Goal: Answer question/provide support

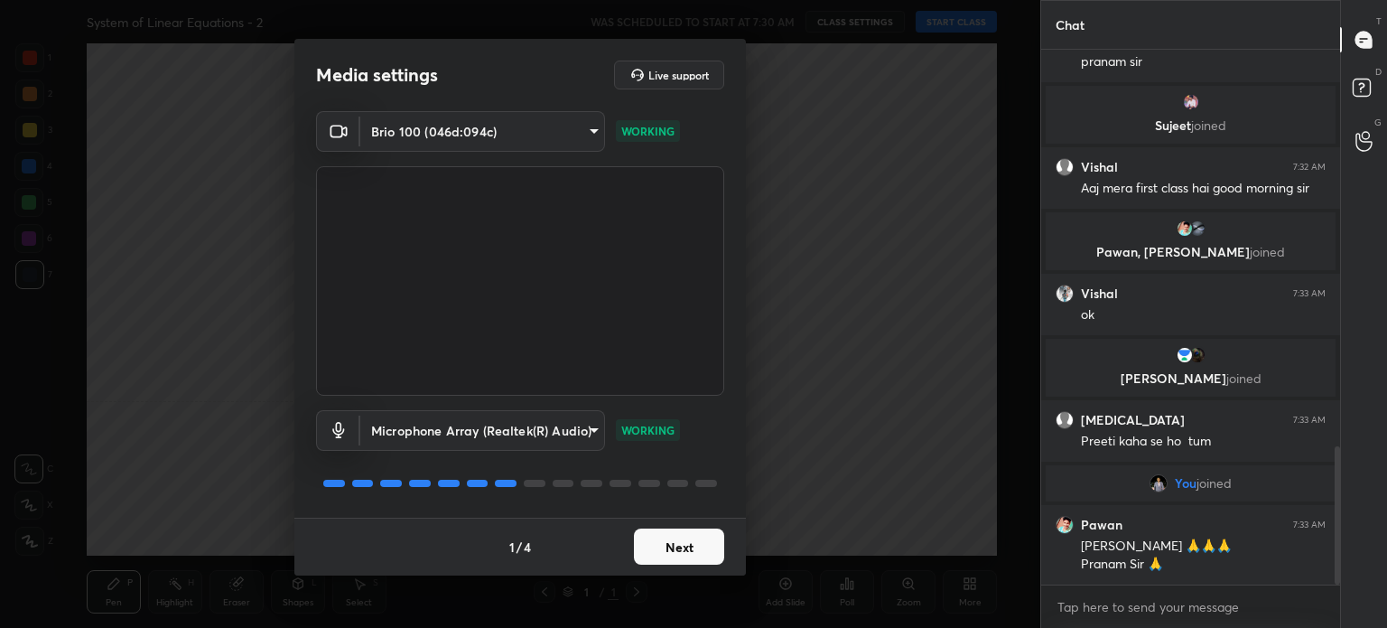
scroll to position [1591, 0]
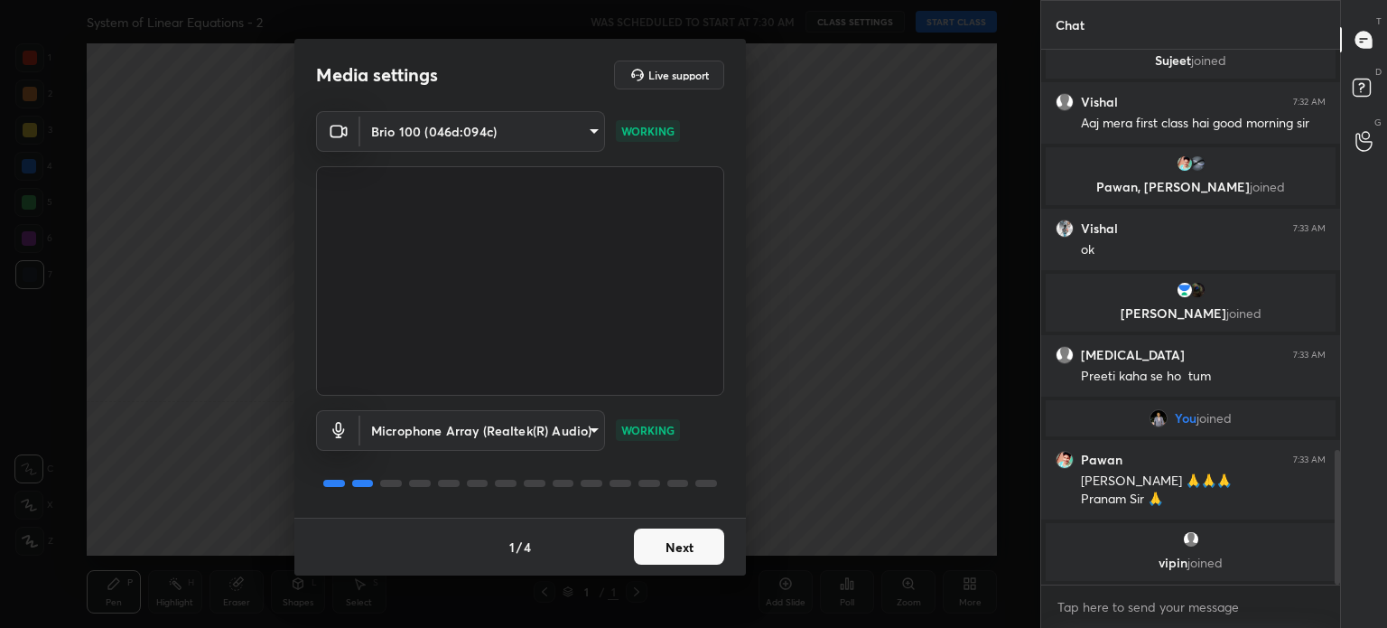
click at [708, 544] on button "Next" at bounding box center [679, 546] width 90 height 36
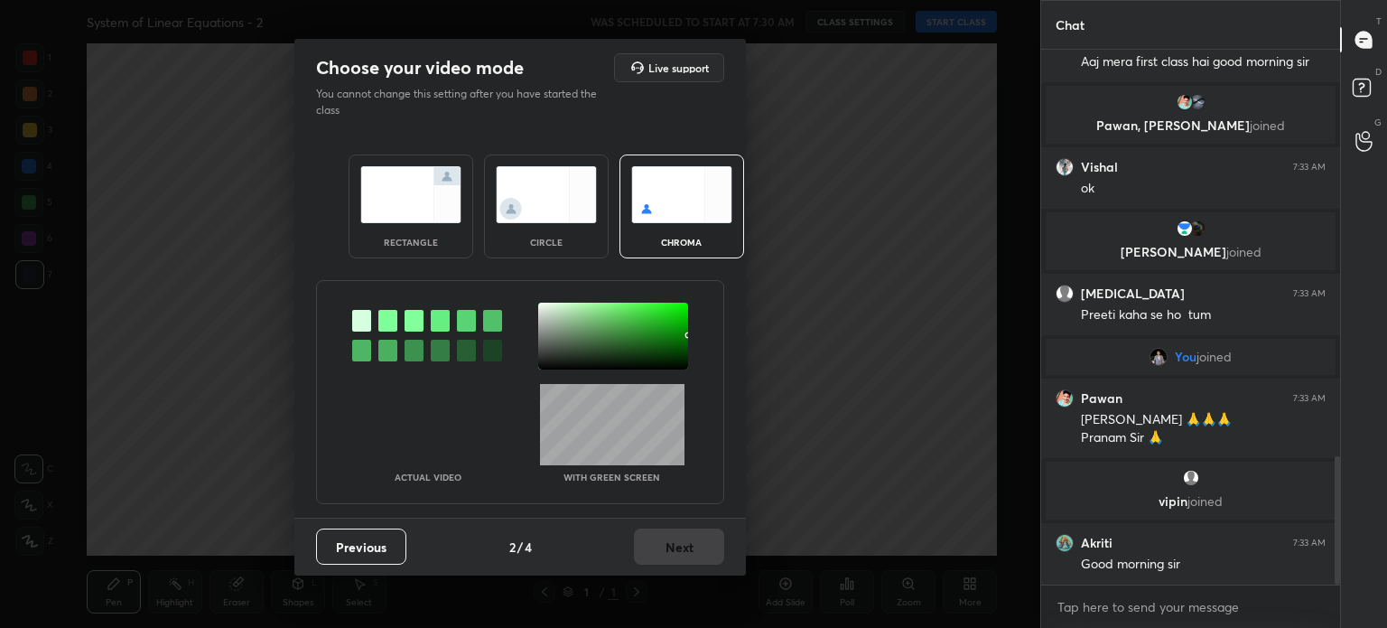
click at [600, 379] on div "Actual Video With green screen" at bounding box center [520, 392] width 408 height 224
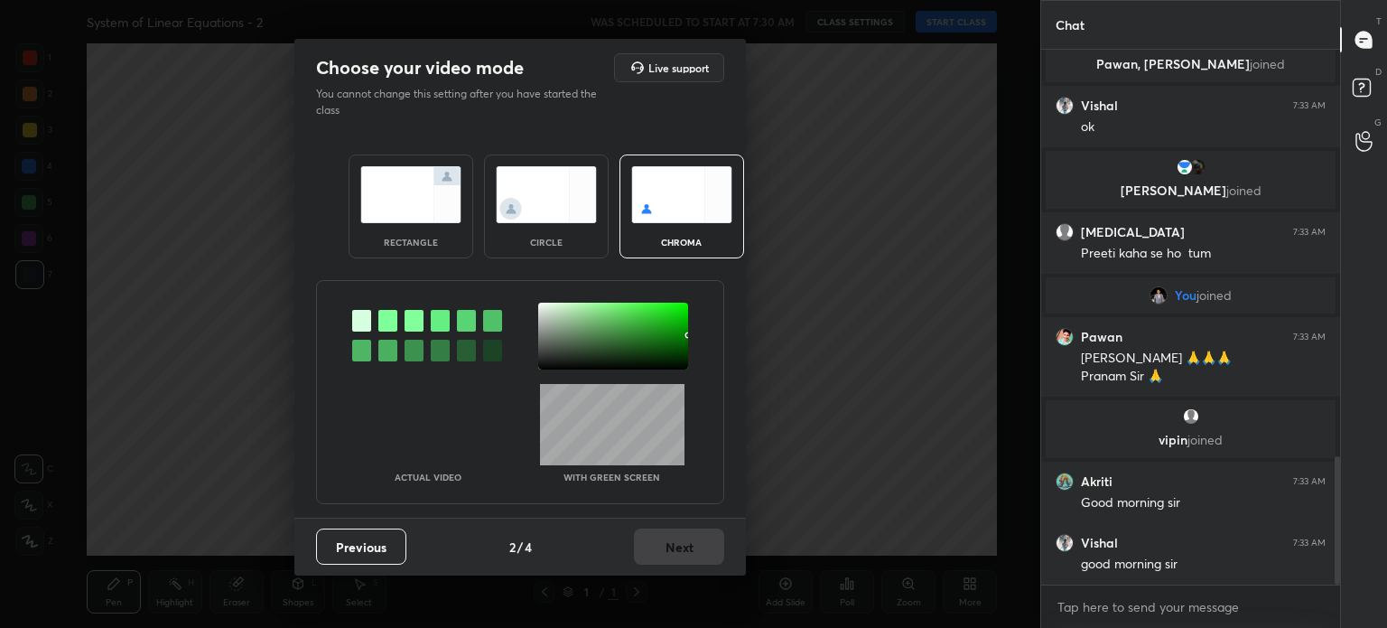
click at [550, 243] on div "circle" at bounding box center [546, 242] width 72 height 9
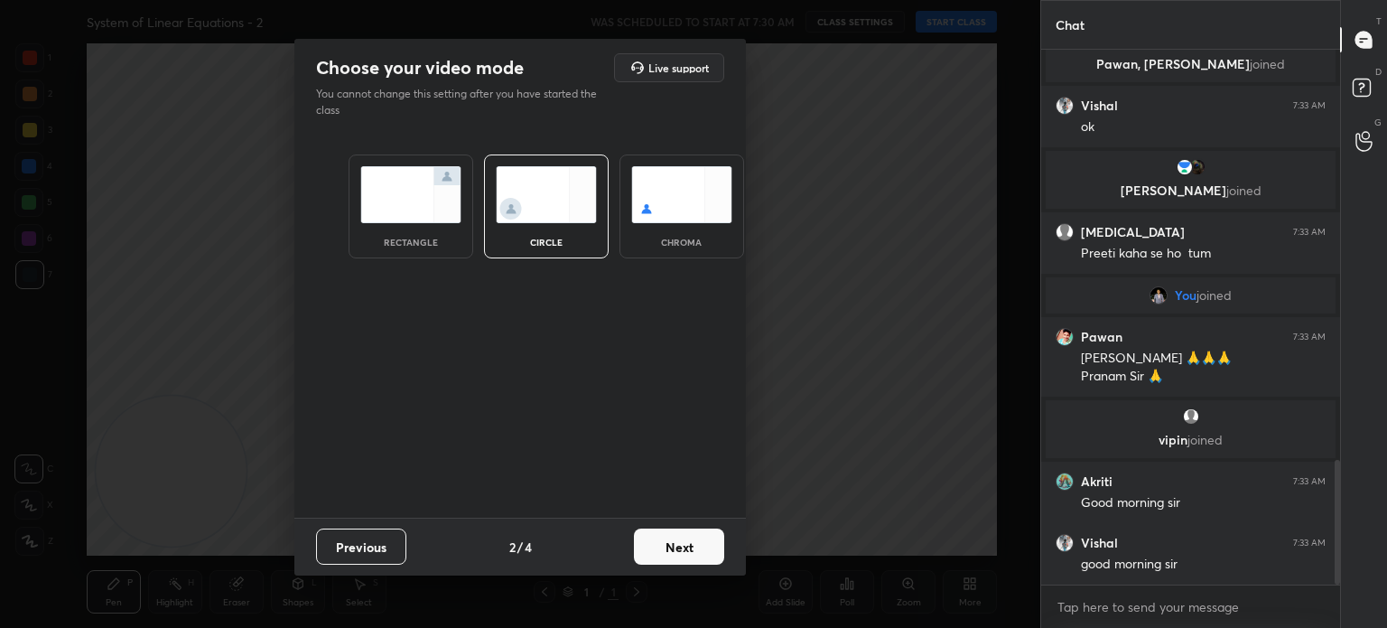
scroll to position [1759, 0]
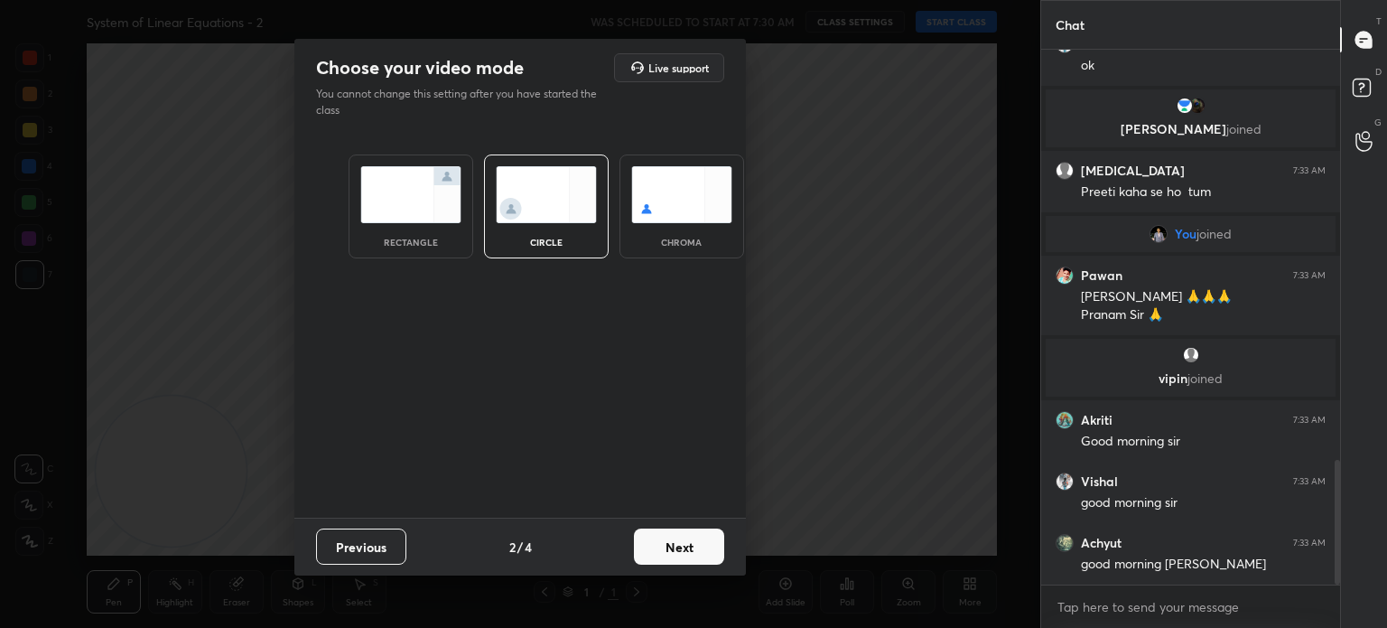
click at [693, 545] on button "Next" at bounding box center [679, 546] width 90 height 36
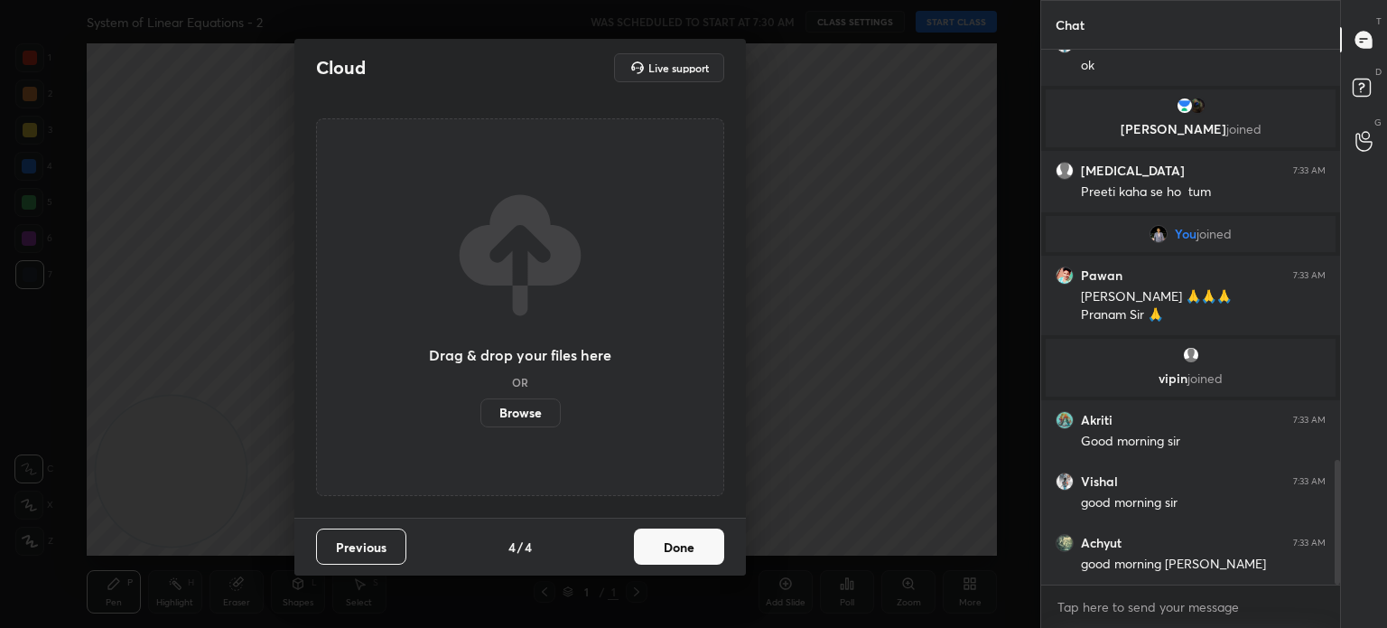
click at [691, 548] on button "Done" at bounding box center [679, 546] width 90 height 36
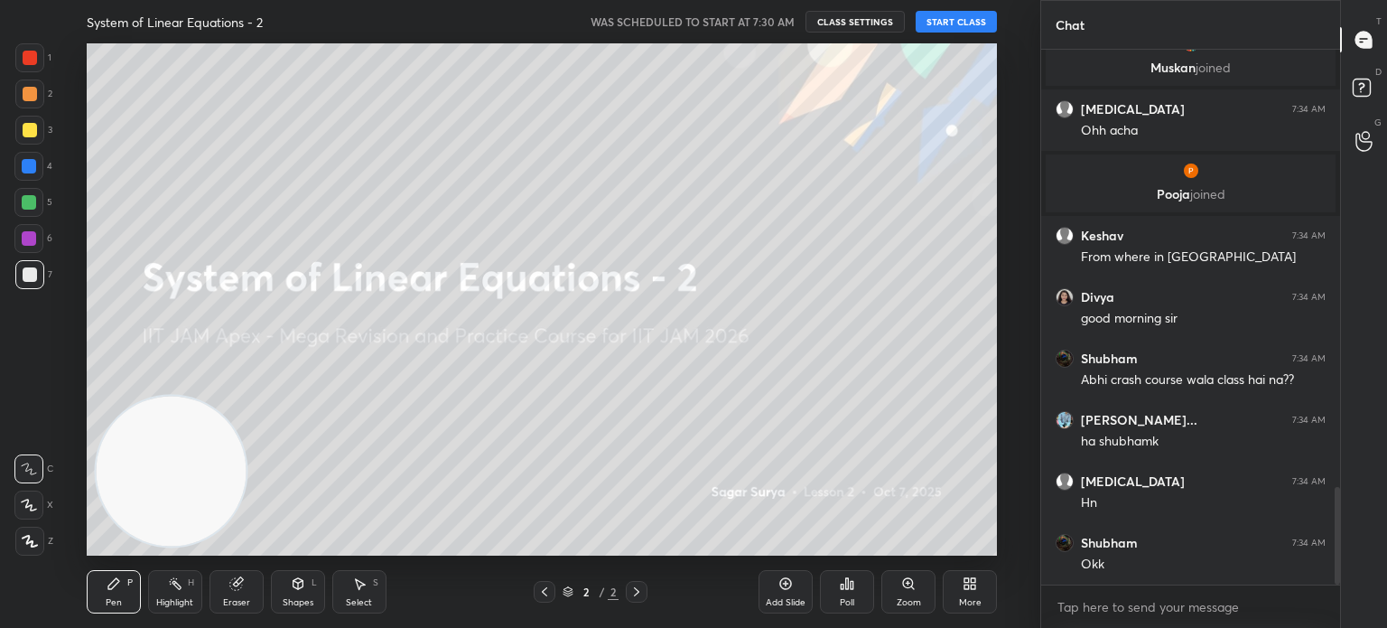
scroll to position [2410, 0]
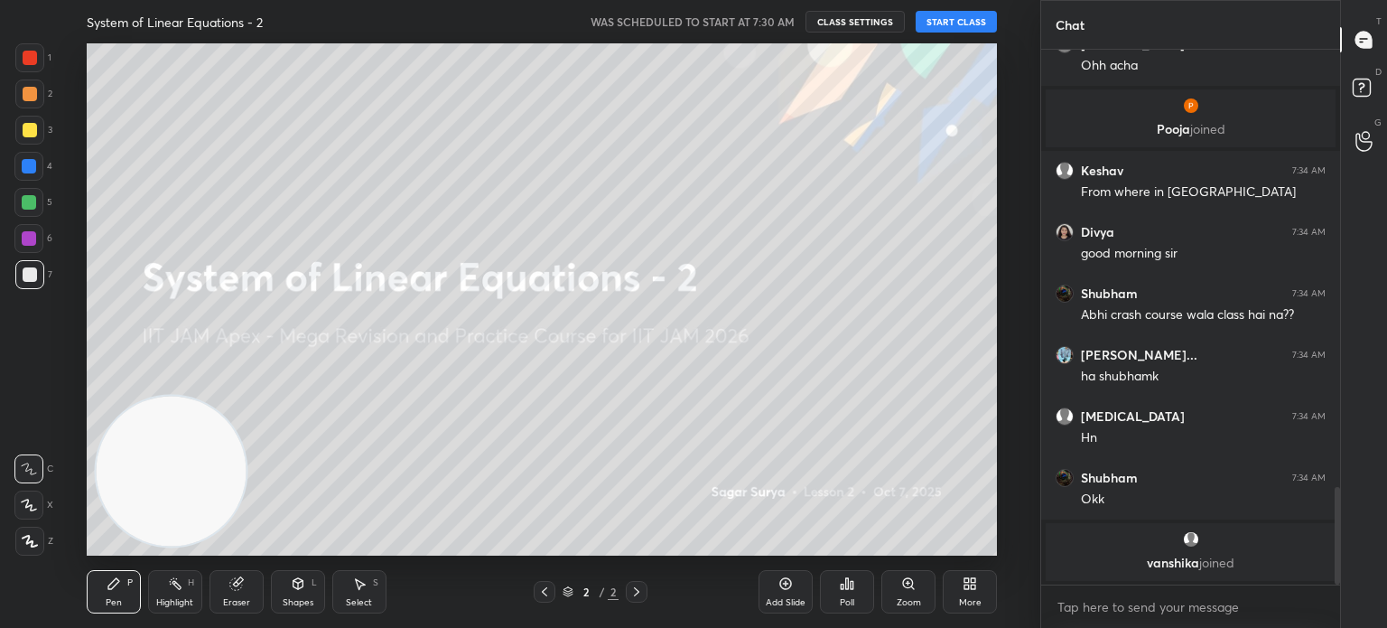
click at [974, 20] on button "START CLASS" at bounding box center [956, 22] width 81 height 22
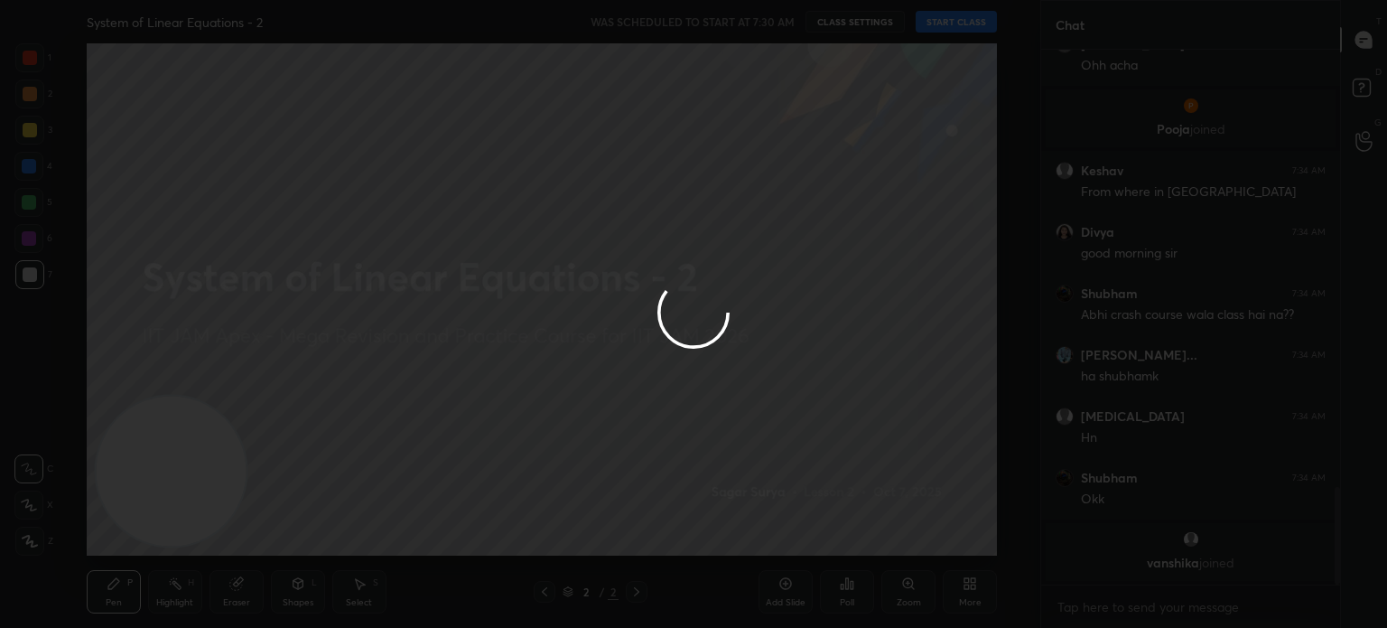
type textarea "x"
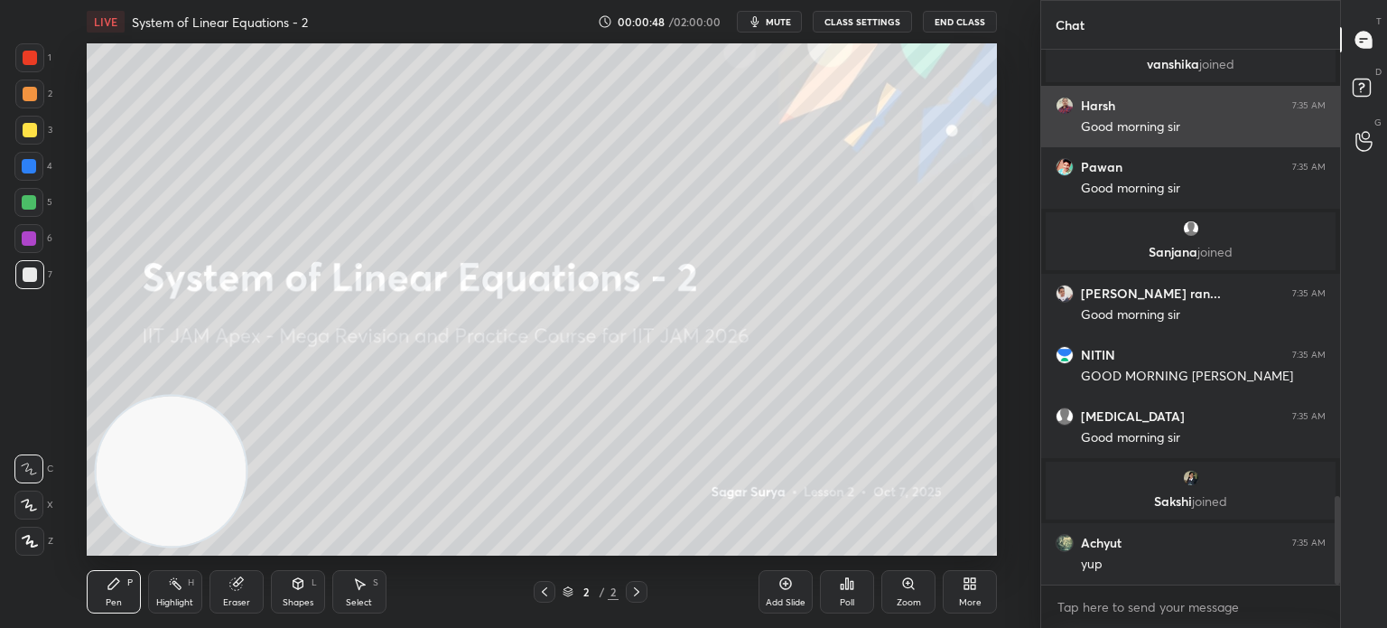
scroll to position [2706, 0]
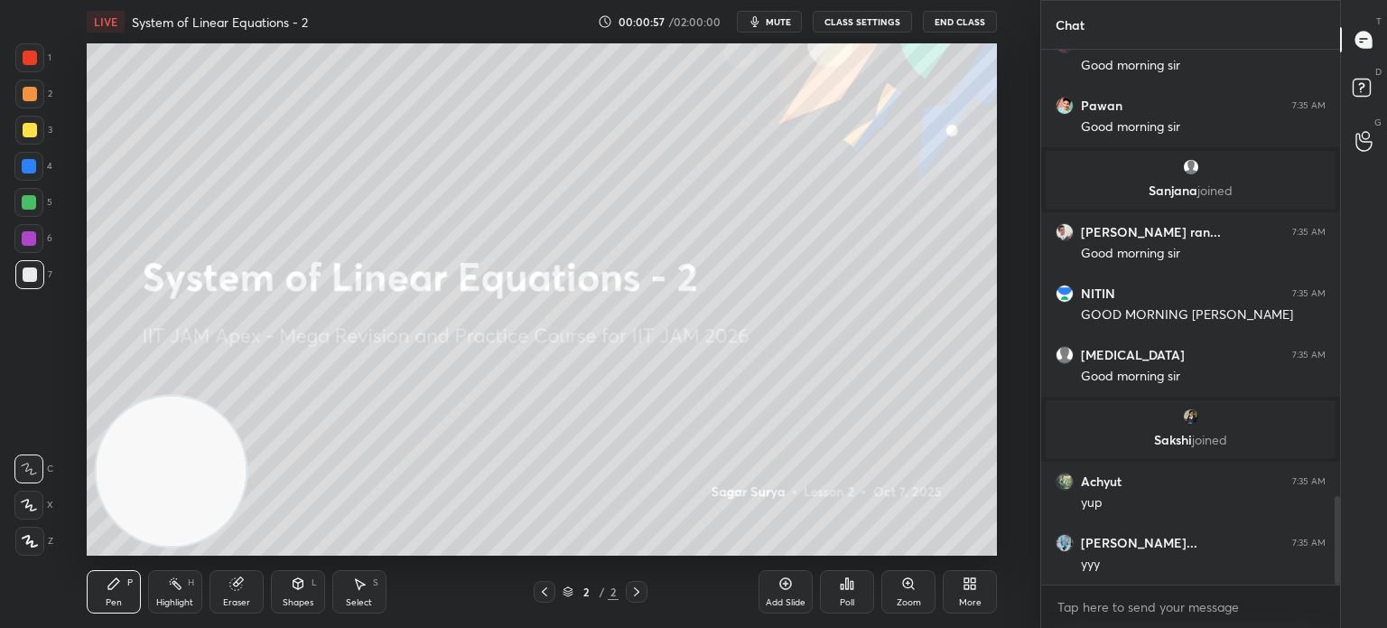
click at [23, 357] on div "1 2 3 4 5 6 7 C X Z C X Z E E Erase all H H" at bounding box center [29, 299] width 58 height 512
click at [786, 587] on icon at bounding box center [785, 583] width 14 height 14
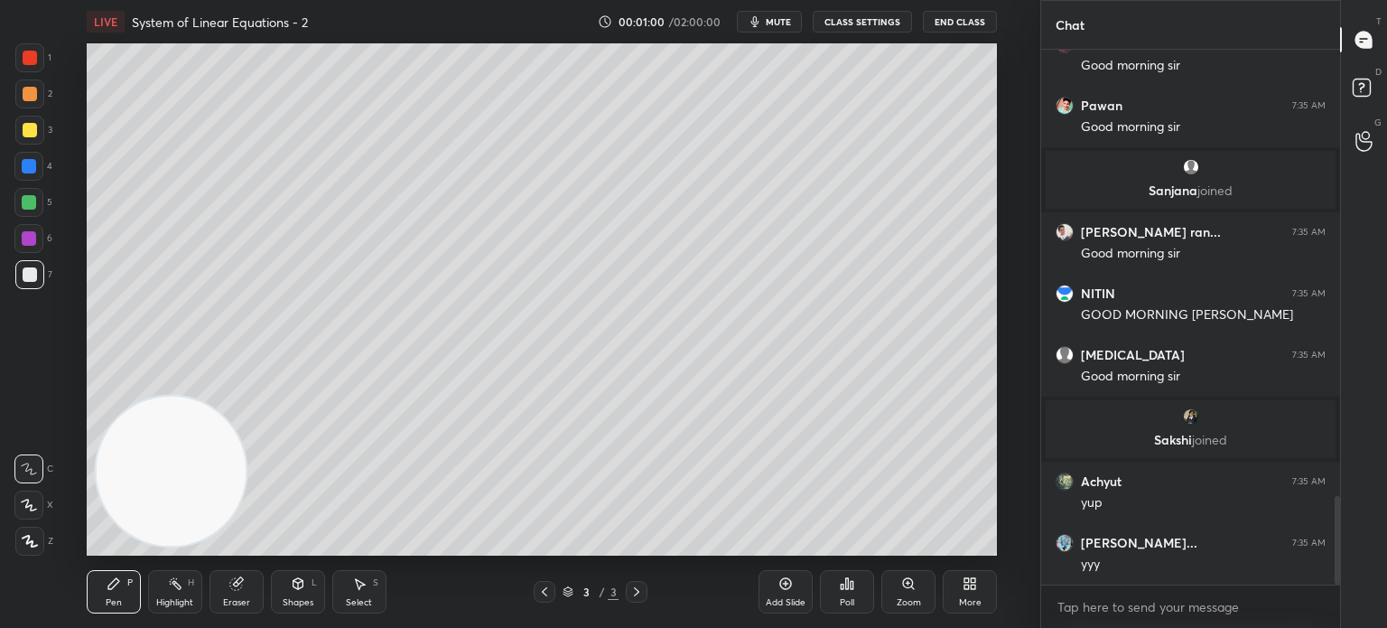
click at [891, 17] on button "CLASS SETTINGS" at bounding box center [862, 22] width 99 height 22
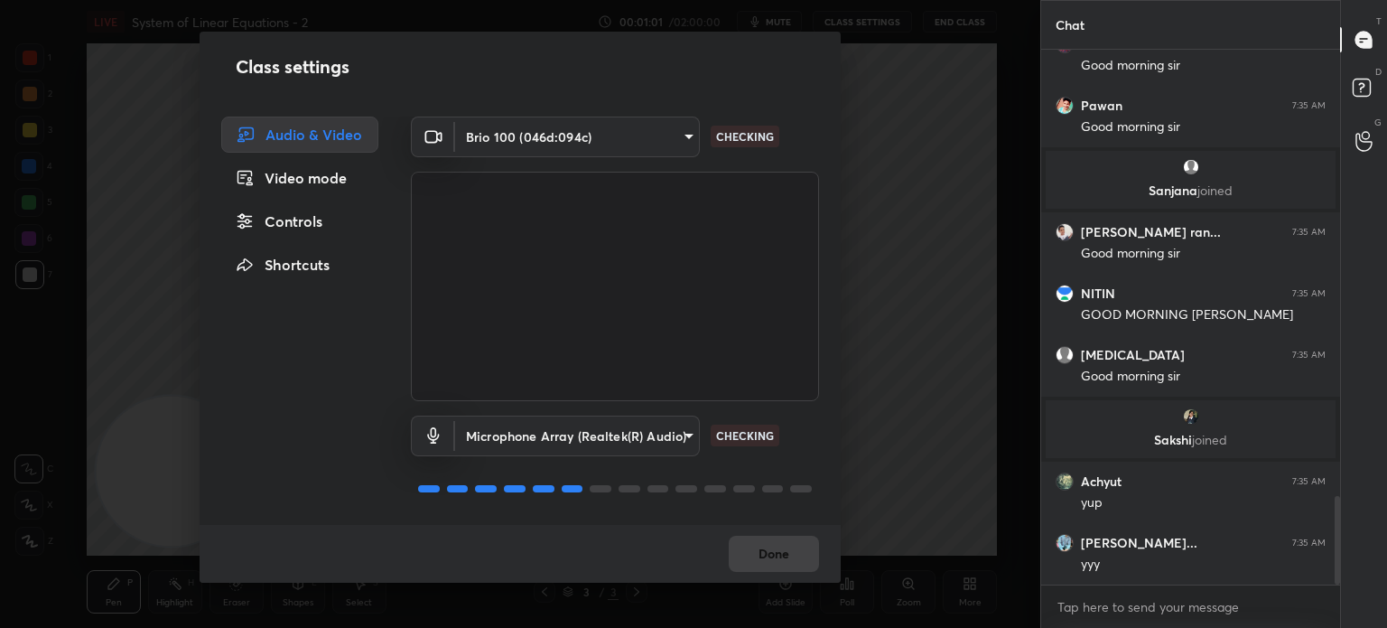
click at [316, 217] on div "Controls" at bounding box center [299, 221] width 157 height 36
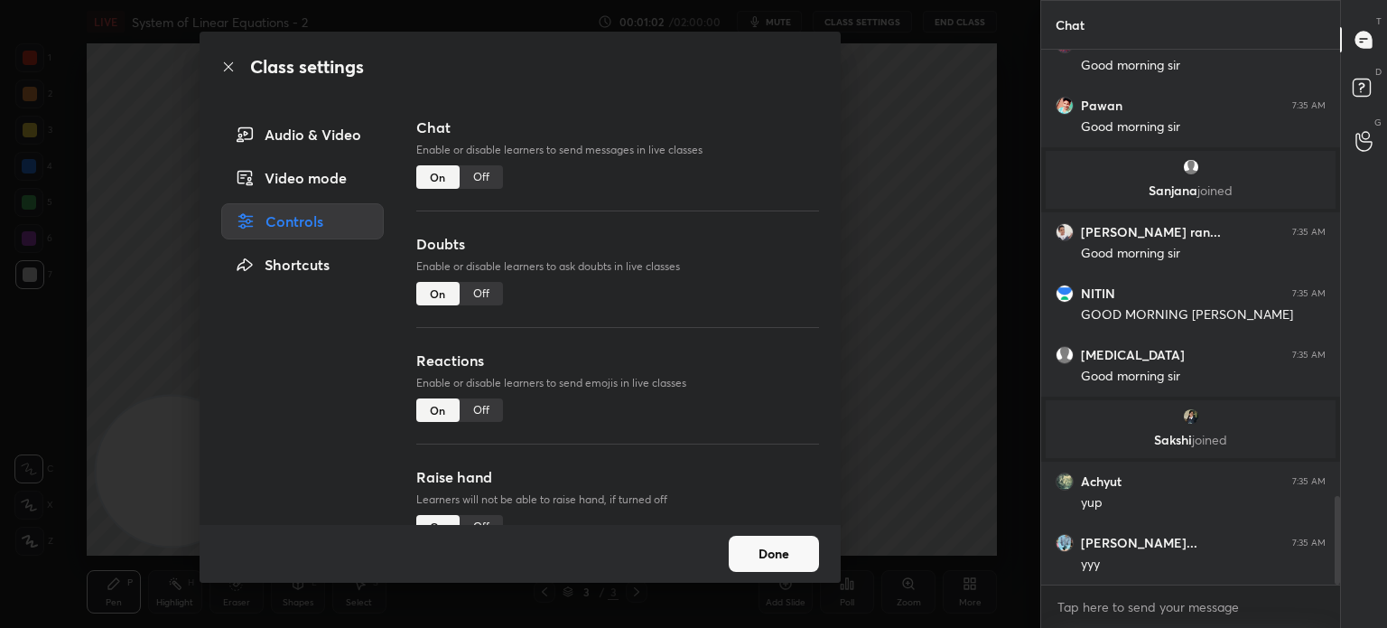
click at [483, 174] on div "Off" at bounding box center [481, 176] width 43 height 23
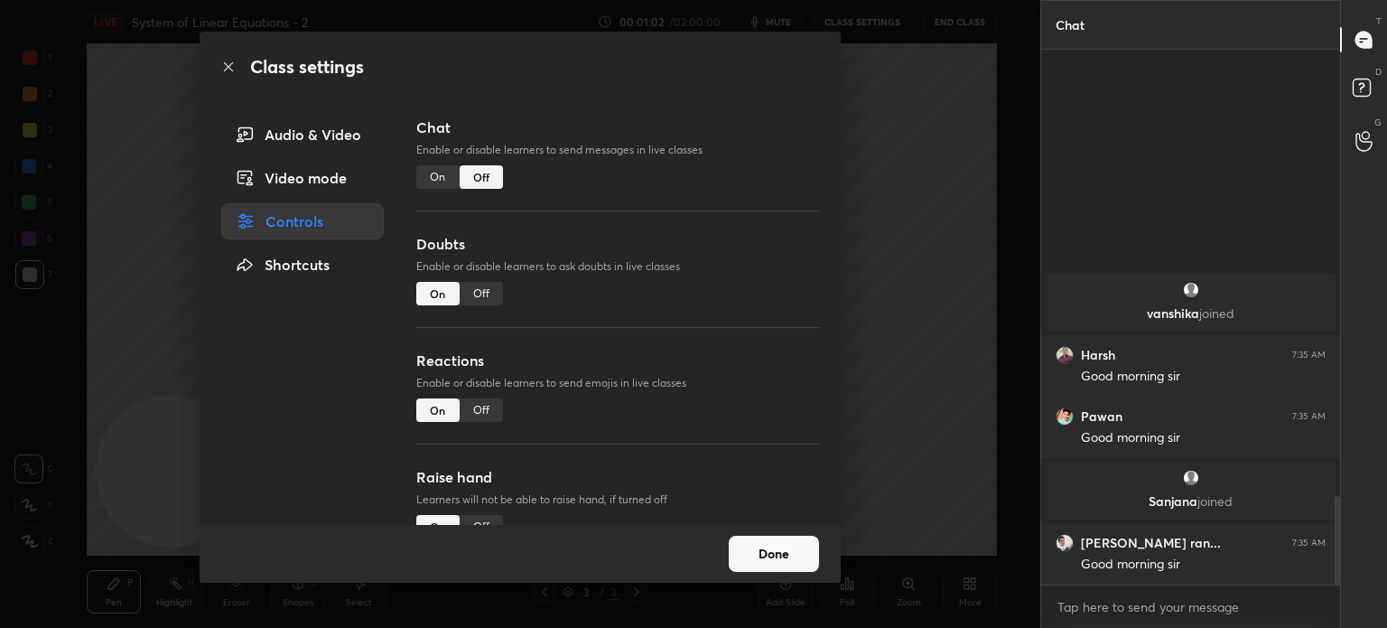
scroll to position [5, 5]
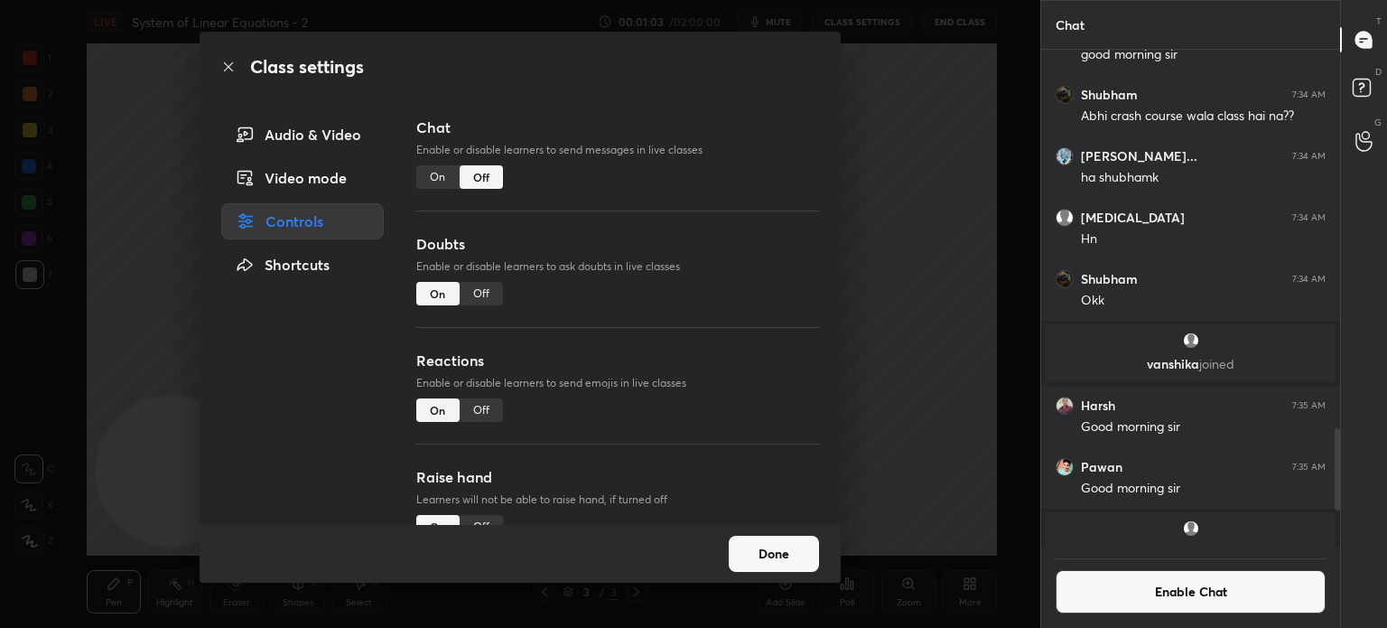
click at [26, 292] on div "Class settings Audio & Video Video mode Controls Shortcuts Chat Enable or disab…" at bounding box center [520, 314] width 1040 height 628
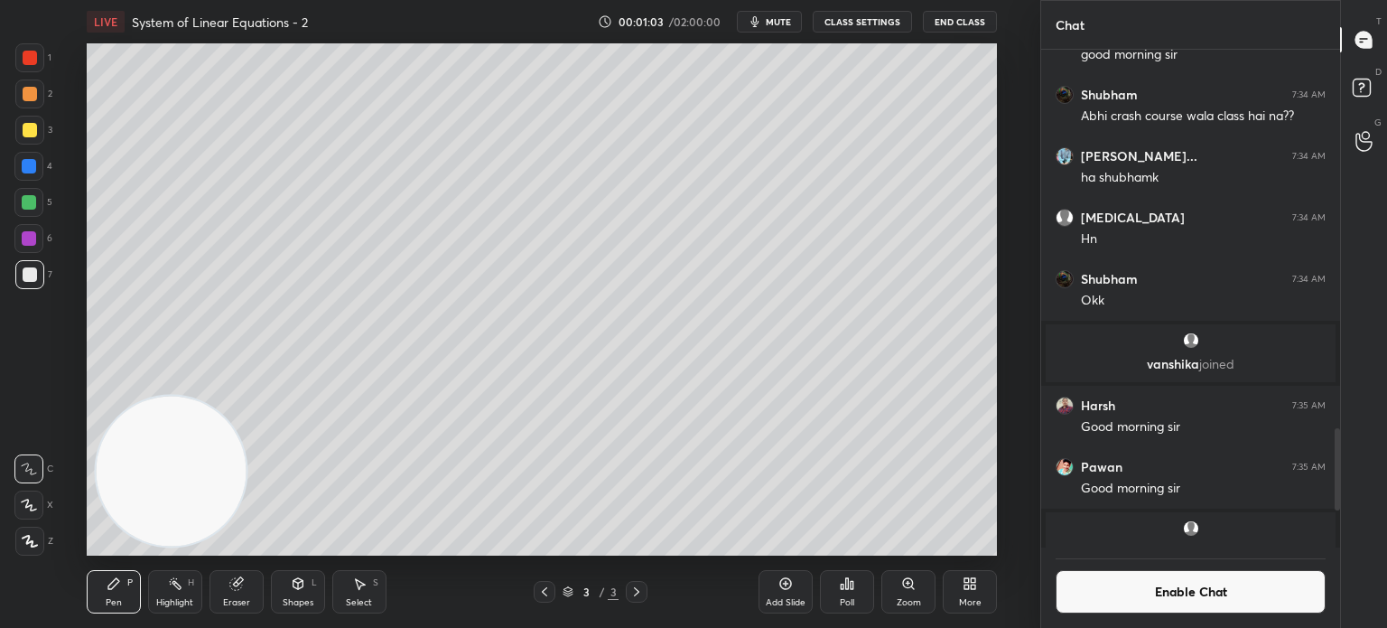
click at [31, 280] on div at bounding box center [30, 274] width 14 height 14
click at [6, 336] on div "1 2 3 4 5 6 7 C X Z C X Z E E Erase all H H" at bounding box center [29, 299] width 58 height 512
click at [15, 324] on div "1 2 3 4 5 6 7 C X Z C X Z E E Erase all H H" at bounding box center [29, 299] width 58 height 512
click at [320, 609] on div "Shapes L" at bounding box center [298, 591] width 54 height 43
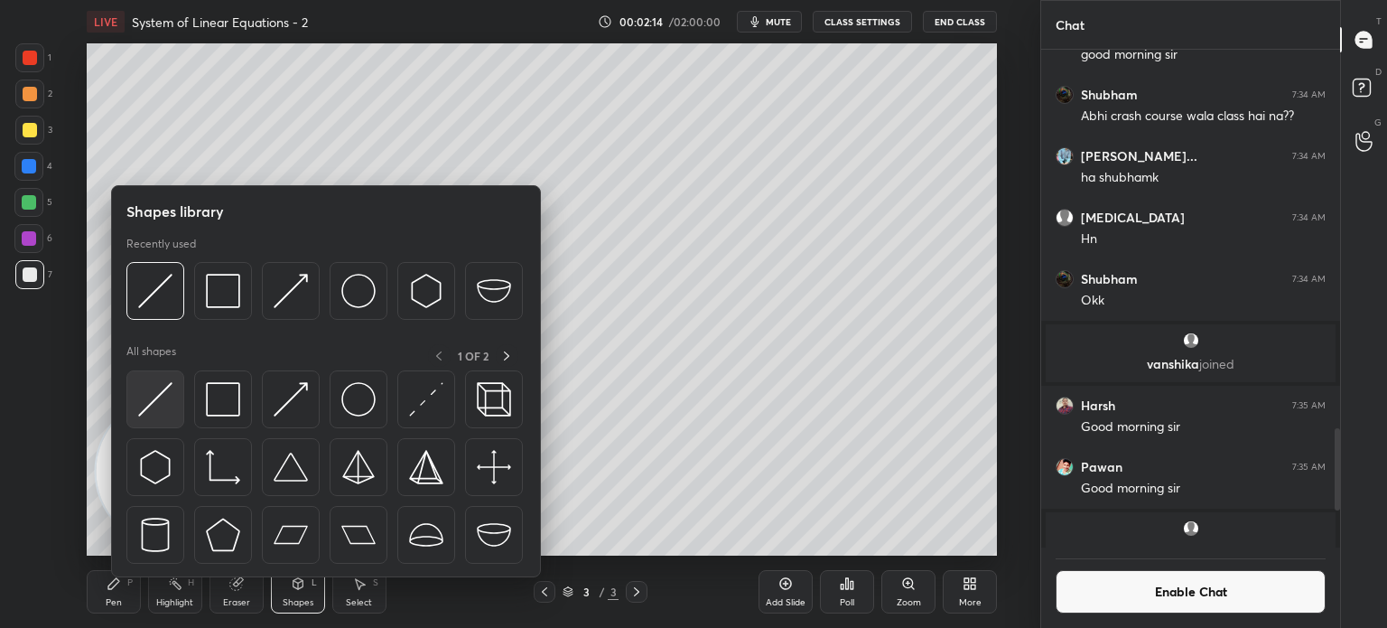
click at [163, 400] on img at bounding box center [155, 399] width 34 height 34
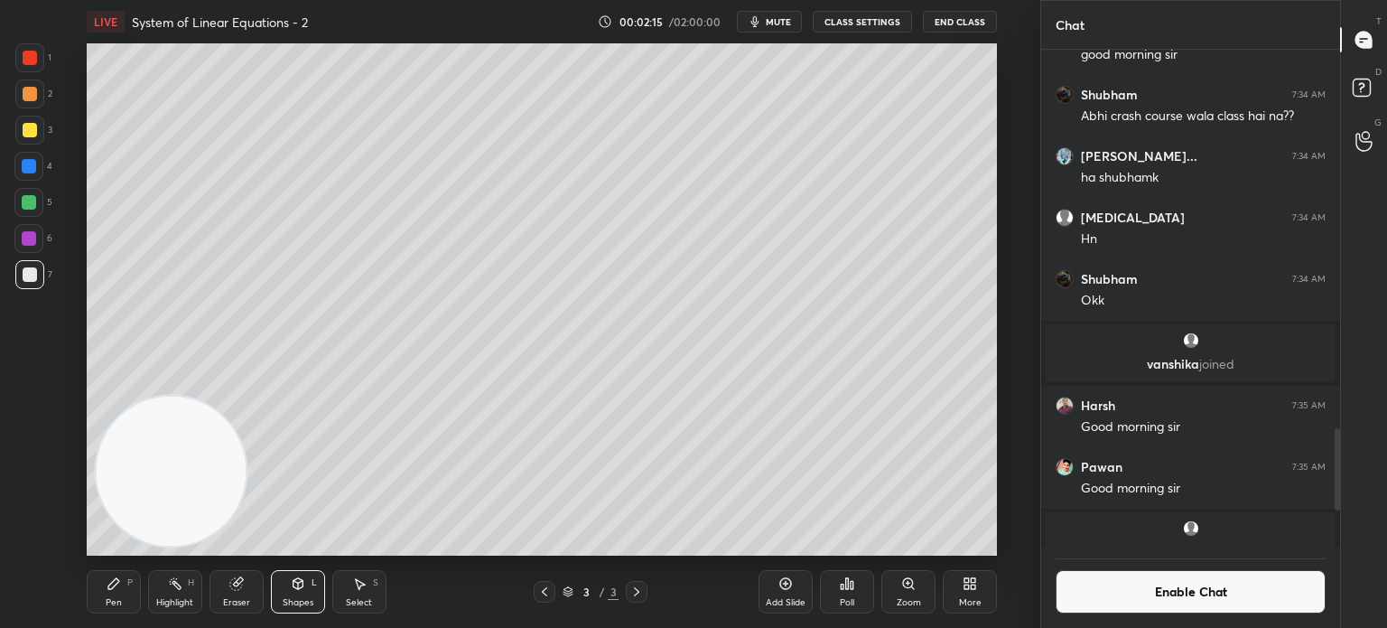
click at [31, 62] on div at bounding box center [30, 58] width 14 height 14
click at [117, 584] on icon at bounding box center [114, 583] width 14 height 14
click at [30, 269] on div at bounding box center [30, 274] width 14 height 14
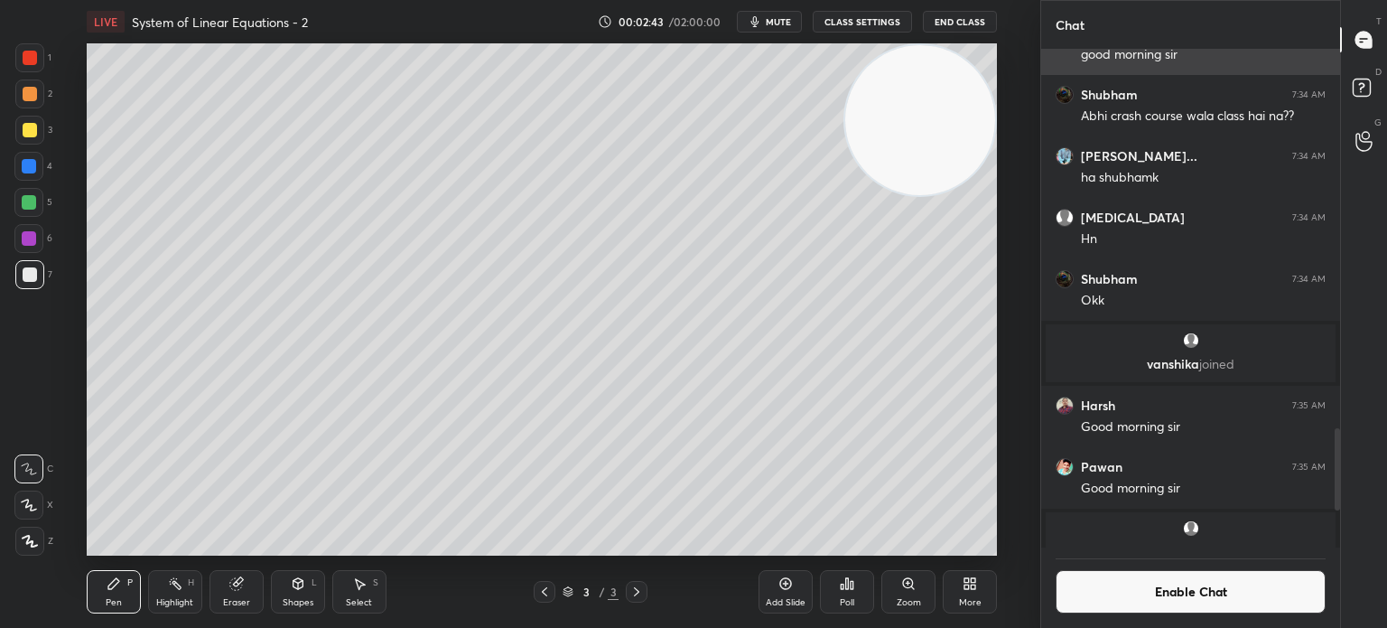
drag, startPoint x: 144, startPoint y: 501, endPoint x: 1082, endPoint y: 56, distance: 1037.8
click at [1092, 55] on div "1 2 3 4 5 6 7 C X Z C X Z E E Erase all H H LIVE System of Linear Equations - 2…" at bounding box center [693, 314] width 1387 height 628
click at [299, 570] on div "Pen P Highlight H Eraser Shapes L Select S 3 / 3 Add Slide Poll Zoom More" at bounding box center [542, 591] width 910 height 72
click at [297, 572] on div "Shapes L" at bounding box center [298, 591] width 54 height 43
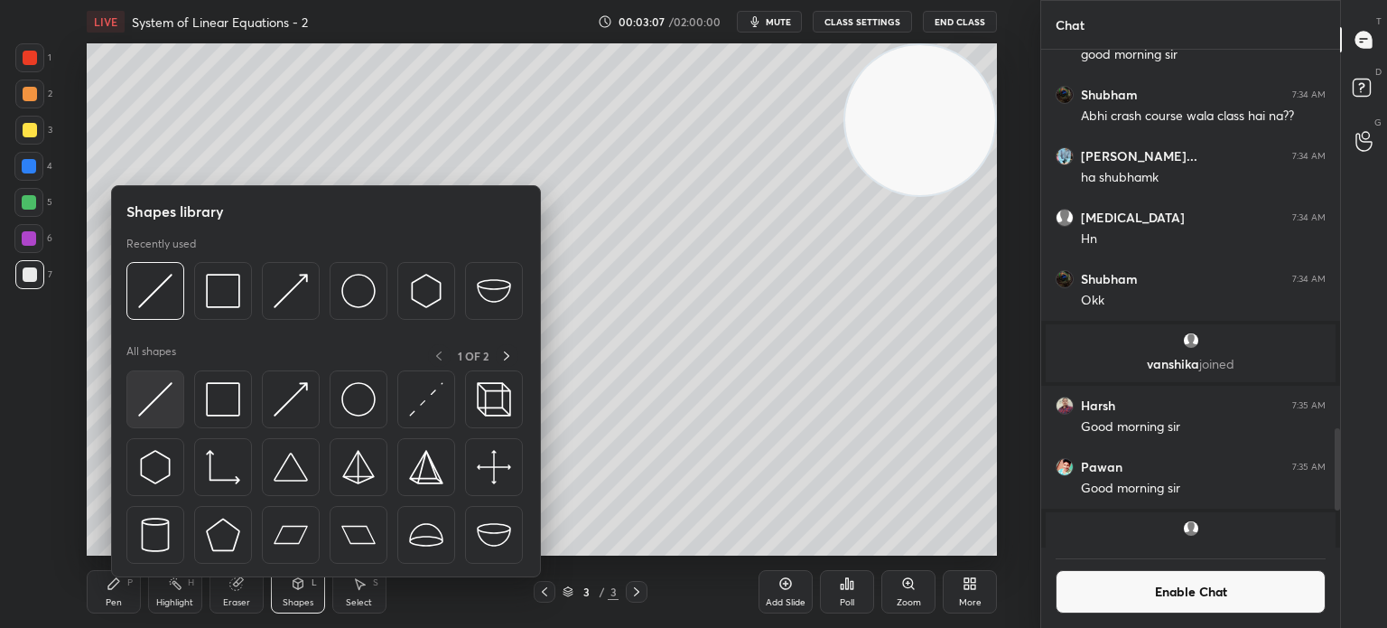
click at [158, 415] on img at bounding box center [155, 399] width 34 height 34
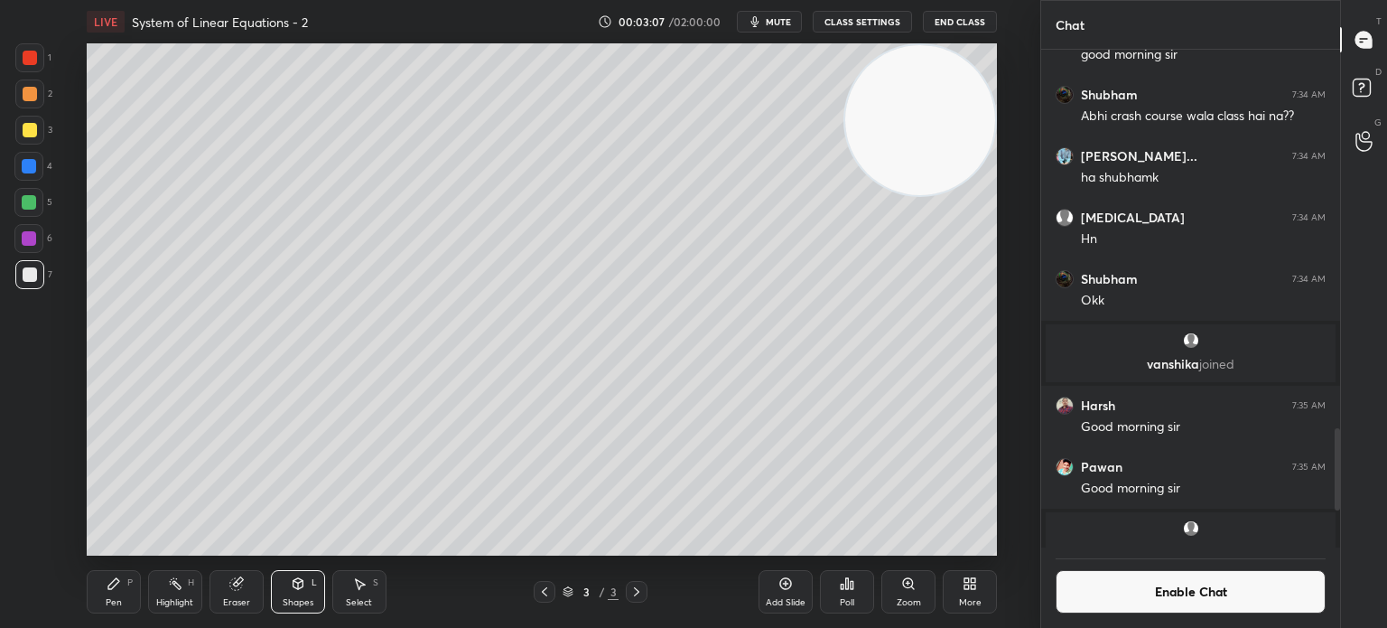
click at [22, 233] on div at bounding box center [28, 238] width 29 height 29
click at [116, 583] on icon at bounding box center [113, 583] width 11 height 11
click at [41, 273] on div at bounding box center [29, 274] width 29 height 29
drag, startPoint x: 232, startPoint y: 589, endPoint x: 247, endPoint y: 599, distance: 17.5
click at [232, 591] on div "Eraser" at bounding box center [237, 591] width 54 height 43
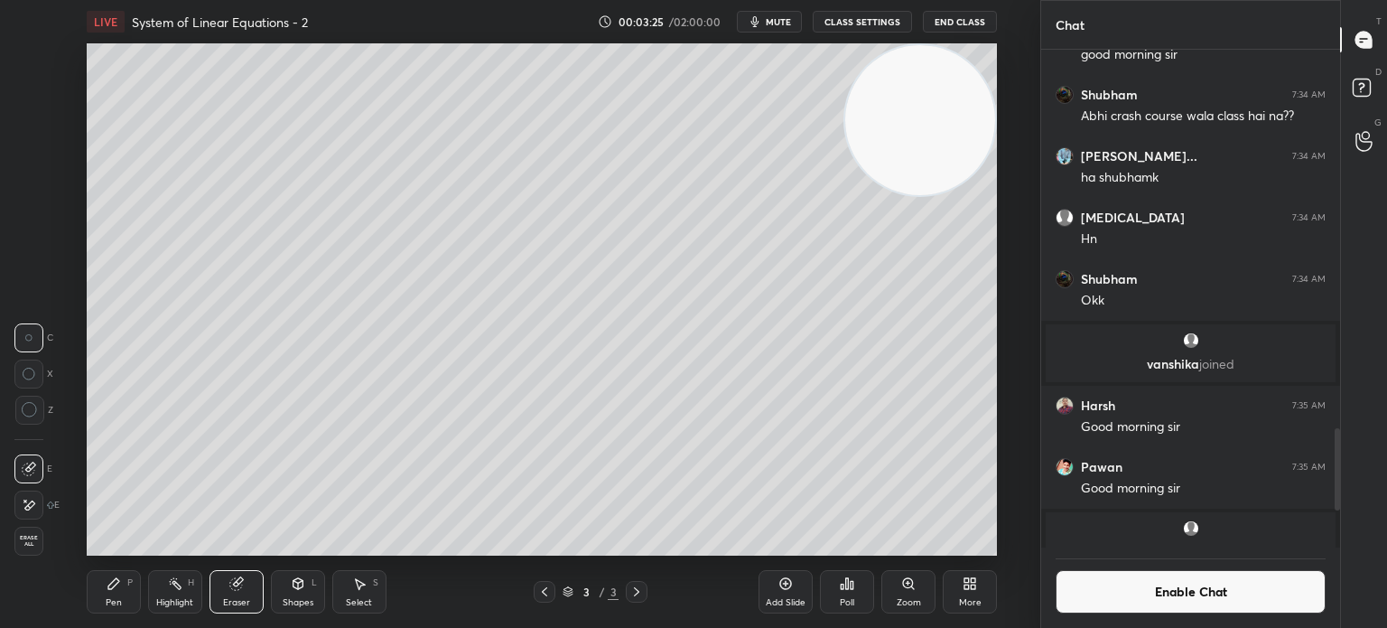
click at [284, 583] on div "Shapes L" at bounding box center [298, 591] width 54 height 43
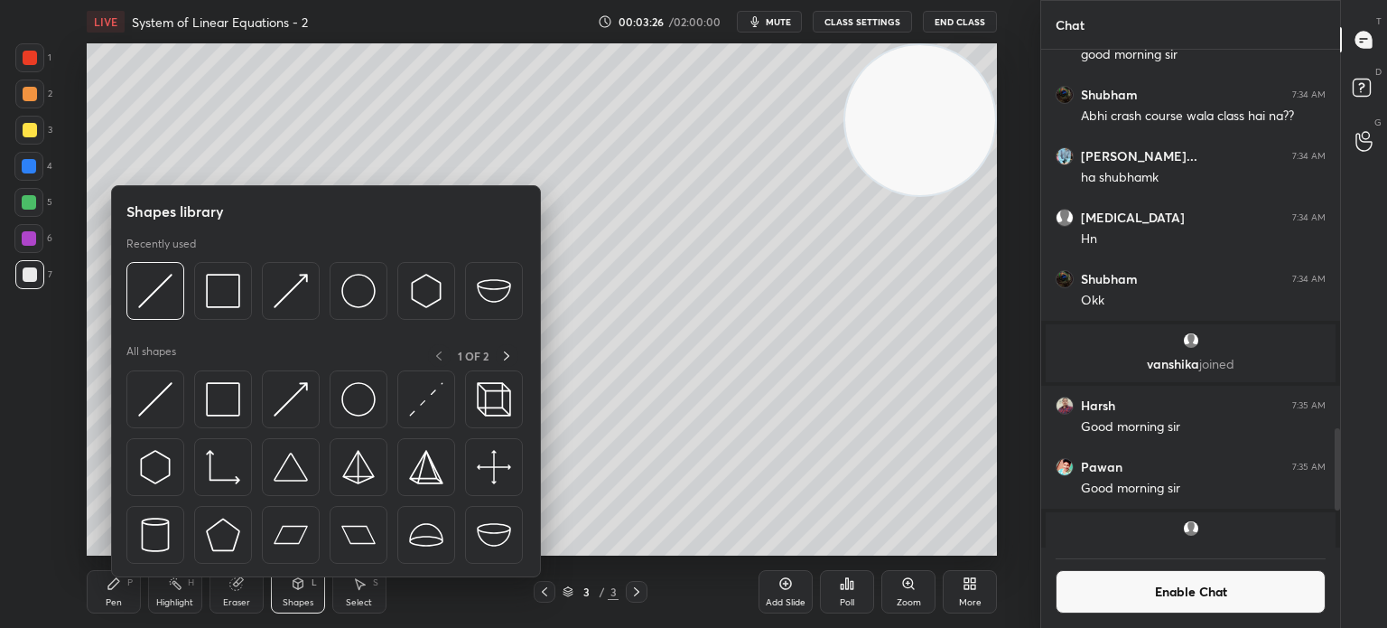
click at [129, 595] on div "Pen P" at bounding box center [114, 591] width 54 height 43
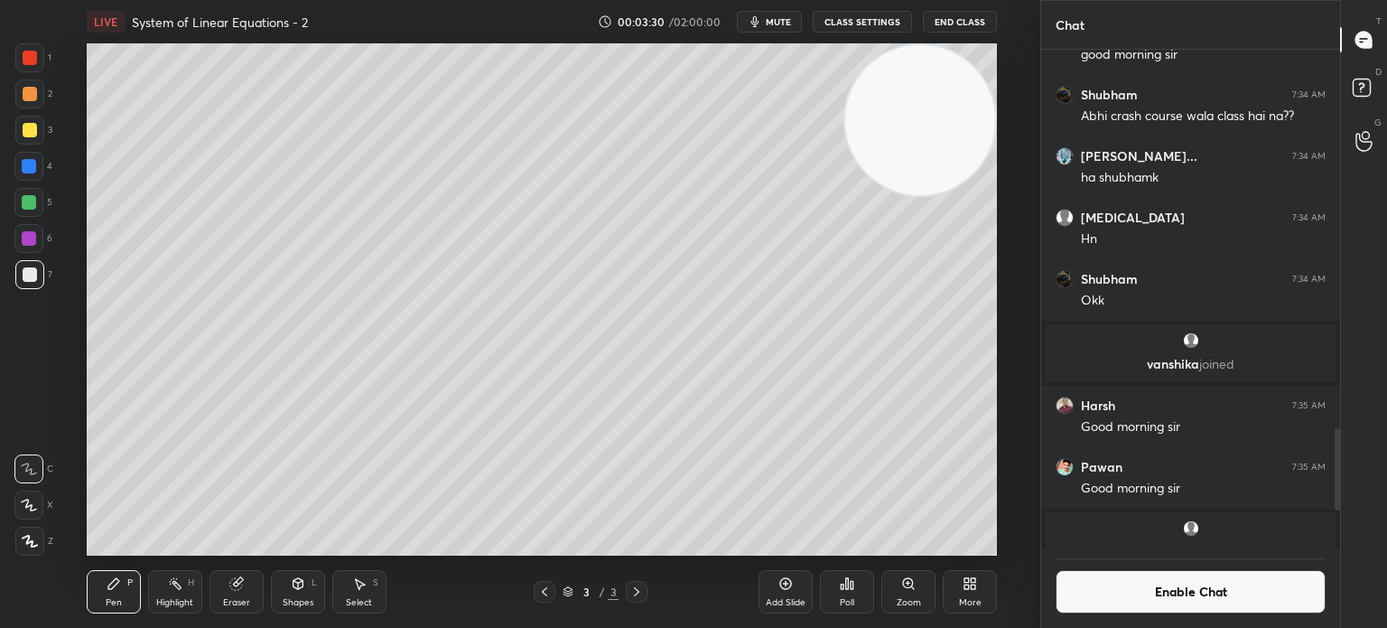
drag, startPoint x: 943, startPoint y: 145, endPoint x: 0, endPoint y: 170, distance: 943.2
click at [37, 167] on div "1 2 3 4 5 6 7 C X Z C X Z E E Erase all H H LIVE System of Linear Equations - 2…" at bounding box center [513, 314] width 1026 height 628
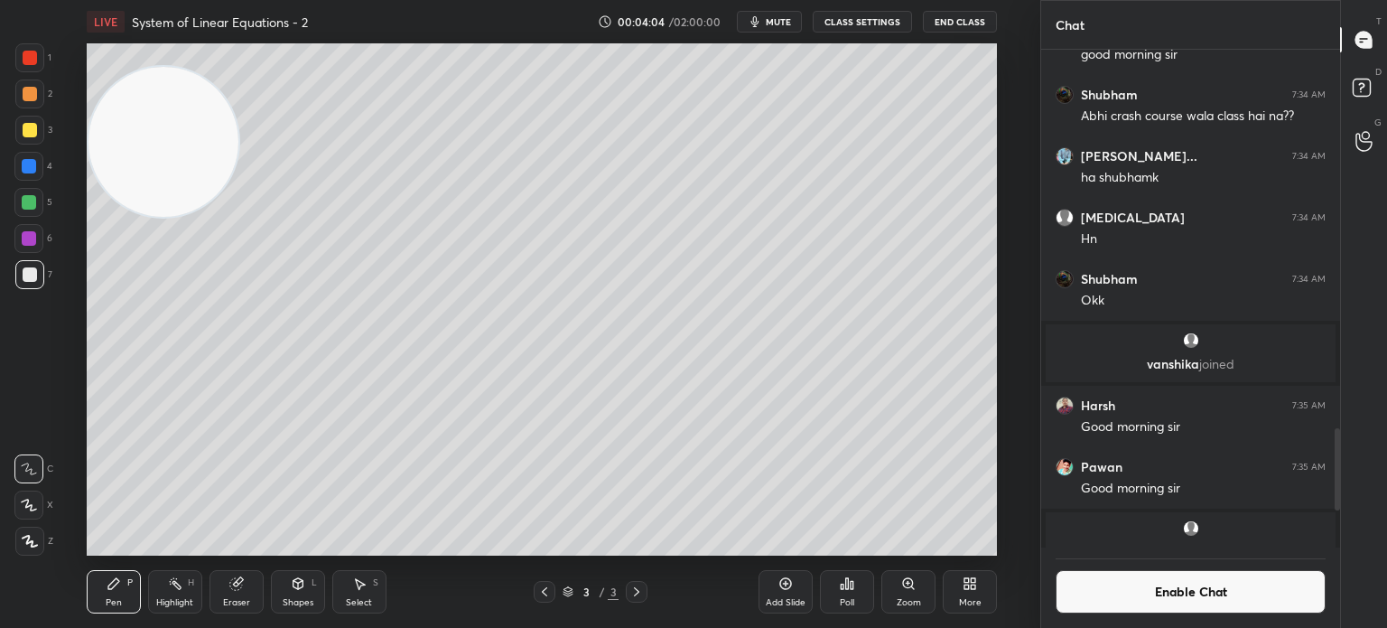
click at [291, 583] on icon at bounding box center [298, 583] width 14 height 14
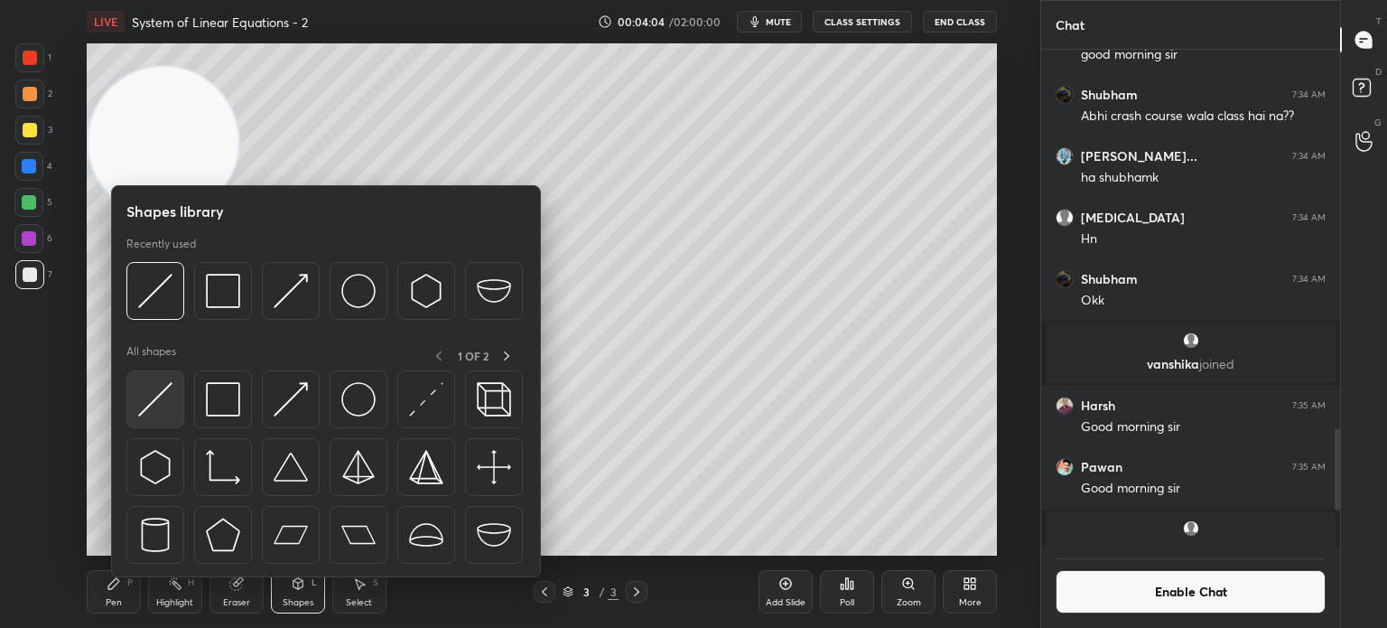
click at [166, 413] on img at bounding box center [155, 399] width 34 height 34
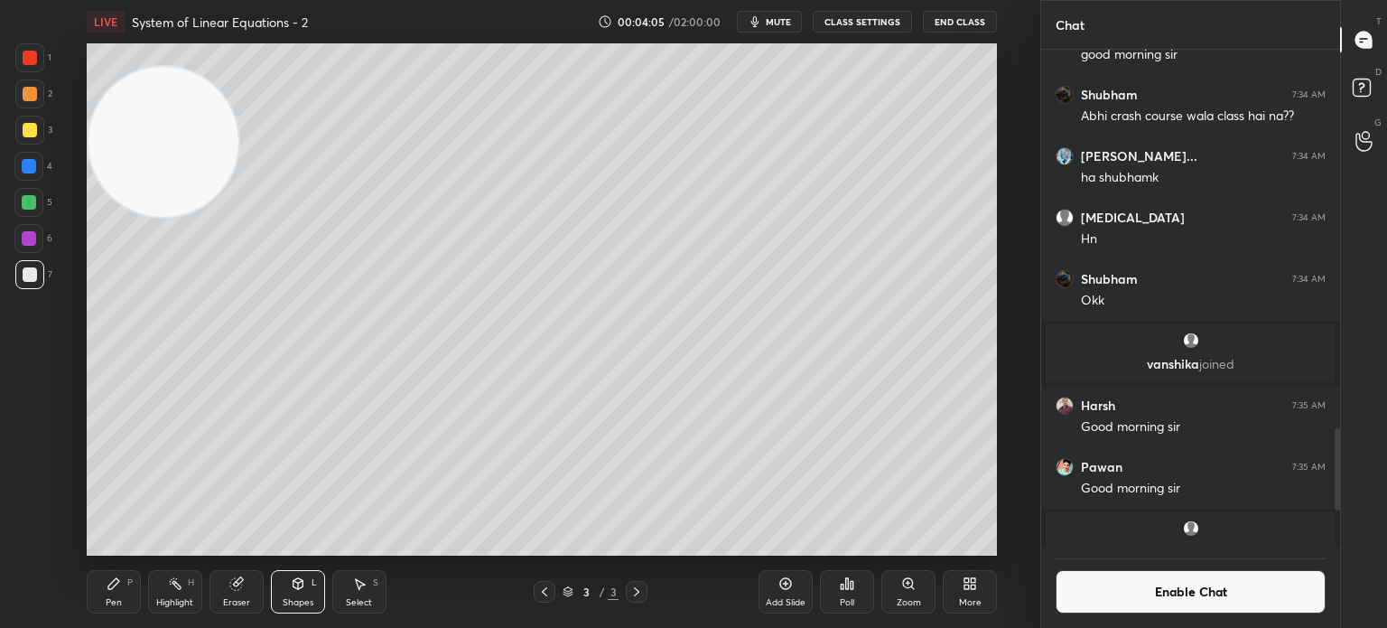
click at [33, 206] on div at bounding box center [29, 202] width 14 height 14
click at [32, 175] on div at bounding box center [28, 166] width 29 height 29
drag, startPoint x: 769, startPoint y: 21, endPoint x: 842, endPoint y: 23, distance: 72.3
click at [771, 24] on span "mute" at bounding box center [778, 21] width 25 height 13
click at [971, 23] on button "End Class" at bounding box center [960, 22] width 74 height 22
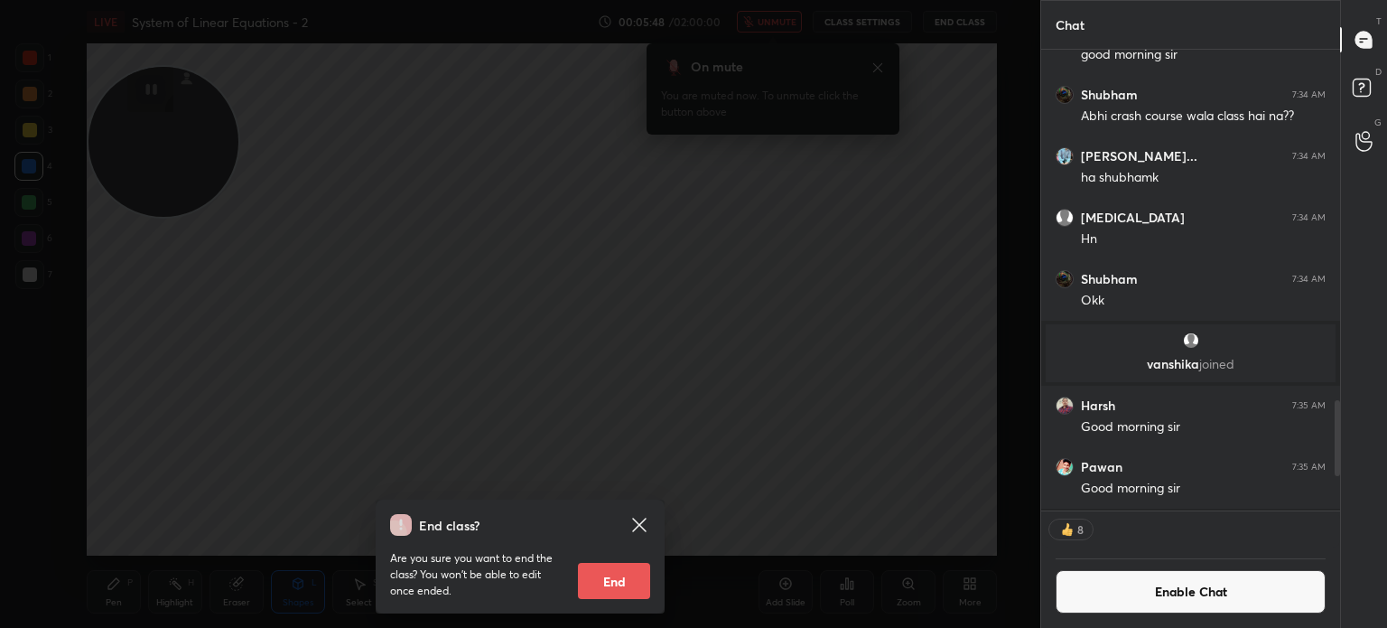
click at [642, 519] on icon at bounding box center [640, 525] width 22 height 22
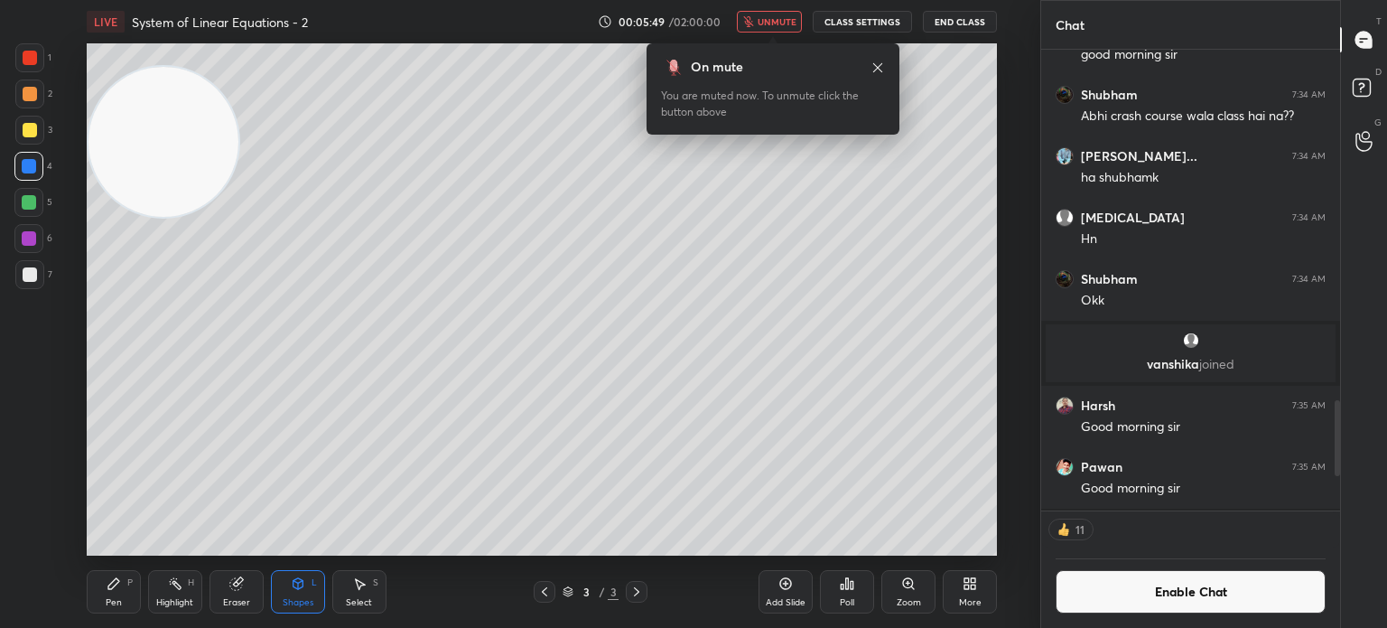
click at [782, 14] on button "unmute" at bounding box center [769, 22] width 65 height 22
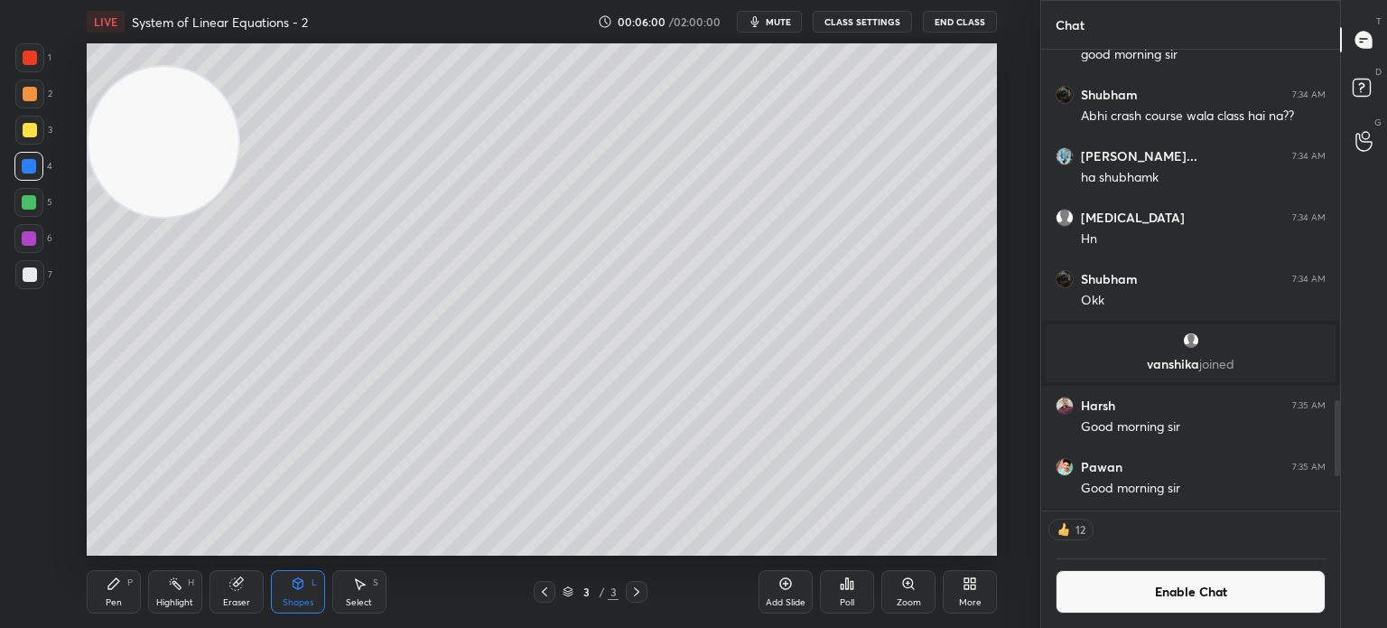
click at [31, 276] on div at bounding box center [30, 274] width 14 height 14
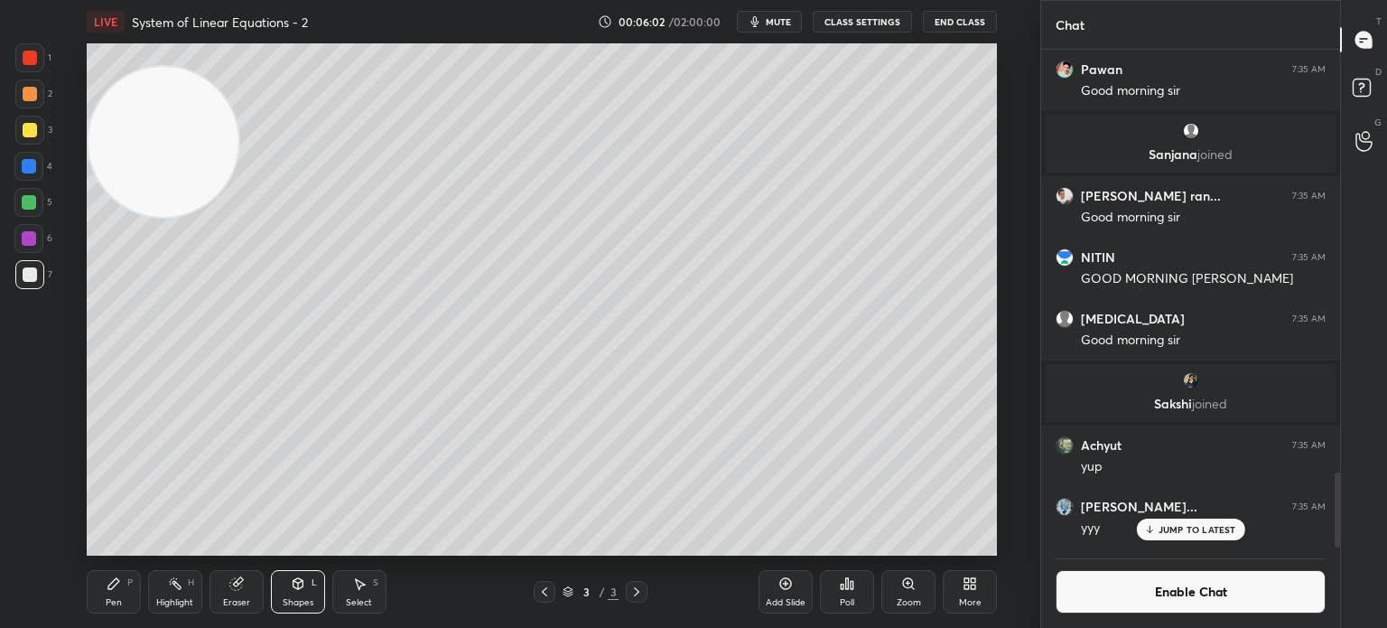
click at [542, 595] on icon at bounding box center [544, 591] width 14 height 14
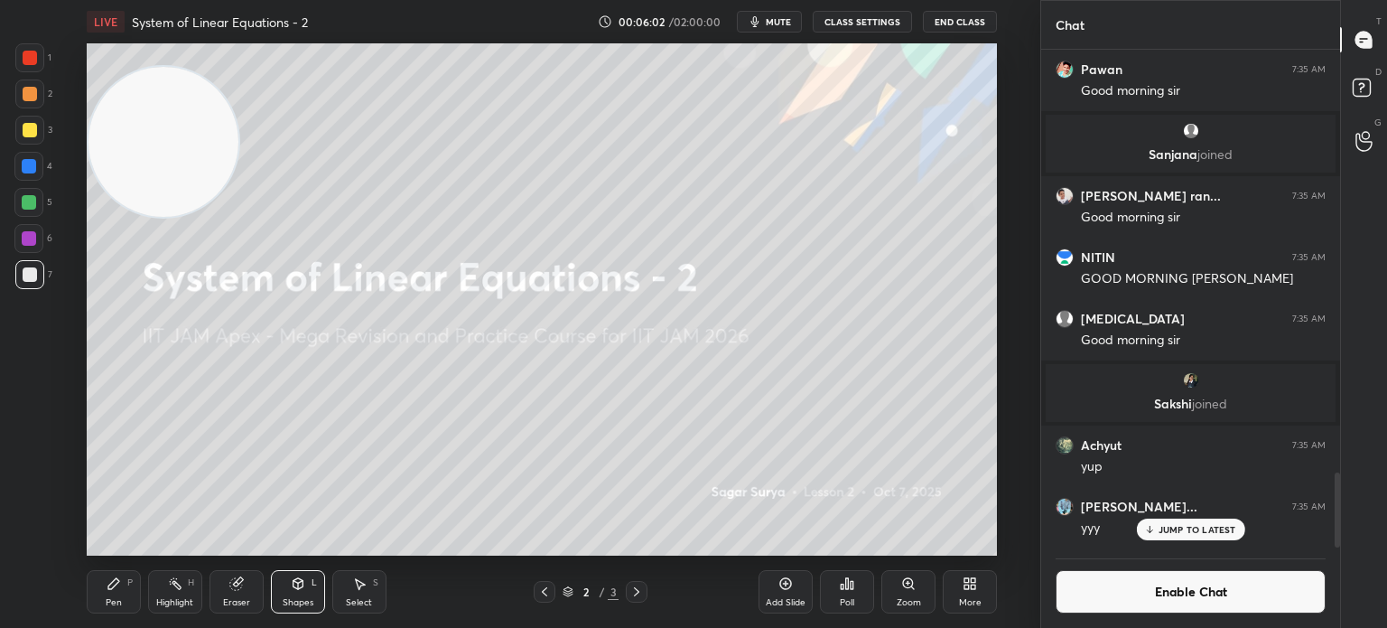
click at [787, 601] on div "Add Slide" at bounding box center [786, 602] width 40 height 9
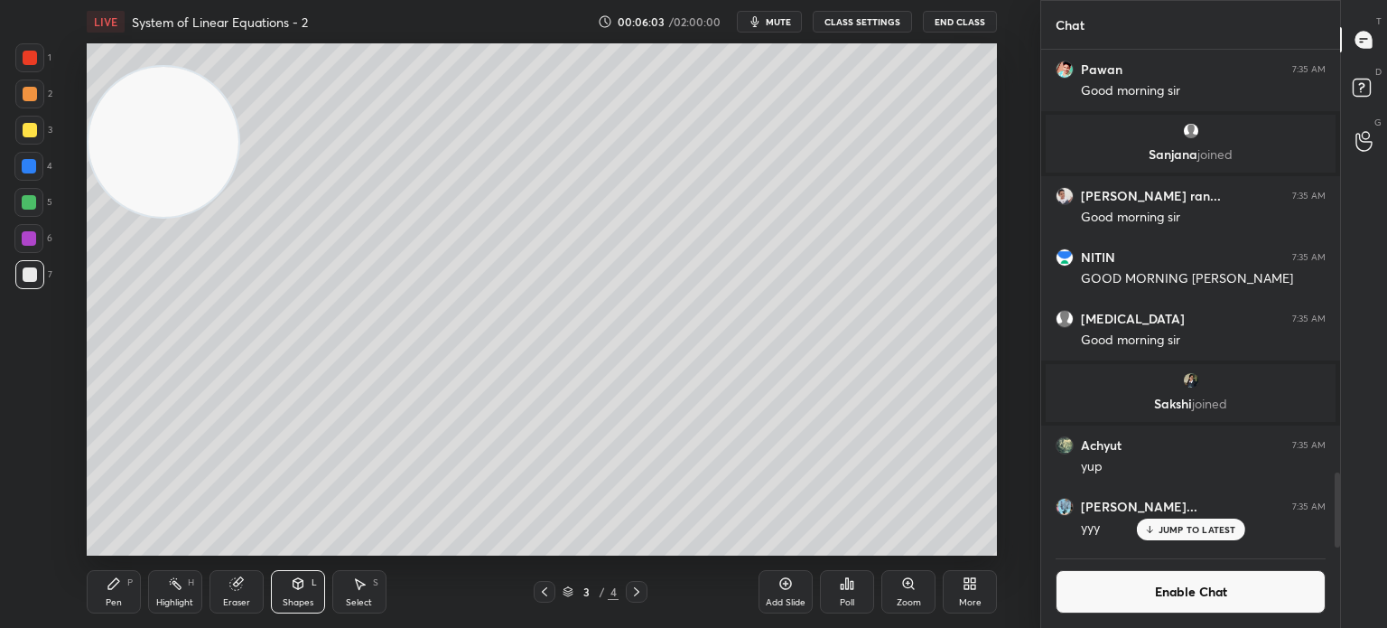
drag, startPoint x: 156, startPoint y: 176, endPoint x: 109, endPoint y: 584, distance: 410.9
click at [111, 217] on video at bounding box center [164, 142] width 150 height 150
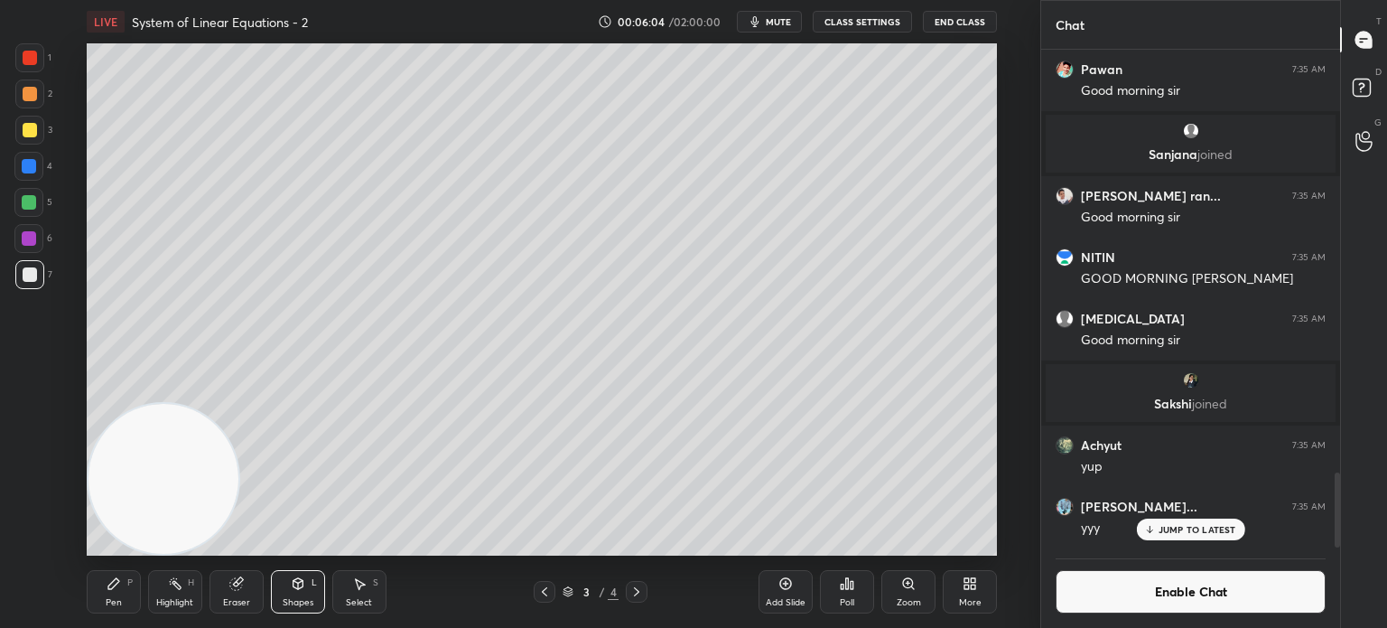
drag, startPoint x: 119, startPoint y: 600, endPoint x: 116, endPoint y: 577, distance: 22.9
click at [119, 604] on div "Pen" at bounding box center [114, 602] width 16 height 9
click at [35, 170] on div at bounding box center [29, 166] width 14 height 14
drag, startPoint x: 1113, startPoint y: 589, endPoint x: 1021, endPoint y: 537, distance: 105.5
click at [1112, 588] on button "Enable Chat" at bounding box center [1191, 591] width 270 height 43
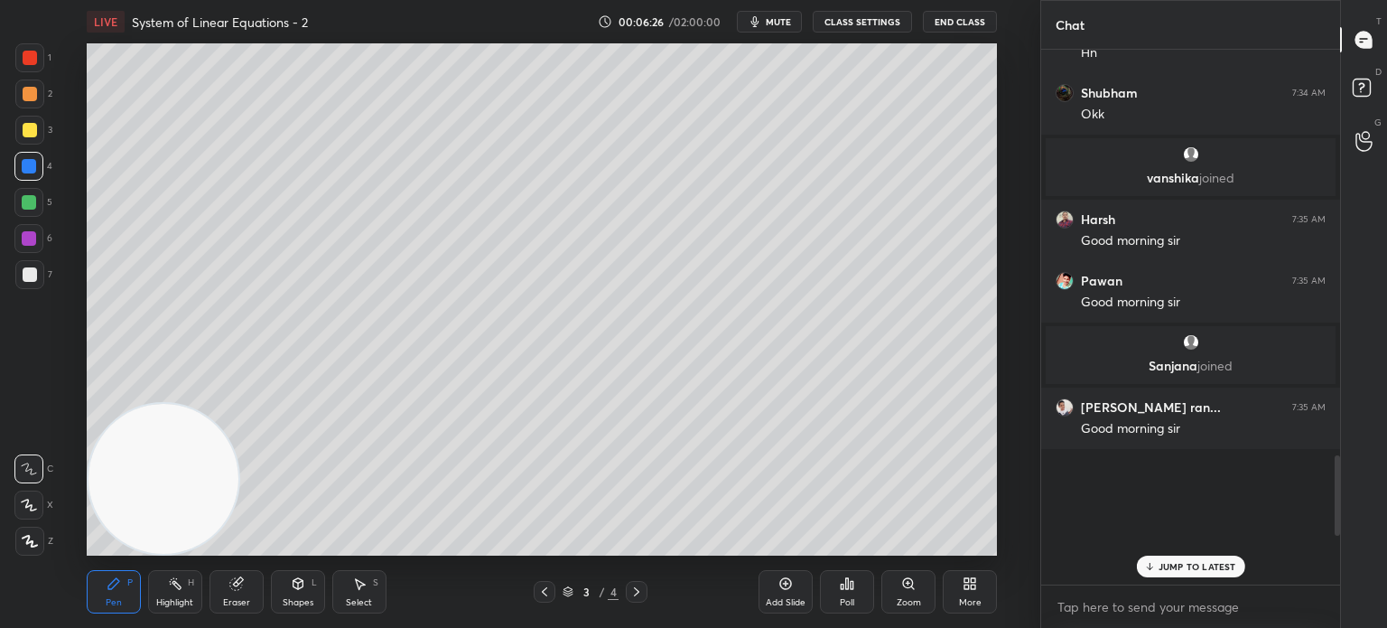
scroll to position [529, 294]
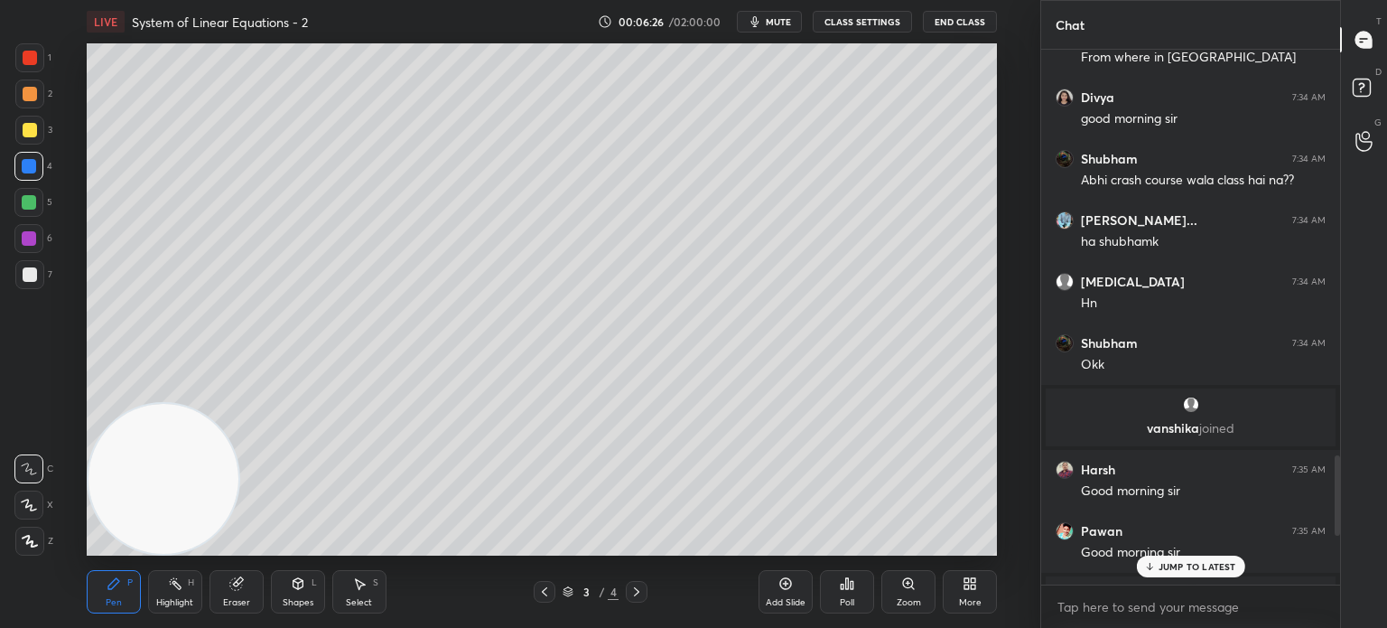
drag, startPoint x: 1178, startPoint y: 566, endPoint x: 1168, endPoint y: 566, distance: 9.9
click at [1178, 565] on p "JUMP TO LATEST" at bounding box center [1198, 566] width 78 height 11
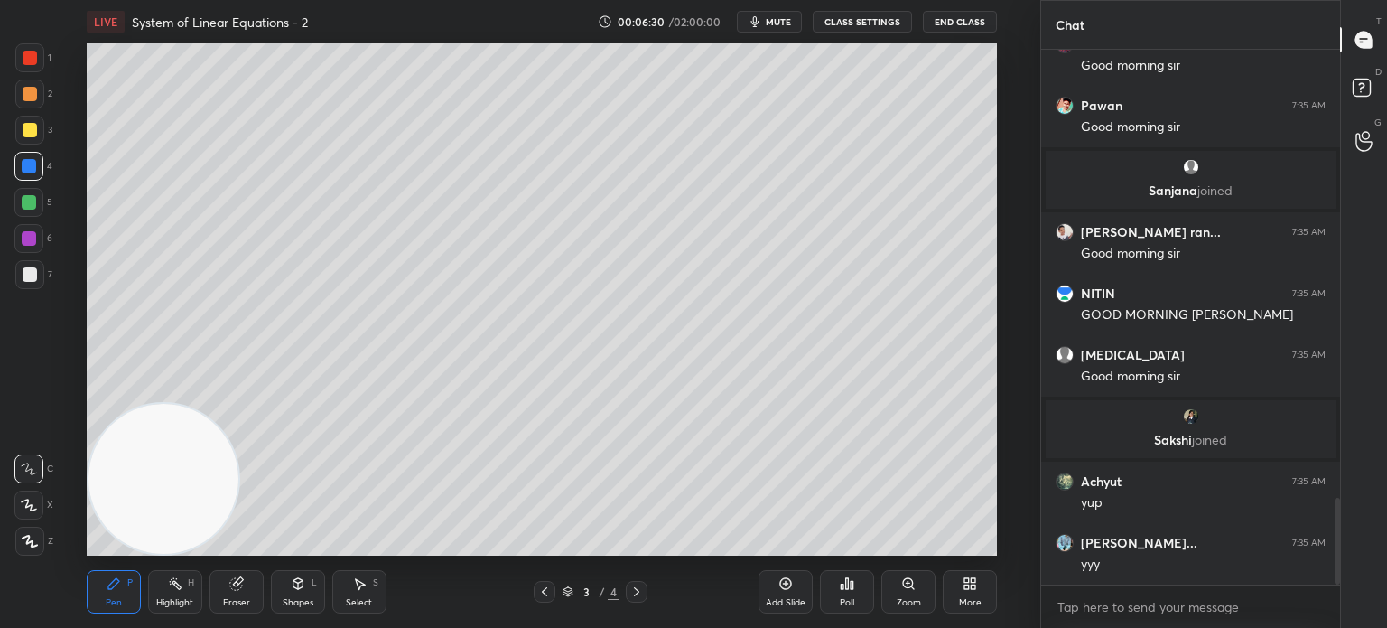
click at [25, 212] on div at bounding box center [28, 202] width 29 height 29
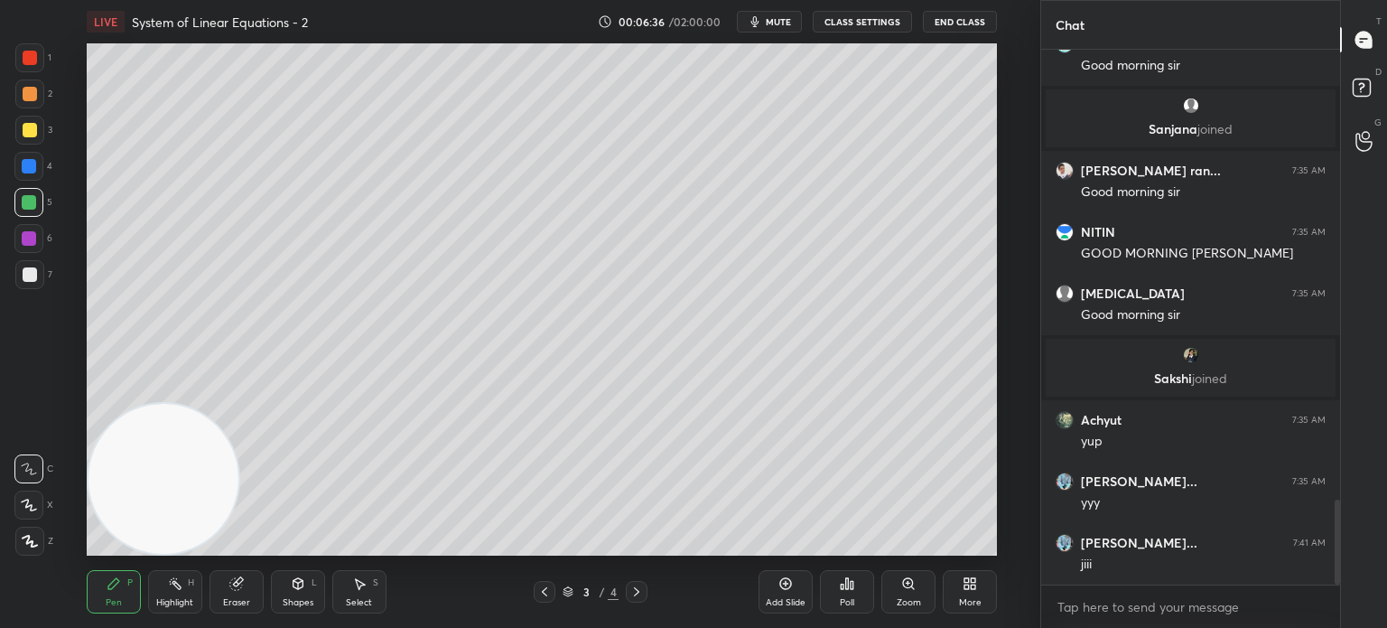
drag, startPoint x: 30, startPoint y: 135, endPoint x: 14, endPoint y: 135, distance: 15.4
click at [26, 137] on div at bounding box center [29, 130] width 29 height 29
click at [296, 580] on icon at bounding box center [298, 583] width 10 height 11
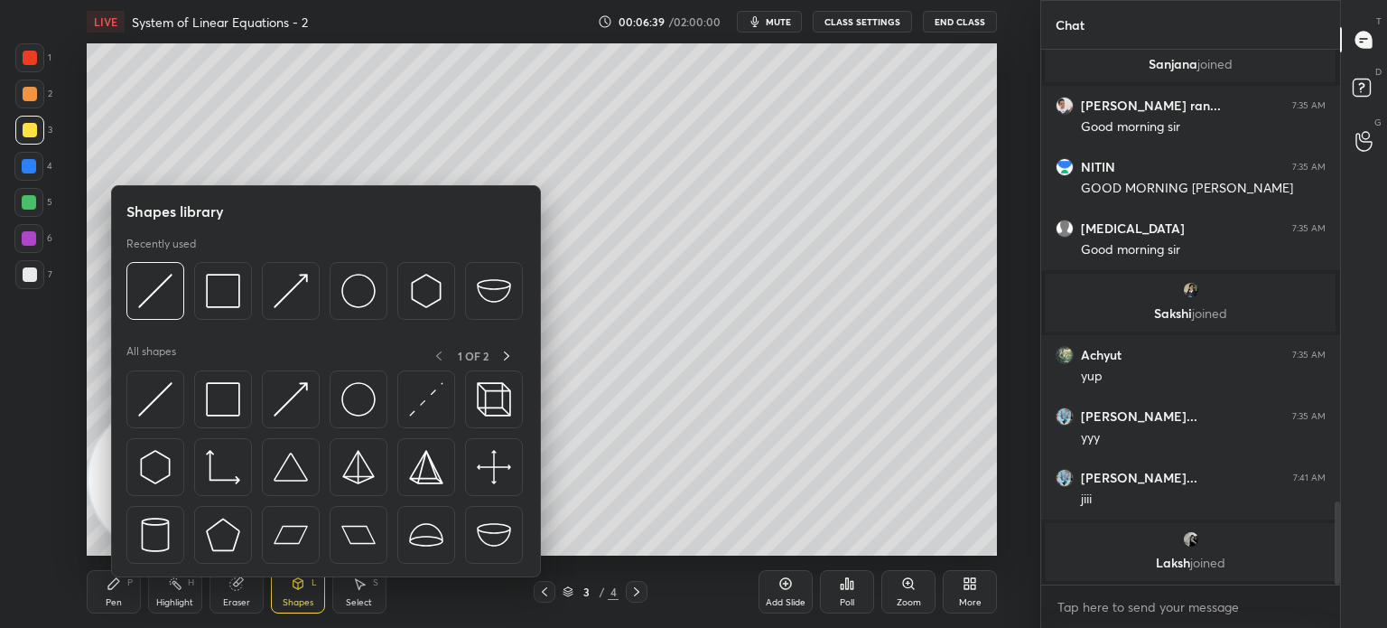
click at [172, 406] on div at bounding box center [155, 399] width 58 height 58
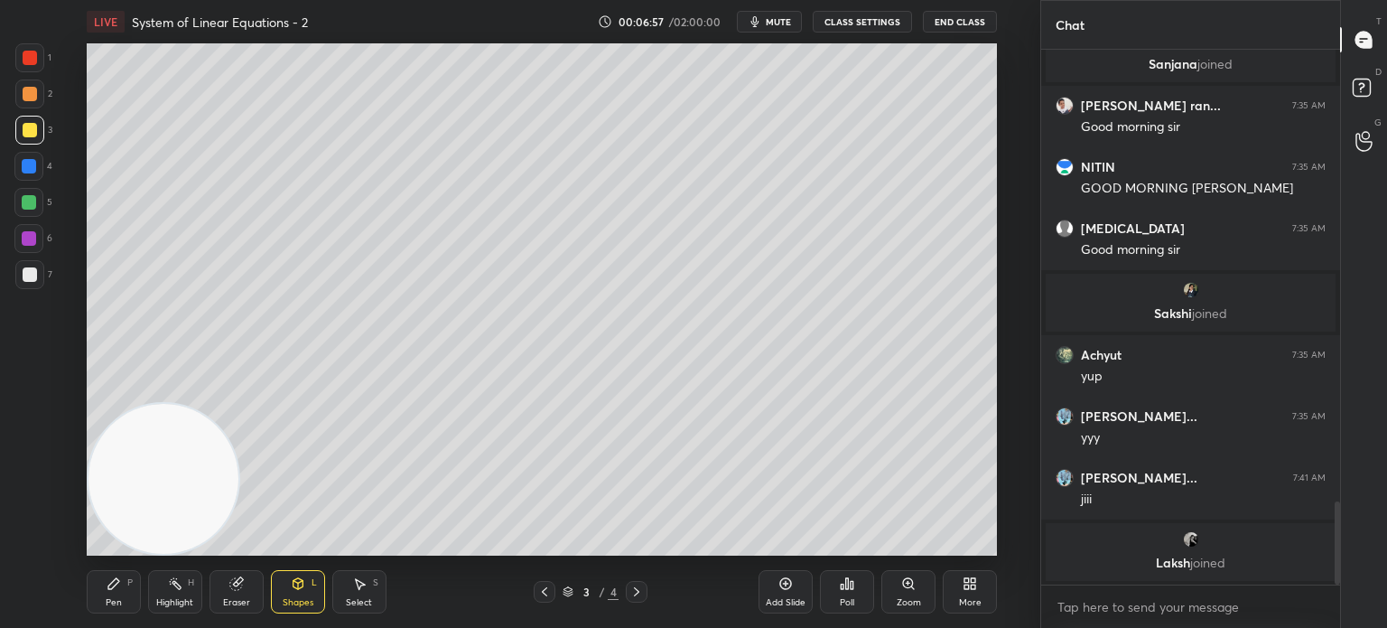
click at [33, 67] on div at bounding box center [29, 57] width 29 height 29
click at [47, 256] on div "6" at bounding box center [33, 242] width 38 height 36
click at [636, 592] on icon at bounding box center [636, 591] width 14 height 14
drag, startPoint x: 103, startPoint y: 592, endPoint x: 84, endPoint y: 597, distance: 19.5
click at [103, 592] on div "Pen P" at bounding box center [114, 591] width 54 height 43
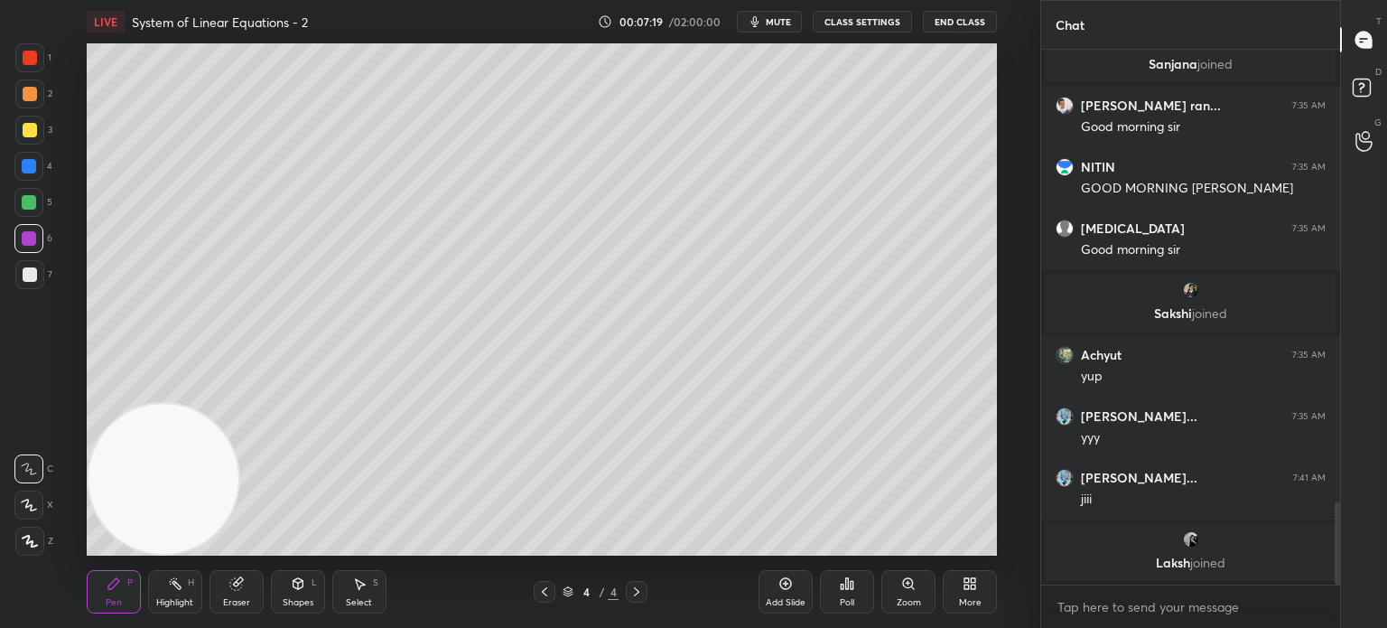
click at [27, 285] on div at bounding box center [29, 274] width 29 height 29
click at [77, 336] on div "Setting up your live class Poll for secs No correct answer Start poll" at bounding box center [542, 299] width 968 height 512
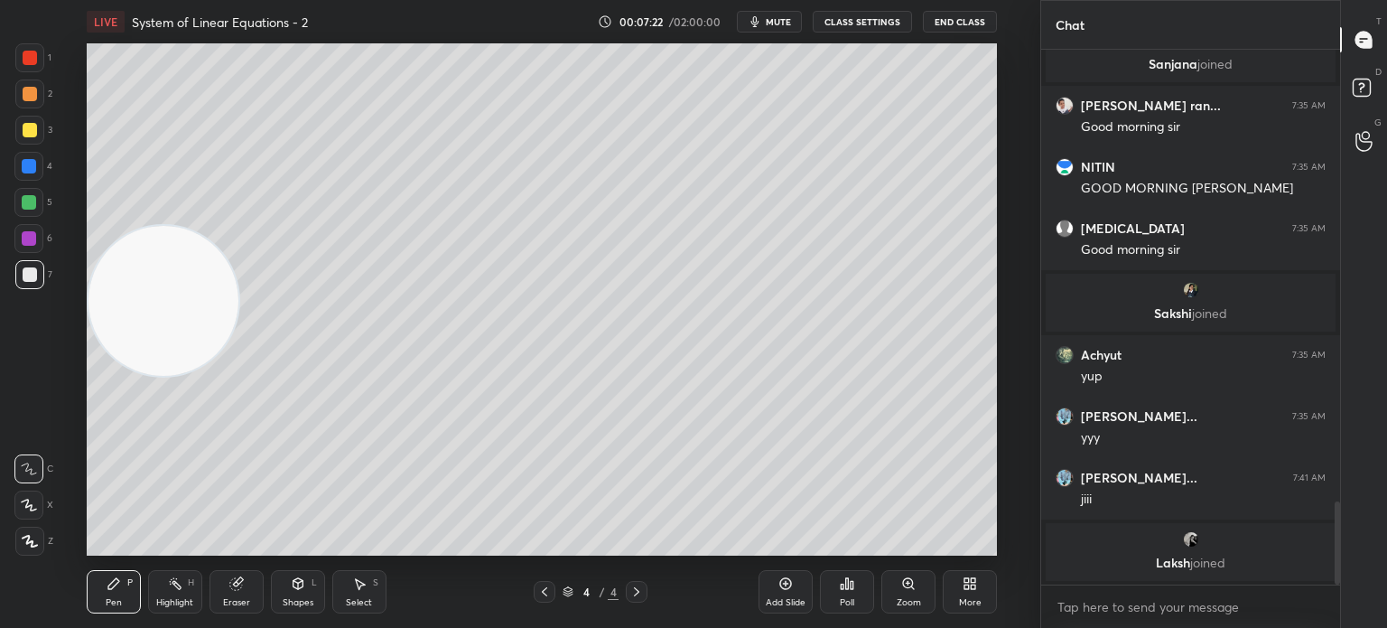
drag, startPoint x: 162, startPoint y: 310, endPoint x: 155, endPoint y: 217, distance: 93.2
click at [177, 226] on video at bounding box center [164, 301] width 150 height 150
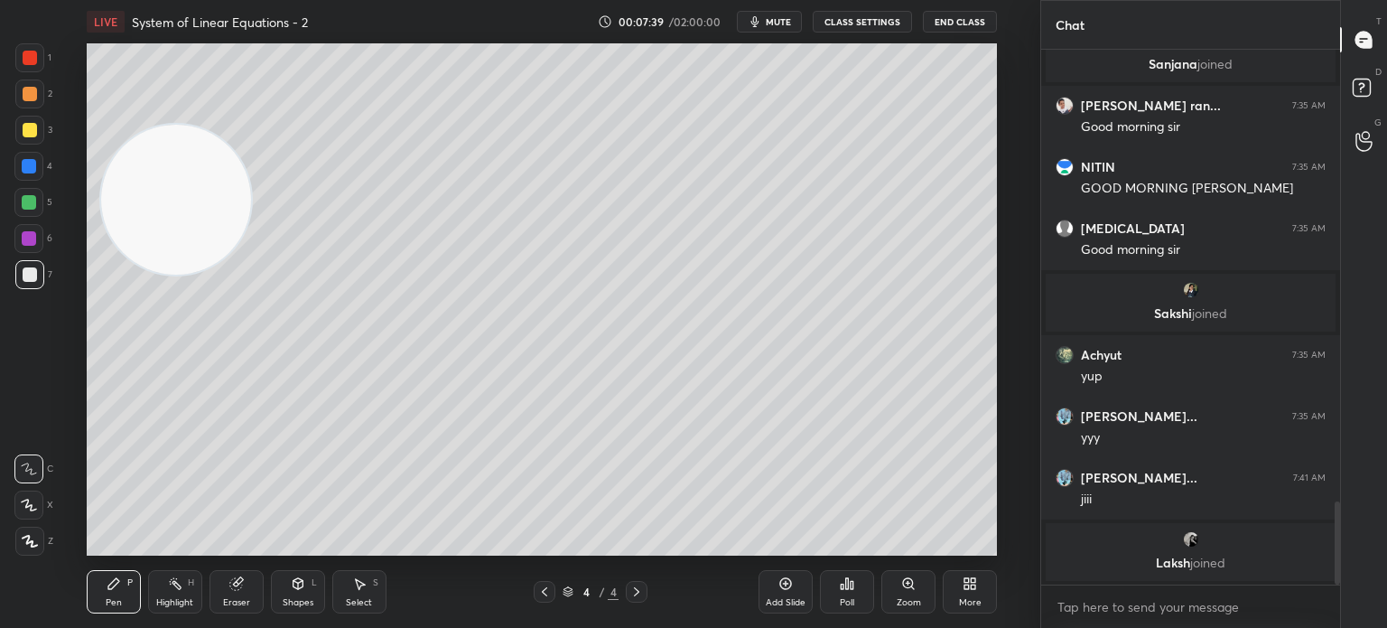
click at [43, 212] on div "5" at bounding box center [33, 202] width 38 height 29
click at [30, 282] on div at bounding box center [29, 274] width 29 height 29
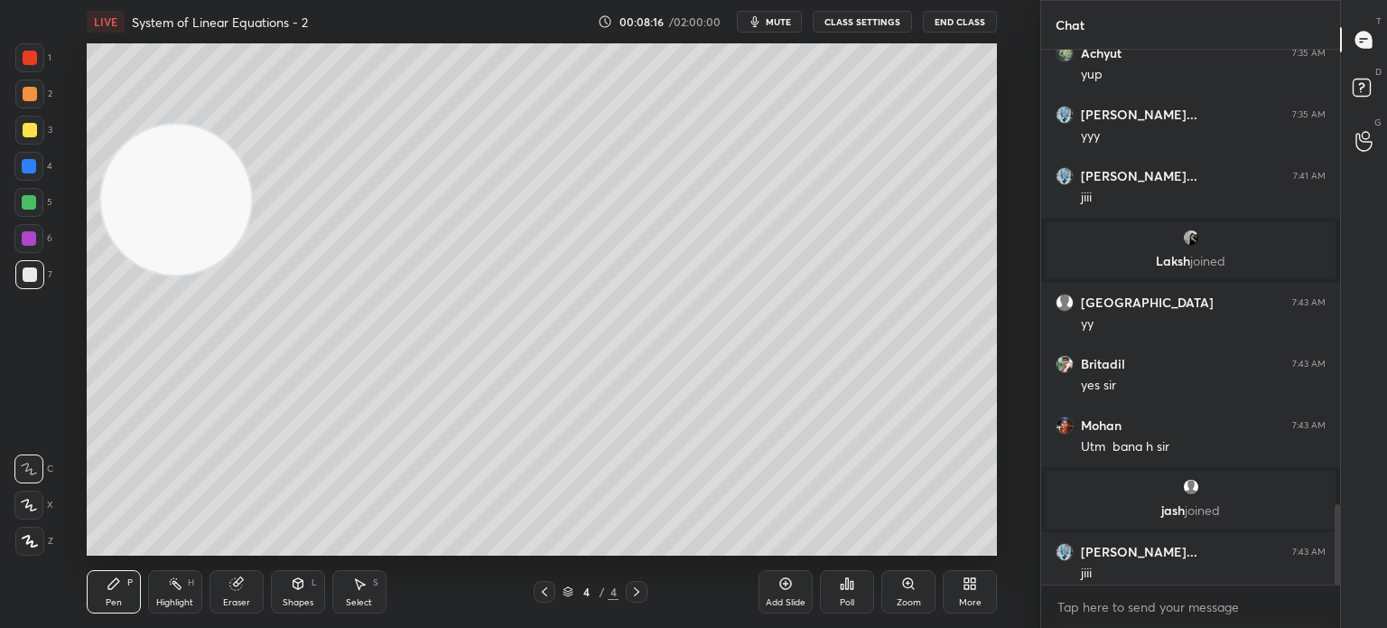
scroll to position [3002, 0]
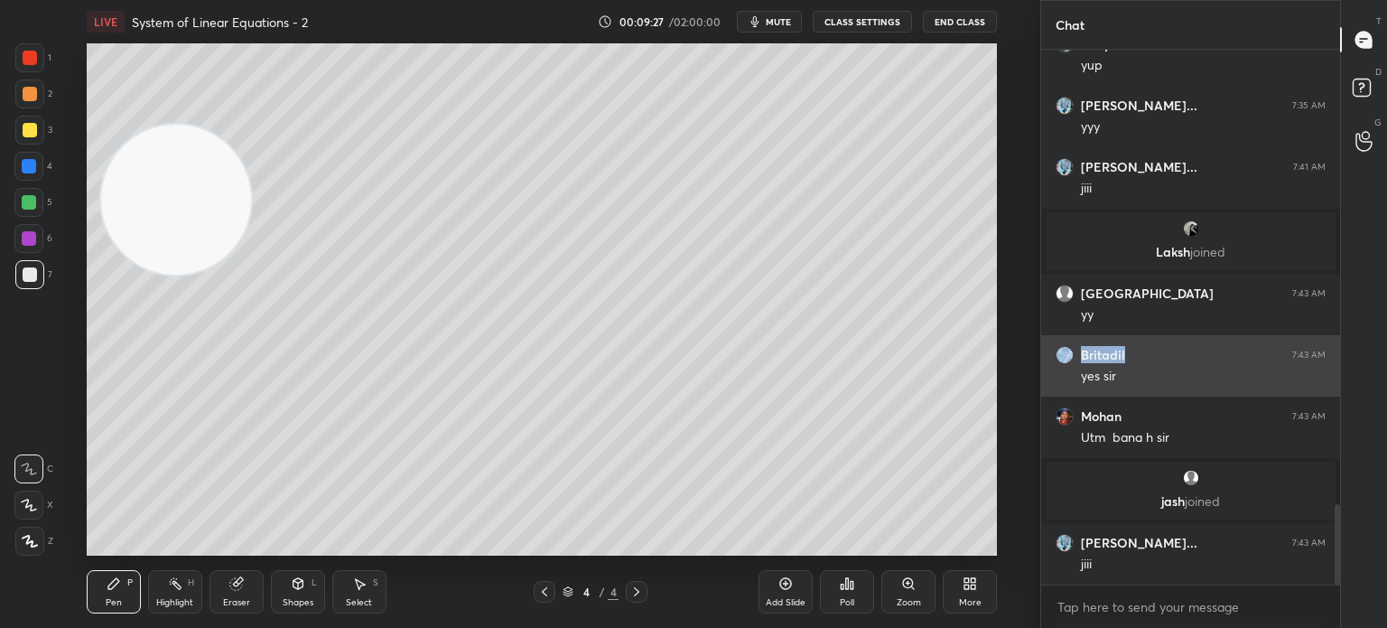
click at [1127, 360] on div "Britadil 7:43 AM" at bounding box center [1191, 355] width 270 height 18
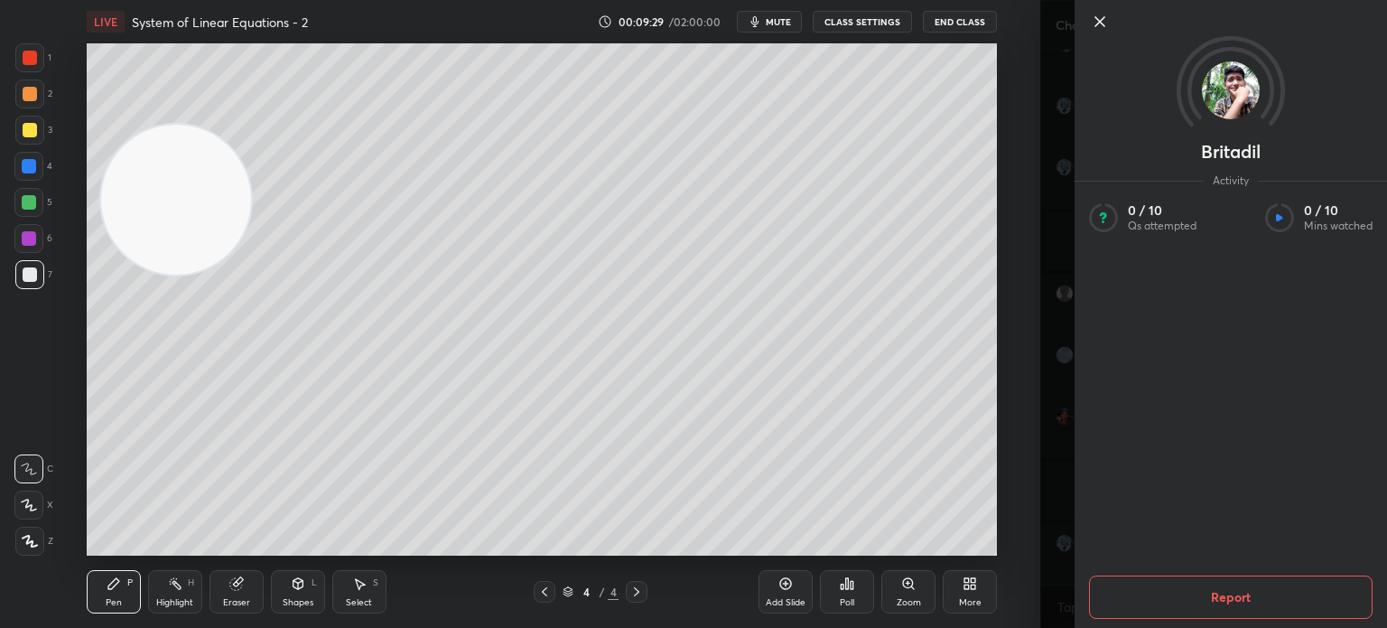
click at [1030, 328] on div "1 2 3 4 5 6 7 C X Z C X Z E E Erase all H H LIVE System of Linear Equations - 2…" at bounding box center [520, 314] width 1040 height 628
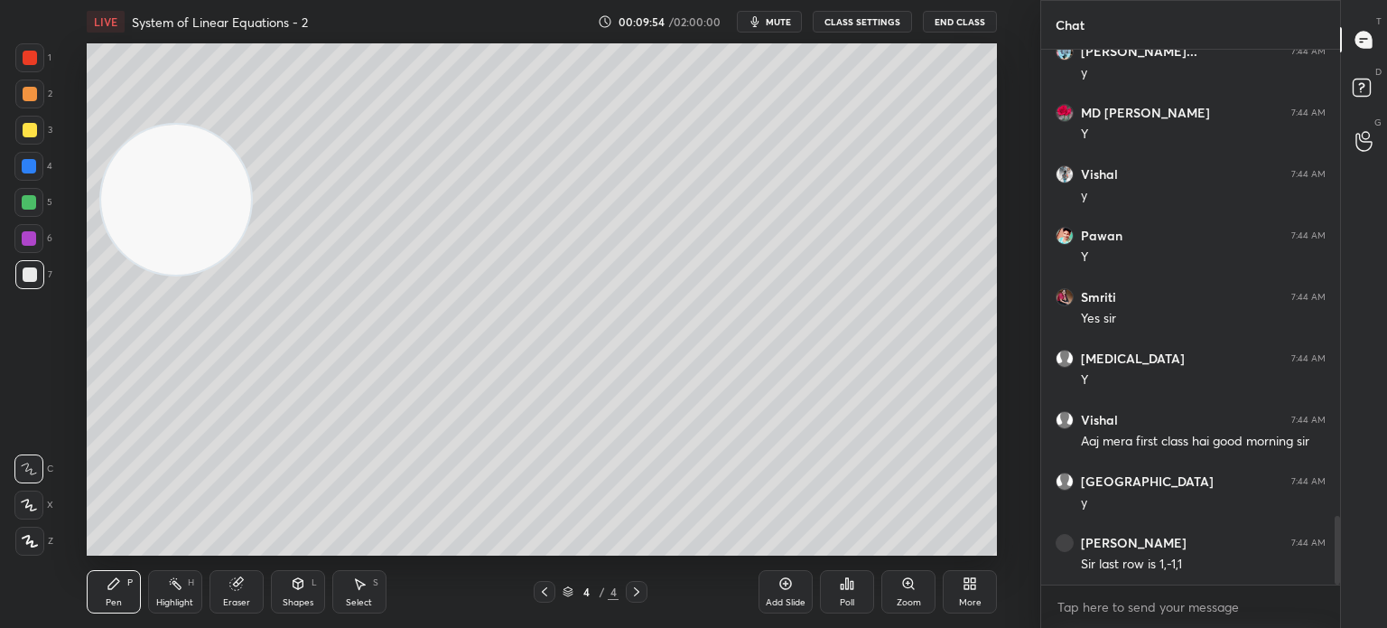
scroll to position [3678, 0]
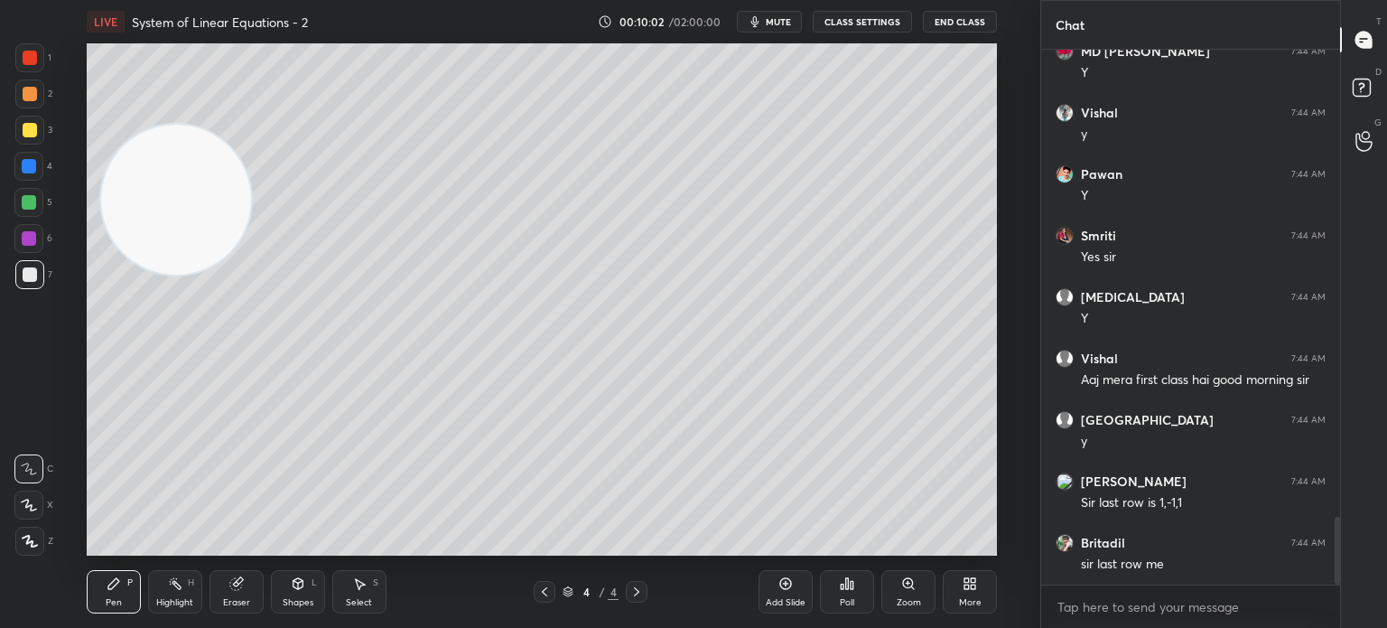
click at [232, 595] on div "Eraser" at bounding box center [237, 591] width 54 height 43
click at [130, 592] on div "Pen P" at bounding box center [114, 591] width 54 height 43
drag, startPoint x: 22, startPoint y: 68, endPoint x: 13, endPoint y: 67, distance: 9.1
click at [16, 70] on div at bounding box center [29, 57] width 29 height 29
click at [307, 602] on div "Shapes" at bounding box center [298, 602] width 31 height 9
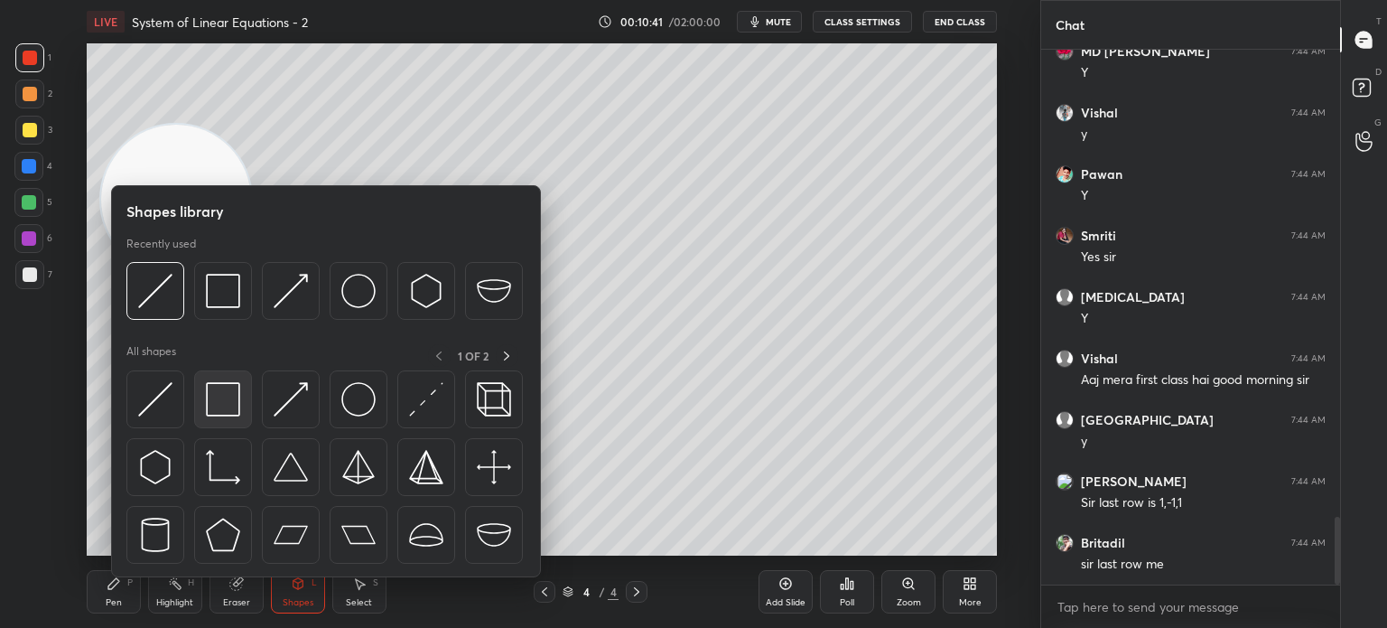
click at [248, 404] on div at bounding box center [223, 399] width 58 height 58
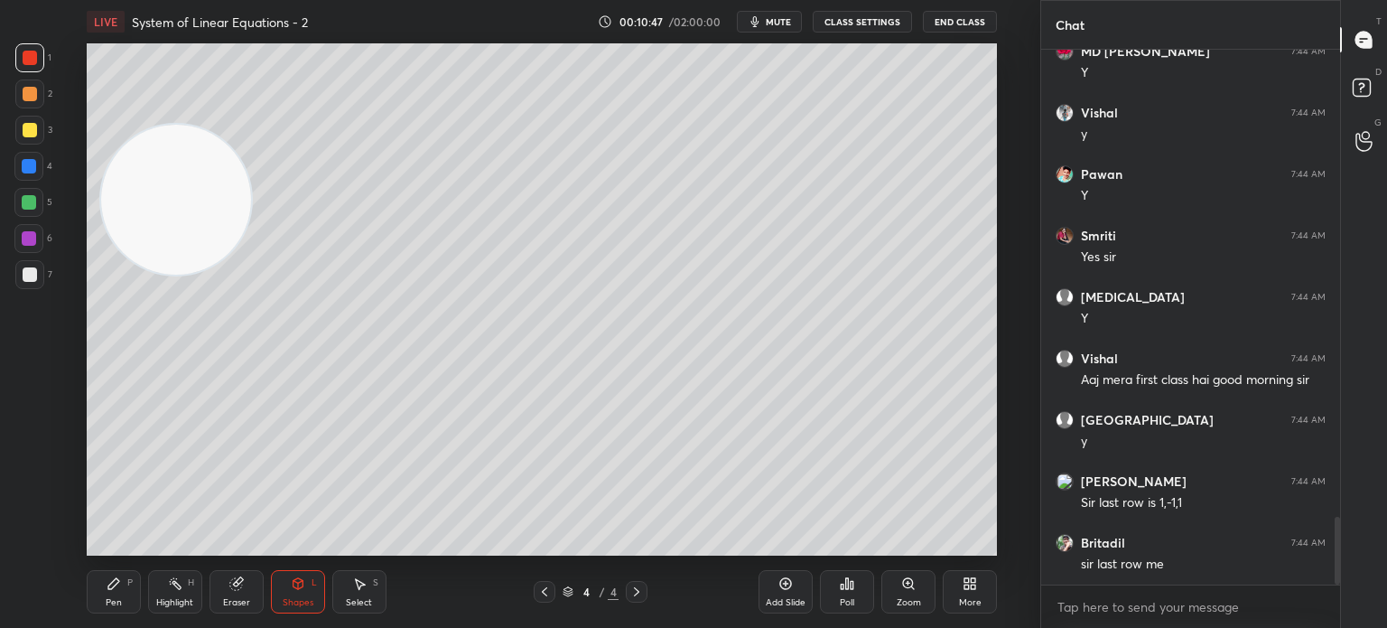
click at [126, 589] on div "Pen P" at bounding box center [114, 591] width 54 height 43
click at [31, 270] on div at bounding box center [30, 274] width 14 height 14
click at [1008, 86] on div "Setting up your live class Poll for secs No correct answer Start poll" at bounding box center [542, 299] width 968 height 512
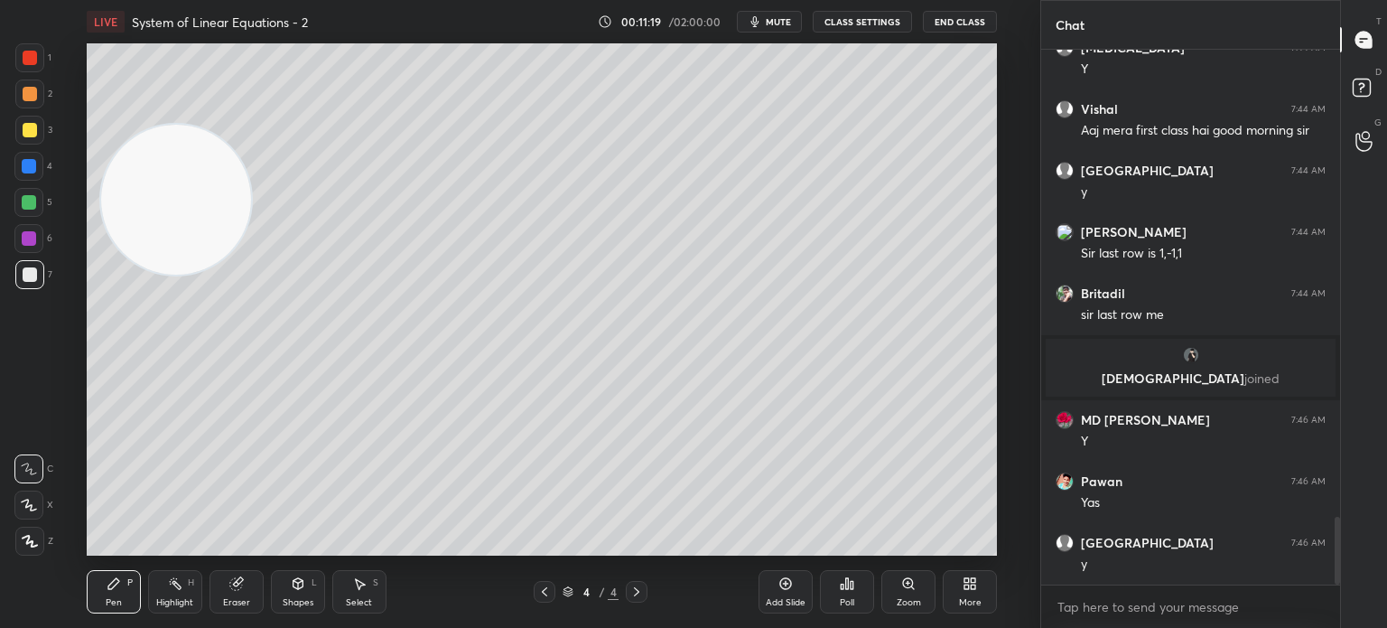
scroll to position [3766, 0]
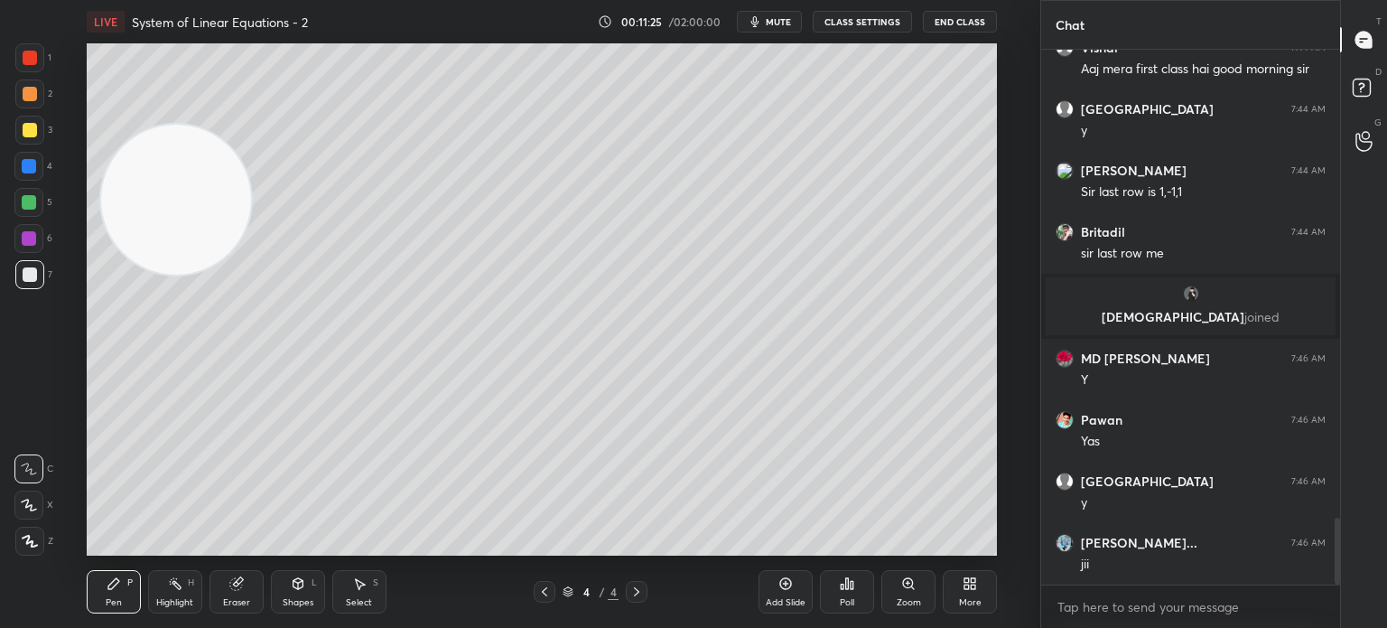
click at [34, 211] on div at bounding box center [28, 202] width 29 height 29
drag, startPoint x: 189, startPoint y: 244, endPoint x: 0, endPoint y: 607, distance: 409.2
click at [0, 607] on div "1 2 3 4 5 6 7 C X Z C X Z E E Erase all H H LIVE System of Linear Equations - 2…" at bounding box center [513, 314] width 1026 height 628
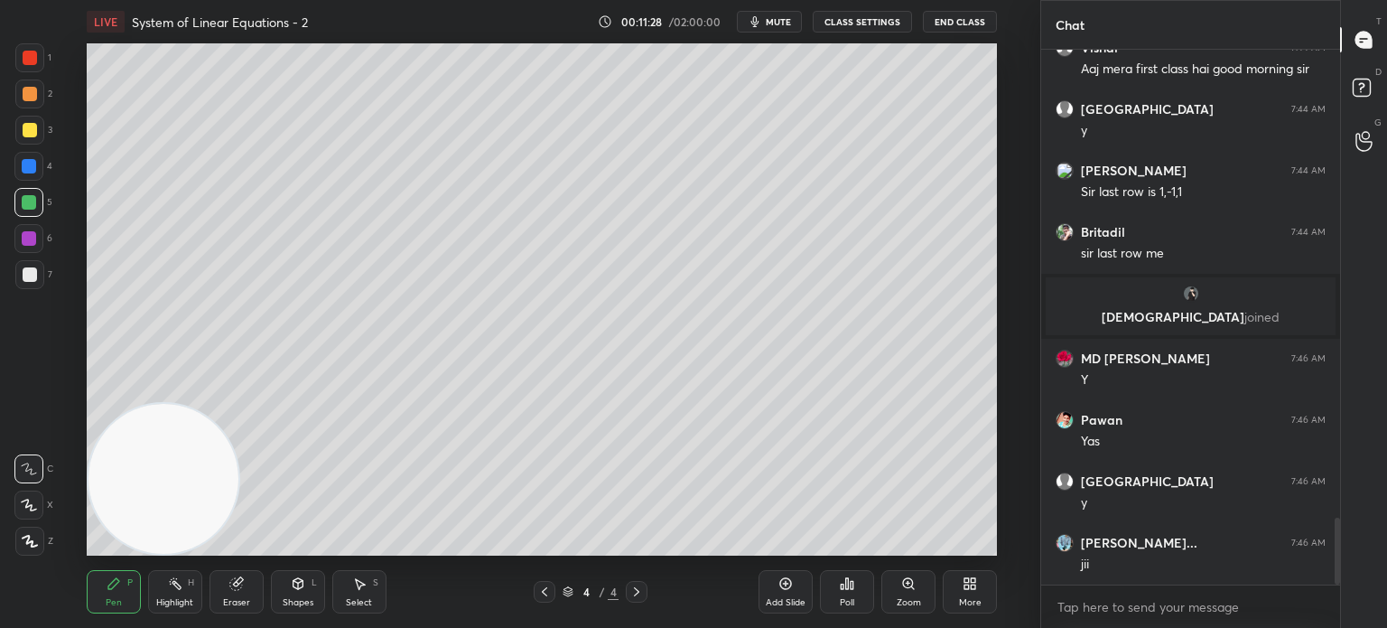
click at [119, 581] on icon at bounding box center [114, 583] width 14 height 14
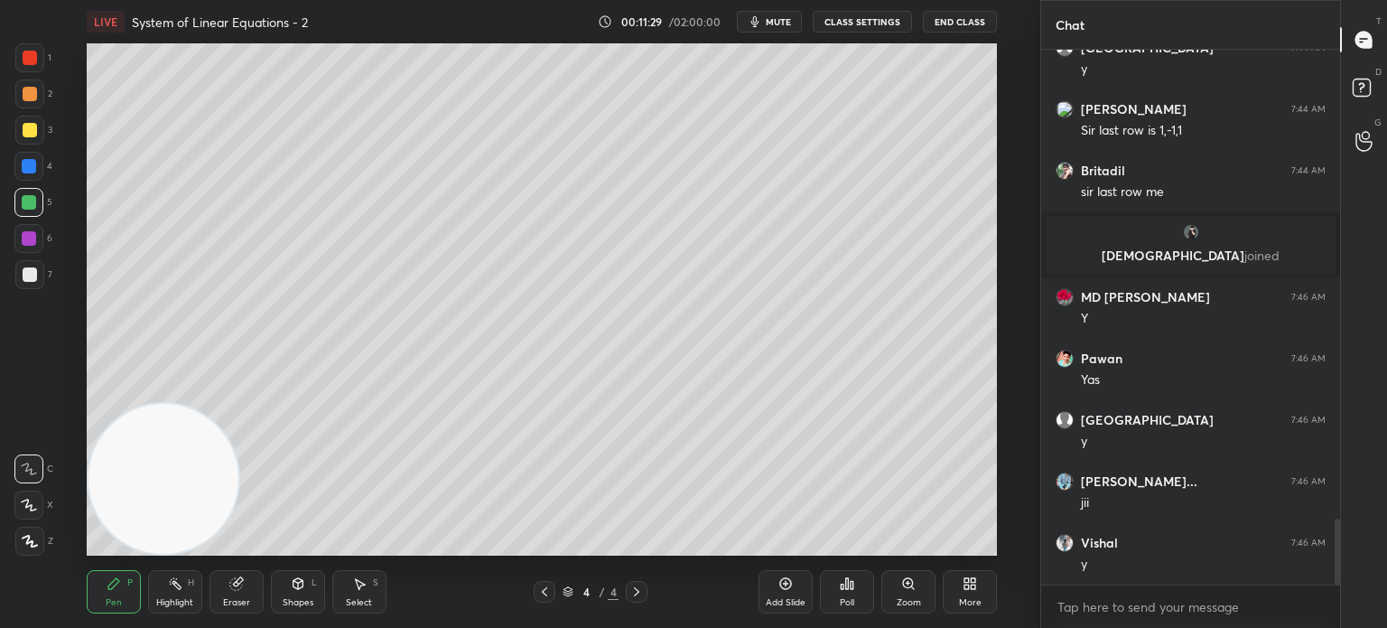
drag, startPoint x: 42, startPoint y: 275, endPoint x: 33, endPoint y: 277, distance: 9.4
click at [38, 282] on div "7" at bounding box center [33, 274] width 37 height 29
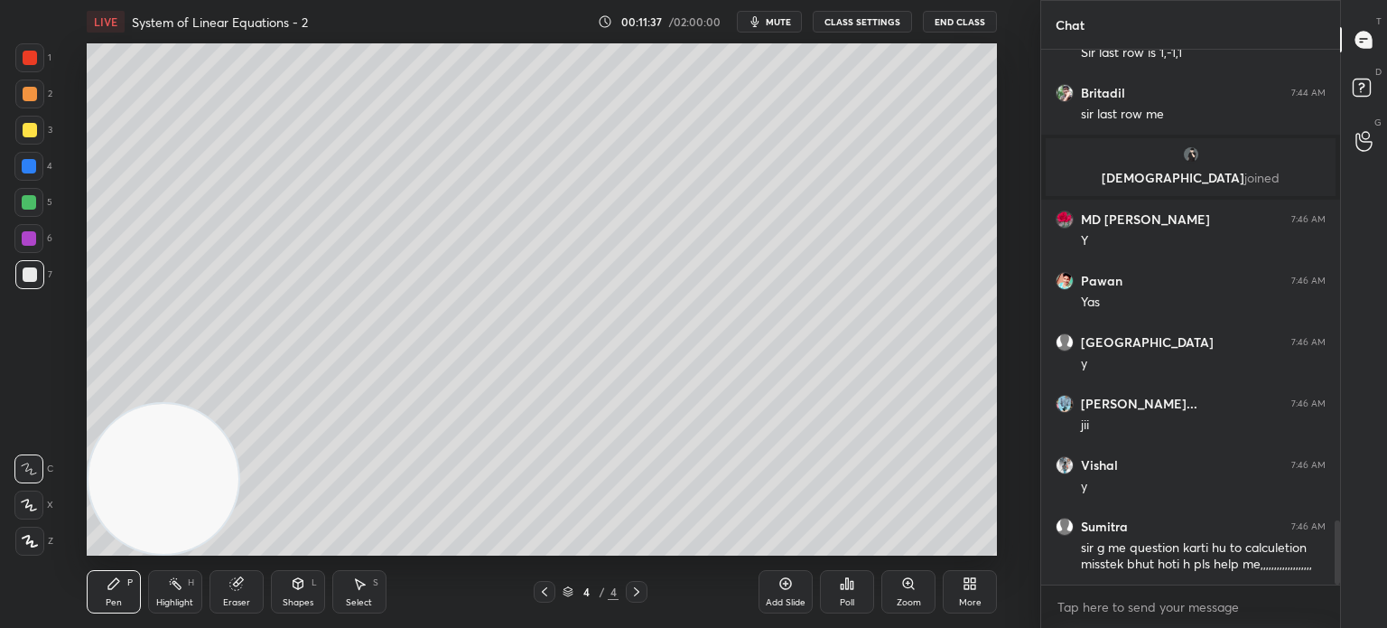
click at [15, 339] on div "1 2 3 4 5 6 7 C X Z C X Z E E Erase all H H" at bounding box center [29, 299] width 58 height 512
click at [784, 581] on icon at bounding box center [785, 583] width 14 height 14
click at [37, 134] on div at bounding box center [29, 130] width 29 height 29
click at [13, 331] on div "1 2 3 4 5 6 7 C X Z C X Z E E Erase all H H" at bounding box center [29, 299] width 58 height 512
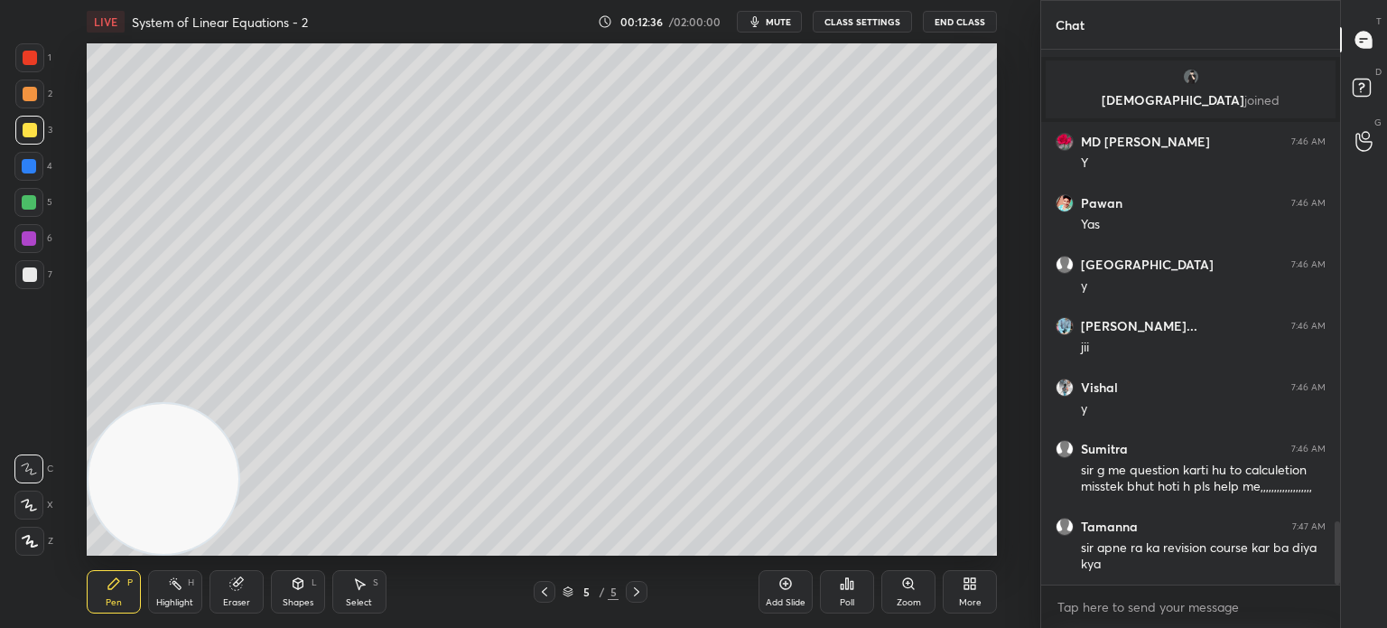
scroll to position [4060, 0]
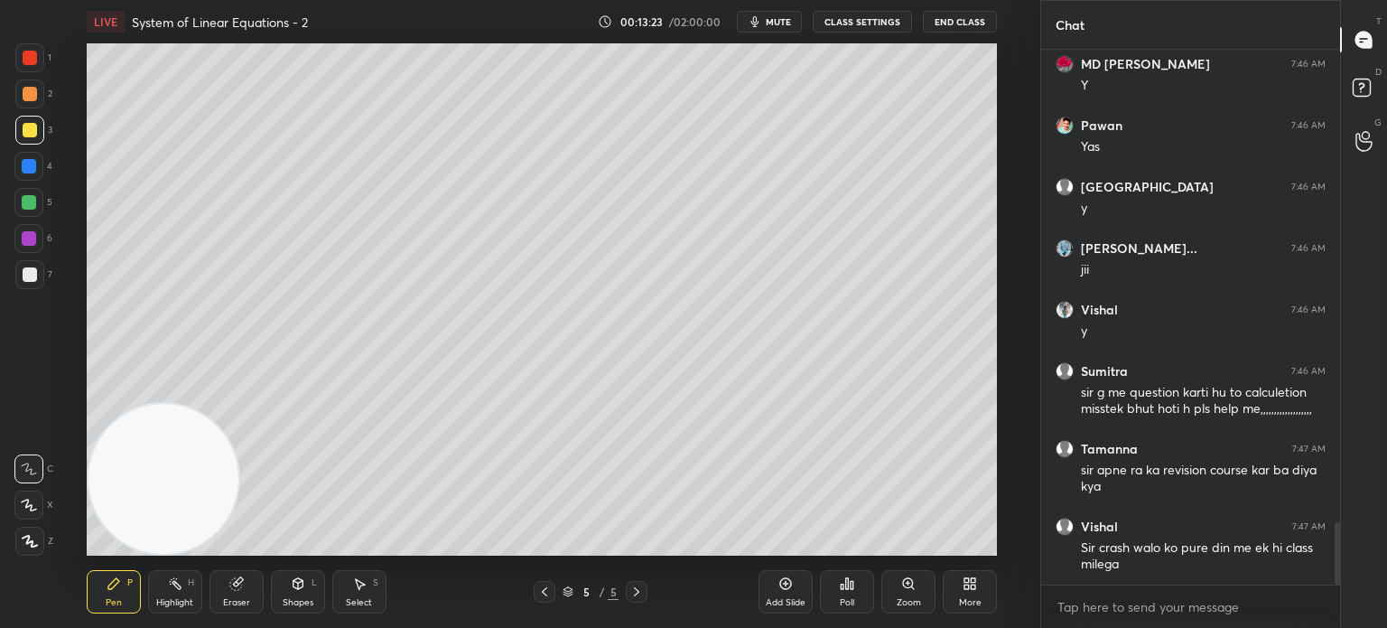
click at [249, 592] on div "Eraser" at bounding box center [237, 591] width 54 height 43
click at [122, 596] on div "Pen P" at bounding box center [114, 591] width 54 height 43
click at [780, 16] on span "mute" at bounding box center [778, 21] width 25 height 13
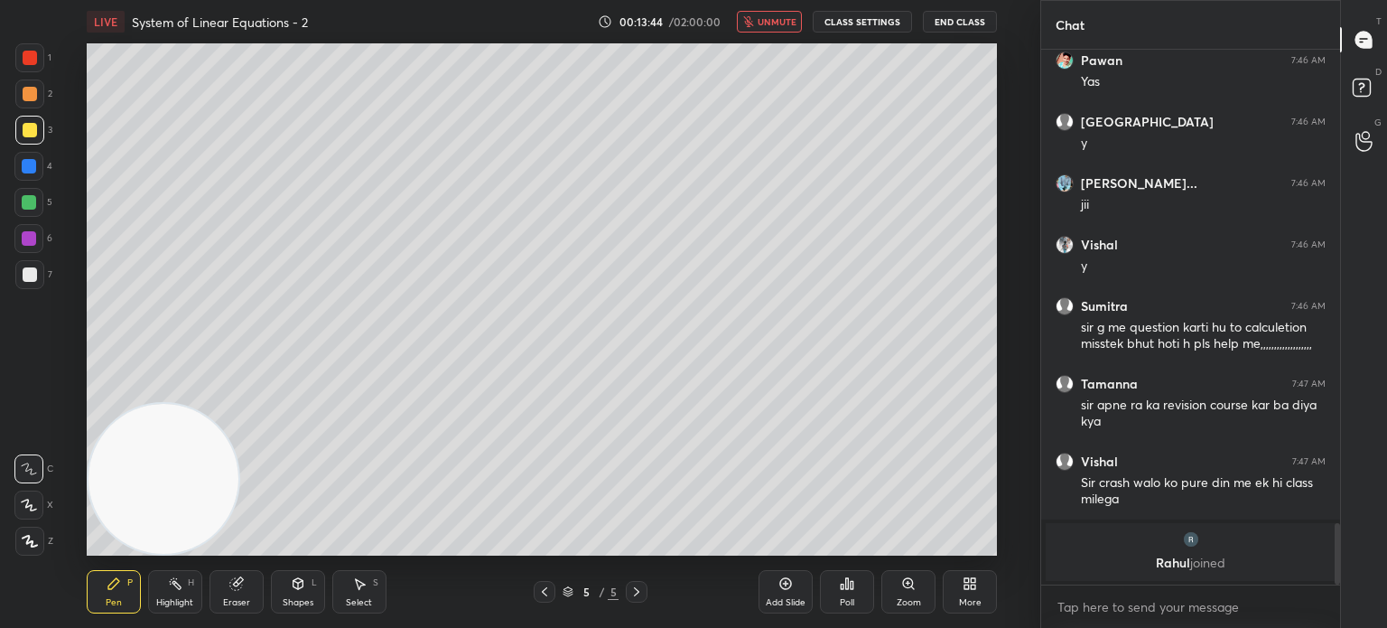
click at [961, 21] on button "End Class" at bounding box center [960, 22] width 74 height 22
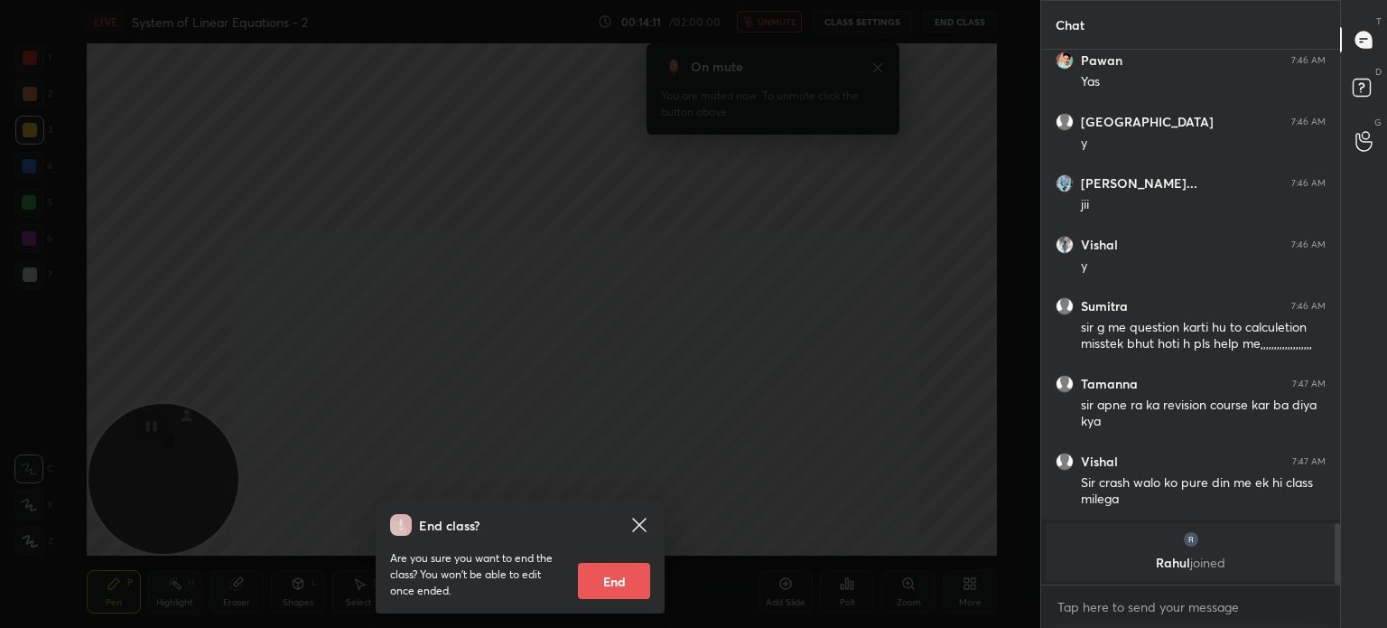
click at [643, 520] on icon at bounding box center [639, 524] width 14 height 14
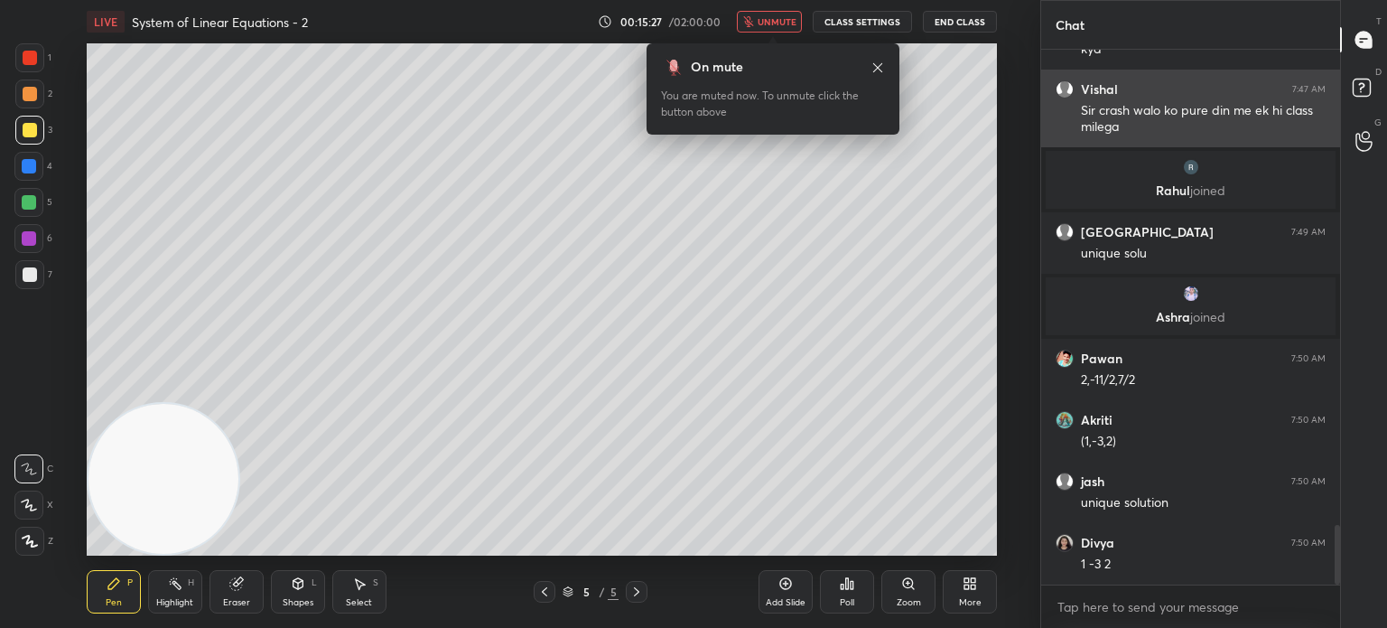
scroll to position [4360, 0]
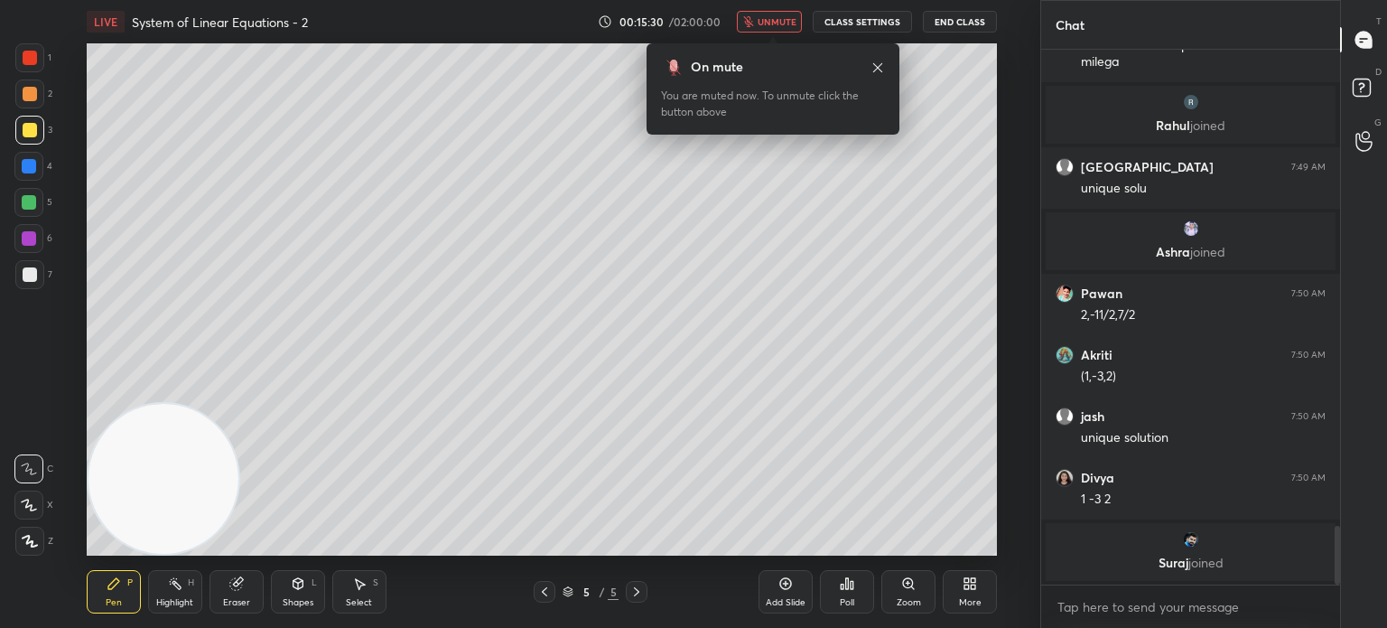
click at [778, 19] on span "unmute" at bounding box center [777, 21] width 39 height 13
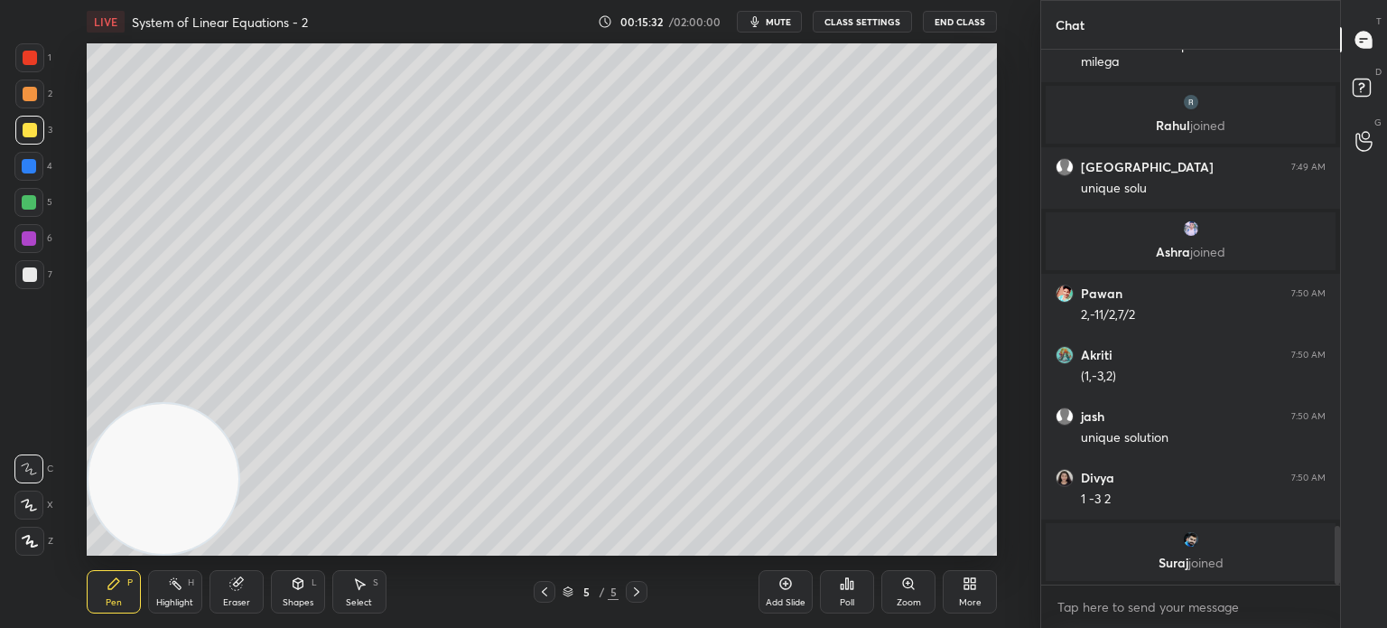
click at [35, 279] on div at bounding box center [30, 274] width 14 height 14
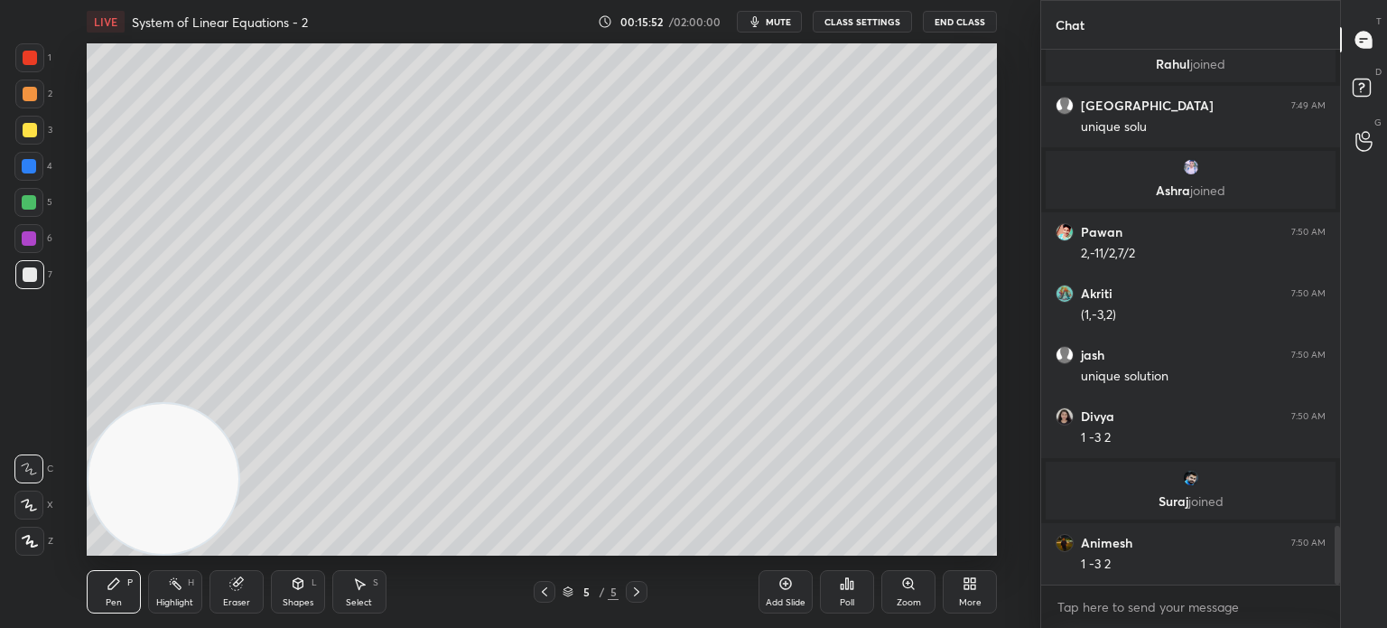
click at [295, 595] on div "Shapes L" at bounding box center [298, 591] width 54 height 43
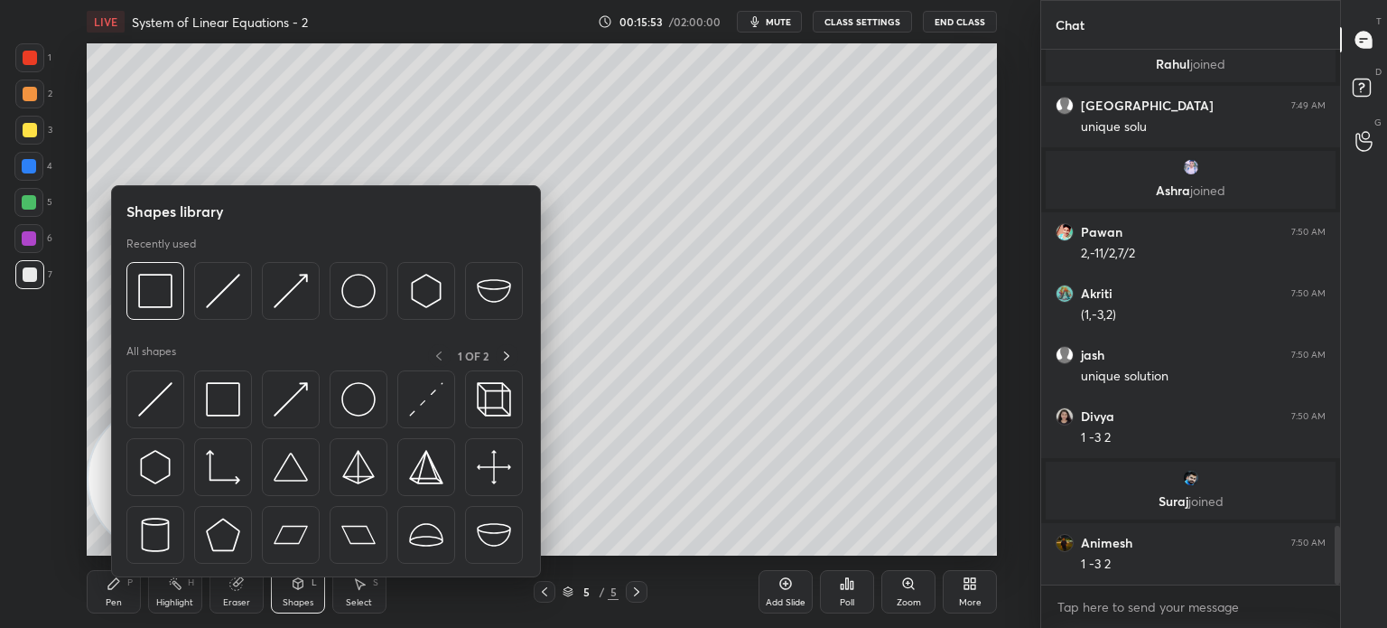
click at [175, 404] on div at bounding box center [155, 399] width 58 height 58
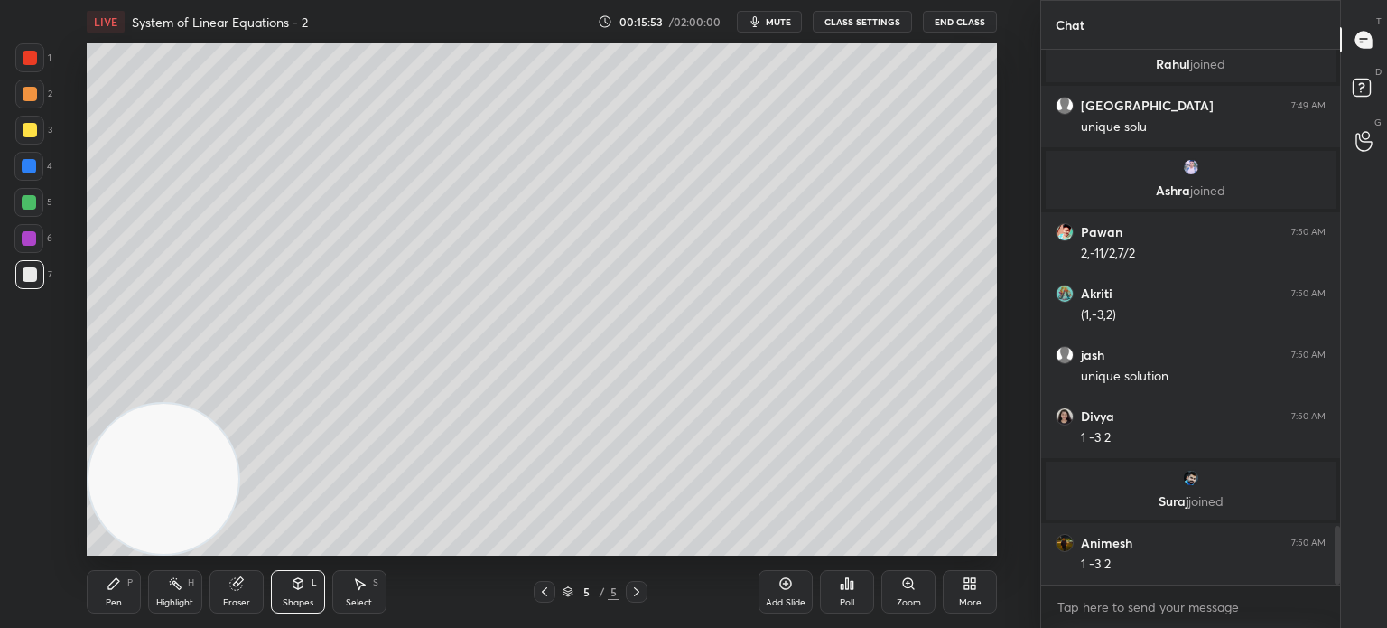
scroll to position [4402, 0]
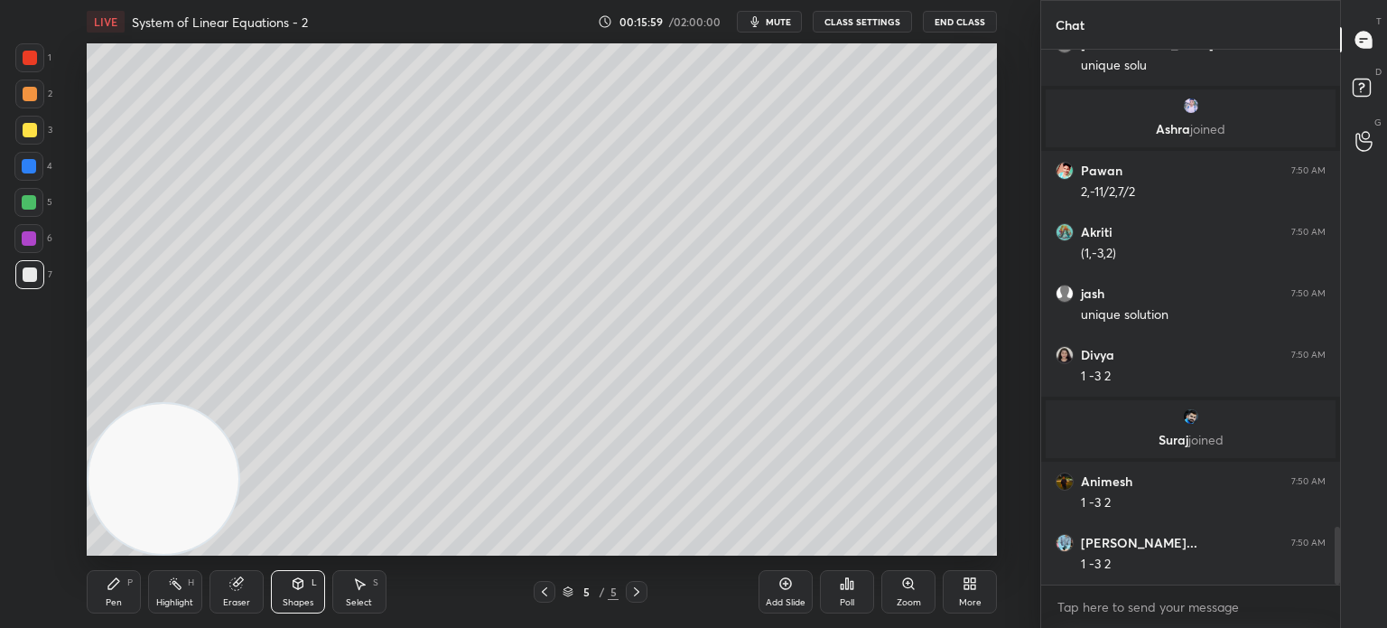
click at [114, 595] on div "Pen P" at bounding box center [114, 591] width 54 height 43
drag, startPoint x: 240, startPoint y: 436, endPoint x: 943, endPoint y: 107, distance: 775.7
click at [238, 404] on video at bounding box center [164, 479] width 150 height 150
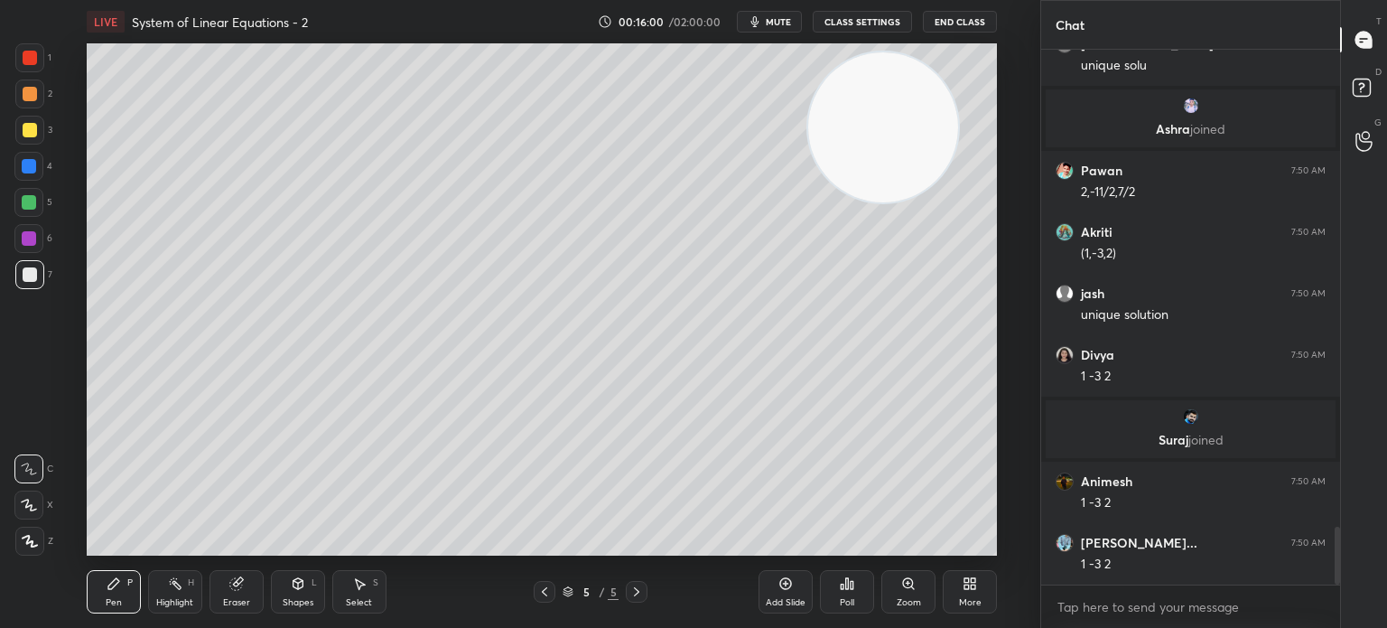
click at [127, 584] on div "Pen P" at bounding box center [114, 591] width 54 height 43
click at [41, 274] on div at bounding box center [29, 274] width 29 height 29
click at [30, 197] on div at bounding box center [29, 202] width 14 height 14
click at [1174, 413] on div "grid" at bounding box center [1191, 416] width 268 height 18
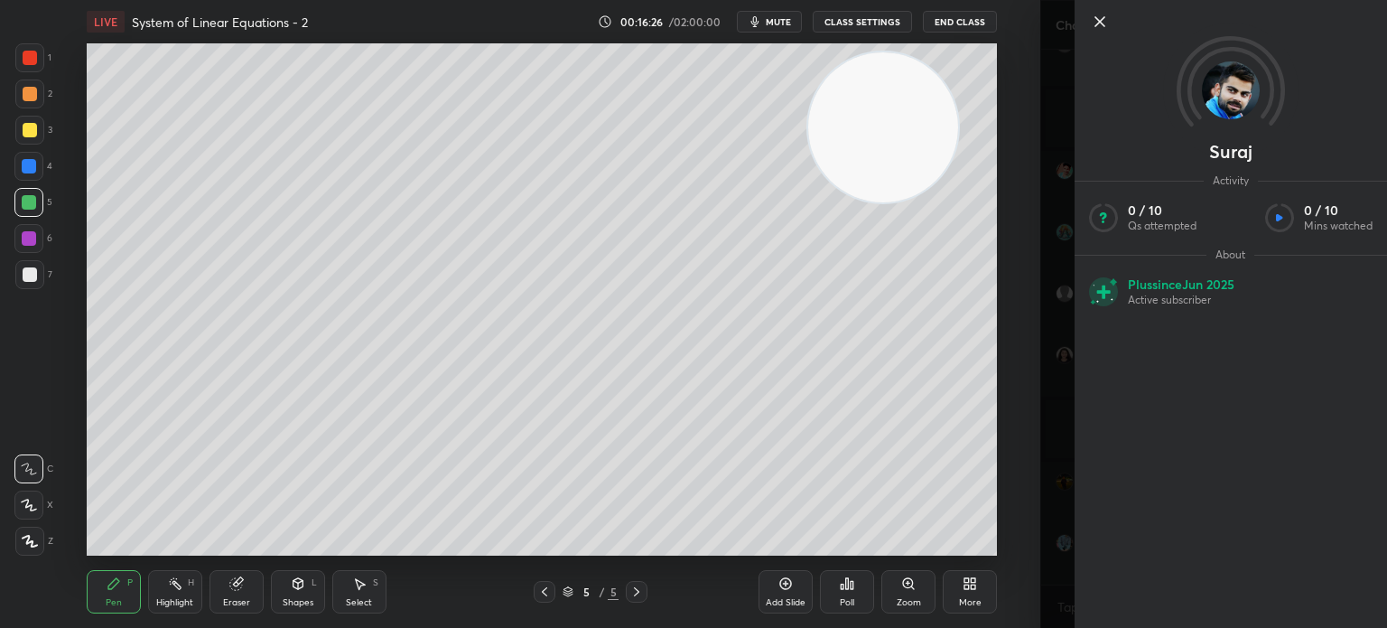
click at [1030, 396] on div "1 2 3 4 5 6 7 C X Z C X Z E E Erase all H H LIVE System of Linear Equations - 2…" at bounding box center [520, 314] width 1040 height 628
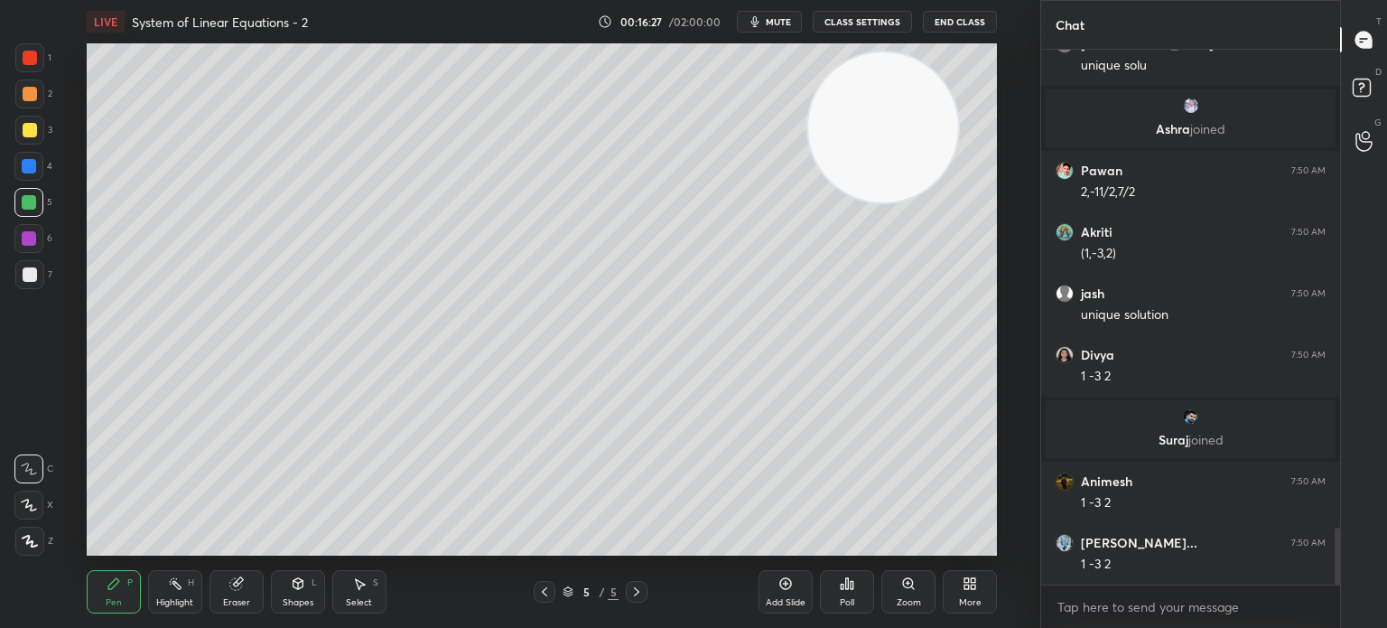
scroll to position [4463, 0]
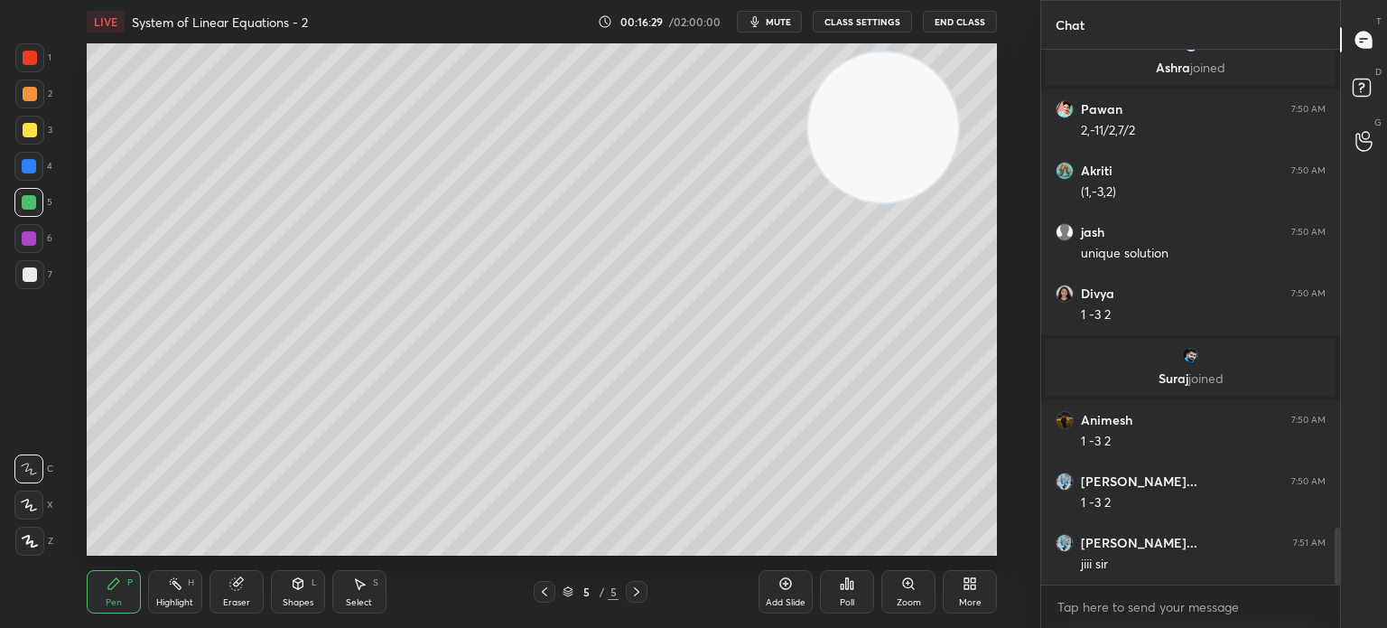
click at [33, 277] on div at bounding box center [30, 274] width 14 height 14
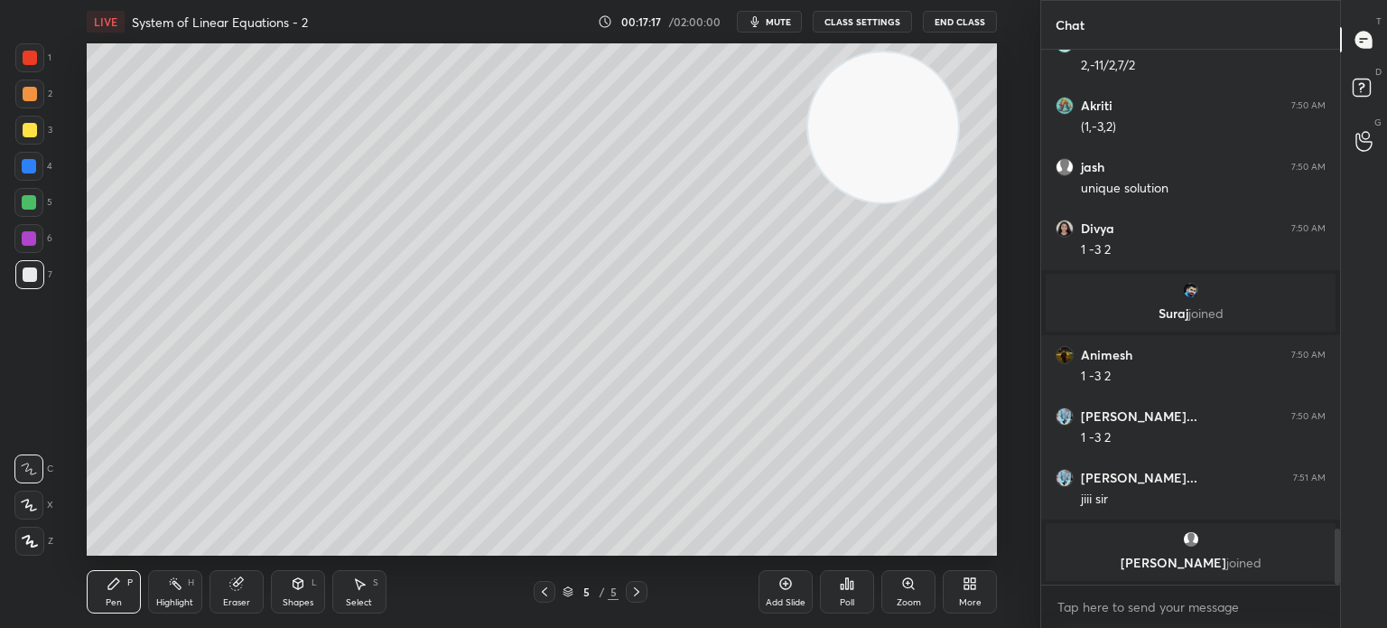
scroll to position [4557, 0]
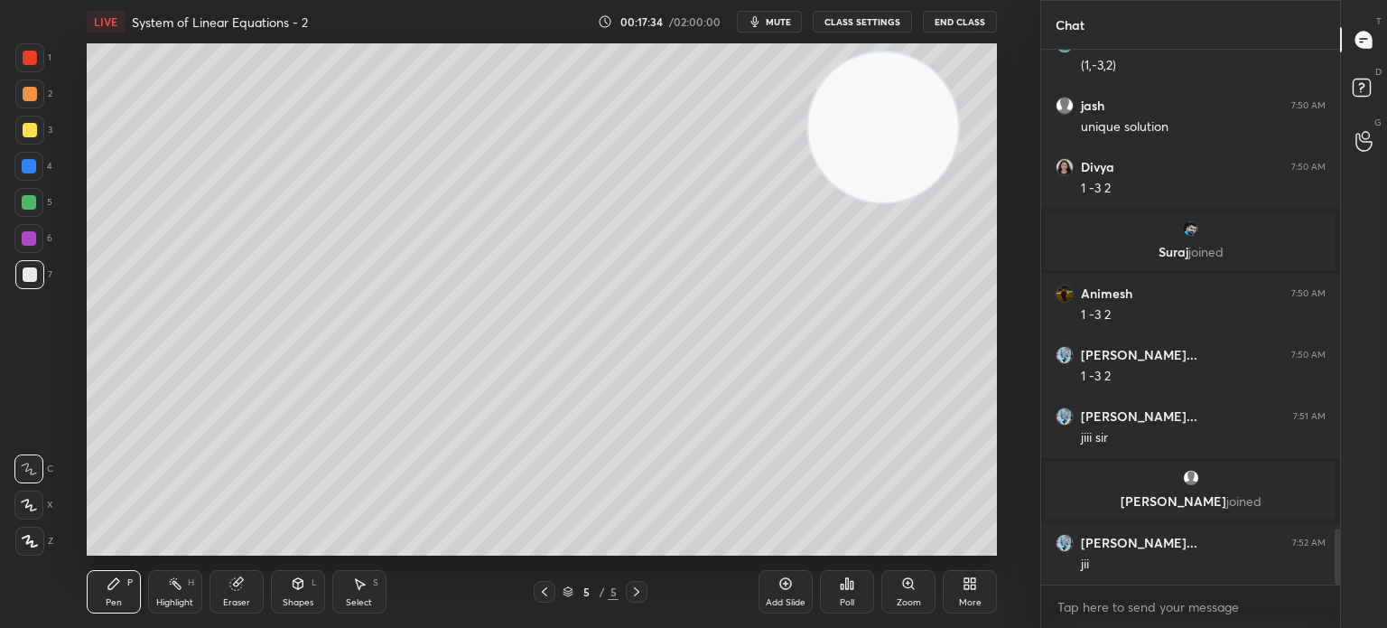
click at [292, 586] on icon at bounding box center [298, 583] width 14 height 14
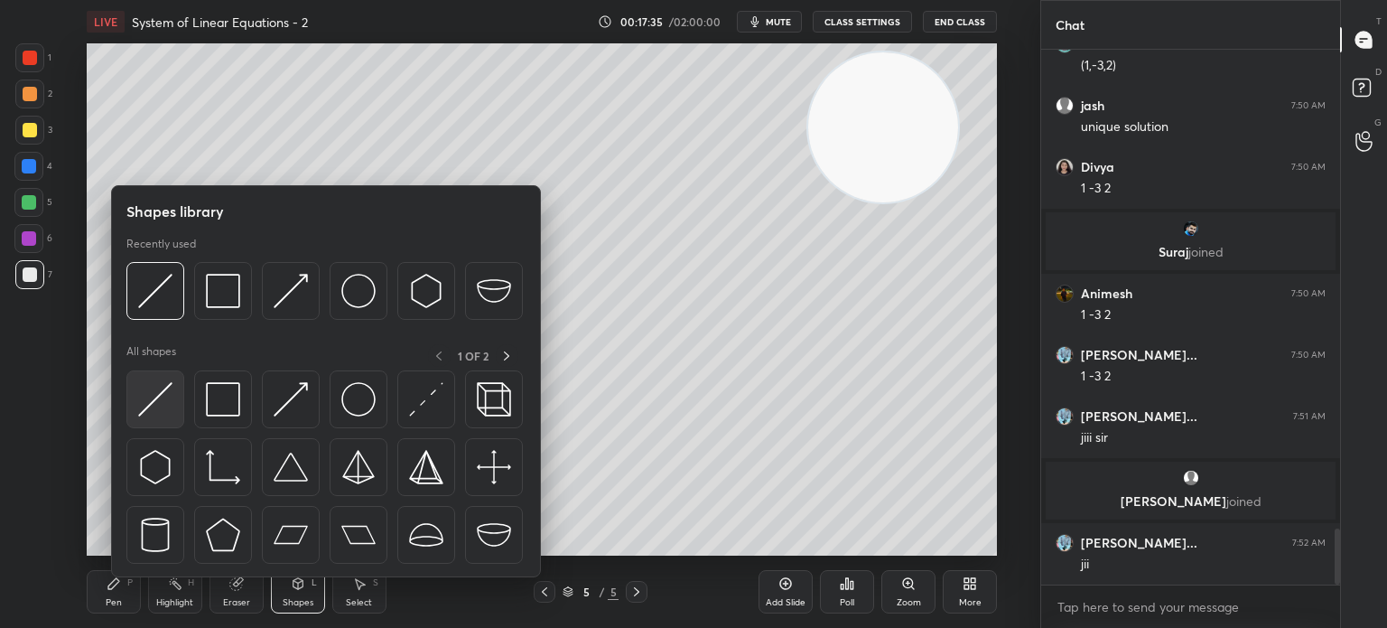
click at [150, 402] on img at bounding box center [155, 399] width 34 height 34
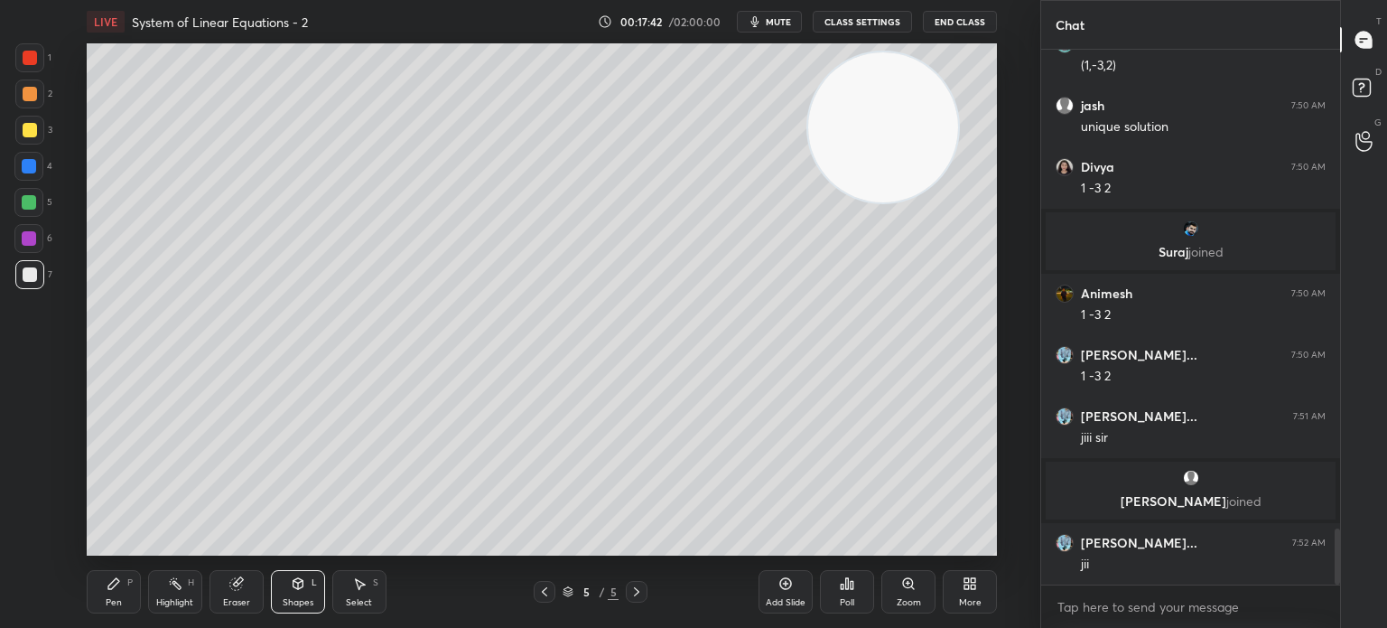
click at [119, 591] on div "Pen P" at bounding box center [114, 591] width 54 height 43
click at [33, 241] on div at bounding box center [29, 238] width 14 height 14
click at [25, 236] on div at bounding box center [29, 238] width 14 height 14
click at [22, 243] on div at bounding box center [29, 238] width 14 height 14
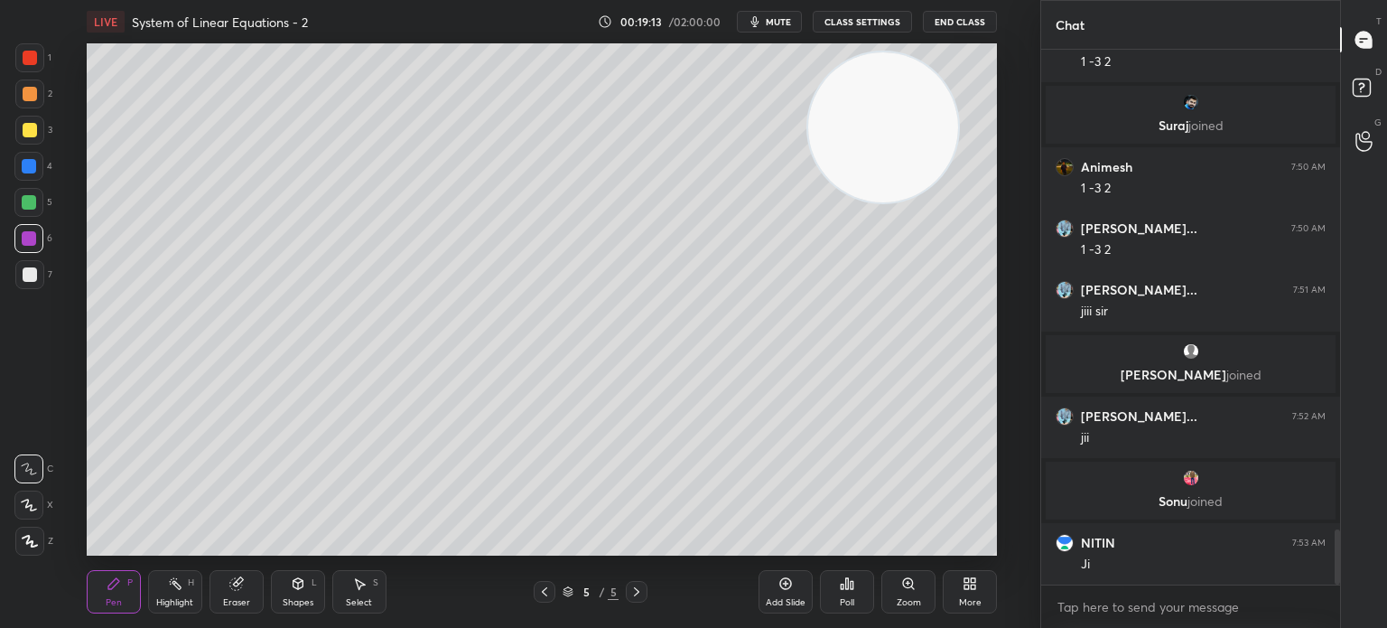
scroll to position [4680, 0]
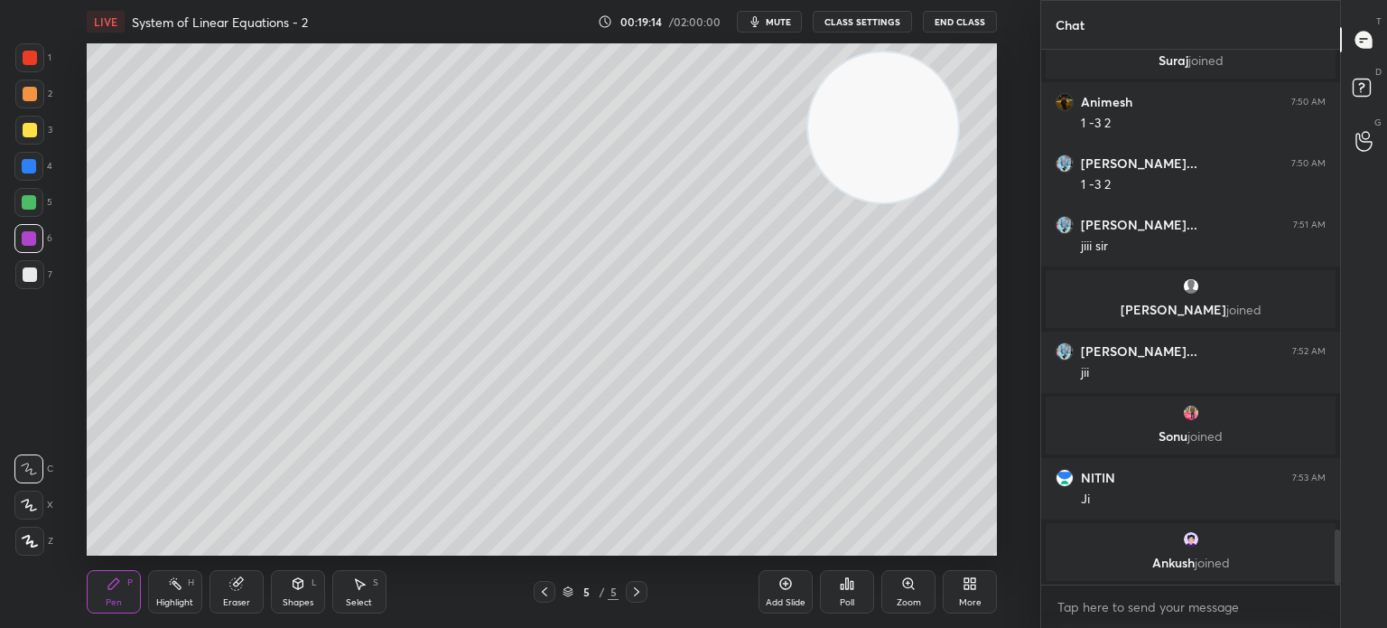
click at [27, 275] on div at bounding box center [30, 274] width 14 height 14
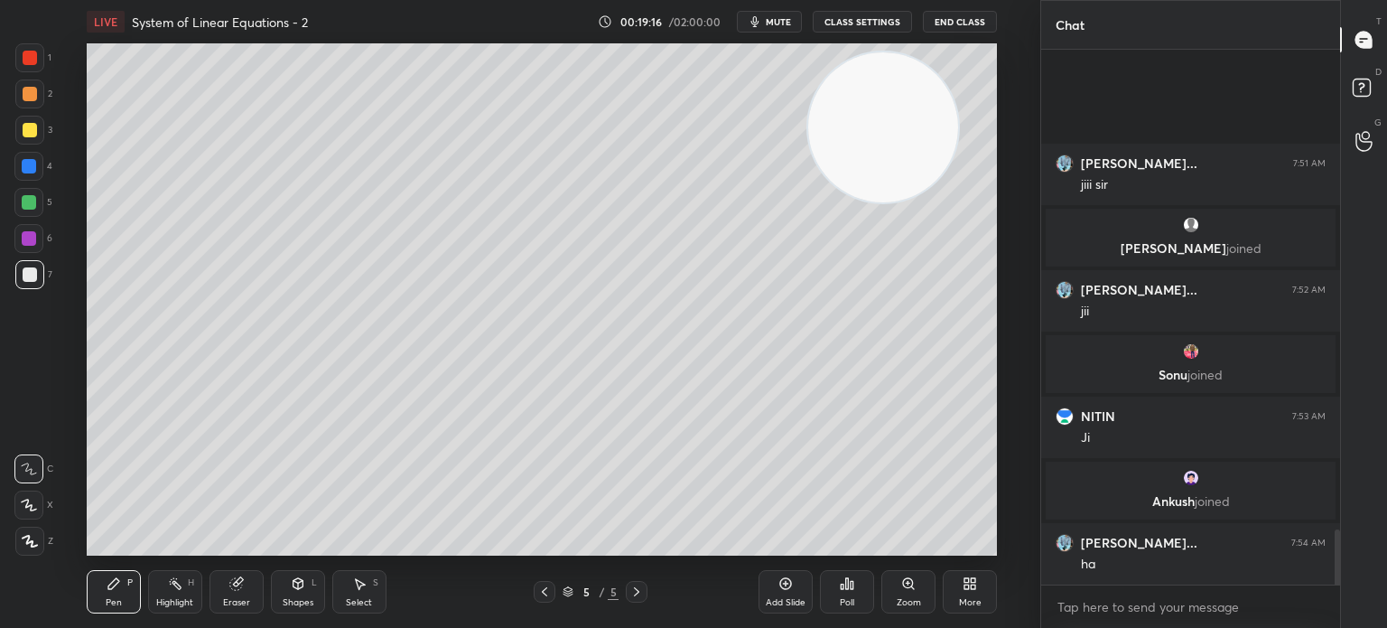
scroll to position [4741, 0]
click at [229, 588] on icon at bounding box center [236, 583] width 14 height 14
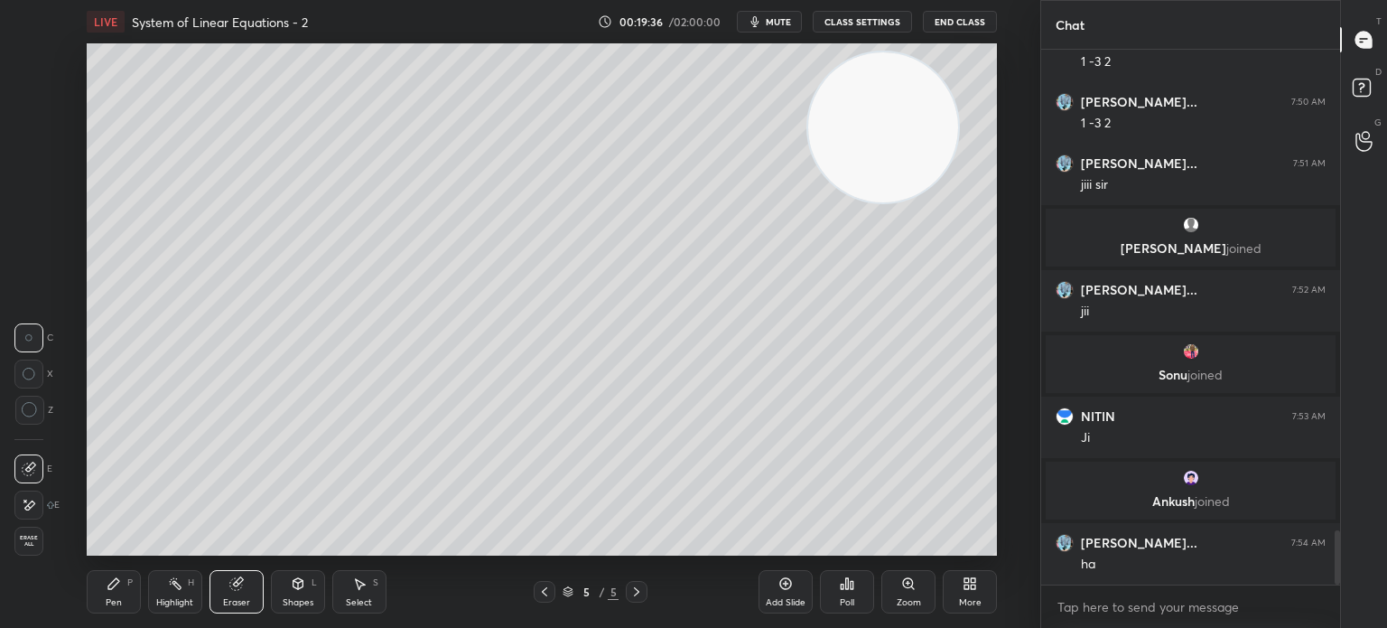
click at [23, 511] on icon at bounding box center [29, 505] width 14 height 15
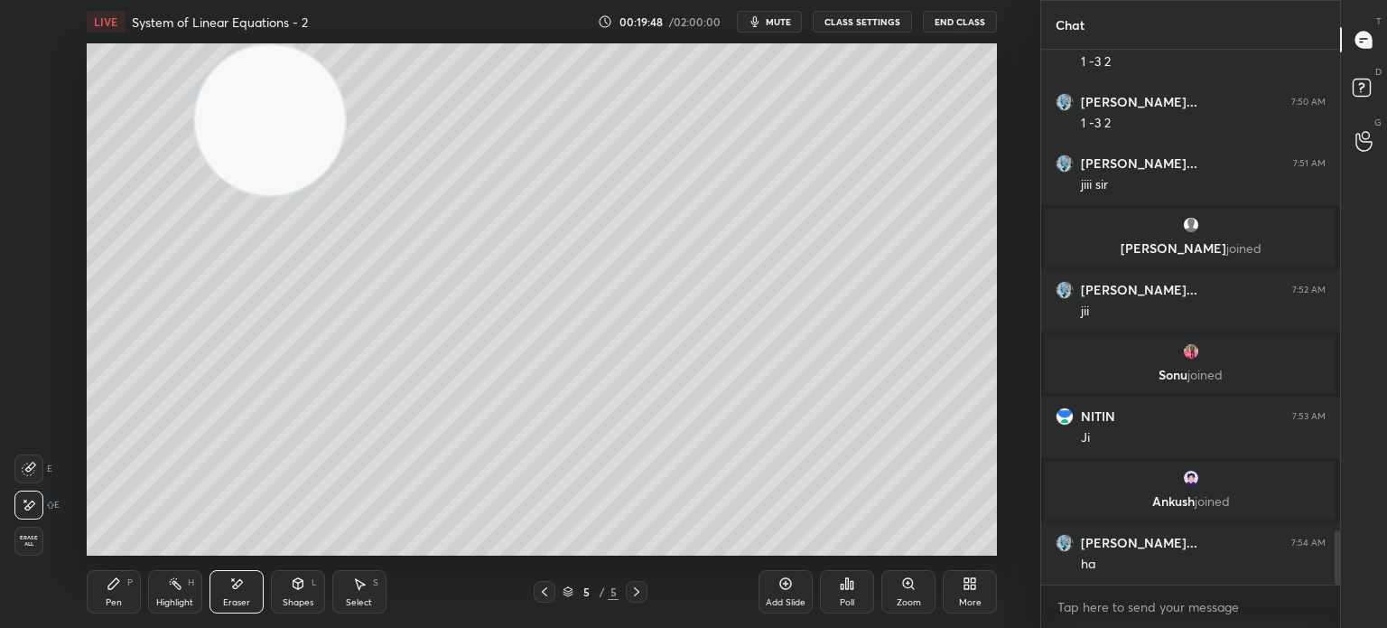
drag, startPoint x: 903, startPoint y: 147, endPoint x: 166, endPoint y: 155, distance: 737.0
click at [195, 146] on video at bounding box center [270, 120] width 150 height 150
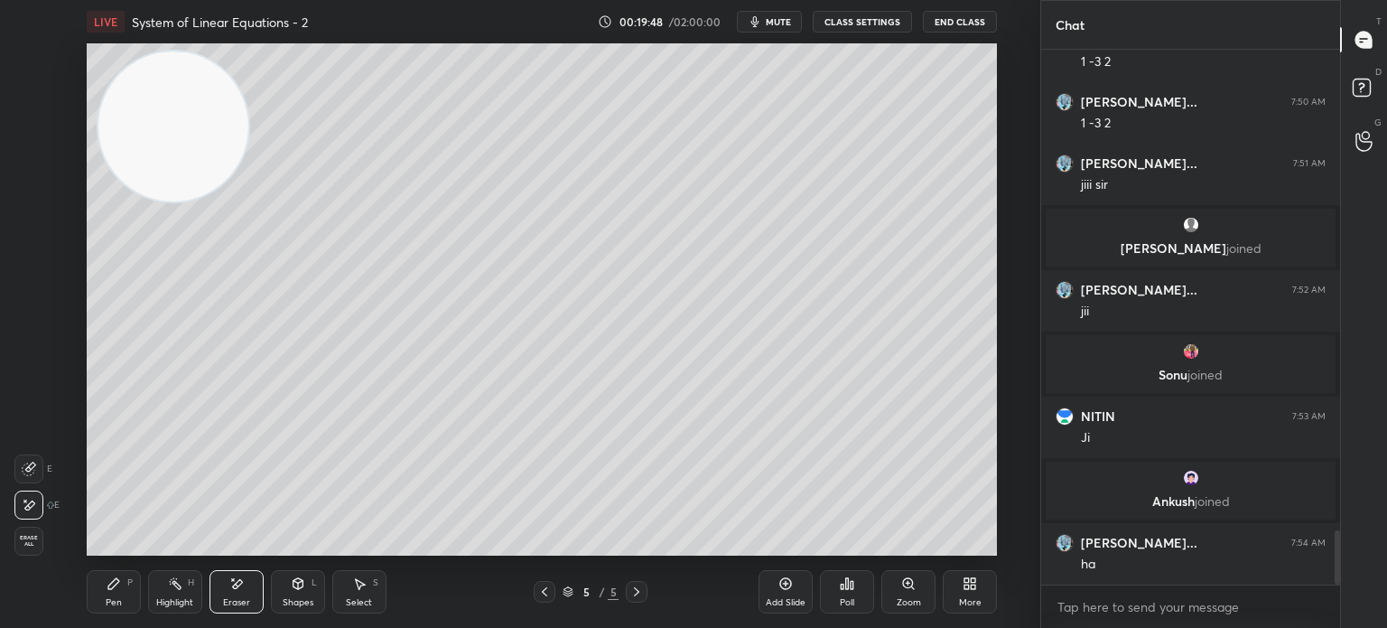
click at [128, 609] on div "Pen P" at bounding box center [114, 591] width 54 height 43
click at [36, 284] on div at bounding box center [29, 274] width 29 height 29
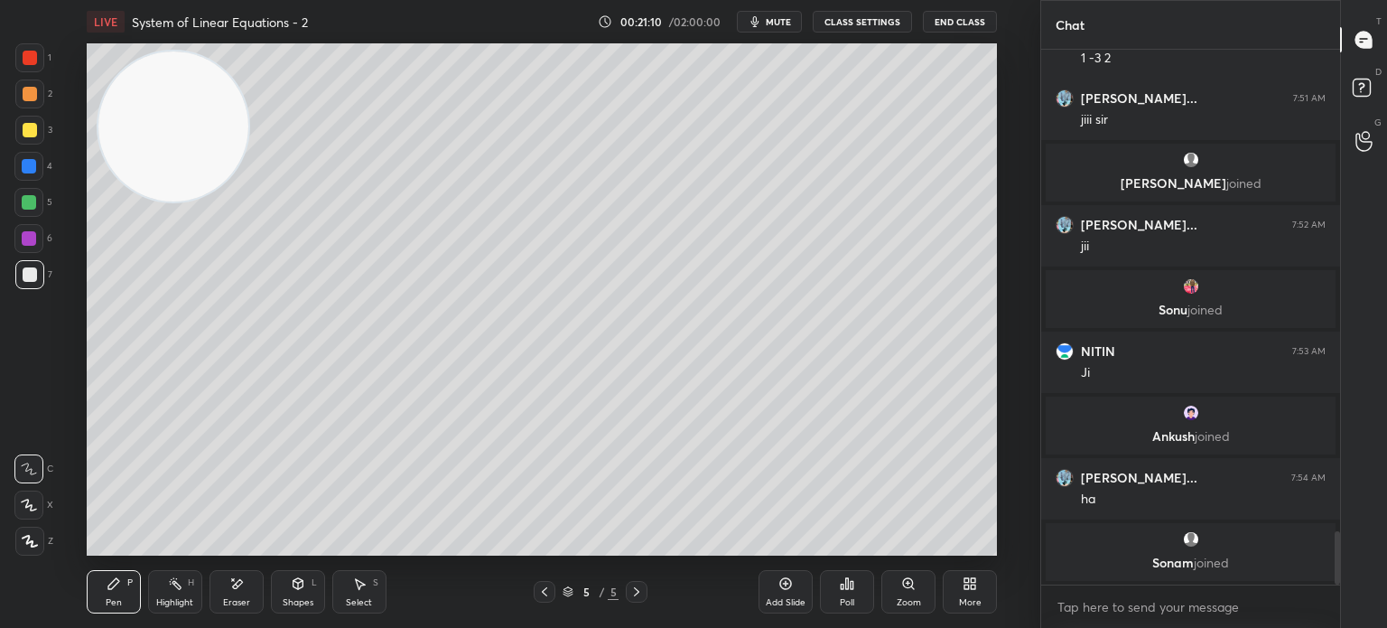
scroll to position [4754, 0]
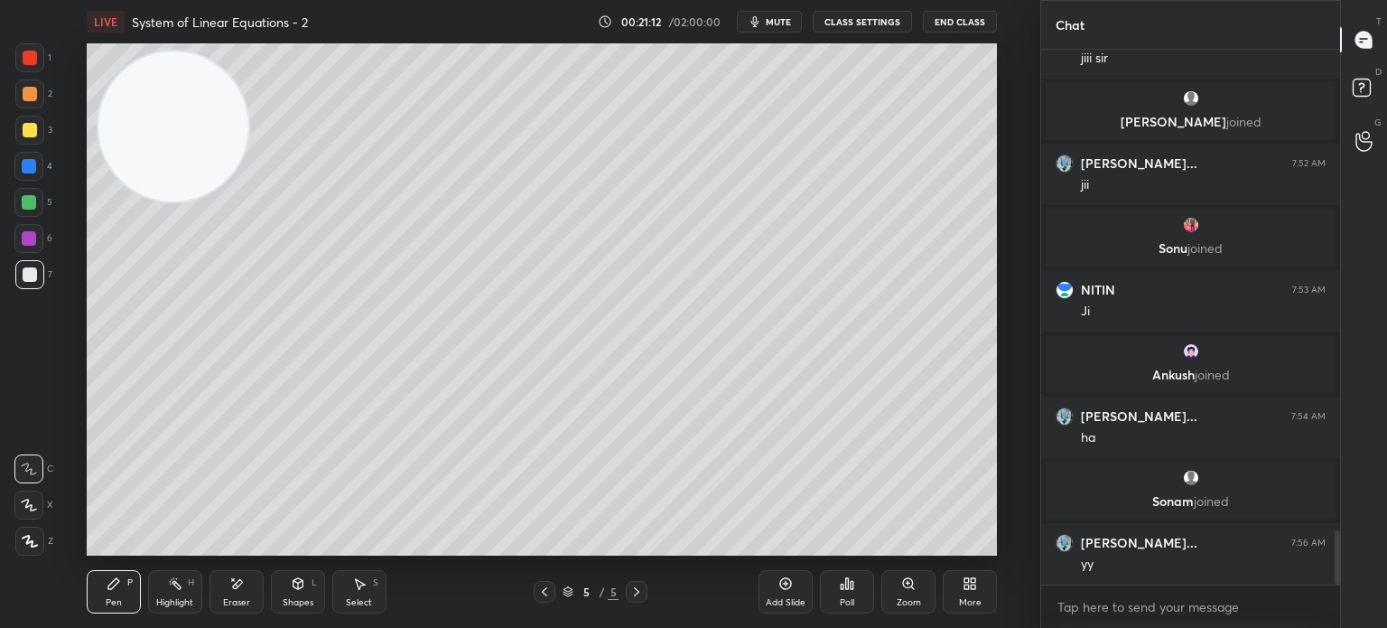
click at [29, 84] on div at bounding box center [29, 93] width 29 height 29
click at [29, 77] on div "1" at bounding box center [33, 61] width 36 height 36
click at [33, 279] on div at bounding box center [29, 274] width 29 height 29
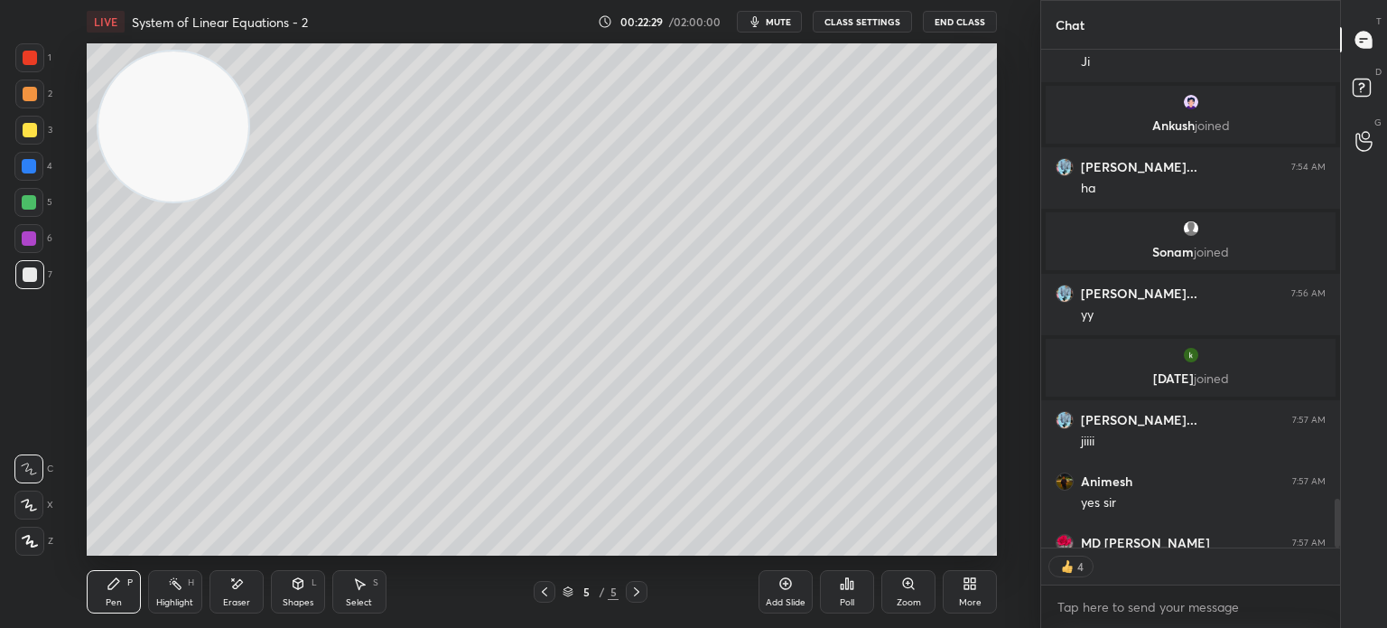
scroll to position [5068, 0]
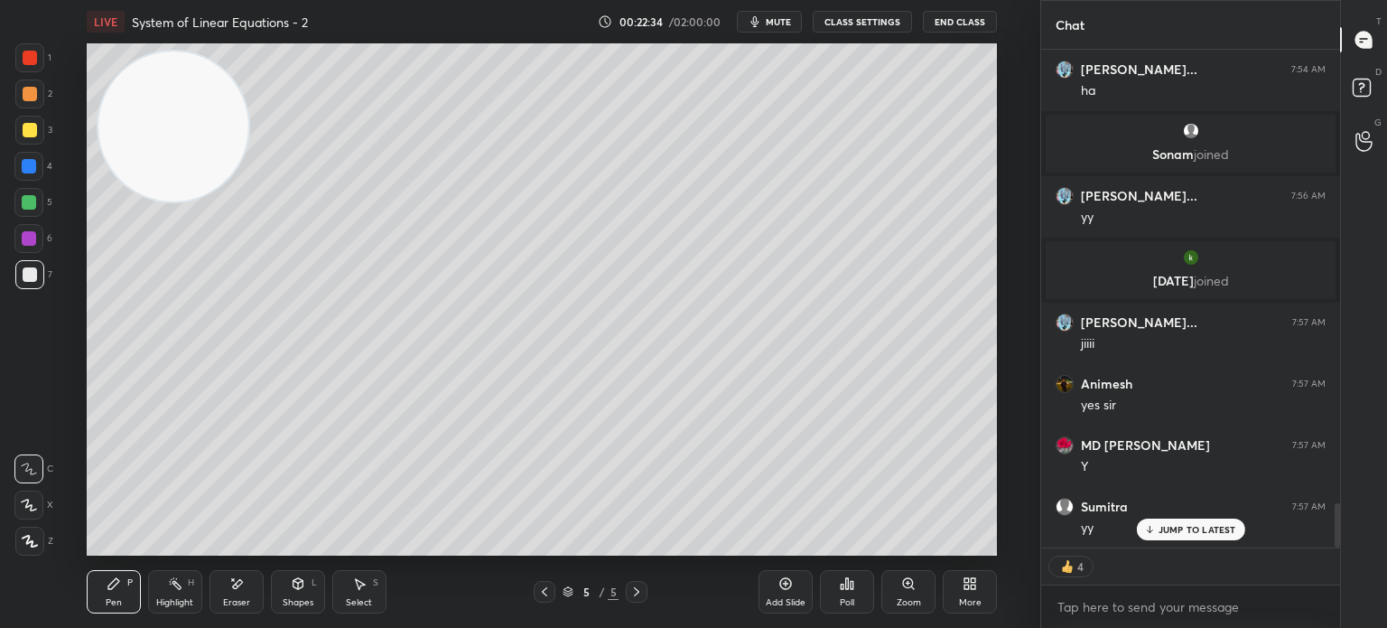
click at [984, 587] on div "More" at bounding box center [970, 591] width 54 height 43
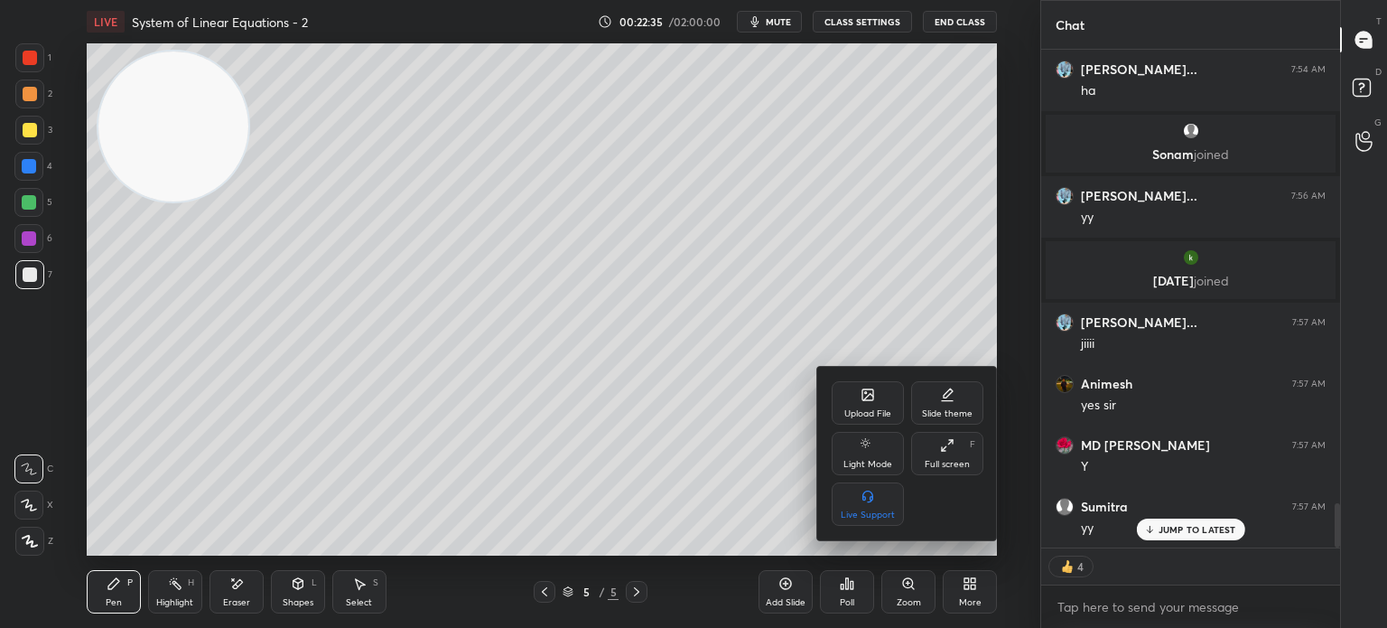
click at [868, 404] on div "Upload File" at bounding box center [868, 402] width 72 height 43
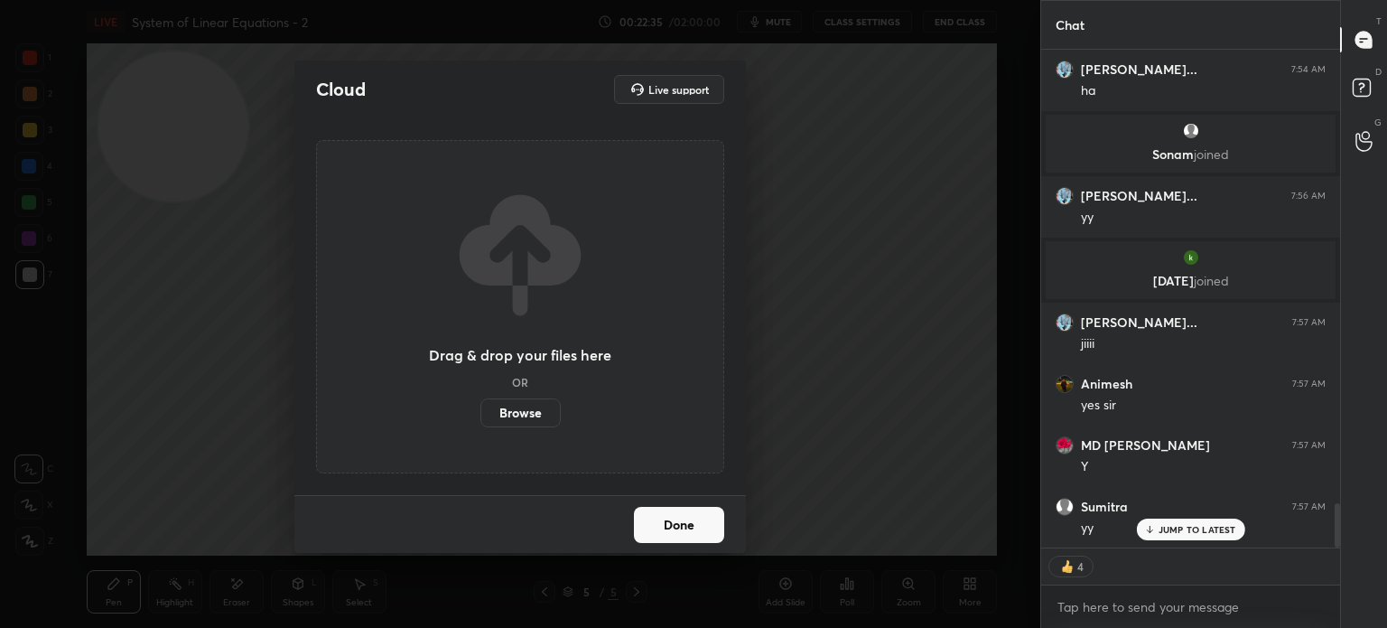
click at [542, 407] on label "Browse" at bounding box center [520, 412] width 80 height 29
click at [480, 407] on input "Browse" at bounding box center [480, 412] width 0 height 29
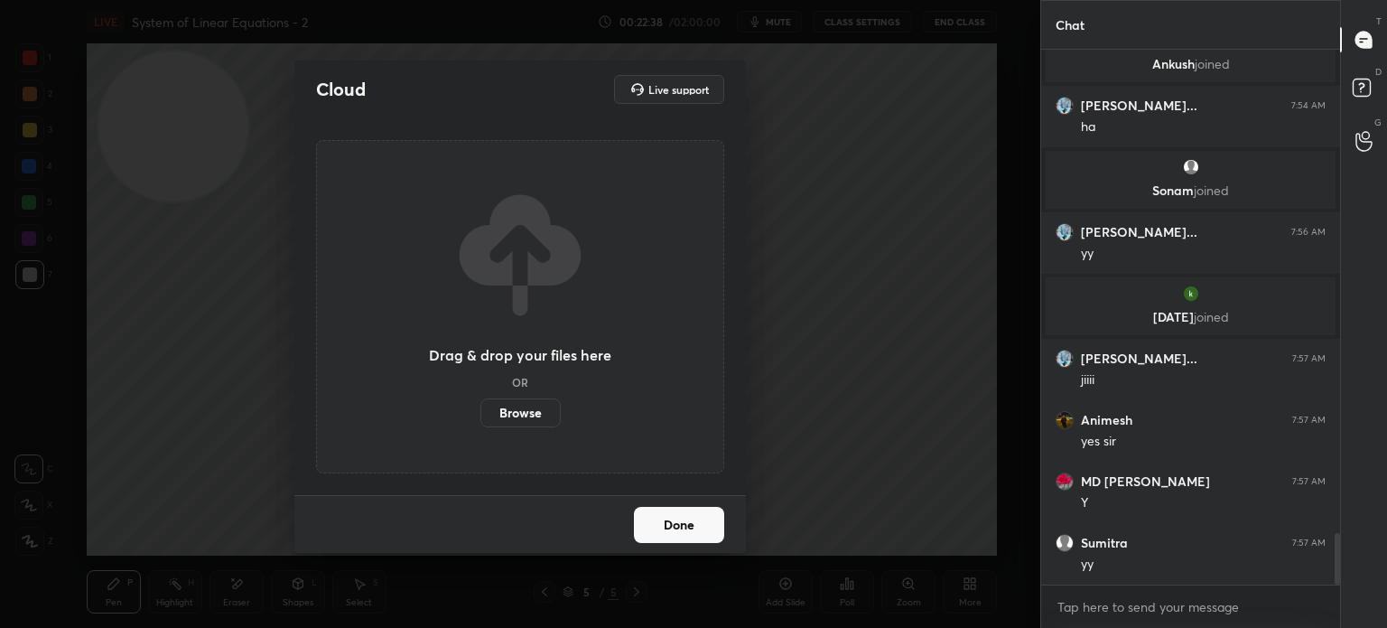
scroll to position [5, 5]
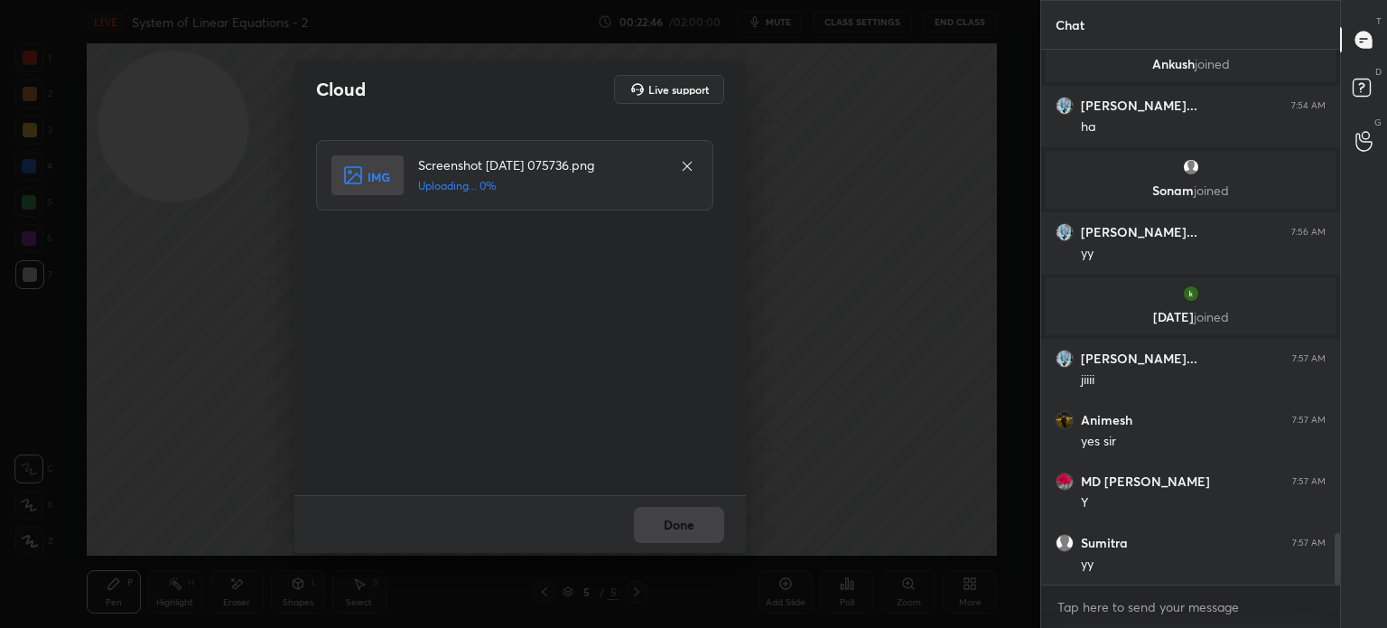
click at [705, 523] on div "Done" at bounding box center [520, 524] width 452 height 58
click at [707, 527] on div "Done" at bounding box center [520, 524] width 452 height 58
click at [708, 527] on div "Done" at bounding box center [520, 524] width 452 height 58
click at [708, 528] on div "Done" at bounding box center [520, 524] width 452 height 58
click at [708, 527] on button "Done" at bounding box center [679, 525] width 90 height 36
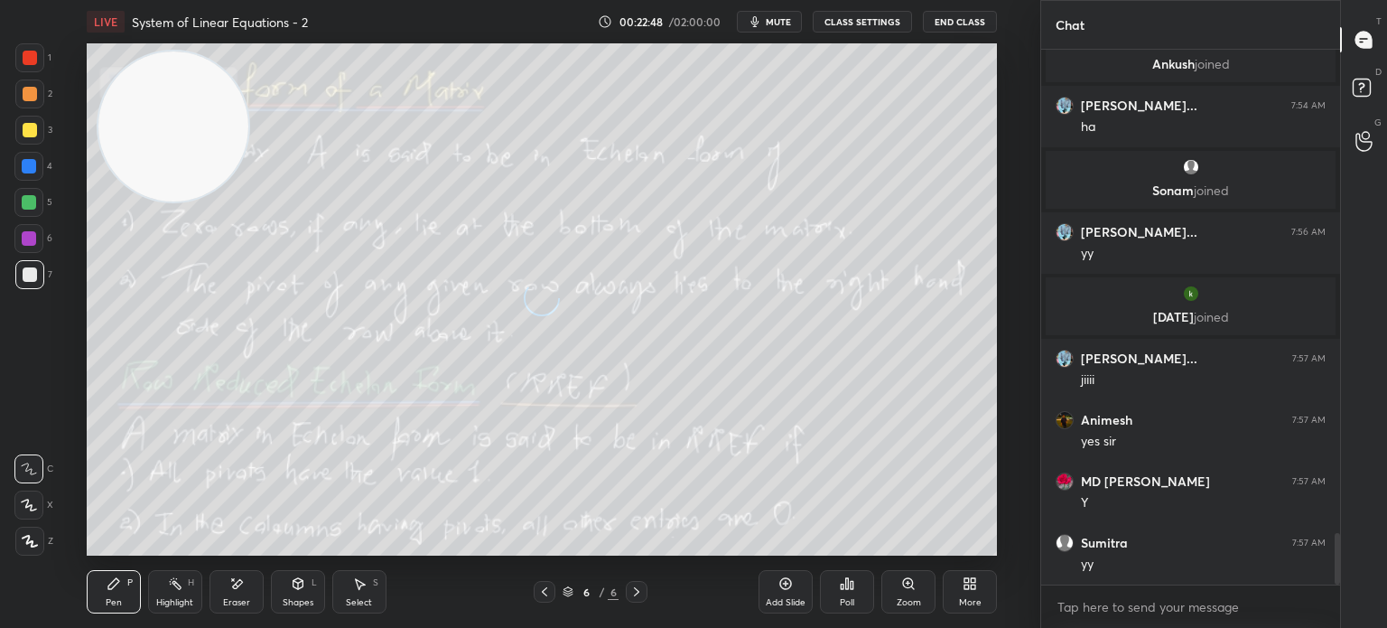
click at [545, 595] on icon at bounding box center [544, 591] width 14 height 14
click at [784, 587] on icon at bounding box center [785, 583] width 14 height 14
drag, startPoint x: 165, startPoint y: 98, endPoint x: 98, endPoint y: 559, distance: 465.5
click at [82, 545] on div "Setting up your live class Poll for secs No correct answer Start poll" at bounding box center [542, 299] width 968 height 512
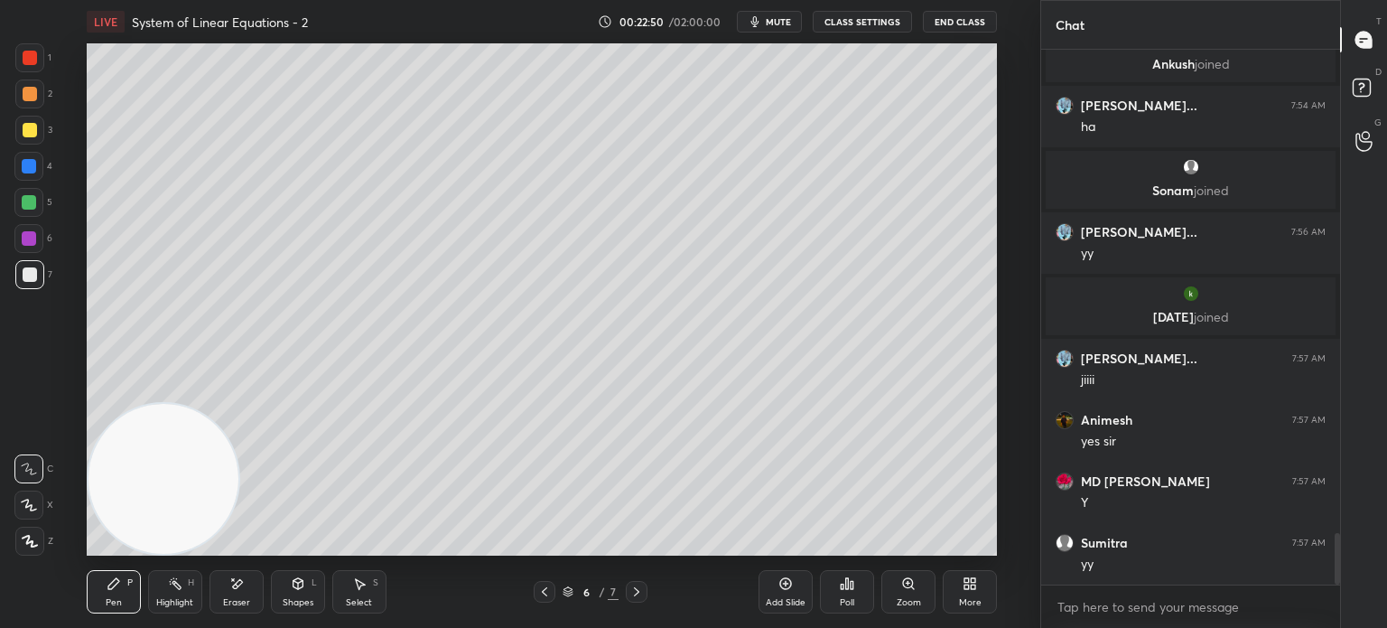
click at [300, 582] on icon at bounding box center [298, 583] width 14 height 14
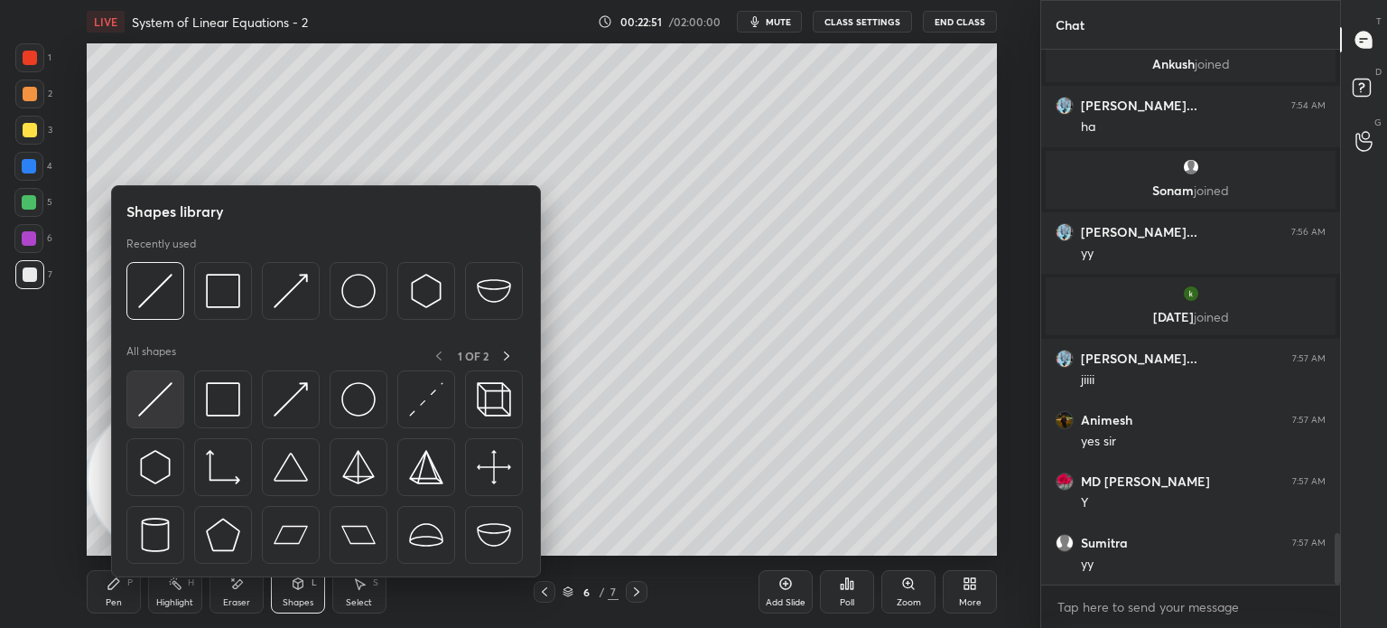
click at [179, 417] on div at bounding box center [155, 399] width 58 height 58
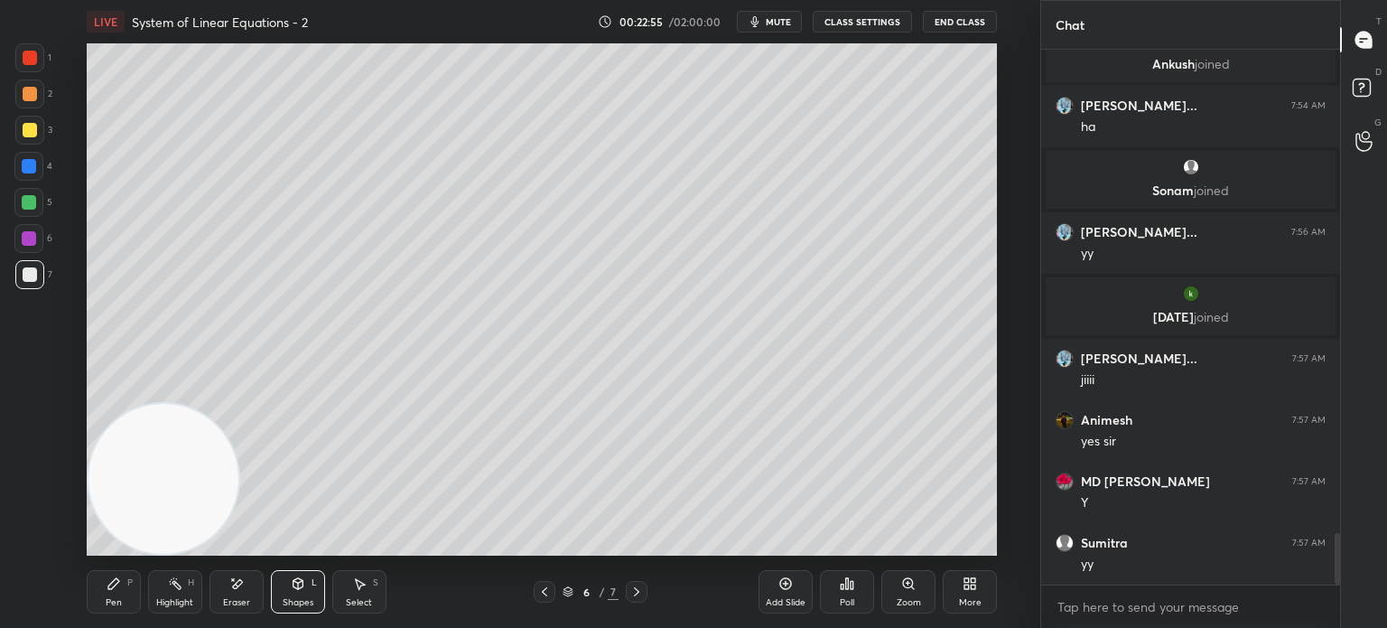
click at [40, 104] on div at bounding box center [29, 93] width 29 height 29
click at [123, 594] on div "Pen P" at bounding box center [114, 591] width 54 height 43
drag, startPoint x: 311, startPoint y: 603, endPoint x: 317, endPoint y: 582, distance: 22.6
click at [312, 603] on div "Shapes" at bounding box center [298, 602] width 31 height 9
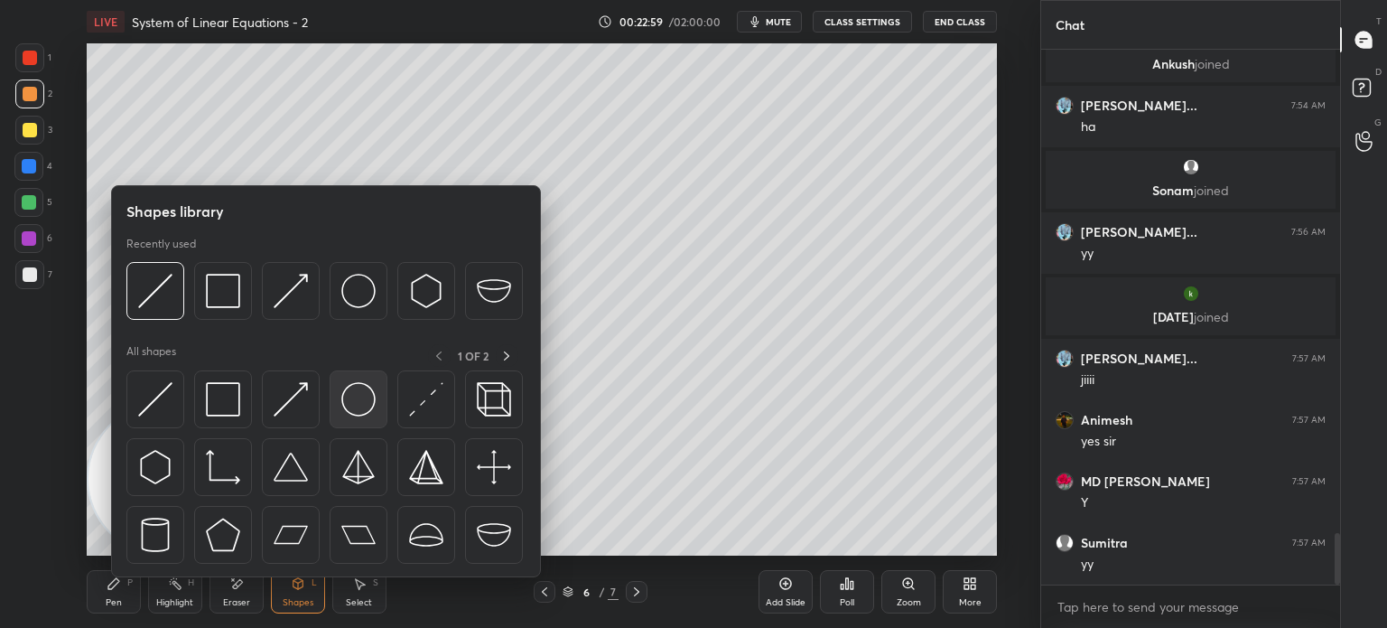
click at [360, 404] on img at bounding box center [358, 399] width 34 height 34
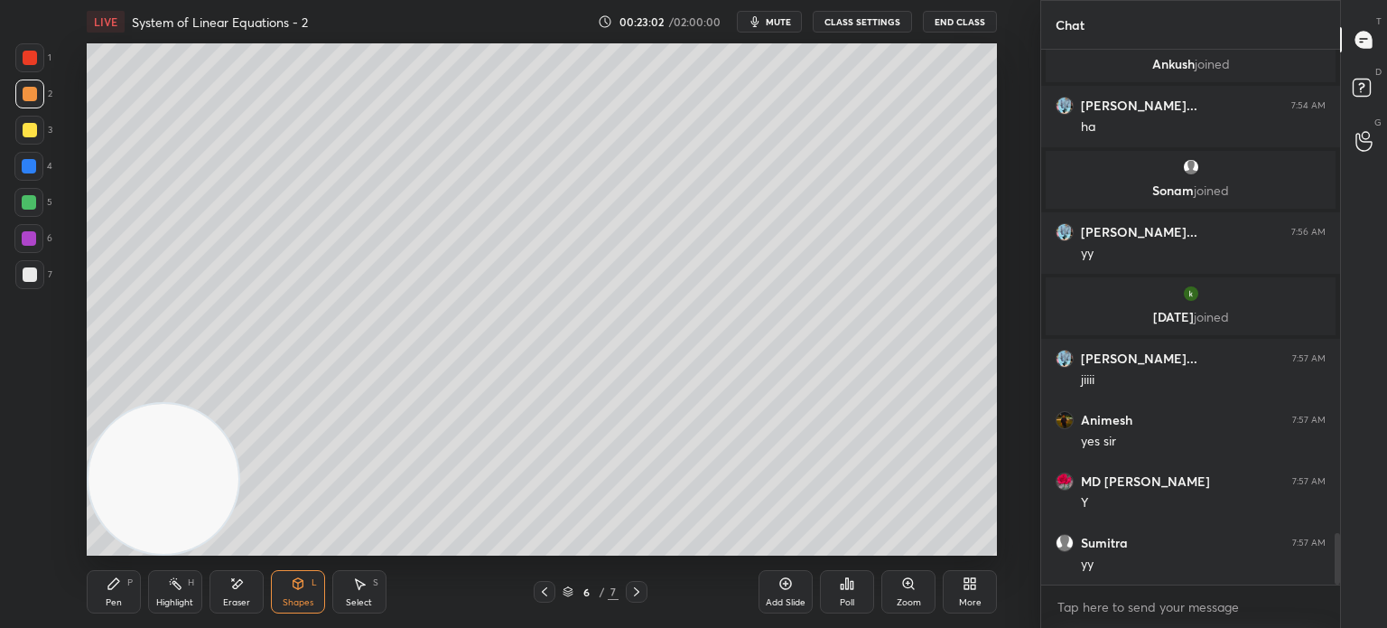
click at [37, 270] on div at bounding box center [29, 274] width 29 height 29
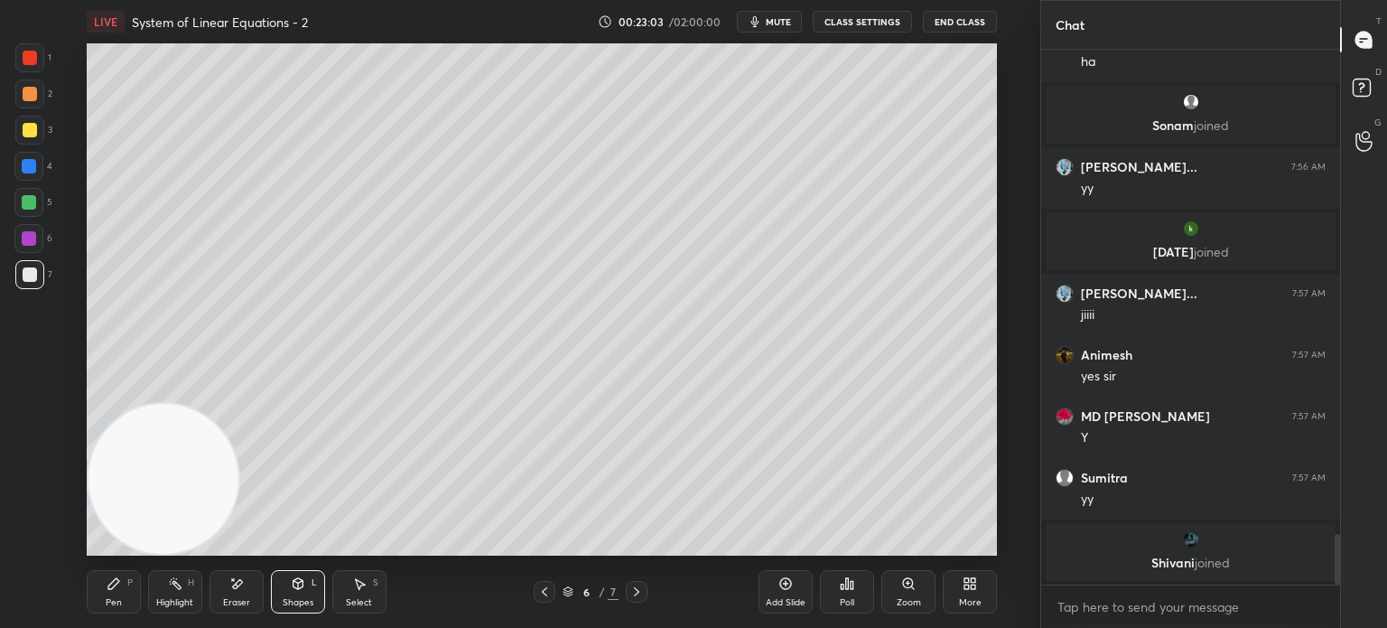
click at [123, 589] on div "Pen P" at bounding box center [114, 591] width 54 height 43
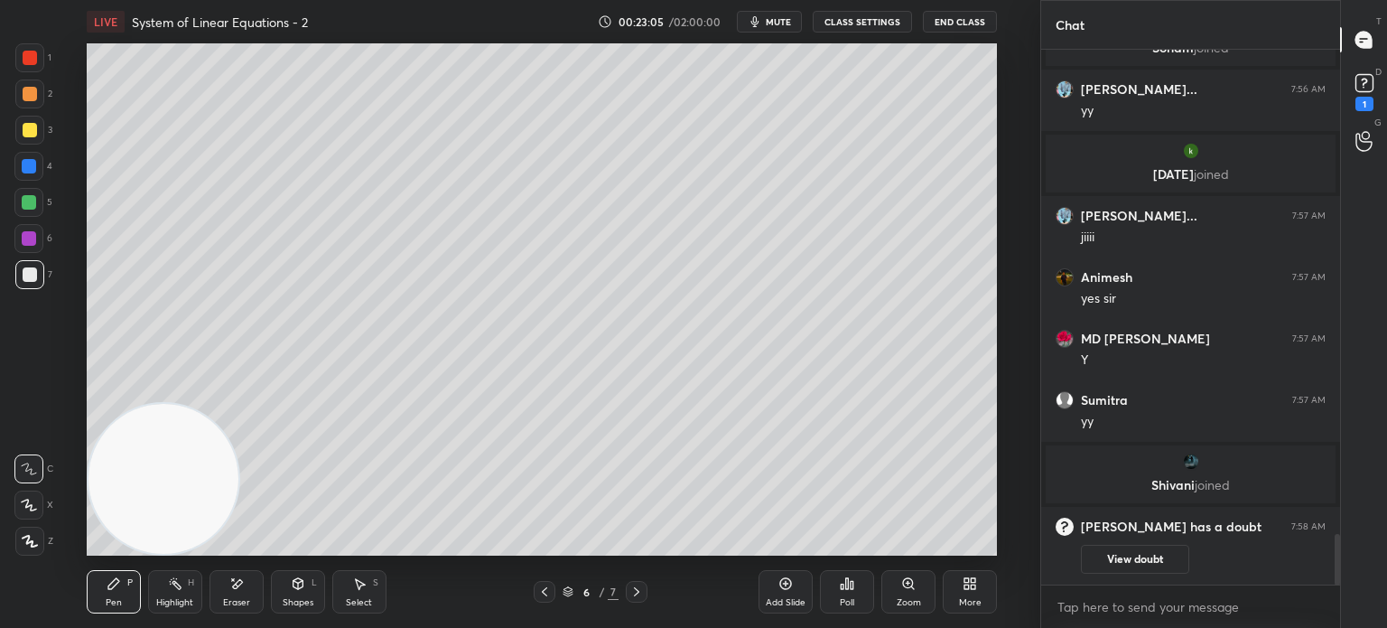
scroll to position [5086, 0]
click at [292, 611] on div "Shapes L" at bounding box center [298, 591] width 54 height 43
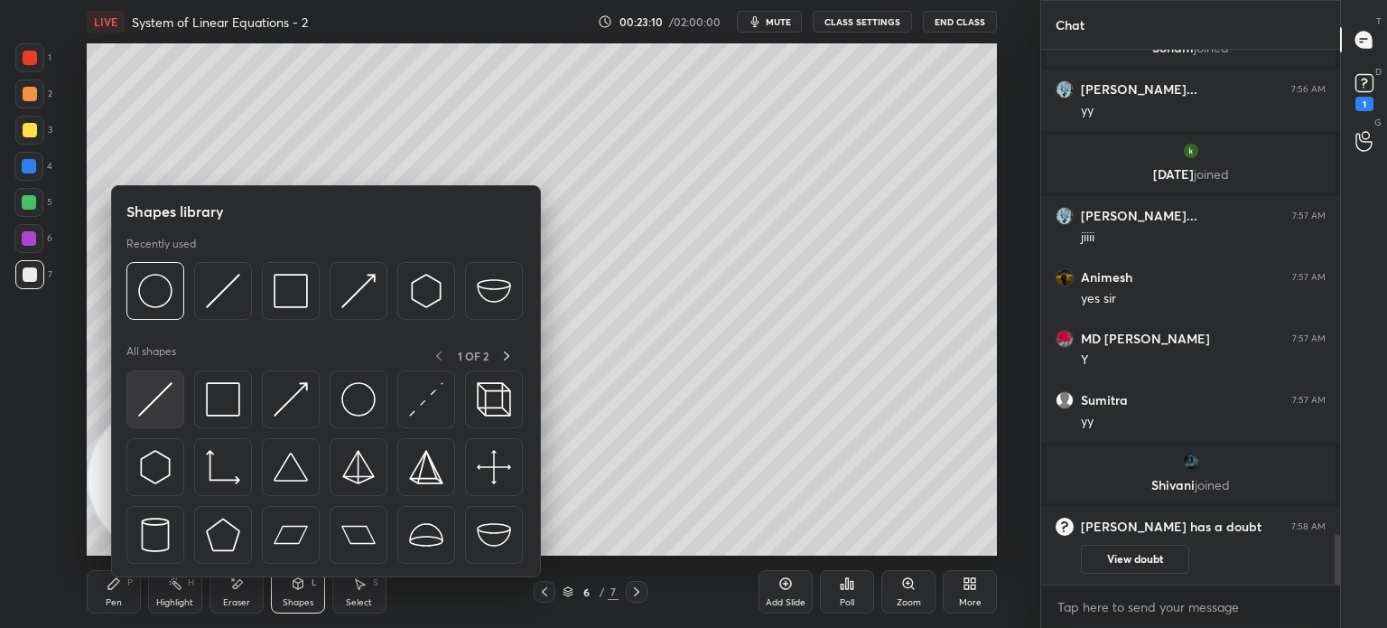
drag, startPoint x: 167, startPoint y: 423, endPoint x: 158, endPoint y: 426, distance: 9.7
click at [163, 426] on div at bounding box center [155, 399] width 58 height 58
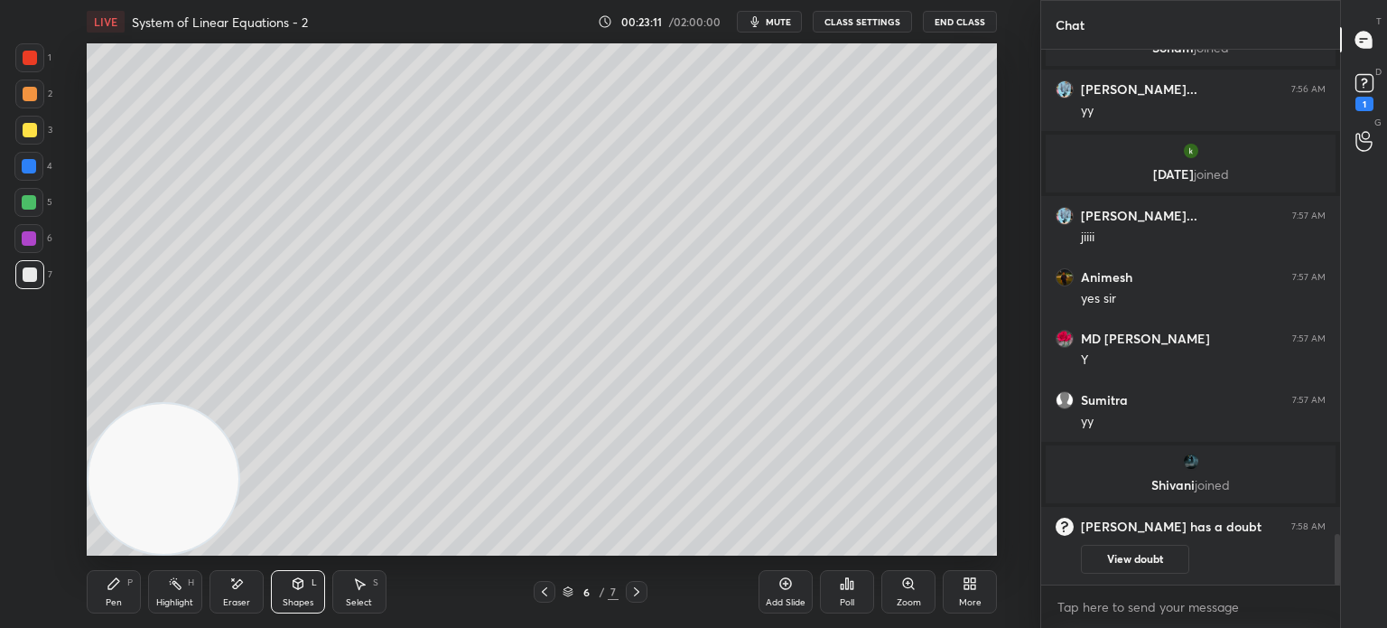
click at [23, 208] on div at bounding box center [29, 202] width 14 height 14
click at [1361, 93] on icon at bounding box center [1364, 83] width 27 height 27
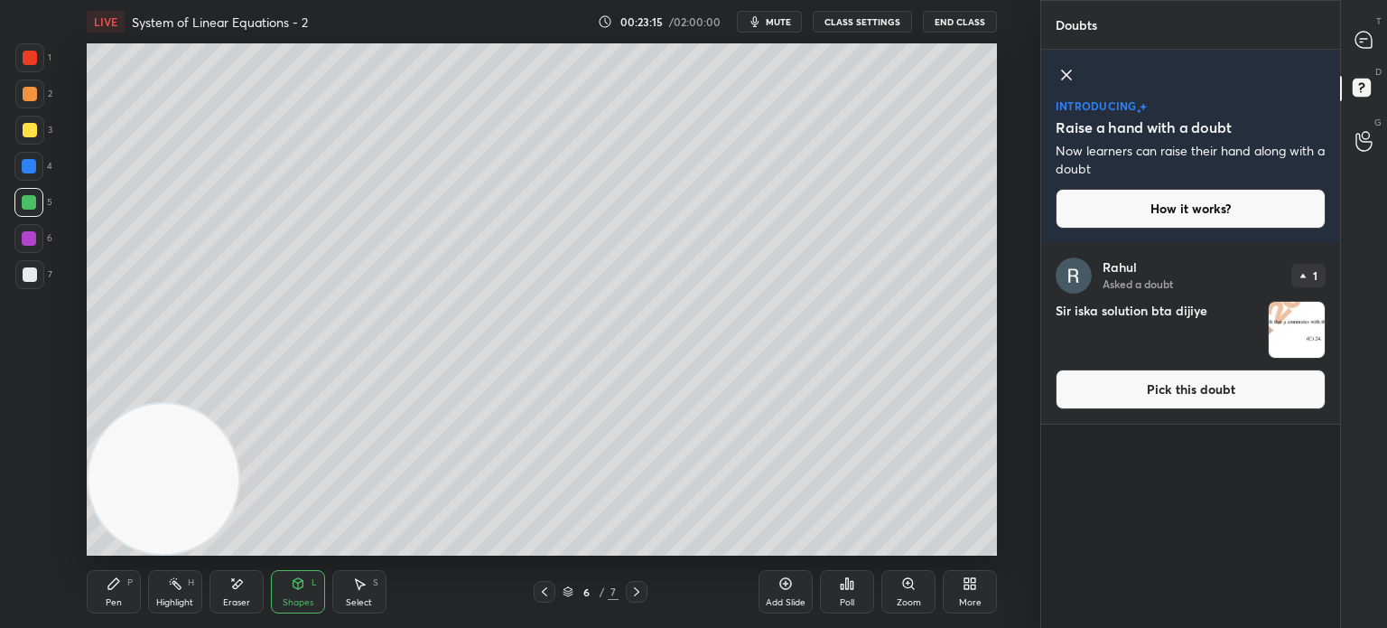
click at [1167, 387] on button "Pick this doubt" at bounding box center [1191, 389] width 270 height 40
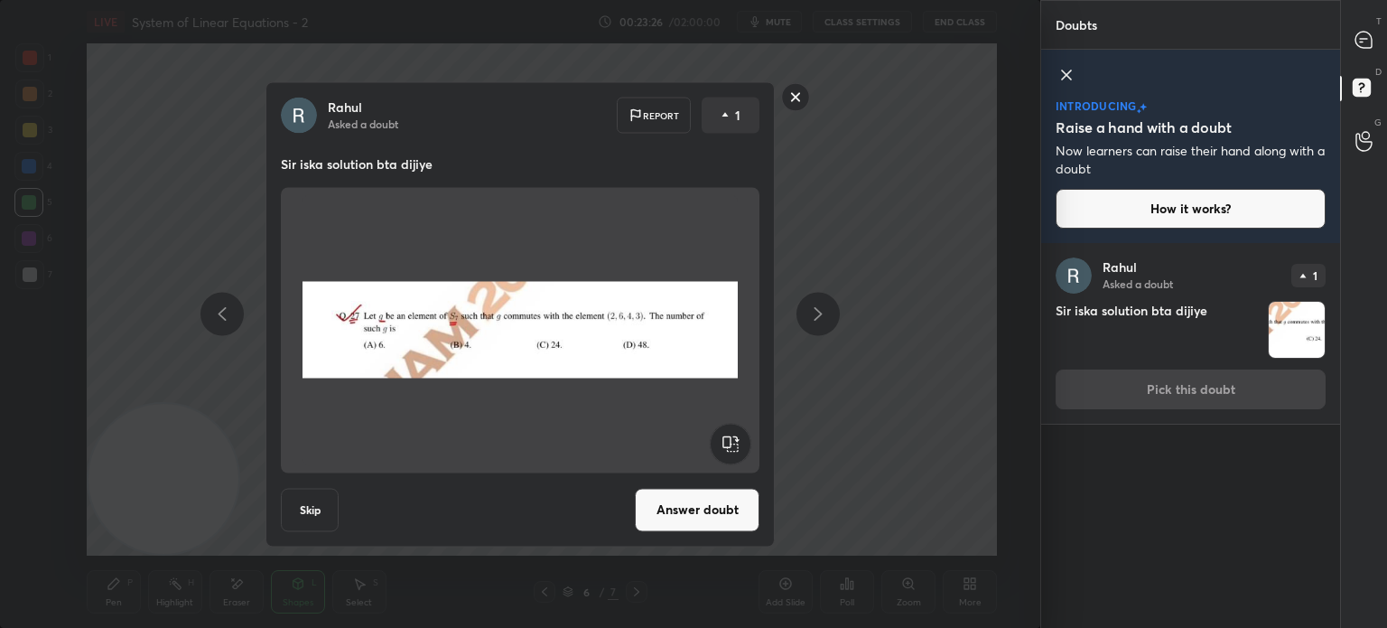
click at [801, 100] on rect at bounding box center [796, 97] width 28 height 28
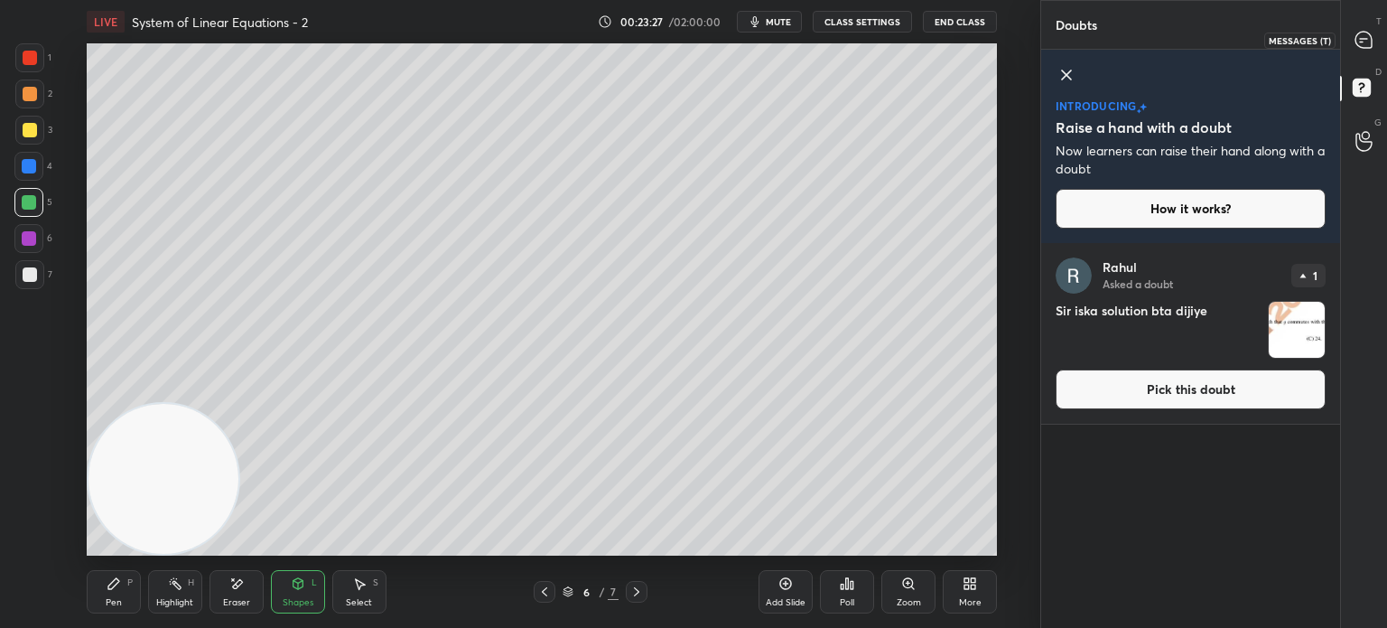
click at [1366, 37] on icon at bounding box center [1364, 40] width 16 height 16
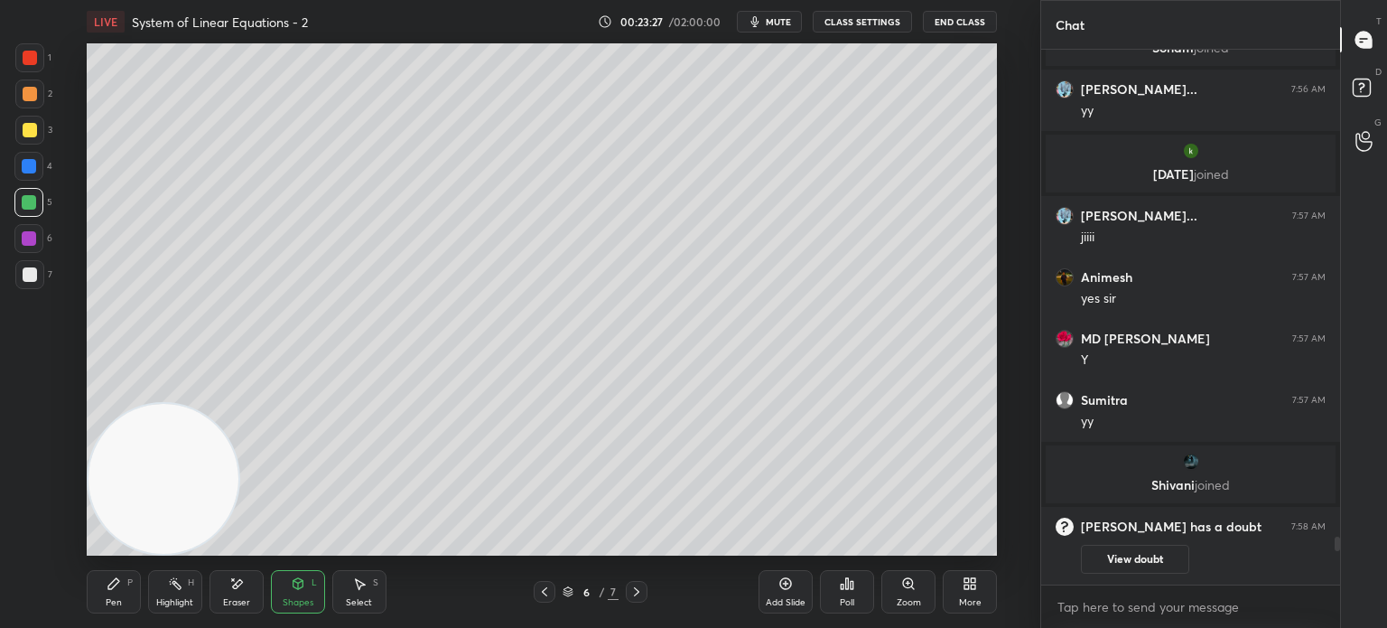
scroll to position [5543, 0]
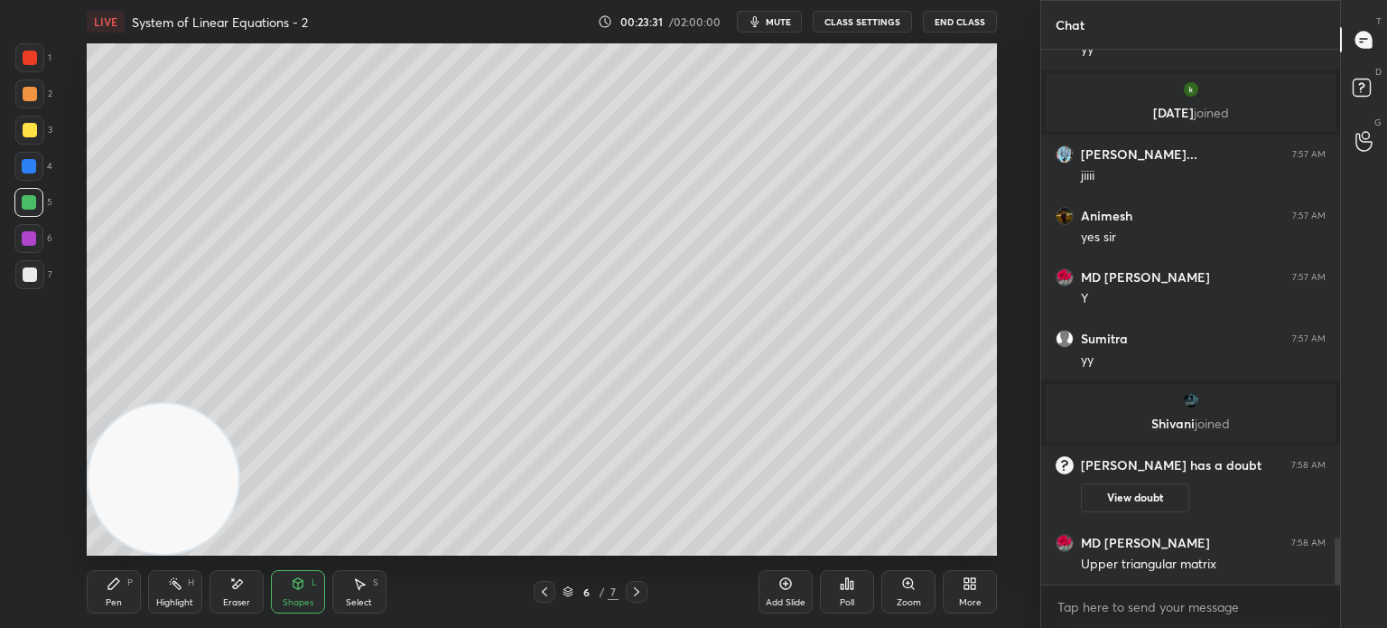
click at [636, 592] on icon at bounding box center [636, 591] width 14 height 14
click at [544, 589] on icon at bounding box center [544, 591] width 14 height 14
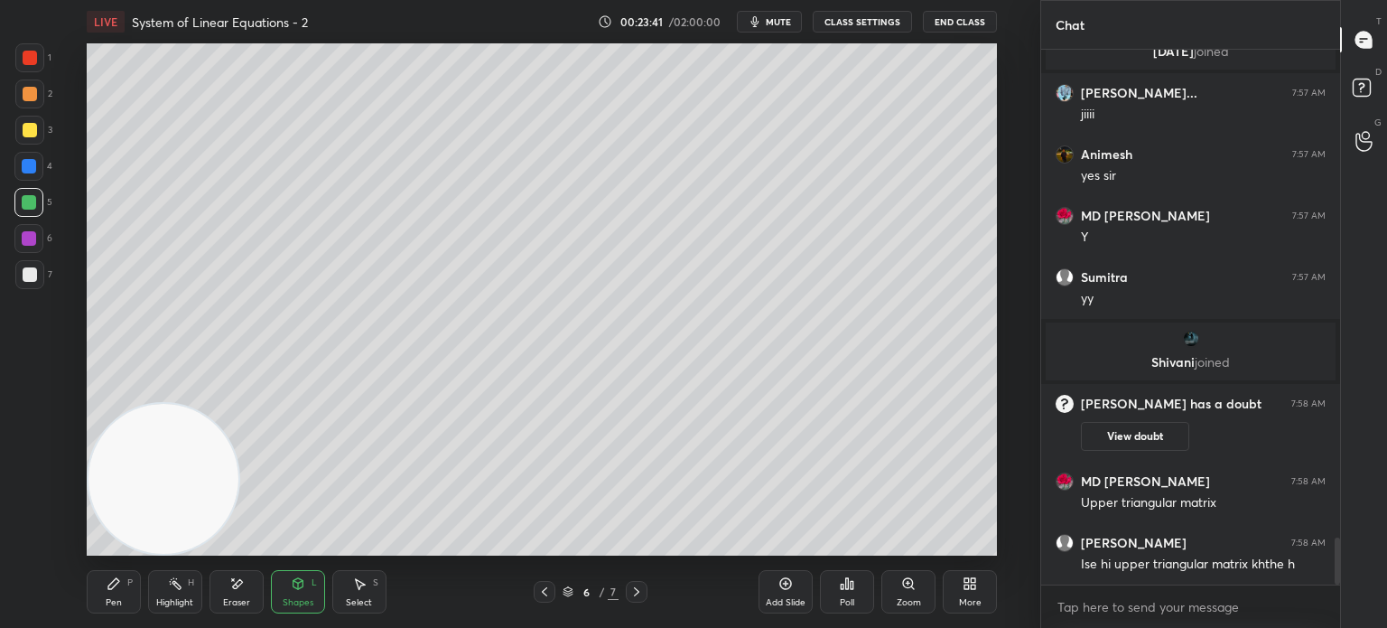
click at [639, 595] on icon at bounding box center [636, 591] width 14 height 14
click at [23, 128] on div at bounding box center [30, 130] width 14 height 14
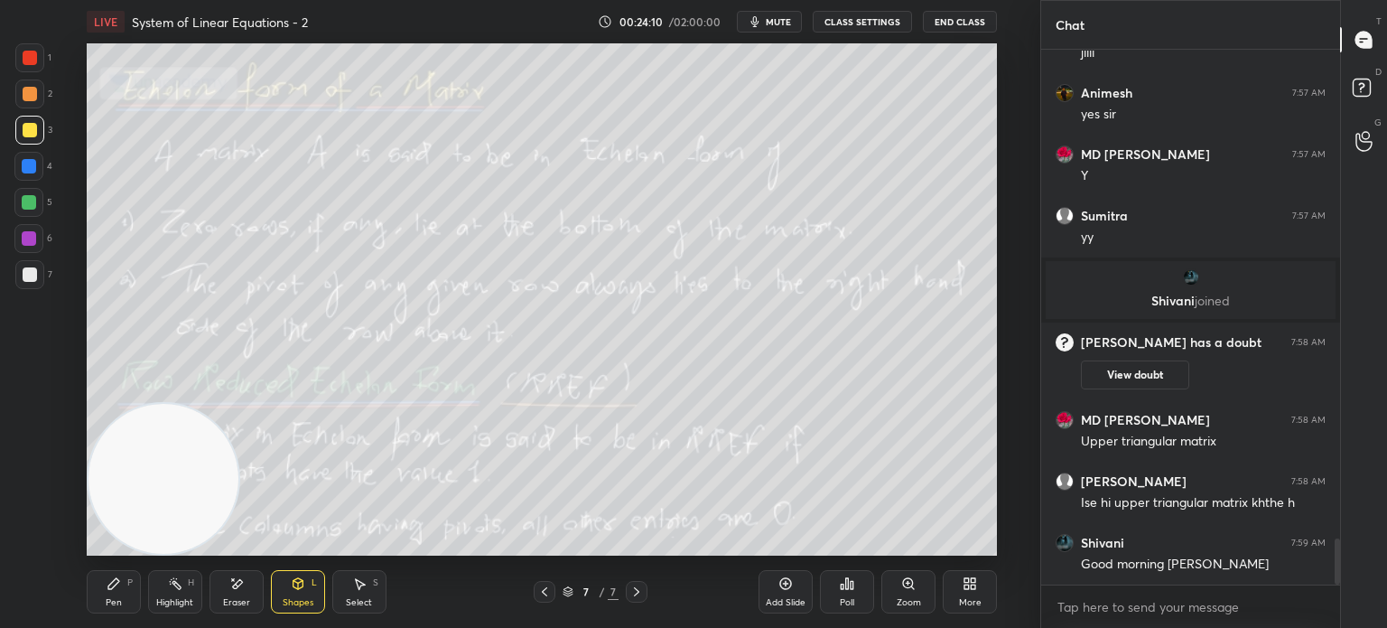
click at [1066, 341] on icon "grid" at bounding box center [1064, 341] width 7 height 8
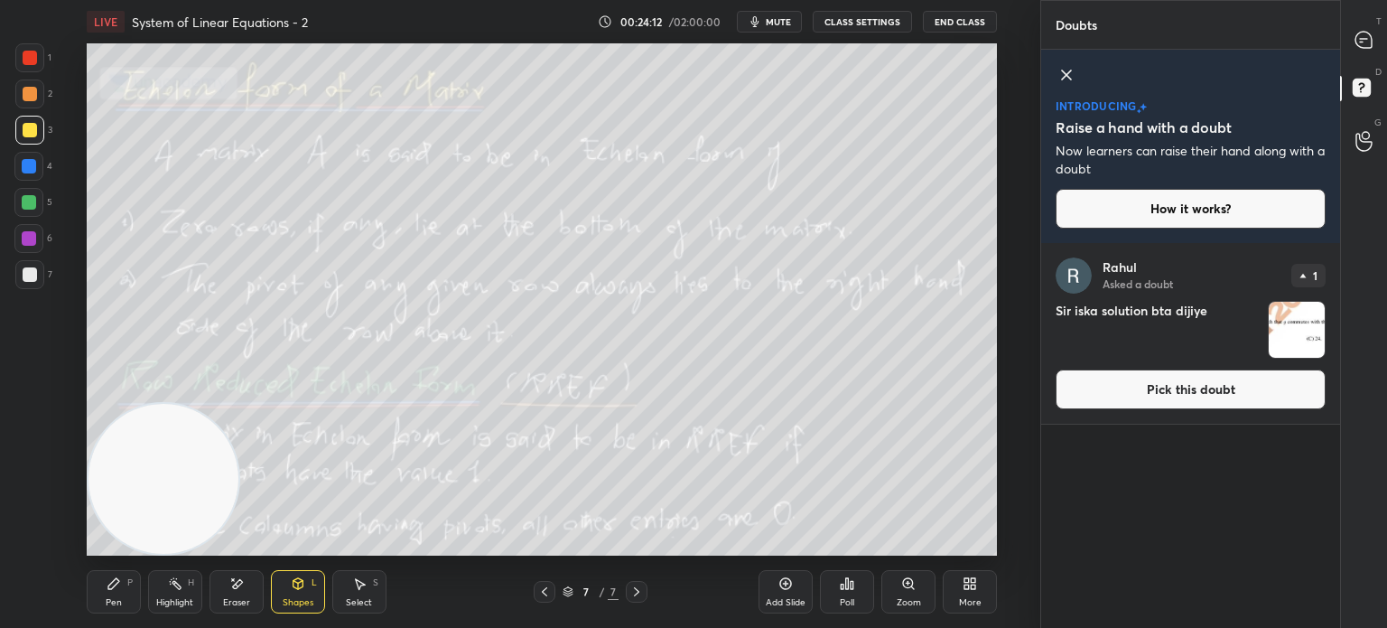
click at [1075, 280] on img "grid" at bounding box center [1074, 275] width 36 height 36
click at [1361, 45] on icon at bounding box center [1364, 40] width 16 height 16
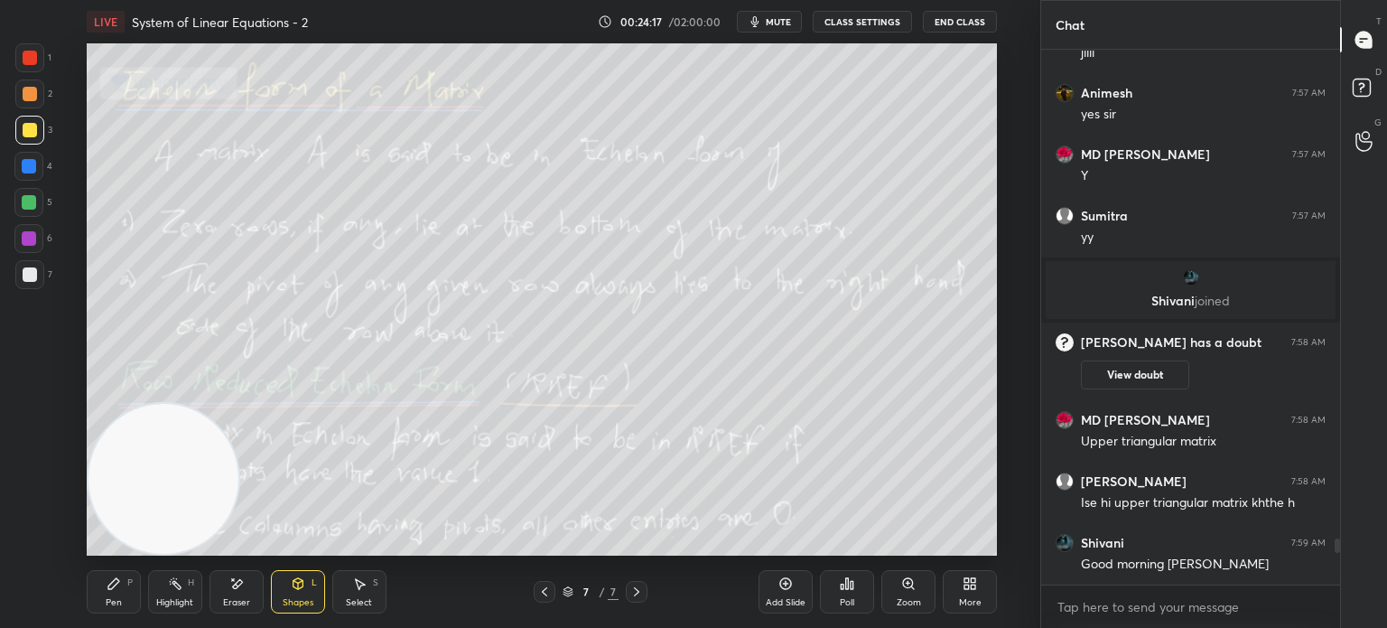
scroll to position [5728, 0]
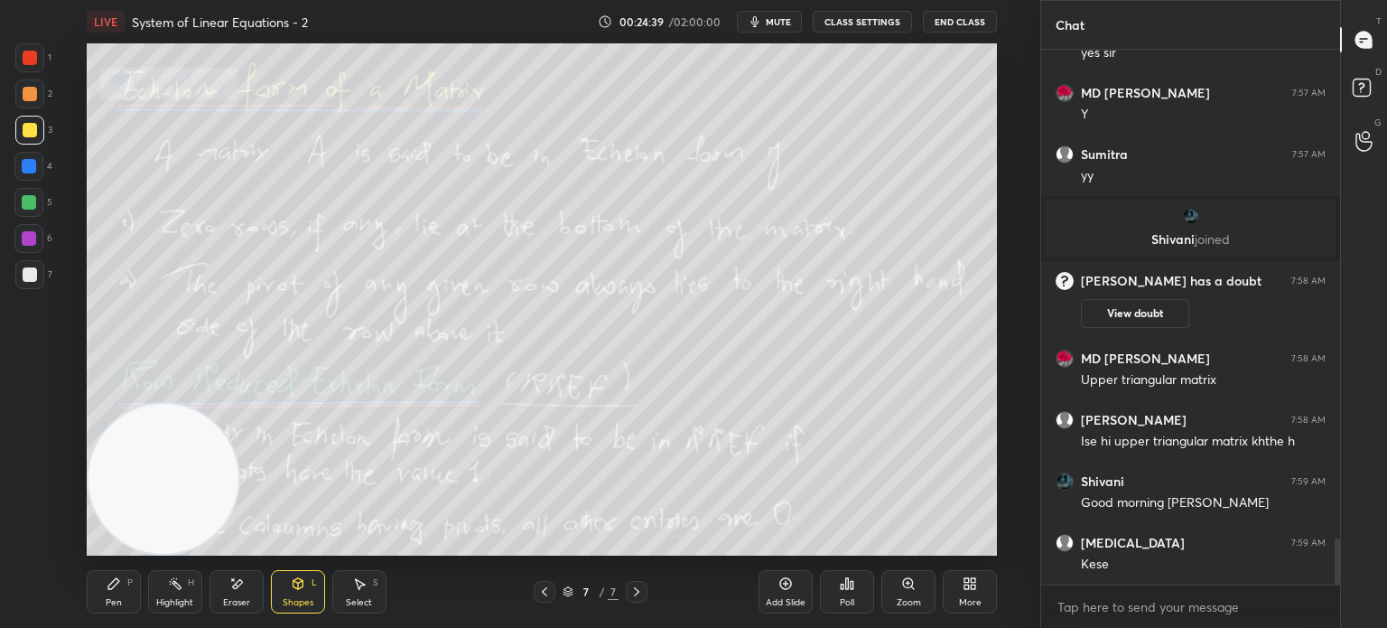
click at [797, 595] on div "Add Slide" at bounding box center [786, 591] width 54 height 43
drag, startPoint x: 115, startPoint y: 607, endPoint x: 106, endPoint y: 611, distance: 10.1
click at [111, 609] on div "Pen P" at bounding box center [114, 591] width 54 height 43
click at [31, 274] on div at bounding box center [30, 274] width 14 height 14
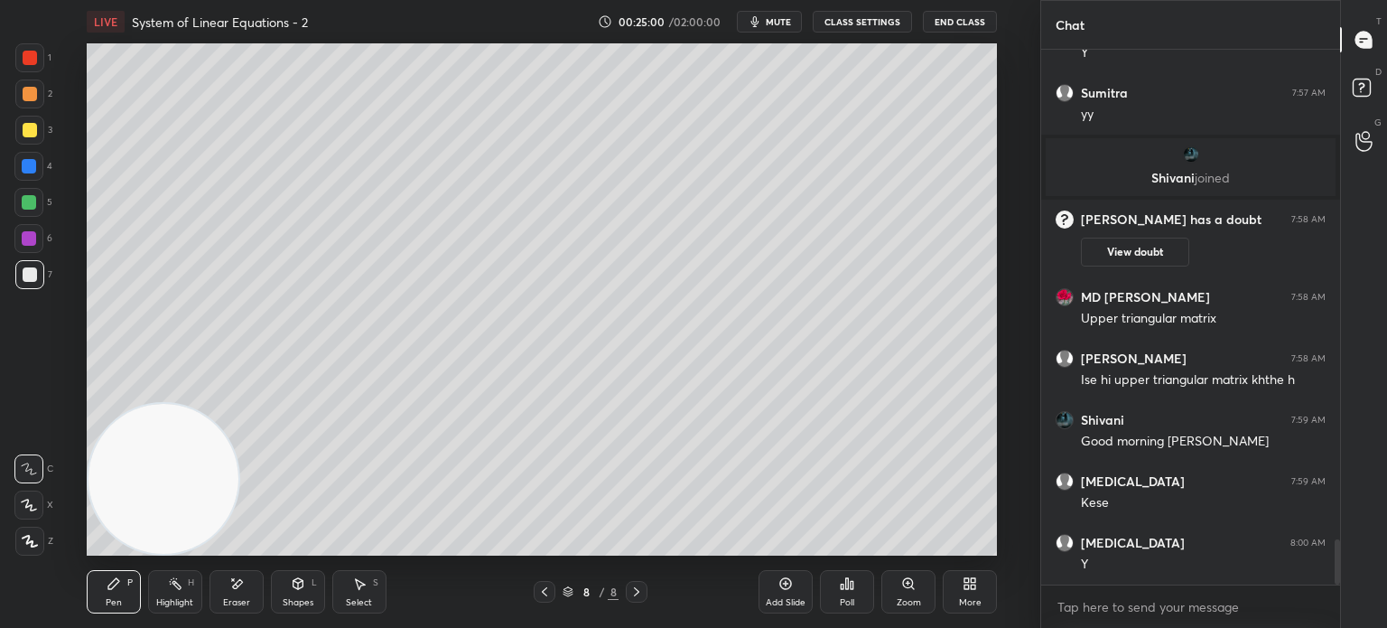
click at [31, 160] on div at bounding box center [28, 166] width 29 height 29
click at [33, 89] on div at bounding box center [30, 94] width 14 height 14
click at [23, 61] on div at bounding box center [30, 58] width 14 height 14
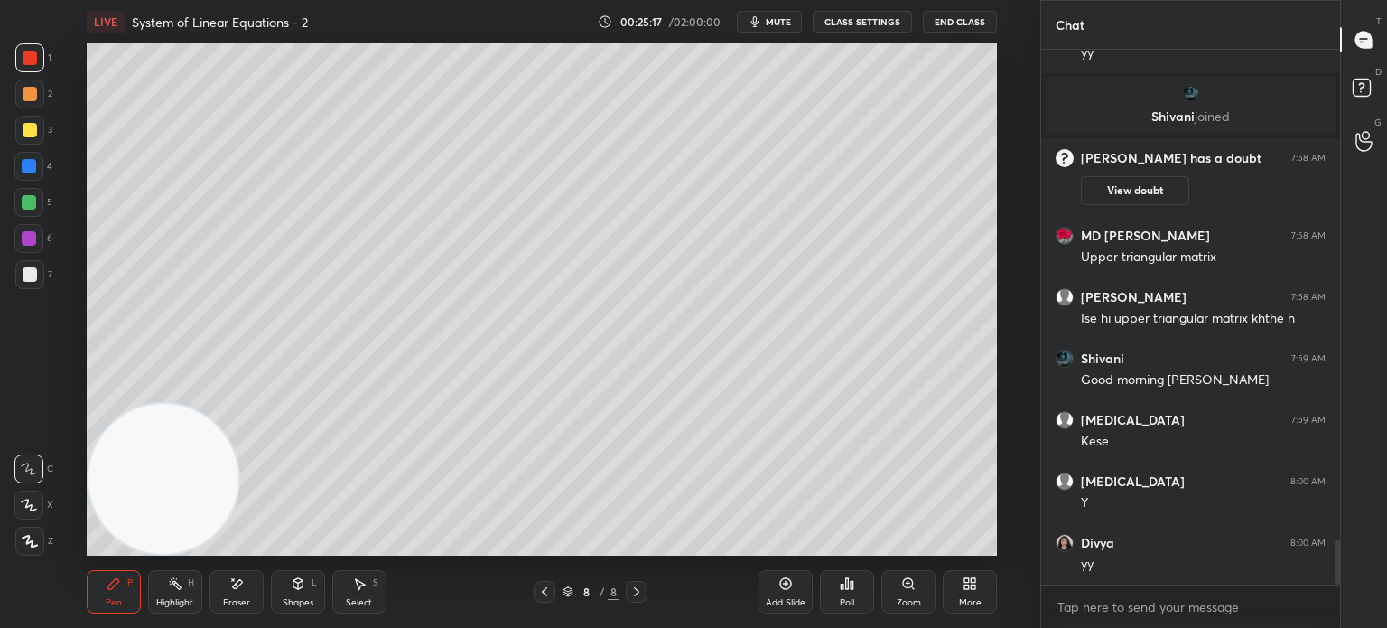
scroll to position [5912, 0]
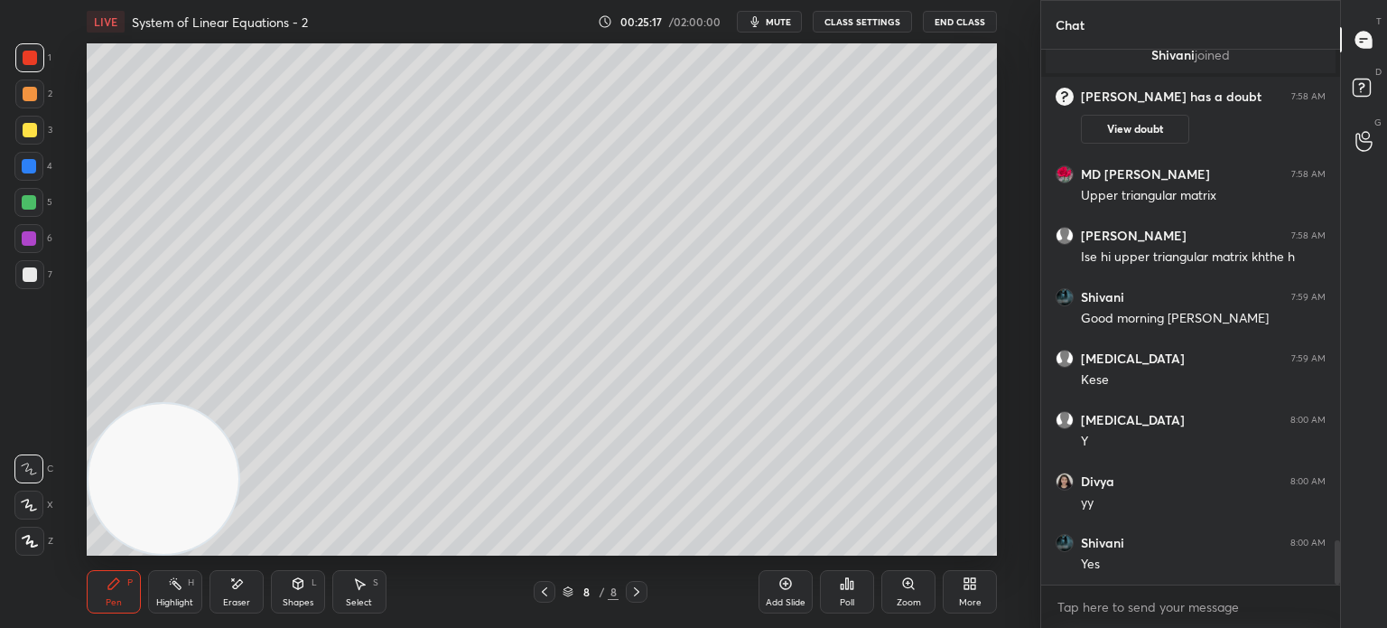
click at [30, 128] on div at bounding box center [30, 130] width 14 height 14
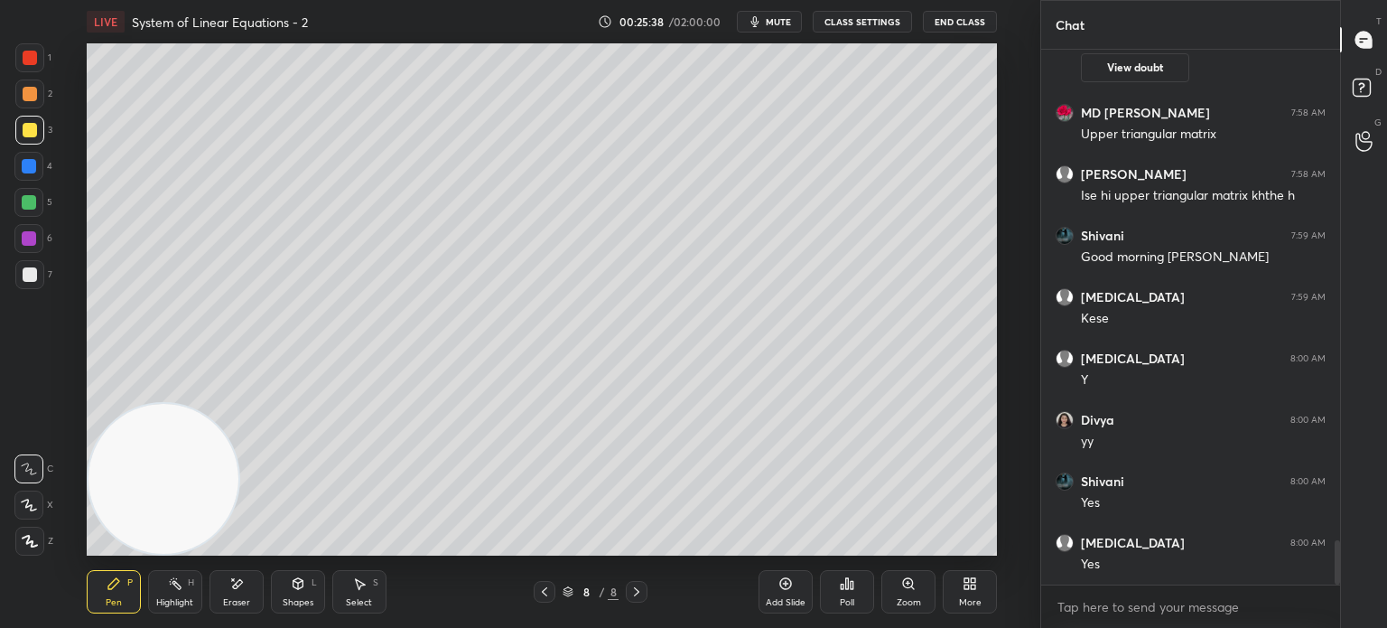
click at [33, 277] on div at bounding box center [30, 274] width 14 height 14
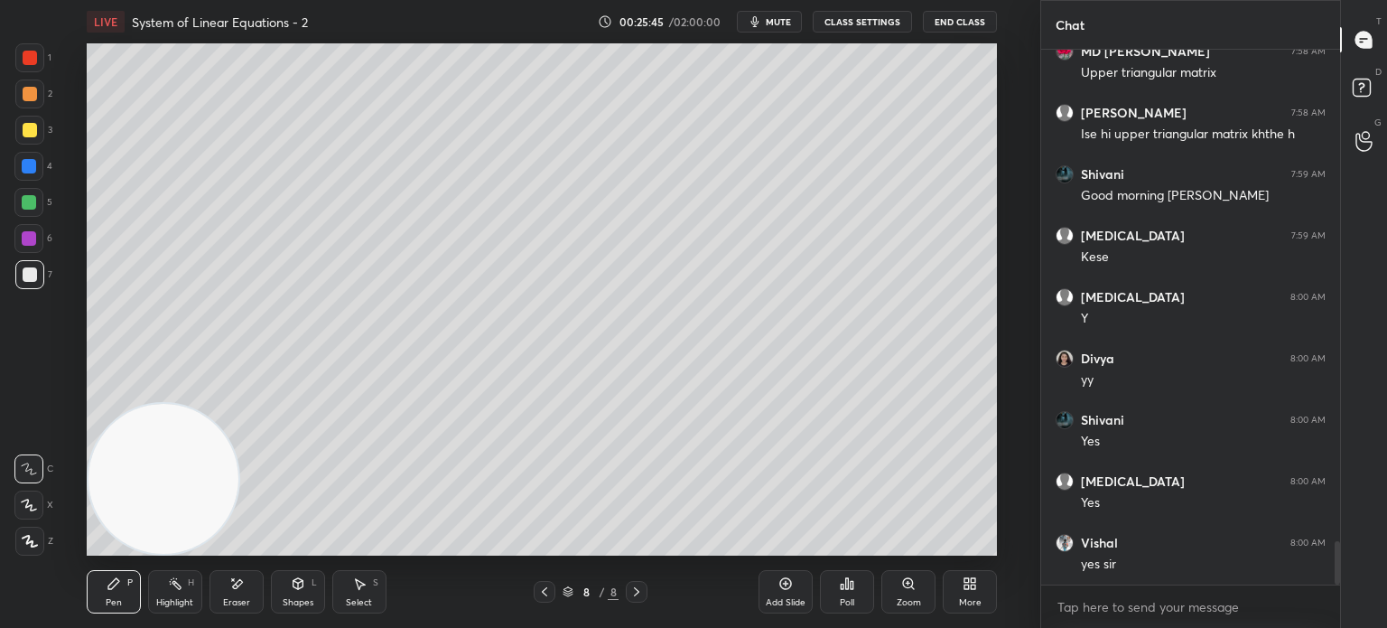
click at [29, 202] on div at bounding box center [28, 202] width 29 height 29
click at [42, 277] on div at bounding box center [29, 274] width 29 height 29
click at [14, 184] on div "1 2 3 4 5 6 7 C X Z E E Erase all H H" at bounding box center [29, 299] width 58 height 512
click at [43, 163] on div "4" at bounding box center [33, 166] width 38 height 29
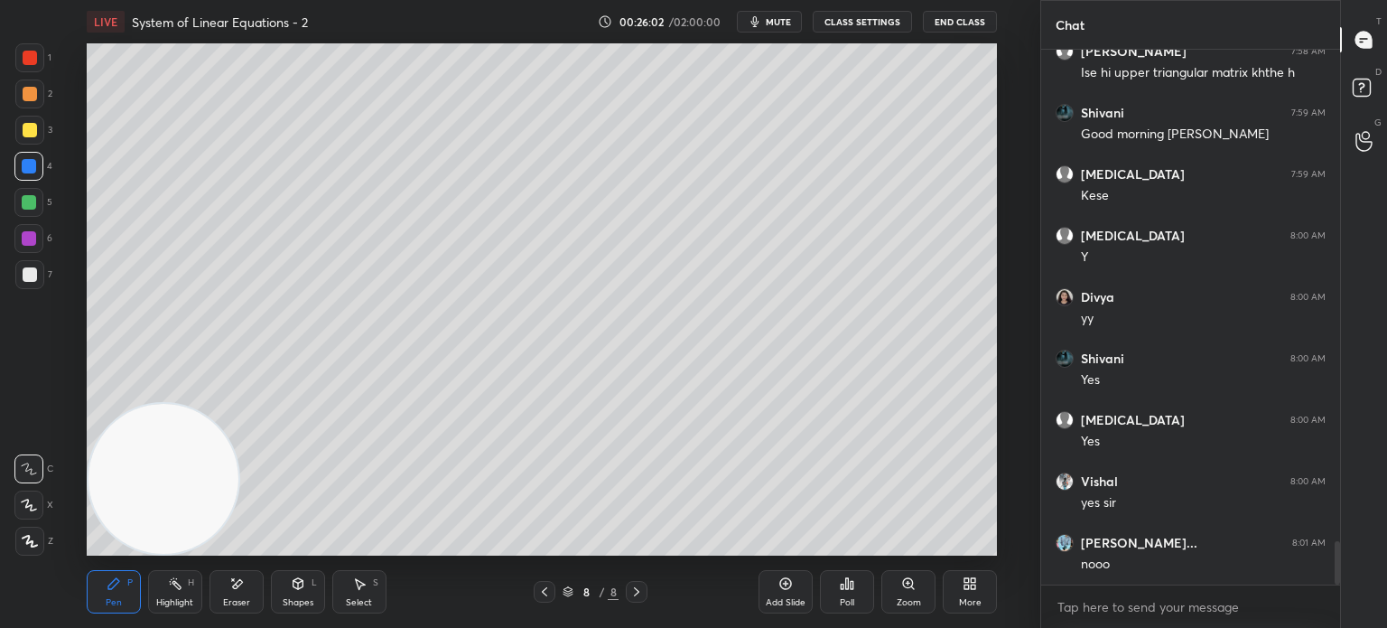
click at [29, 123] on div at bounding box center [29, 130] width 29 height 29
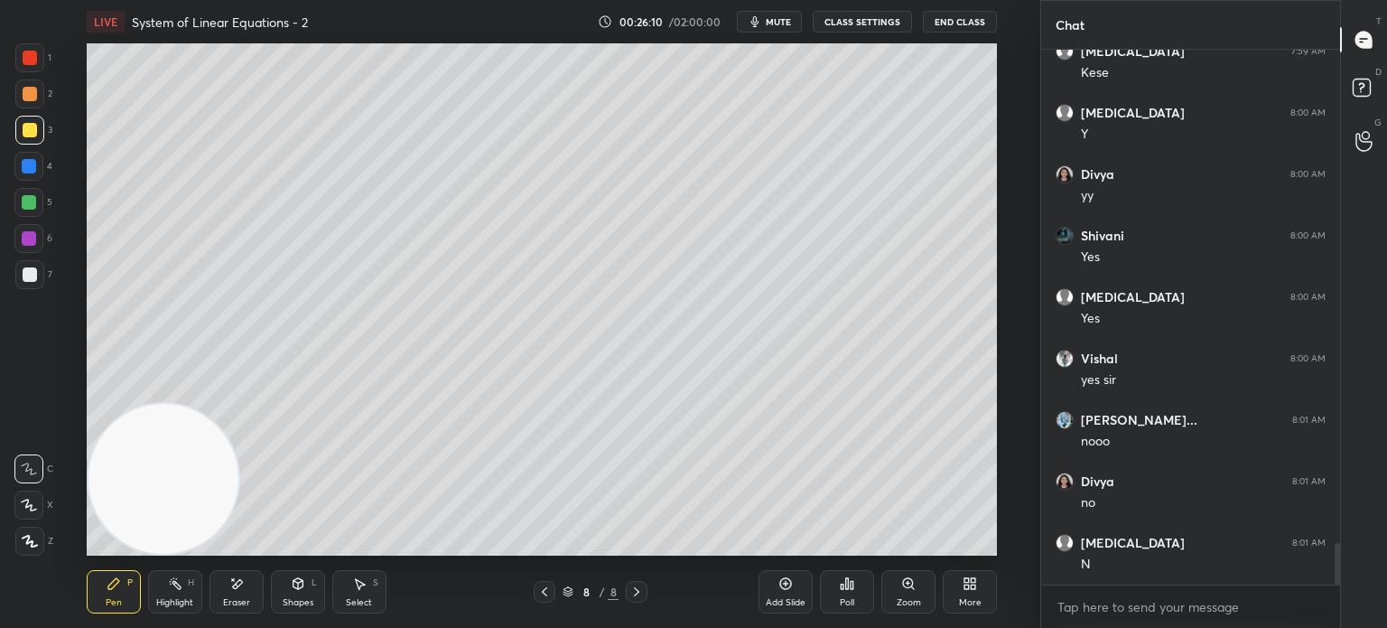
scroll to position [6280, 0]
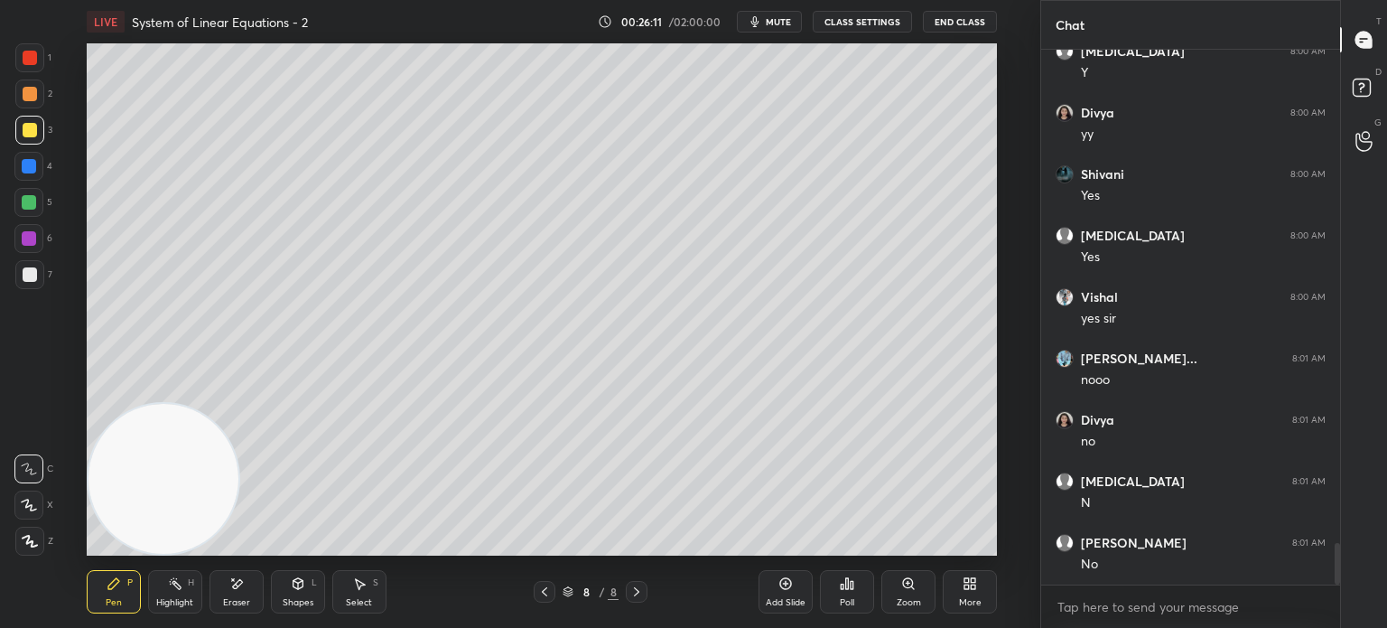
click at [28, 281] on div at bounding box center [30, 274] width 14 height 14
click at [139, 410] on video at bounding box center [164, 479] width 150 height 150
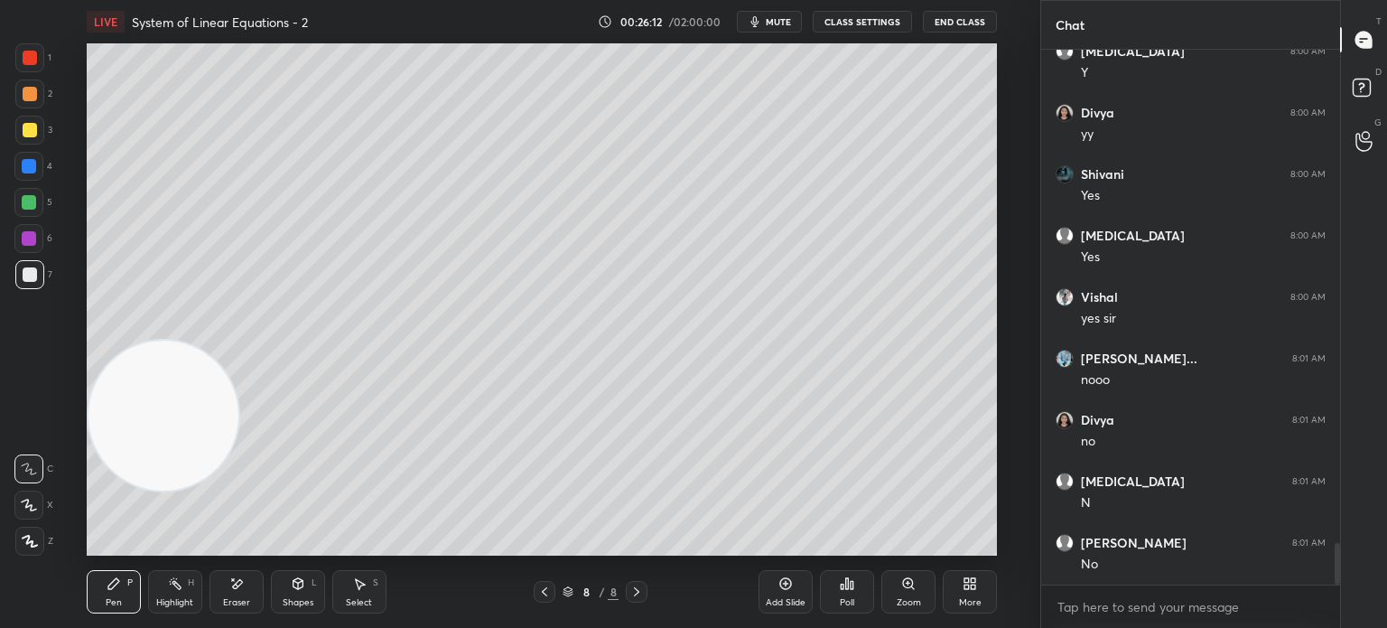
drag, startPoint x: 119, startPoint y: 380, endPoint x: 117, endPoint y: 110, distance: 270.0
click at [117, 340] on video at bounding box center [164, 415] width 150 height 150
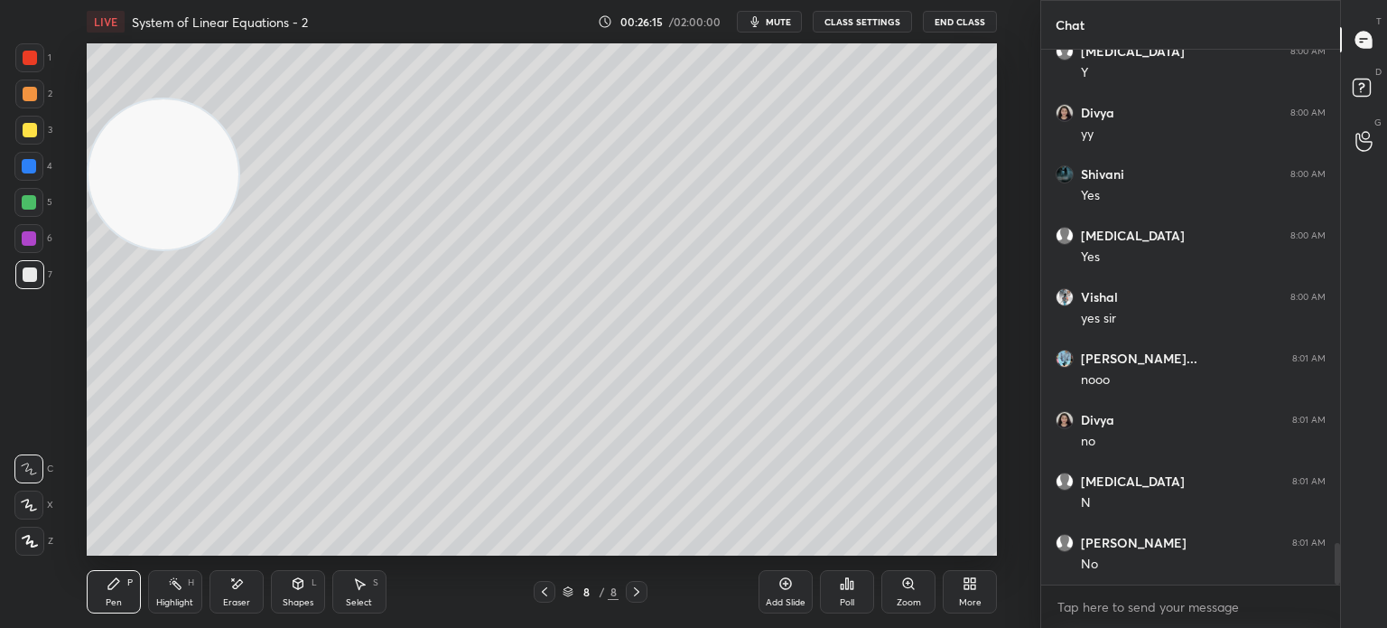
scroll to position [6342, 0]
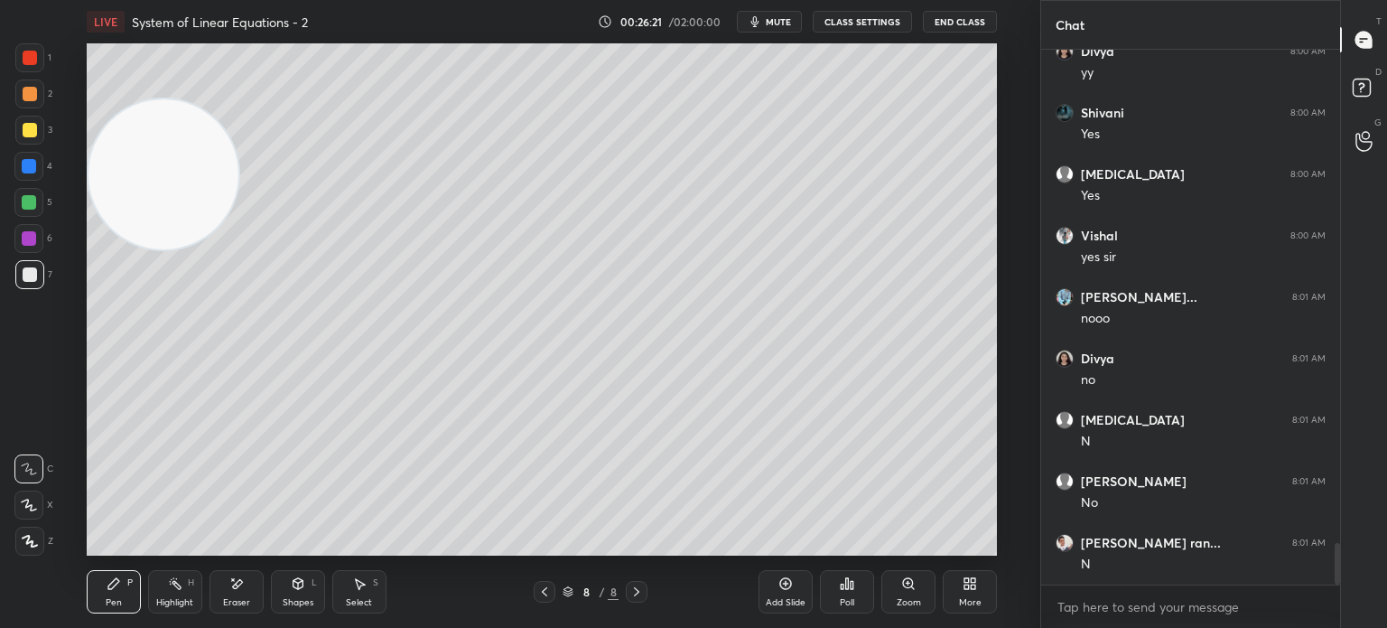
click at [27, 250] on div "6" at bounding box center [33, 242] width 38 height 36
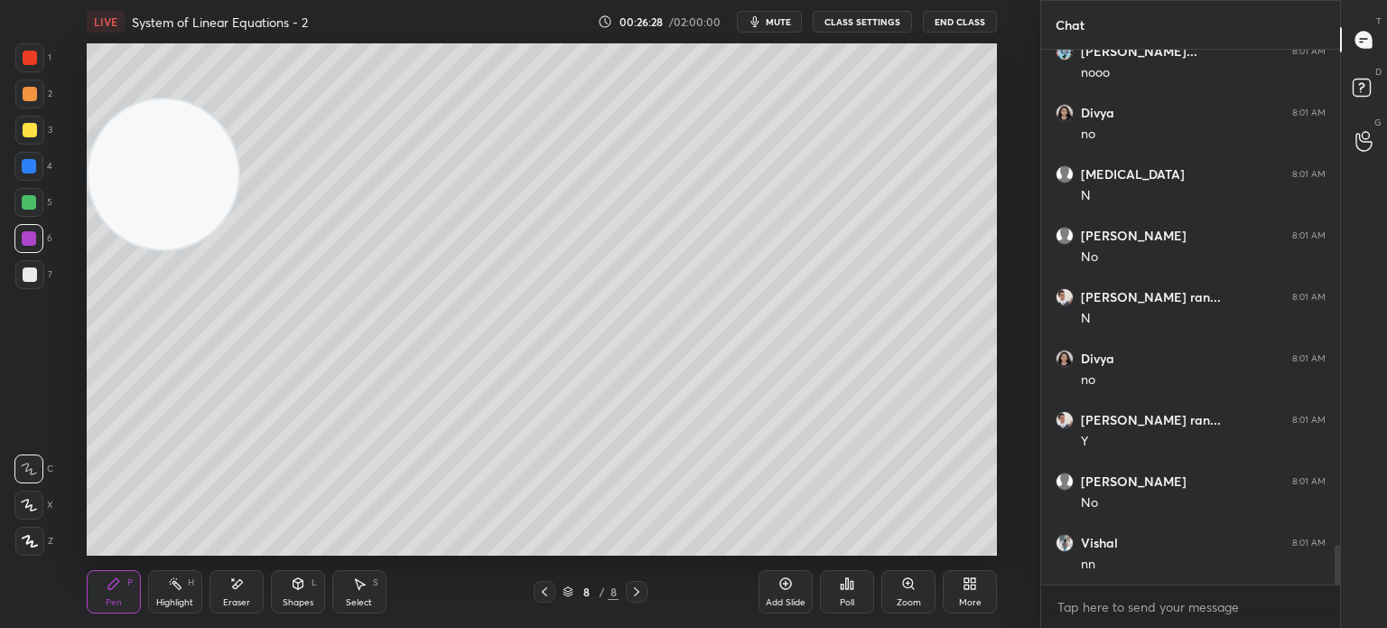
scroll to position [6710, 0]
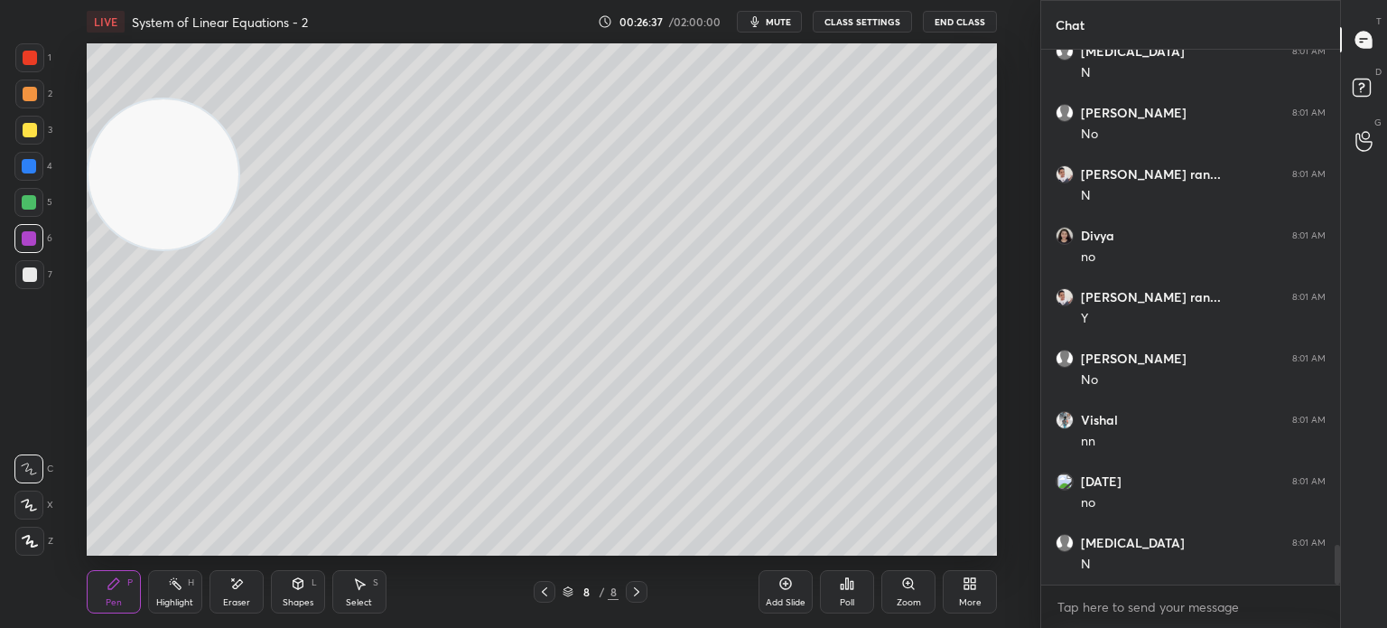
click at [29, 273] on div at bounding box center [30, 274] width 14 height 14
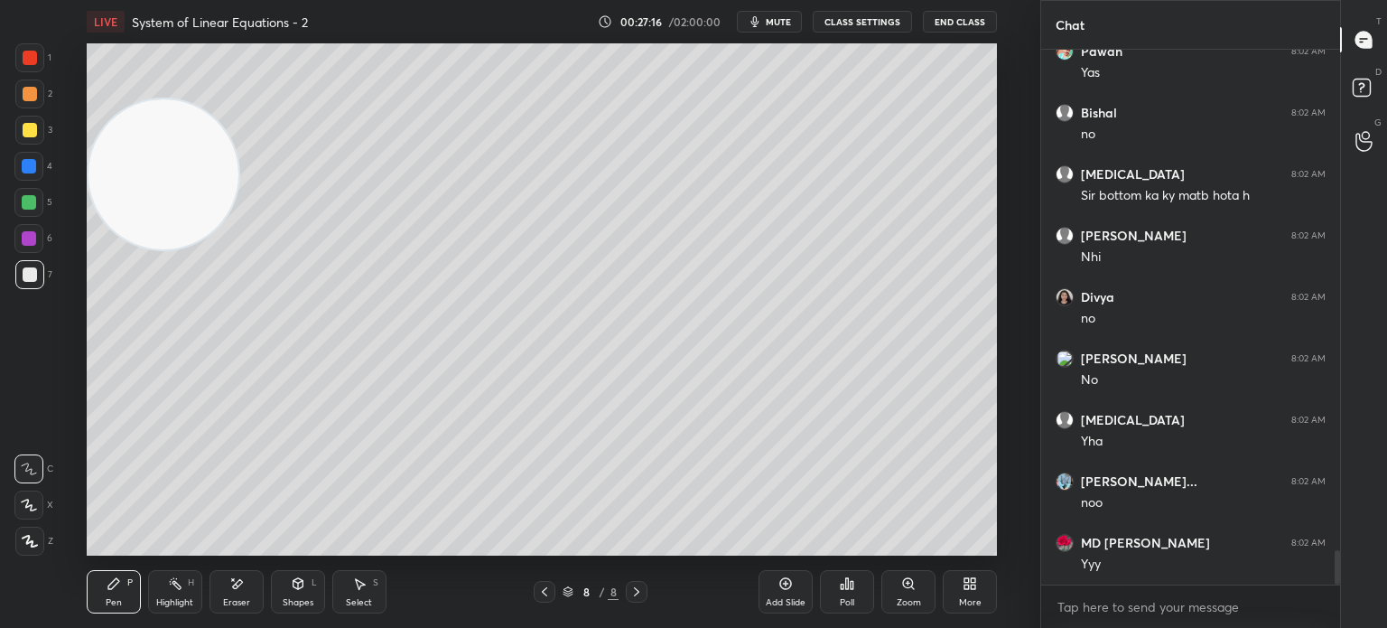
scroll to position [7754, 0]
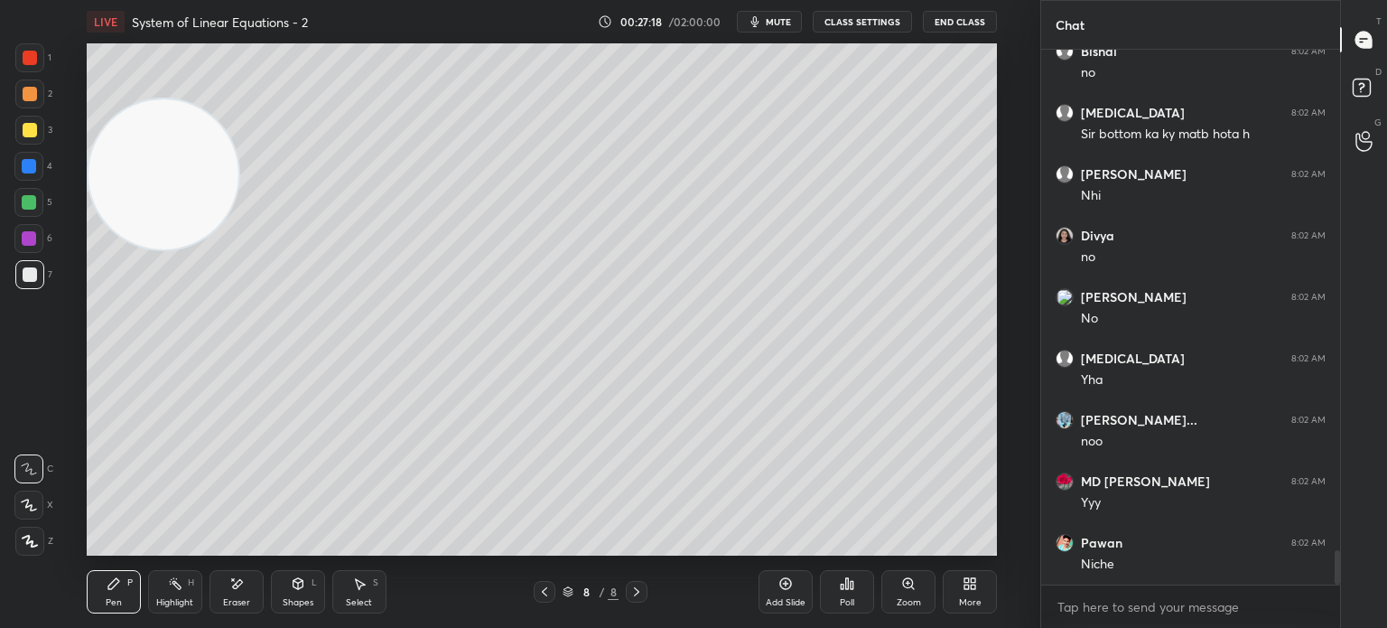
click at [31, 61] on div at bounding box center [30, 58] width 14 height 14
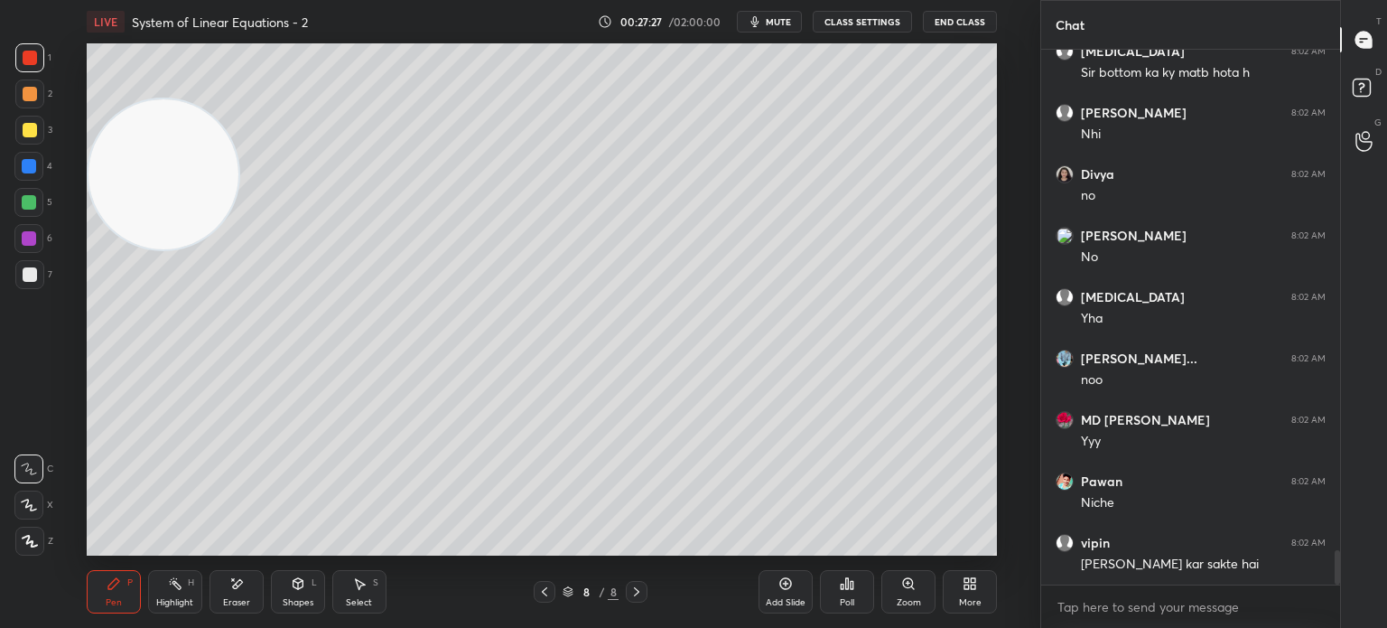
scroll to position [7893, 0]
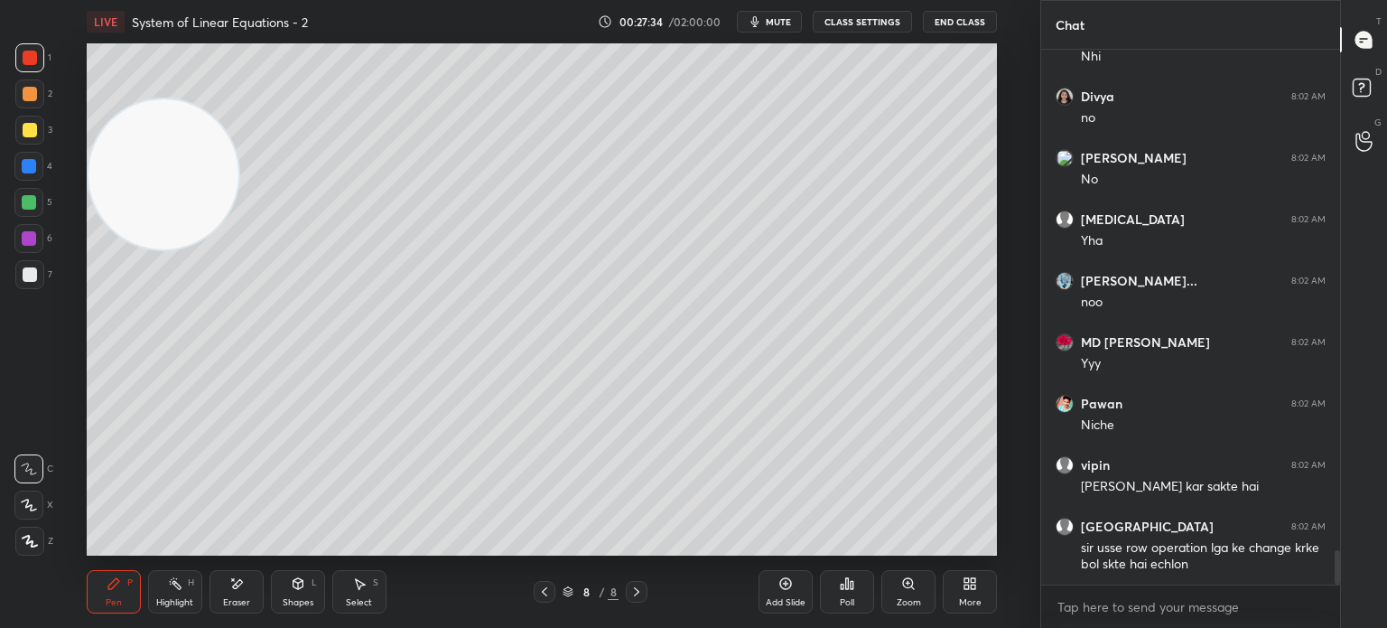
click at [545, 598] on icon at bounding box center [544, 591] width 14 height 14
click at [638, 597] on icon at bounding box center [636, 591] width 14 height 14
click at [33, 104] on div at bounding box center [29, 93] width 29 height 29
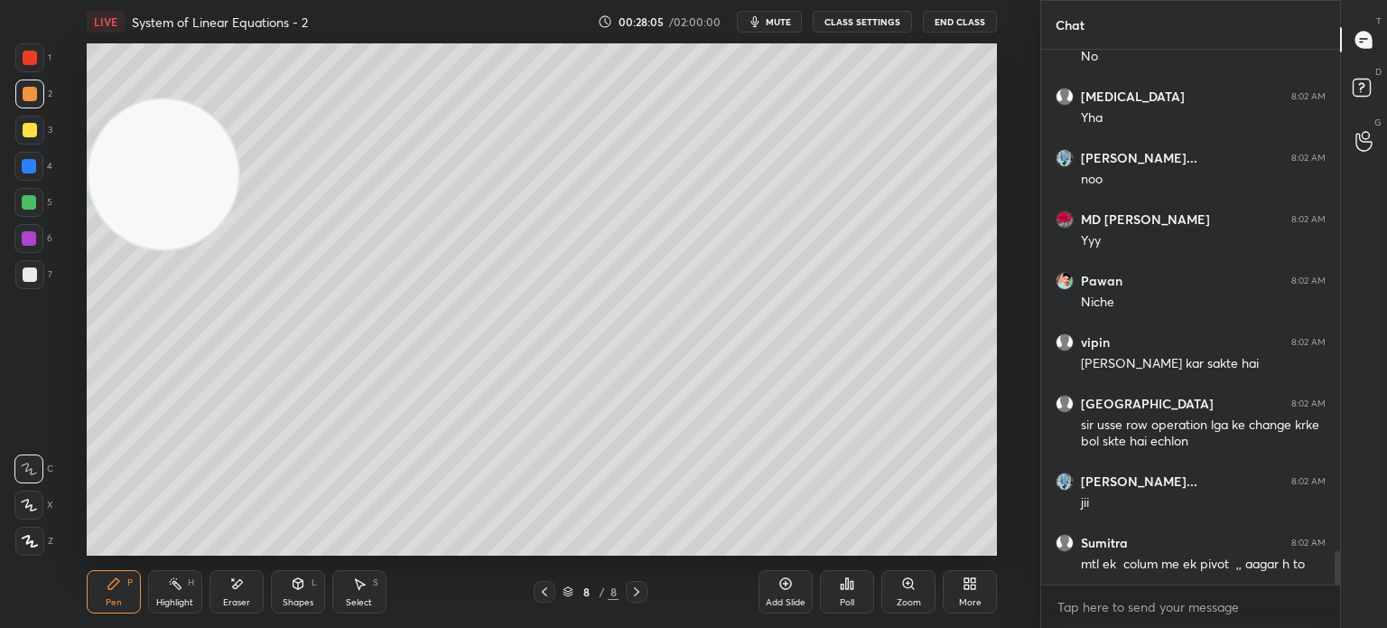
scroll to position [8081, 0]
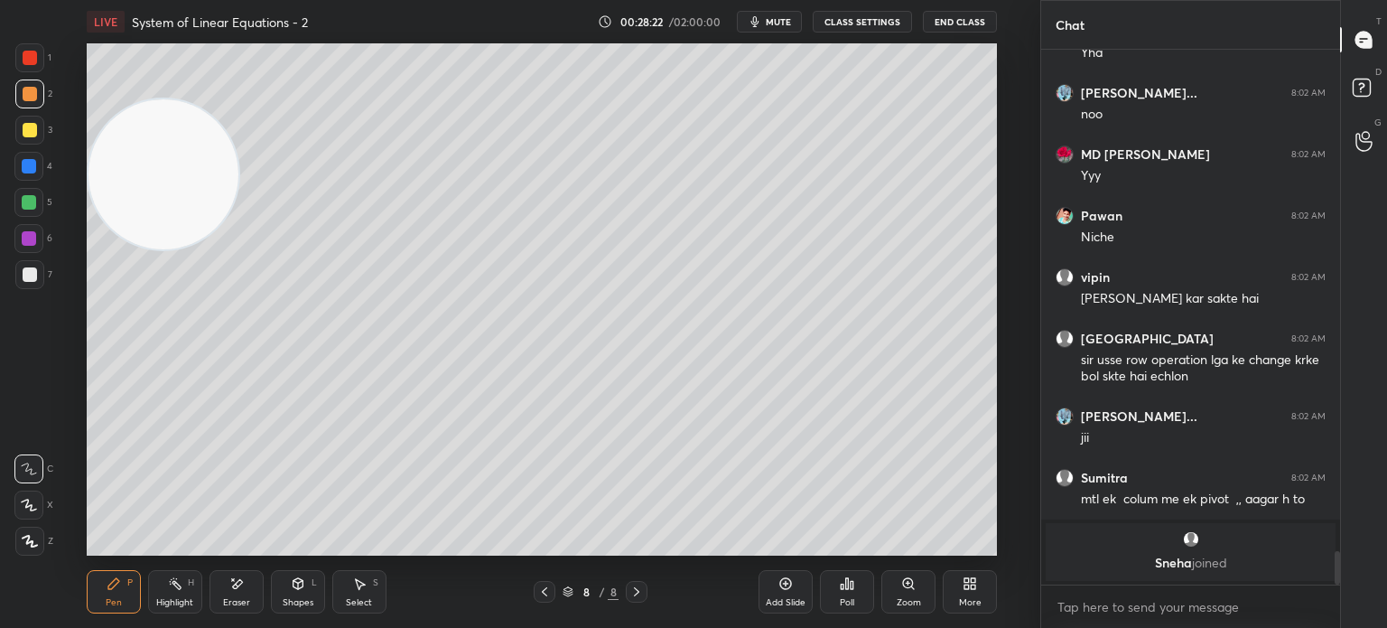
click at [28, 279] on div at bounding box center [30, 274] width 14 height 14
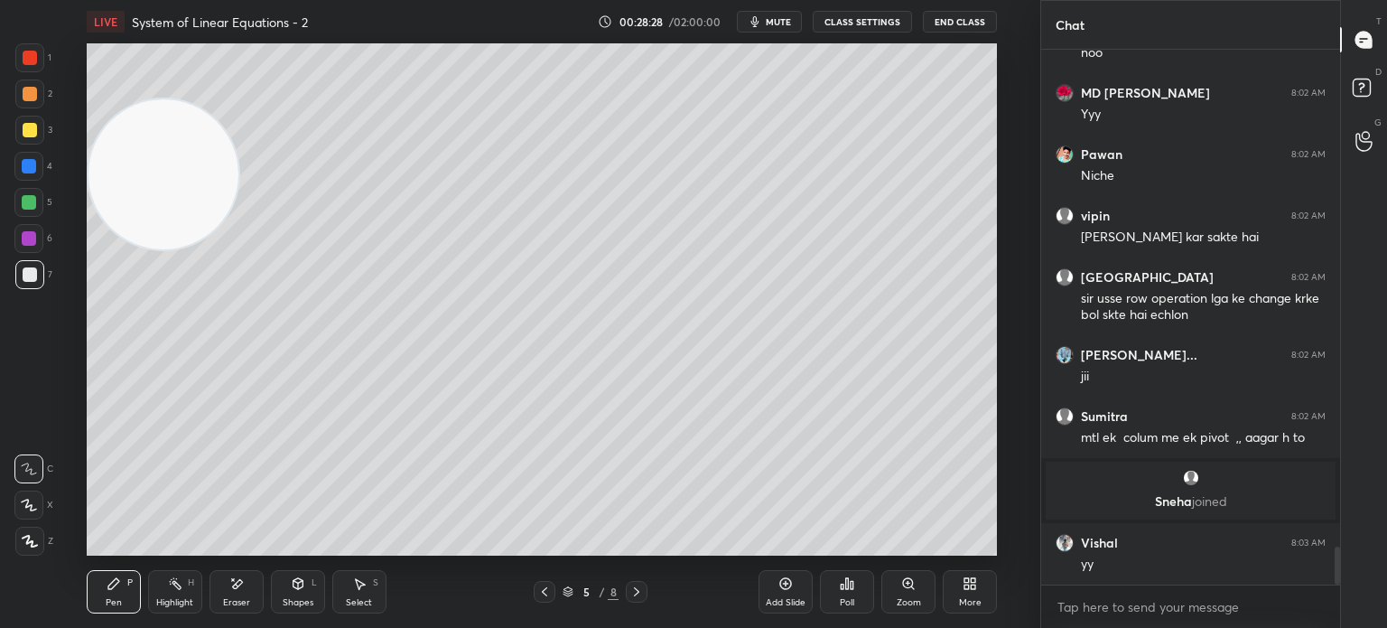
scroll to position [7068, 0]
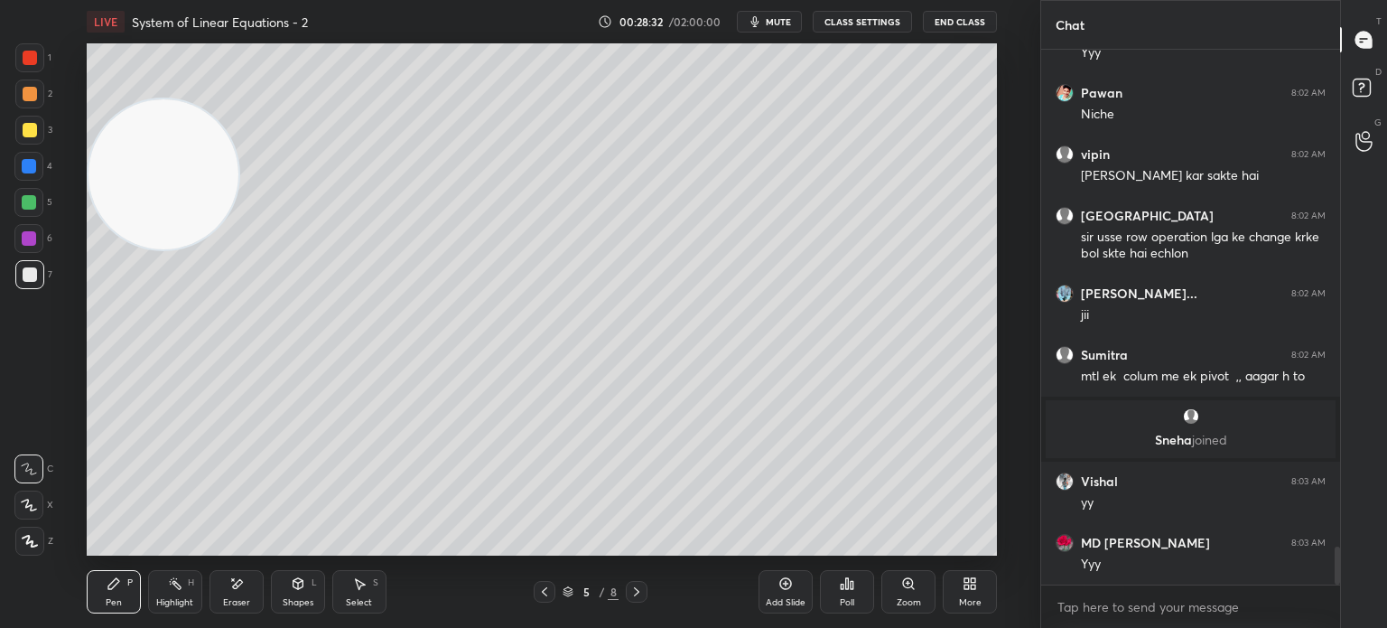
click at [552, 586] on div at bounding box center [545, 592] width 22 height 22
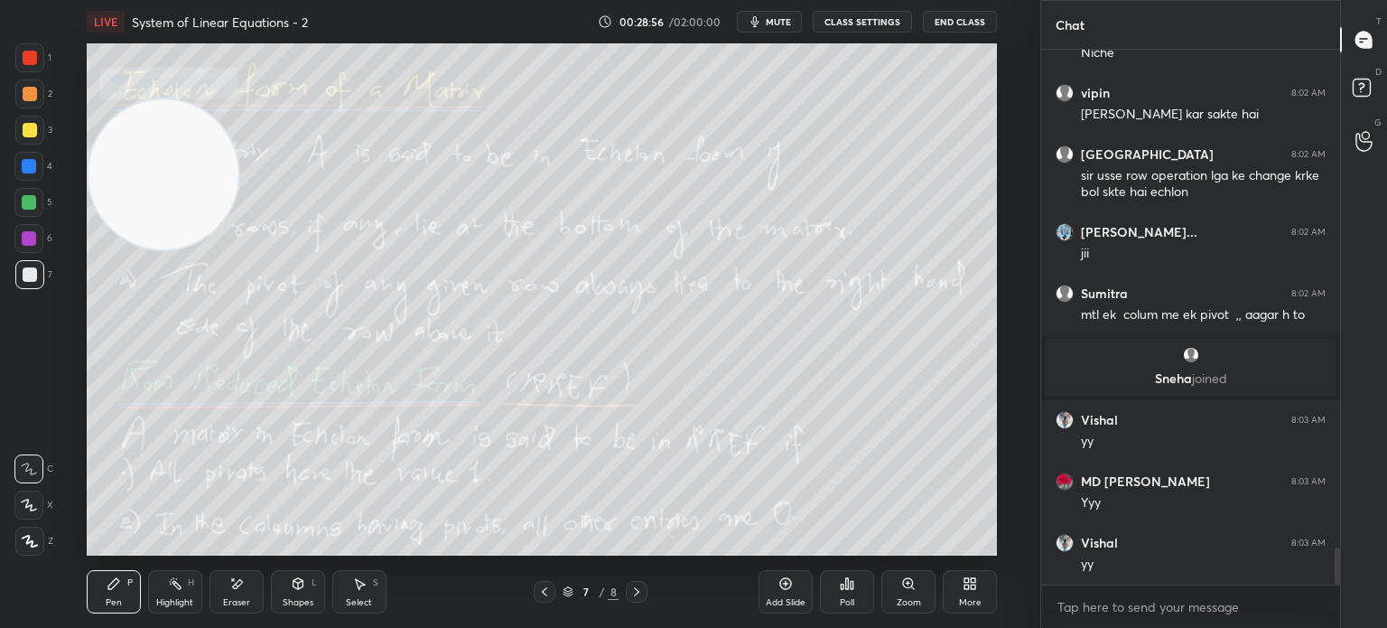
click at [30, 234] on div at bounding box center [28, 238] width 29 height 29
click at [25, 150] on div "3" at bounding box center [33, 134] width 37 height 36
click at [296, 588] on icon at bounding box center [298, 583] width 10 height 11
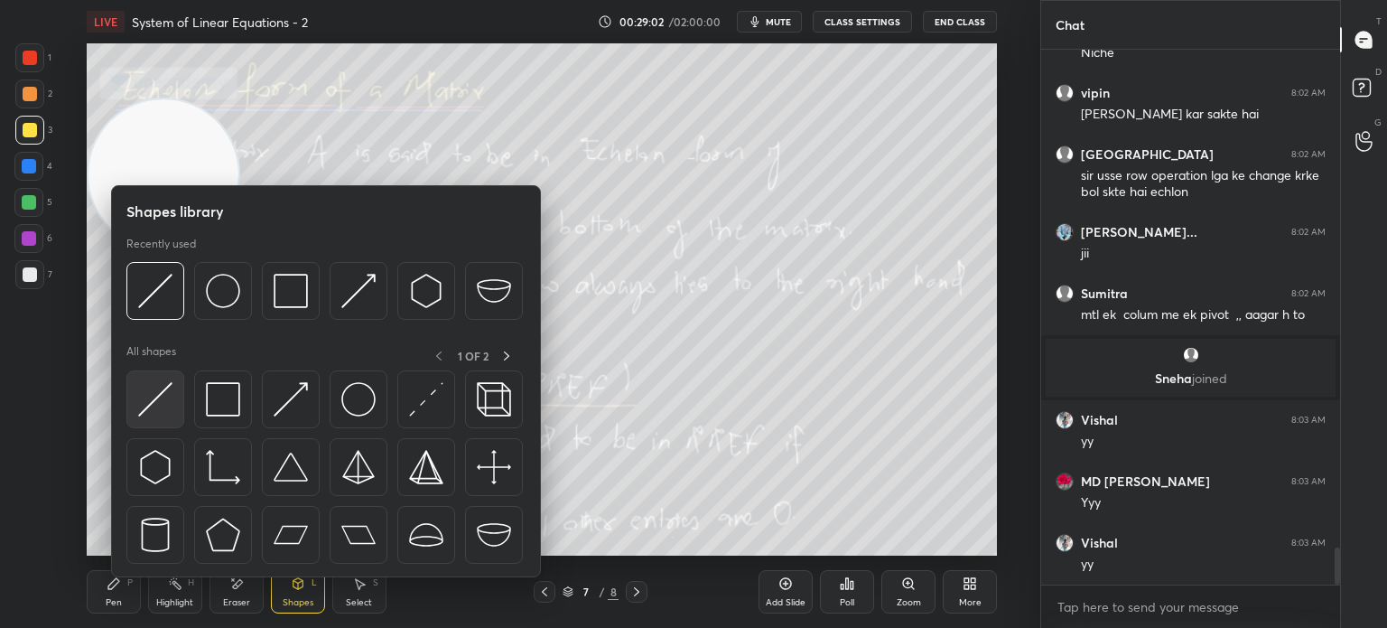
click at [173, 403] on div at bounding box center [155, 399] width 58 height 58
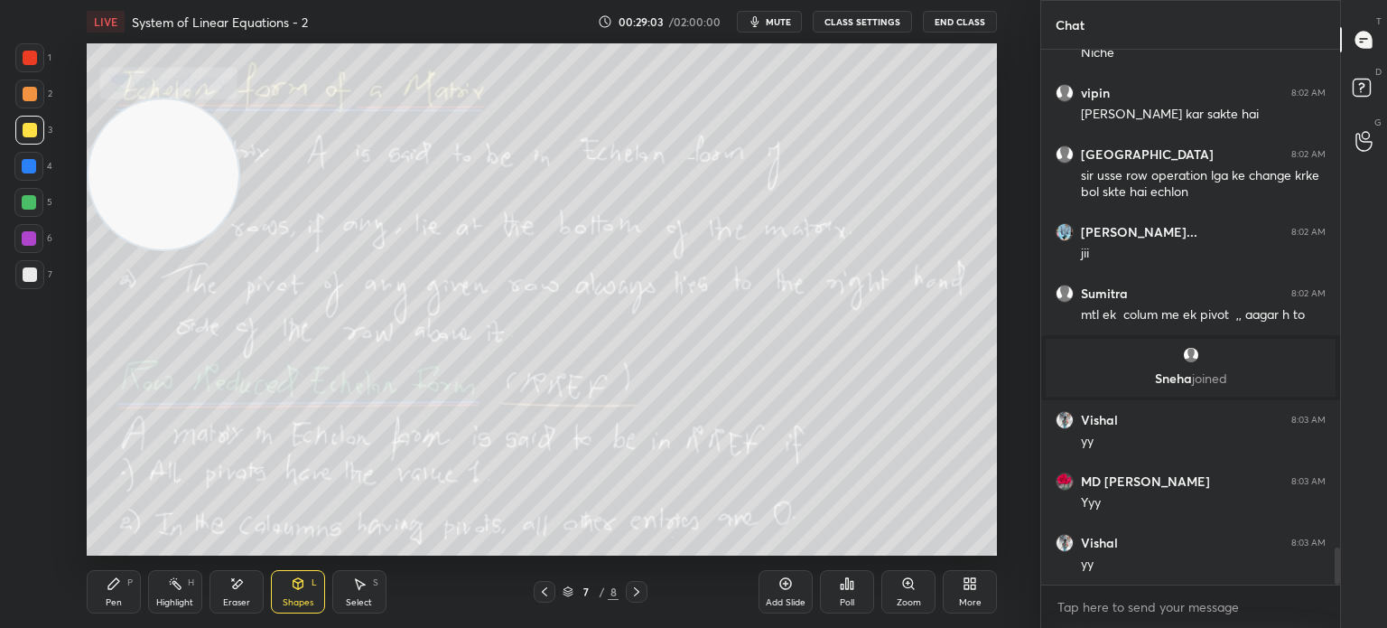
click at [35, 82] on div at bounding box center [29, 93] width 29 height 29
drag, startPoint x: 40, startPoint y: 65, endPoint x: 60, endPoint y: 122, distance: 60.3
click at [34, 69] on div at bounding box center [29, 57] width 29 height 29
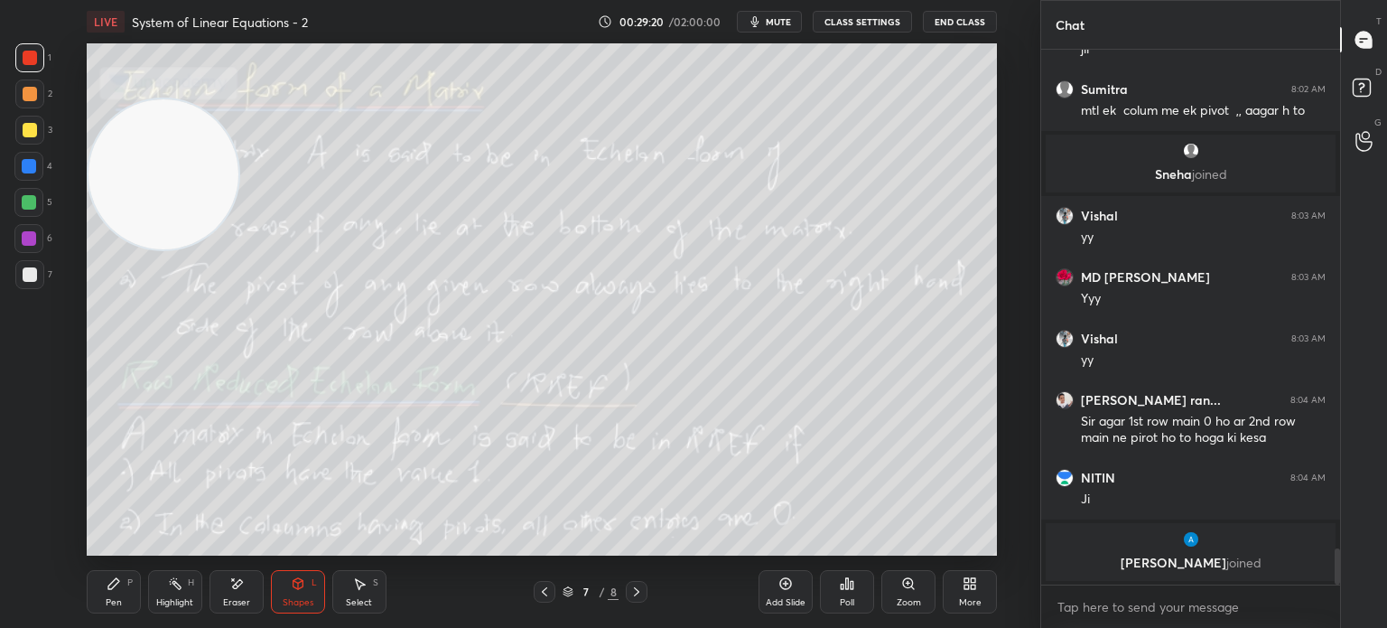
scroll to position [7314, 0]
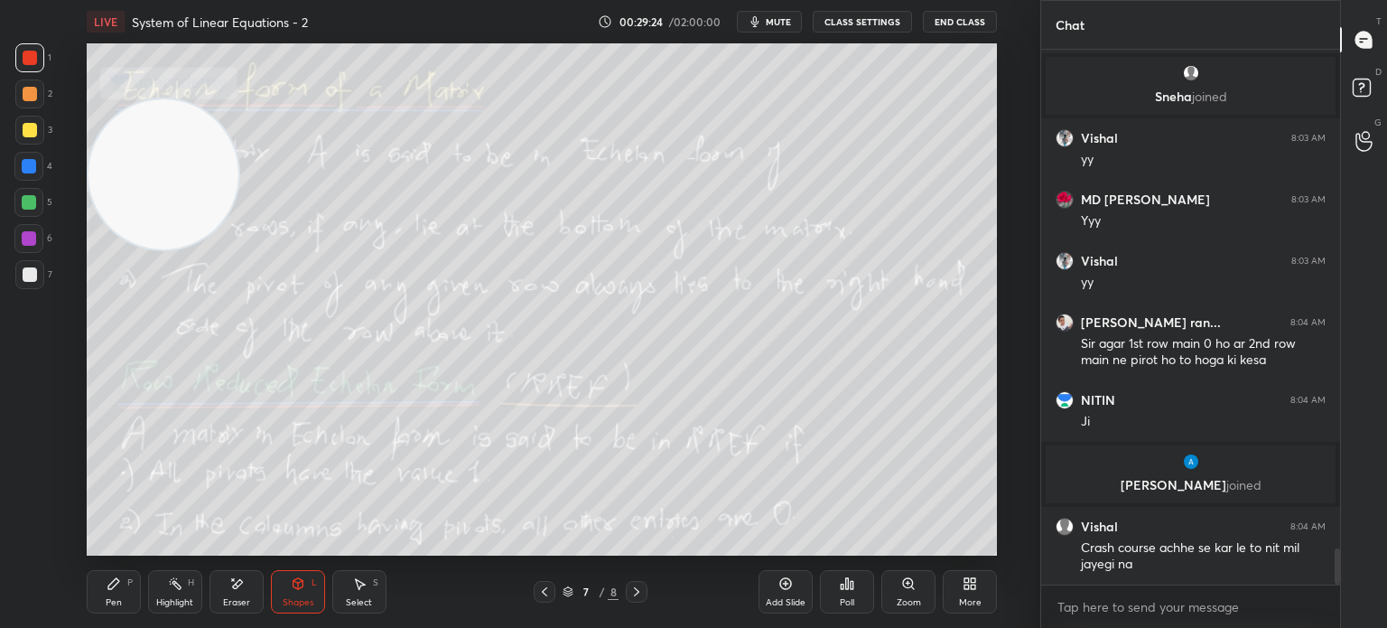
drag, startPoint x: 83, startPoint y: 547, endPoint x: 68, endPoint y: 618, distance: 72.1
click at [75, 591] on div "LIVE System of Linear Equations - 2 00:29:24 / 02:00:00 mute CLASS SETTINGS End…" at bounding box center [542, 314] width 968 height 628
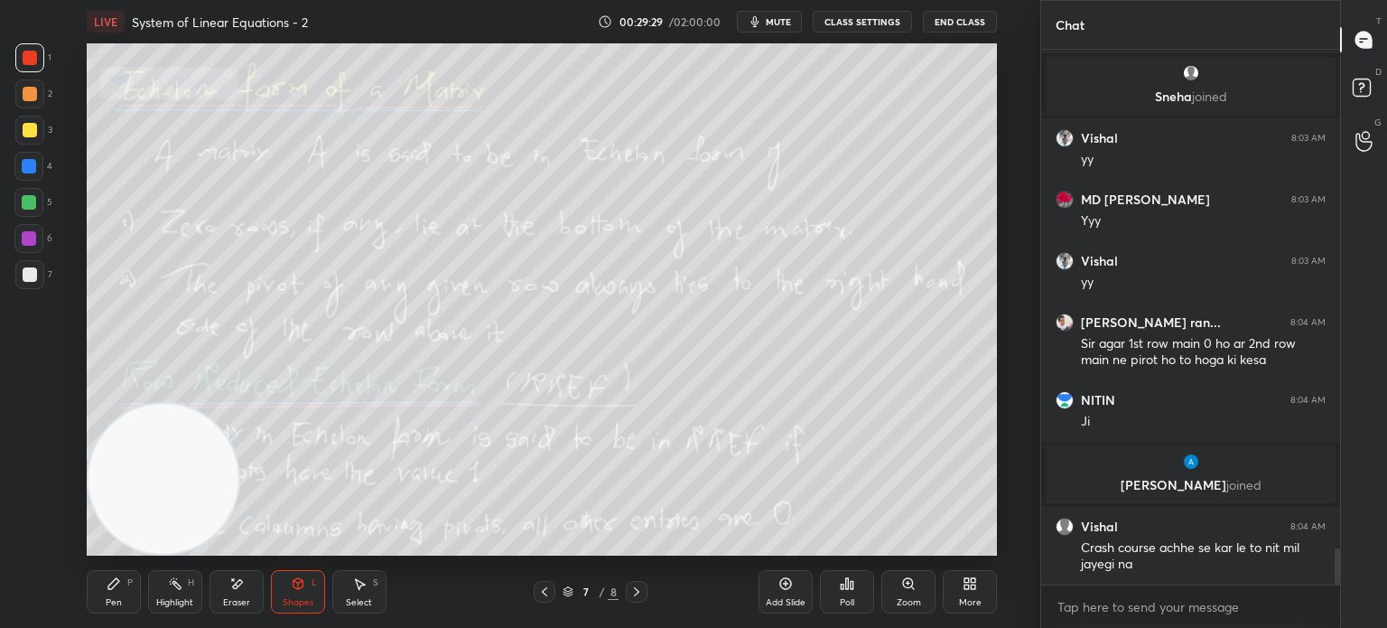
click at [636, 591] on icon at bounding box center [636, 591] width 14 height 14
click at [639, 592] on icon at bounding box center [636, 591] width 14 height 14
click at [36, 266] on div at bounding box center [29, 274] width 29 height 29
click at [635, 595] on icon at bounding box center [636, 591] width 14 height 14
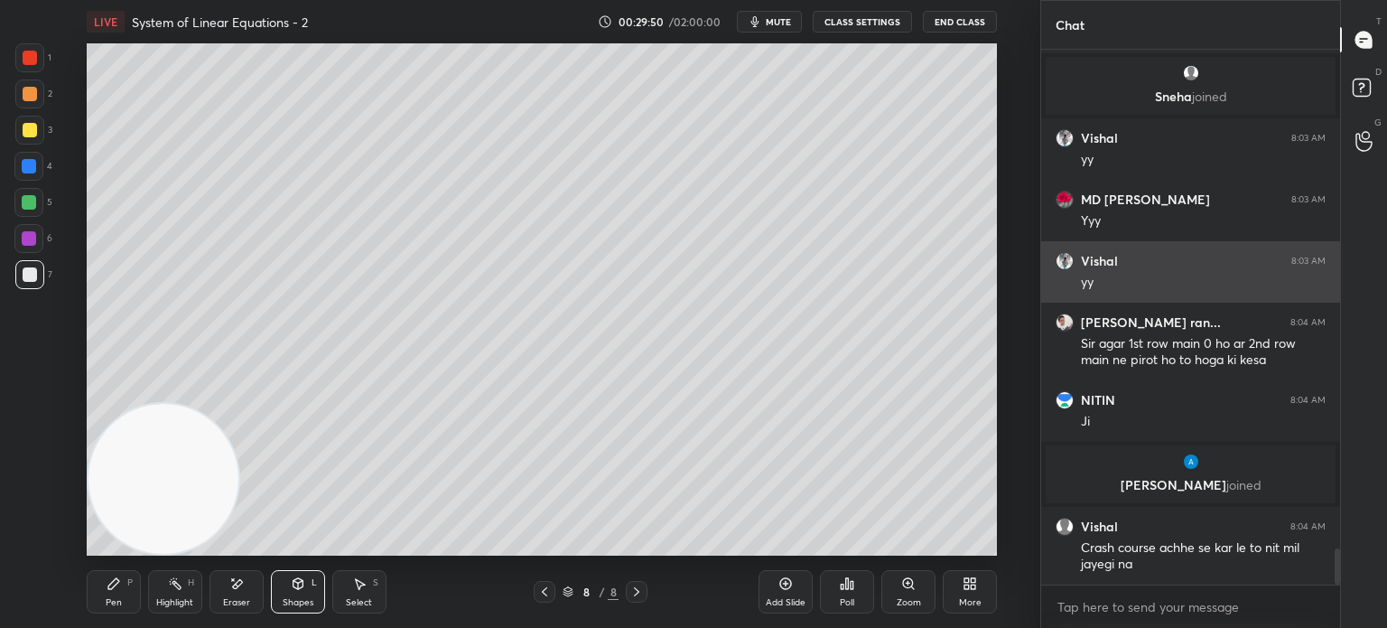
scroll to position [7375, 0]
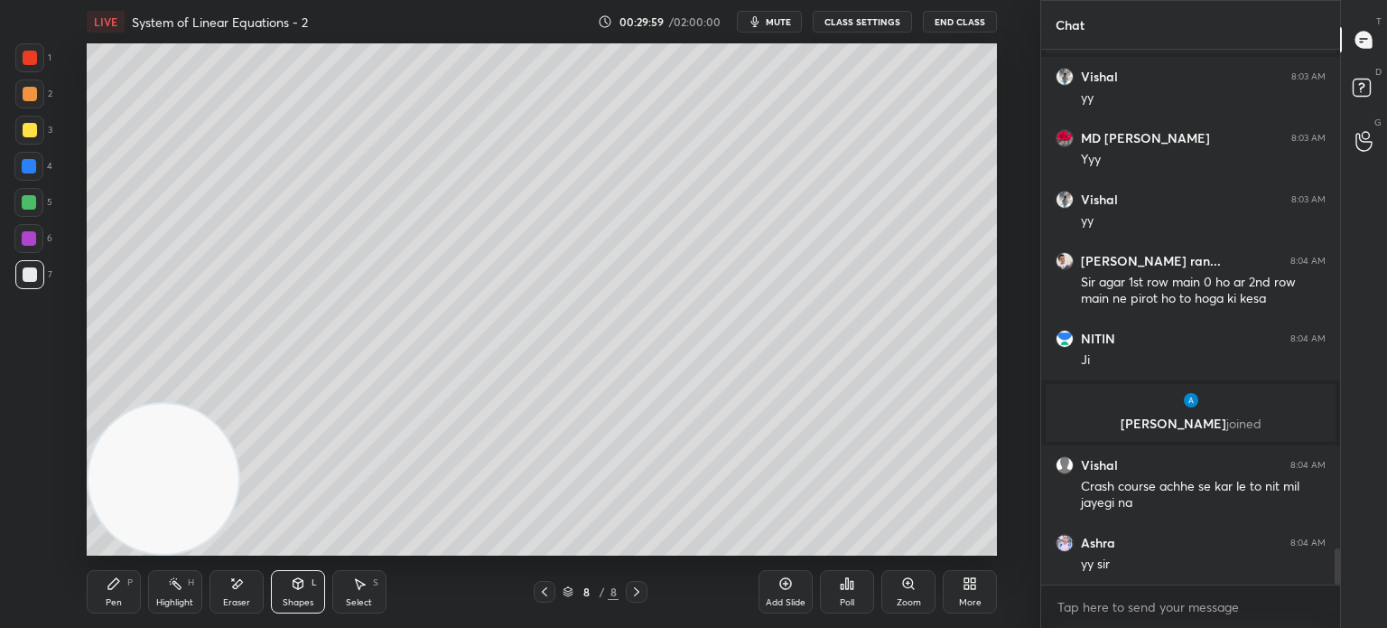
click at [35, 368] on div "1 2 3 4 5 6 7 C X Z E E Erase all H H" at bounding box center [29, 299] width 58 height 512
click at [778, 587] on icon at bounding box center [785, 583] width 14 height 14
click at [33, 270] on div at bounding box center [30, 274] width 14 height 14
click at [32, 88] on div at bounding box center [30, 94] width 14 height 14
click at [33, 121] on div at bounding box center [29, 130] width 29 height 29
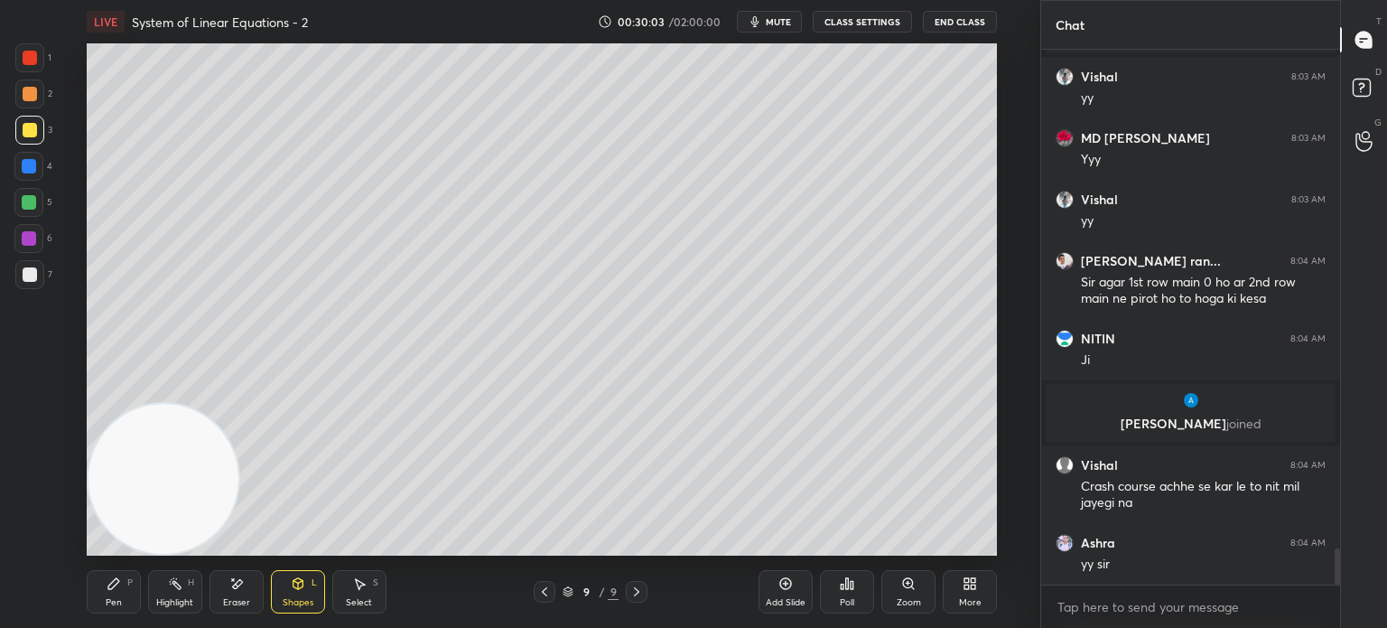
click at [107, 584] on icon at bounding box center [114, 583] width 14 height 14
click at [18, 335] on div "1 2 3 4 5 6 7 C X Z E E Erase all H H" at bounding box center [29, 299] width 58 height 512
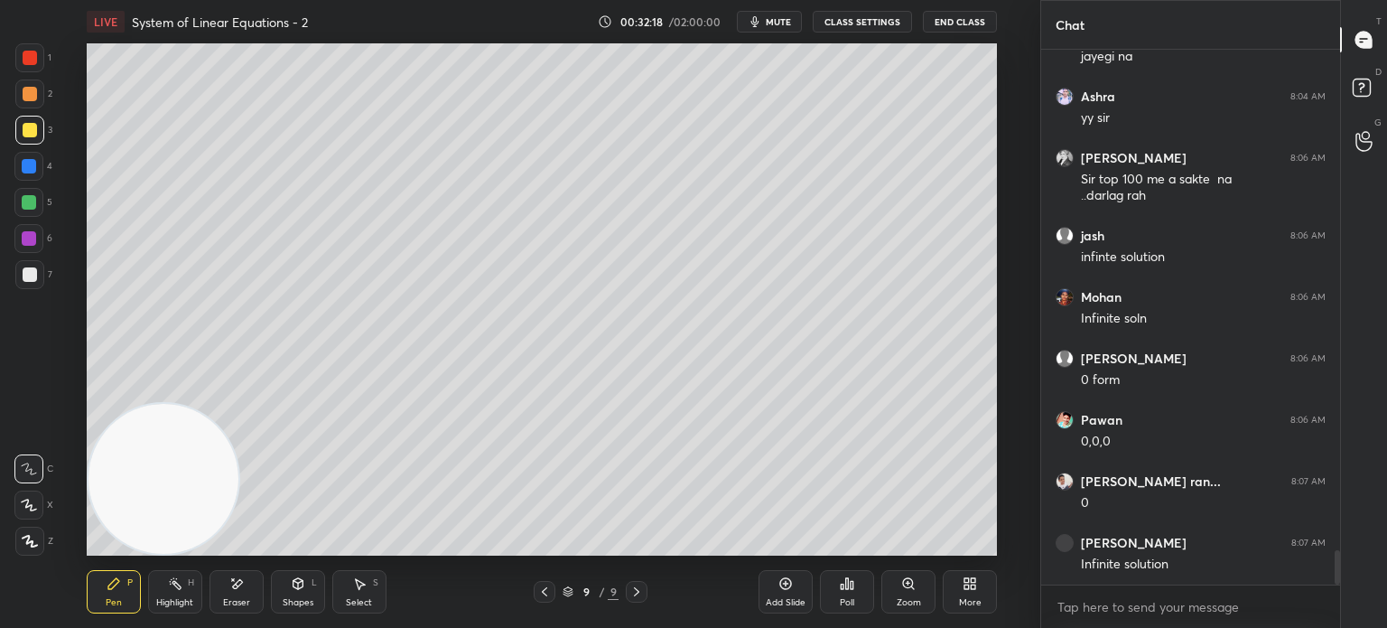
scroll to position [7882, 0]
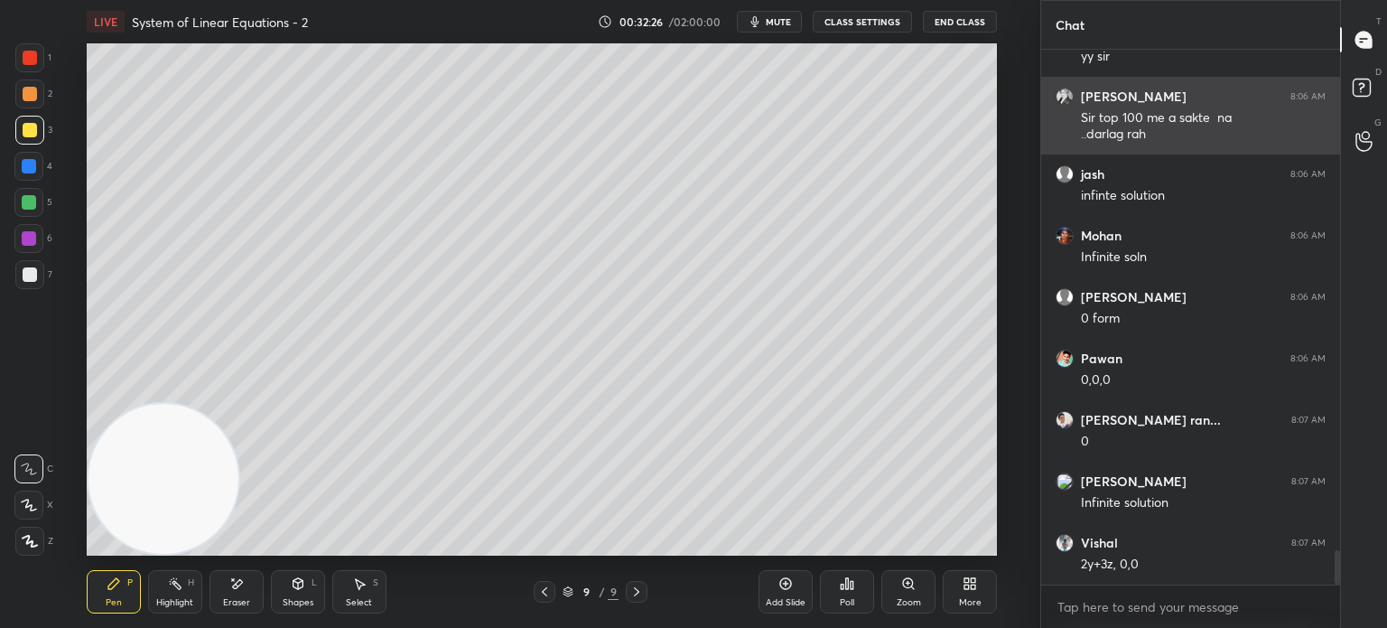
click at [1061, 97] on img "grid" at bounding box center [1065, 97] width 18 height 18
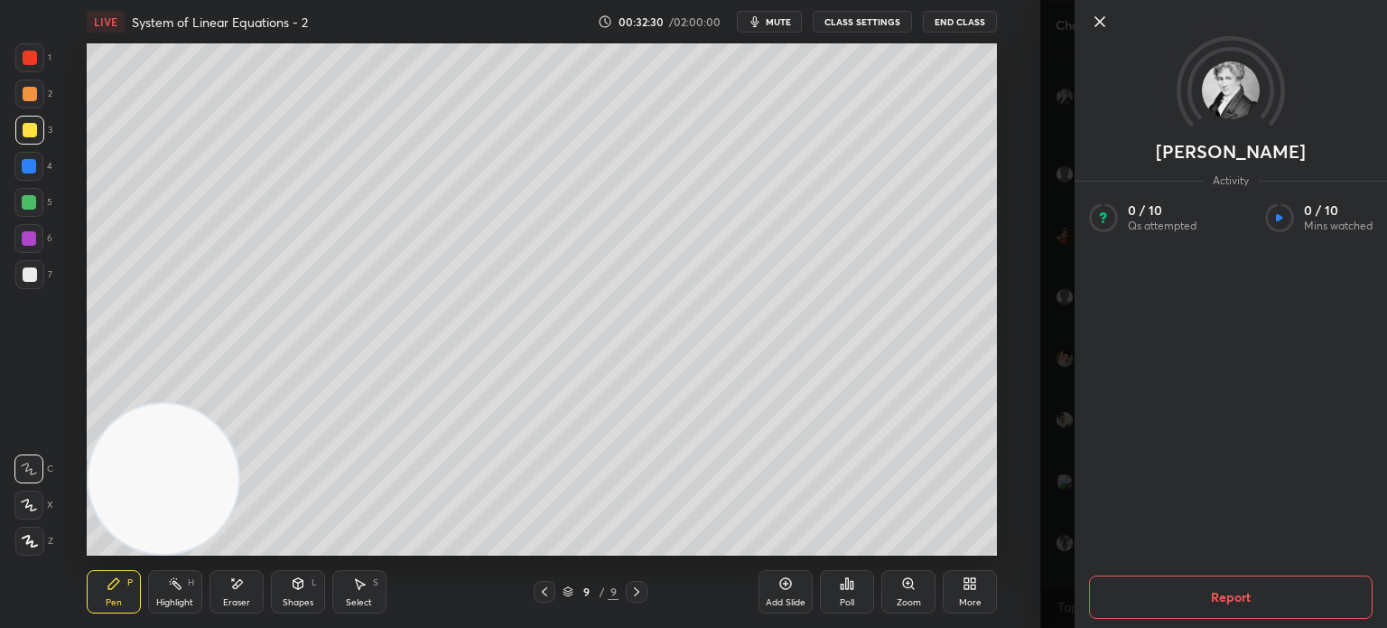
click at [1041, 162] on div "[PERSON_NAME] Activity 0 / 10 Qs attempted 0 / 10 Mins watched Report" at bounding box center [1213, 314] width 347 height 628
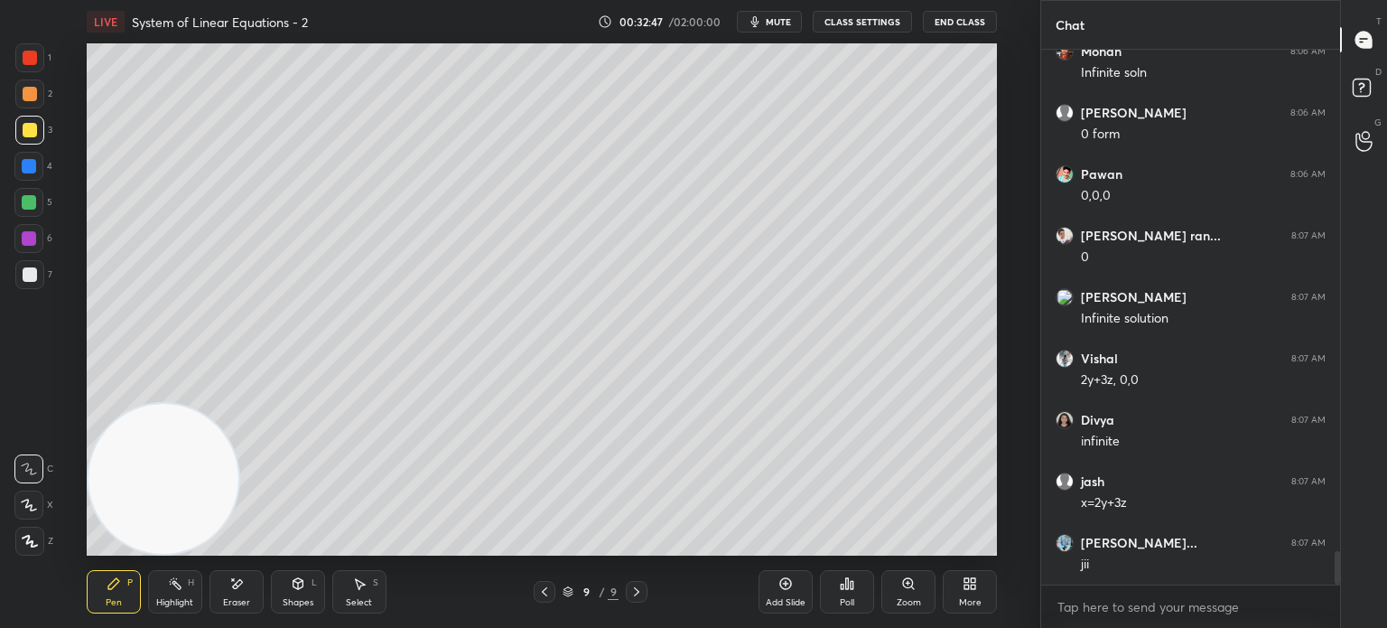
scroll to position [8132, 0]
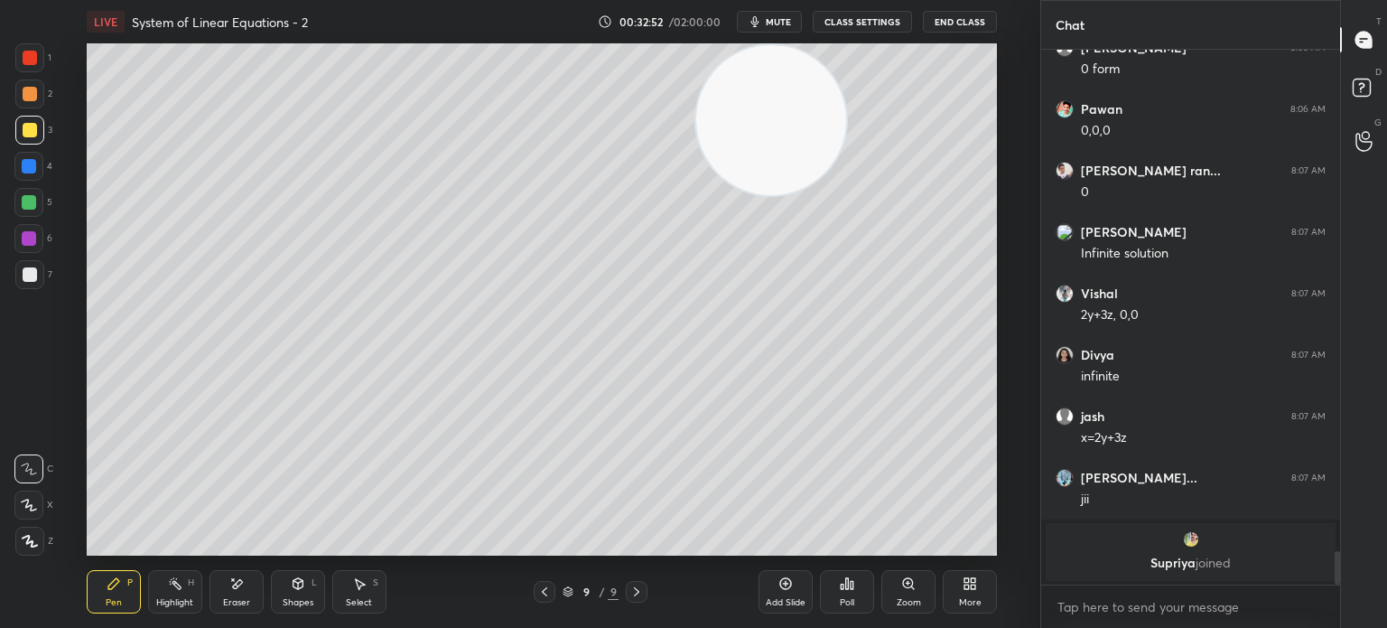
drag, startPoint x: 384, startPoint y: 304, endPoint x: 998, endPoint y: 40, distance: 668.7
click at [1039, 40] on div "1 2 3 4 5 6 7 C X Z E E Erase all H H LIVE System of Linear Equations - 2 00:32…" at bounding box center [520, 314] width 1040 height 628
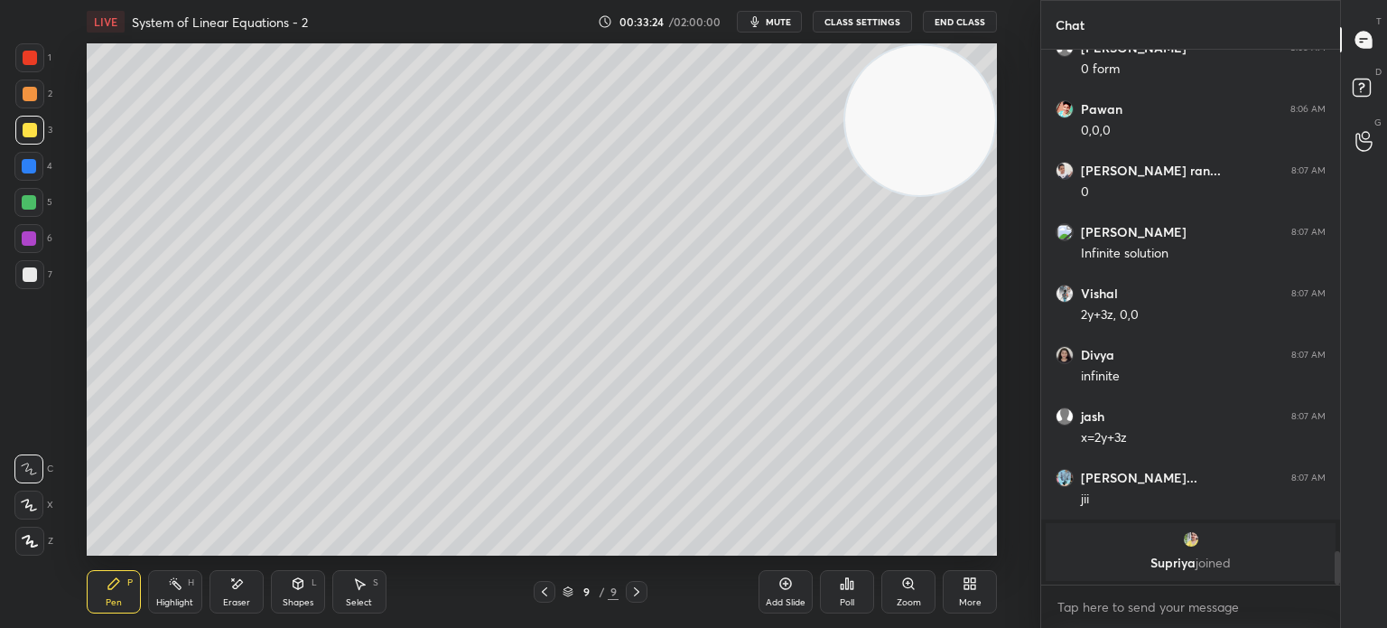
click at [273, 615] on div "Pen P Highlight H Eraser Shapes L Select S 9 / 9 Add Slide Poll Zoom More" at bounding box center [542, 591] width 910 height 72
click at [300, 604] on div "Shapes" at bounding box center [298, 602] width 31 height 9
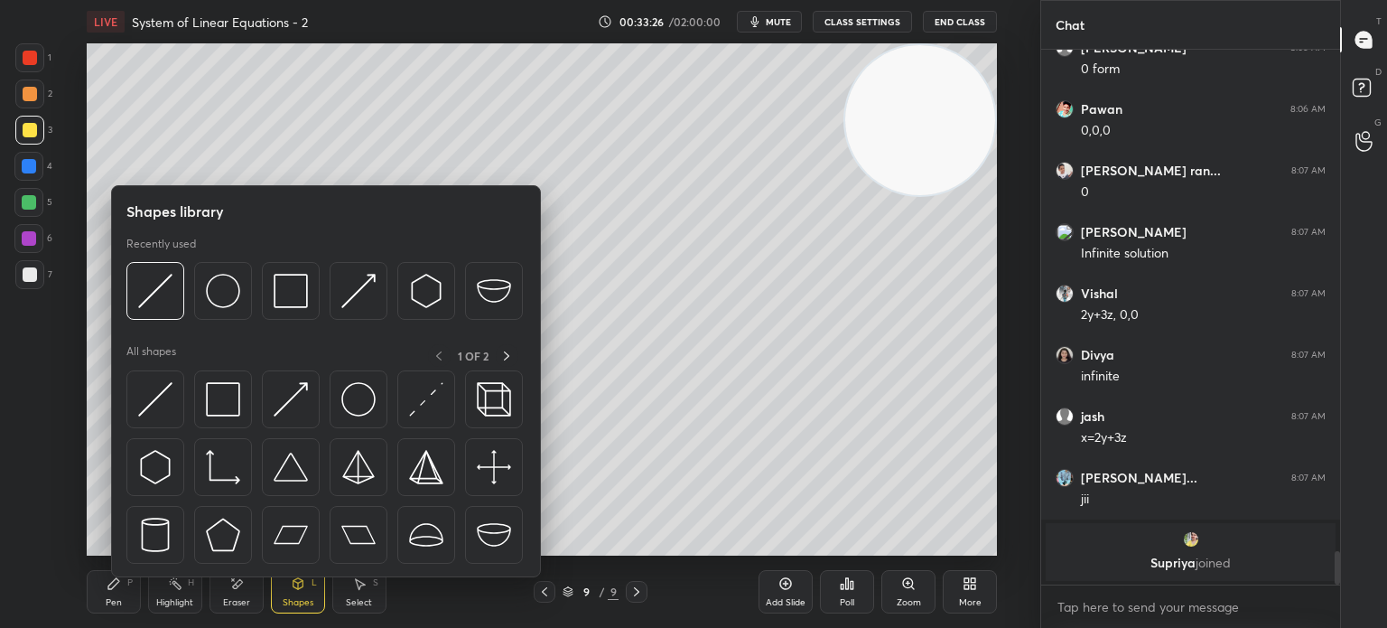
click at [187, 397] on div at bounding box center [325, 471] width 399 height 203
click at [173, 404] on div at bounding box center [155, 399] width 58 height 58
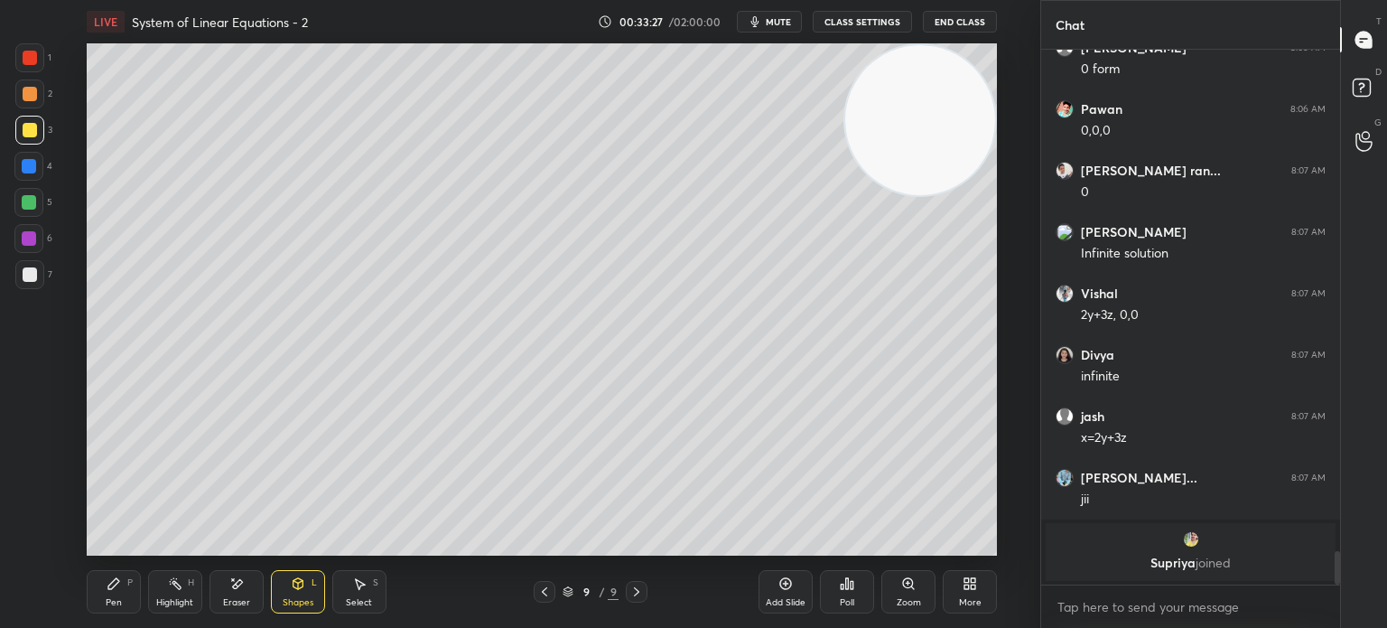
click at [33, 263] on div at bounding box center [29, 274] width 29 height 29
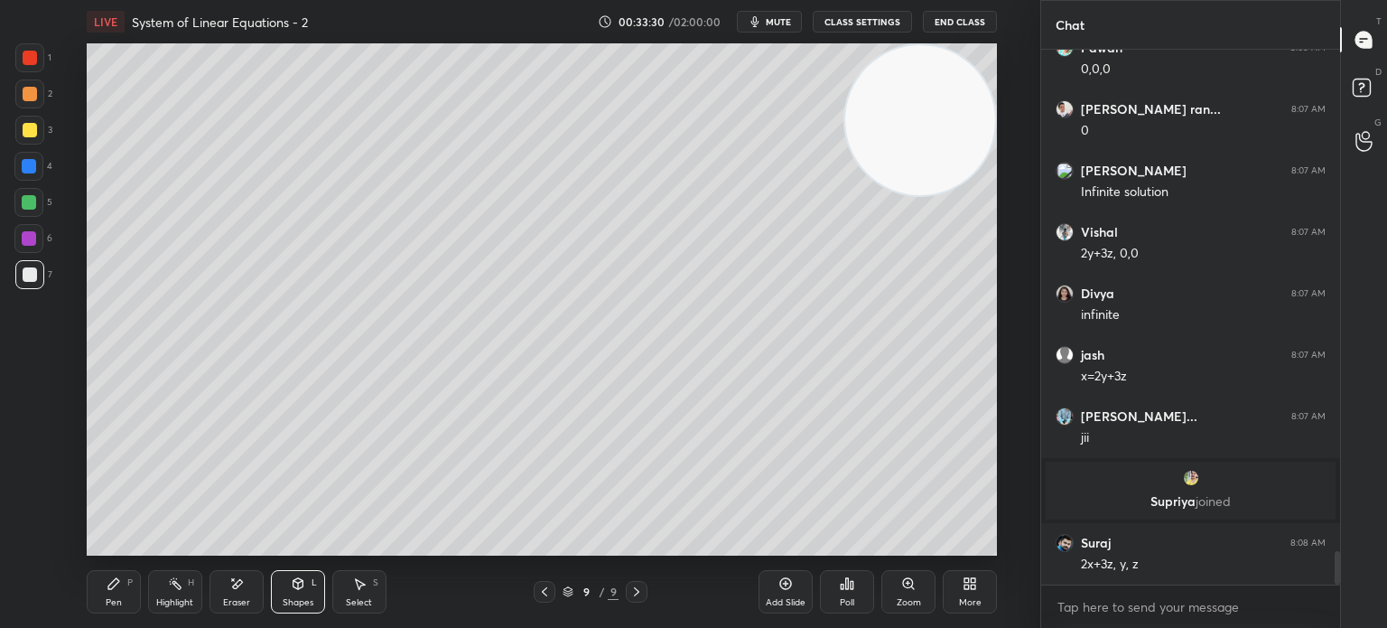
click at [293, 595] on div "Shapes L" at bounding box center [298, 591] width 54 height 43
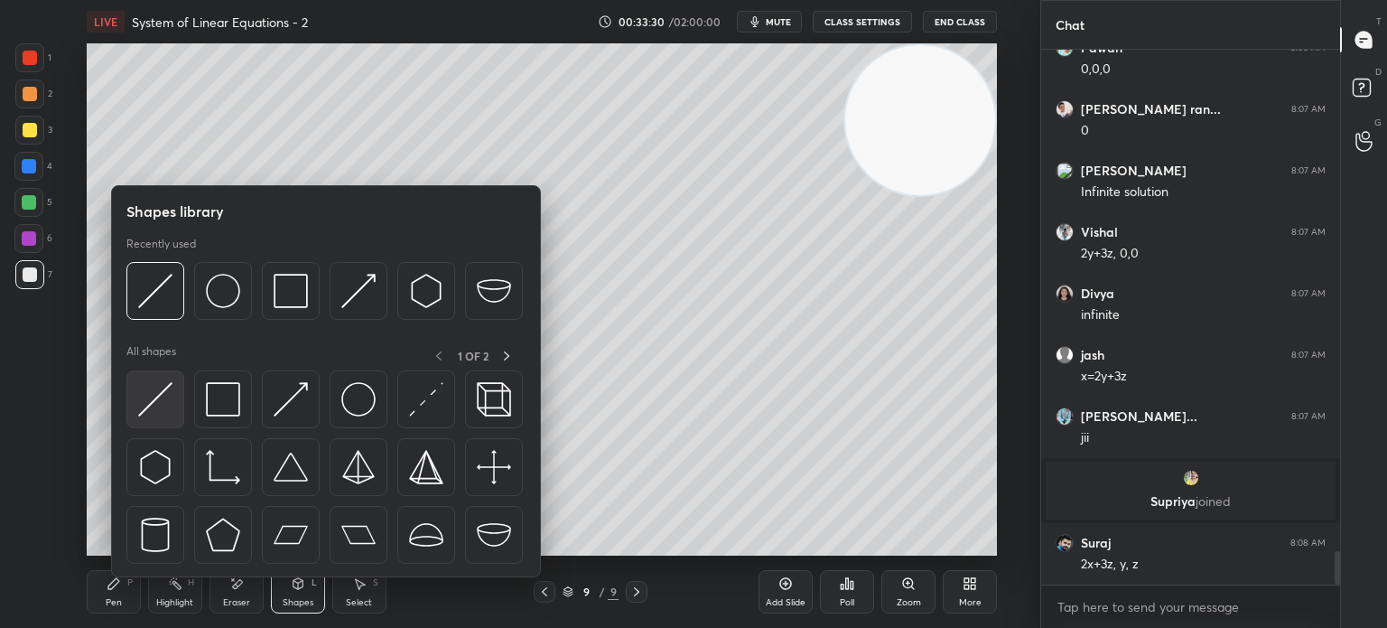
click at [161, 403] on img at bounding box center [155, 399] width 34 height 34
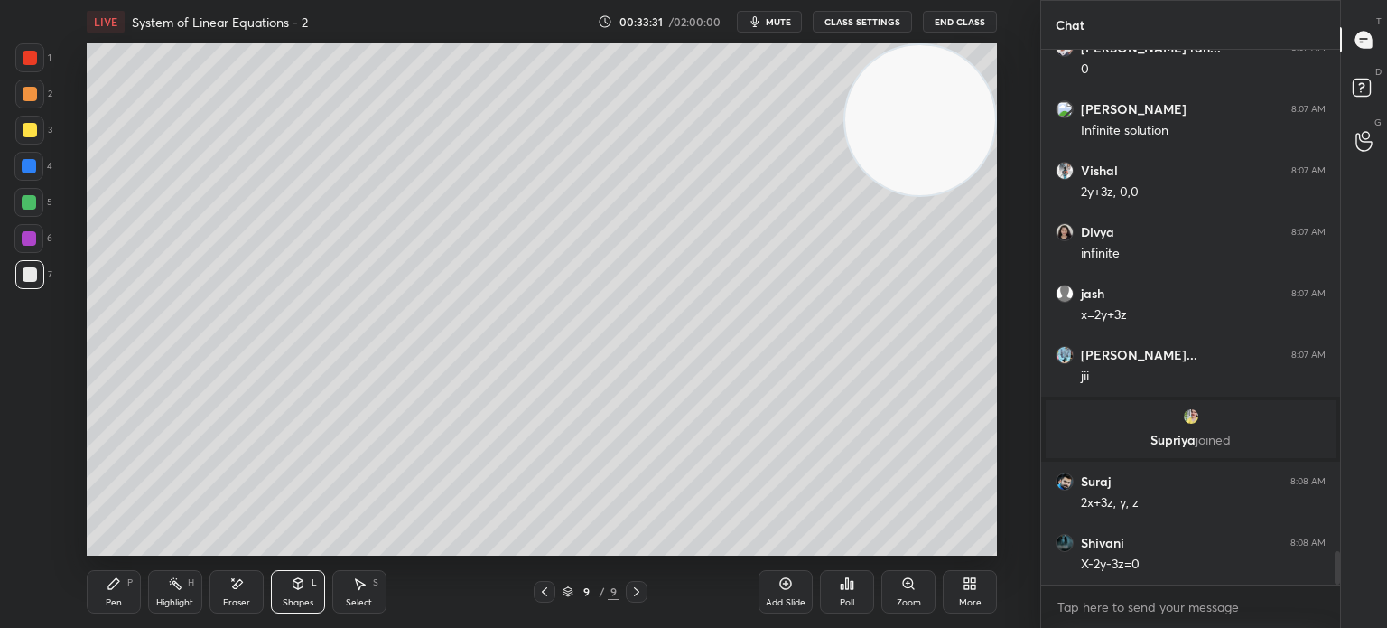
click at [17, 269] on div at bounding box center [29, 274] width 29 height 29
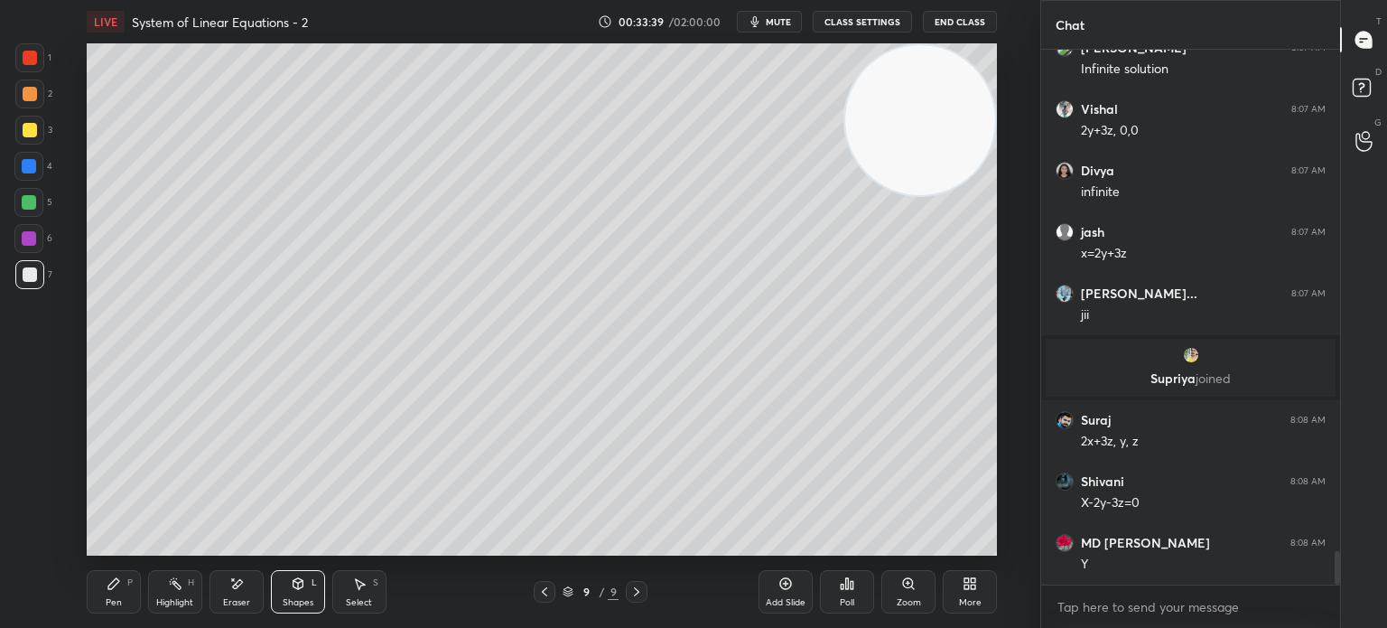
click at [116, 588] on icon at bounding box center [114, 583] width 14 height 14
click at [29, 207] on div at bounding box center [29, 202] width 14 height 14
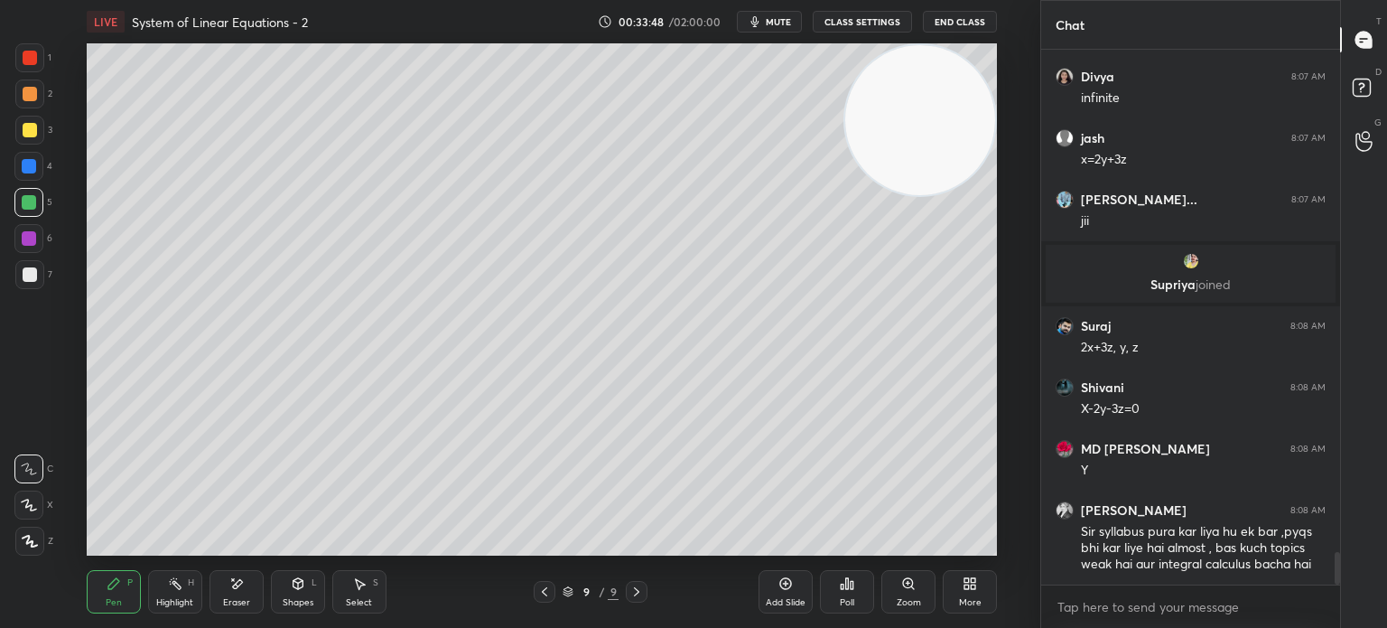
click at [28, 173] on div at bounding box center [28, 166] width 29 height 29
click at [33, 263] on div at bounding box center [29, 274] width 29 height 29
click at [545, 595] on icon at bounding box center [544, 591] width 5 height 9
click at [545, 594] on icon at bounding box center [544, 591] width 14 height 14
click at [548, 587] on icon at bounding box center [544, 591] width 14 height 14
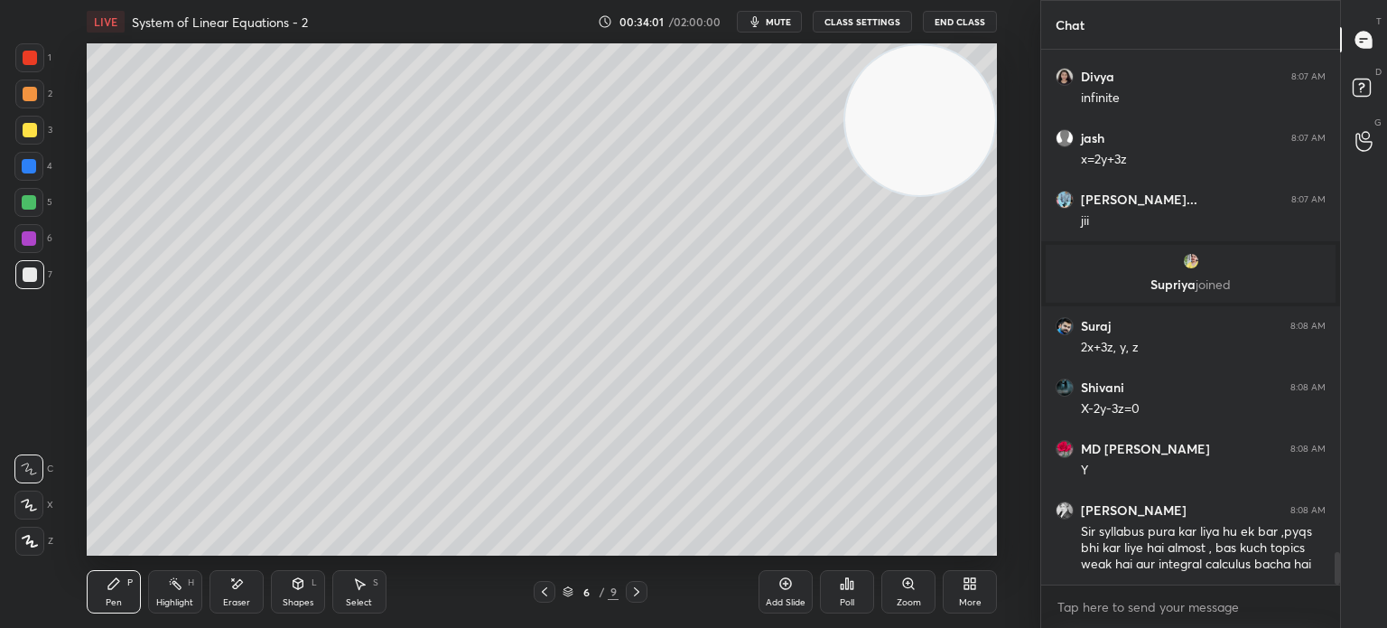
click at [550, 591] on icon at bounding box center [544, 591] width 14 height 14
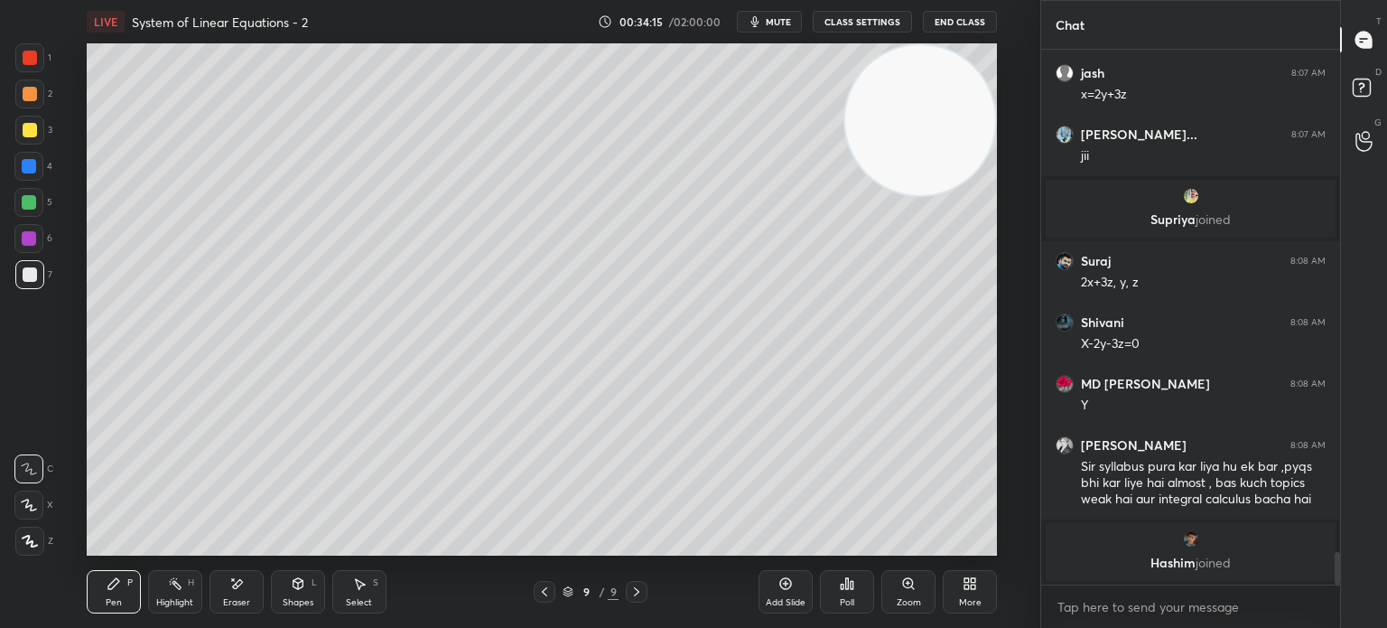
click at [26, 57] on div at bounding box center [30, 58] width 14 height 14
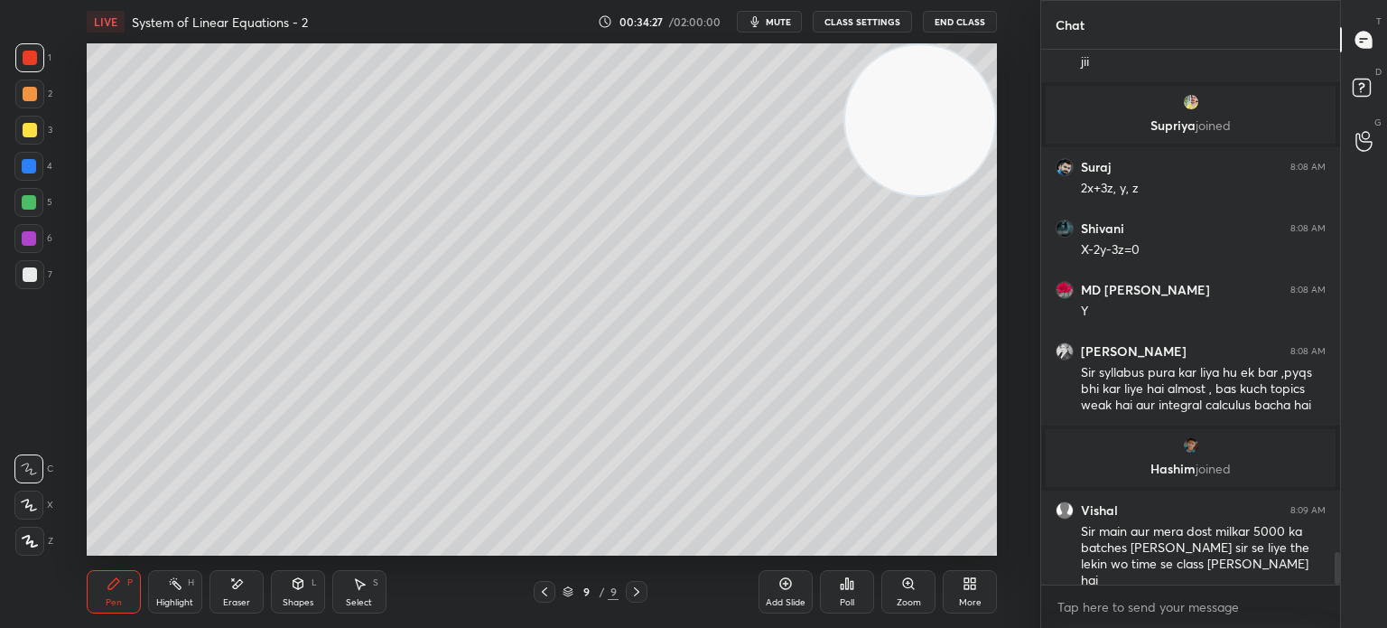
scroll to position [8302, 0]
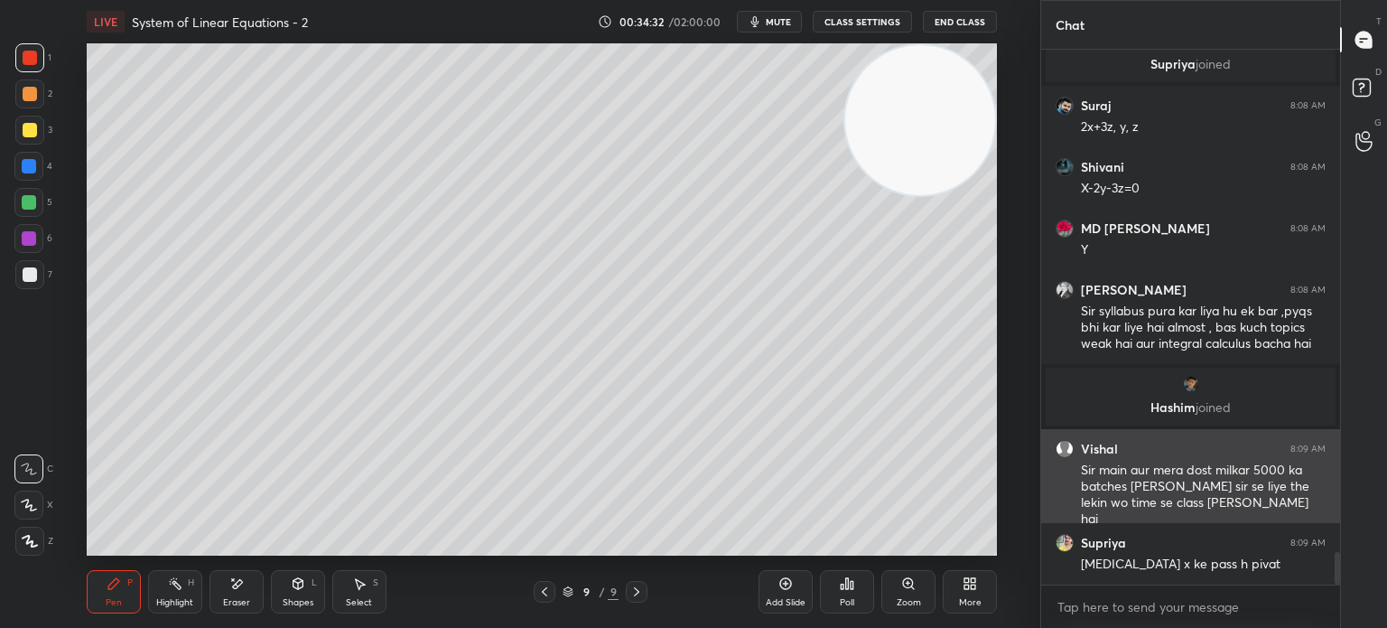
click at [1082, 440] on div "Vishal 8:09 AM Sir main aur mera dost milkar 5000 ka batches [PERSON_NAME] sir …" at bounding box center [1190, 484] width 299 height 110
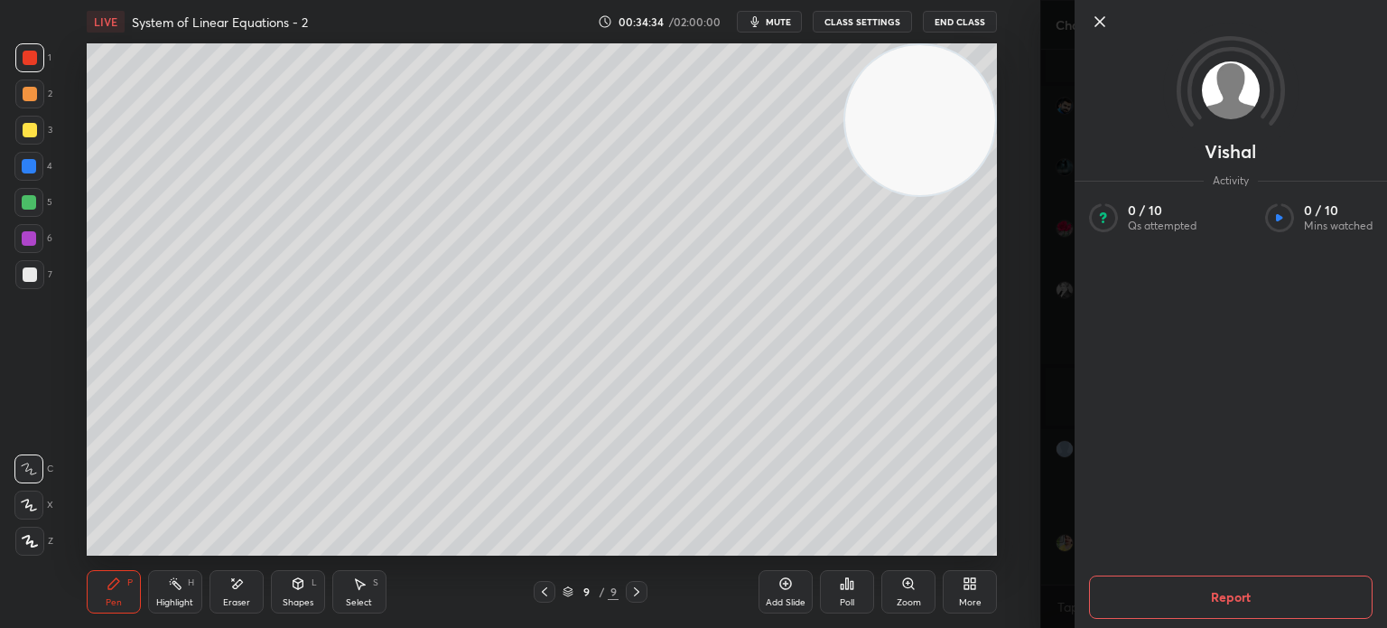
click at [1062, 443] on div "Vishal Activity 0 / 10 Qs attempted 0 / 10 Mins watched Report" at bounding box center [1213, 314] width 347 height 628
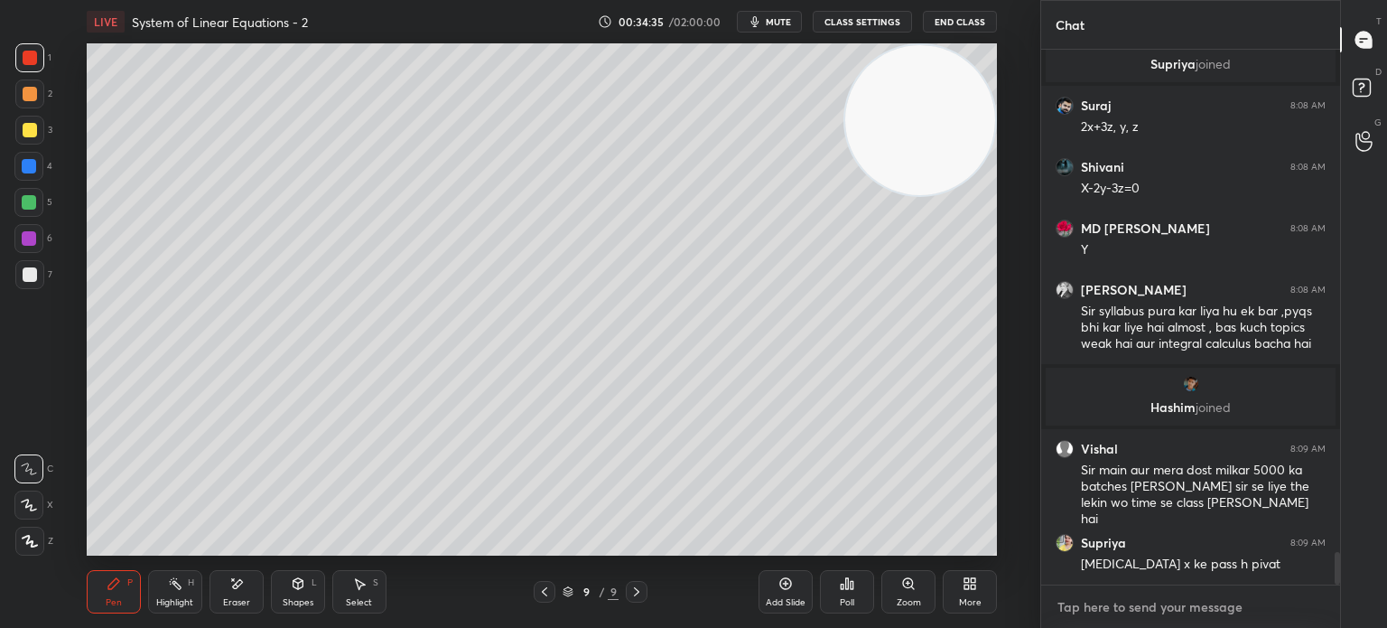
click at [1127, 606] on textarea at bounding box center [1191, 606] width 270 height 29
click at [36, 135] on div at bounding box center [29, 130] width 29 height 29
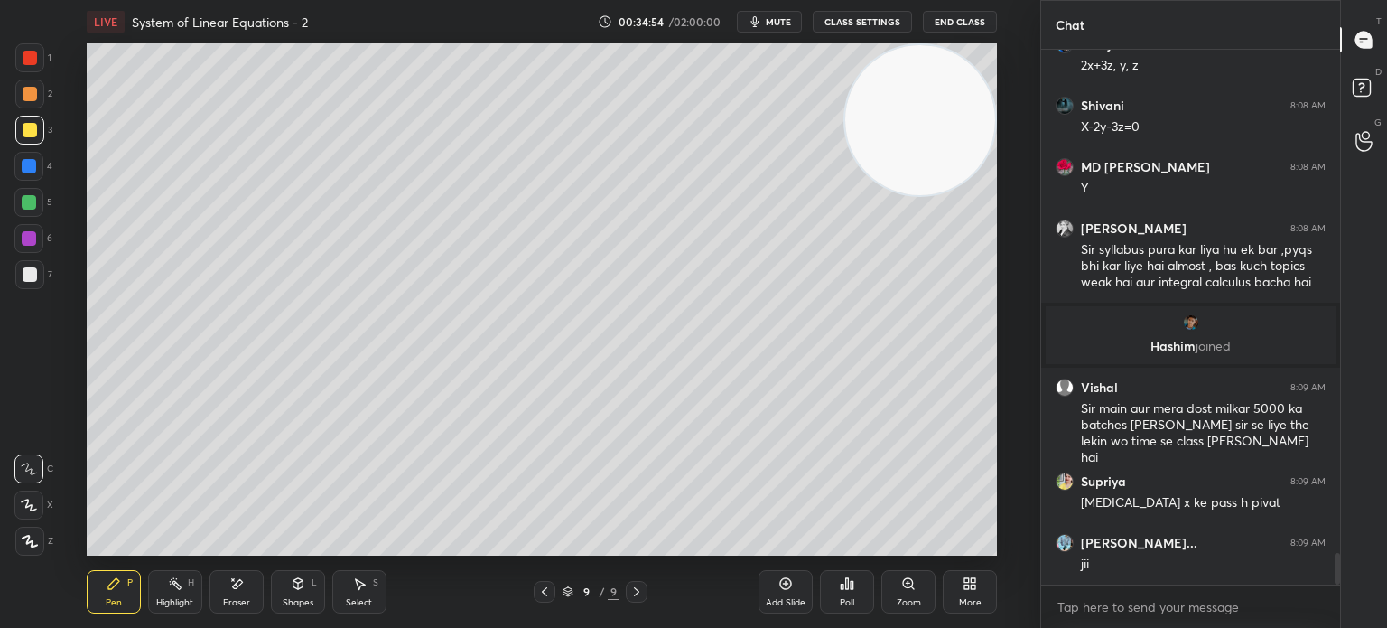
scroll to position [8424, 0]
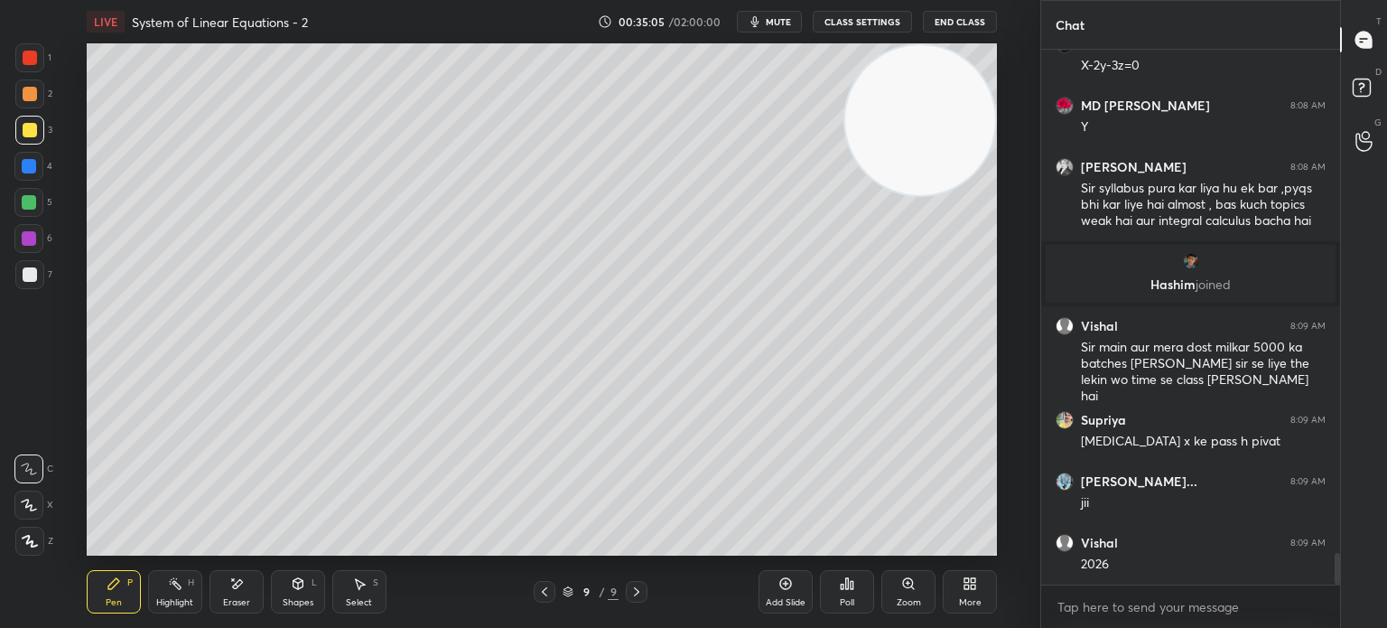
drag, startPoint x: 26, startPoint y: 281, endPoint x: 33, endPoint y: 270, distance: 12.5
click at [29, 281] on div at bounding box center [30, 274] width 14 height 14
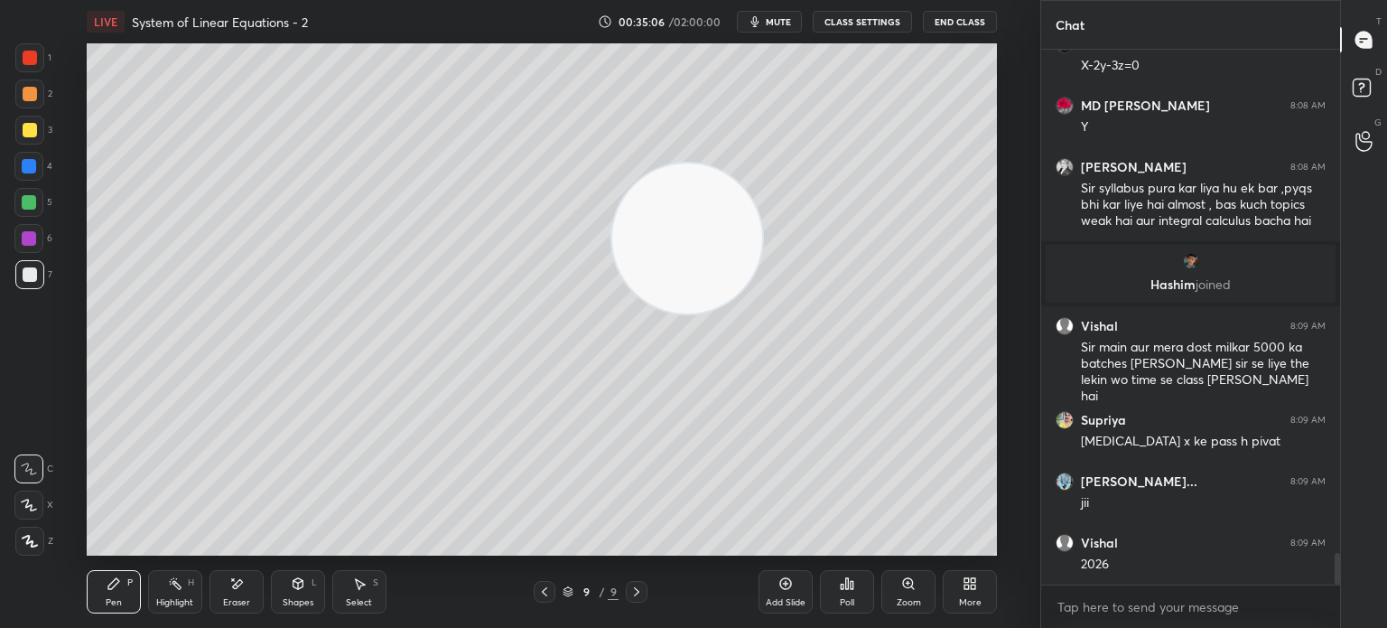
drag, startPoint x: 681, startPoint y: 256, endPoint x: 72, endPoint y: 449, distance: 638.7
click at [612, 313] on video at bounding box center [687, 238] width 150 height 150
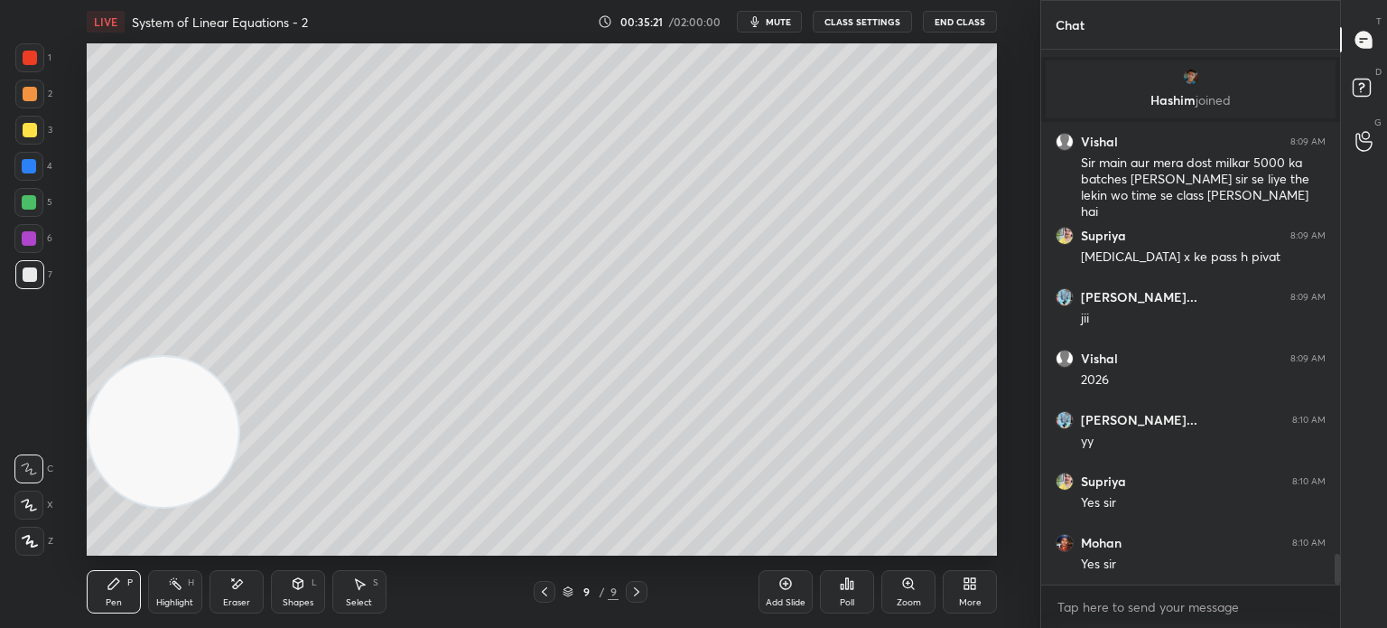
scroll to position [8670, 0]
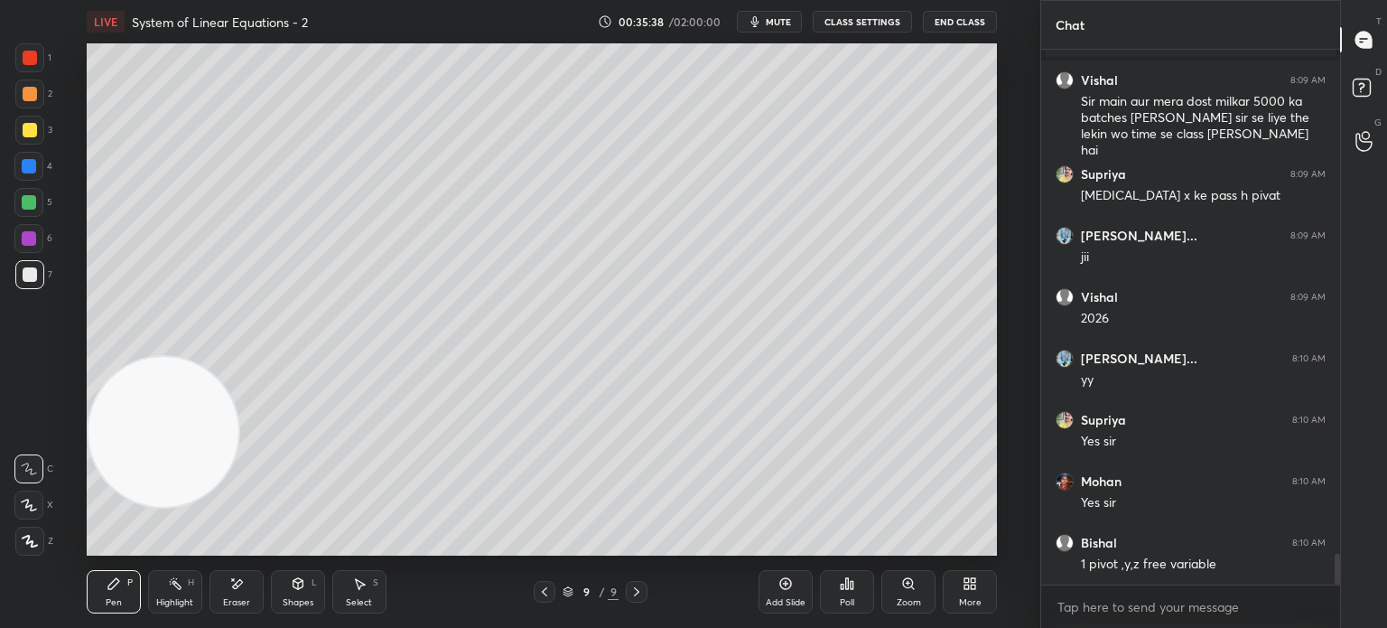
drag, startPoint x: 37, startPoint y: 99, endPoint x: 22, endPoint y: 97, distance: 15.6
click at [37, 100] on div at bounding box center [29, 93] width 29 height 29
click at [275, 583] on div "Shapes L" at bounding box center [298, 591] width 54 height 43
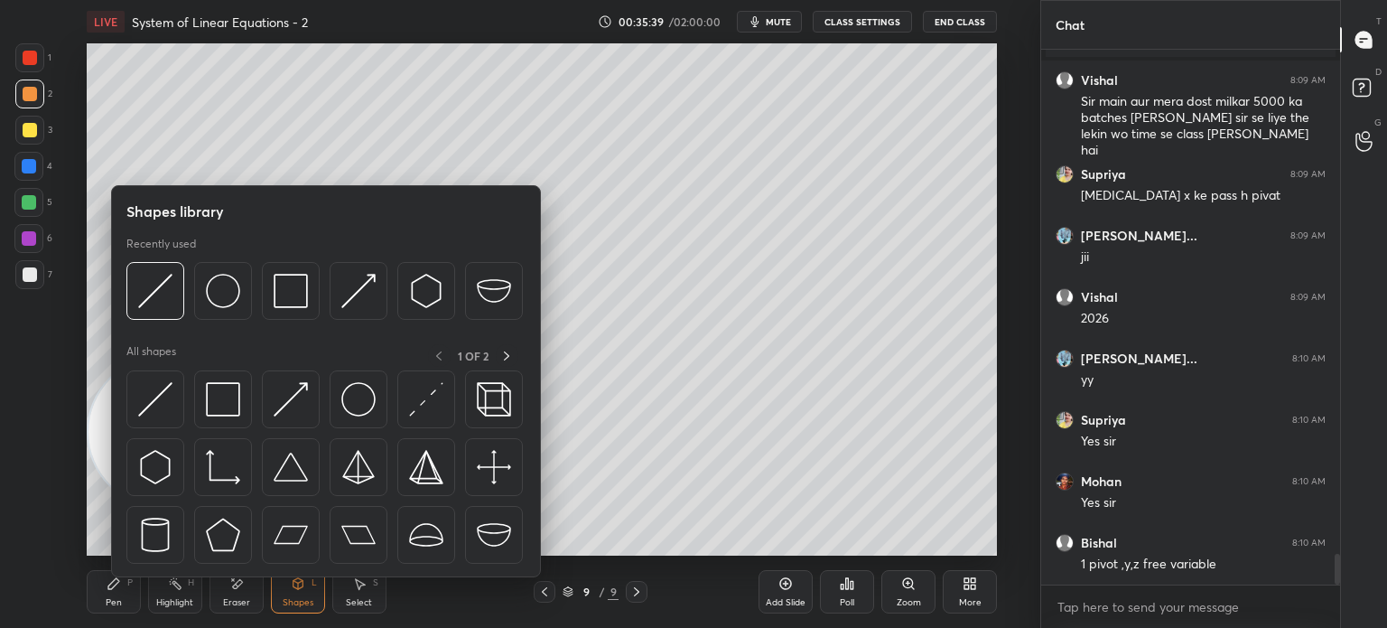
click at [163, 417] on div at bounding box center [155, 399] width 58 height 58
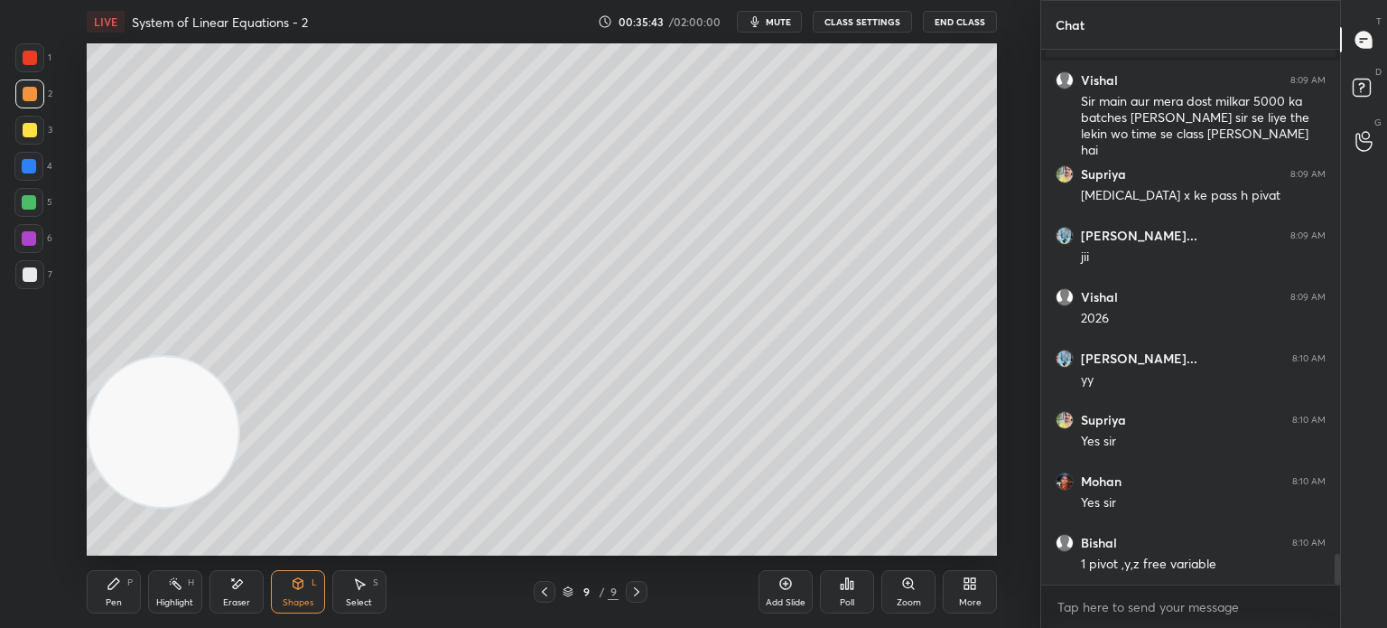
click at [123, 584] on div "Pen P" at bounding box center [114, 591] width 54 height 43
click at [25, 483] on div "C X Z" at bounding box center [33, 501] width 39 height 108
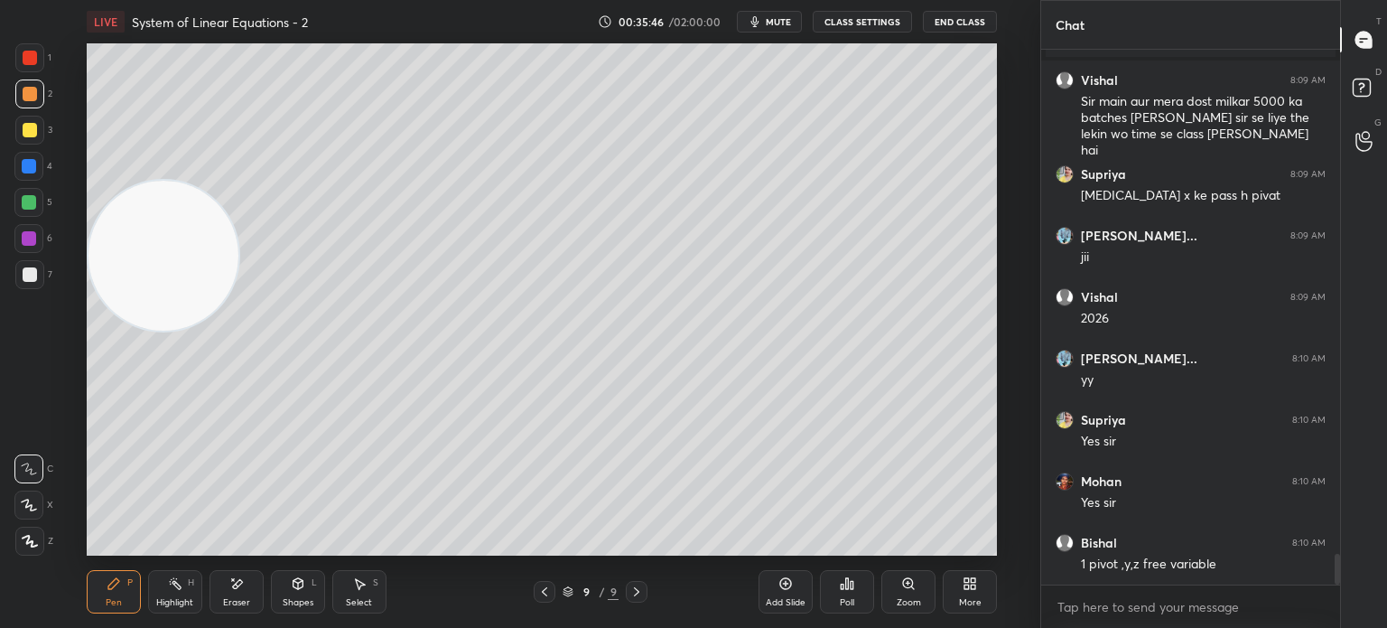
drag, startPoint x: 160, startPoint y: 473, endPoint x: 156, endPoint y: 191, distance: 281.8
click at [156, 209] on video at bounding box center [164, 256] width 150 height 150
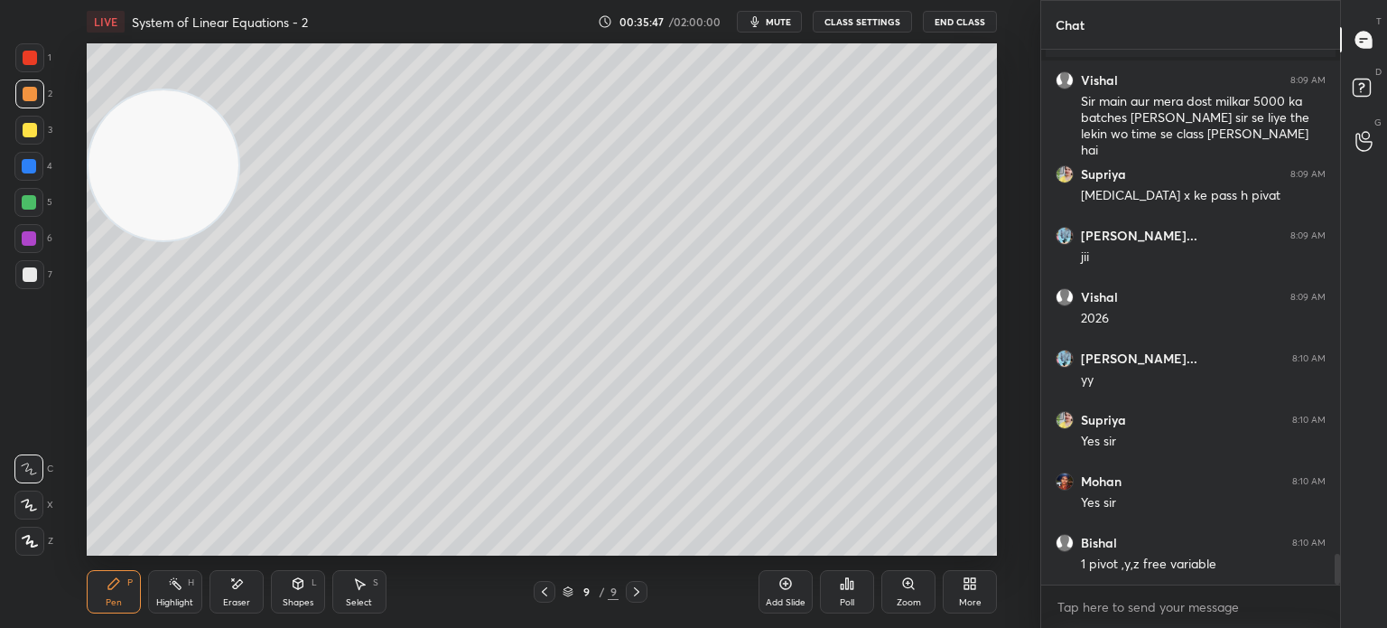
scroll to position [8731, 0]
click at [37, 170] on div at bounding box center [28, 166] width 29 height 29
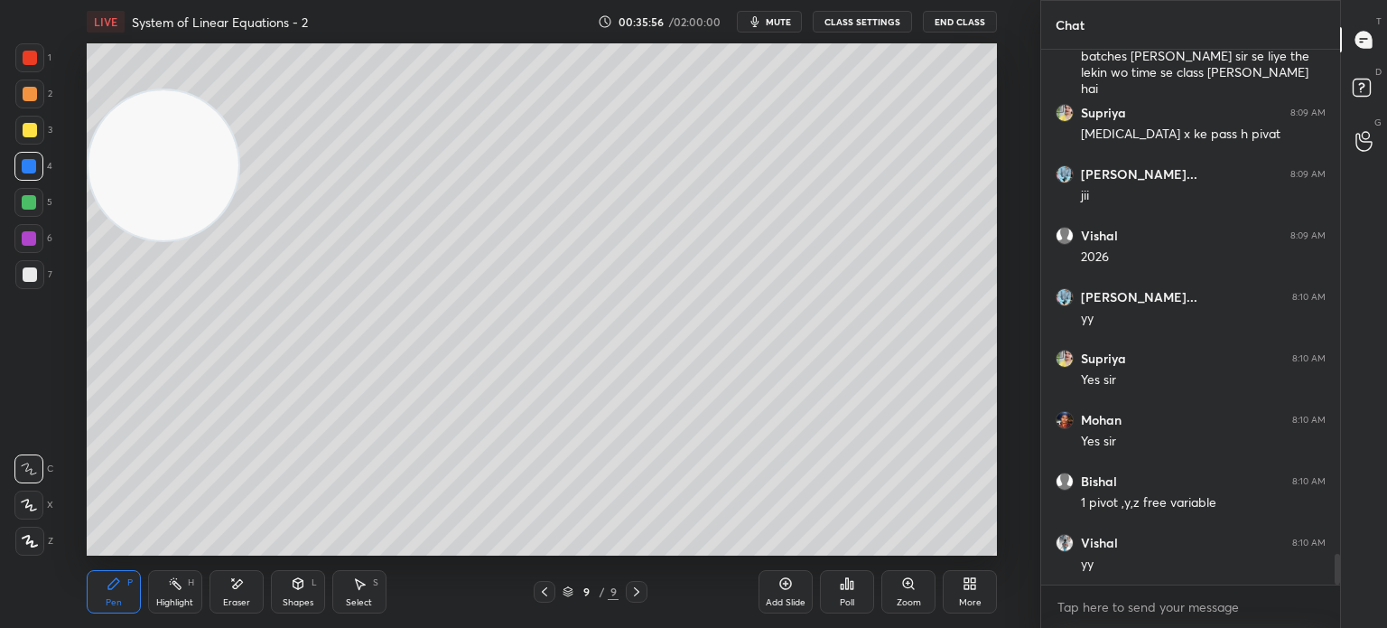
click at [31, 206] on div at bounding box center [29, 202] width 14 height 14
click at [32, 234] on div at bounding box center [29, 238] width 14 height 14
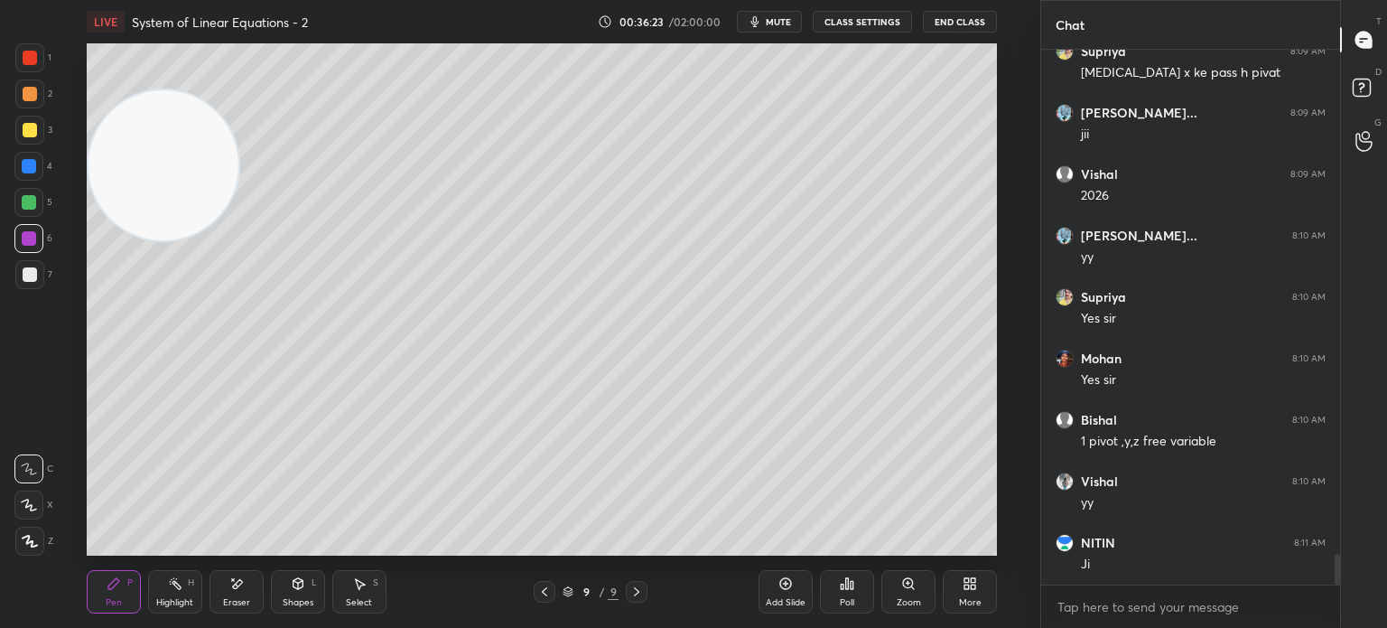
click at [45, 270] on div "7" at bounding box center [33, 274] width 37 height 29
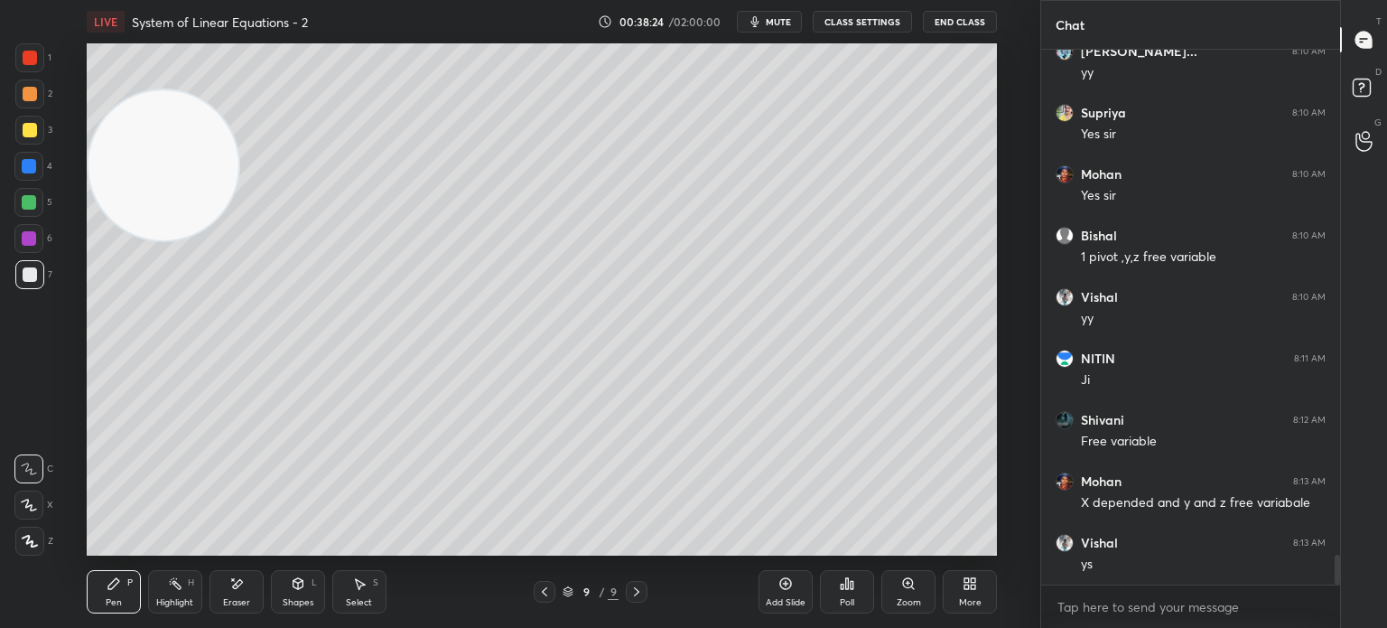
scroll to position [9038, 0]
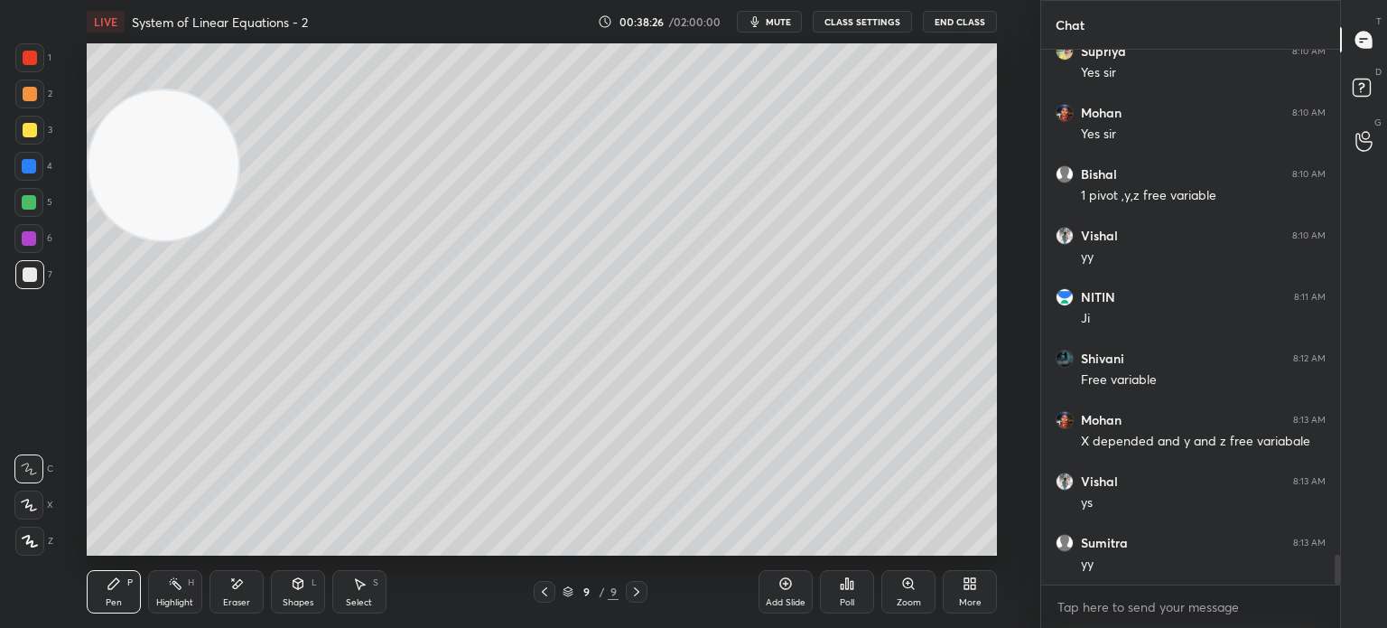
click at [23, 268] on div at bounding box center [29, 274] width 29 height 29
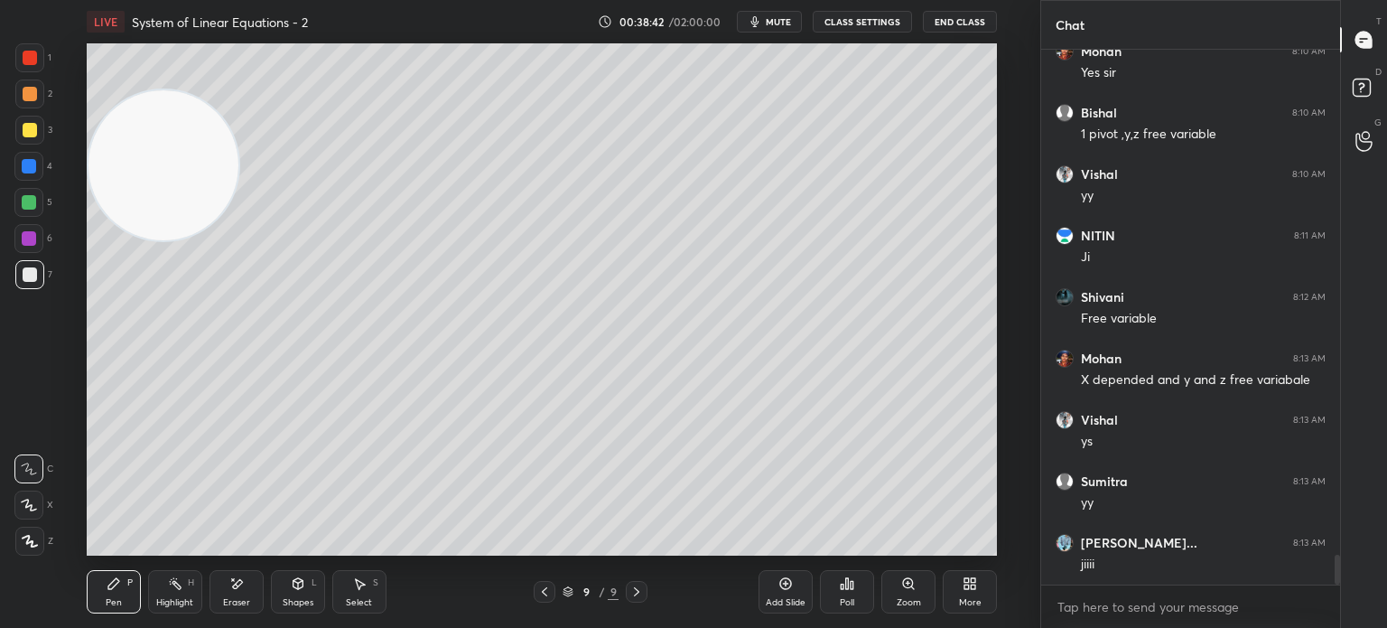
click at [32, 61] on div at bounding box center [30, 58] width 14 height 14
click at [32, 267] on div at bounding box center [30, 274] width 14 height 14
click at [45, 53] on div "1" at bounding box center [33, 57] width 36 height 29
click at [29, 275] on div at bounding box center [30, 274] width 14 height 14
click at [998, 472] on div "Setting up your live class Poll for secs No correct answer Start poll" at bounding box center [542, 299] width 968 height 512
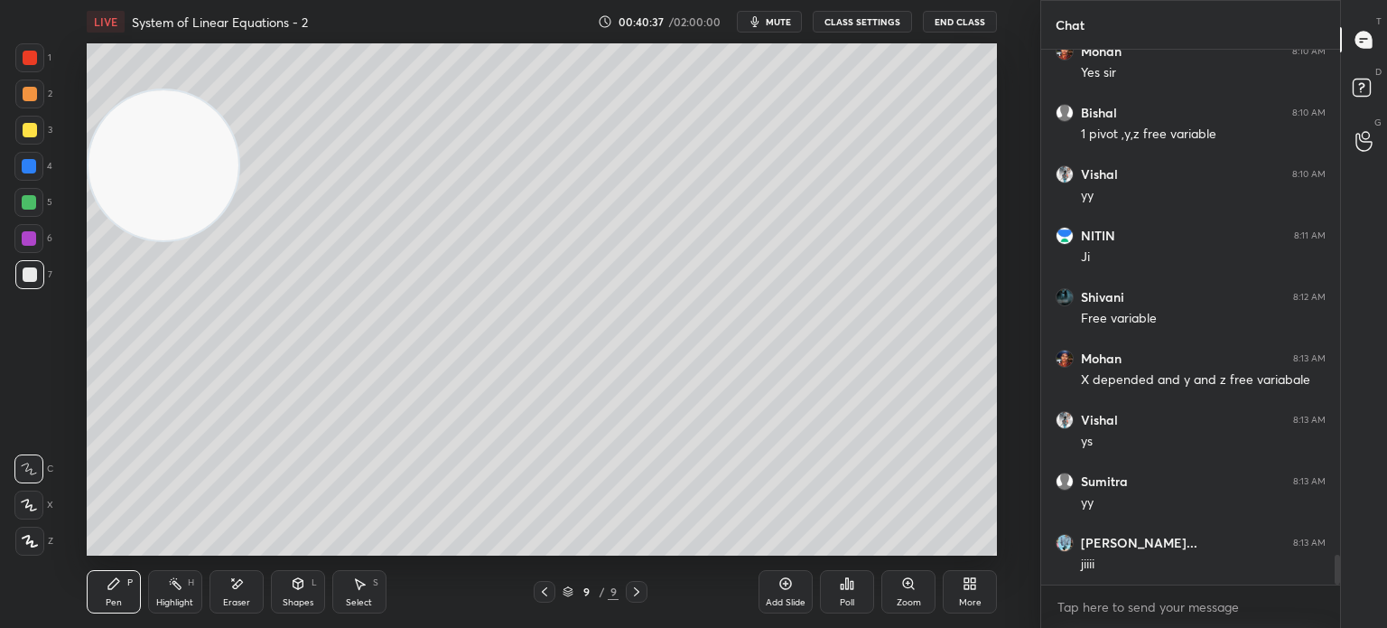
drag, startPoint x: 772, startPoint y: 27, endPoint x: 762, endPoint y: 27, distance: 9.9
click at [769, 27] on span "mute" at bounding box center [778, 21] width 25 height 13
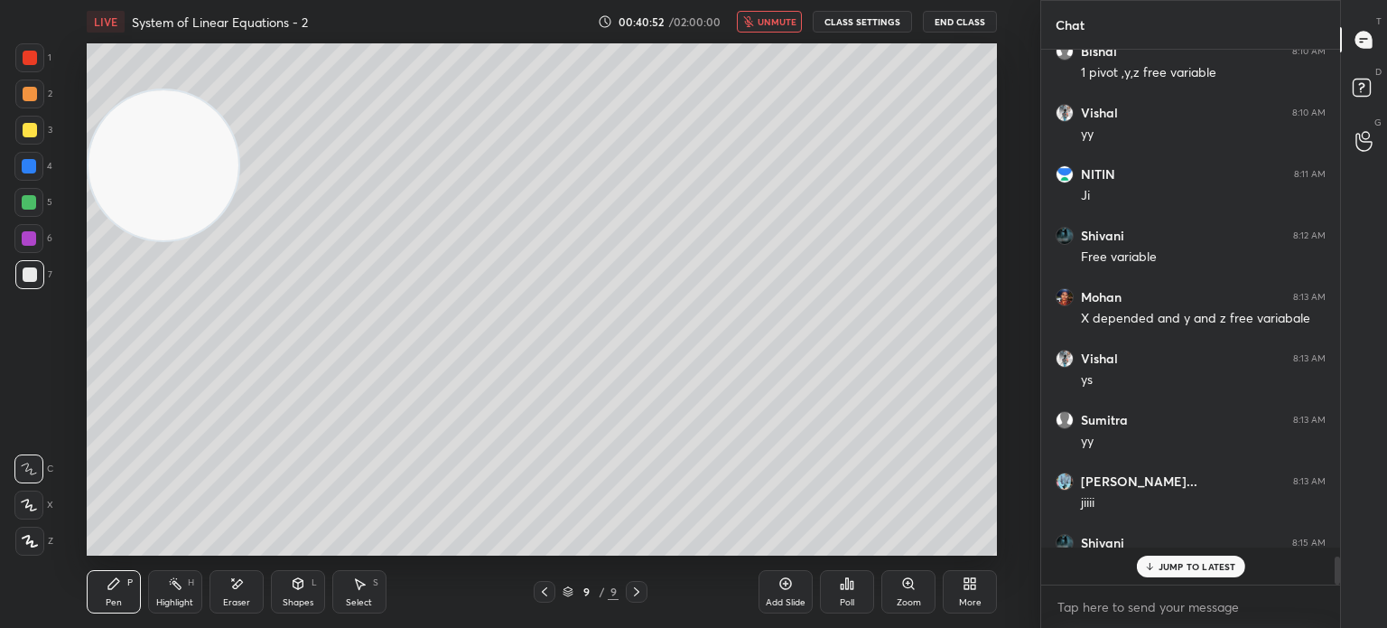
scroll to position [8898, 0]
click at [992, 20] on button "End Class" at bounding box center [960, 22] width 74 height 22
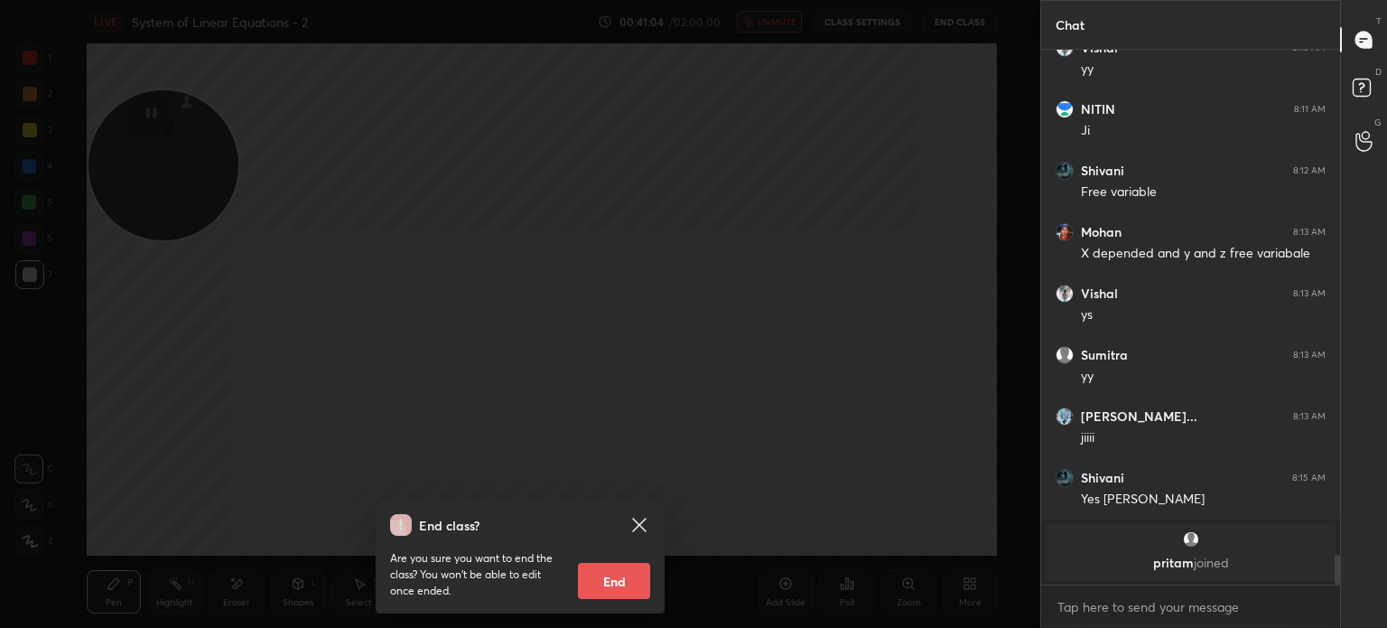
scroll to position [8955, 0]
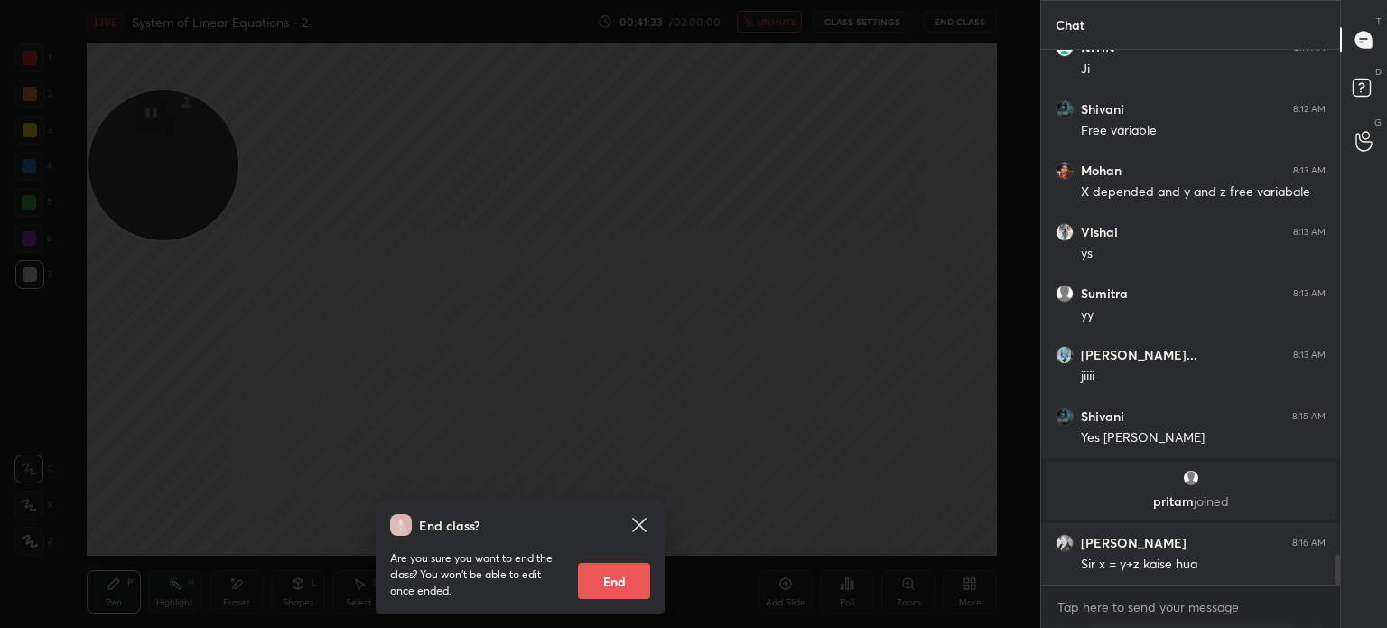
click at [645, 522] on icon at bounding box center [640, 525] width 22 height 22
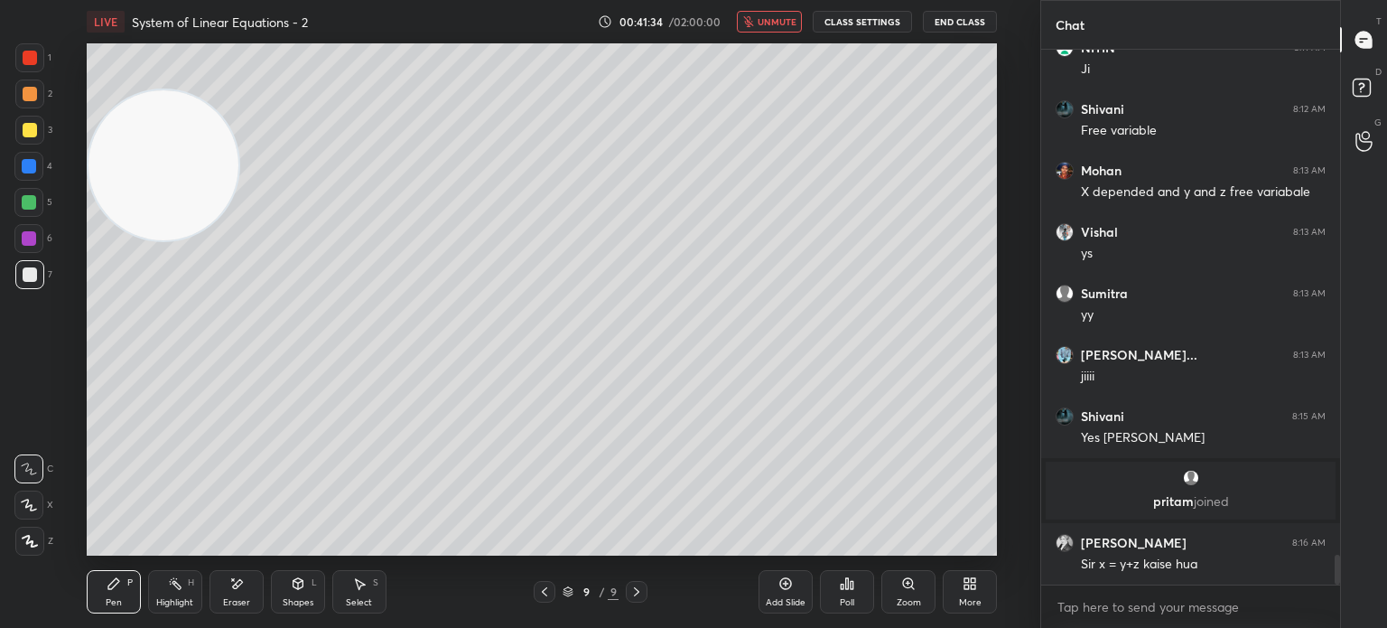
click at [760, 20] on button "unmute" at bounding box center [769, 22] width 65 height 22
click at [228, 590] on div "Eraser" at bounding box center [237, 591] width 54 height 43
drag, startPoint x: 123, startPoint y: 598, endPoint x: 141, endPoint y: 583, distance: 23.1
click at [123, 599] on div "Pen P" at bounding box center [114, 591] width 54 height 43
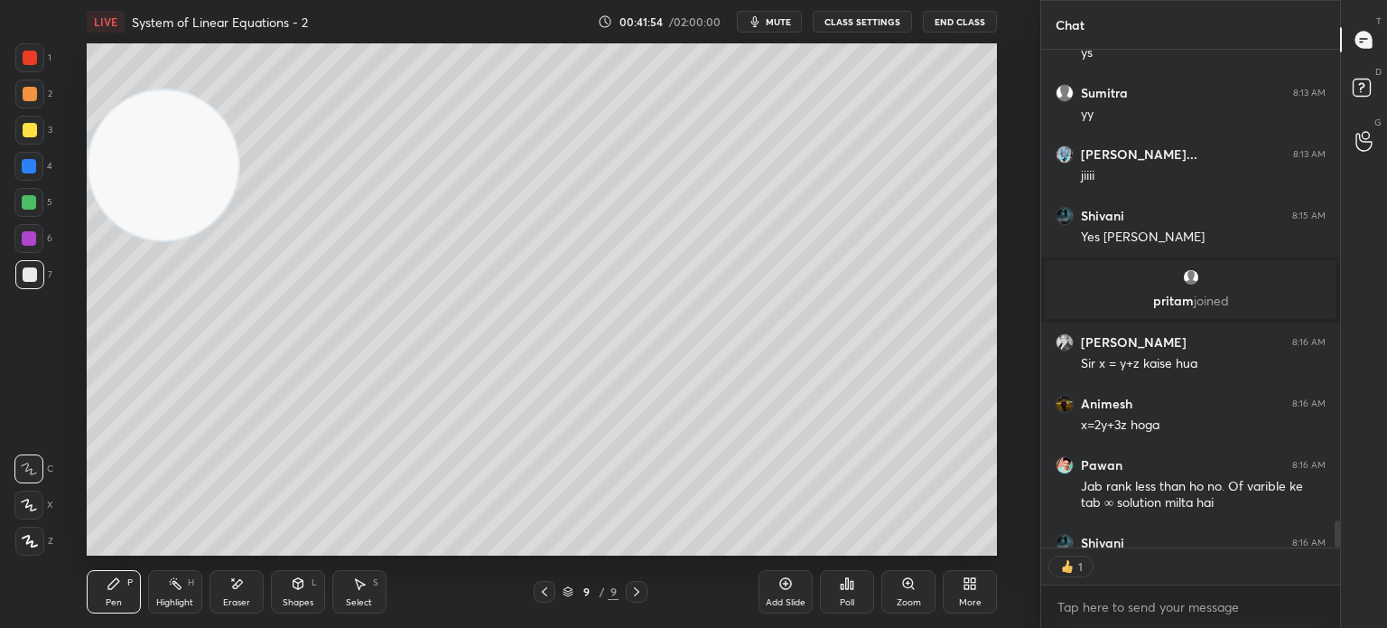
scroll to position [5, 5]
drag, startPoint x: 175, startPoint y: 186, endPoint x: 33, endPoint y: 617, distance: 453.8
click at [29, 548] on div "1 2 3 4 5 6 7 C X Z E E Erase all H H LIVE System of Linear Equations - 2 00:41…" at bounding box center [513, 314] width 1026 height 628
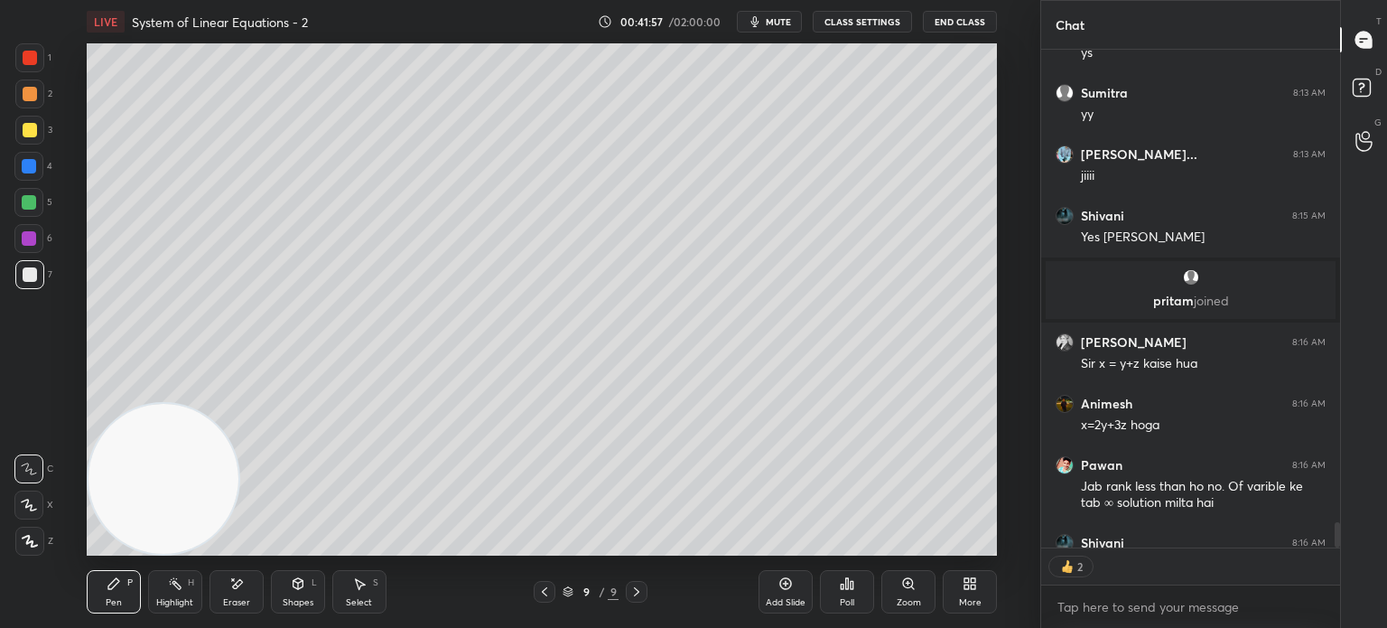
scroll to position [9254, 0]
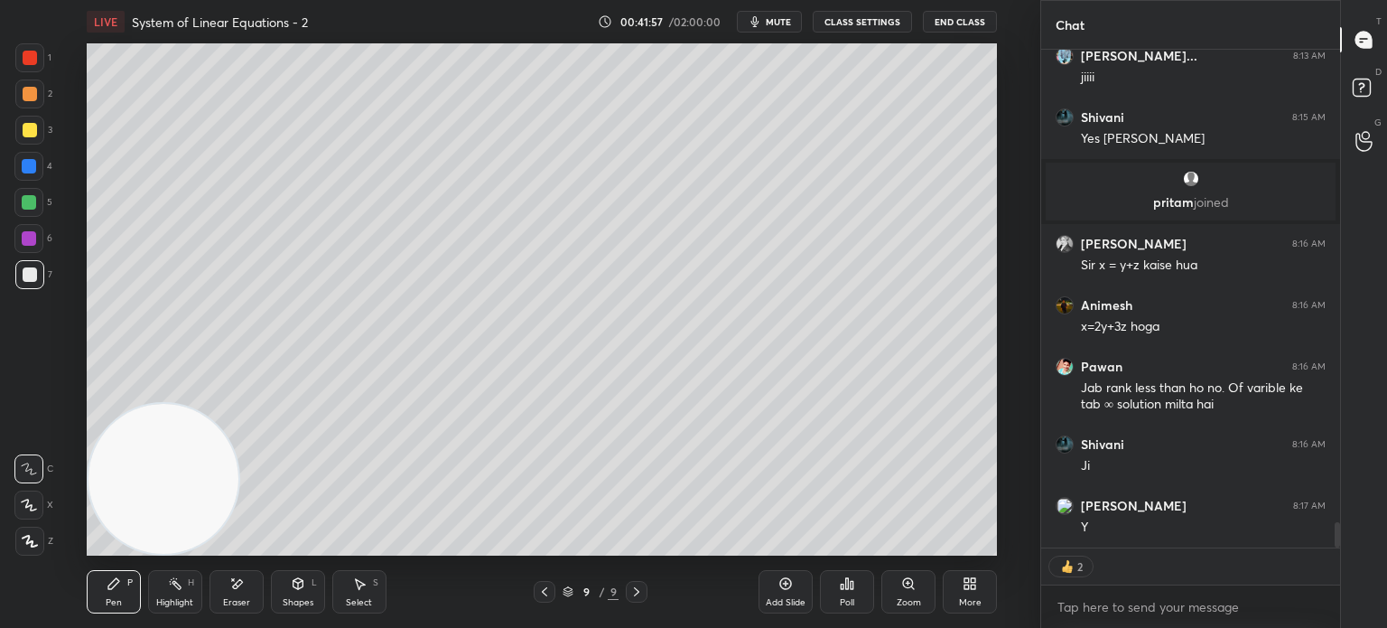
click at [779, 599] on div "Add Slide" at bounding box center [786, 602] width 40 height 9
drag, startPoint x: 29, startPoint y: 133, endPoint x: 40, endPoint y: 135, distance: 11.0
click at [31, 133] on div at bounding box center [30, 130] width 14 height 14
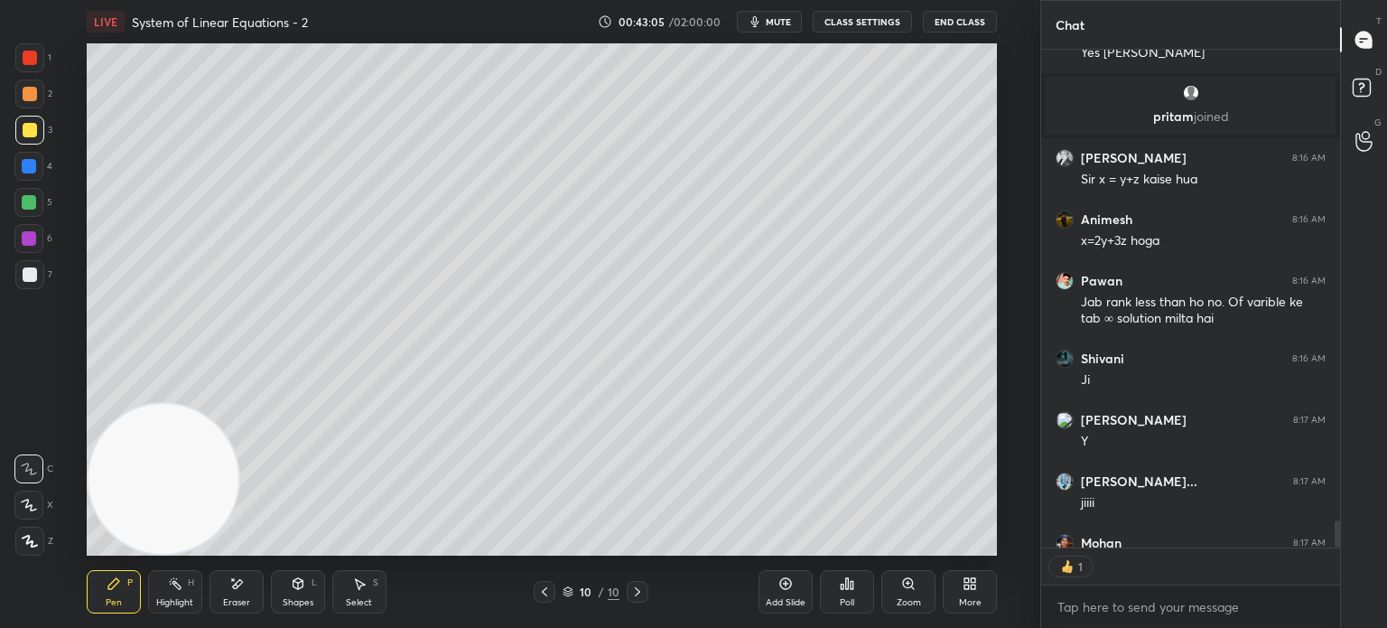
scroll to position [529, 294]
click at [50, 55] on div "1" at bounding box center [33, 57] width 36 height 29
click at [32, 277] on div at bounding box center [30, 274] width 14 height 14
drag, startPoint x: 231, startPoint y: 593, endPoint x: 217, endPoint y: 592, distance: 14.6
click at [232, 595] on div "Eraser" at bounding box center [237, 591] width 54 height 43
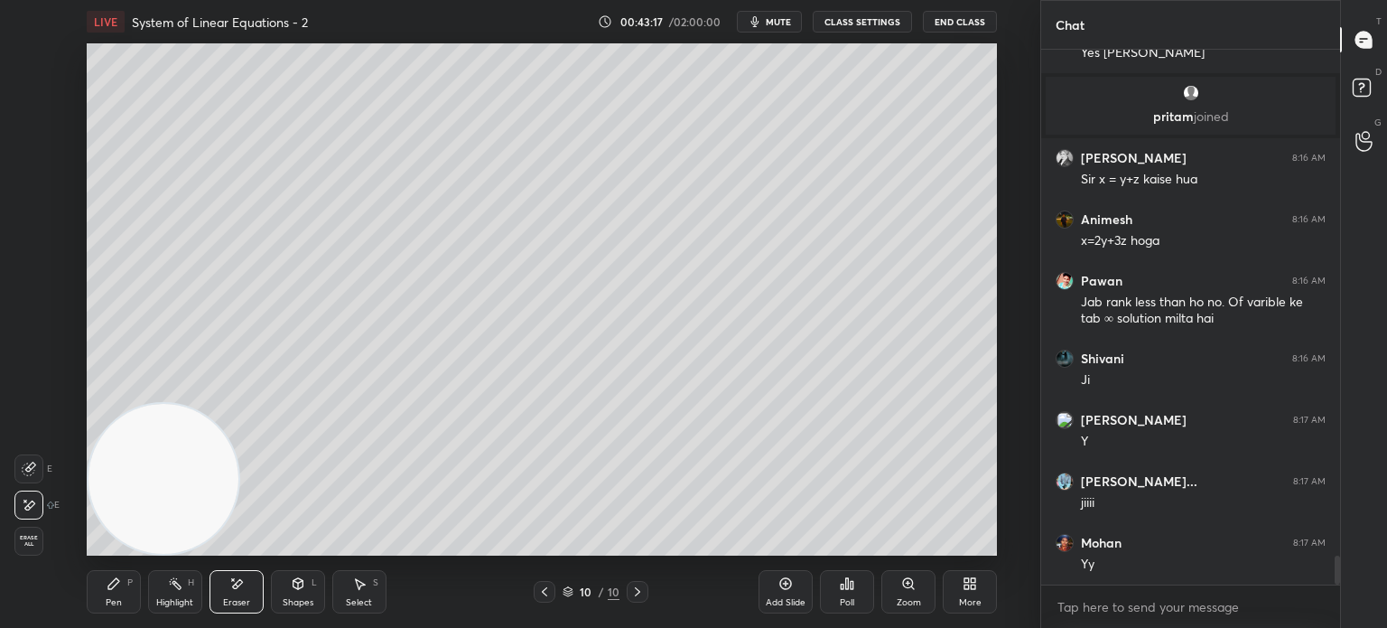
click at [102, 581] on div "Pen P" at bounding box center [114, 591] width 54 height 43
click at [38, 130] on div at bounding box center [29, 130] width 29 height 29
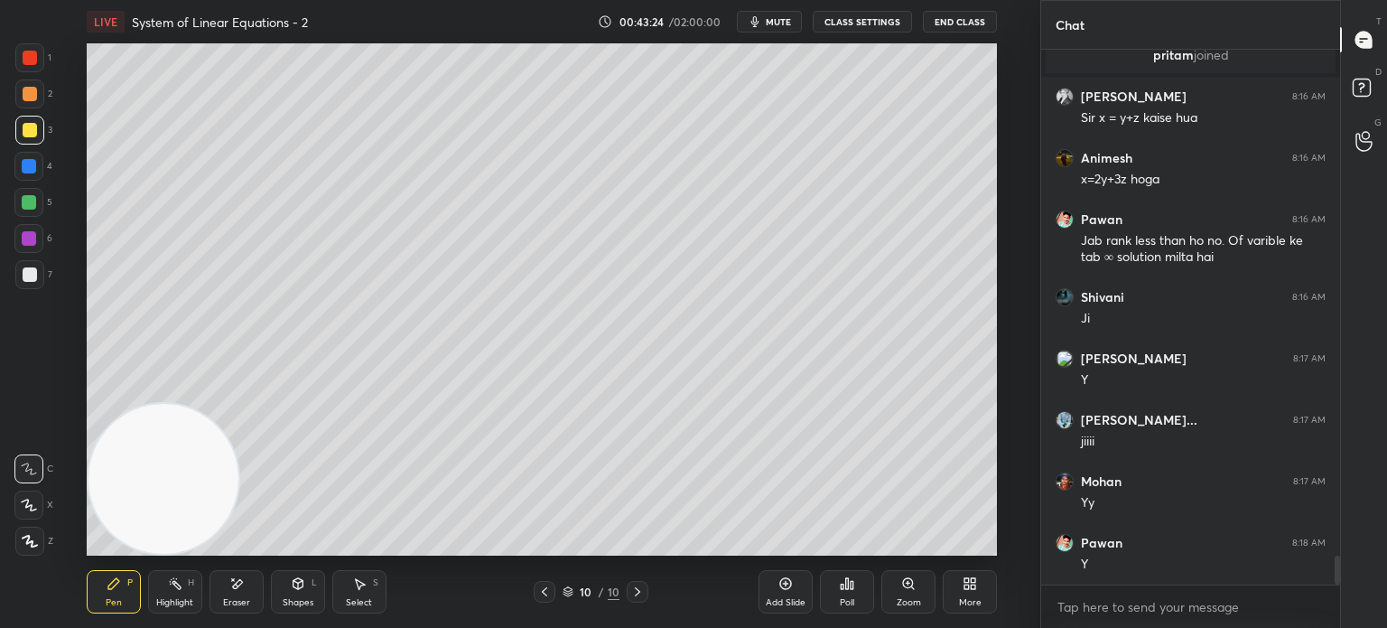
click at [28, 272] on div at bounding box center [30, 274] width 14 height 14
drag, startPoint x: 23, startPoint y: 140, endPoint x: 39, endPoint y: 136, distance: 15.8
click at [25, 143] on div at bounding box center [29, 130] width 29 height 29
click at [32, 238] on div at bounding box center [29, 238] width 14 height 14
click at [30, 285] on div at bounding box center [29, 274] width 29 height 29
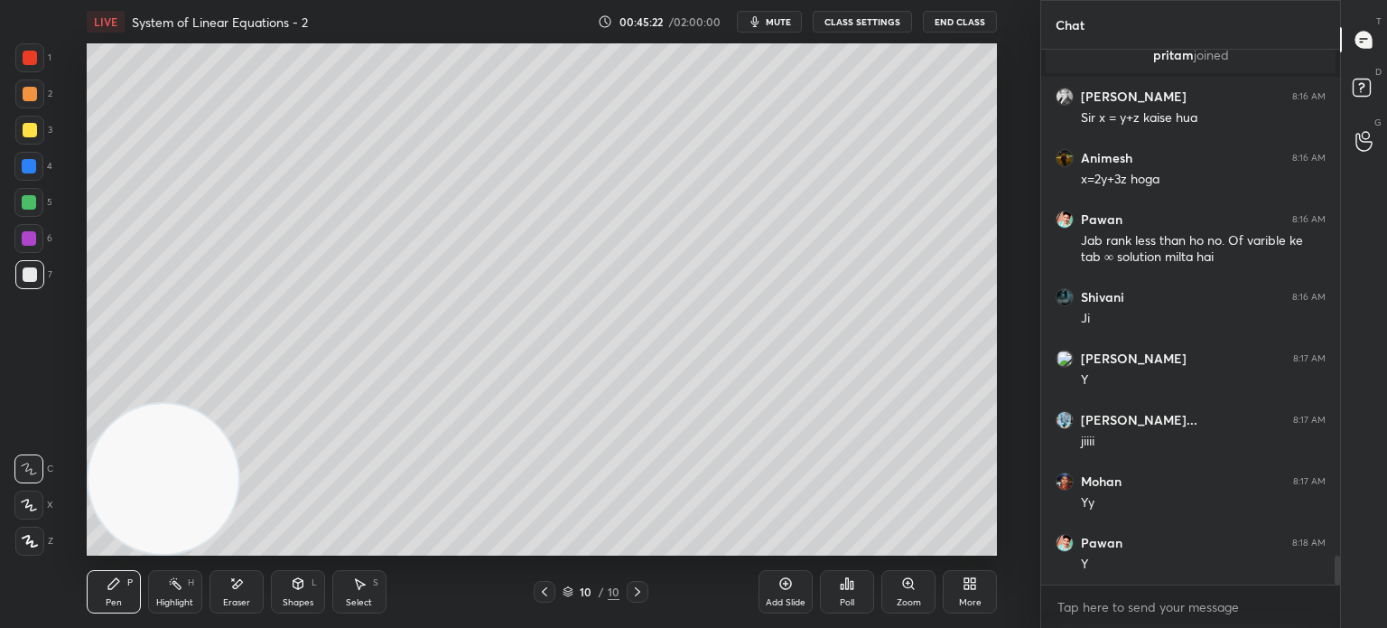
click at [545, 587] on div at bounding box center [545, 592] width 22 height 22
click at [634, 592] on icon at bounding box center [637, 591] width 14 height 14
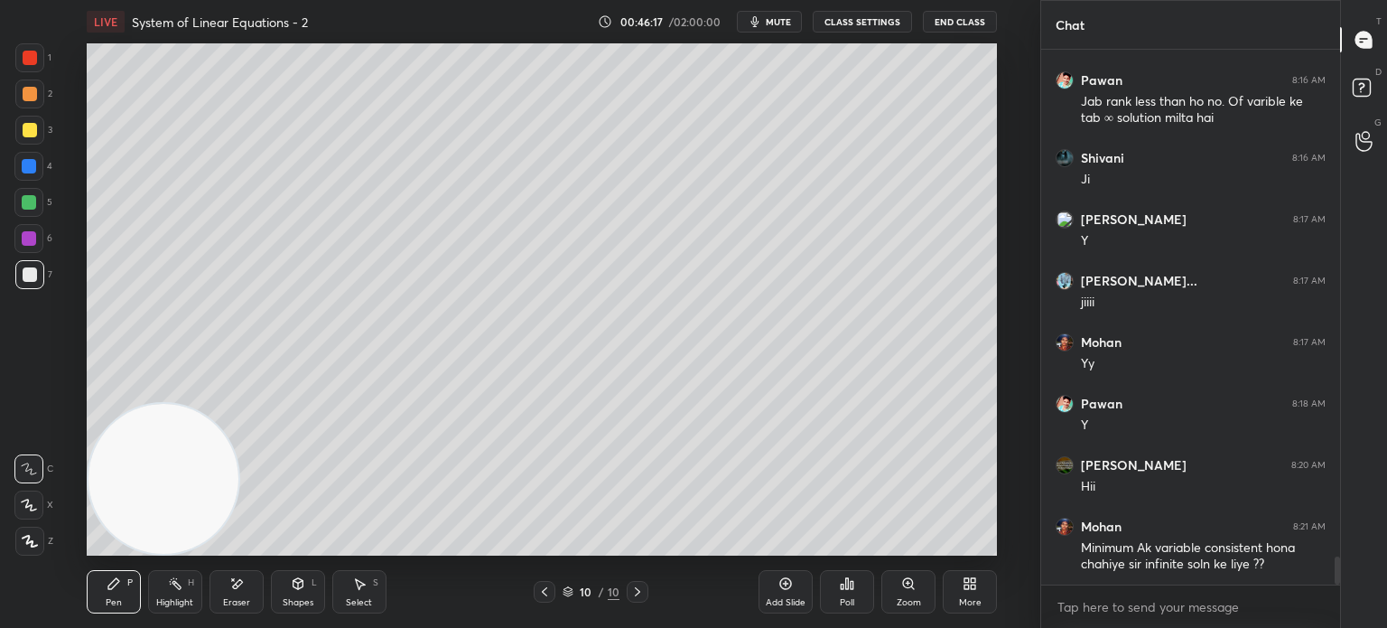
scroll to position [9602, 0]
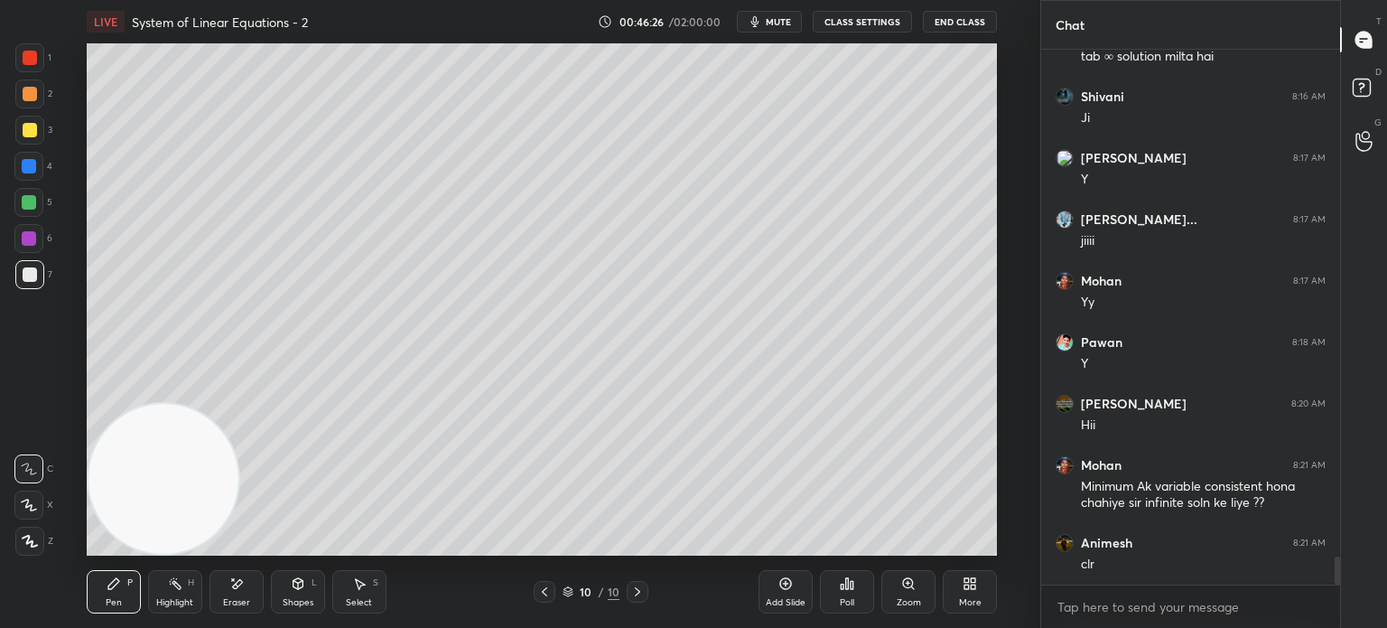
click at [36, 194] on div at bounding box center [28, 202] width 29 height 29
click at [28, 194] on div at bounding box center [28, 202] width 29 height 29
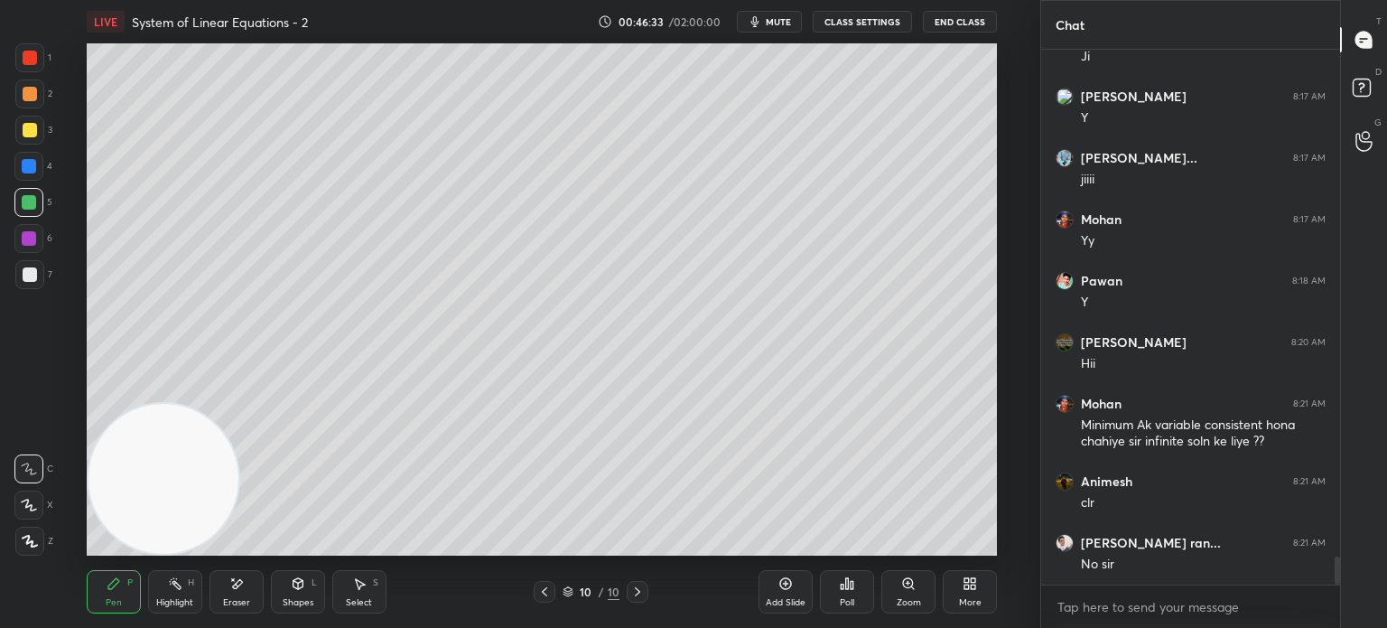
click at [543, 592] on icon at bounding box center [544, 591] width 14 height 14
click at [238, 404] on video at bounding box center [164, 479] width 150 height 150
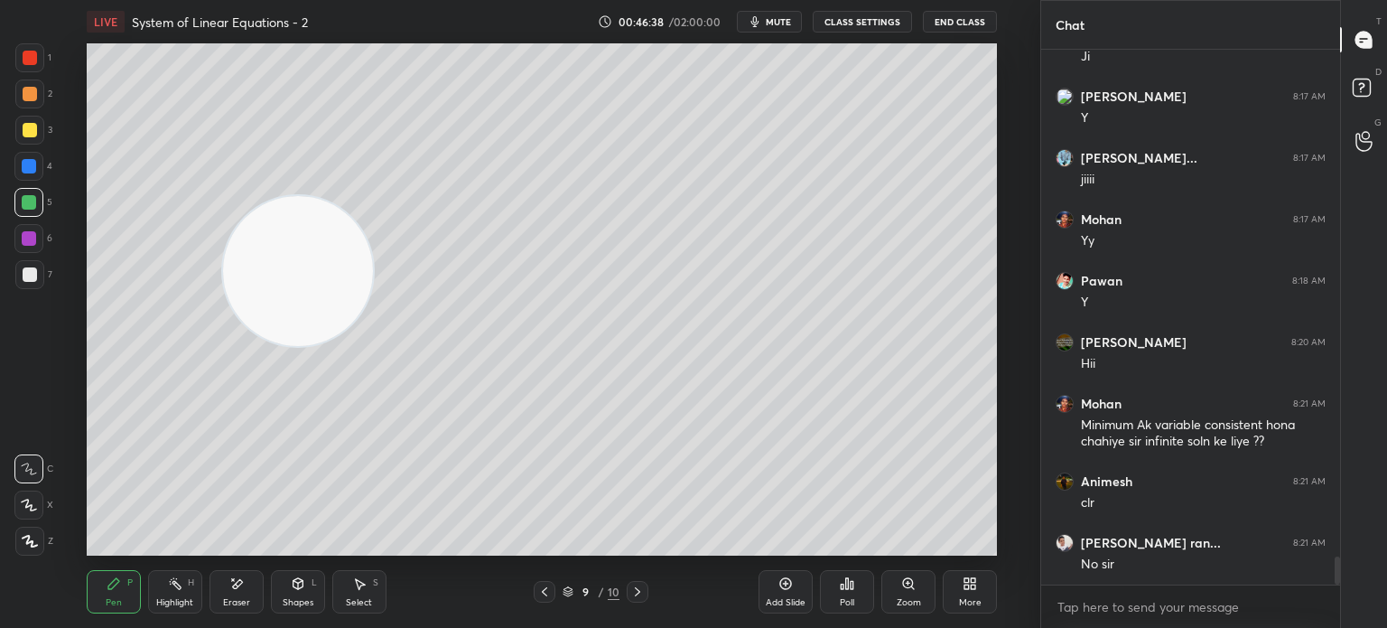
scroll to position [9725, 0]
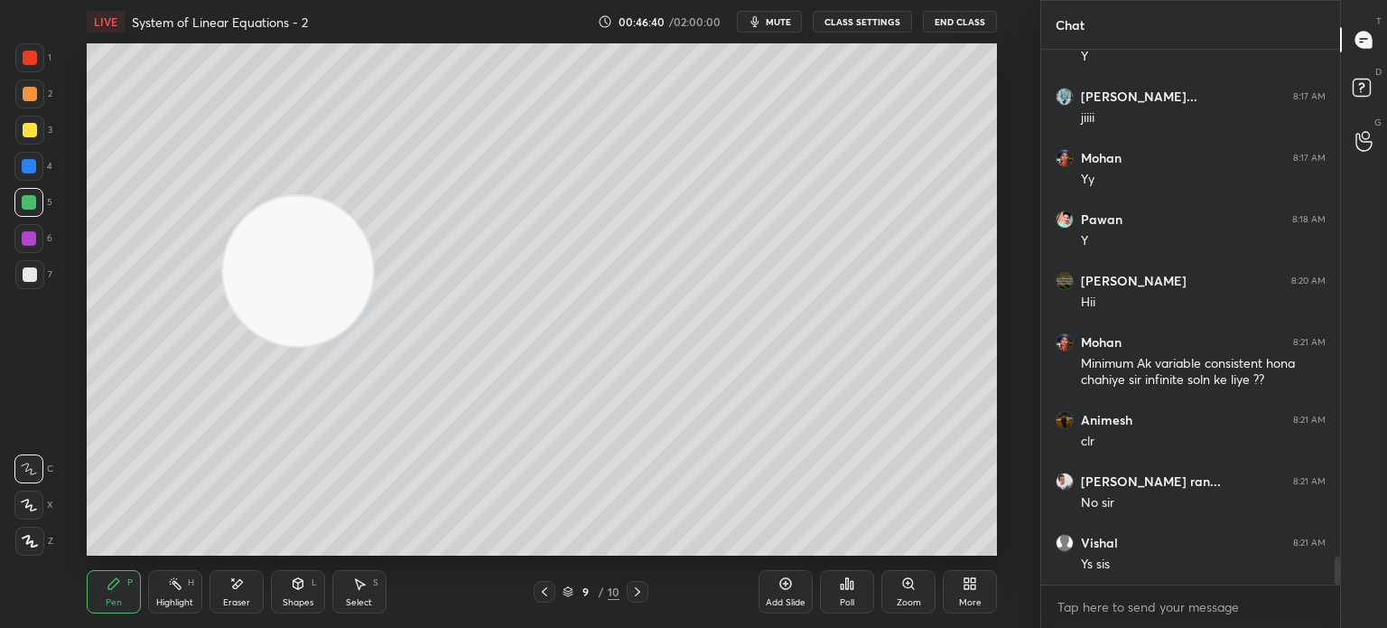
click at [635, 588] on icon at bounding box center [637, 591] width 14 height 14
drag, startPoint x: 312, startPoint y: 353, endPoint x: 165, endPoint y: 588, distance: 276.7
click at [191, 584] on div "LIVE System of Linear Equations - 2 00:46:41 / 02:00:00 mute CLASS SETTINGS End…" at bounding box center [542, 314] width 968 height 628
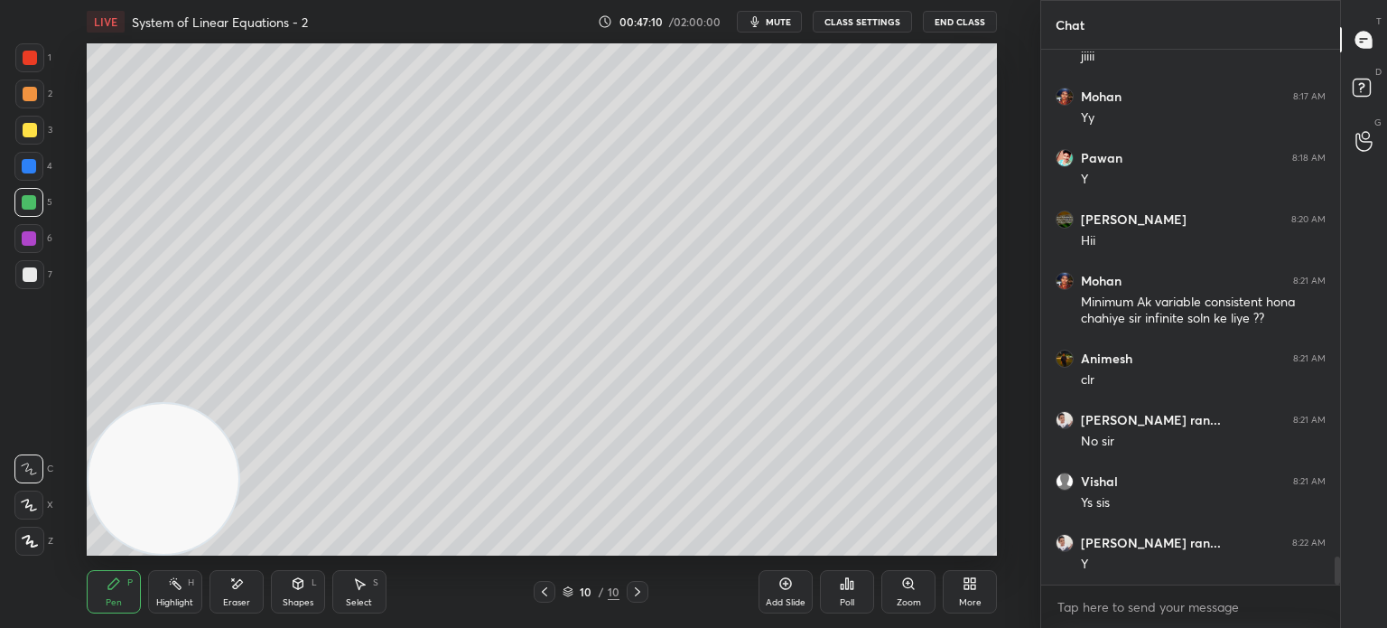
scroll to position [9804, 0]
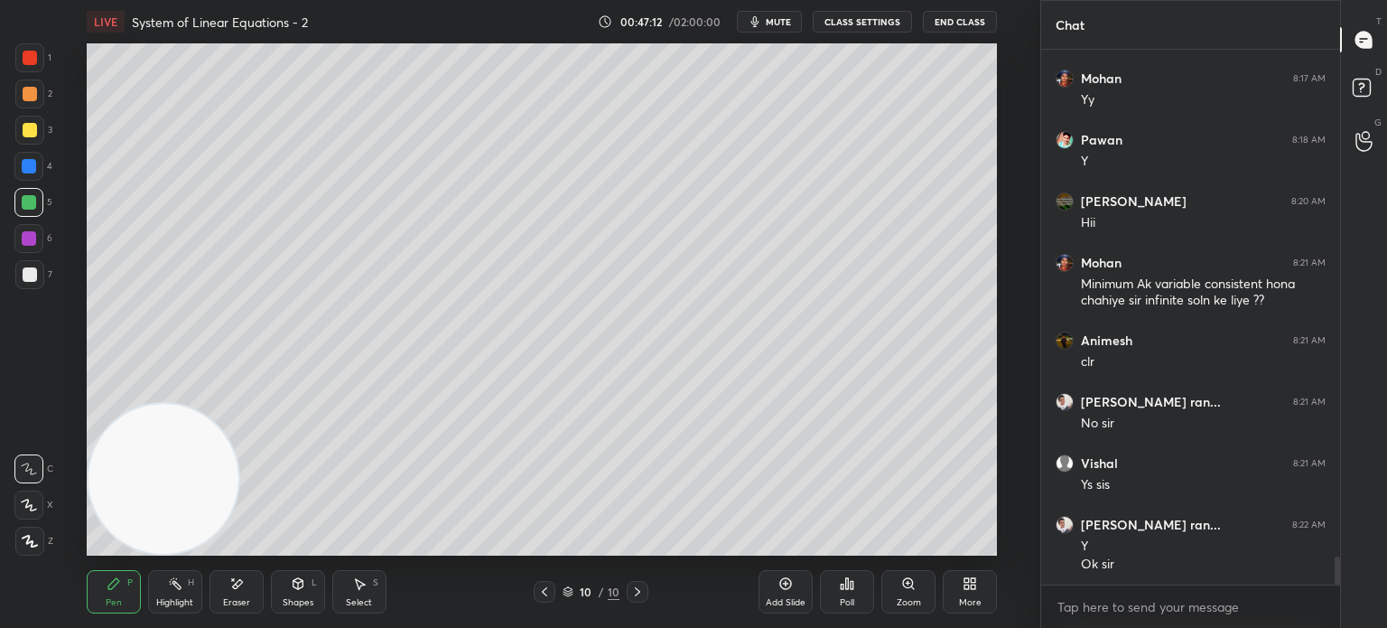
click at [33, 277] on div at bounding box center [30, 274] width 14 height 14
click at [32, 59] on div at bounding box center [30, 58] width 14 height 14
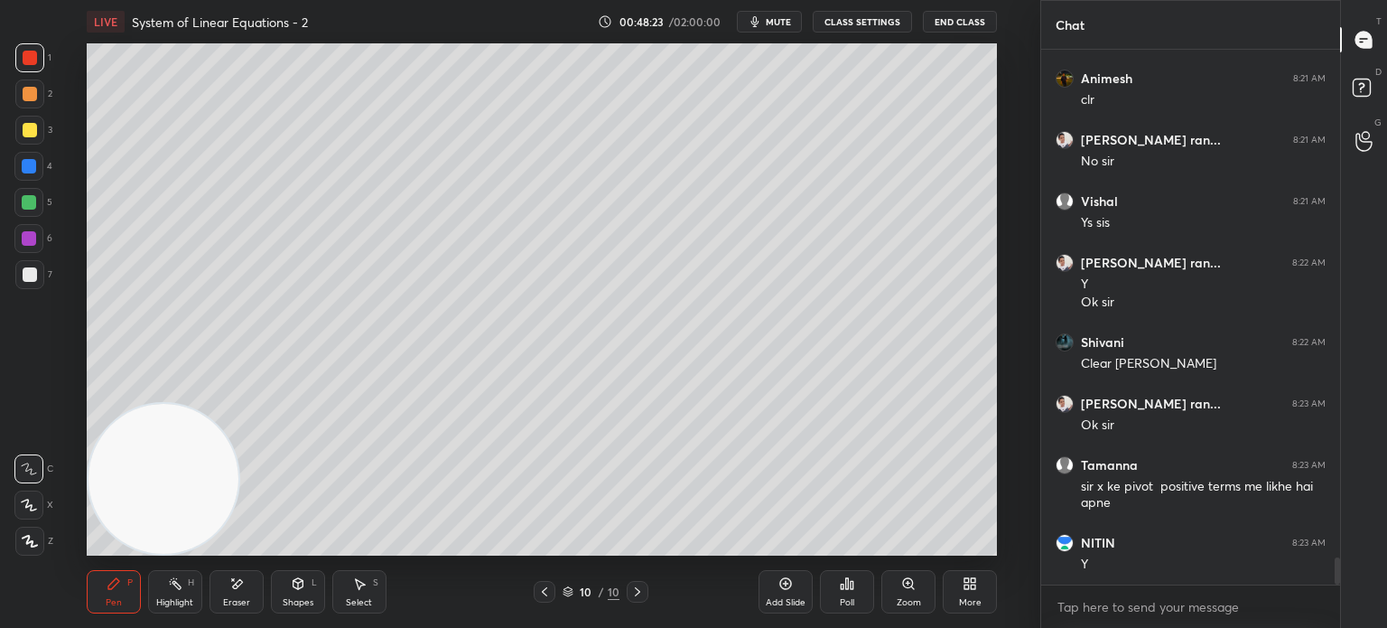
scroll to position [10128, 0]
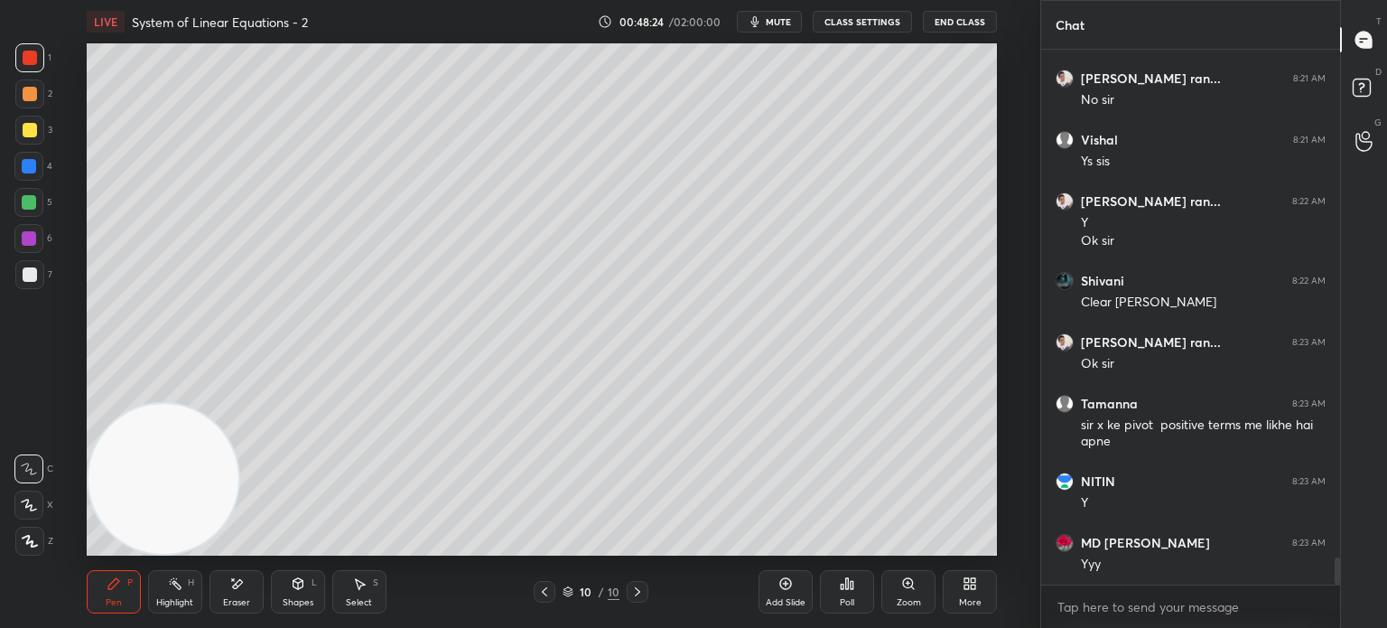
click at [0, 390] on div "1 2 3 4 5 6 7 C X Z E E Erase all H H" at bounding box center [29, 299] width 58 height 512
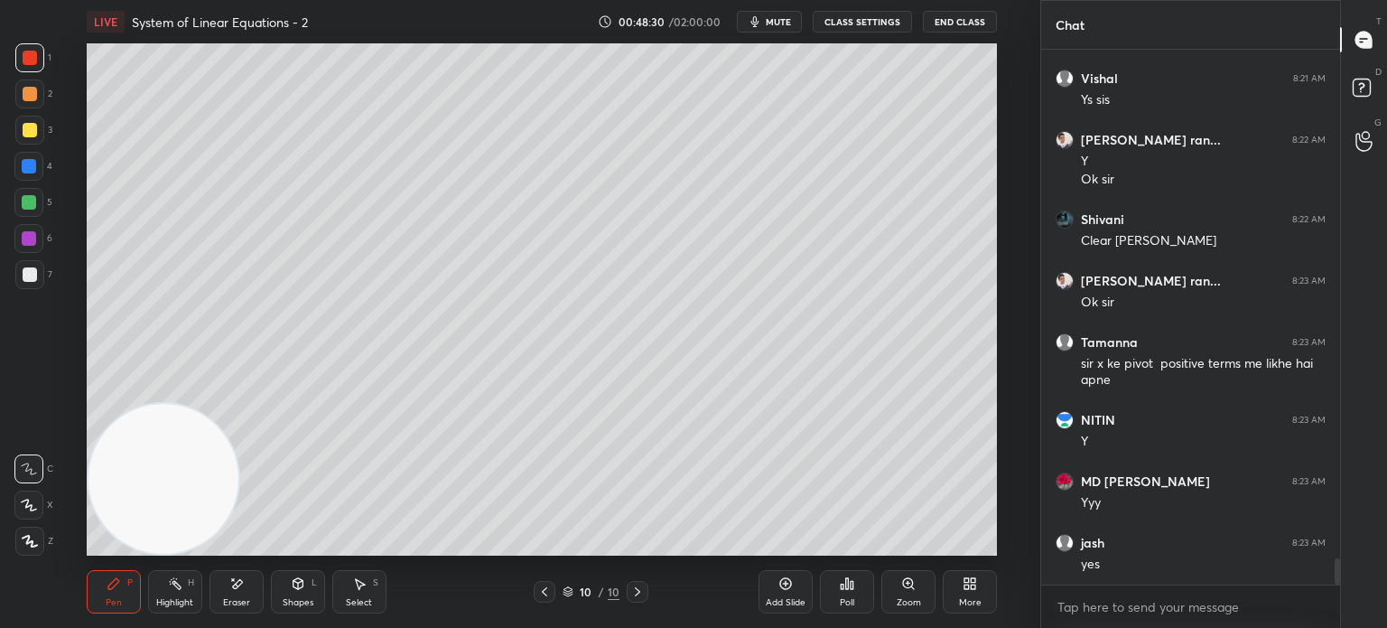
click at [546, 594] on icon at bounding box center [544, 591] width 14 height 14
click at [641, 588] on icon at bounding box center [637, 591] width 14 height 14
click at [788, 602] on div "Add Slide" at bounding box center [786, 602] width 40 height 9
click at [32, 275] on div at bounding box center [30, 274] width 14 height 14
click at [783, 24] on span "mute" at bounding box center [778, 21] width 25 height 13
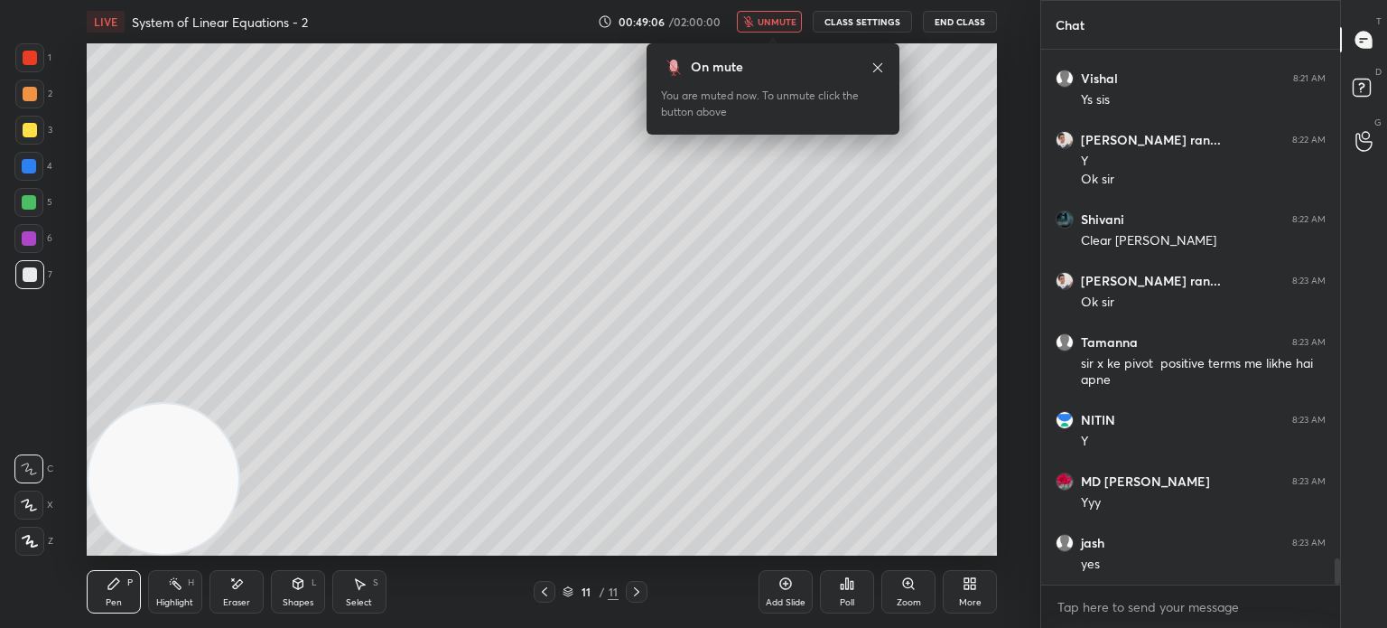
click at [957, 21] on button "End Class" at bounding box center [960, 22] width 74 height 22
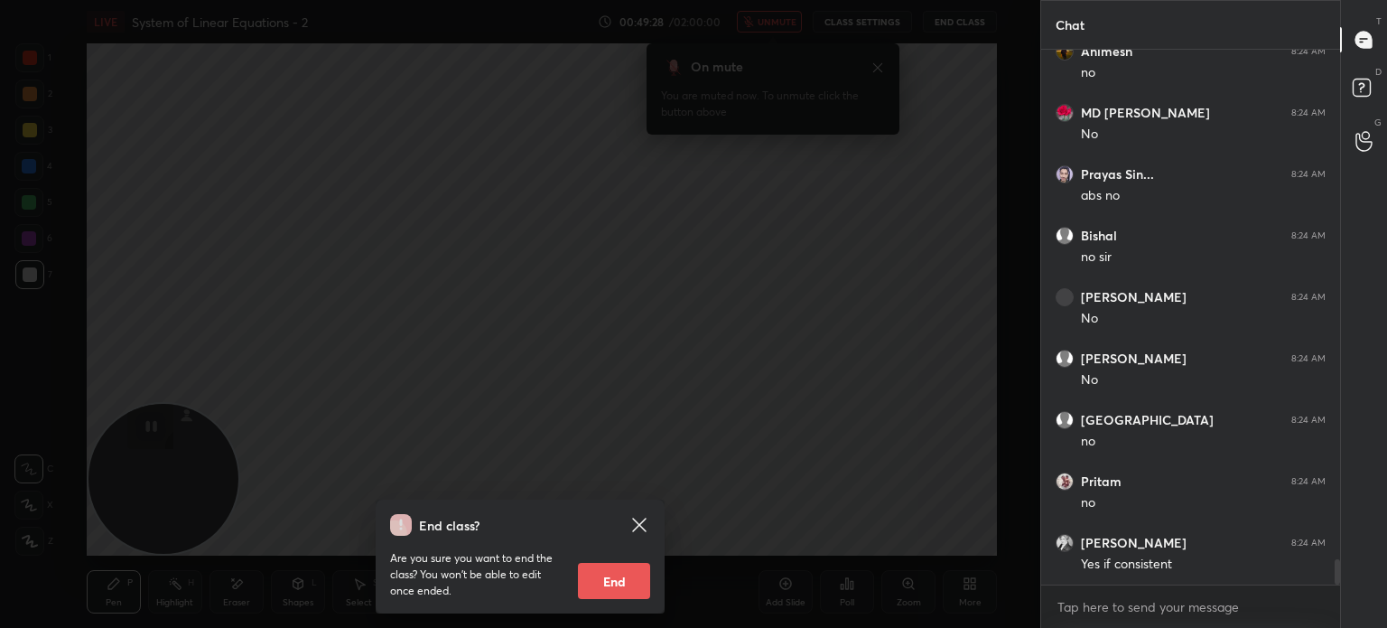
scroll to position [10590, 0]
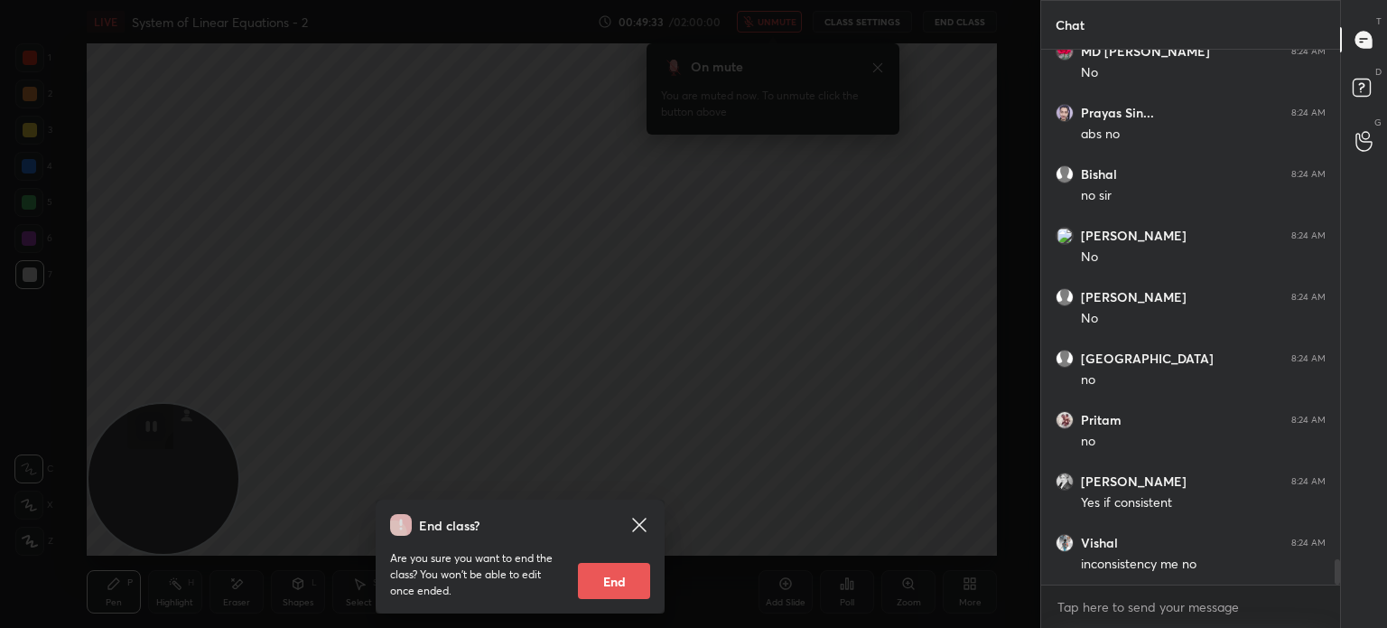
click at [642, 518] on icon at bounding box center [640, 525] width 22 height 22
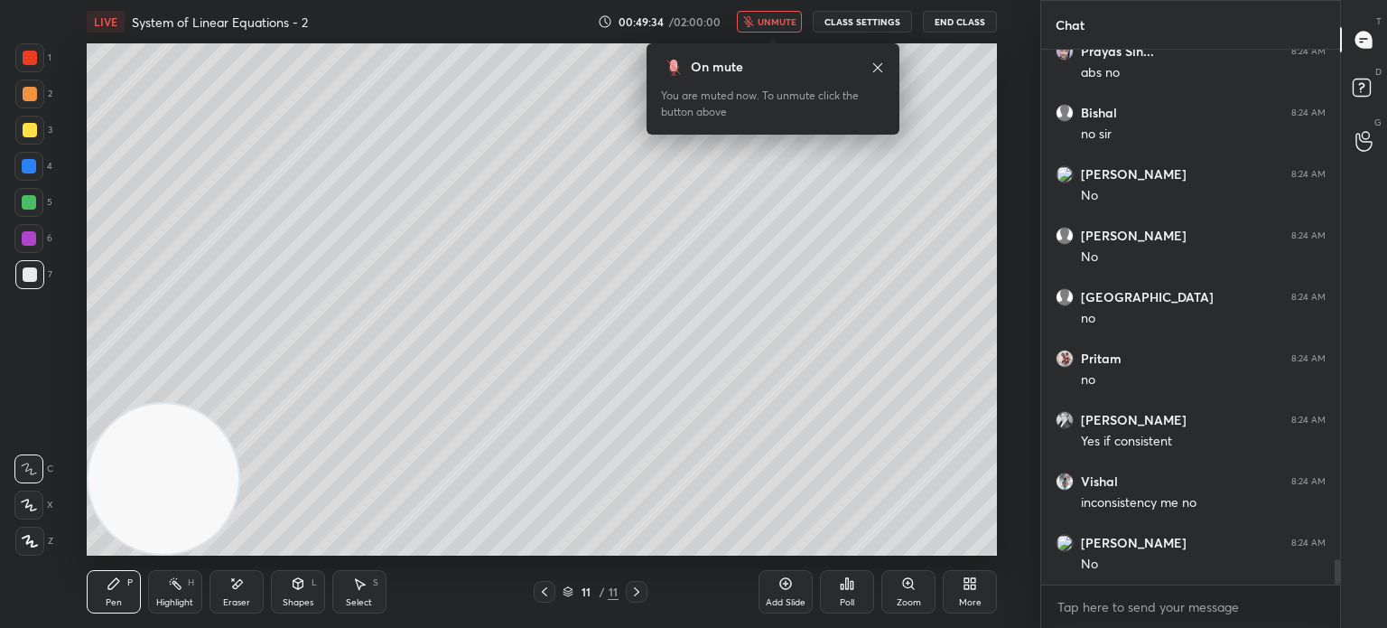
click at [790, 24] on span "unmute" at bounding box center [777, 21] width 39 height 13
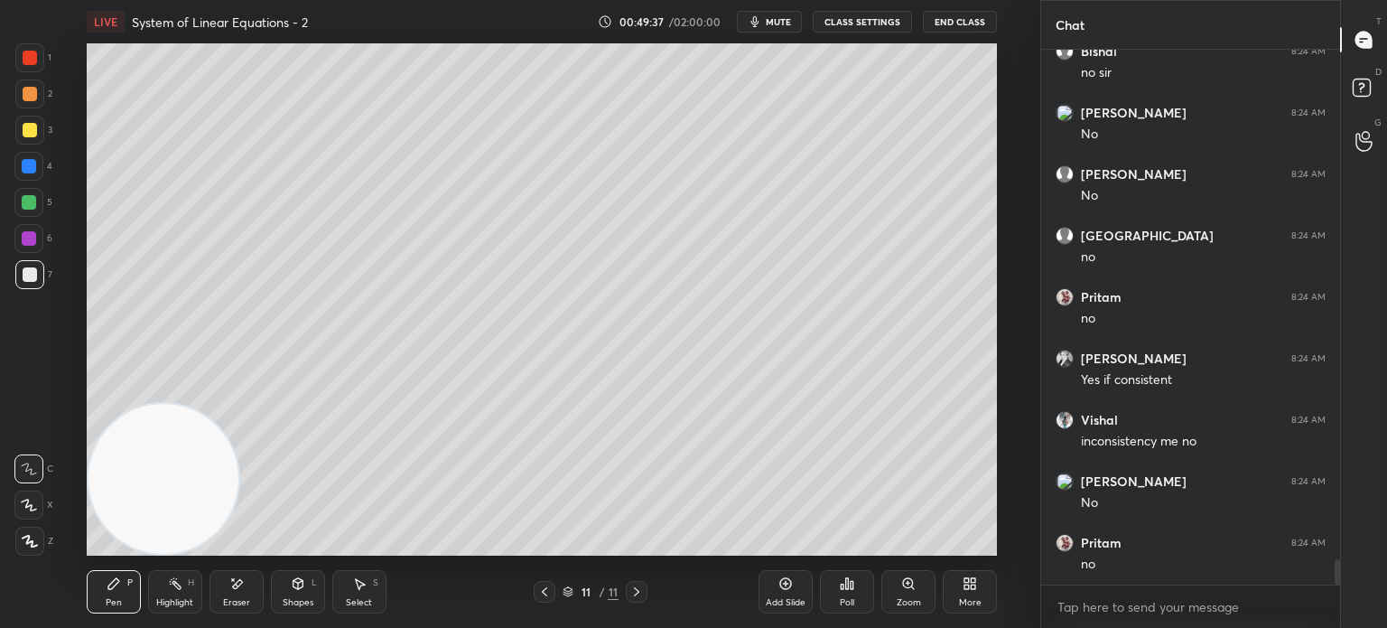
scroll to position [10774, 0]
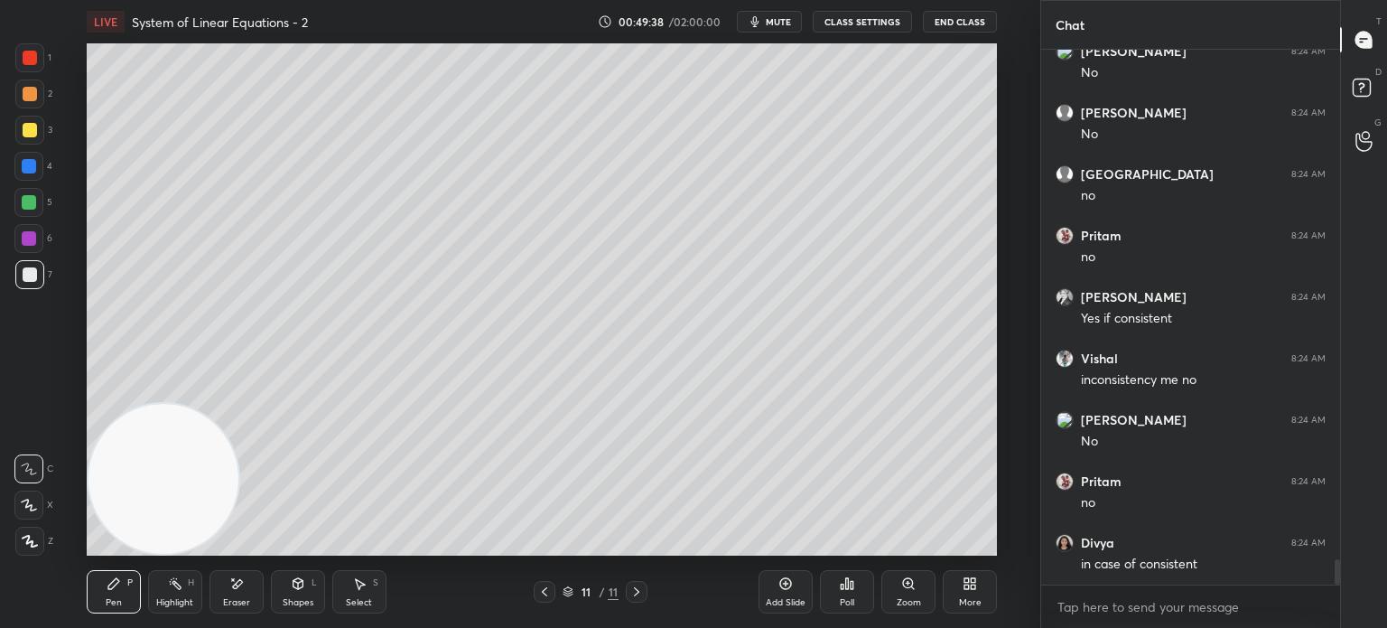
click at [31, 135] on div at bounding box center [29, 130] width 29 height 29
click at [304, 595] on div "Shapes L" at bounding box center [298, 591] width 54 height 43
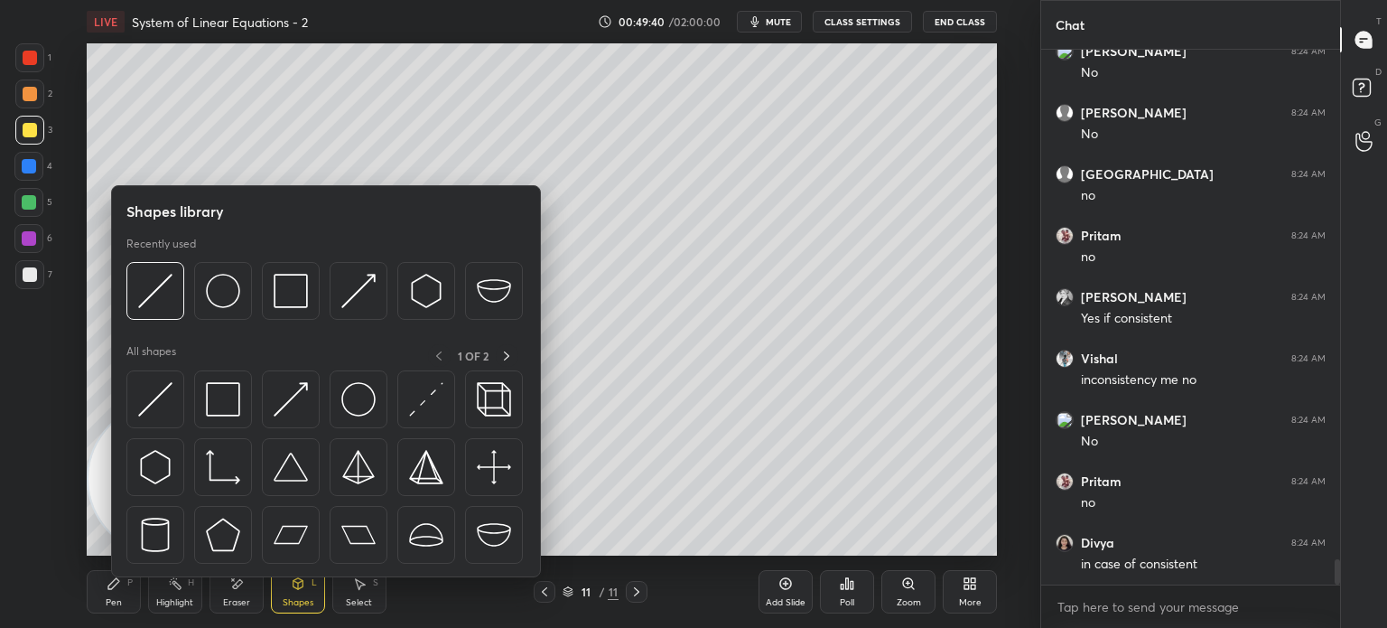
click at [151, 424] on div at bounding box center [155, 399] width 58 height 58
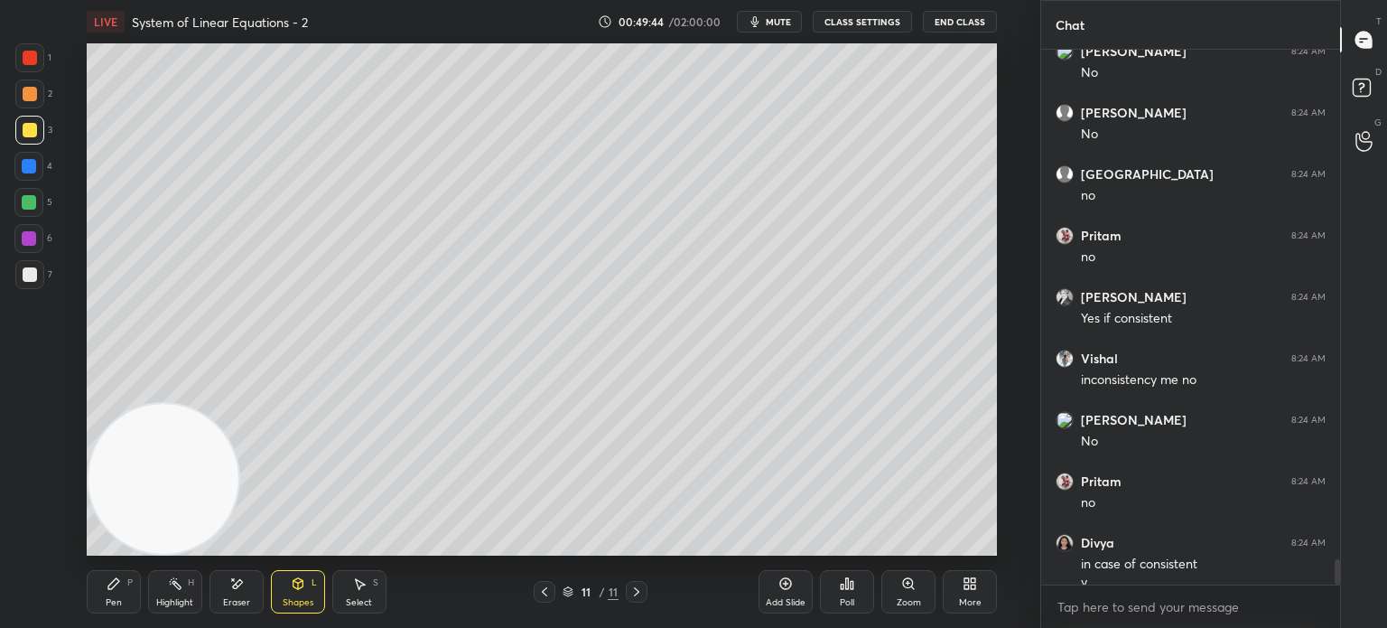
scroll to position [10792, 0]
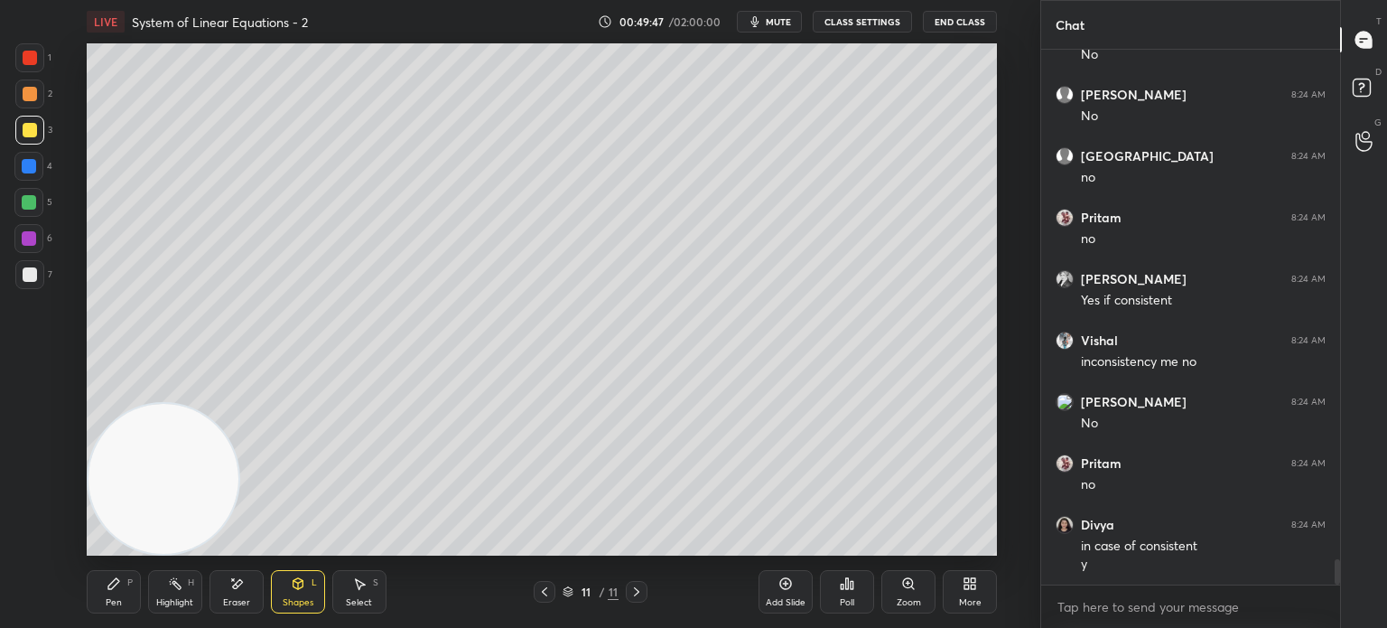
click at [22, 278] on div at bounding box center [29, 274] width 29 height 29
drag, startPoint x: 108, startPoint y: 583, endPoint x: 113, endPoint y: 601, distance: 17.7
click at [108, 584] on icon at bounding box center [114, 583] width 14 height 14
drag, startPoint x: 111, startPoint y: 601, endPoint x: 163, endPoint y: 450, distance: 159.4
click at [109, 601] on div "Pen" at bounding box center [114, 602] width 16 height 9
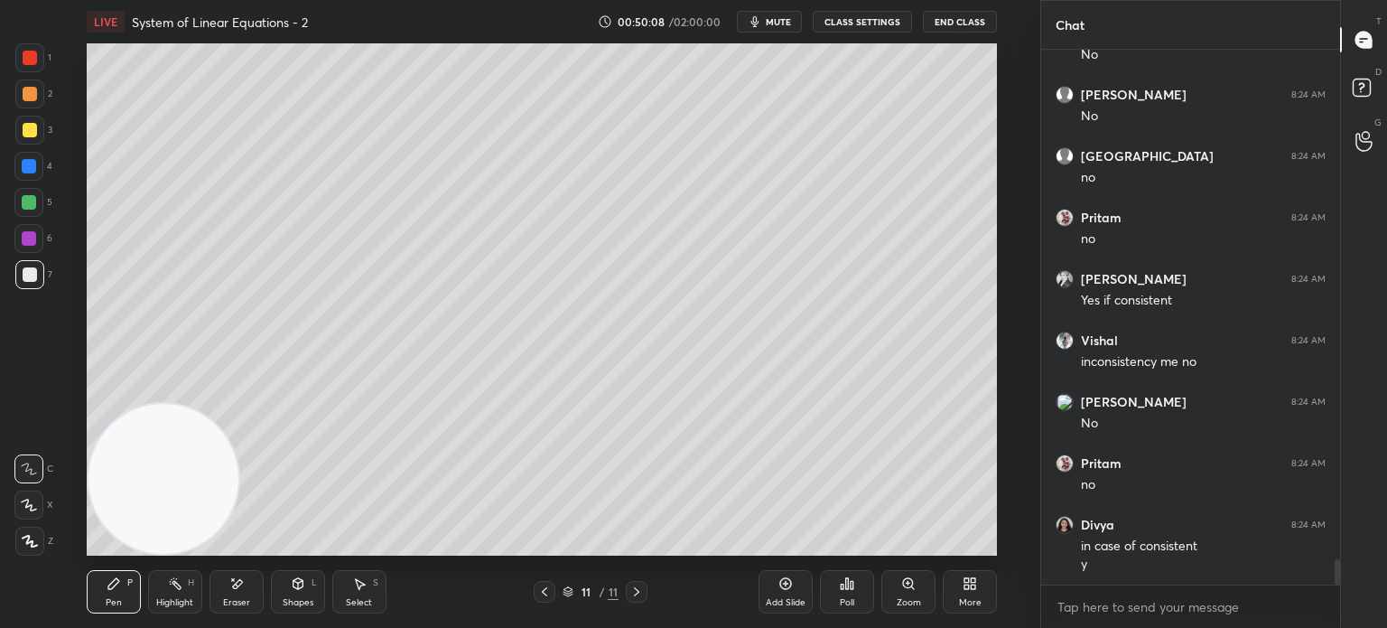
click at [26, 165] on div at bounding box center [29, 166] width 14 height 14
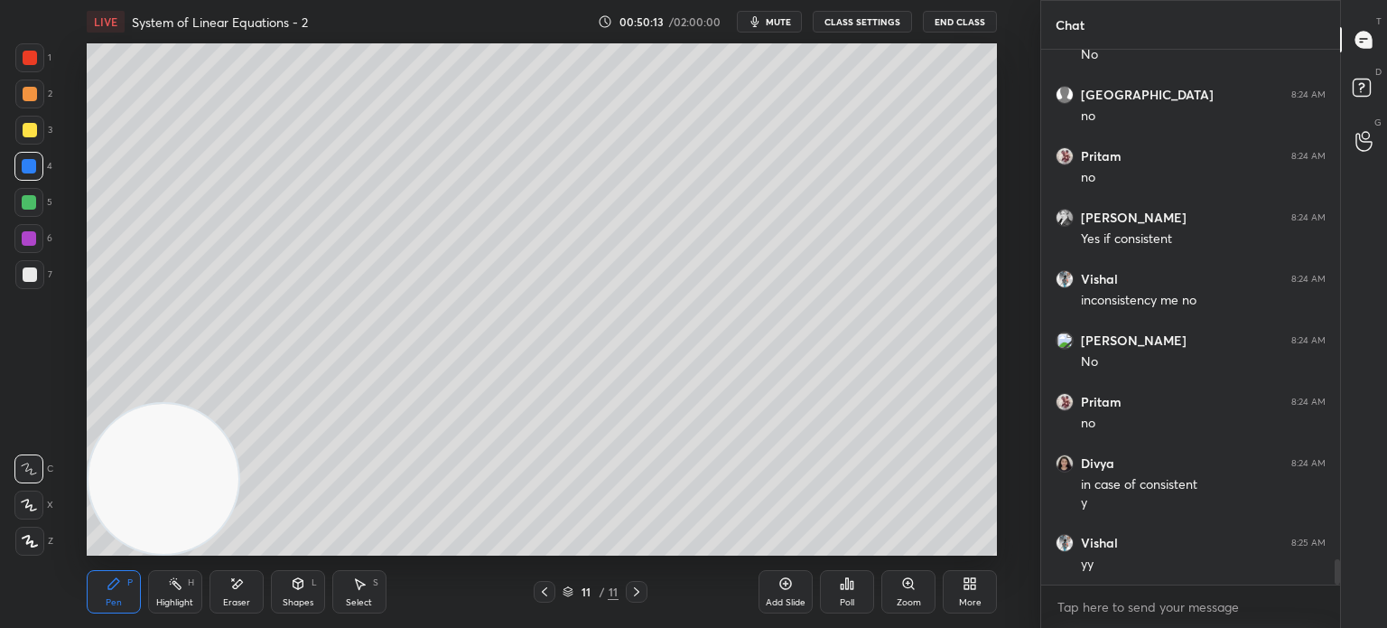
drag, startPoint x: 28, startPoint y: 275, endPoint x: 38, endPoint y: 272, distance: 10.6
click at [33, 277] on div at bounding box center [30, 274] width 14 height 14
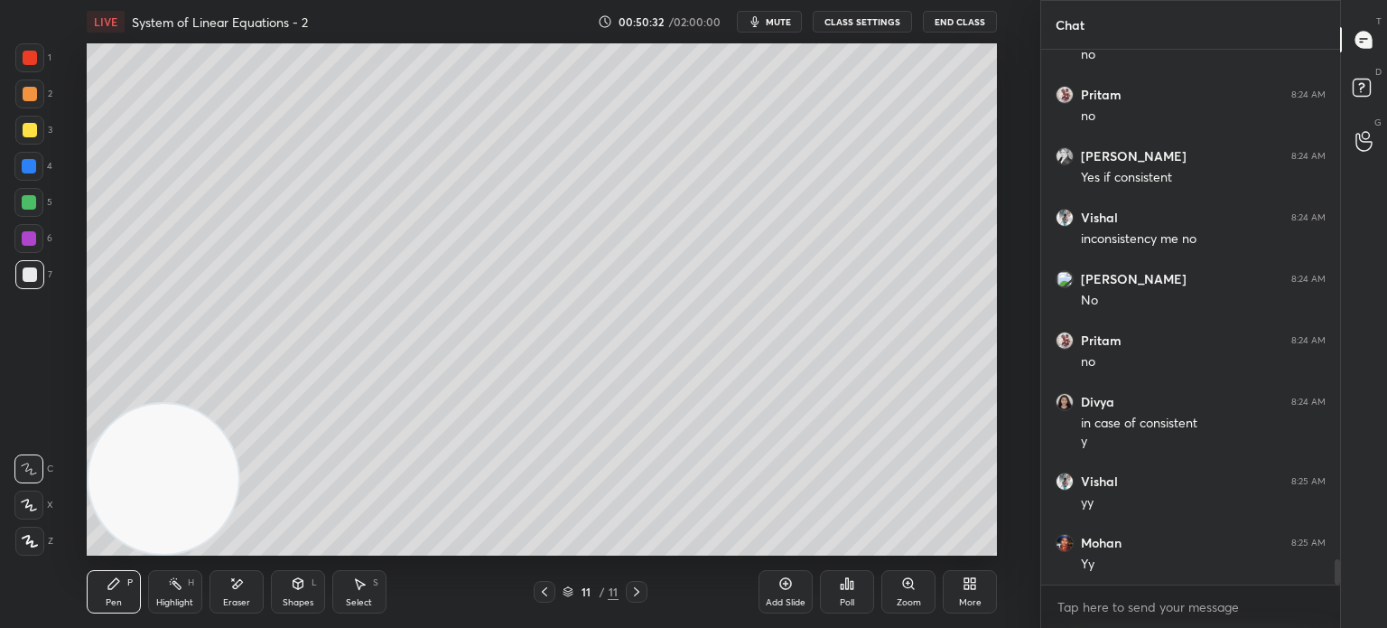
click at [22, 68] on div at bounding box center [29, 57] width 29 height 29
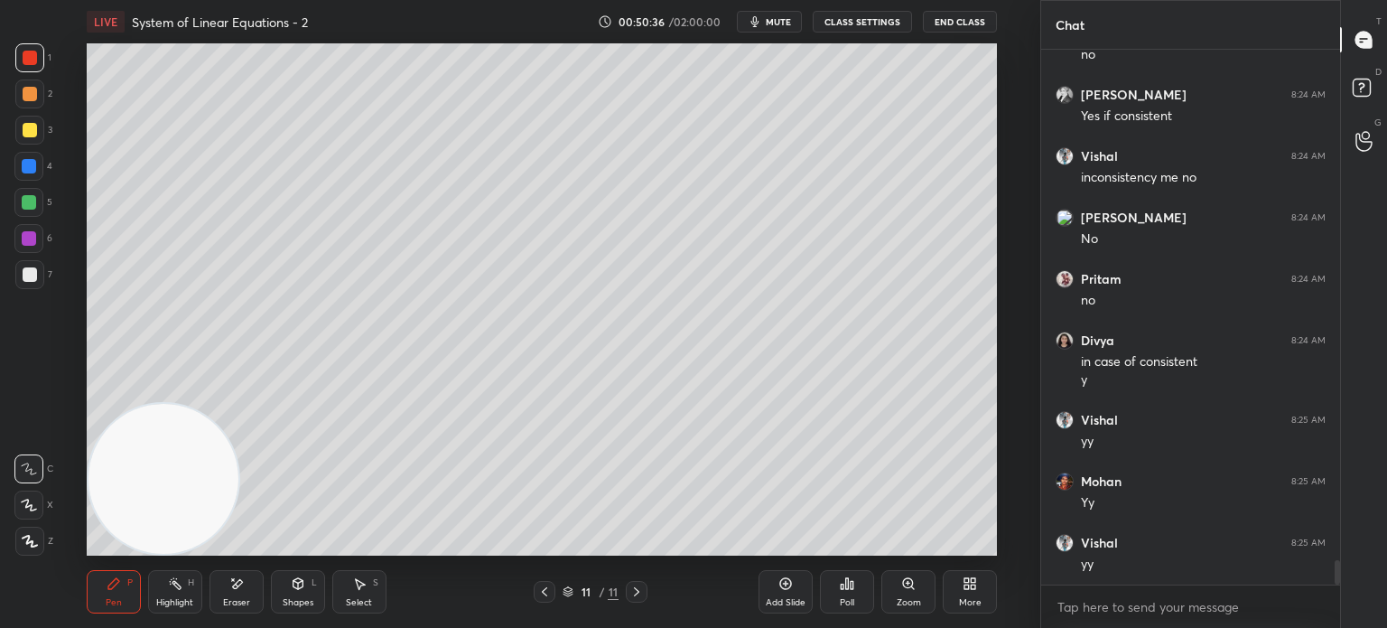
click at [29, 279] on div at bounding box center [30, 274] width 14 height 14
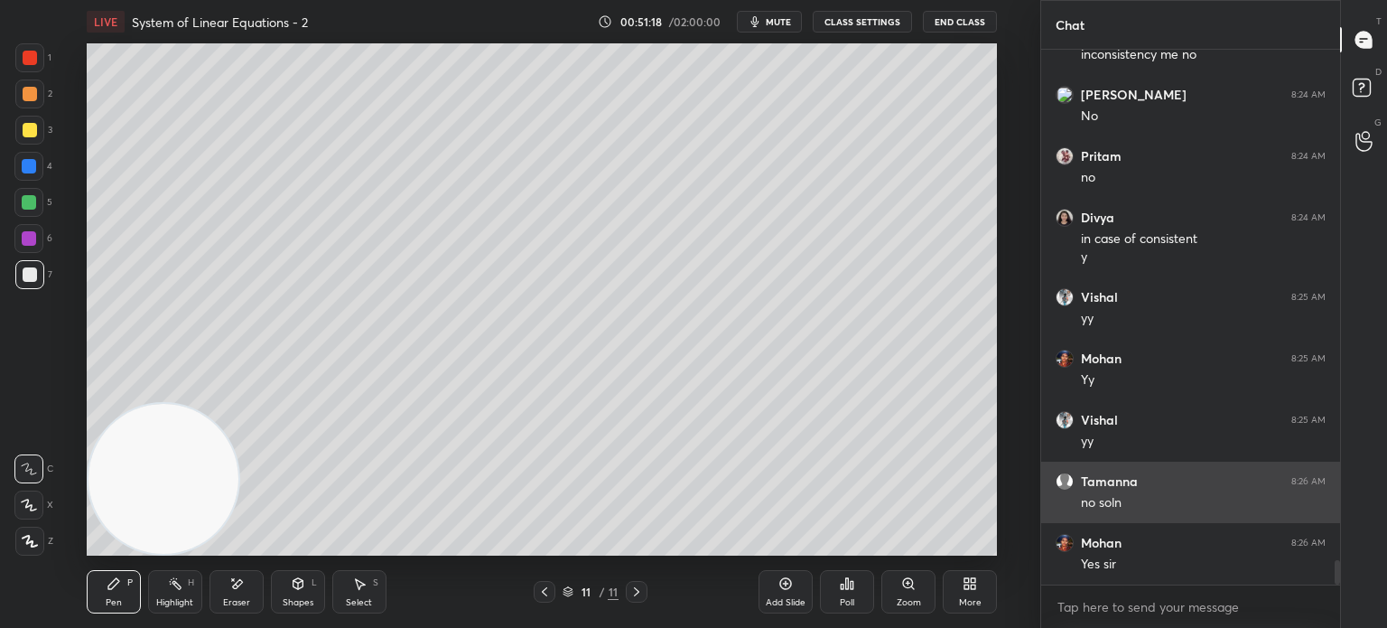
scroll to position [11161, 0]
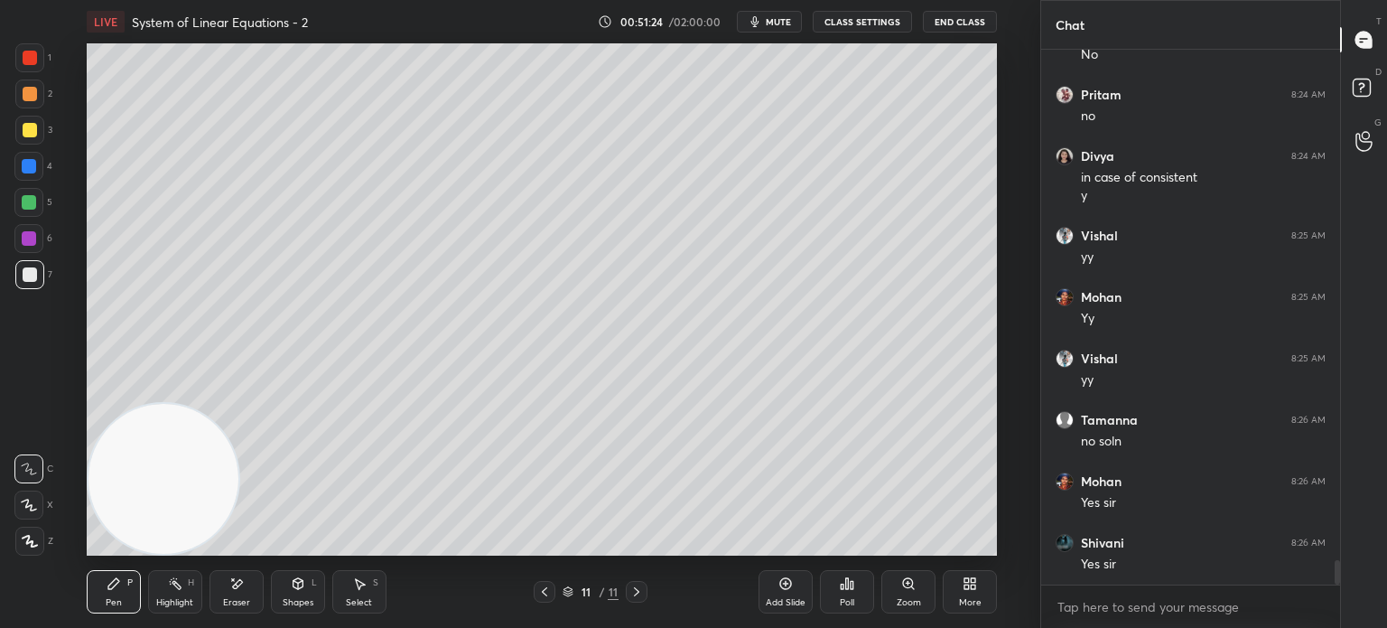
drag, startPoint x: 24, startPoint y: 384, endPoint x: 15, endPoint y: 387, distance: 9.4
click at [20, 386] on div "1 2 3 4 5 6 7 C X Z E E Erase all H H" at bounding box center [29, 299] width 58 height 512
click at [535, 584] on div at bounding box center [545, 592] width 22 height 22
click at [551, 592] on icon at bounding box center [544, 591] width 14 height 14
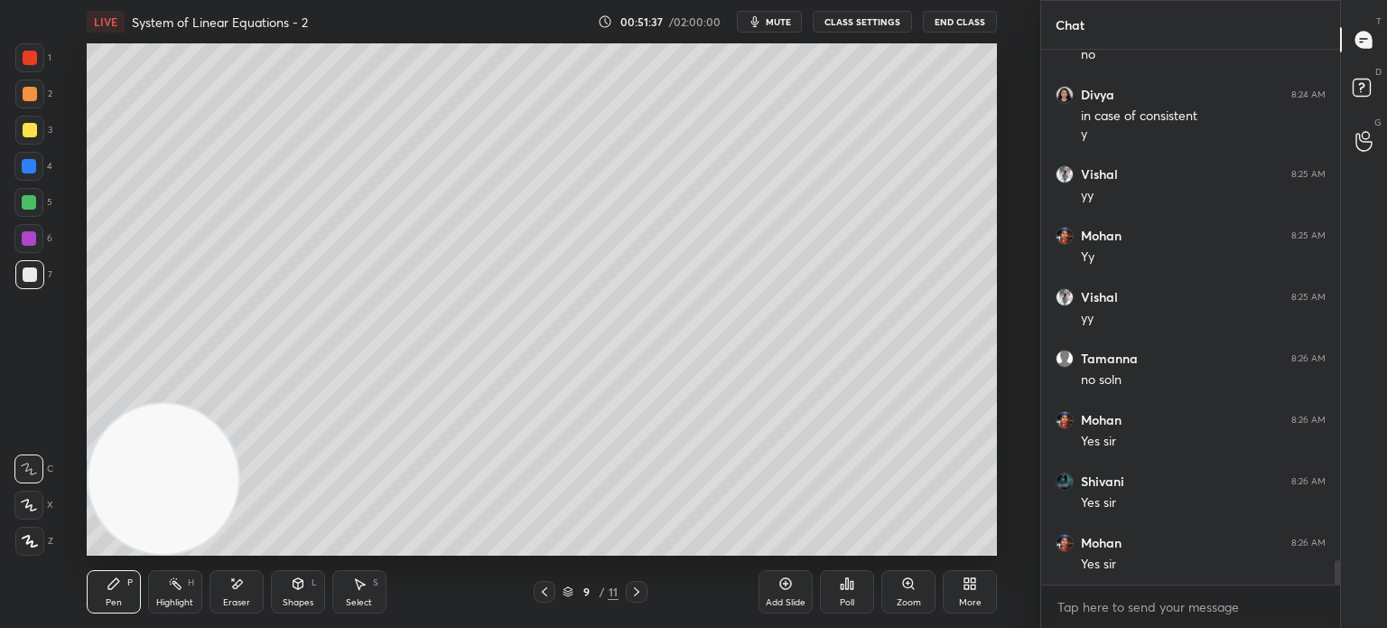
click at [643, 587] on icon at bounding box center [636, 591] width 14 height 14
click at [640, 585] on icon at bounding box center [636, 591] width 14 height 14
click at [641, 585] on icon at bounding box center [636, 591] width 14 height 14
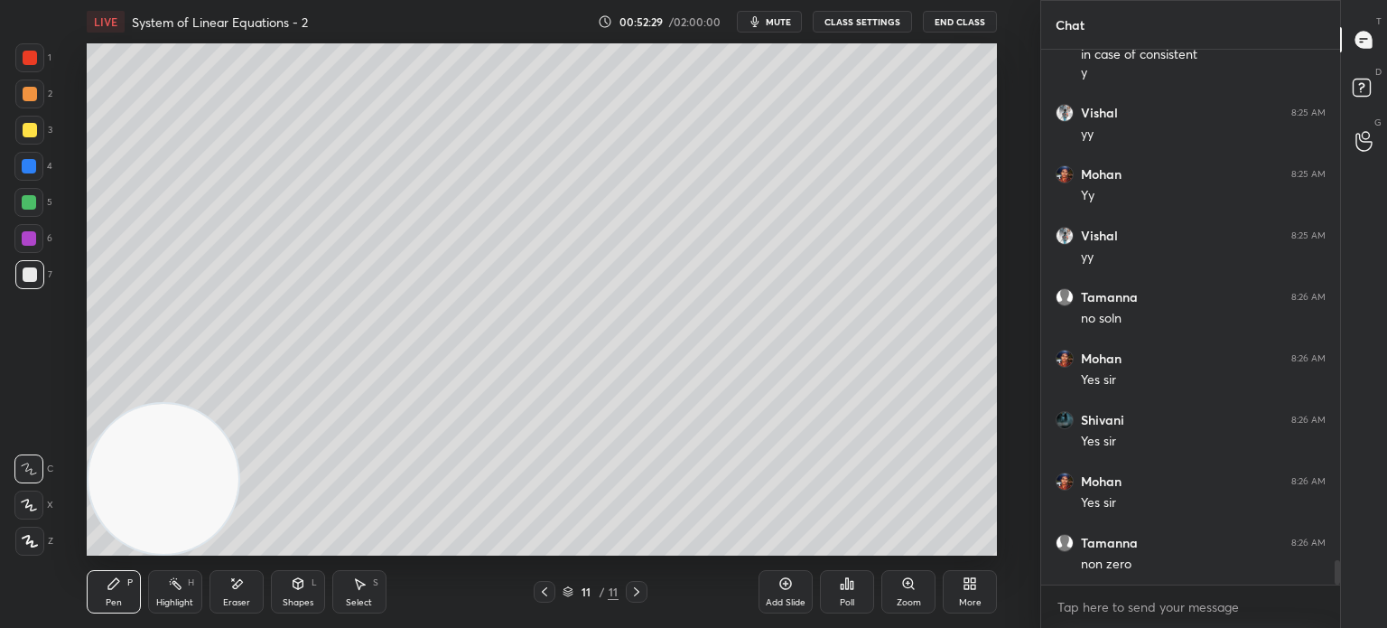
click at [32, 52] on div at bounding box center [29, 57] width 29 height 29
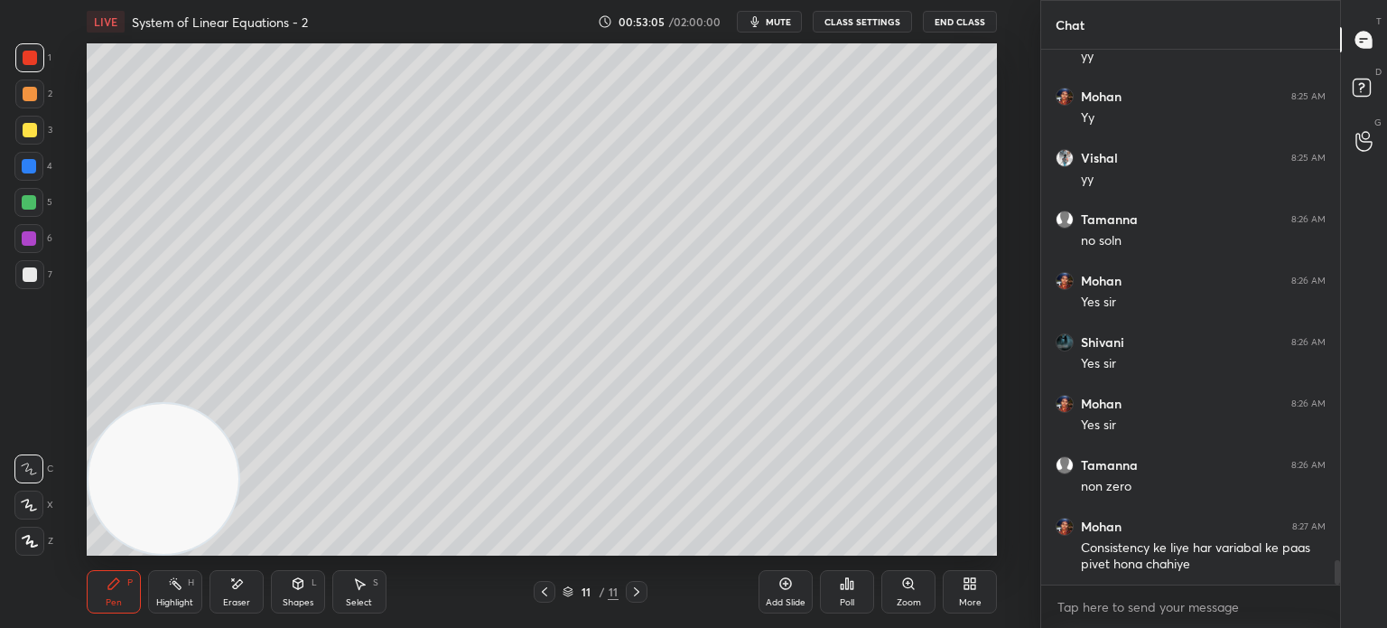
click at [29, 205] on div at bounding box center [29, 202] width 14 height 14
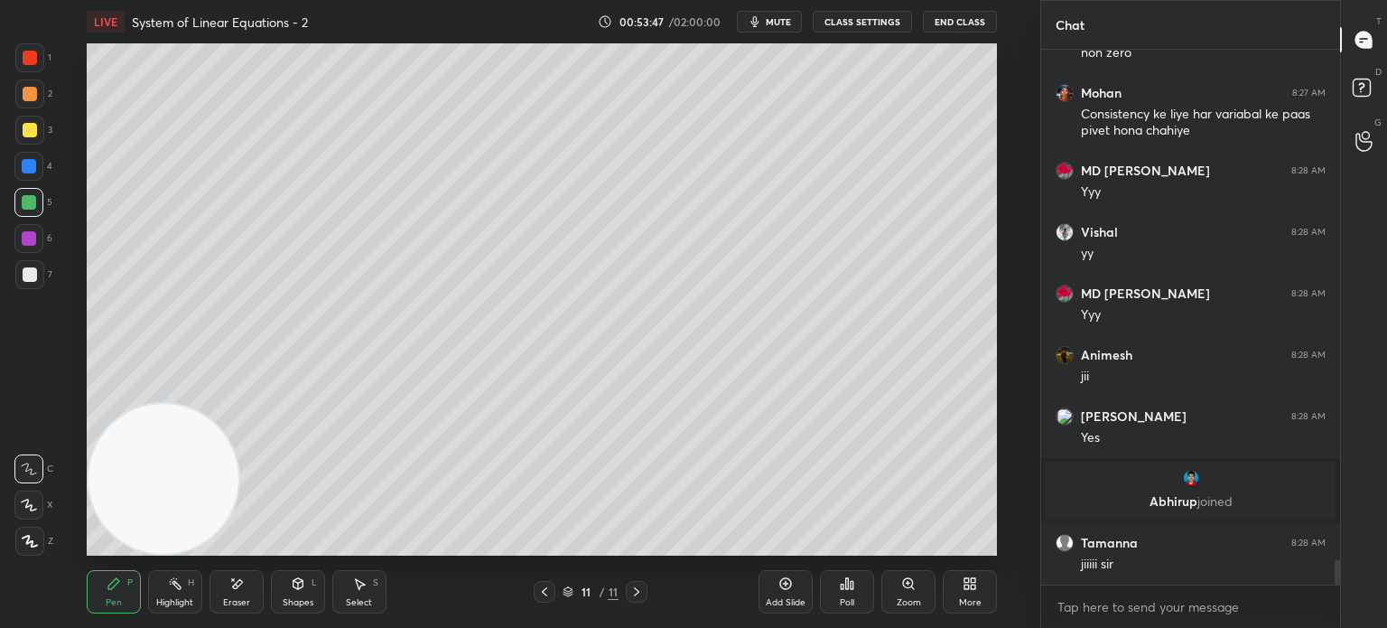
scroll to position [11285, 0]
click at [249, 583] on div "Eraser" at bounding box center [237, 591] width 54 height 43
click at [115, 598] on div "Pen" at bounding box center [114, 602] width 16 height 9
click at [29, 268] on div at bounding box center [29, 274] width 29 height 29
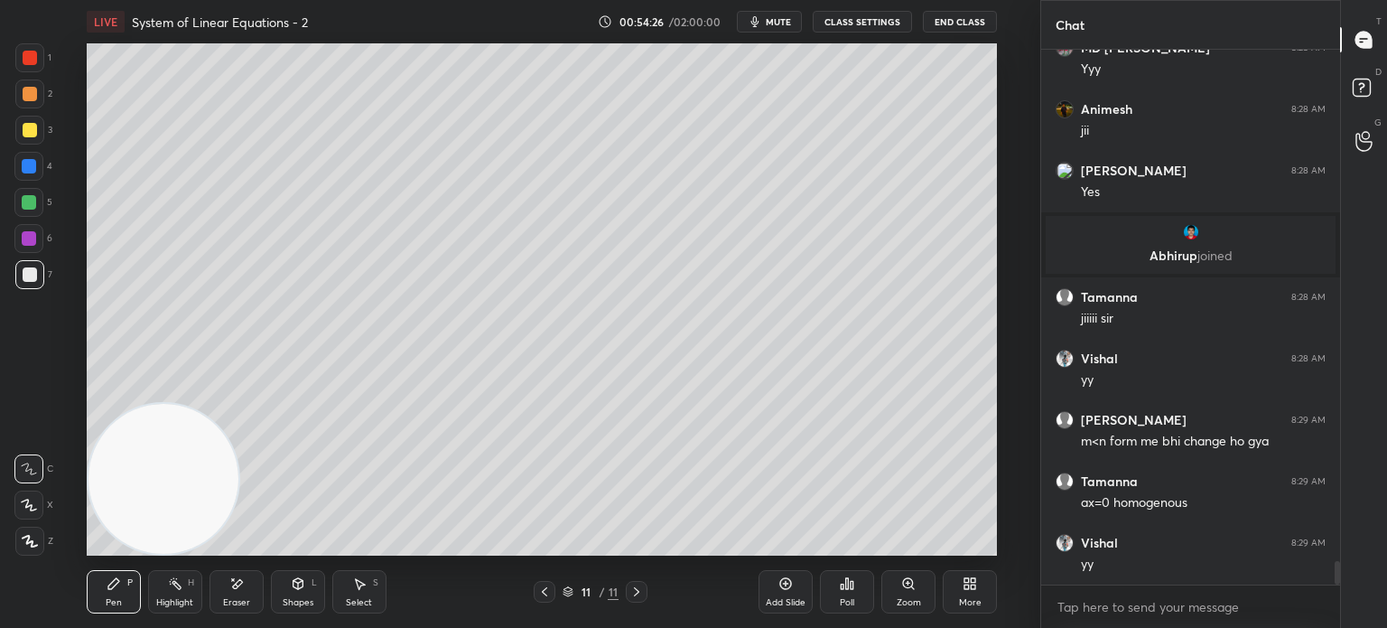
scroll to position [11593, 0]
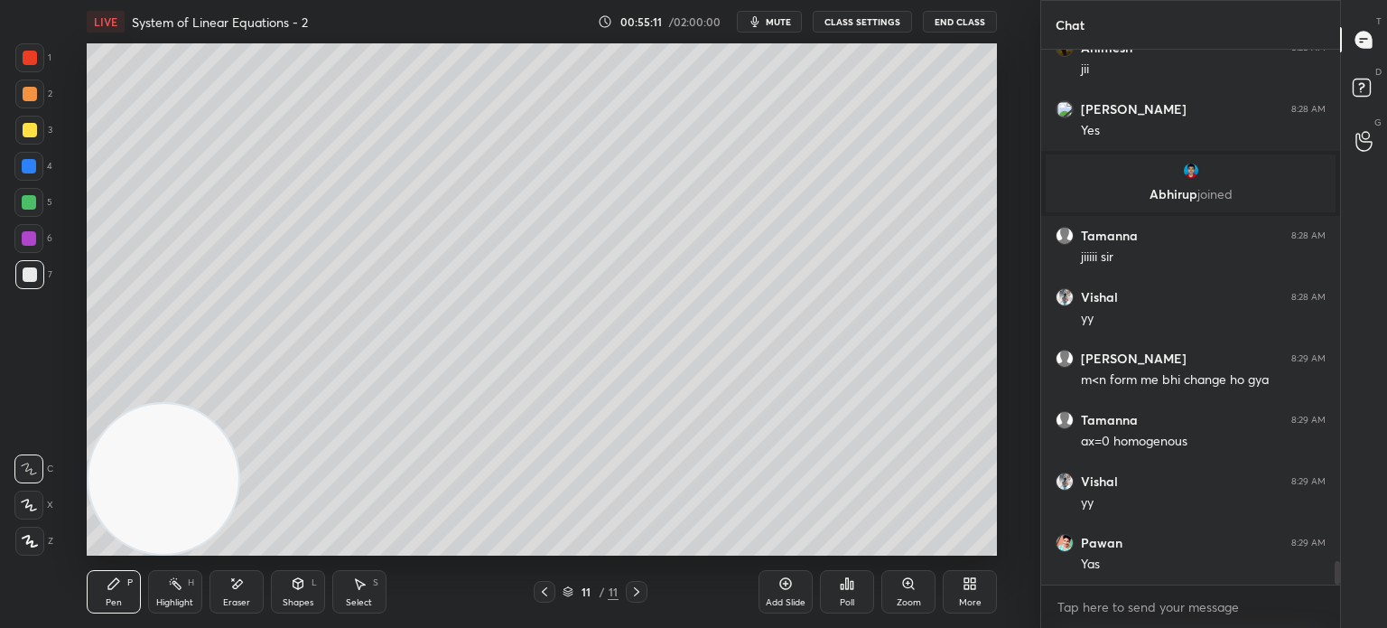
click at [39, 135] on div "3" at bounding box center [33, 130] width 37 height 29
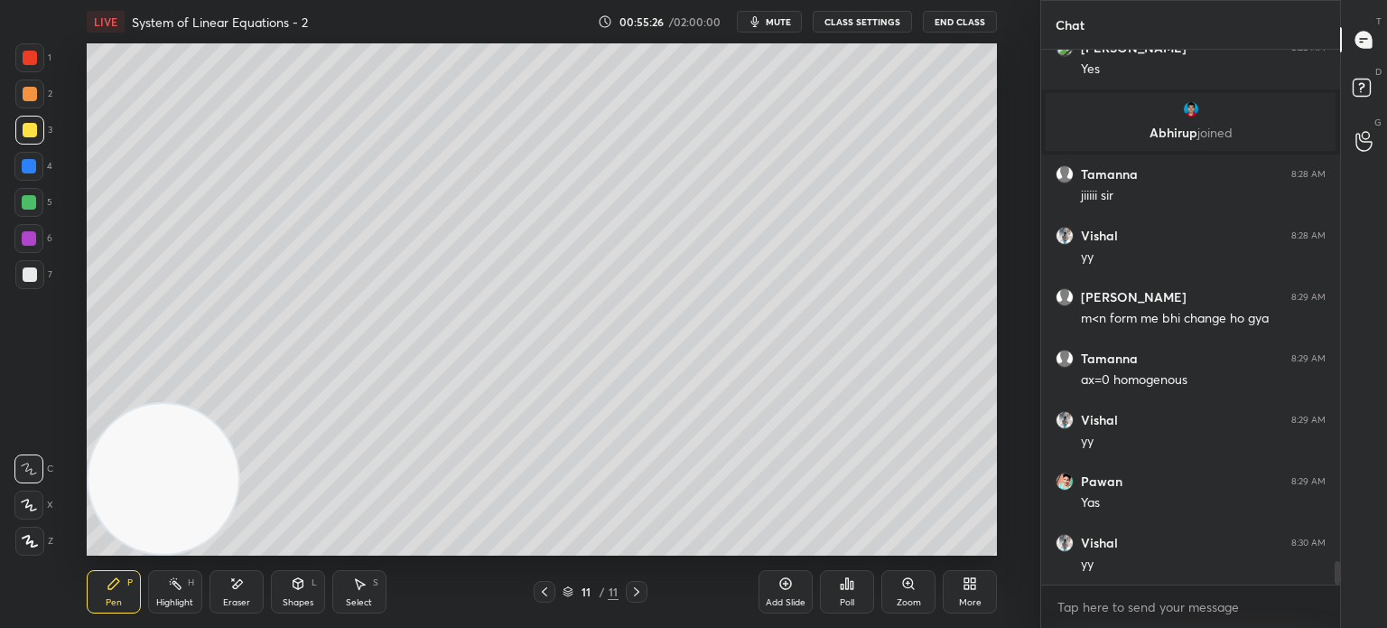
drag, startPoint x: 23, startPoint y: 112, endPoint x: 43, endPoint y: 103, distance: 22.7
click at [42, 103] on div "2" at bounding box center [33, 97] width 37 height 36
click at [294, 592] on div "Shapes L" at bounding box center [298, 591] width 54 height 43
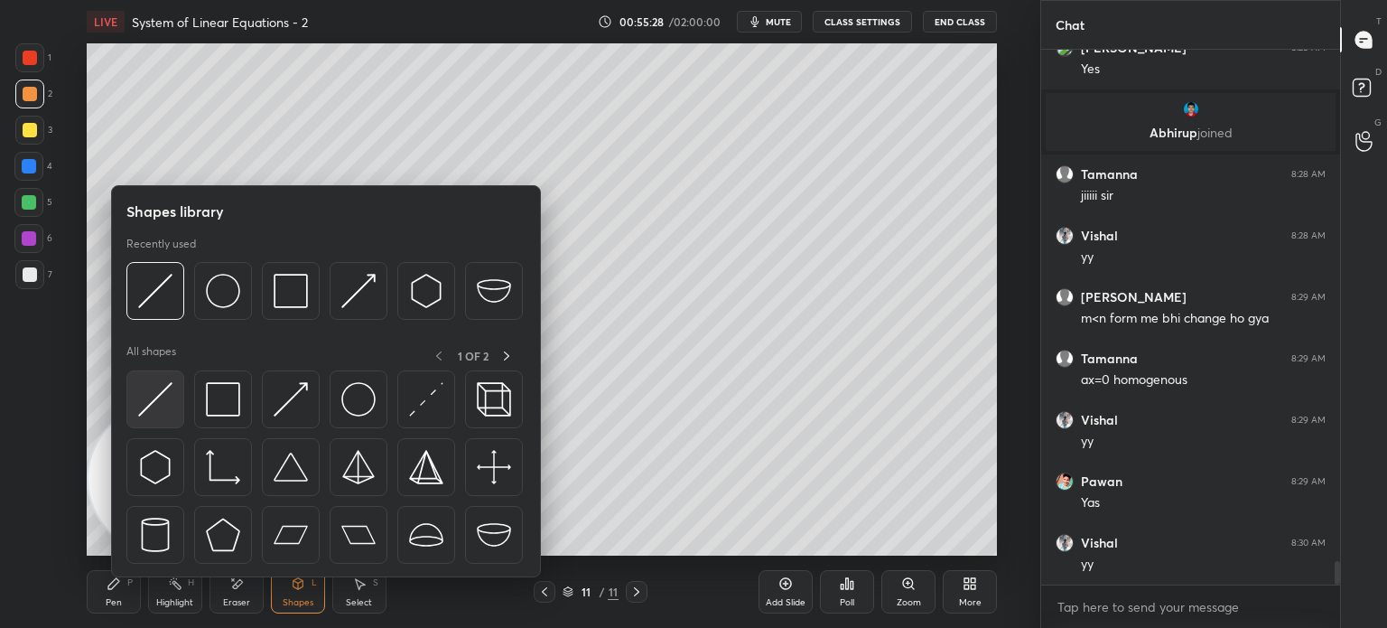
click at [174, 400] on div at bounding box center [155, 399] width 58 height 58
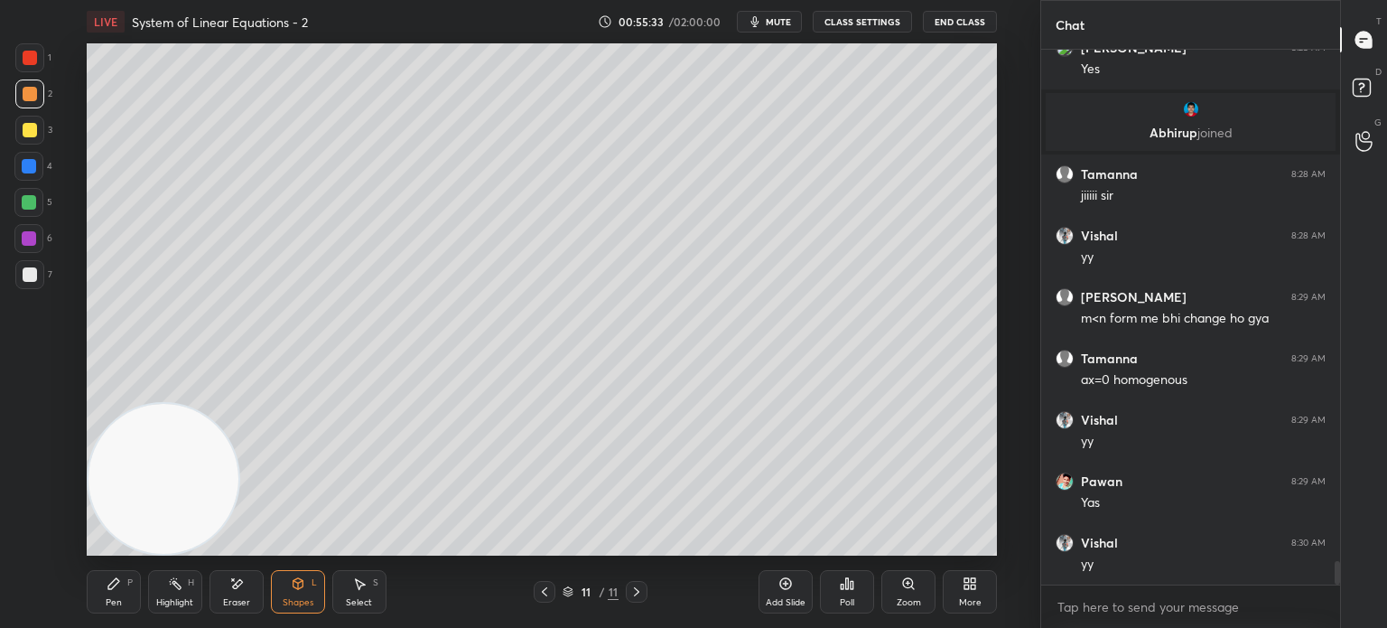
click at [128, 587] on div "P" at bounding box center [129, 582] width 5 height 9
click at [33, 277] on div at bounding box center [30, 274] width 14 height 14
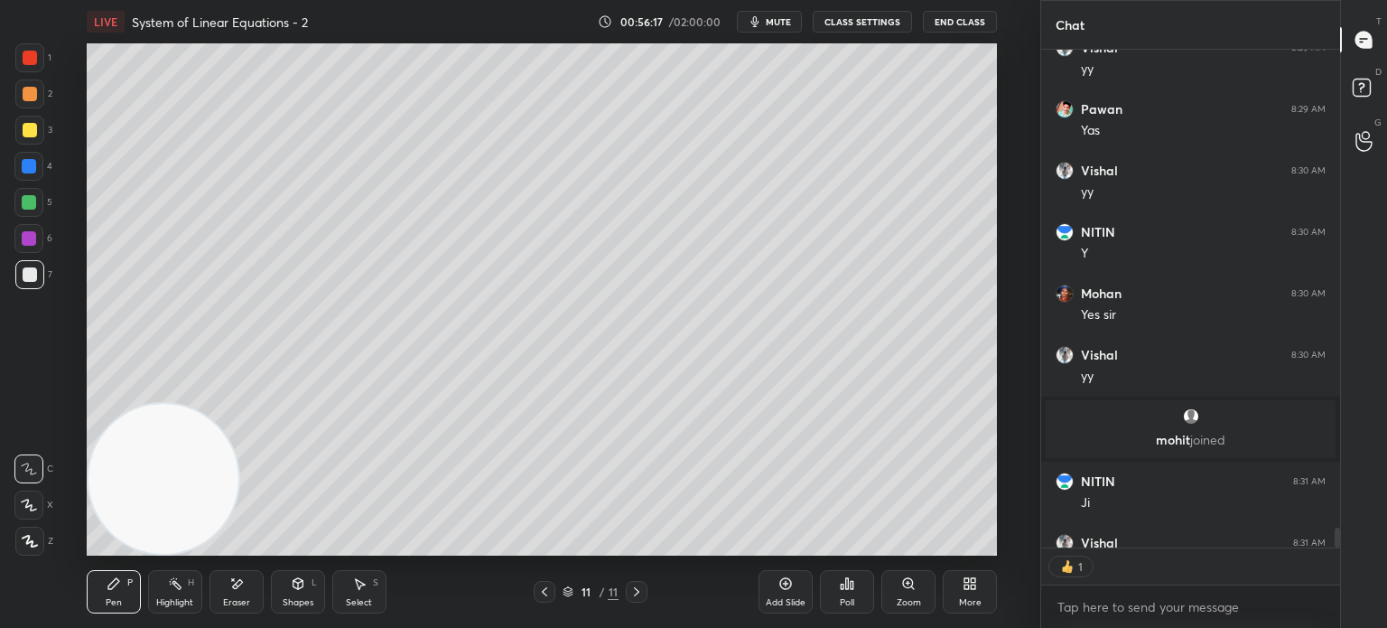
scroll to position [11928, 0]
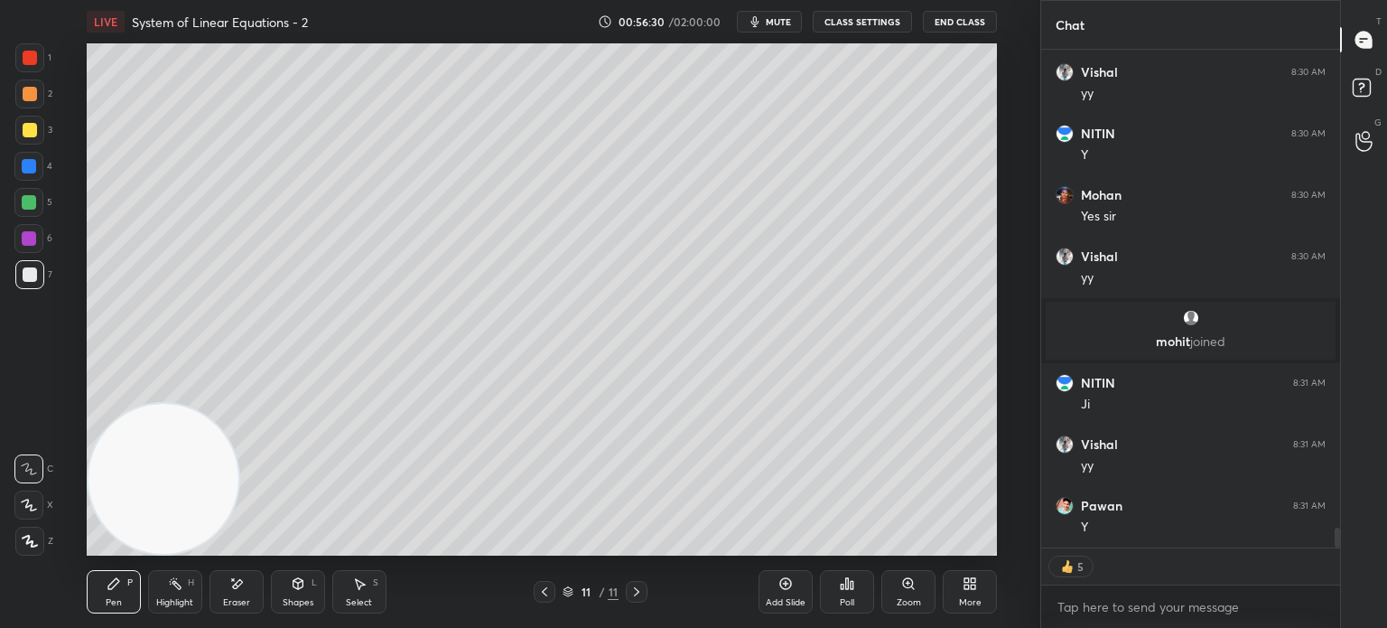
click at [633, 596] on icon at bounding box center [636, 591] width 14 height 14
click at [978, 592] on div "More" at bounding box center [970, 591] width 54 height 43
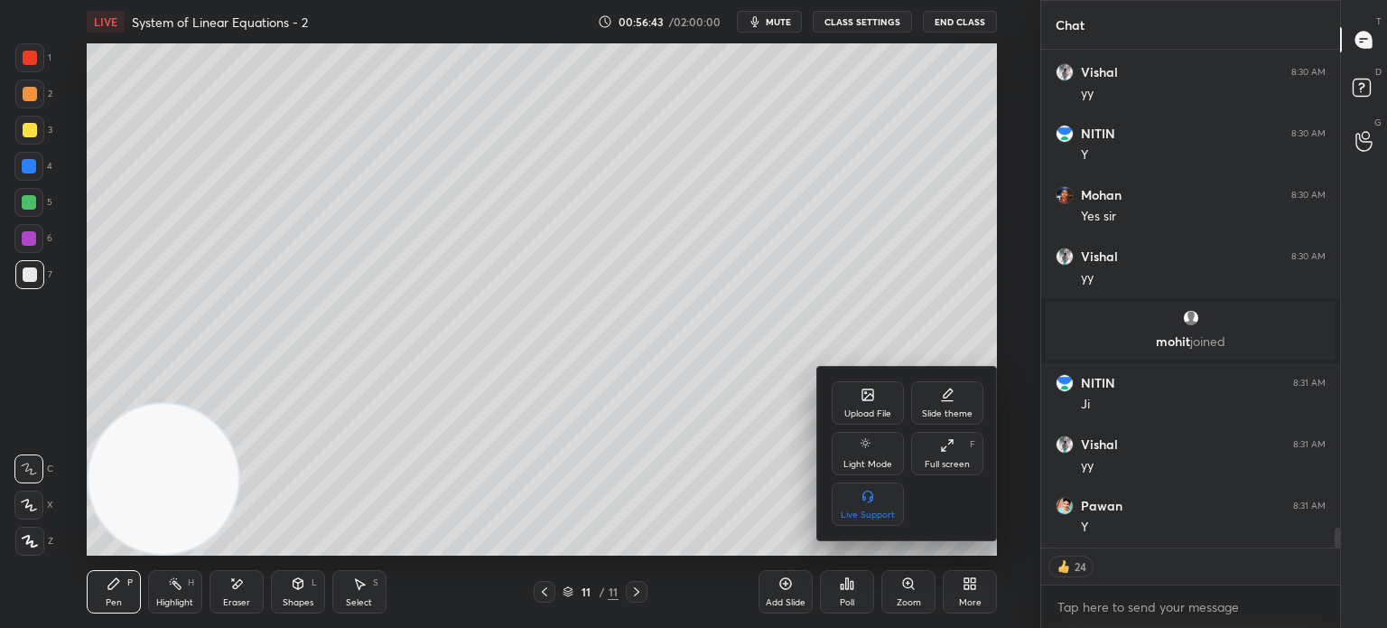
click at [874, 406] on div "Upload File" at bounding box center [868, 402] width 72 height 43
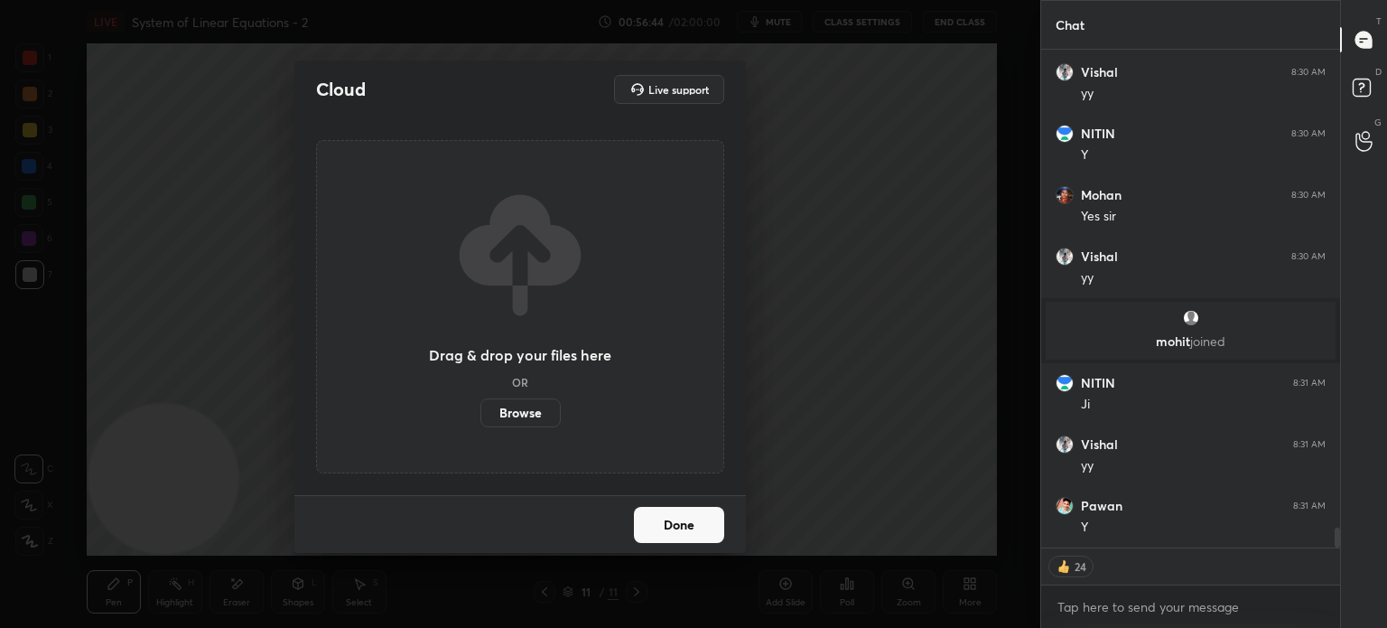
click at [531, 415] on label "Browse" at bounding box center [520, 412] width 80 height 29
click at [480, 415] on input "Browse" at bounding box center [480, 412] width 0 height 29
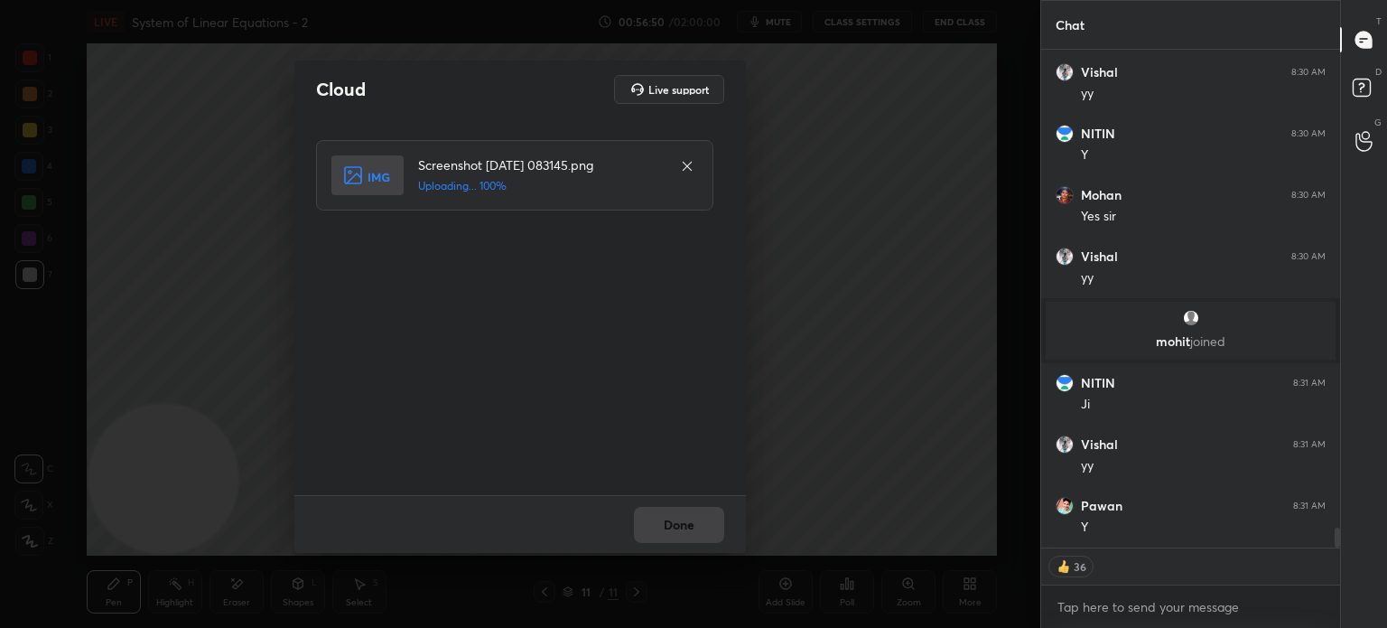
click at [700, 531] on div "Done" at bounding box center [520, 524] width 452 height 58
click at [699, 528] on button "Done" at bounding box center [679, 525] width 90 height 36
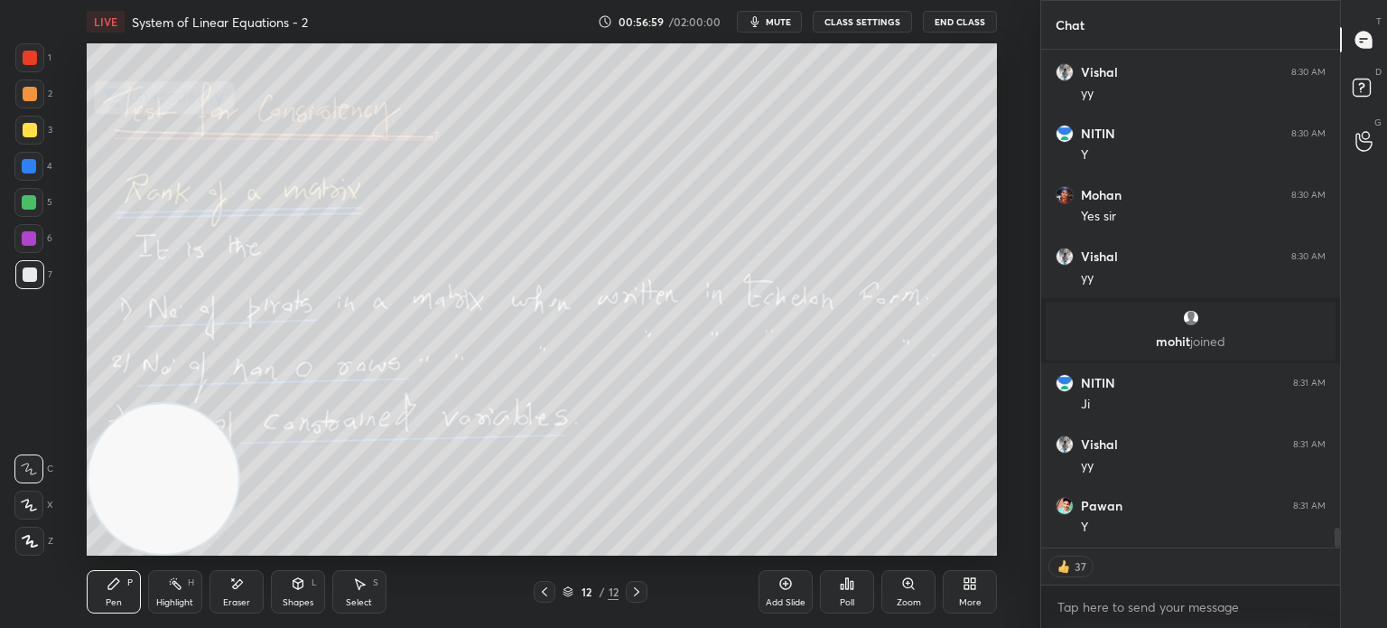
click at [14, 197] on div "1 2 3 4 5 6 7 C X Z E E Erase all H H" at bounding box center [29, 299] width 58 height 512
click at [29, 204] on div at bounding box center [29, 202] width 14 height 14
click at [545, 596] on icon at bounding box center [544, 591] width 14 height 14
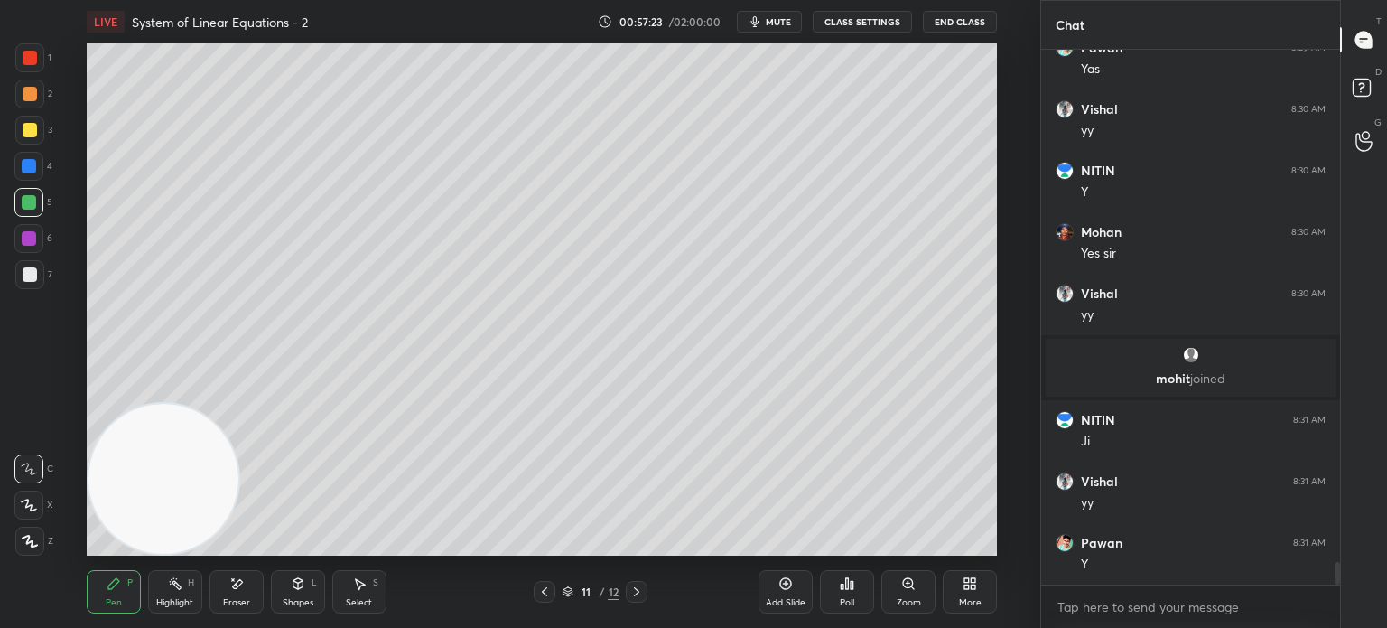
scroll to position [11952, 0]
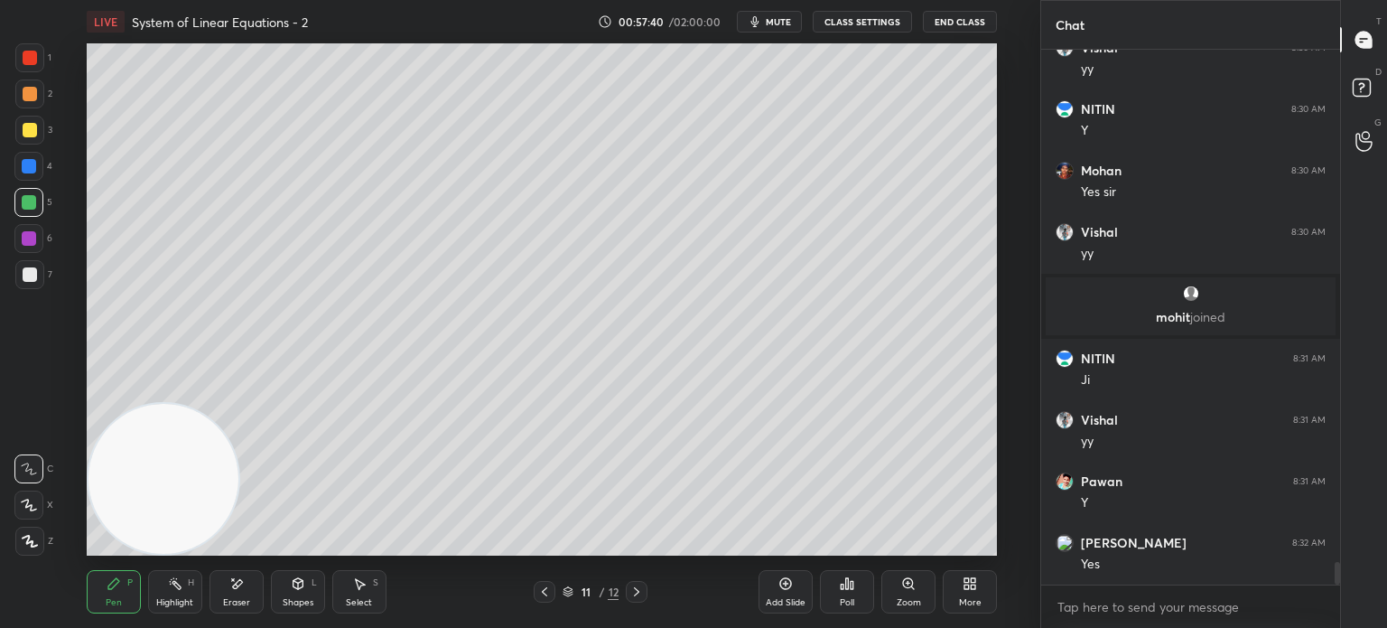
click at [645, 588] on div at bounding box center [637, 592] width 22 height 22
click at [549, 42] on div "LIVE System of Linear Equations - 2 00:57:49 / 02:00:00 mute CLASS SETTINGS End…" at bounding box center [542, 314] width 968 height 628
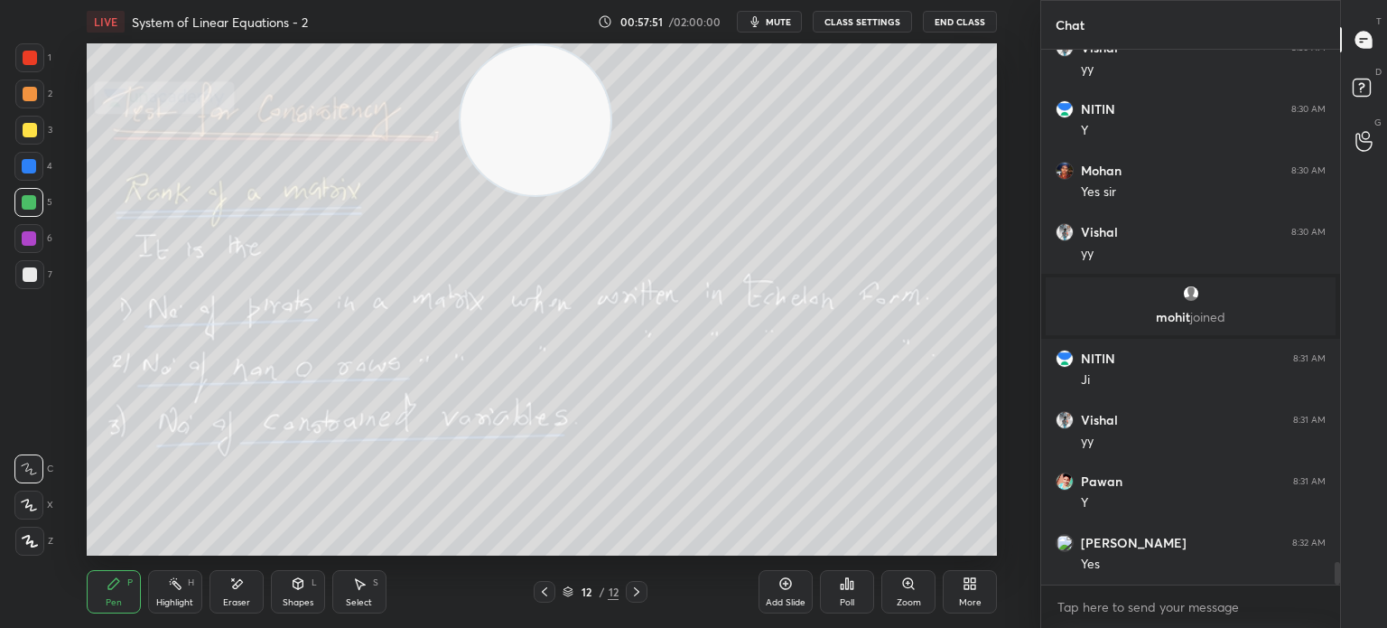
scroll to position [12013, 0]
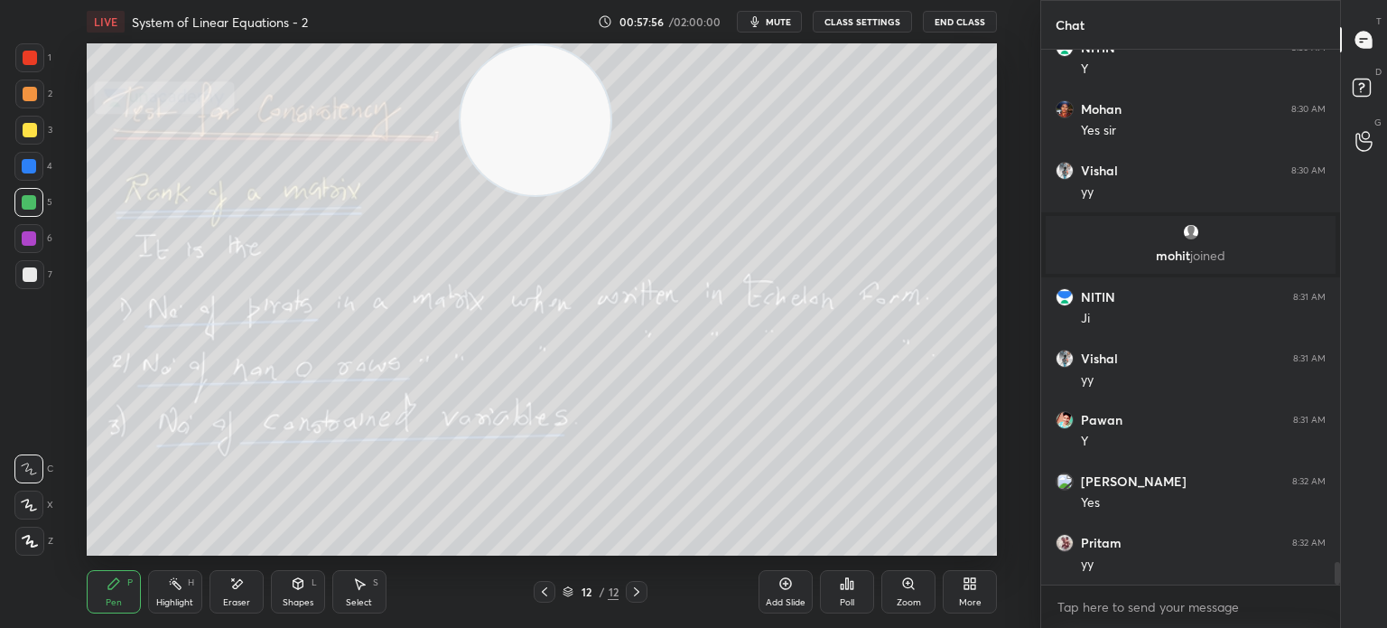
click at [554, 587] on div at bounding box center [545, 592] width 22 height 22
click at [642, 592] on icon at bounding box center [636, 591] width 14 height 14
click at [237, 592] on div "Eraser" at bounding box center [237, 591] width 54 height 43
click at [33, 548] on div "Erase all" at bounding box center [28, 541] width 29 height 29
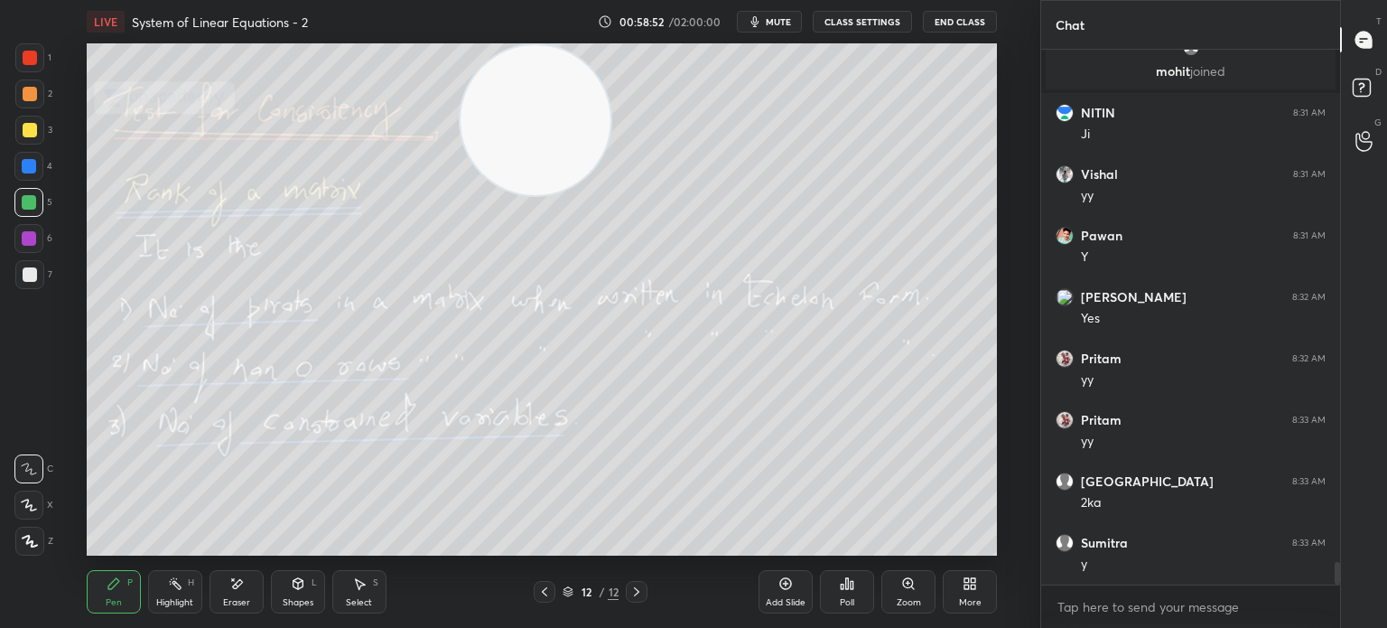
scroll to position [12259, 0]
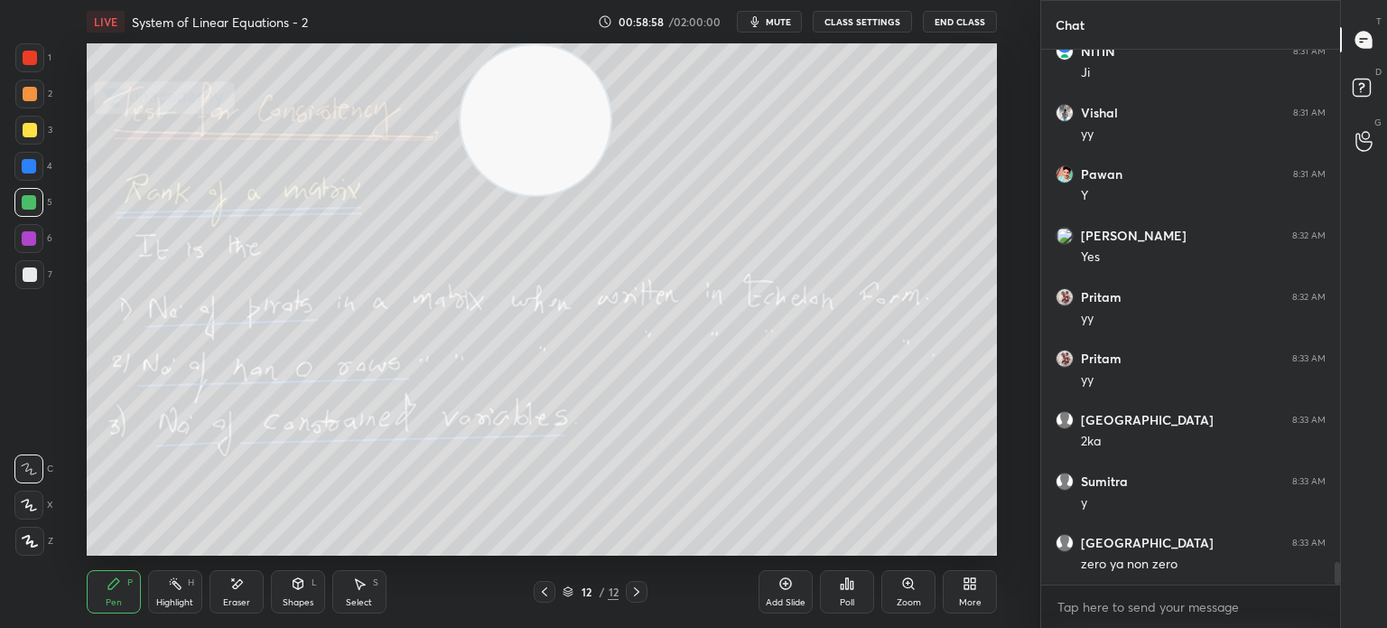
click at [312, 556] on div "LIVE System of Linear Equations - 2 00:58:58 / 02:00:00 mute CLASS SETTINGS End…" at bounding box center [542, 314] width 968 height 628
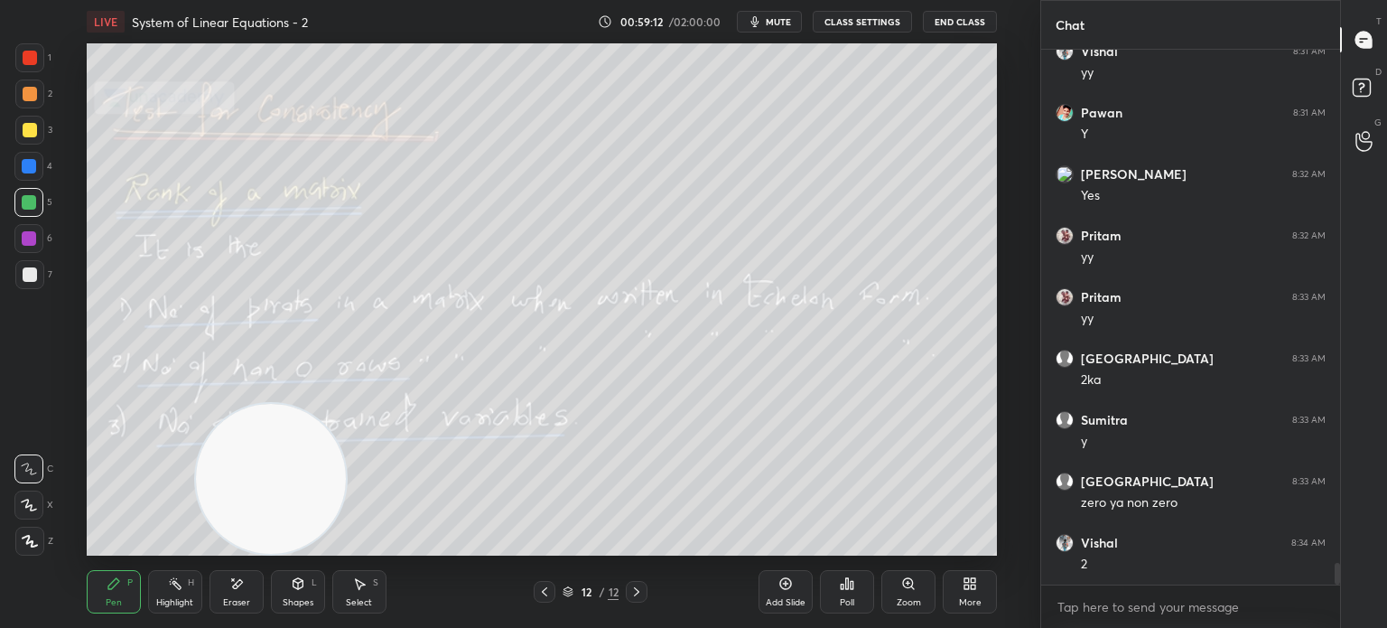
scroll to position [12382, 0]
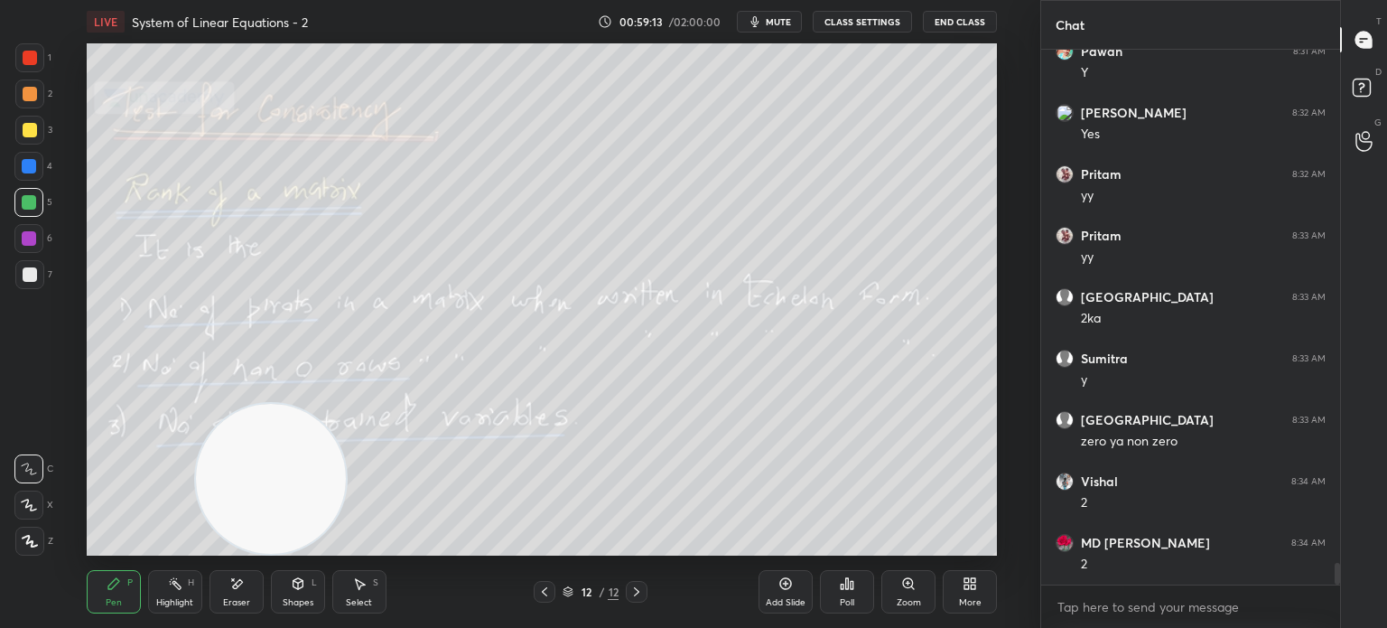
click at [32, 53] on div at bounding box center [30, 58] width 14 height 14
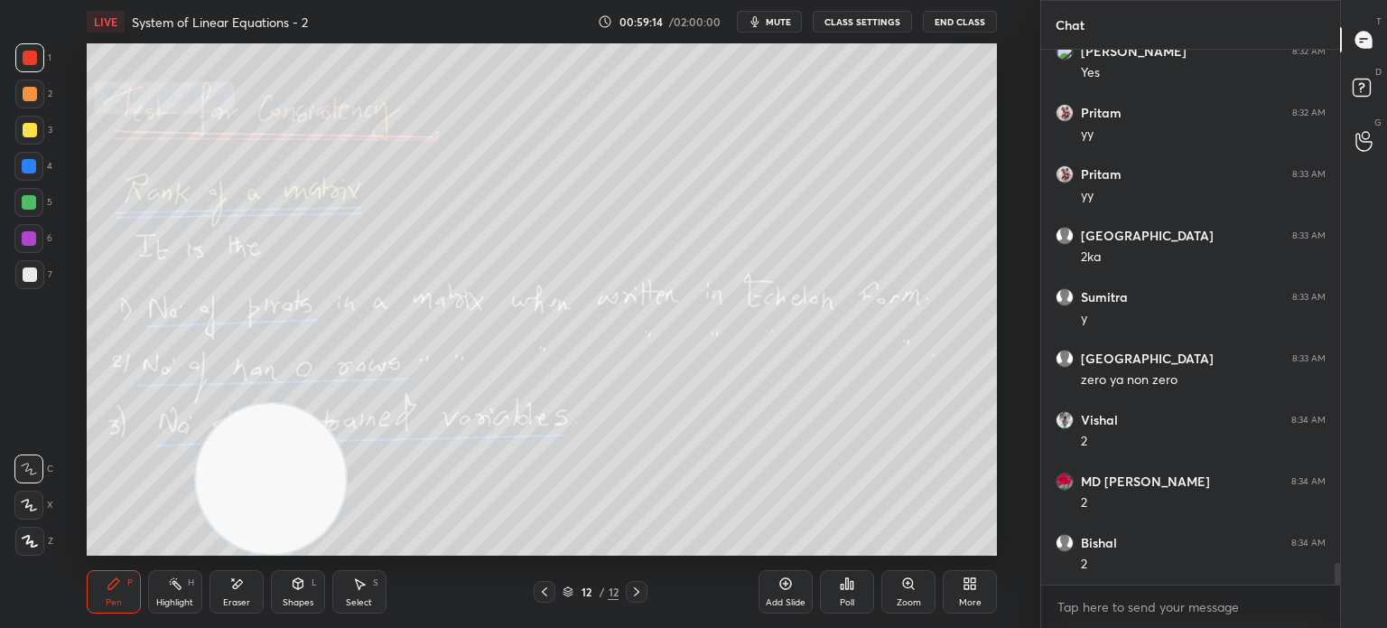
scroll to position [12521, 0]
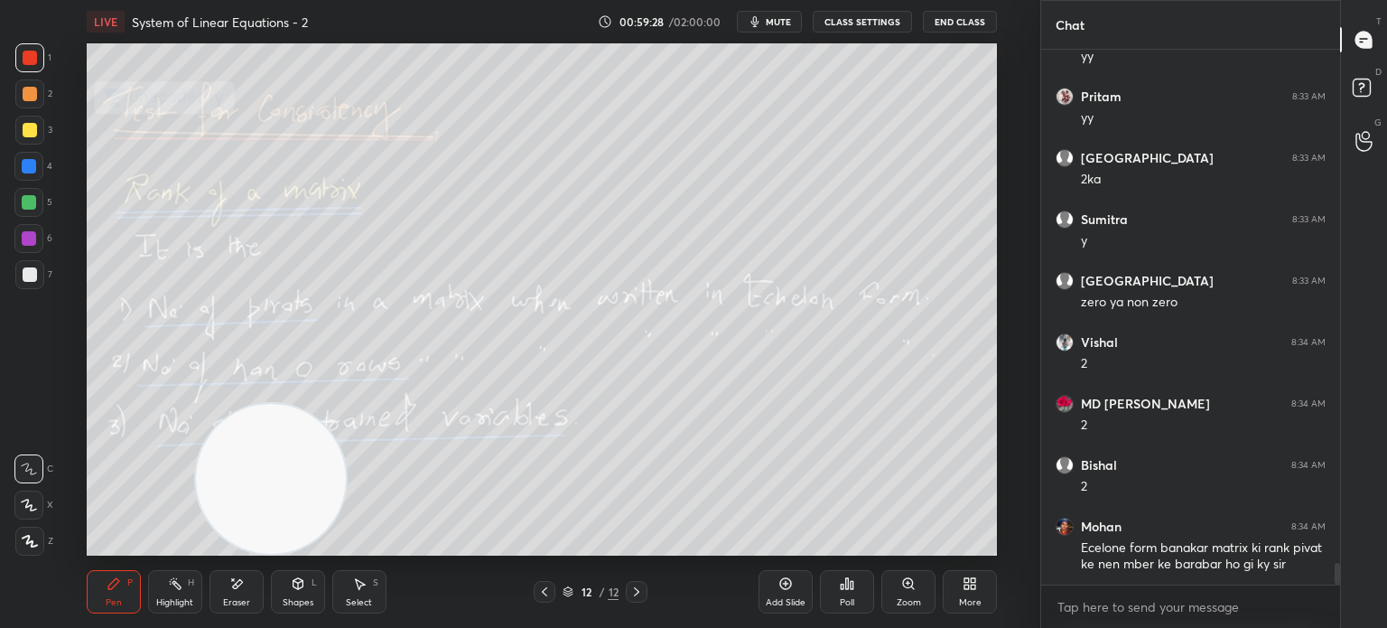
drag, startPoint x: 31, startPoint y: 79, endPoint x: 29, endPoint y: 94, distance: 14.6
click at [29, 92] on div at bounding box center [29, 93] width 29 height 29
click at [24, 97] on div at bounding box center [30, 94] width 14 height 14
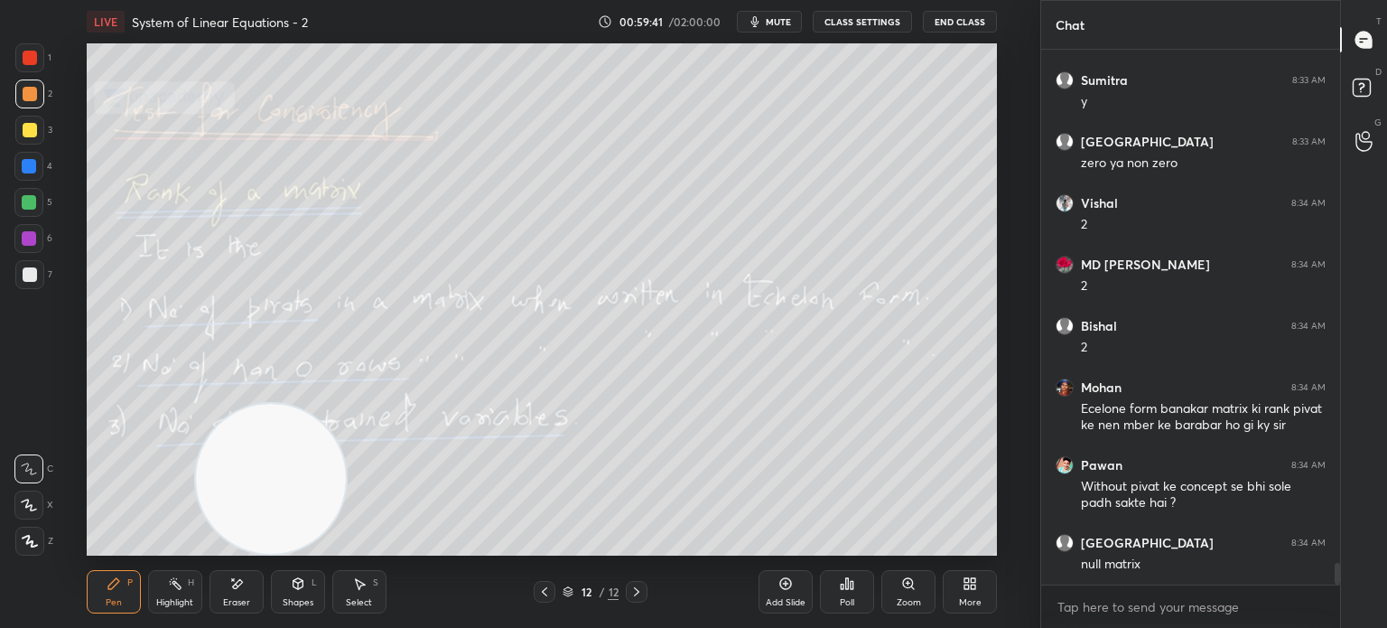
scroll to position [12721, 0]
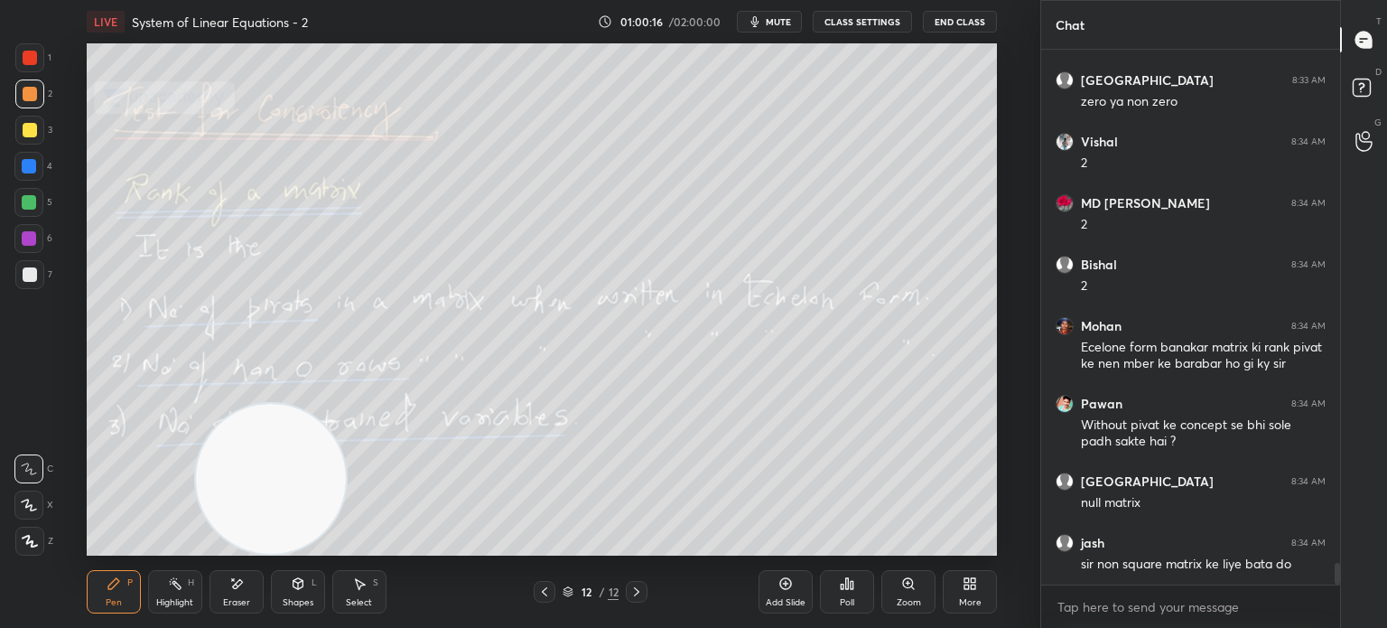
click at [780, 598] on div "Add Slide" at bounding box center [786, 602] width 40 height 9
click at [35, 70] on div at bounding box center [29, 57] width 29 height 29
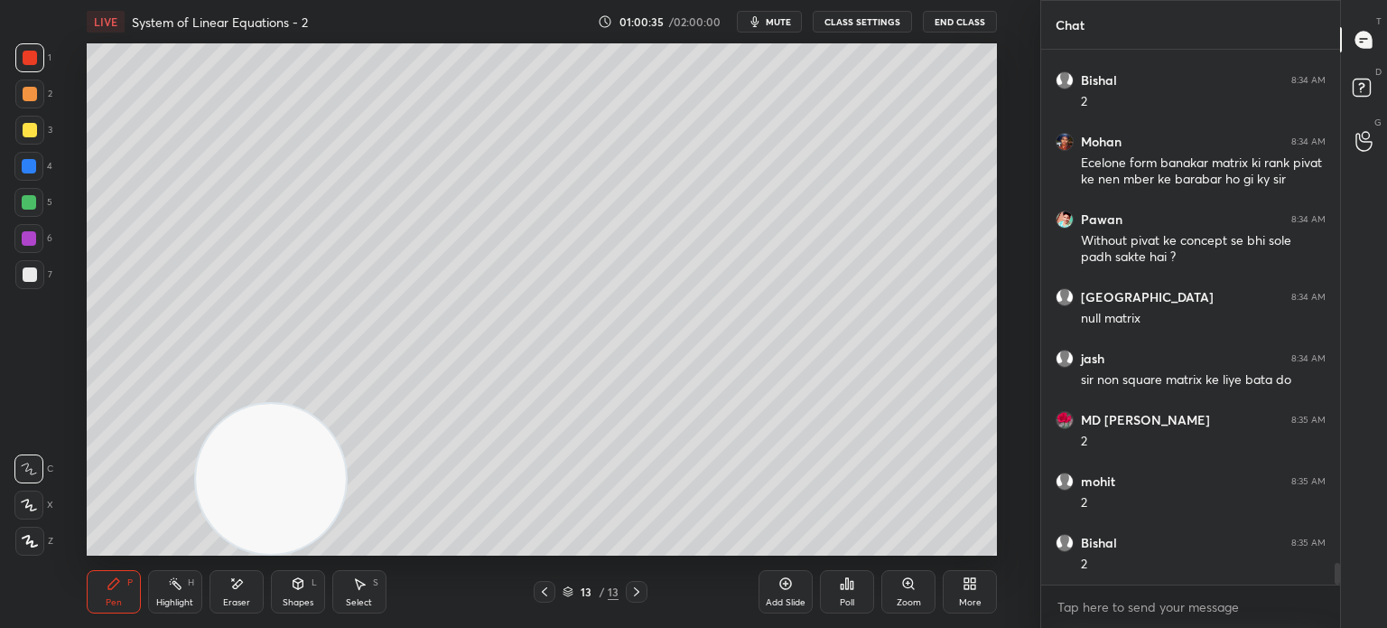
scroll to position [12967, 0]
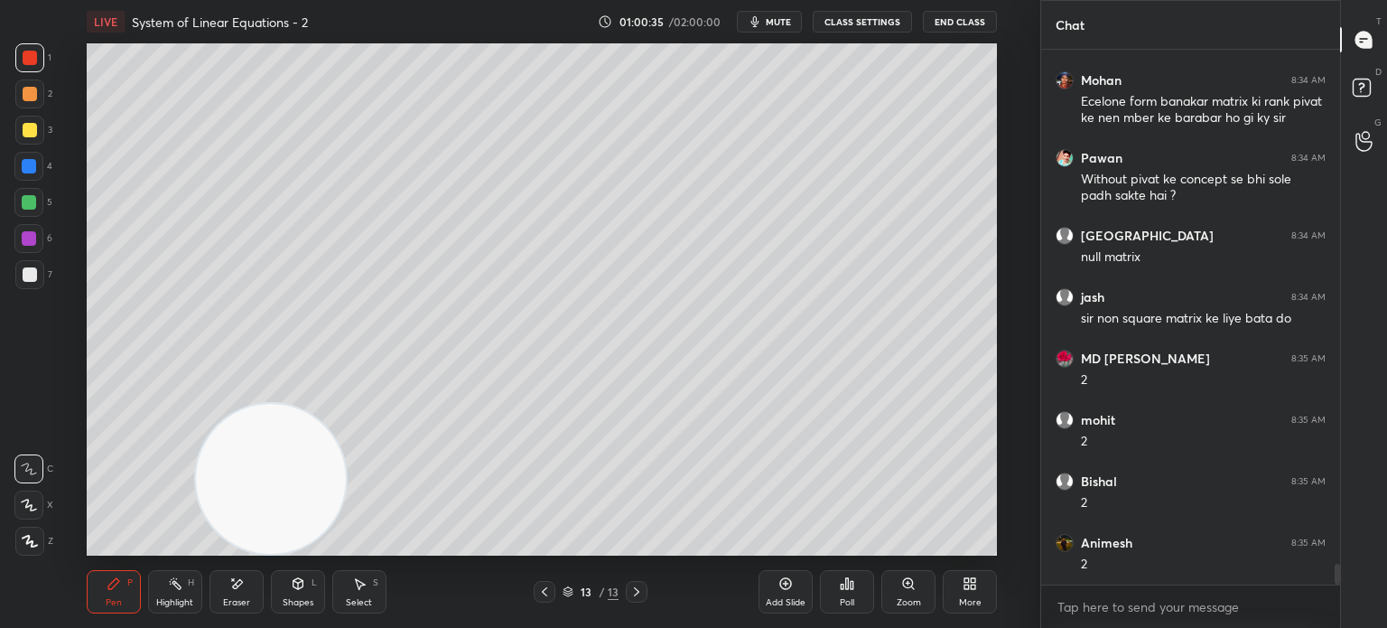
click at [32, 224] on div at bounding box center [28, 238] width 29 height 29
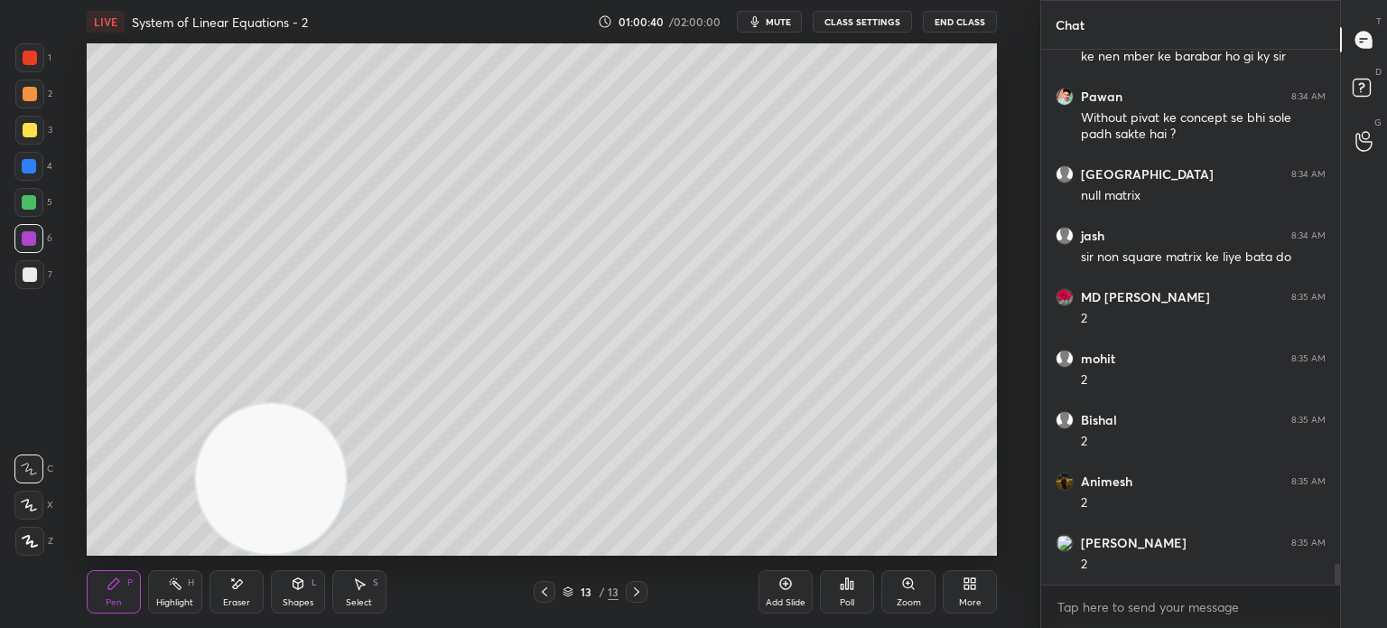
click at [41, 270] on div at bounding box center [29, 274] width 29 height 29
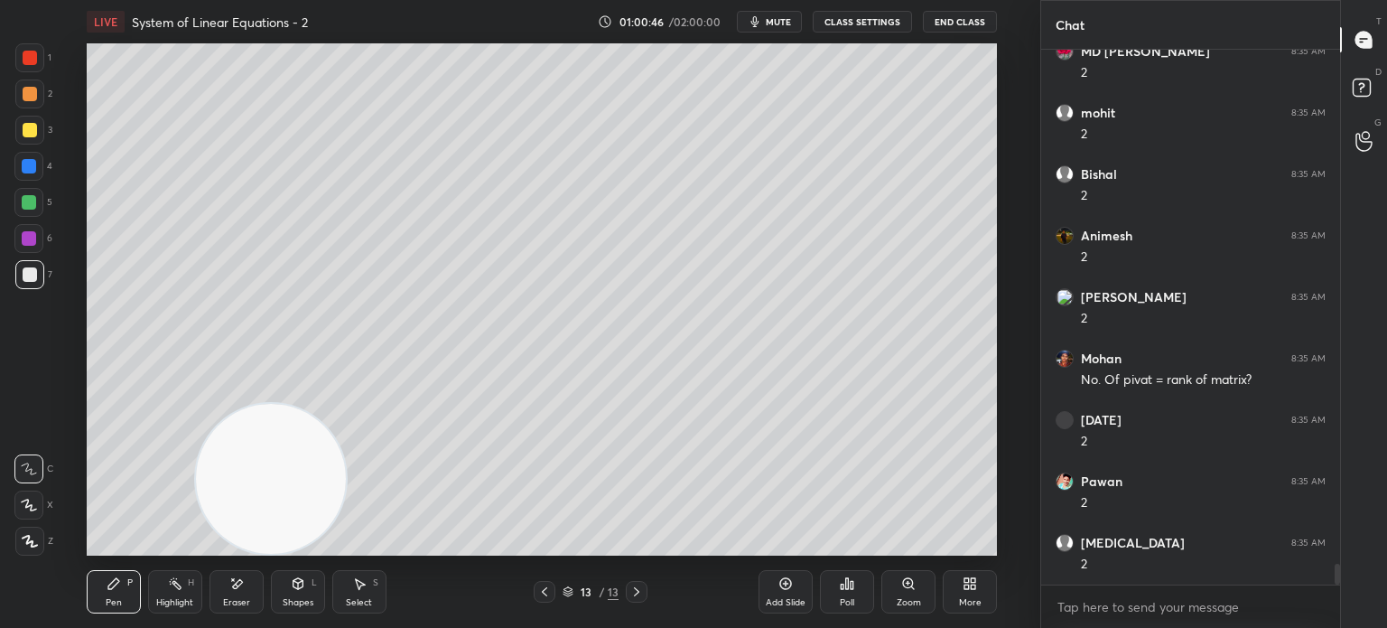
scroll to position [13336, 0]
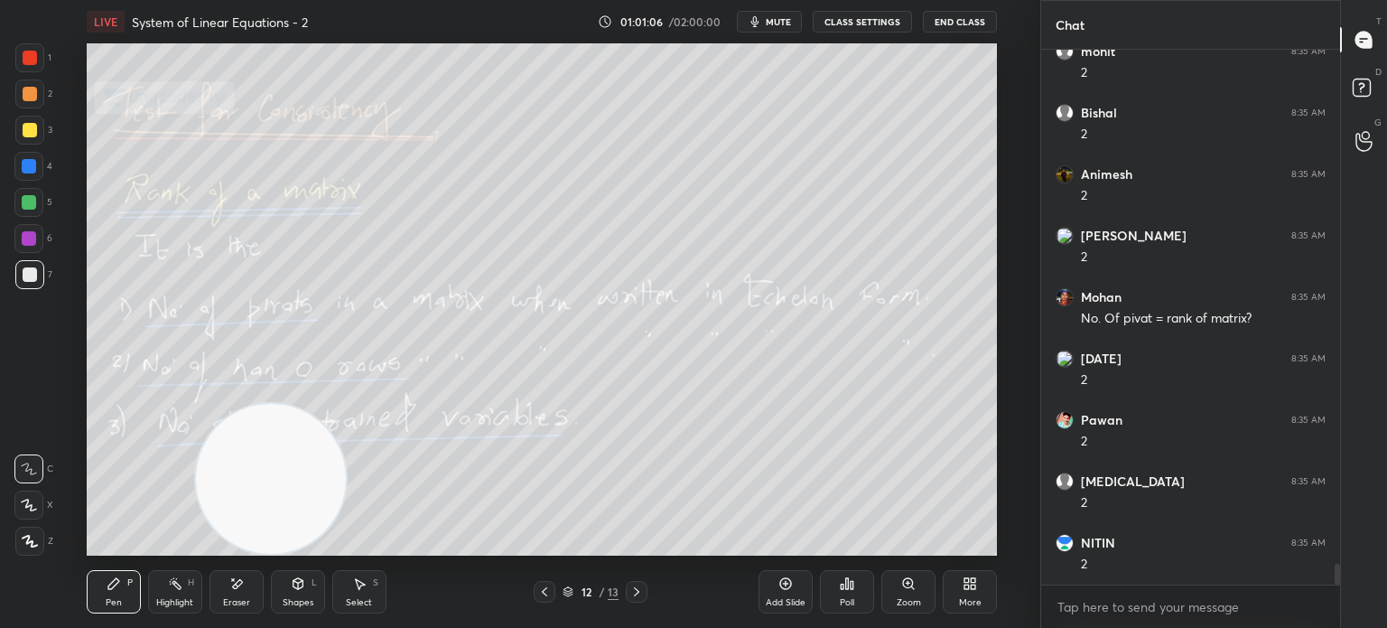
click at [983, 607] on div "More" at bounding box center [970, 591] width 54 height 43
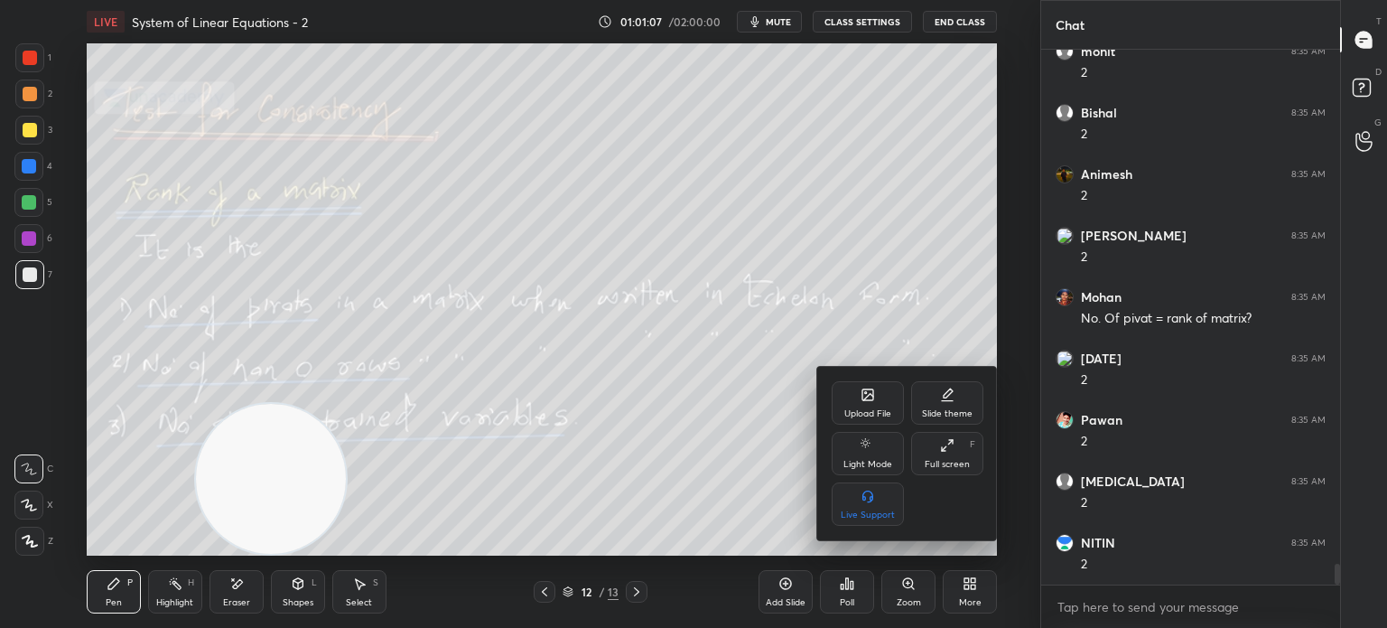
click at [874, 401] on div "Upload File" at bounding box center [868, 402] width 72 height 43
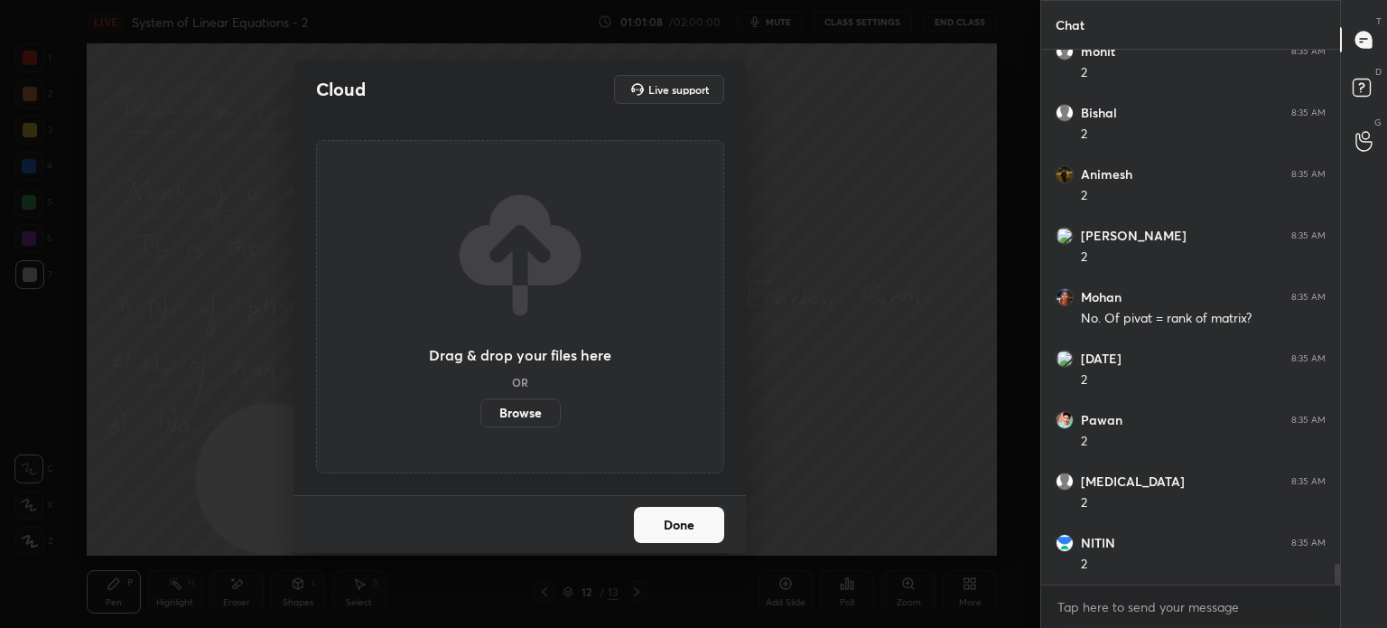
click at [543, 416] on label "Browse" at bounding box center [520, 412] width 80 height 29
click at [480, 416] on input "Browse" at bounding box center [480, 412] width 0 height 29
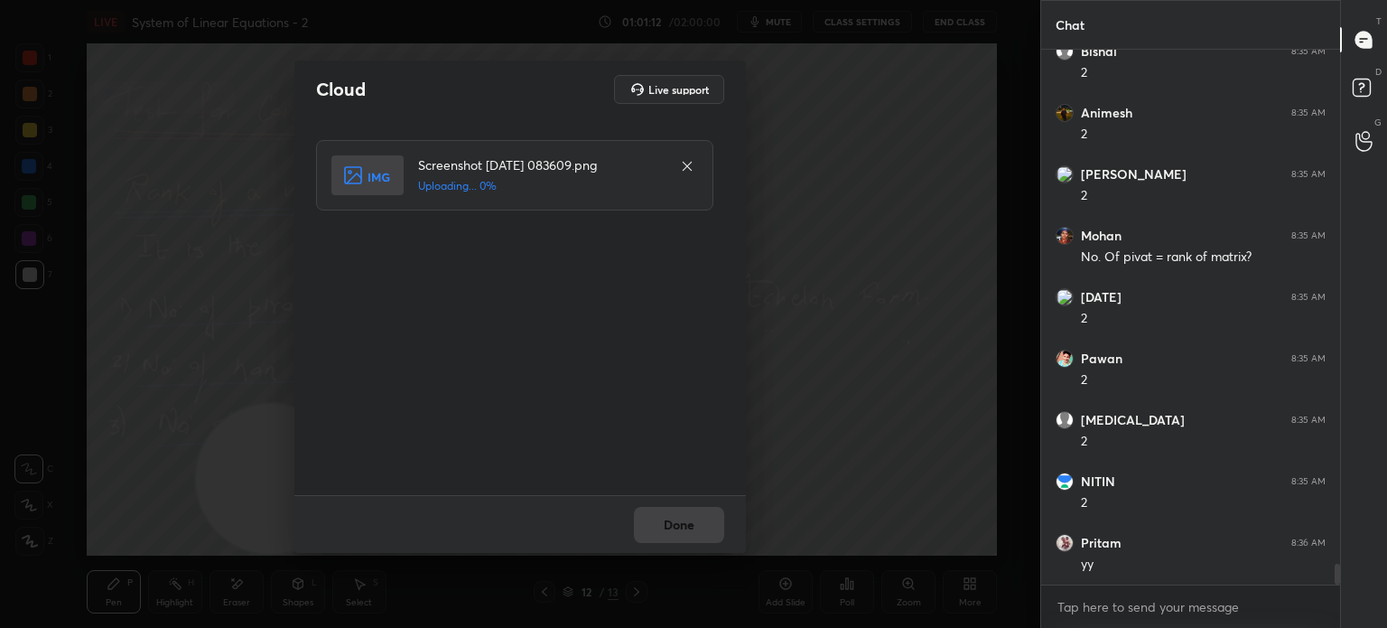
click at [703, 530] on div "Done" at bounding box center [520, 524] width 452 height 58
click at [702, 536] on div "Done" at bounding box center [520, 524] width 452 height 58
click at [702, 537] on button "Done" at bounding box center [679, 525] width 90 height 36
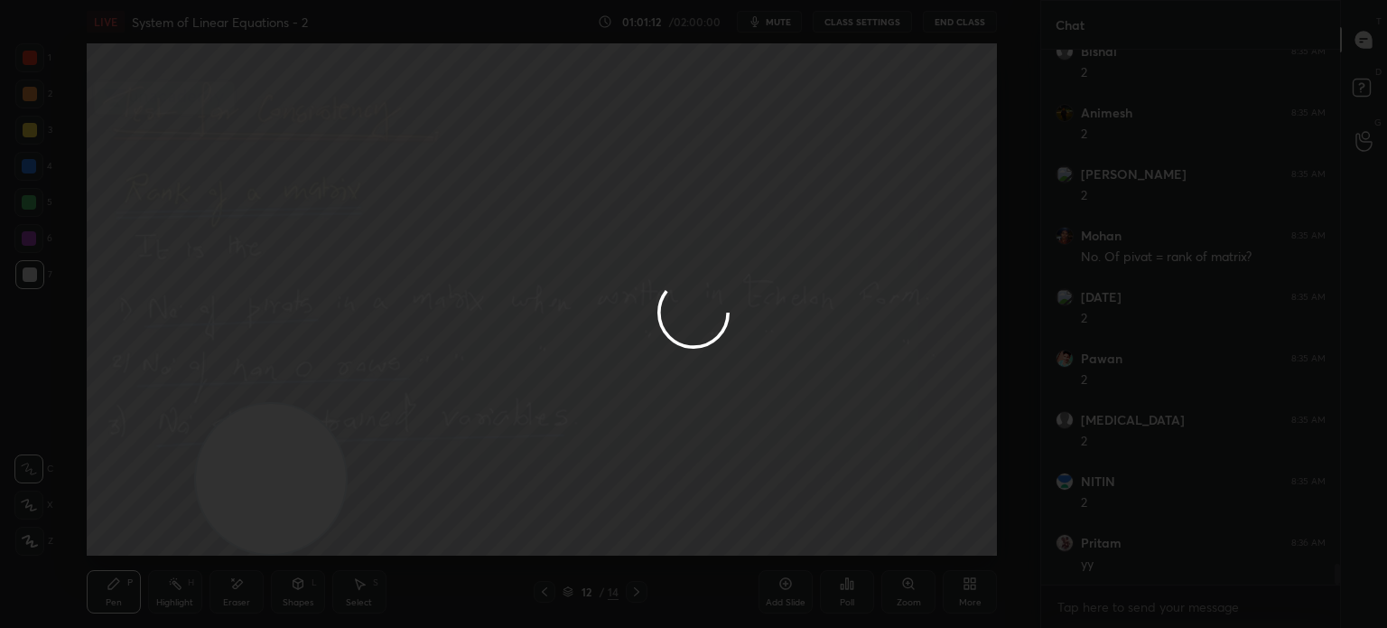
click at [703, 536] on div at bounding box center [693, 314] width 1387 height 628
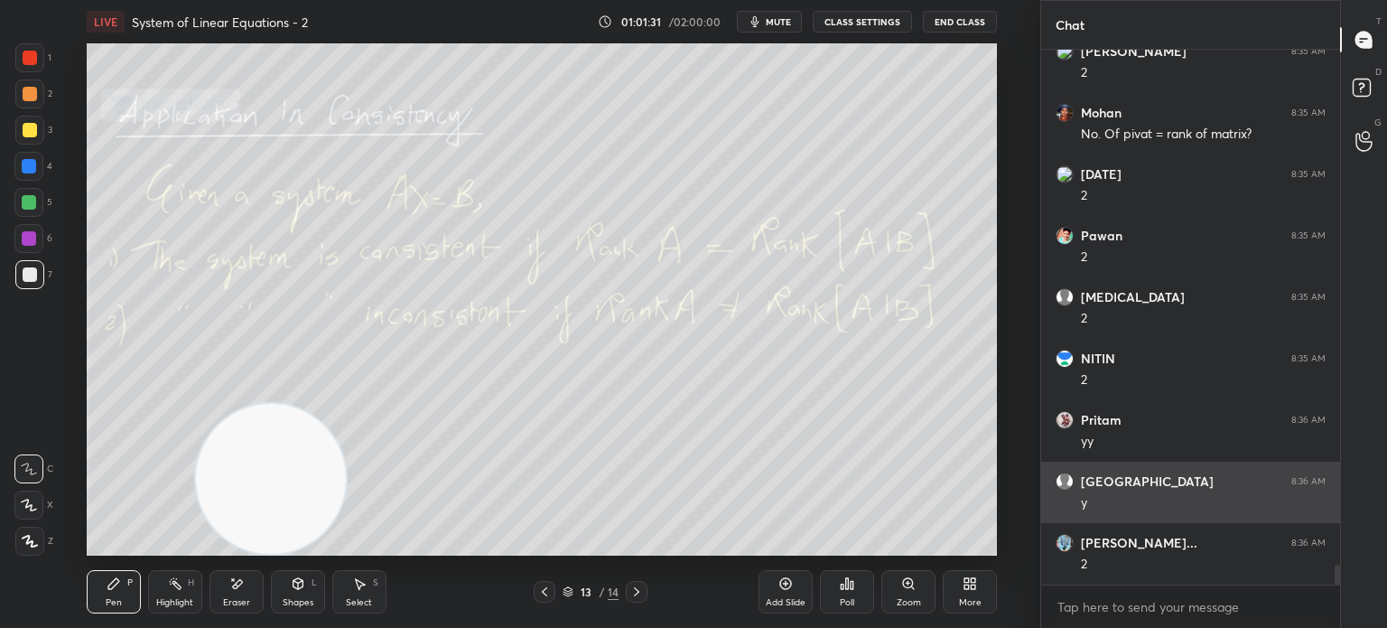
scroll to position [13581, 0]
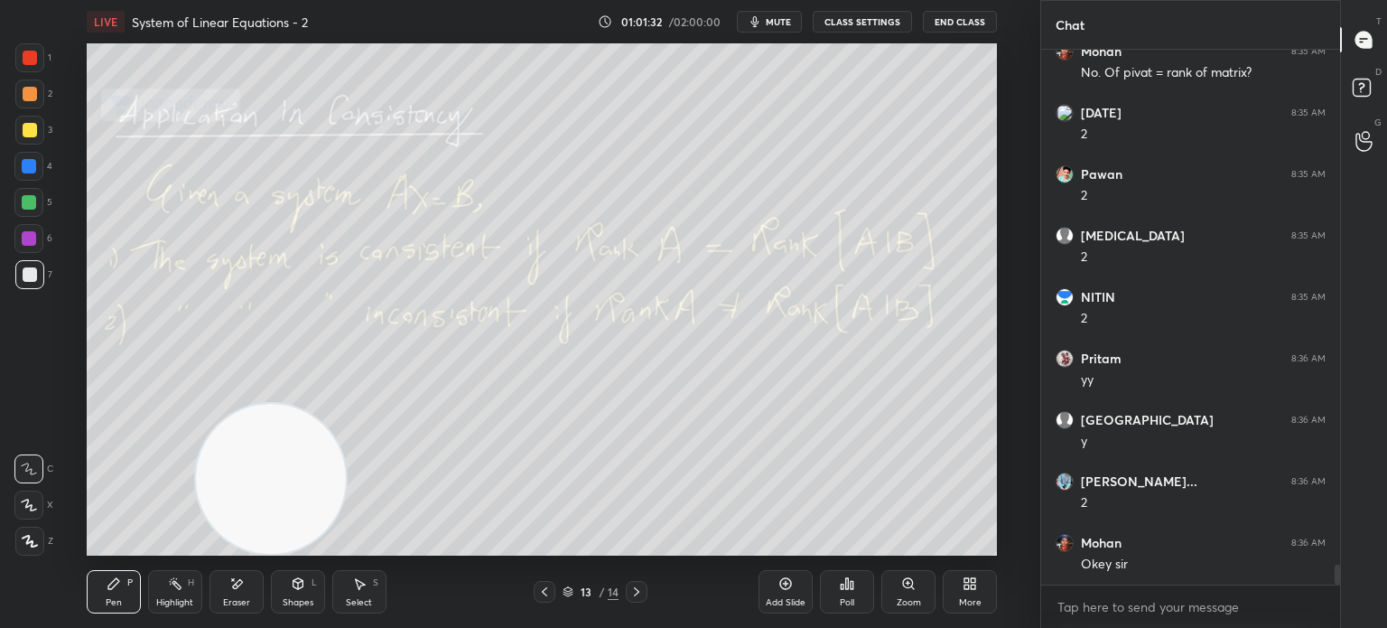
drag, startPoint x: 45, startPoint y: 389, endPoint x: 35, endPoint y: 391, distance: 10.1
click at [44, 389] on div "1 2 3 4 5 6 7 C X Z E E Erase all H H" at bounding box center [29, 299] width 58 height 512
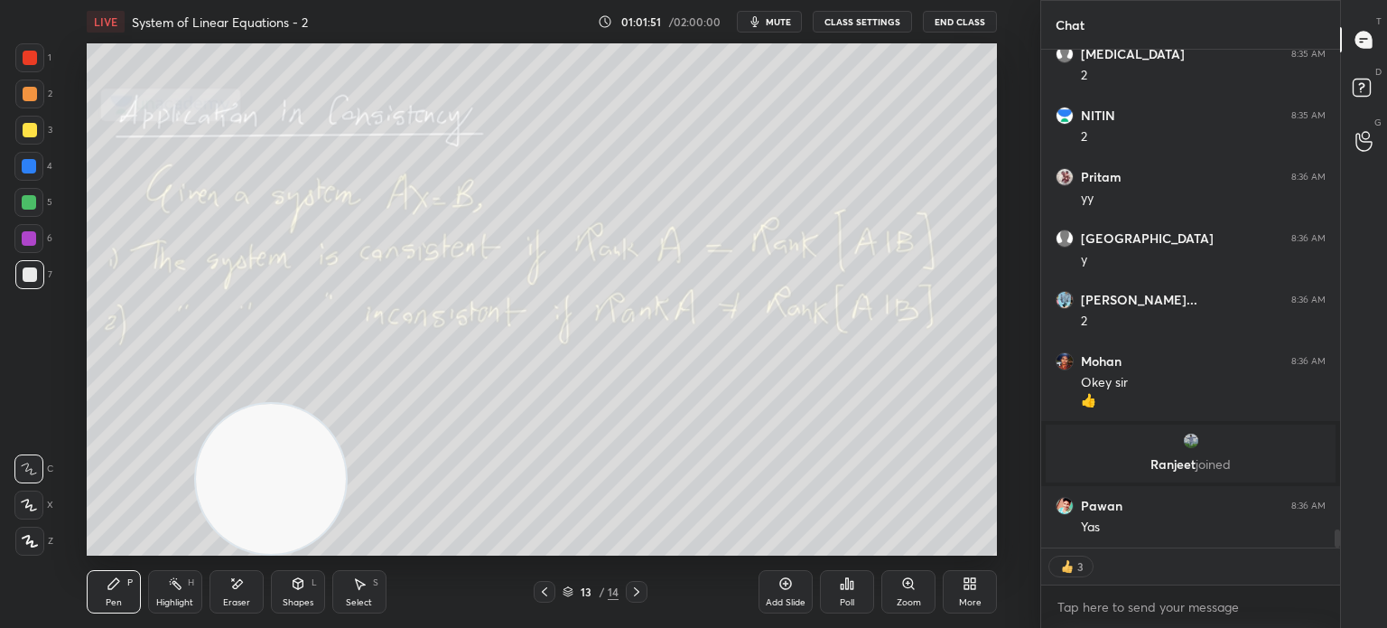
scroll to position [13297, 0]
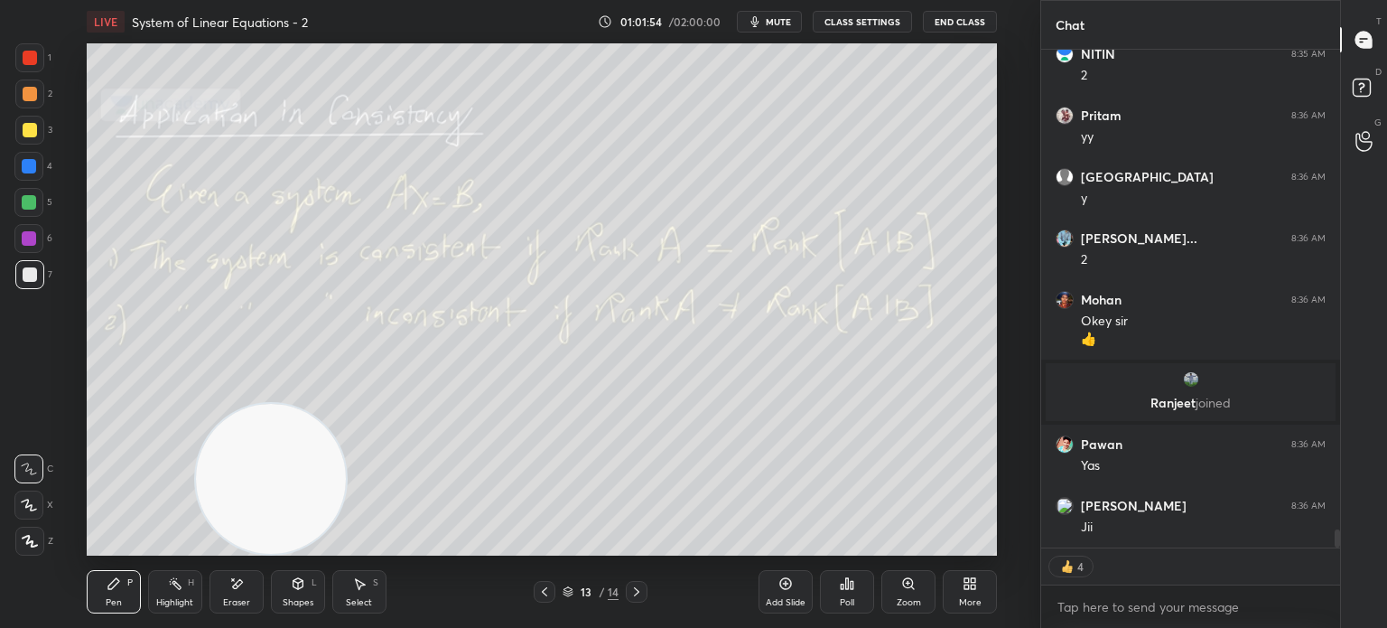
drag, startPoint x: 650, startPoint y: 588, endPoint x: 639, endPoint y: 593, distance: 12.9
click at [648, 588] on div "13 / 14" at bounding box center [591, 592] width 336 height 22
click at [157, 620] on div "LIVE System of Linear Equations - 2 01:01:55 / 02:00:00 mute CLASS SETTINGS End…" at bounding box center [542, 314] width 968 height 628
click at [107, 601] on div "Pen" at bounding box center [114, 602] width 16 height 9
click at [237, 598] on div "Eraser" at bounding box center [236, 602] width 27 height 9
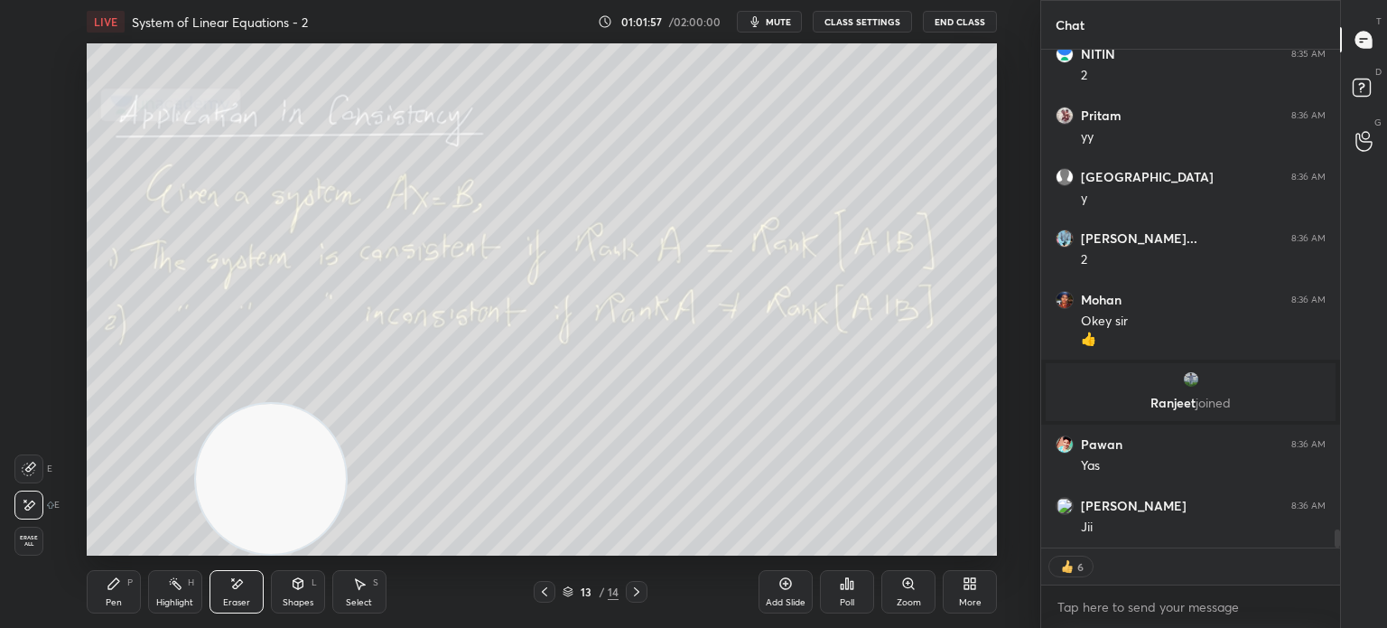
click at [339, 404] on video at bounding box center [271, 479] width 150 height 150
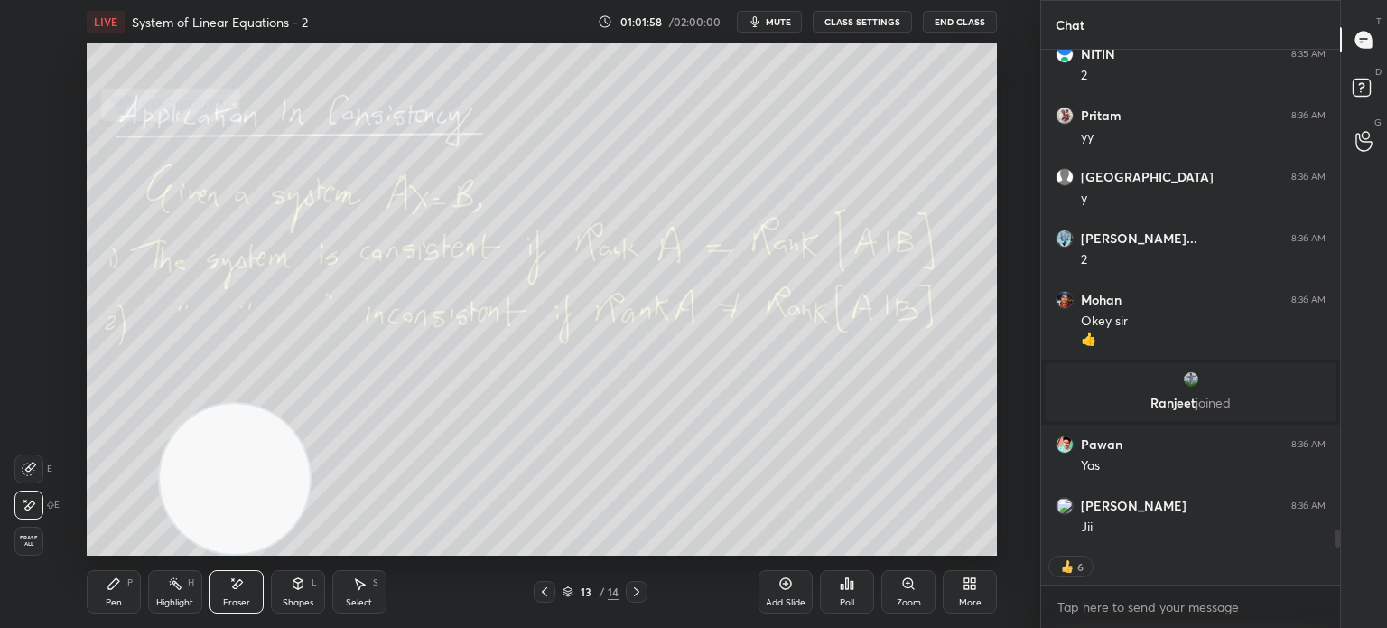
drag, startPoint x: 274, startPoint y: 462, endPoint x: 71, endPoint y: 610, distance: 250.2
click at [99, 601] on div "LIVE System of Linear Equations - 2 01:01:58 / 02:00:00 mute CLASS SETTINGS End…" at bounding box center [542, 314] width 968 height 628
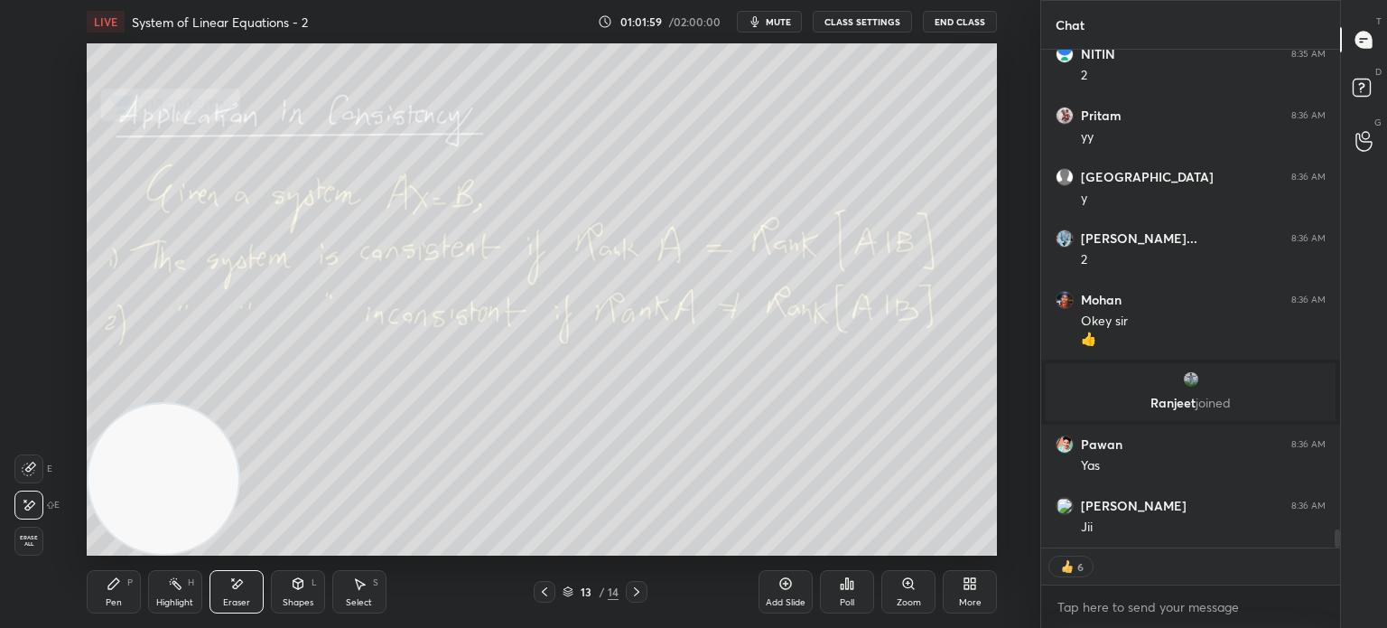
click at [124, 600] on div "Pen P" at bounding box center [114, 591] width 54 height 43
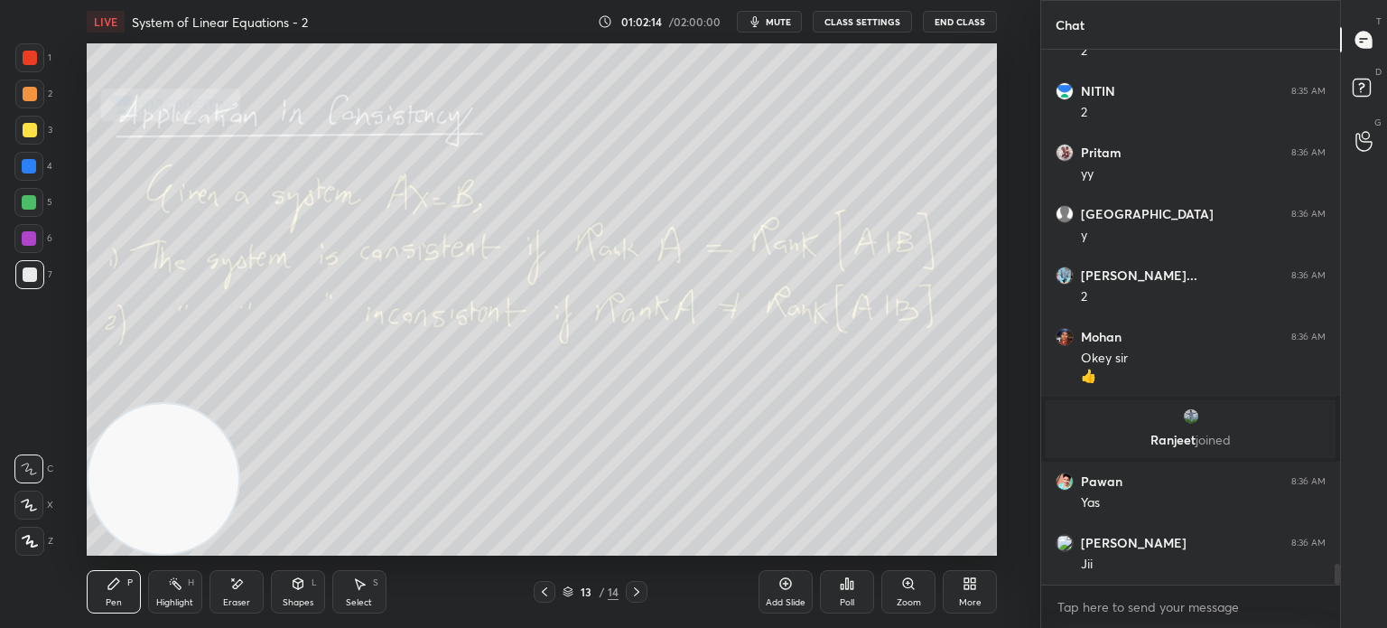
scroll to position [13321, 0]
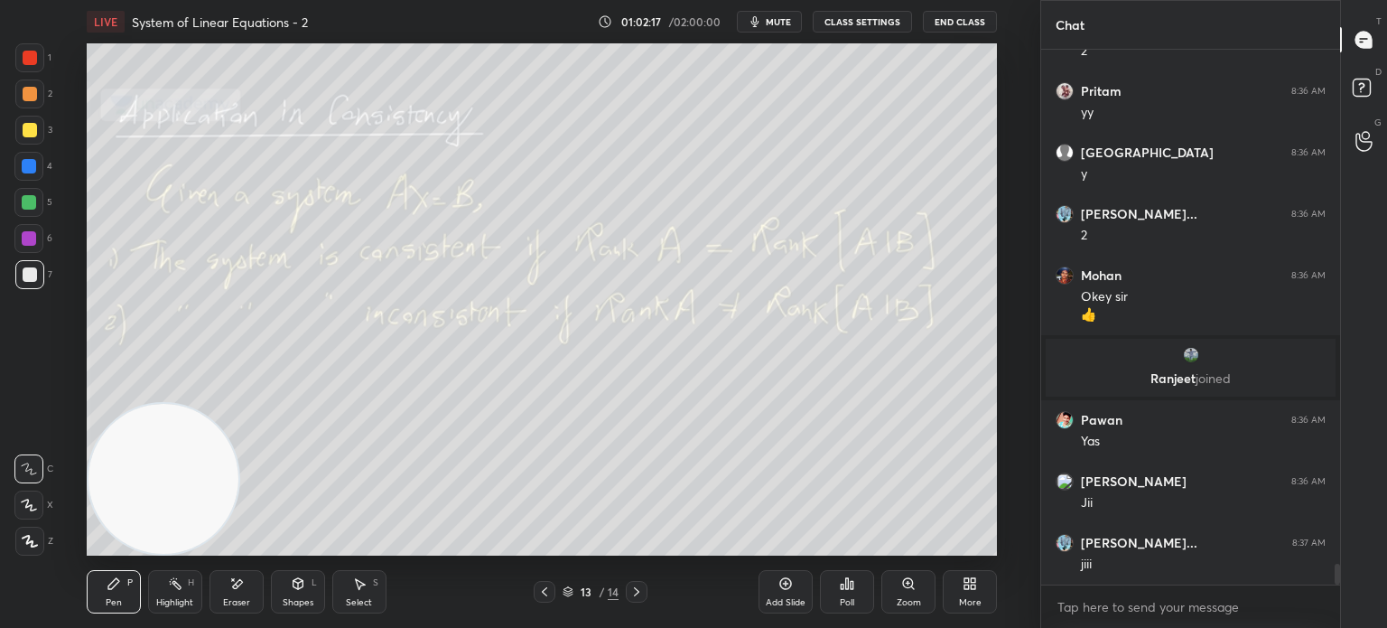
click at [8, 425] on div "1 2 3 4 5 6 7 C X Z E E Erase all H H" at bounding box center [29, 299] width 58 height 512
click at [787, 592] on div "Add Slide" at bounding box center [786, 591] width 54 height 43
click at [32, 267] on div at bounding box center [30, 274] width 14 height 14
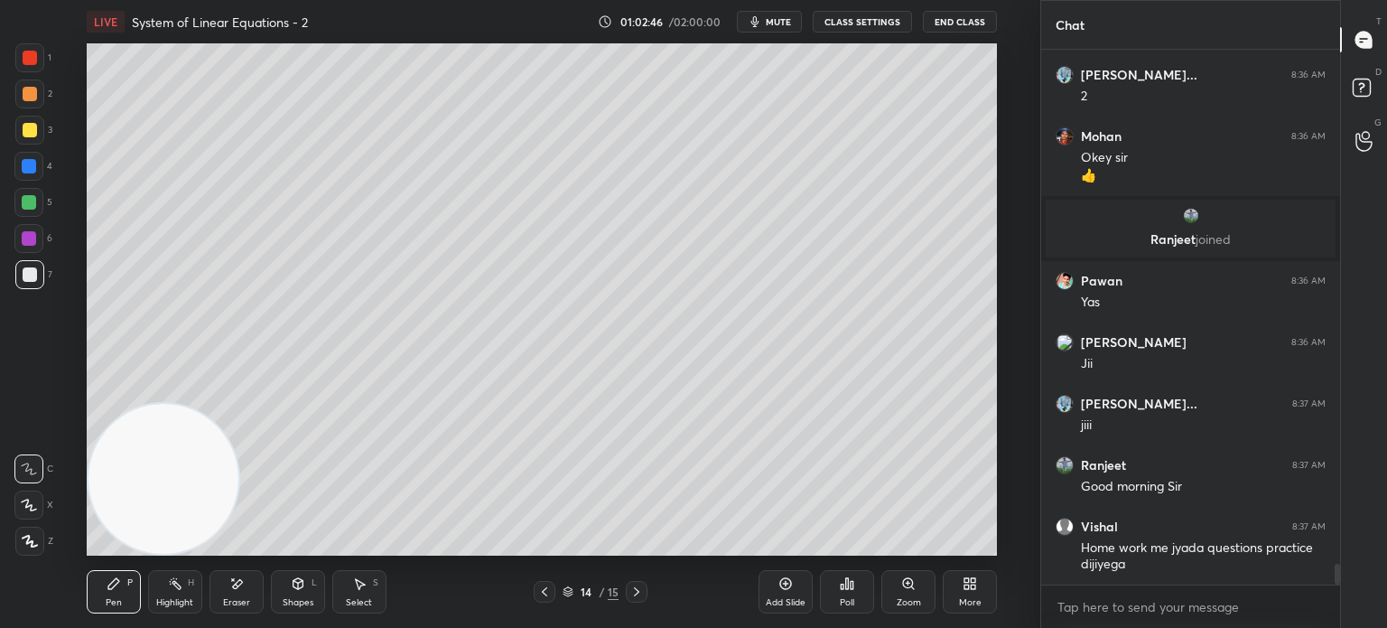
scroll to position [13522, 0]
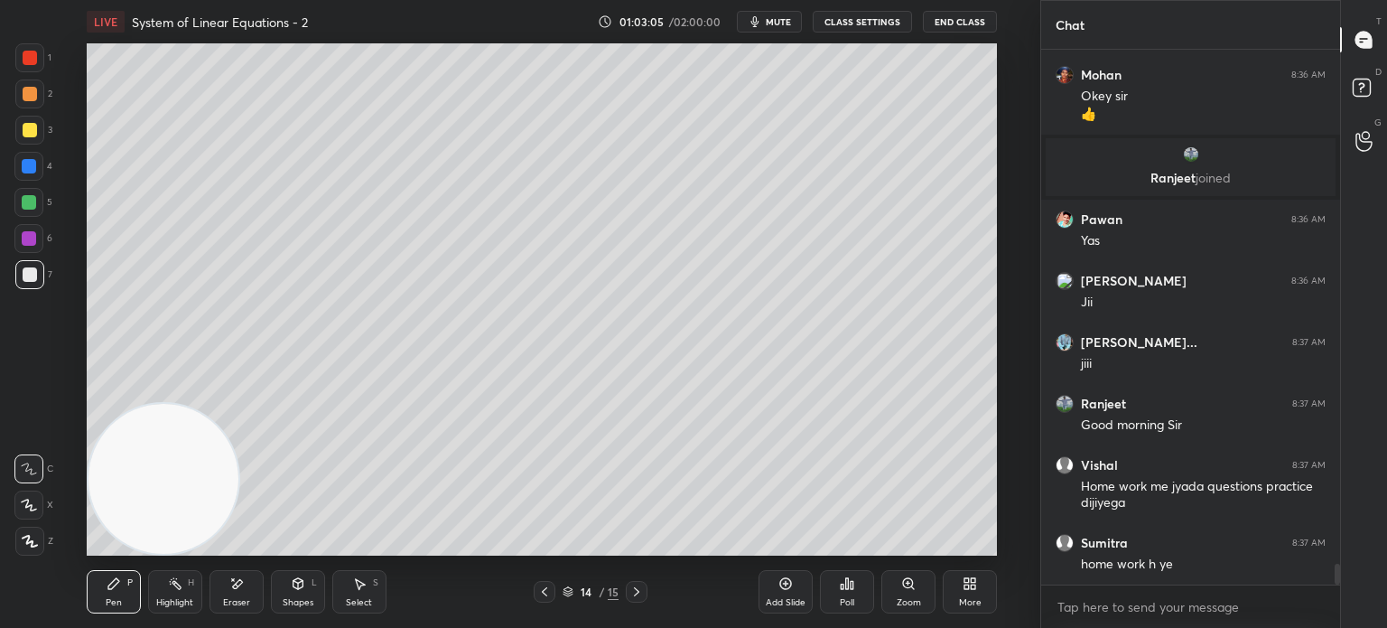
click at [3, 348] on div "1 2 3 4 5 6 7 C X Z E E Erase all H H" at bounding box center [29, 299] width 58 height 512
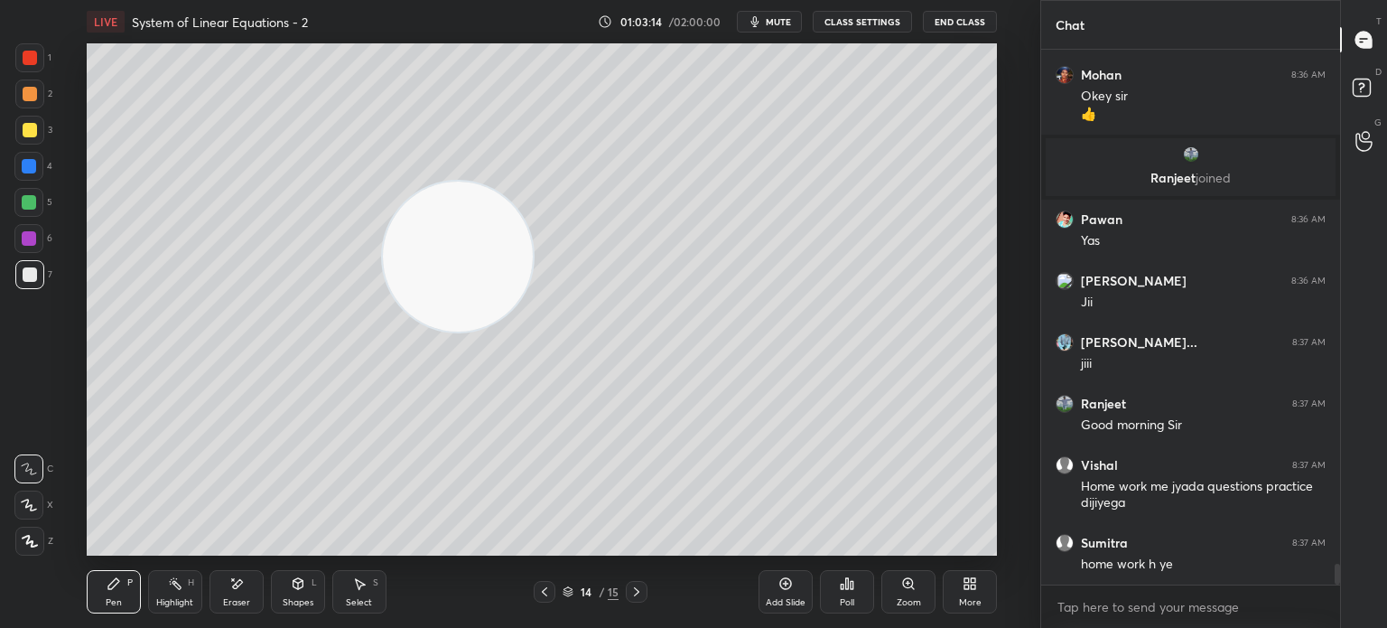
drag, startPoint x: 453, startPoint y: 243, endPoint x: 699, endPoint y: 75, distance: 297.6
click at [533, 182] on video at bounding box center [458, 257] width 150 height 150
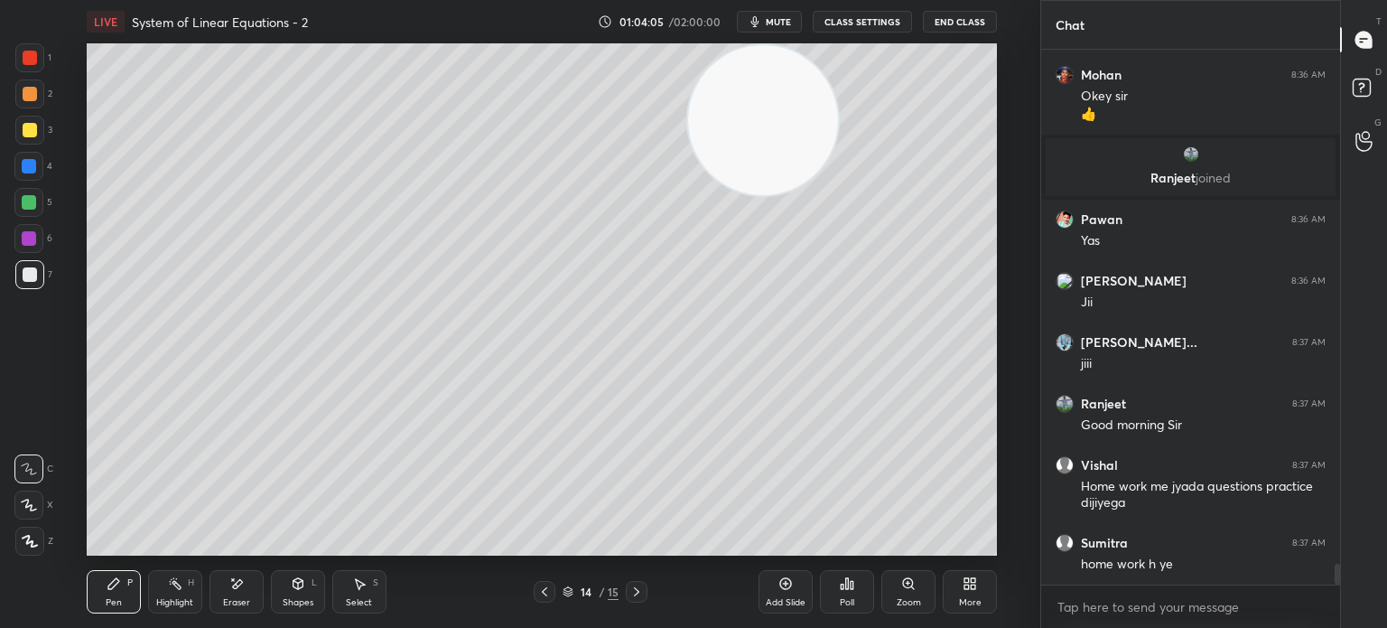
drag, startPoint x: 501, startPoint y: 310, endPoint x: 0, endPoint y: 527, distance: 546.5
click at [61, 490] on div "Setting up your live class Poll for secs No correct answer Start poll" at bounding box center [542, 299] width 968 height 512
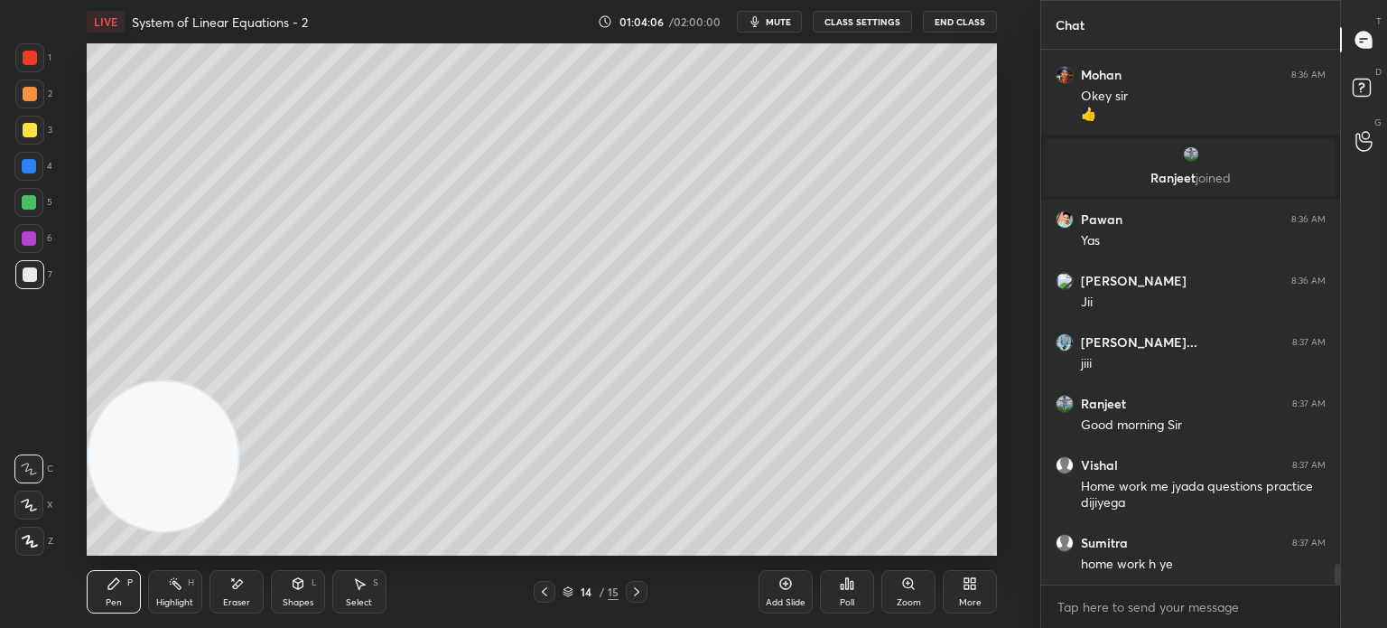
click at [29, 237] on div at bounding box center [29, 238] width 14 height 14
click at [31, 205] on div at bounding box center [29, 202] width 14 height 14
click at [784, 18] on span "mute" at bounding box center [778, 21] width 25 height 13
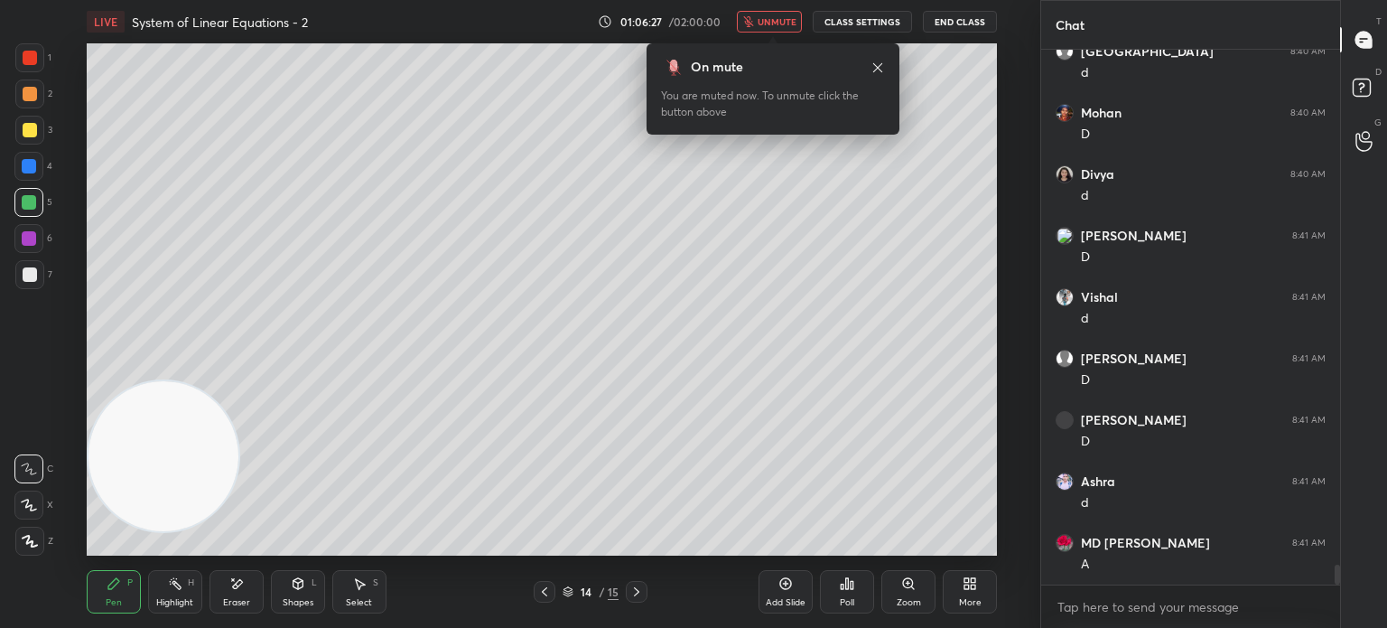
scroll to position [14197, 0]
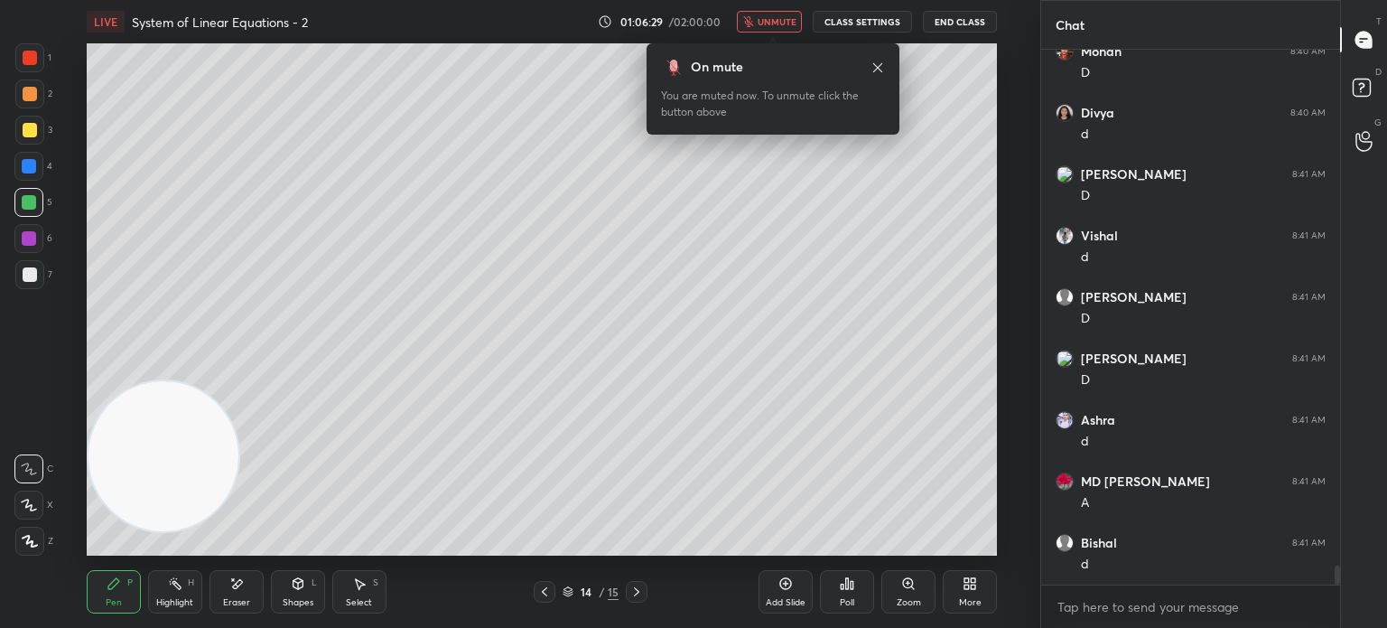
click at [774, 28] on button "unmute" at bounding box center [769, 22] width 65 height 22
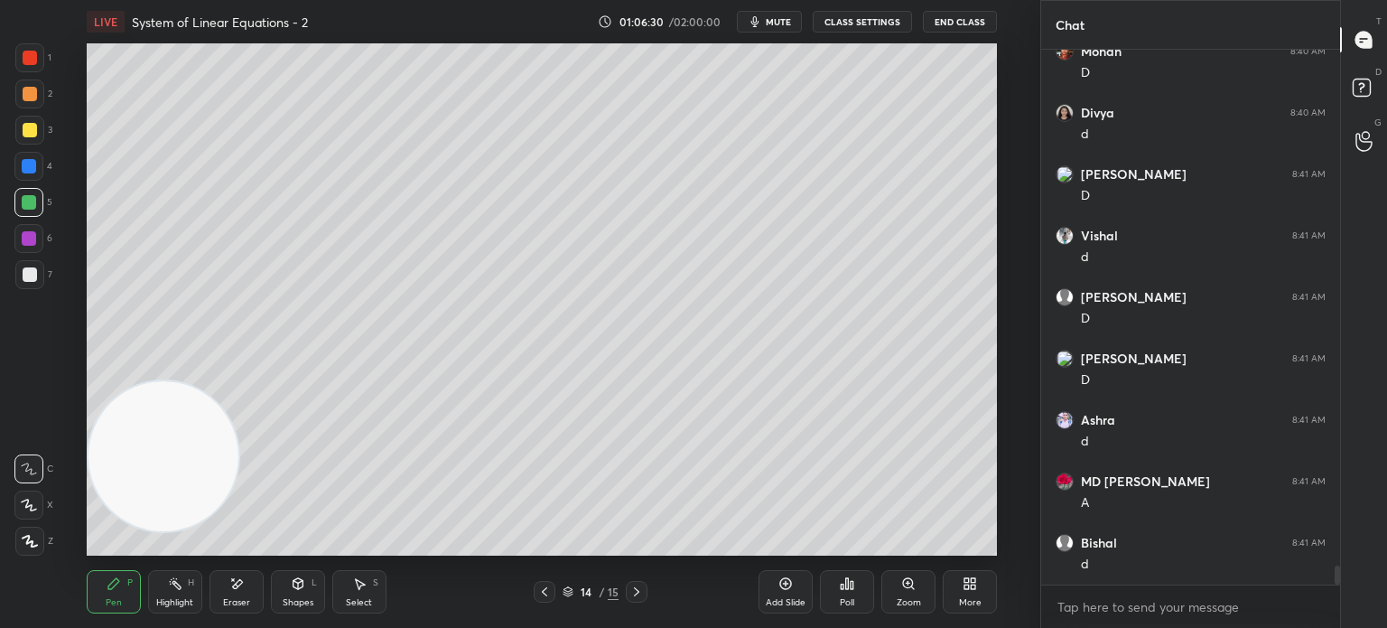
scroll to position [14259, 0]
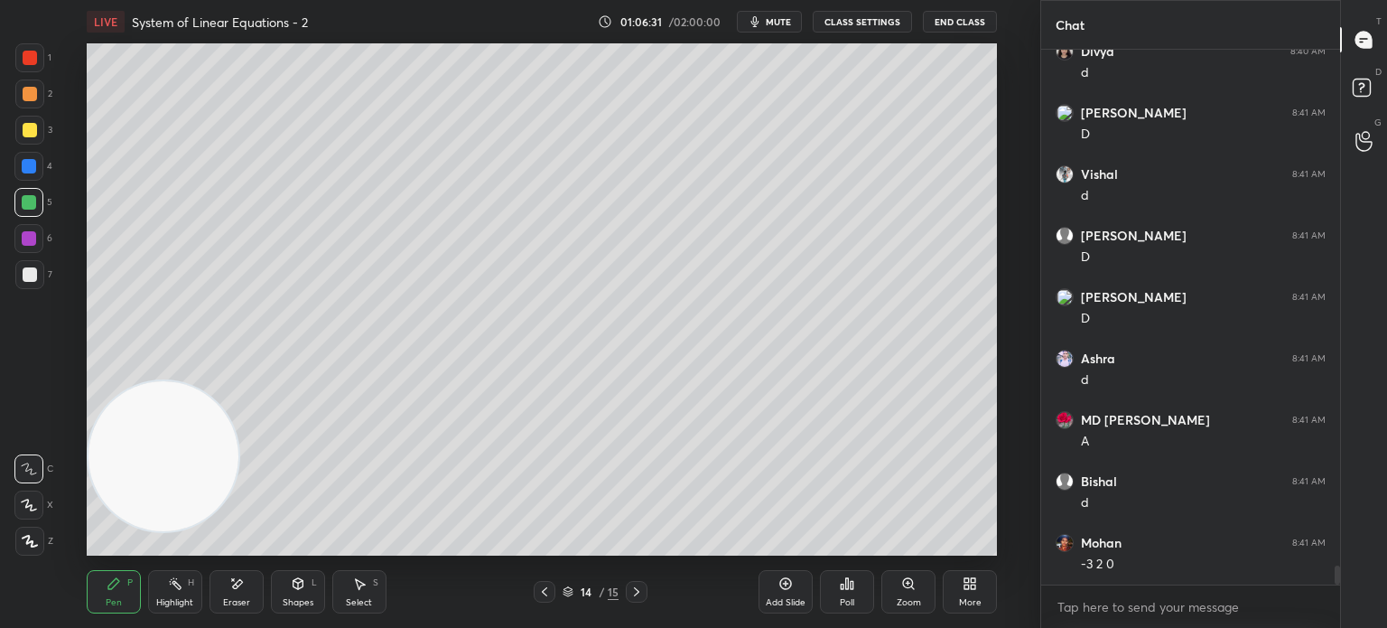
click at [28, 263] on div "1 2 3 4 5 6 7" at bounding box center [33, 169] width 38 height 253
drag, startPoint x: 785, startPoint y: 596, endPoint x: 777, endPoint y: 585, distance: 13.5
click at [787, 598] on div "Add Slide" at bounding box center [786, 602] width 40 height 9
click at [44, 126] on div "3" at bounding box center [33, 130] width 37 height 29
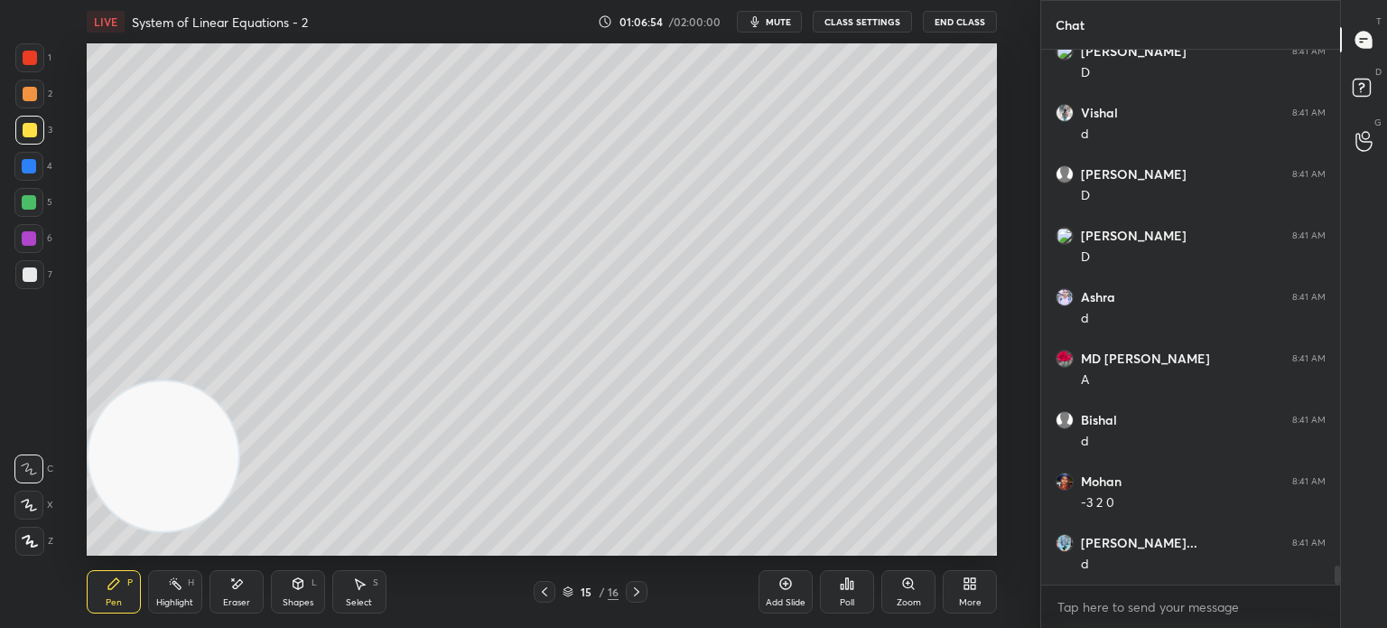
click at [291, 587] on icon at bounding box center [298, 583] width 14 height 14
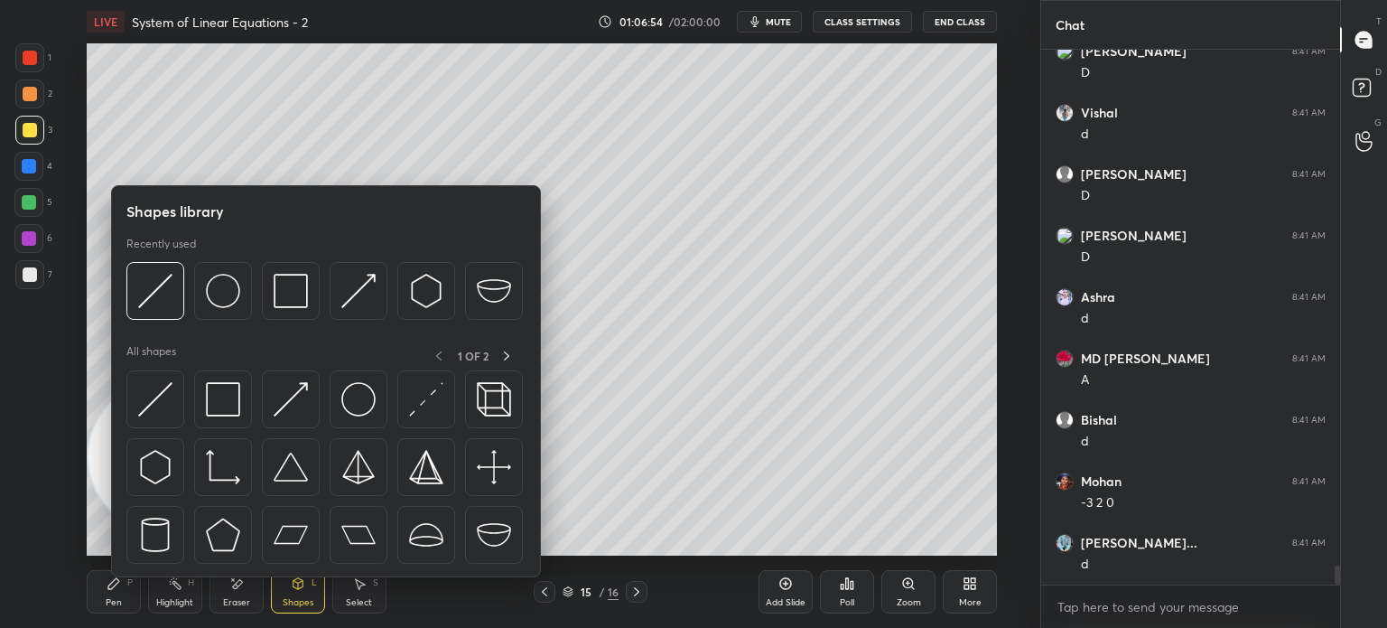
click at [165, 397] on img at bounding box center [155, 399] width 34 height 34
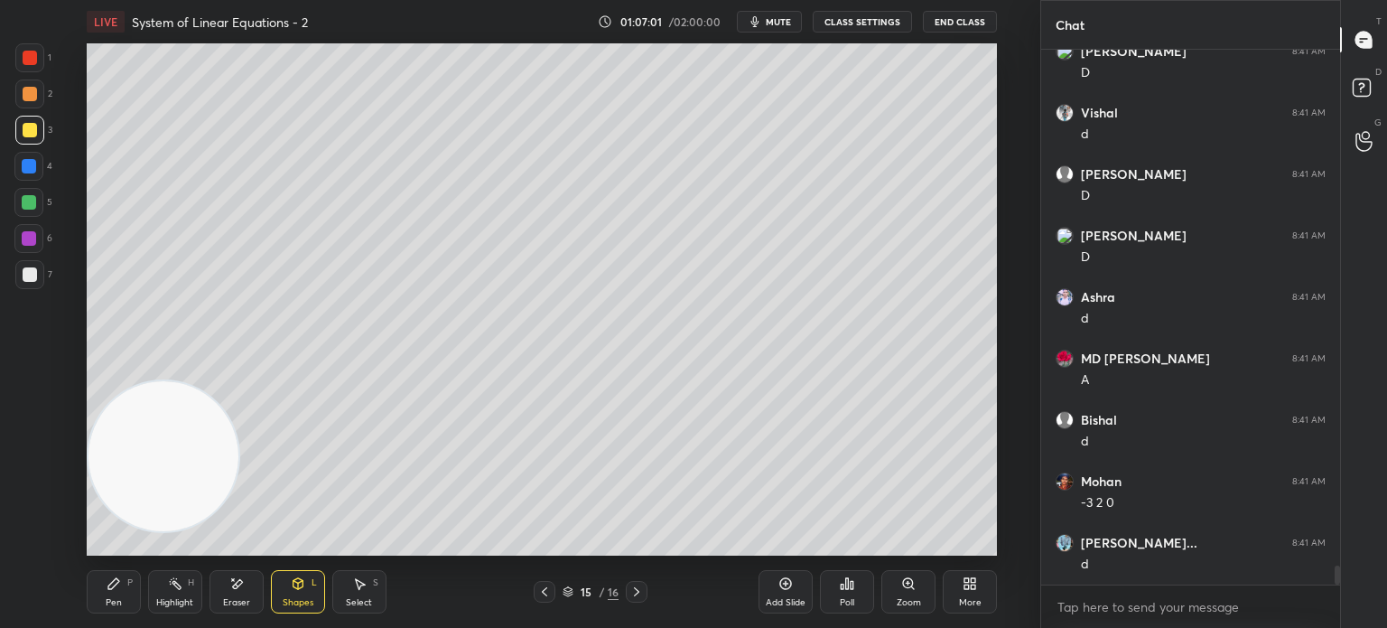
click at [546, 598] on icon at bounding box center [544, 591] width 14 height 14
click at [639, 595] on icon at bounding box center [636, 591] width 14 height 14
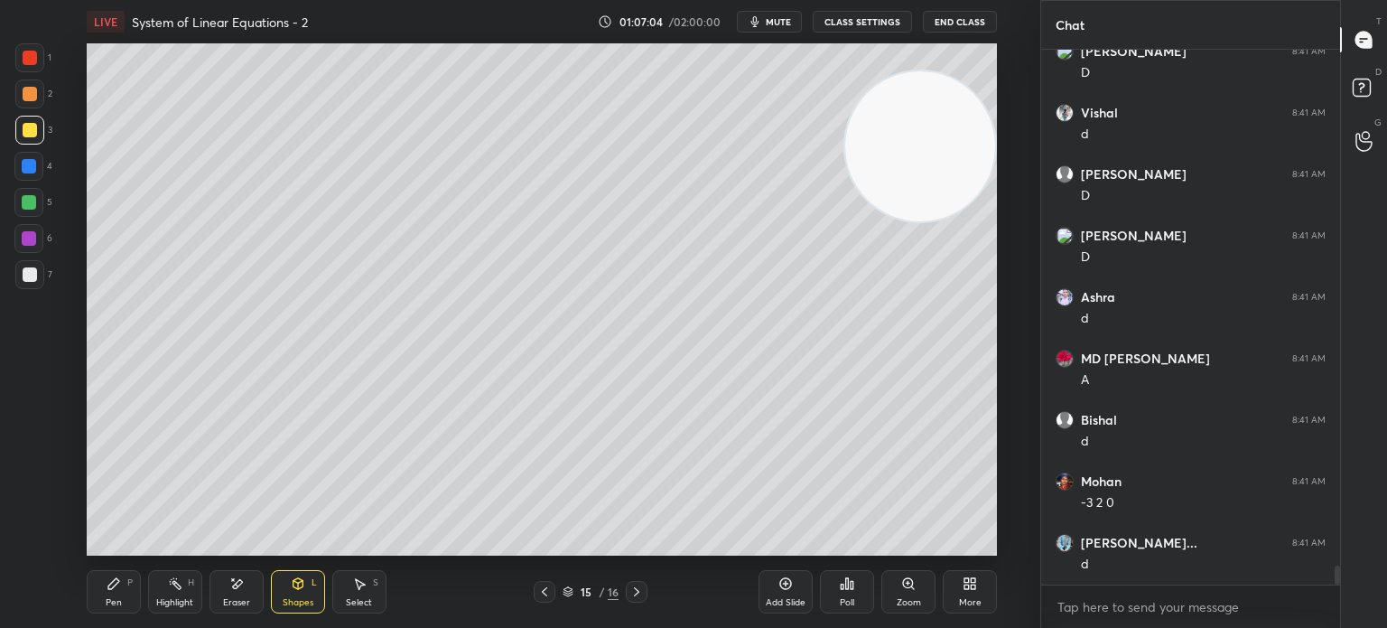
drag, startPoint x: 348, startPoint y: 352, endPoint x: 1019, endPoint y: 154, distance: 699.6
click at [1016, 155] on div "Setting up your live class Poll for secs No correct answer Start poll" at bounding box center [542, 299] width 968 height 512
click at [123, 588] on div "Pen P" at bounding box center [114, 591] width 54 height 43
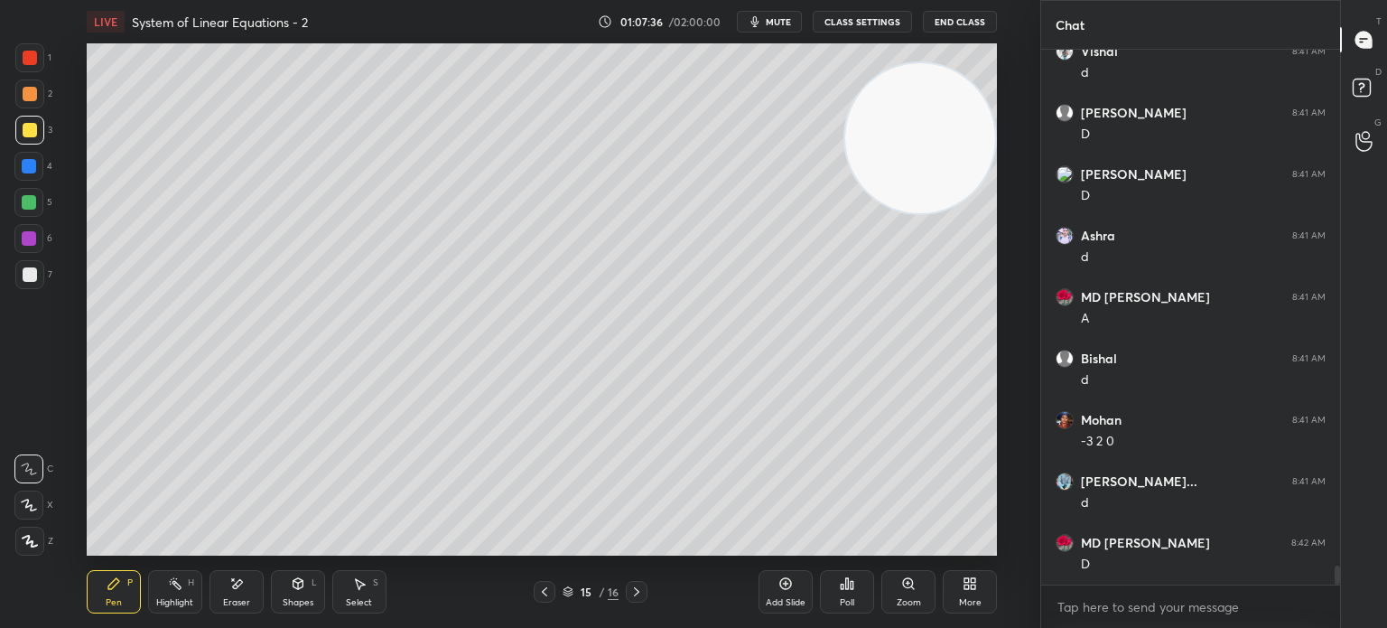
click at [37, 213] on div "5" at bounding box center [33, 202] width 38 height 29
click at [28, 271] on div at bounding box center [30, 274] width 14 height 14
click at [40, 46] on div at bounding box center [29, 57] width 29 height 29
click at [98, 583] on div "Pen P" at bounding box center [114, 591] width 54 height 43
click at [33, 279] on div at bounding box center [30, 274] width 14 height 14
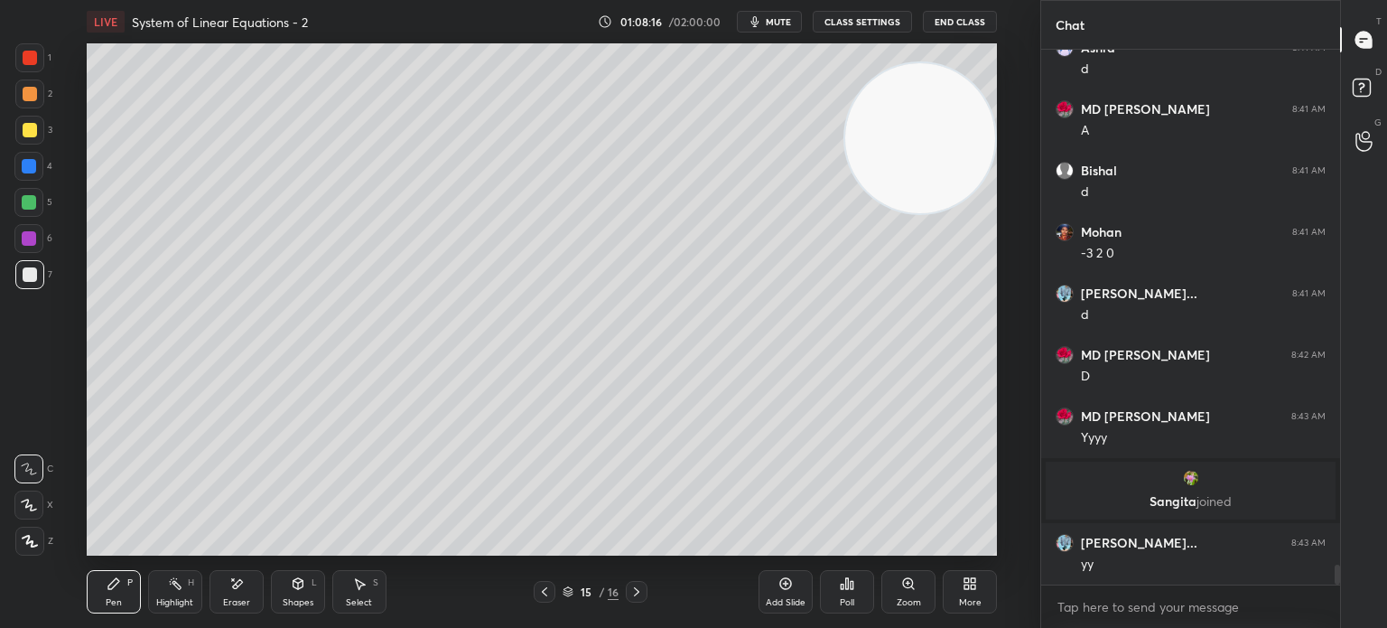
scroll to position [14157, 0]
click at [20, 238] on div at bounding box center [28, 238] width 29 height 29
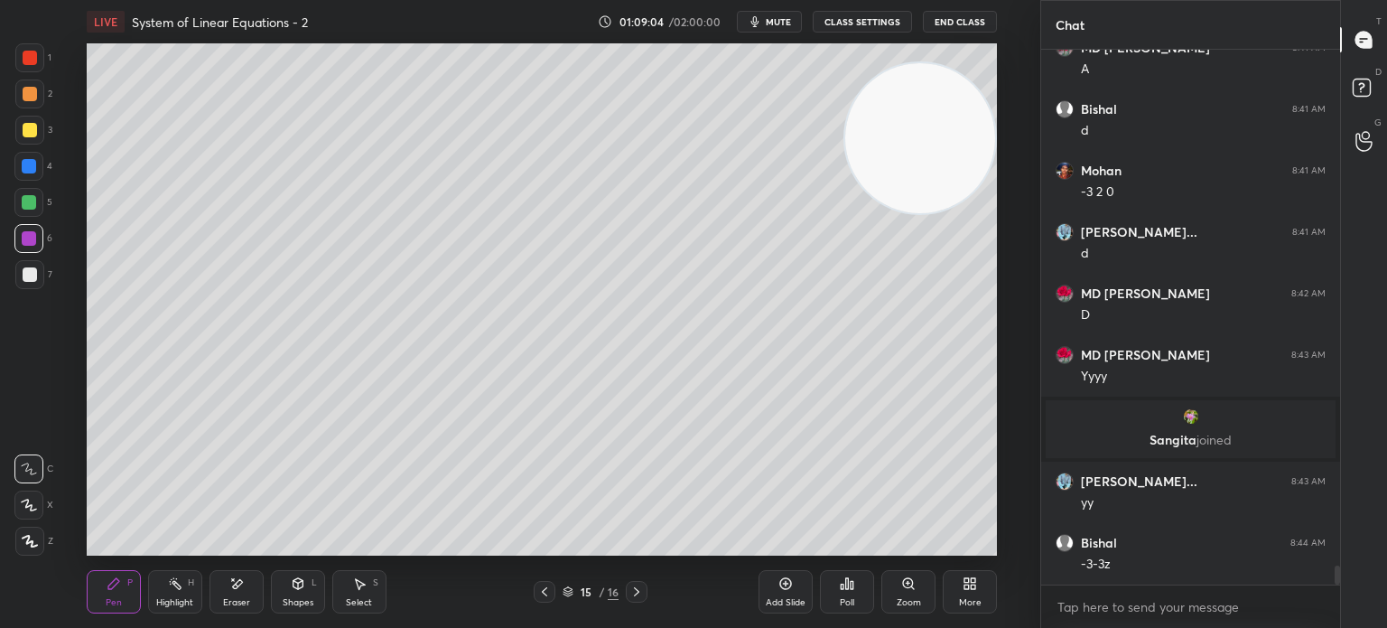
click at [36, 274] on div at bounding box center [29, 274] width 29 height 29
drag, startPoint x: 233, startPoint y: 587, endPoint x: 278, endPoint y: 555, distance: 55.1
click at [232, 588] on icon at bounding box center [236, 583] width 14 height 15
click at [113, 586] on icon at bounding box center [114, 583] width 14 height 14
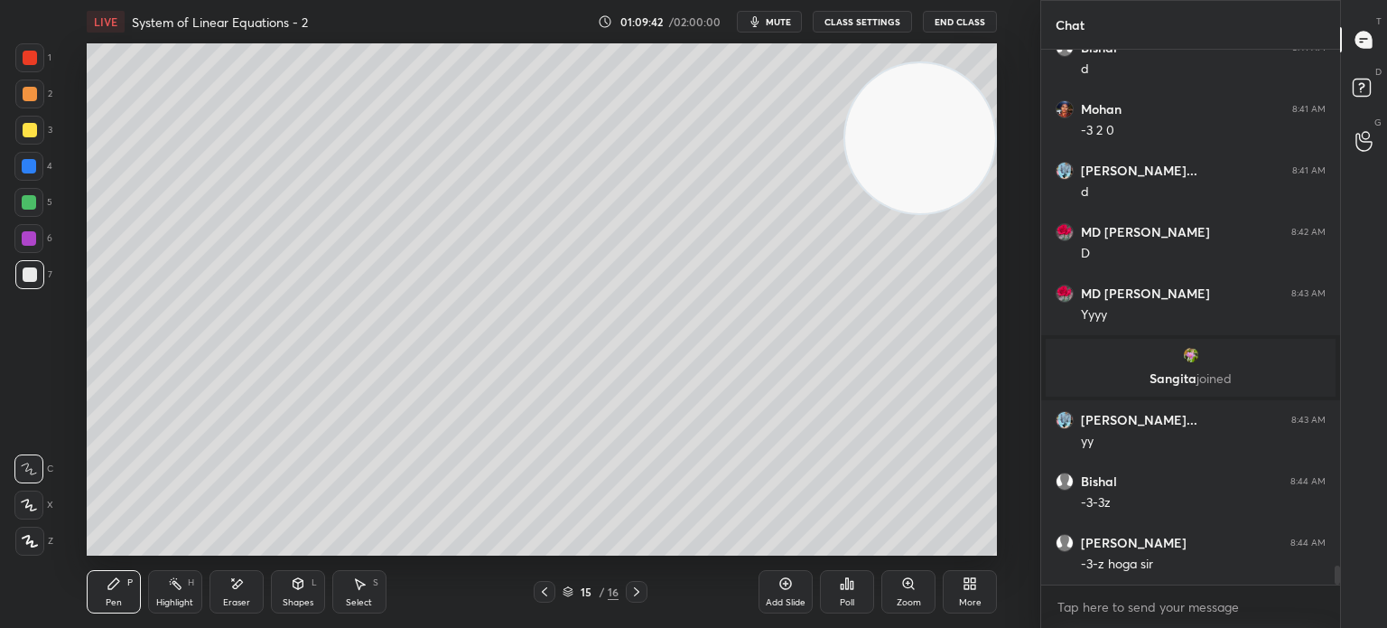
scroll to position [14342, 0]
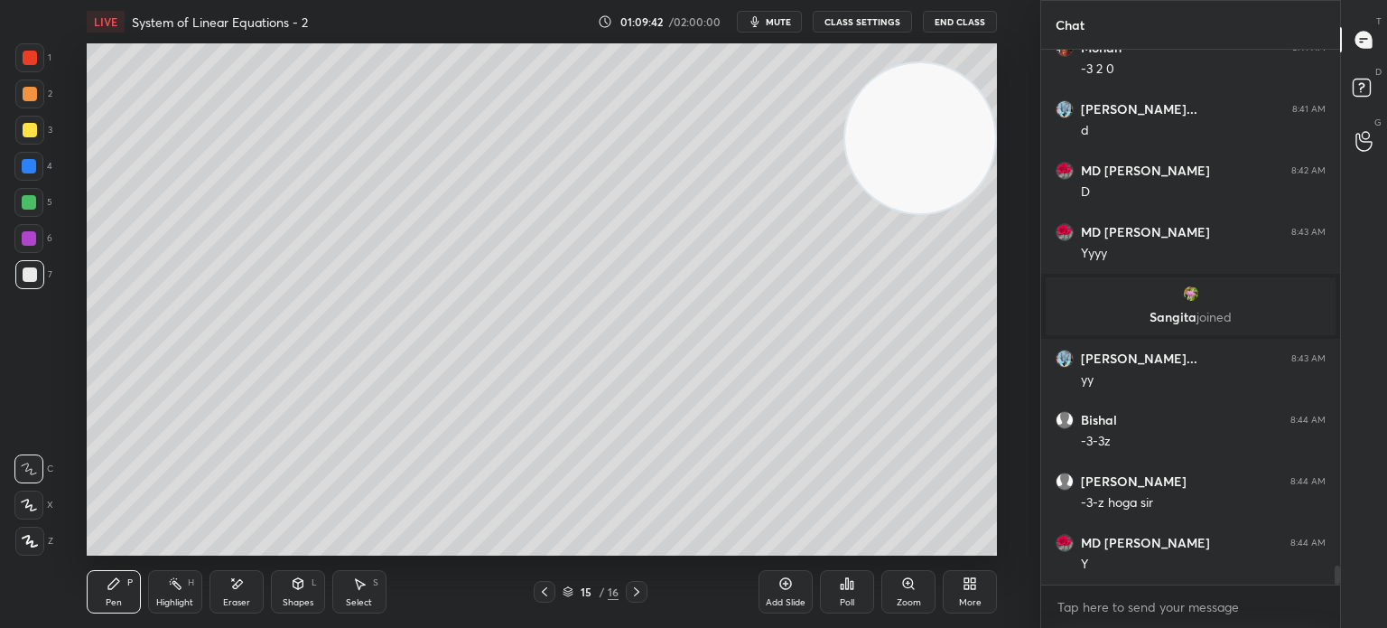
click at [228, 587] on div "Eraser" at bounding box center [237, 591] width 54 height 43
click at [112, 588] on icon at bounding box center [113, 583] width 11 height 11
click at [220, 613] on div "Eraser" at bounding box center [237, 591] width 54 height 43
click at [112, 592] on div "Pen P" at bounding box center [114, 591] width 54 height 43
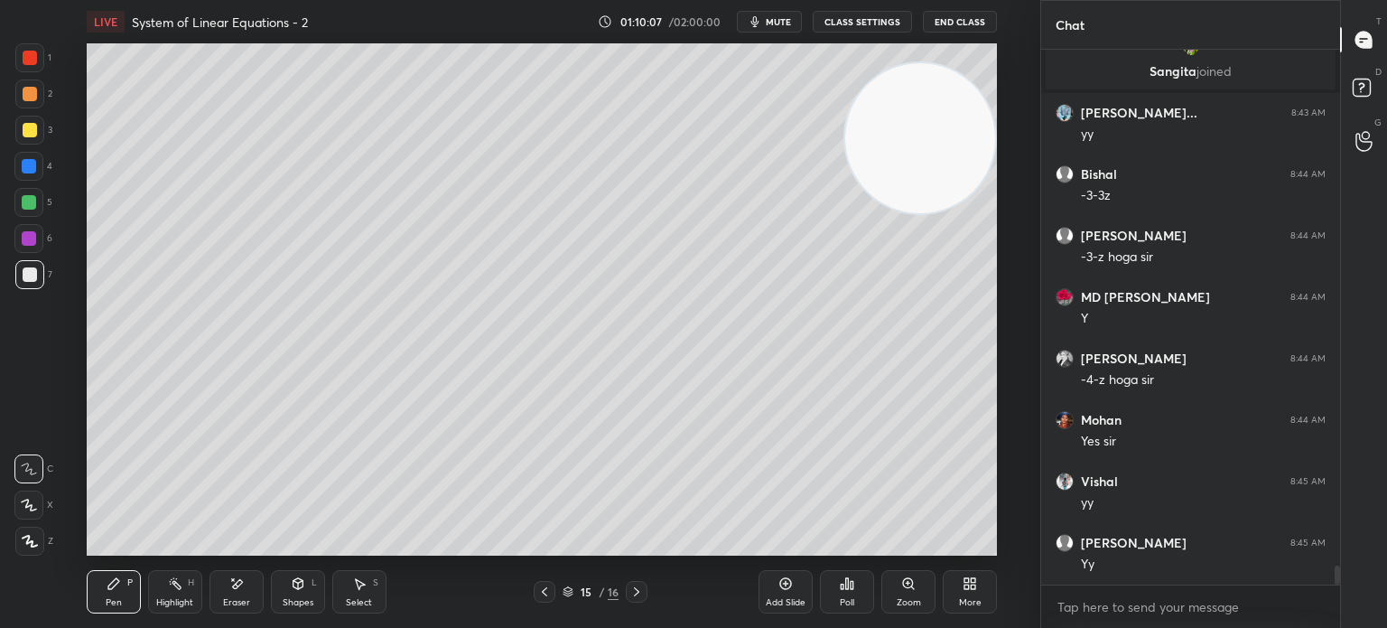
scroll to position [14649, 0]
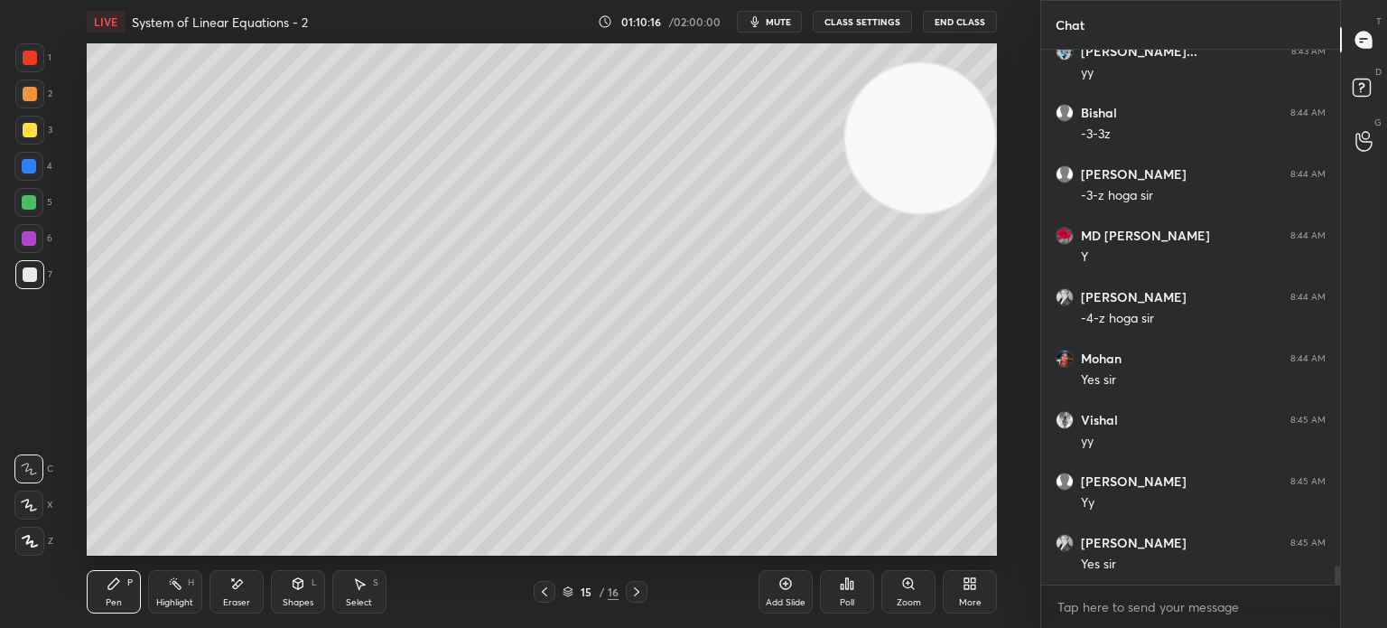
click at [552, 591] on div at bounding box center [545, 592] width 22 height 22
click at [636, 597] on icon at bounding box center [636, 591] width 14 height 14
click at [545, 597] on icon at bounding box center [544, 591] width 14 height 14
click at [632, 601] on div at bounding box center [637, 592] width 22 height 22
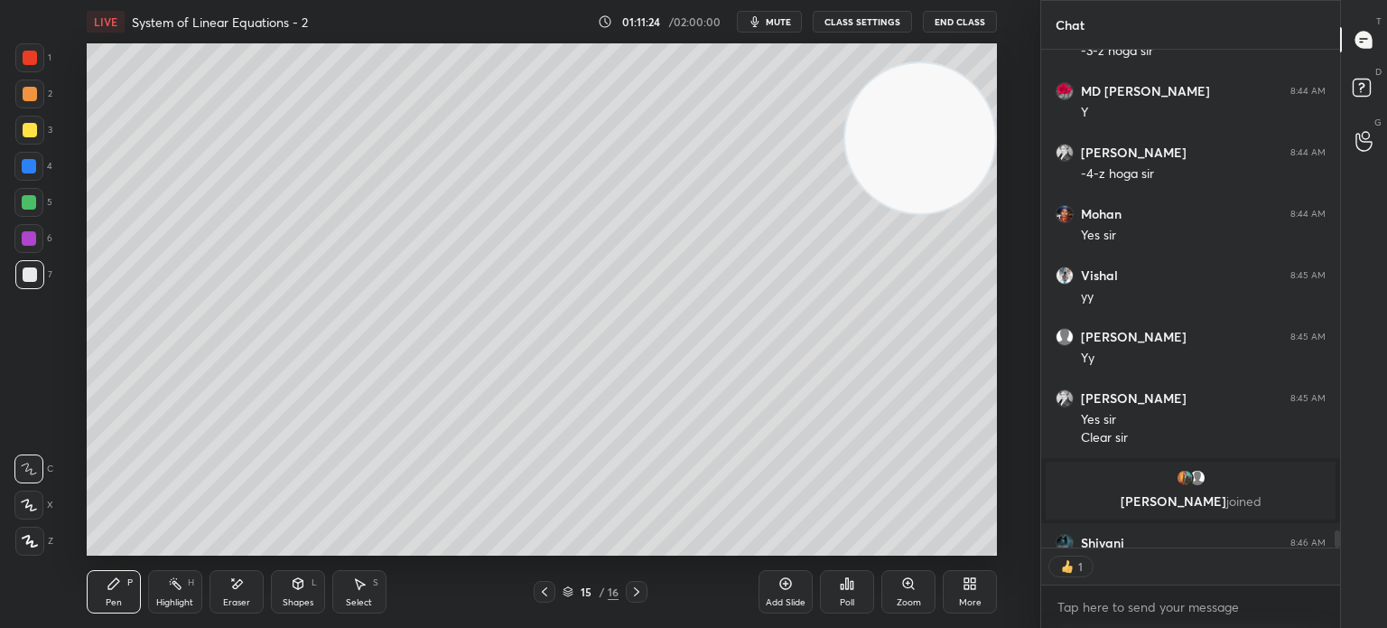
scroll to position [14891, 0]
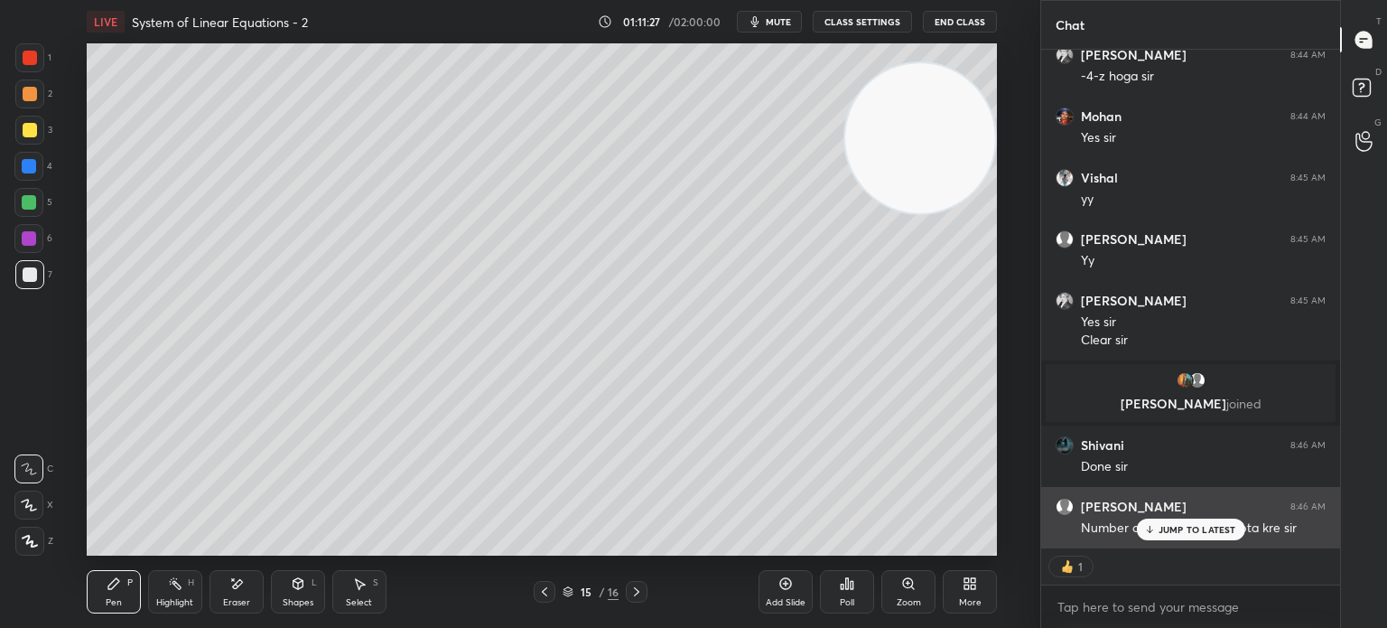
click at [1230, 527] on p "JUMP TO LATEST" at bounding box center [1198, 529] width 78 height 11
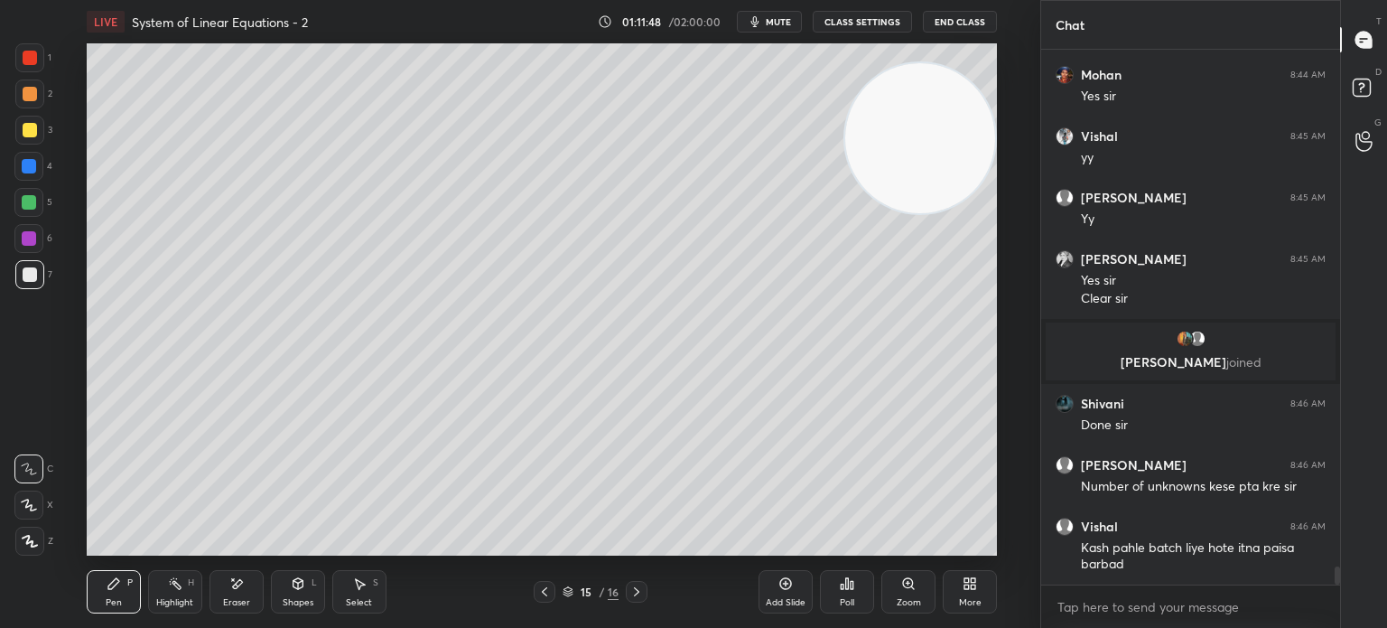
scroll to position [14994, 0]
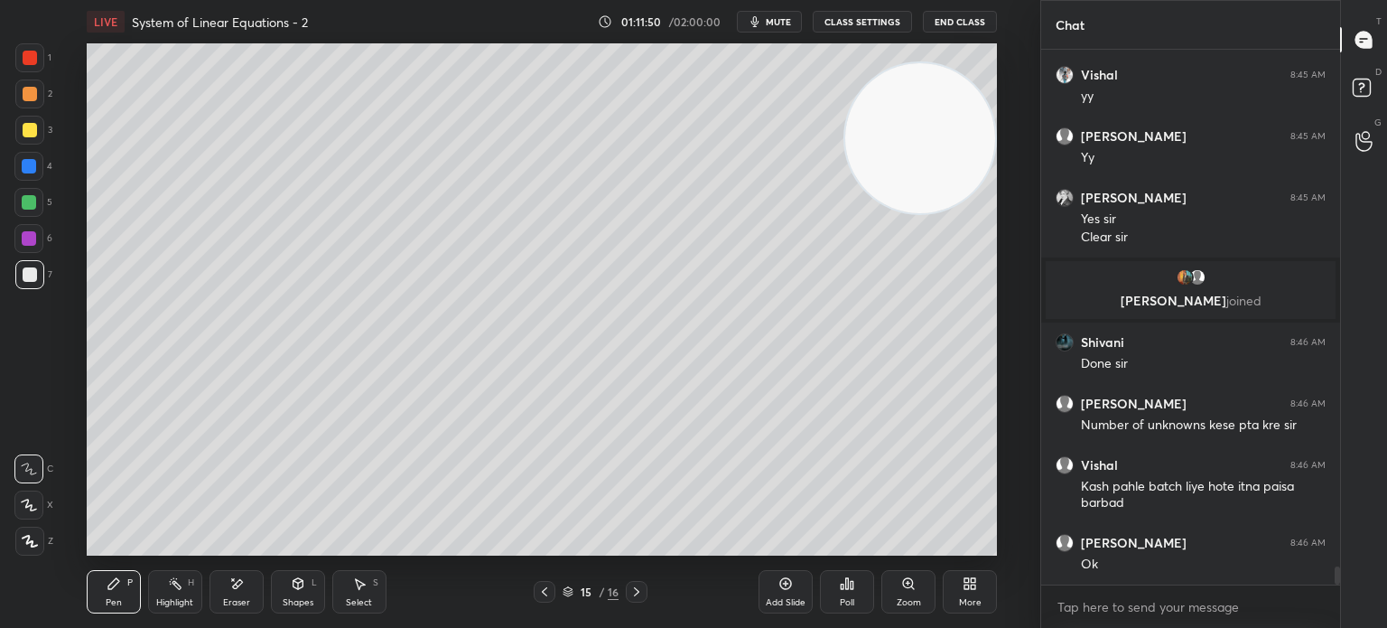
click at [780, 598] on div "Add Slide" at bounding box center [786, 602] width 40 height 9
click at [38, 270] on div at bounding box center [29, 274] width 29 height 29
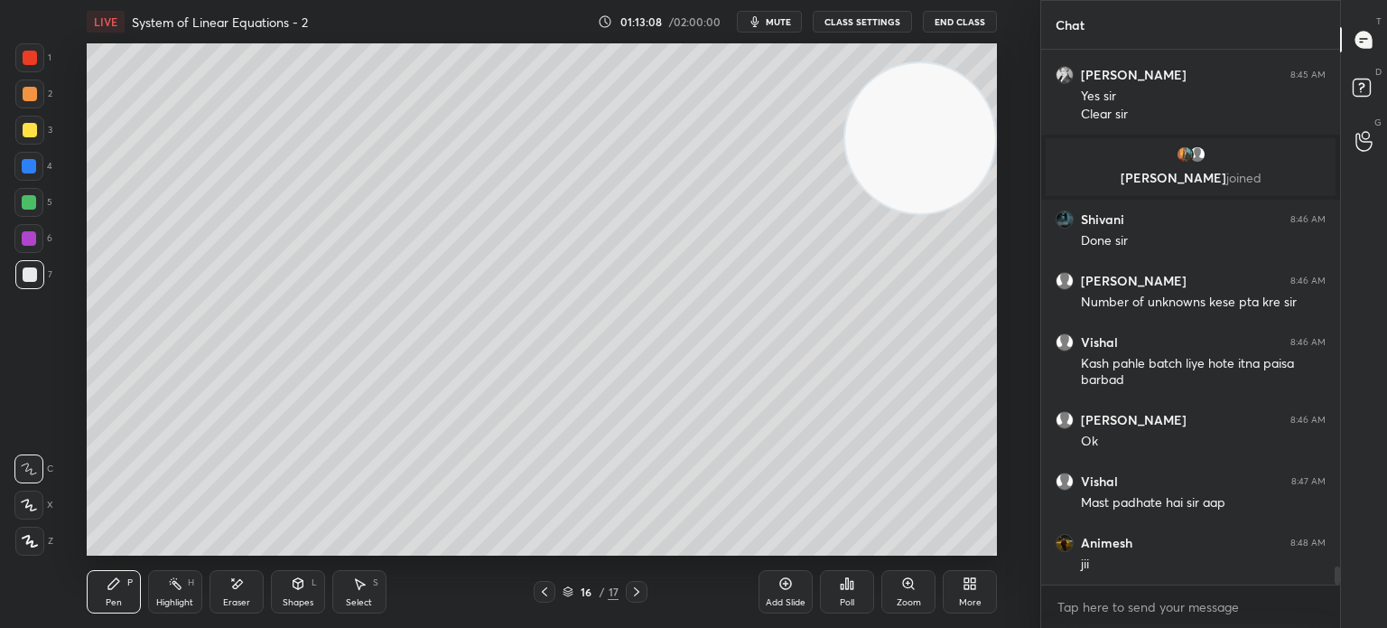
scroll to position [15178, 0]
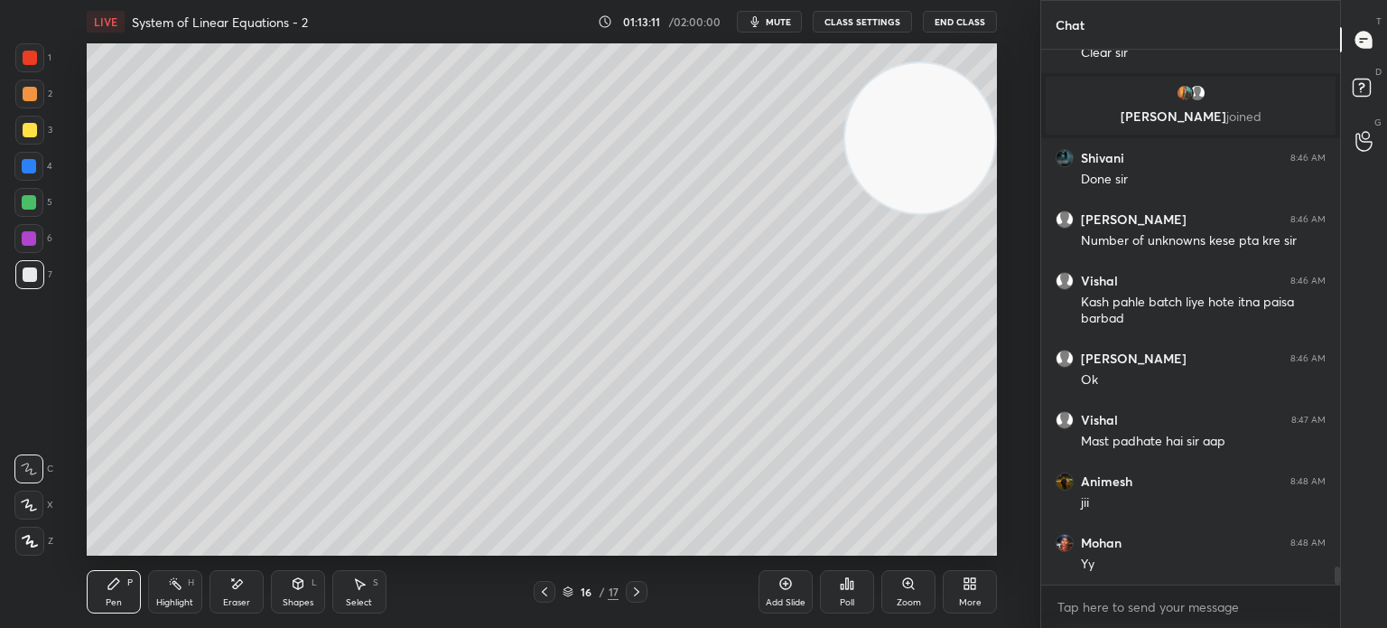
click at [547, 592] on icon at bounding box center [544, 591] width 14 height 14
click at [548, 592] on icon at bounding box center [544, 591] width 14 height 14
click at [547, 591] on icon at bounding box center [544, 591] width 14 height 14
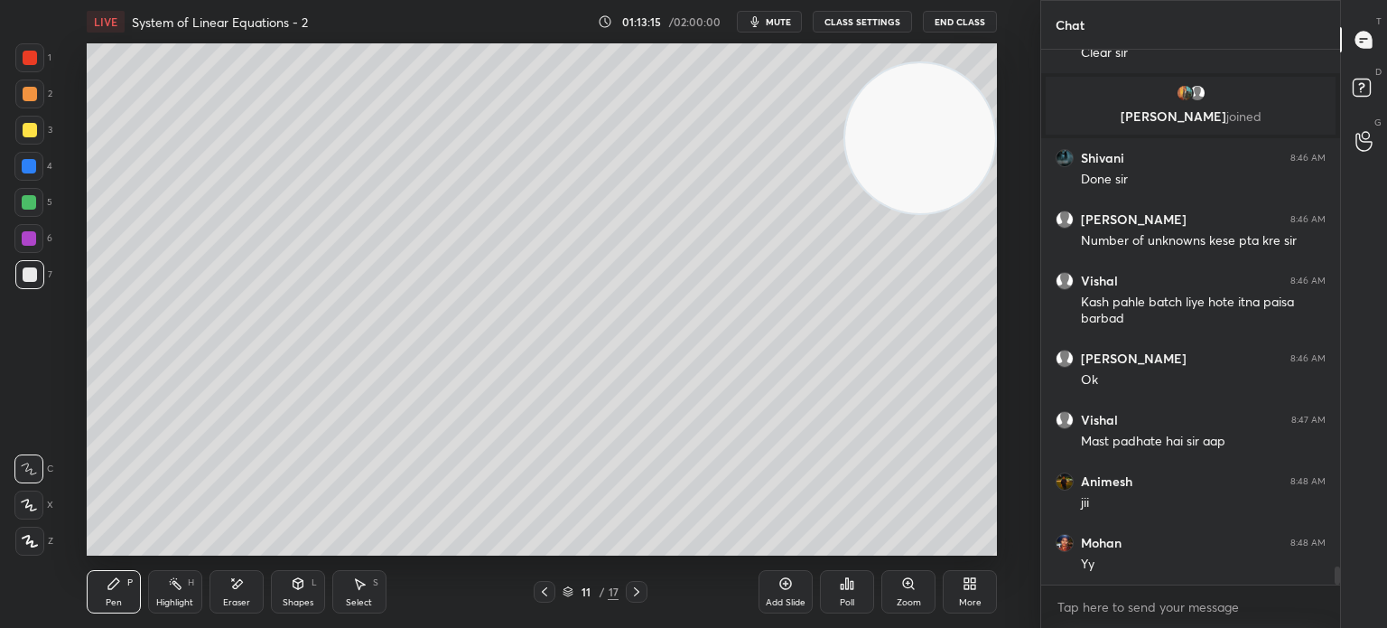
click at [36, 207] on div at bounding box center [28, 202] width 29 height 29
click at [541, 589] on icon at bounding box center [544, 591] width 14 height 14
click at [47, 205] on div "5" at bounding box center [33, 202] width 38 height 29
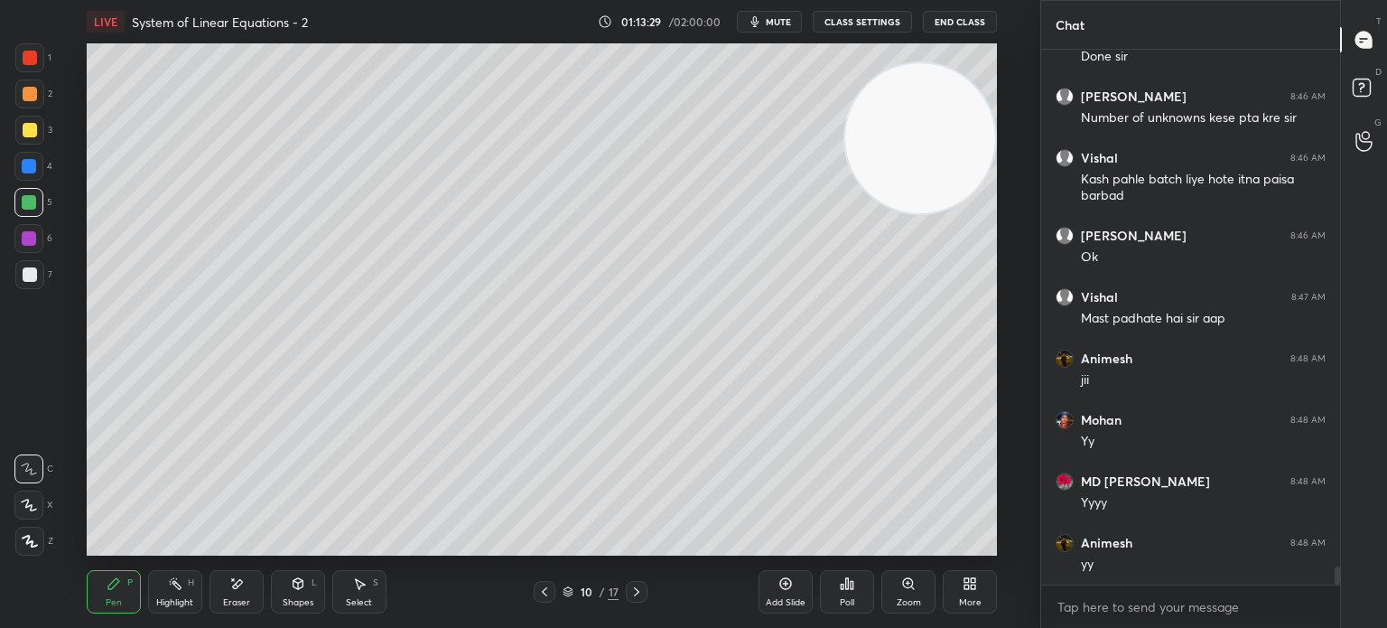
scroll to position [15362, 0]
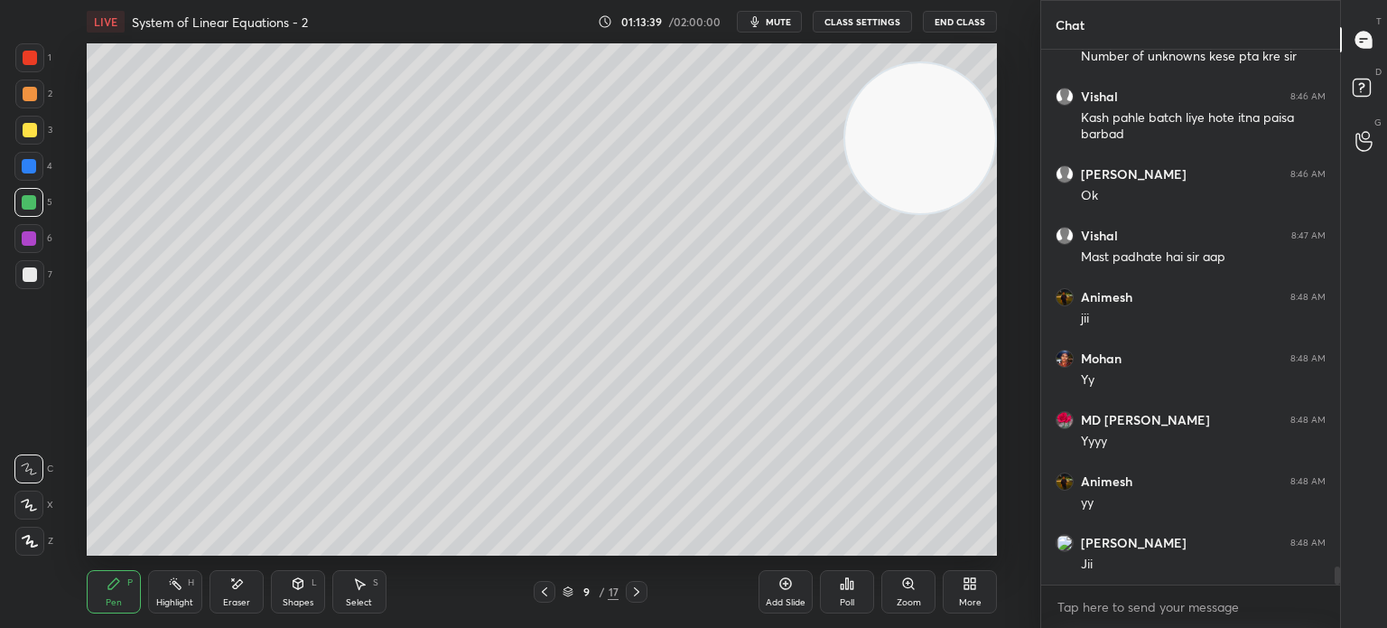
click at [639, 592] on icon at bounding box center [636, 591] width 14 height 14
click at [637, 592] on icon at bounding box center [636, 591] width 14 height 14
click at [637, 592] on icon at bounding box center [636, 591] width 5 height 9
click at [636, 592] on icon at bounding box center [636, 591] width 14 height 14
click at [635, 592] on icon at bounding box center [636, 591] width 14 height 14
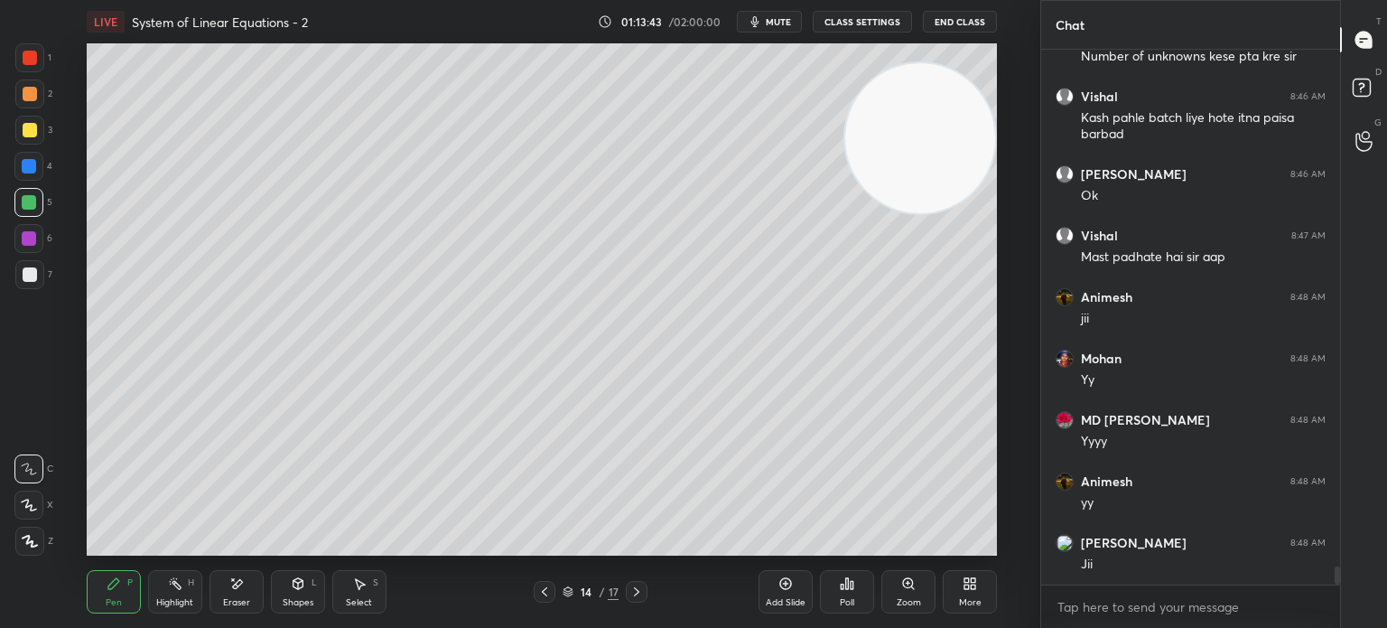
click at [632, 589] on icon at bounding box center [636, 591] width 14 height 14
click at [634, 594] on icon at bounding box center [636, 591] width 14 height 14
click at [32, 71] on div at bounding box center [29, 57] width 29 height 29
click at [304, 604] on div "Shapes" at bounding box center [298, 602] width 31 height 9
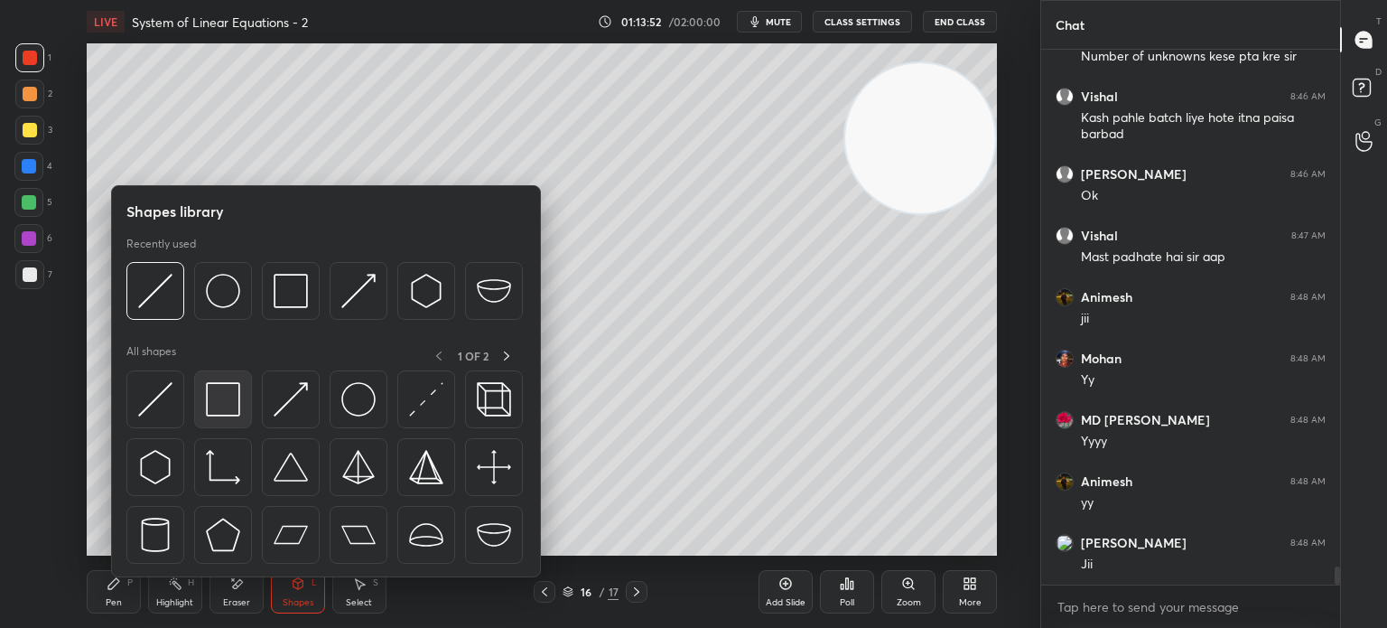
scroll to position [15424, 0]
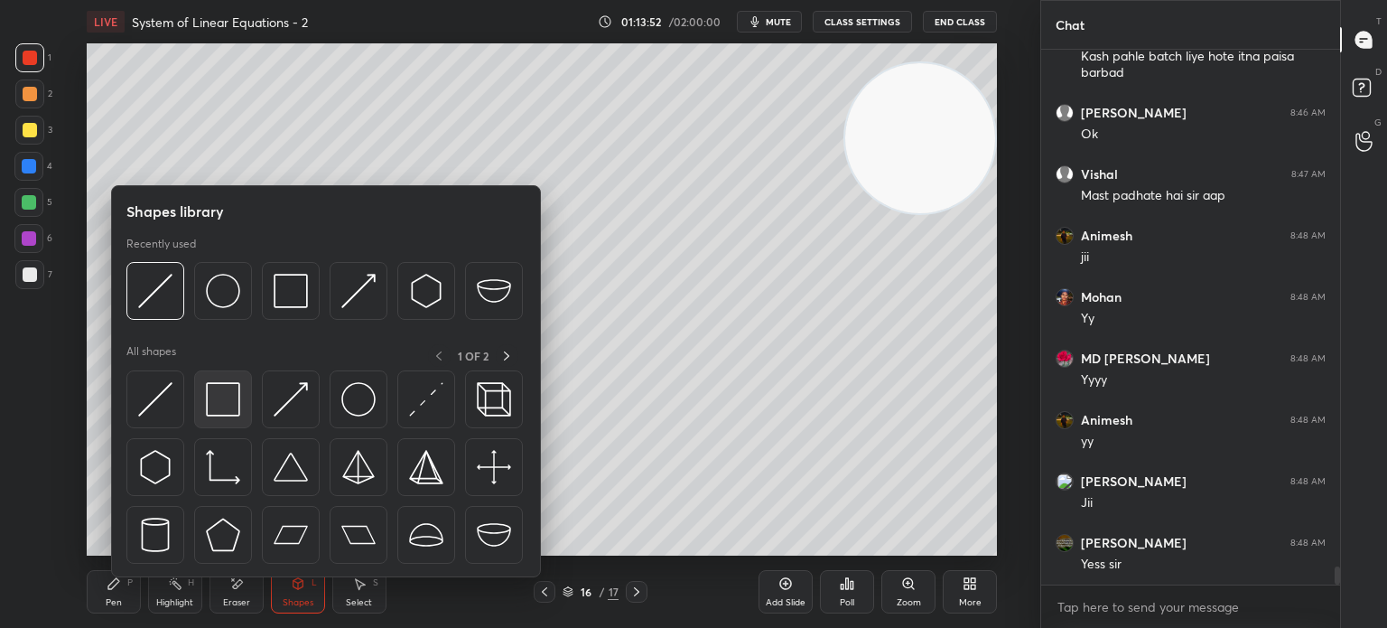
click at [234, 422] on div at bounding box center [223, 399] width 58 height 58
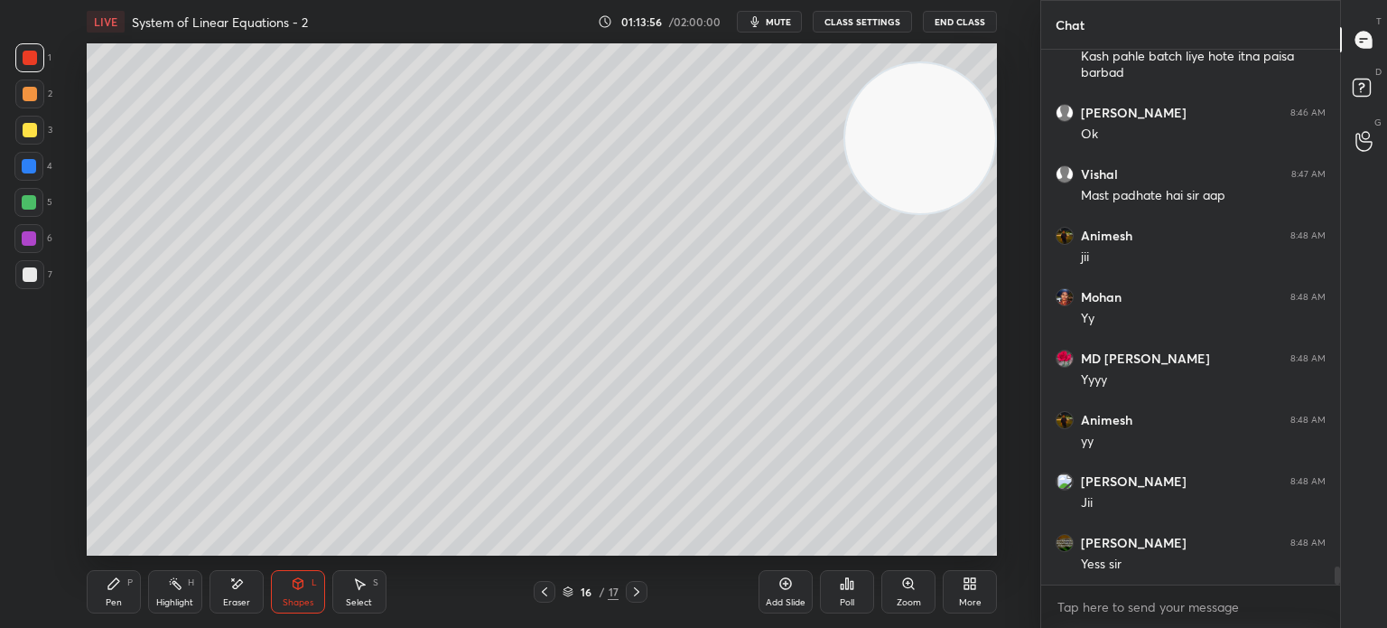
click at [116, 599] on div "Pen" at bounding box center [114, 602] width 16 height 9
click at [26, 128] on div at bounding box center [30, 130] width 14 height 14
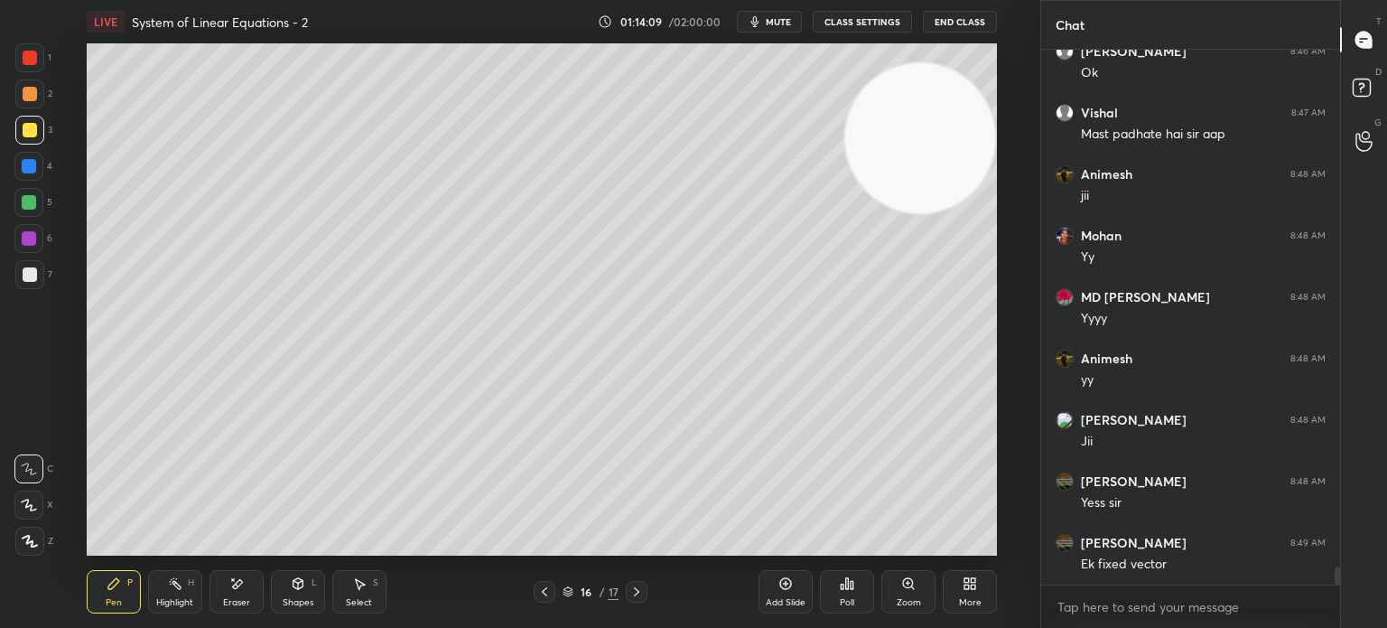
drag, startPoint x: 36, startPoint y: 167, endPoint x: 12, endPoint y: 162, distance: 25.0
click at [40, 169] on div at bounding box center [28, 166] width 29 height 29
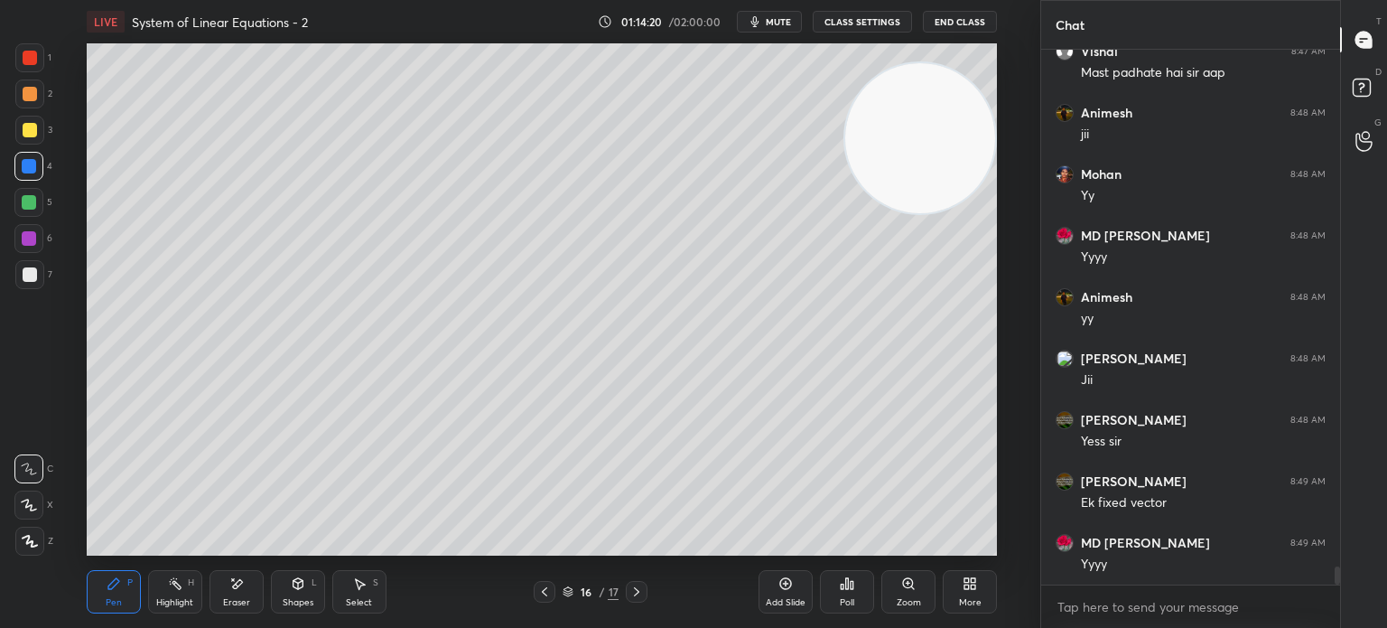
click at [543, 592] on icon at bounding box center [544, 591] width 5 height 9
drag, startPoint x: 539, startPoint y: 597, endPoint x: 531, endPoint y: 559, distance: 38.8
click at [538, 597] on icon at bounding box center [544, 591] width 14 height 14
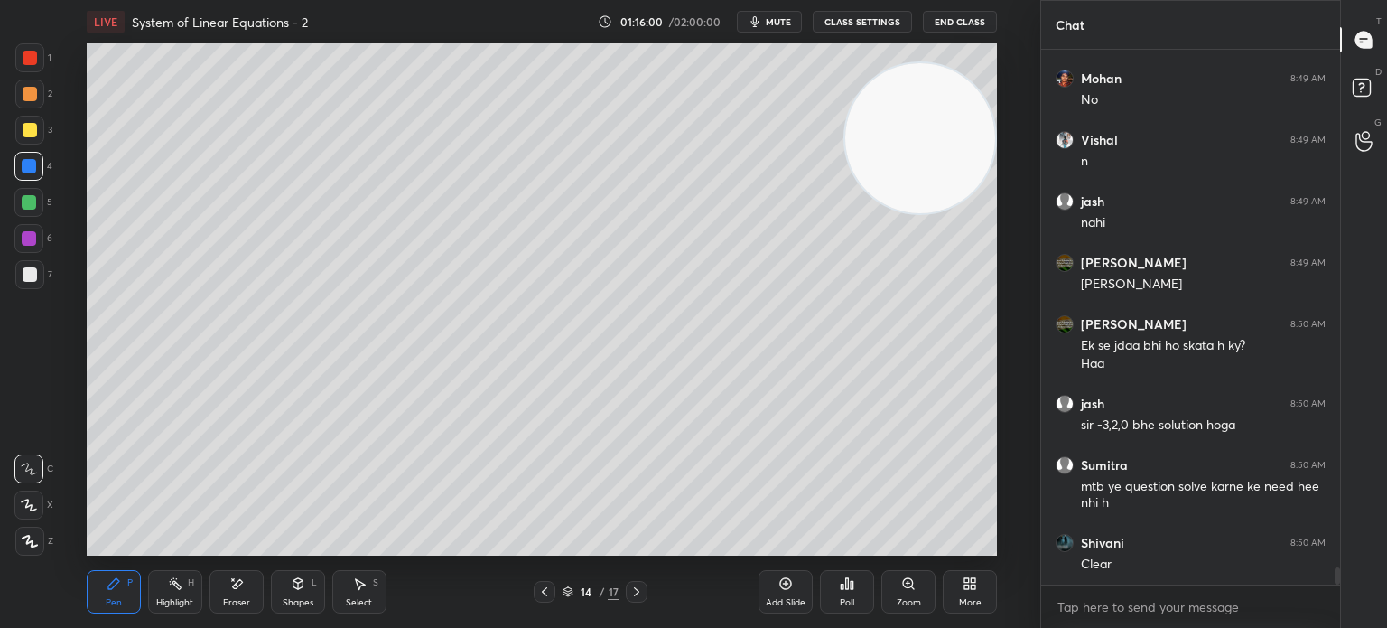
scroll to position [16563, 0]
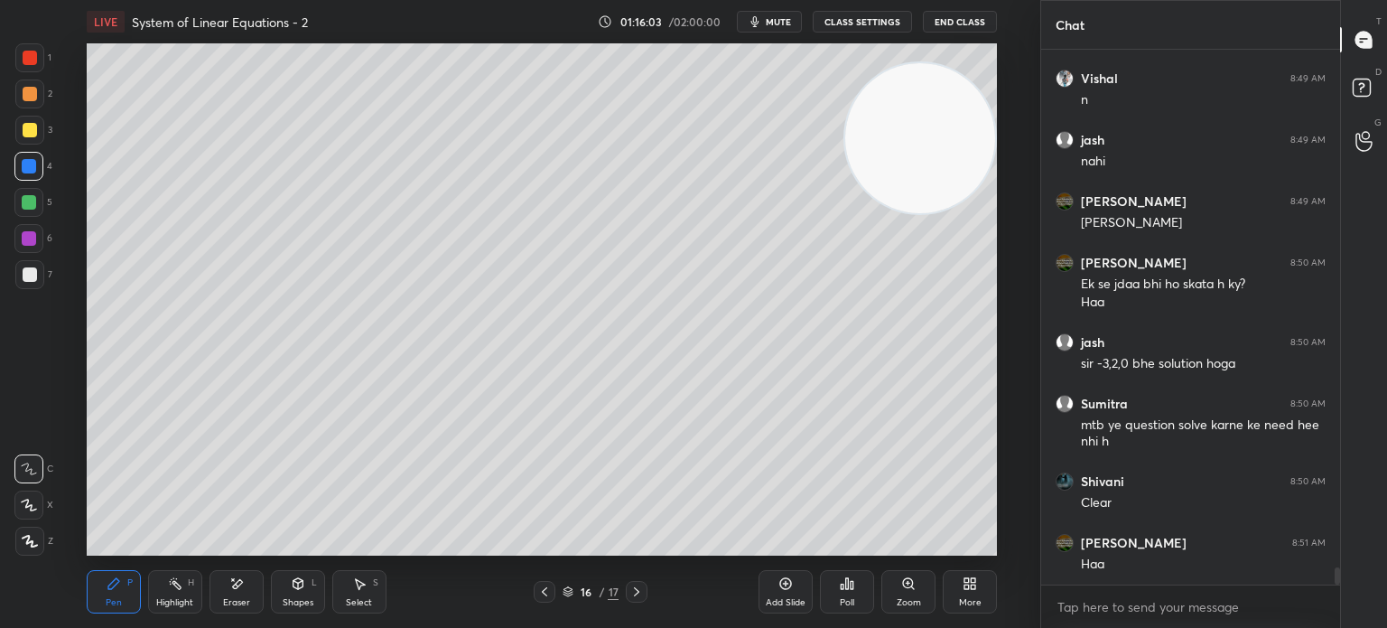
click at [25, 274] on div at bounding box center [29, 274] width 29 height 29
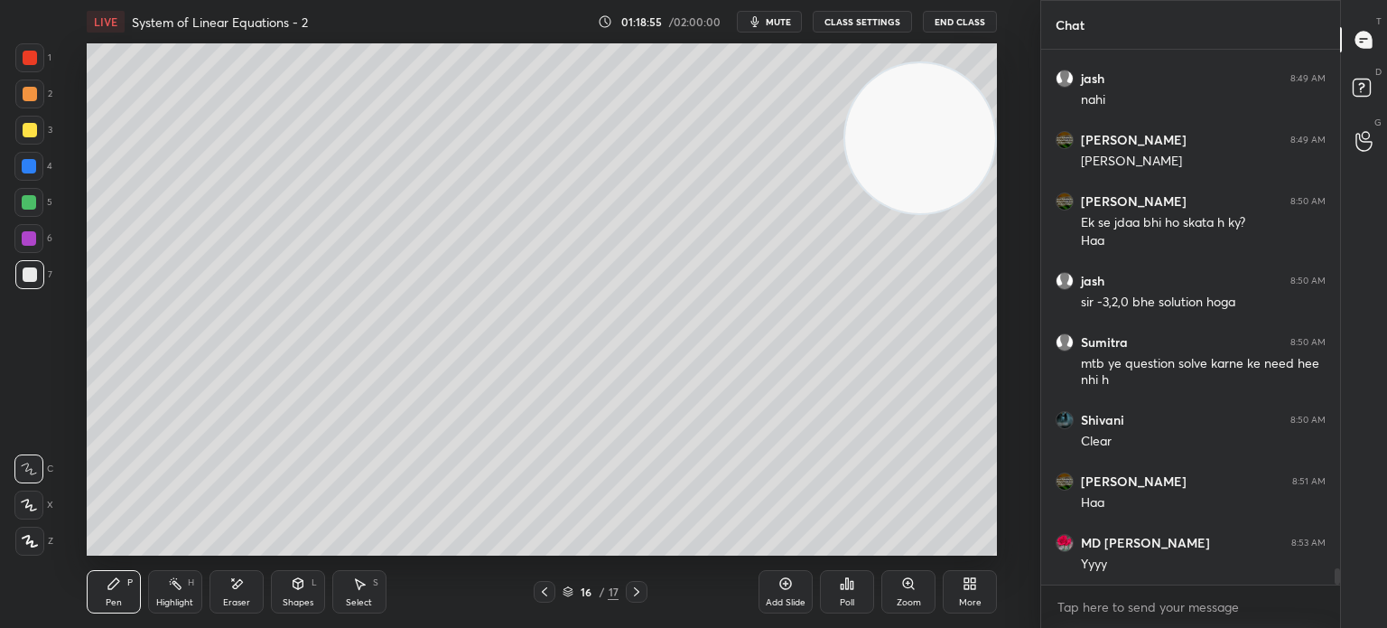
scroll to position [16686, 0]
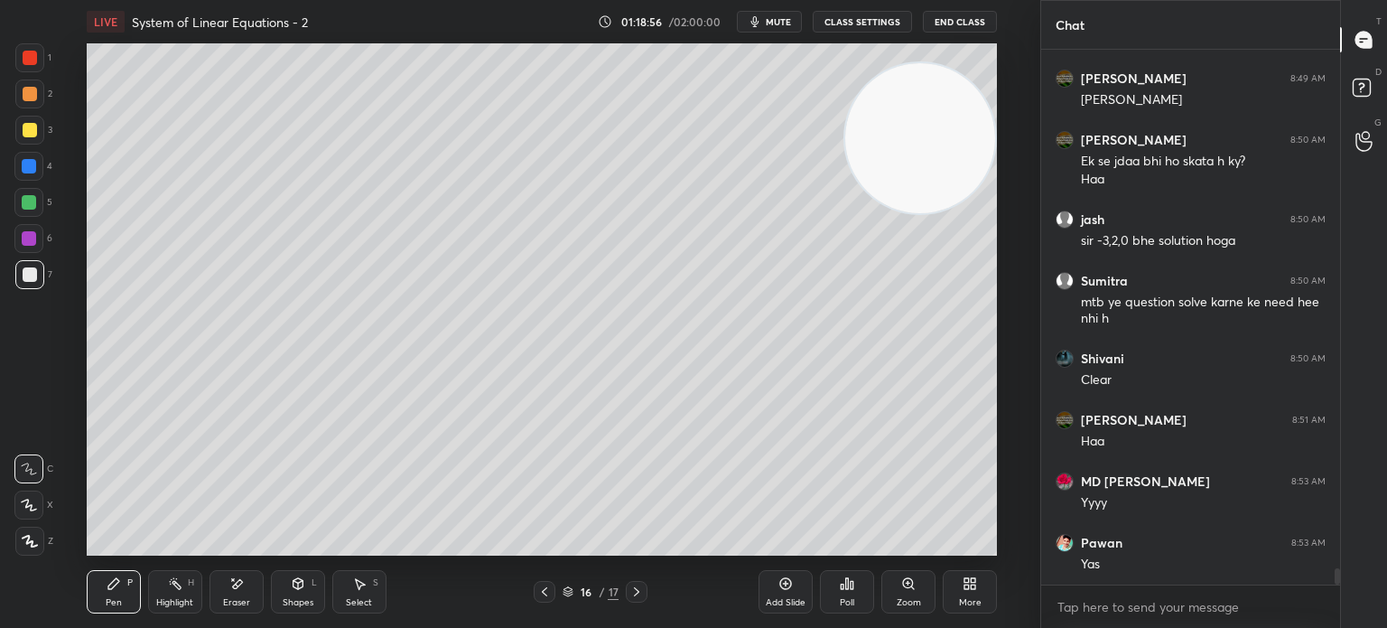
click at [852, 603] on div "Poll" at bounding box center [847, 591] width 54 height 43
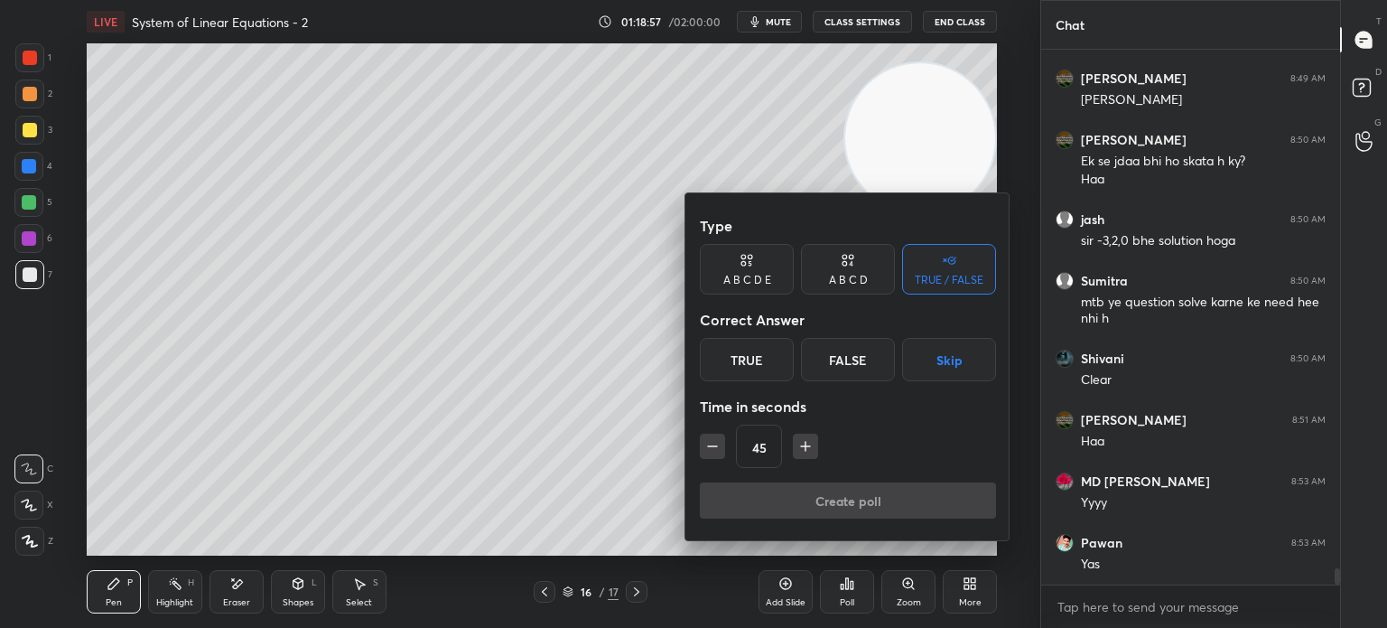
click at [748, 359] on div "True" at bounding box center [747, 359] width 94 height 43
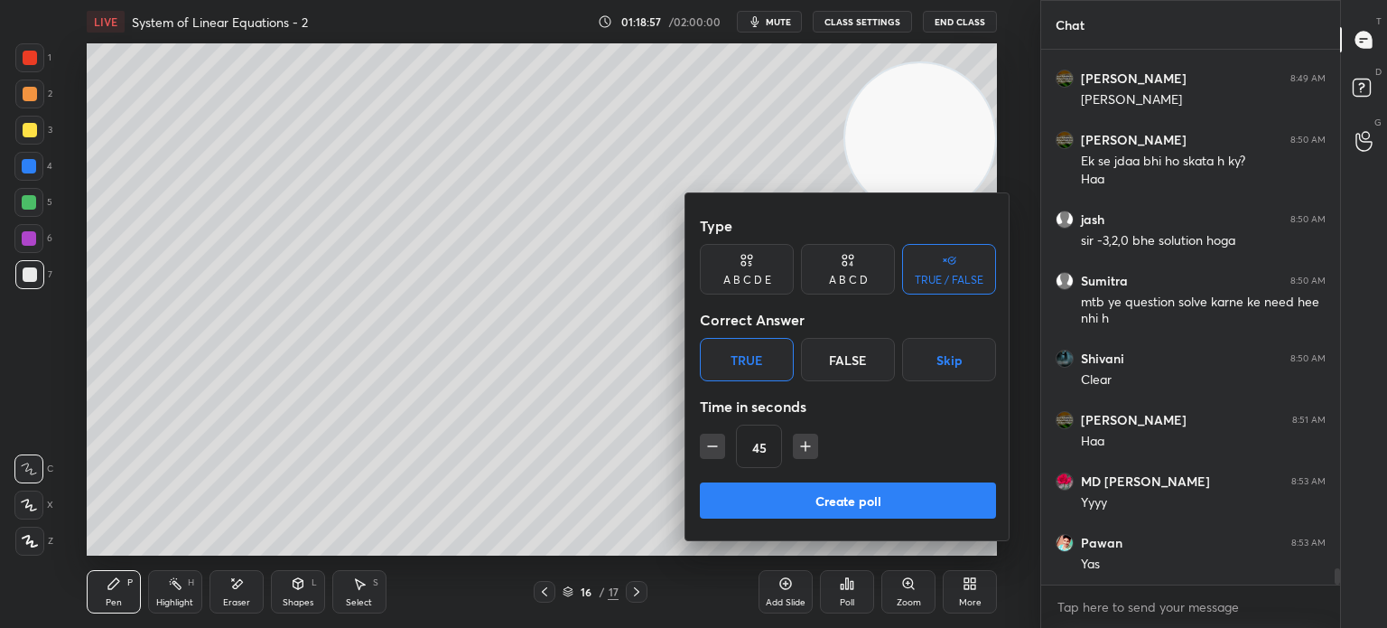
click at [790, 494] on button "Create poll" at bounding box center [848, 500] width 296 height 36
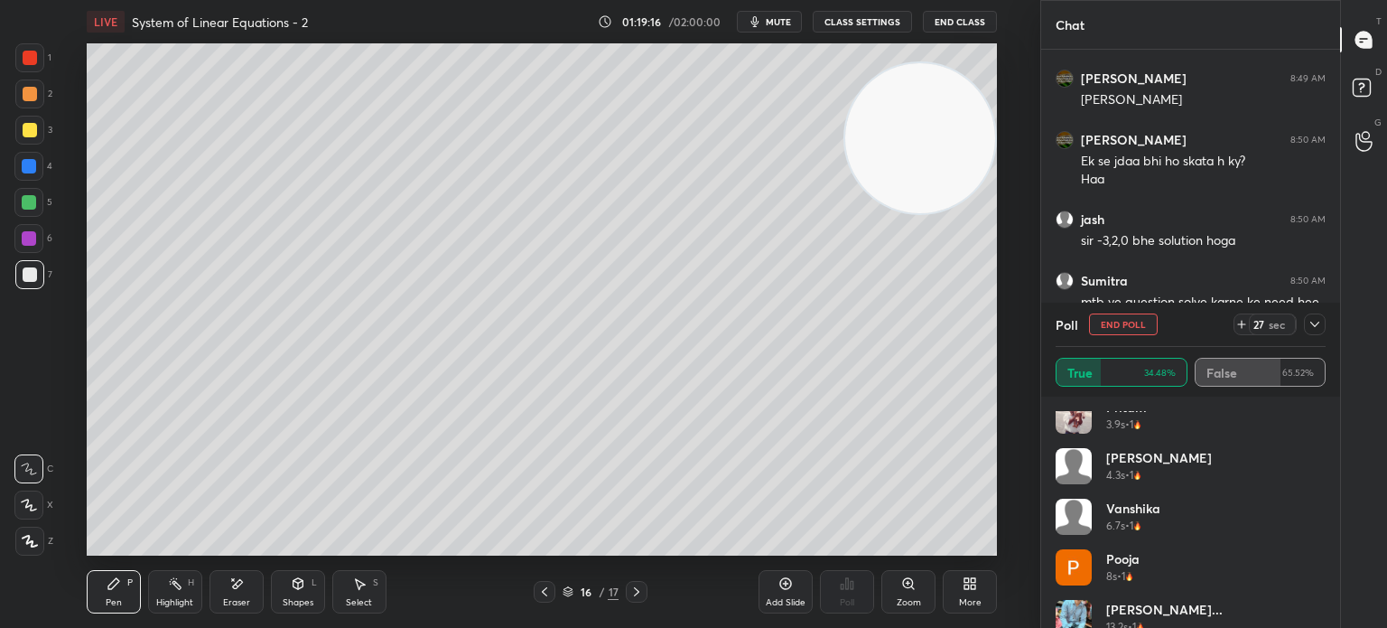
scroll to position [289, 0]
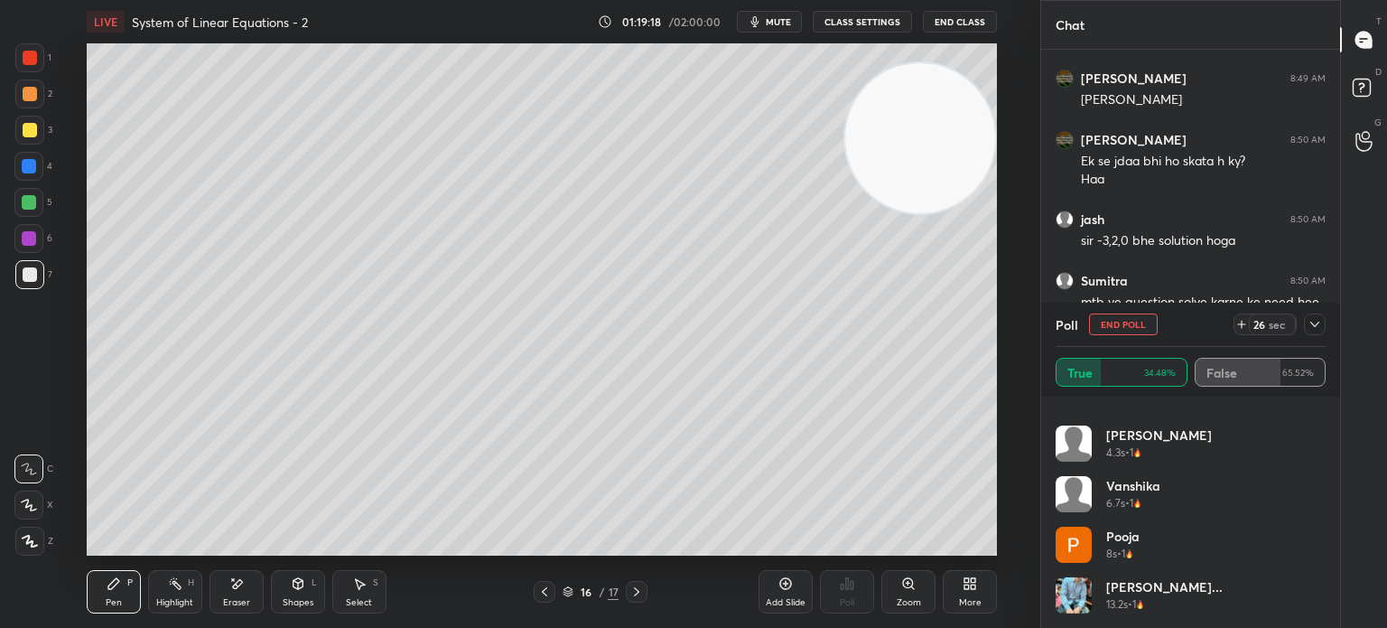
click at [1133, 327] on button "End Poll" at bounding box center [1123, 324] width 69 height 22
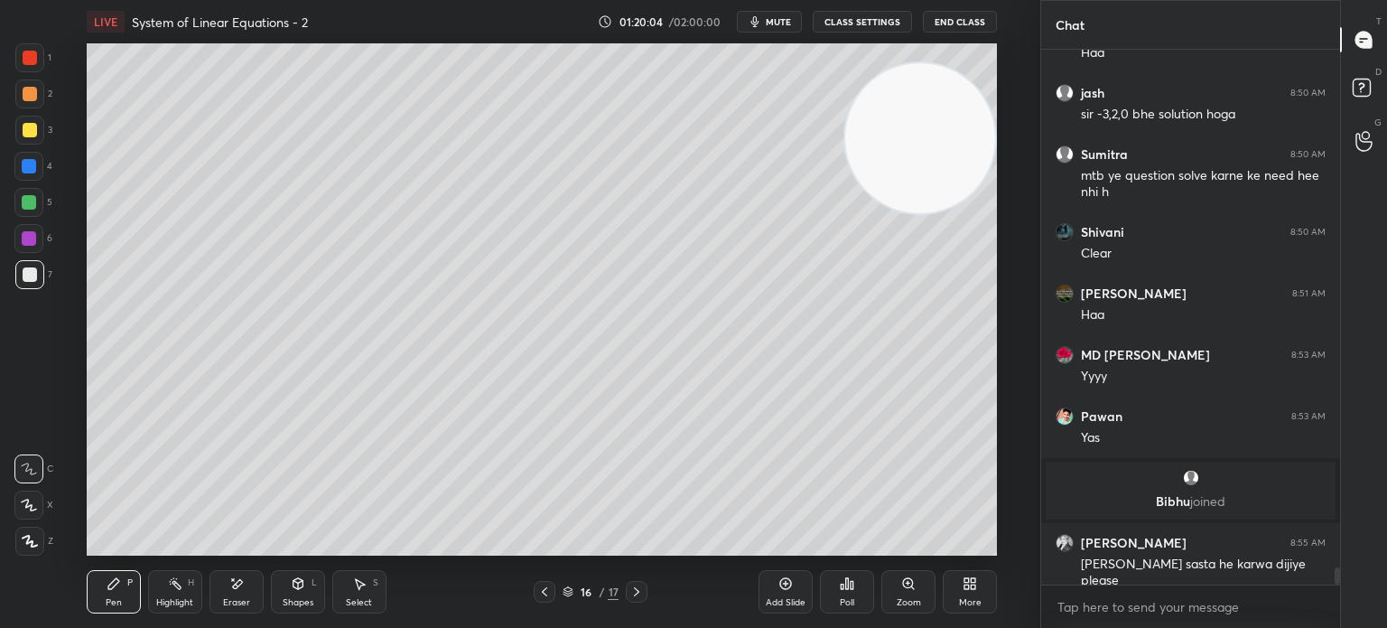
scroll to position [16117, 0]
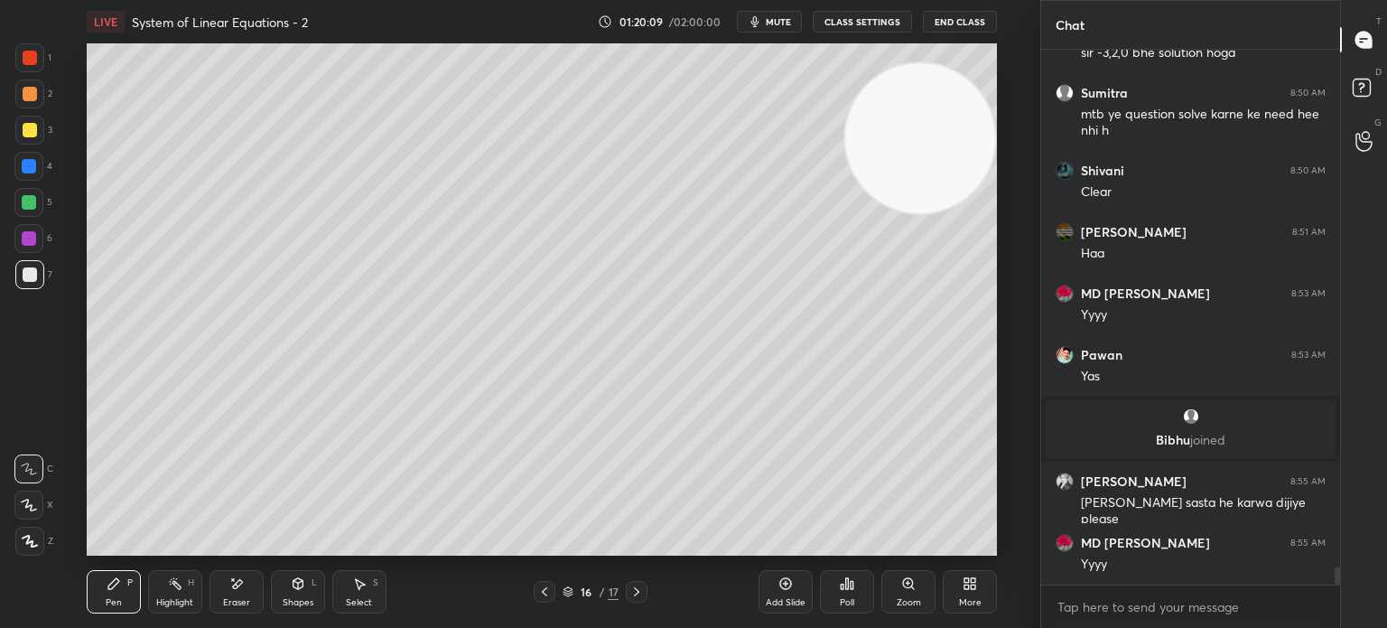
click at [242, 589] on icon at bounding box center [236, 583] width 14 height 15
click at [117, 598] on div "Pen" at bounding box center [114, 602] width 16 height 9
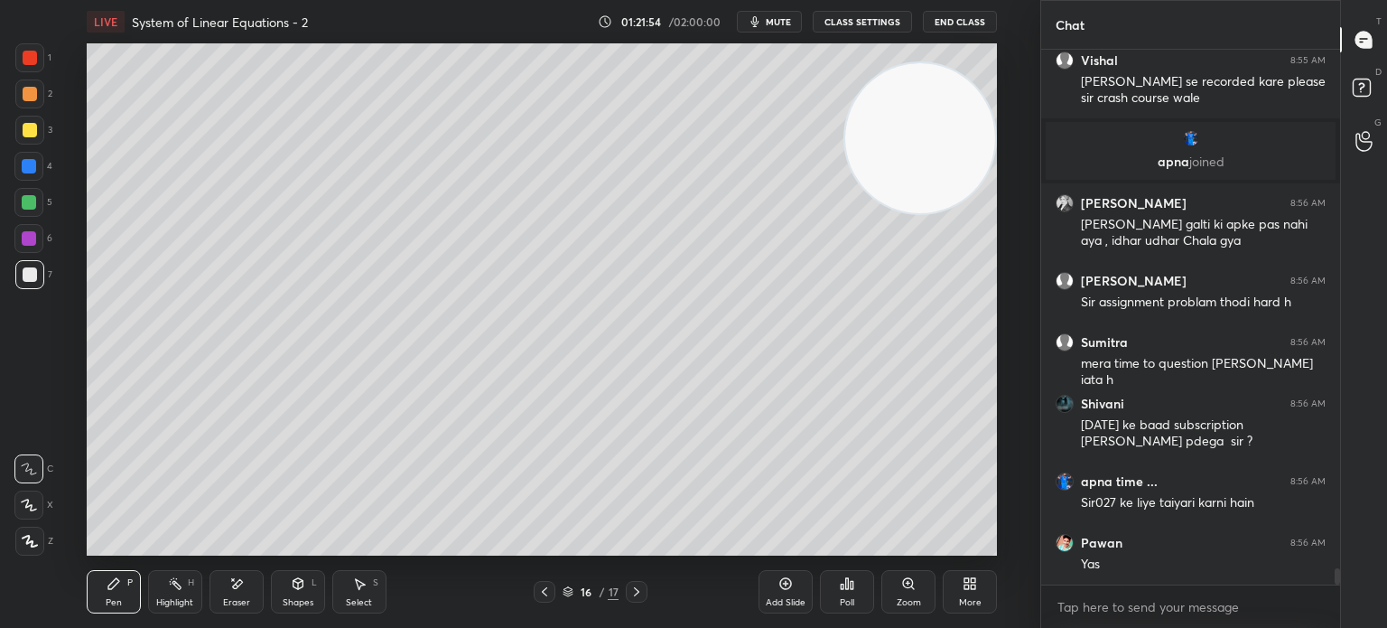
scroll to position [16964, 0]
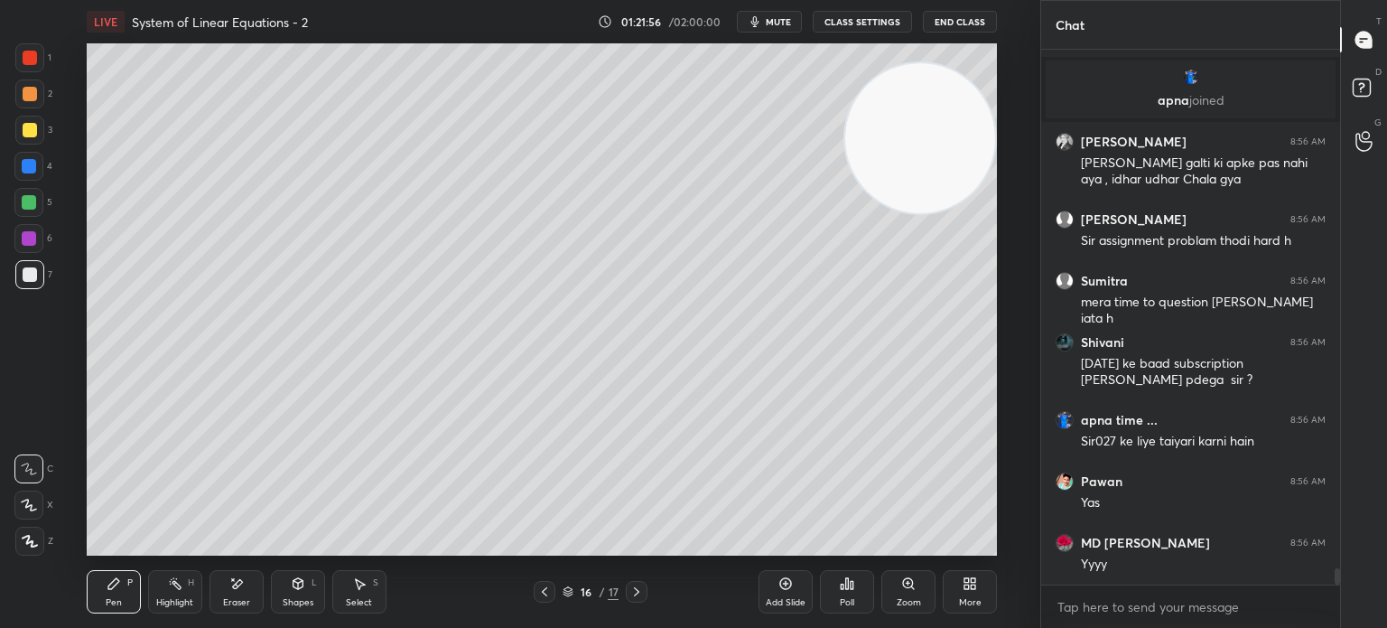
click at [46, 398] on div "1 2 3 4 5 6 7 C X Z E E Erase all H H" at bounding box center [29, 299] width 58 height 512
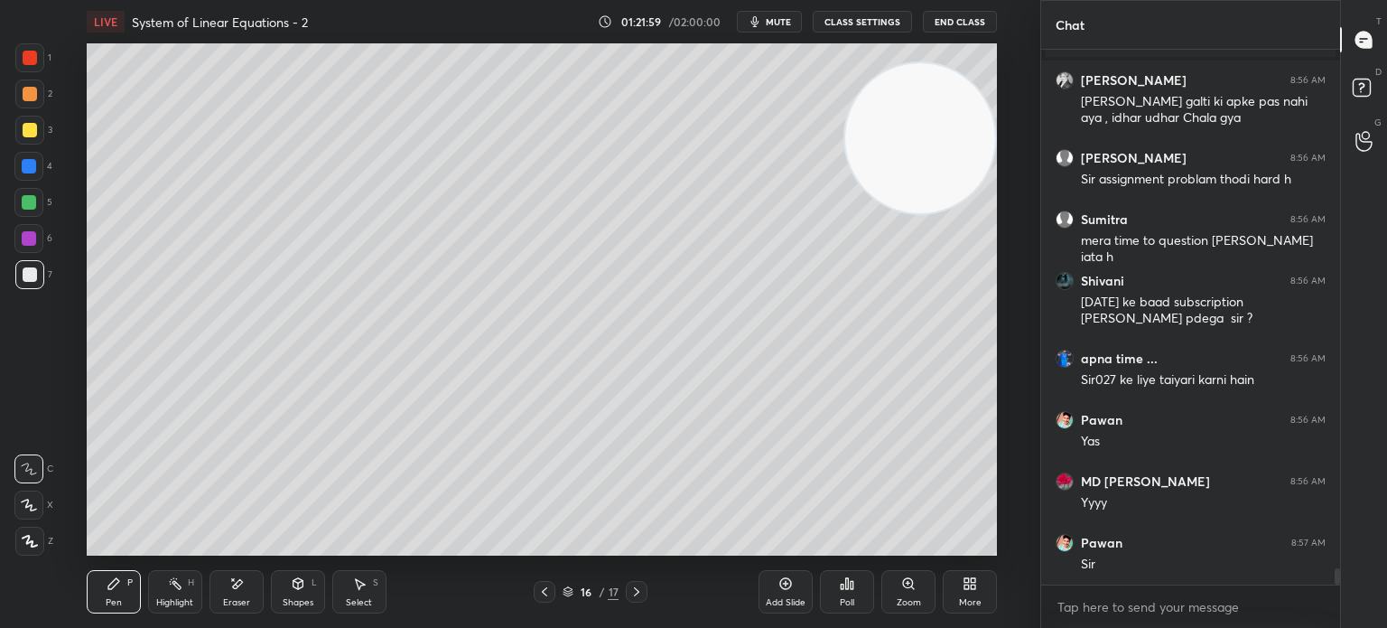
scroll to position [17087, 0]
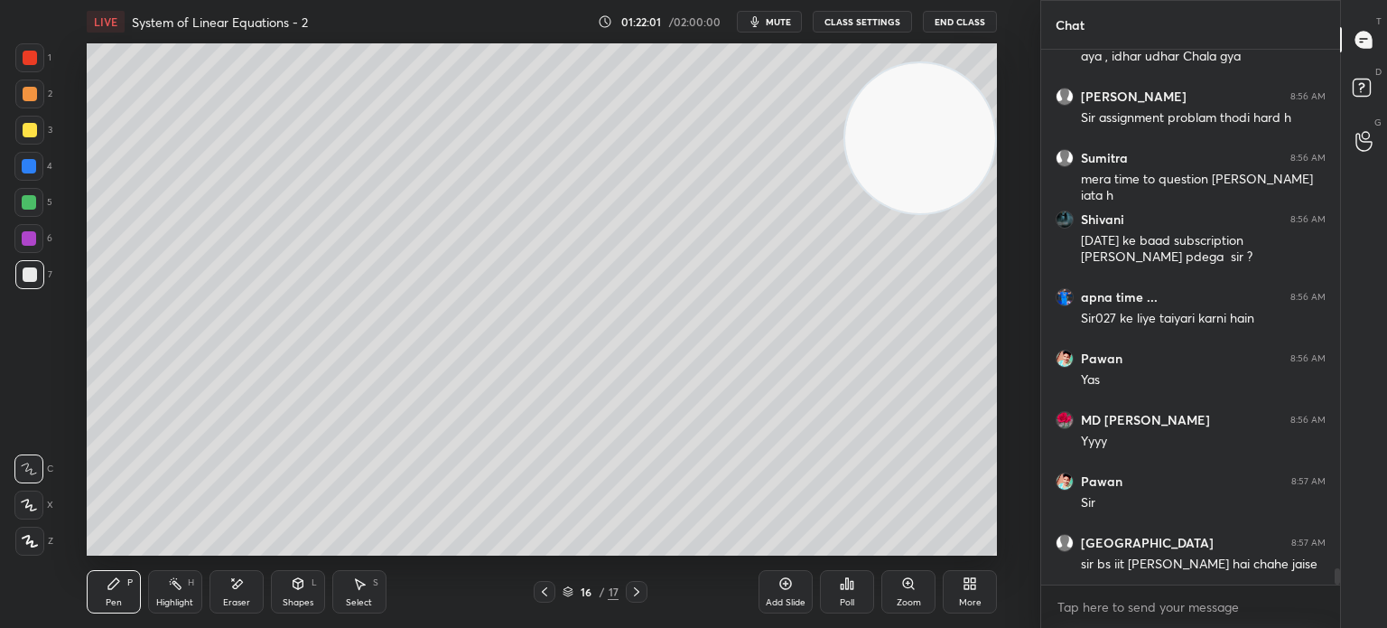
click at [796, 587] on div "Add Slide" at bounding box center [786, 591] width 54 height 43
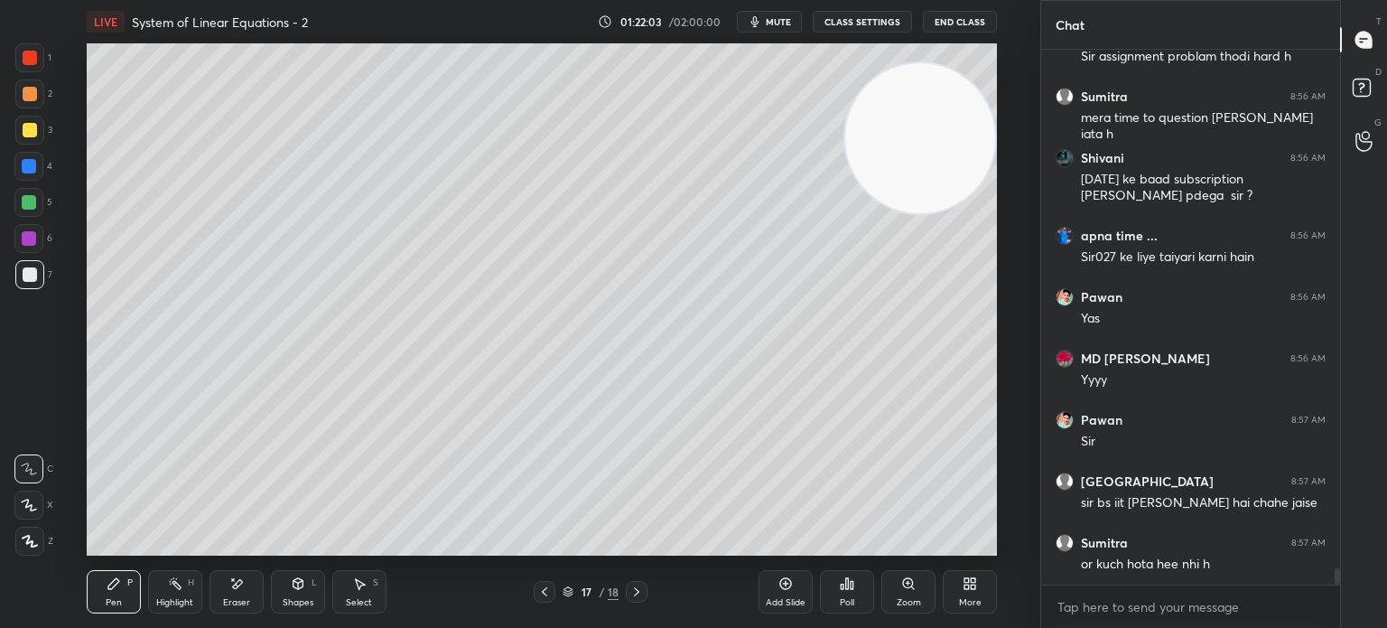
scroll to position [17210, 0]
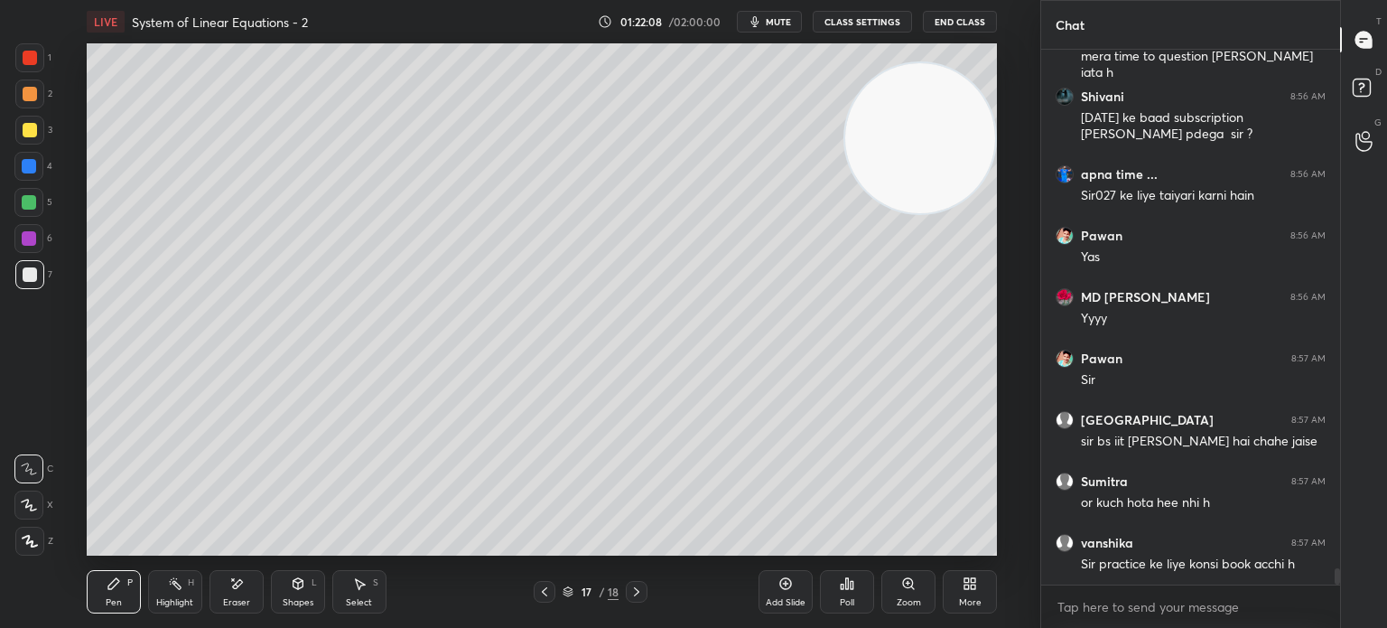
click at [32, 282] on div at bounding box center [29, 274] width 29 height 29
click at [32, 470] on icon at bounding box center [29, 468] width 16 height 13
click at [29, 130] on div at bounding box center [30, 130] width 14 height 14
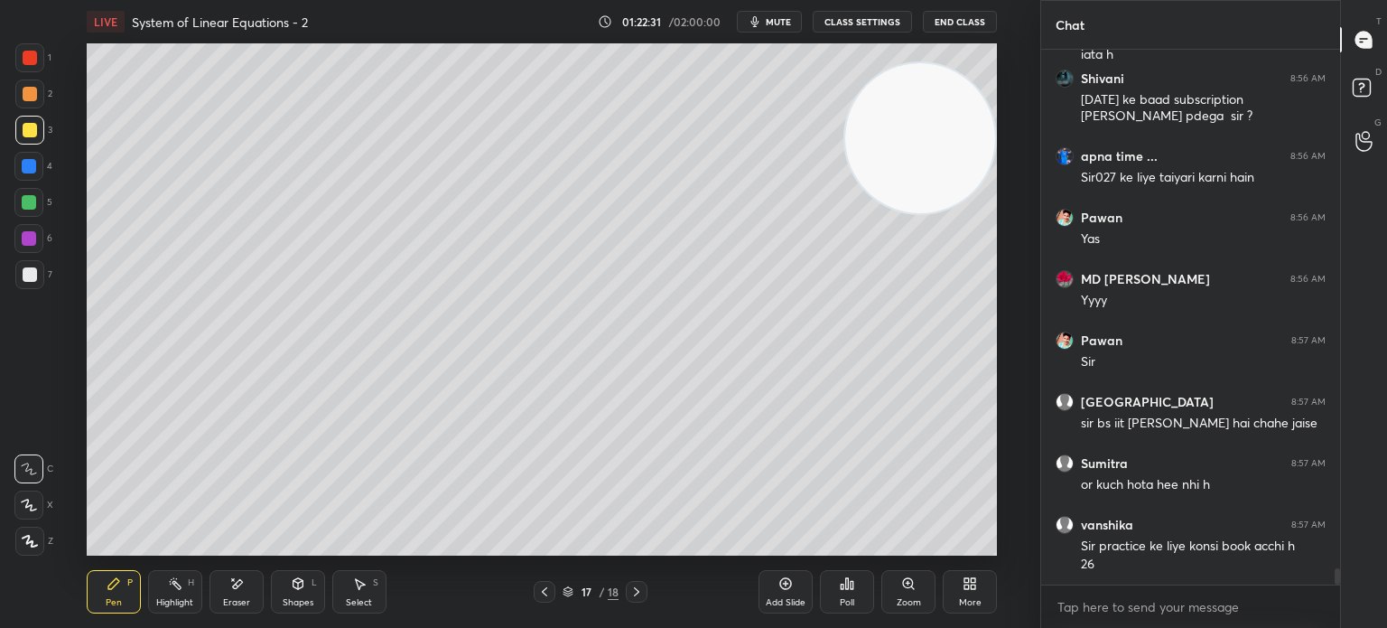
click at [314, 569] on div "Pen P Highlight H Eraser Shapes L Select S 17 / 18 Add Slide Poll Zoom More" at bounding box center [542, 591] width 910 height 72
click at [309, 578] on div "Shapes L" at bounding box center [298, 591] width 54 height 43
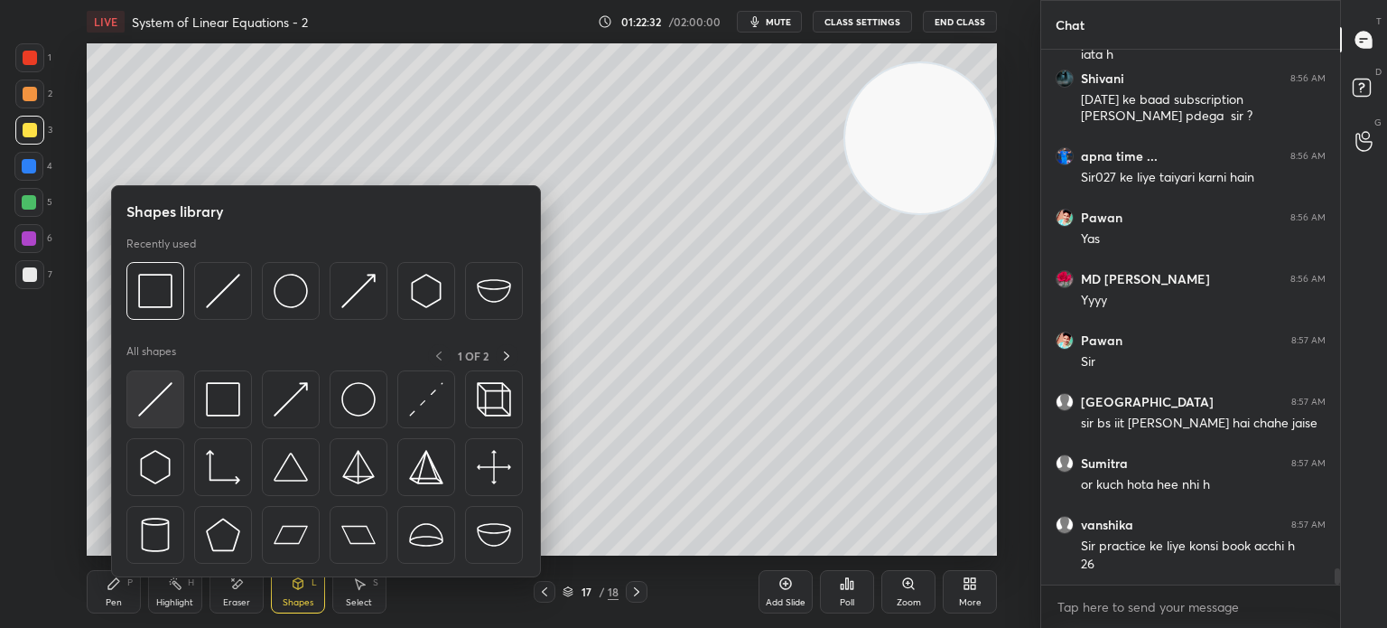
click at [155, 418] on div at bounding box center [155, 399] width 58 height 58
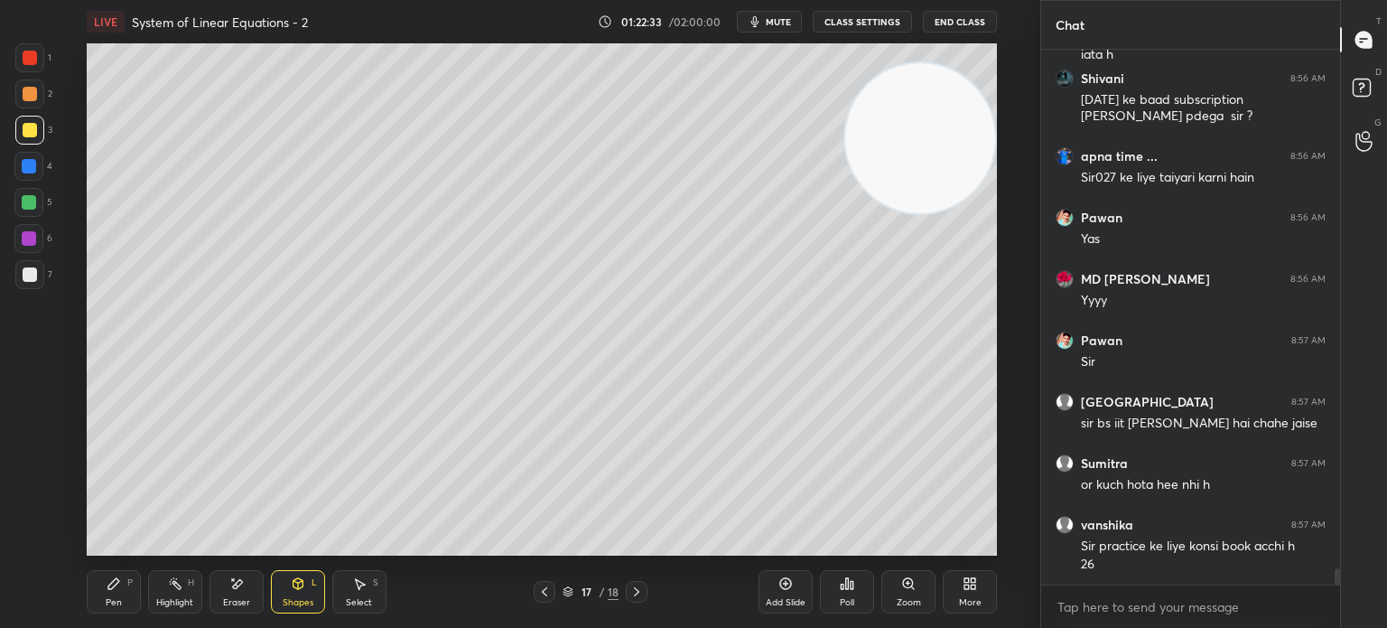
click at [36, 68] on div at bounding box center [29, 57] width 29 height 29
click at [34, 207] on div at bounding box center [28, 202] width 29 height 29
click at [123, 583] on div "Pen P" at bounding box center [114, 591] width 54 height 43
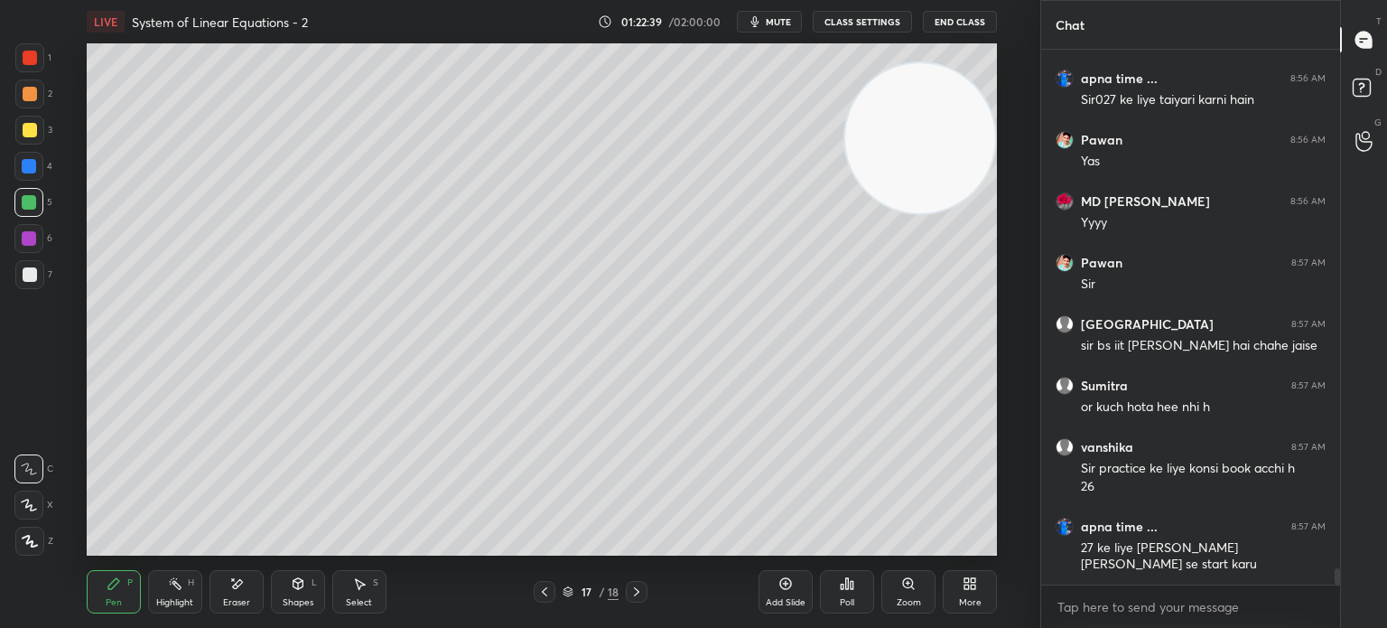
click at [25, 269] on div at bounding box center [29, 274] width 29 height 29
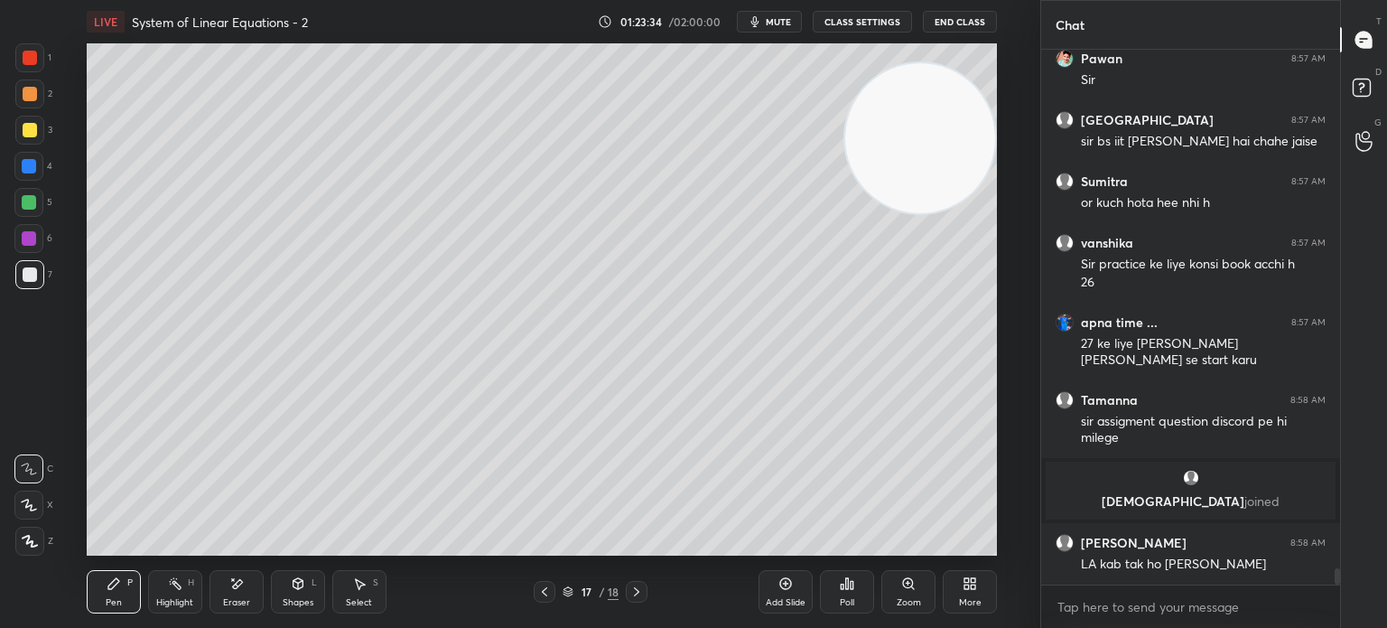
scroll to position [17322, 0]
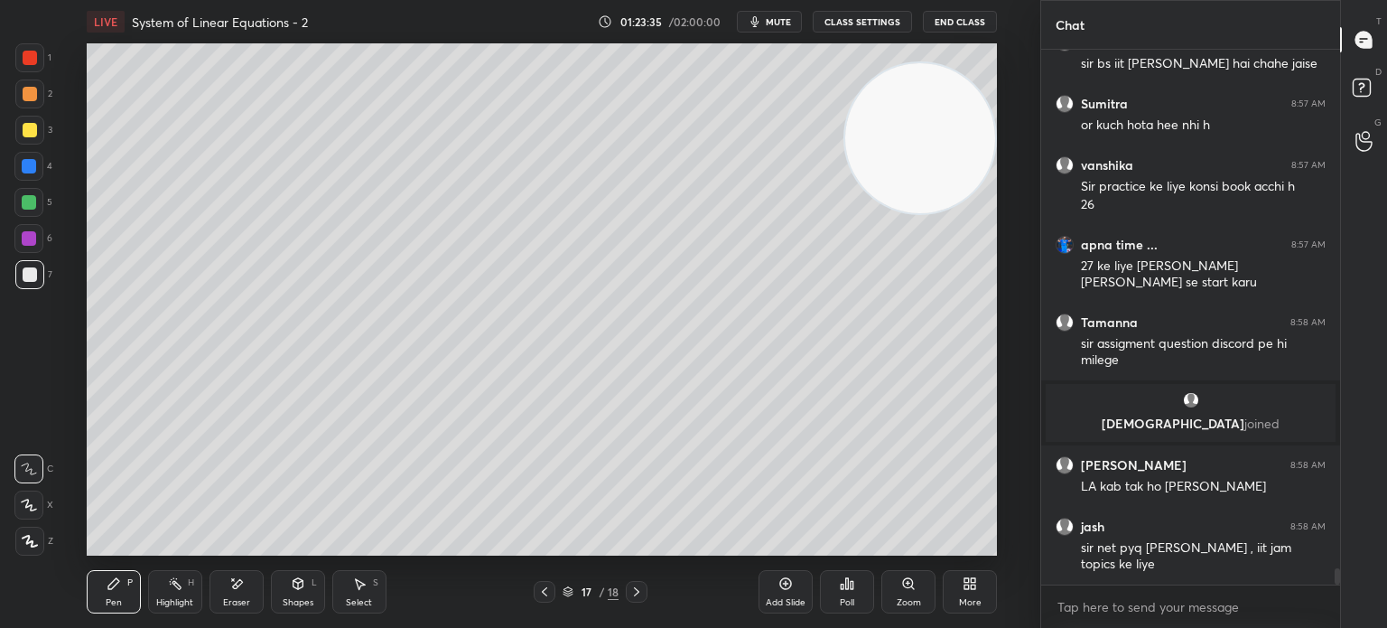
click at [35, 272] on div at bounding box center [30, 274] width 14 height 14
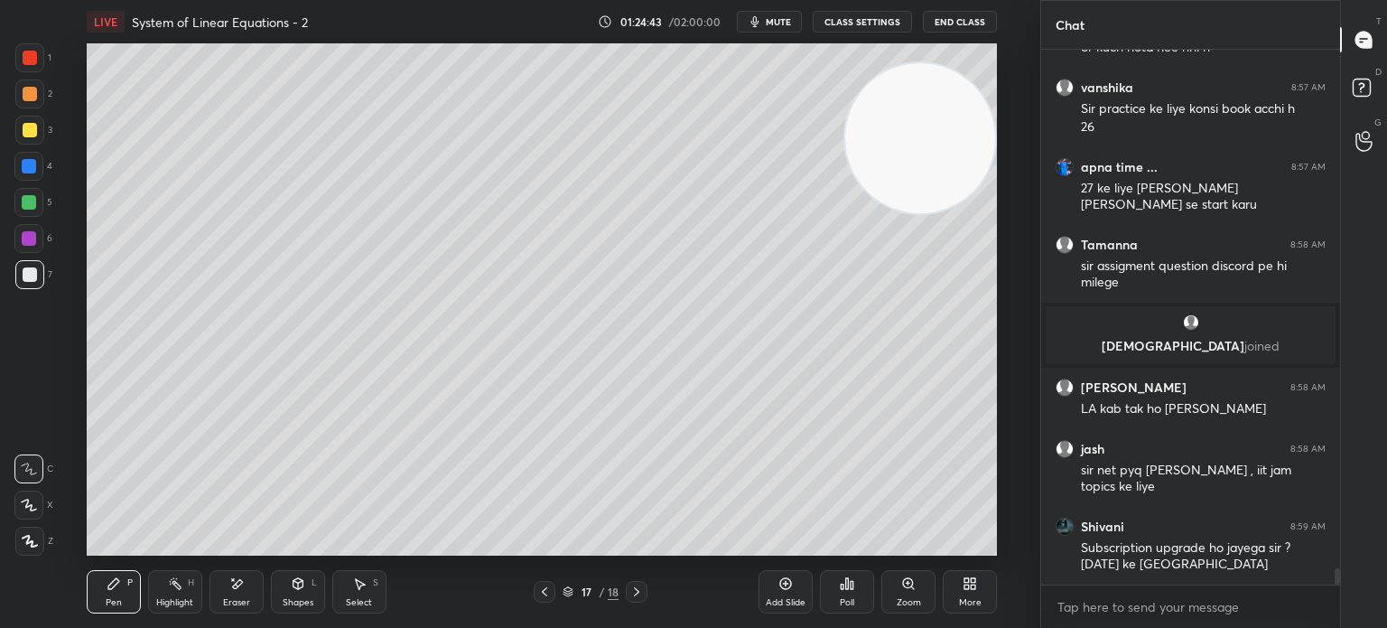
scroll to position [17465, 0]
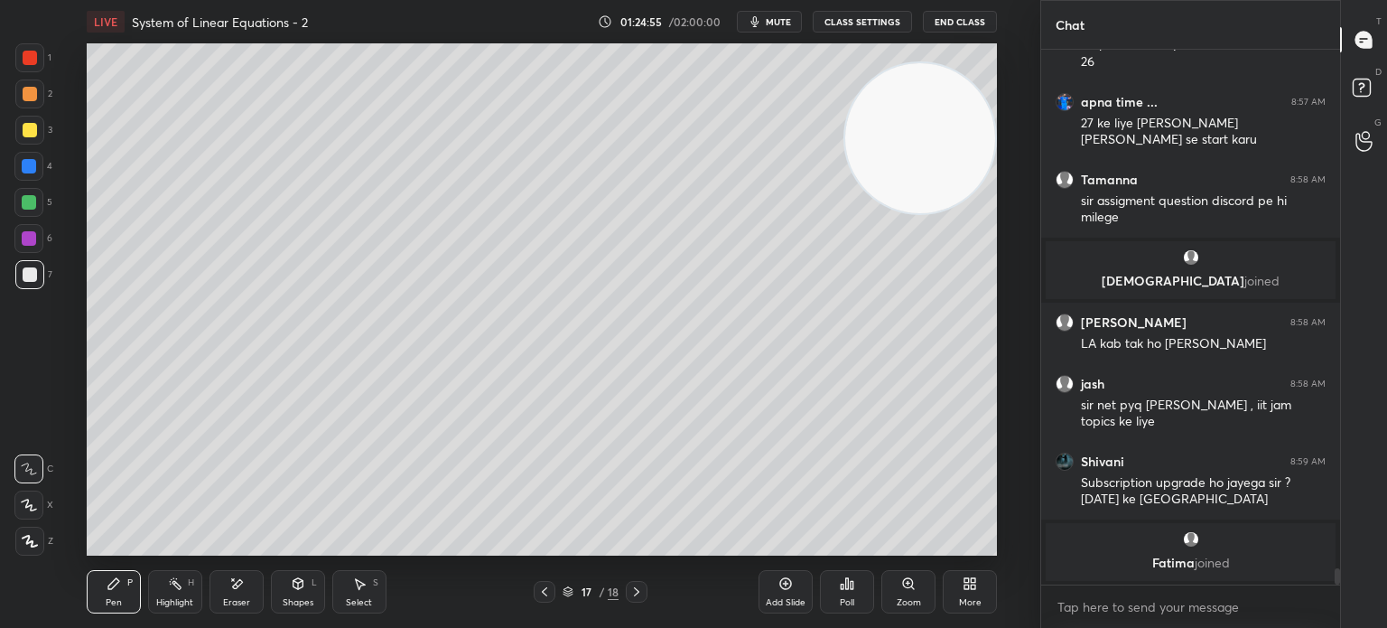
click at [287, 602] on div "Shapes" at bounding box center [298, 602] width 31 height 9
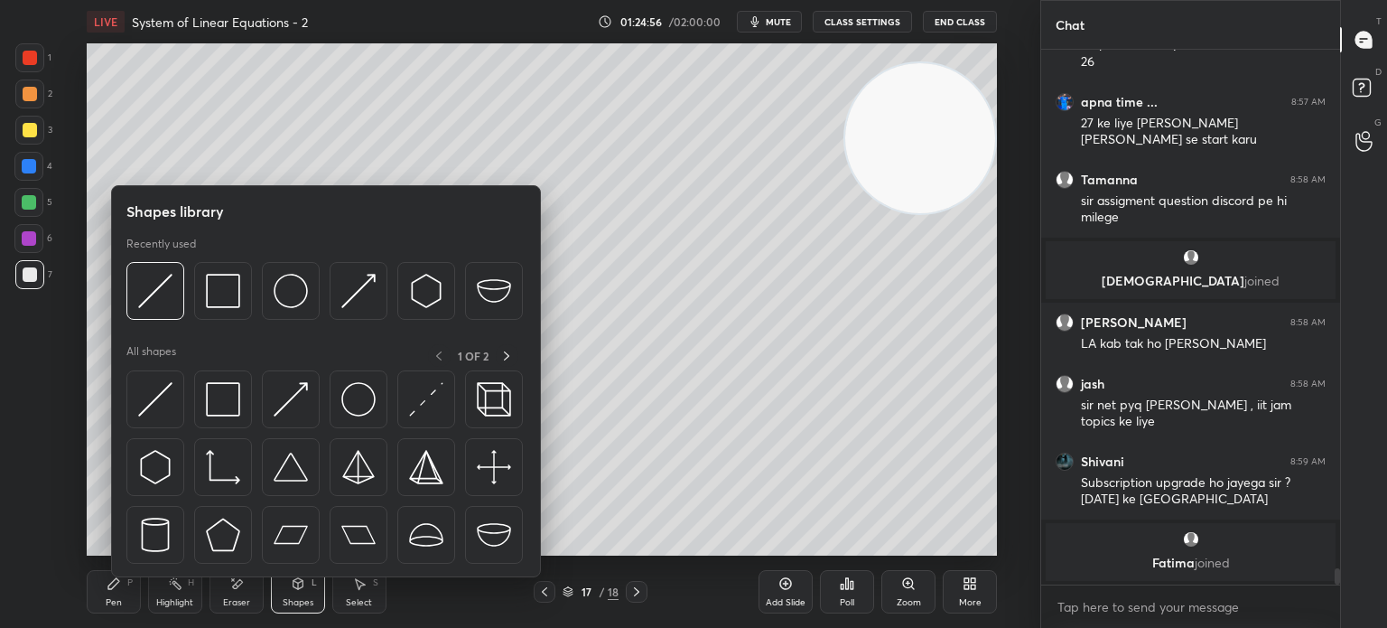
click at [223, 601] on div "Eraser" at bounding box center [236, 602] width 27 height 9
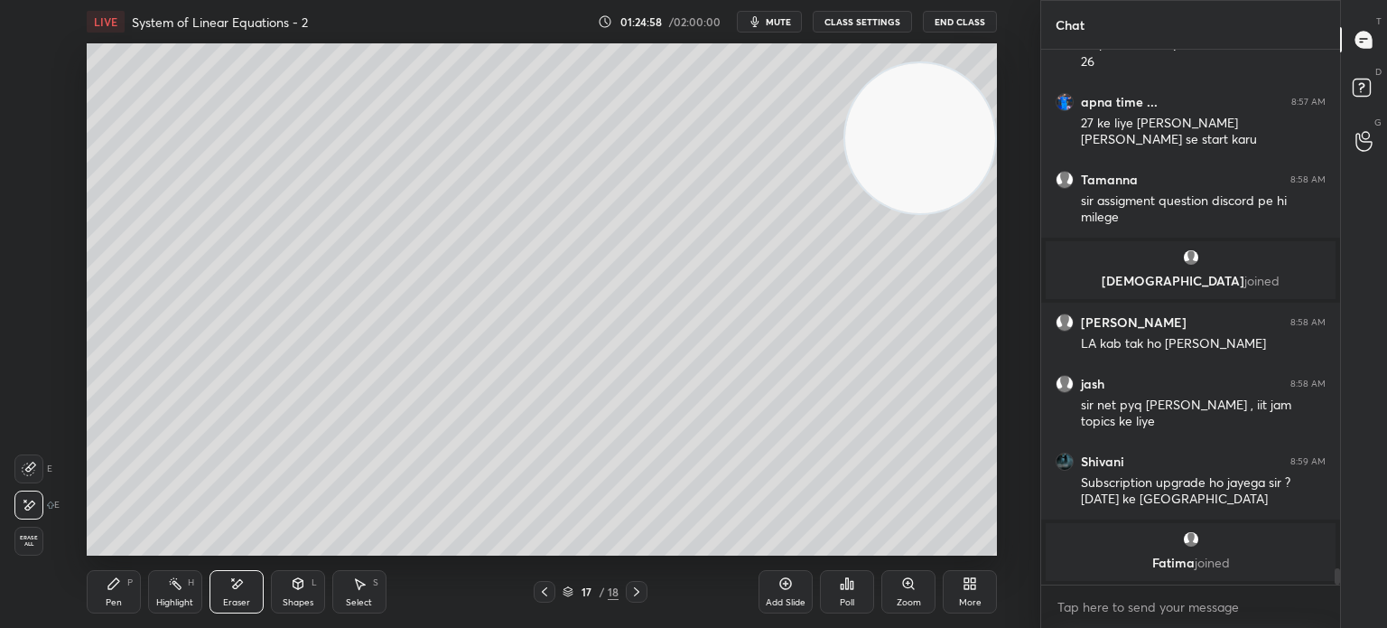
click at [108, 580] on icon at bounding box center [114, 583] width 14 height 14
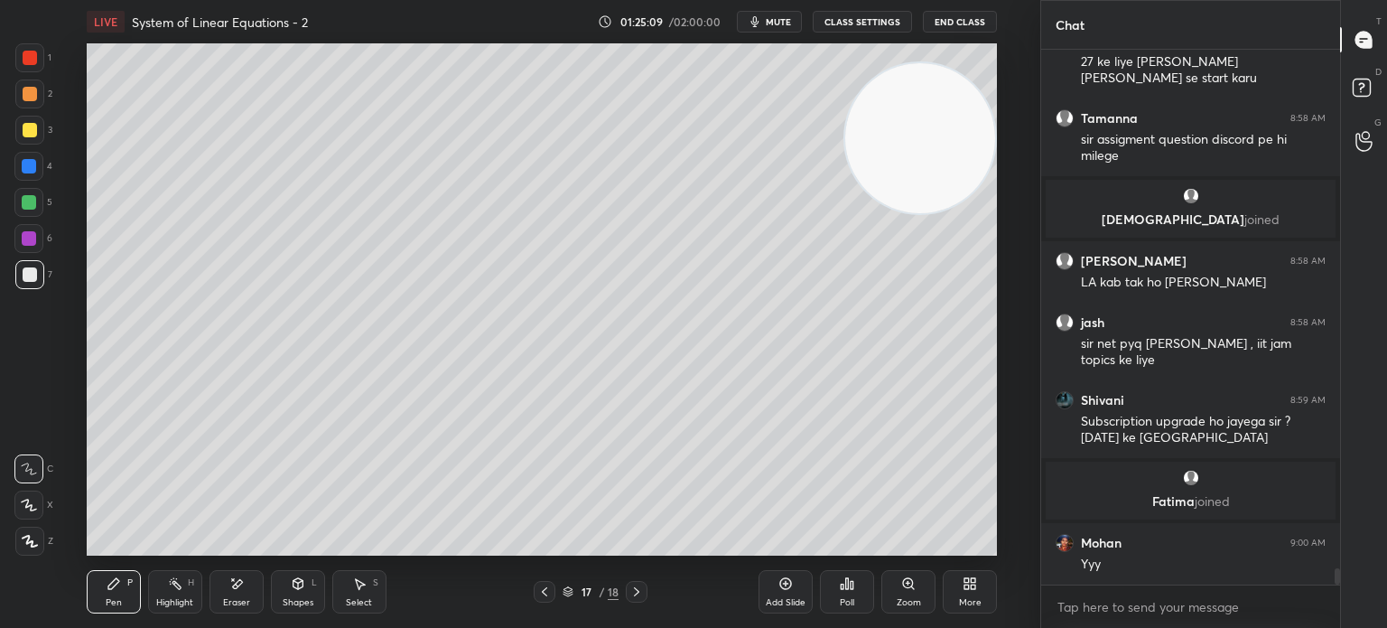
scroll to position [17486, 0]
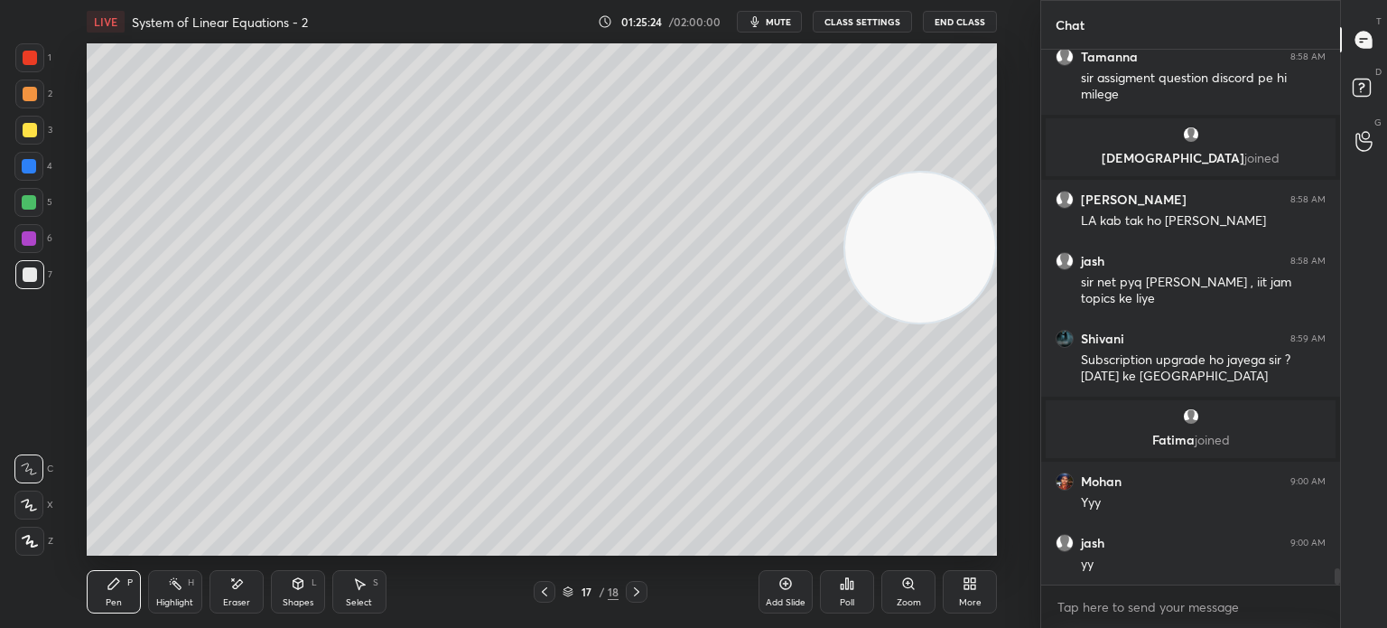
drag, startPoint x: 913, startPoint y: 182, endPoint x: 879, endPoint y: 191, distance: 35.7
click at [918, 256] on video at bounding box center [920, 247] width 150 height 150
click at [21, 108] on div "2" at bounding box center [33, 97] width 37 height 36
click at [23, 108] on div "2" at bounding box center [33, 97] width 37 height 36
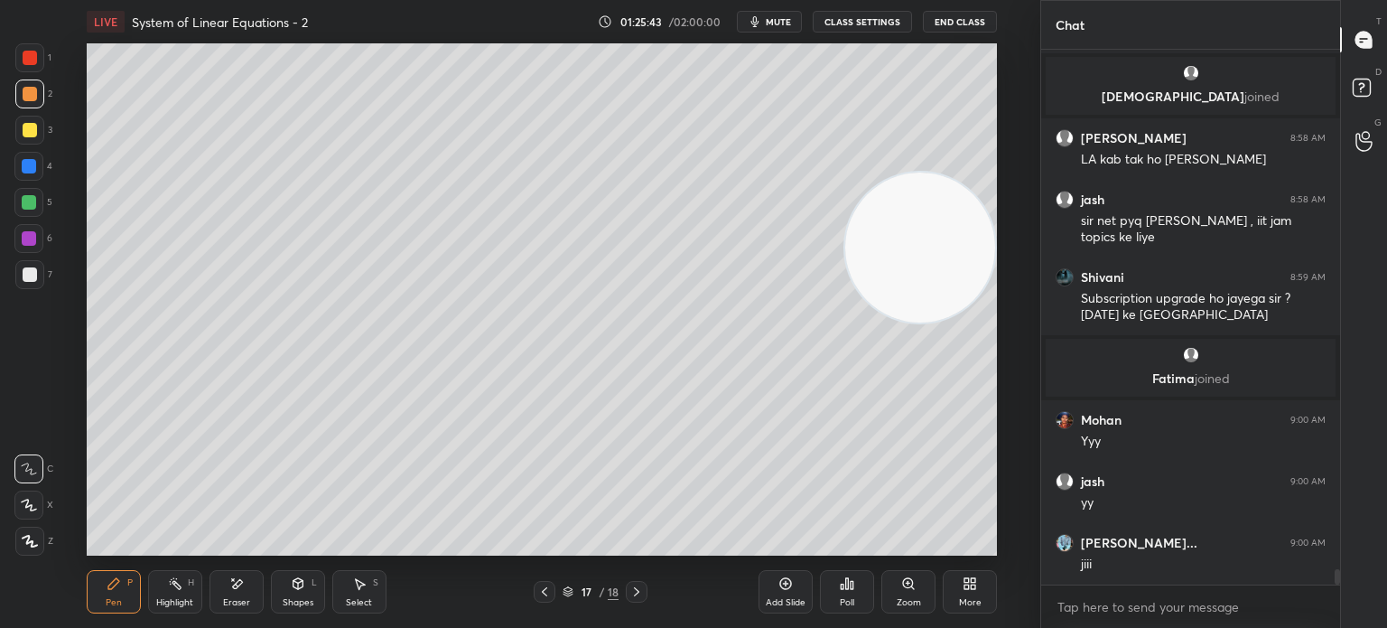
click at [41, 245] on div at bounding box center [28, 238] width 29 height 29
drag, startPoint x: 29, startPoint y: 277, endPoint x: 18, endPoint y: 275, distance: 11.0
click at [27, 277] on div at bounding box center [30, 274] width 14 height 14
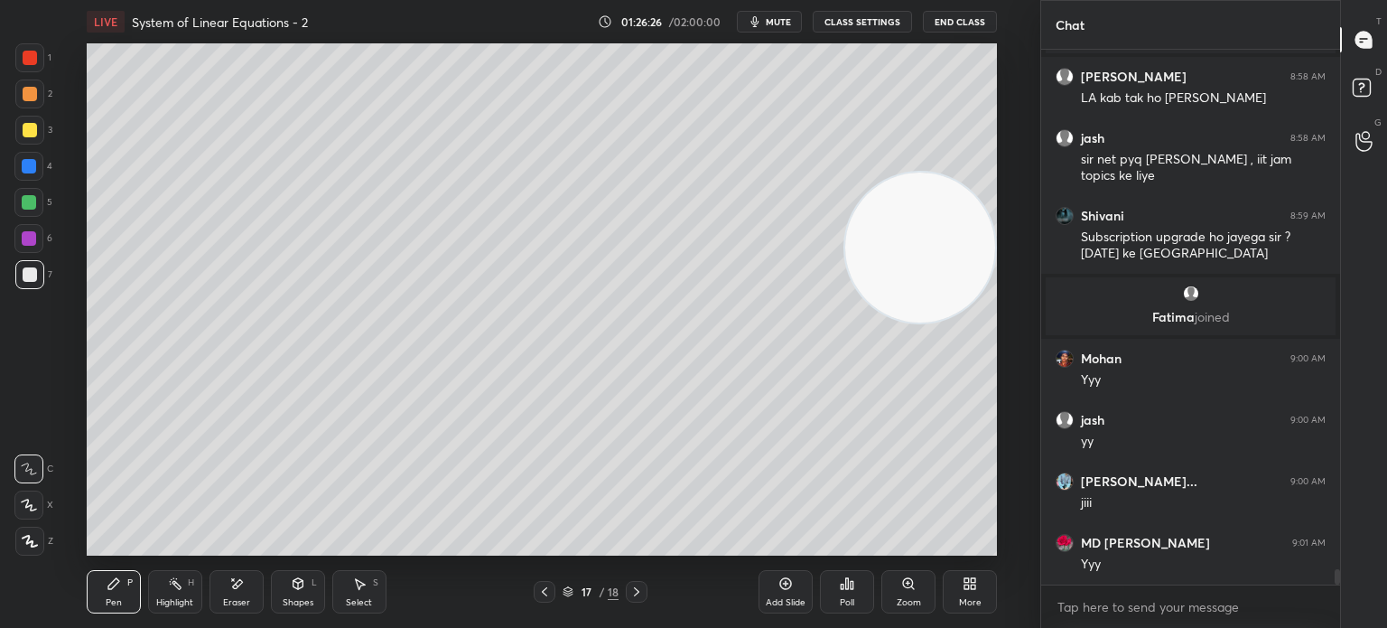
click at [228, 606] on div "Eraser" at bounding box center [237, 591] width 54 height 43
click at [130, 593] on div "Pen P" at bounding box center [114, 591] width 54 height 43
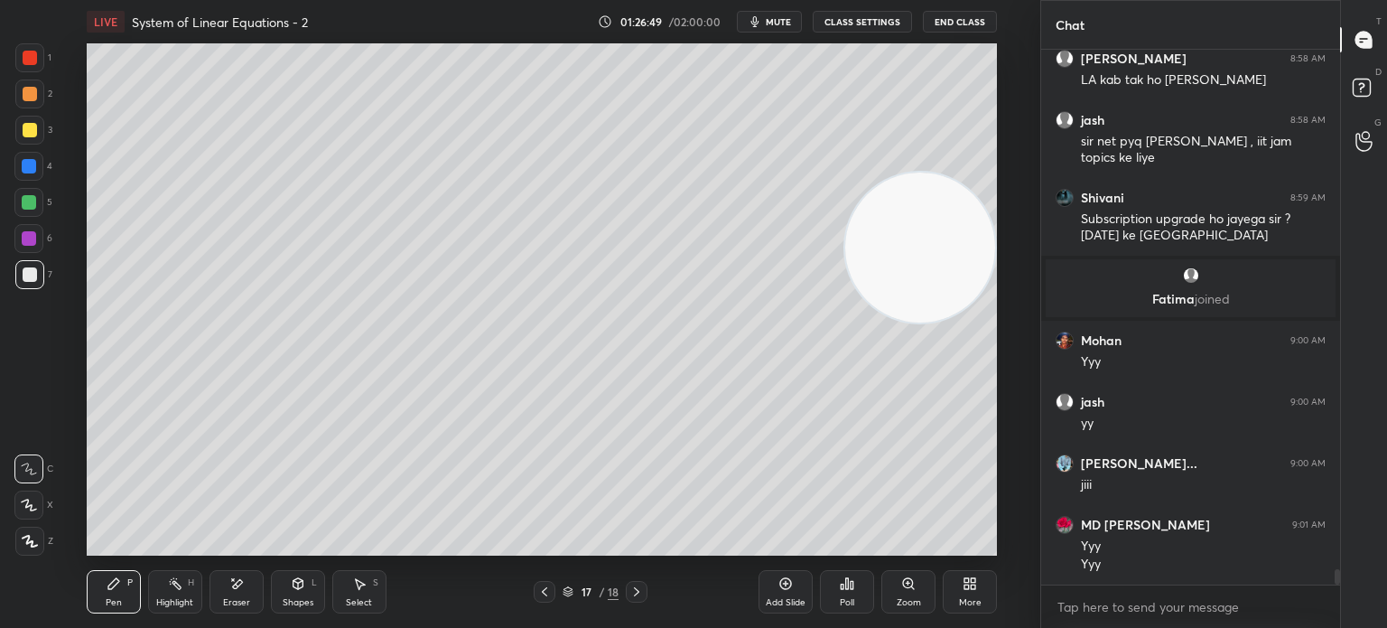
scroll to position [17689, 0]
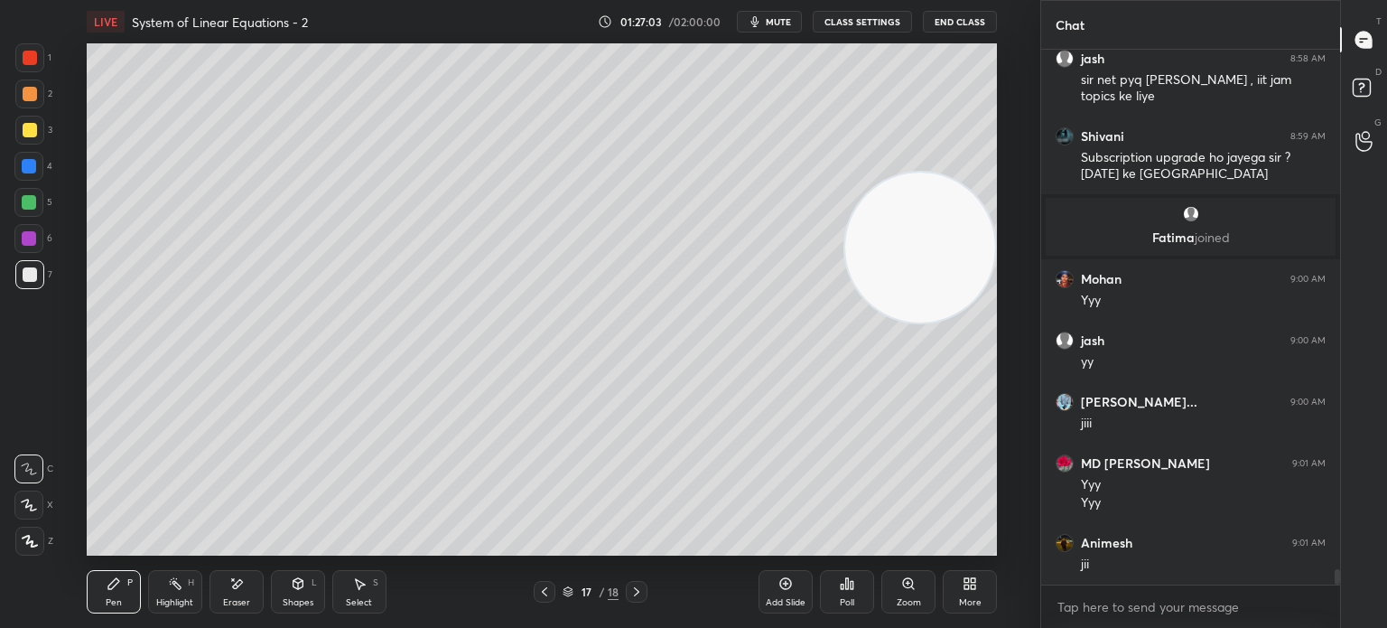
click at [43, 205] on div "5" at bounding box center [33, 202] width 38 height 29
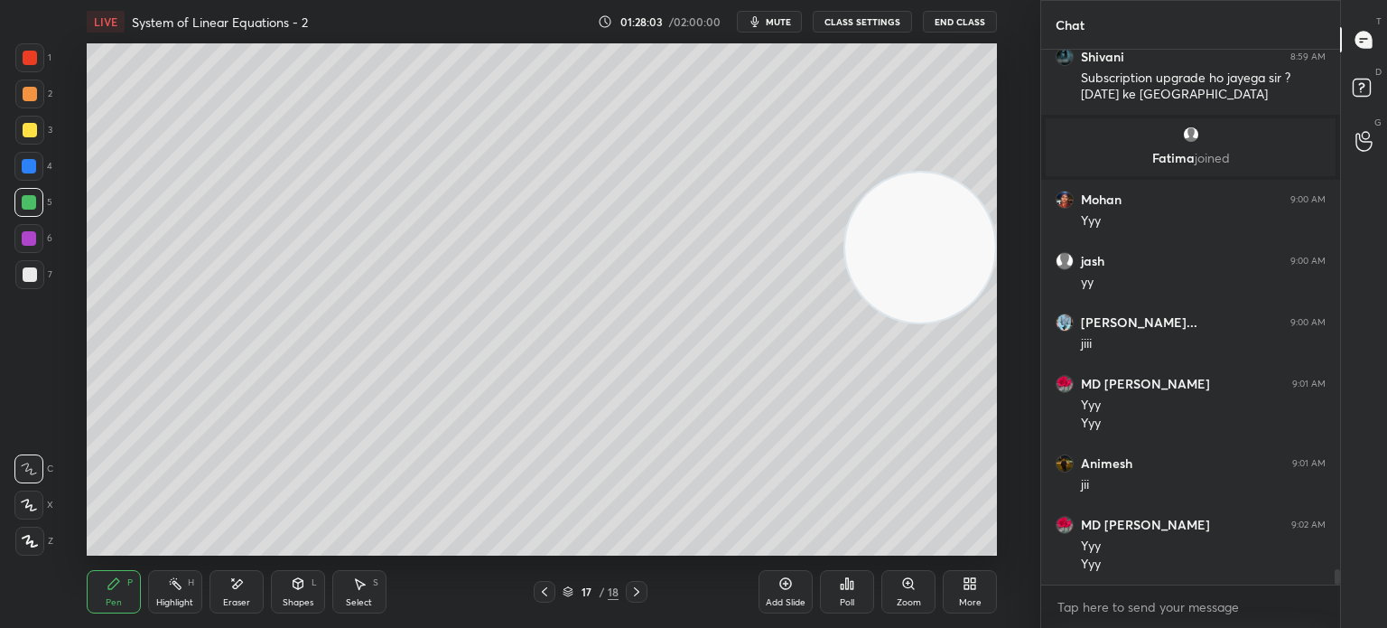
scroll to position [5, 5]
click at [112, 574] on div "Pen P" at bounding box center [114, 591] width 54 height 43
click at [33, 275] on div at bounding box center [30, 274] width 14 height 14
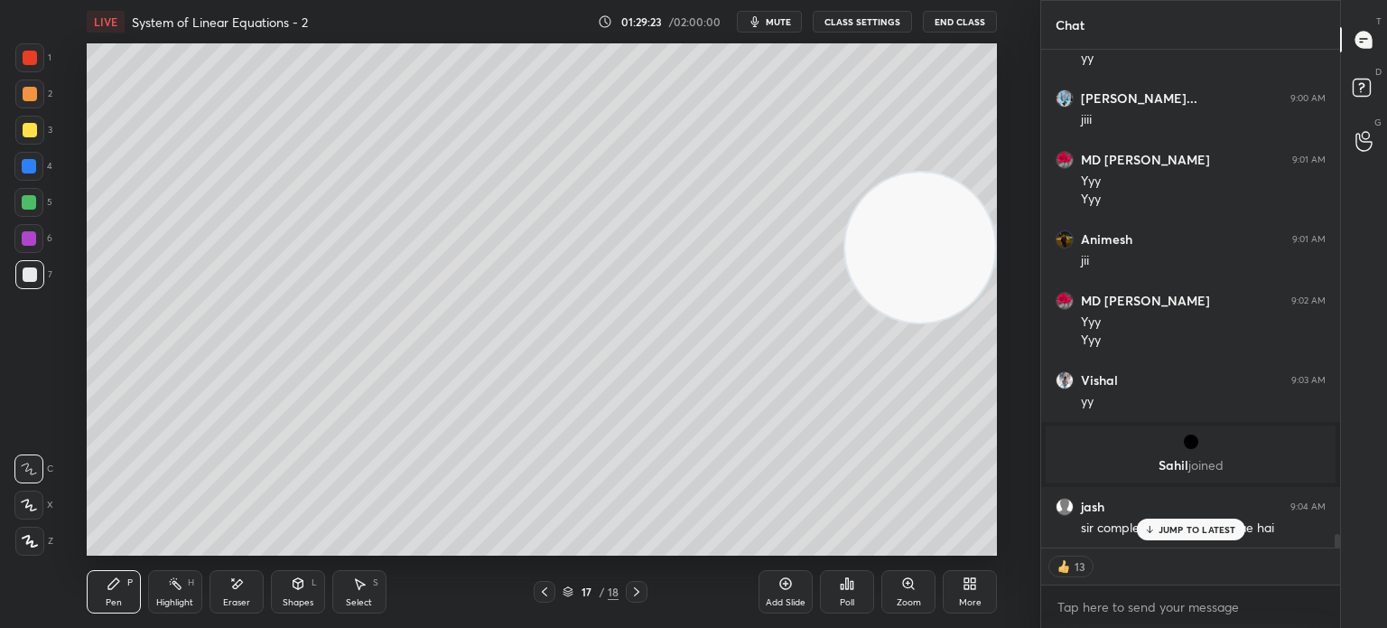
scroll to position [17871, 0]
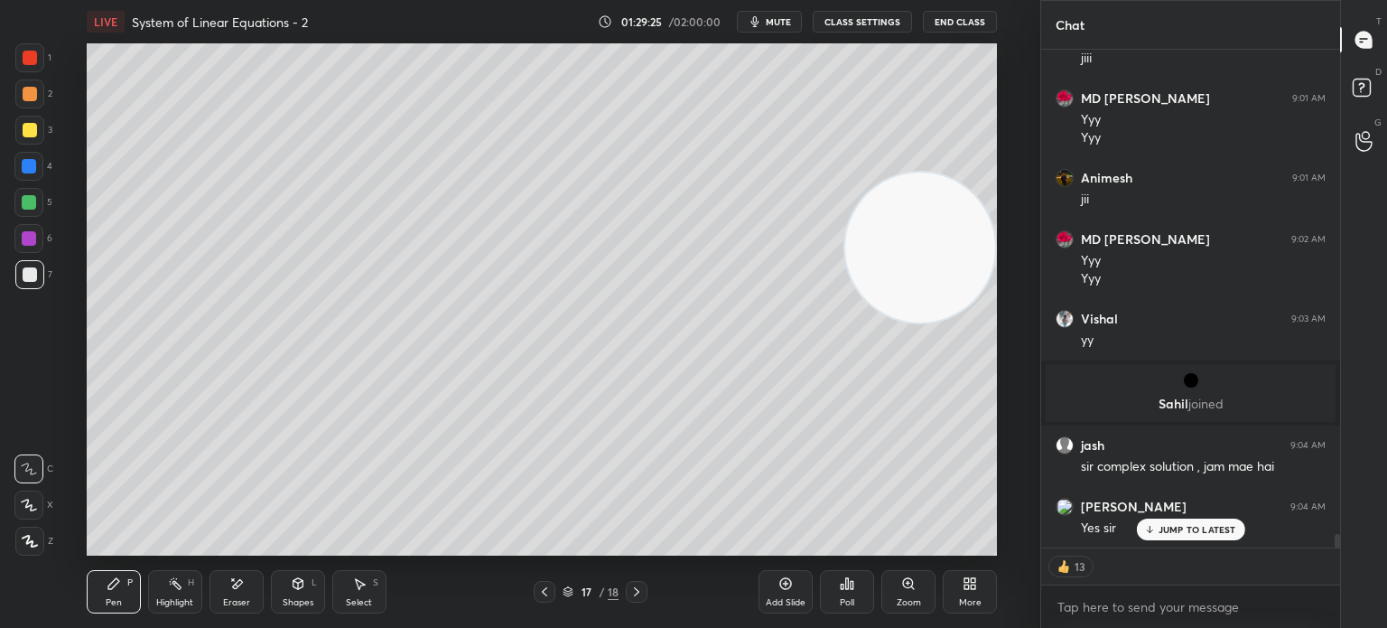
drag, startPoint x: 945, startPoint y: 290, endPoint x: 715, endPoint y: 192, distance: 249.3
click at [845, 204] on video at bounding box center [920, 247] width 150 height 150
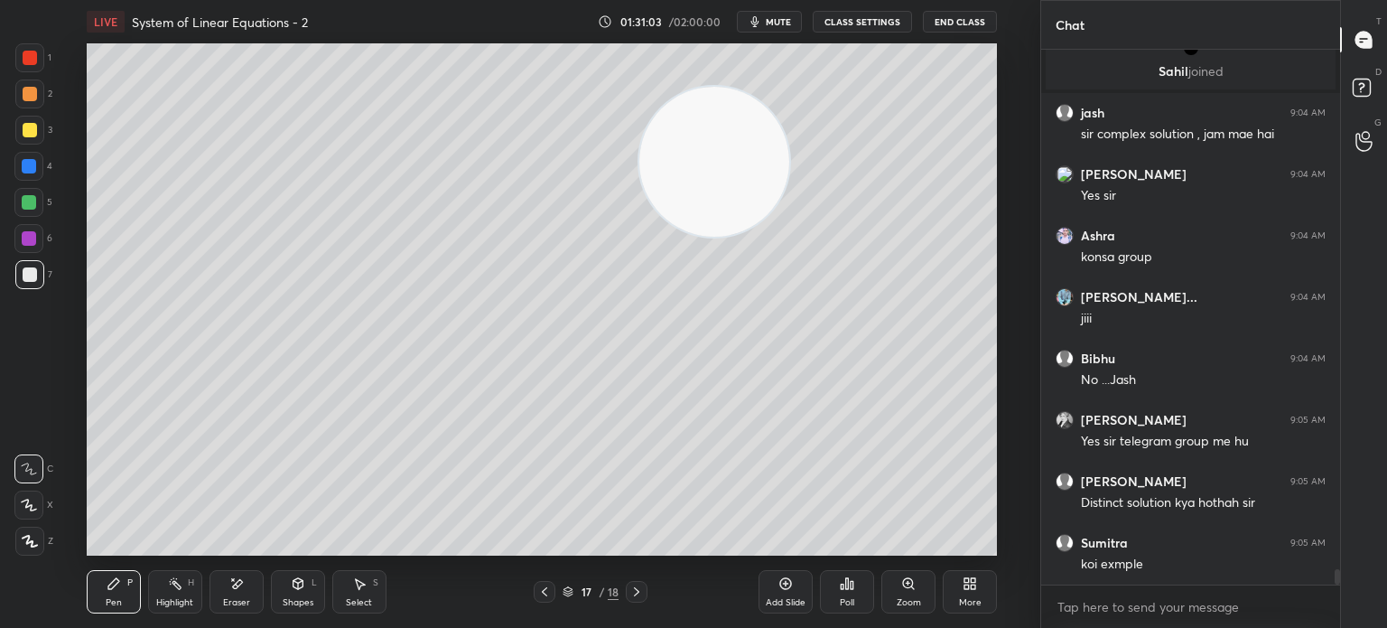
scroll to position [18281, 0]
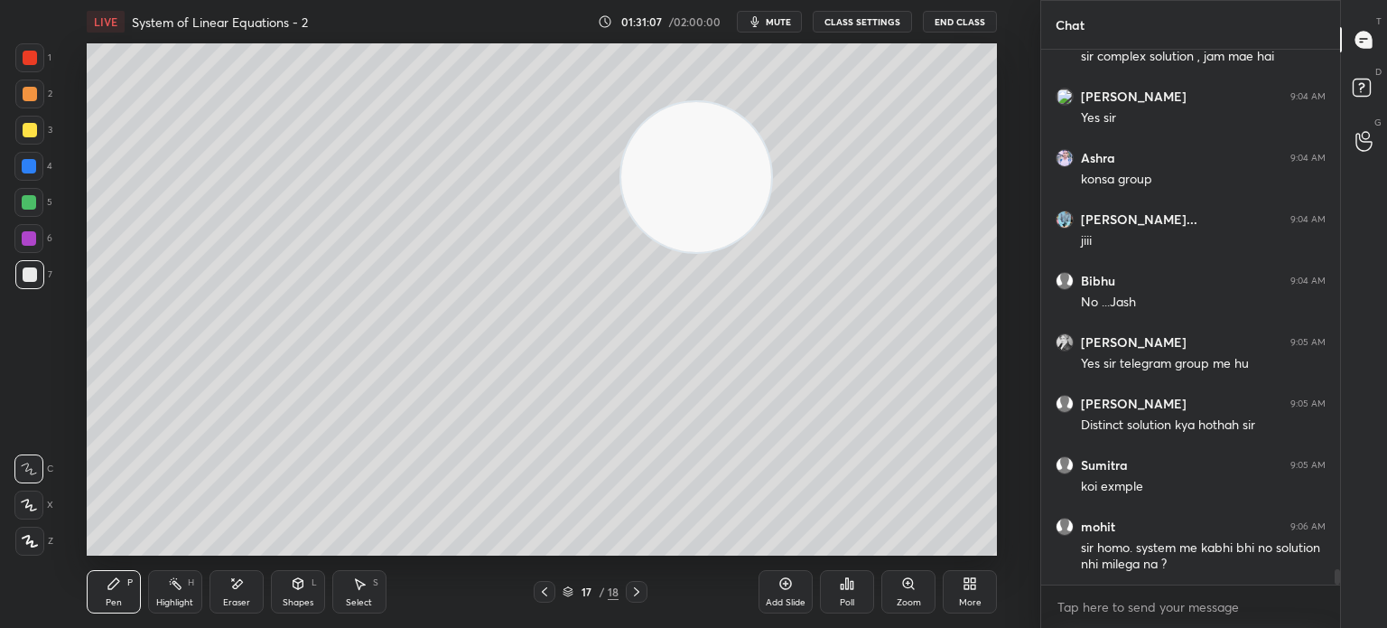
drag, startPoint x: 741, startPoint y: 186, endPoint x: 0, endPoint y: 619, distance: 857.7
click at [0, 627] on div "1 2 3 4 5 6 7 C X Z E E Erase all H H LIVE System of Linear Equations - 2 01:31…" at bounding box center [513, 314] width 1026 height 628
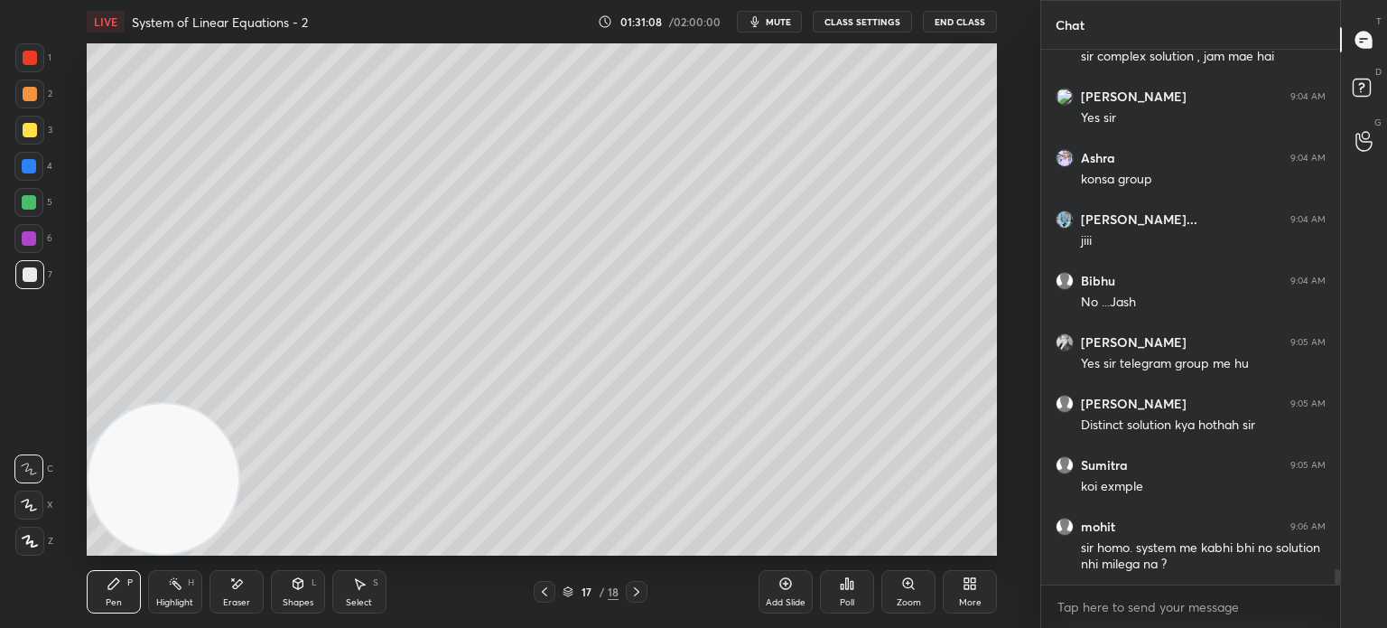
click at [796, 590] on div "Add Slide" at bounding box center [786, 591] width 54 height 43
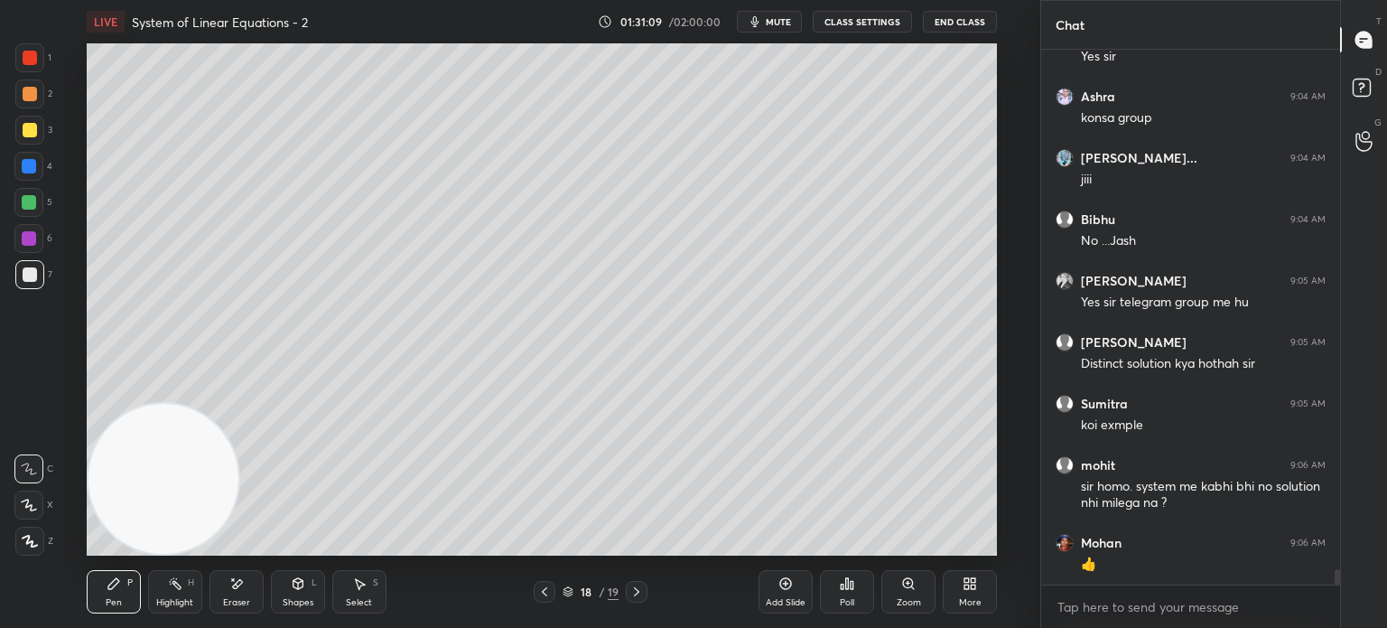
click at [40, 270] on div at bounding box center [29, 274] width 29 height 29
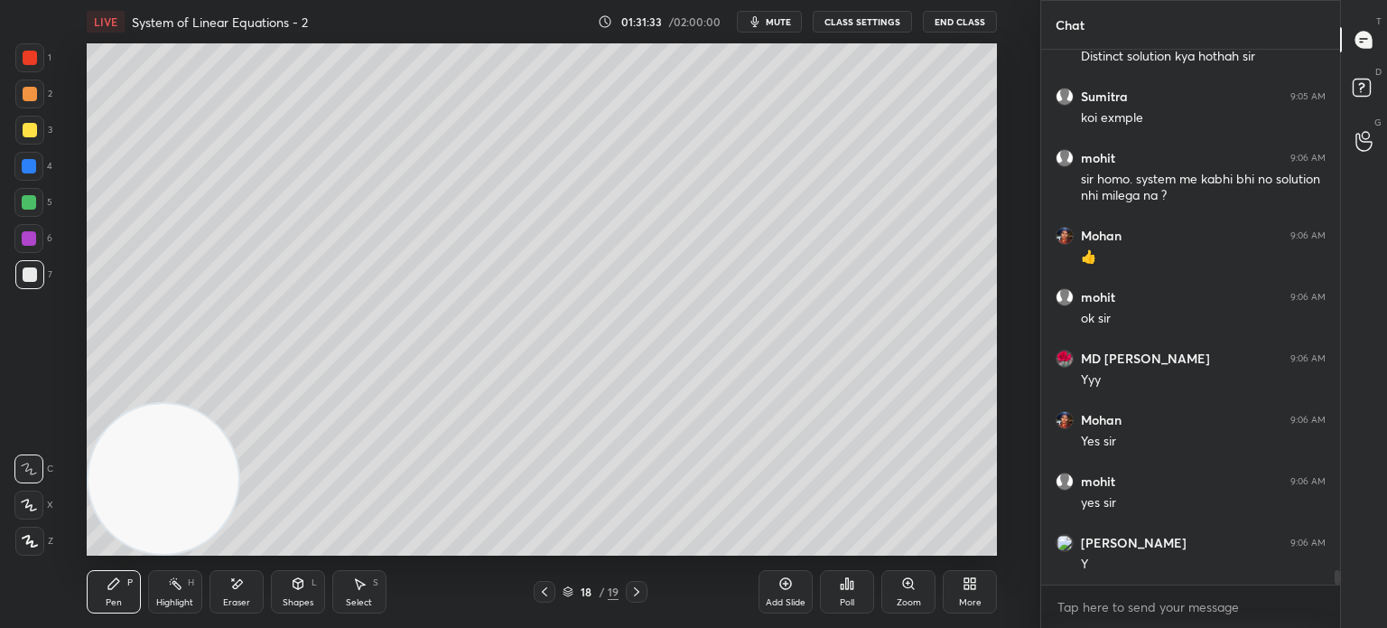
scroll to position [18715, 0]
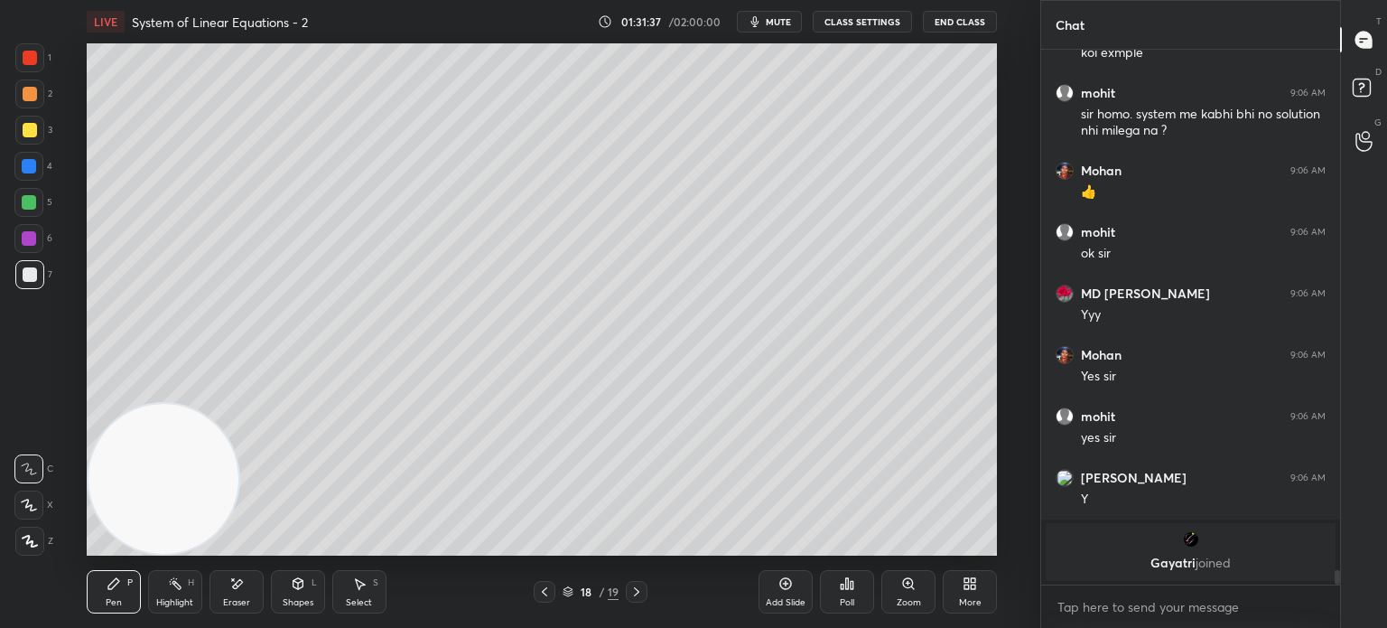
click at [33, 253] on div "6" at bounding box center [33, 242] width 38 height 36
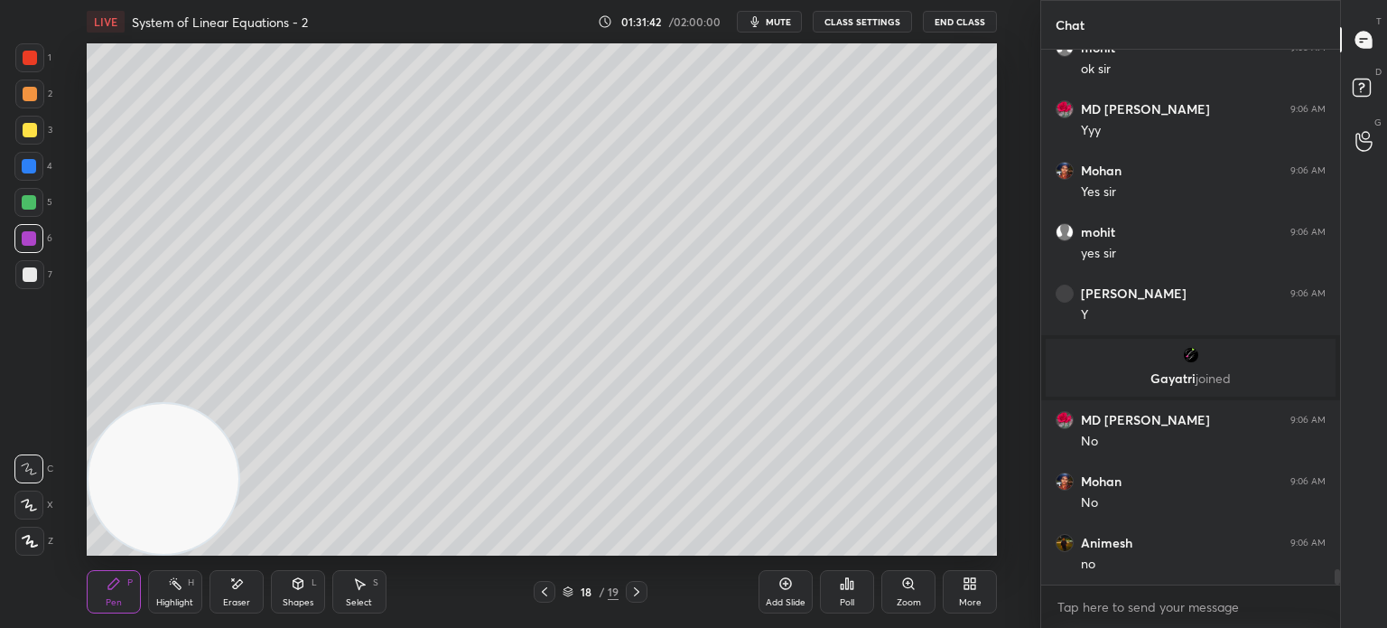
scroll to position [18626, 0]
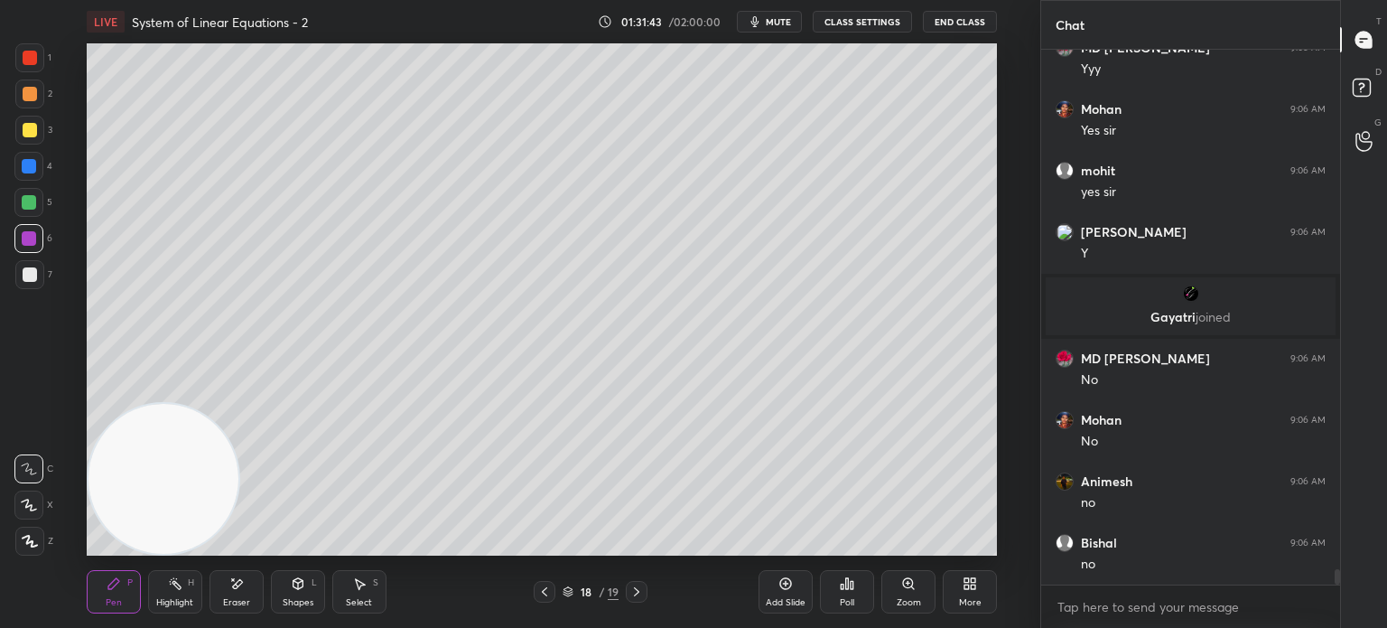
click at [36, 285] on div at bounding box center [29, 274] width 29 height 29
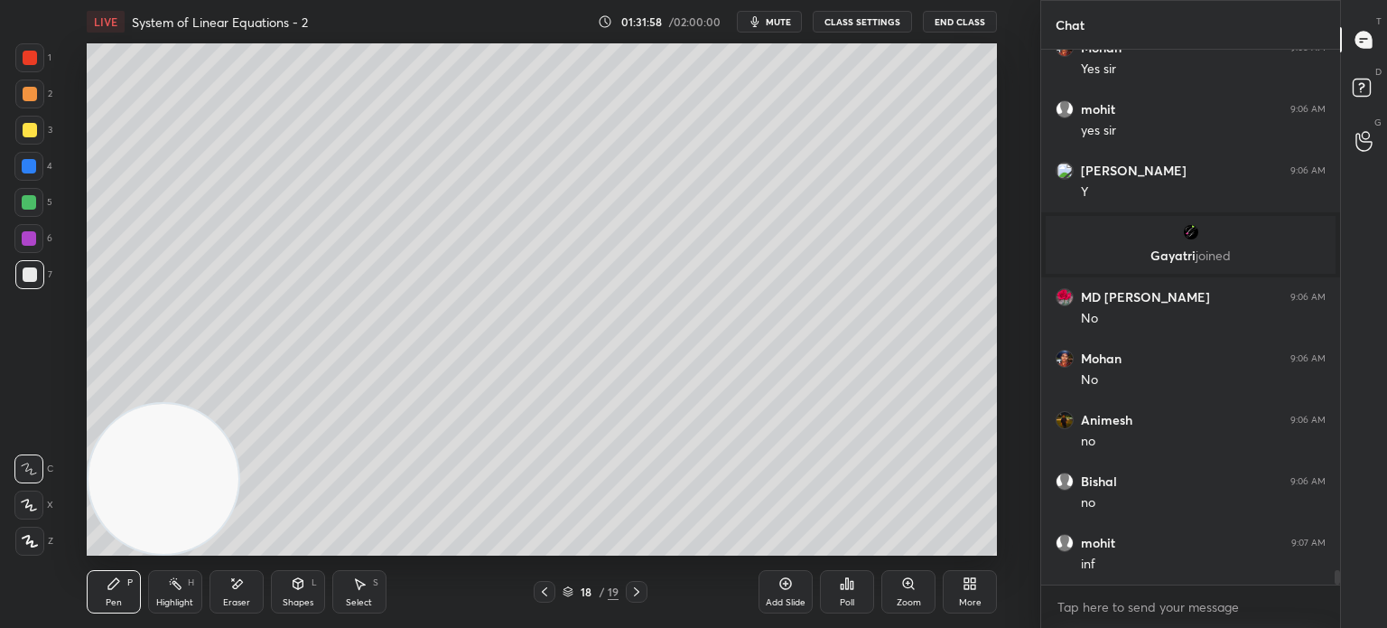
scroll to position [18749, 0]
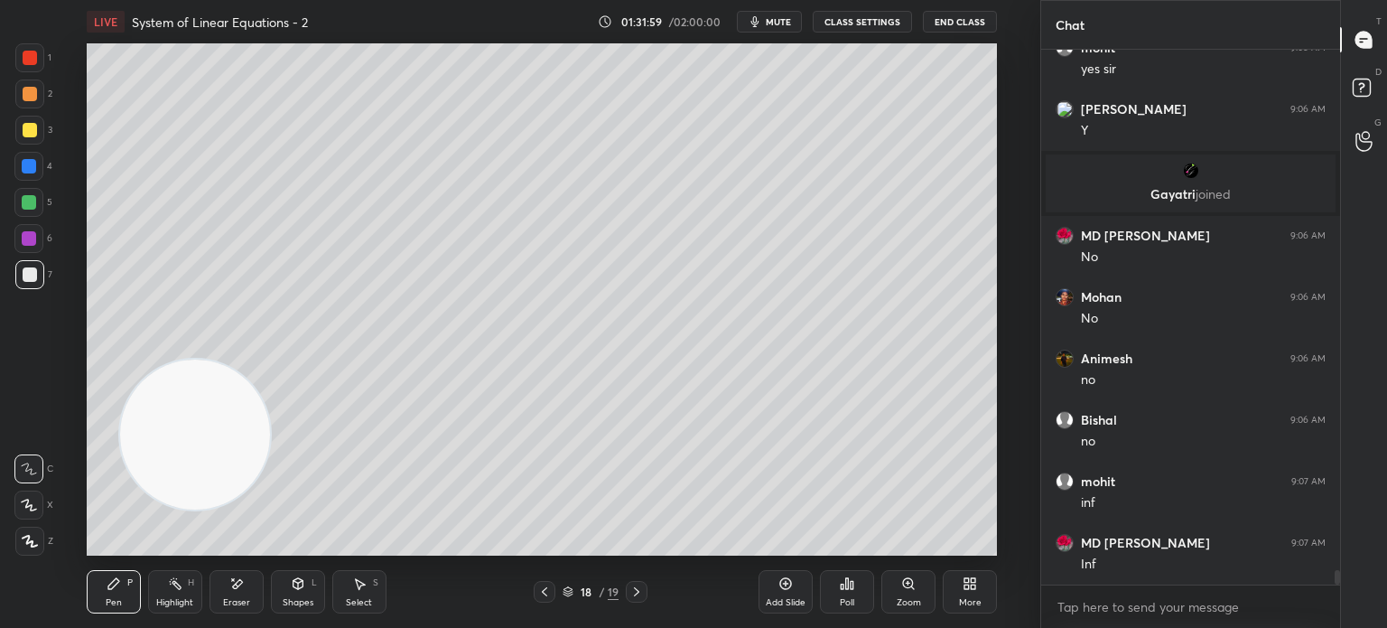
drag, startPoint x: 184, startPoint y: 414, endPoint x: 851, endPoint y: 39, distance: 764.7
click at [917, 14] on div "LIVE System of Linear Equations - 2 01:31:59 / 02:00:00 mute CLASS SETTINGS End…" at bounding box center [542, 314] width 968 height 628
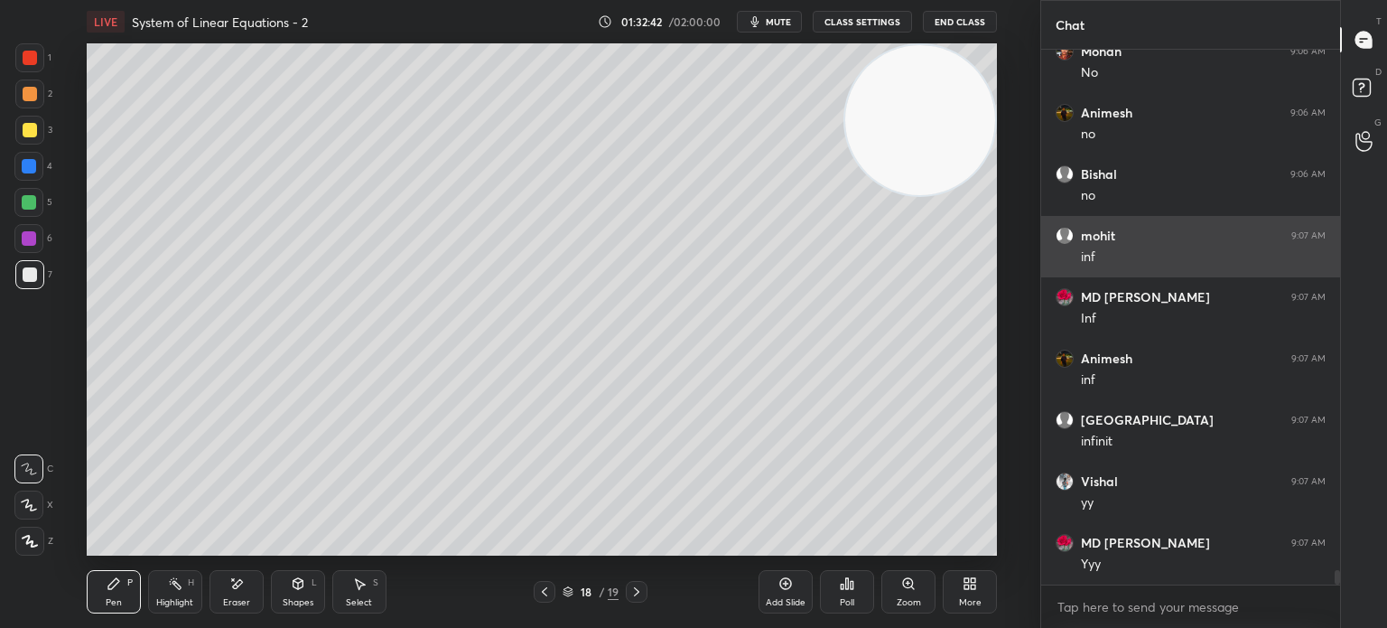
scroll to position [19056, 0]
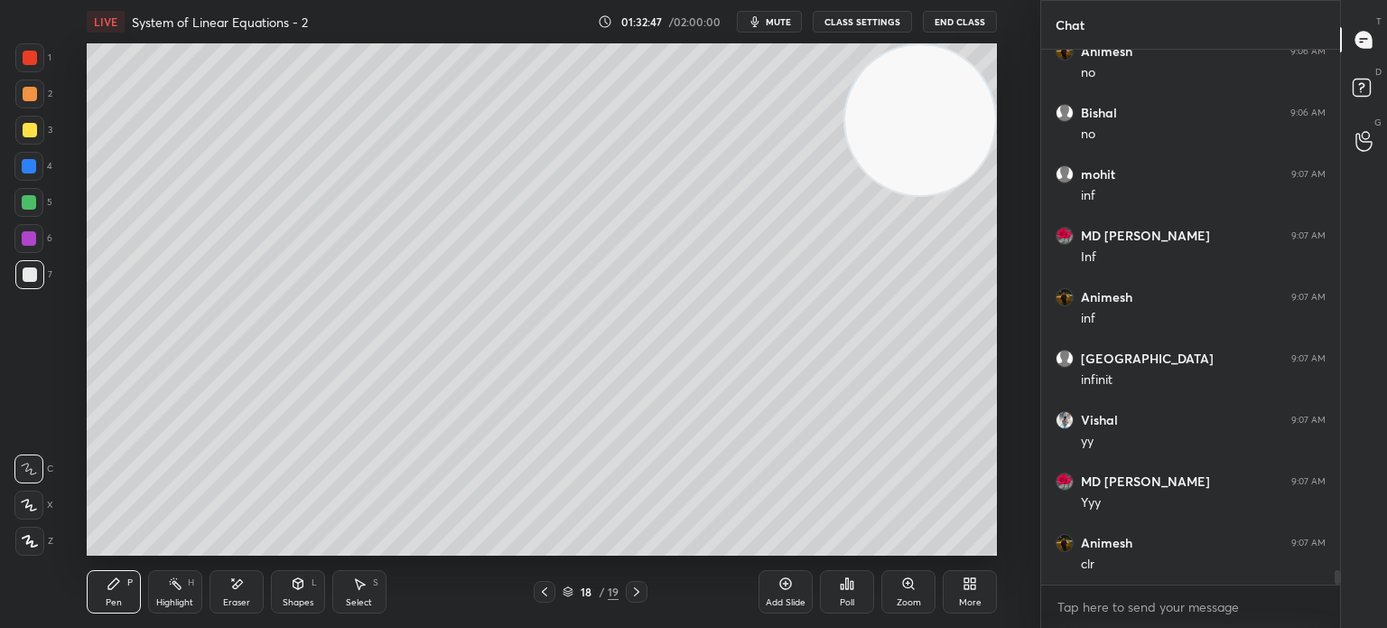
click at [20, 593] on div "1 2 3 4 5 6 7 C X Z E E Erase all H H LIVE System of Linear Equations - 2 01:32…" at bounding box center [513, 314] width 1026 height 628
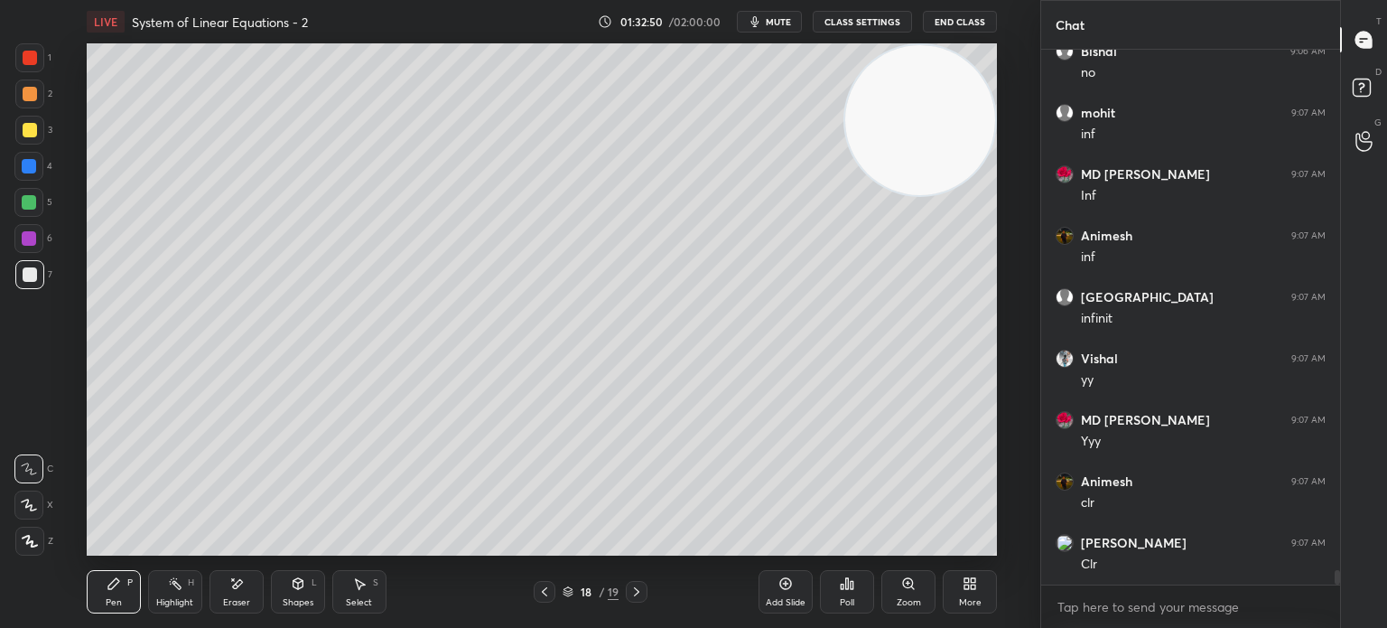
click at [23, 271] on div at bounding box center [30, 274] width 14 height 14
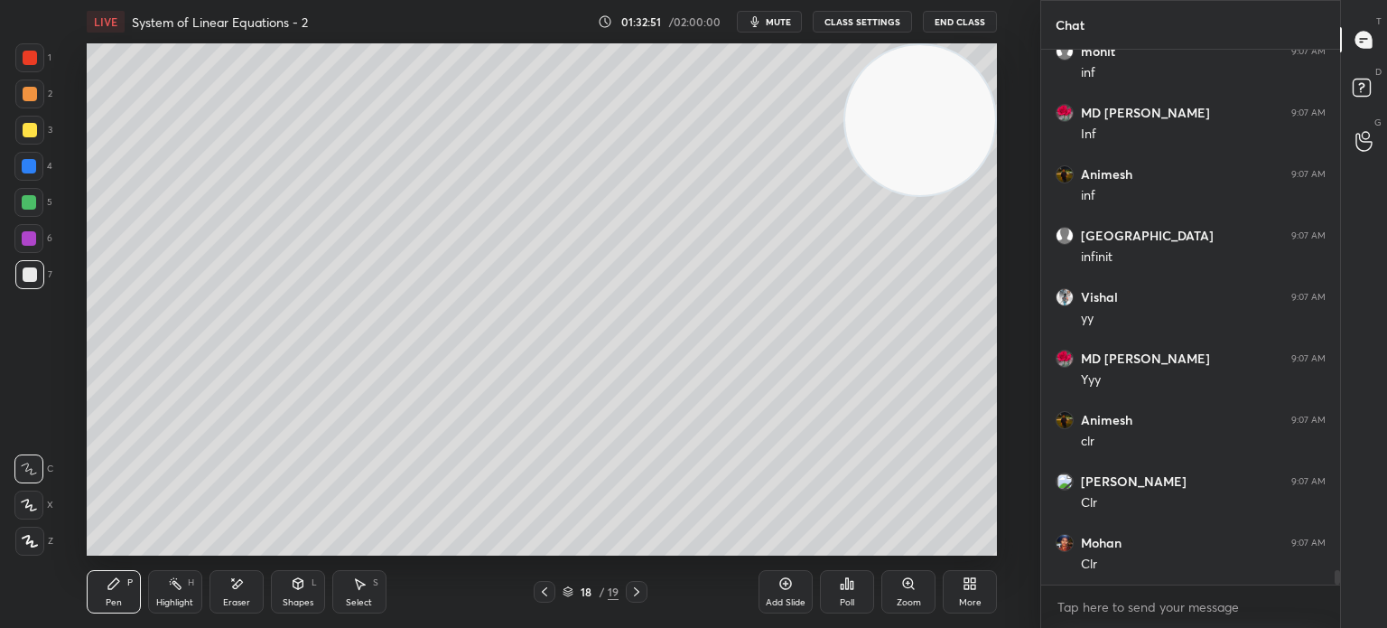
click at [29, 135] on div at bounding box center [30, 130] width 14 height 14
drag, startPoint x: 660, startPoint y: 425, endPoint x: 437, endPoint y: 611, distance: 289.9
click at [437, 611] on div "LIVE System of Linear Equations - 2 01:32:52 / 02:00:00 mute CLASS SETTINGS End…" at bounding box center [542, 314] width 968 height 628
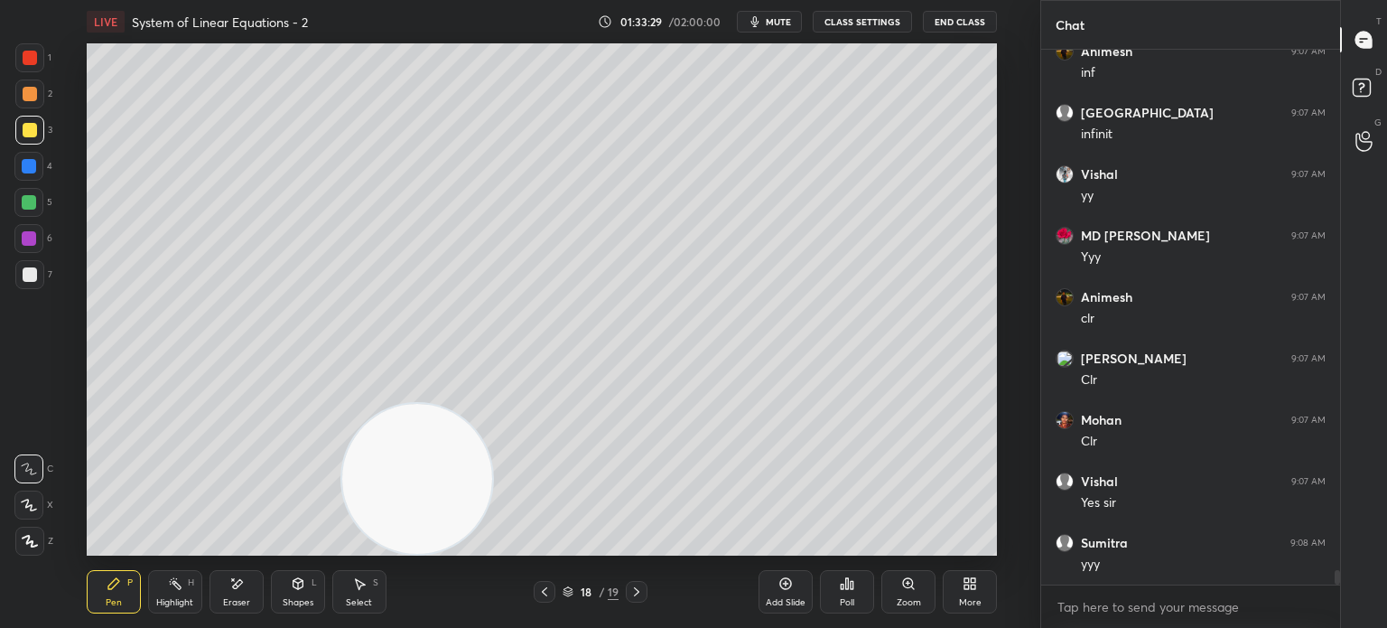
scroll to position [19363, 0]
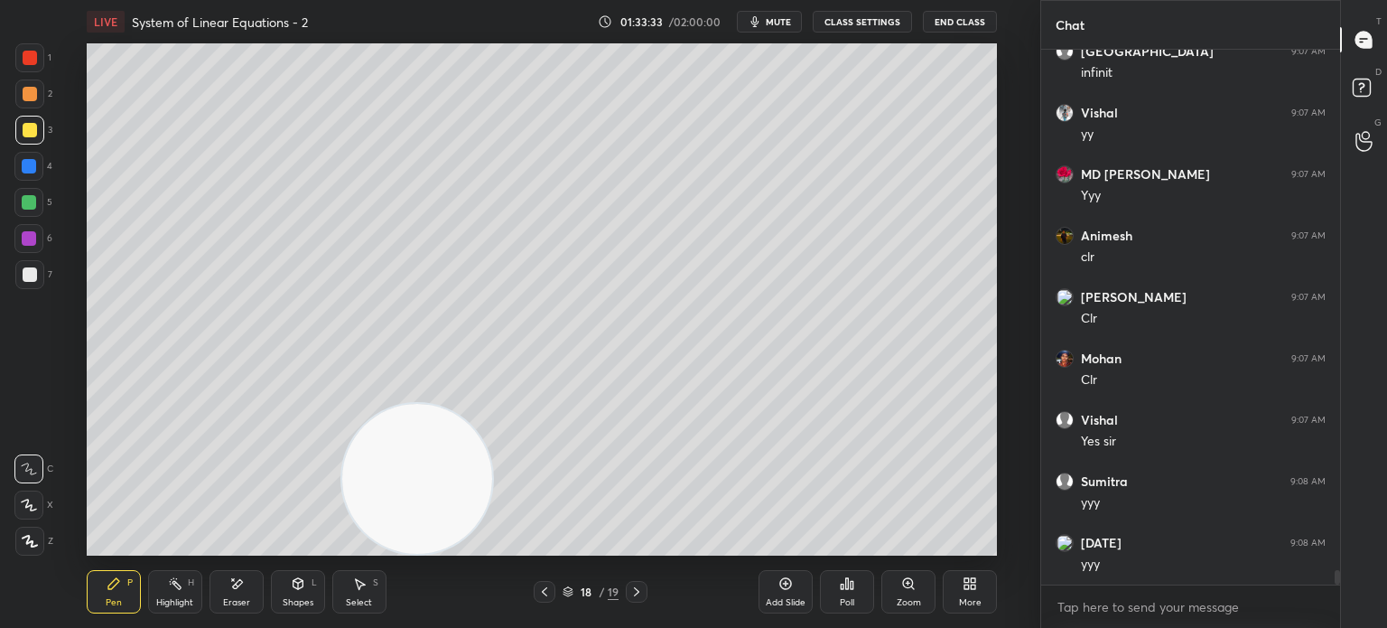
click at [38, 53] on div at bounding box center [29, 57] width 29 height 29
click at [33, 214] on div at bounding box center [28, 202] width 29 height 29
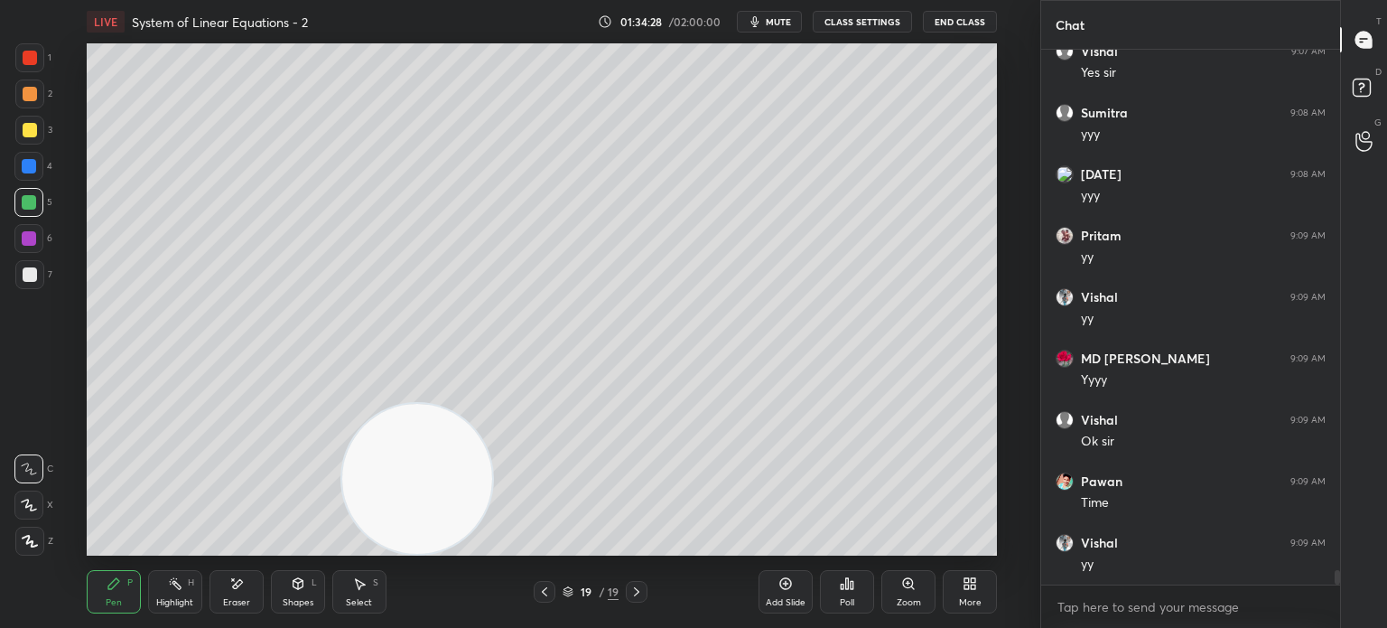
scroll to position [19793, 0]
click at [32, 203] on div at bounding box center [29, 202] width 14 height 14
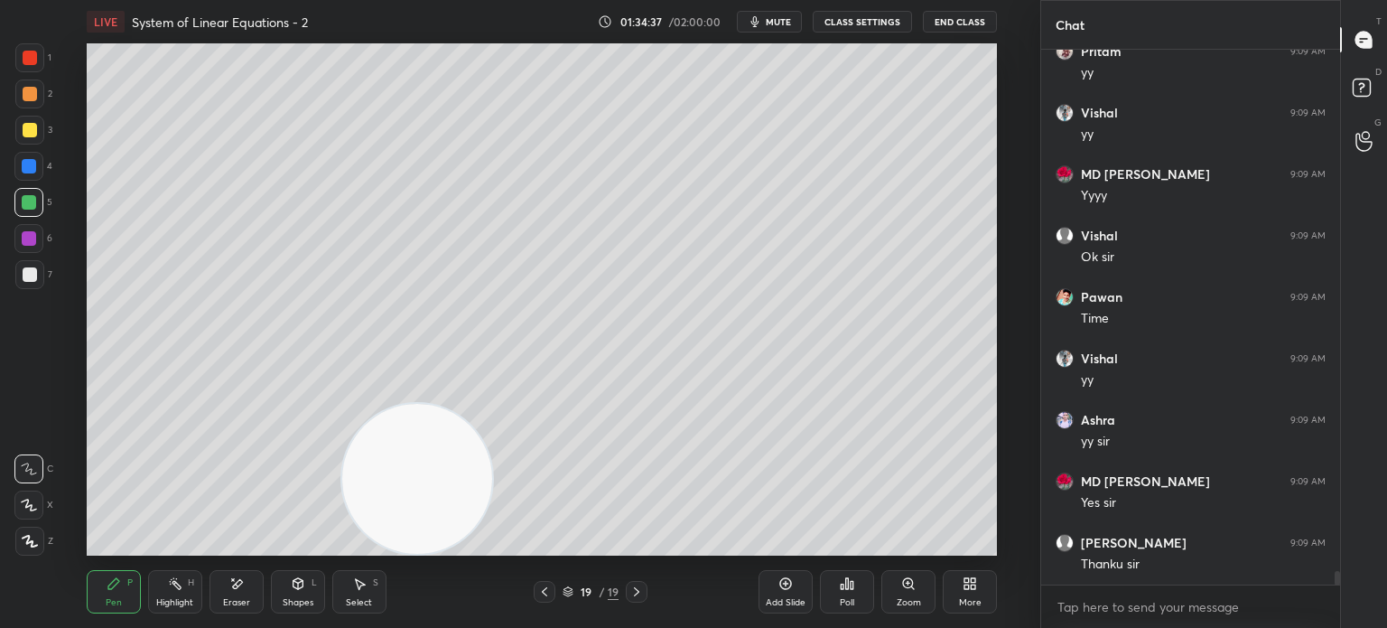
scroll to position [19977, 0]
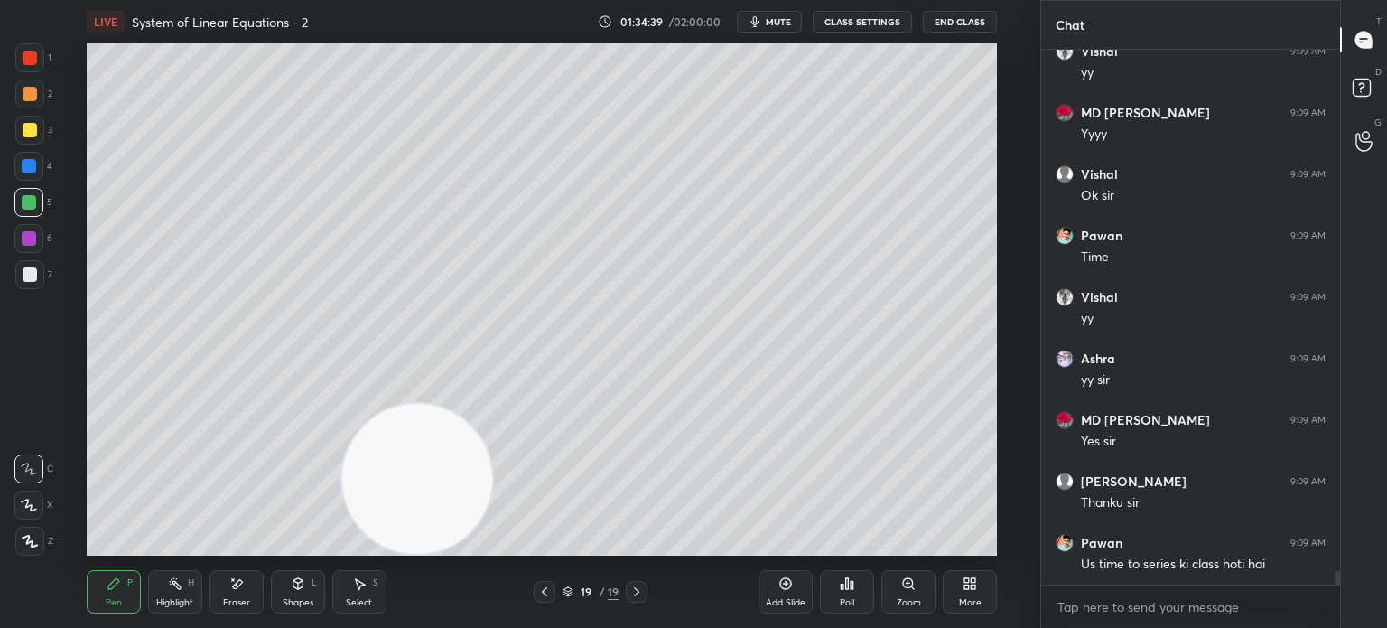
drag, startPoint x: 361, startPoint y: 519, endPoint x: 172, endPoint y: 609, distance: 208.9
click at [183, 606] on div "LIVE System of Linear Equations - 2 01:34:39 / 02:00:00 mute CLASS SETTINGS End…" at bounding box center [542, 314] width 968 height 628
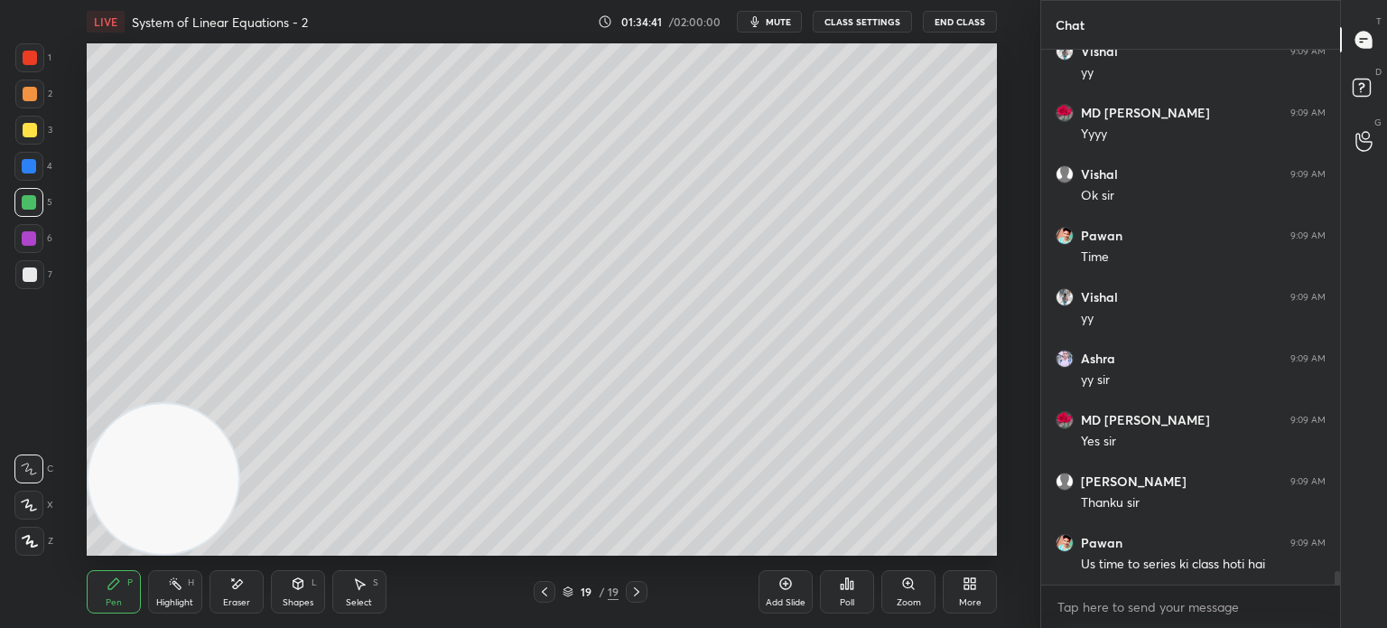
scroll to position [20039, 0]
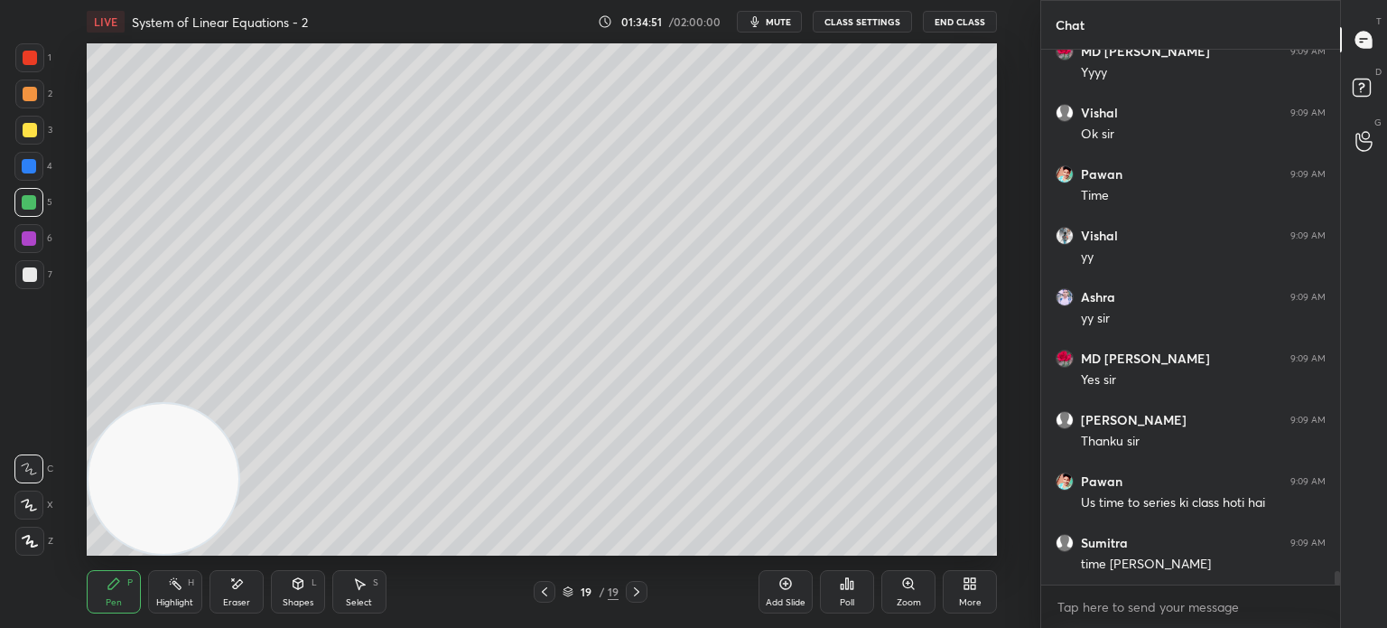
click at [23, 136] on div at bounding box center [30, 130] width 14 height 14
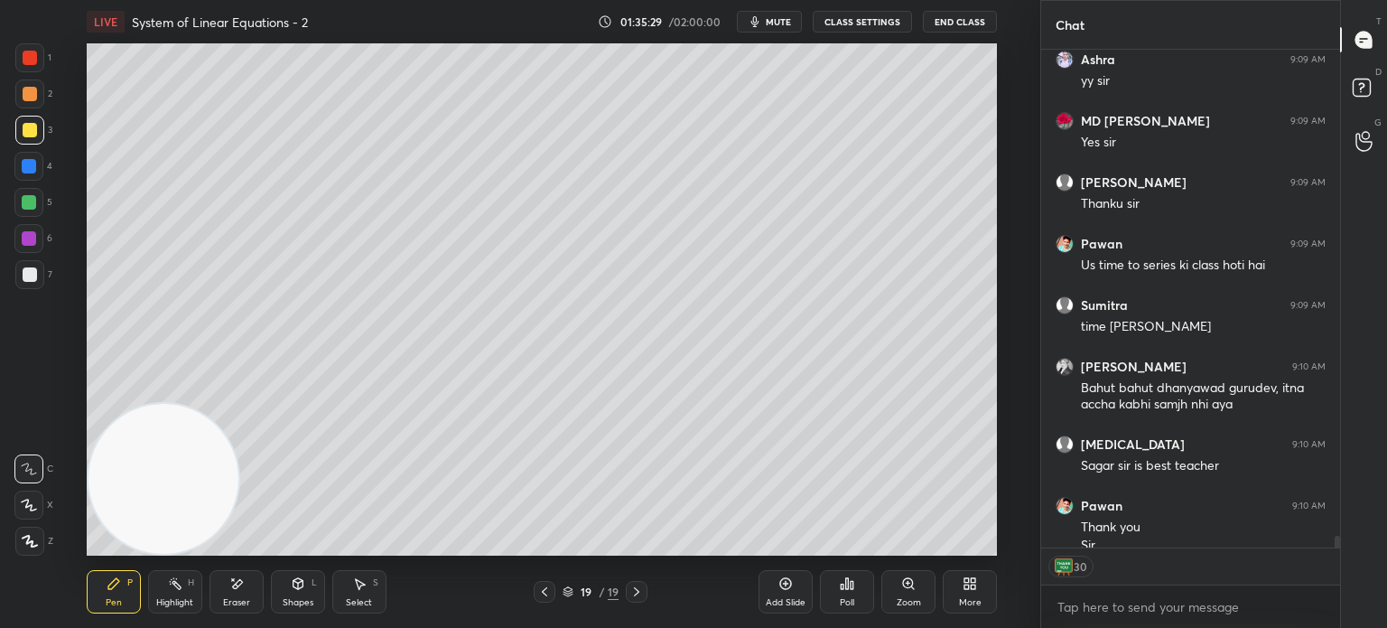
scroll to position [20294, 0]
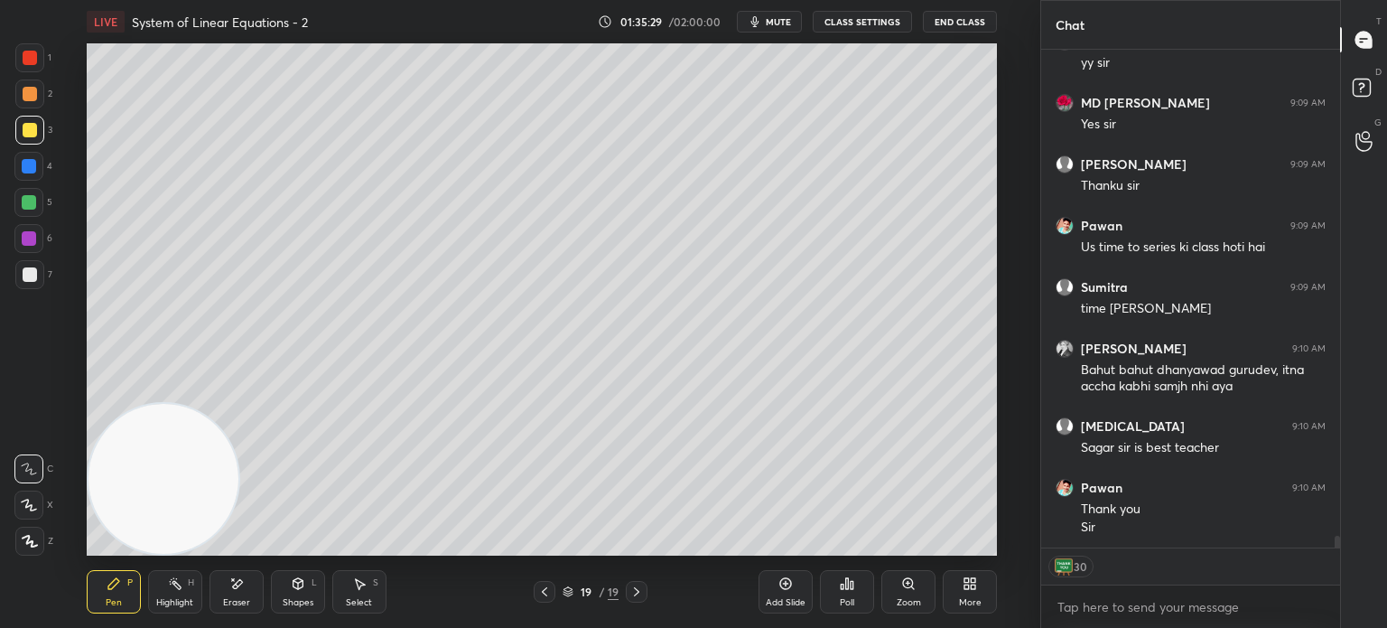
click at [968, 18] on button "End Class" at bounding box center [960, 22] width 74 height 22
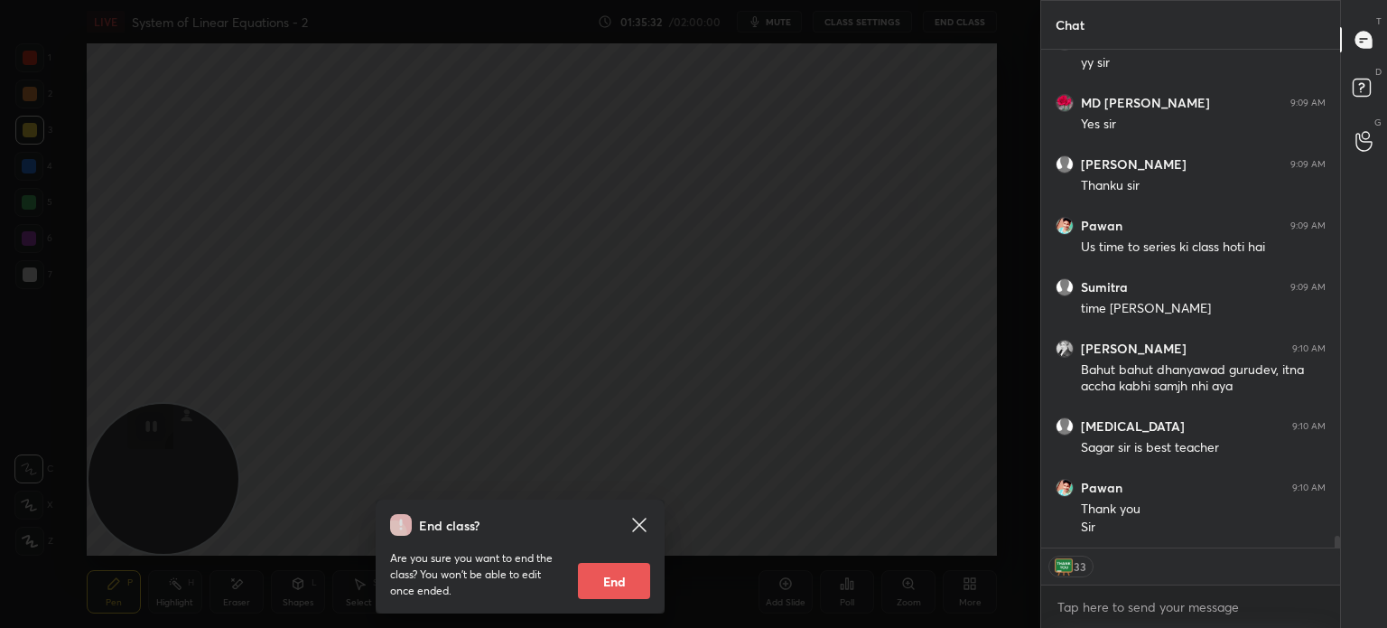
click at [639, 590] on button "End" at bounding box center [614, 581] width 72 height 36
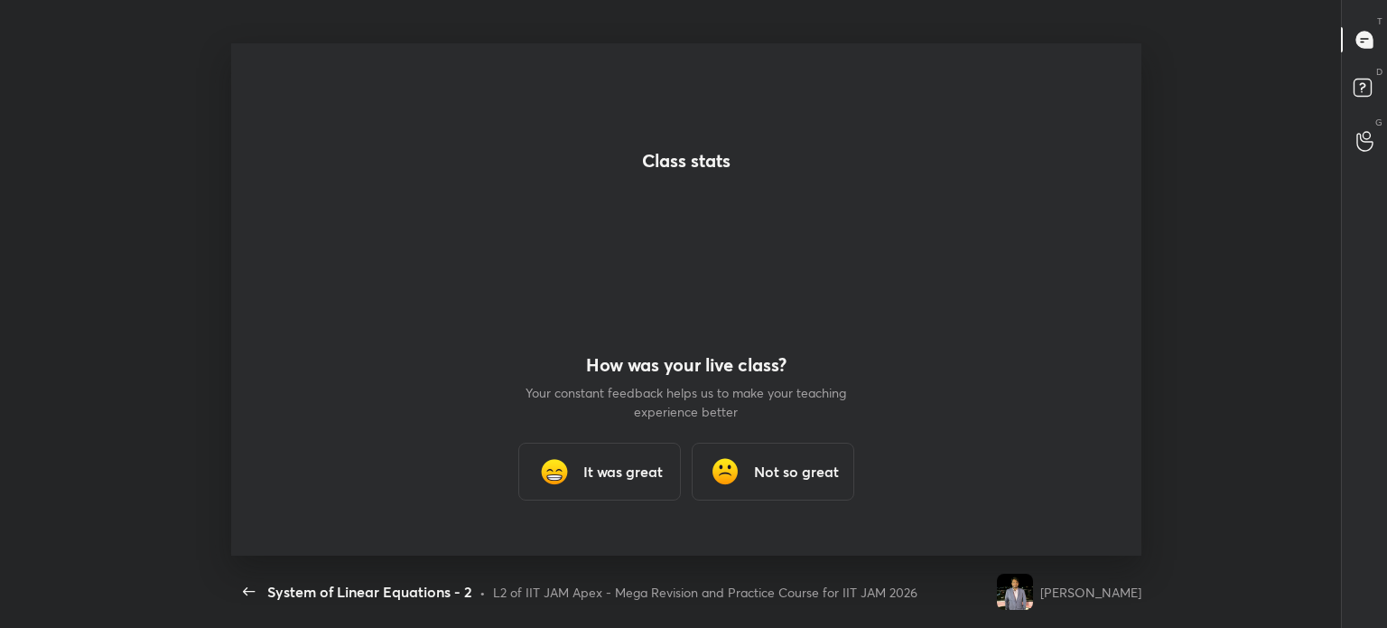
scroll to position [0, 0]
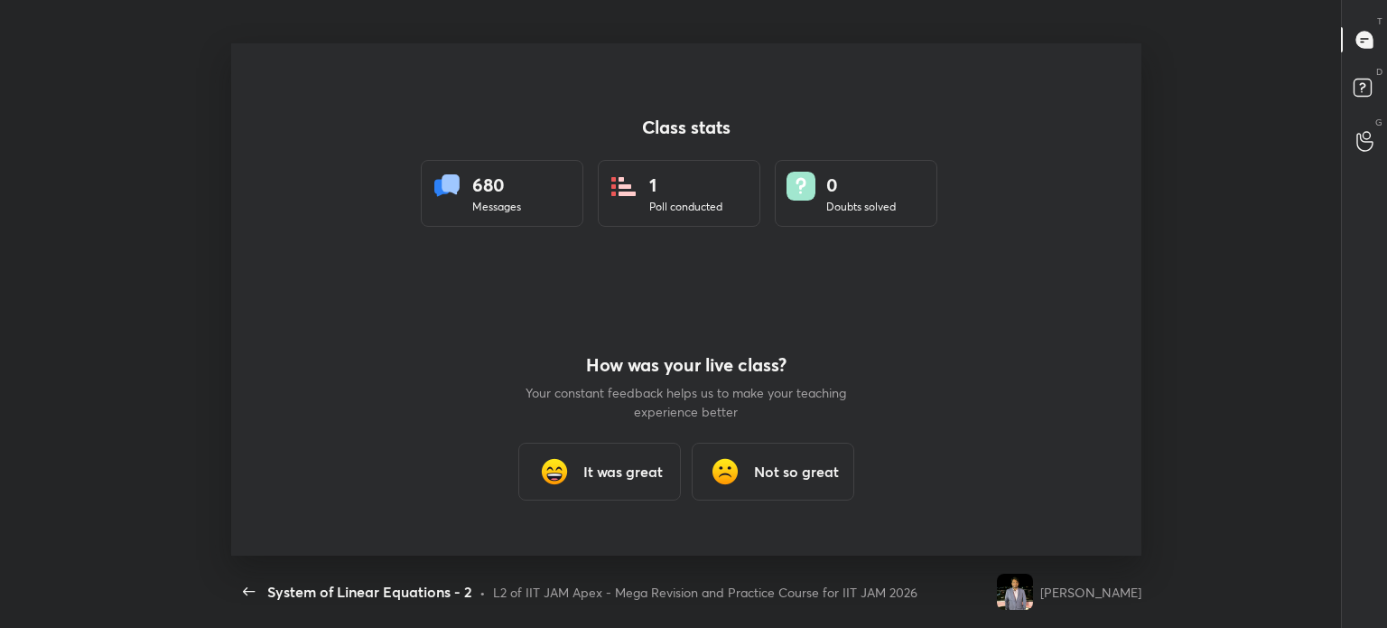
type textarea "x"
click at [1067, 11] on button "End Class" at bounding box center [1104, 22] width 74 height 22
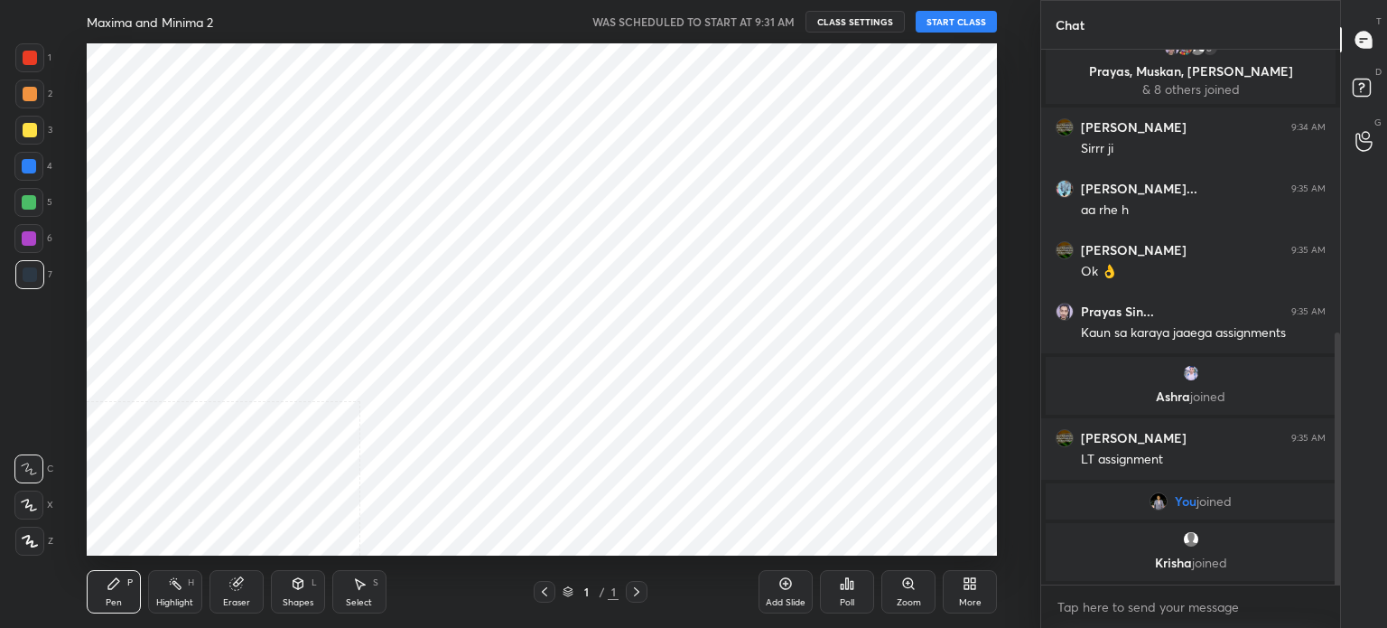
scroll to position [89799, 89344]
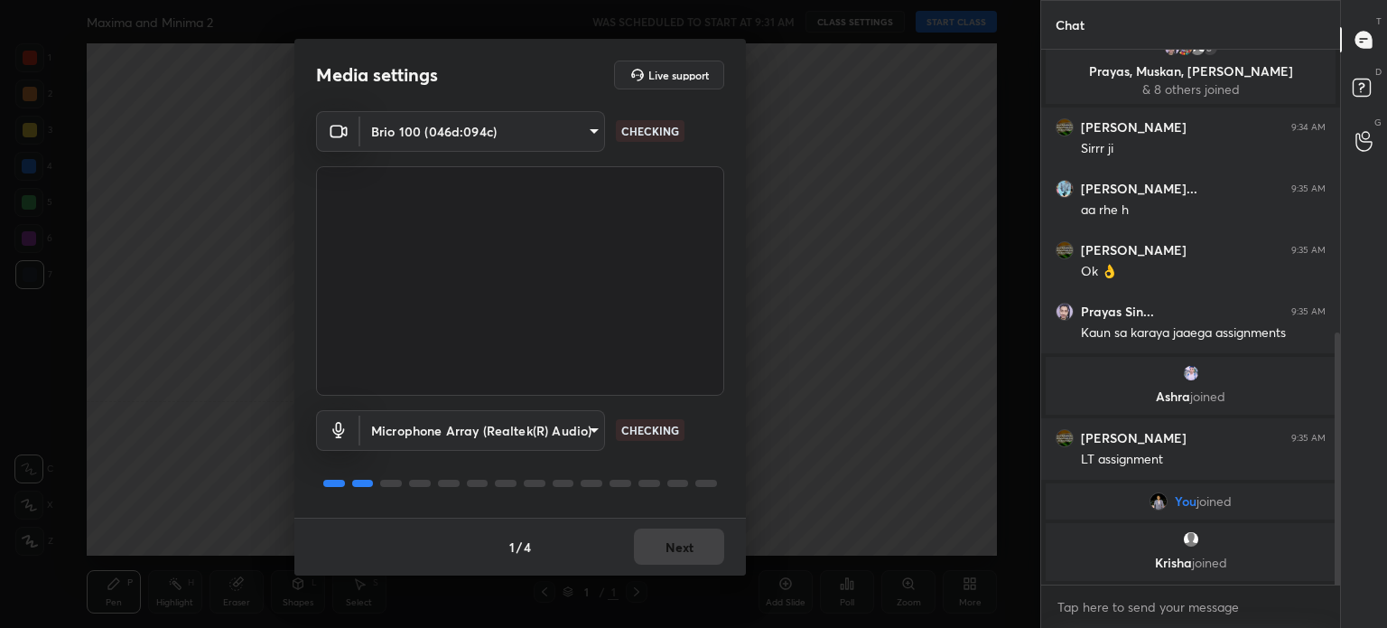
click at [676, 537] on div "1 / 4 Next" at bounding box center [520, 546] width 452 height 58
click at [677, 540] on div "1 / 4 Next" at bounding box center [520, 546] width 452 height 58
click at [677, 542] on div "1 / 4 Next" at bounding box center [520, 546] width 452 height 58
click at [675, 545] on button "Next" at bounding box center [679, 546] width 90 height 36
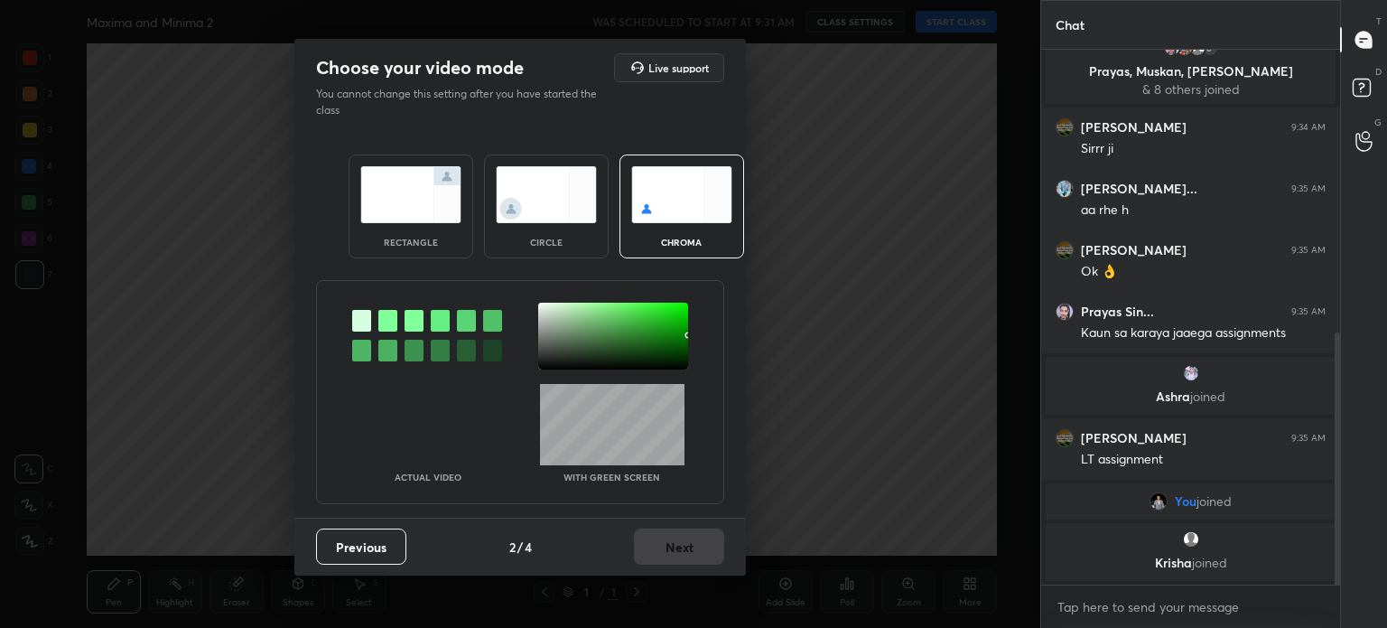
click at [676, 546] on div "Previous 2 / 4 Next" at bounding box center [520, 546] width 452 height 58
drag, startPoint x: 676, startPoint y: 547, endPoint x: 678, endPoint y: 530, distance: 17.3
click at [676, 539] on div "Previous 2 / 4 Next" at bounding box center [520, 546] width 452 height 58
click at [571, 223] on div "circle" at bounding box center [546, 206] width 125 height 104
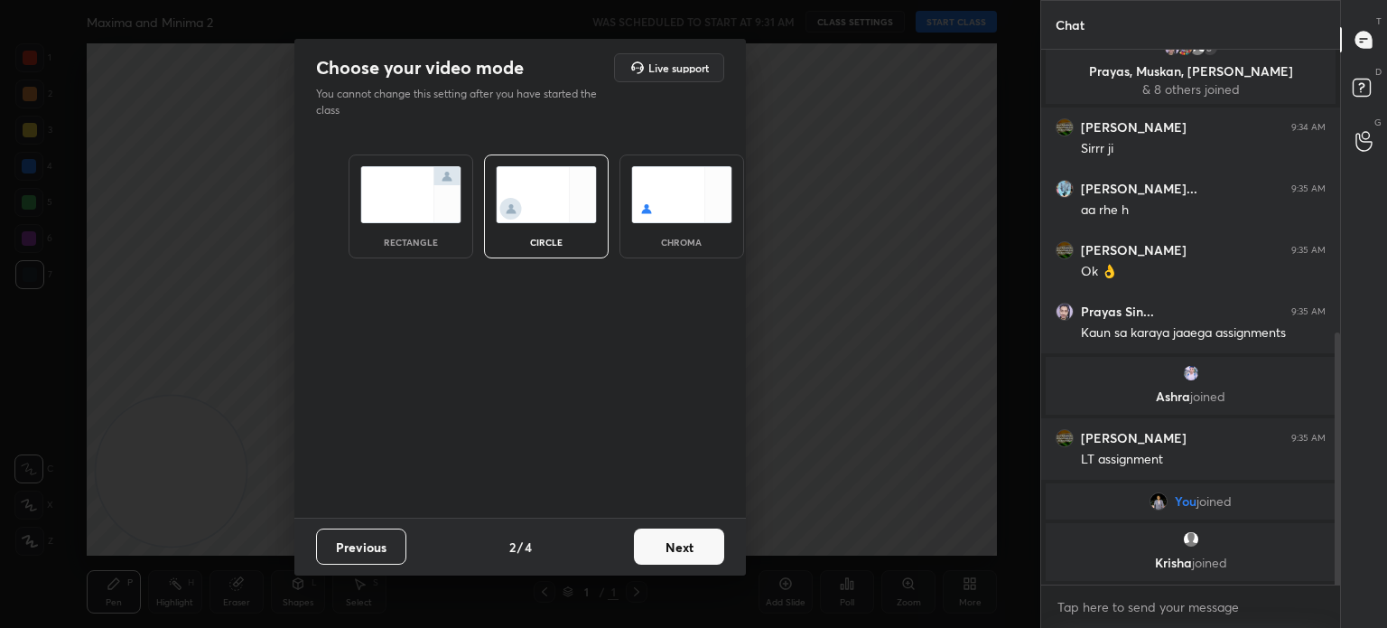
click at [714, 578] on div "Choose your video mode Live support You cannot change this setting after you ha…" at bounding box center [520, 314] width 1040 height 628
click at [711, 558] on button "Next" at bounding box center [679, 546] width 90 height 36
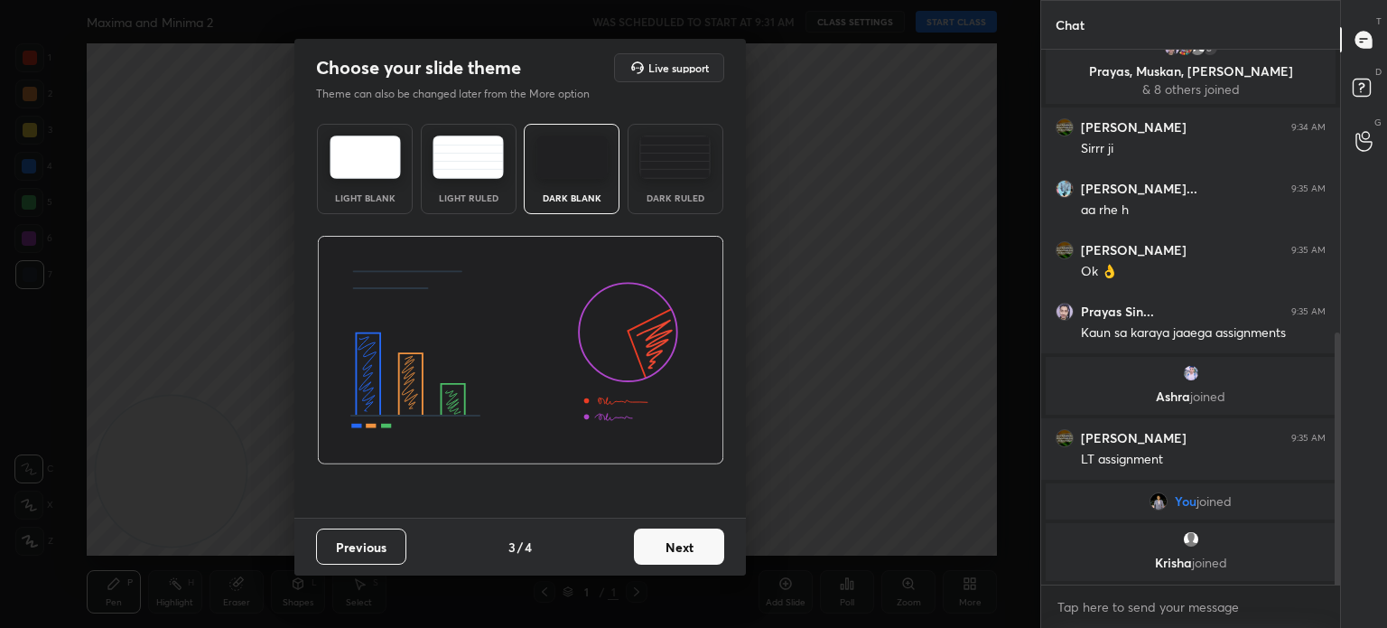
click at [707, 551] on button "Next" at bounding box center [679, 546] width 90 height 36
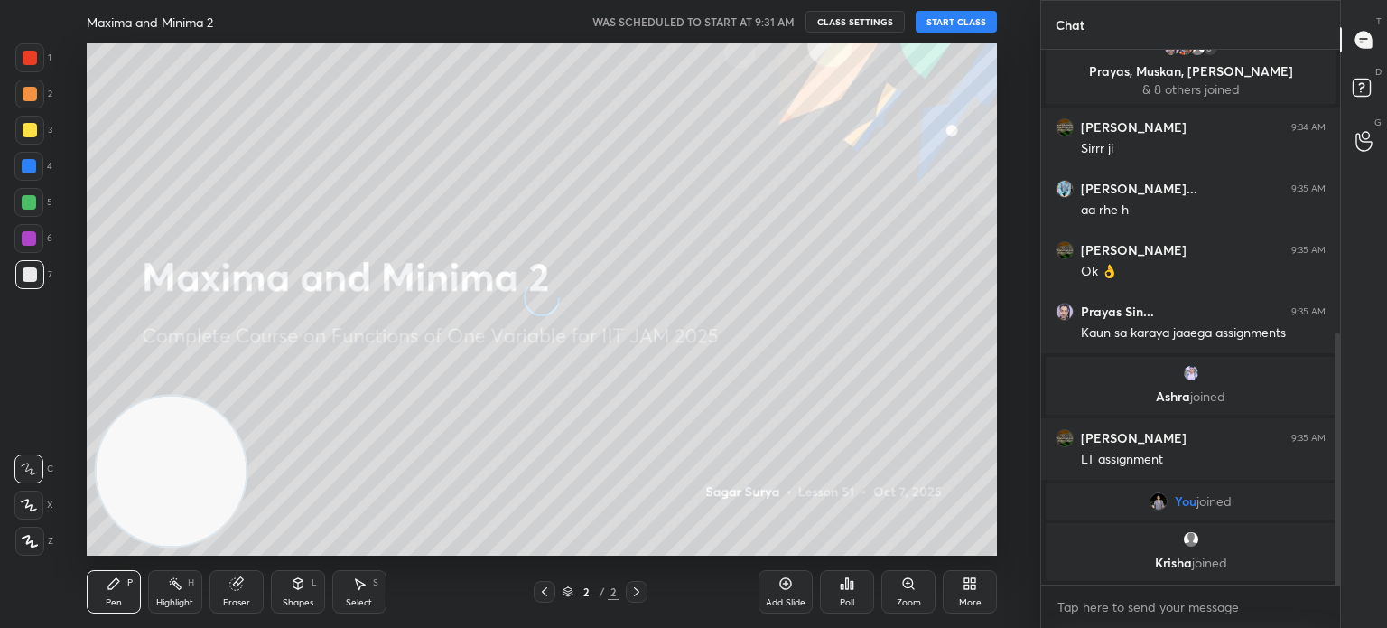
click at [972, 24] on button "START CLASS" at bounding box center [956, 22] width 81 height 22
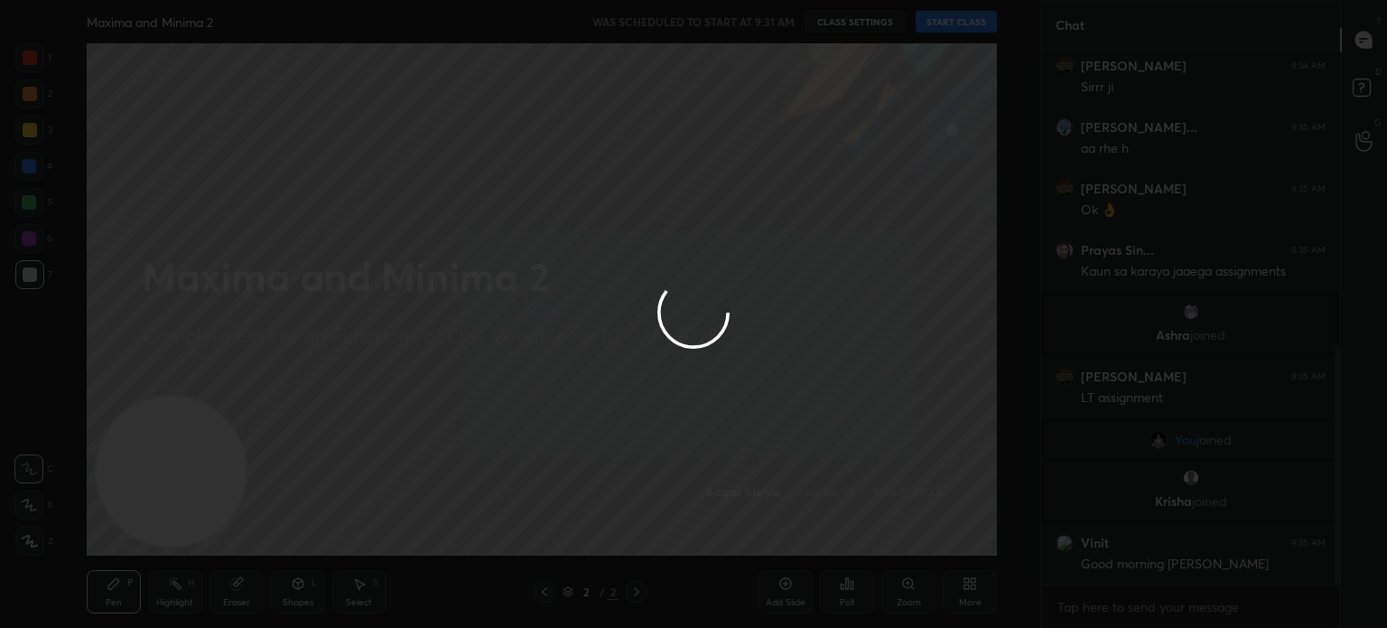
click at [953, 564] on div at bounding box center [693, 314] width 1387 height 628
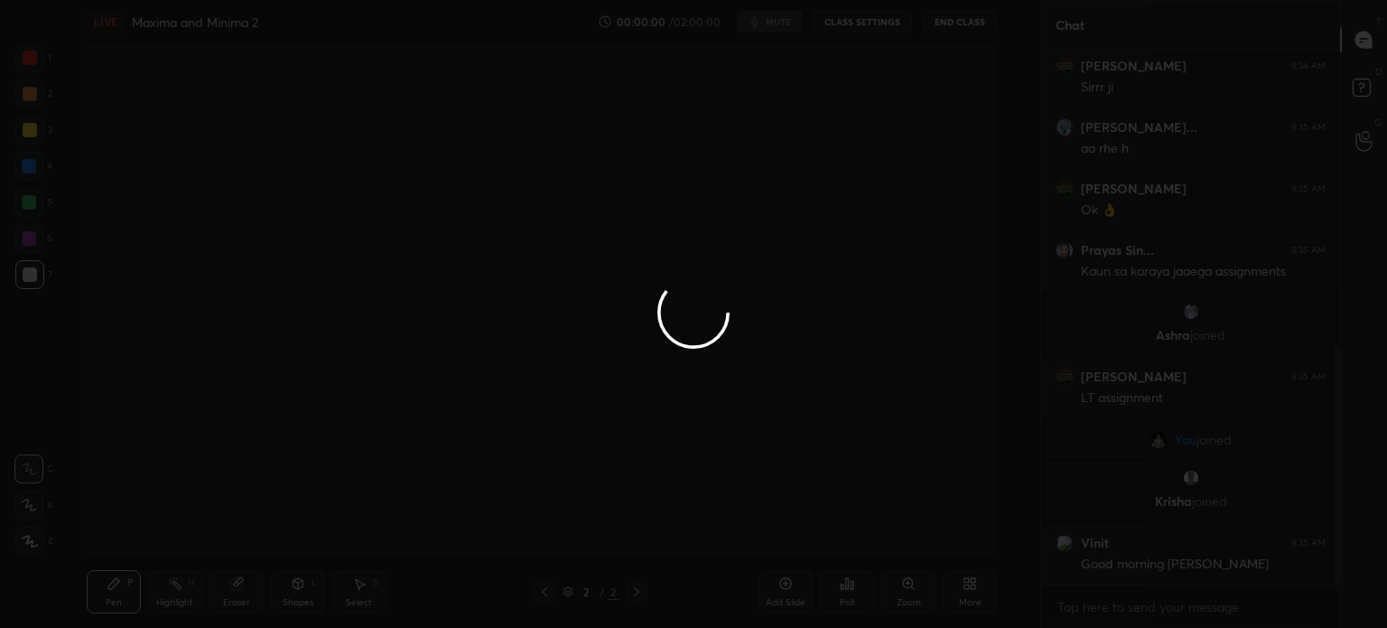
click at [957, 592] on div at bounding box center [693, 314] width 1387 height 628
click at [956, 598] on div at bounding box center [693, 314] width 1387 height 628
click at [961, 593] on div at bounding box center [693, 314] width 1387 height 628
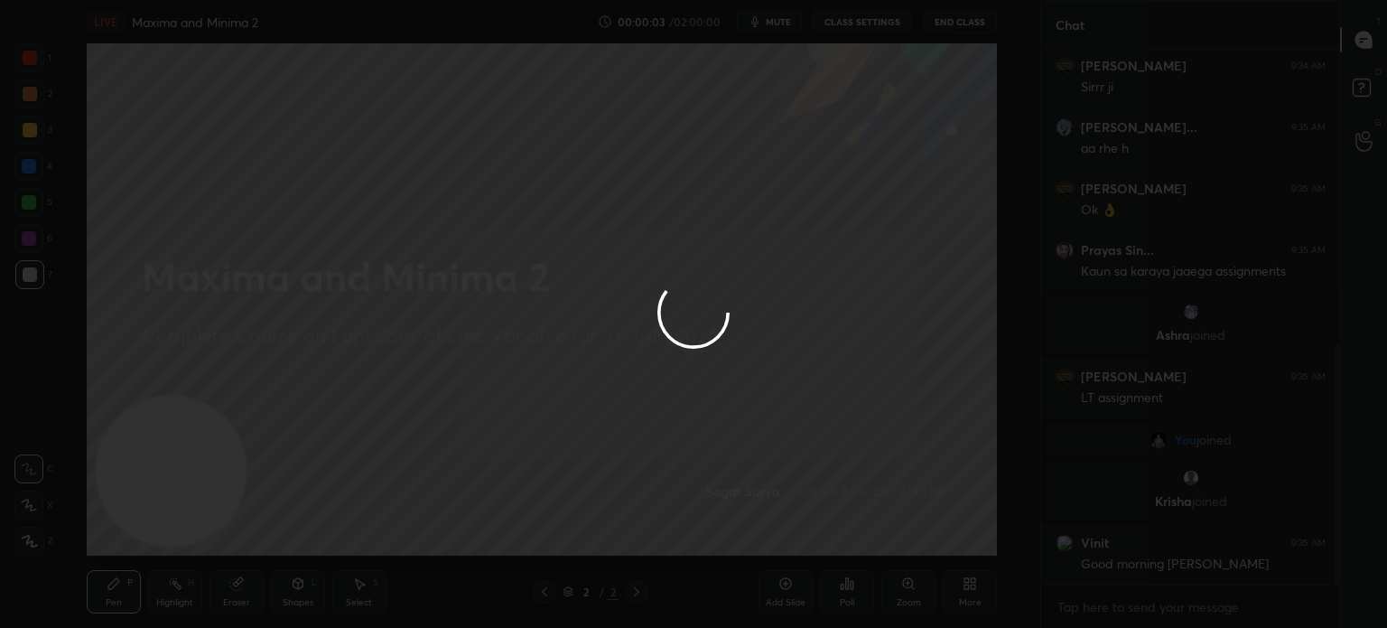
click at [966, 589] on div at bounding box center [693, 314] width 1387 height 628
click at [968, 590] on icon at bounding box center [970, 583] width 14 height 14
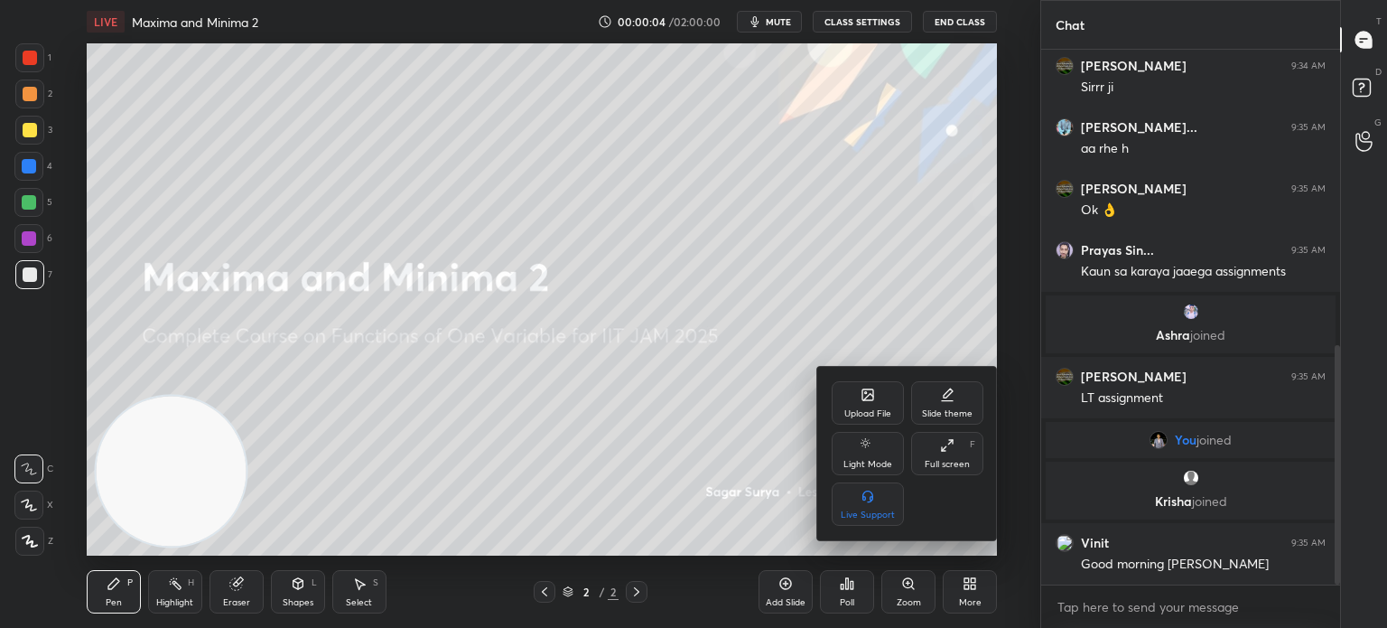
click at [871, 405] on div "Upload File" at bounding box center [868, 402] width 72 height 43
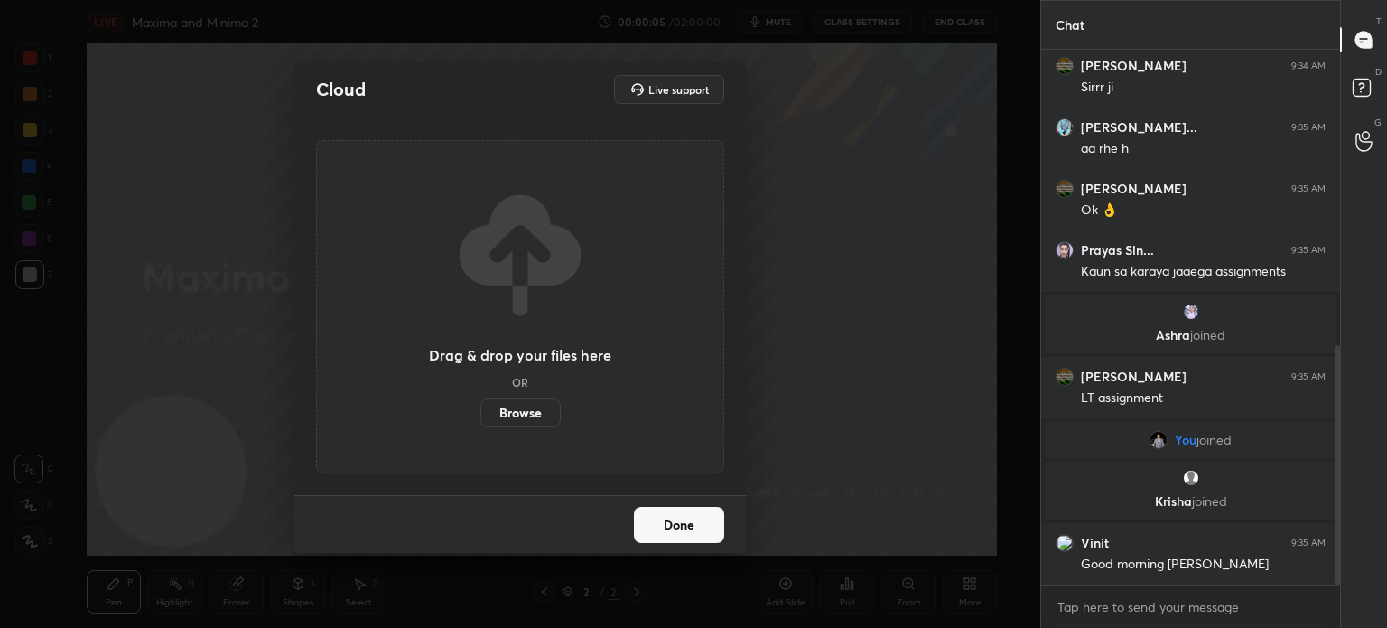
click at [536, 406] on label "Browse" at bounding box center [520, 412] width 80 height 29
click at [480, 406] on input "Browse" at bounding box center [480, 412] width 0 height 29
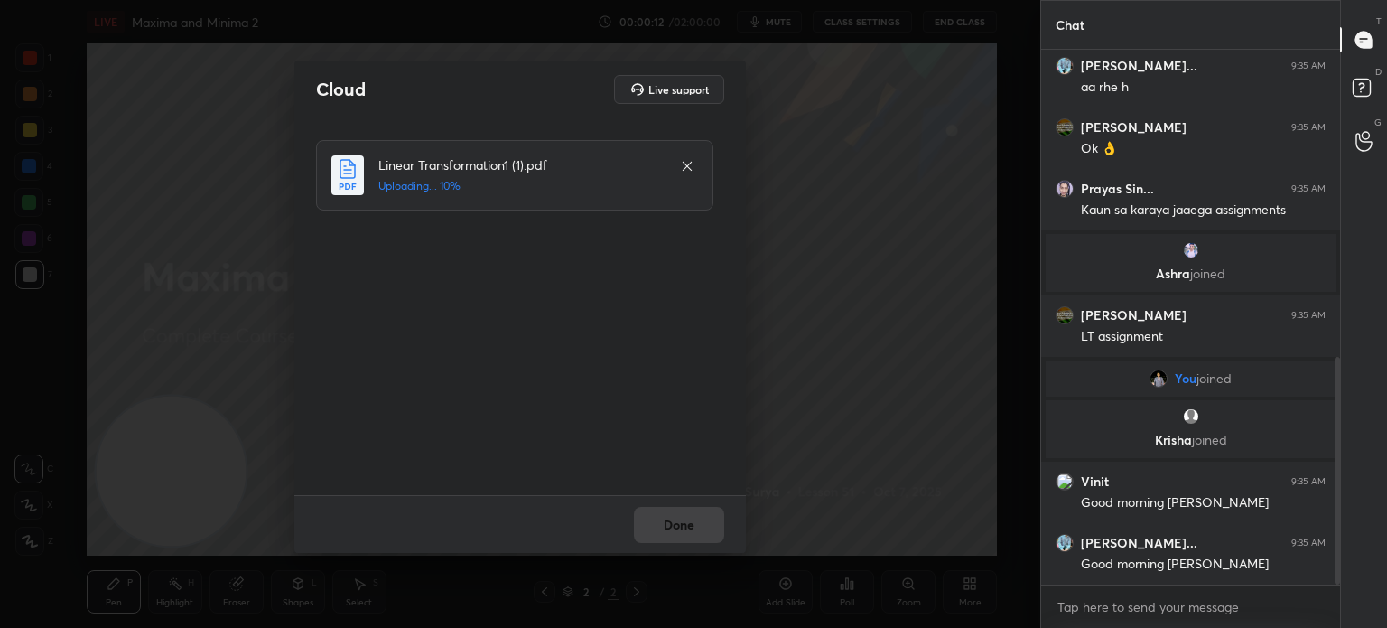
click at [704, 536] on div "Done" at bounding box center [520, 524] width 452 height 58
drag, startPoint x: 713, startPoint y: 530, endPoint x: 709, endPoint y: 517, distance: 13.1
click at [704, 530] on div "Done" at bounding box center [520, 524] width 452 height 58
click at [708, 522] on div "Done" at bounding box center [520, 524] width 452 height 58
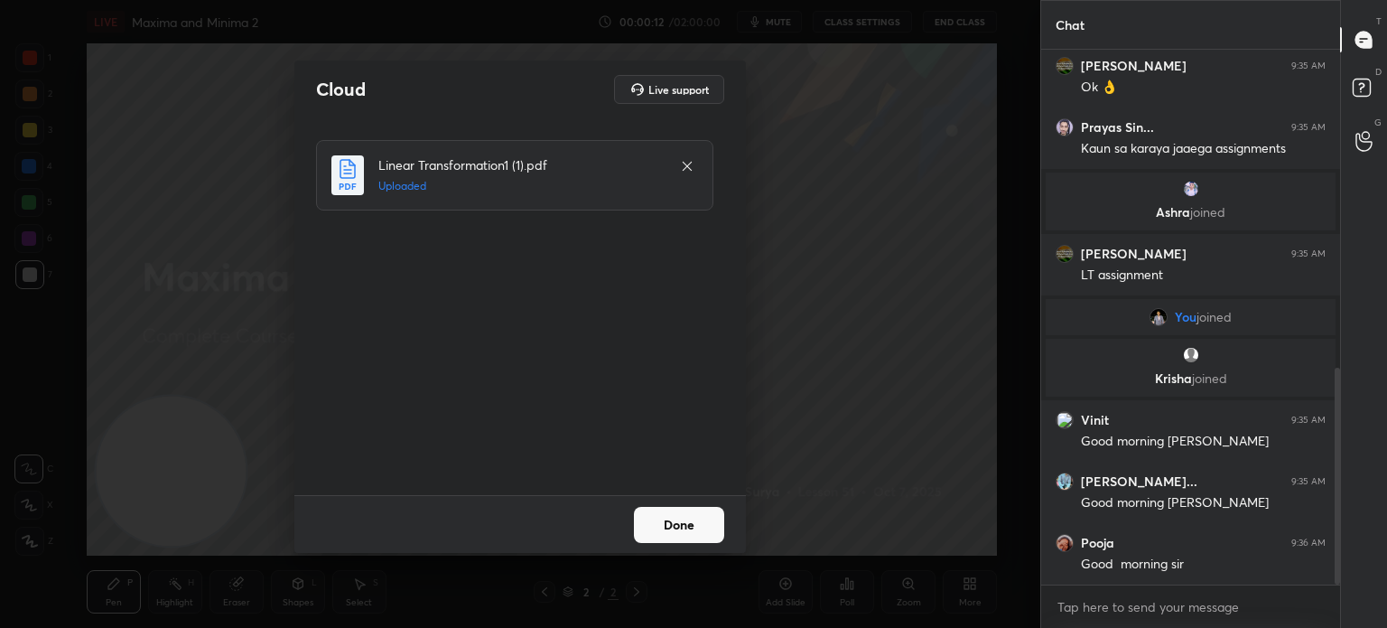
click at [698, 523] on button "Done" at bounding box center [679, 525] width 90 height 36
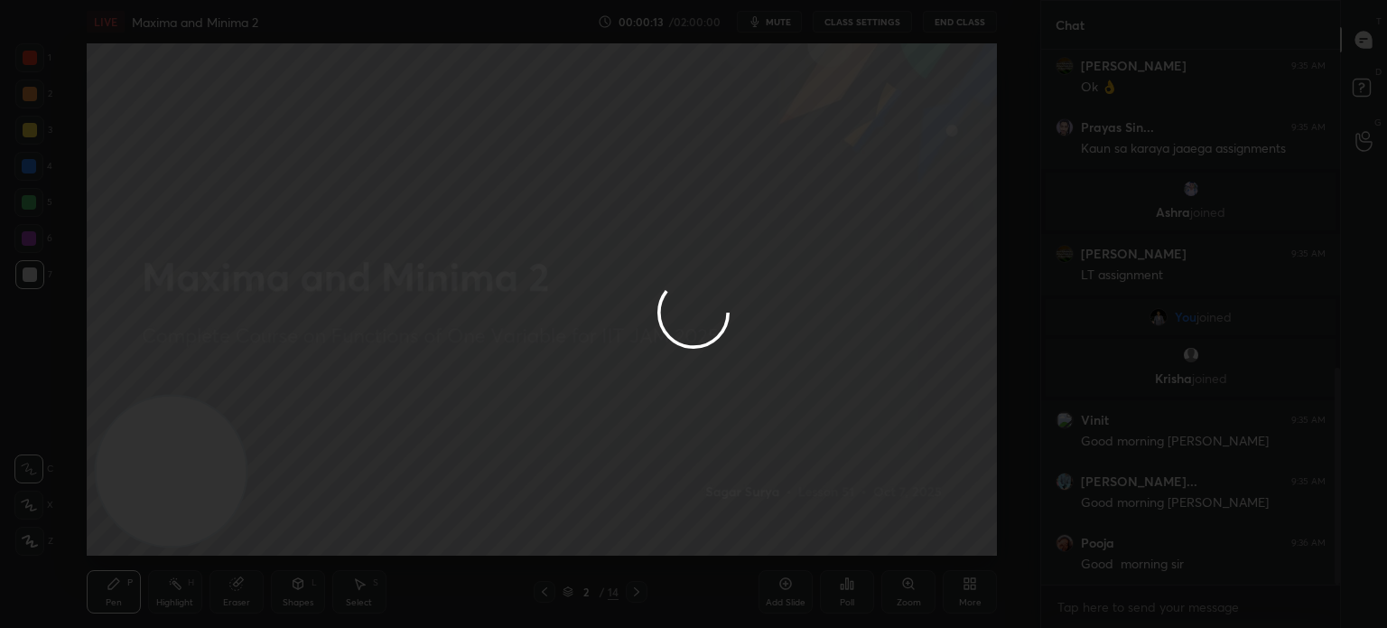
click at [695, 526] on div at bounding box center [693, 314] width 1387 height 628
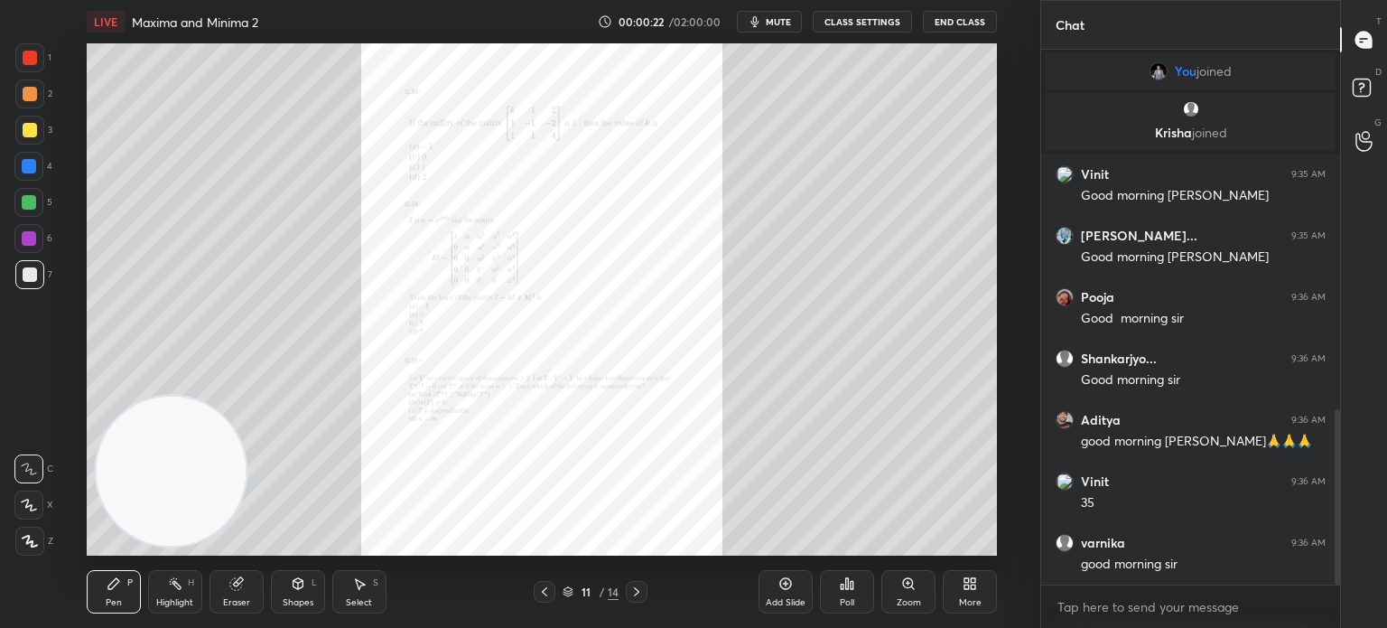
scroll to position [1095, 0]
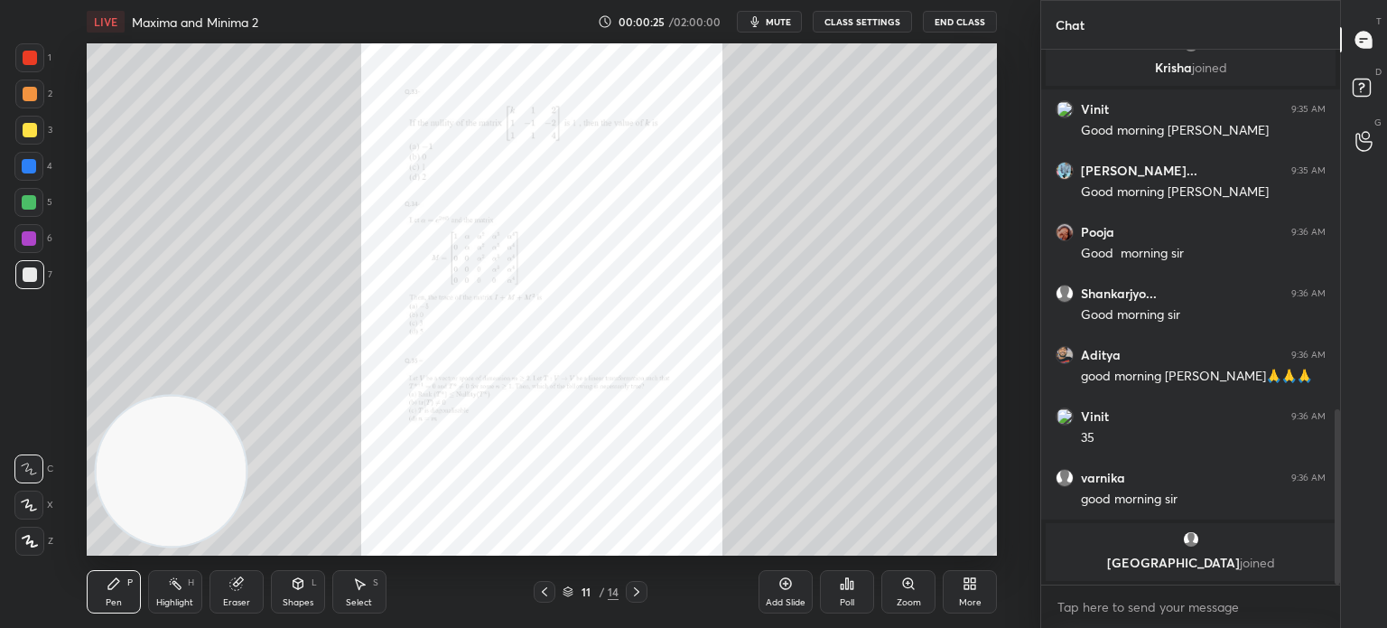
click at [916, 598] on div "Zoom" at bounding box center [909, 602] width 24 height 9
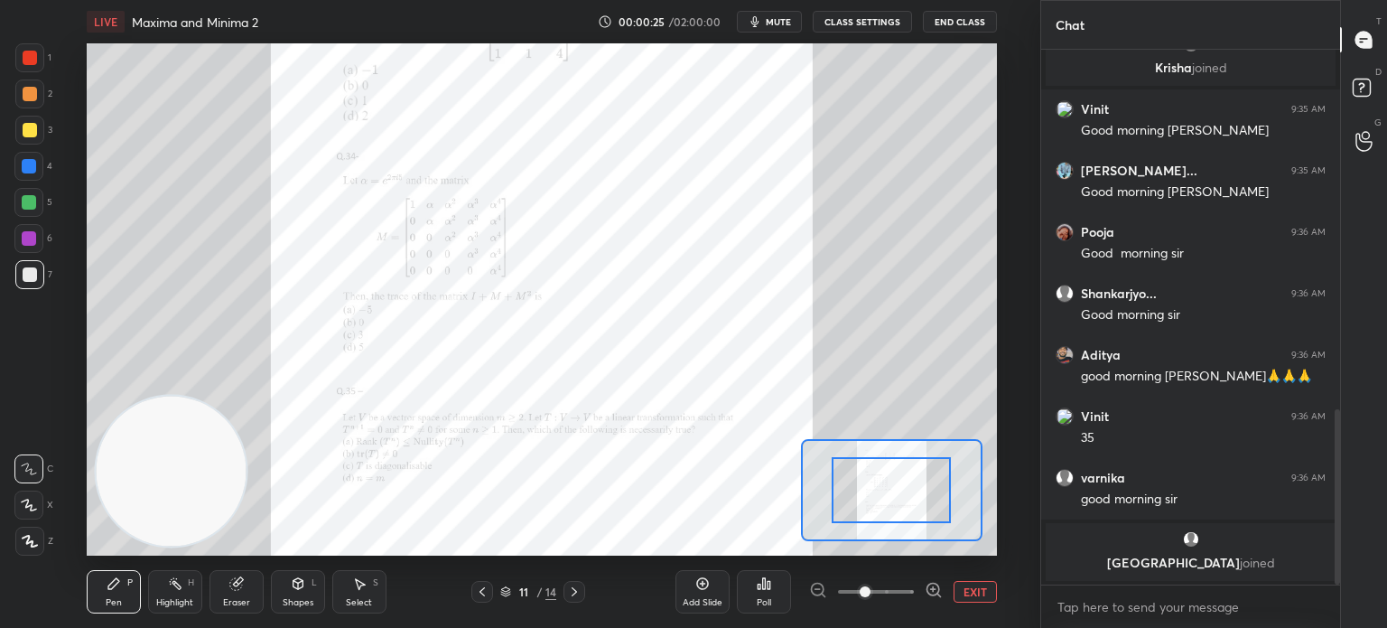
click at [912, 598] on span at bounding box center [876, 591] width 76 height 27
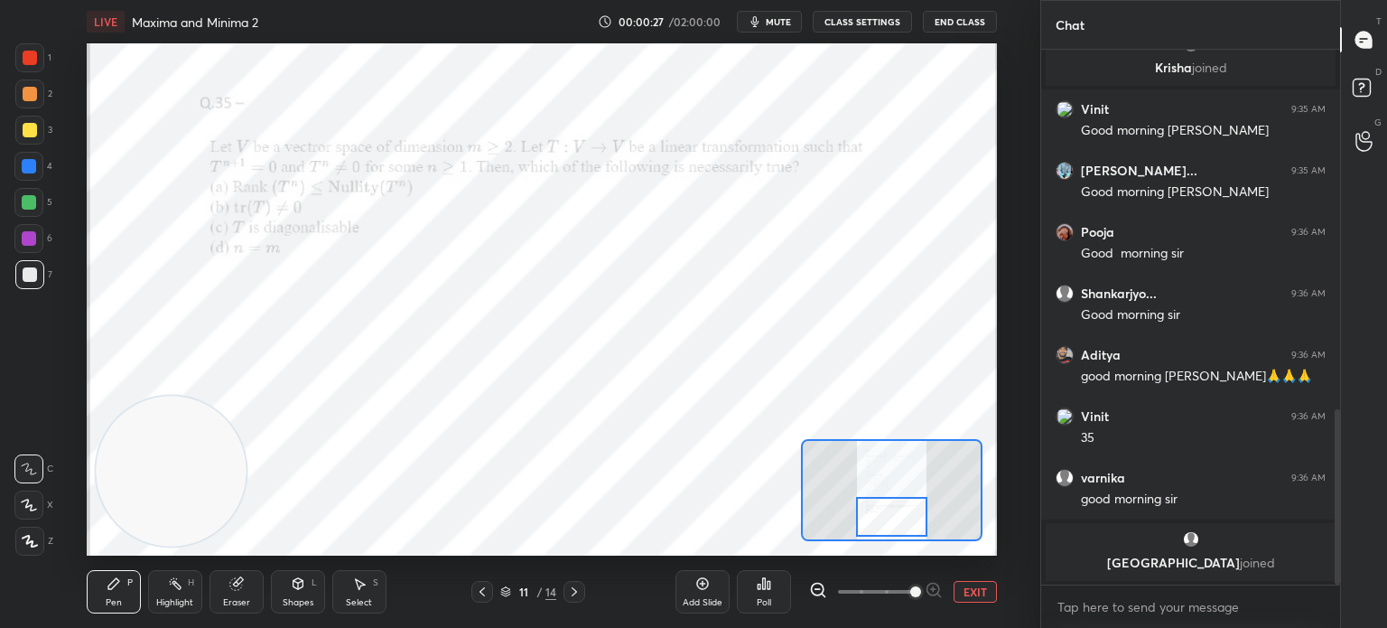
click at [885, 505] on div at bounding box center [891, 517] width 71 height 40
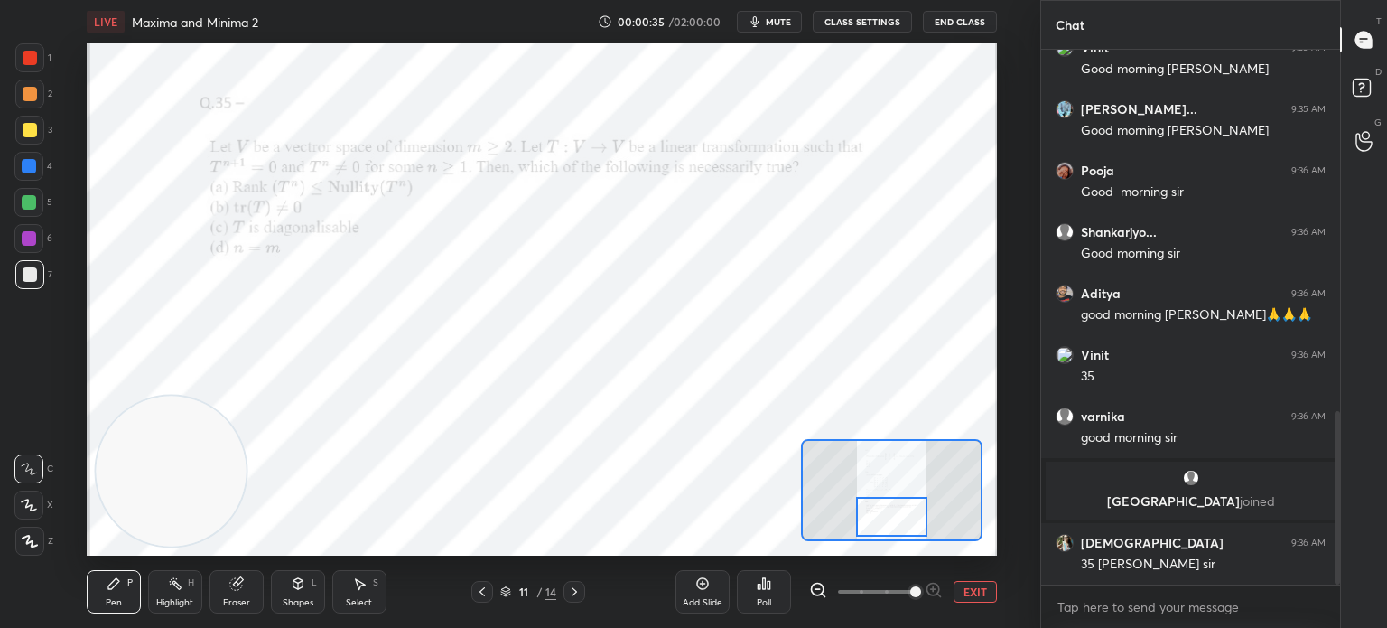
scroll to position [1114, 0]
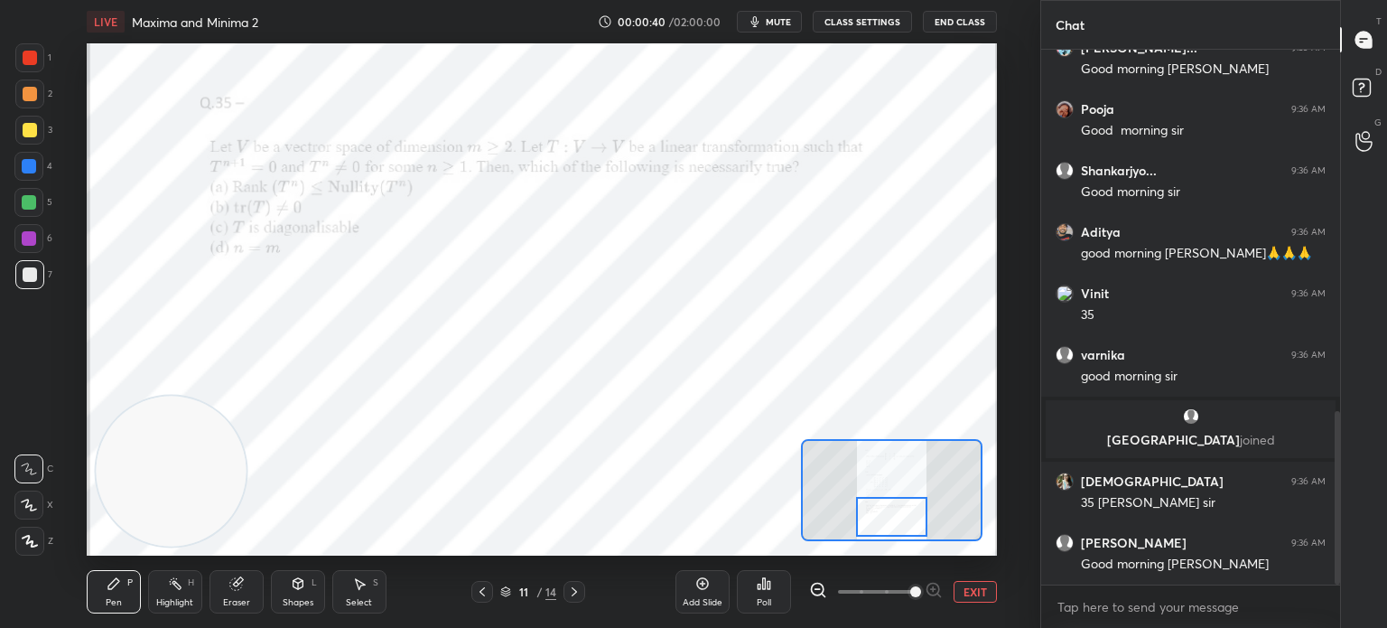
click at [34, 205] on div at bounding box center [29, 202] width 14 height 14
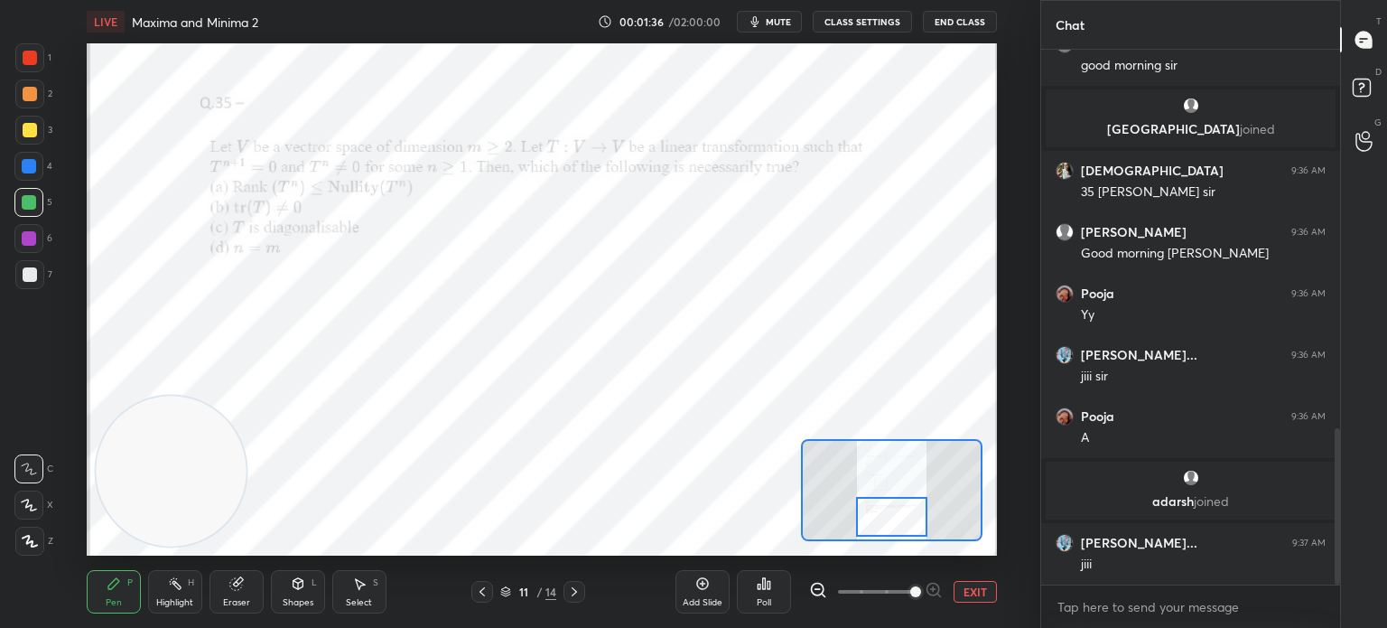
scroll to position [1290, 0]
click at [969, 601] on button "EXIT" at bounding box center [975, 592] width 43 height 22
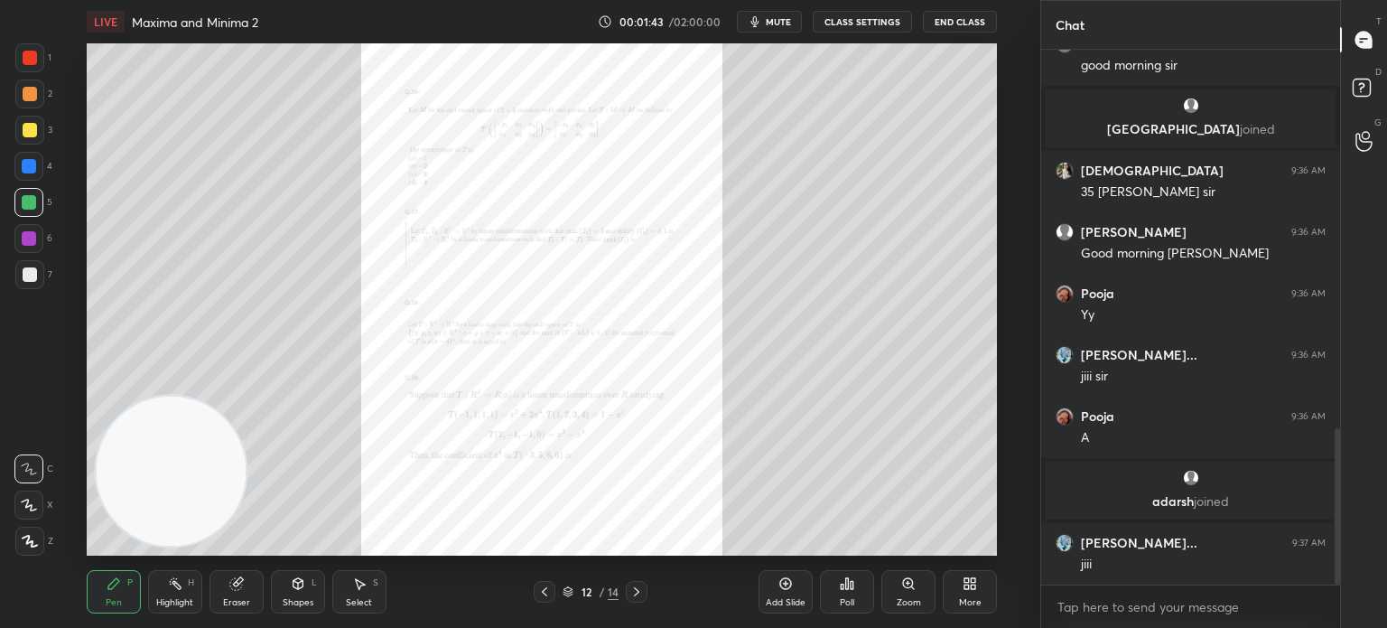
click at [892, 588] on div "Zoom" at bounding box center [908, 591] width 54 height 43
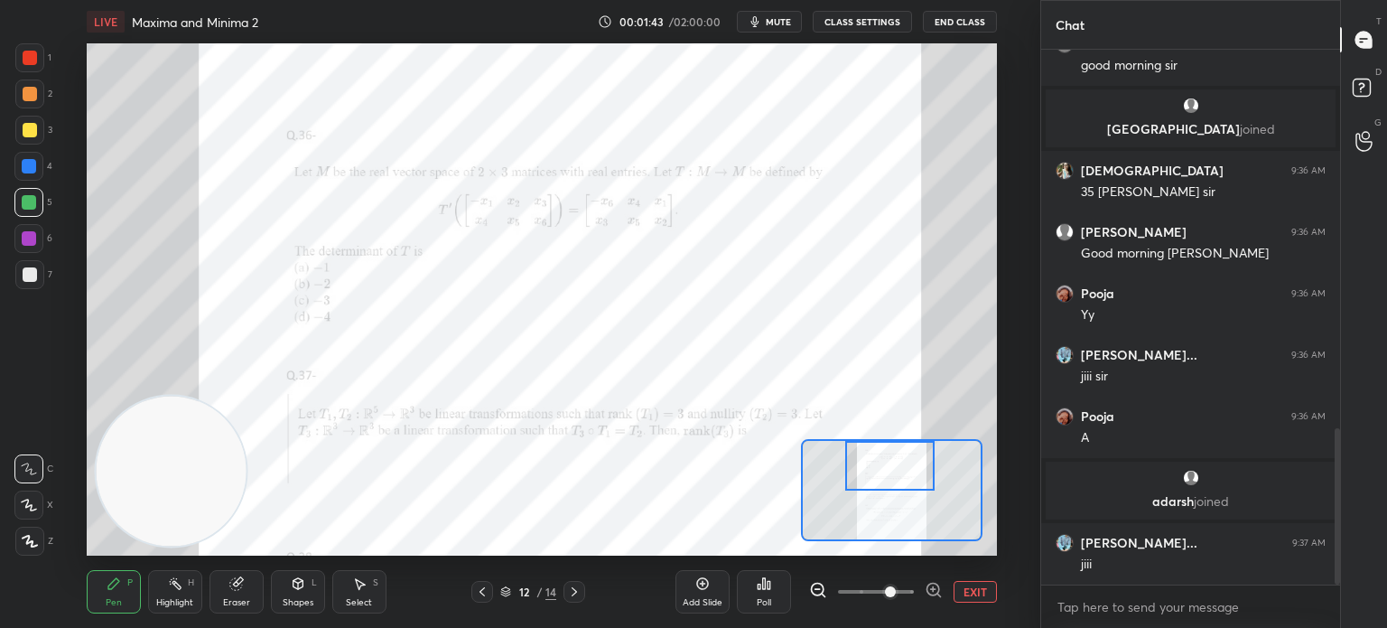
click at [886, 461] on div at bounding box center [889, 466] width 89 height 50
click at [760, 579] on icon at bounding box center [764, 583] width 14 height 14
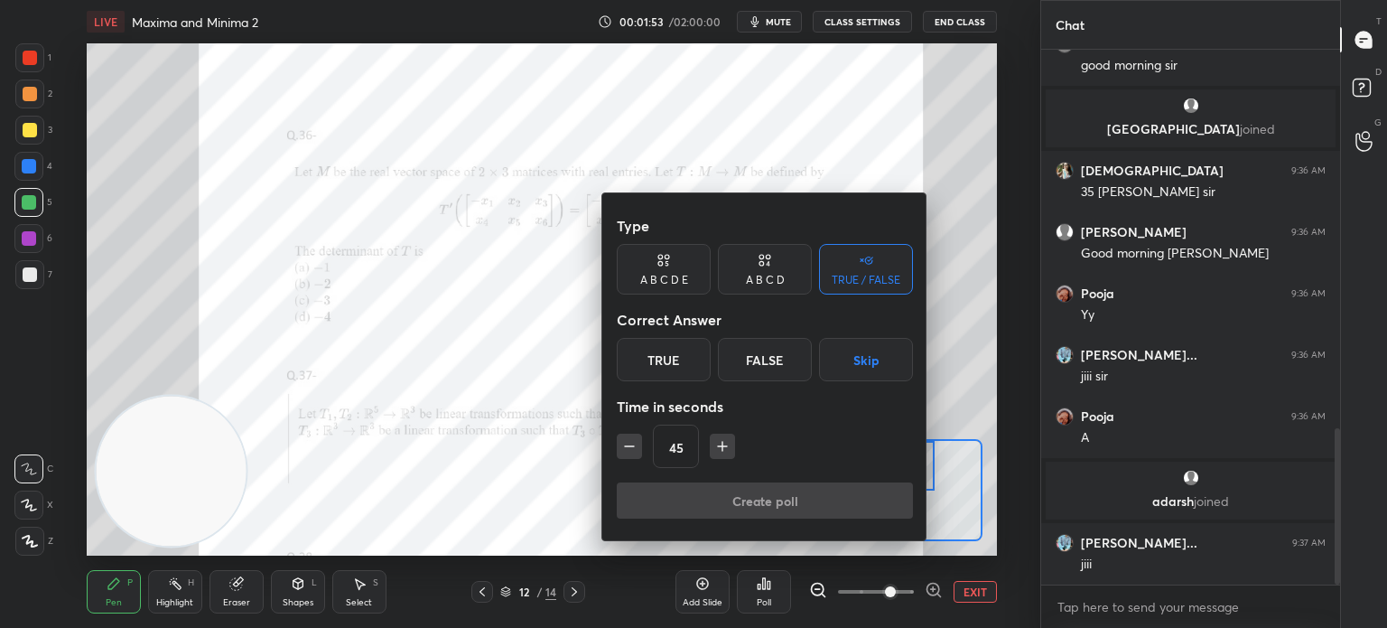
click at [780, 275] on div "A B C D" at bounding box center [765, 280] width 39 height 11
click at [864, 363] on button "Skip" at bounding box center [886, 359] width 53 height 43
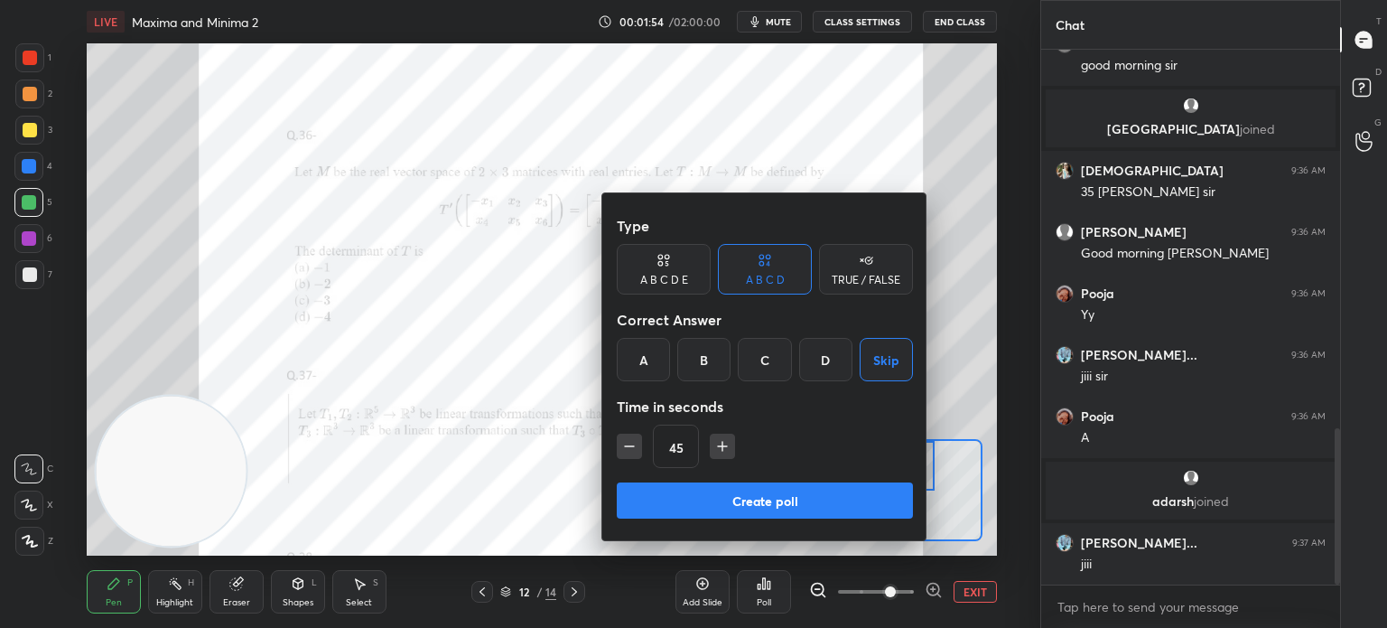
scroll to position [1351, 0]
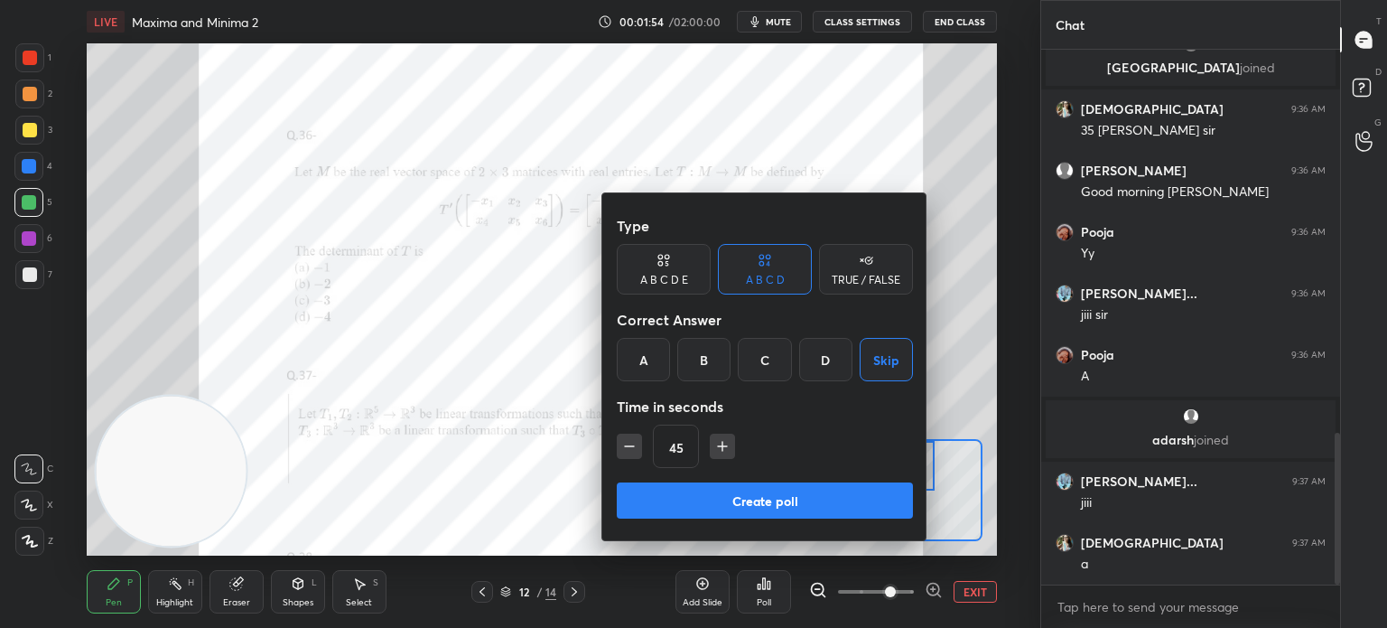
click at [820, 490] on button "Create poll" at bounding box center [765, 500] width 296 height 36
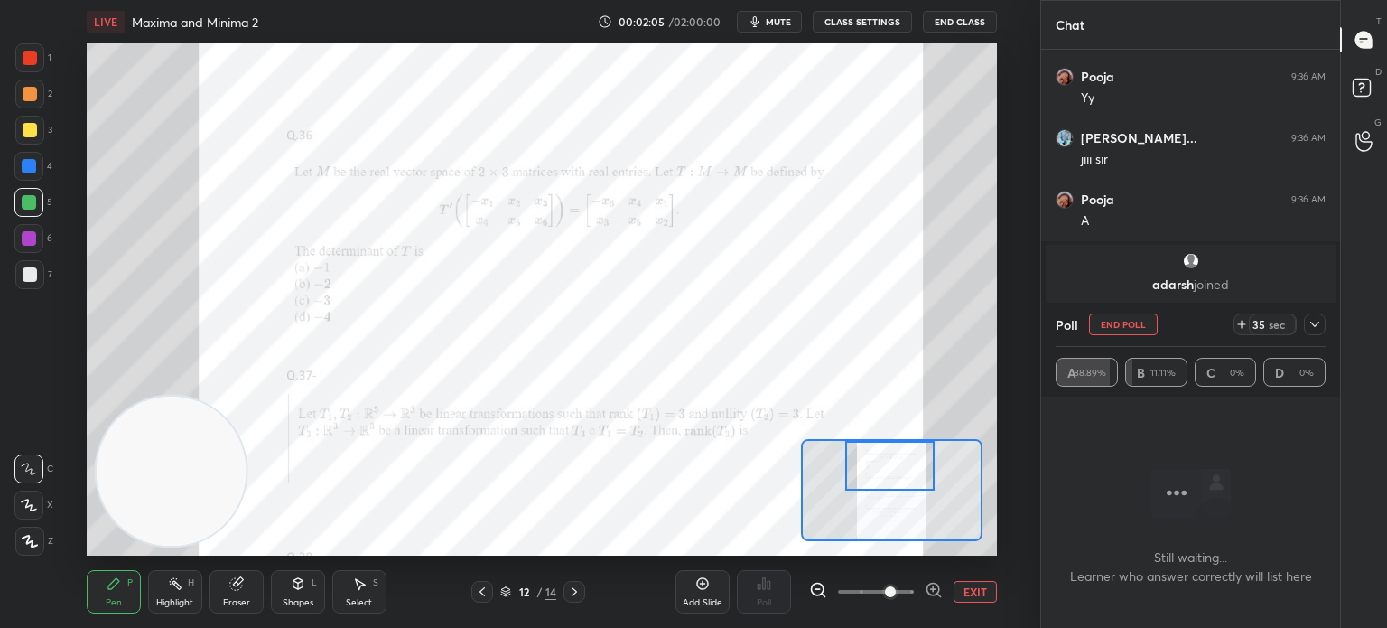
scroll to position [1568, 0]
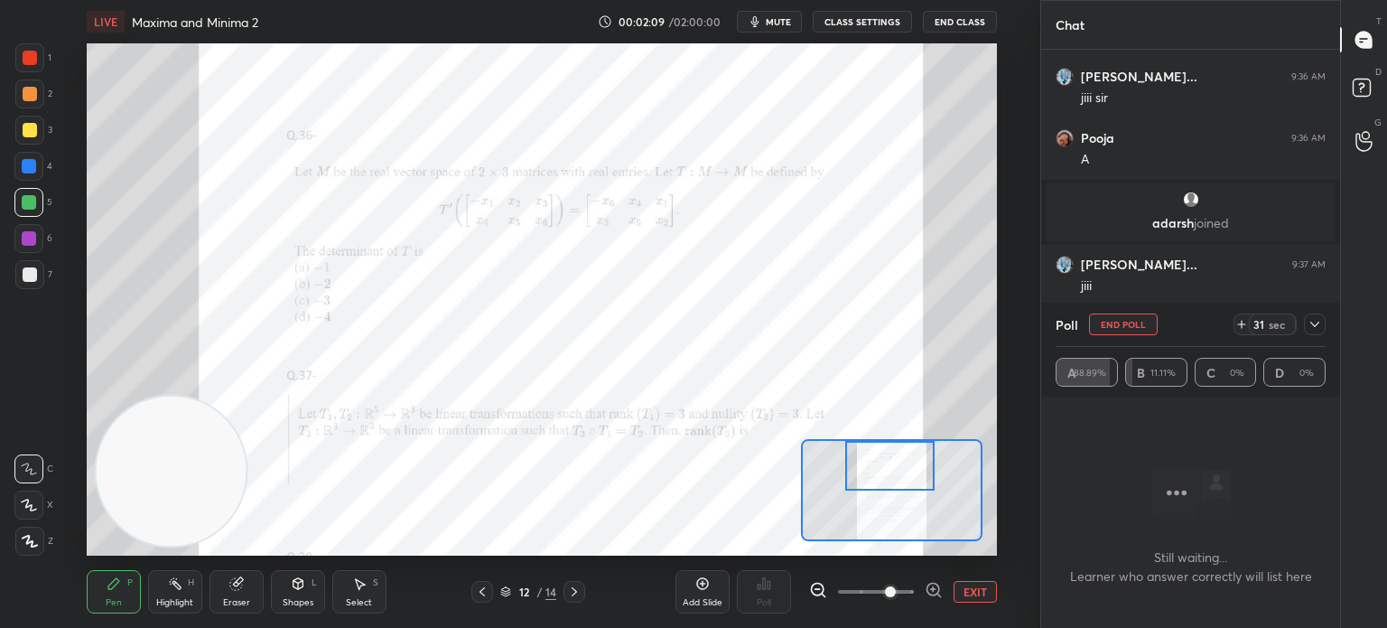
click at [1157, 322] on div "Poll End Poll 31 sec" at bounding box center [1191, 324] width 270 height 43
drag, startPoint x: 1109, startPoint y: 335, endPoint x: 1110, endPoint y: 325, distance: 10.0
click at [1110, 331] on button "End Poll" at bounding box center [1123, 324] width 69 height 22
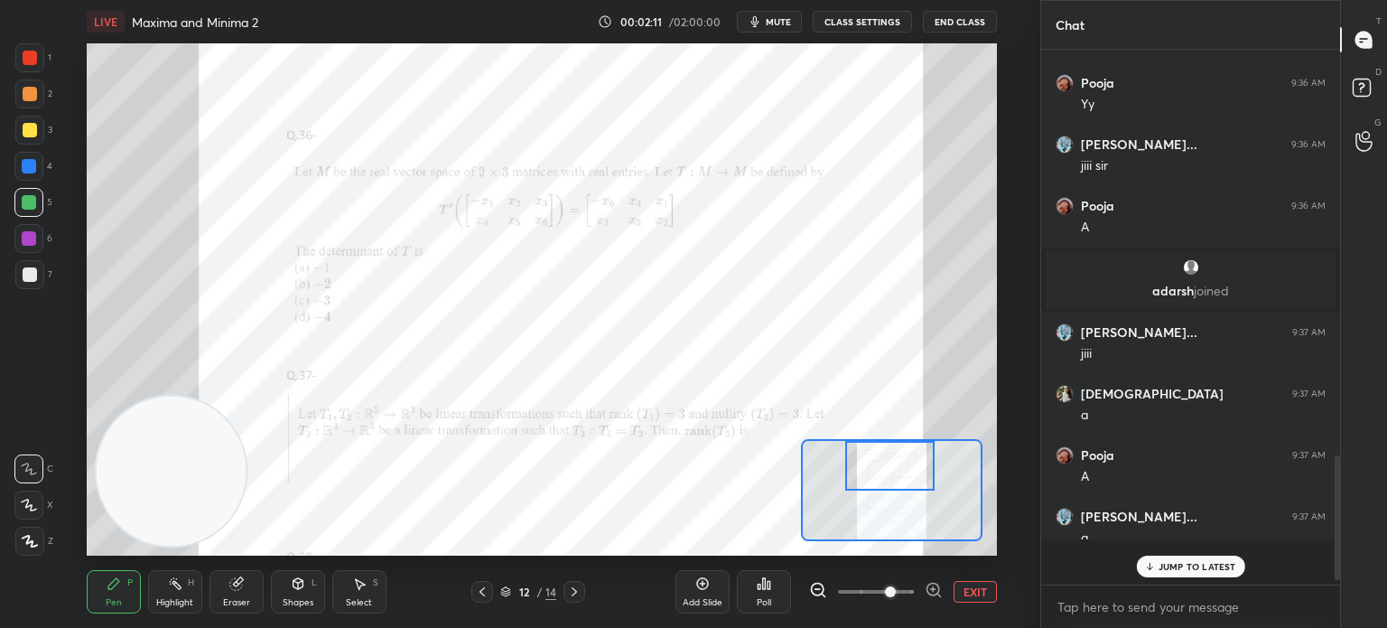
scroll to position [0, 0]
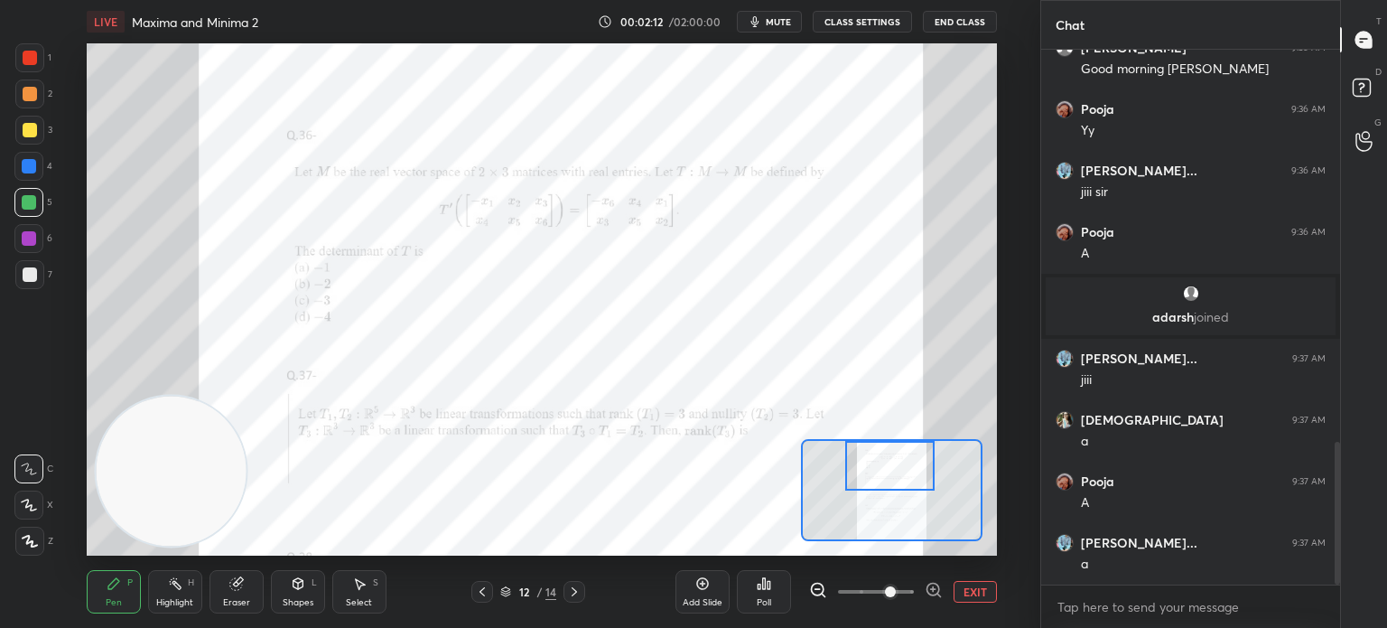
click at [35, 60] on div at bounding box center [30, 58] width 14 height 14
click at [22, 472] on icon at bounding box center [29, 468] width 16 height 13
click at [23, 266] on div at bounding box center [29, 274] width 29 height 29
click at [26, 235] on div at bounding box center [29, 238] width 14 height 14
click at [689, 592] on div "Add Slide" at bounding box center [703, 591] width 54 height 43
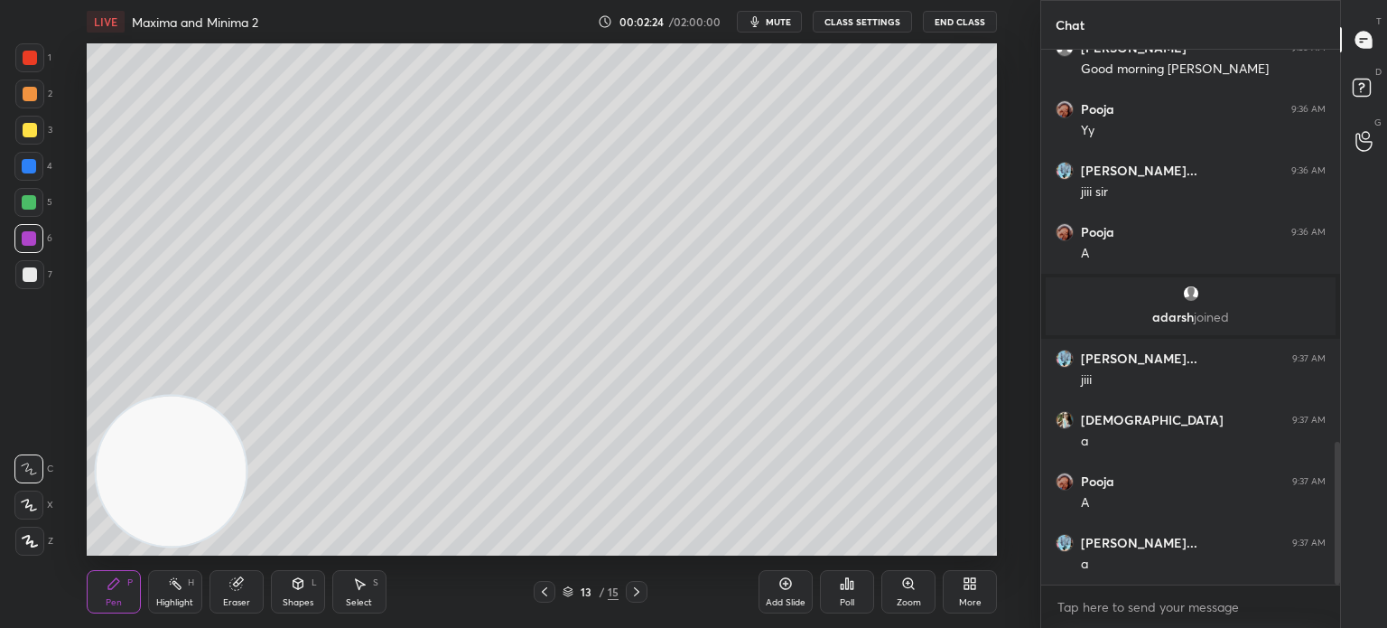
click at [33, 263] on div "1 2 3 4 5 6 7" at bounding box center [33, 169] width 38 height 253
click at [33, 267] on div at bounding box center [30, 274] width 14 height 14
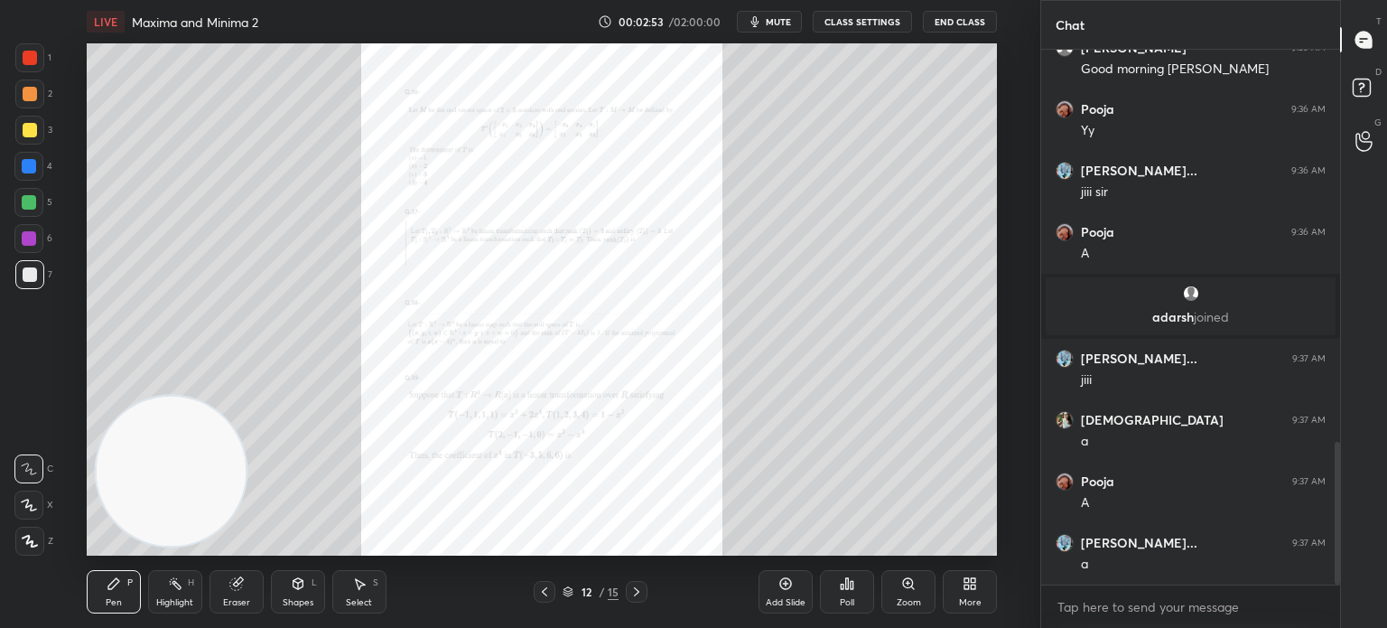
click at [900, 581] on div "Zoom" at bounding box center [908, 591] width 54 height 43
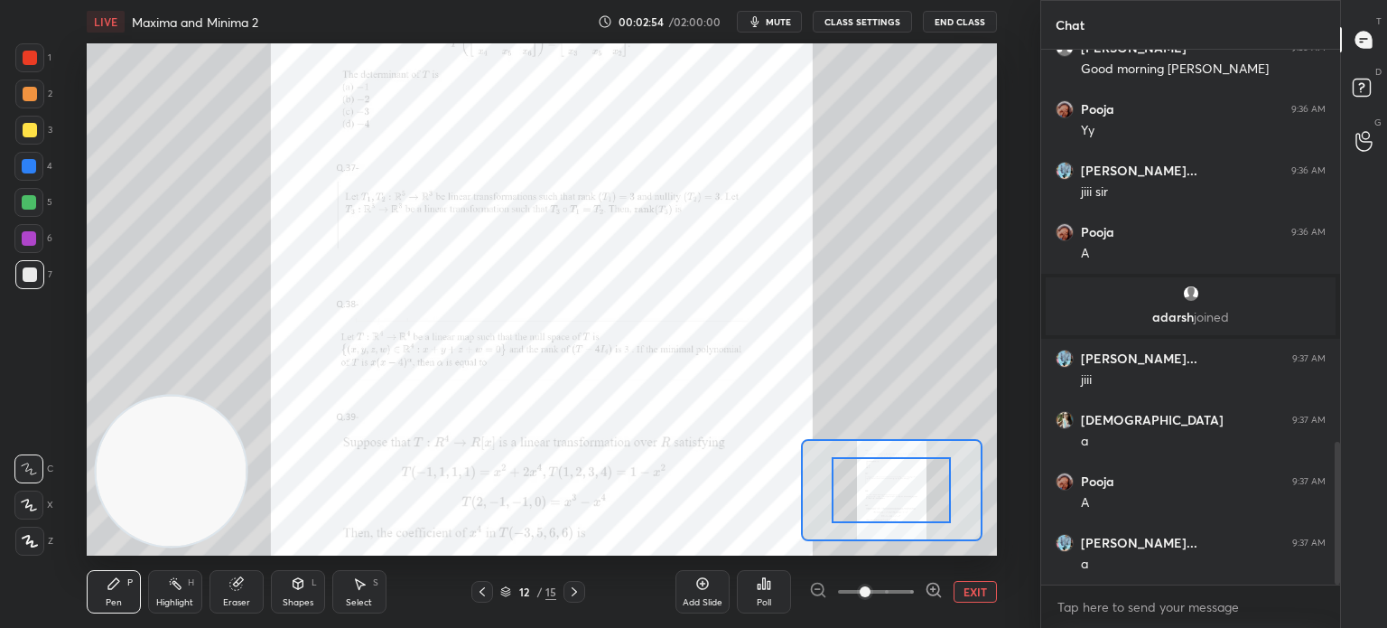
drag, startPoint x: 900, startPoint y: 581, endPoint x: 903, endPoint y: 544, distance: 37.2
click at [902, 580] on span at bounding box center [876, 591] width 76 height 27
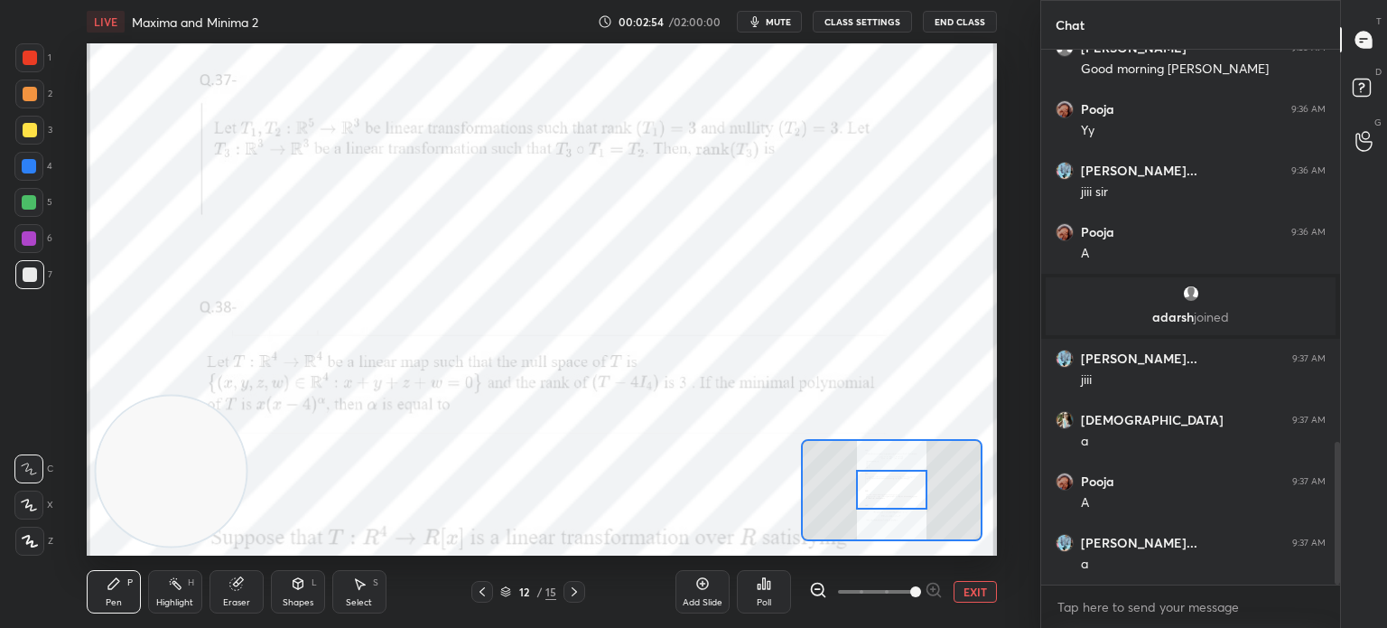
drag, startPoint x: 903, startPoint y: 544, endPoint x: 892, endPoint y: 451, distance: 93.7
click at [894, 470] on div at bounding box center [891, 490] width 71 height 40
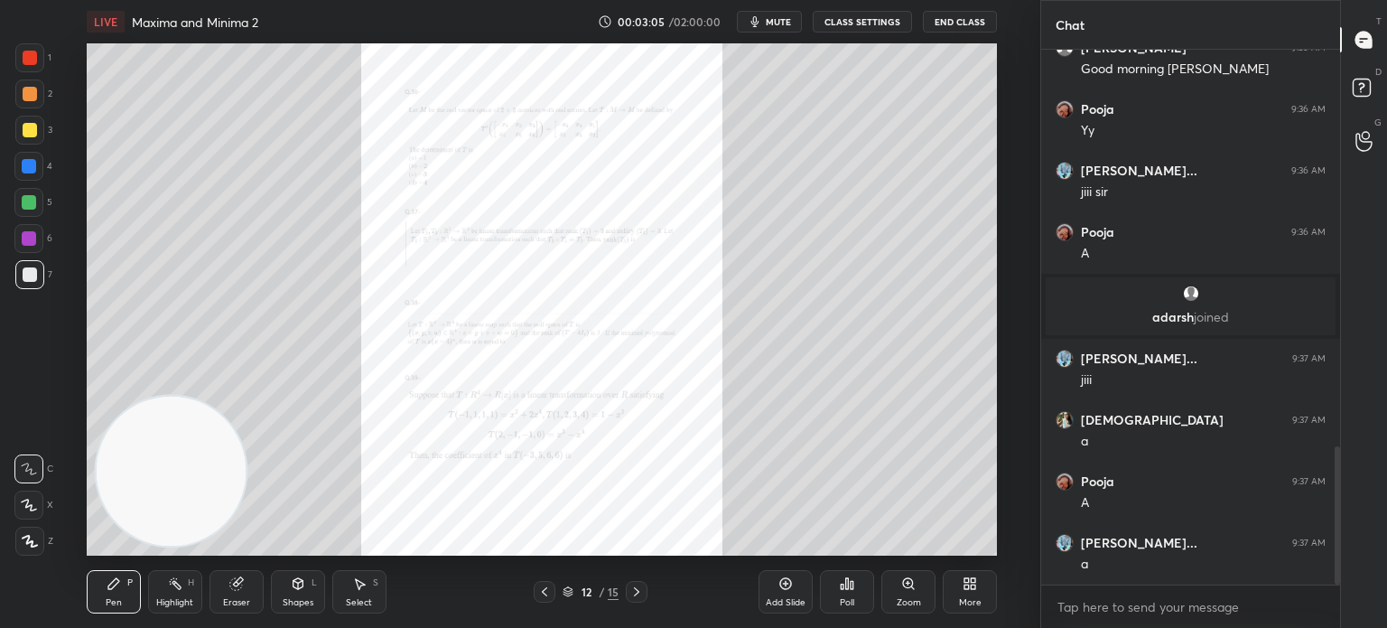
scroll to position [1539, 0]
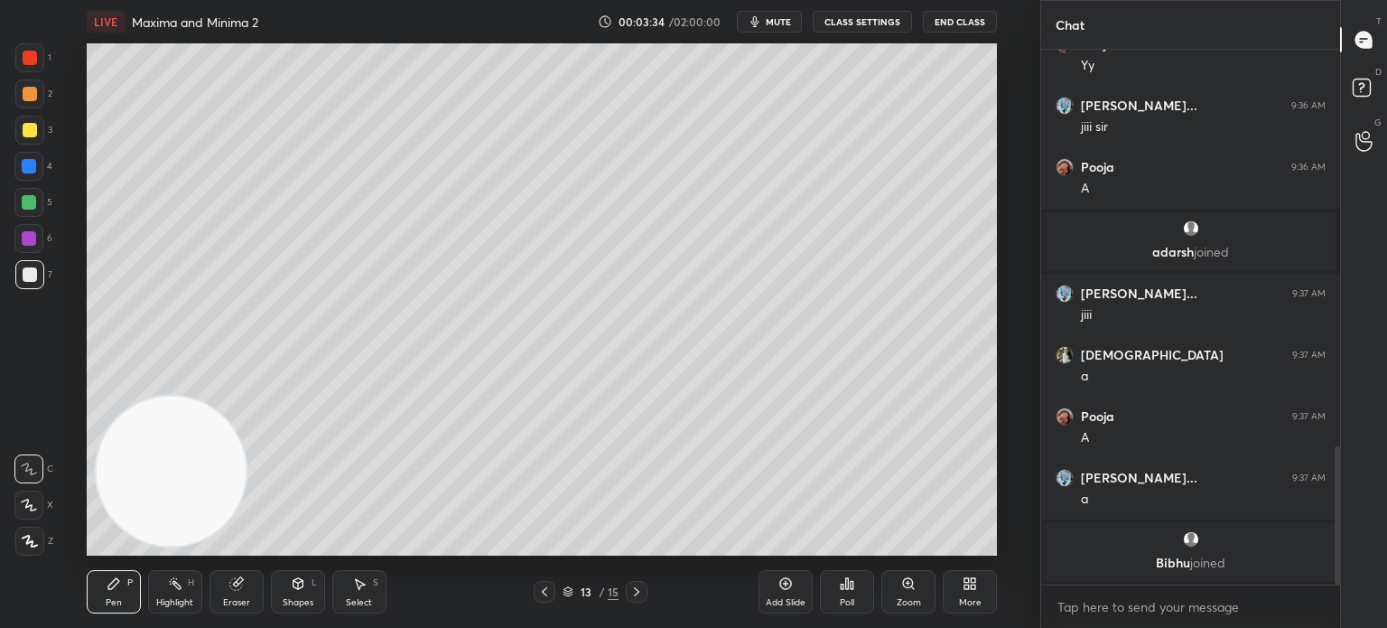
click at [285, 574] on div "Shapes L" at bounding box center [298, 591] width 54 height 43
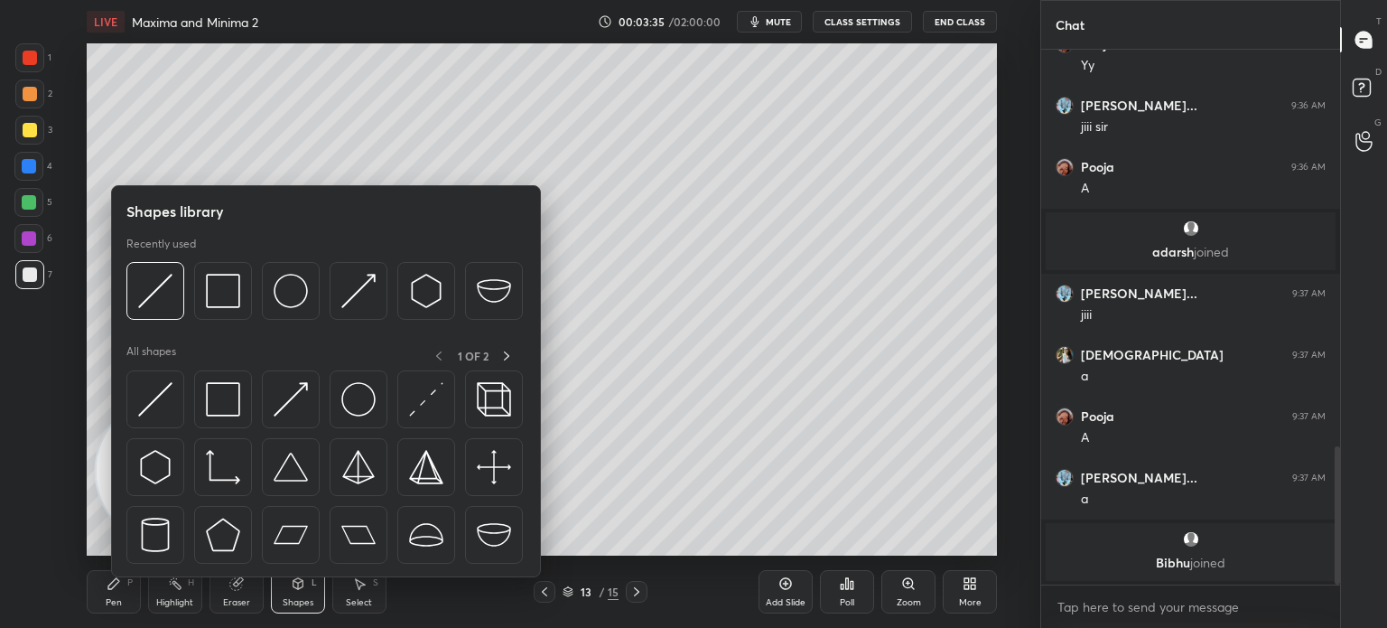
click at [177, 406] on div at bounding box center [155, 399] width 58 height 58
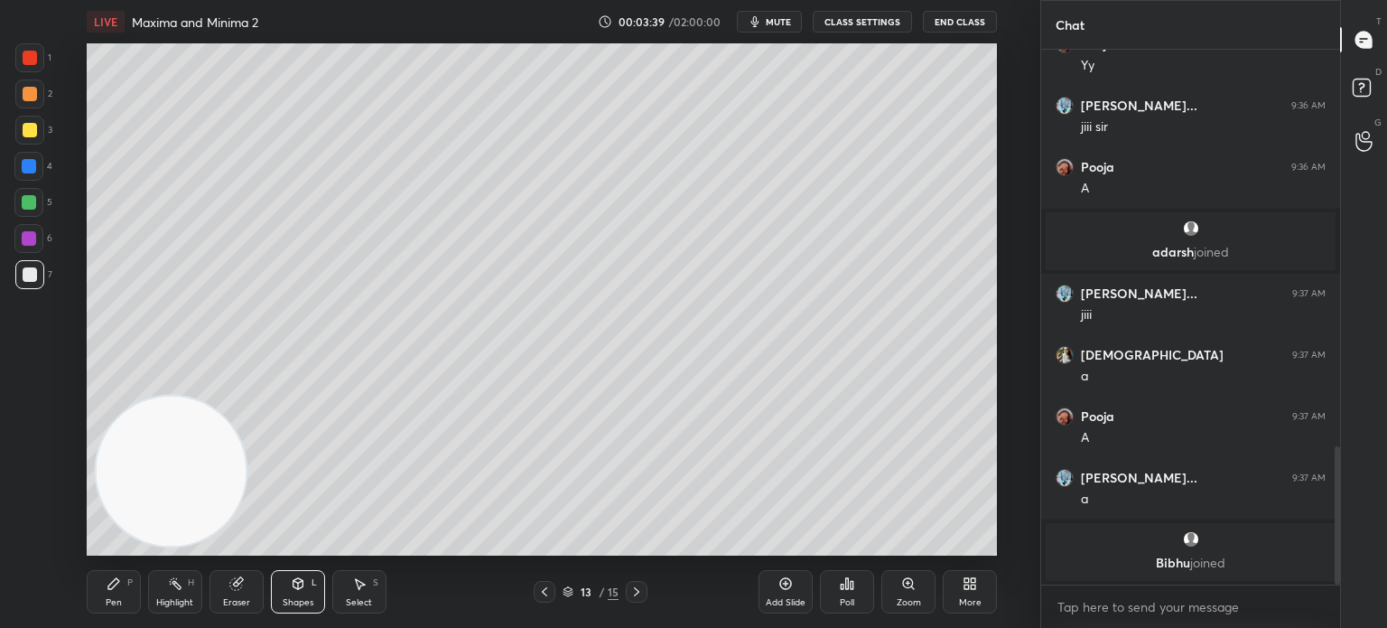
scroll to position [1534, 0]
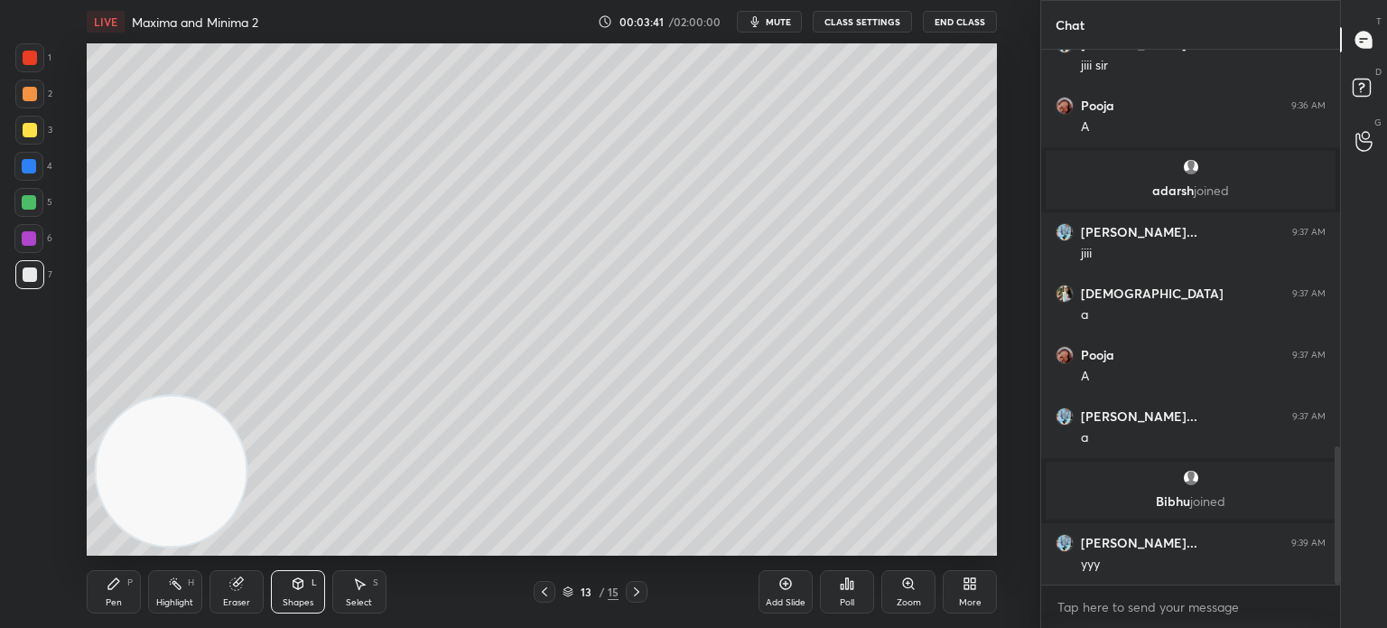
click at [118, 588] on icon at bounding box center [114, 583] width 14 height 14
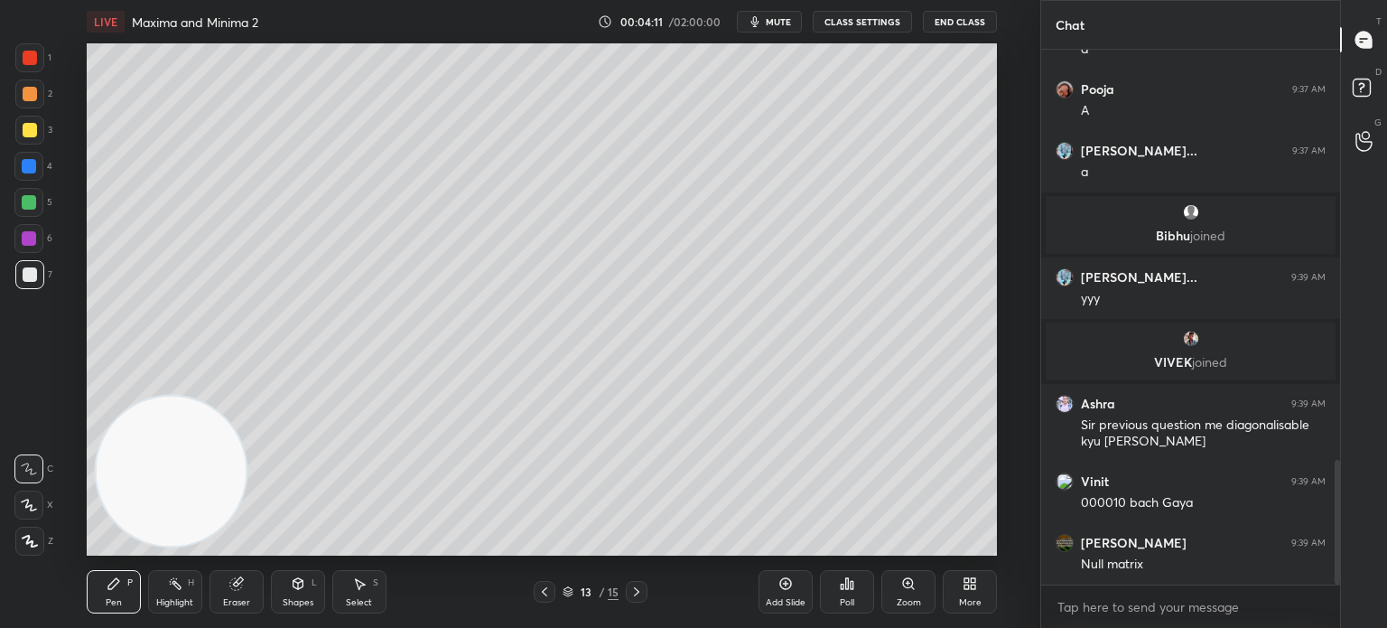
scroll to position [1828, 0]
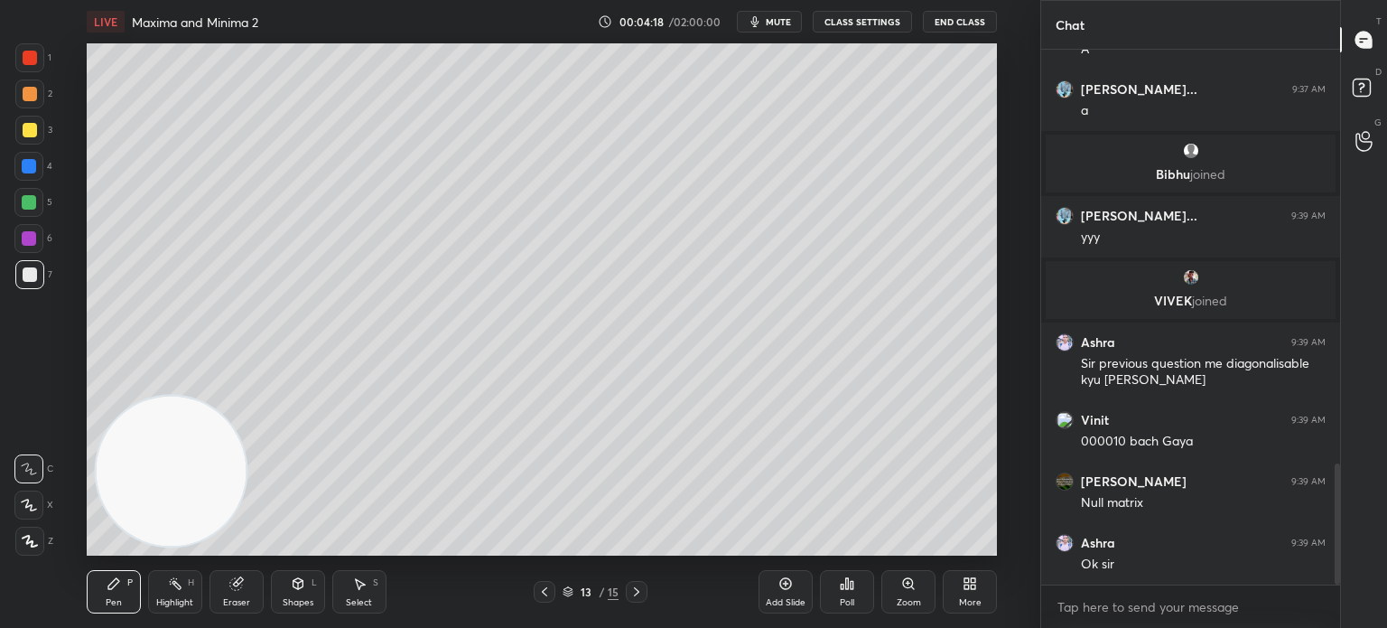
click at [33, 94] on div at bounding box center [30, 94] width 14 height 14
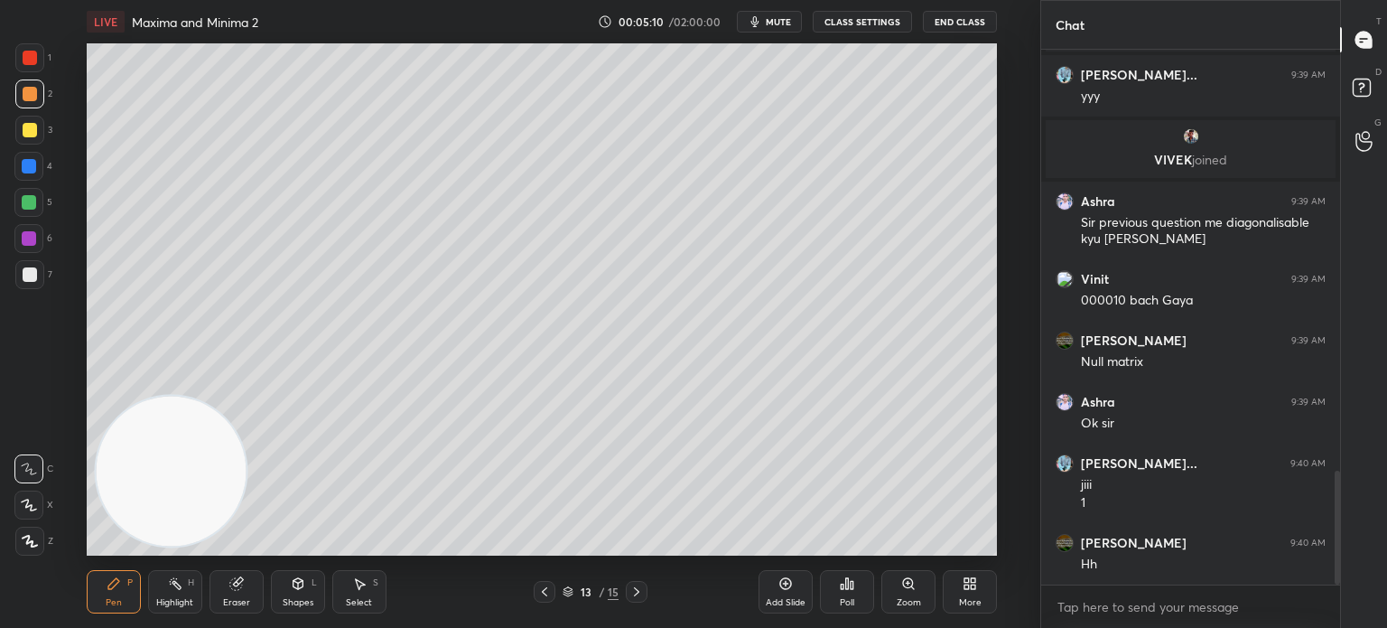
scroll to position [2030, 0]
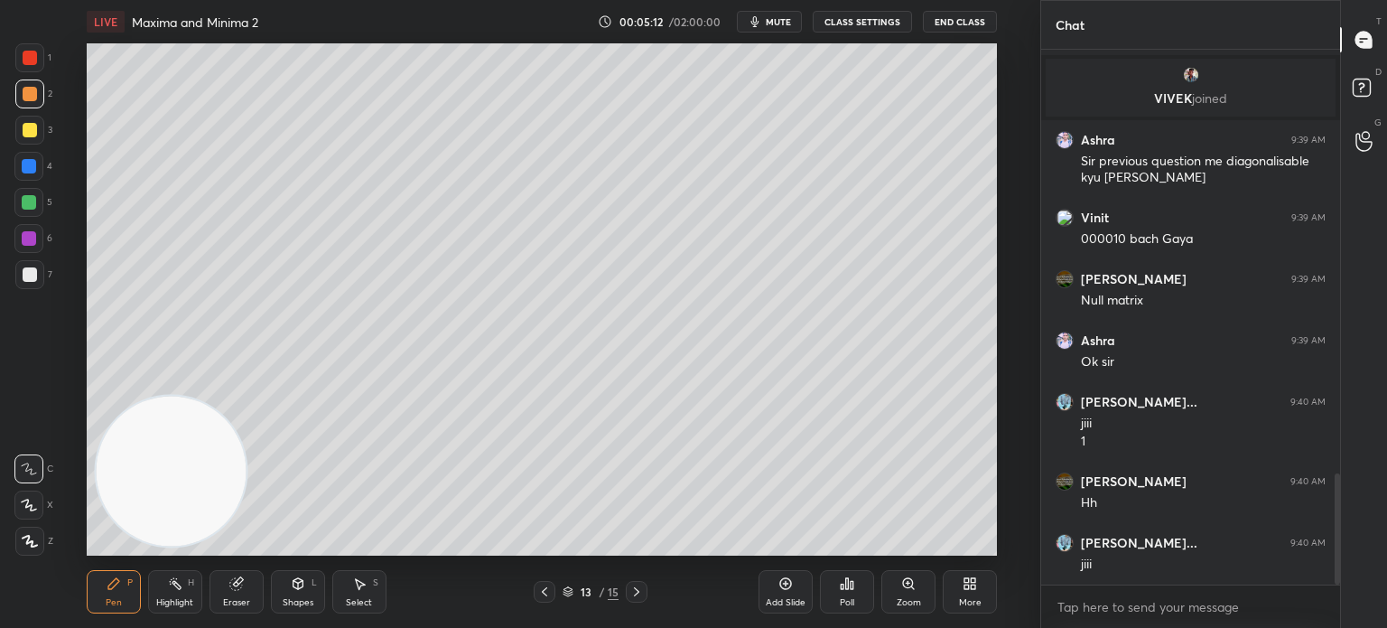
click at [238, 580] on icon at bounding box center [238, 581] width 10 height 9
click at [126, 575] on div "Pen P" at bounding box center [114, 591] width 54 height 43
drag, startPoint x: 22, startPoint y: 73, endPoint x: 29, endPoint y: 80, distance: 10.2
click at [32, 71] on div "1" at bounding box center [33, 61] width 36 height 36
click at [40, 265] on div at bounding box center [29, 274] width 29 height 29
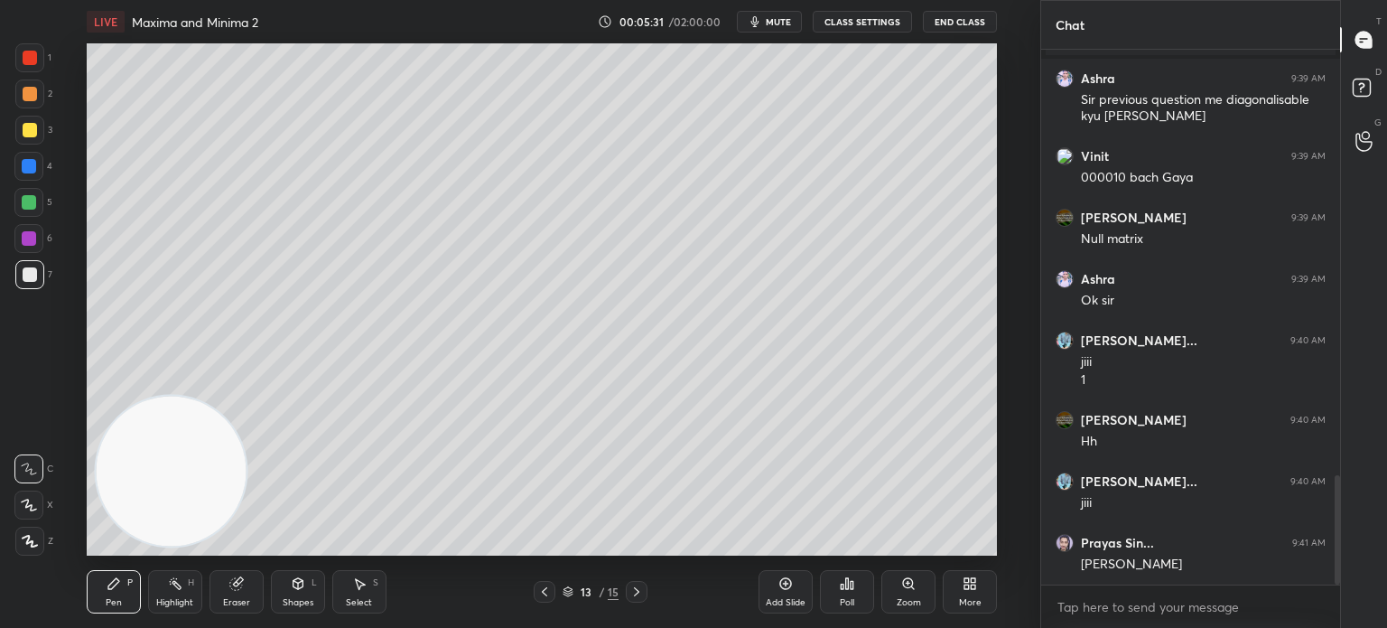
scroll to position [2153, 0]
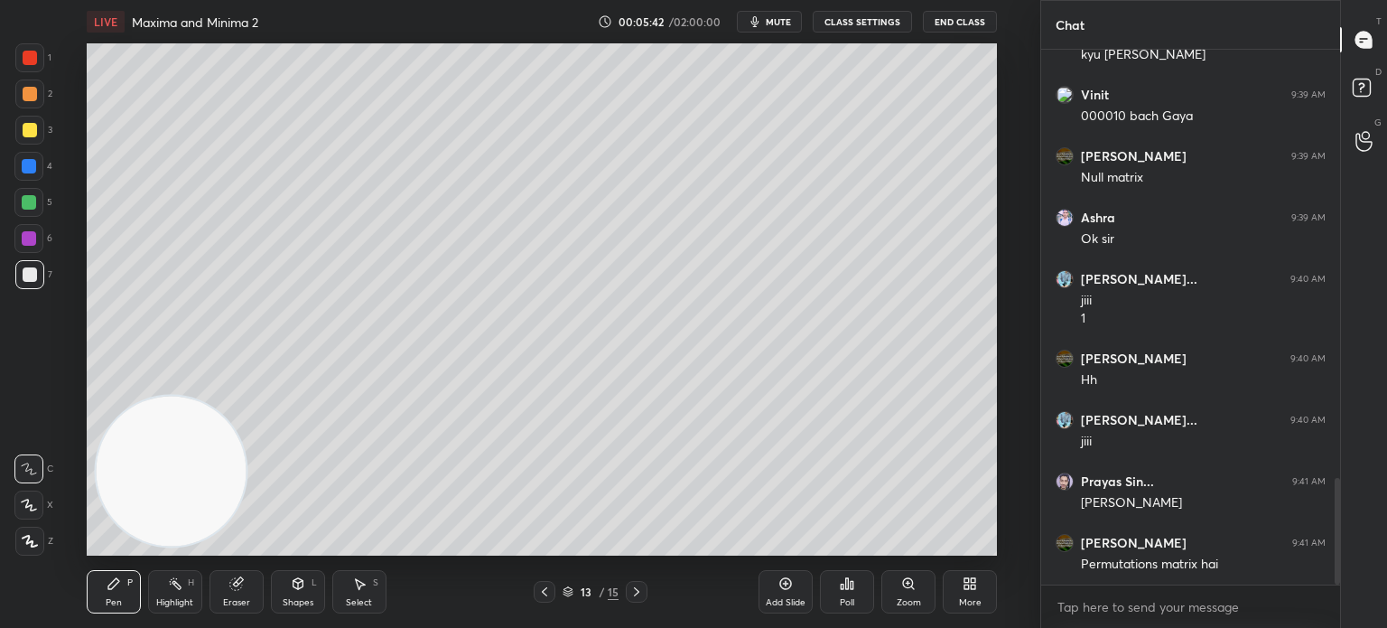
click at [542, 596] on icon at bounding box center [544, 591] width 14 height 14
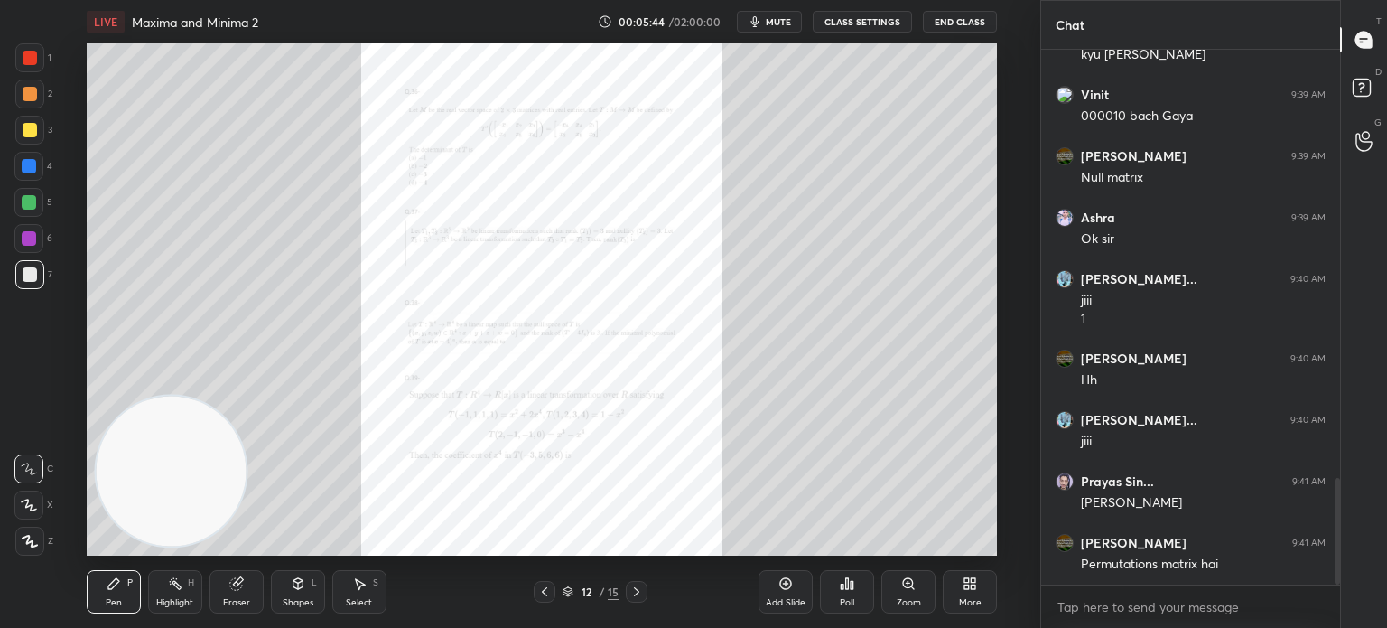
click at [633, 585] on icon at bounding box center [636, 591] width 14 height 14
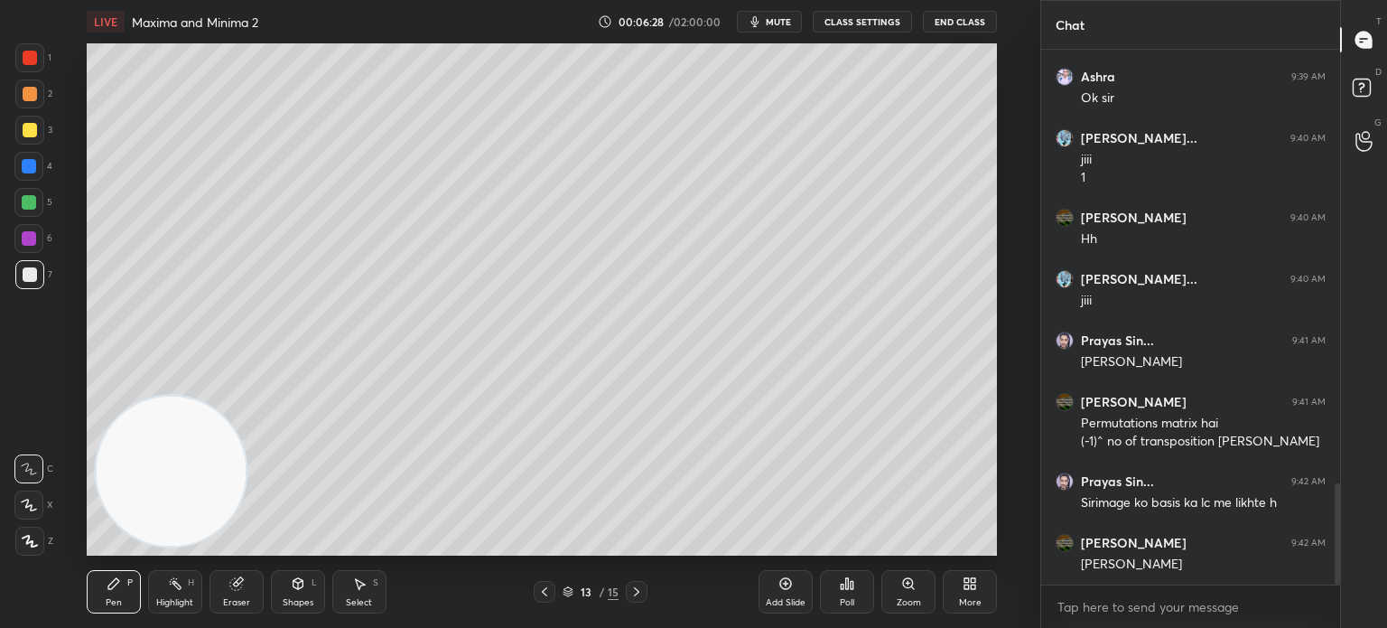
scroll to position [2359, 0]
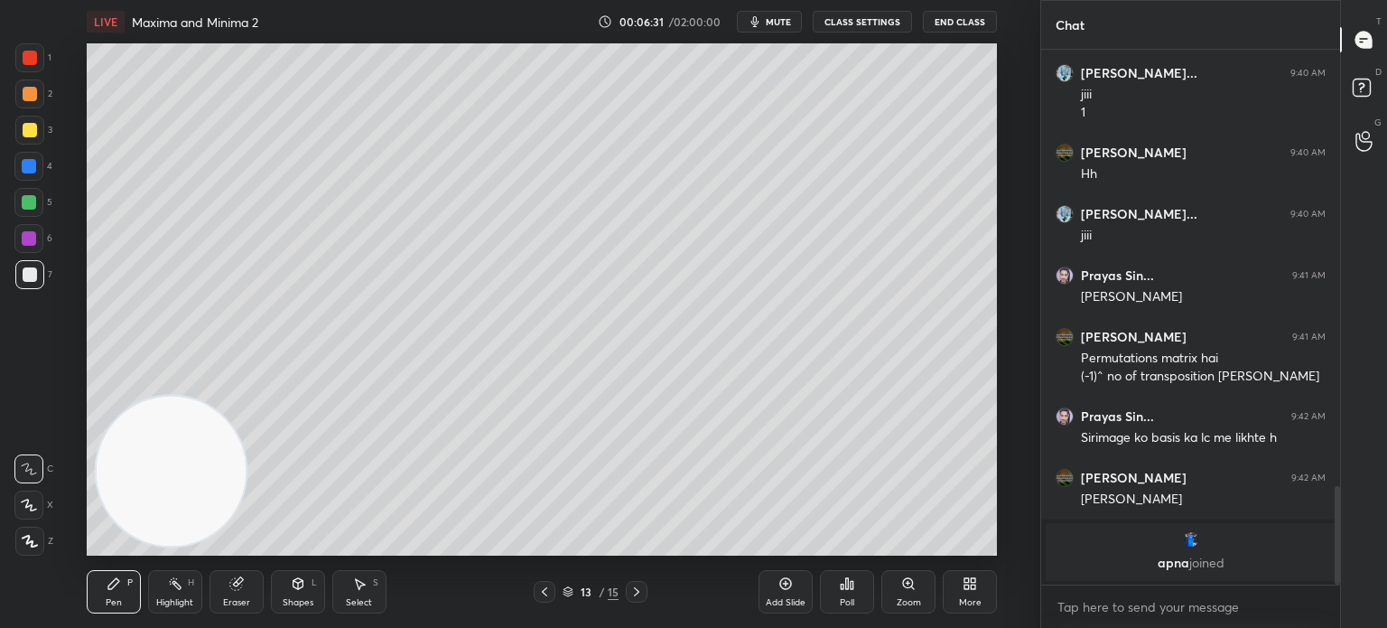
click at [1149, 534] on div "grid" at bounding box center [1191, 539] width 268 height 18
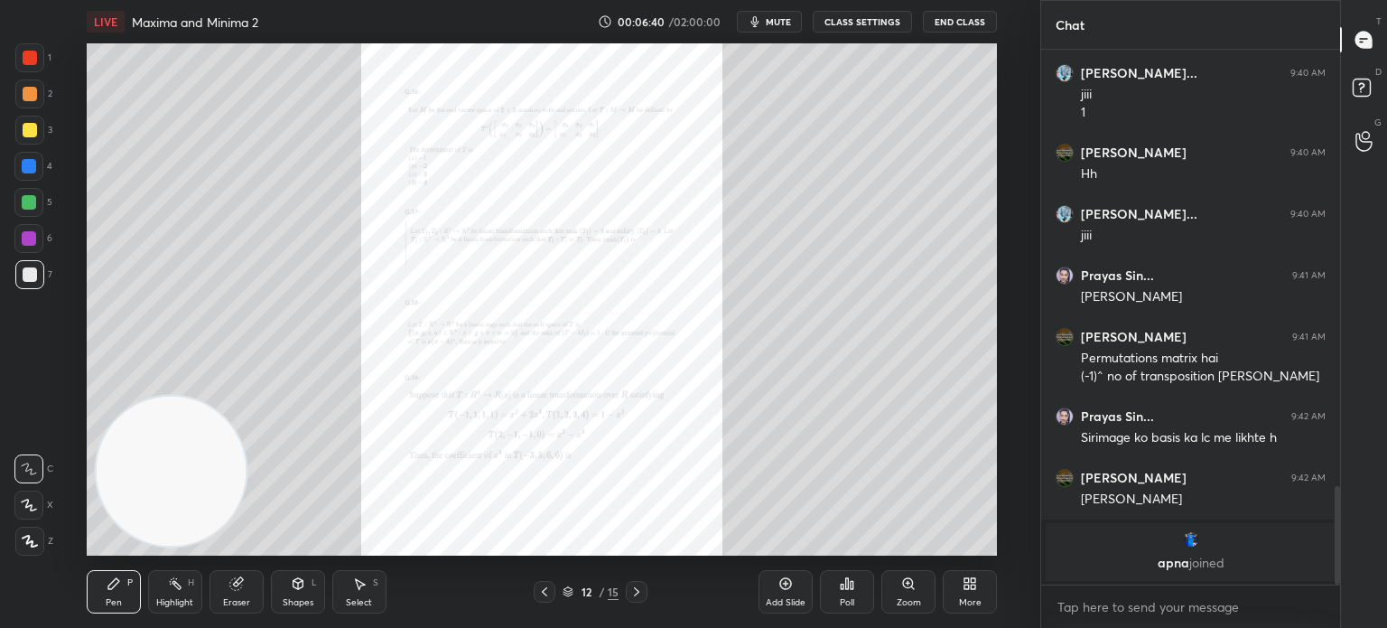
click at [894, 598] on div "Zoom" at bounding box center [908, 591] width 54 height 43
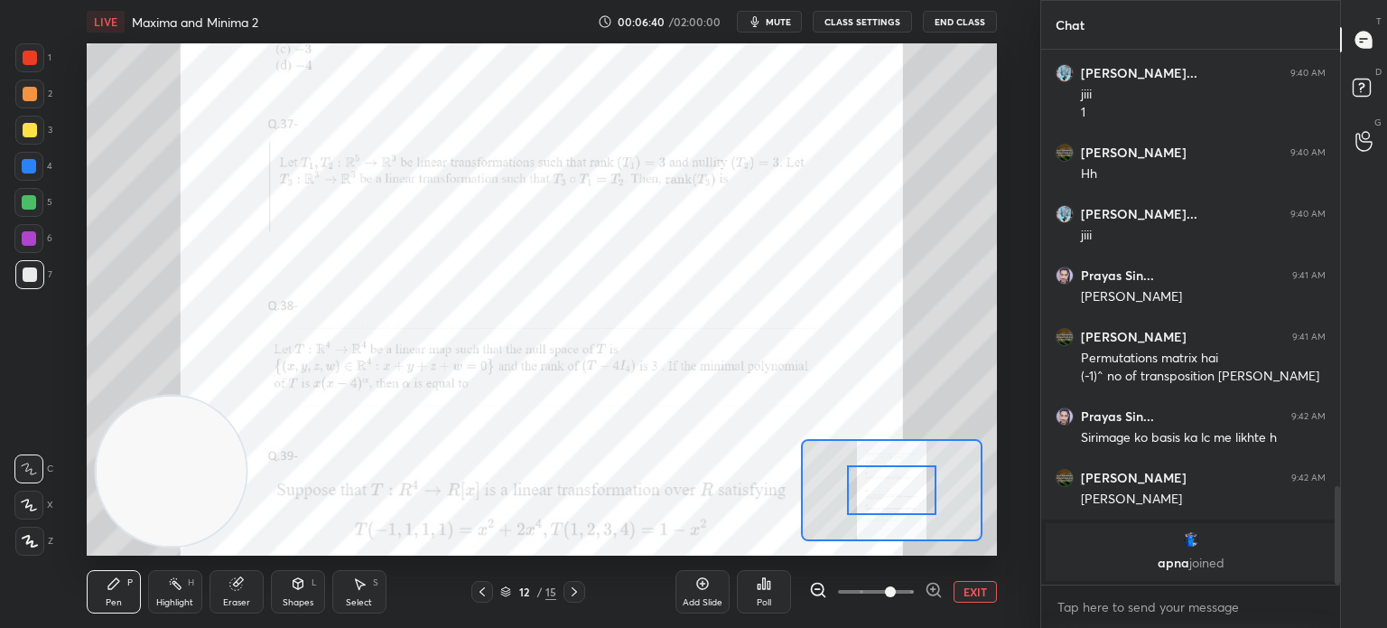
click at [896, 596] on span at bounding box center [876, 591] width 76 height 27
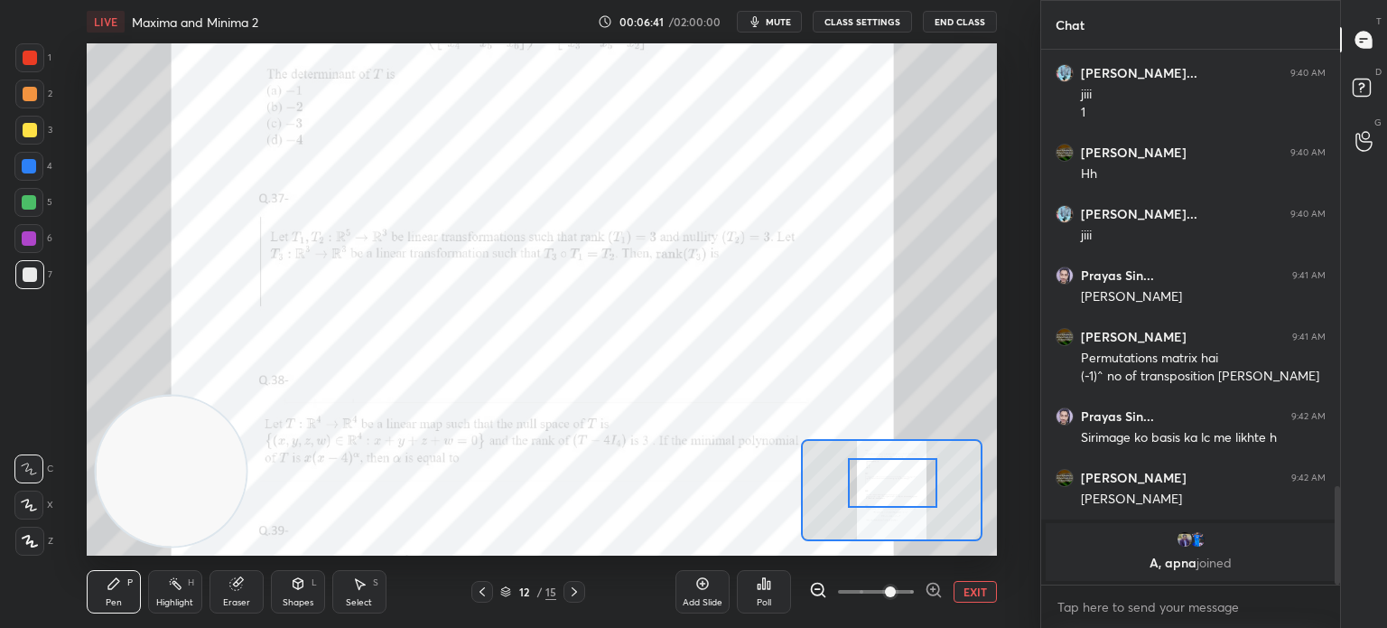
drag, startPoint x: 876, startPoint y: 490, endPoint x: 874, endPoint y: 480, distance: 11.0
click at [880, 483] on div at bounding box center [892, 483] width 89 height 50
drag, startPoint x: 29, startPoint y: 67, endPoint x: 30, endPoint y: 57, distance: 10.0
click at [30, 62] on div at bounding box center [29, 57] width 29 height 29
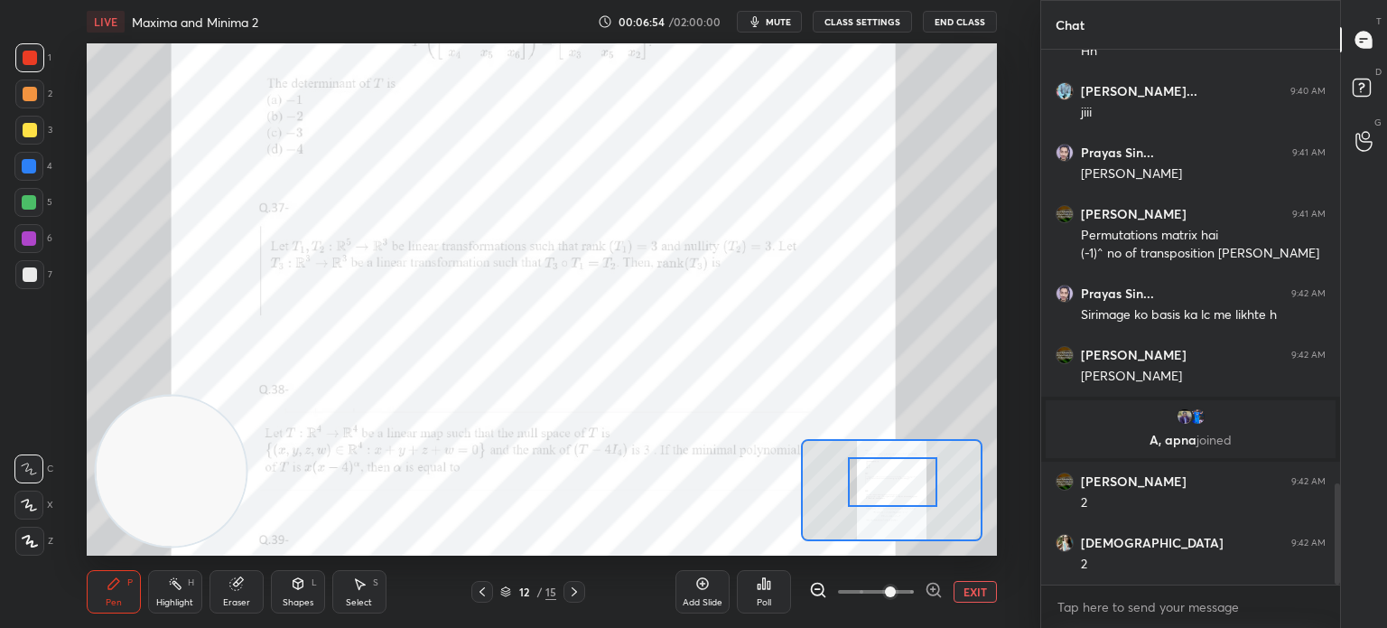
scroll to position [2345, 0]
click at [32, 228] on div at bounding box center [28, 238] width 29 height 29
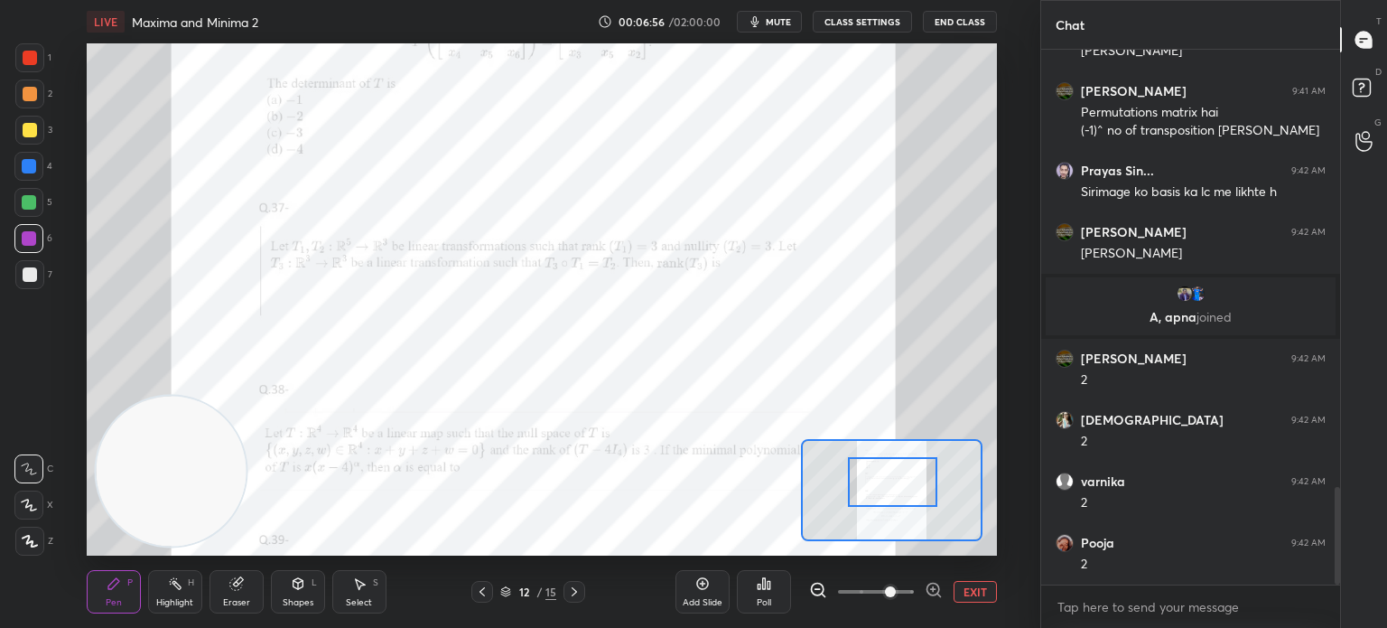
scroll to position [2529, 0]
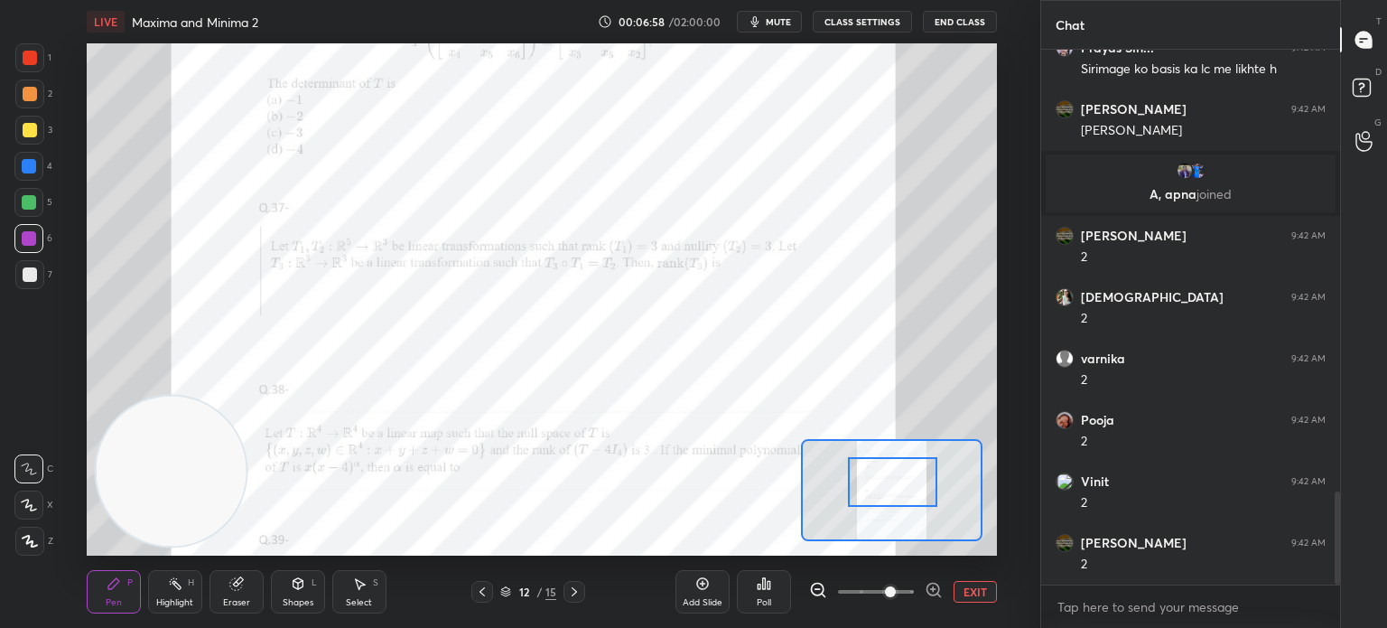
click at [705, 584] on div "Add Slide" at bounding box center [703, 591] width 54 height 43
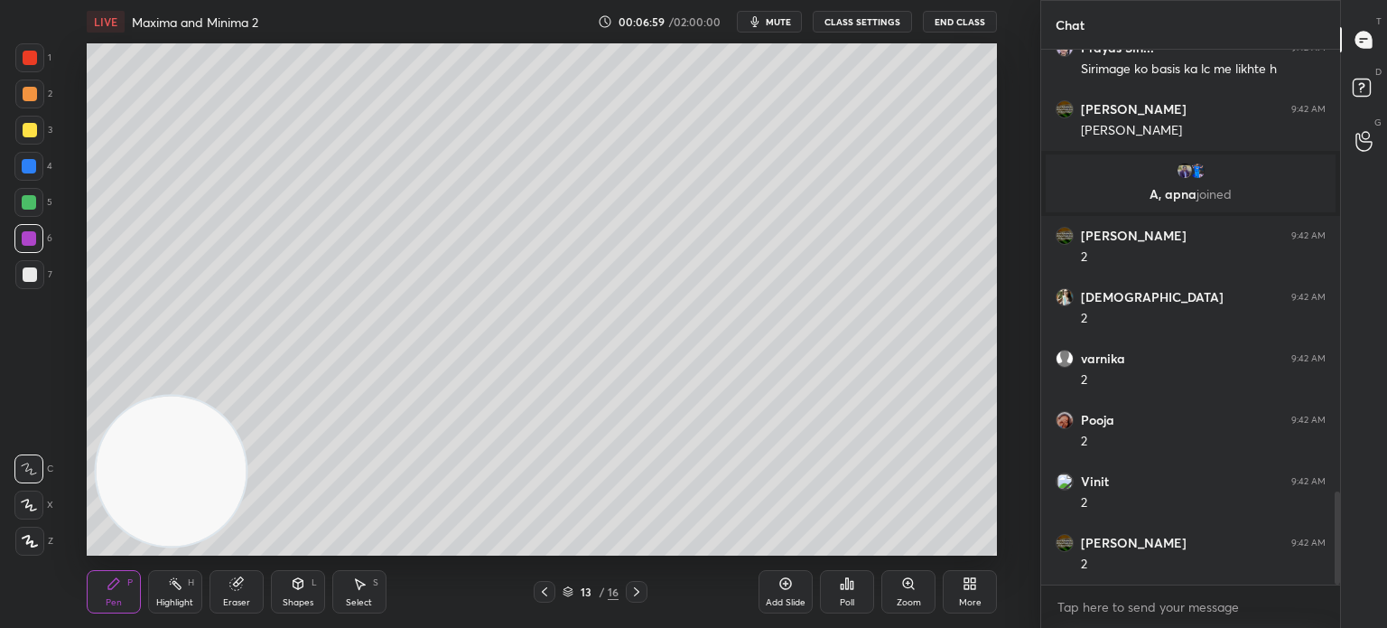
click at [28, 264] on div at bounding box center [29, 274] width 29 height 29
click at [543, 577] on div "Pen P Highlight H Eraser Shapes L Select S 13 / 16 Add Slide Poll Zoom More" at bounding box center [542, 591] width 910 height 72
click at [548, 588] on icon at bounding box center [544, 591] width 14 height 14
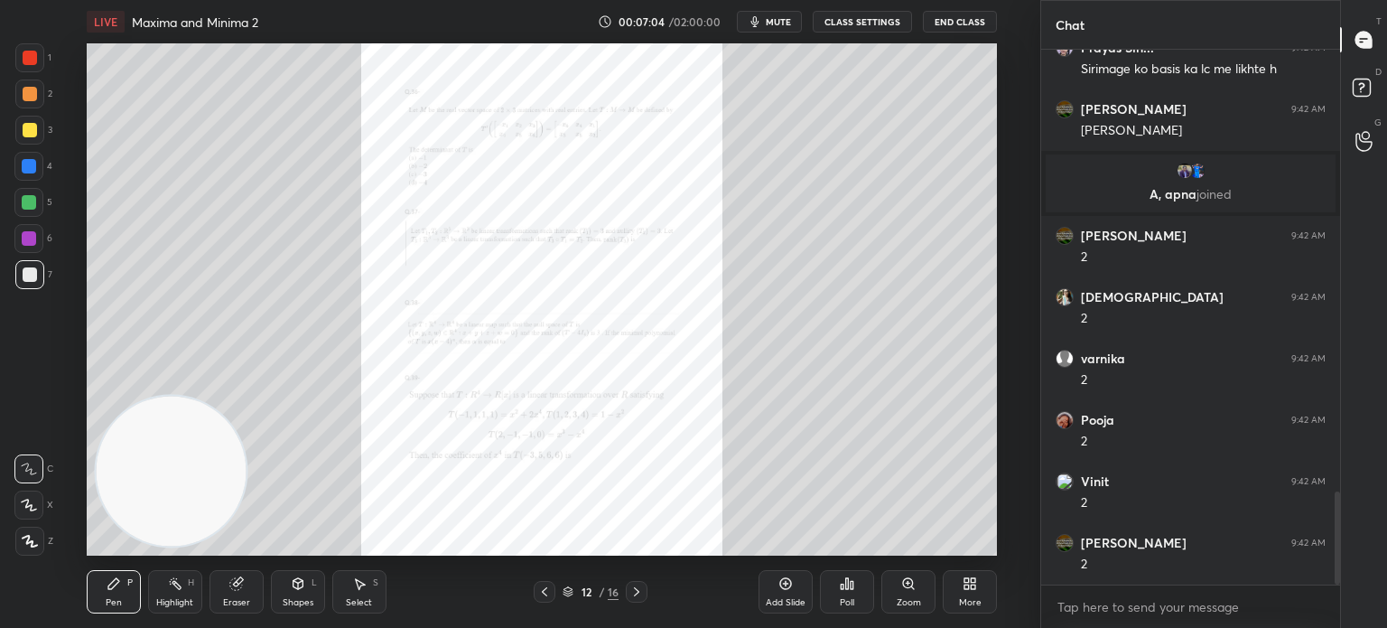
click at [899, 585] on div "Zoom" at bounding box center [908, 591] width 54 height 43
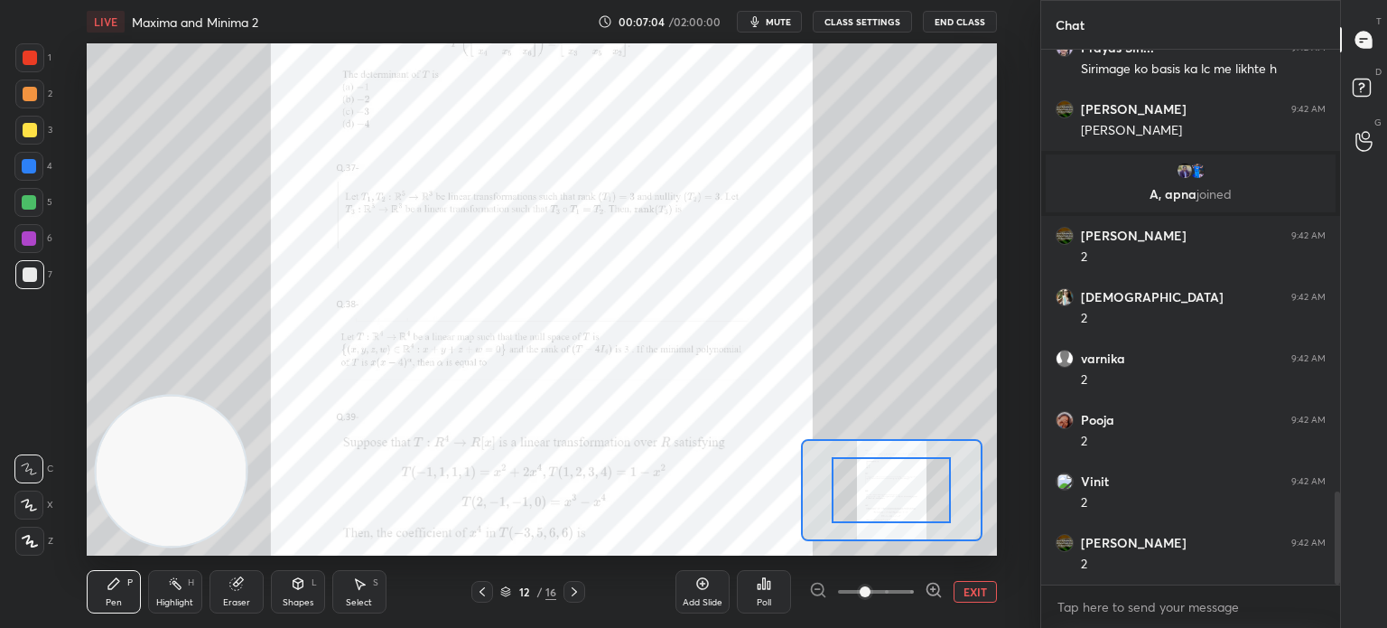
click at [900, 576] on div "Add Slide Poll EXIT" at bounding box center [837, 591] width 322 height 101
click at [871, 588] on span at bounding box center [865, 591] width 11 height 11
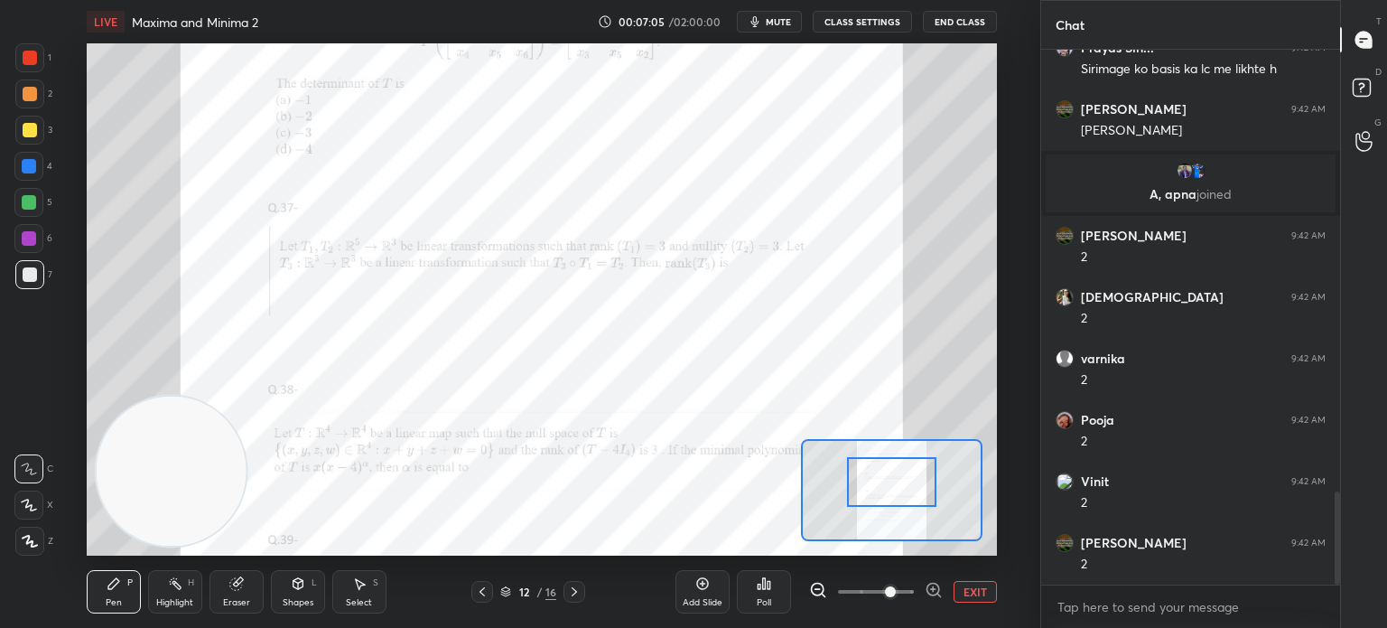
click at [890, 492] on div at bounding box center [891, 482] width 89 height 50
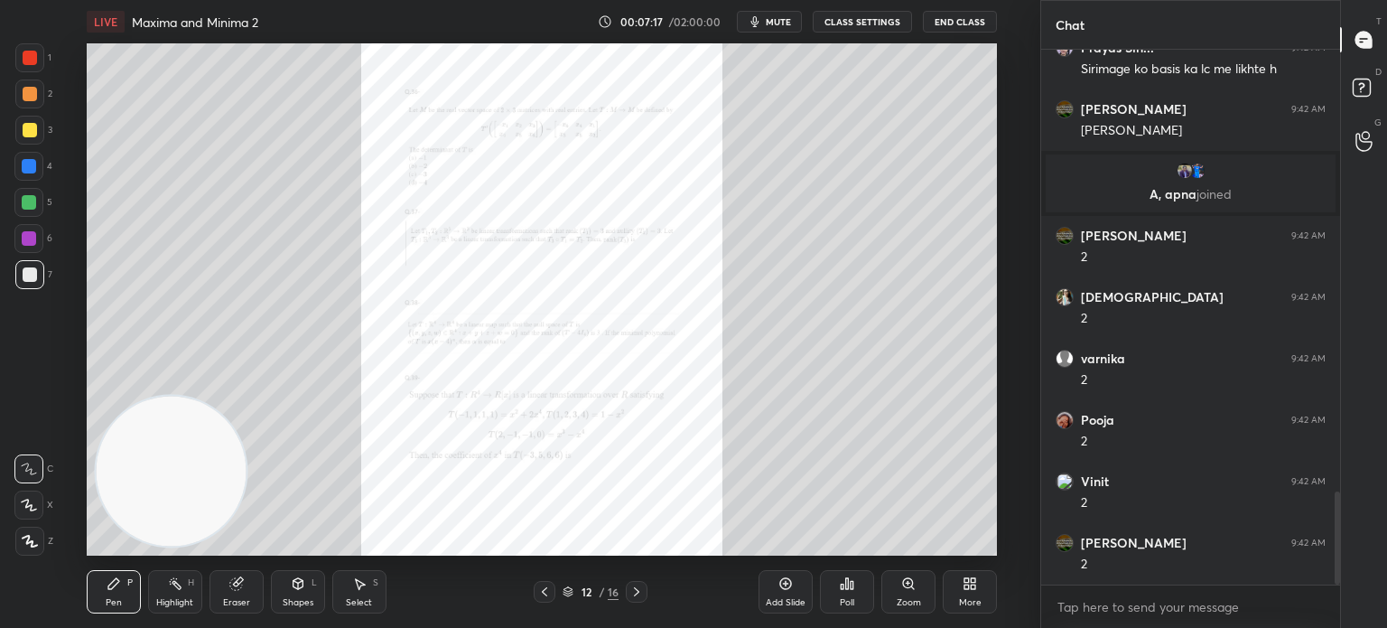
click at [893, 579] on div "Zoom" at bounding box center [908, 591] width 54 height 43
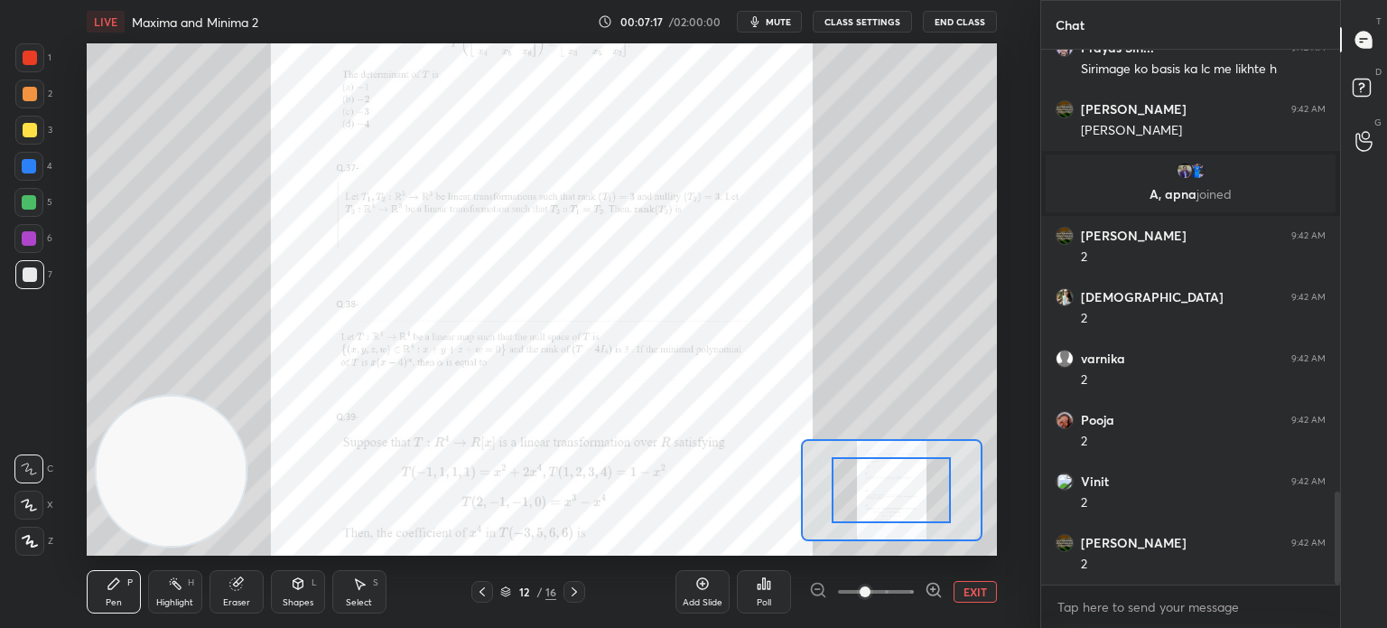
click at [894, 580] on span at bounding box center [876, 591] width 76 height 27
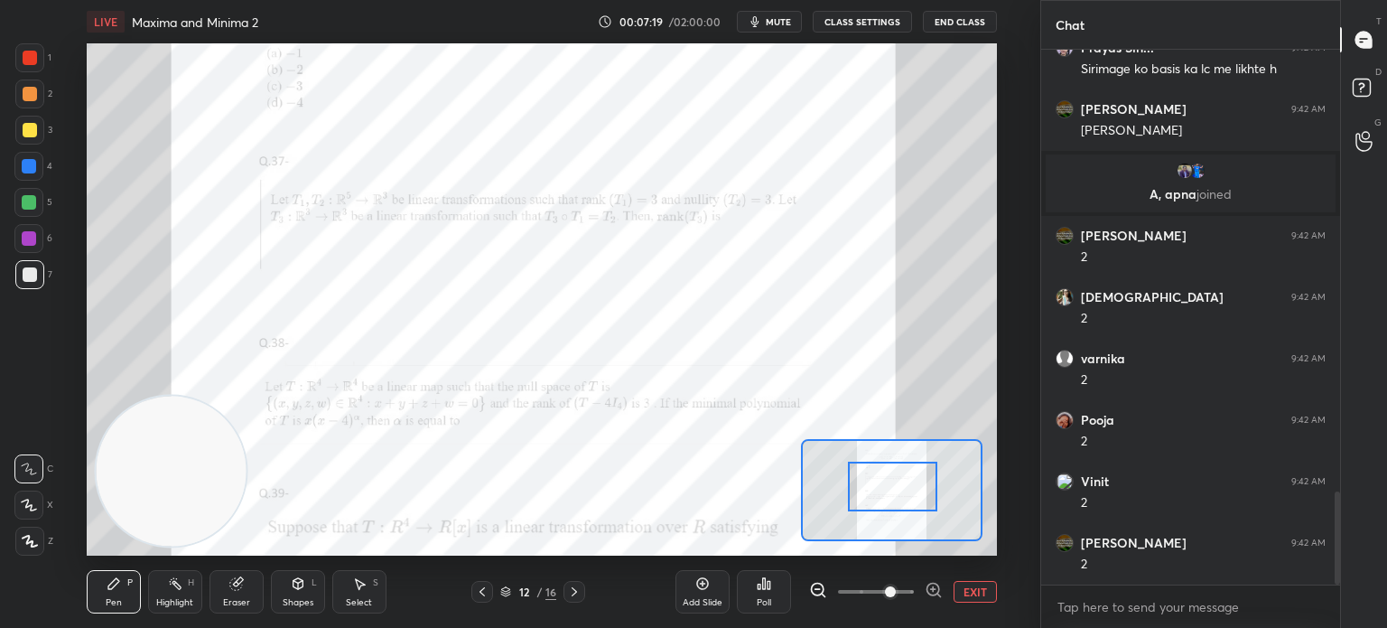
click at [889, 498] on div at bounding box center [892, 486] width 89 height 50
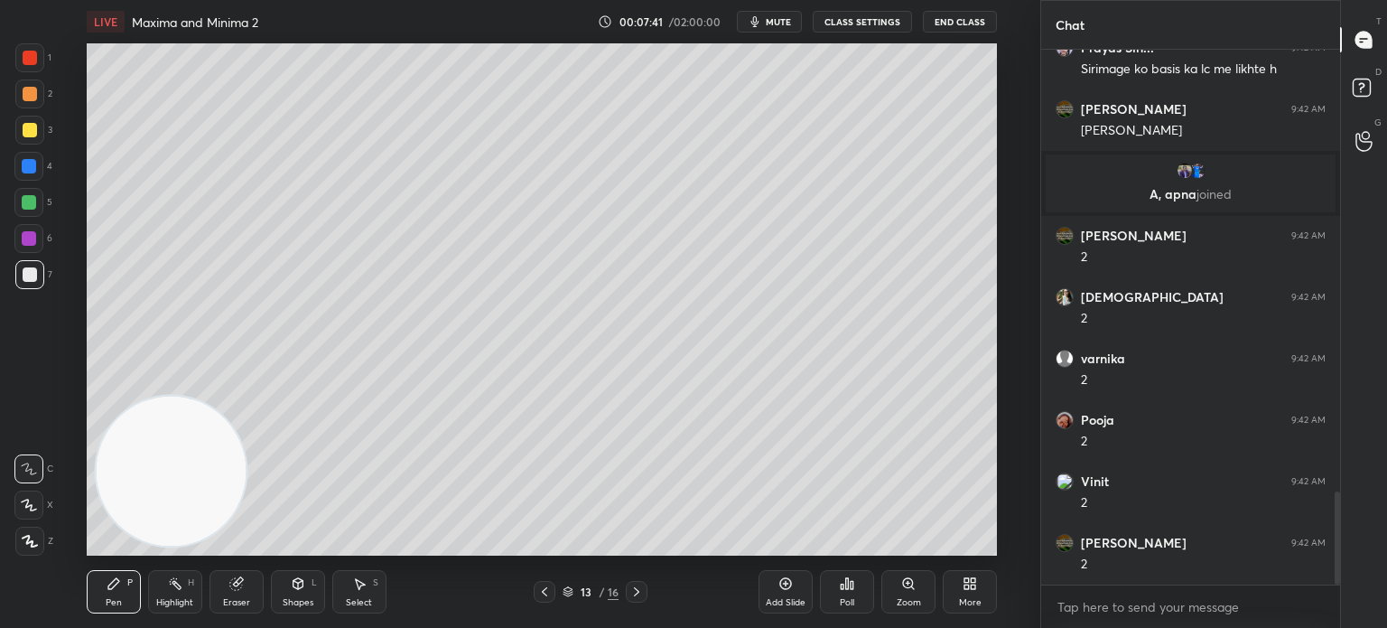
scroll to position [2590, 0]
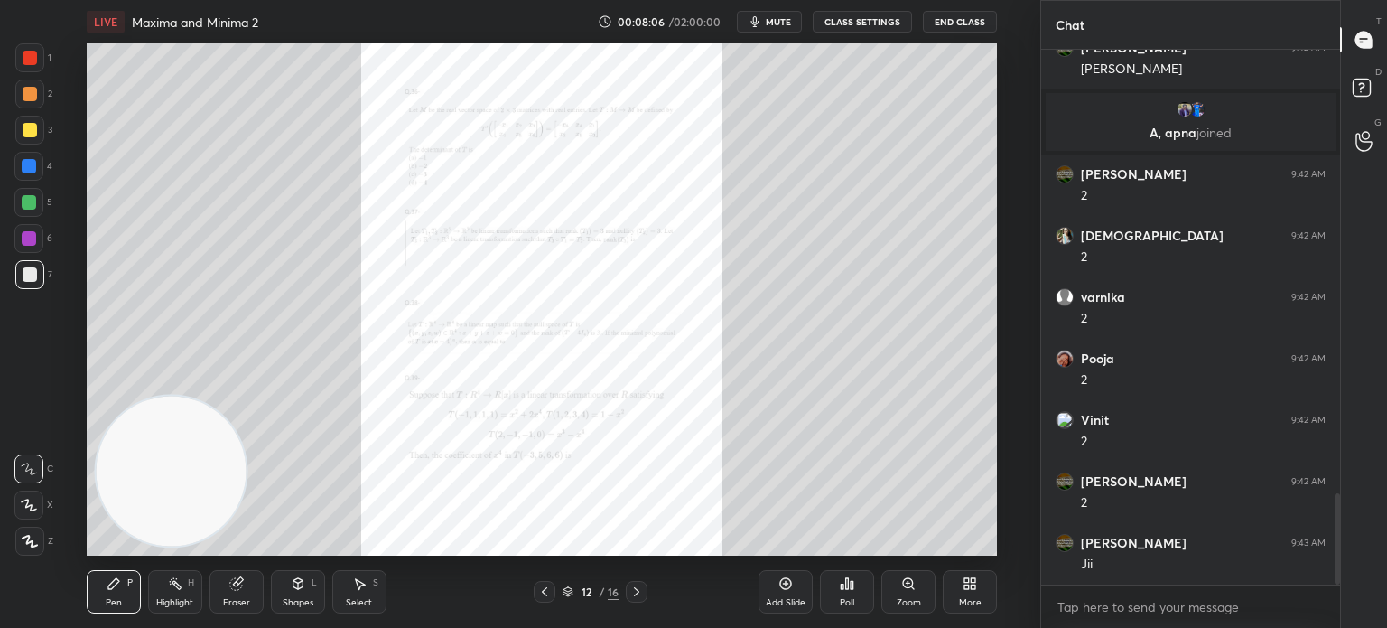
click at [901, 581] on icon at bounding box center [908, 583] width 14 height 14
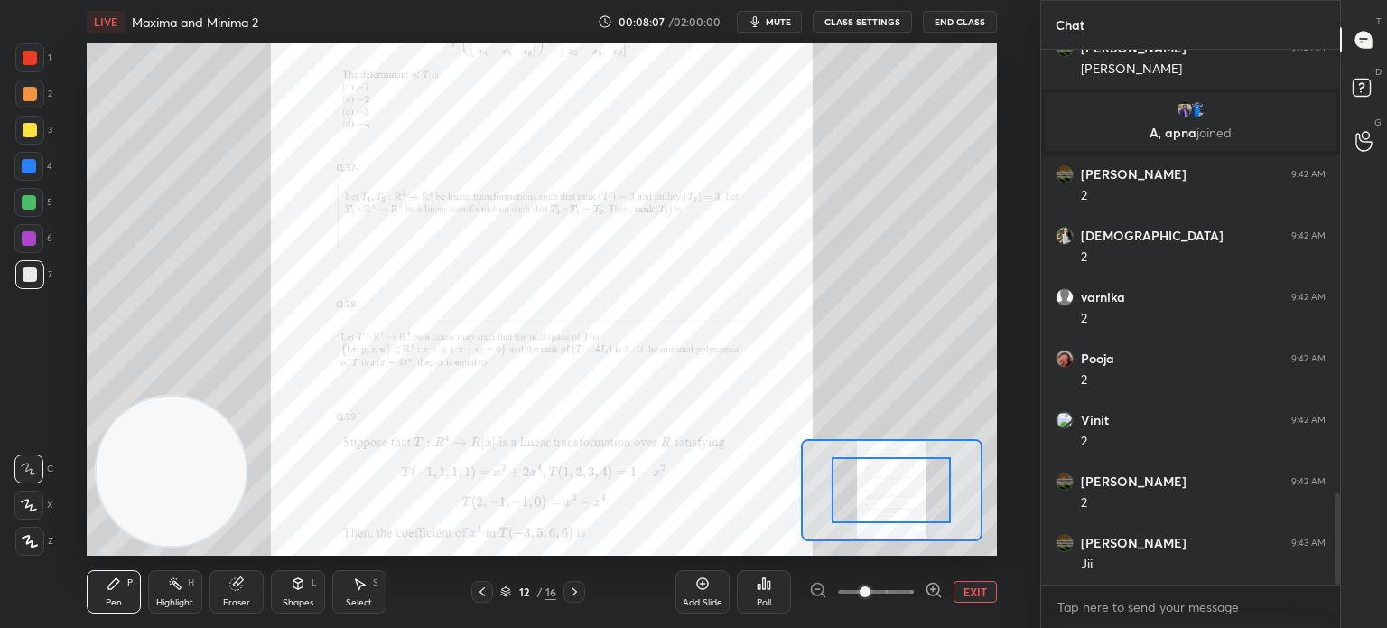
drag, startPoint x: 896, startPoint y: 586, endPoint x: 896, endPoint y: 542, distance: 44.3
click at [895, 586] on span at bounding box center [876, 591] width 76 height 27
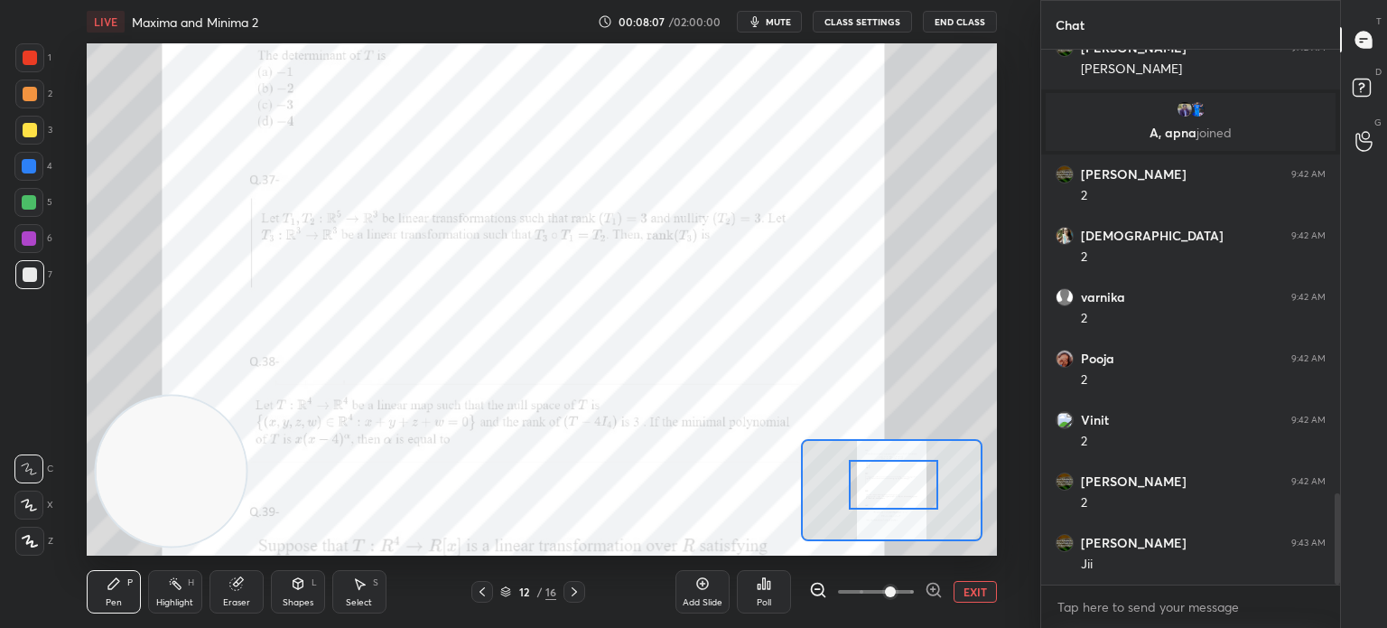
click at [895, 493] on div at bounding box center [893, 485] width 89 height 50
click at [23, 207] on div at bounding box center [29, 202] width 14 height 14
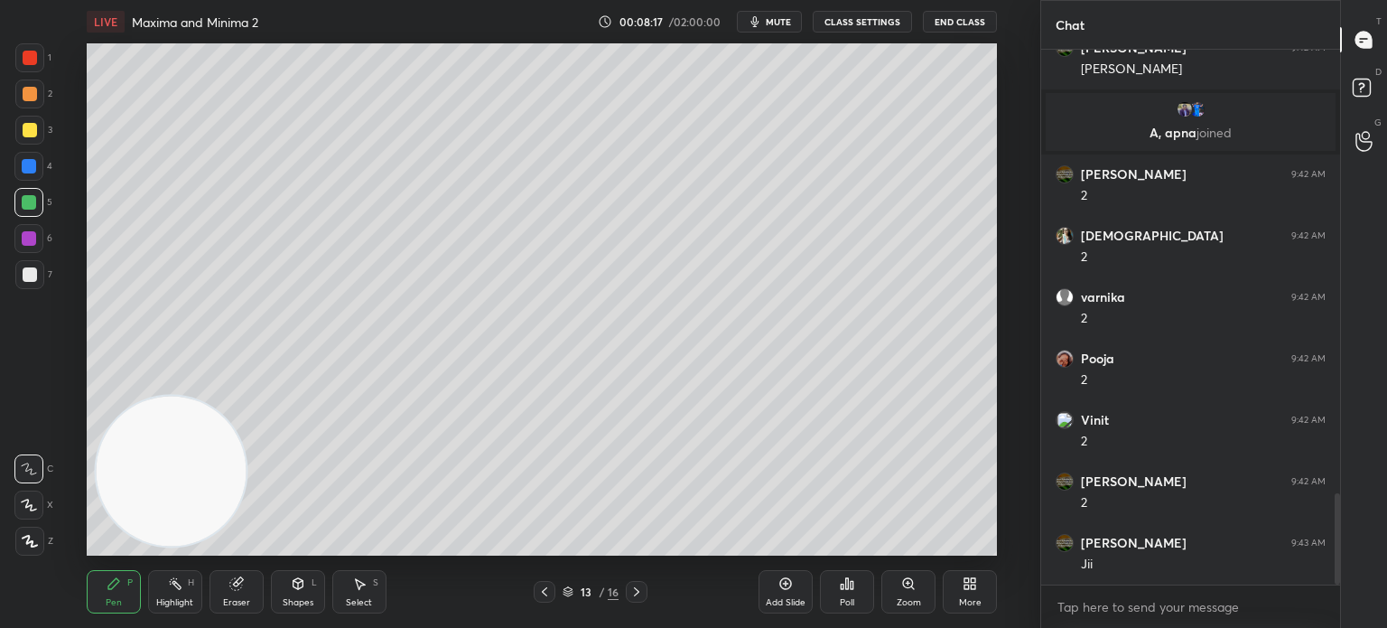
click at [31, 275] on div at bounding box center [30, 274] width 14 height 14
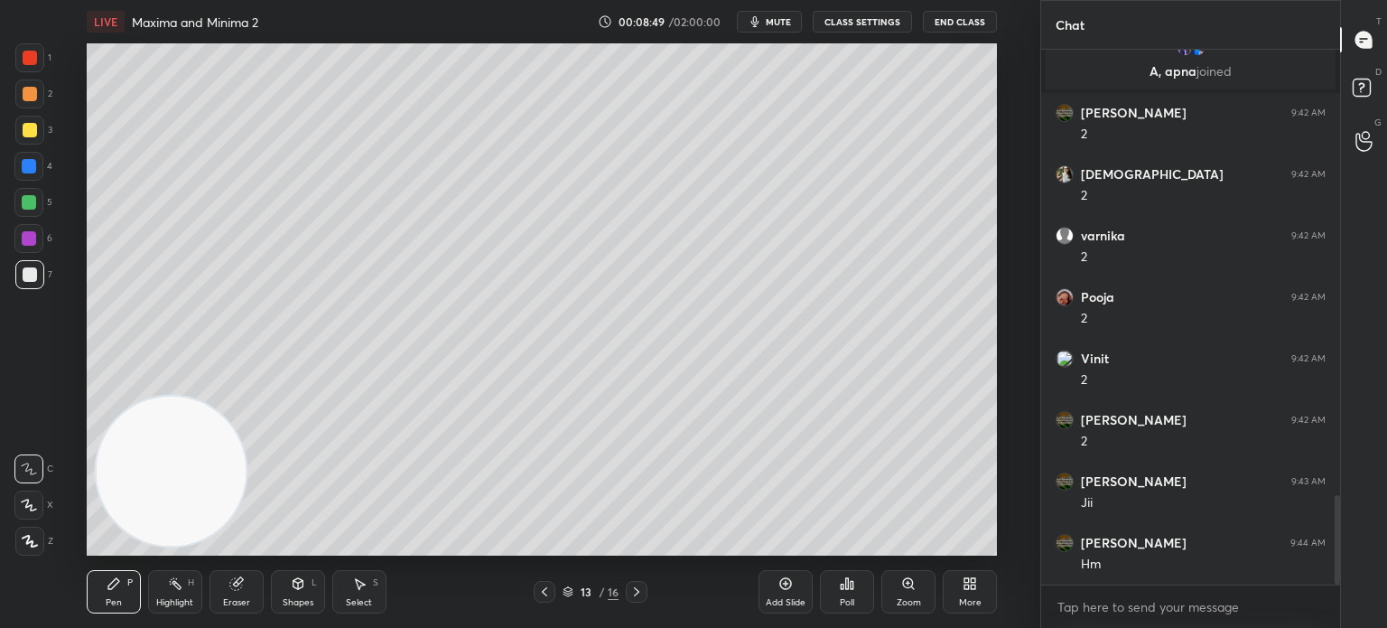
scroll to position [2717, 0]
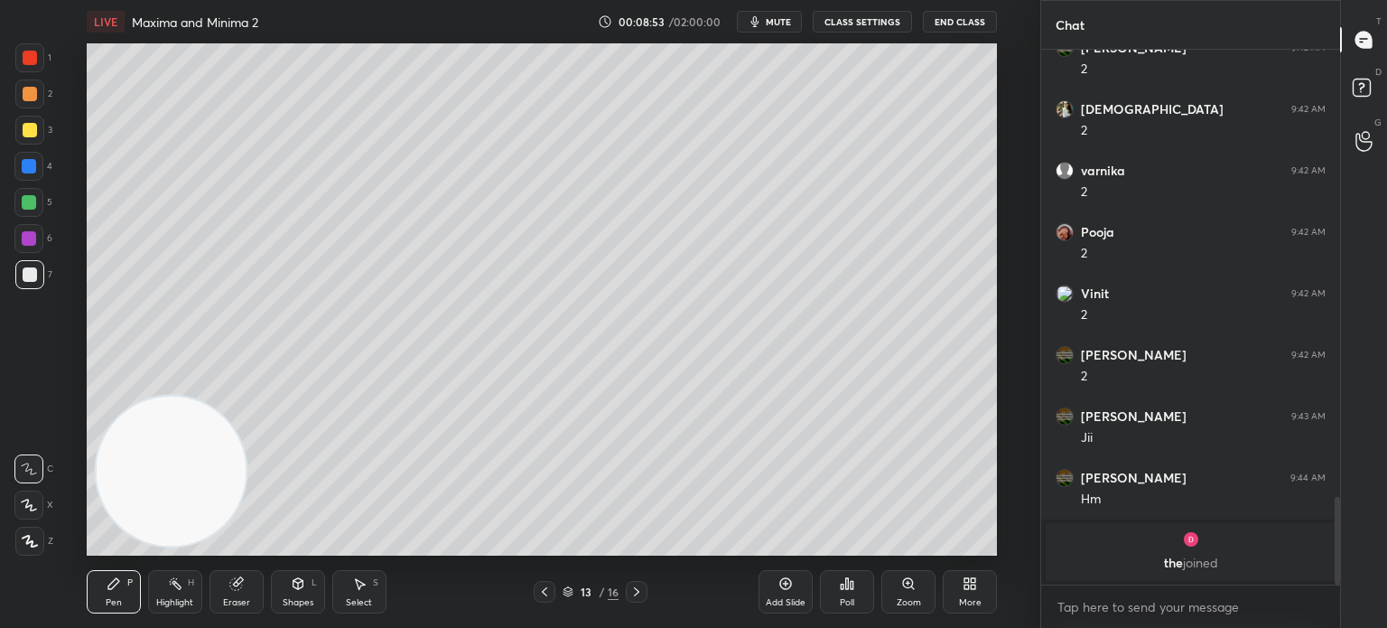
drag, startPoint x: 253, startPoint y: 404, endPoint x: 844, endPoint y: 129, distance: 651.3
click at [246, 396] on video at bounding box center [171, 471] width 150 height 150
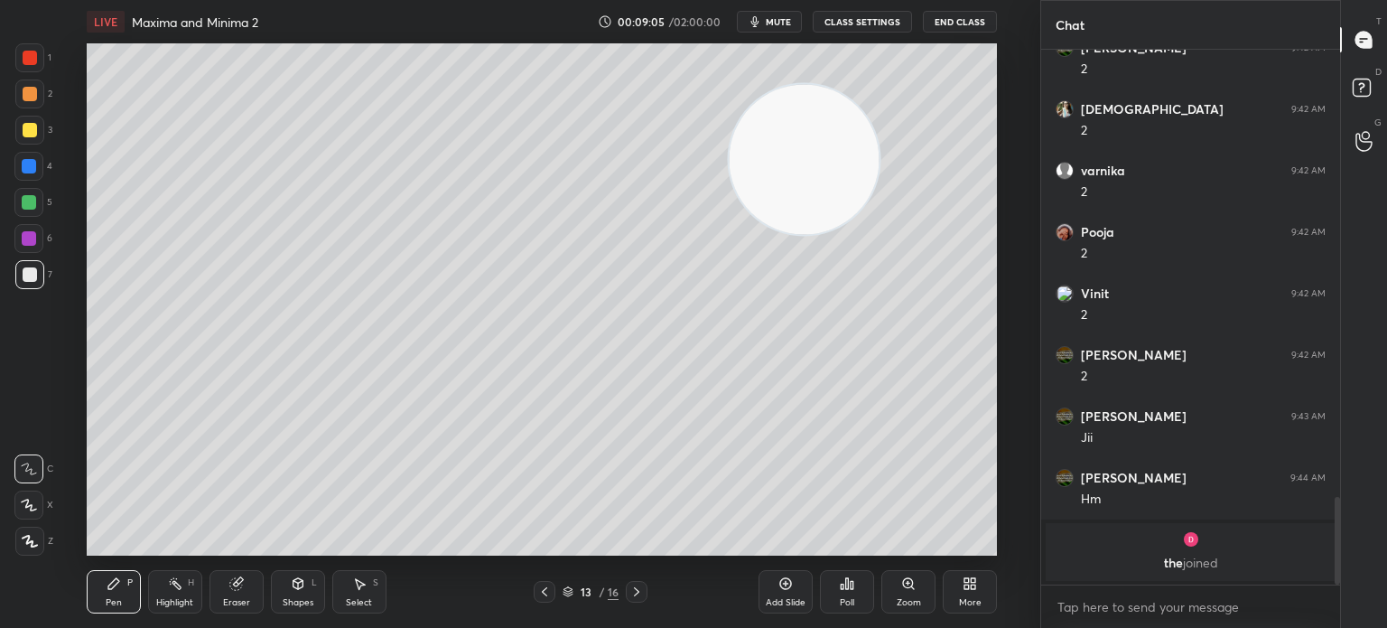
drag, startPoint x: 741, startPoint y: 172, endPoint x: 745, endPoint y: 356, distance: 184.3
click at [748, 234] on video at bounding box center [804, 159] width 150 height 150
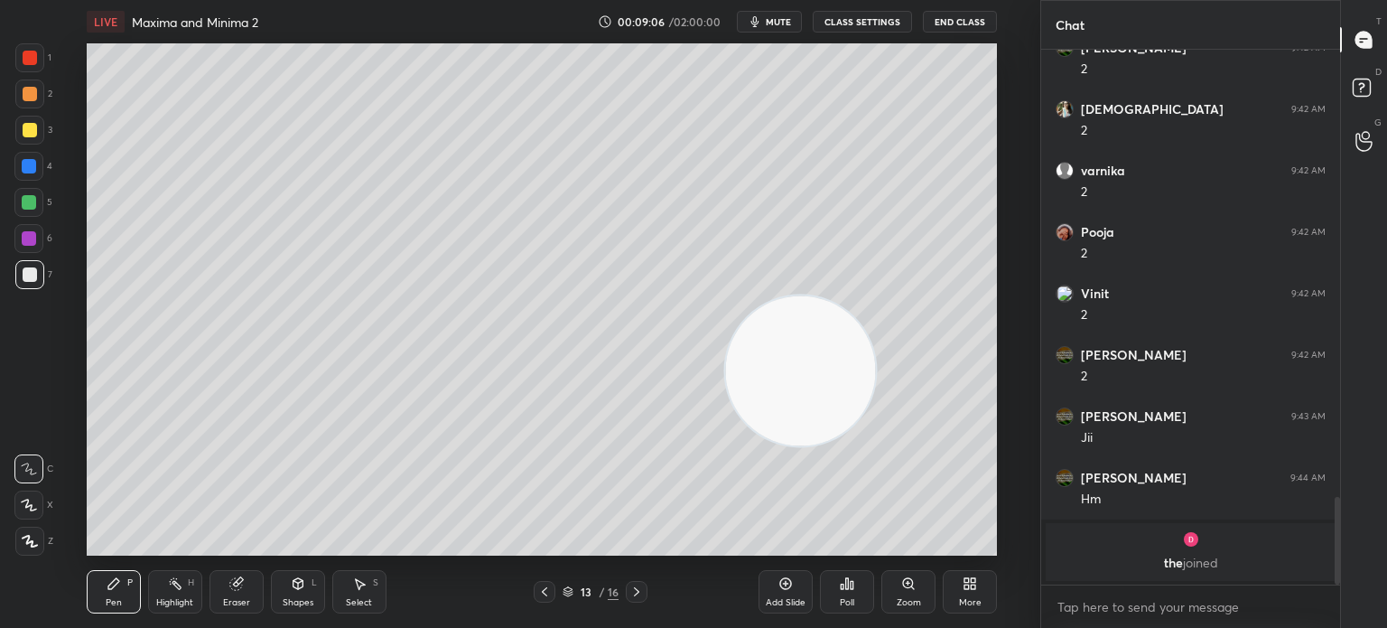
drag, startPoint x: 738, startPoint y: 357, endPoint x: 722, endPoint y: 387, distance: 33.9
click at [725, 404] on video at bounding box center [800, 370] width 150 height 150
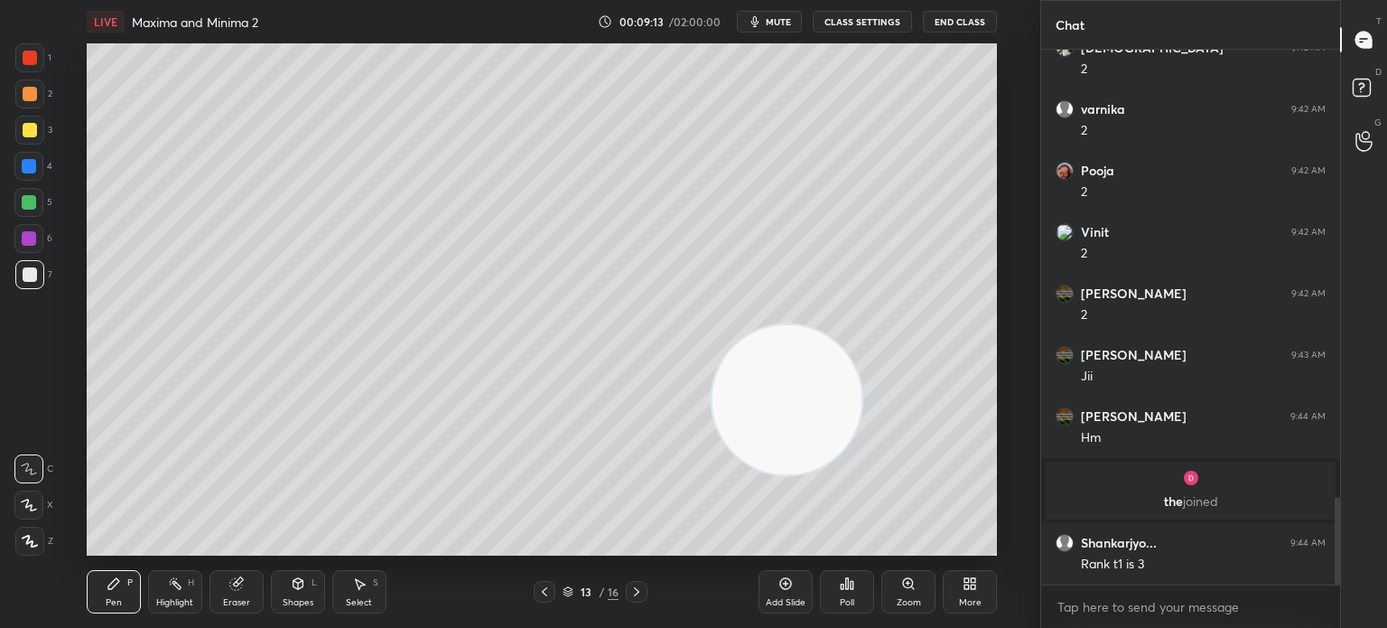
scroll to position [2718, 0]
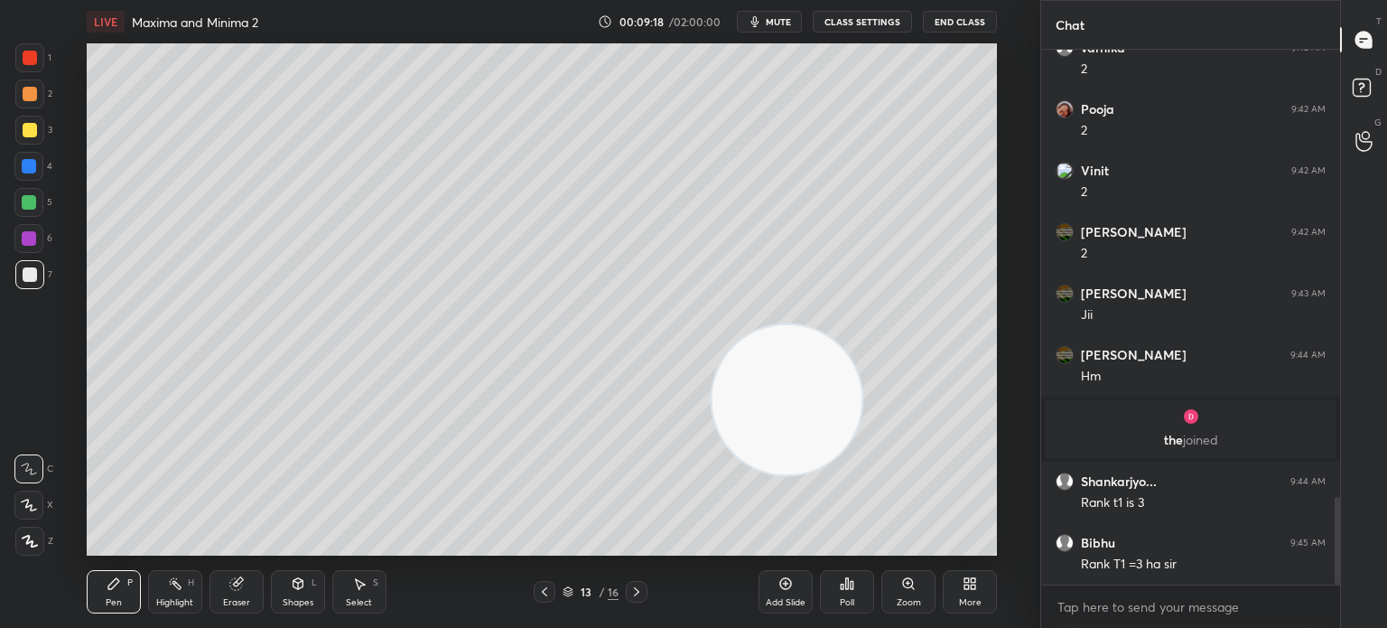
drag, startPoint x: 929, startPoint y: 122, endPoint x: 921, endPoint y: 129, distance: 10.9
click at [862, 324] on video at bounding box center [787, 399] width 150 height 150
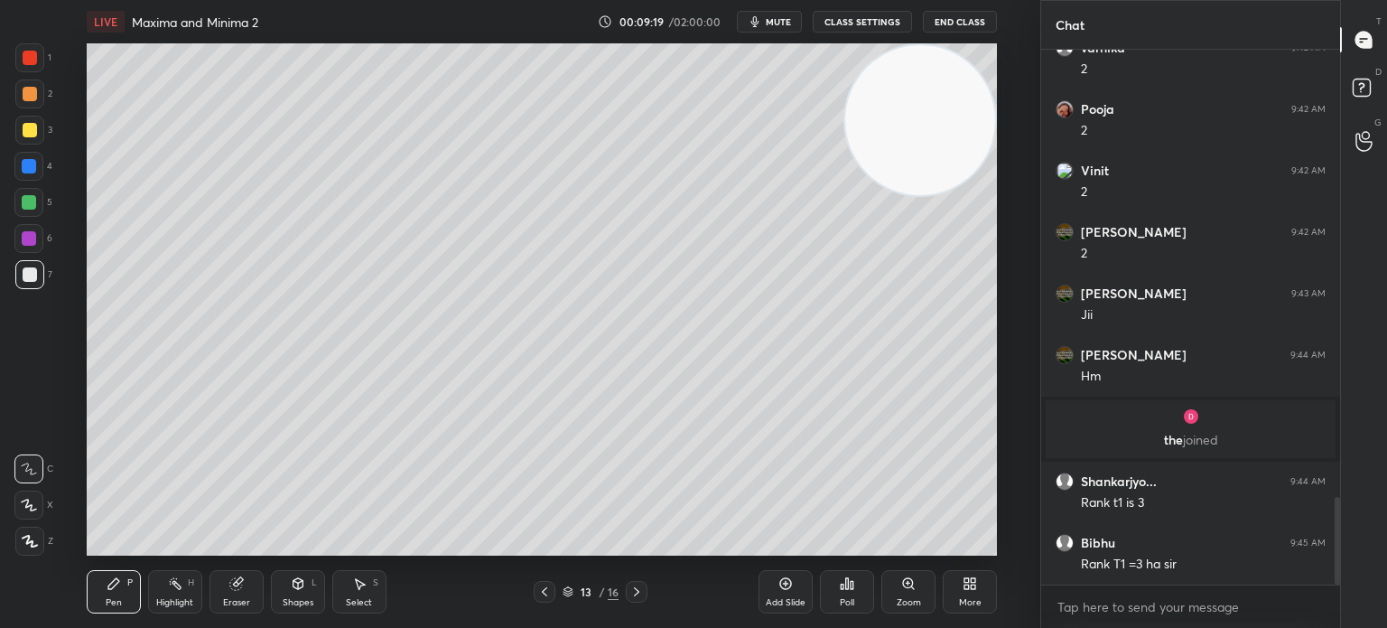
click at [238, 592] on div "Eraser" at bounding box center [237, 591] width 54 height 43
click at [129, 590] on div "Pen P" at bounding box center [114, 591] width 54 height 43
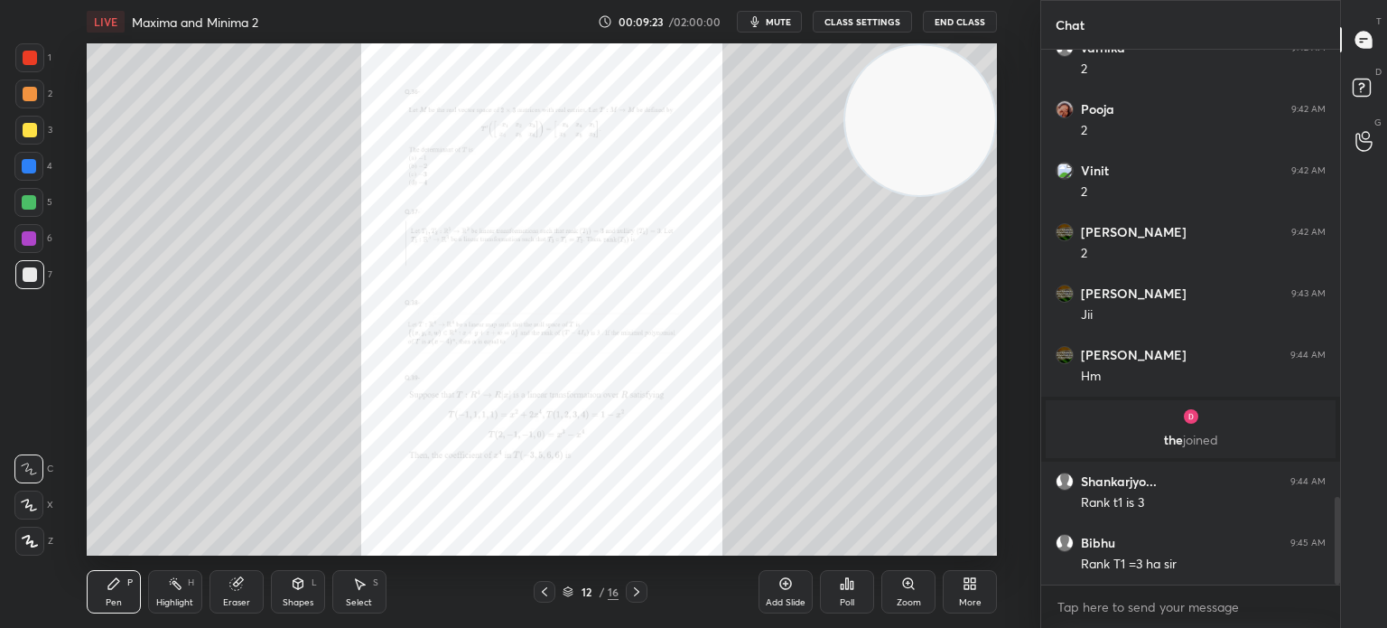
click at [895, 588] on div "Zoom" at bounding box center [908, 591] width 54 height 43
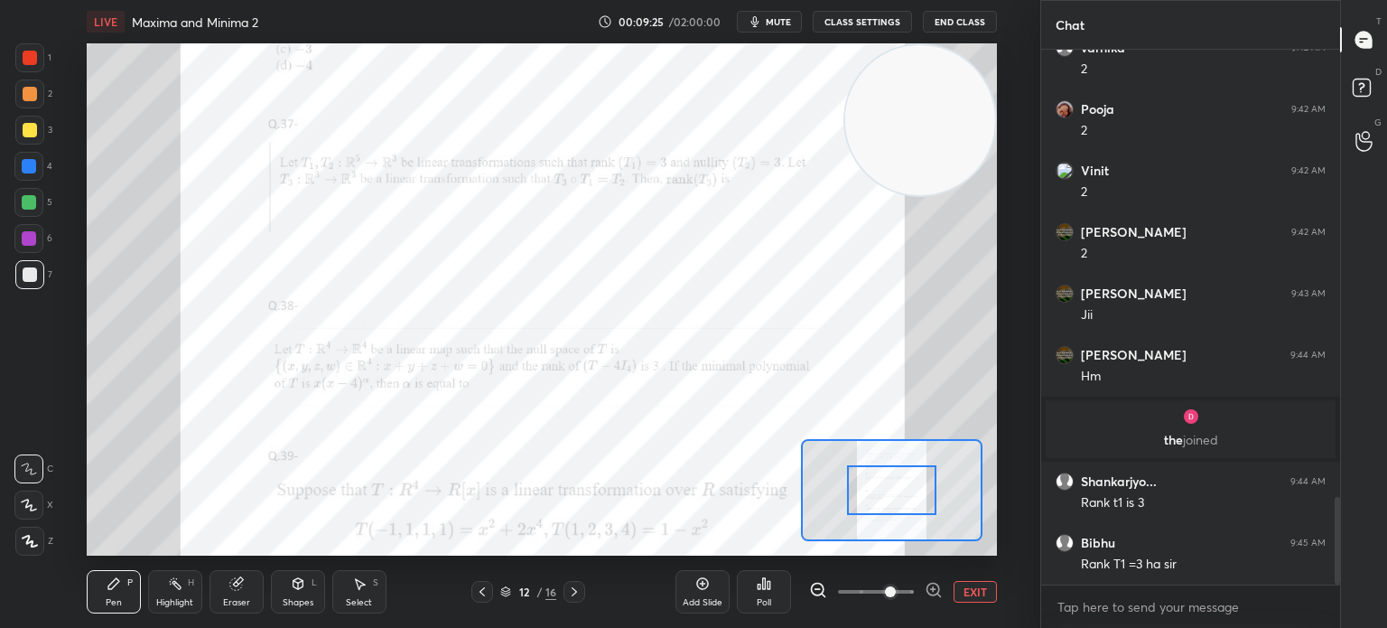
click at [34, 66] on div at bounding box center [29, 57] width 29 height 29
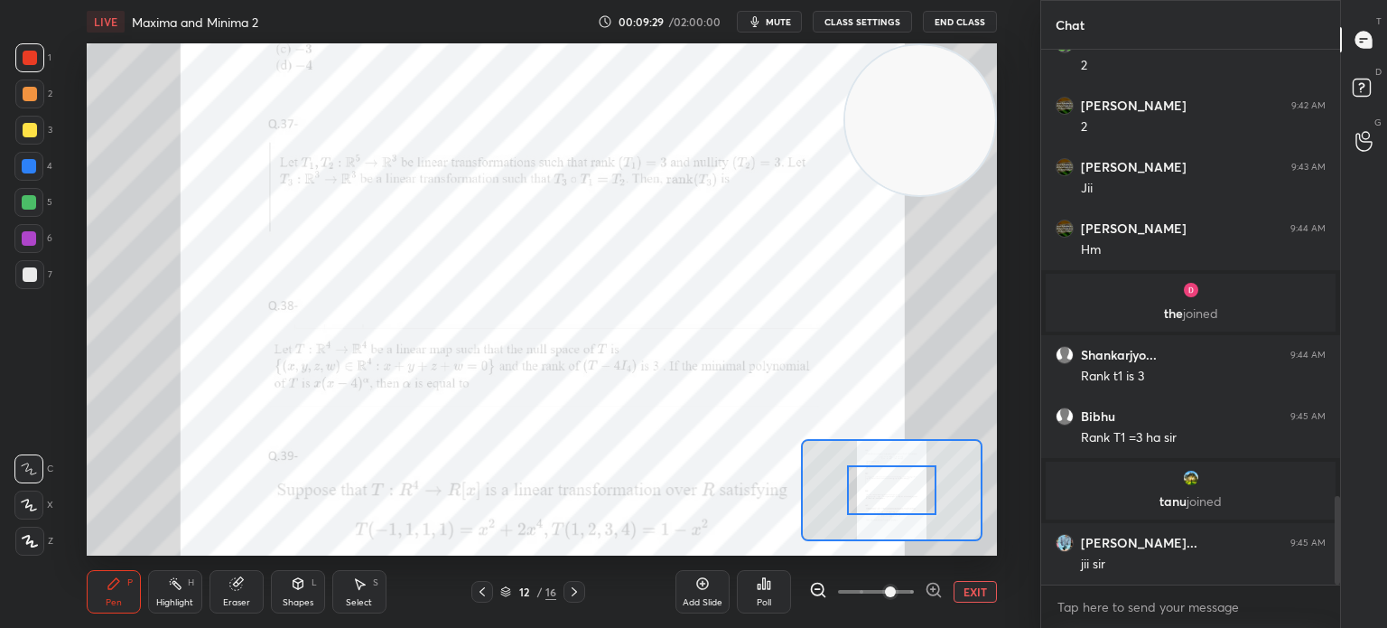
scroll to position [2709, 0]
drag, startPoint x: 8, startPoint y: 163, endPoint x: 22, endPoint y: 163, distance: 13.6
click at [12, 169] on div "1 2 3 4 5 6 7 C X Z C X Z E E Erase all H H" at bounding box center [29, 299] width 58 height 512
click at [26, 165] on div at bounding box center [29, 166] width 14 height 14
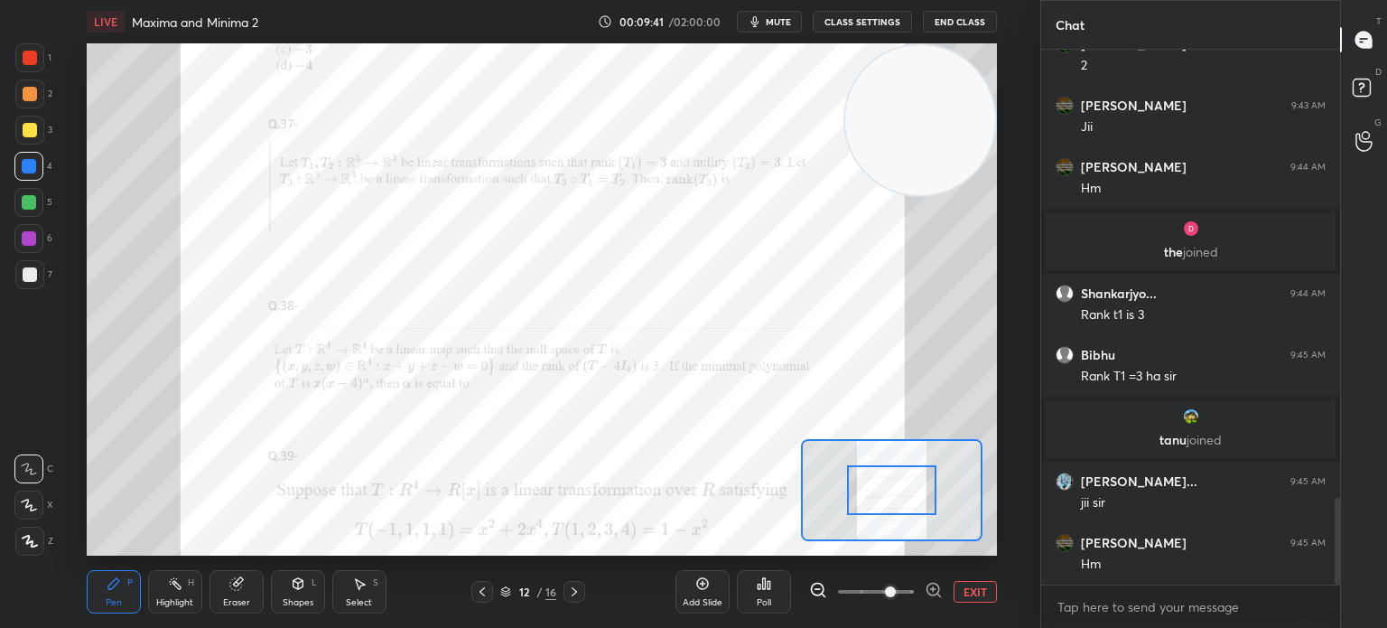
scroll to position [2832, 0]
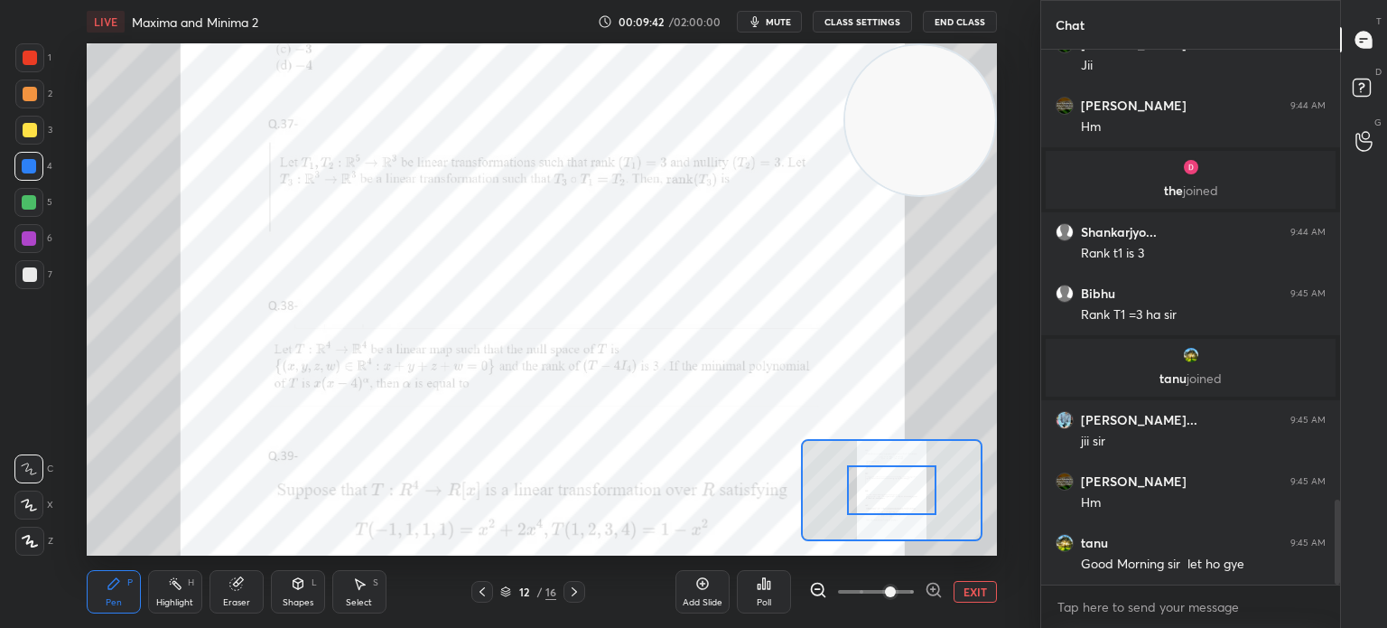
click at [589, 585] on div "12 / 16" at bounding box center [528, 592] width 294 height 22
click at [581, 588] on icon at bounding box center [574, 591] width 14 height 14
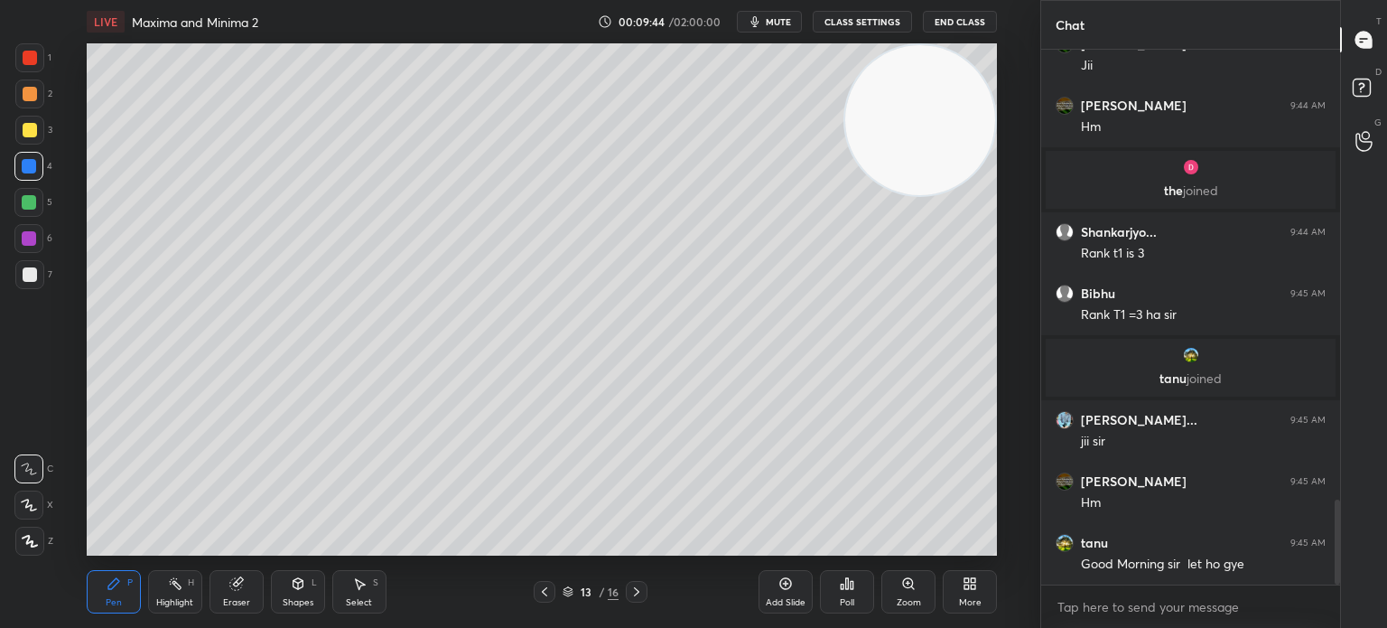
drag, startPoint x: 23, startPoint y: 284, endPoint x: 33, endPoint y: 275, distance: 12.8
click at [31, 276] on div at bounding box center [29, 274] width 29 height 29
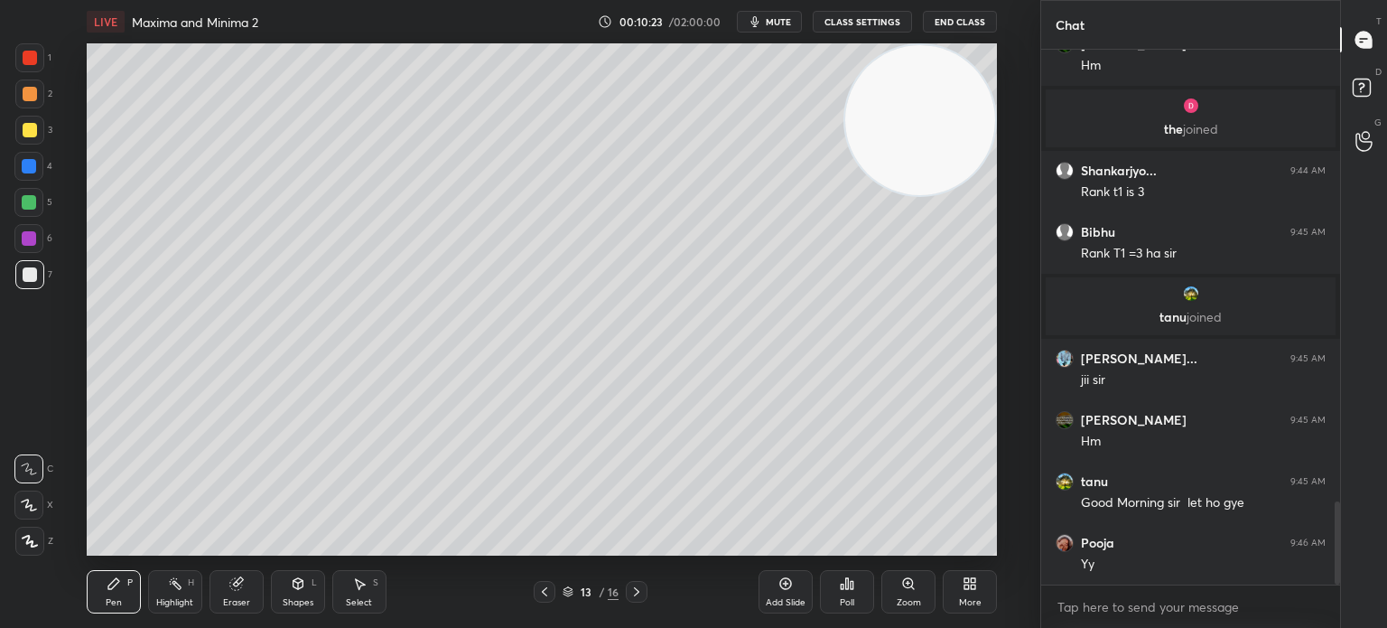
scroll to position [2955, 0]
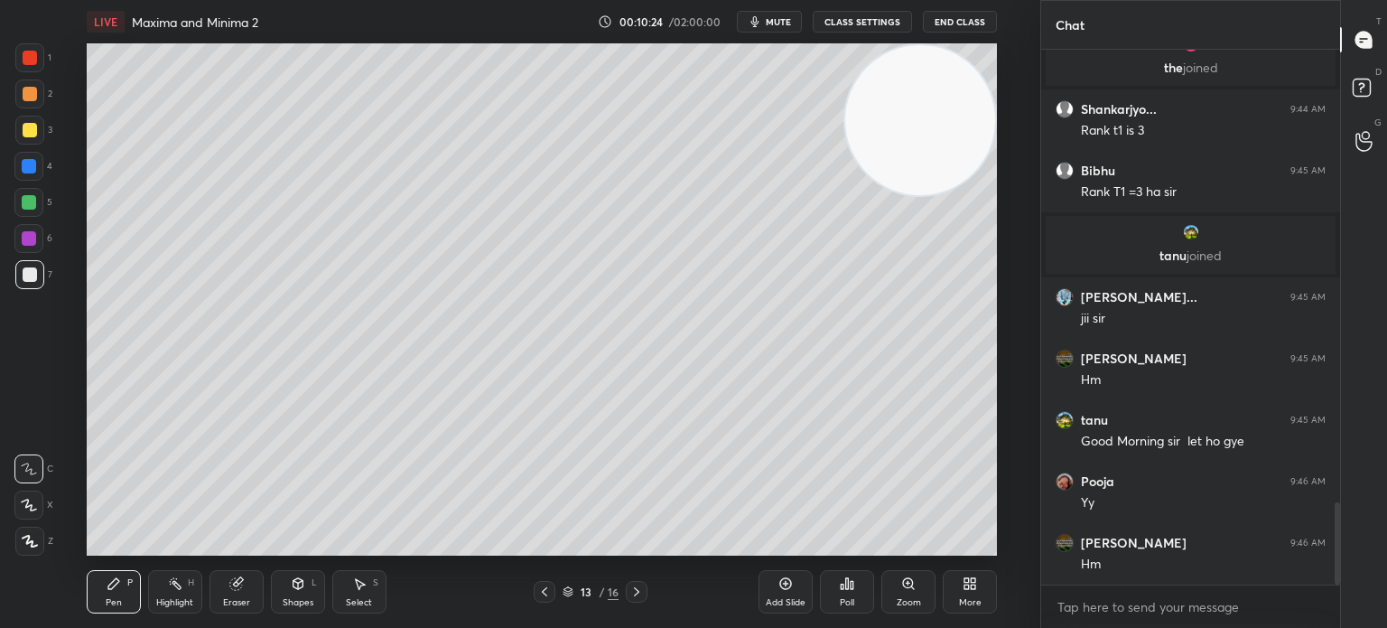
click at [549, 586] on icon at bounding box center [544, 591] width 14 height 14
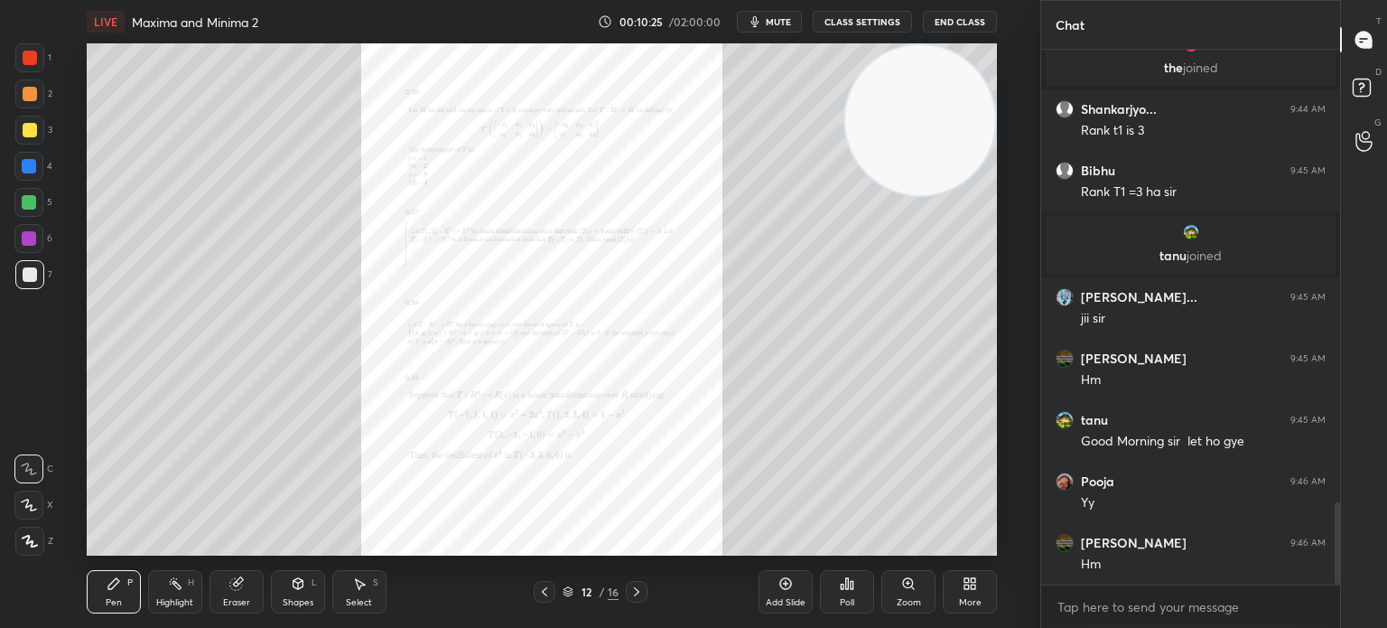
click at [904, 592] on div "Zoom" at bounding box center [908, 591] width 54 height 43
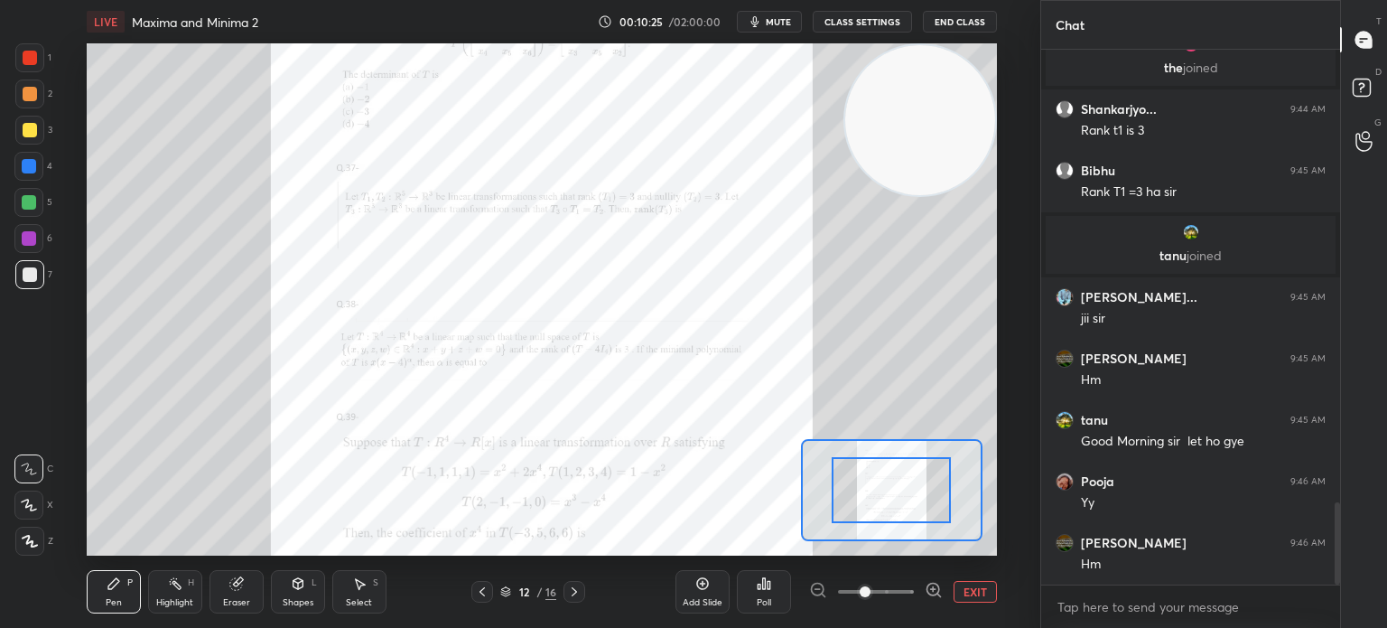
click at [892, 592] on span at bounding box center [876, 591] width 76 height 27
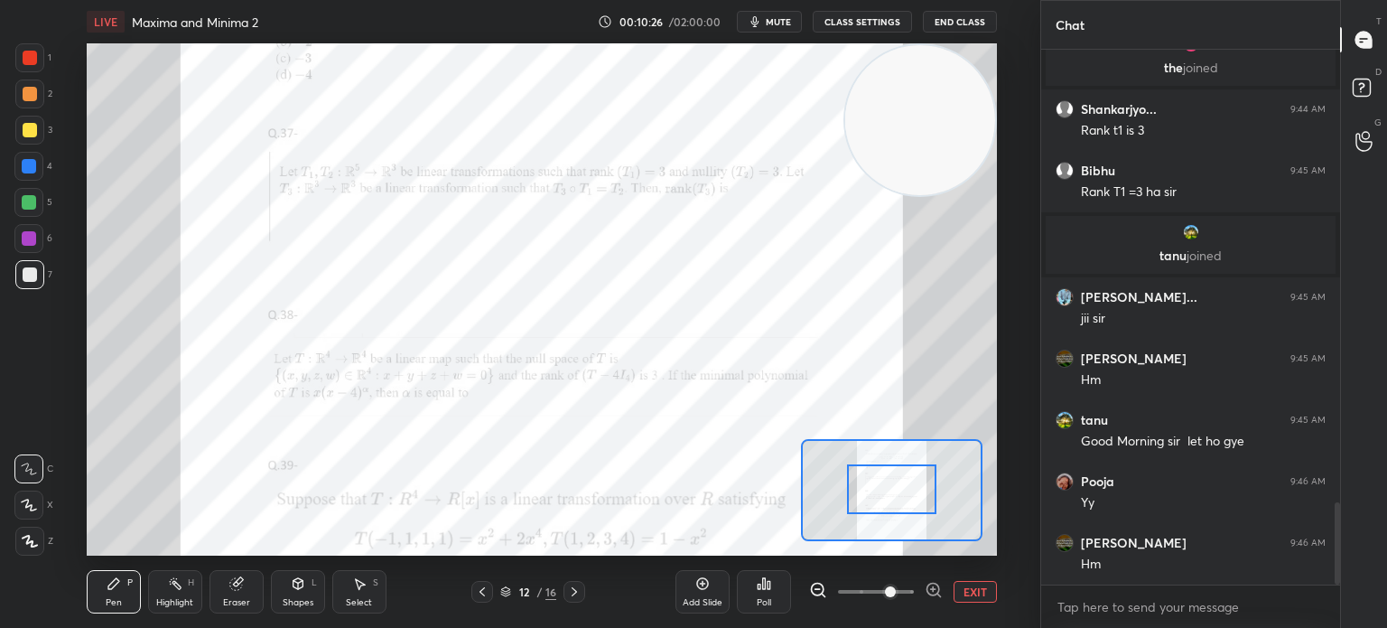
click at [890, 501] on div at bounding box center [891, 489] width 89 height 50
click at [896, 591] on span at bounding box center [890, 591] width 11 height 11
click at [907, 579] on div "Add Slide Poll EXIT" at bounding box center [837, 591] width 322 height 101
click at [896, 589] on span at bounding box center [890, 591] width 11 height 11
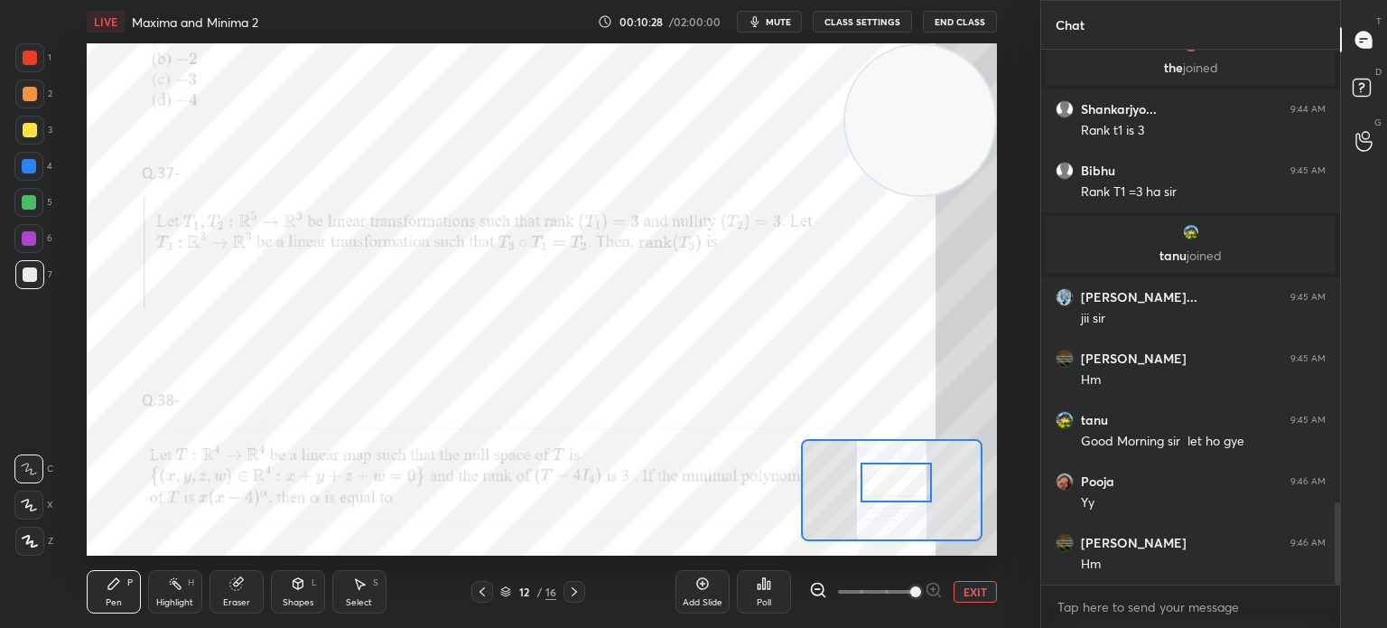
click at [911, 480] on div at bounding box center [896, 482] width 71 height 40
drag, startPoint x: 239, startPoint y: 590, endPoint x: 253, endPoint y: 565, distance: 27.9
click at [240, 590] on icon at bounding box center [236, 583] width 14 height 14
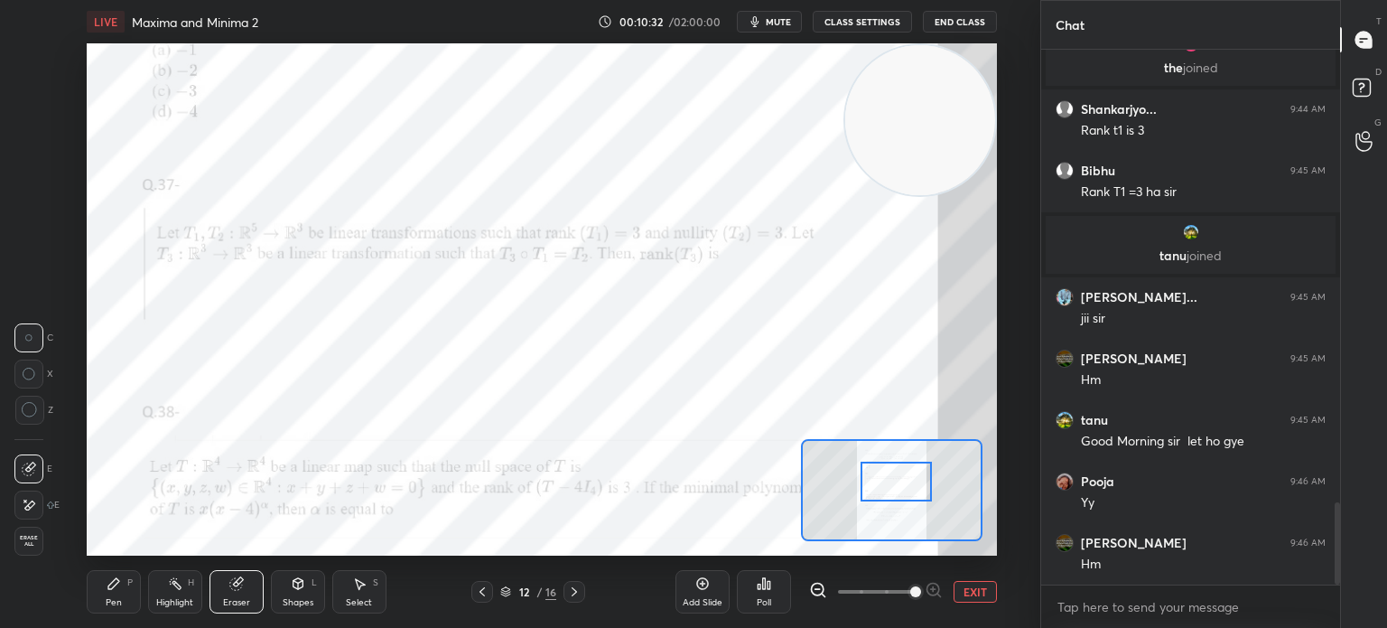
click at [128, 595] on div "Pen P" at bounding box center [114, 591] width 54 height 43
click at [30, 63] on div at bounding box center [30, 58] width 14 height 14
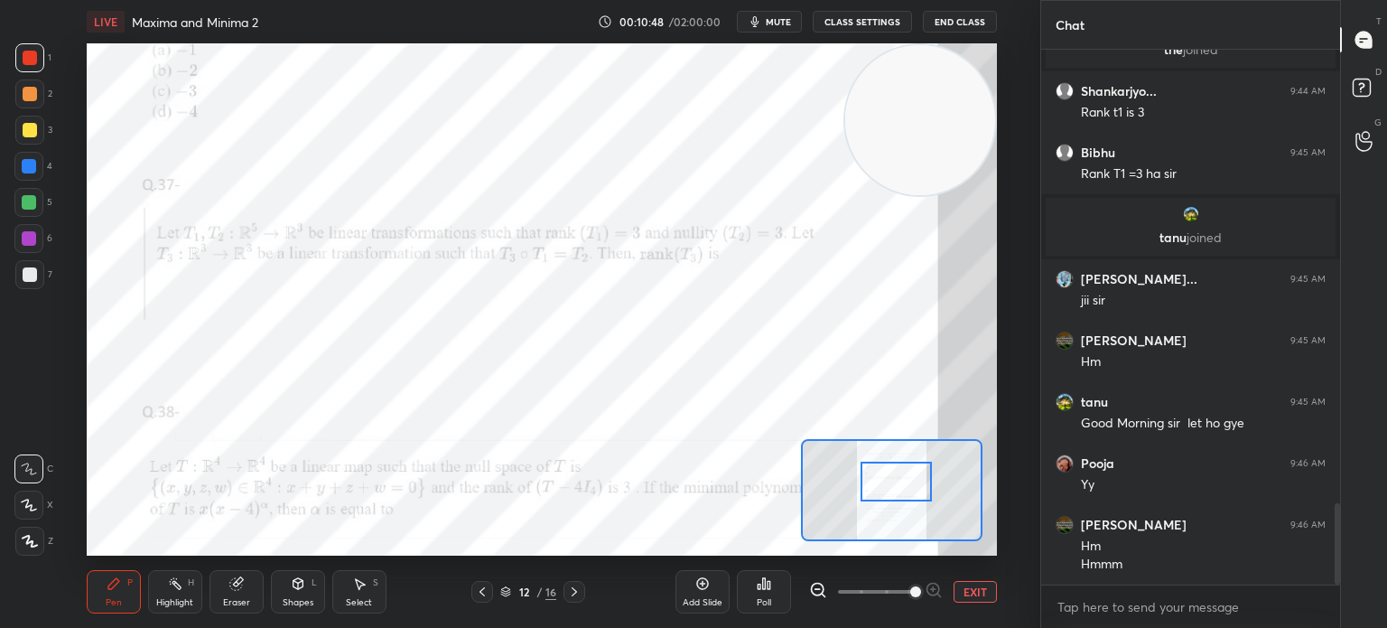
click at [578, 600] on div at bounding box center [575, 592] width 22 height 22
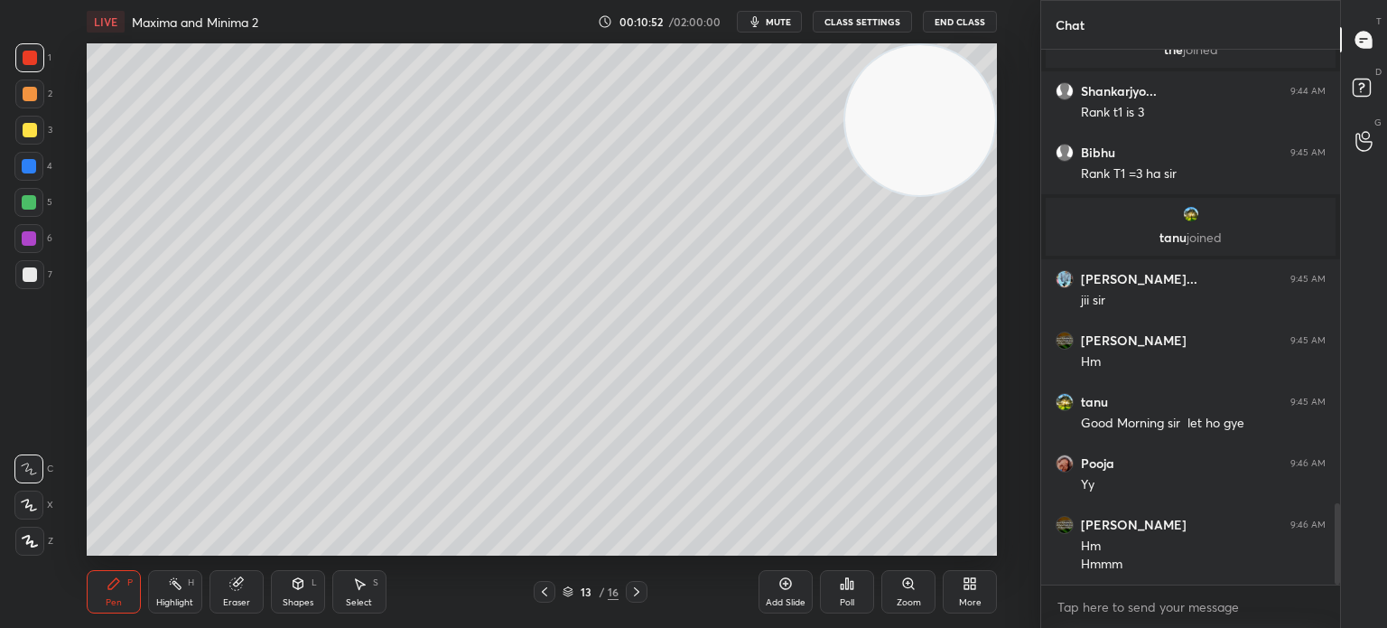
click at [29, 278] on div at bounding box center [30, 274] width 14 height 14
click at [779, 588] on icon at bounding box center [785, 583] width 14 height 14
click at [27, 62] on div at bounding box center [30, 58] width 14 height 14
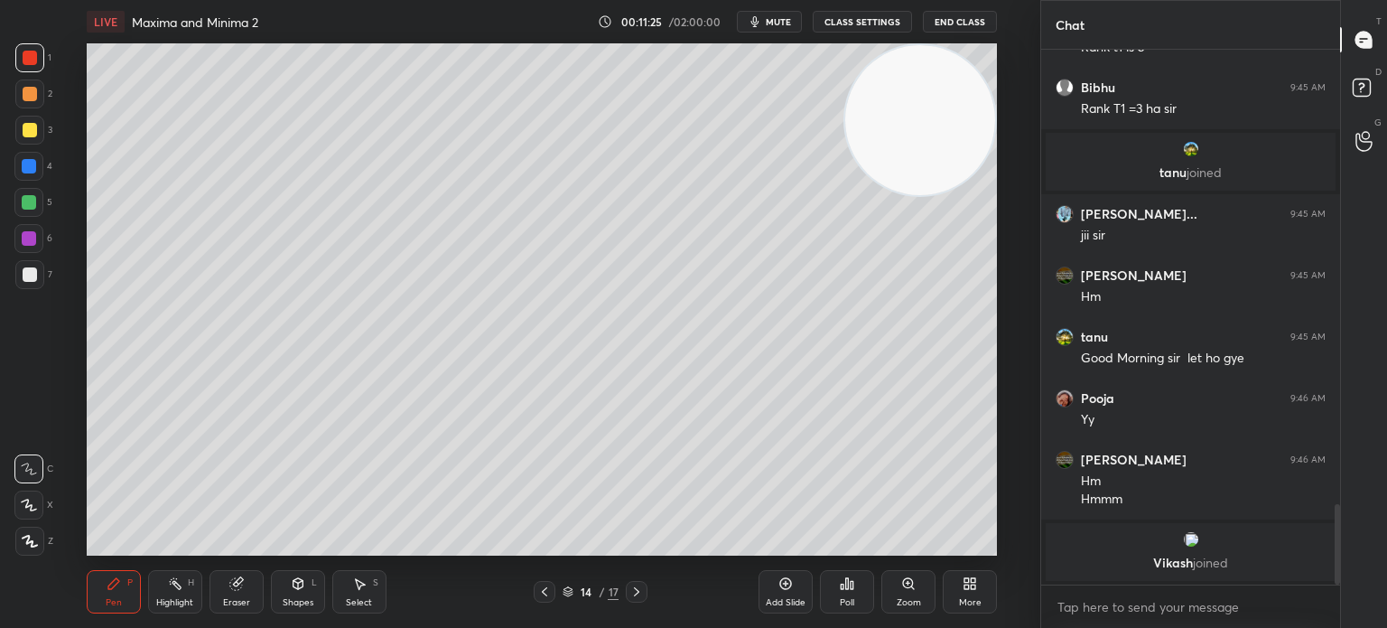
click at [25, 54] on div at bounding box center [30, 58] width 14 height 14
click at [33, 134] on div at bounding box center [30, 130] width 14 height 14
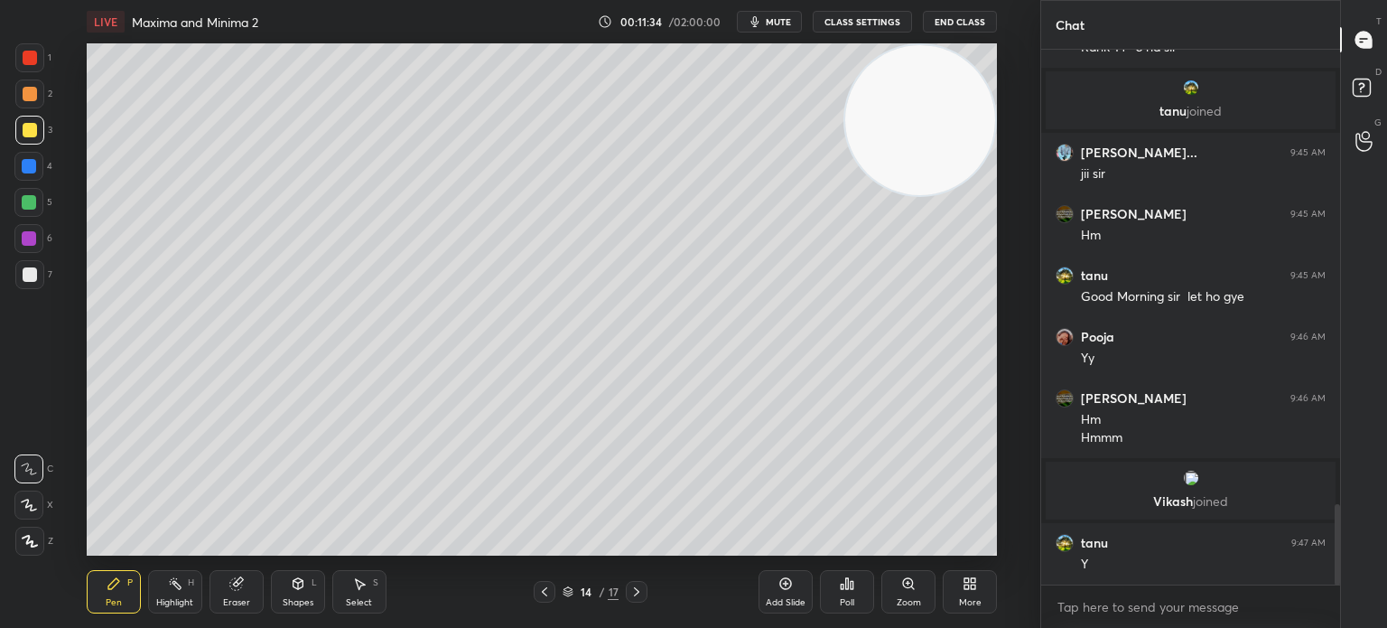
scroll to position [3018, 0]
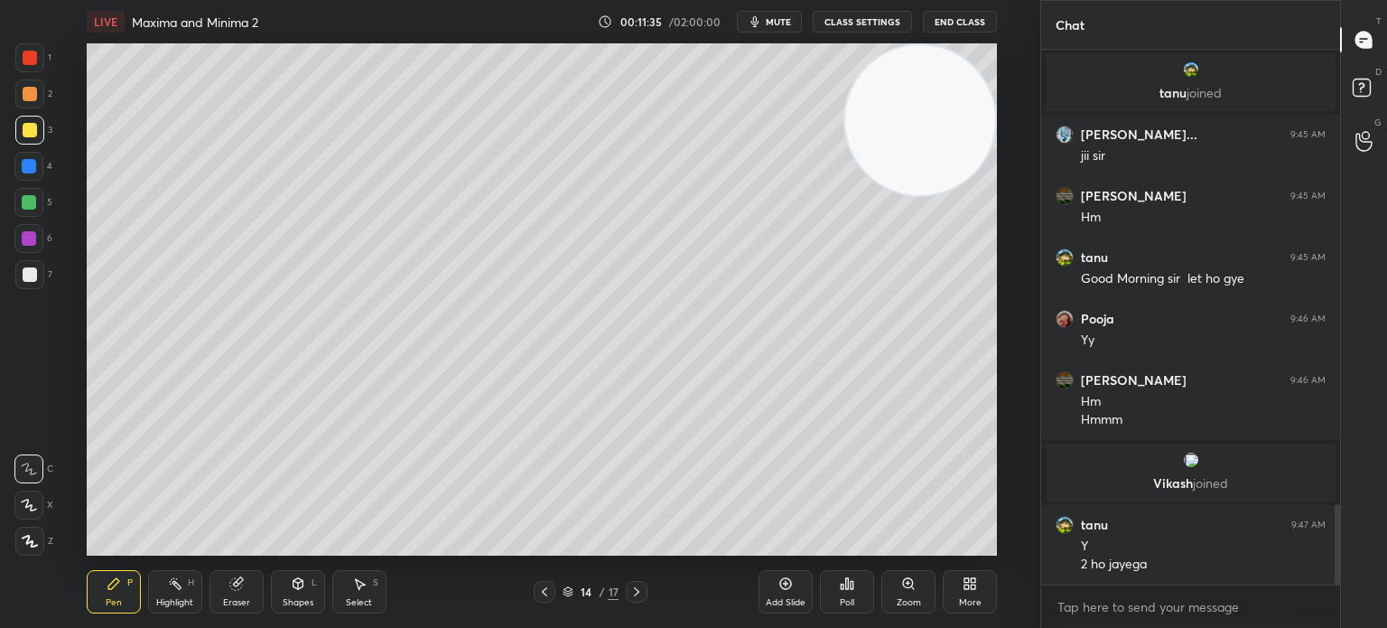
click at [290, 592] on div "Shapes L" at bounding box center [298, 591] width 54 height 43
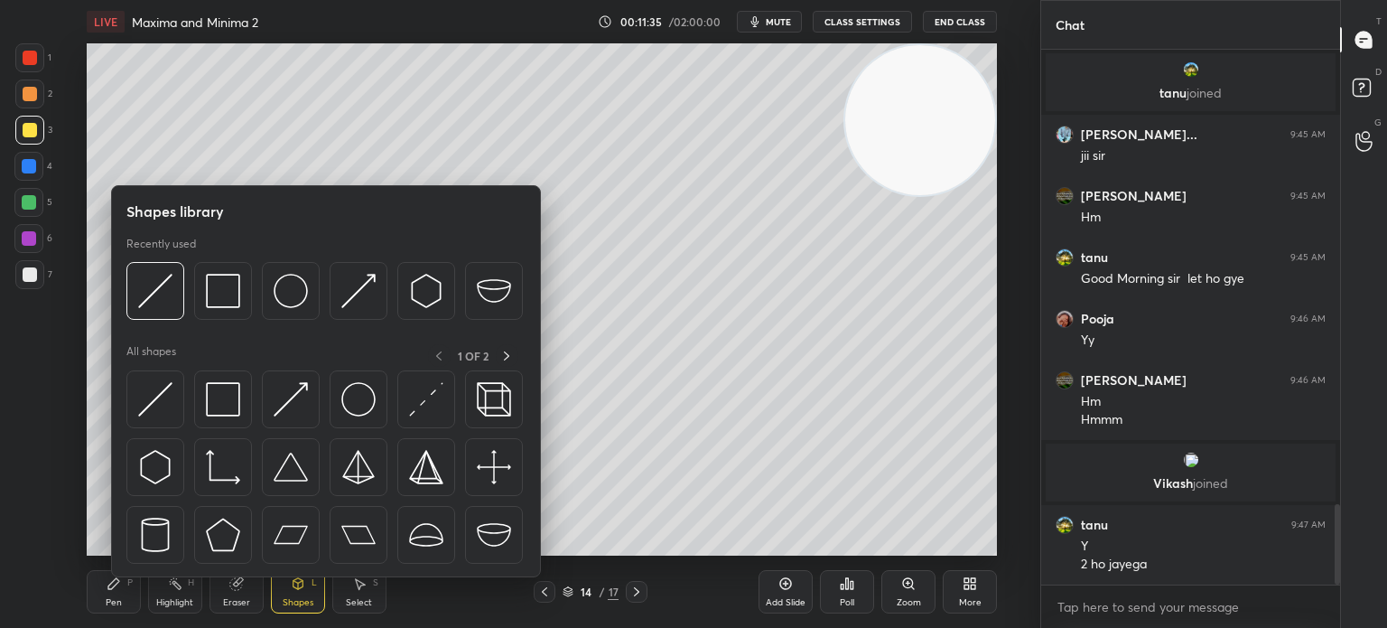
click at [232, 368] on div "All shapes 1 OF 2" at bounding box center [325, 458] width 399 height 229
click at [231, 378] on div at bounding box center [223, 399] width 58 height 58
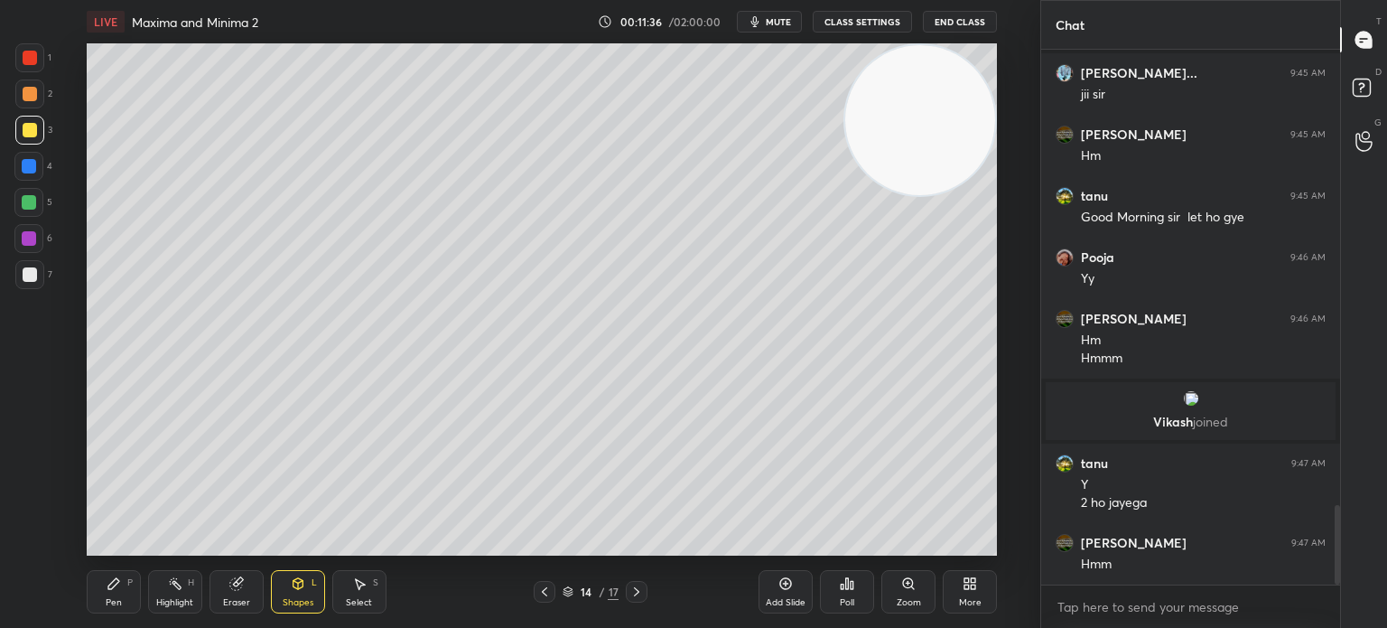
click at [24, 231] on div at bounding box center [29, 238] width 14 height 14
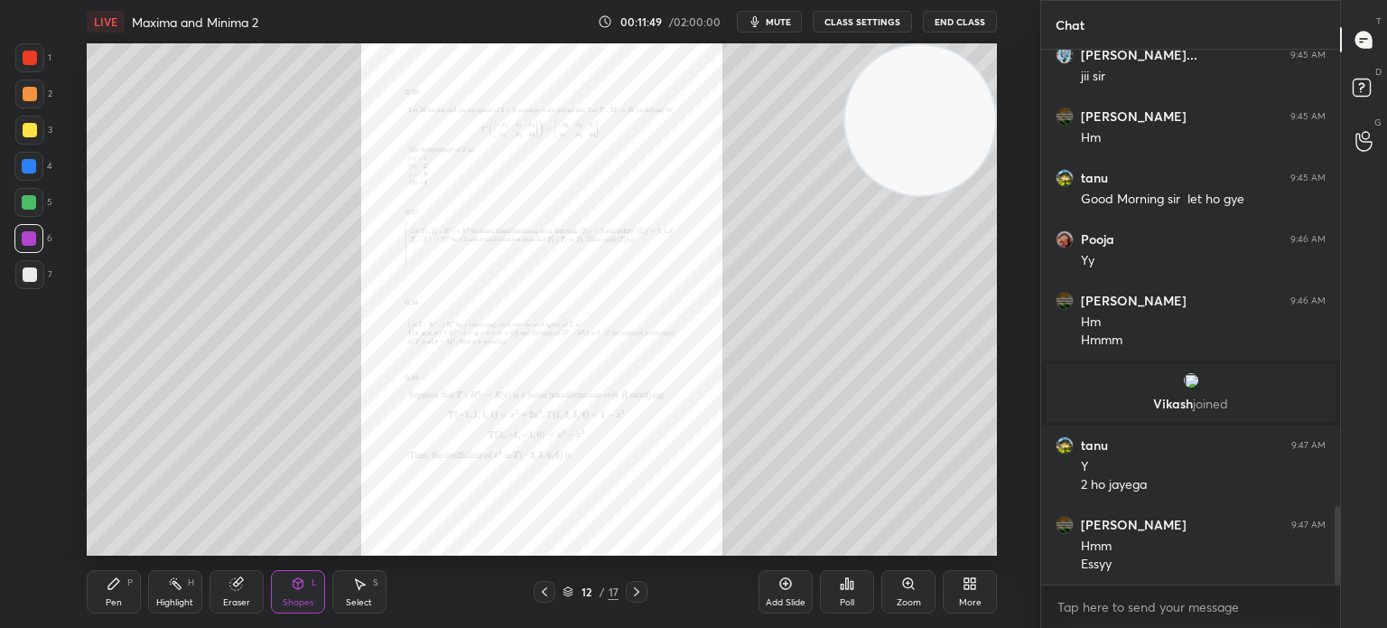
click at [28, 240] on div at bounding box center [29, 238] width 14 height 14
click at [135, 594] on div "Pen P" at bounding box center [114, 591] width 54 height 43
click at [885, 582] on div "Zoom" at bounding box center [908, 591] width 54 height 43
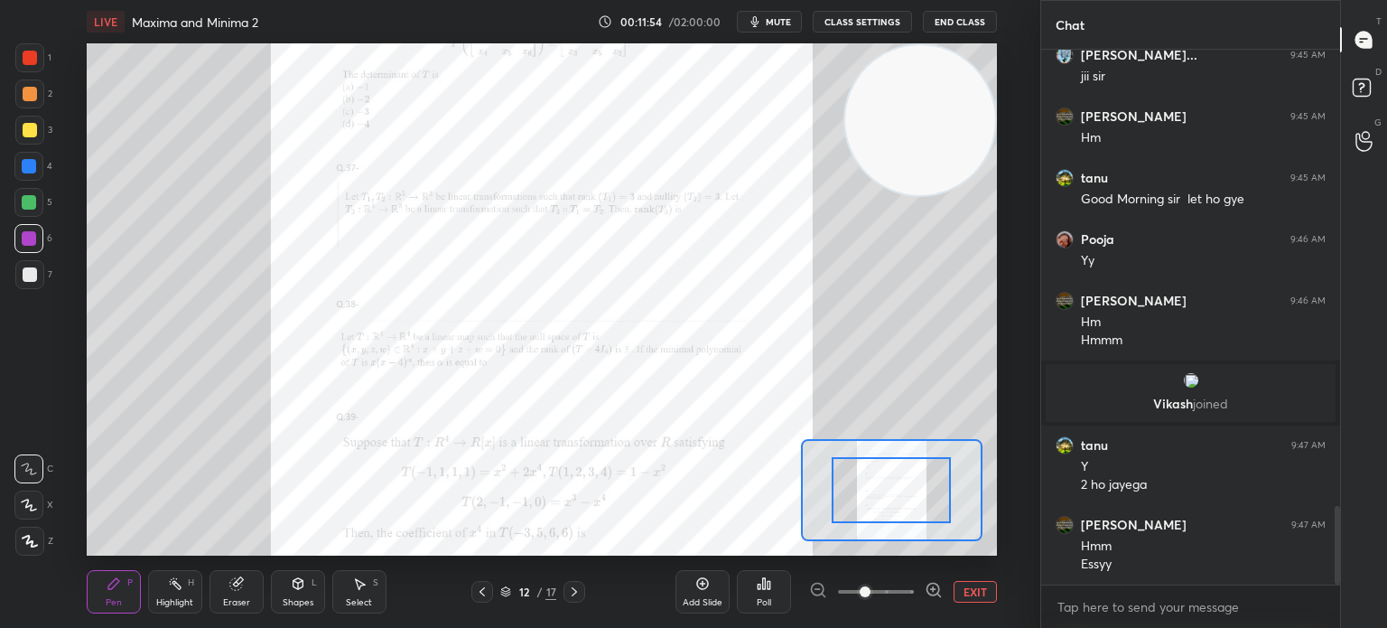
click at [890, 587] on span at bounding box center [876, 591] width 76 height 27
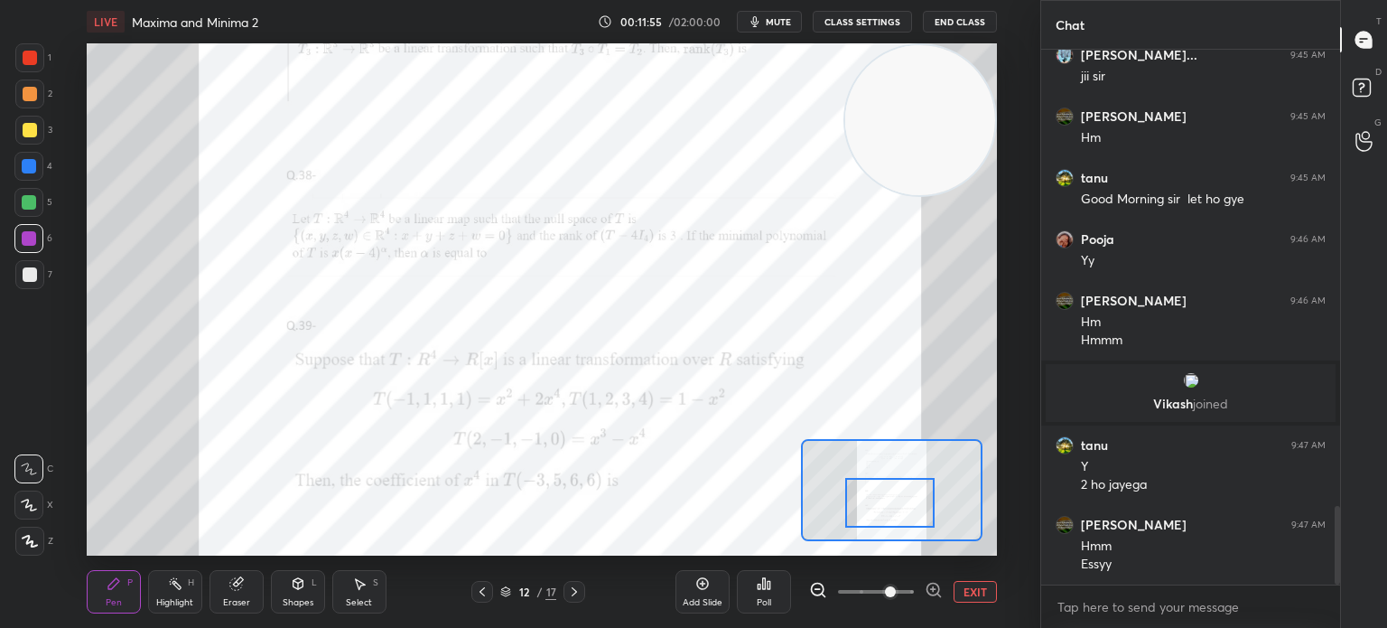
scroll to position [3116, 0]
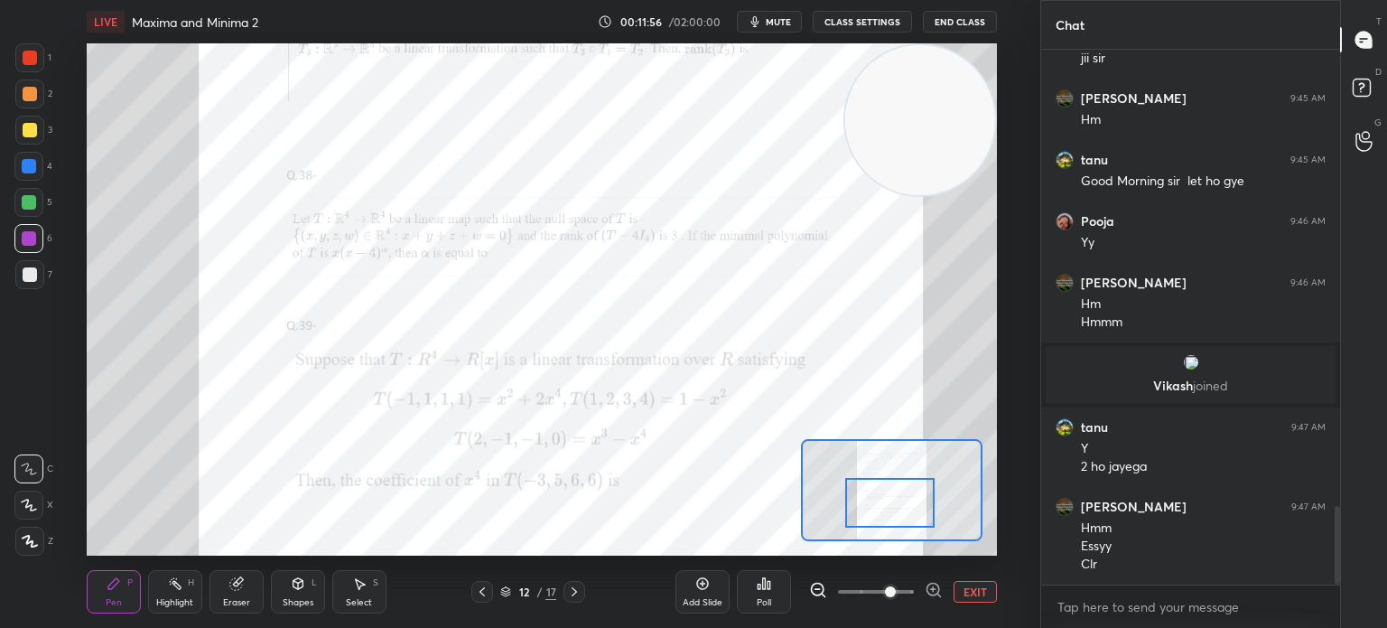
drag, startPoint x: 893, startPoint y: 507, endPoint x: 880, endPoint y: 505, distance: 13.7
click at [892, 503] on div at bounding box center [889, 503] width 89 height 50
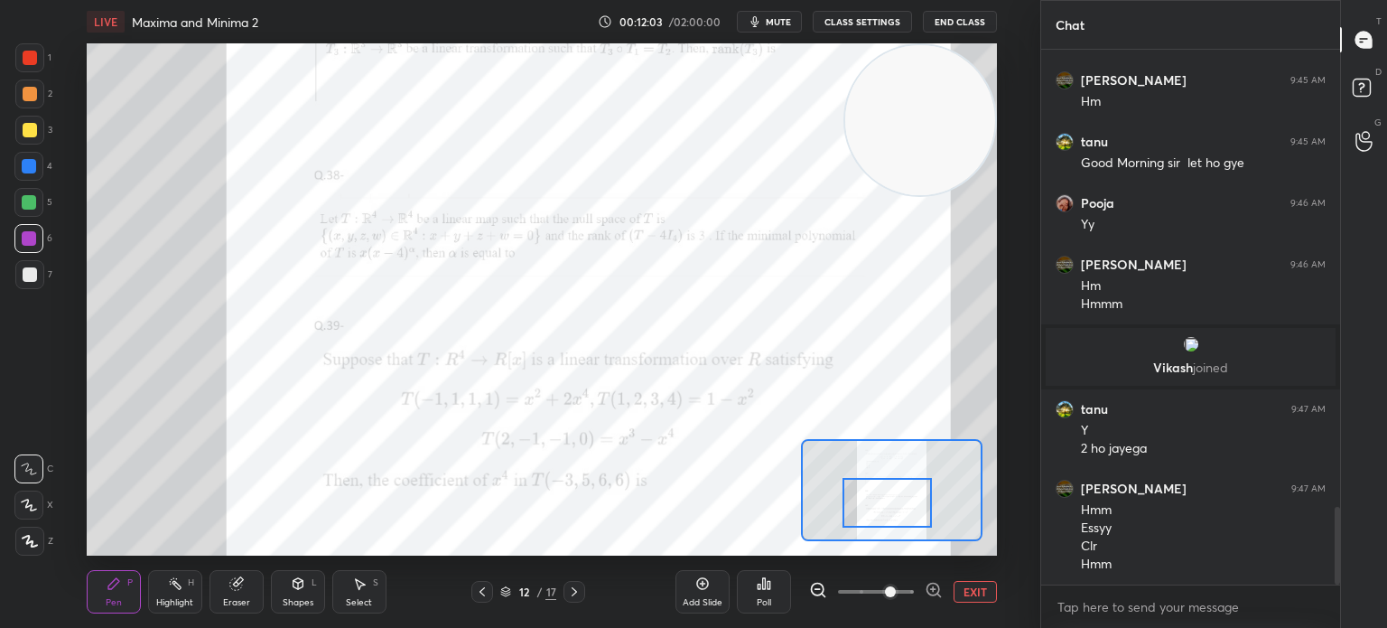
scroll to position [3195, 0]
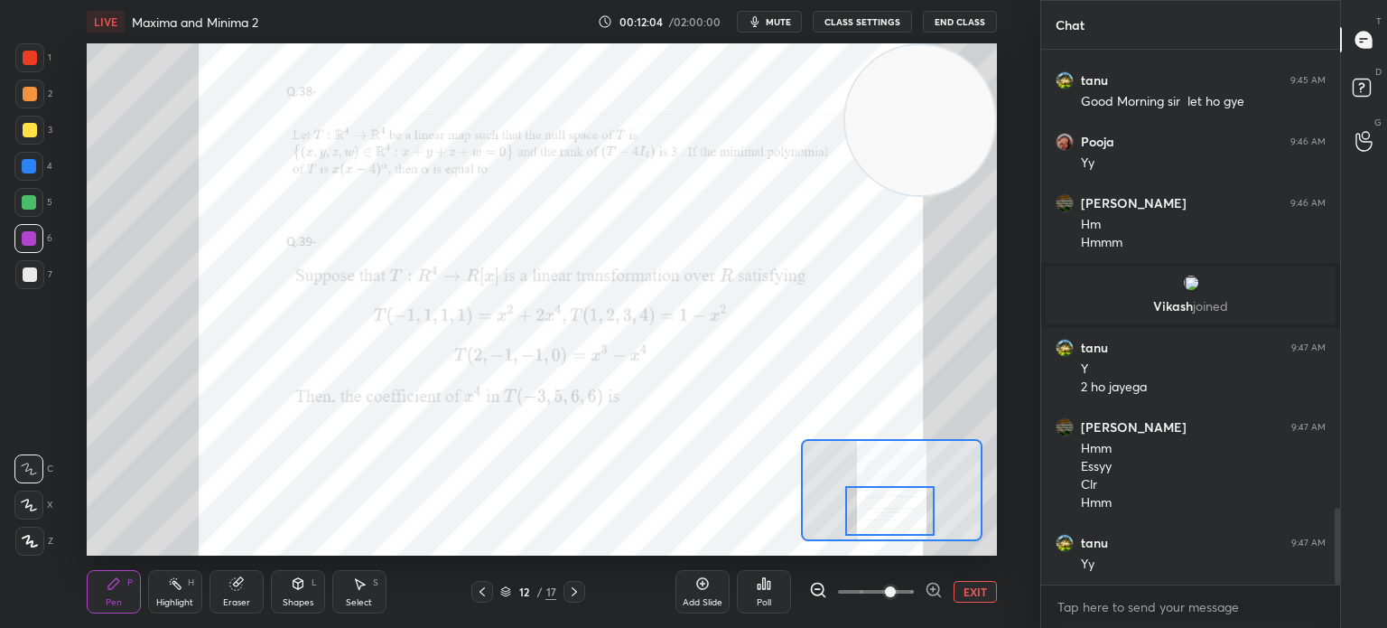
drag, startPoint x: 912, startPoint y: 510, endPoint x: 910, endPoint y: 523, distance: 12.8
click at [918, 522] on div at bounding box center [889, 511] width 89 height 50
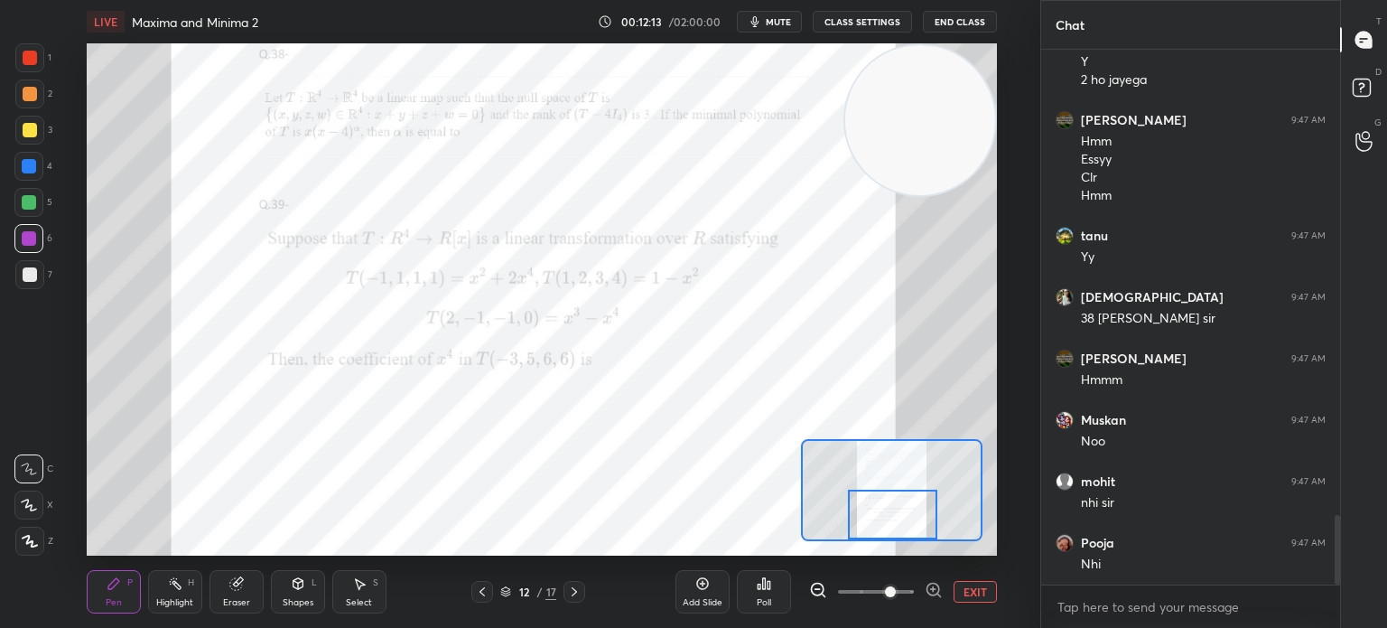
scroll to position [3564, 0]
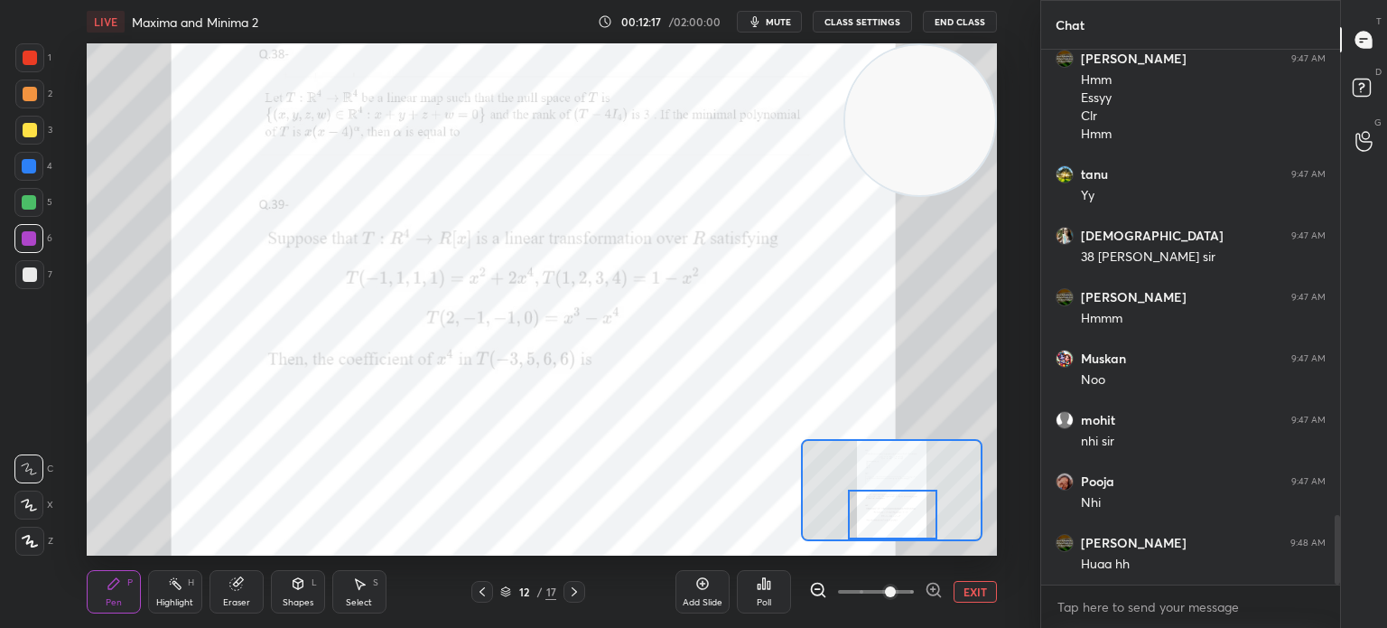
click at [253, 606] on div "Eraser" at bounding box center [237, 591] width 54 height 43
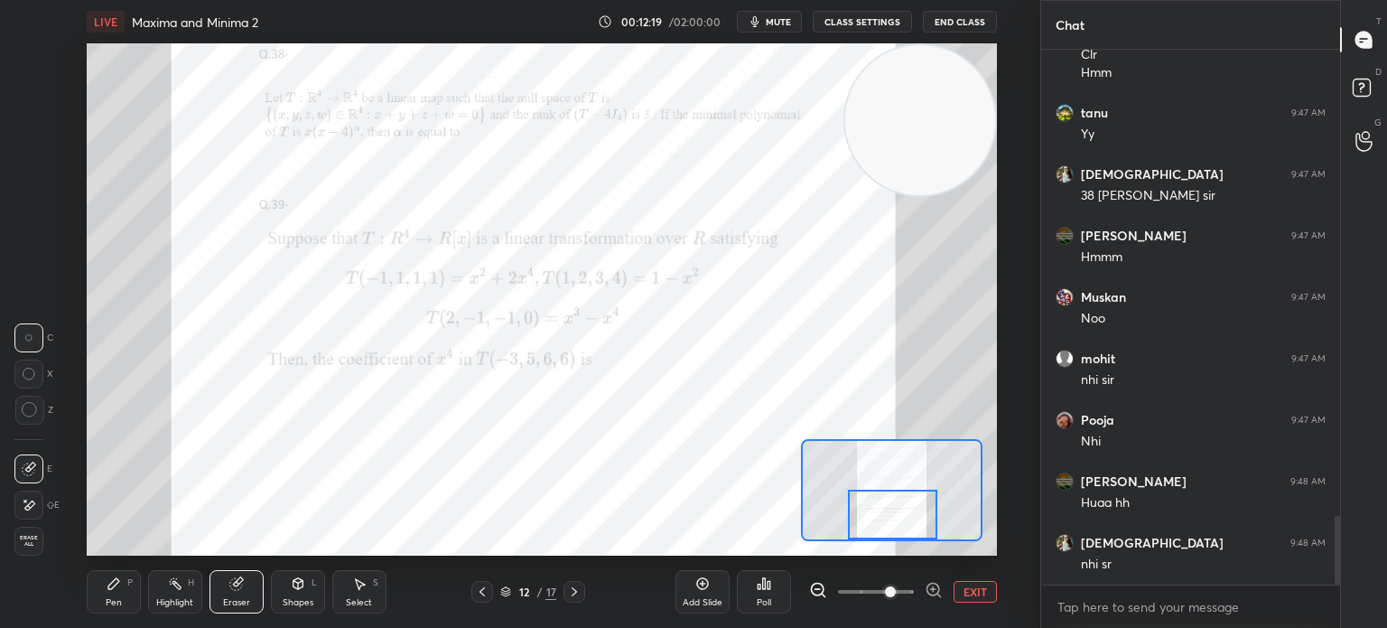
scroll to position [3687, 0]
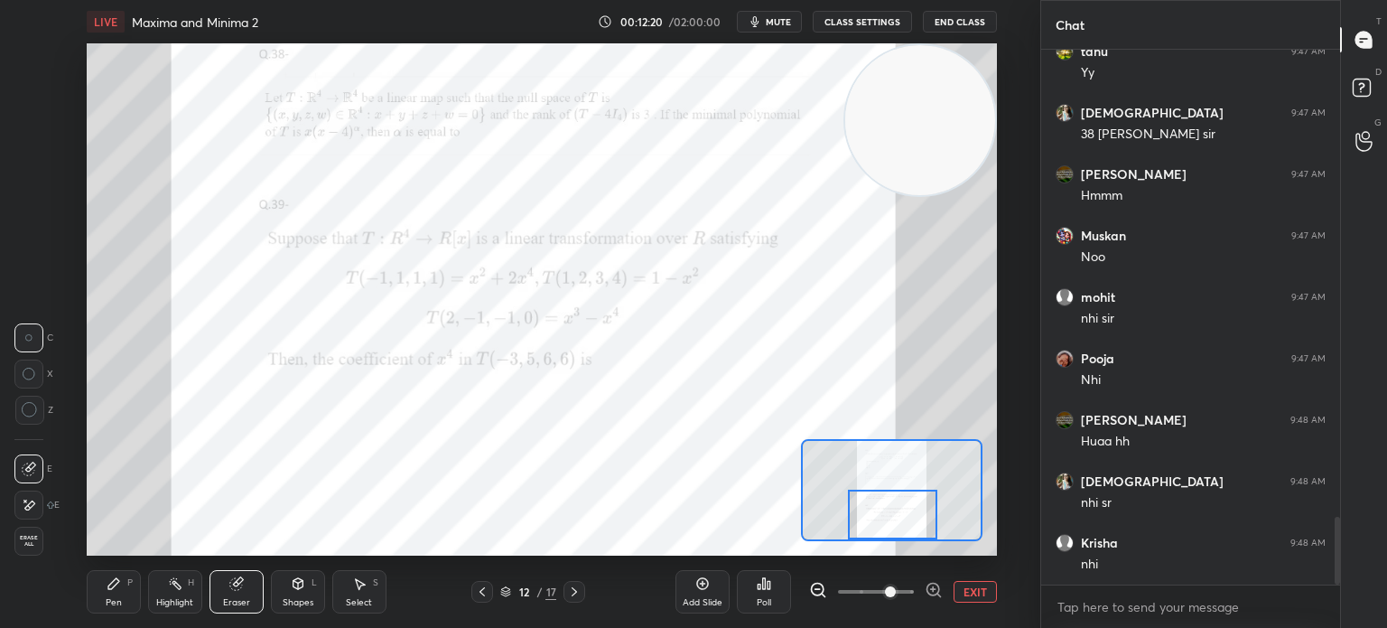
click at [133, 595] on div "Pen P" at bounding box center [114, 591] width 54 height 43
click at [25, 78] on div "1 2 3 4 5 6 7" at bounding box center [33, 169] width 38 height 253
click at [33, 51] on div at bounding box center [30, 58] width 14 height 14
drag, startPoint x: 691, startPoint y: 607, endPoint x: 680, endPoint y: 606, distance: 10.9
click at [687, 606] on div "Add Slide" at bounding box center [703, 602] width 40 height 9
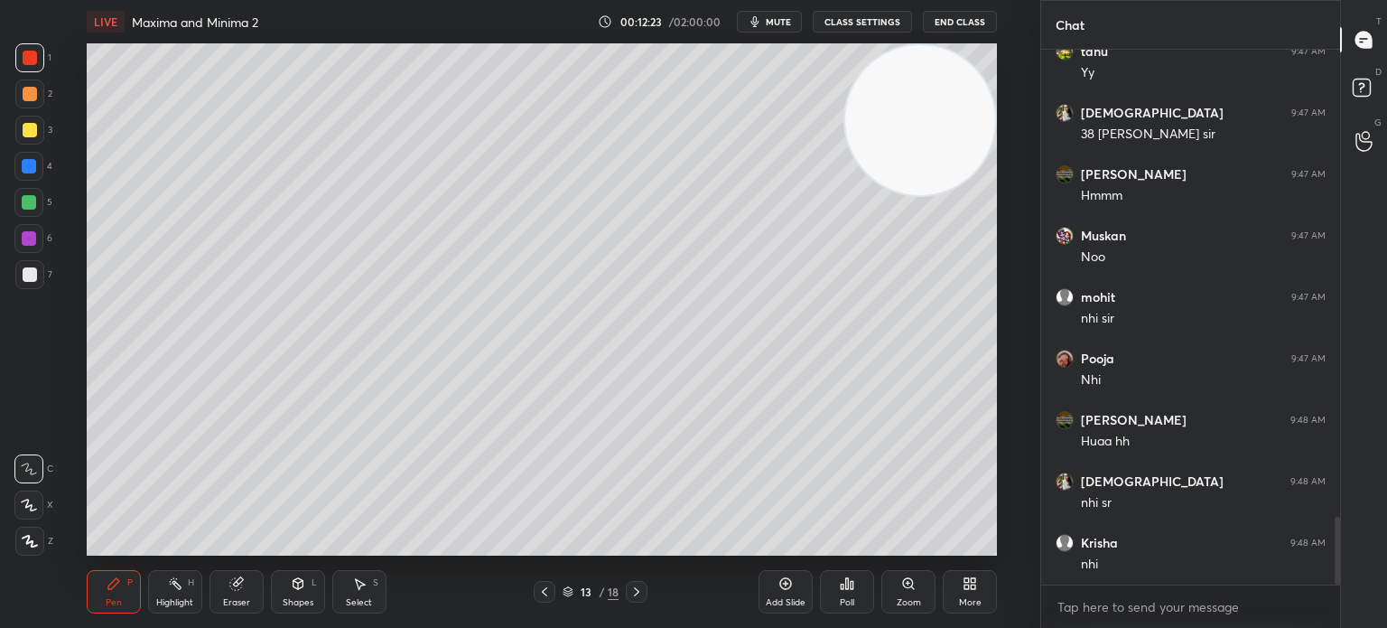
click at [36, 284] on div at bounding box center [29, 274] width 29 height 29
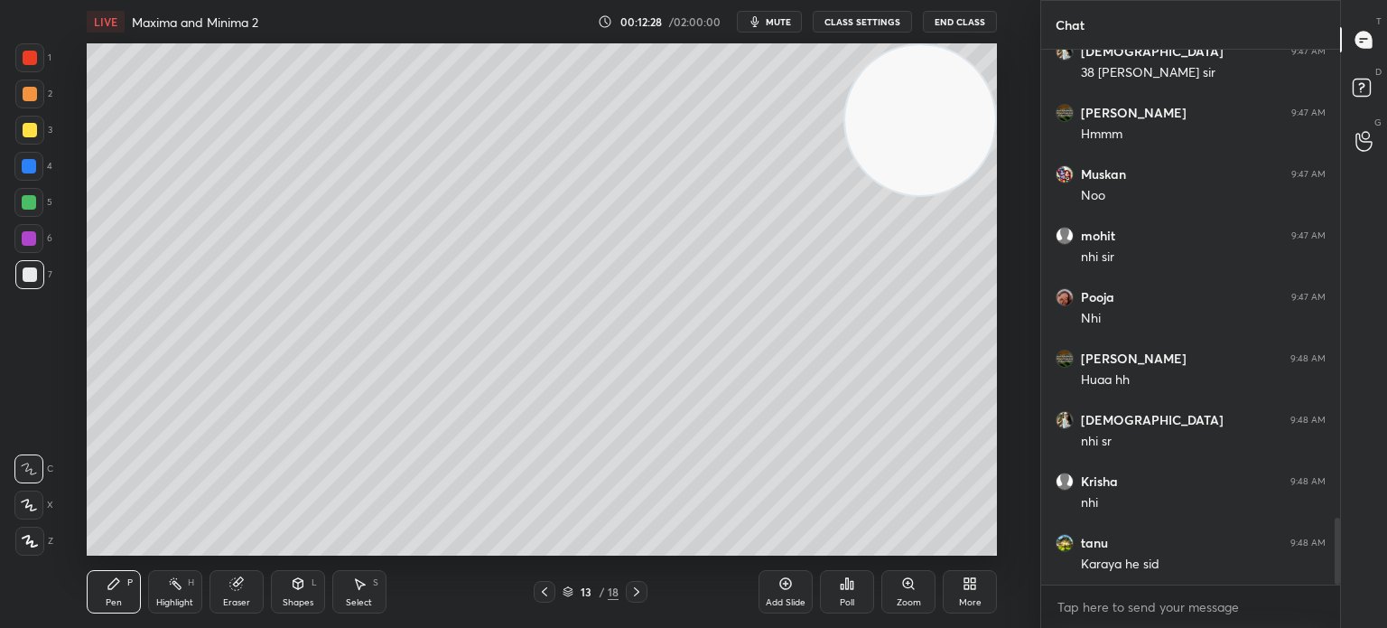
click at [542, 595] on icon at bounding box center [544, 591] width 14 height 14
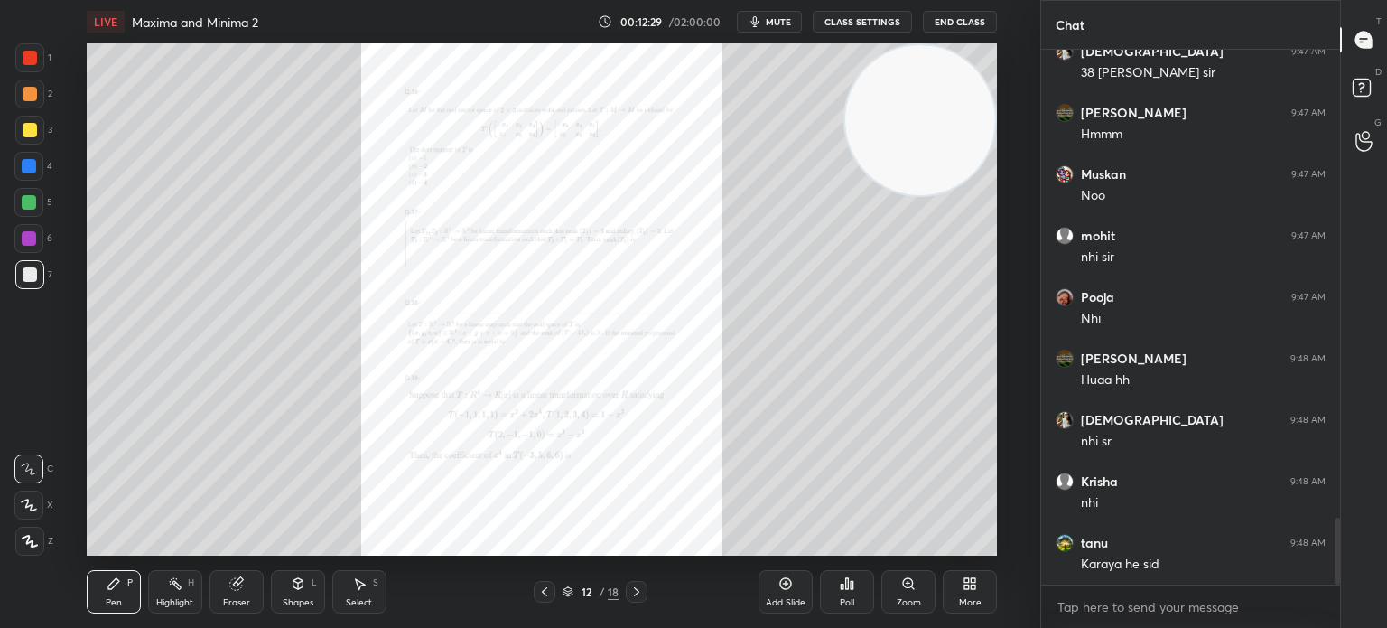
click at [887, 602] on div "Zoom" at bounding box center [908, 591] width 54 height 43
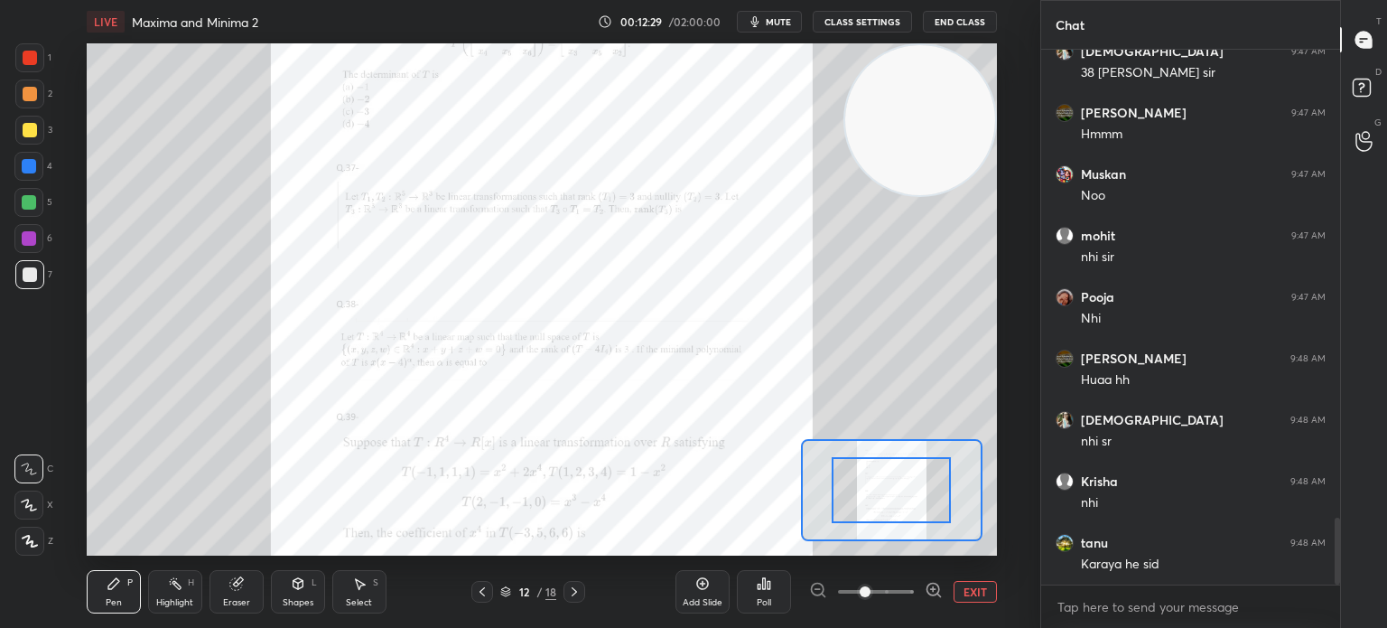
click at [887, 605] on span at bounding box center [876, 591] width 76 height 27
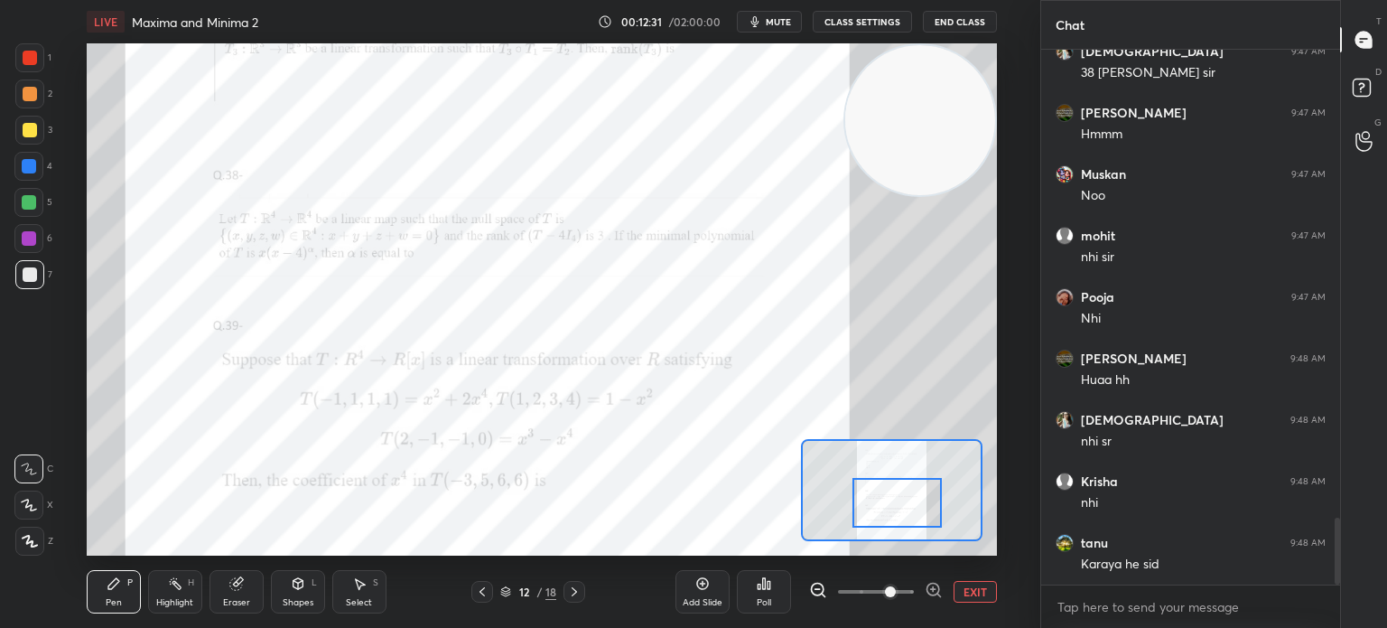
drag, startPoint x: 898, startPoint y: 489, endPoint x: 903, endPoint y: 505, distance: 17.1
click at [903, 505] on div at bounding box center [897, 503] width 89 height 50
drag, startPoint x: 35, startPoint y: 206, endPoint x: 70, endPoint y: 200, distance: 35.8
click at [40, 205] on div at bounding box center [28, 202] width 29 height 29
click at [580, 592] on div at bounding box center [575, 592] width 22 height 22
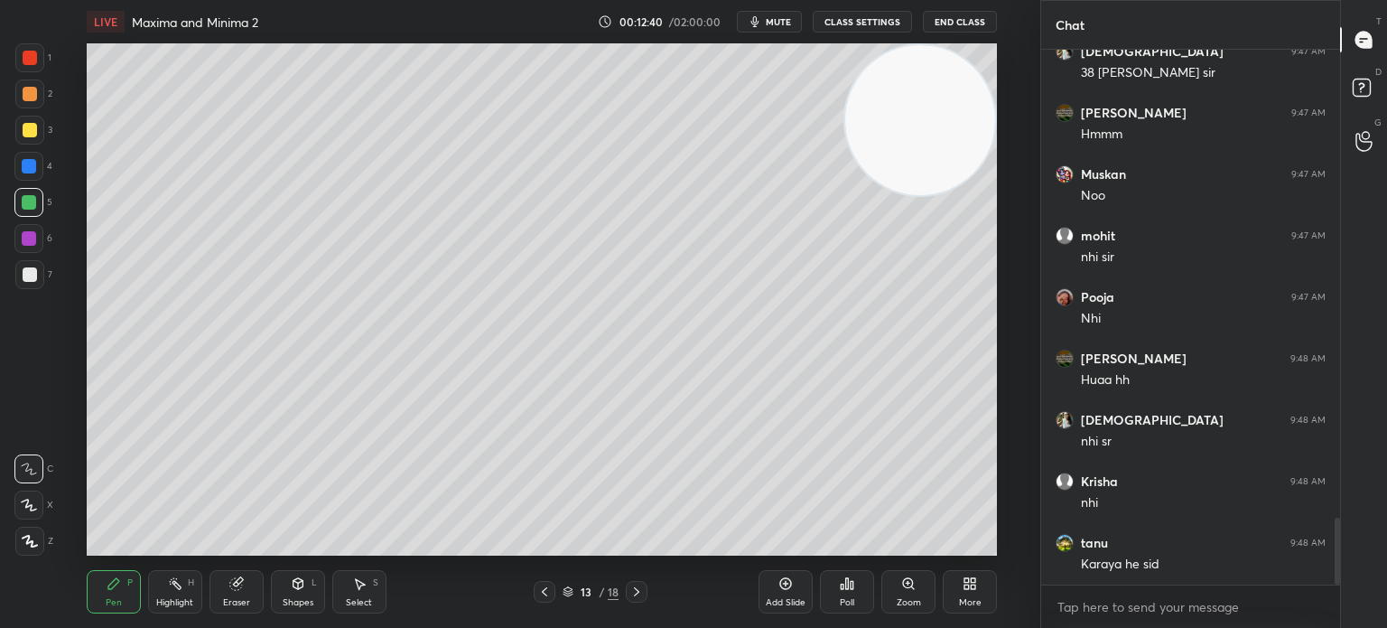
click at [30, 283] on div at bounding box center [29, 274] width 29 height 29
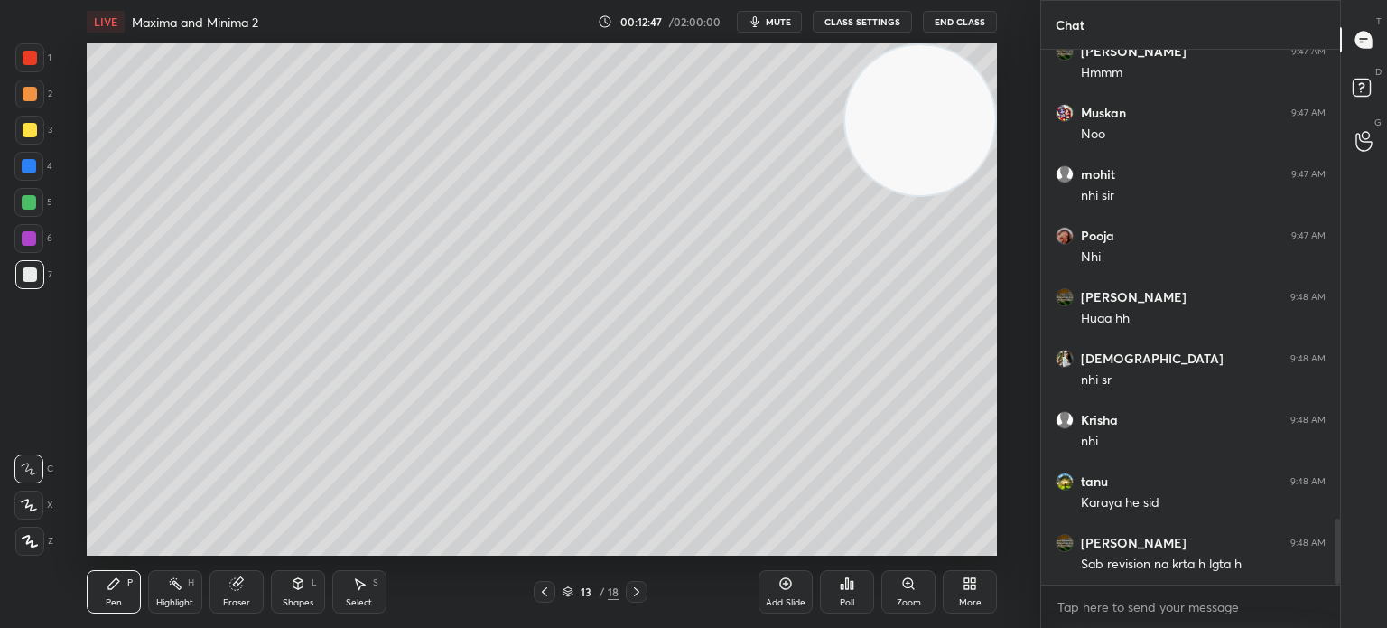
click at [548, 598] on div at bounding box center [545, 592] width 22 height 22
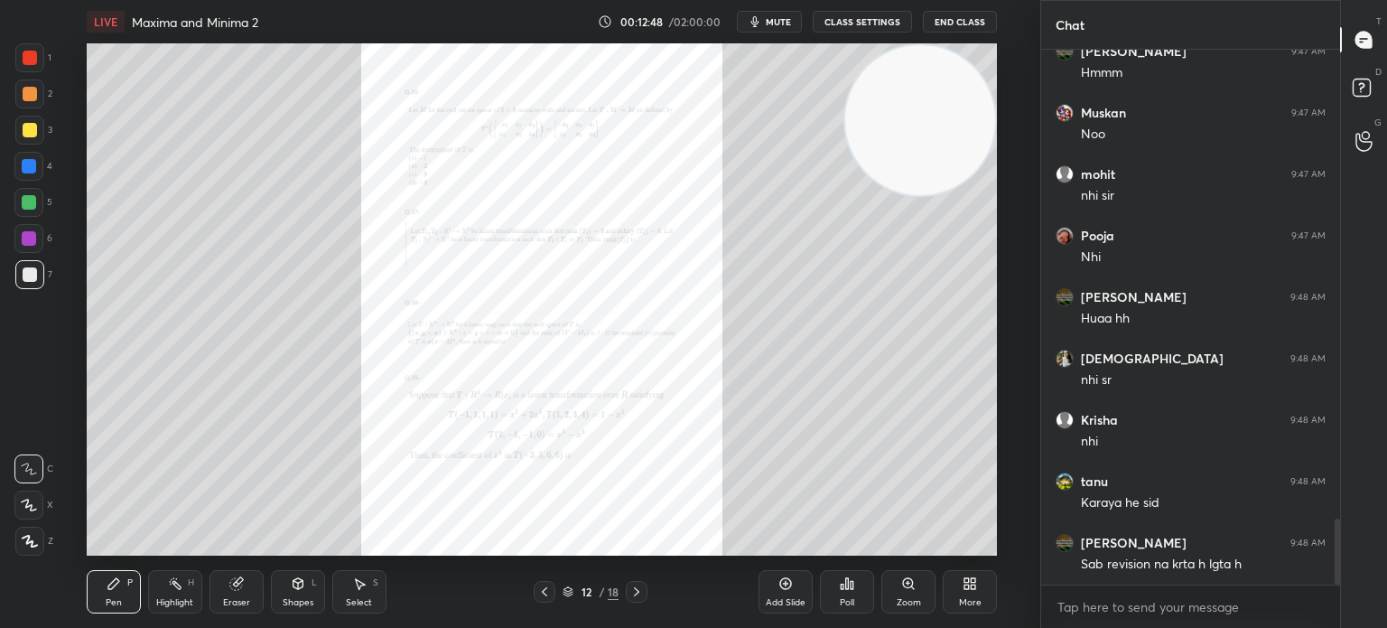
click at [900, 593] on div "Zoom" at bounding box center [908, 591] width 54 height 43
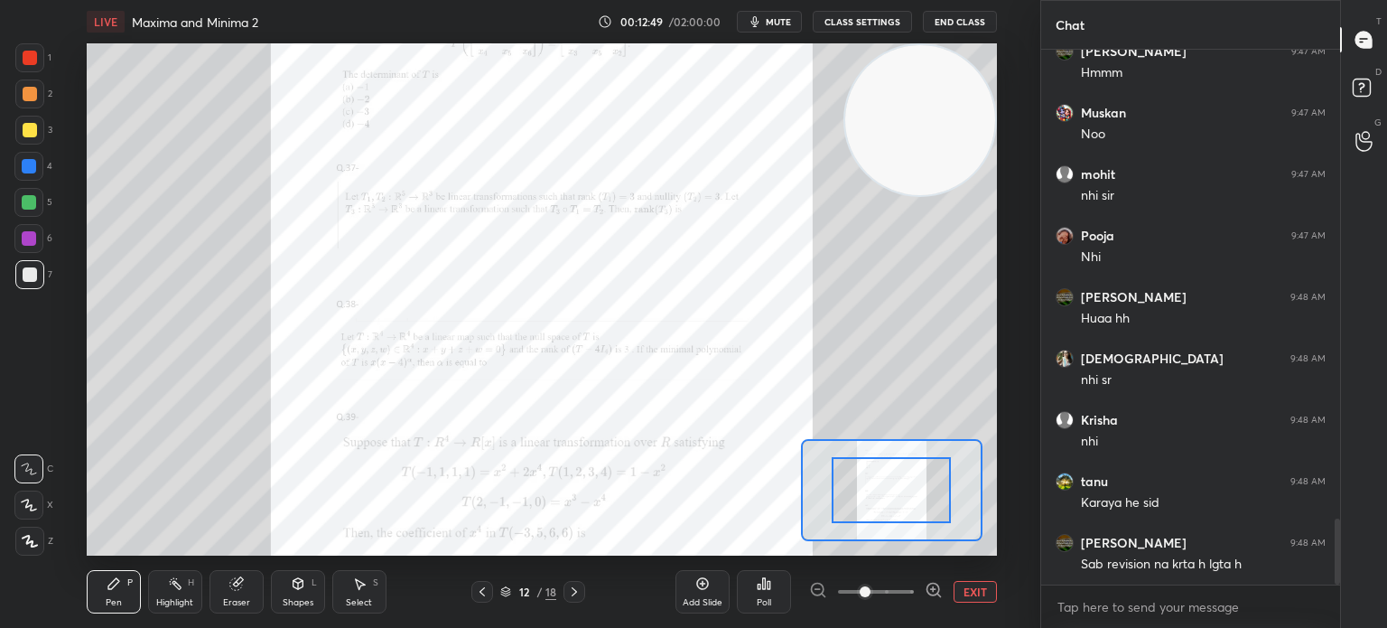
click at [900, 594] on span at bounding box center [876, 591] width 76 height 27
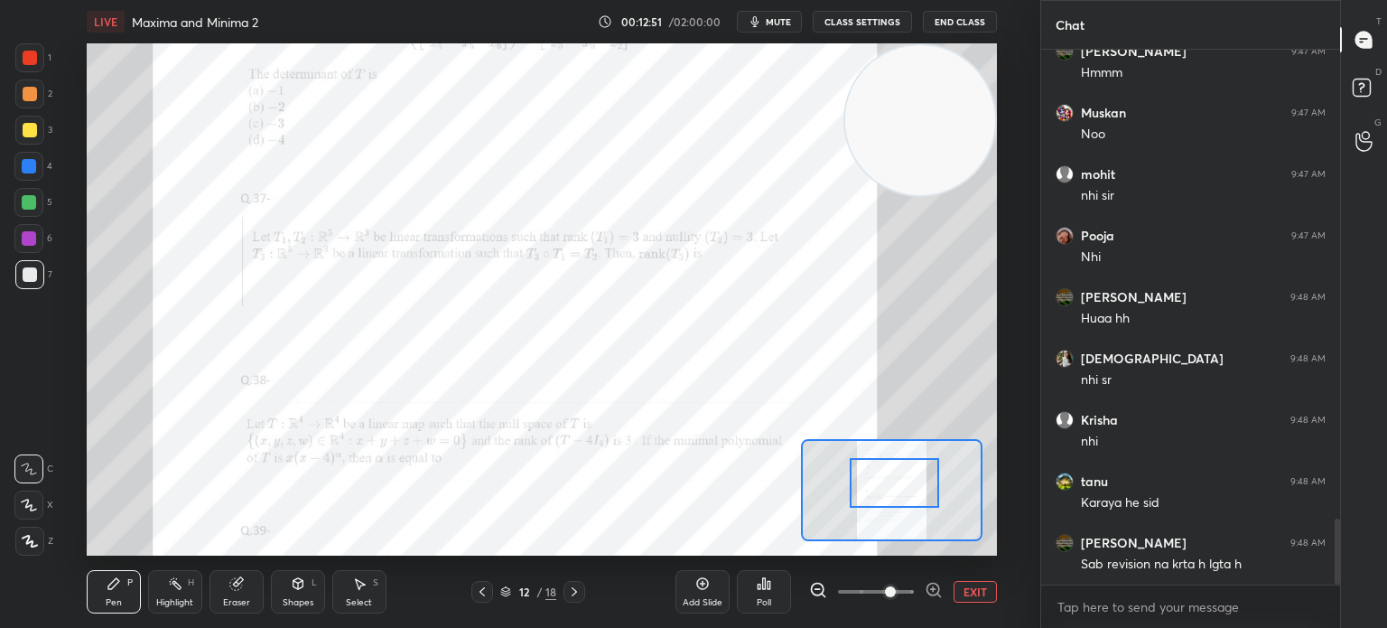
click at [890, 498] on div at bounding box center [894, 483] width 89 height 50
click at [576, 597] on icon at bounding box center [574, 591] width 14 height 14
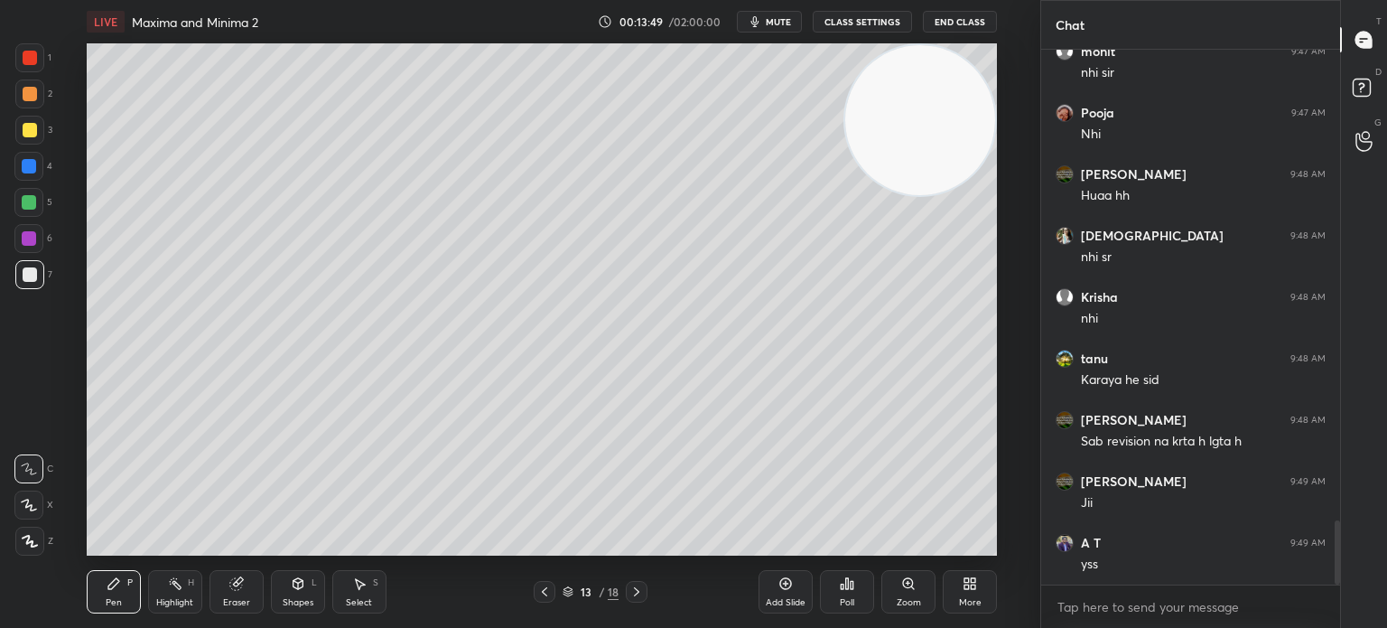
scroll to position [3994, 0]
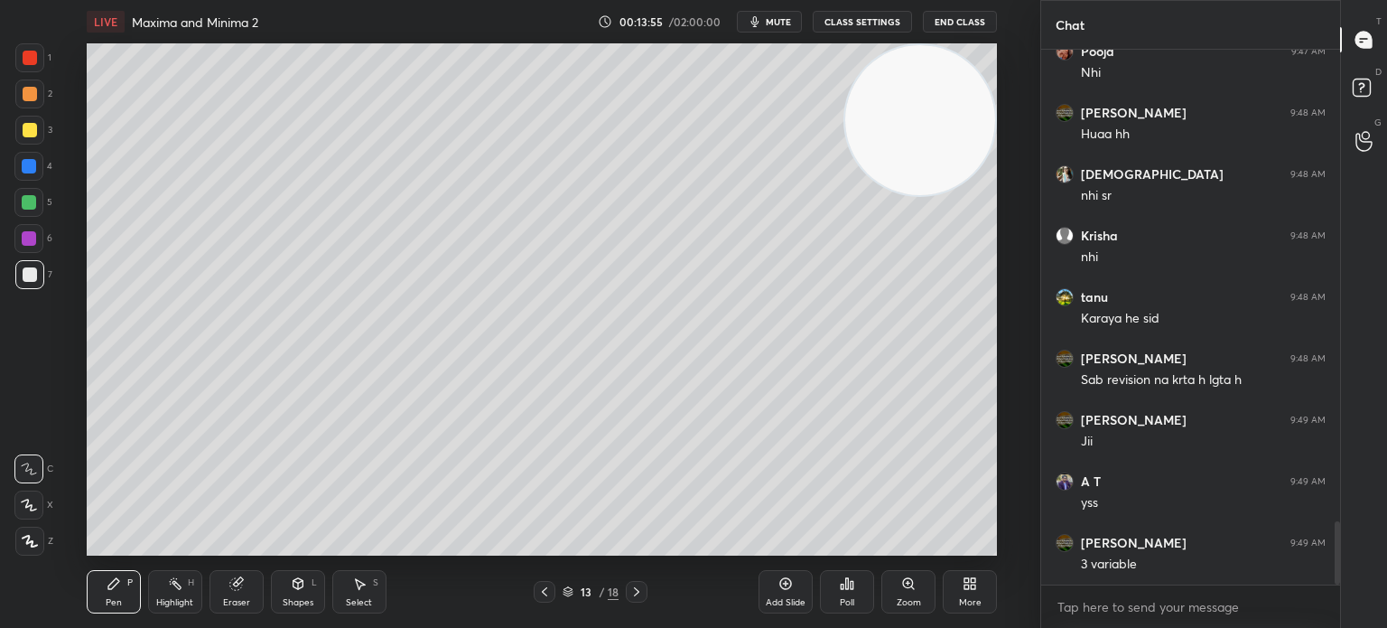
click at [29, 191] on div at bounding box center [28, 202] width 29 height 29
drag, startPoint x: 22, startPoint y: 297, endPoint x: 29, endPoint y: 289, distance: 10.9
click at [25, 298] on div "1 2 3 4 5 6 7 C X Z C X Z E E Erase all H H" at bounding box center [29, 299] width 58 height 512
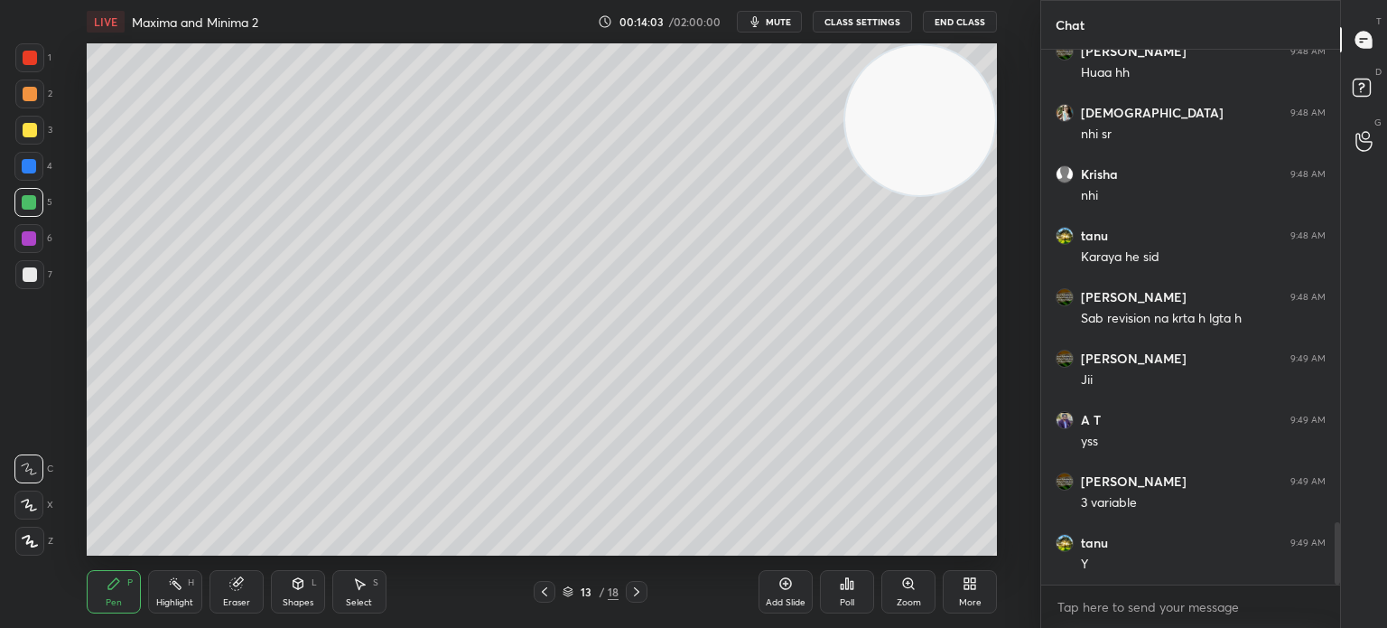
scroll to position [4116, 0]
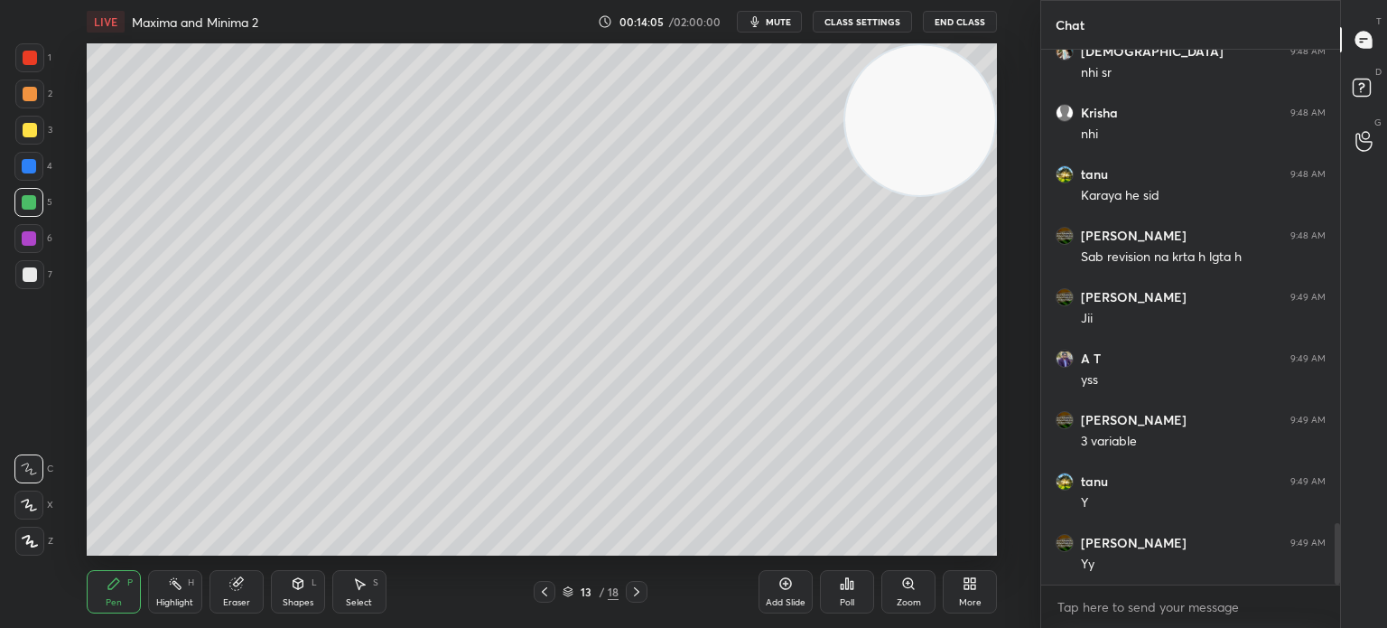
click at [25, 284] on div at bounding box center [29, 274] width 29 height 29
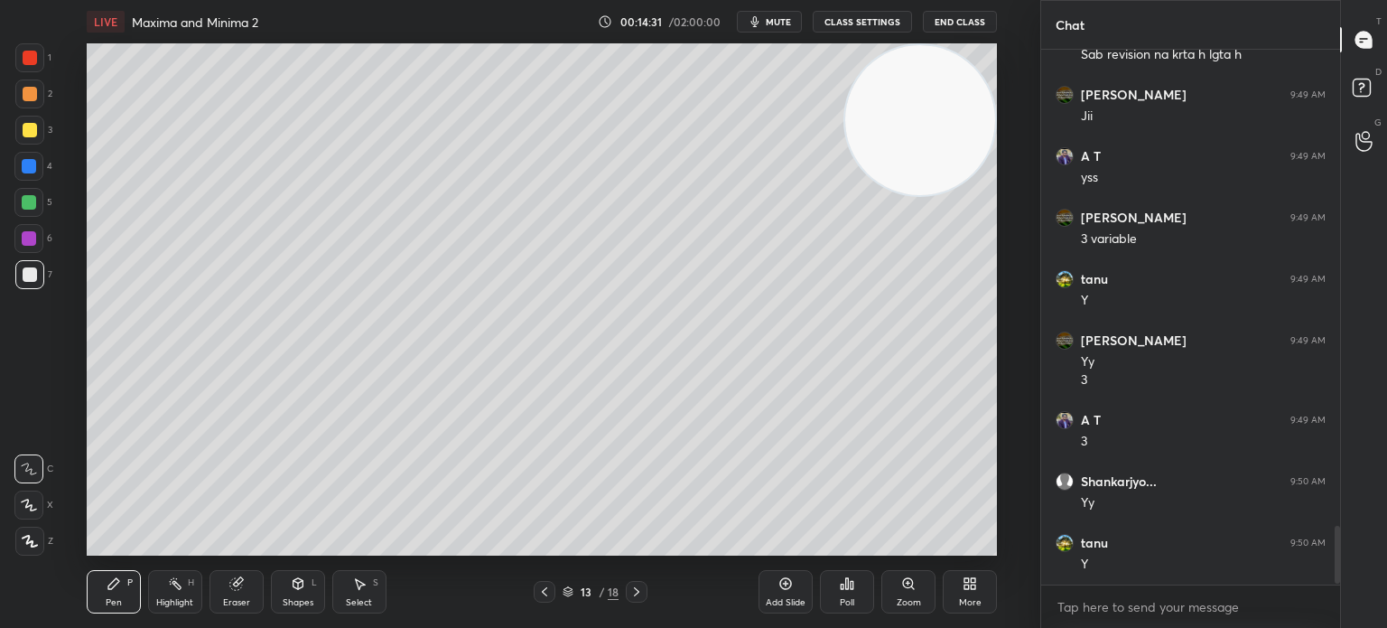
scroll to position [4380, 0]
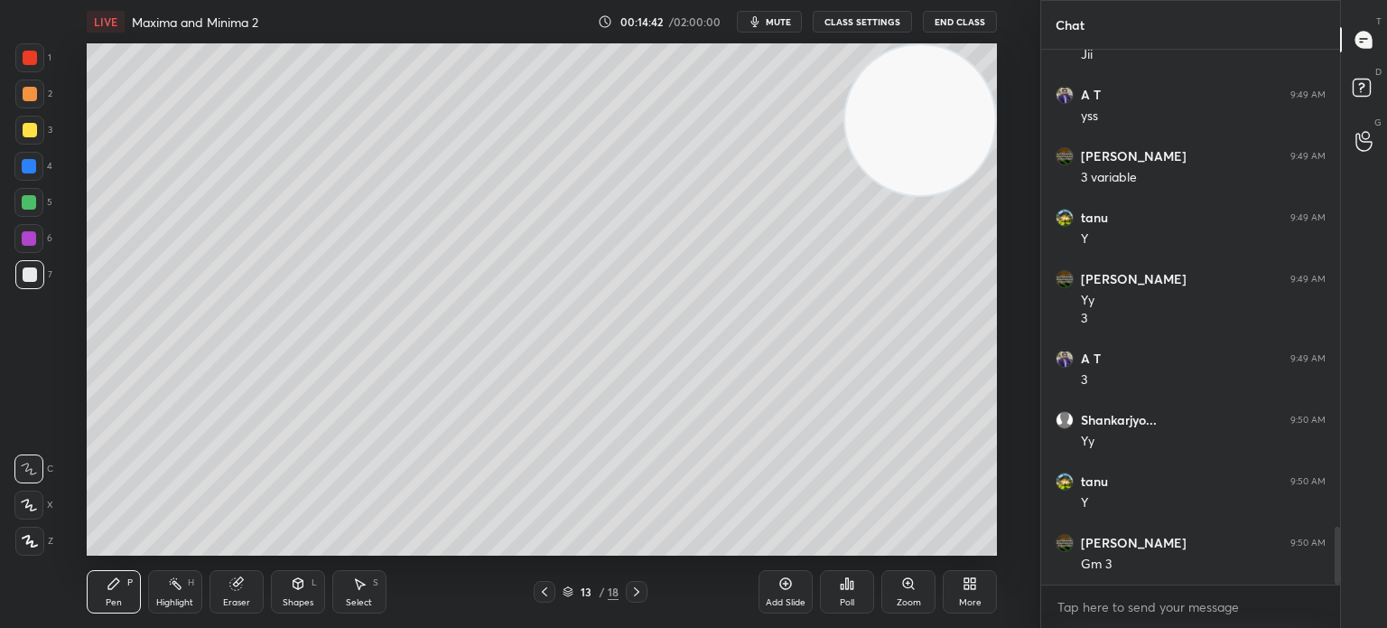
click at [29, 252] on div "6" at bounding box center [33, 242] width 38 height 36
click at [124, 583] on div "Pen P" at bounding box center [114, 591] width 54 height 43
click at [549, 591] on icon at bounding box center [544, 591] width 14 height 14
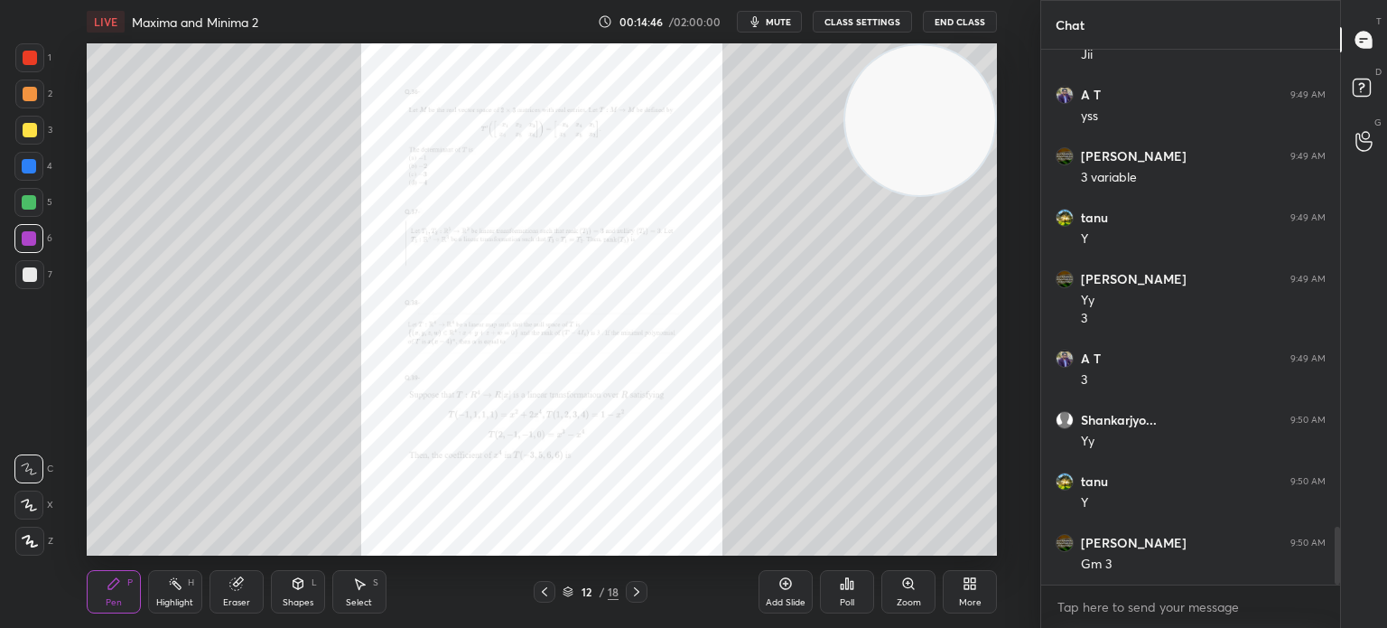
click at [907, 592] on div "Zoom" at bounding box center [908, 591] width 54 height 43
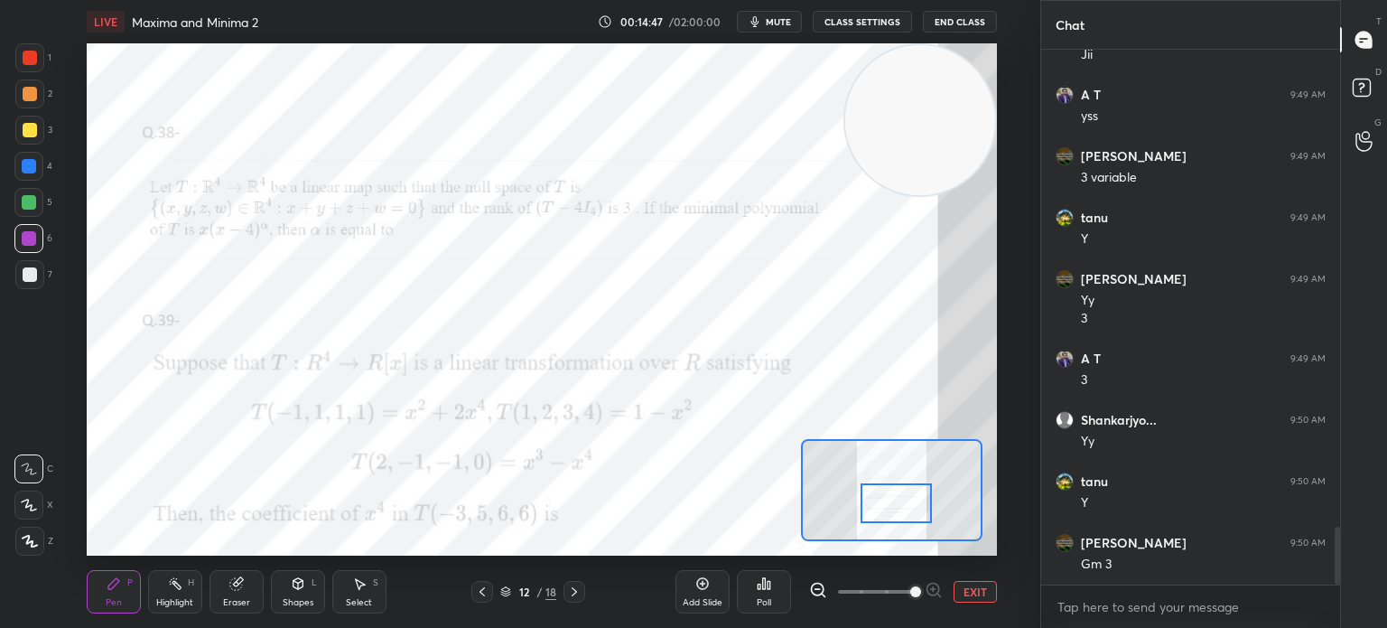
drag, startPoint x: 889, startPoint y: 474, endPoint x: 898, endPoint y: 483, distance: 12.8
click at [898, 483] on div at bounding box center [896, 503] width 71 height 40
click at [559, 583] on div "12 / 18" at bounding box center [528, 592] width 114 height 22
click at [565, 589] on div at bounding box center [575, 592] width 22 height 22
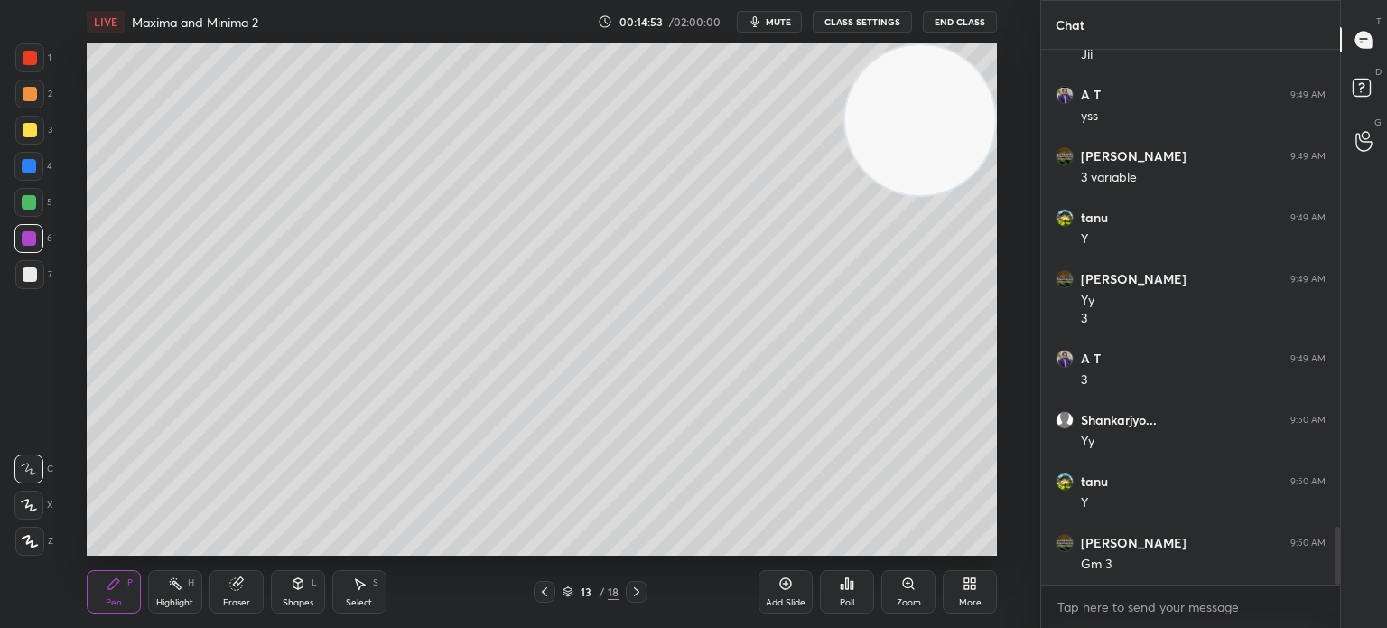
click at [784, 593] on div "Add Slide" at bounding box center [786, 591] width 54 height 43
click at [24, 274] on div at bounding box center [29, 274] width 29 height 29
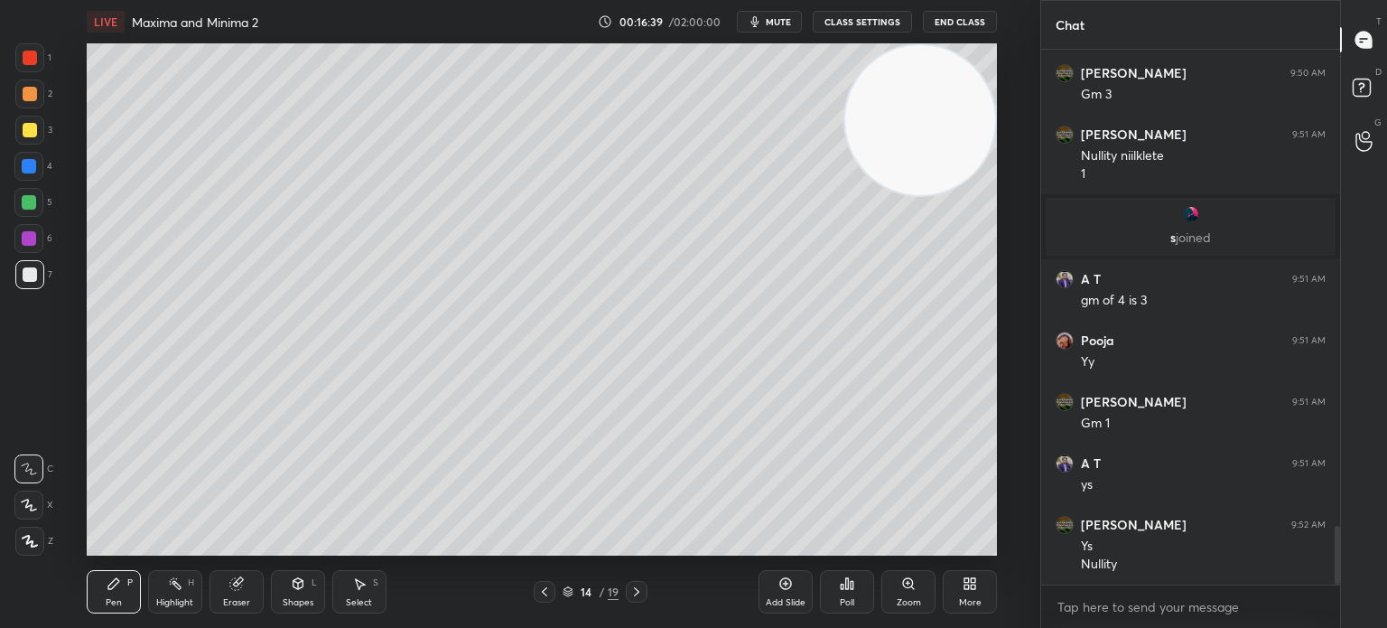
scroll to position [4416, 0]
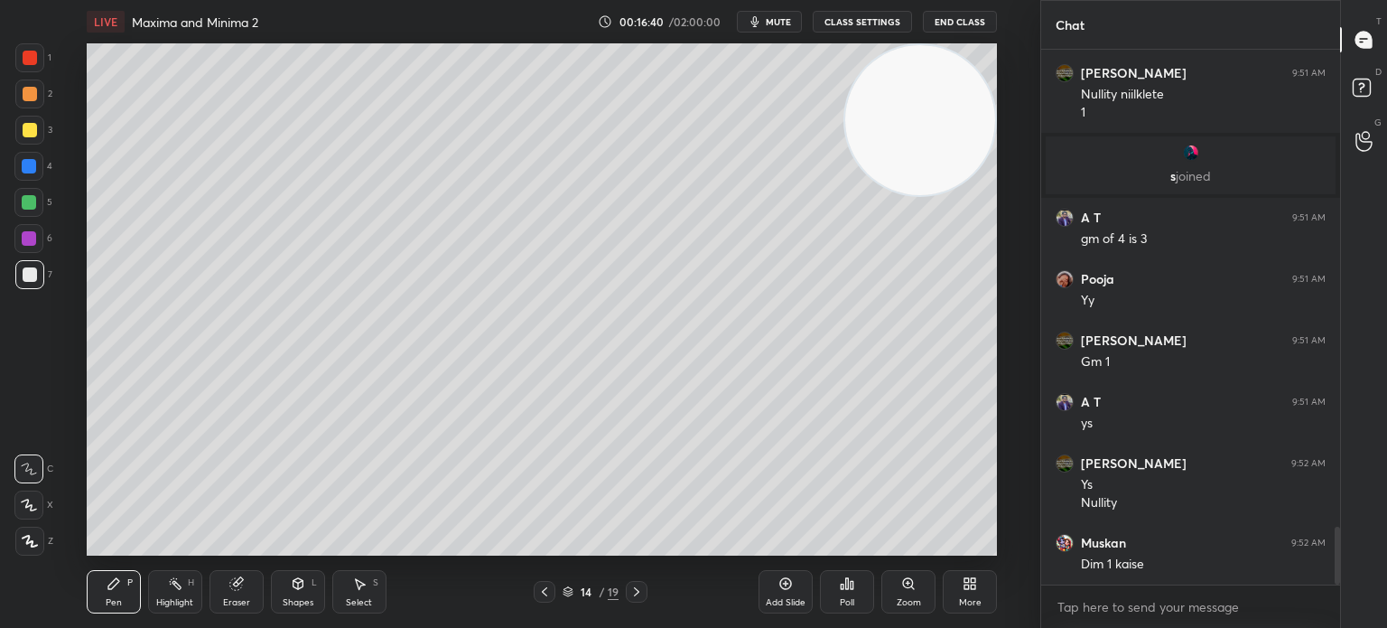
click at [24, 67] on div at bounding box center [29, 57] width 29 height 29
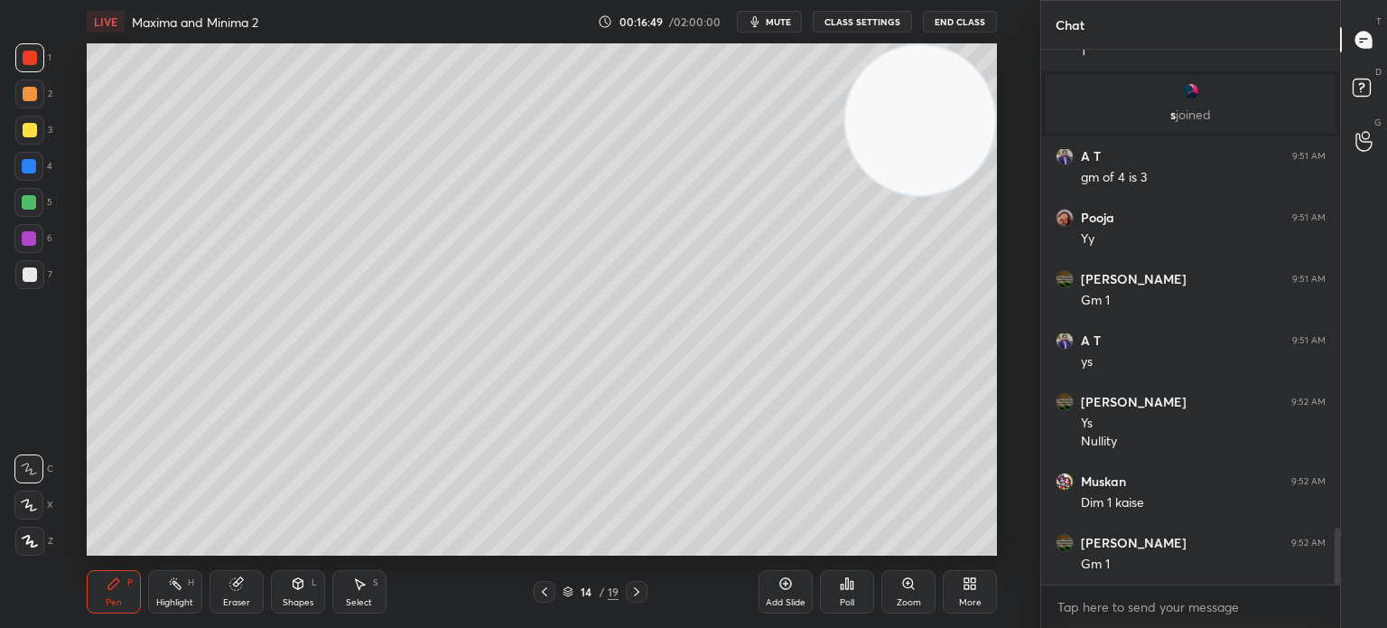
scroll to position [4539, 0]
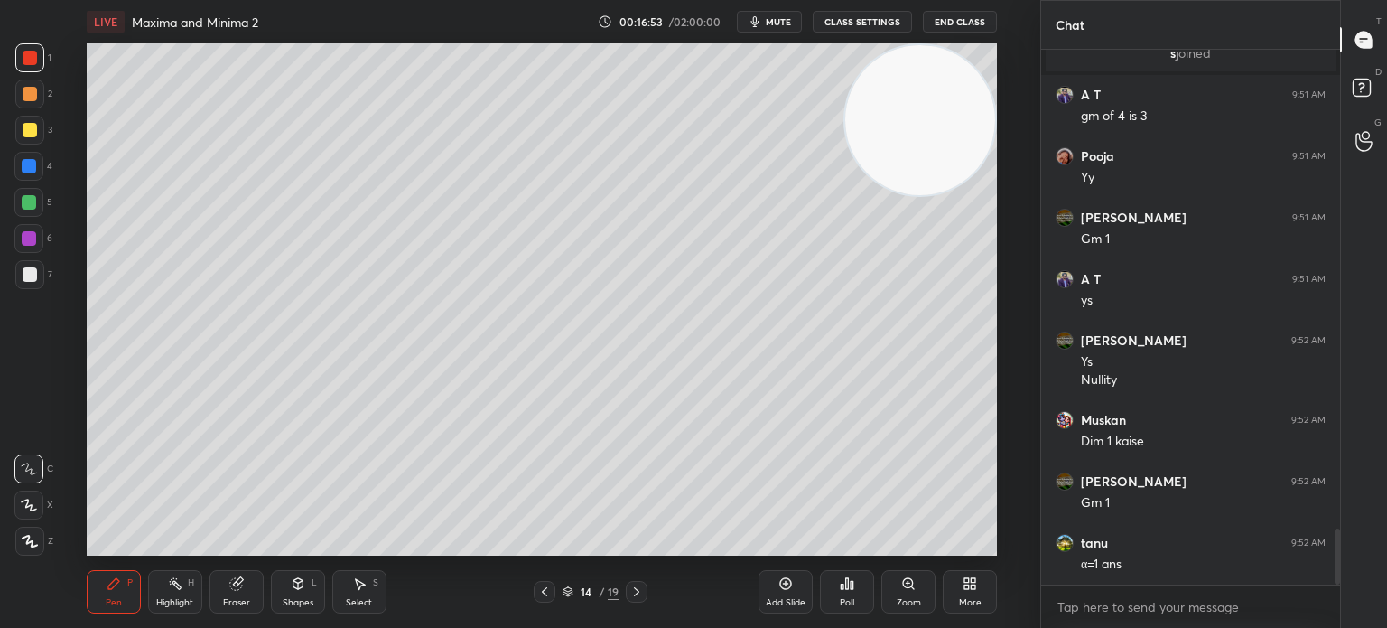
click at [231, 586] on icon at bounding box center [235, 584] width 12 height 12
drag, startPoint x: 11, startPoint y: 500, endPoint x: 79, endPoint y: 443, distance: 88.5
click at [18, 499] on div "1 2 3 4 5 6 7 C X Z C X Z E E Erase all H H" at bounding box center [29, 299] width 58 height 512
click at [30, 496] on div at bounding box center [28, 504] width 29 height 29
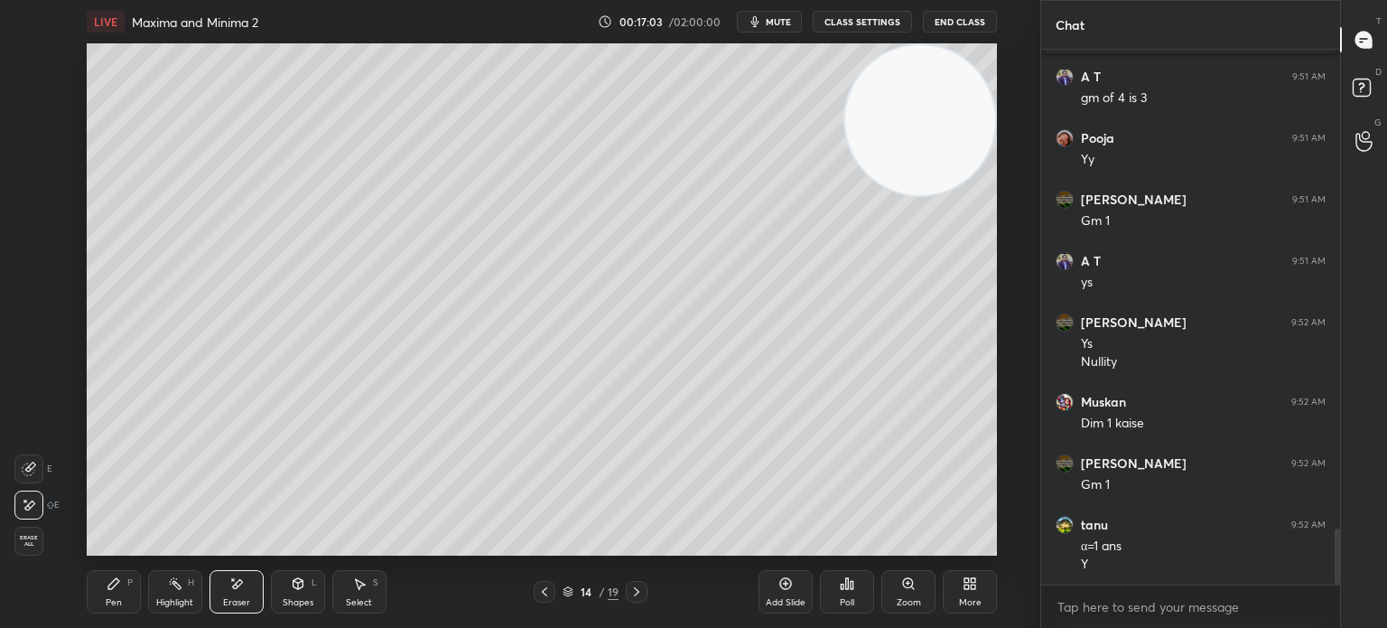
click at [119, 611] on div "Pen P" at bounding box center [114, 591] width 54 height 43
drag, startPoint x: 28, startPoint y: 284, endPoint x: 43, endPoint y: 274, distance: 18.8
click at [34, 284] on div at bounding box center [29, 274] width 29 height 29
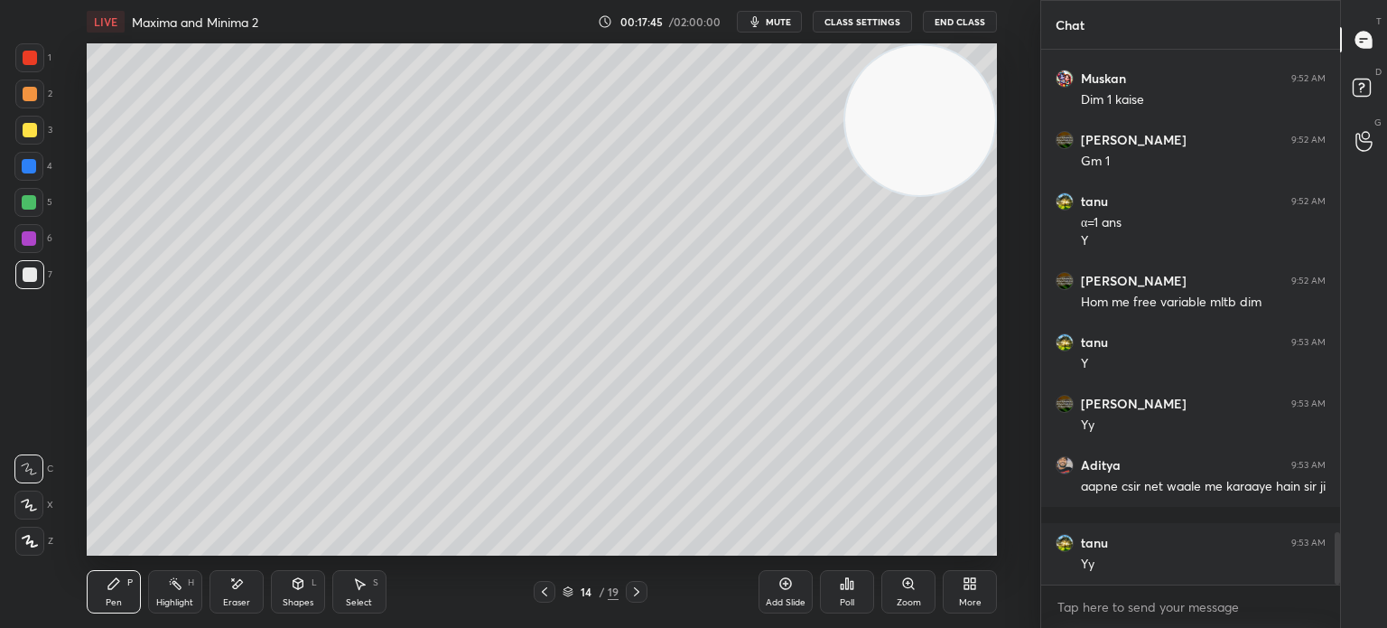
scroll to position [4942, 0]
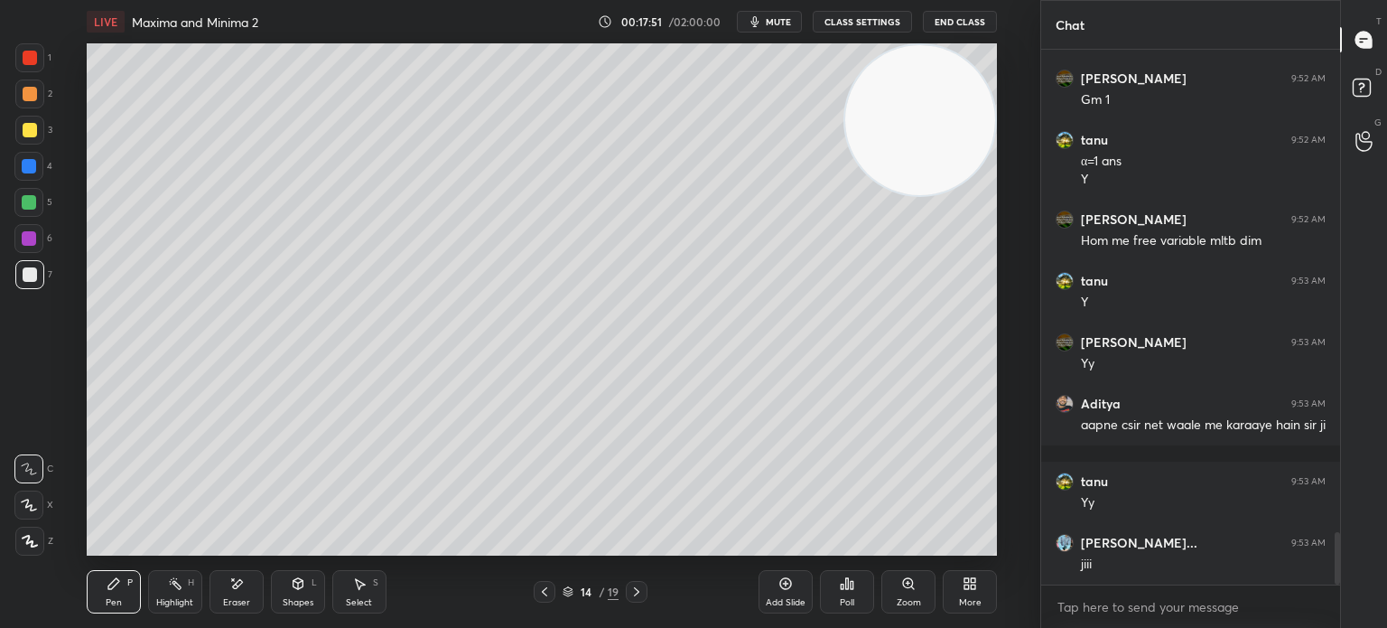
click at [1005, 422] on div "Setting up your live class Poll for secs No correct answer Start poll" at bounding box center [542, 299] width 968 height 512
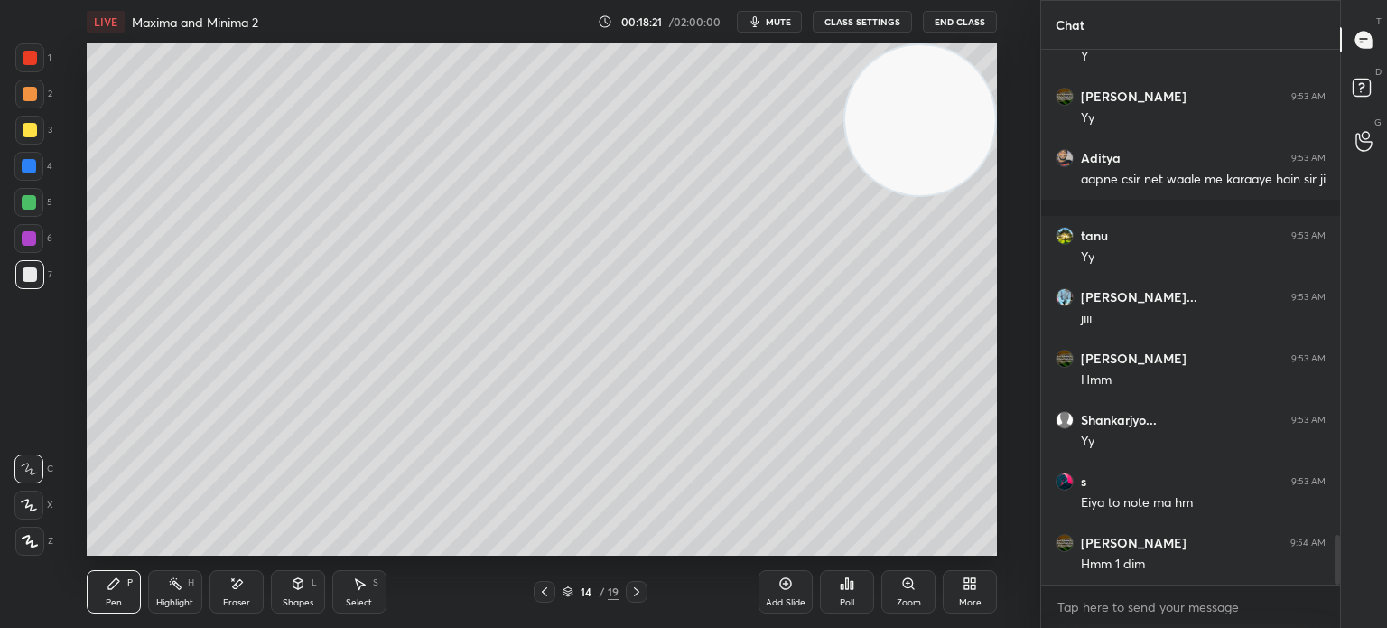
scroll to position [5249, 0]
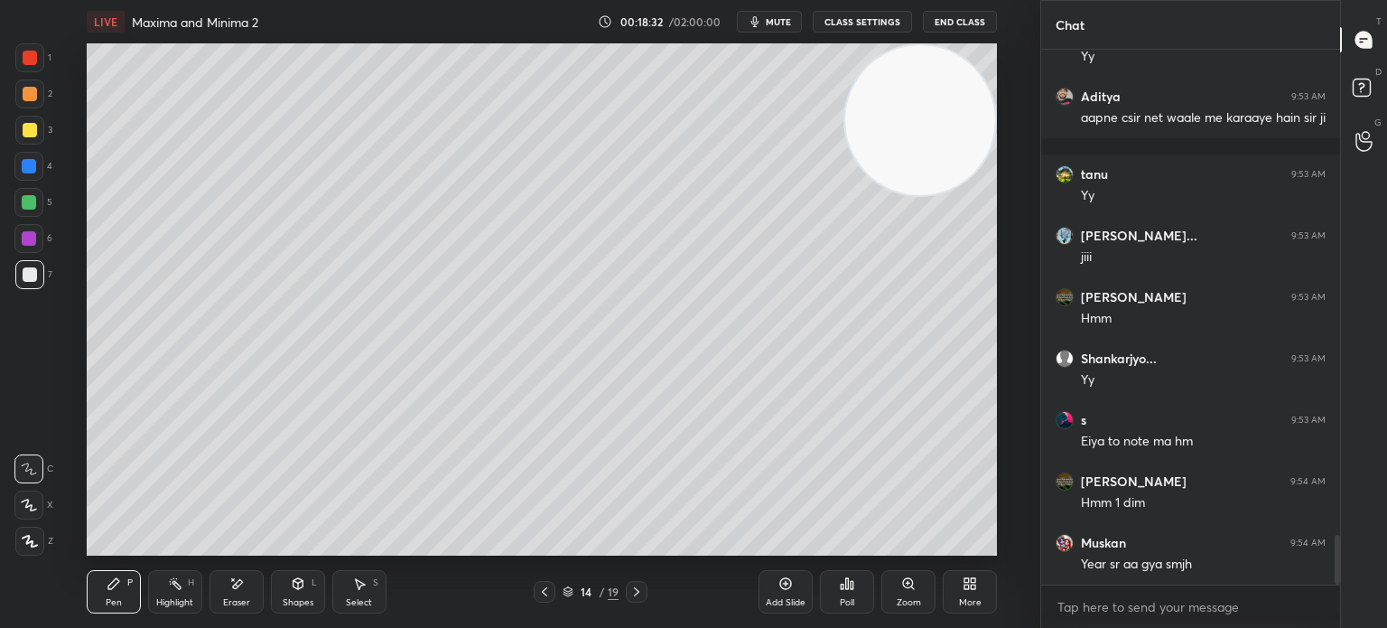
click at [249, 583] on div "Eraser" at bounding box center [237, 591] width 54 height 43
drag, startPoint x: 108, startPoint y: 591, endPoint x: 137, endPoint y: 562, distance: 40.9
click at [109, 592] on div "Pen P" at bounding box center [114, 591] width 54 height 43
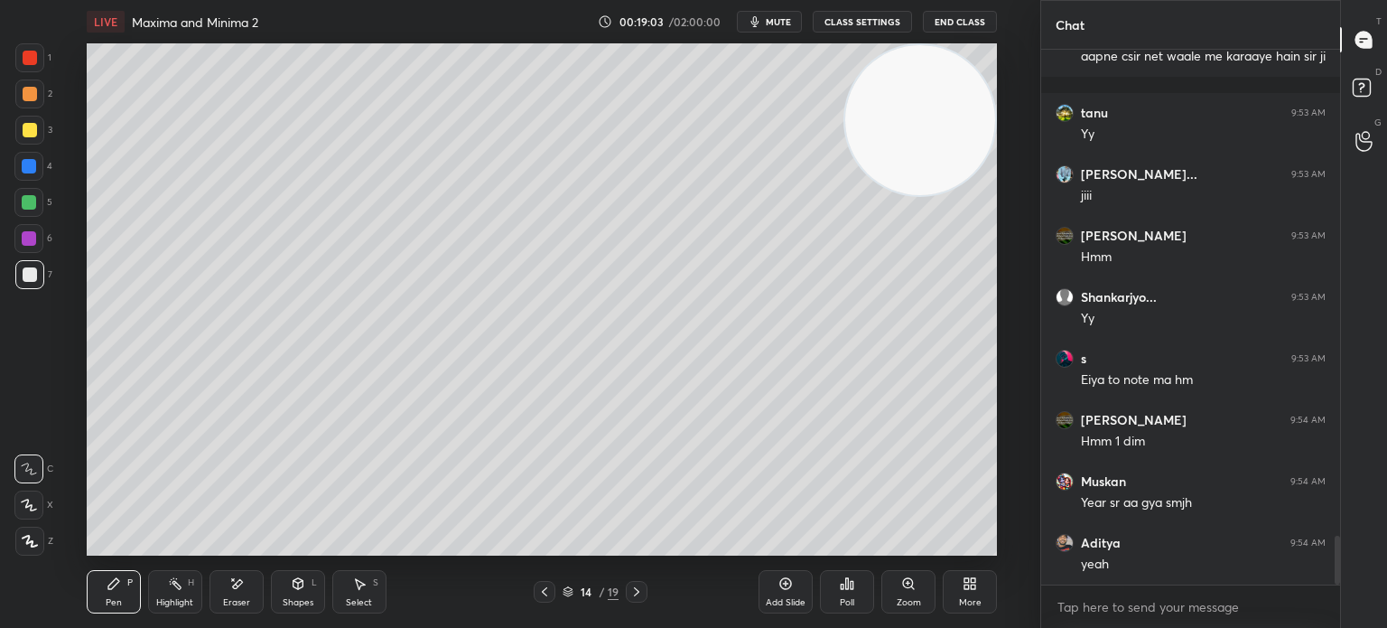
click at [30, 172] on div at bounding box center [29, 166] width 14 height 14
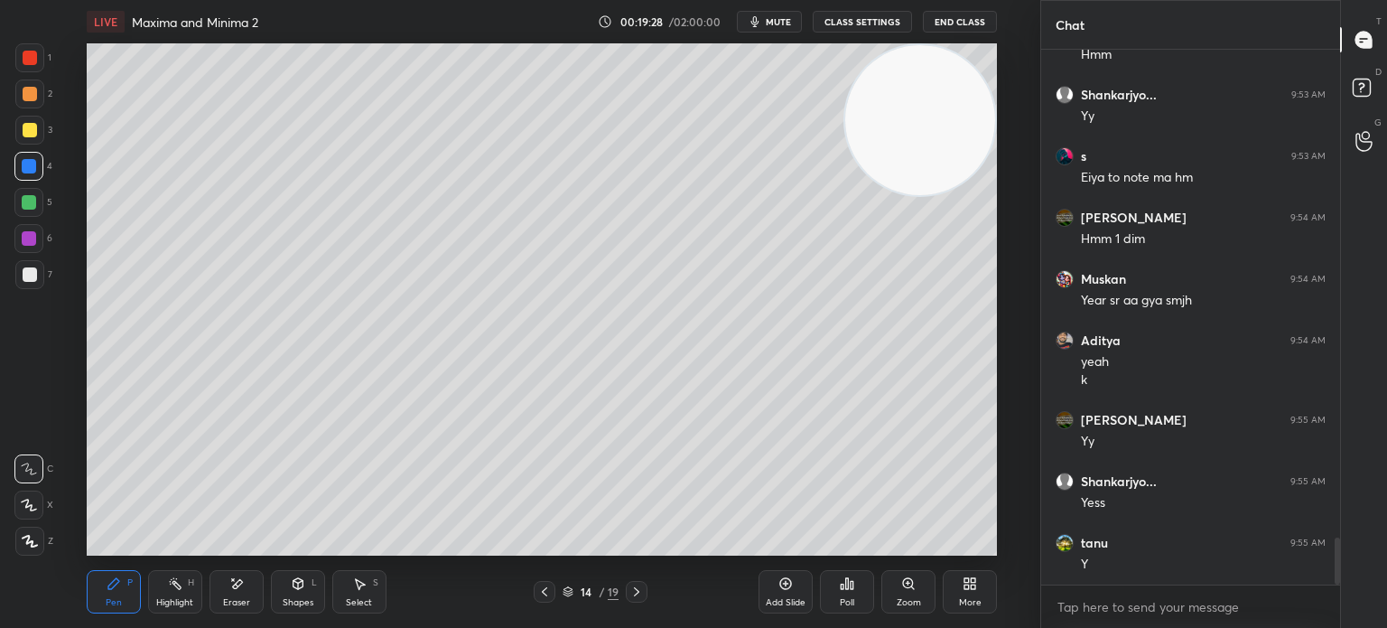
scroll to position [5578, 0]
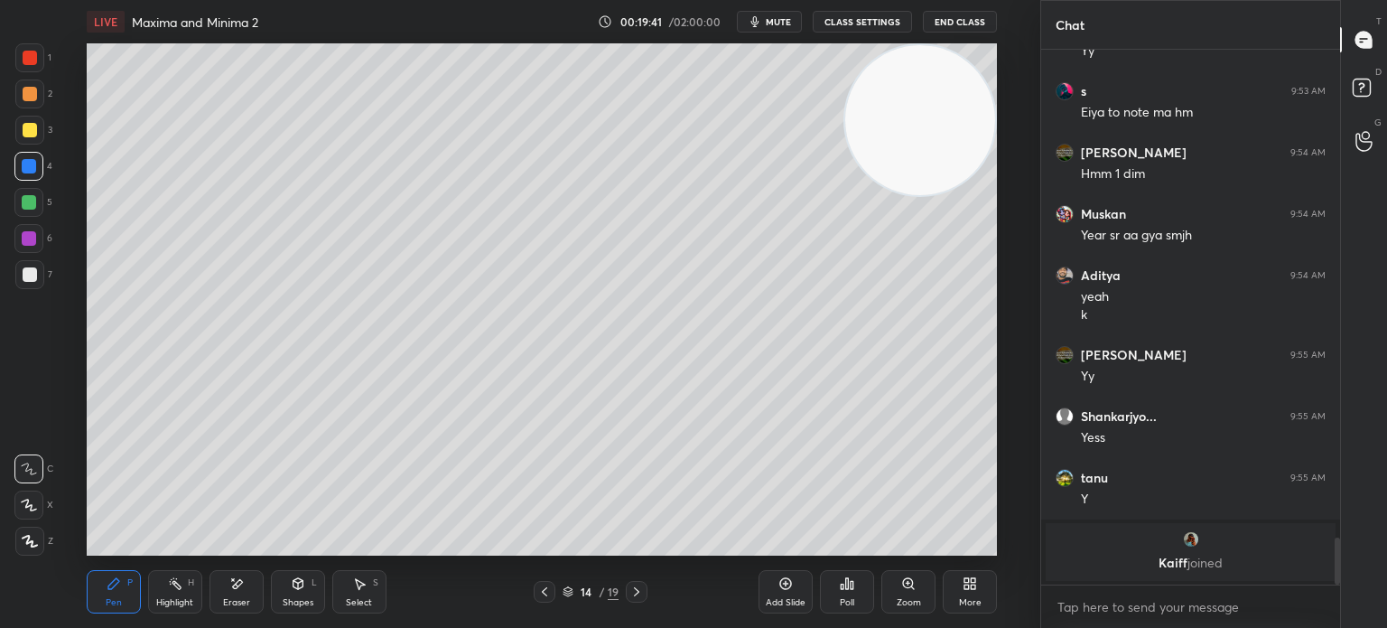
click at [29, 288] on div at bounding box center [29, 274] width 29 height 29
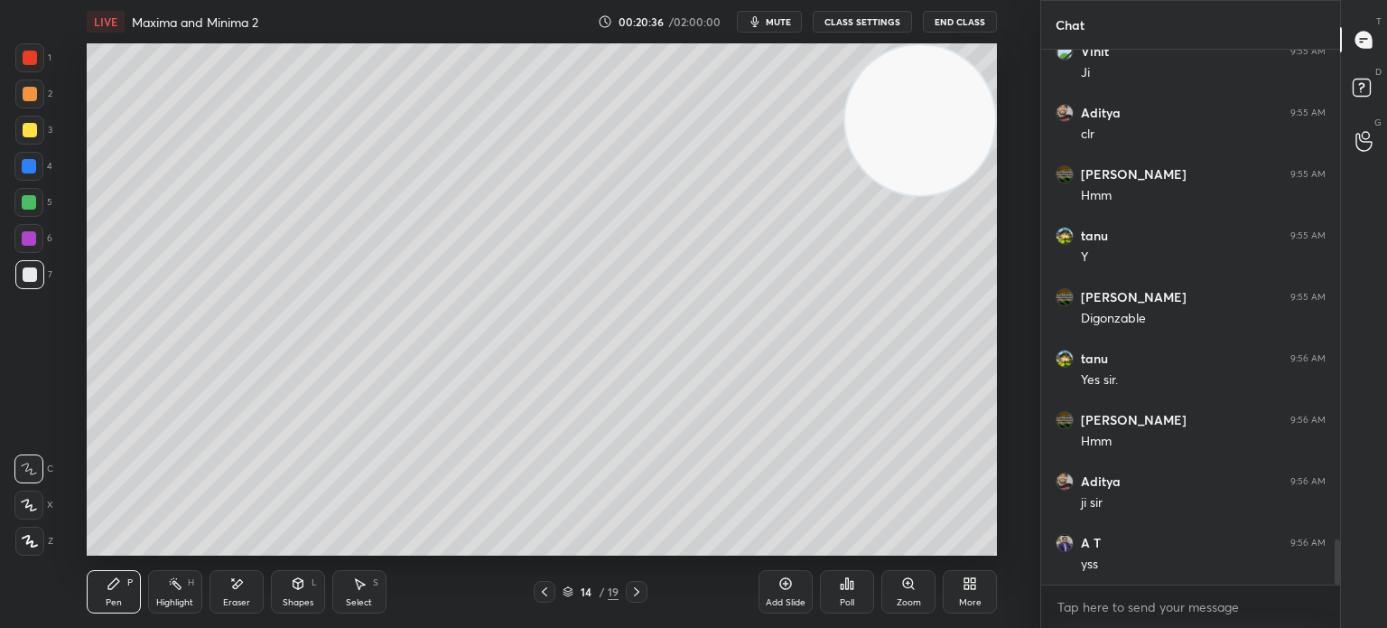
scroll to position [5840, 0]
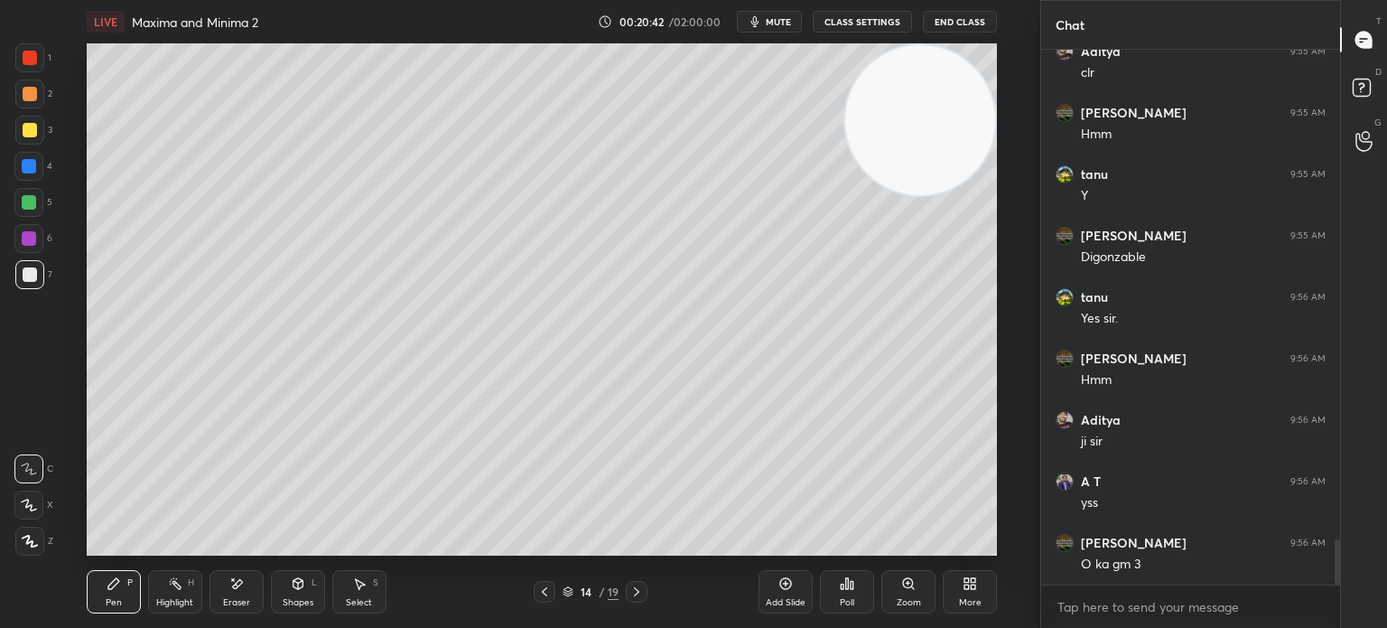
click at [780, 598] on div "Add Slide" at bounding box center [786, 602] width 40 height 9
drag, startPoint x: 316, startPoint y: 584, endPoint x: 314, endPoint y: 615, distance: 30.8
click at [314, 587] on div "Shapes L" at bounding box center [298, 591] width 54 height 43
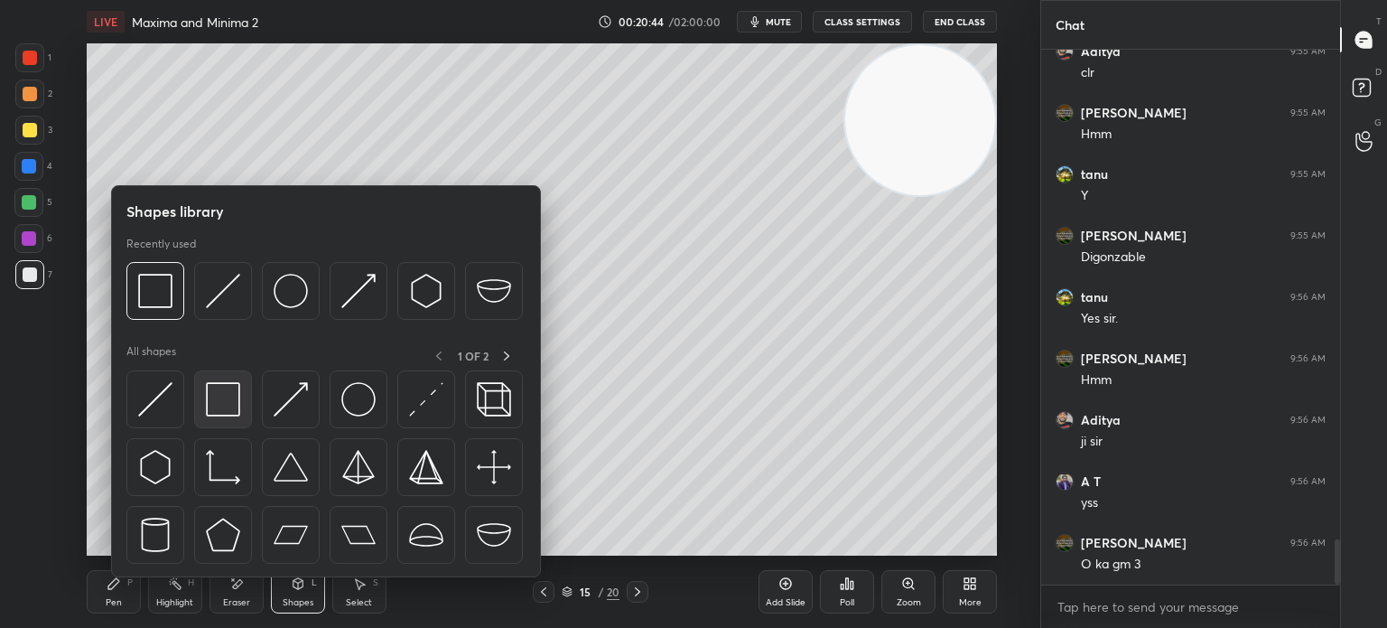
click at [237, 415] on img at bounding box center [223, 399] width 34 height 34
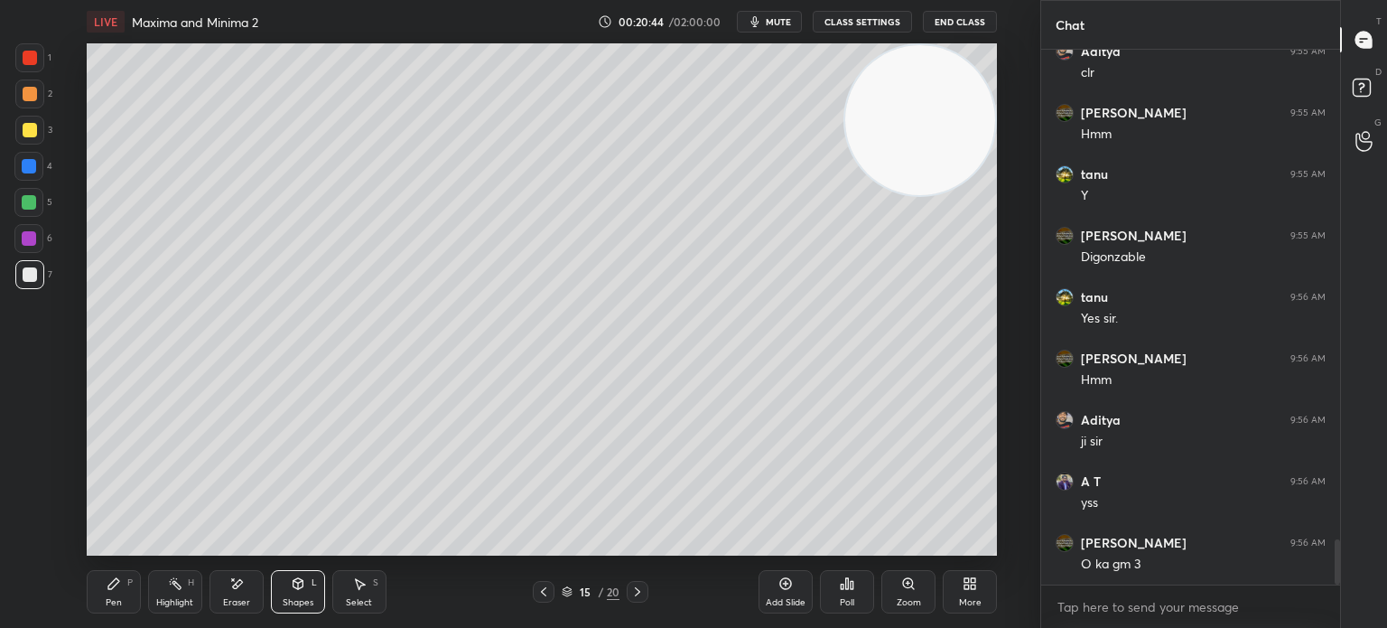
click at [33, 59] on div at bounding box center [30, 58] width 14 height 14
click at [300, 601] on div "Shapes" at bounding box center [298, 602] width 31 height 9
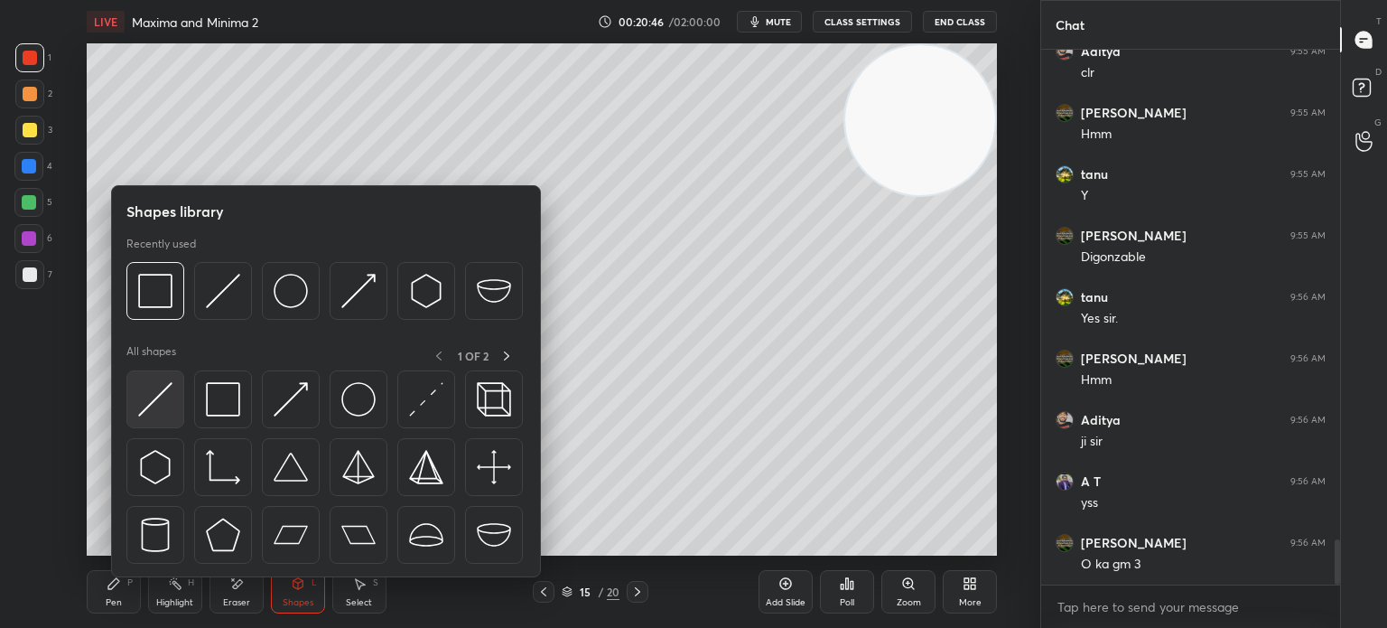
click at [161, 407] on img at bounding box center [155, 399] width 34 height 34
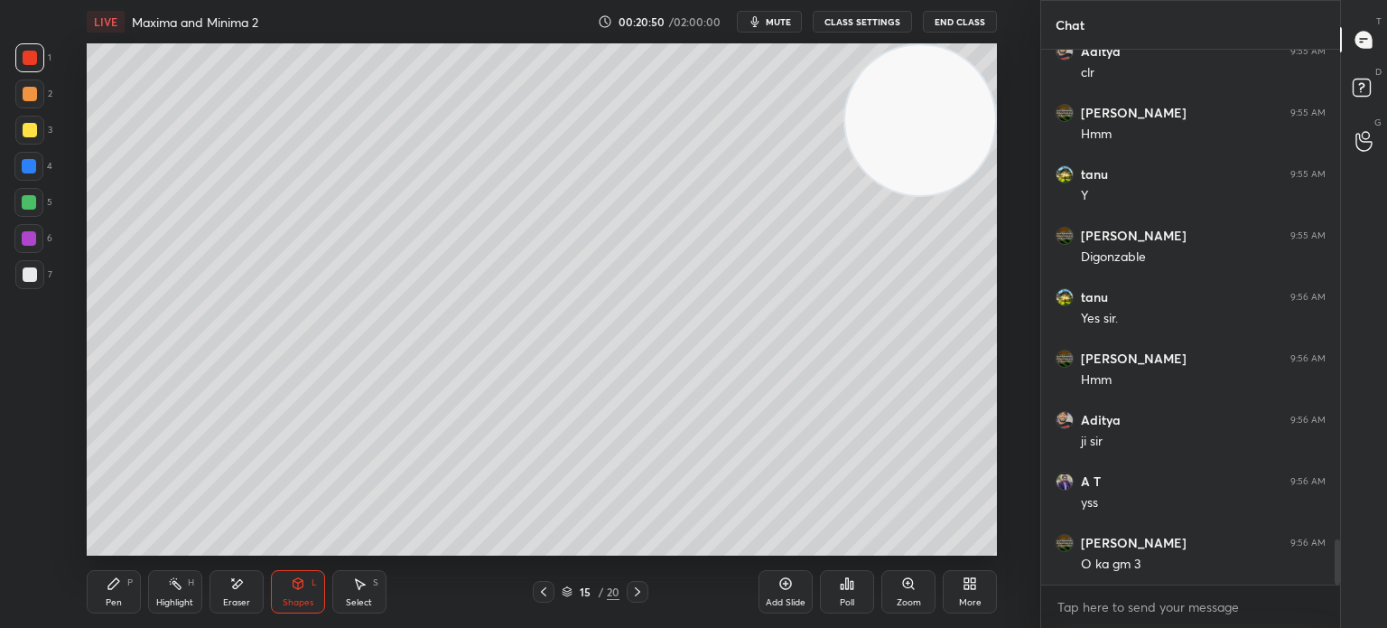
drag, startPoint x: 115, startPoint y: 599, endPoint x: 116, endPoint y: 609, distance: 10.0
click at [110, 601] on div "Pen" at bounding box center [114, 602] width 16 height 9
click at [27, 272] on div at bounding box center [30, 274] width 14 height 14
click at [545, 588] on icon at bounding box center [543, 591] width 14 height 14
click at [545, 588] on icon at bounding box center [543, 591] width 5 height 9
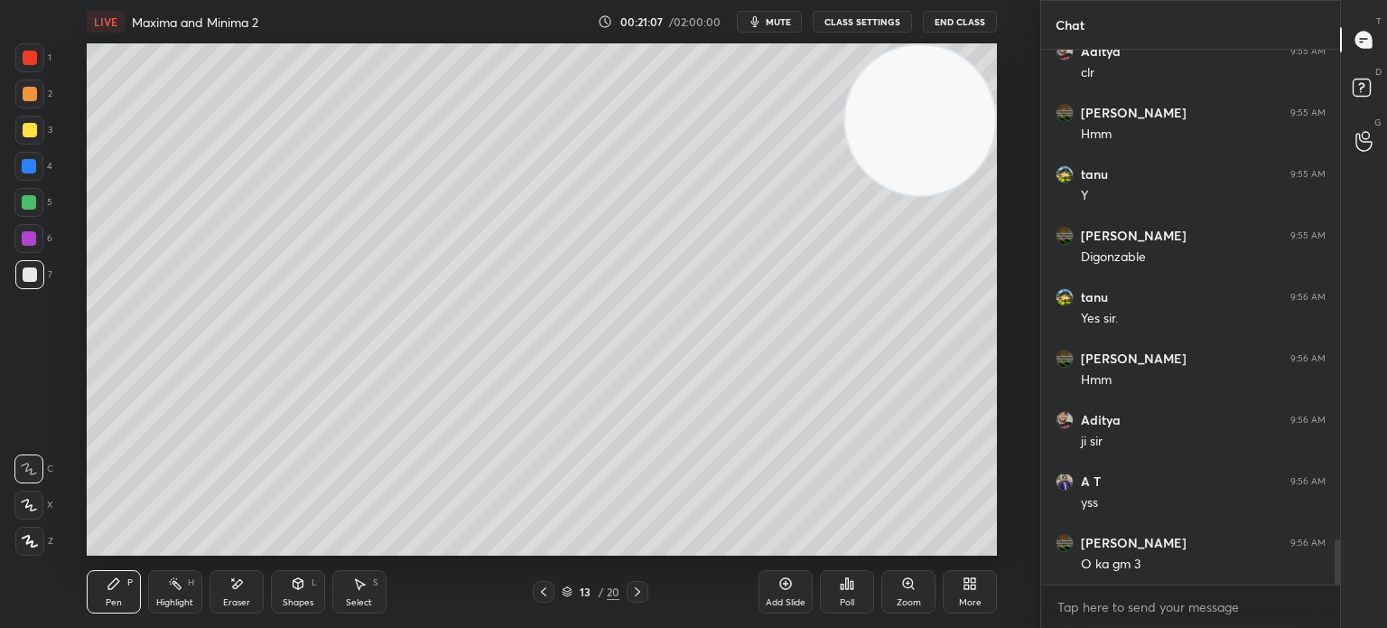
scroll to position [5858, 0]
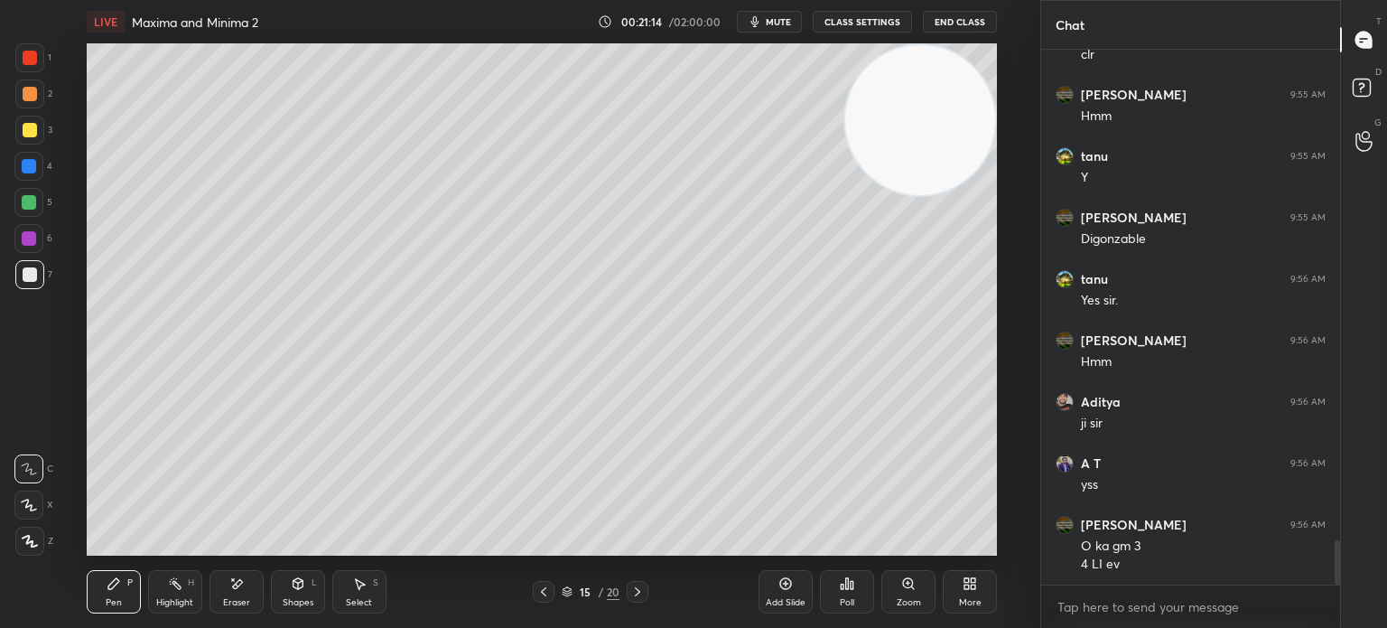
click at [38, 136] on div at bounding box center [29, 130] width 29 height 29
click at [291, 588] on icon at bounding box center [298, 583] width 14 height 14
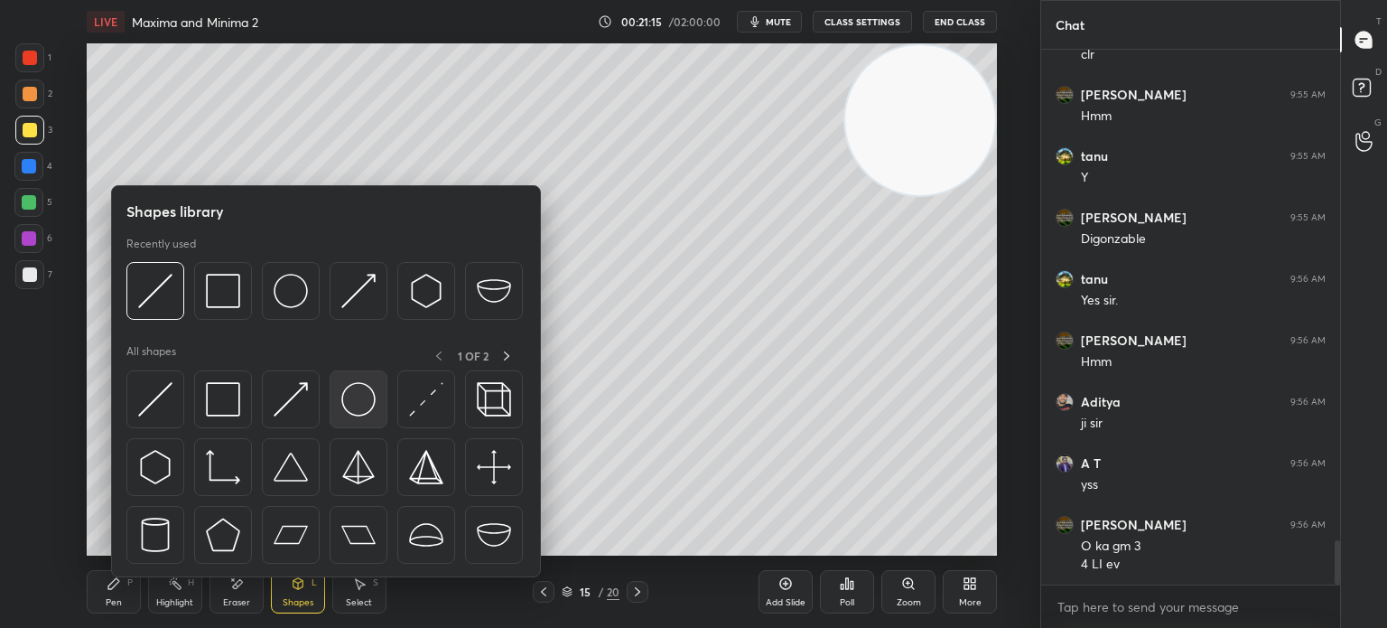
click at [350, 396] on img at bounding box center [358, 399] width 34 height 34
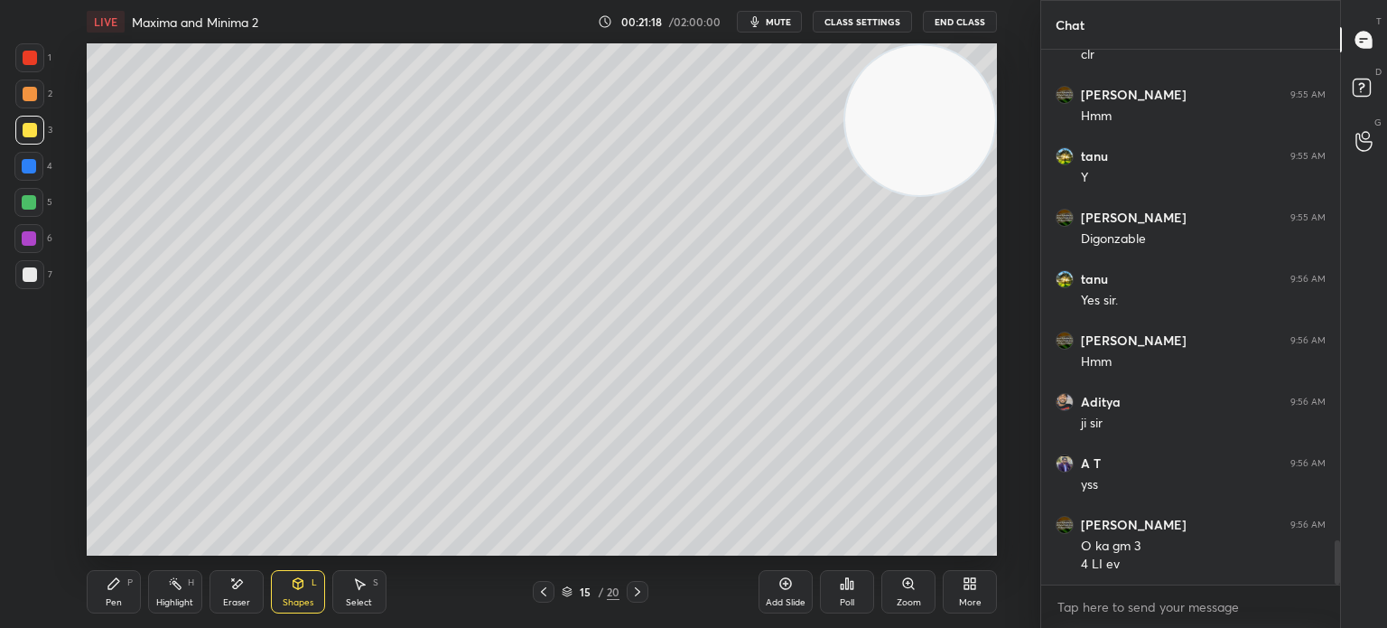
click at [37, 217] on div "5" at bounding box center [33, 206] width 38 height 36
click at [26, 243] on div at bounding box center [29, 238] width 14 height 14
click at [117, 592] on div "Pen P" at bounding box center [114, 591] width 54 height 43
click at [542, 594] on icon at bounding box center [543, 591] width 14 height 14
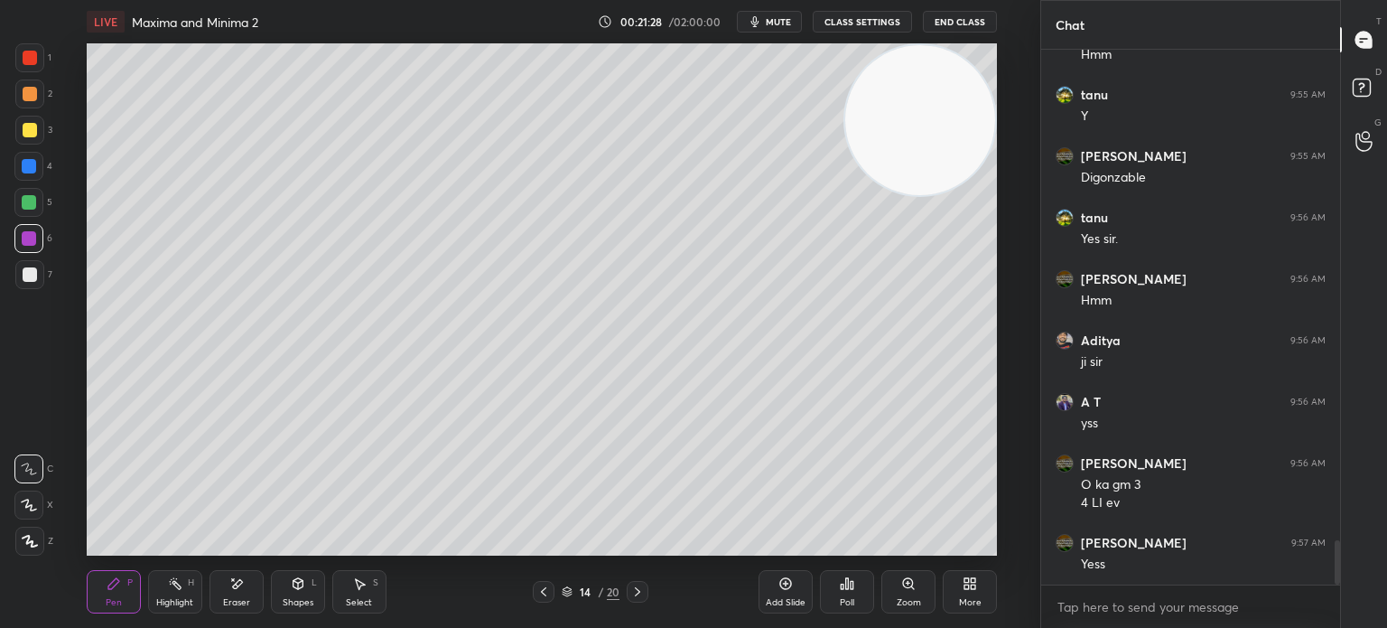
scroll to position [5980, 0]
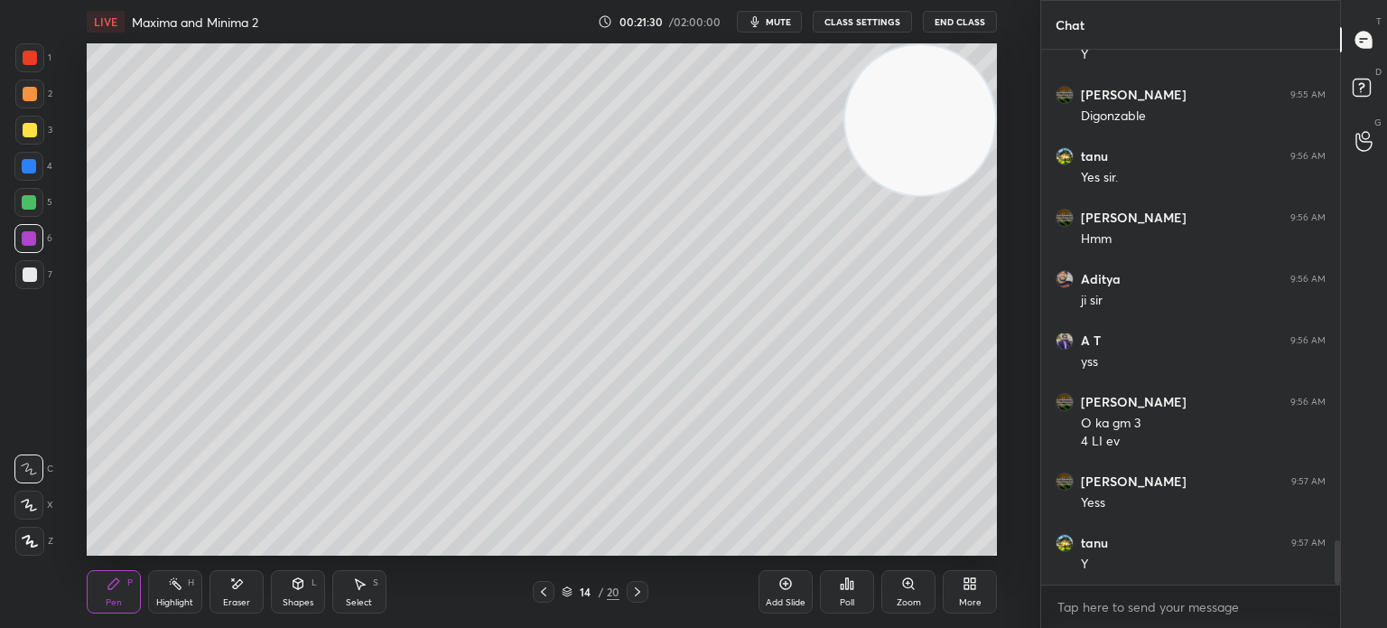
click at [633, 592] on icon at bounding box center [637, 591] width 14 height 14
drag, startPoint x: 951, startPoint y: 116, endPoint x: 811, endPoint y: 552, distance: 458.1
click at [808, 548] on div "LIVE Maxima and Minima 2 00:21:38 / 02:00:00 mute CLASS SETTINGS End Class Sett…" at bounding box center [542, 314] width 968 height 628
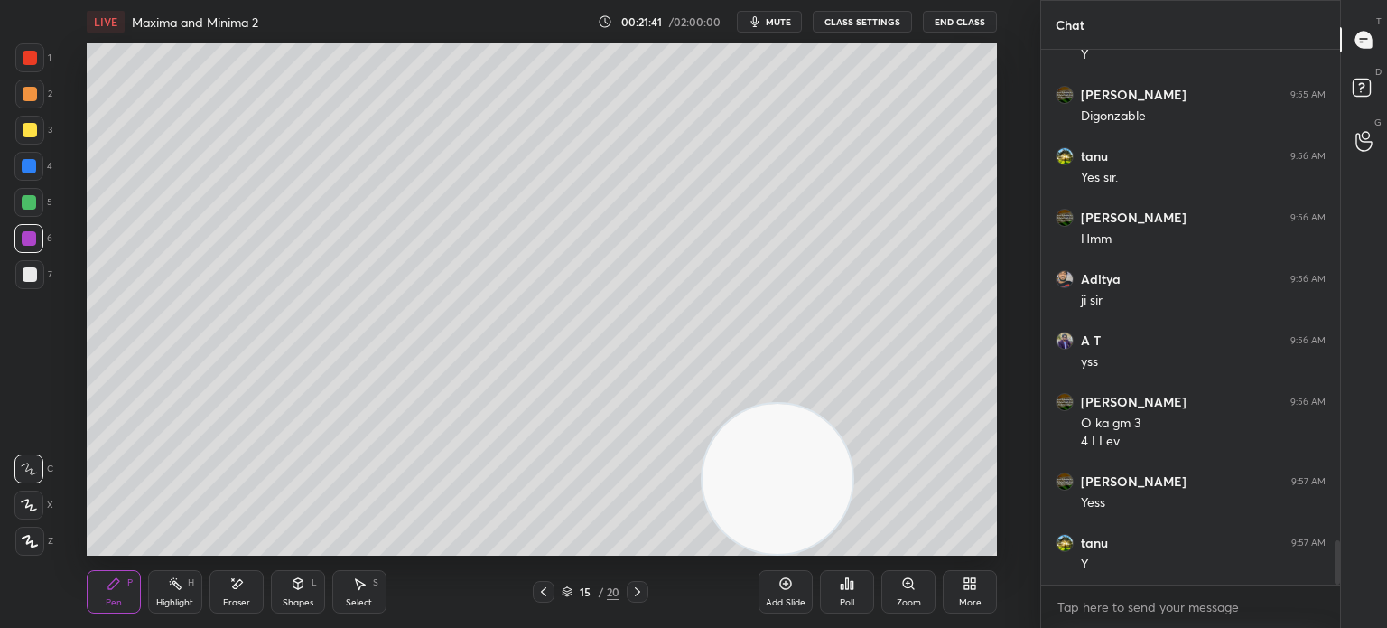
click at [546, 589] on icon at bounding box center [543, 591] width 14 height 14
drag, startPoint x: 714, startPoint y: 389, endPoint x: 725, endPoint y: 374, distance: 18.8
click at [719, 404] on video at bounding box center [778, 479] width 150 height 150
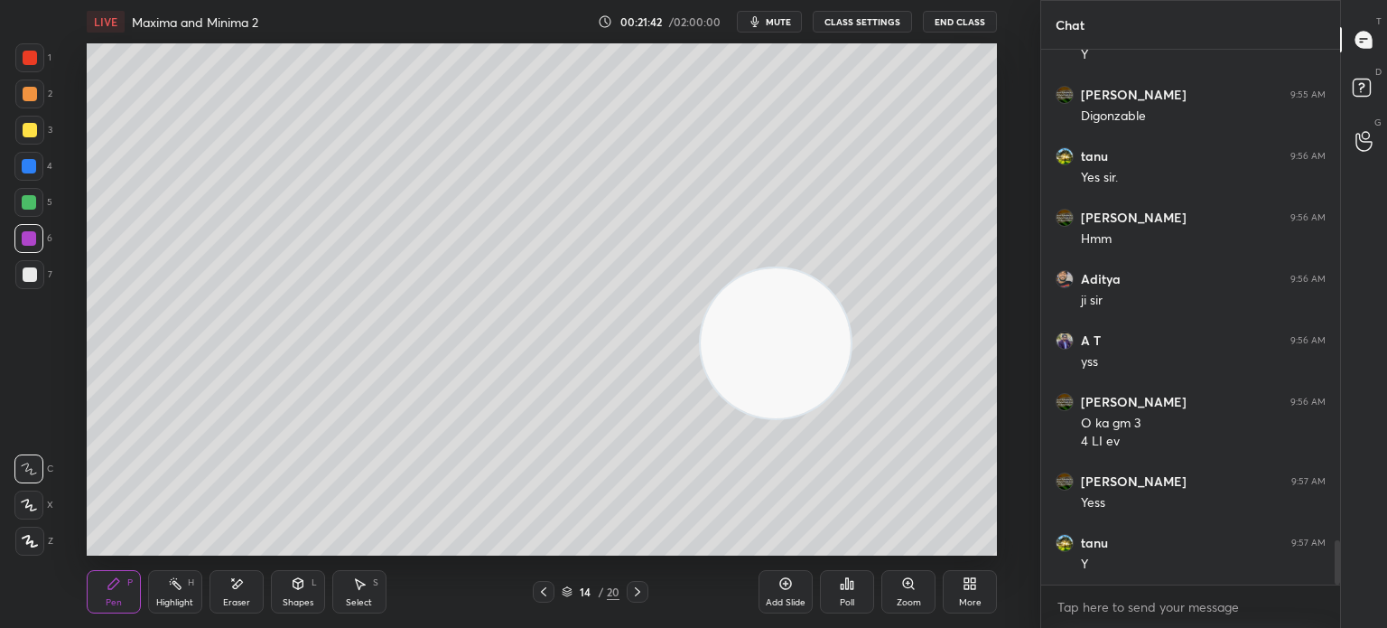
scroll to position [6042, 0]
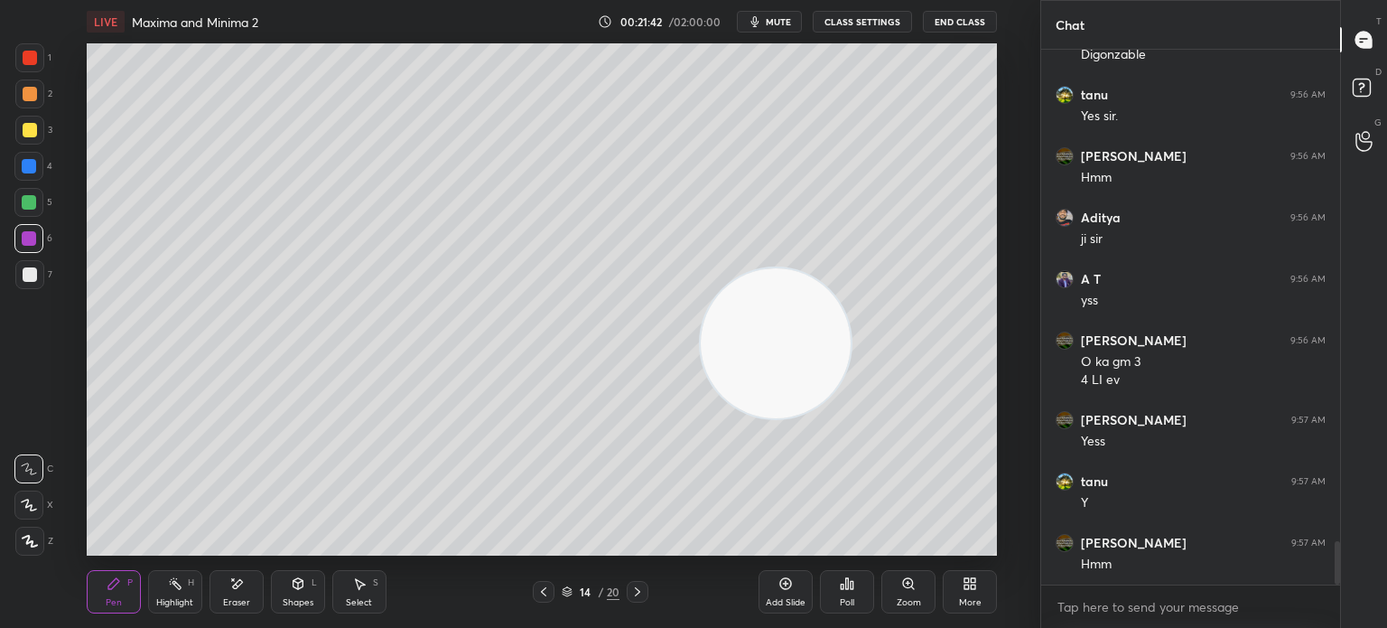
click at [1020, 506] on div "Setting up your live class Poll for secs No correct answer Start poll" at bounding box center [542, 299] width 968 height 512
click at [639, 583] on div at bounding box center [638, 592] width 22 height 22
click at [228, 602] on div "Eraser" at bounding box center [236, 602] width 27 height 9
click at [107, 591] on div "Pen P" at bounding box center [114, 591] width 54 height 43
click at [29, 272] on div at bounding box center [30, 274] width 14 height 14
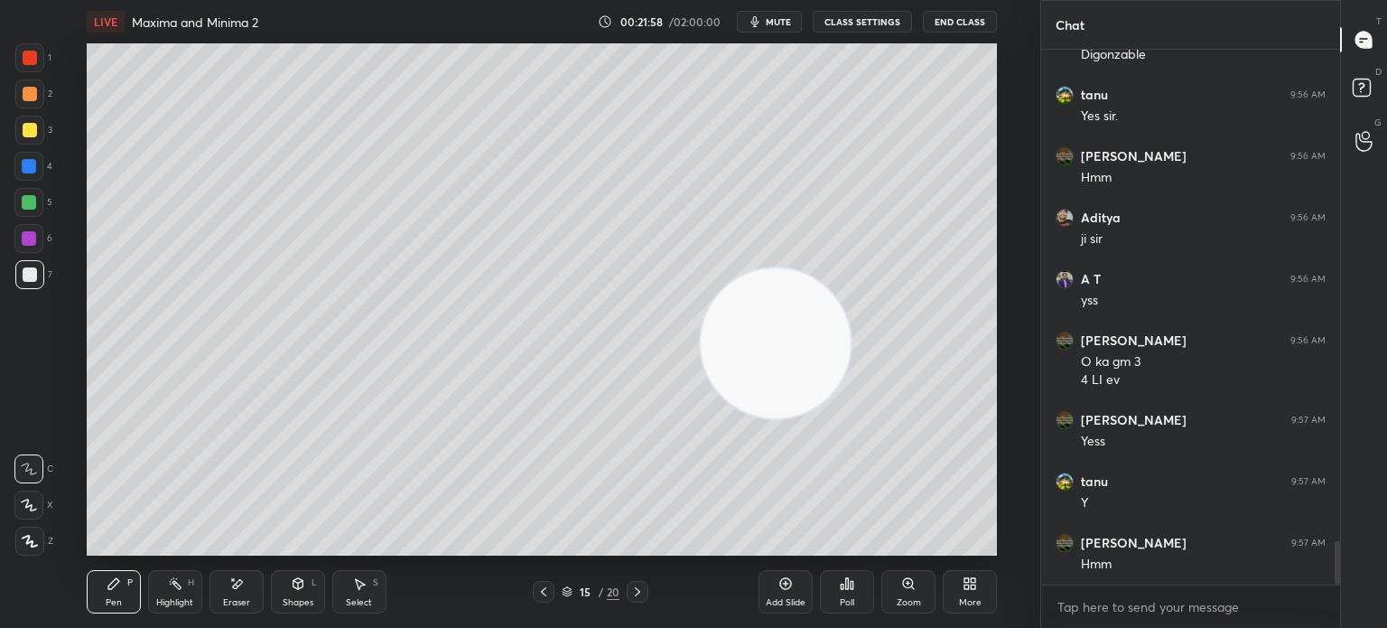
click at [36, 127] on div at bounding box center [29, 130] width 29 height 29
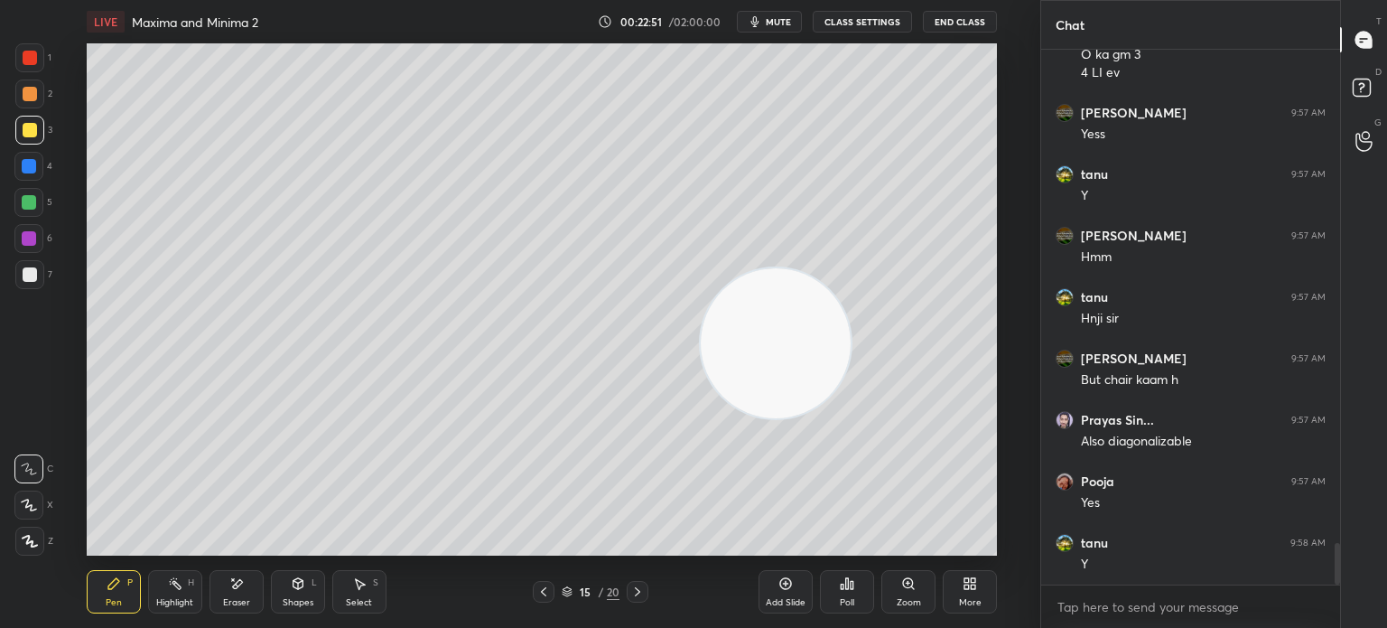
scroll to position [6410, 0]
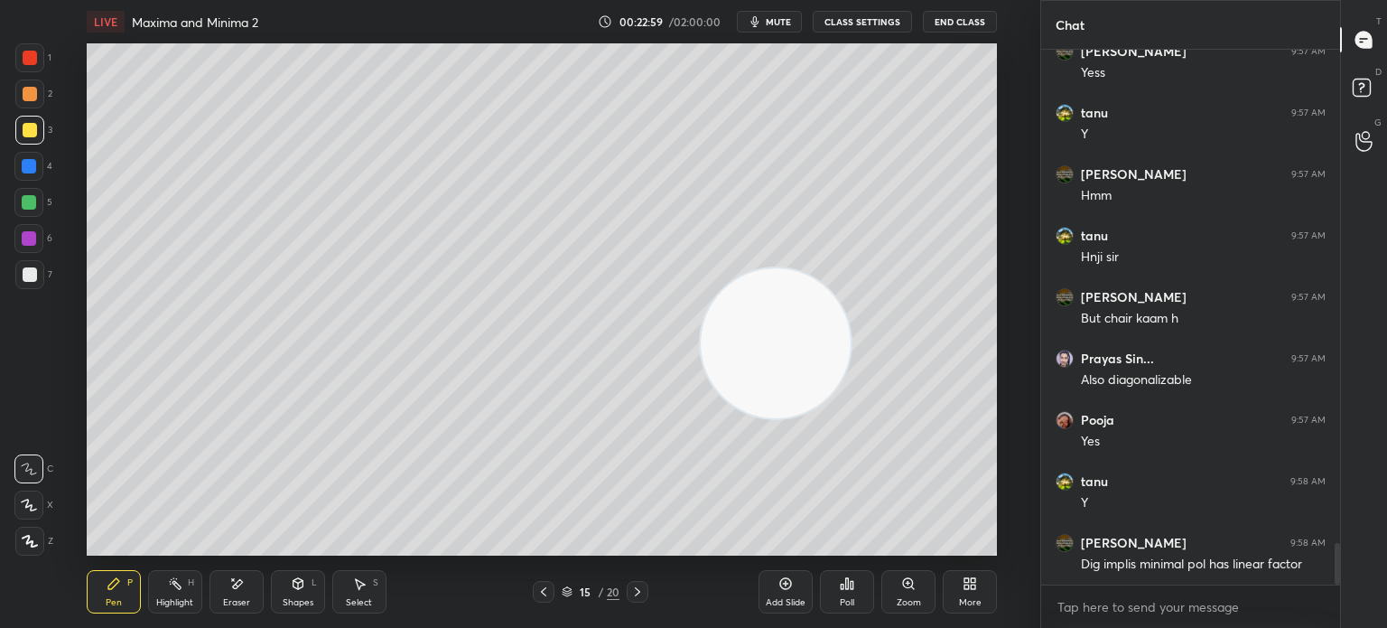
click at [300, 591] on div "Shapes L" at bounding box center [298, 591] width 54 height 43
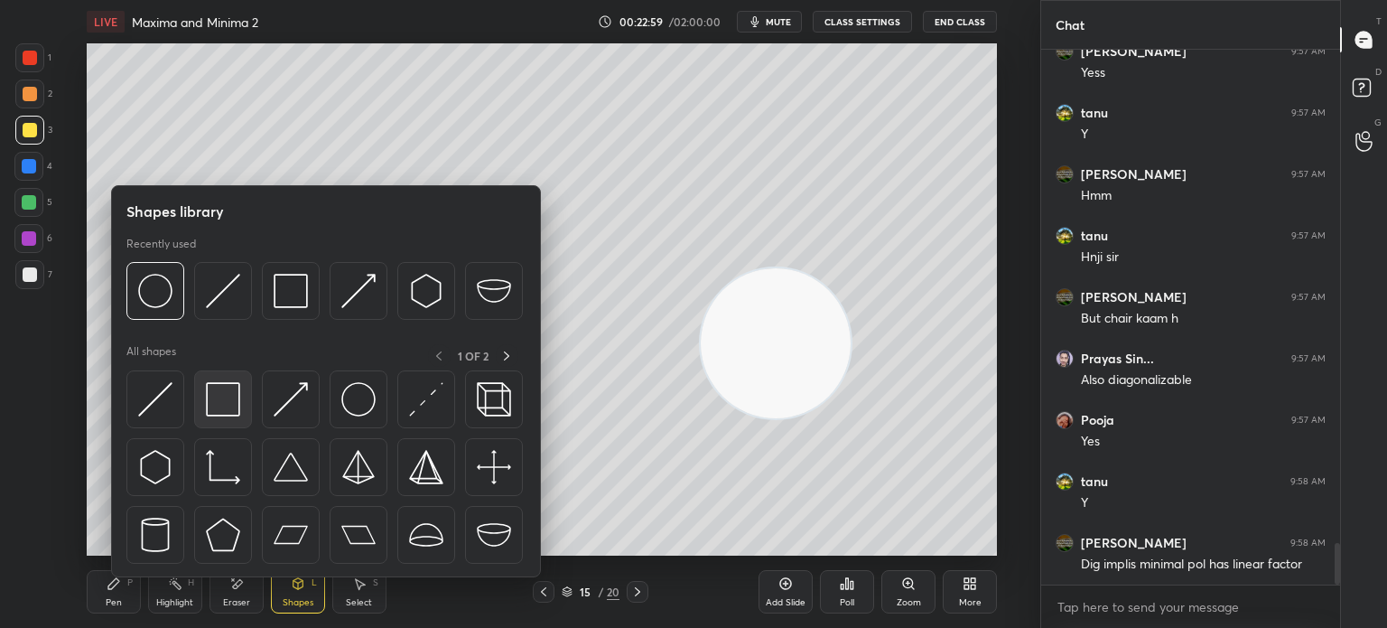
click at [217, 420] on div at bounding box center [223, 399] width 58 height 58
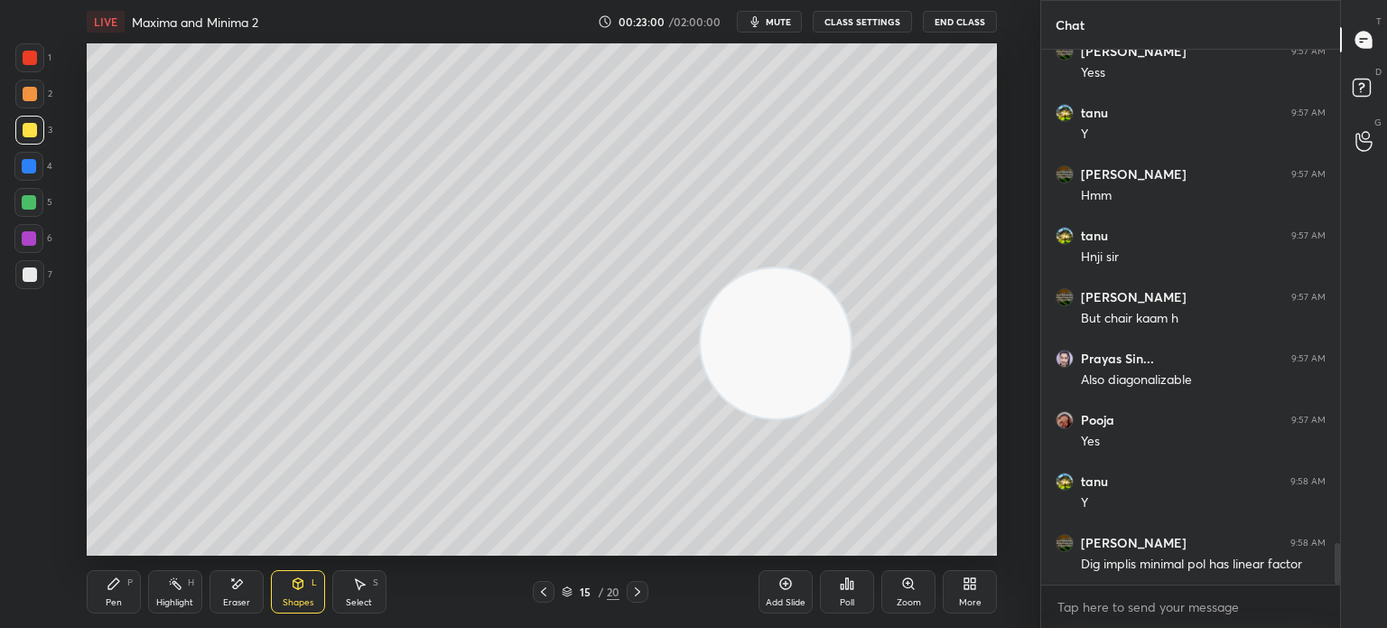
click at [32, 62] on div at bounding box center [30, 58] width 14 height 14
click at [33, 169] on div at bounding box center [28, 166] width 29 height 29
click at [117, 600] on div "Pen P" at bounding box center [114, 591] width 54 height 43
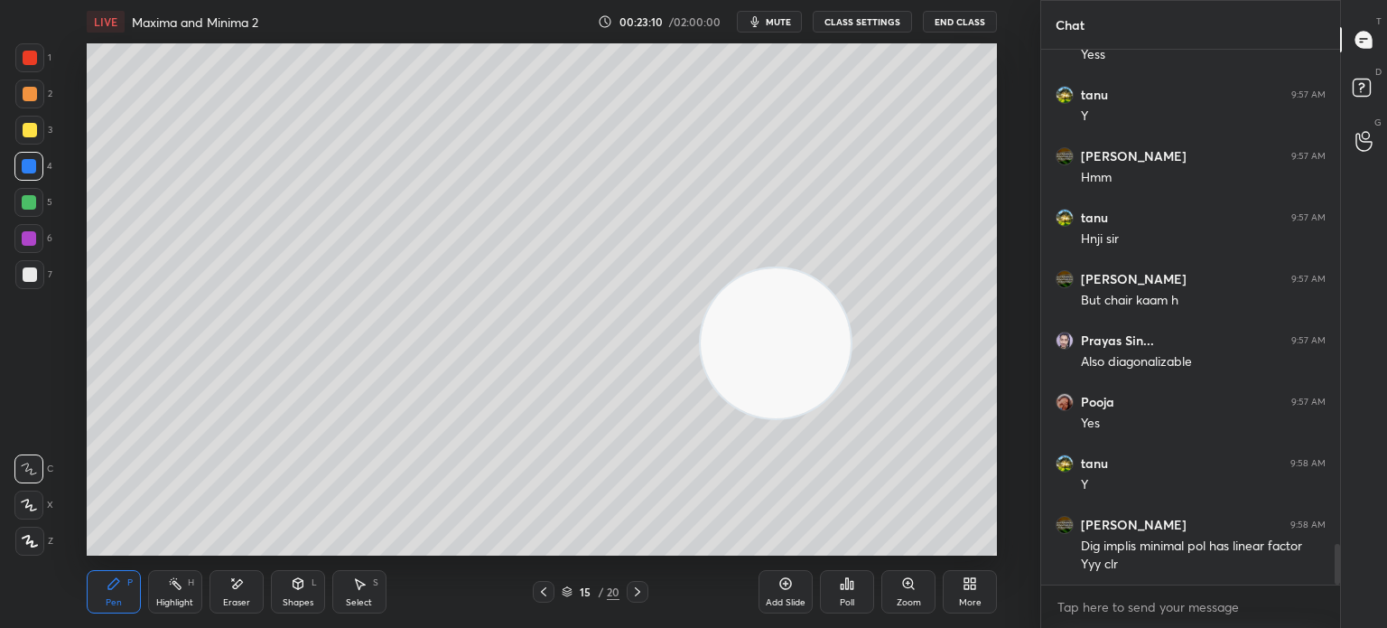
click at [34, 476] on div at bounding box center [28, 468] width 29 height 29
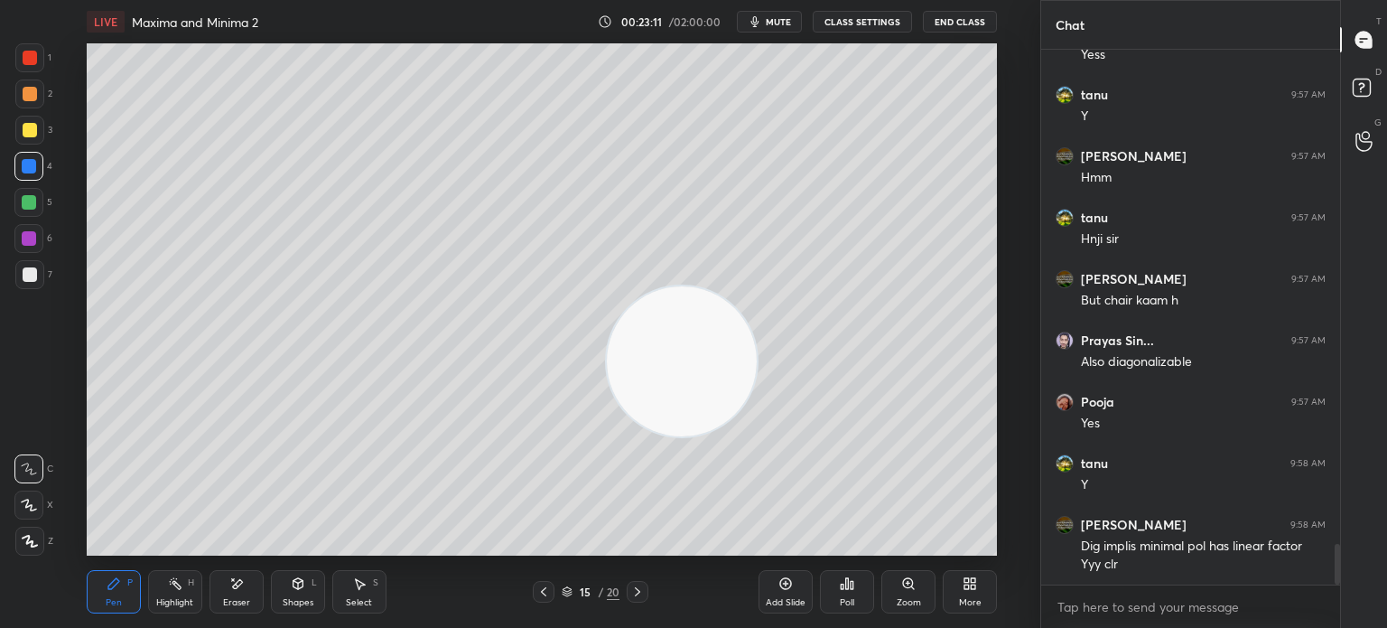
drag, startPoint x: 706, startPoint y: 386, endPoint x: 65, endPoint y: 559, distance: 664.3
click at [70, 569] on div "LIVE Maxima and Minima 2 00:23:11 / 02:00:00 mute CLASS SETTINGS End Class Sett…" at bounding box center [542, 314] width 968 height 628
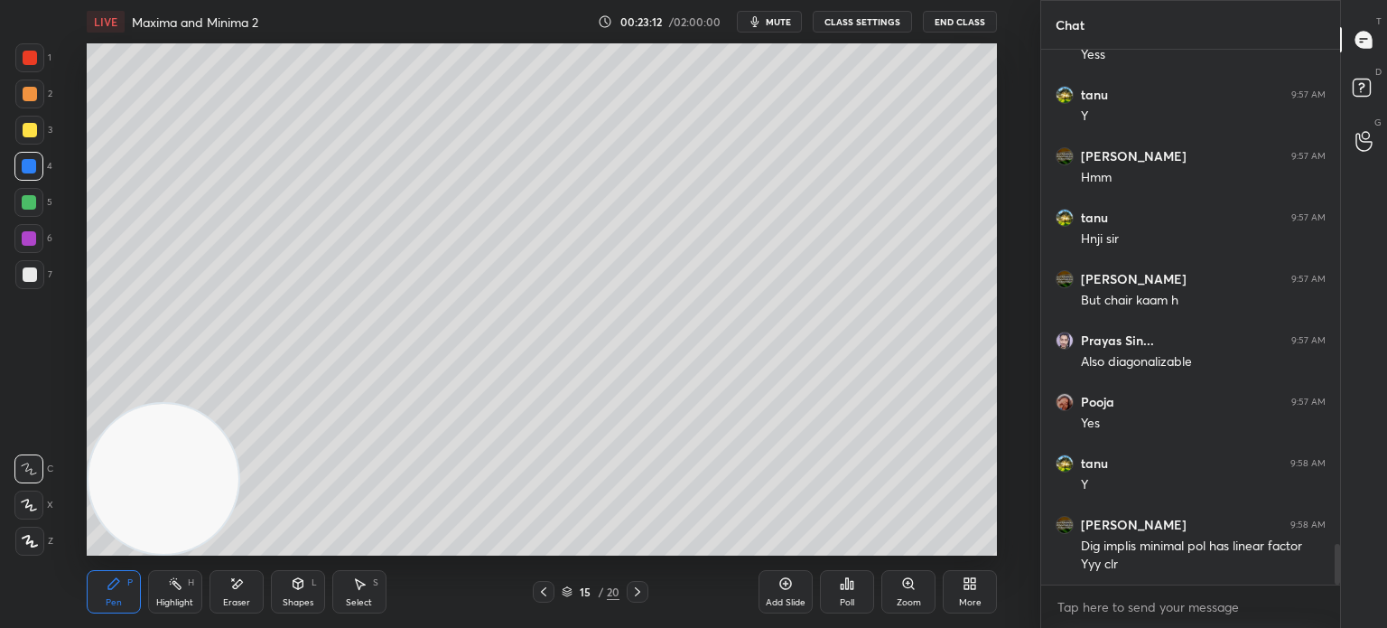
click at [109, 595] on div "Pen P" at bounding box center [114, 591] width 54 height 43
click at [25, 302] on div "1 2 3 4 5 6 7 C X Z E E Erase all H H" at bounding box center [29, 299] width 58 height 512
click at [33, 278] on div at bounding box center [30, 274] width 14 height 14
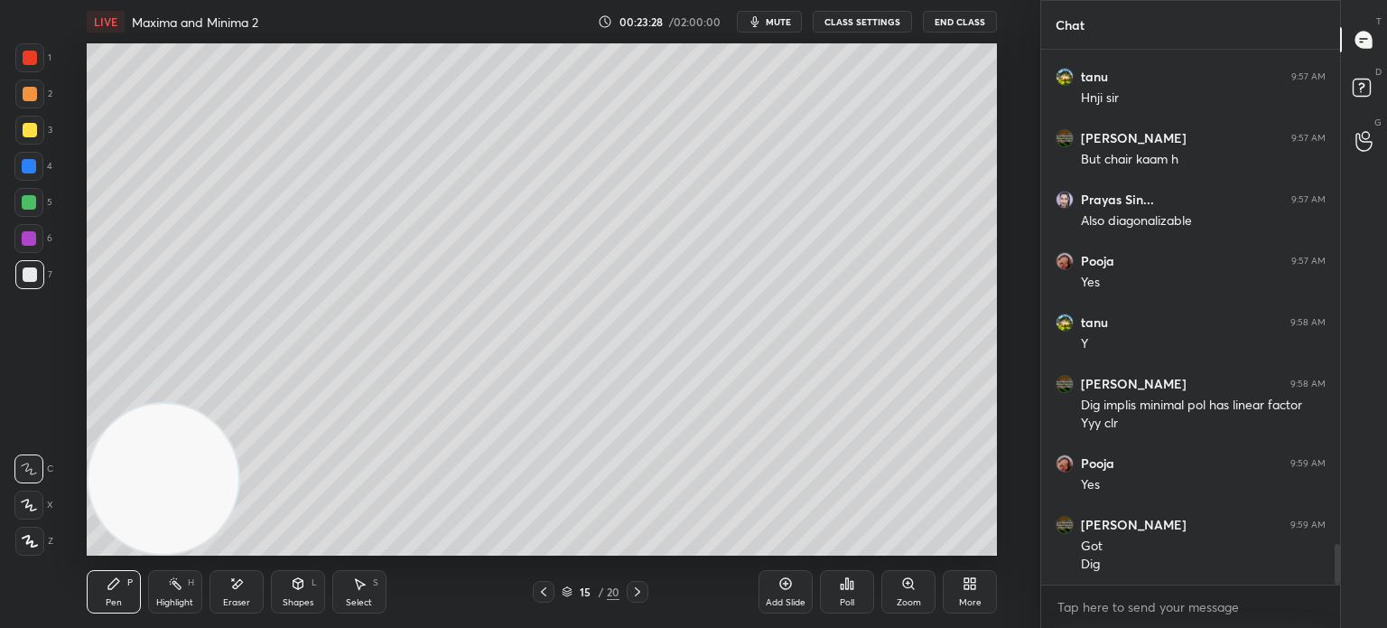
scroll to position [6631, 0]
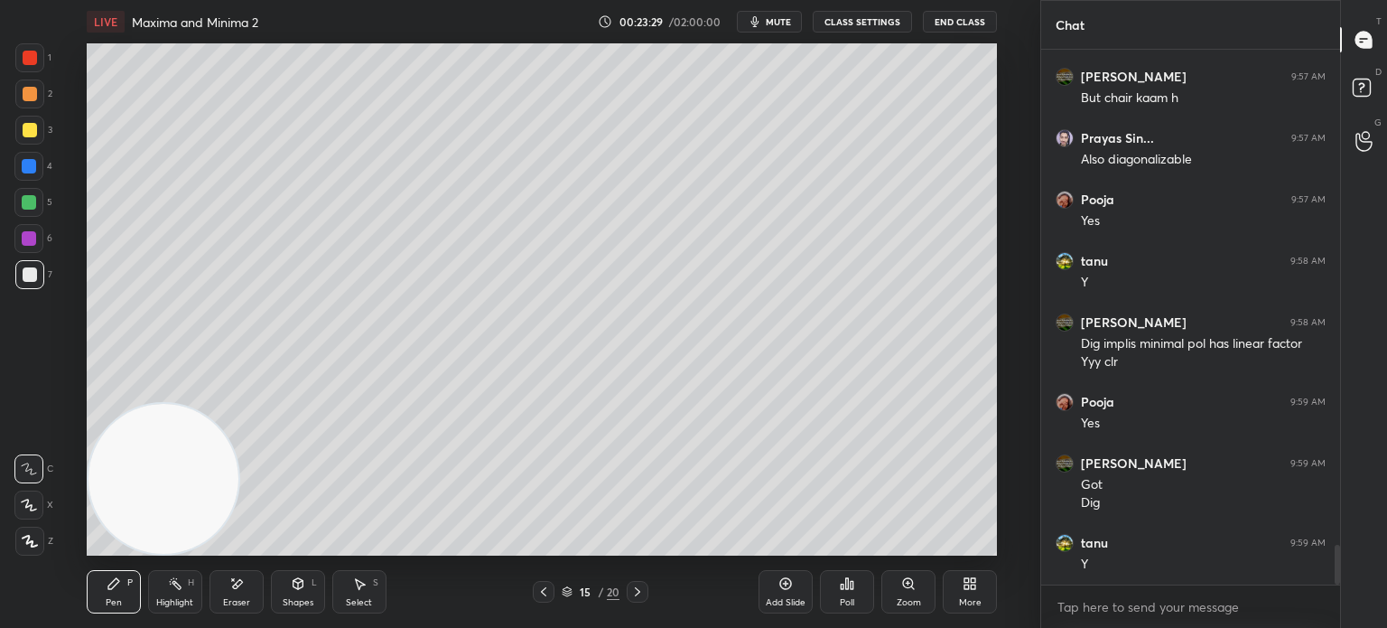
click at [22, 102] on div at bounding box center [29, 93] width 29 height 29
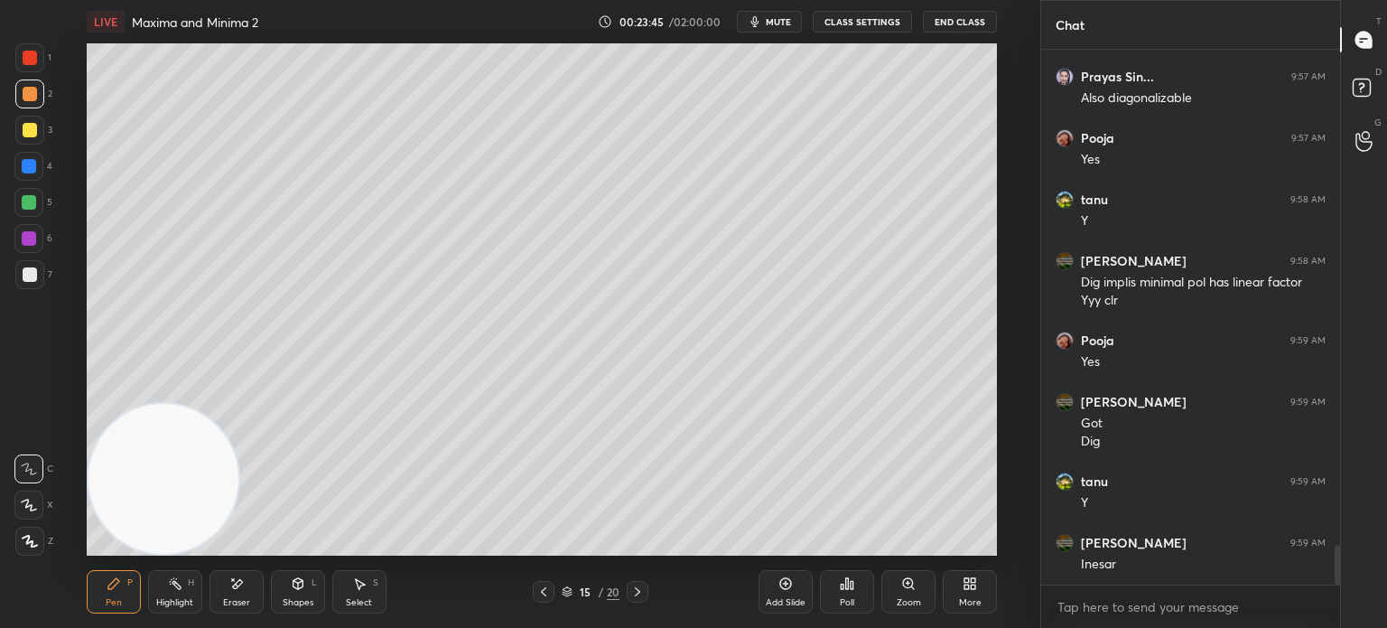
click at [33, 159] on div at bounding box center [29, 166] width 14 height 14
click at [1005, 361] on div "Setting up your live class Poll for secs No correct answer Start poll" at bounding box center [542, 299] width 968 height 512
drag, startPoint x: 20, startPoint y: 277, endPoint x: 32, endPoint y: 268, distance: 14.8
click at [24, 277] on div at bounding box center [30, 274] width 14 height 14
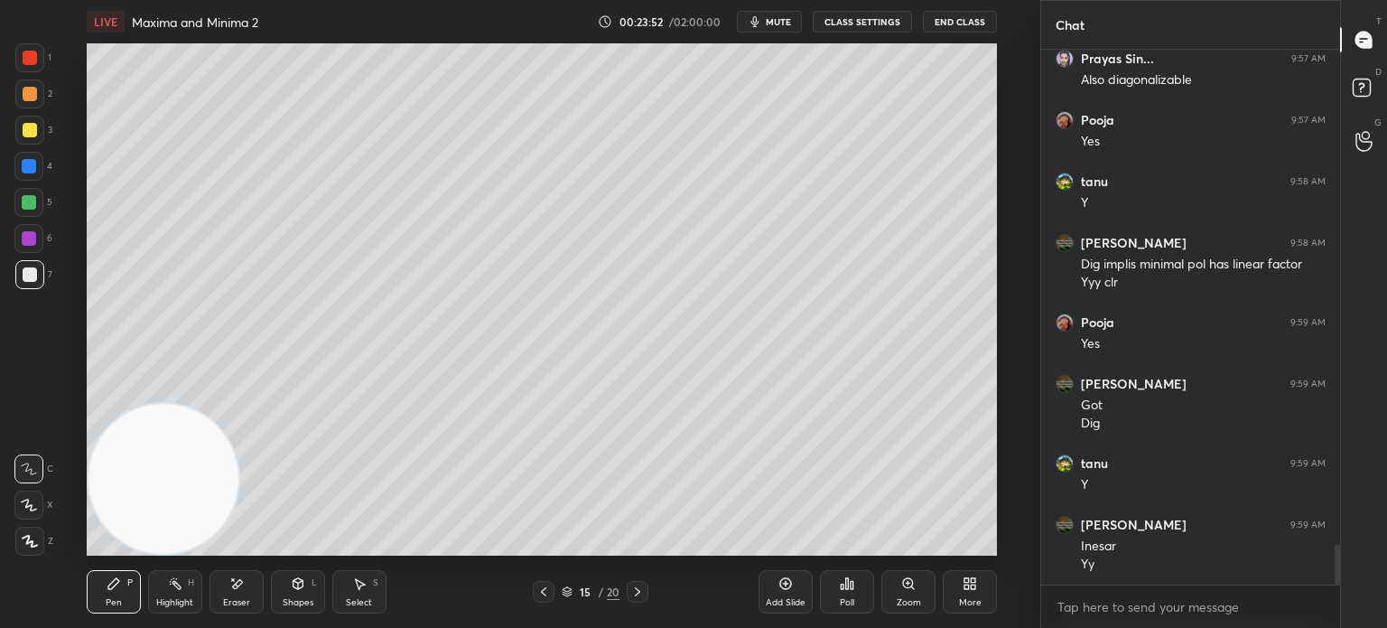
scroll to position [6772, 0]
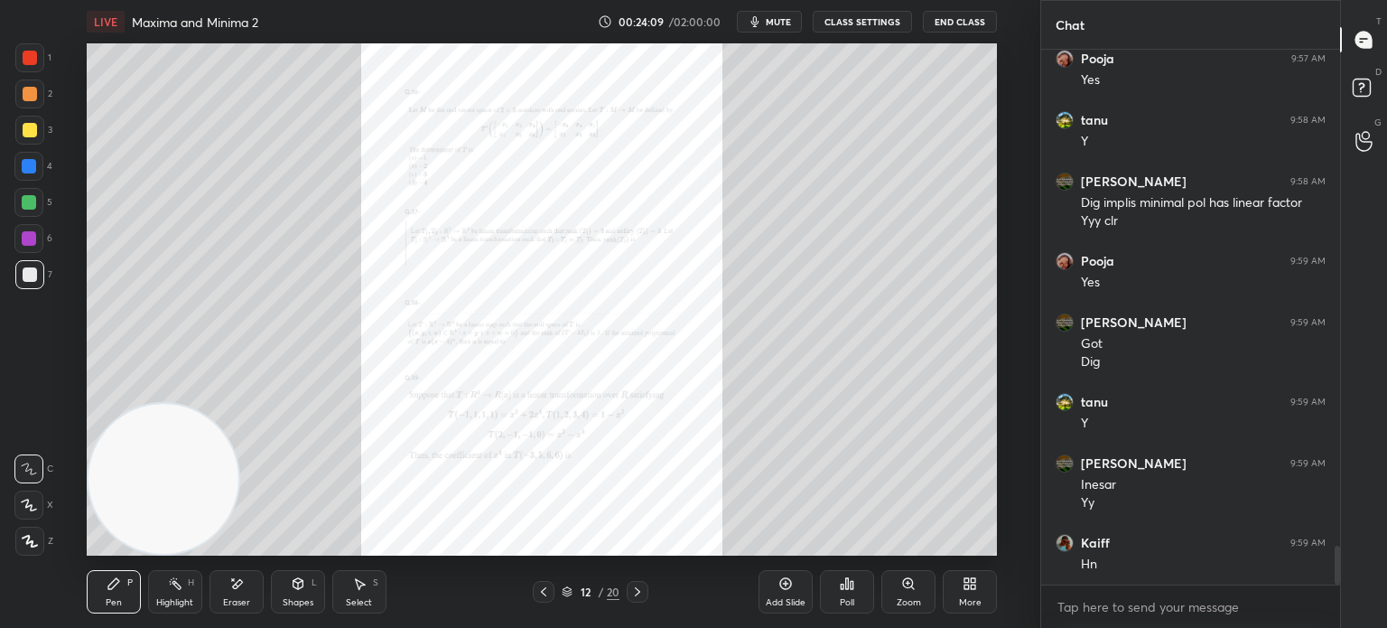
click at [906, 573] on div "Zoom" at bounding box center [908, 591] width 54 height 43
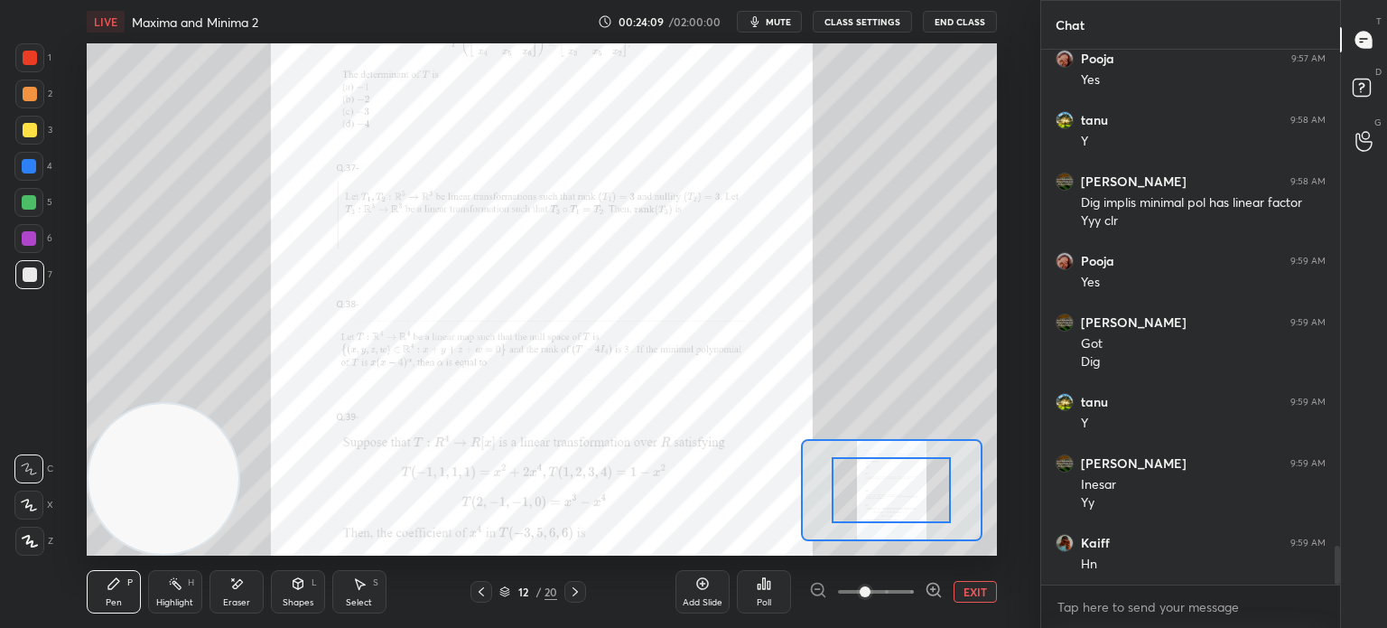
drag, startPoint x: 909, startPoint y: 575, endPoint x: 909, endPoint y: 542, distance: 33.4
click at [906, 578] on span at bounding box center [876, 591] width 76 height 27
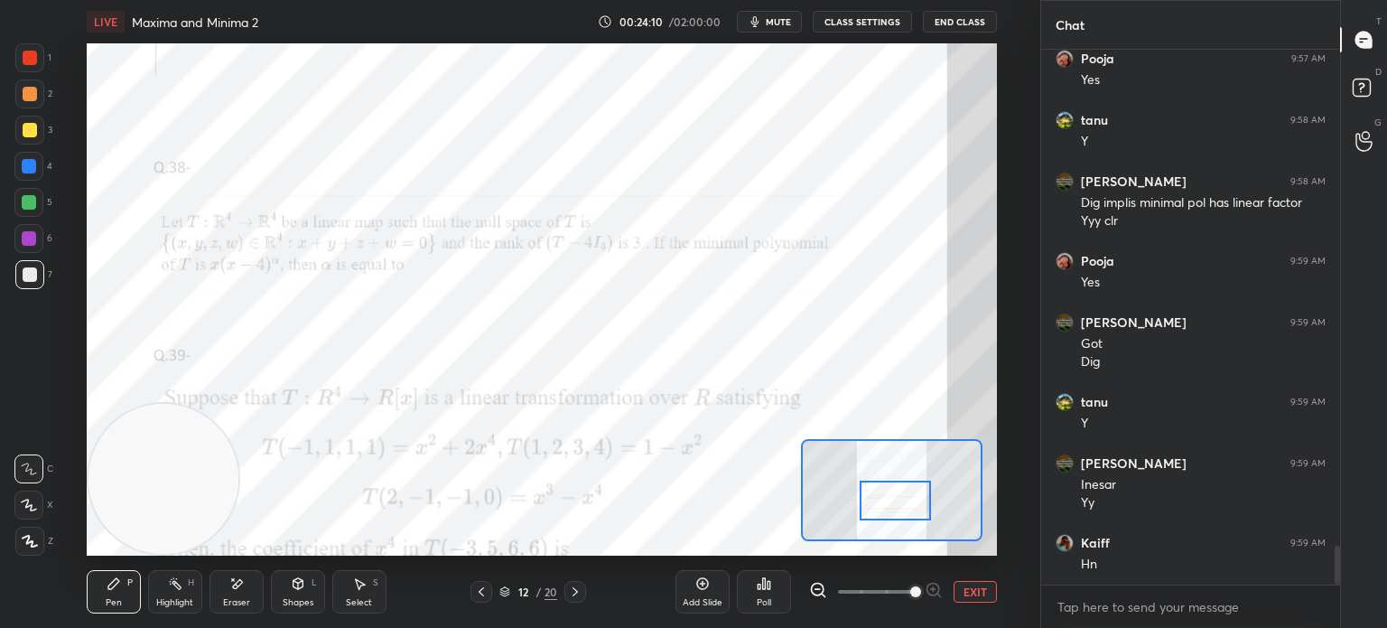
drag, startPoint x: 889, startPoint y: 485, endPoint x: 916, endPoint y: 498, distance: 29.9
click at [900, 487] on div at bounding box center [895, 500] width 71 height 40
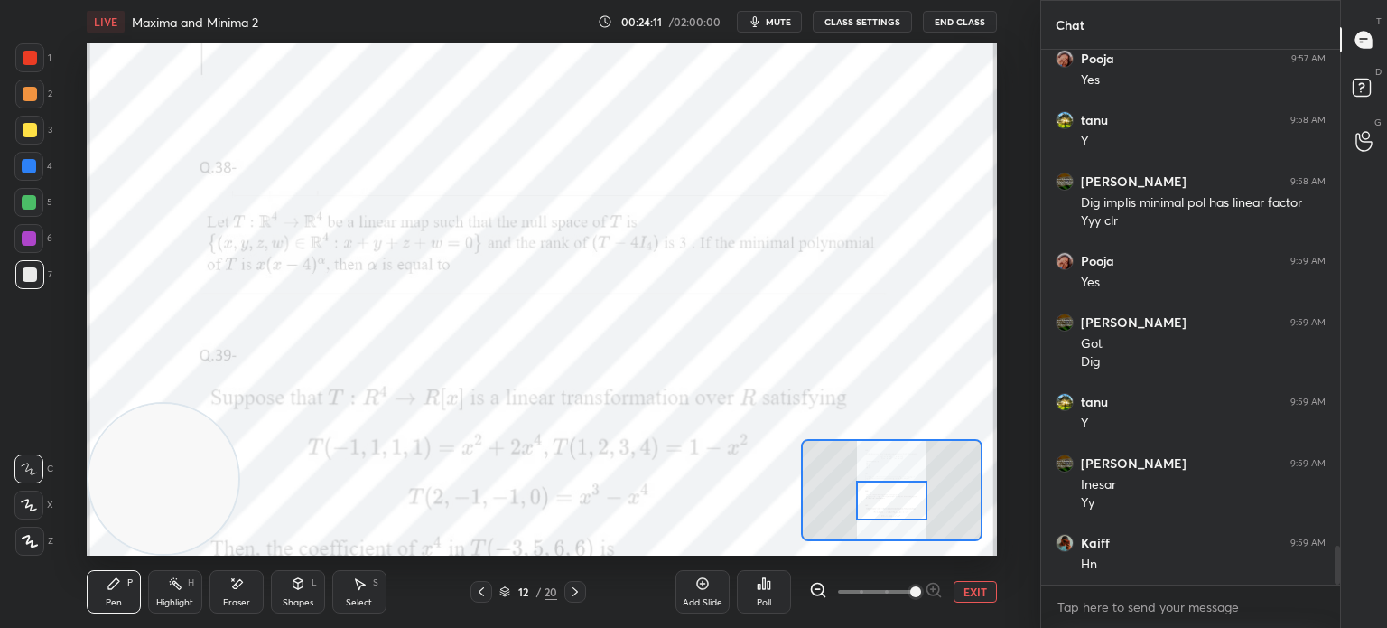
drag, startPoint x: 30, startPoint y: 235, endPoint x: 46, endPoint y: 230, distance: 16.9
click at [33, 237] on div at bounding box center [28, 238] width 29 height 29
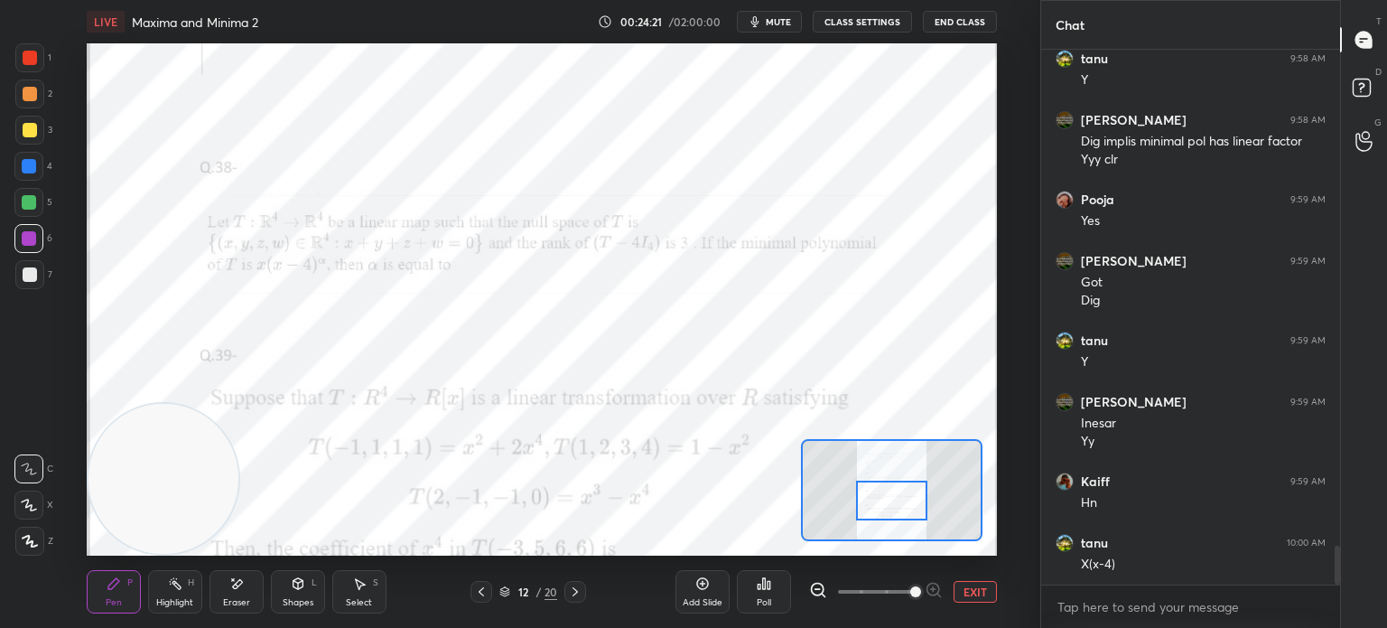
click at [893, 592] on span at bounding box center [876, 591] width 76 height 27
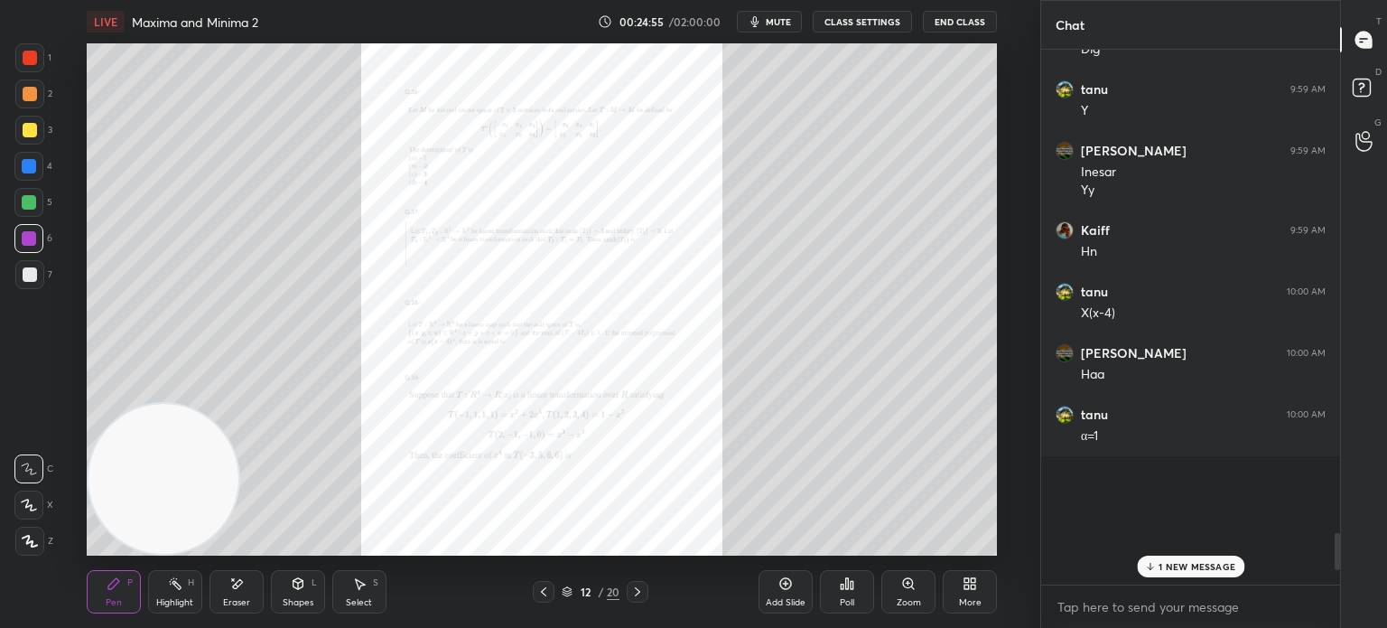
scroll to position [7115, 0]
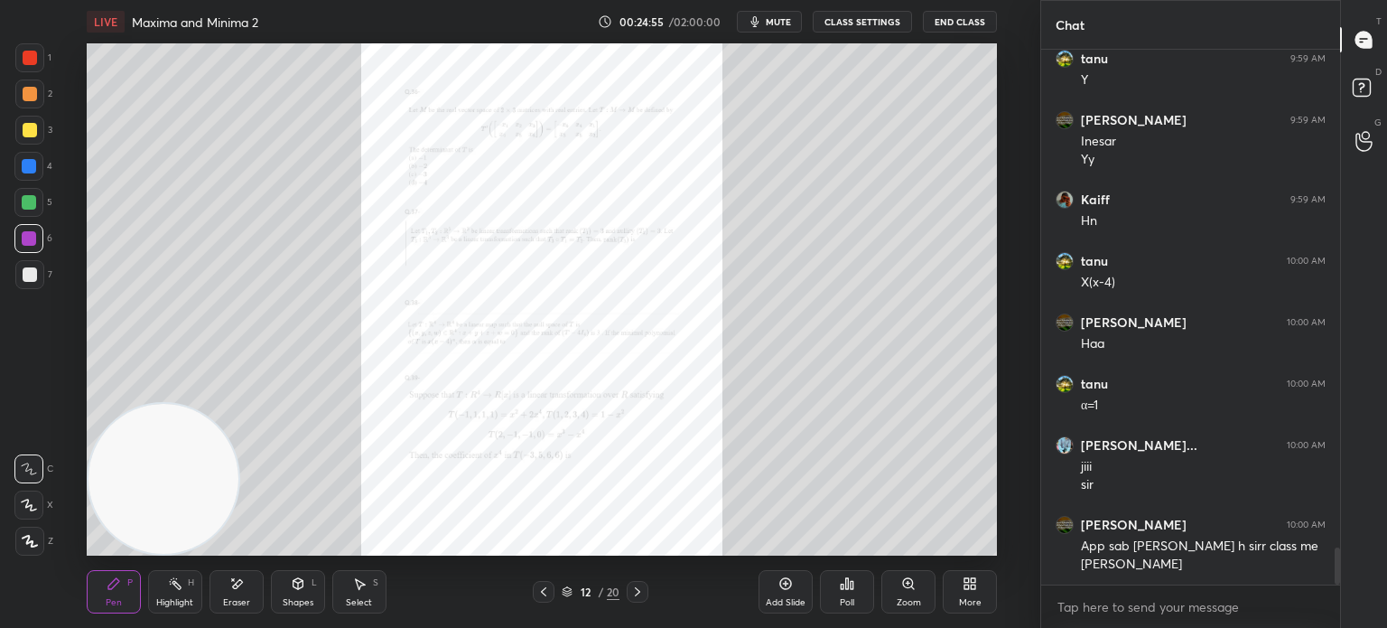
drag, startPoint x: 1337, startPoint y: 571, endPoint x: 1338, endPoint y: 615, distance: 44.3
click at [1338, 614] on div "Ms dhoni 9:59 AM Got Dig tanu 9:59 AM Y Ms dhoni 9:59 AM Inesar Yy Kaiff 9:59 A…" at bounding box center [1190, 339] width 299 height 578
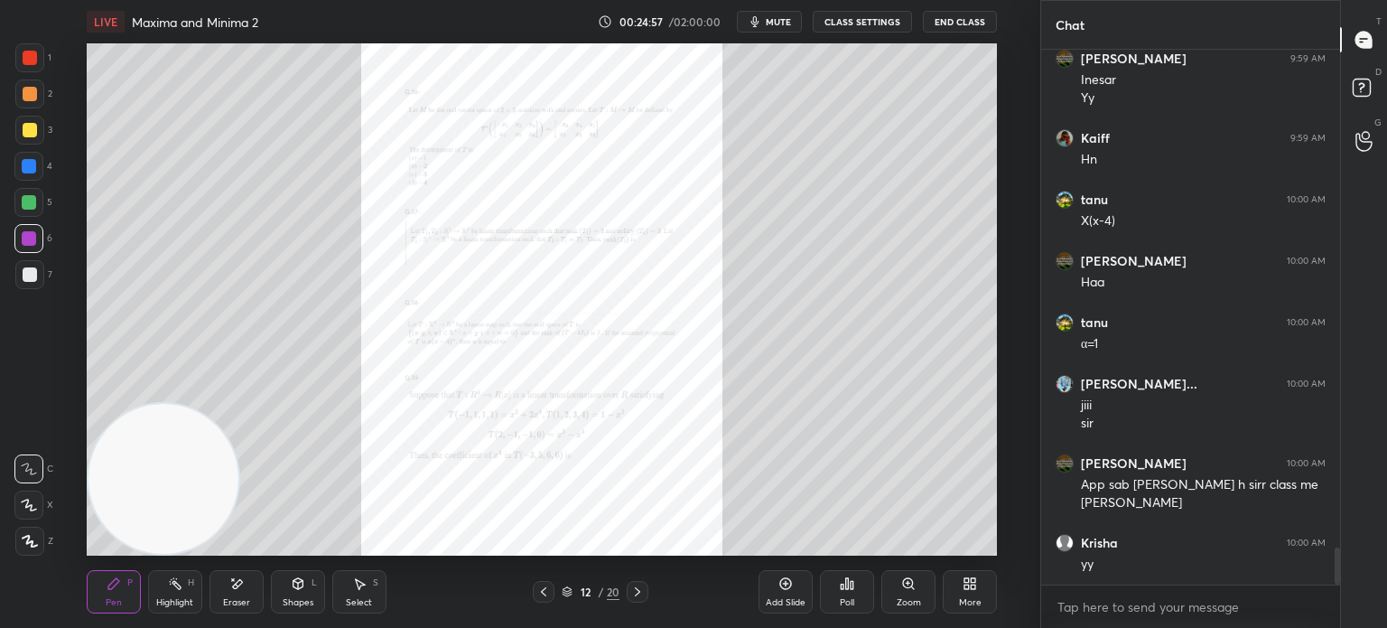
click at [899, 599] on div "Zoom" at bounding box center [909, 602] width 24 height 9
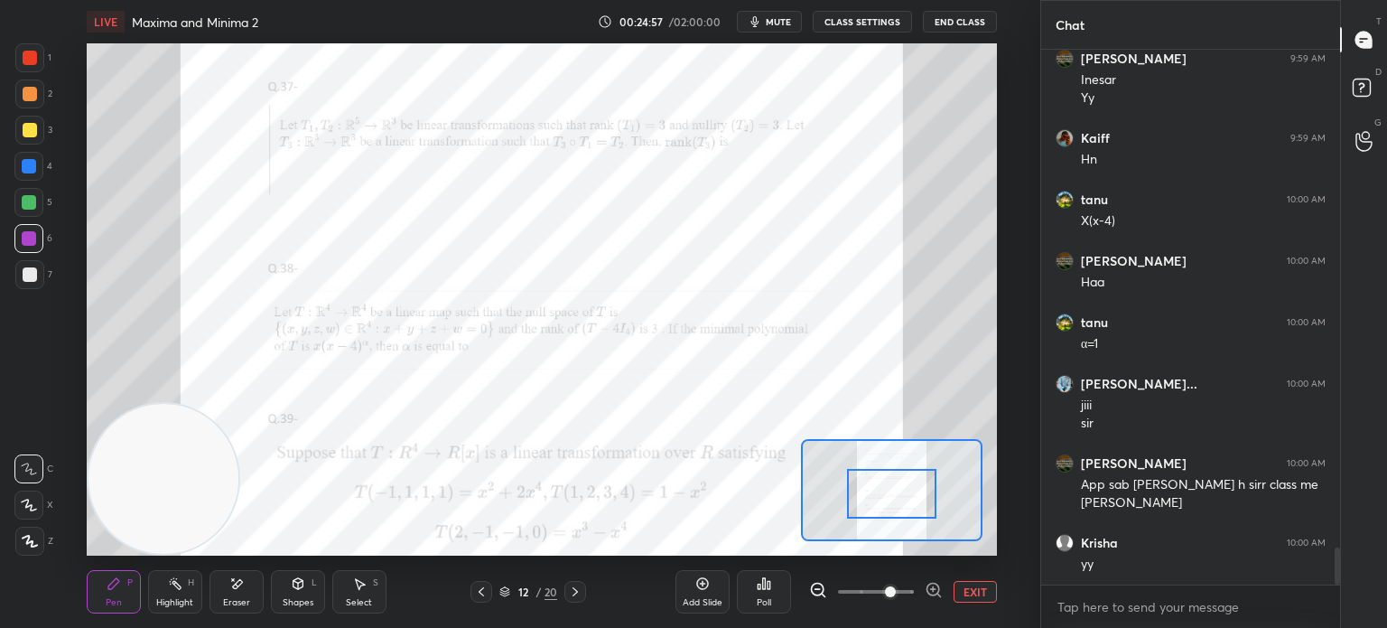
scroll to position [7238, 0]
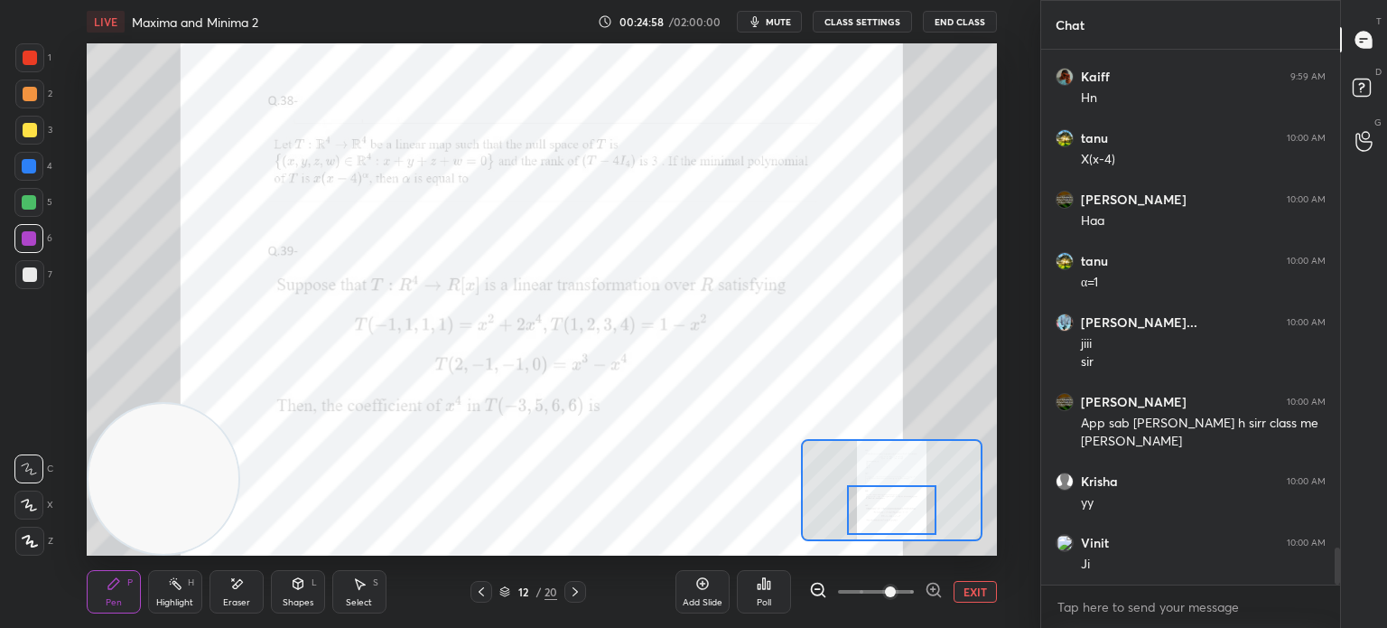
drag, startPoint x: 896, startPoint y: 516, endPoint x: 889, endPoint y: 535, distance: 20.3
click at [892, 535] on div at bounding box center [891, 510] width 89 height 50
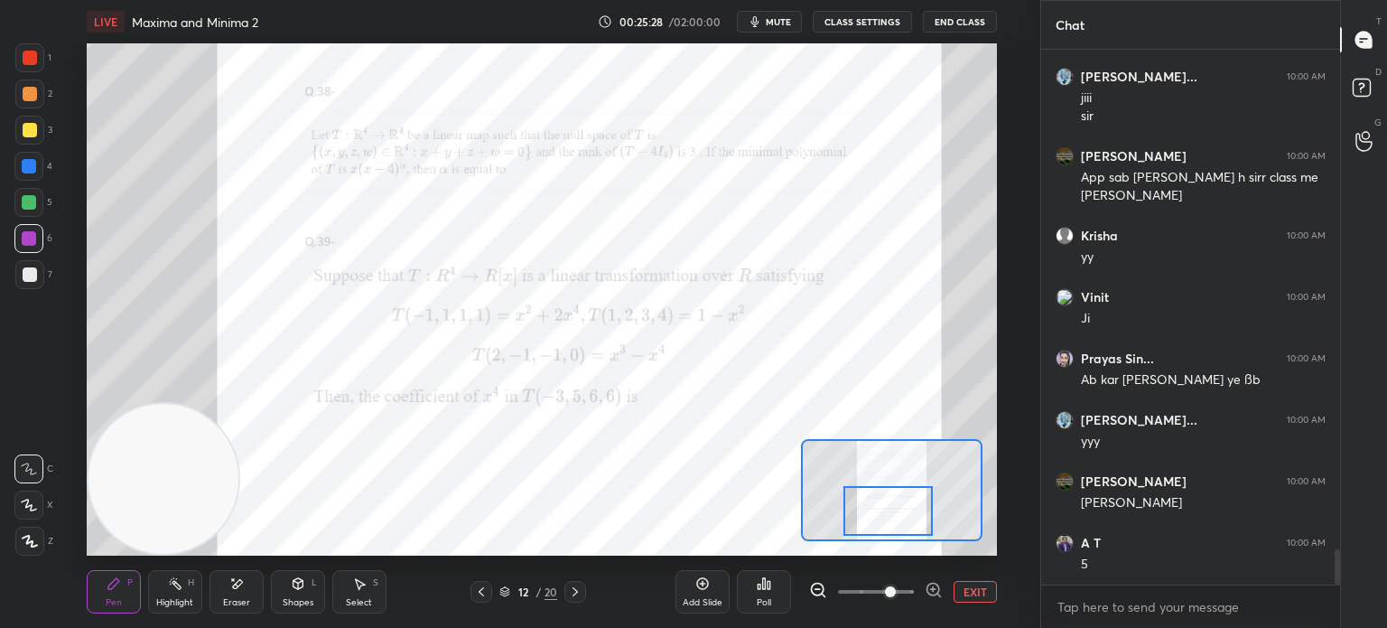
scroll to position [7545, 0]
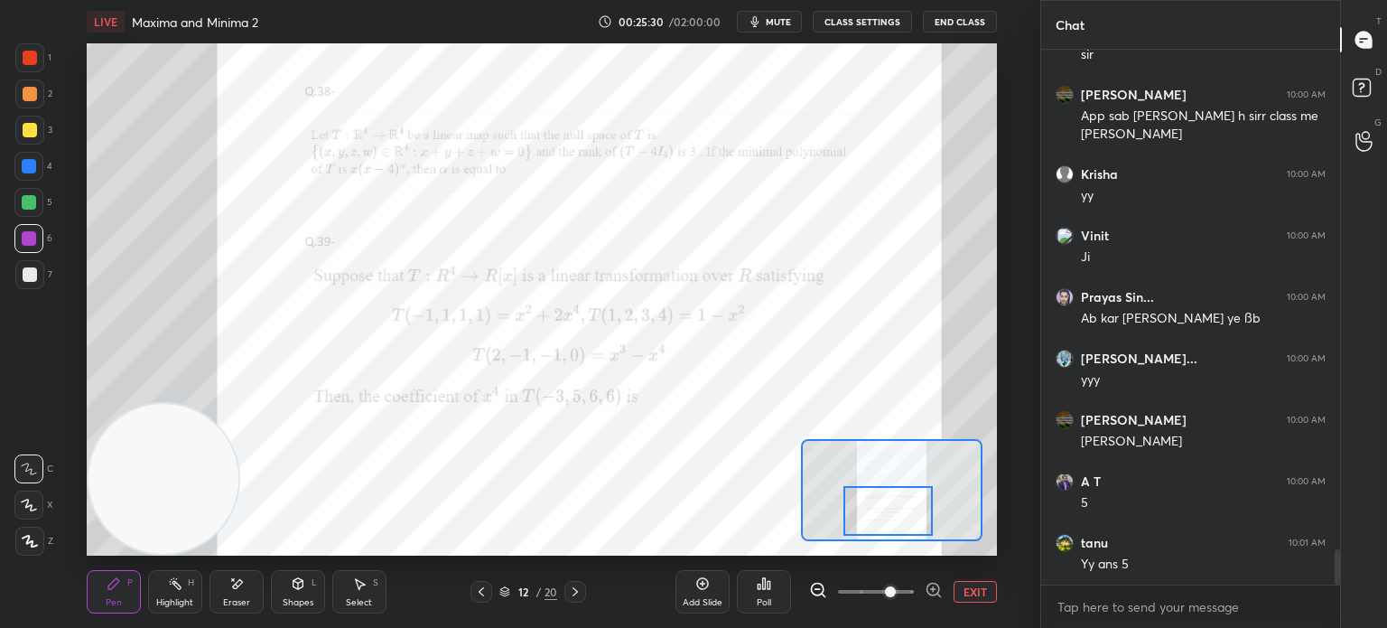
click at [711, 598] on div "Add Slide" at bounding box center [703, 602] width 40 height 9
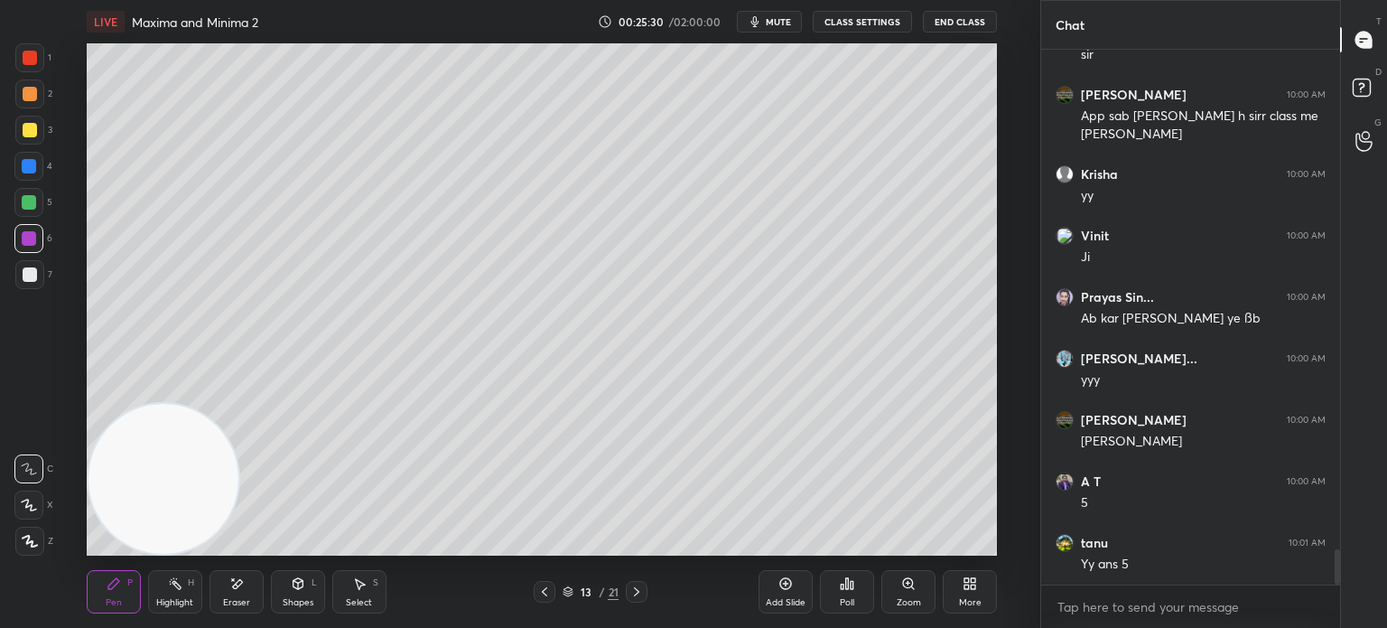
scroll to position [7622, 0]
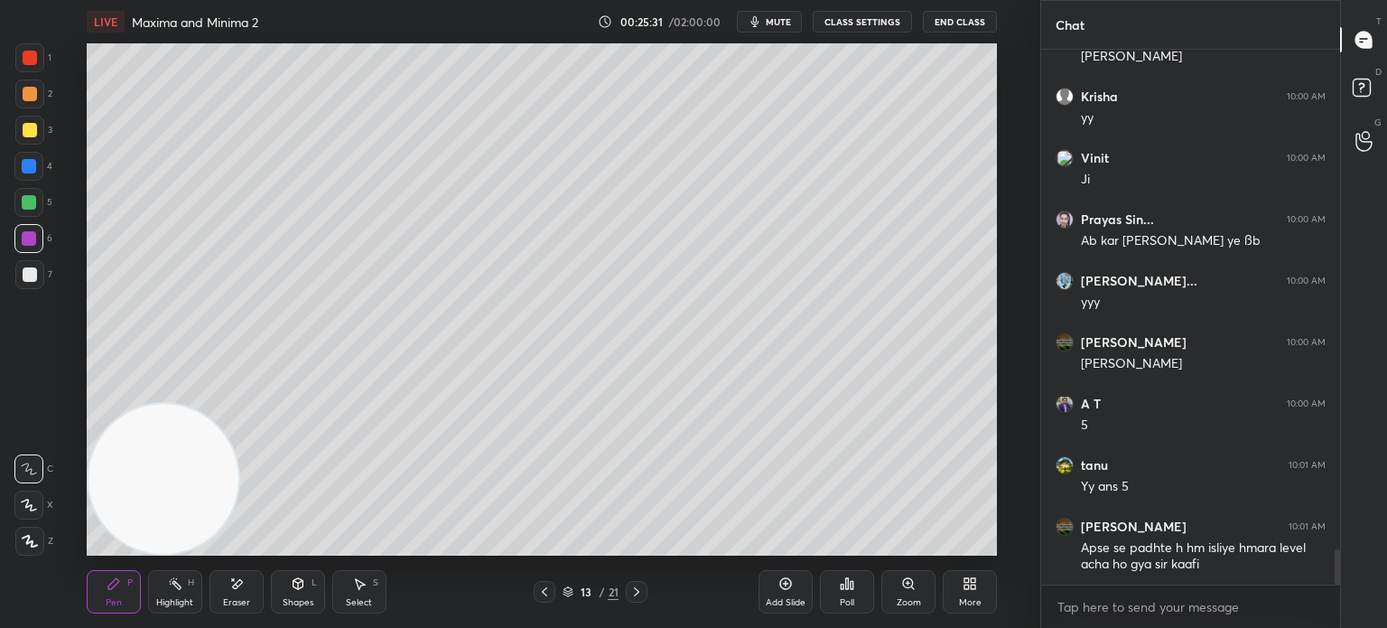
click at [26, 275] on div at bounding box center [30, 274] width 14 height 14
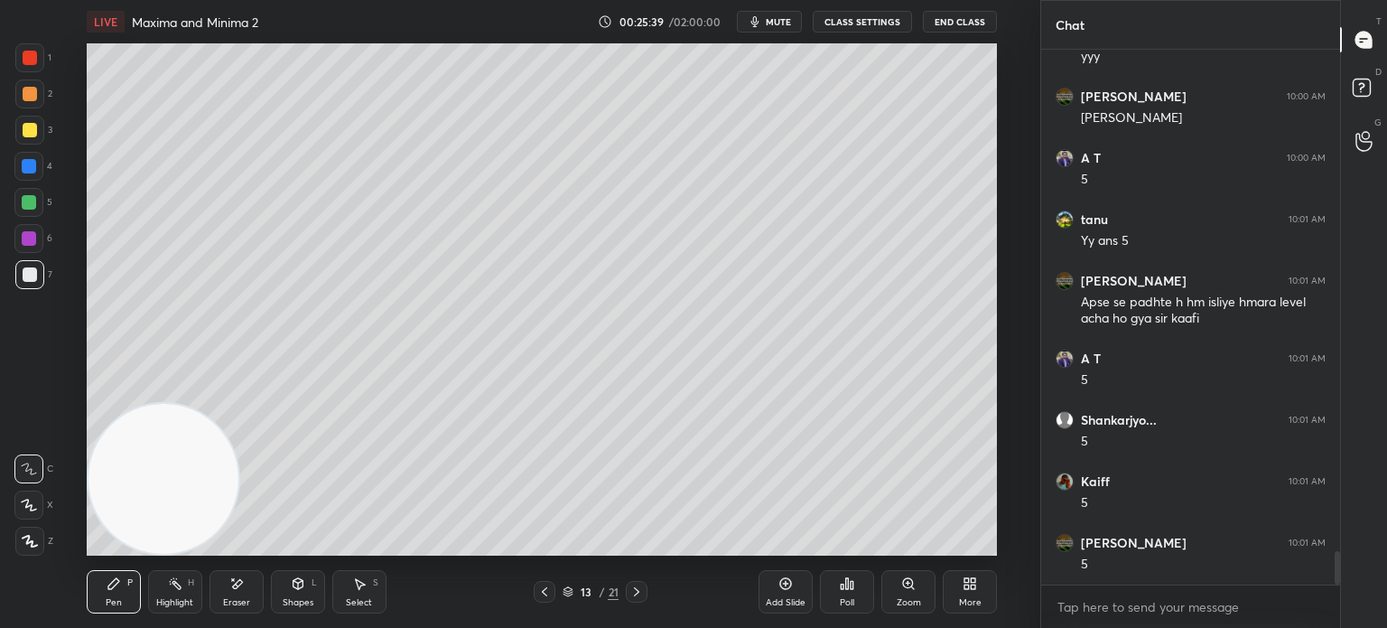
scroll to position [7929, 0]
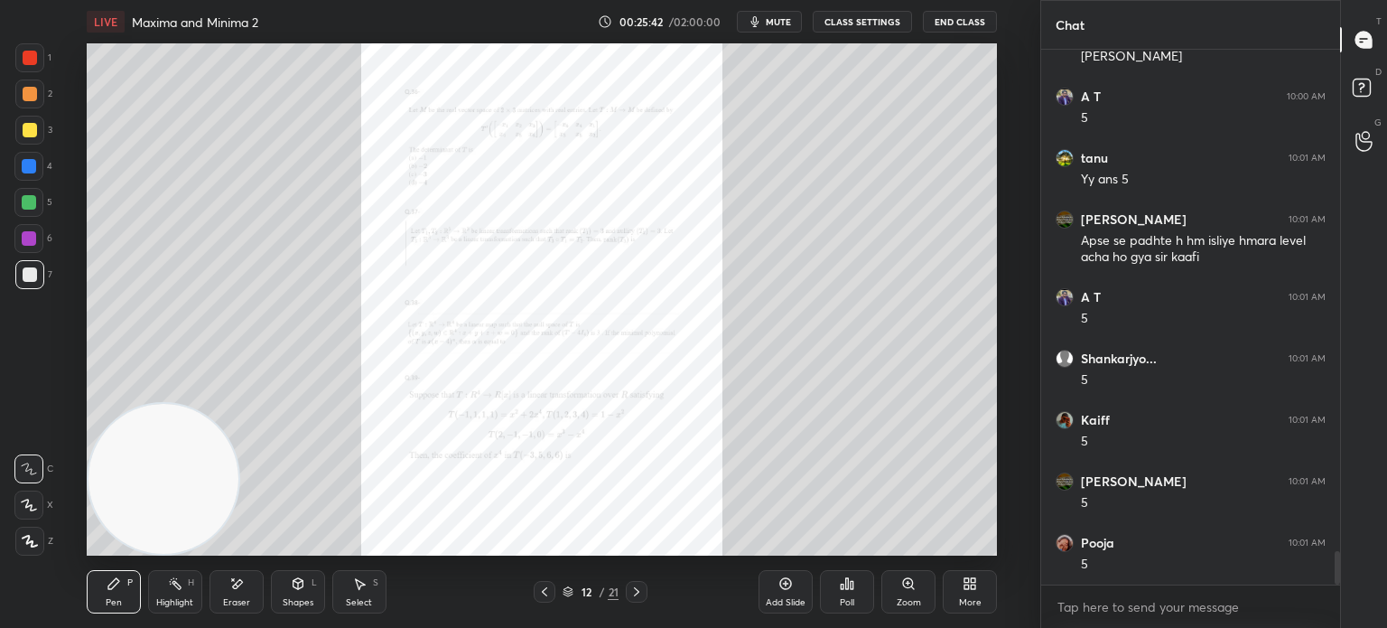
click at [895, 596] on div "Zoom" at bounding box center [908, 591] width 54 height 43
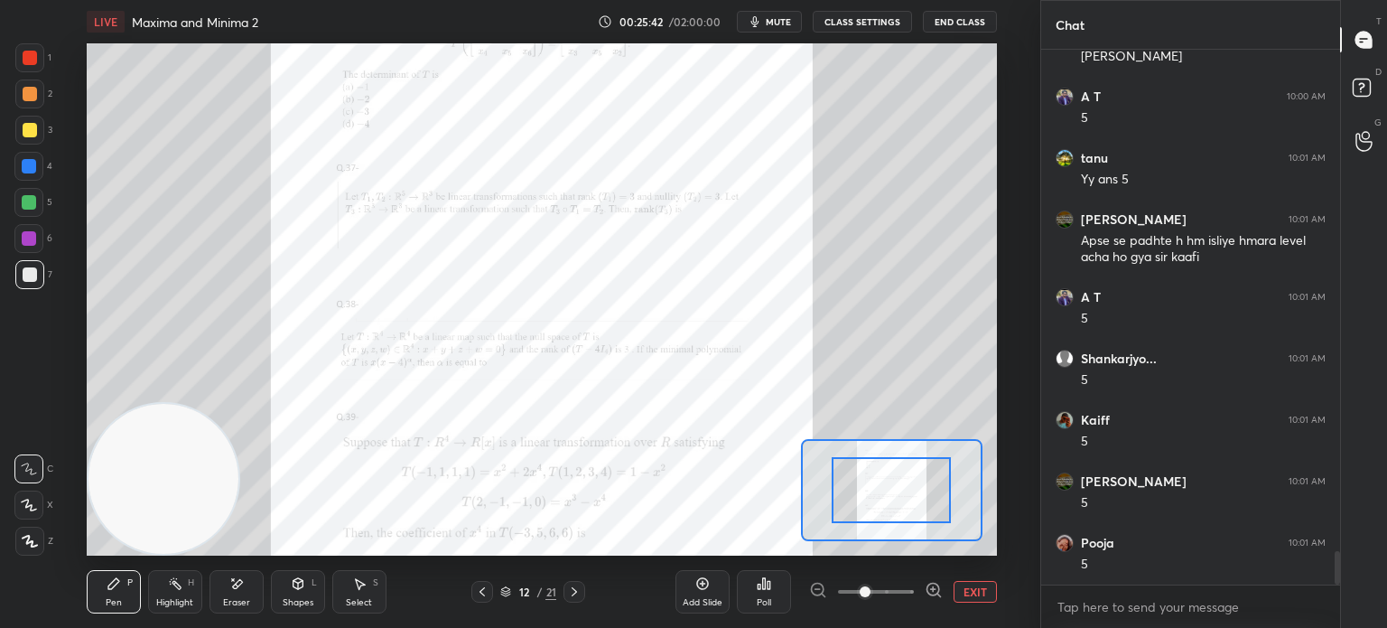
drag, startPoint x: 895, startPoint y: 596, endPoint x: 892, endPoint y: 559, distance: 37.1
click at [892, 597] on span at bounding box center [876, 591] width 76 height 27
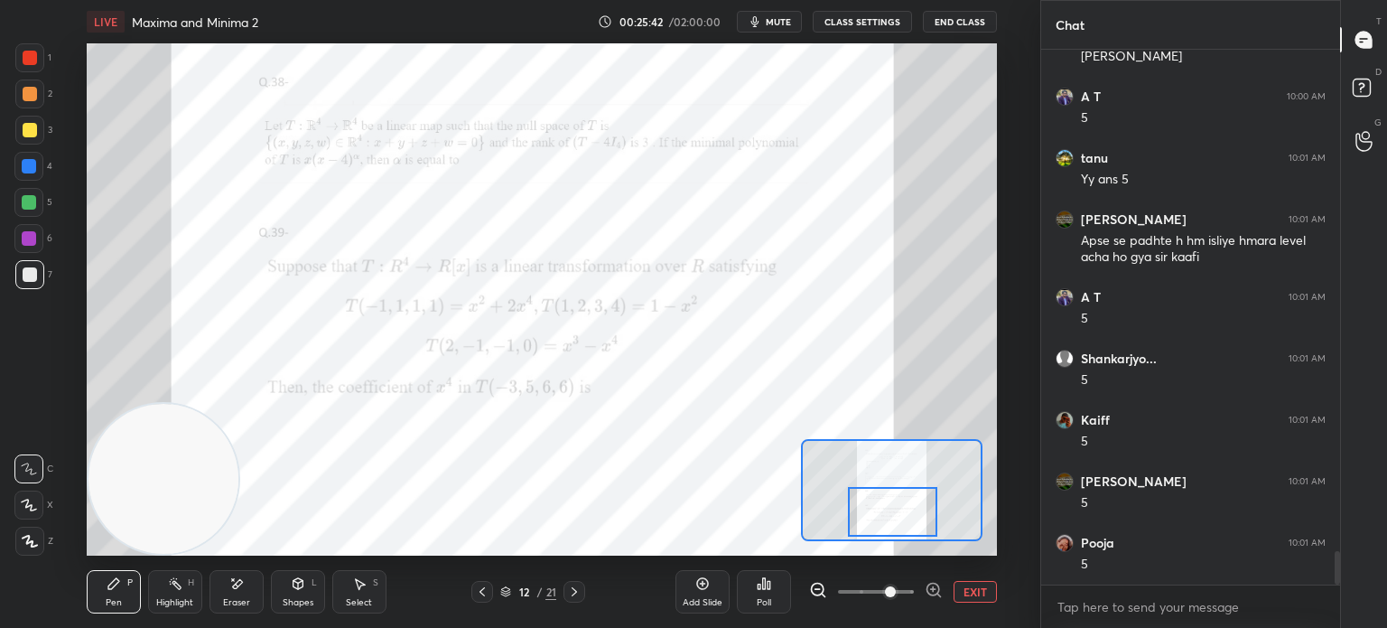
drag, startPoint x: 881, startPoint y: 513, endPoint x: 883, endPoint y: 556, distance: 43.4
click at [883, 530] on div at bounding box center [892, 512] width 89 height 50
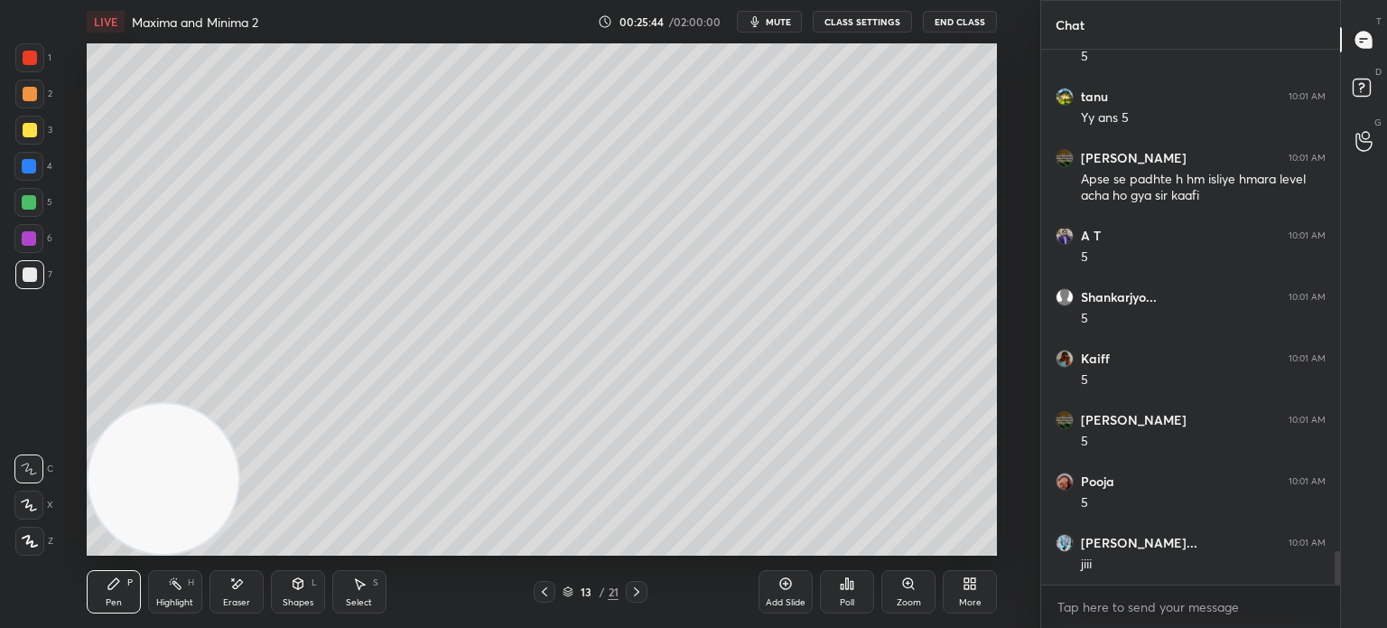
scroll to position [8052, 0]
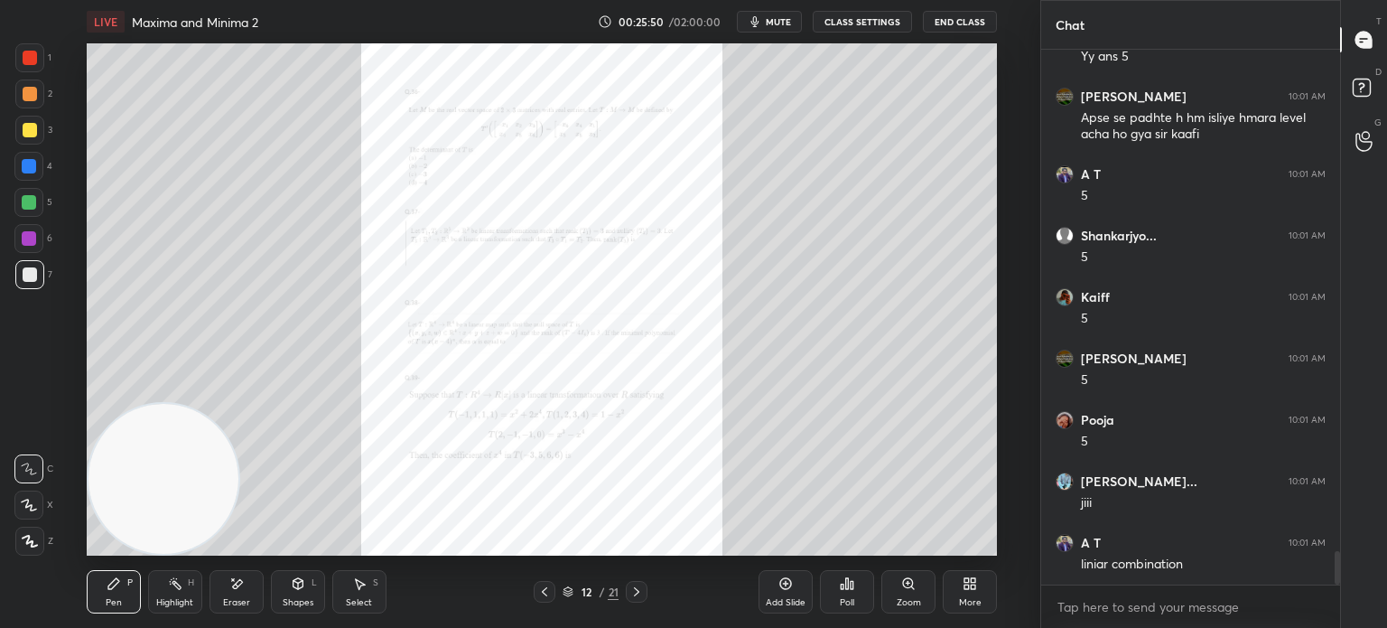
click at [887, 589] on div "Zoom" at bounding box center [908, 591] width 54 height 43
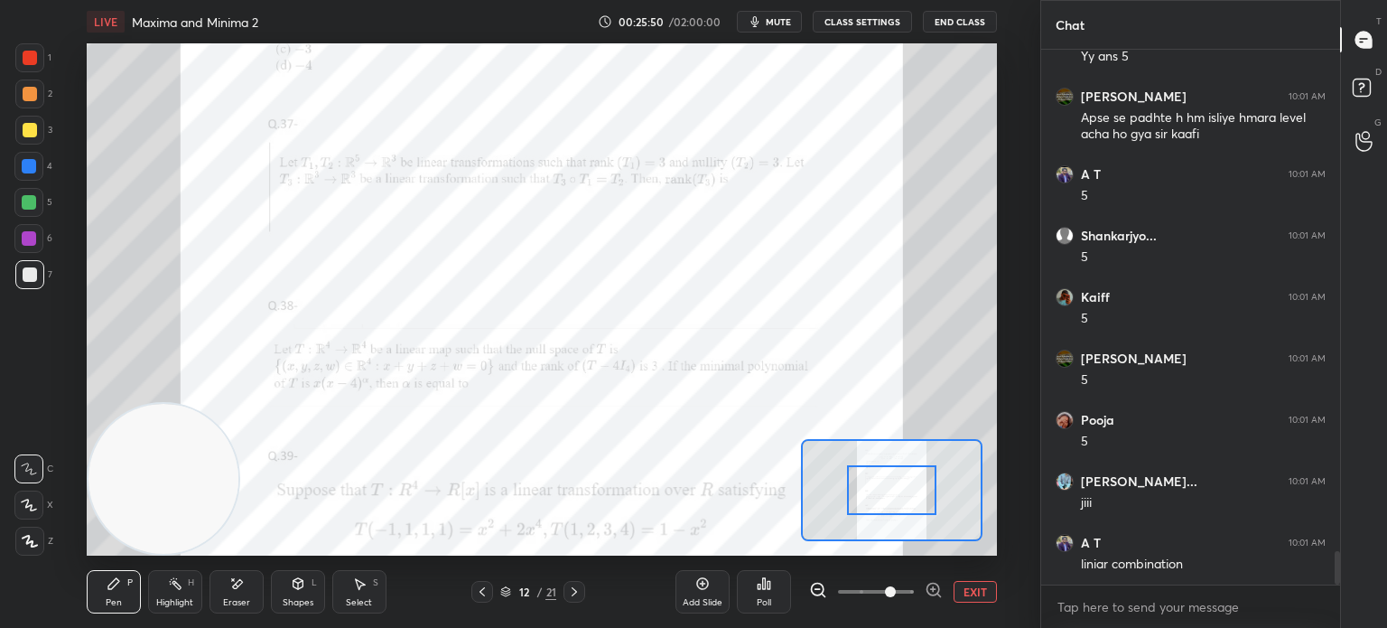
click at [888, 589] on span at bounding box center [876, 591] width 76 height 27
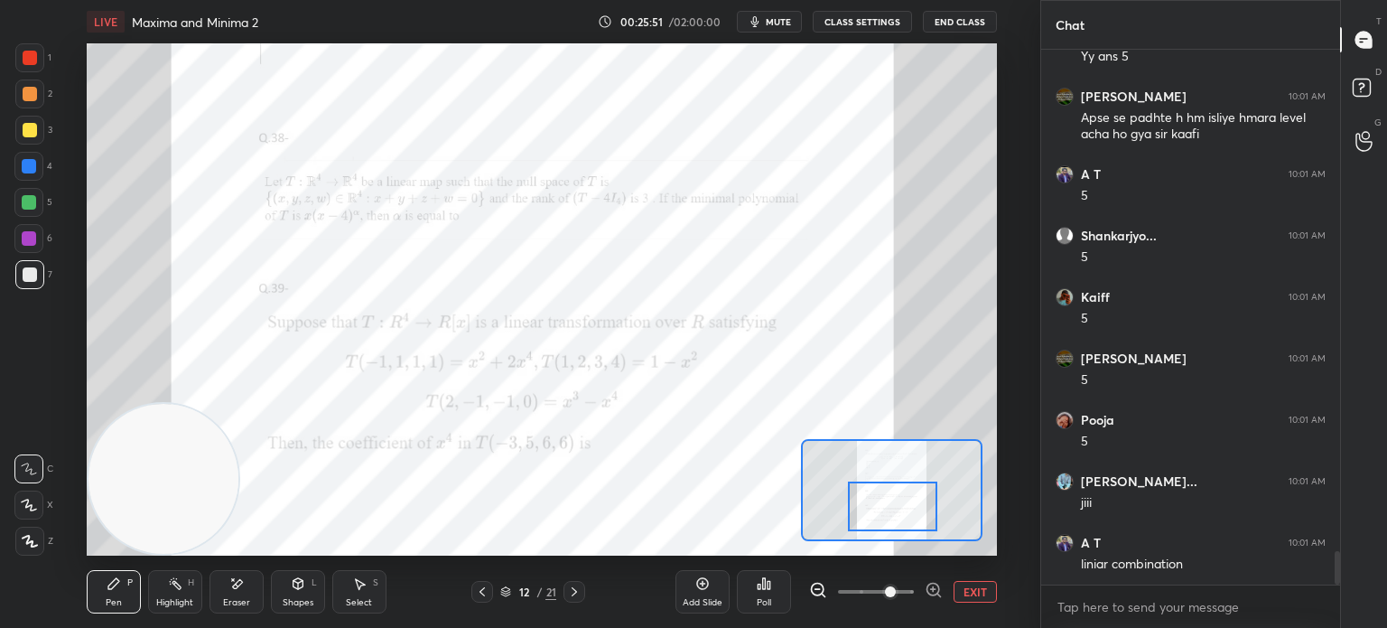
click at [878, 517] on div at bounding box center [892, 506] width 89 height 50
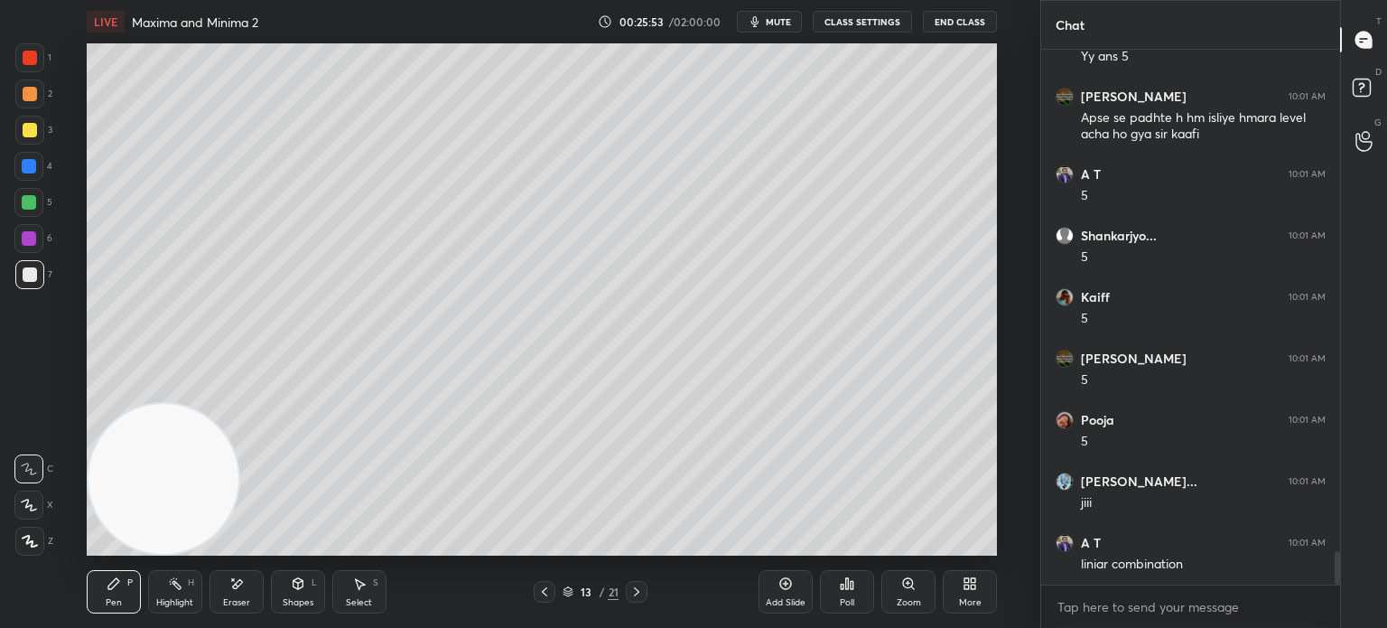
scroll to position [8114, 0]
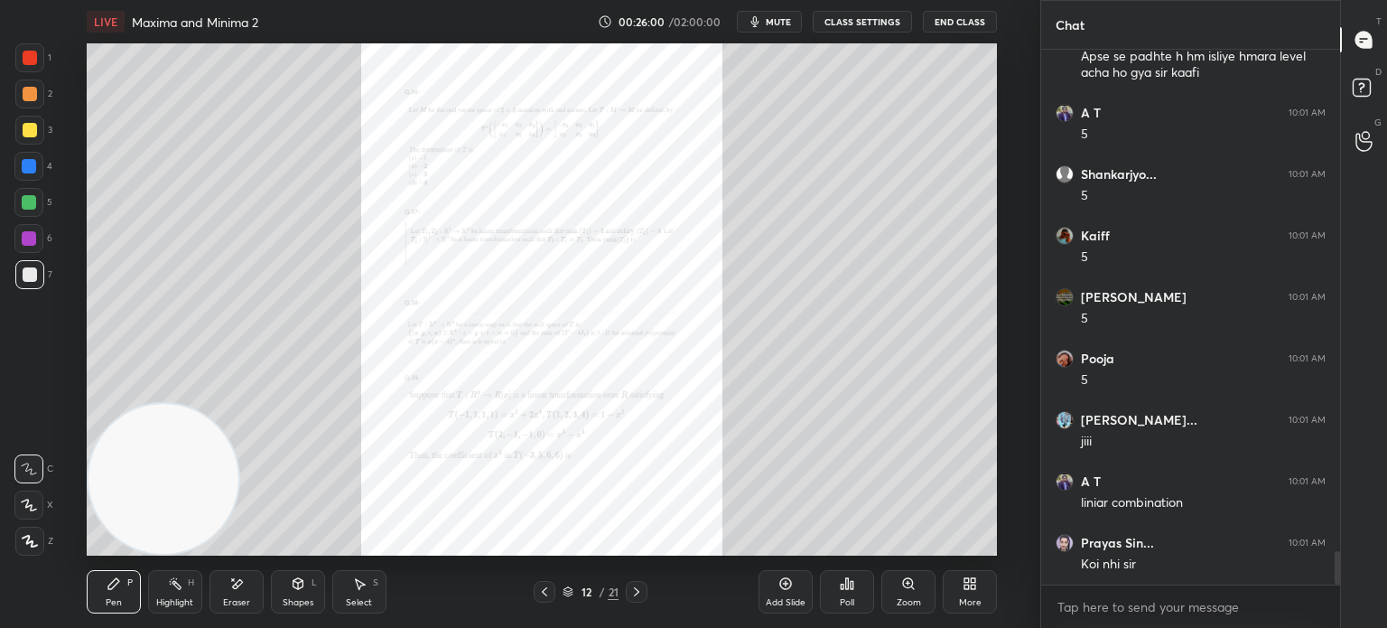
click at [901, 590] on icon at bounding box center [908, 583] width 14 height 14
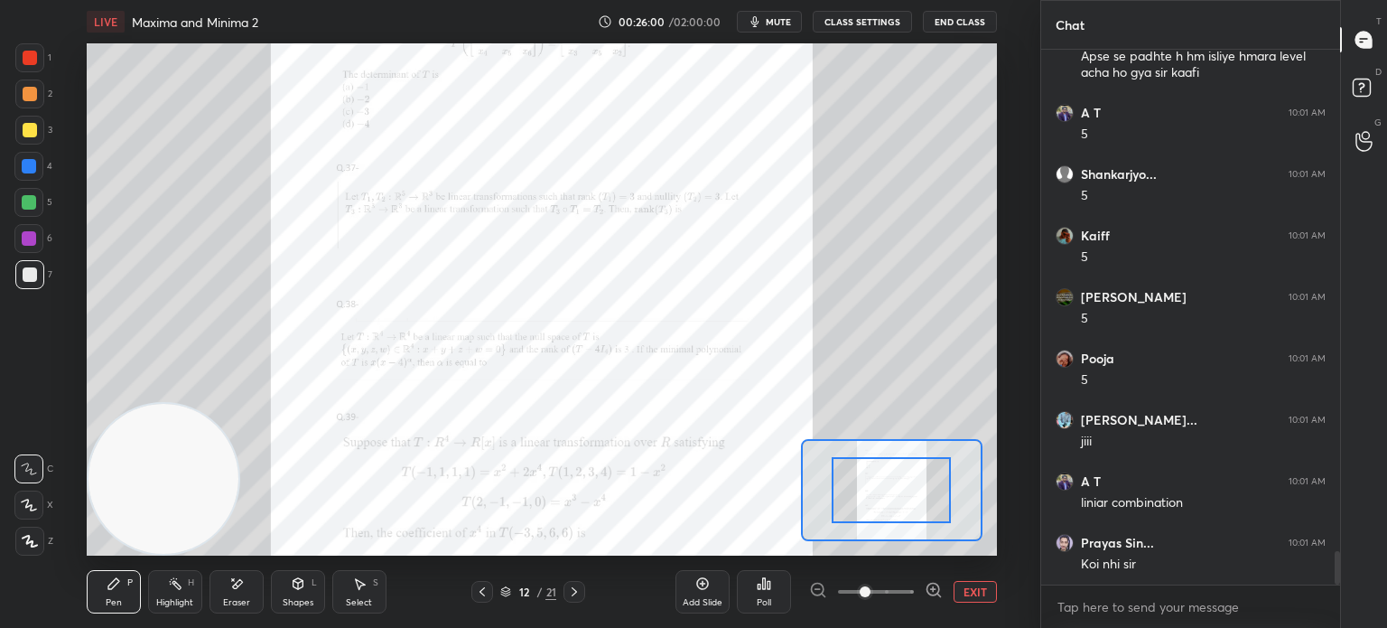
drag, startPoint x: 900, startPoint y: 592, endPoint x: 895, endPoint y: 540, distance: 51.7
click at [899, 592] on span at bounding box center [876, 591] width 76 height 27
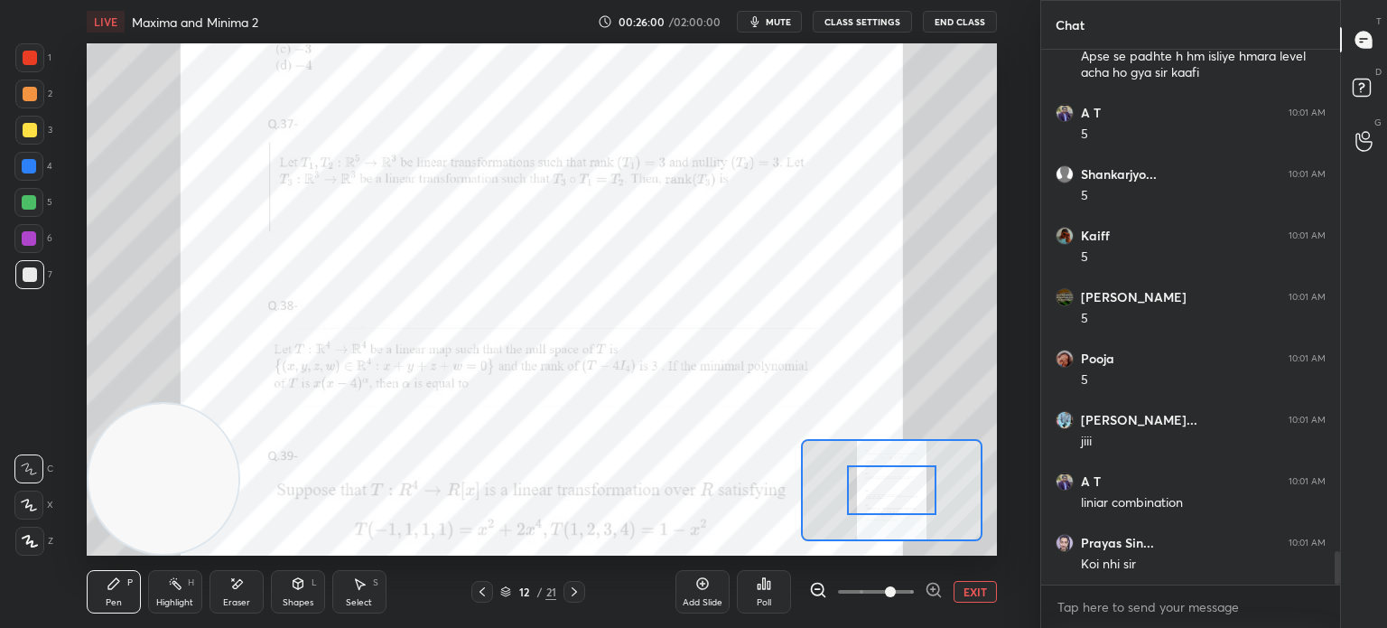
click at [886, 508] on div at bounding box center [891, 490] width 89 height 50
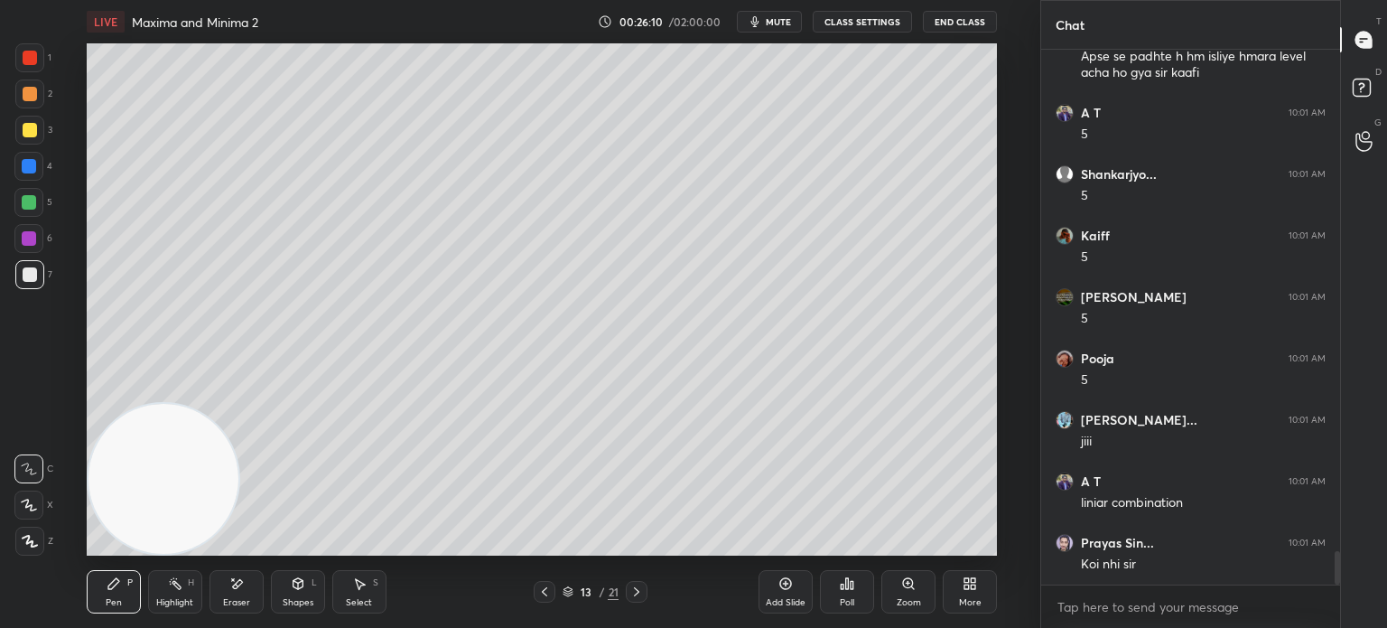
scroll to position [8175, 0]
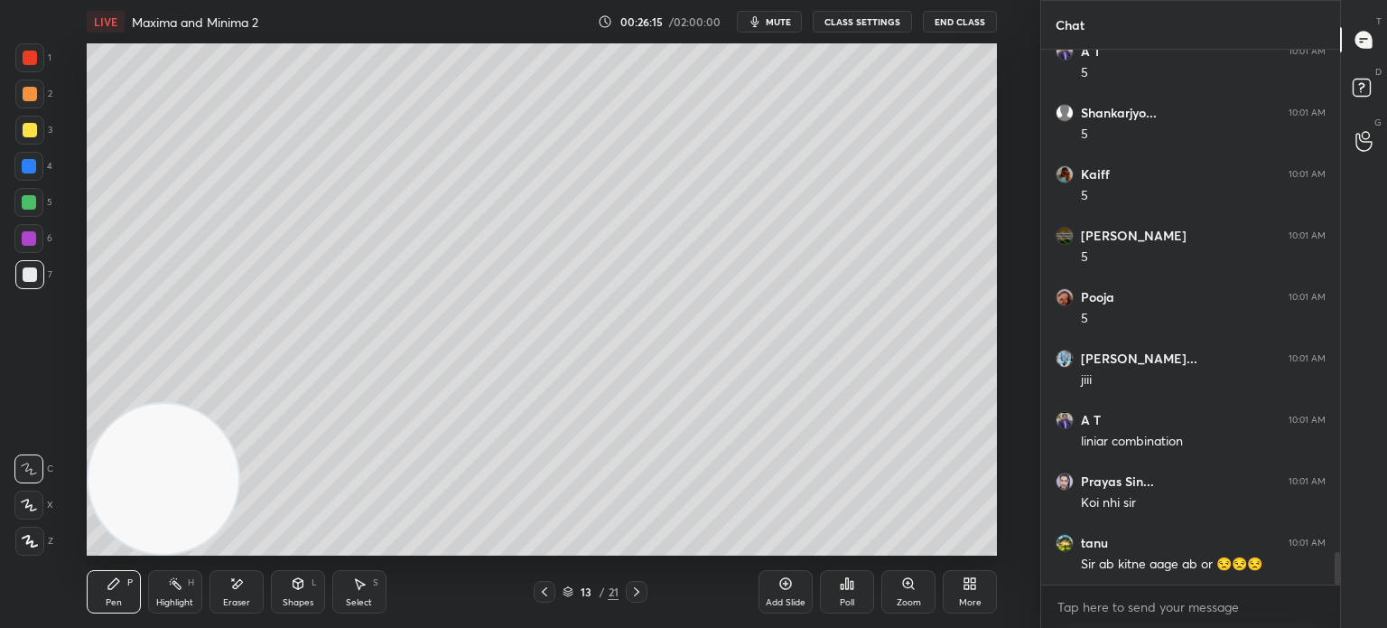
click at [302, 602] on div "Shapes" at bounding box center [298, 602] width 31 height 9
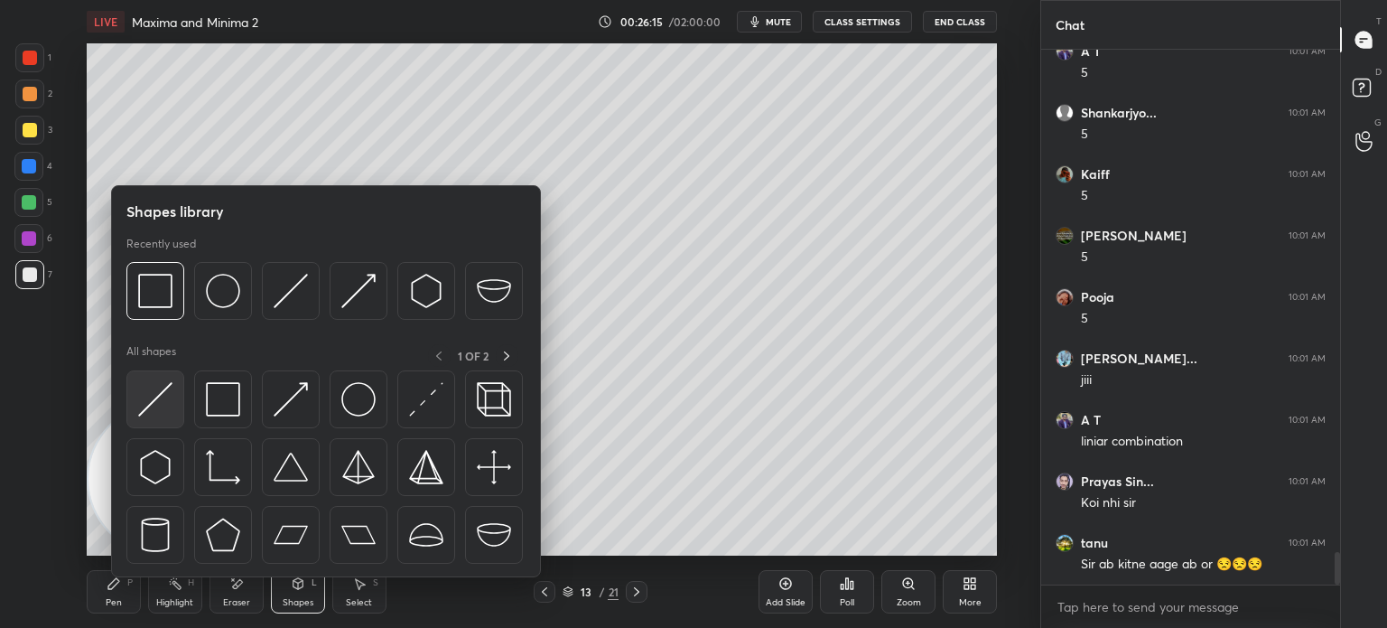
click at [171, 411] on img at bounding box center [155, 399] width 34 height 34
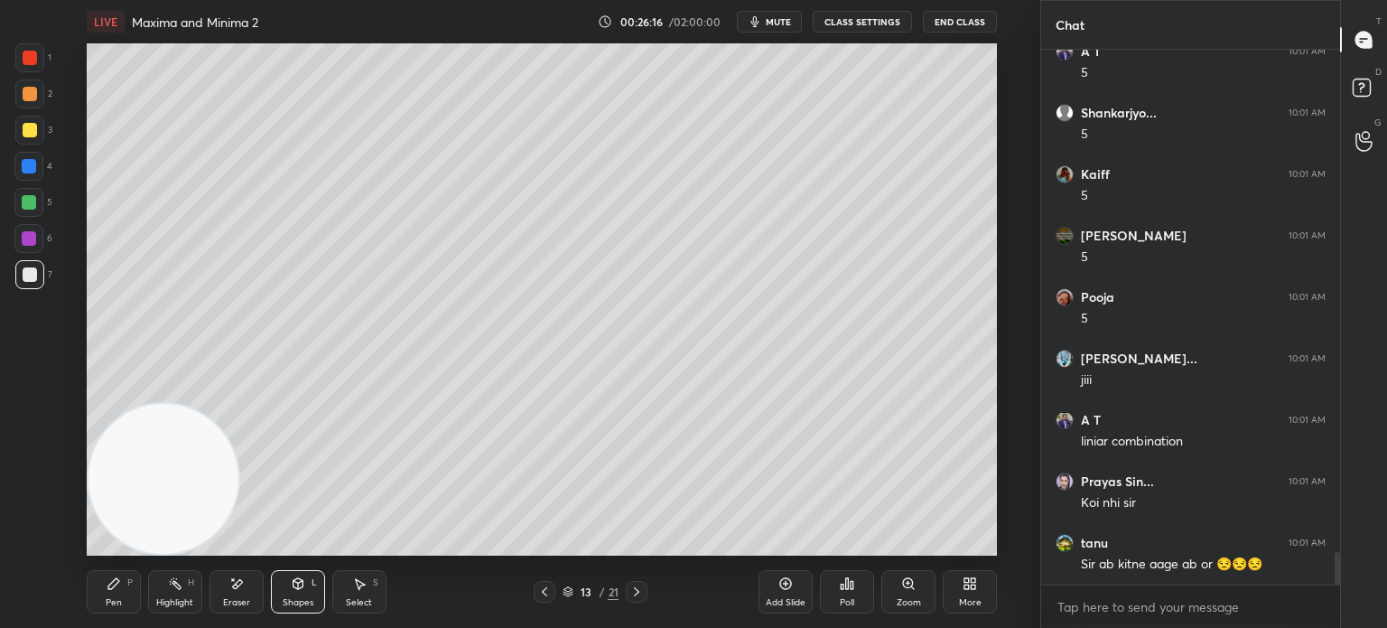
click at [36, 175] on div at bounding box center [28, 166] width 29 height 29
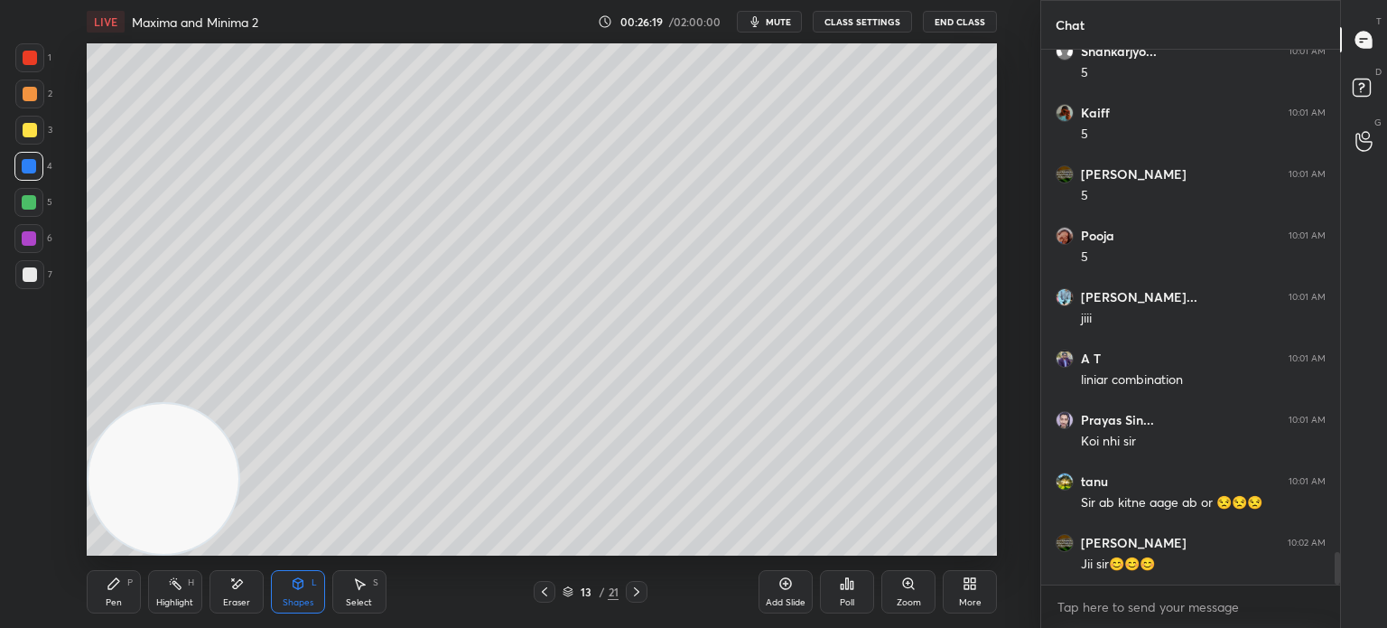
click at [116, 592] on div "Pen P" at bounding box center [114, 591] width 54 height 43
click at [41, 273] on div "7" at bounding box center [33, 274] width 37 height 29
drag, startPoint x: 19, startPoint y: 89, endPoint x: 33, endPoint y: 90, distance: 13.7
click at [29, 92] on div at bounding box center [29, 93] width 29 height 29
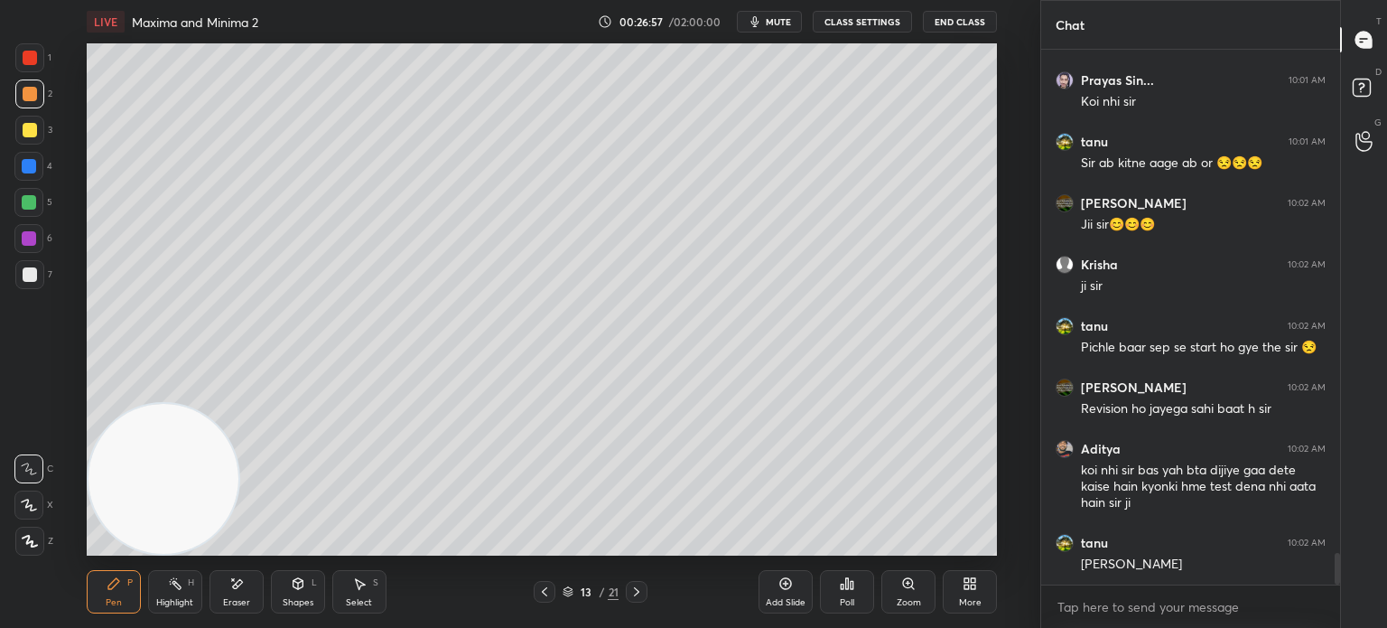
scroll to position [8654, 0]
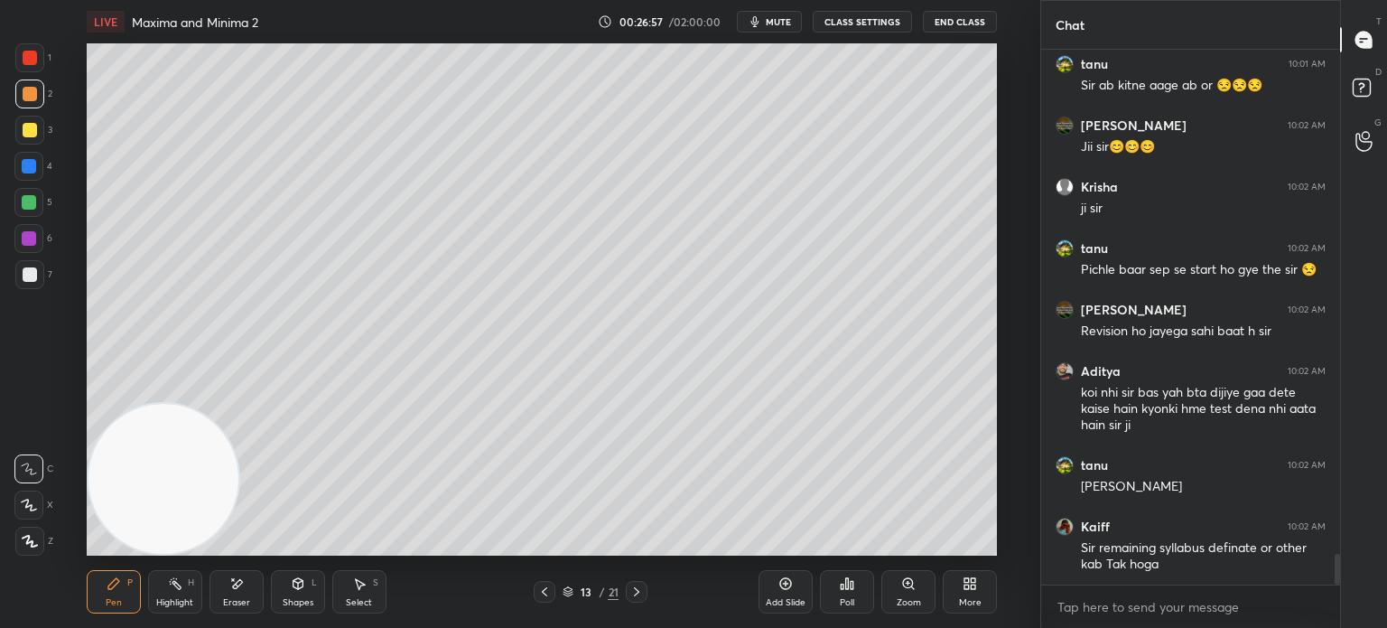
click at [35, 279] on div at bounding box center [29, 274] width 29 height 29
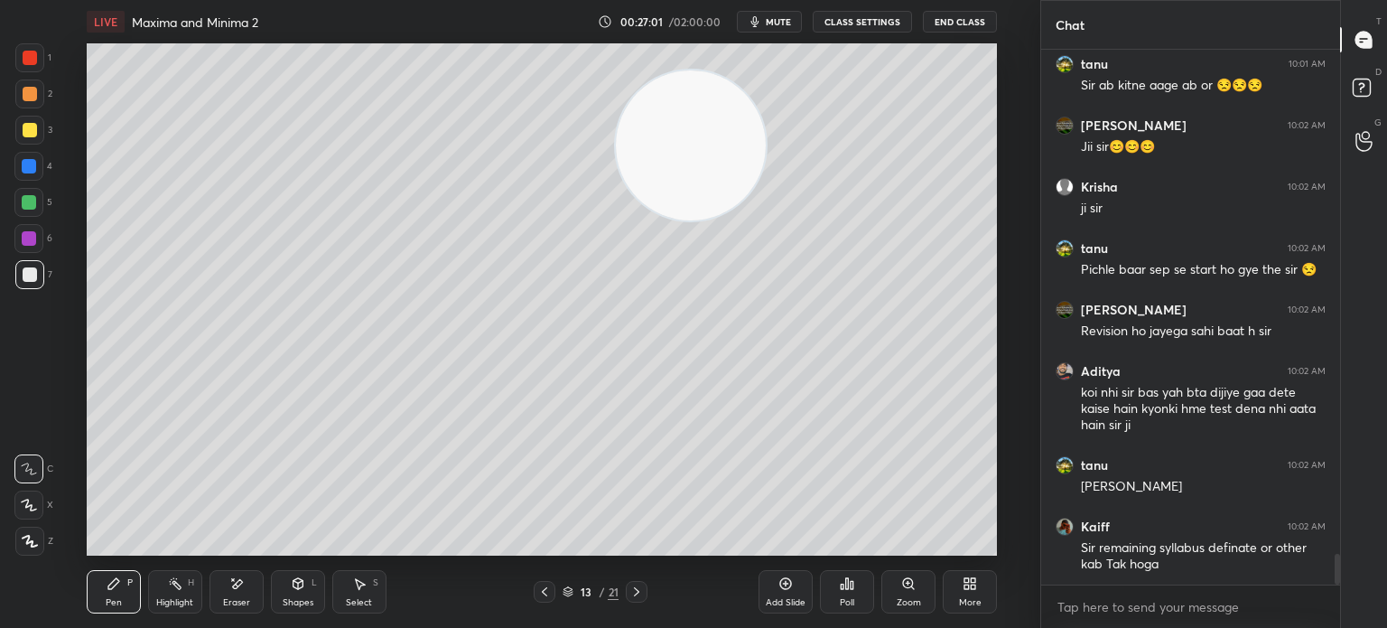
drag, startPoint x: 352, startPoint y: 282, endPoint x: 904, endPoint y: 89, distance: 584.7
click at [766, 75] on video at bounding box center [691, 145] width 150 height 150
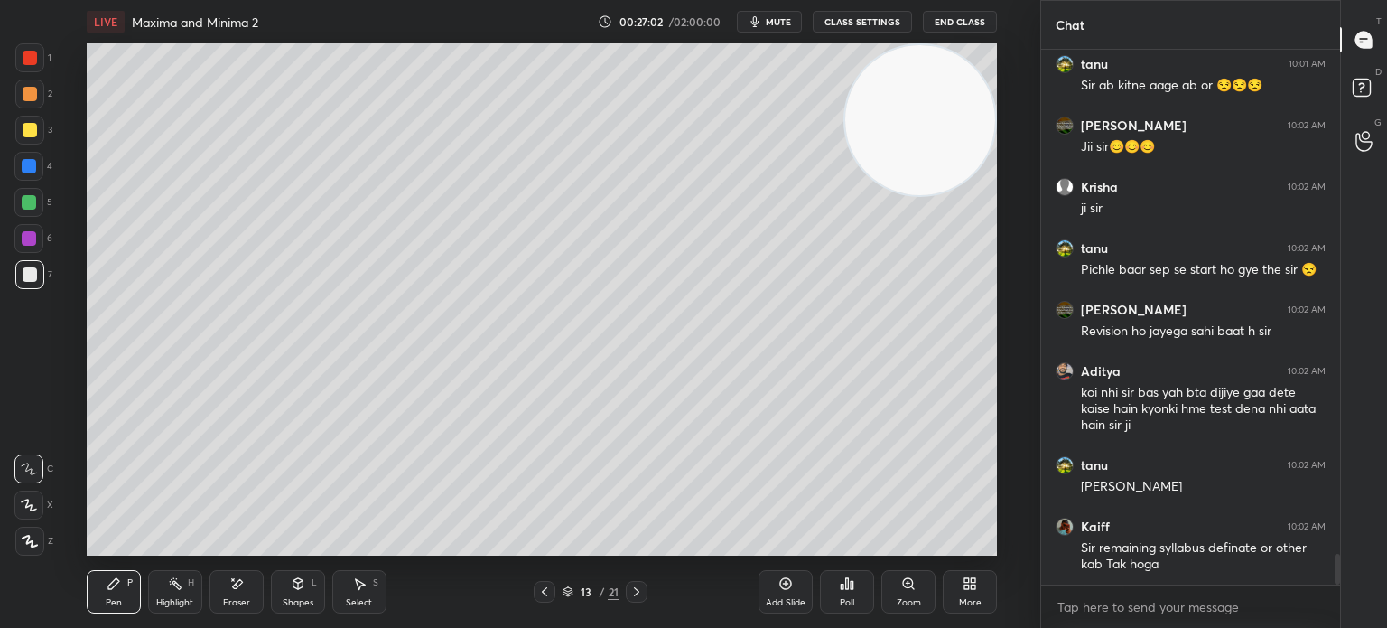
click at [38, 267] on div "7" at bounding box center [33, 274] width 37 height 29
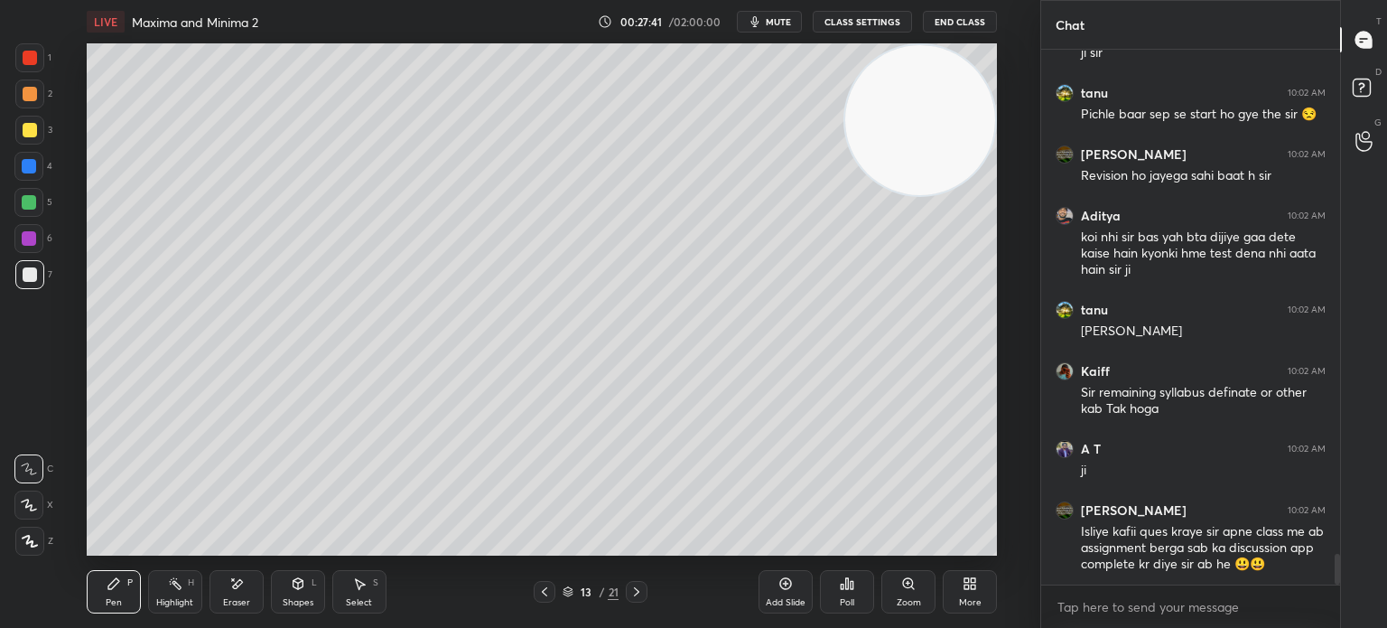
scroll to position [8874, 0]
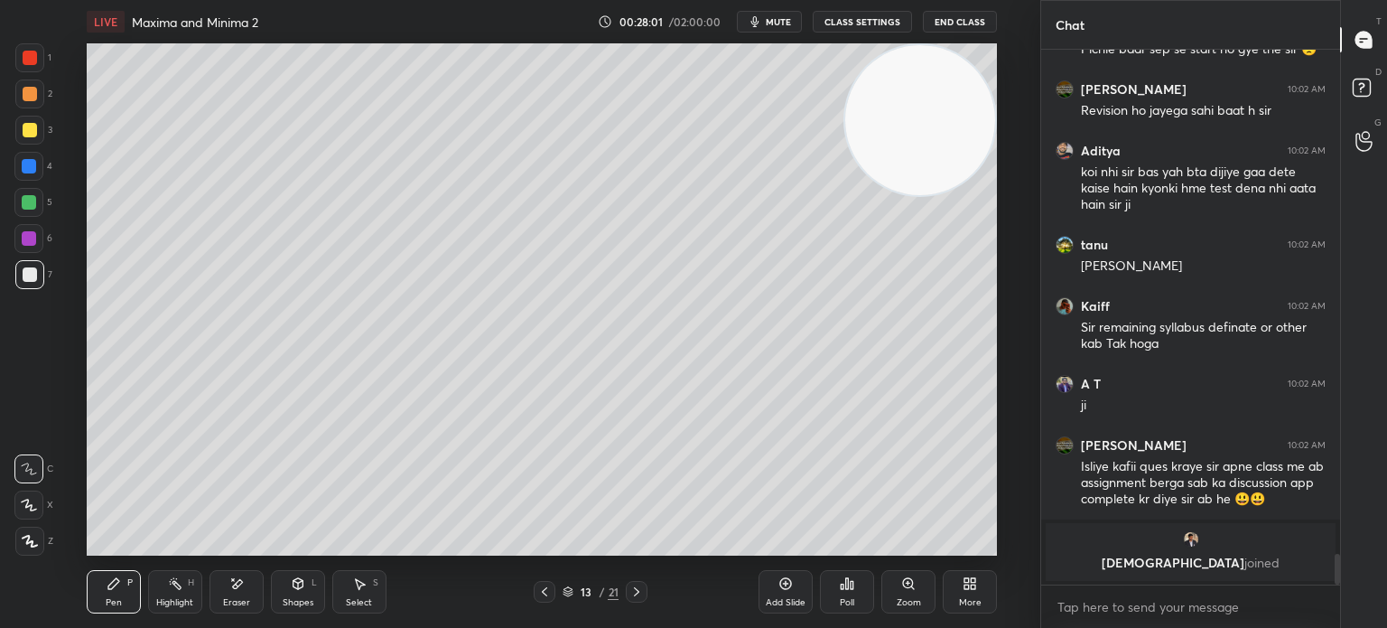
click at [245, 593] on div "Eraser" at bounding box center [237, 591] width 54 height 43
click at [121, 597] on div "Pen P" at bounding box center [114, 591] width 54 height 43
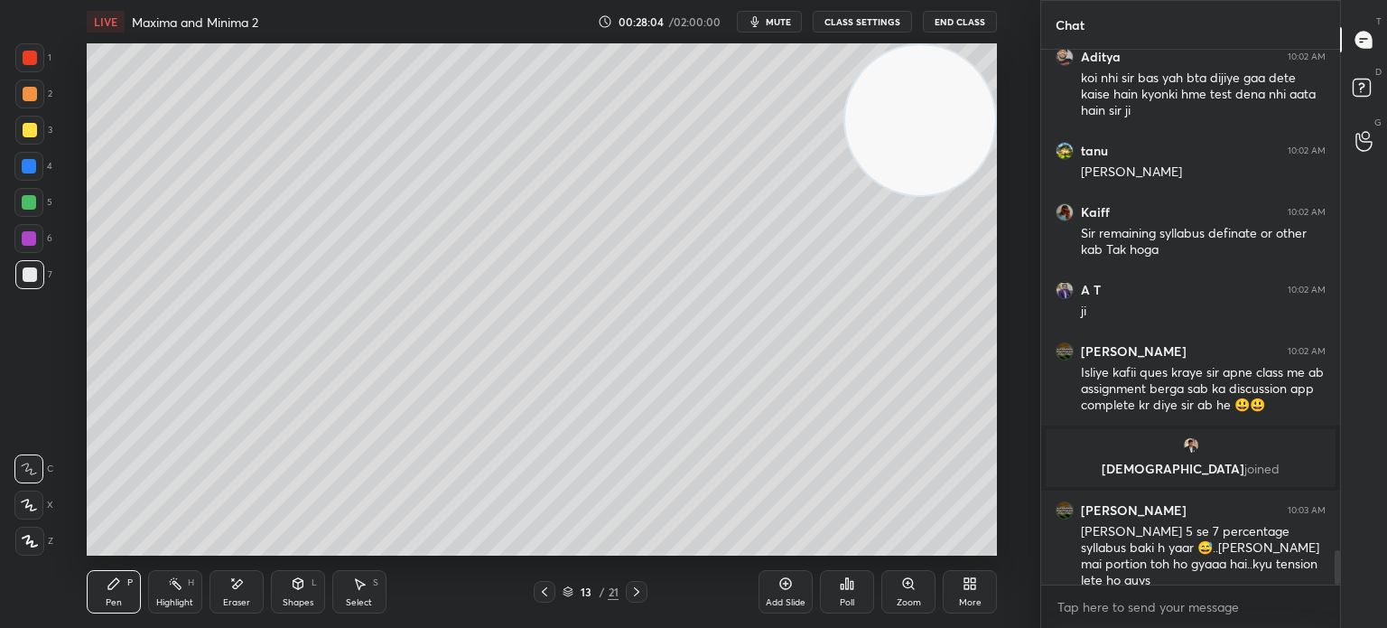
click at [241, 589] on icon at bounding box center [236, 583] width 14 height 15
click at [119, 595] on div "Pen P" at bounding box center [114, 591] width 54 height 43
click at [226, 591] on div "Eraser" at bounding box center [237, 591] width 54 height 43
click at [128, 586] on div "Pen P" at bounding box center [114, 591] width 54 height 43
drag, startPoint x: 247, startPoint y: 581, endPoint x: 285, endPoint y: 559, distance: 44.5
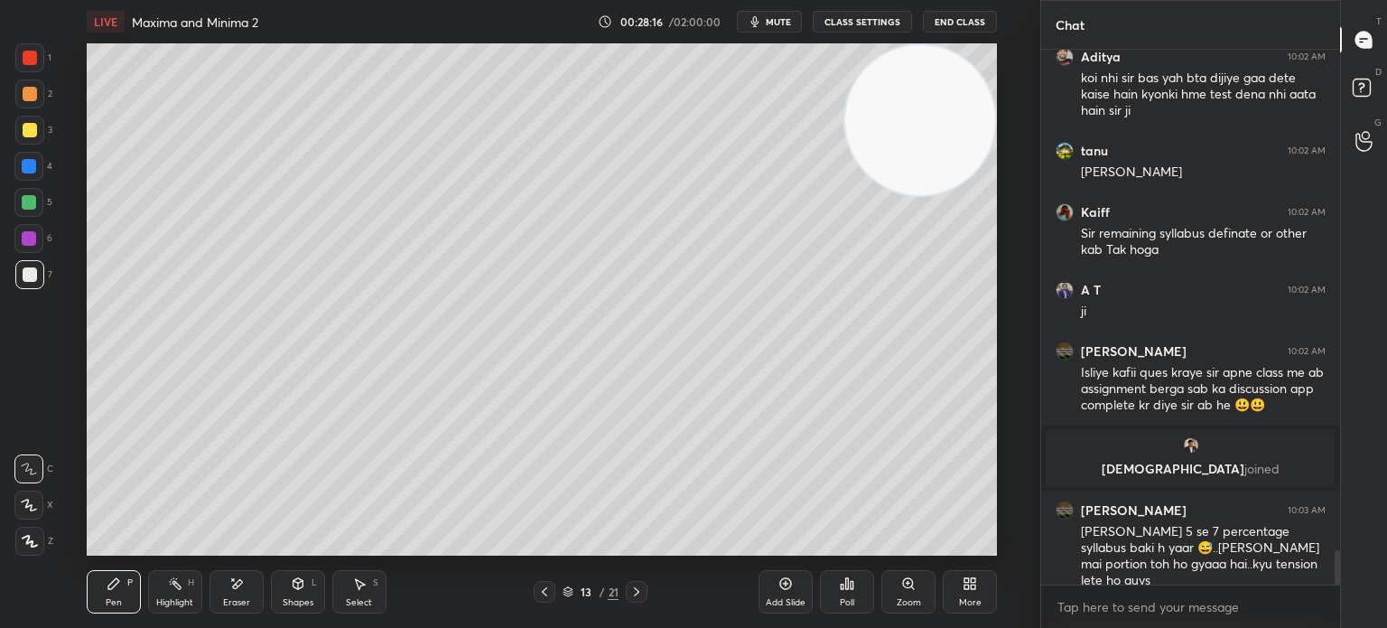
click at [245, 583] on div "Eraser" at bounding box center [237, 591] width 54 height 43
click at [126, 583] on div "Pen P" at bounding box center [114, 591] width 54 height 43
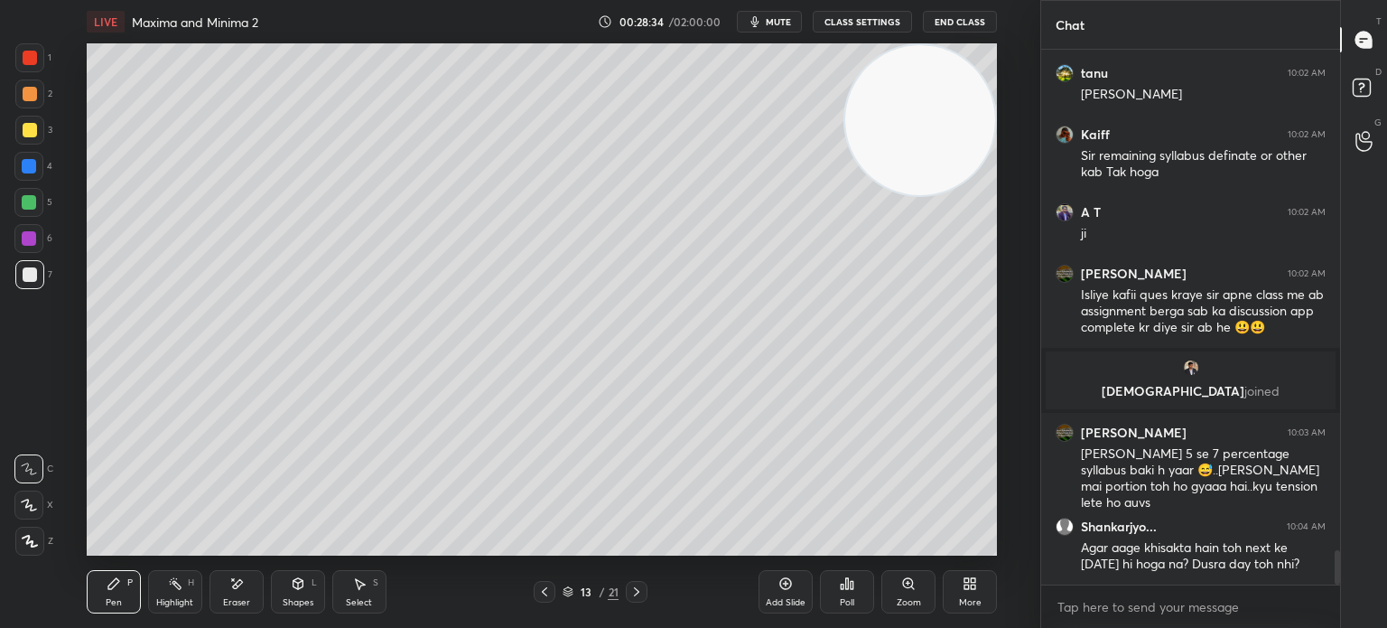
scroll to position [7933, 0]
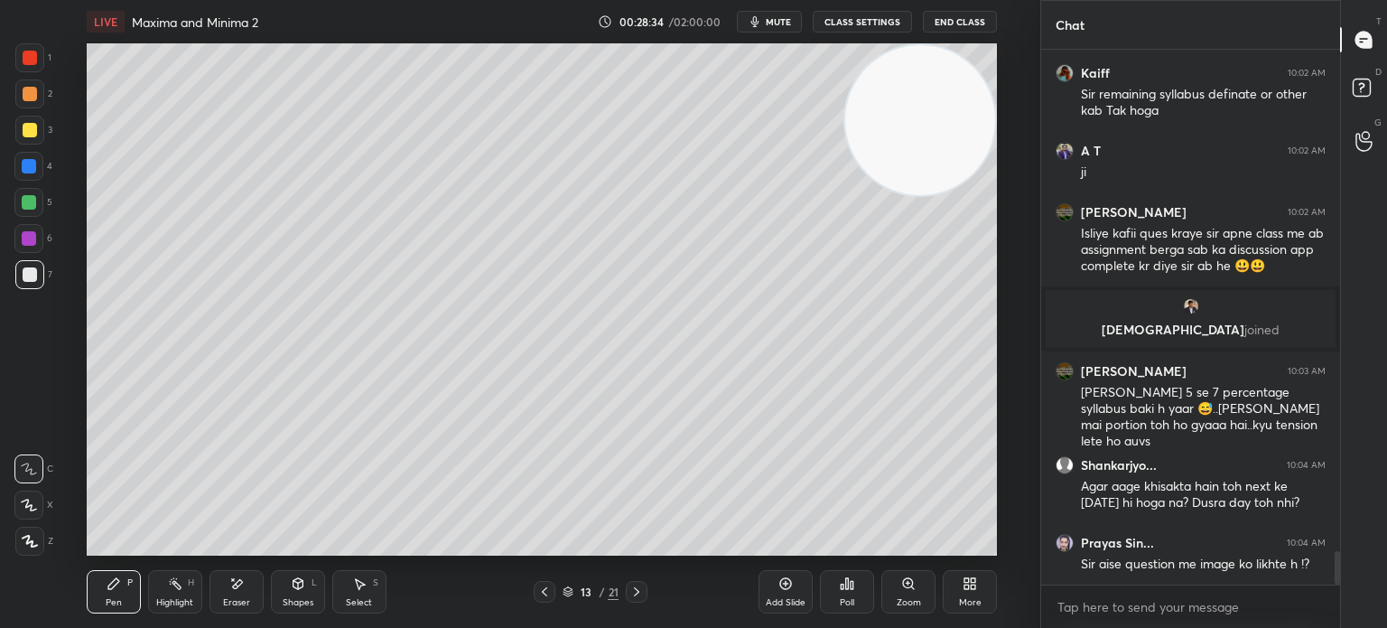
click at [542, 592] on icon at bounding box center [544, 591] width 14 height 14
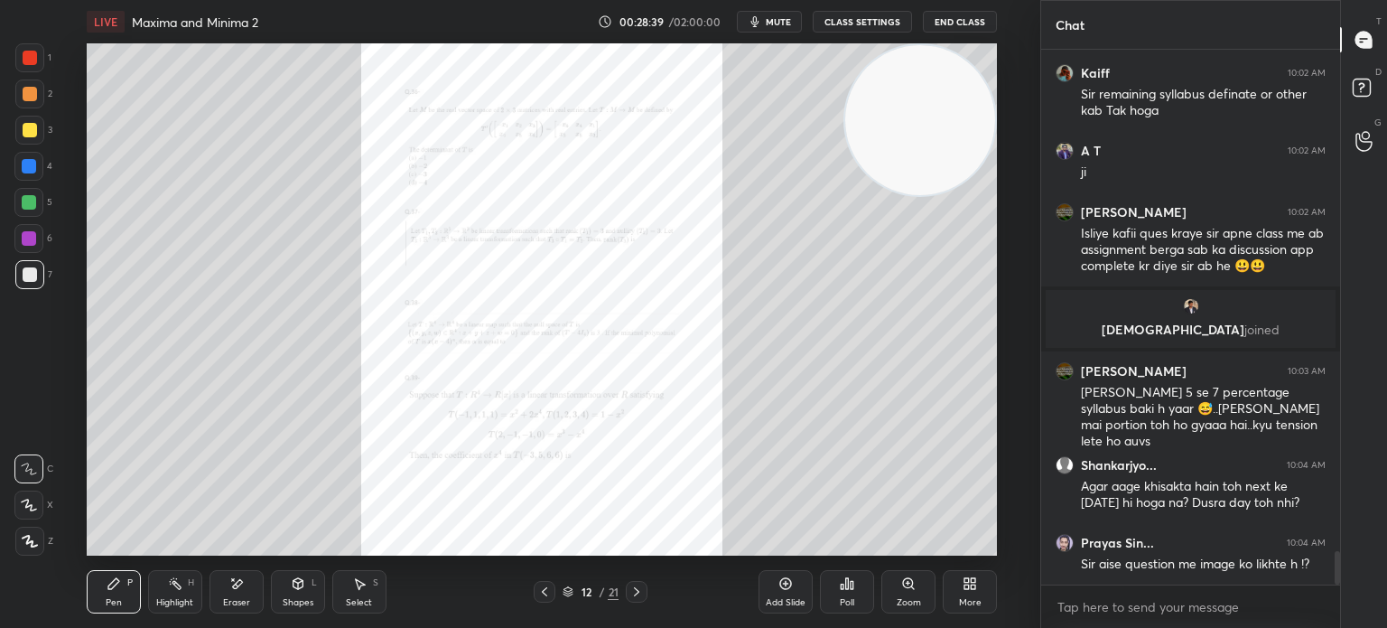
scroll to position [7994, 0]
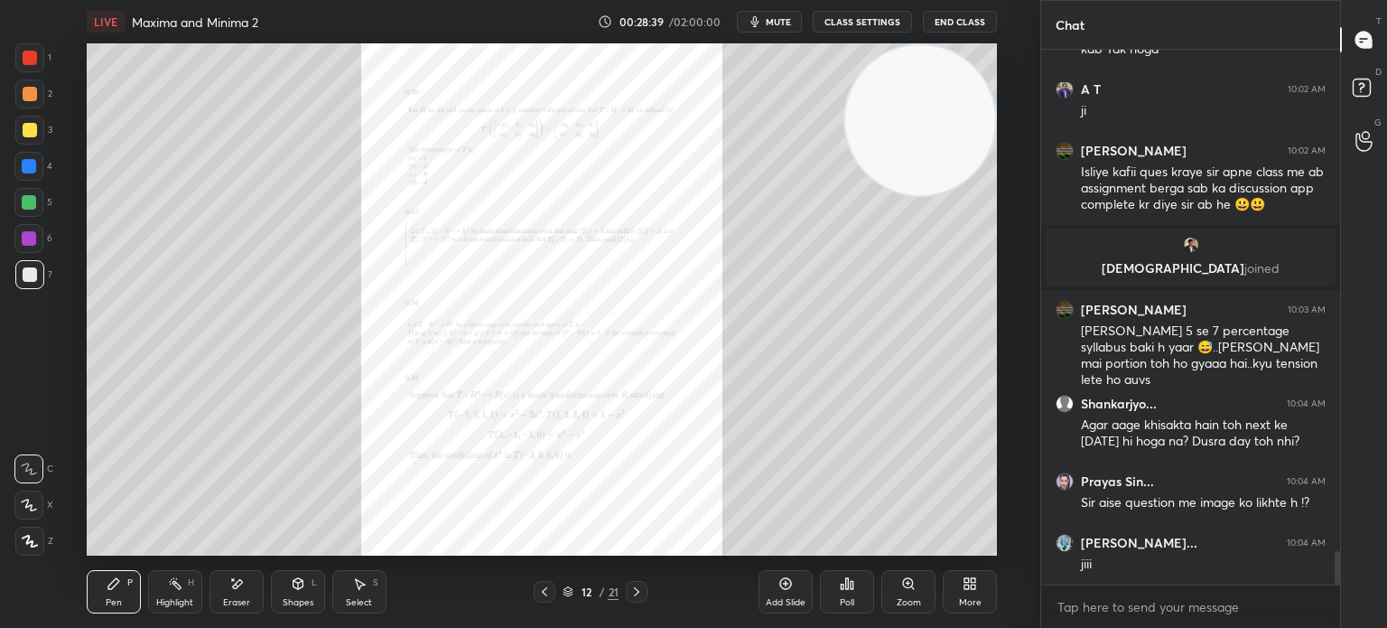
click at [639, 592] on icon at bounding box center [636, 591] width 14 height 14
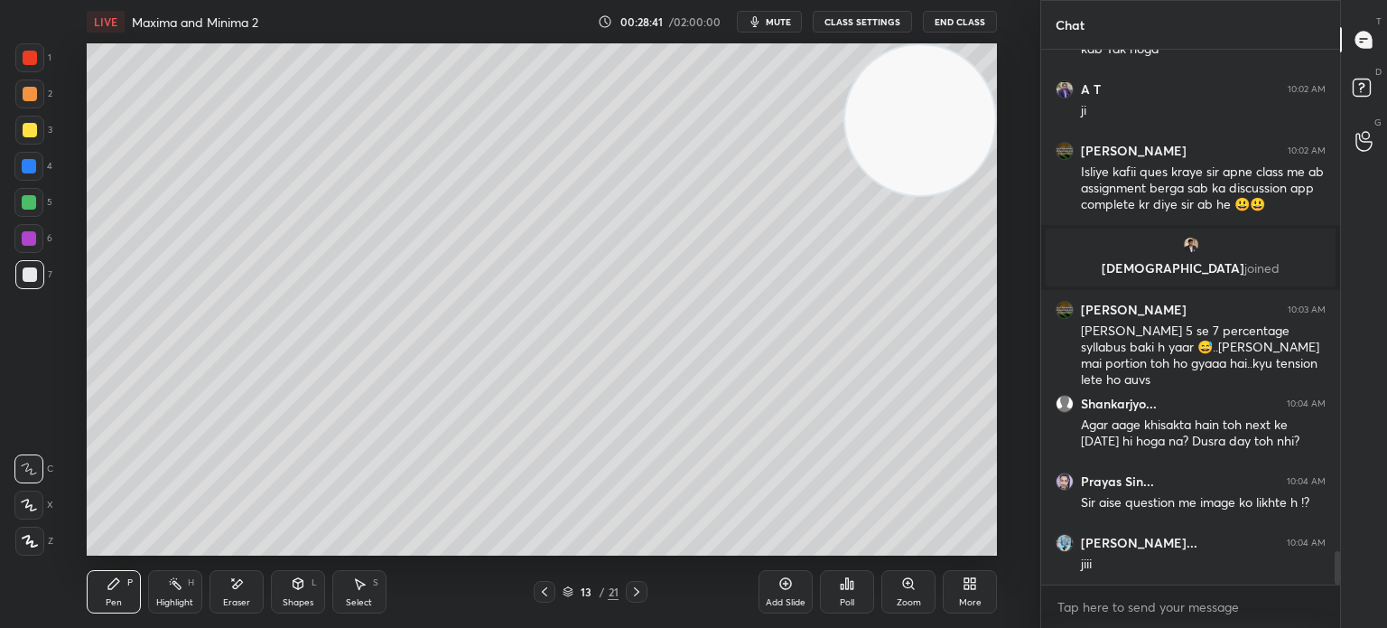
click at [230, 592] on div "Eraser" at bounding box center [237, 591] width 54 height 43
drag, startPoint x: 126, startPoint y: 591, endPoint x: 138, endPoint y: 586, distance: 12.6
click at [125, 592] on div "Pen P" at bounding box center [114, 591] width 54 height 43
click at [32, 101] on div at bounding box center [29, 93] width 29 height 29
click at [23, 233] on div at bounding box center [28, 238] width 29 height 29
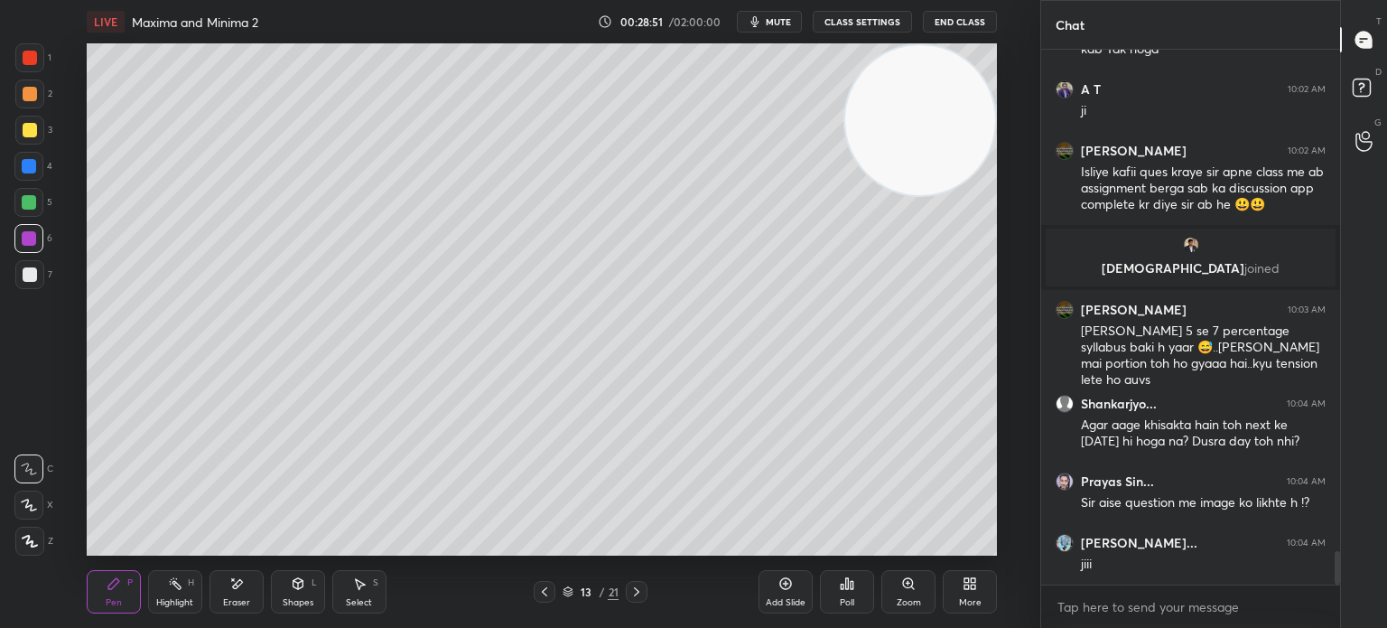
click at [33, 171] on div at bounding box center [29, 166] width 14 height 14
click at [35, 138] on div at bounding box center [29, 130] width 29 height 29
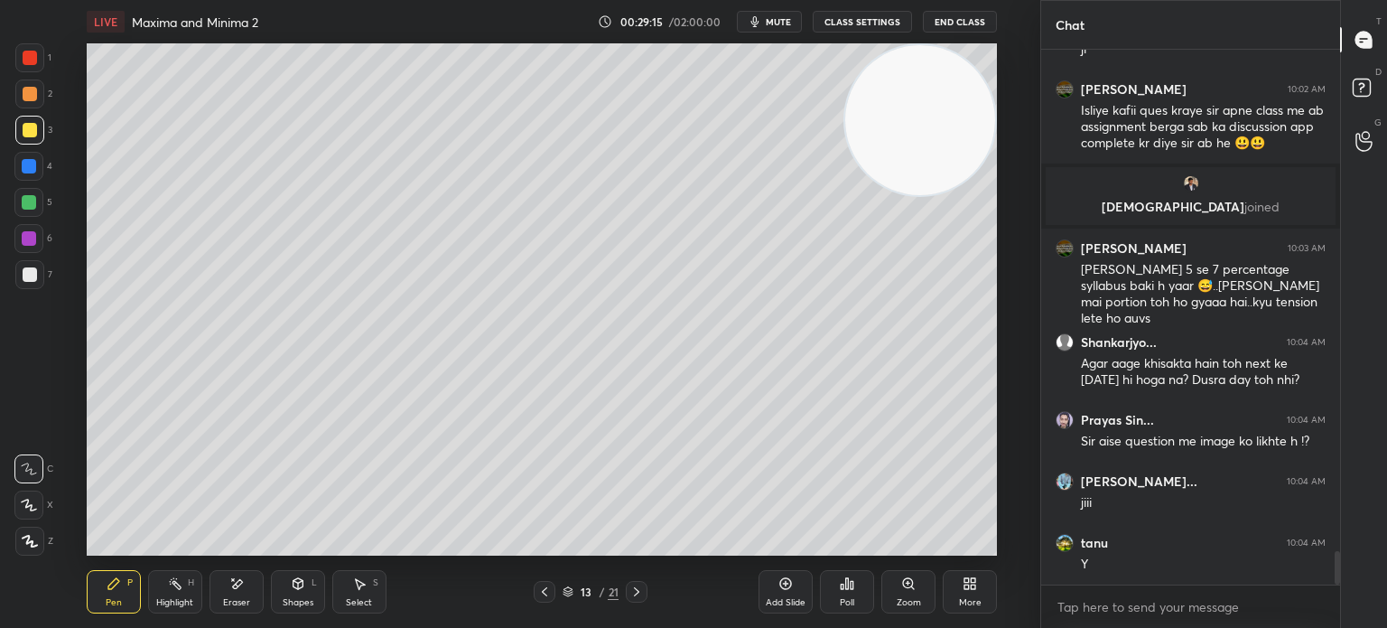
click at [34, 291] on div "1 2 3 4 5 6 7 C X Z E E Erase all H H LIVE Maxima and Minima 2 00:29:15 / 02:00…" at bounding box center [513, 314] width 1026 height 628
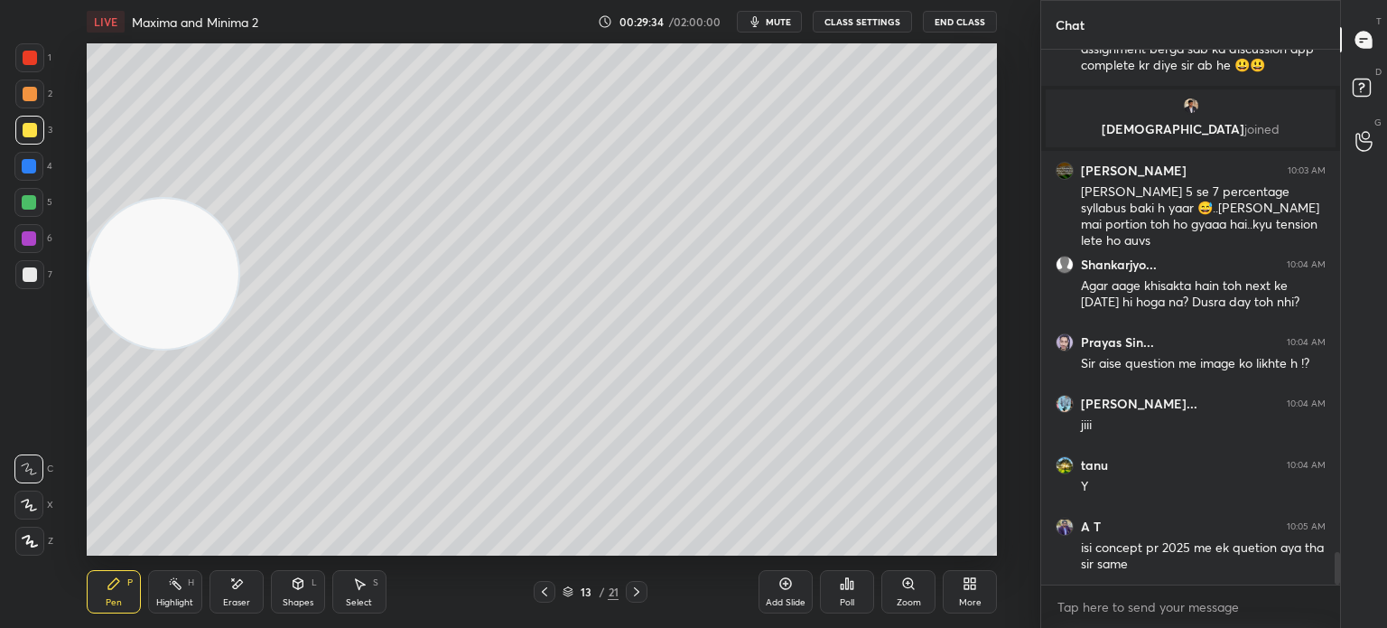
scroll to position [8244, 0]
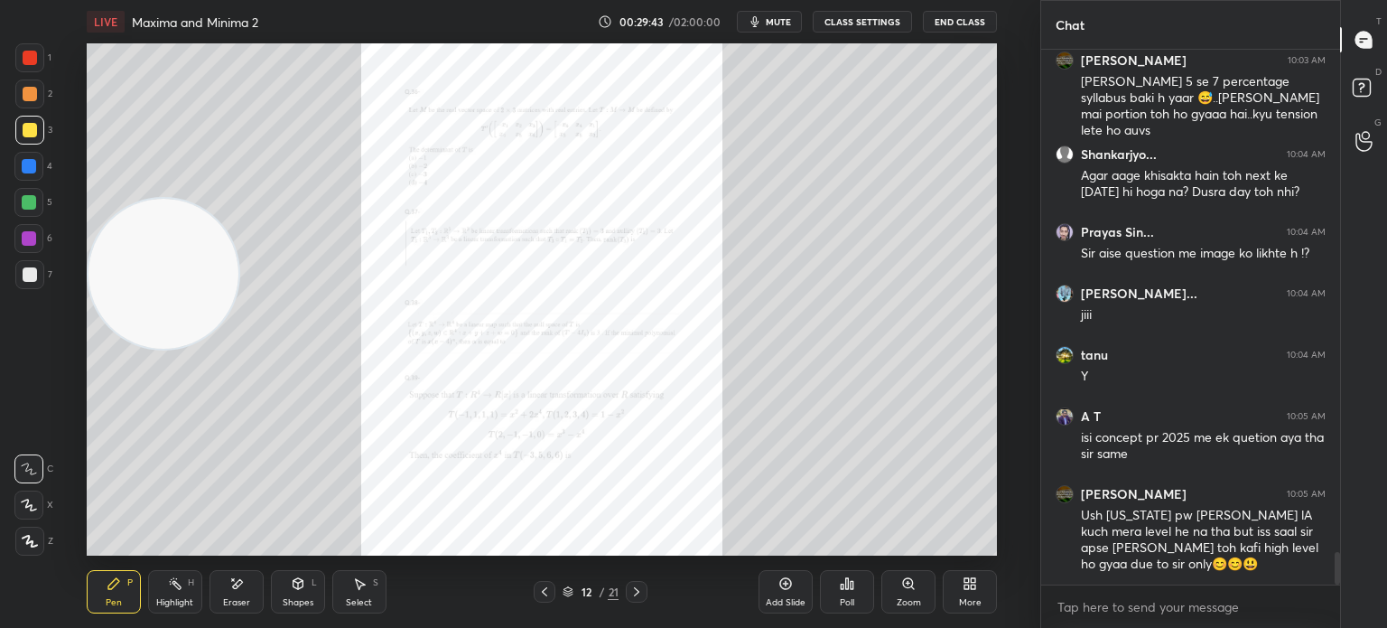
click at [892, 590] on div "Zoom" at bounding box center [908, 591] width 54 height 43
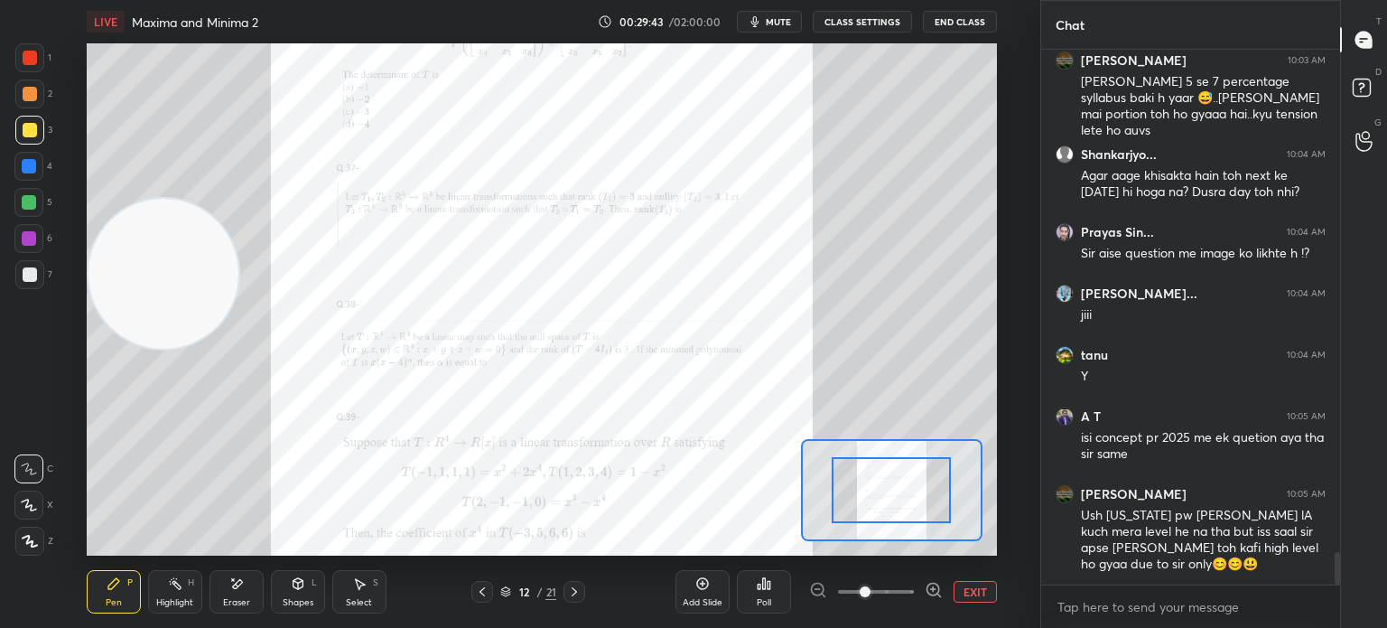
drag, startPoint x: 892, startPoint y: 590, endPoint x: 894, endPoint y: 546, distance: 43.4
click at [889, 591] on span at bounding box center [876, 591] width 76 height 27
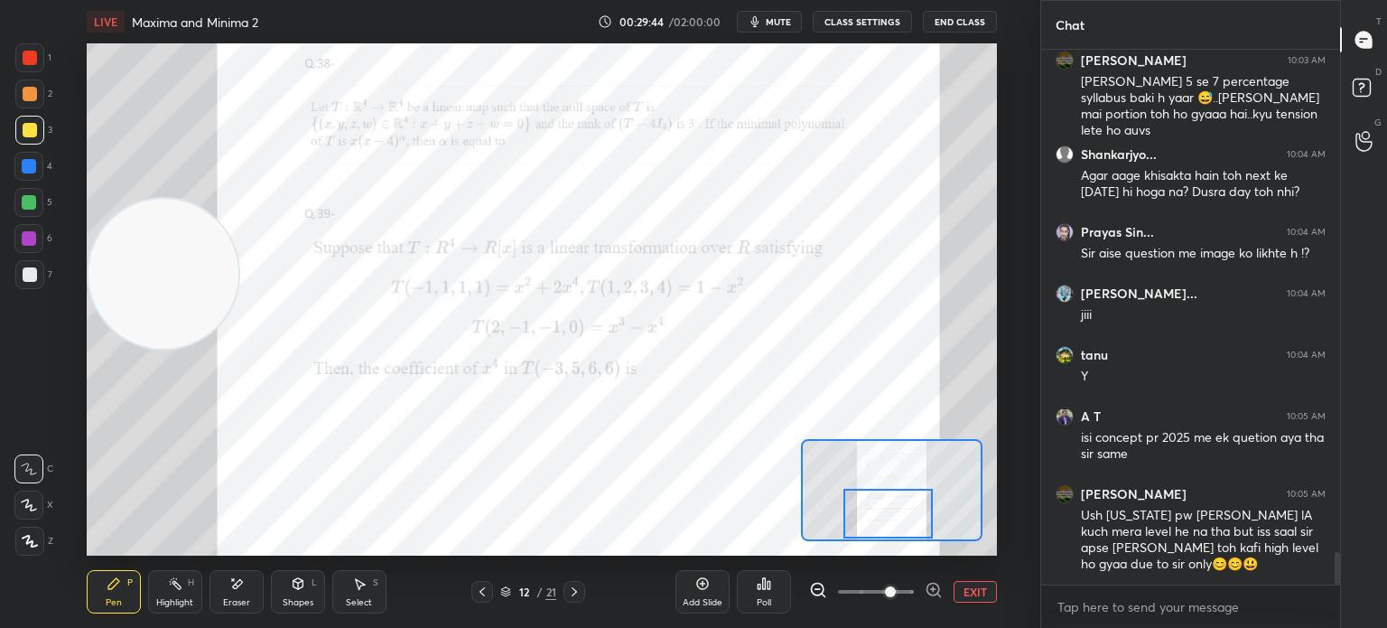
click at [891, 529] on div at bounding box center [888, 514] width 89 height 50
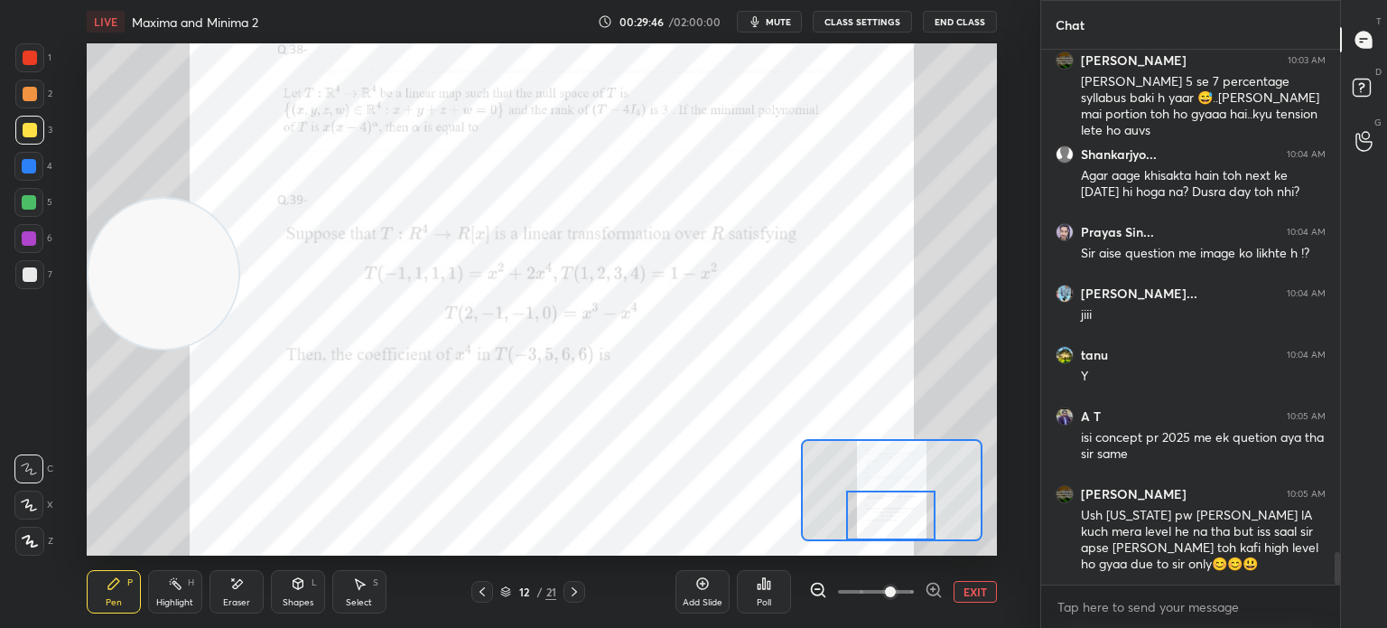
click at [28, 268] on div at bounding box center [30, 274] width 14 height 14
click at [33, 56] on div at bounding box center [30, 58] width 14 height 14
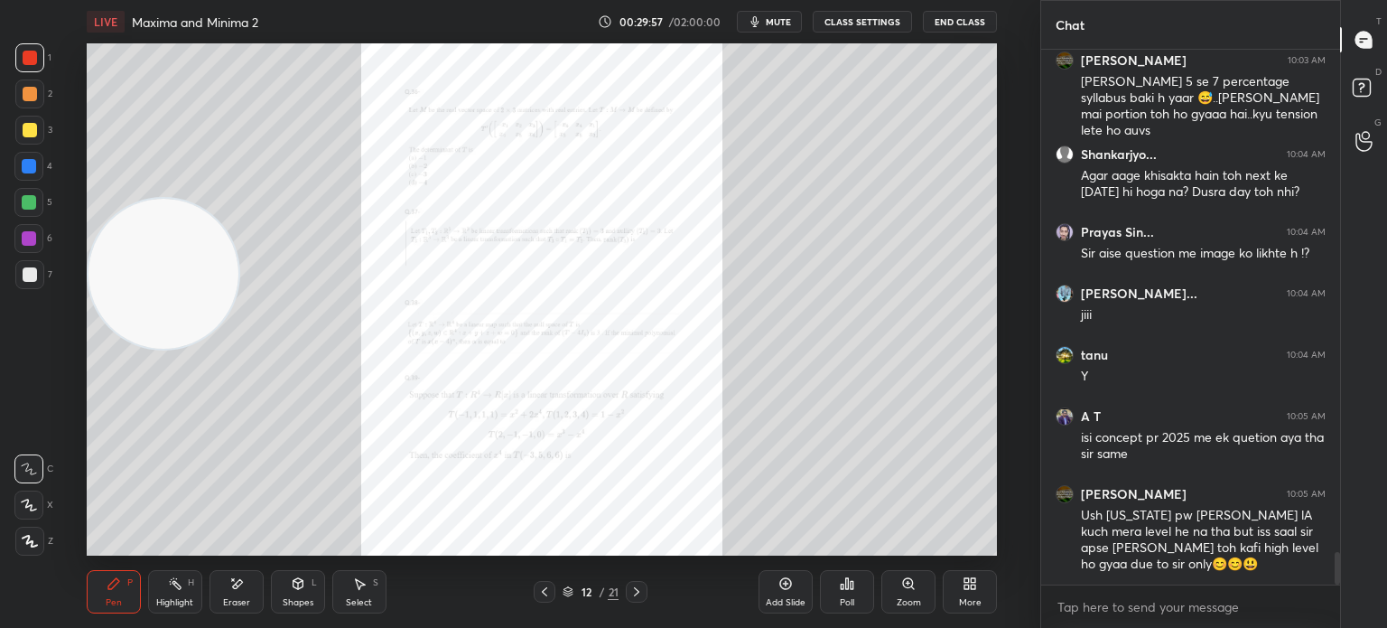
click at [900, 592] on div "Zoom" at bounding box center [908, 591] width 54 height 43
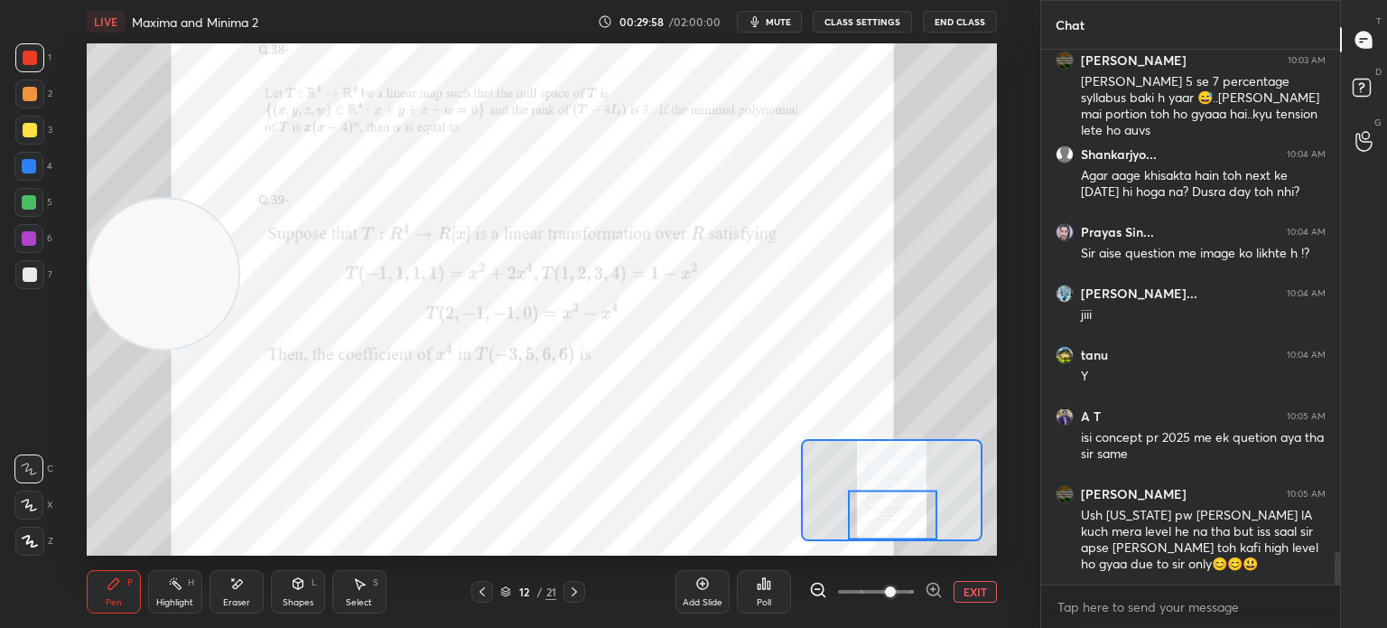
click at [889, 521] on div at bounding box center [892, 515] width 89 height 50
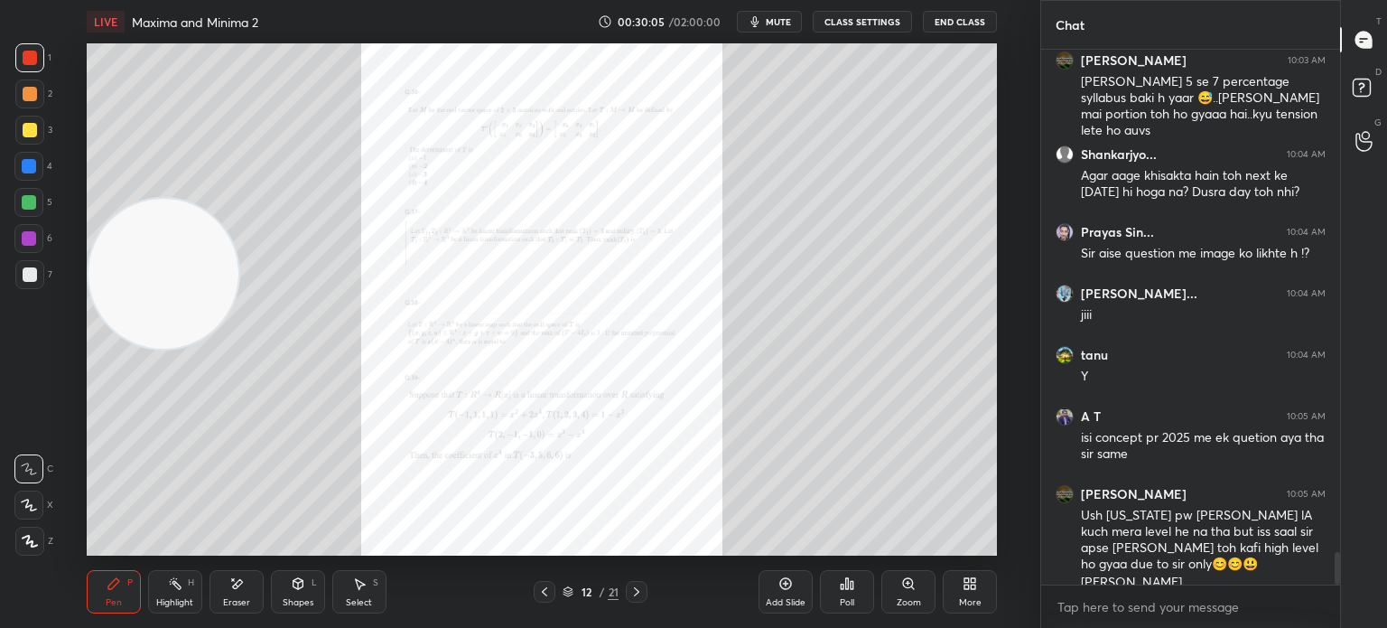
scroll to position [8262, 0]
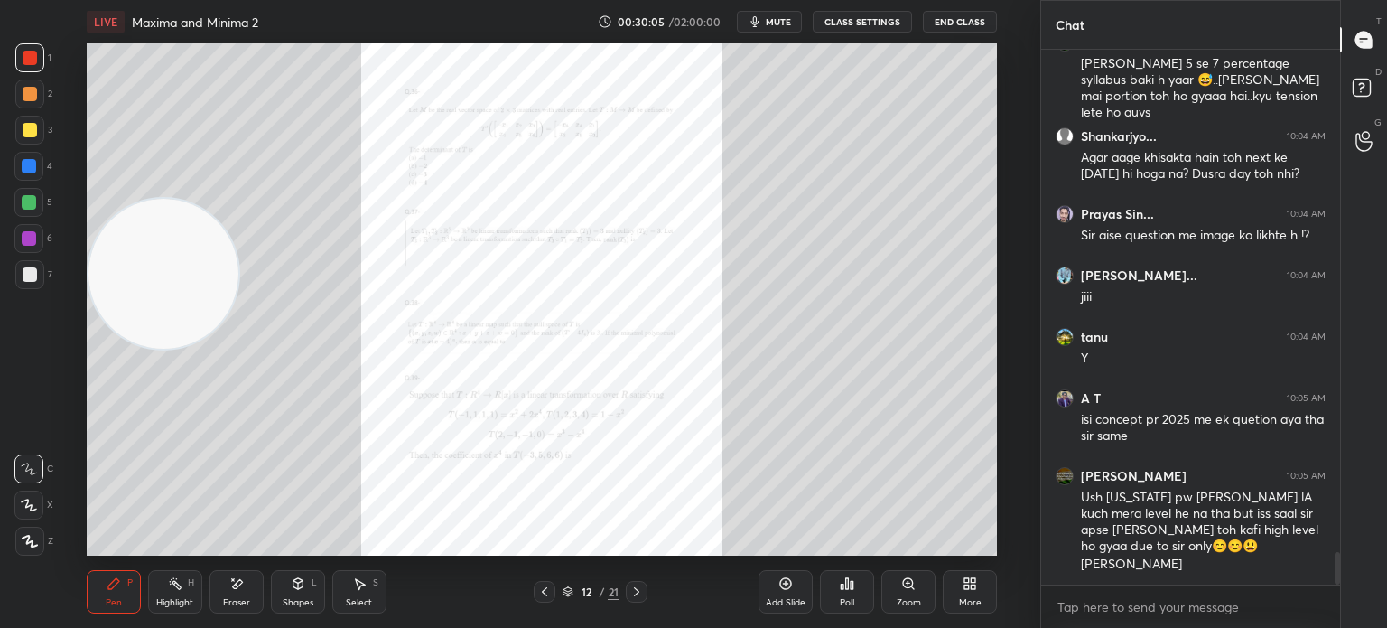
click at [887, 587] on div "Zoom" at bounding box center [908, 591] width 54 height 43
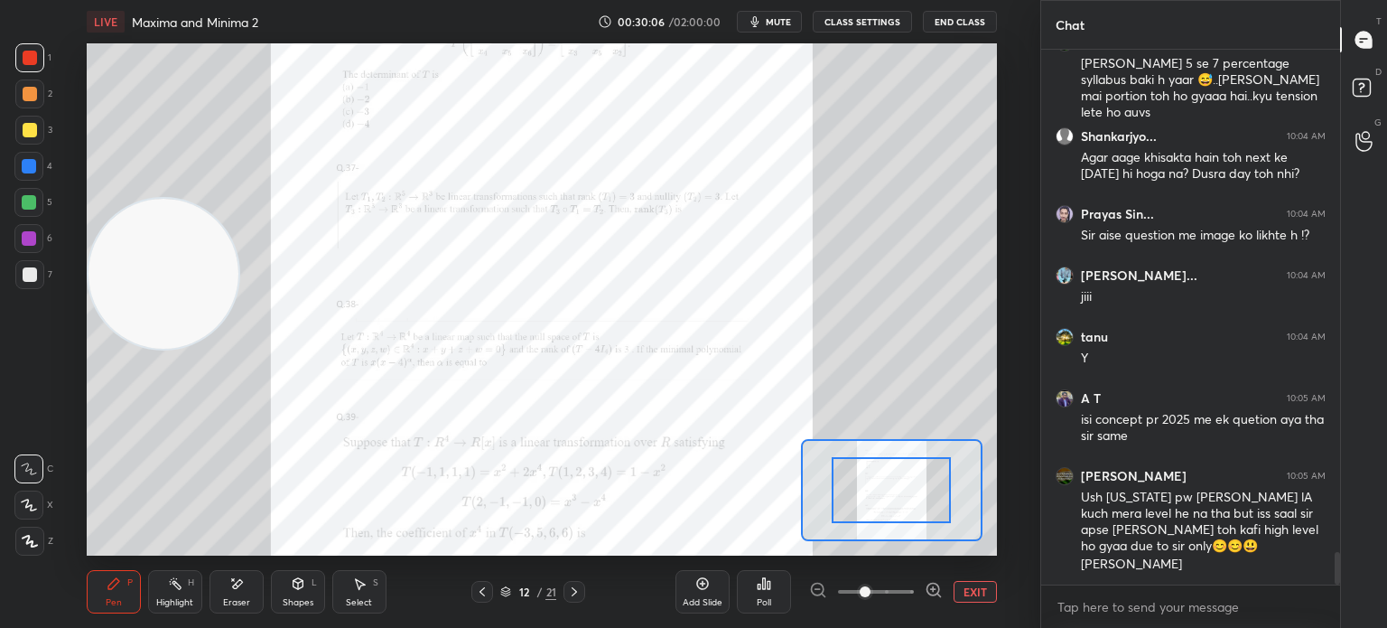
click at [886, 587] on span at bounding box center [876, 591] width 76 height 27
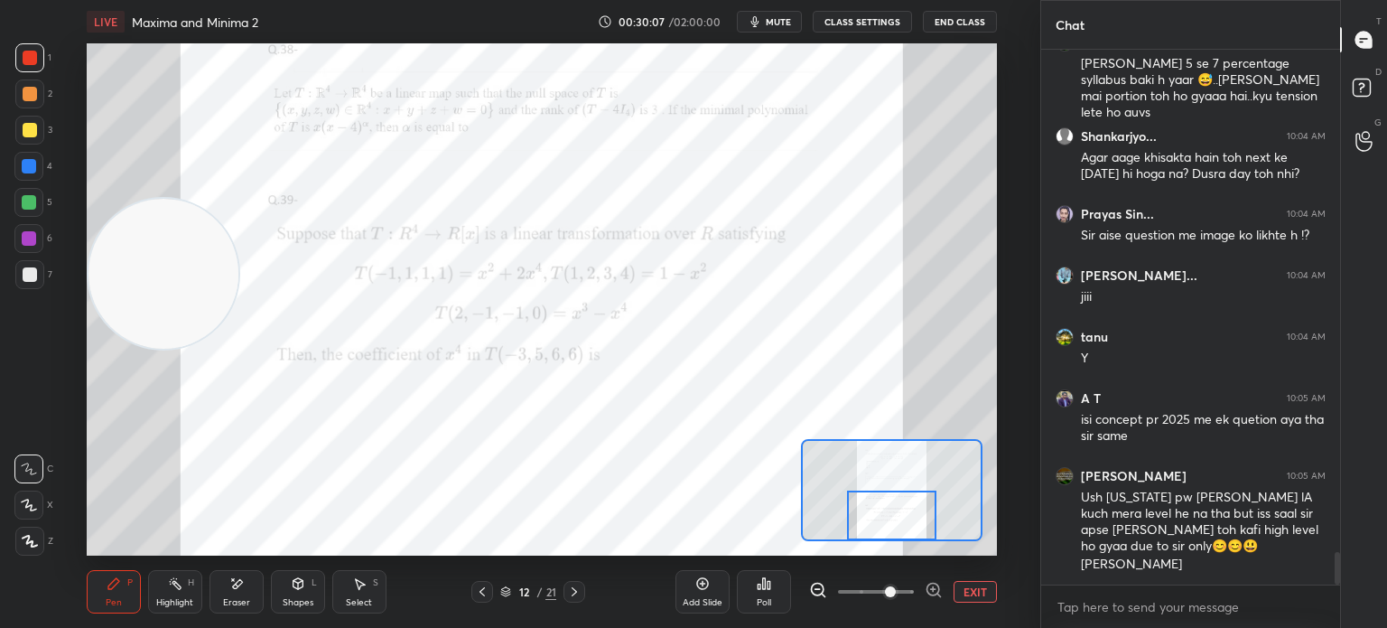
drag, startPoint x: 881, startPoint y: 496, endPoint x: 881, endPoint y: 524, distance: 28.0
click at [883, 524] on div at bounding box center [891, 515] width 89 height 50
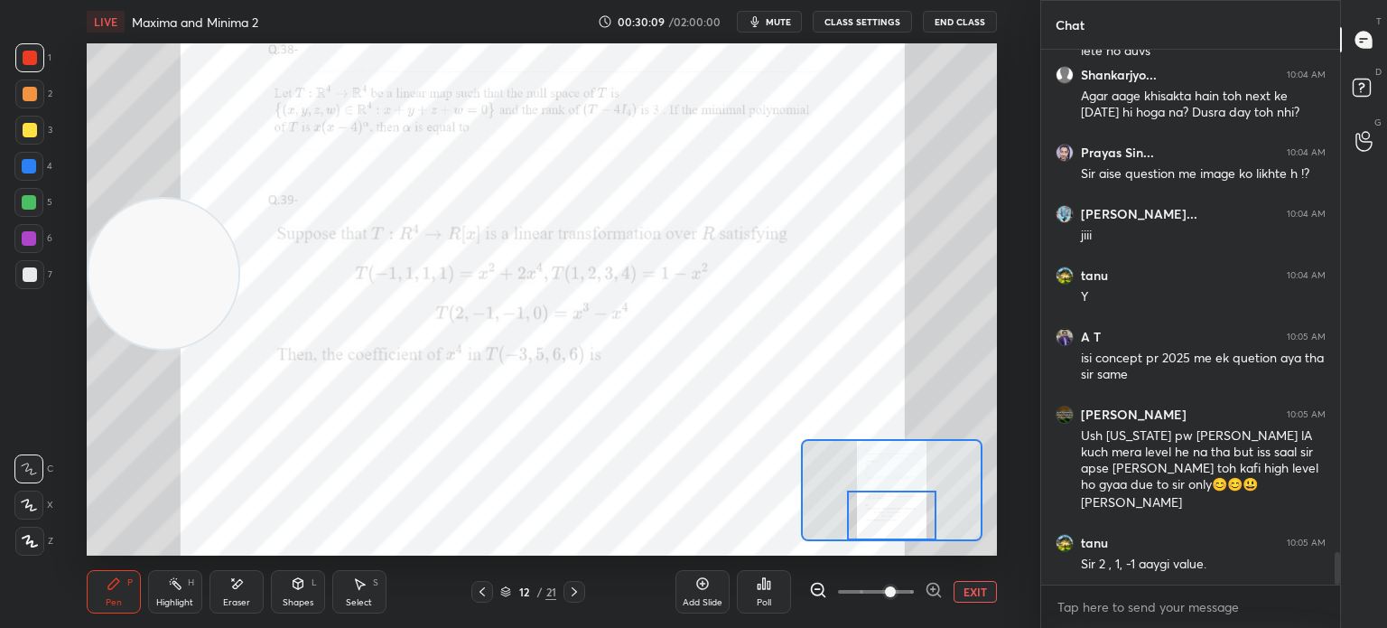
click at [963, 581] on button "EXIT" at bounding box center [975, 592] width 43 height 22
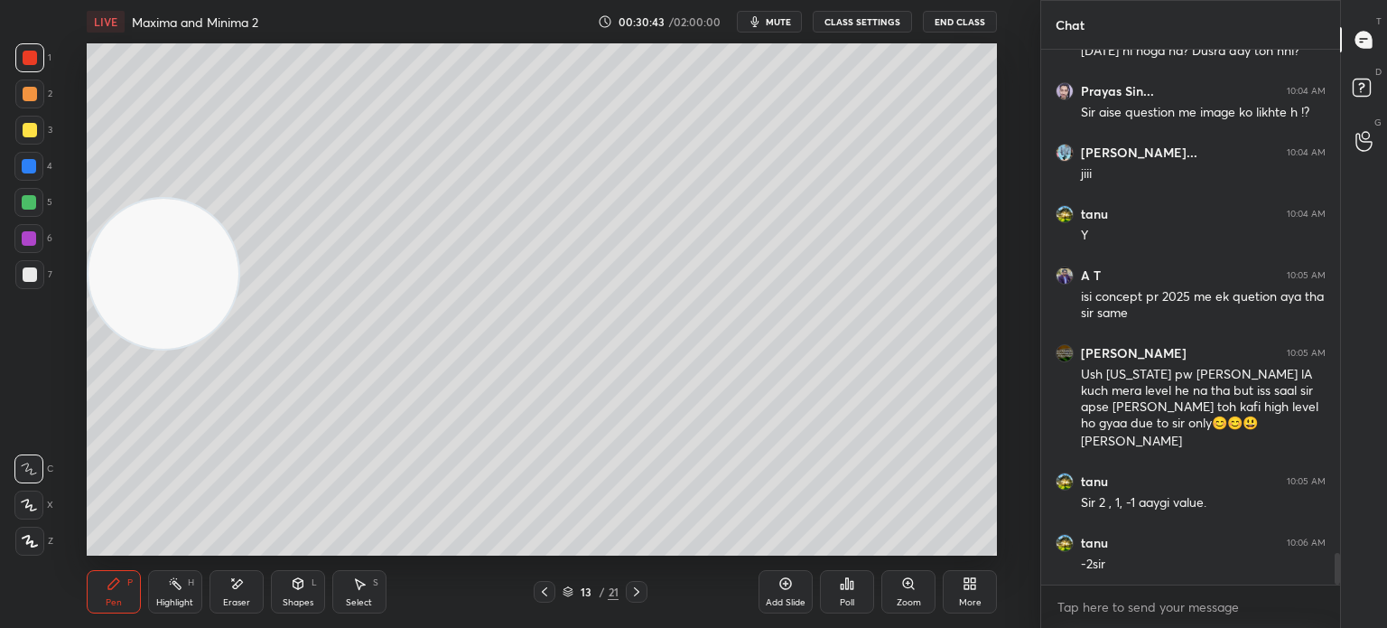
scroll to position [8446, 0]
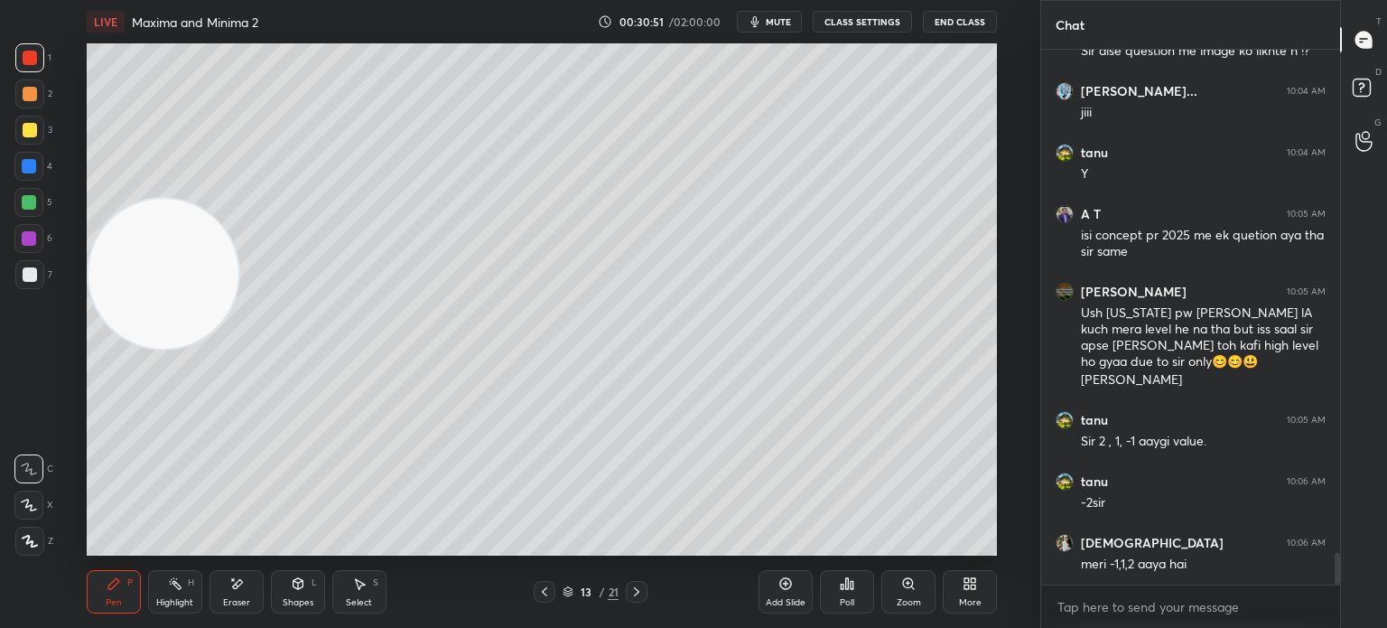
drag, startPoint x: 131, startPoint y: 280, endPoint x: 3, endPoint y: 640, distance: 382.5
click at [3, 0] on html "1 2 3 4 5 6 7 C X Z E E Erase all H H LIVE Maxima and Minima 2 00:30:51 / 02:00…" at bounding box center [693, 0] width 1387 height 0
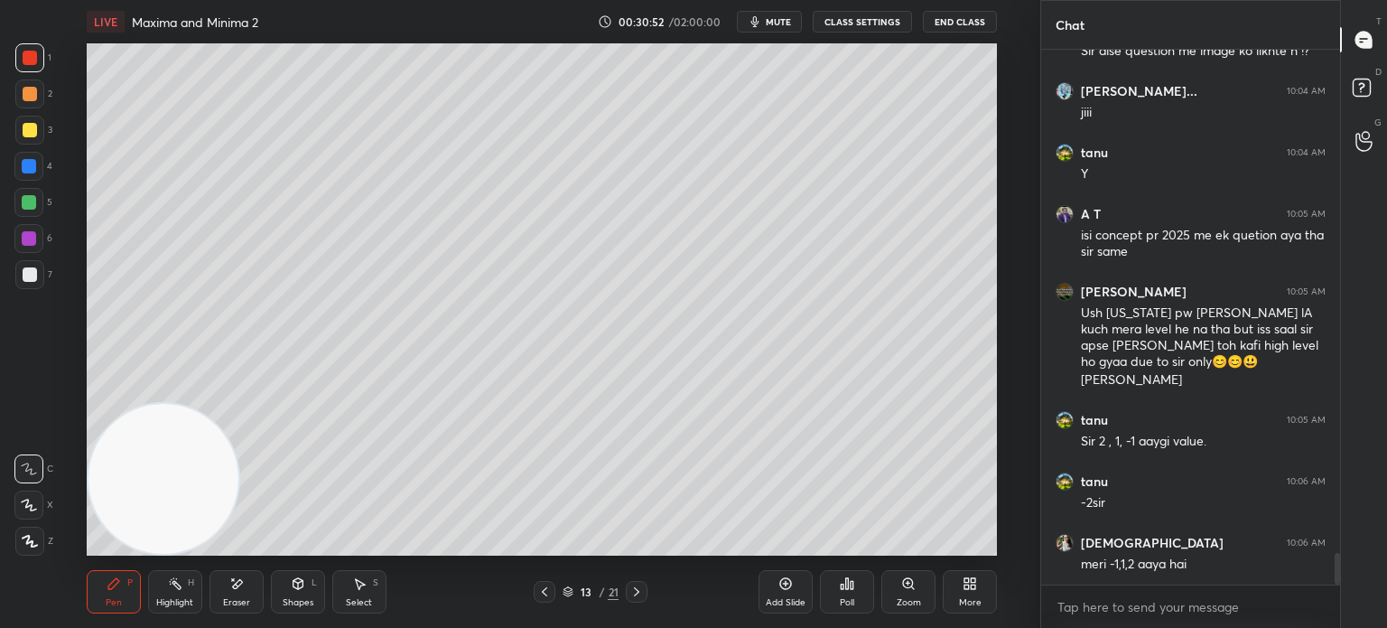
scroll to position [8507, 0]
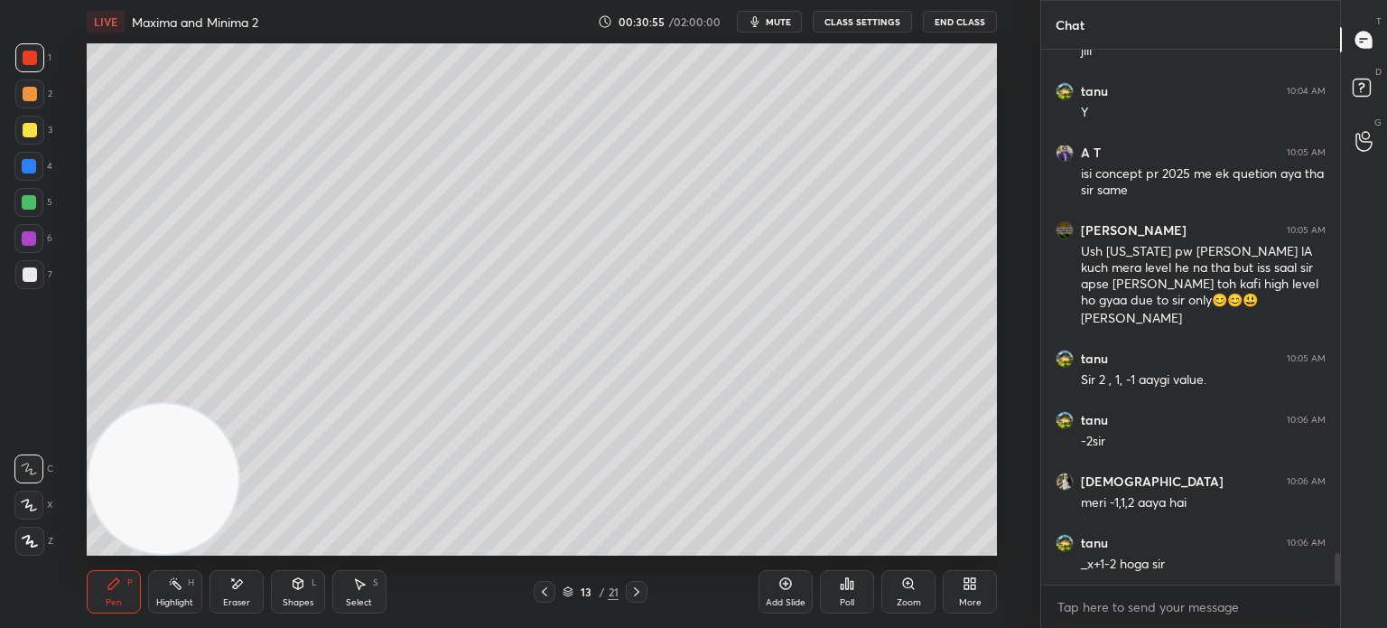
click at [786, 20] on span "mute" at bounding box center [778, 21] width 25 height 13
click at [788, 15] on span "unmute" at bounding box center [777, 21] width 39 height 13
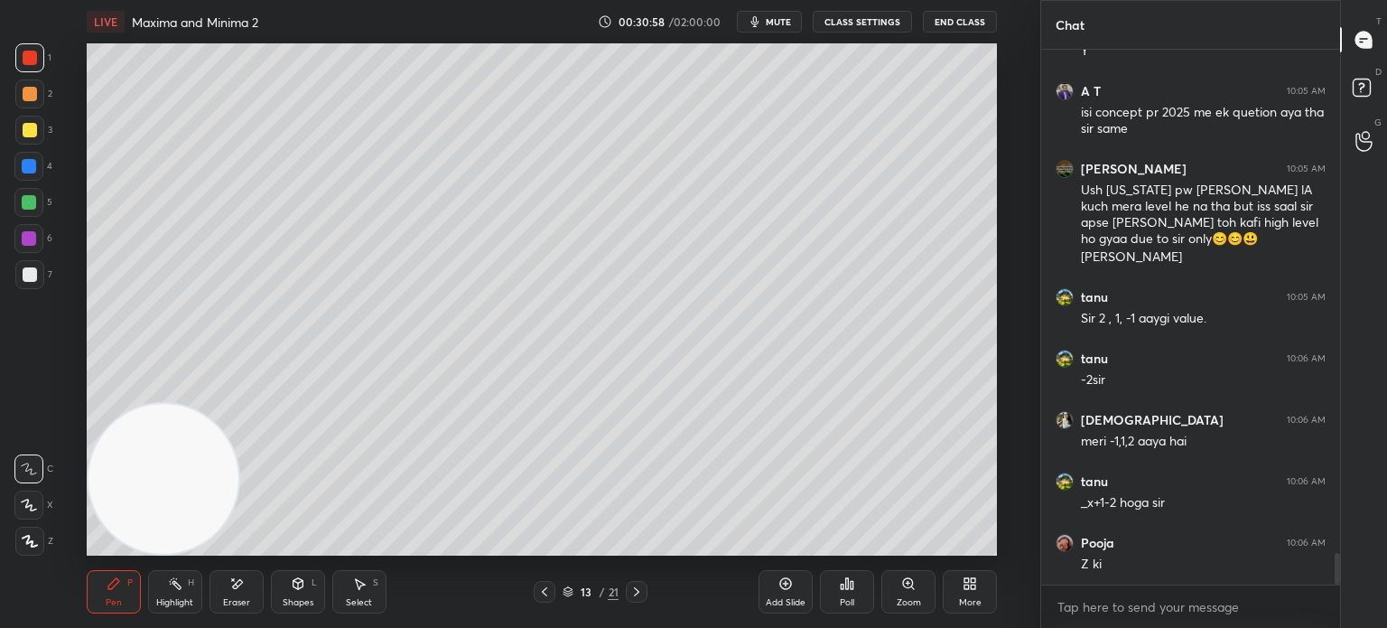
click at [790, 22] on span "mute" at bounding box center [778, 21] width 25 height 13
click at [978, 27] on button "End Class" at bounding box center [960, 22] width 74 height 22
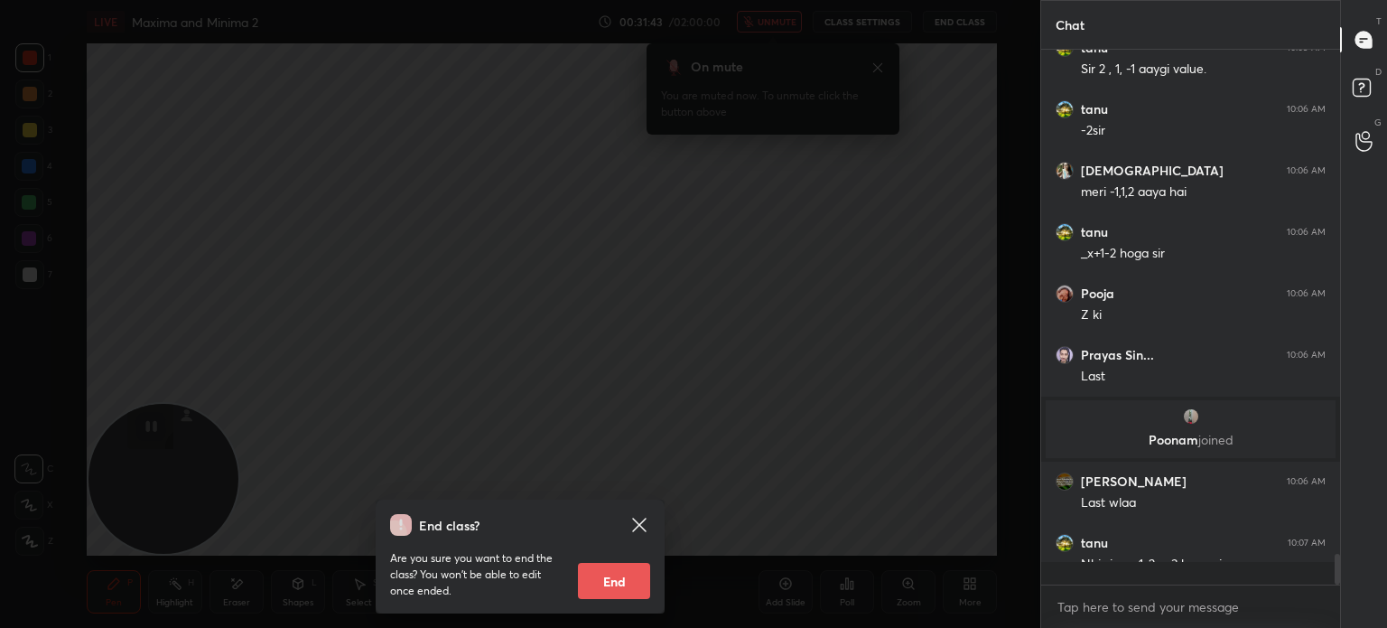
scroll to position [8656, 0]
click at [641, 516] on icon at bounding box center [640, 525] width 22 height 22
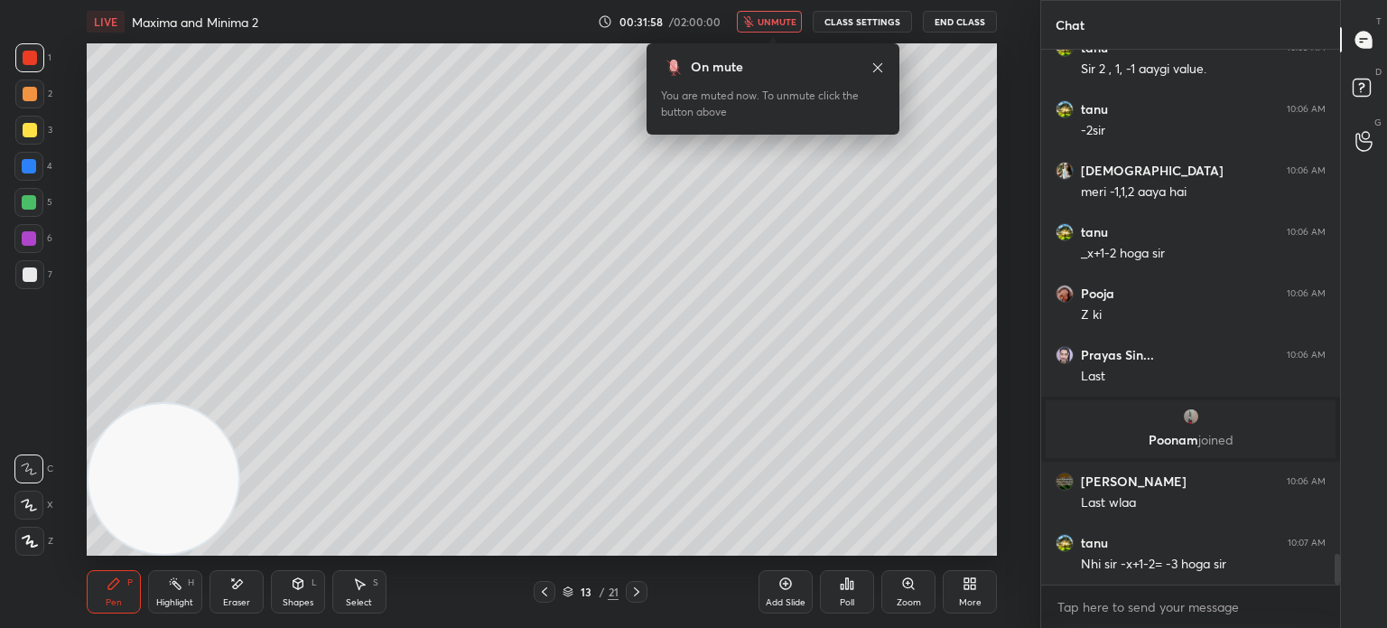
click at [783, 27] on span "unmute" at bounding box center [777, 21] width 39 height 13
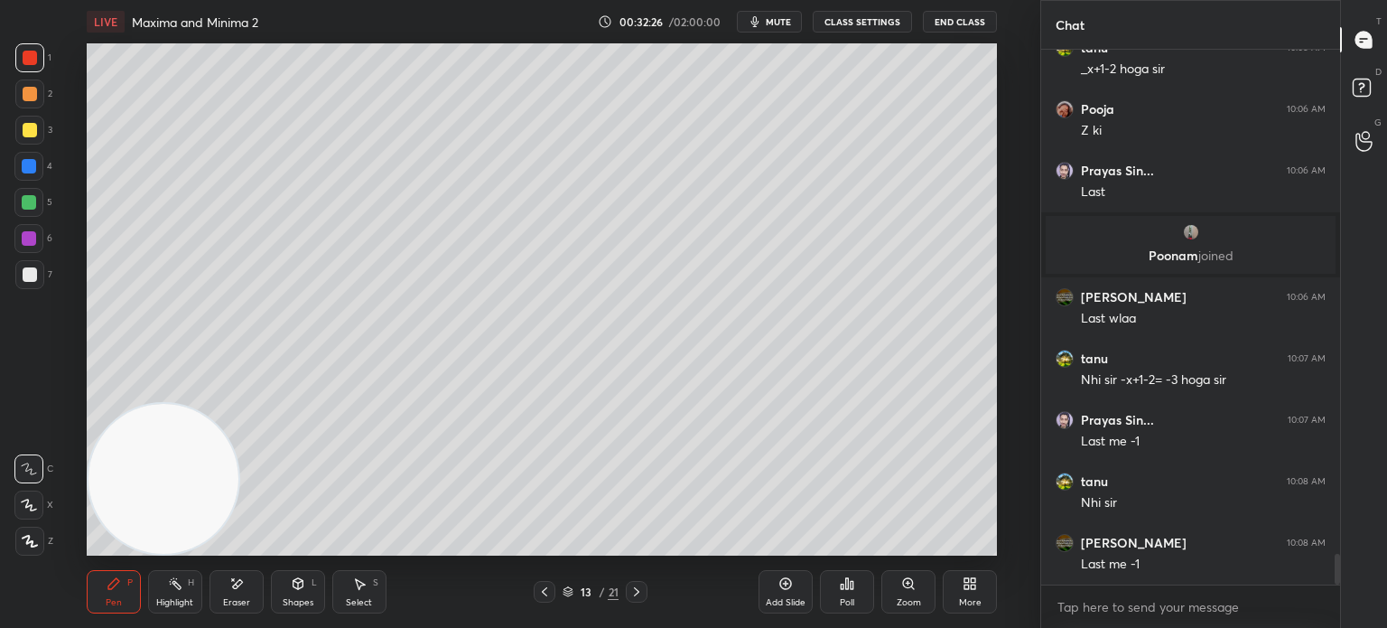
scroll to position [8901, 0]
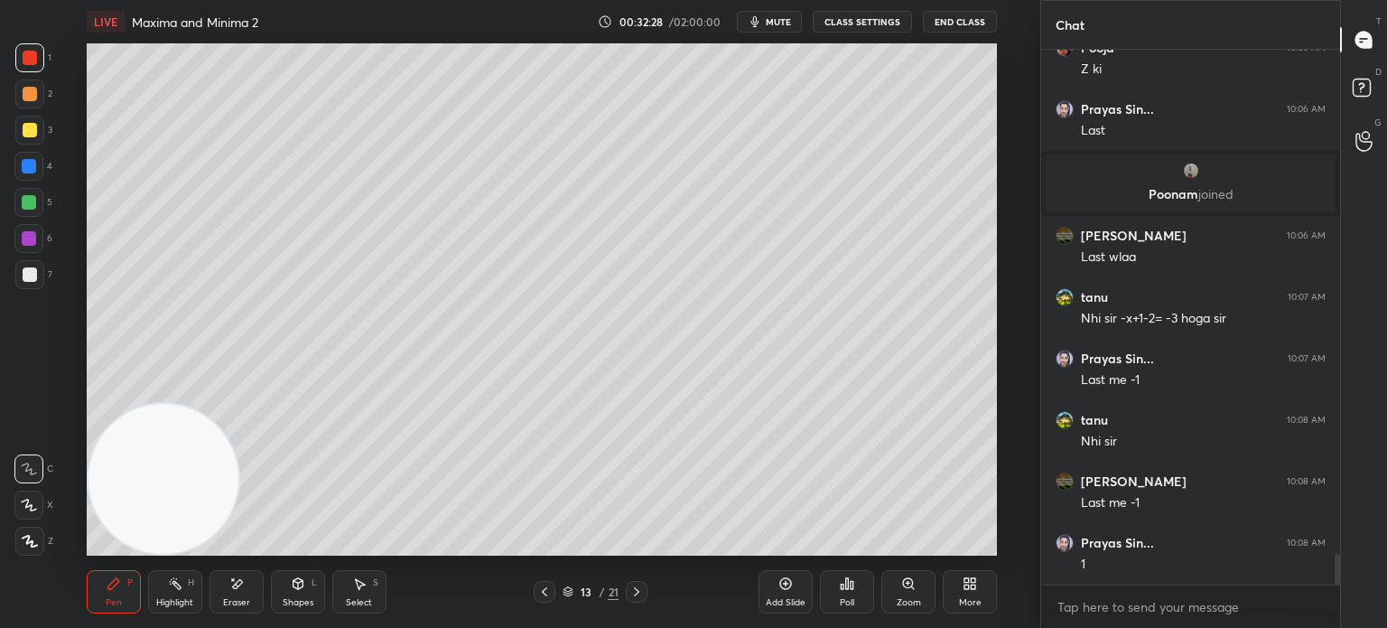
click at [234, 602] on div "Eraser" at bounding box center [236, 602] width 27 height 9
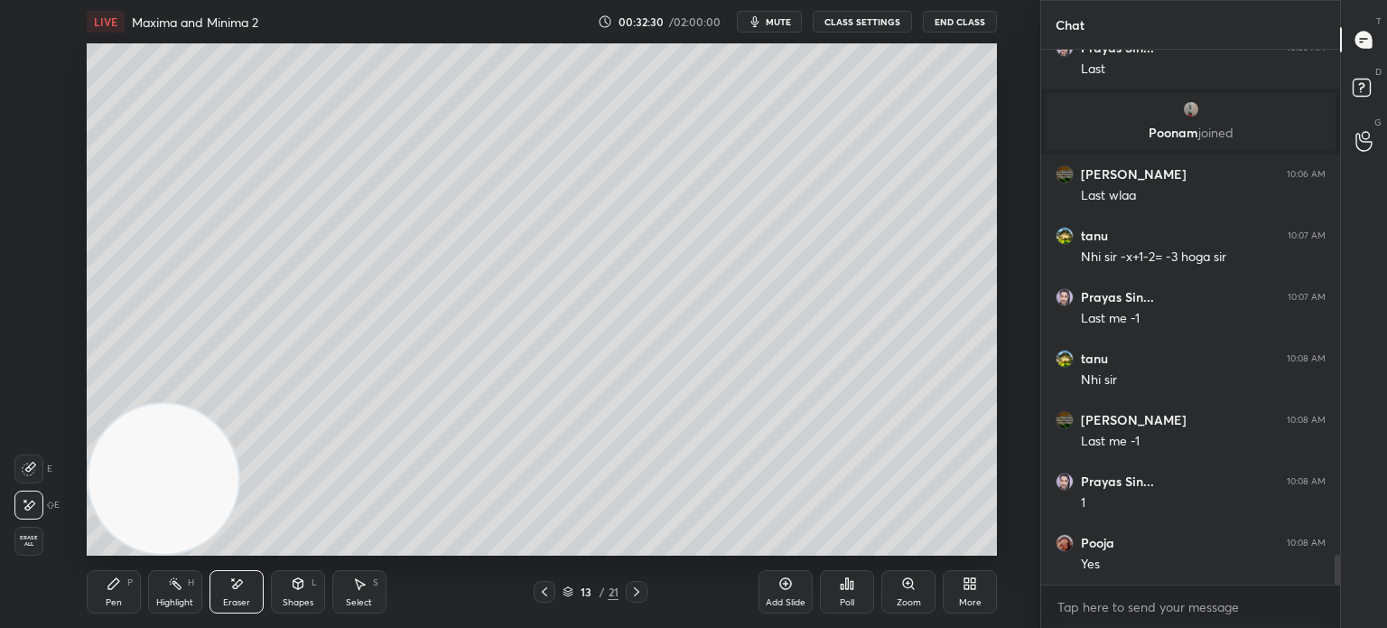
scroll to position [9024, 0]
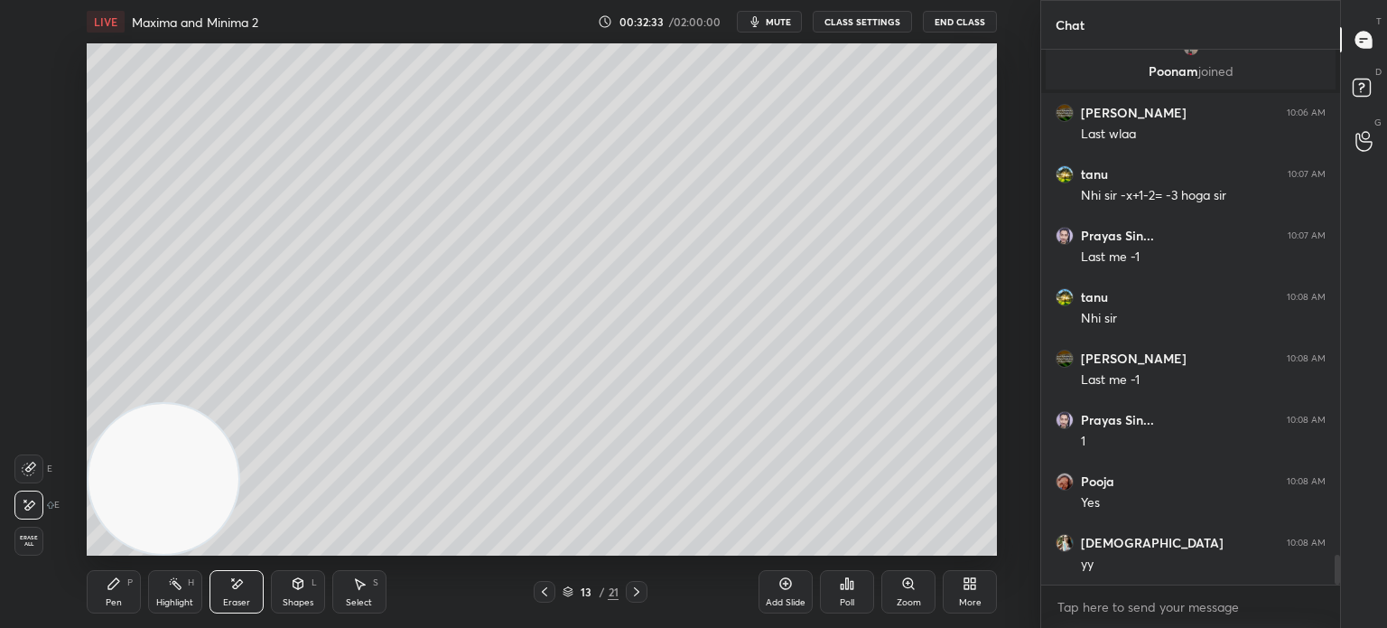
click at [116, 600] on div "Pen P" at bounding box center [114, 591] width 54 height 43
click at [29, 234] on div at bounding box center [29, 238] width 14 height 14
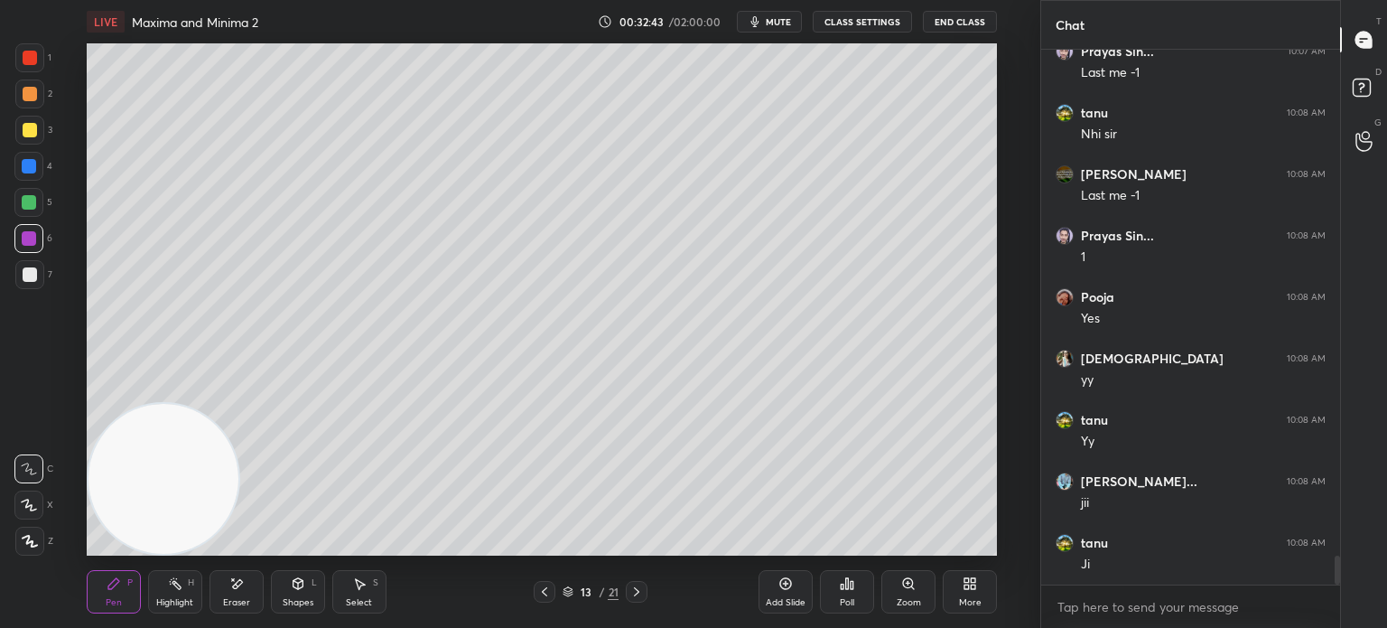
scroll to position [9331, 0]
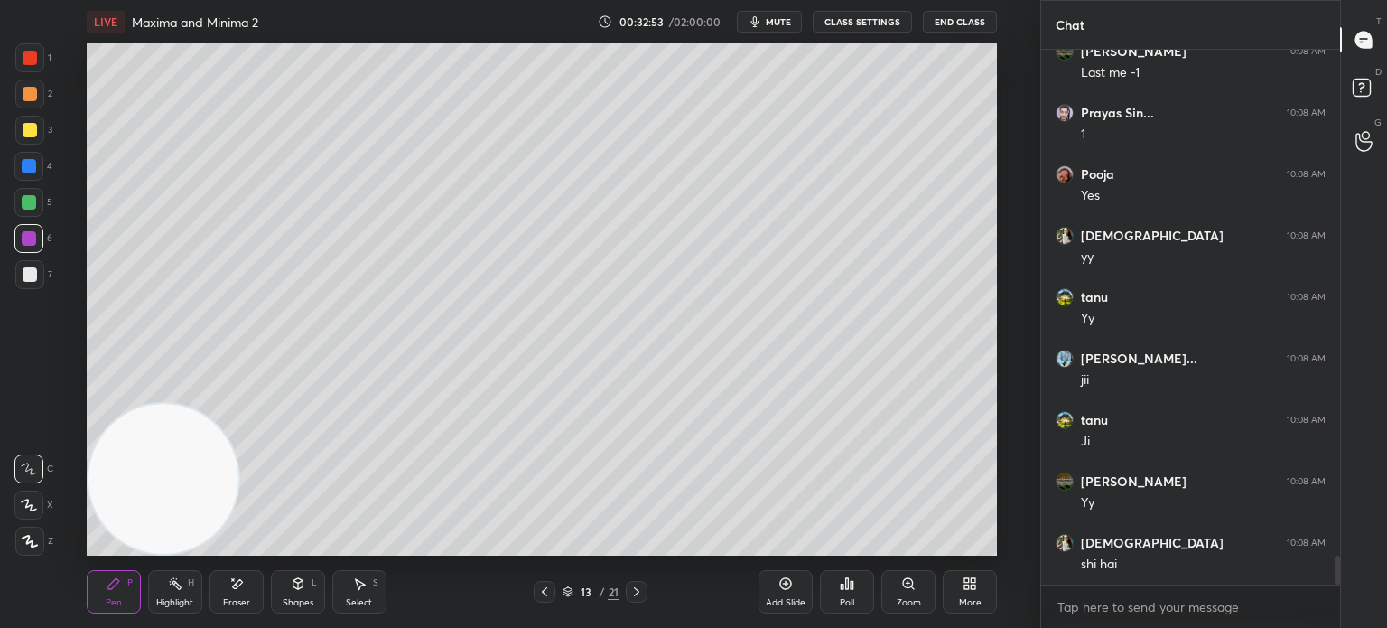
click at [28, 279] on div at bounding box center [30, 274] width 14 height 14
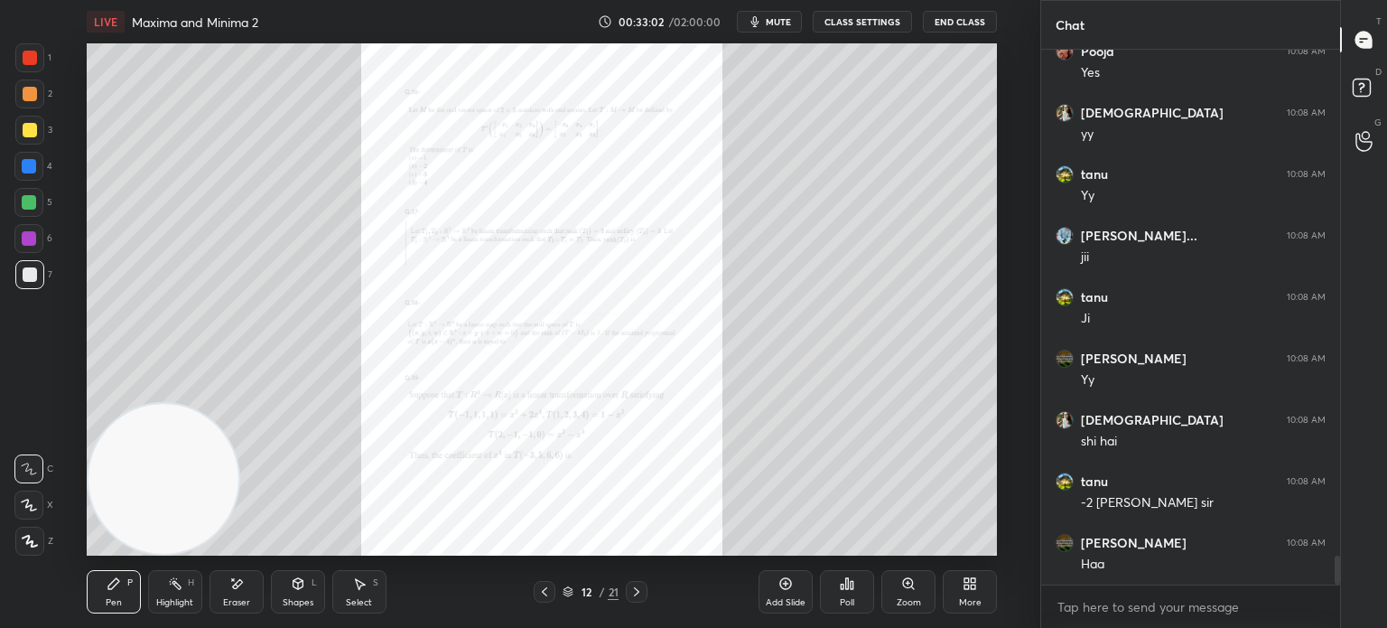
scroll to position [9515, 0]
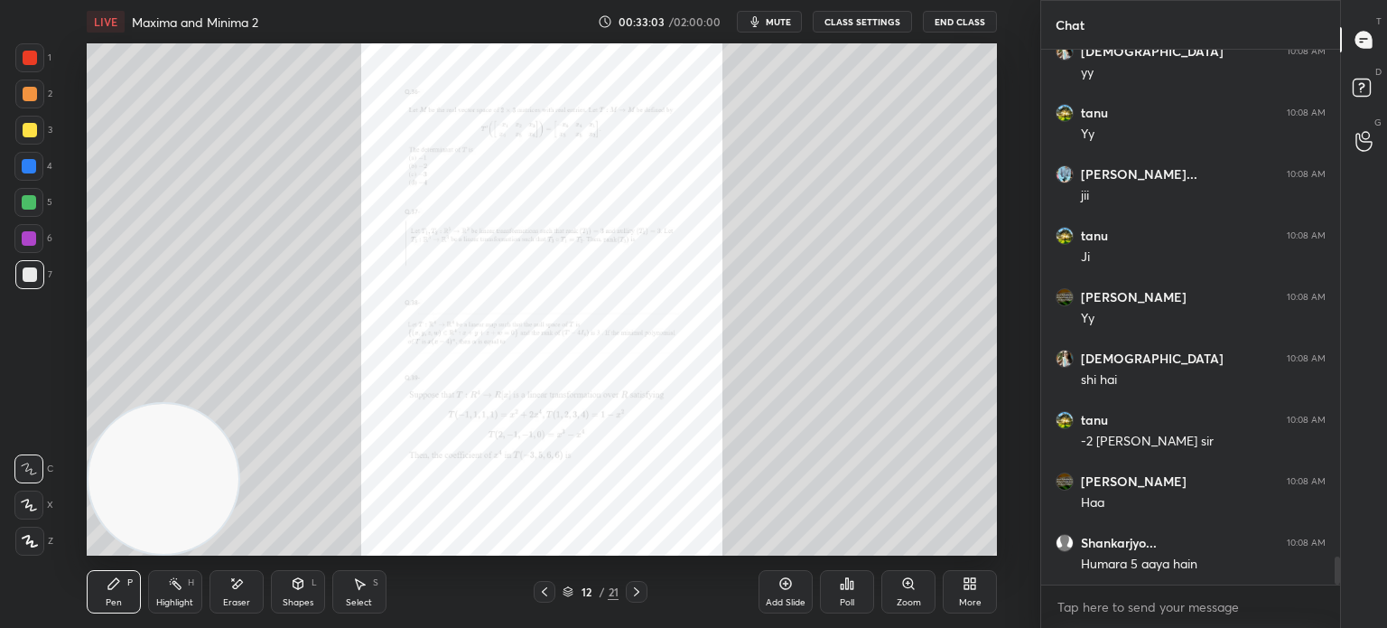
click at [898, 588] on div "Zoom" at bounding box center [908, 591] width 54 height 43
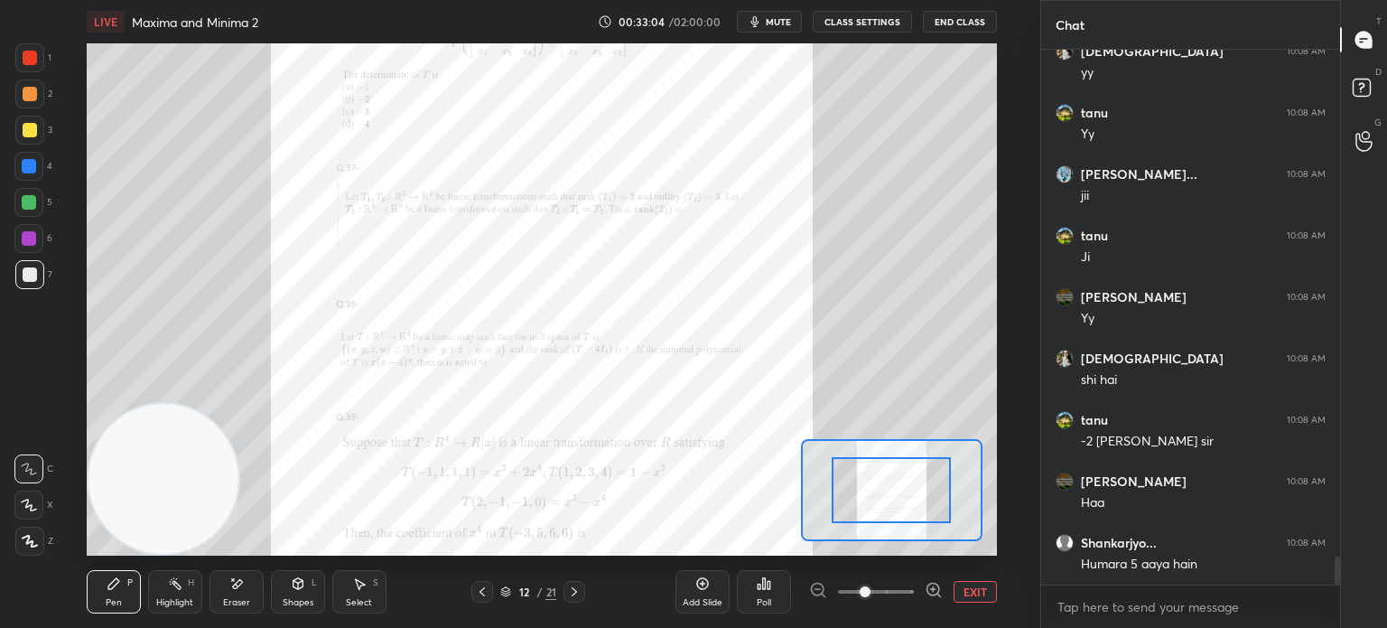
click at [899, 586] on span at bounding box center [876, 591] width 76 height 27
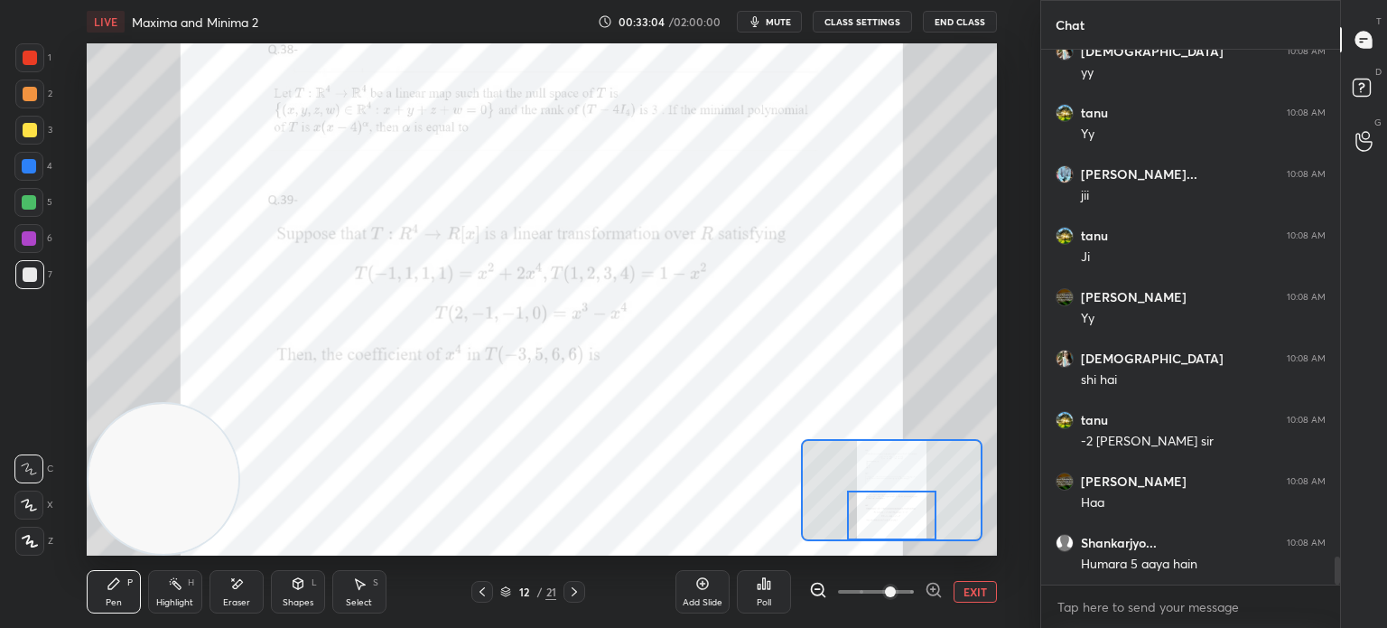
click at [881, 527] on div at bounding box center [891, 515] width 89 height 50
click at [27, 286] on div at bounding box center [29, 274] width 29 height 29
click at [35, 100] on div at bounding box center [29, 93] width 29 height 29
click at [30, 61] on div at bounding box center [30, 58] width 14 height 14
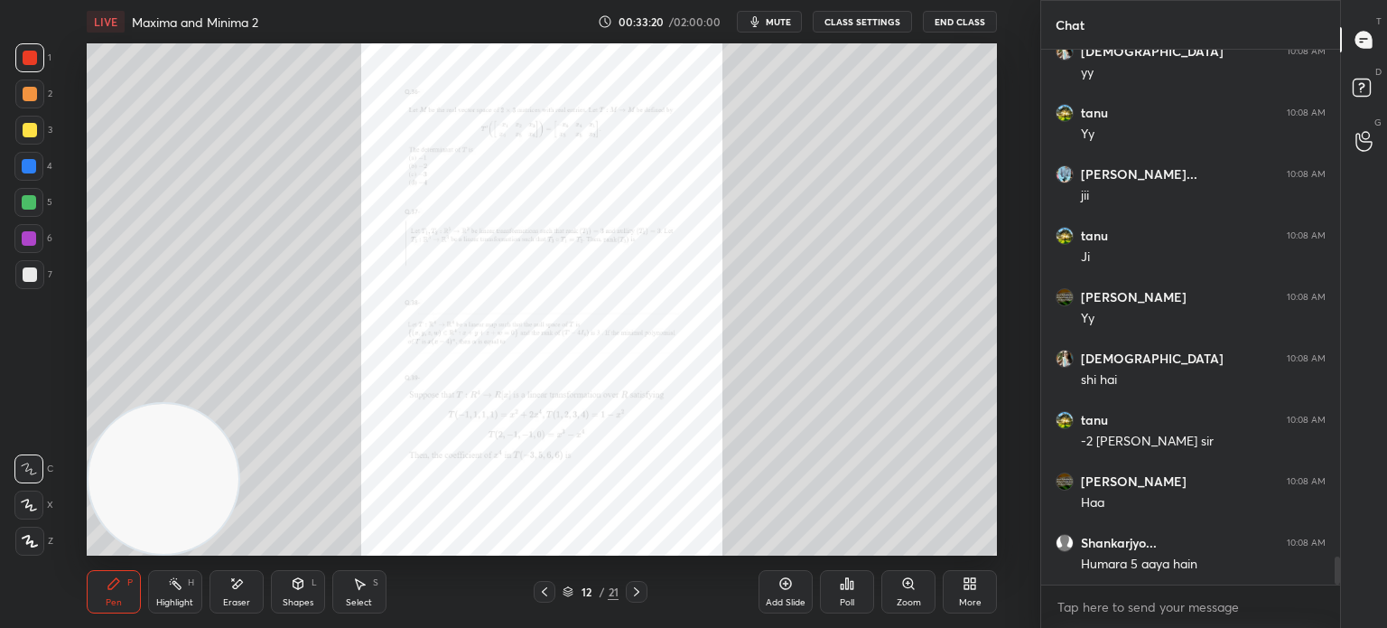
click at [884, 579] on div "Zoom" at bounding box center [908, 591] width 54 height 43
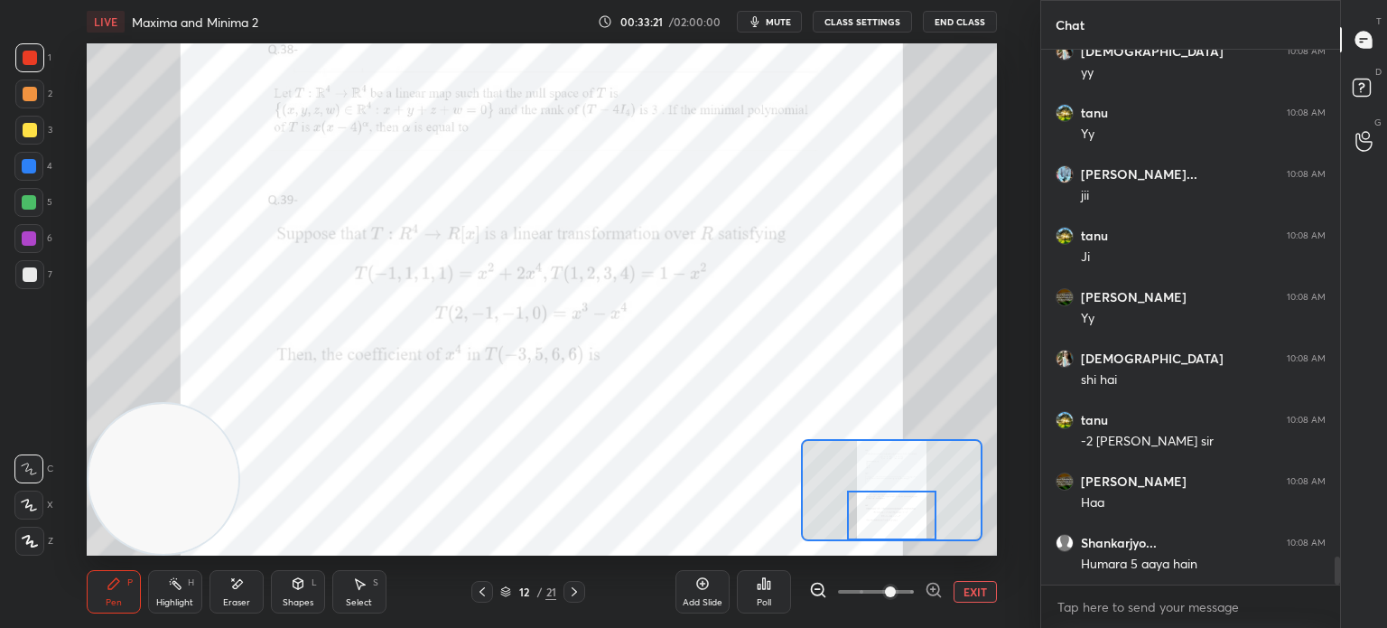
drag, startPoint x: 881, startPoint y: 501, endPoint x: 881, endPoint y: 524, distance: 22.6
click at [881, 524] on div at bounding box center [891, 515] width 89 height 50
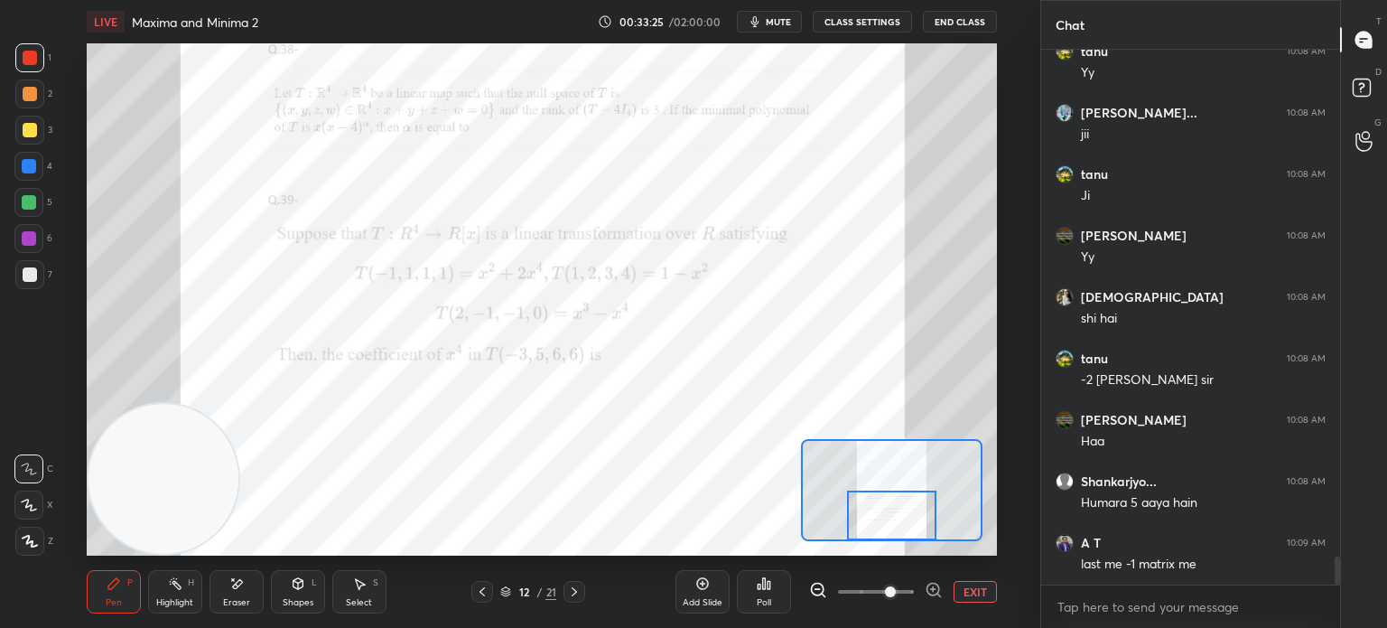
scroll to position [9638, 0]
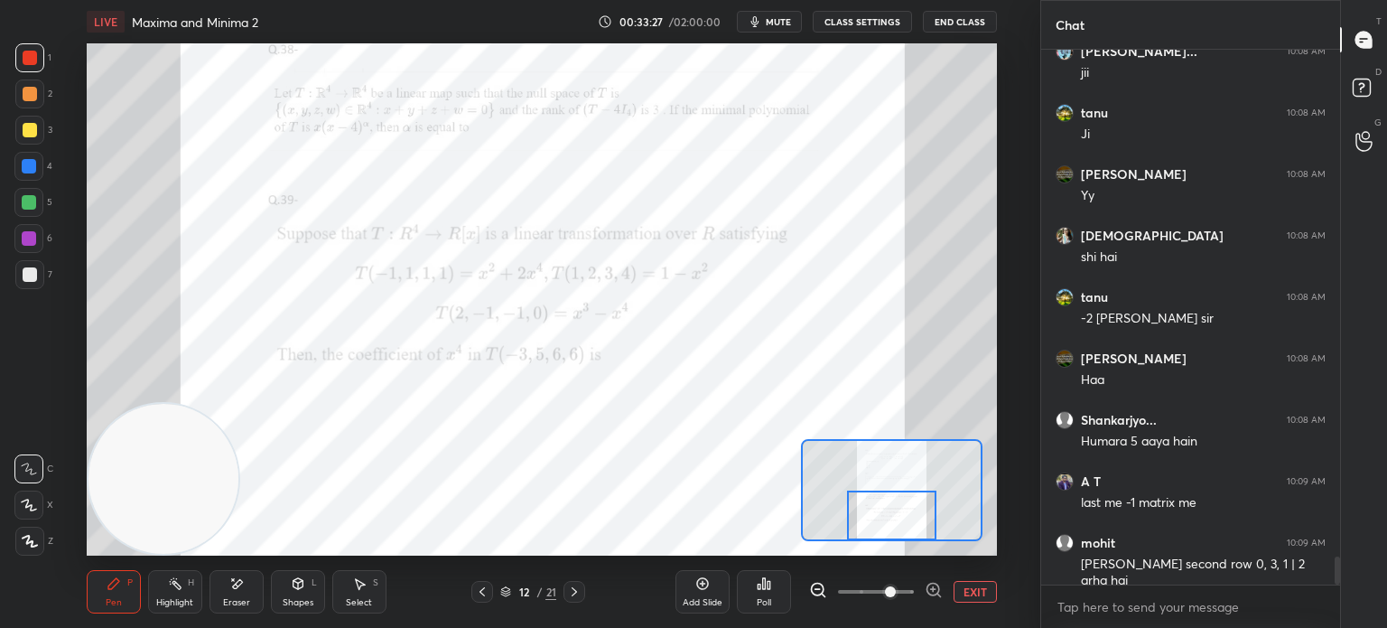
click at [985, 596] on button "EXIT" at bounding box center [975, 592] width 43 height 22
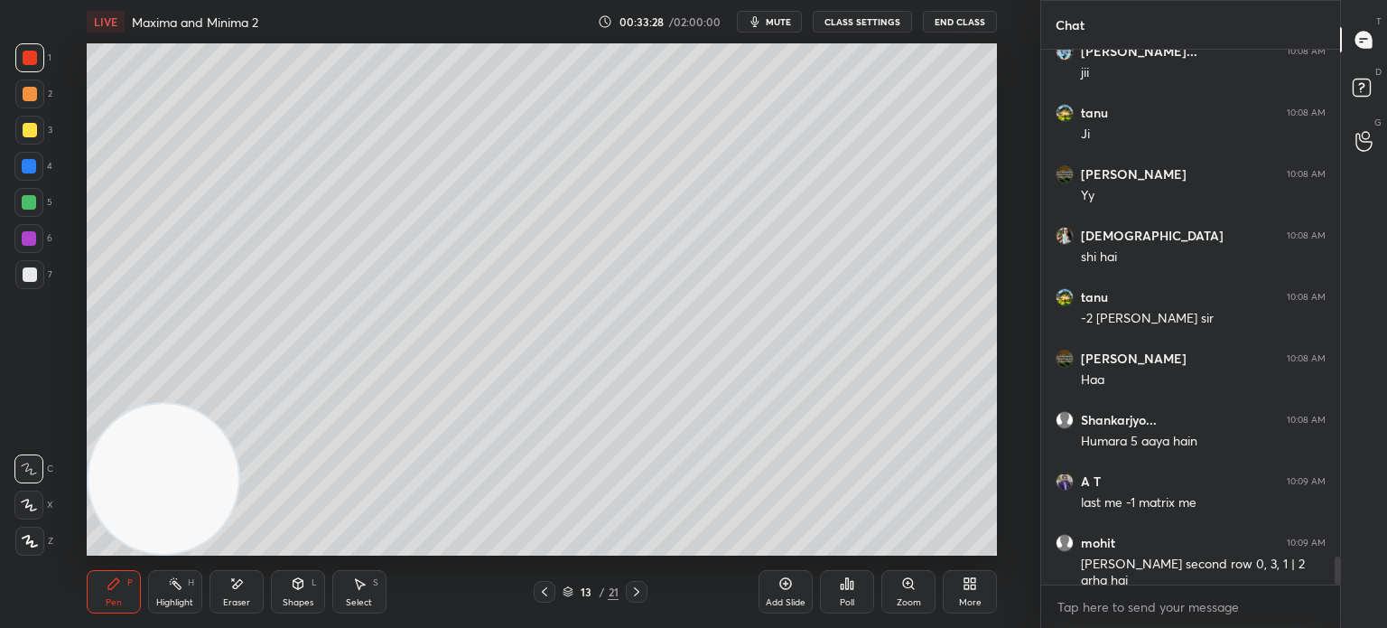
scroll to position [9700, 0]
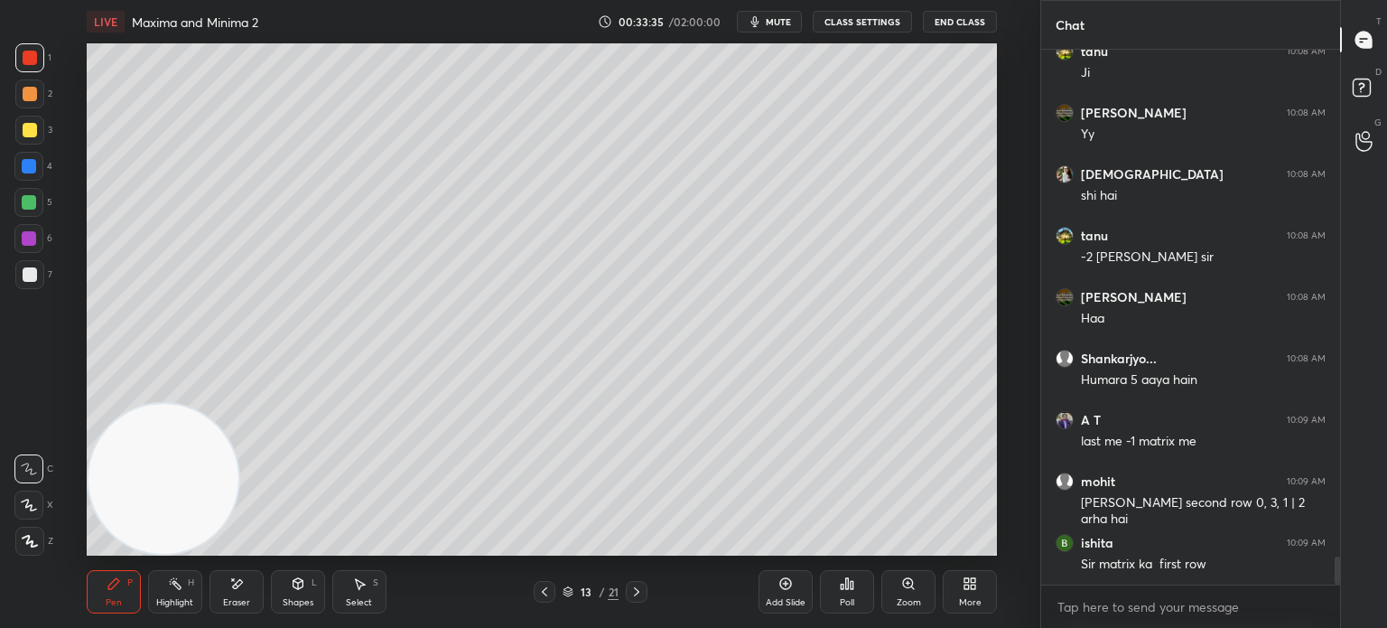
click at [29, 266] on div at bounding box center [29, 274] width 29 height 29
click at [200, 605] on div "Pen P Highlight H Eraser Shapes L Select S 13 / 21 Add Slide Poll Zoom More" at bounding box center [542, 591] width 910 height 72
click at [219, 598] on div "Eraser" at bounding box center [237, 591] width 54 height 43
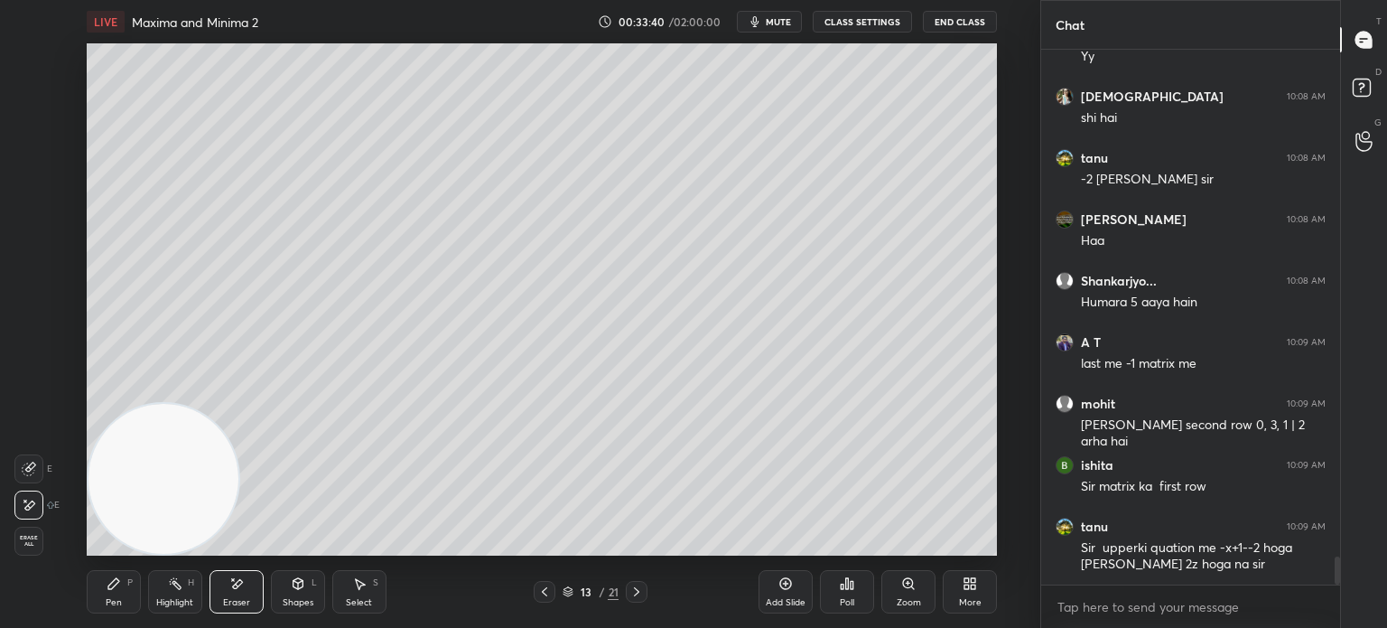
click at [28, 507] on icon at bounding box center [29, 505] width 14 height 15
click at [152, 513] on div "Setting up your live class Poll for secs No correct answer Start poll" at bounding box center [542, 299] width 910 height 512
click at [104, 592] on div "Pen P" at bounding box center [114, 591] width 54 height 43
click at [22, 264] on div at bounding box center [29, 274] width 29 height 29
click at [238, 600] on div "Eraser" at bounding box center [236, 602] width 27 height 9
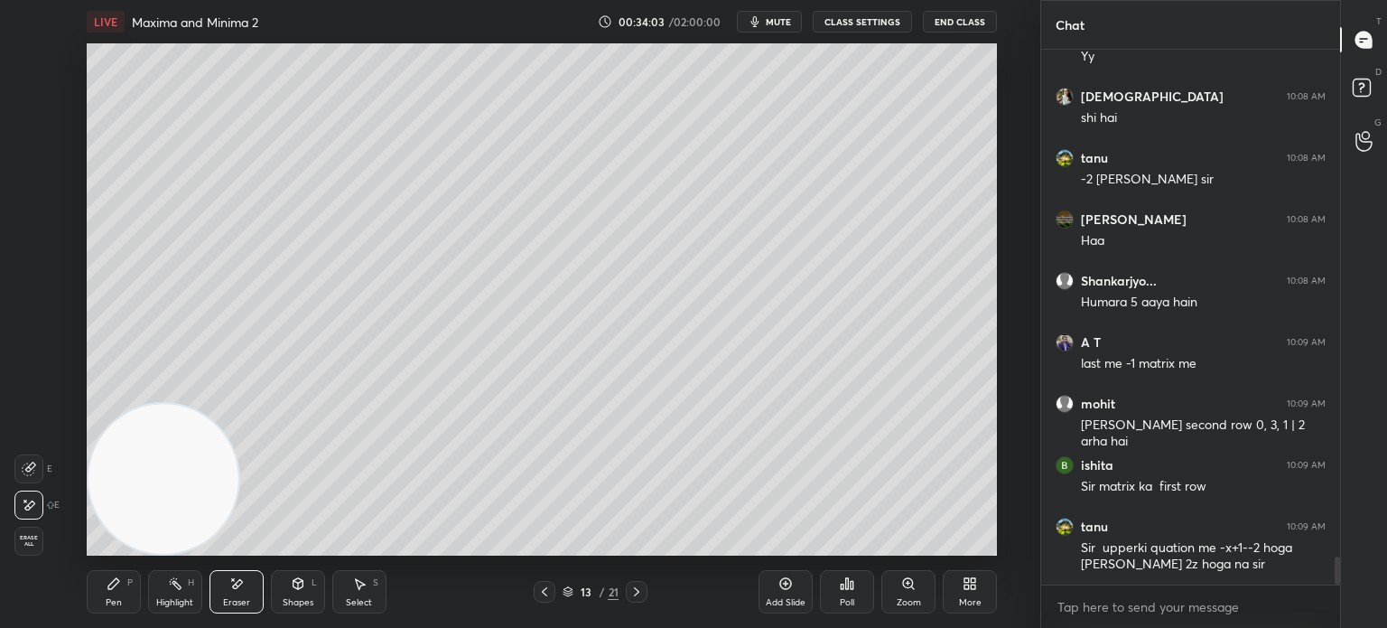
click at [105, 596] on div "Pen P" at bounding box center [114, 591] width 54 height 43
drag, startPoint x: 243, startPoint y: 599, endPoint x: 234, endPoint y: 603, distance: 10.1
click at [239, 602] on div "Eraser" at bounding box center [236, 602] width 27 height 9
click at [119, 590] on div "Pen P" at bounding box center [114, 591] width 54 height 43
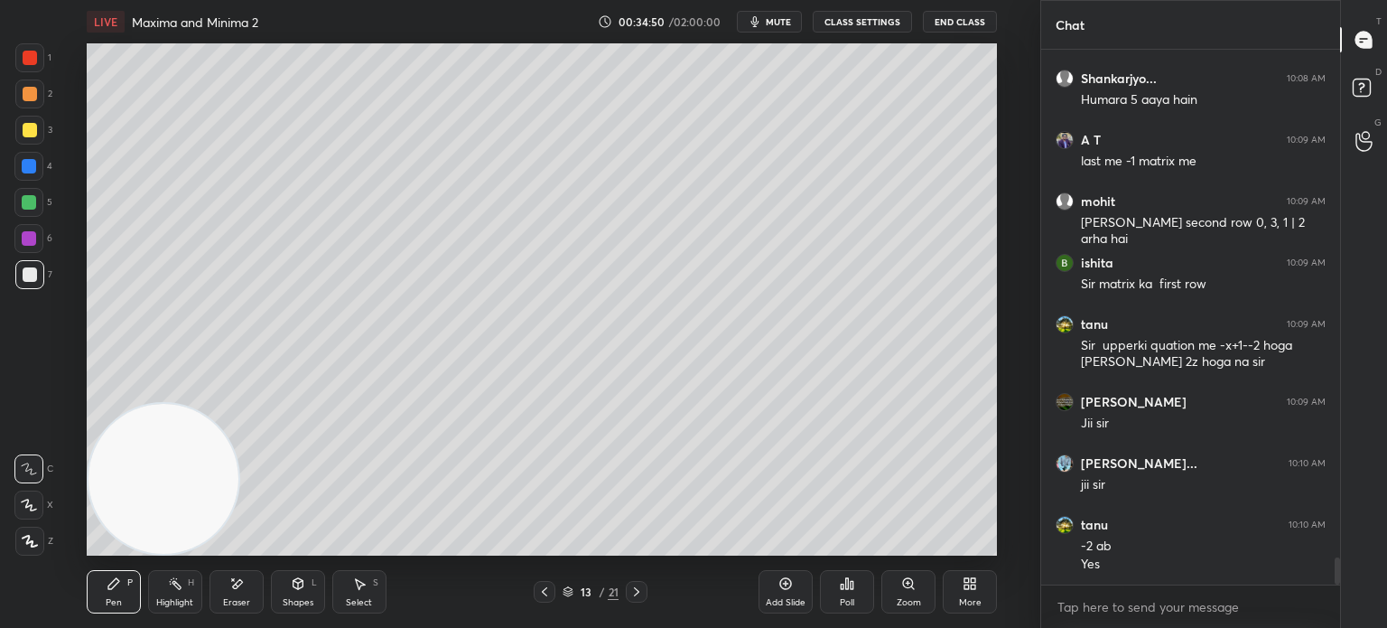
scroll to position [10041, 0]
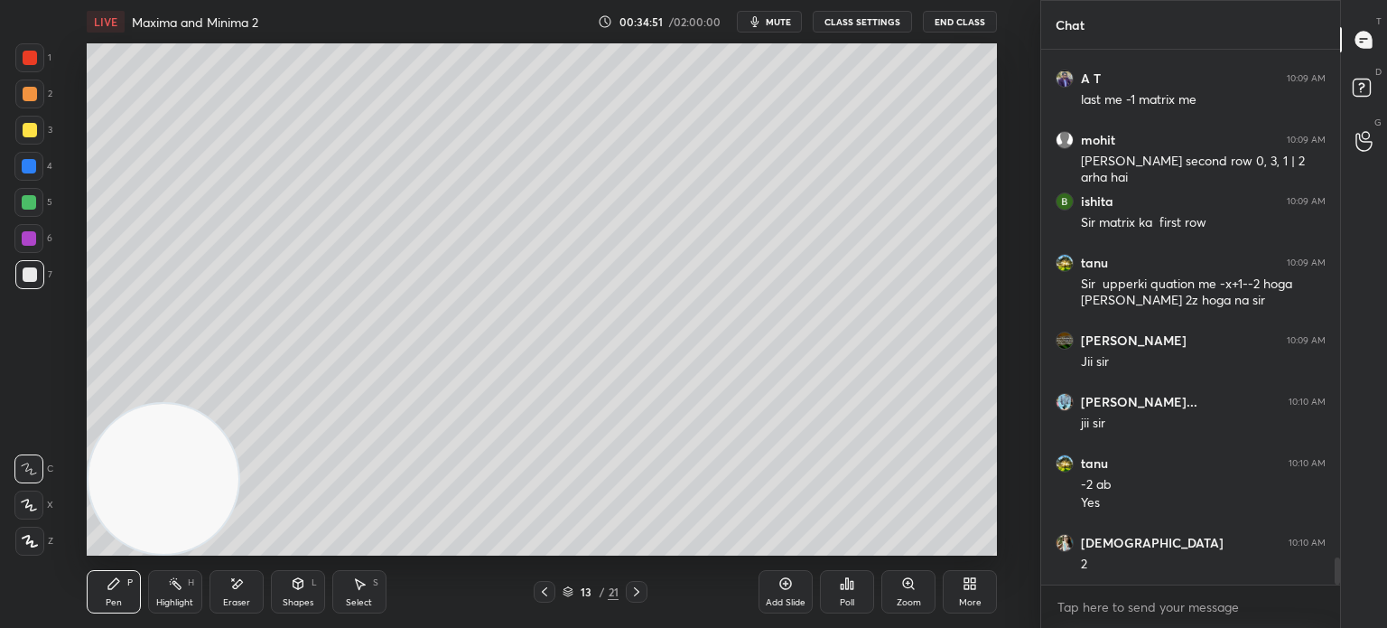
click at [238, 594] on div "Eraser" at bounding box center [237, 591] width 54 height 43
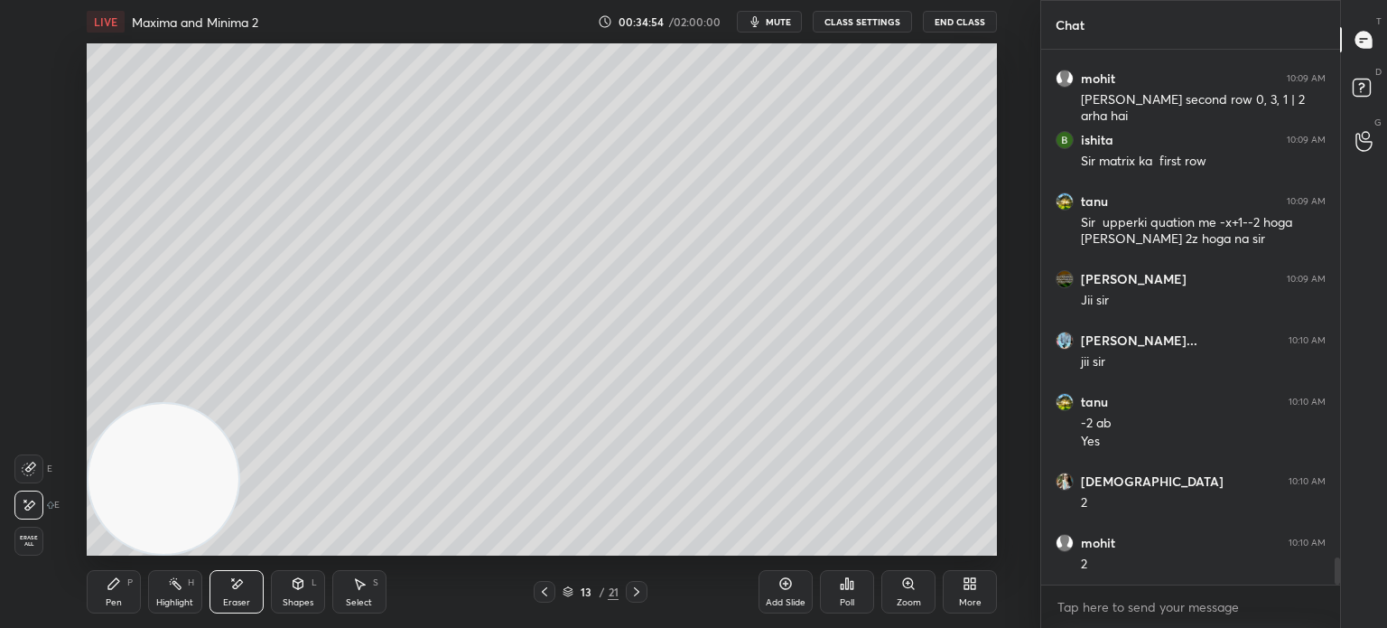
click at [126, 590] on div "Pen P" at bounding box center [114, 591] width 54 height 43
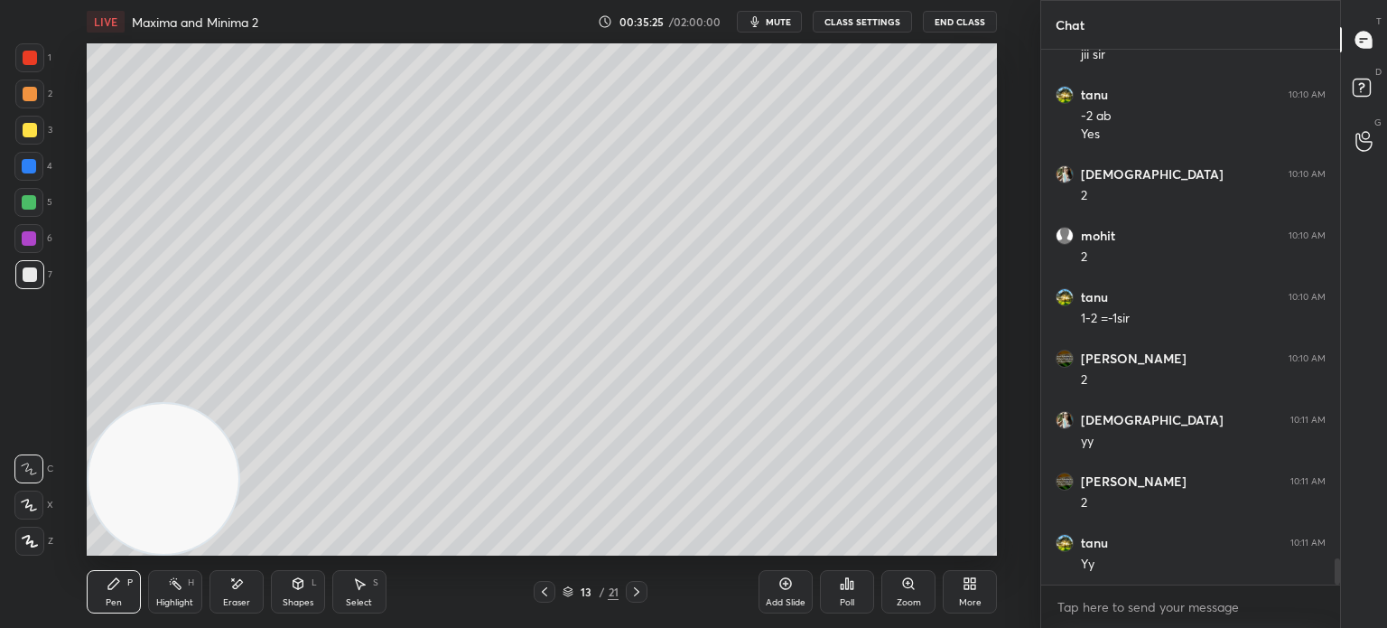
scroll to position [10471, 0]
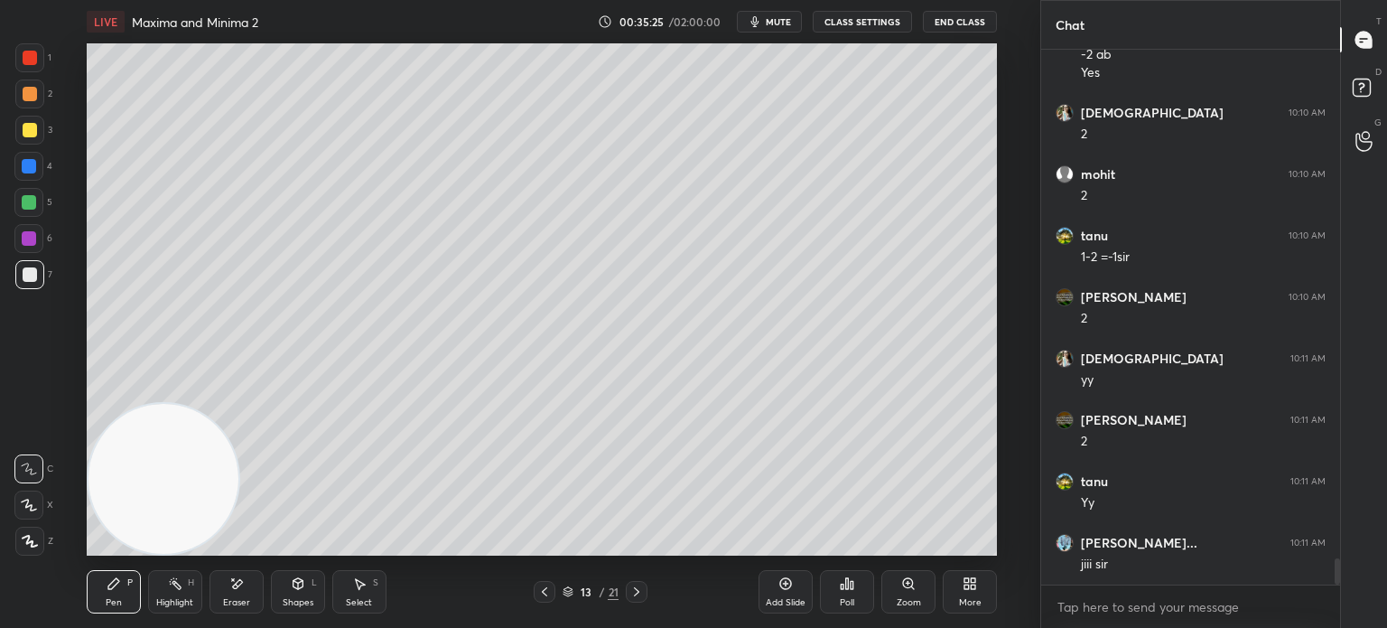
click at [549, 586] on icon at bounding box center [544, 591] width 14 height 14
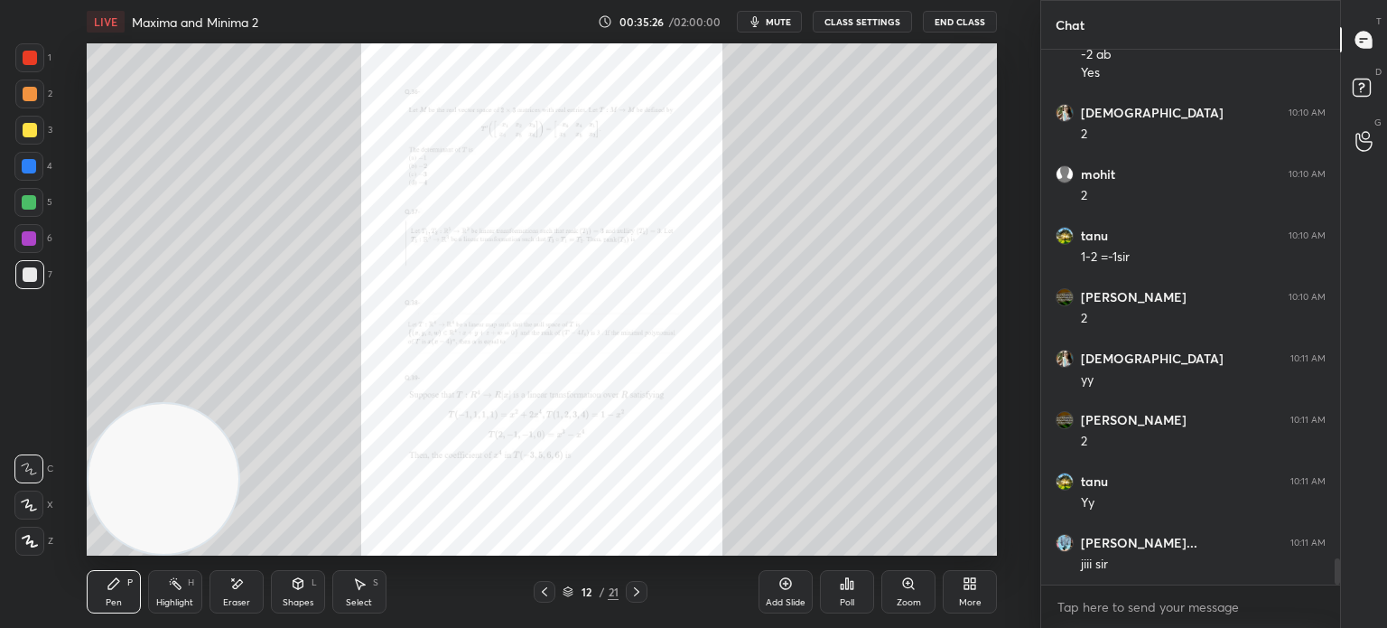
scroll to position [10532, 0]
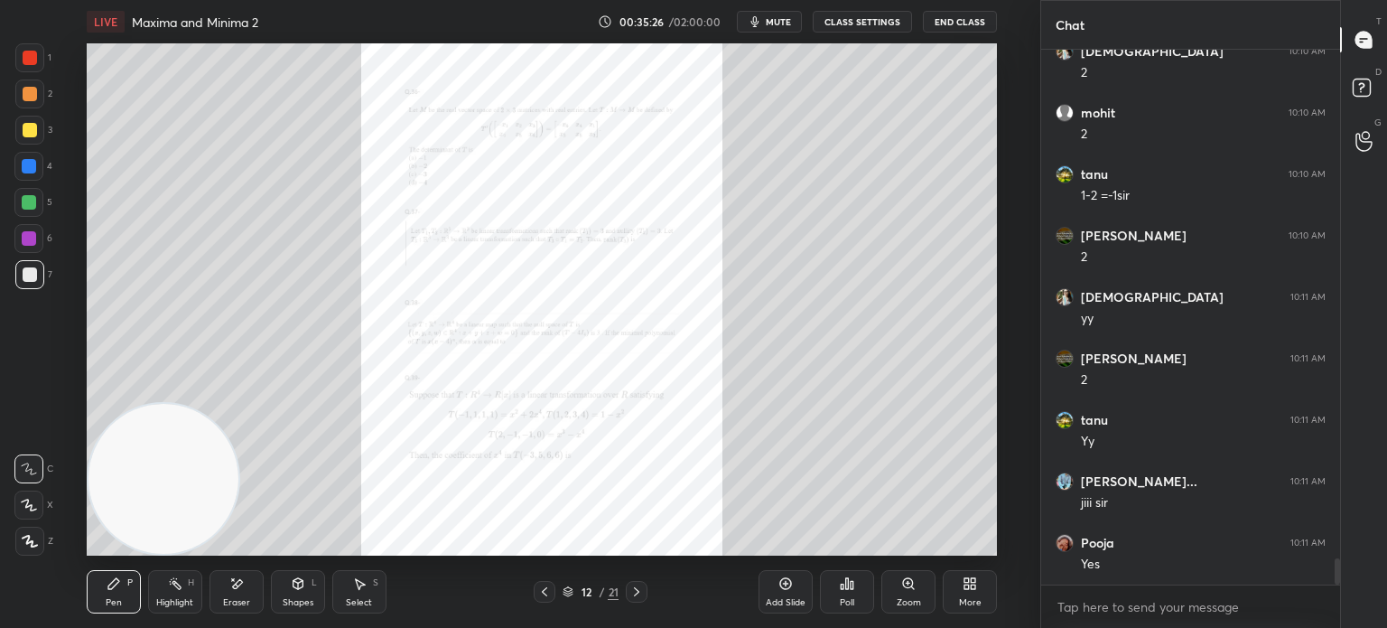
click at [917, 598] on div "Zoom" at bounding box center [909, 602] width 24 height 9
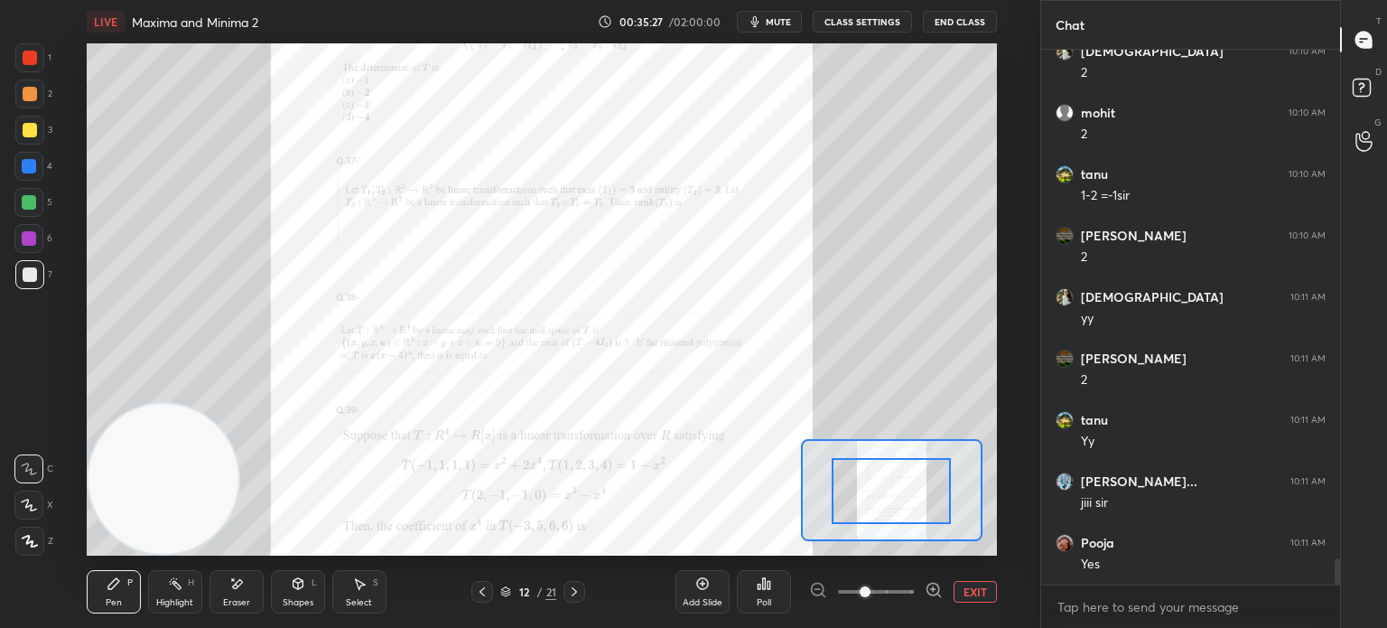
drag, startPoint x: 892, startPoint y: 475, endPoint x: 892, endPoint y: 510, distance: 35.2
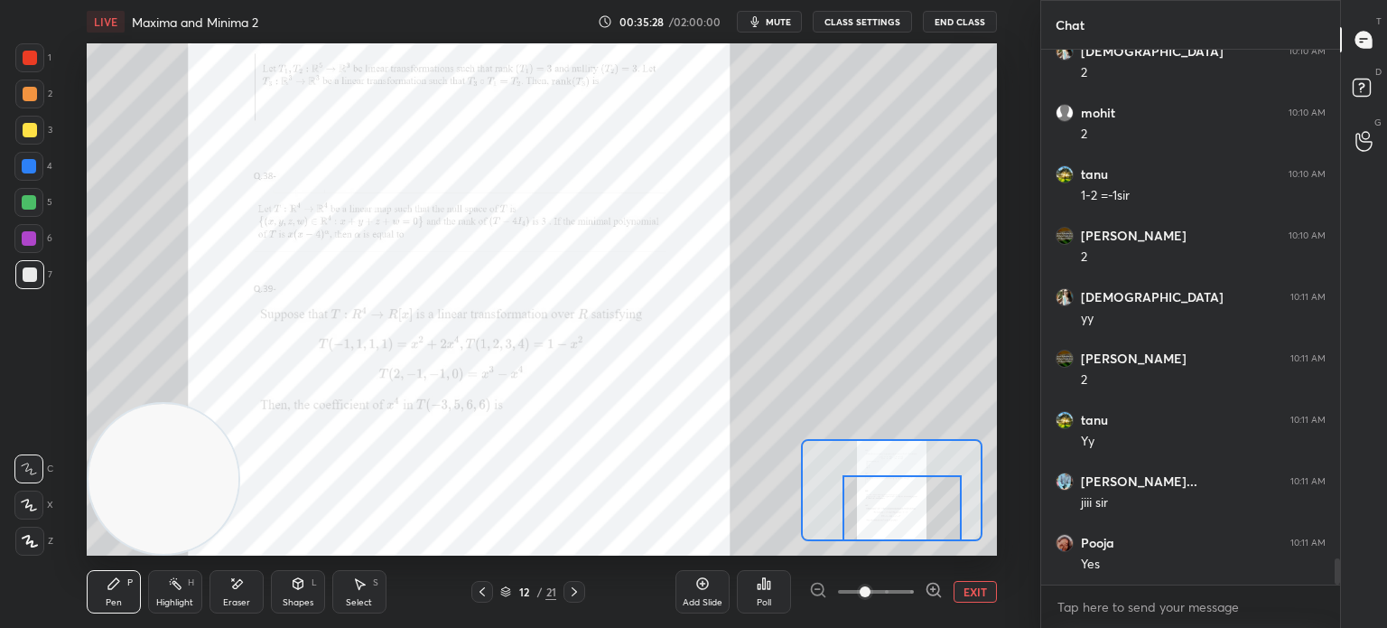
drag, startPoint x: 880, startPoint y: 496, endPoint x: 888, endPoint y: 535, distance: 39.7
click at [890, 535] on div at bounding box center [902, 508] width 119 height 66
click at [231, 588] on icon at bounding box center [236, 583] width 14 height 15
click at [131, 592] on div "Pen P" at bounding box center [114, 591] width 54 height 43
click at [33, 209] on div at bounding box center [28, 202] width 29 height 29
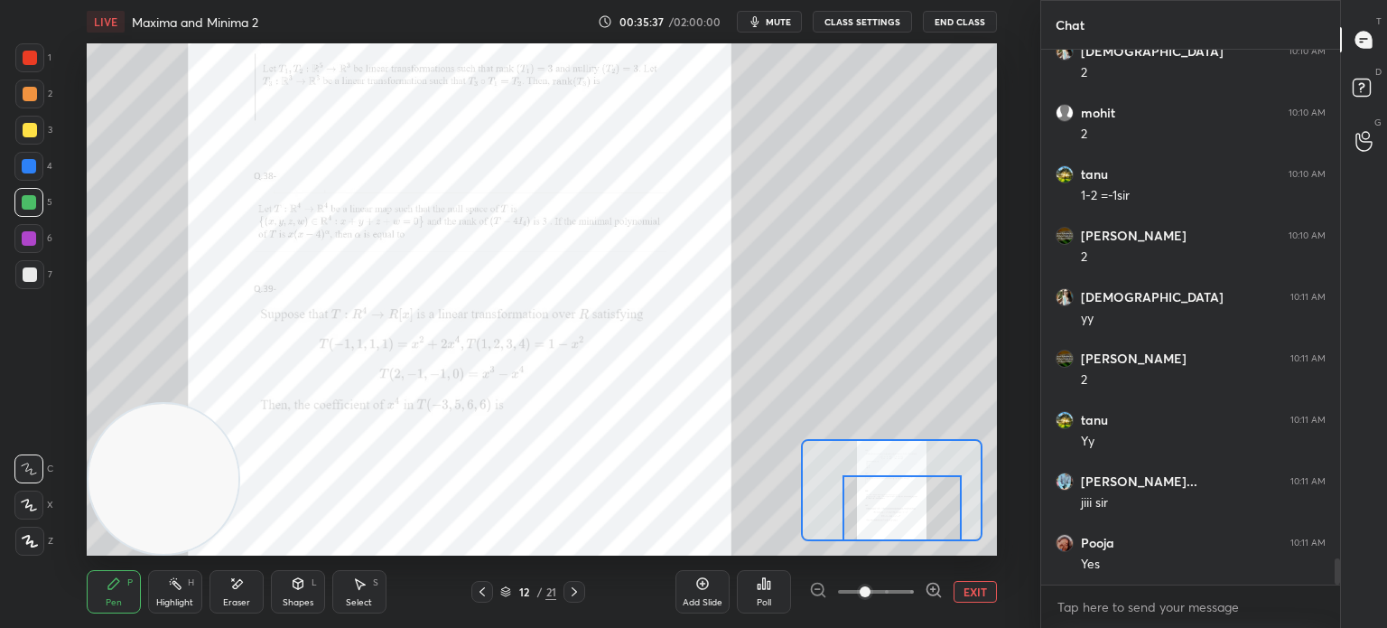
click at [248, 592] on div "Eraser" at bounding box center [237, 591] width 54 height 43
click at [111, 603] on div "Pen" at bounding box center [114, 602] width 16 height 9
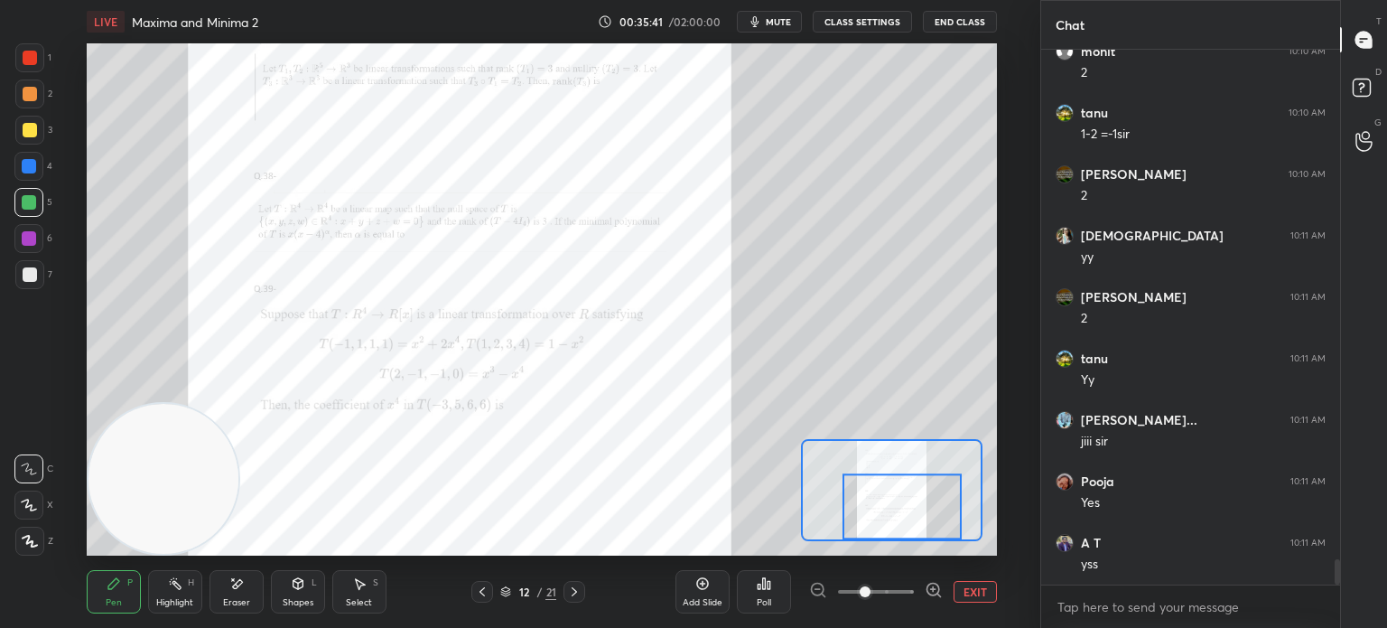
click at [16, 116] on div "3" at bounding box center [33, 130] width 37 height 29
click at [31, 150] on div "3" at bounding box center [33, 134] width 37 height 36
drag, startPoint x: 23, startPoint y: 166, endPoint x: 71, endPoint y: 171, distance: 49.0
click at [23, 167] on div at bounding box center [29, 166] width 14 height 14
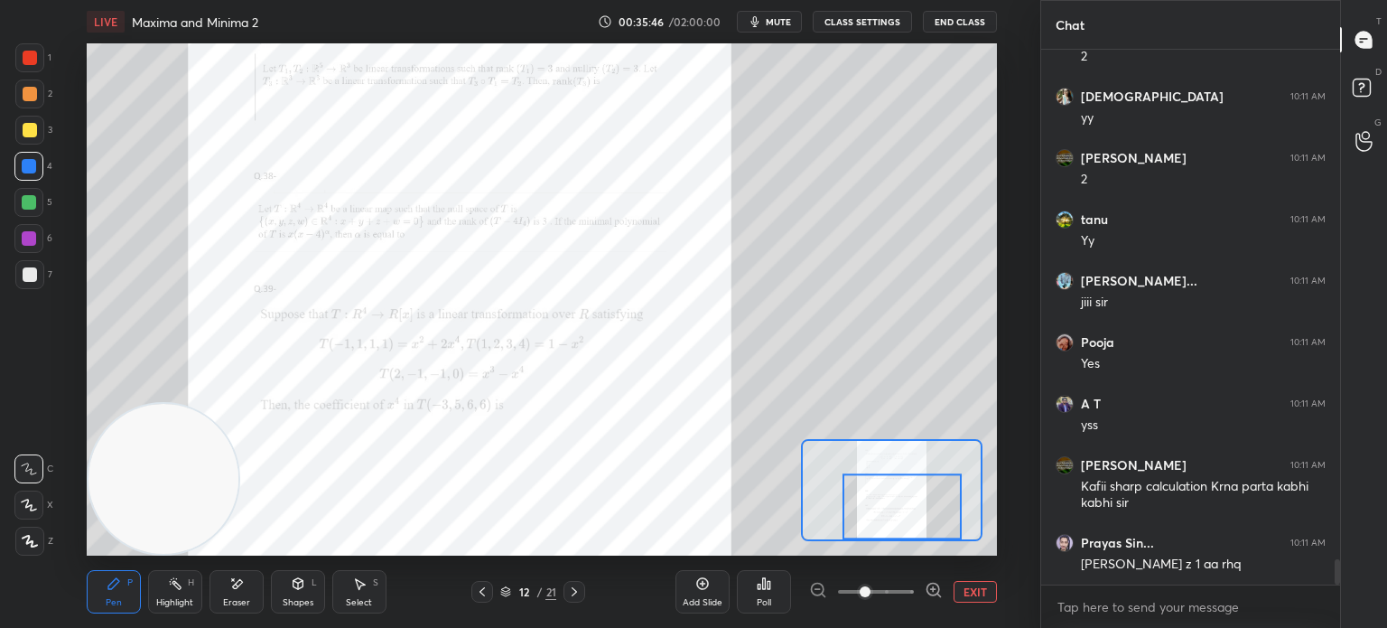
scroll to position [10794, 0]
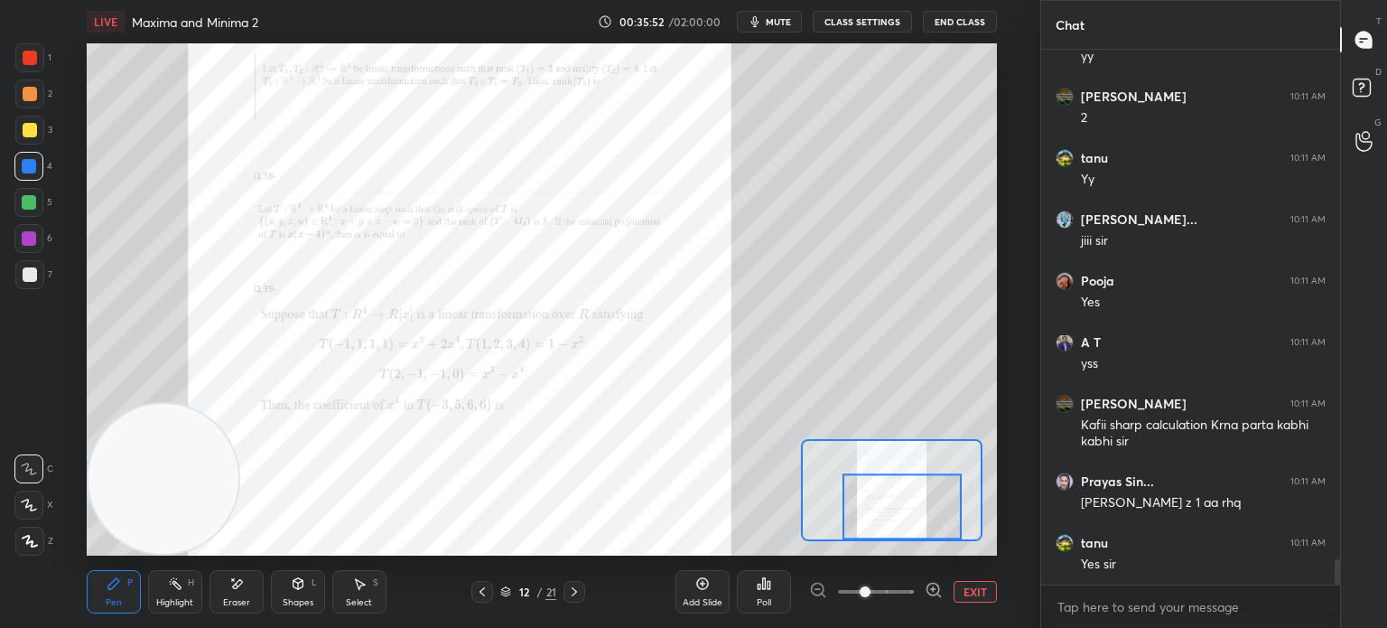
click at [30, 247] on div at bounding box center [28, 238] width 29 height 29
click at [36, 64] on div at bounding box center [29, 57] width 29 height 29
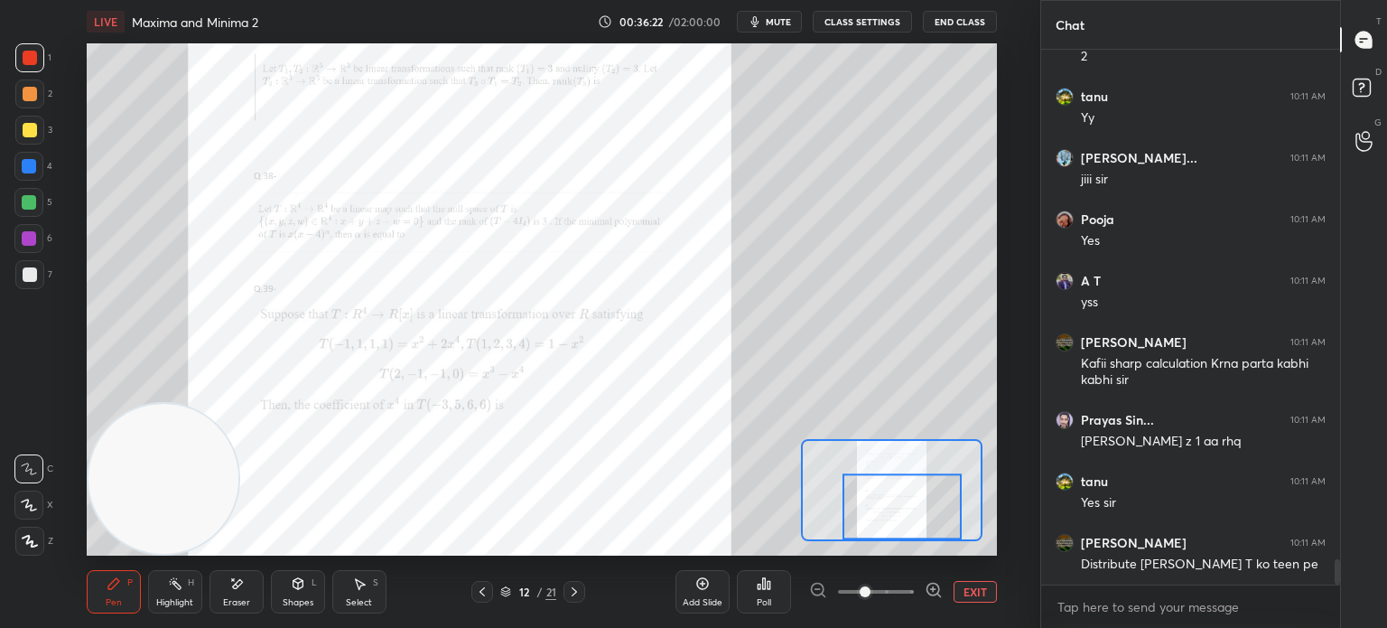
scroll to position [10917, 0]
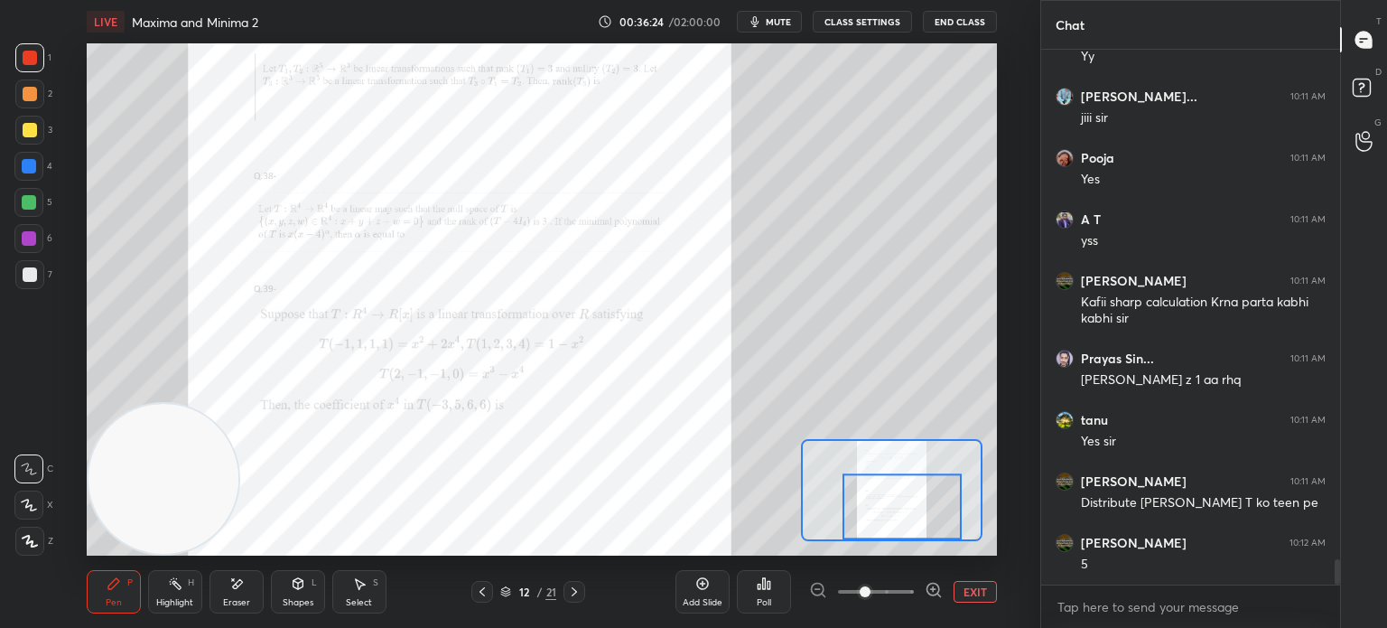
click at [985, 592] on button "EXIT" at bounding box center [975, 592] width 43 height 22
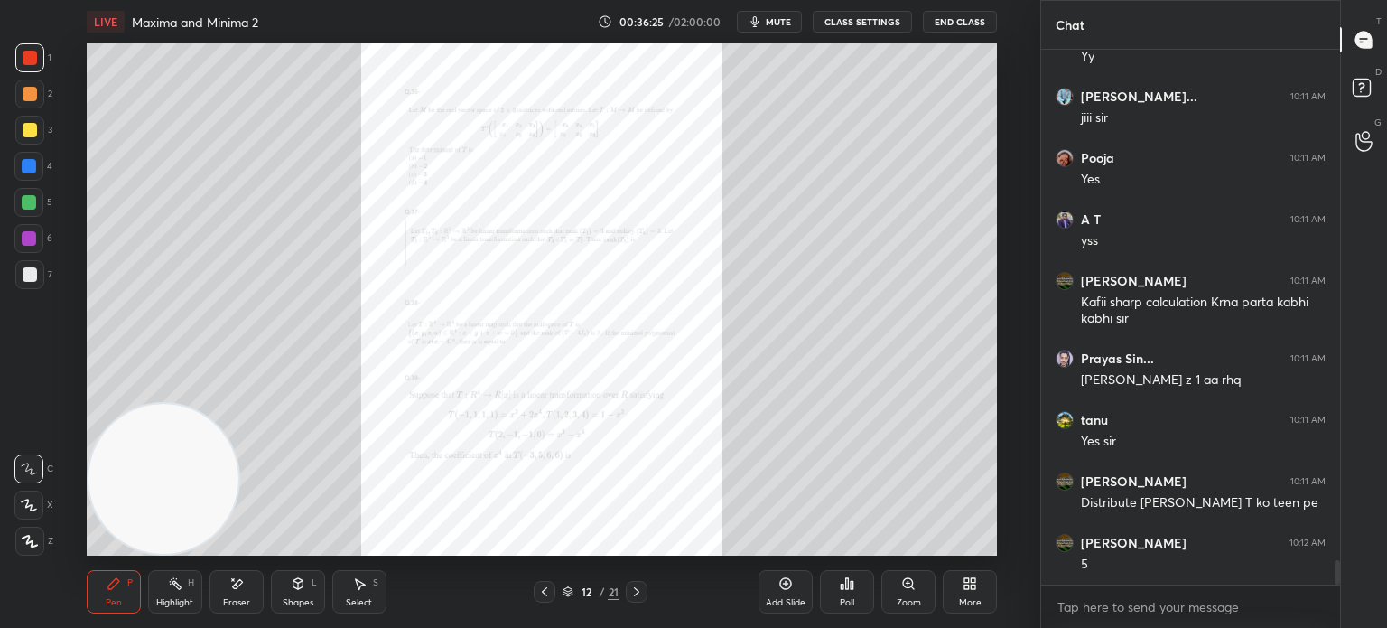
scroll to position [10978, 0]
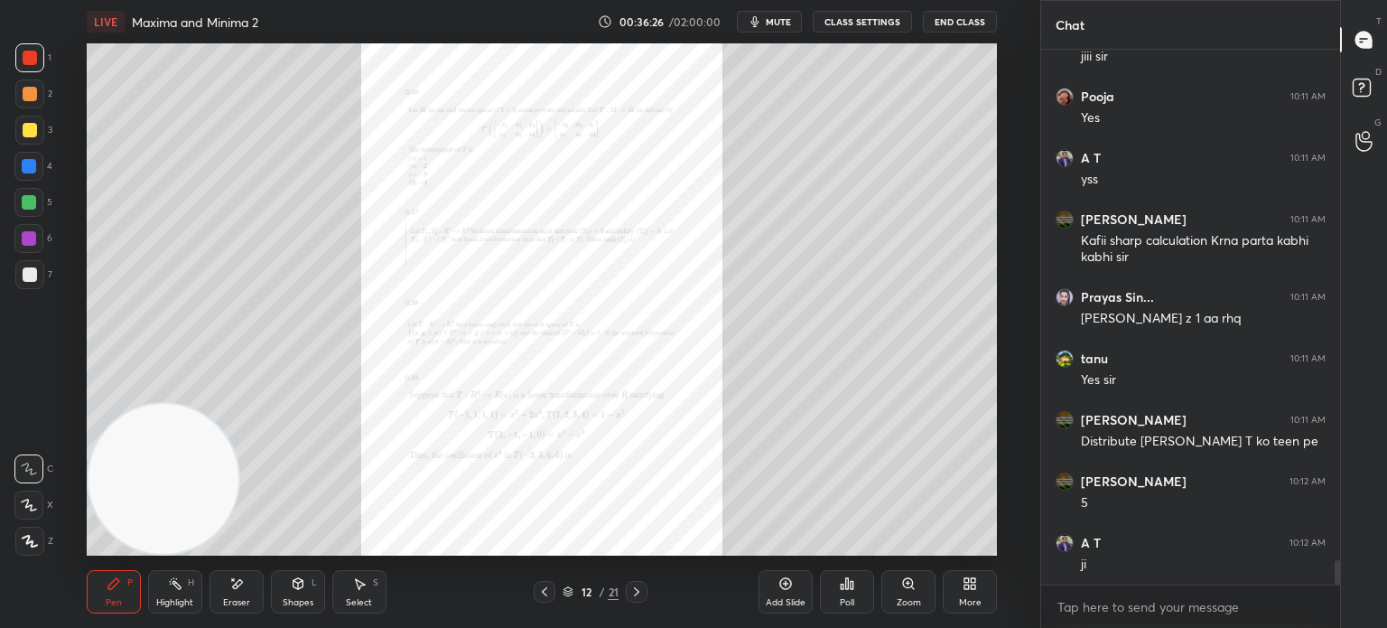
click at [632, 595] on icon at bounding box center [636, 591] width 14 height 14
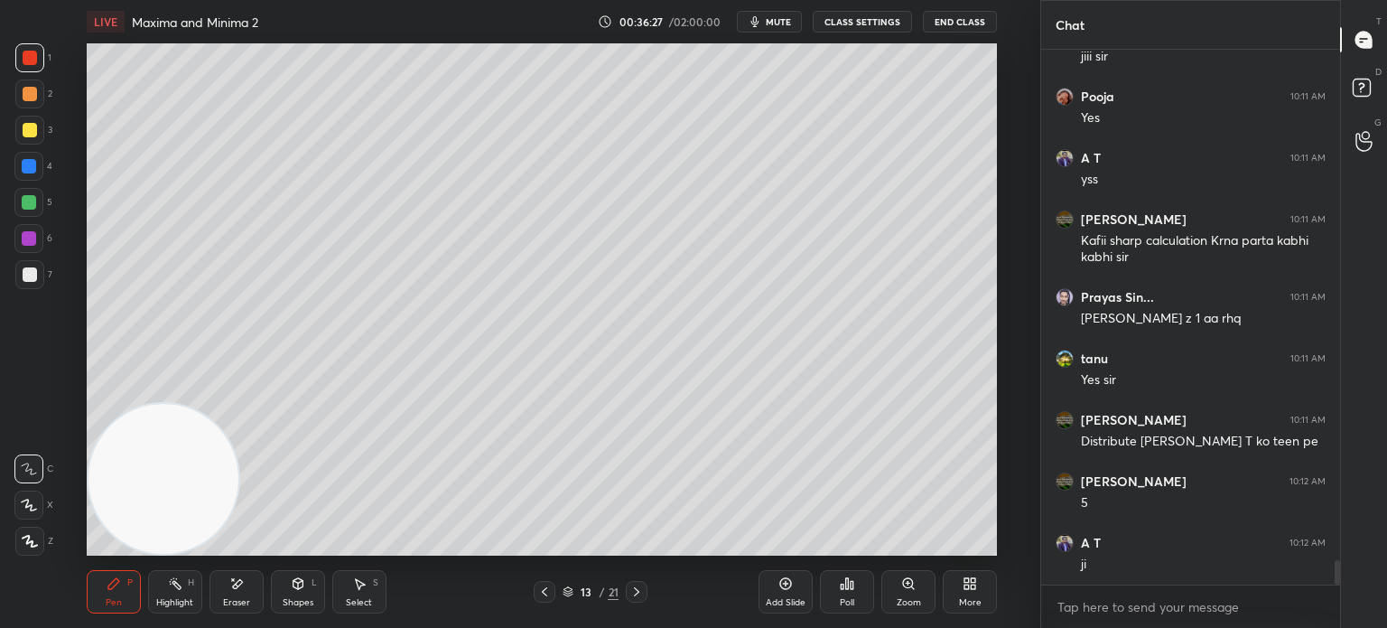
click at [639, 595] on icon at bounding box center [636, 591] width 14 height 14
click at [632, 594] on icon at bounding box center [636, 591] width 14 height 14
click at [634, 597] on icon at bounding box center [636, 591] width 14 height 14
click at [640, 594] on icon at bounding box center [636, 591] width 14 height 14
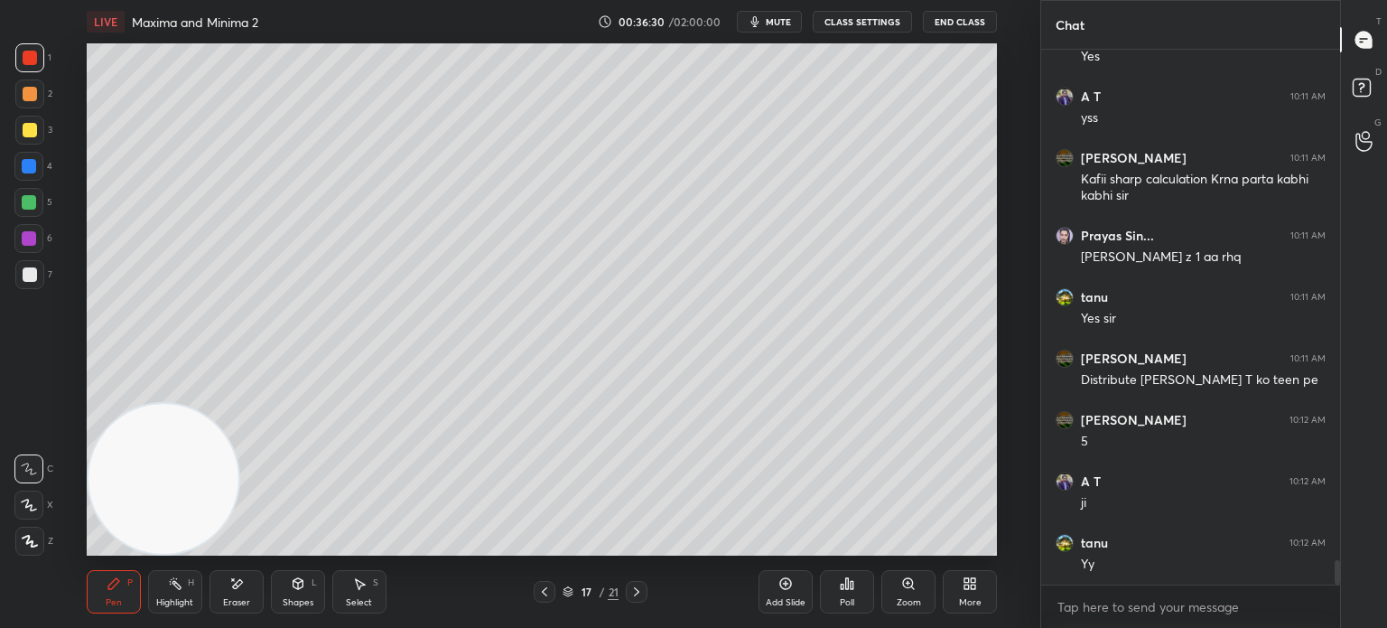
click at [639, 590] on icon at bounding box center [636, 591] width 14 height 14
click at [639, 591] on icon at bounding box center [636, 591] width 14 height 14
click at [638, 594] on icon at bounding box center [636, 591] width 14 height 14
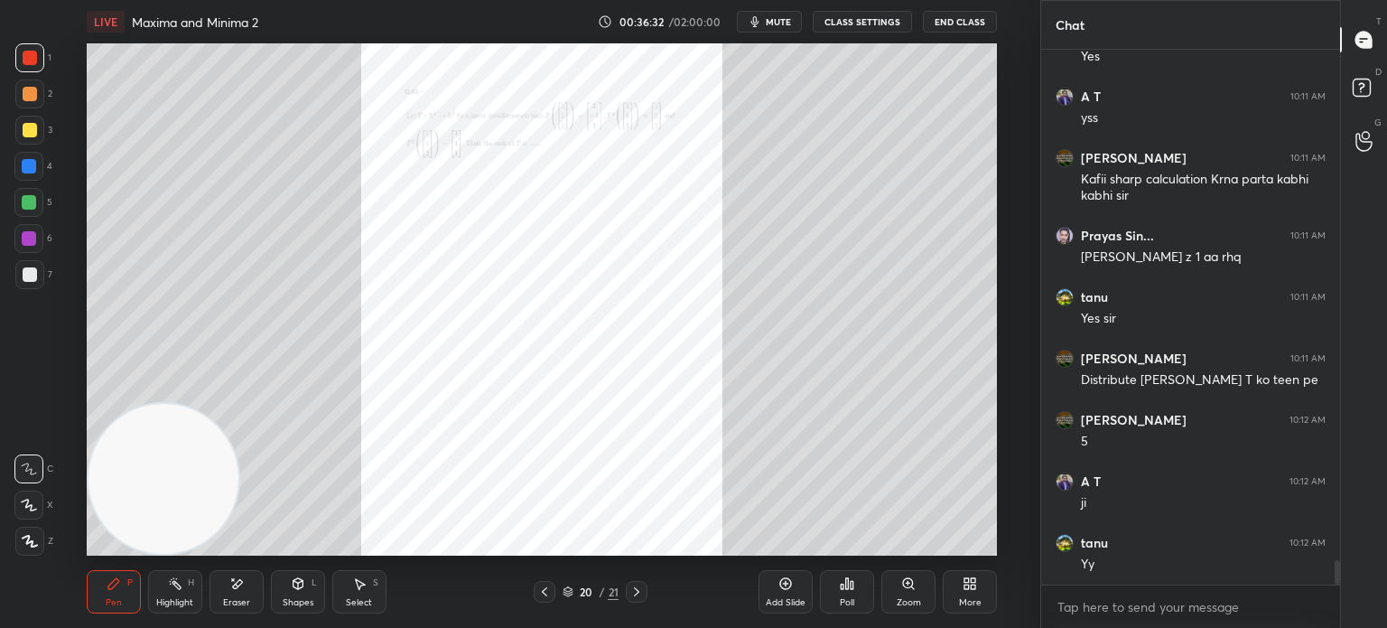
click at [904, 594] on div "Zoom" at bounding box center [908, 591] width 54 height 43
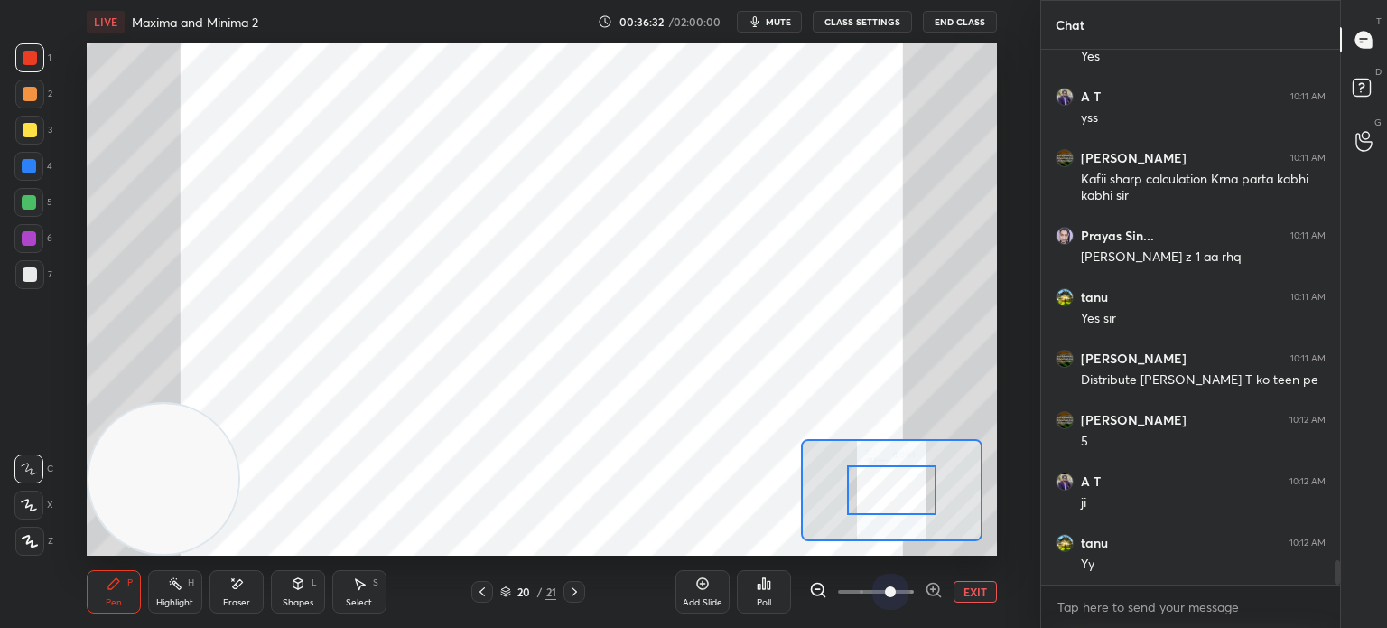
click at [900, 593] on span at bounding box center [876, 591] width 76 height 27
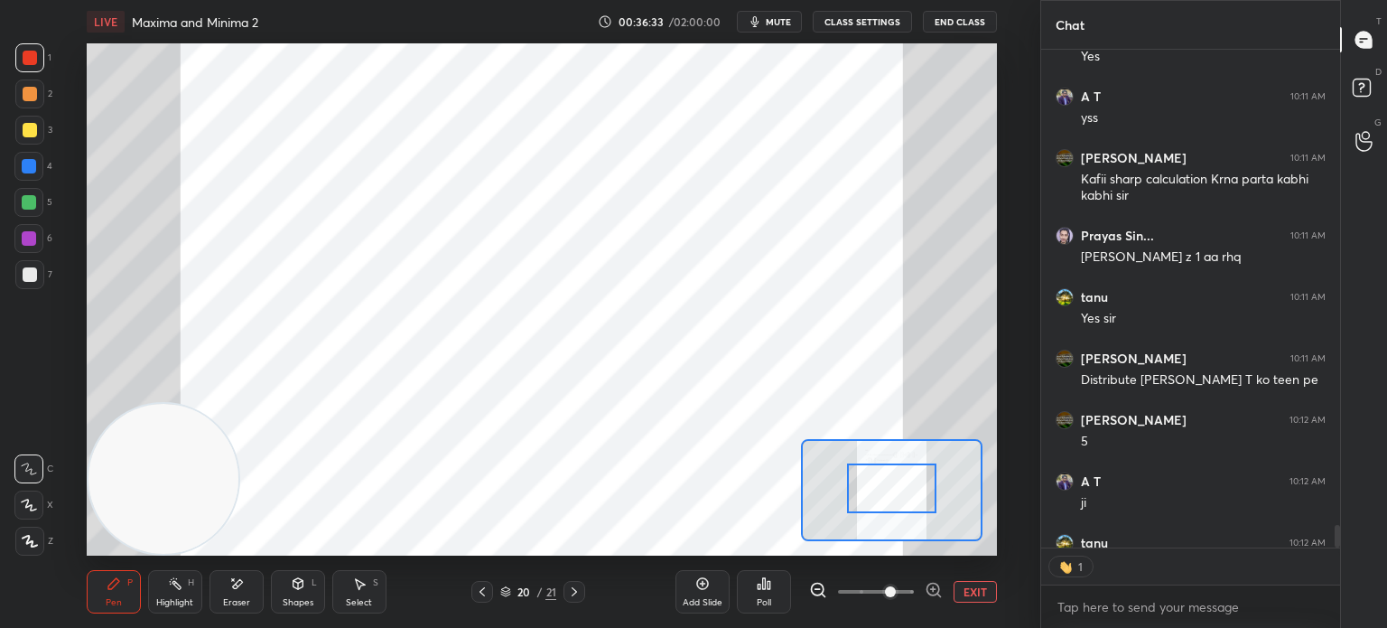
scroll to position [5, 5]
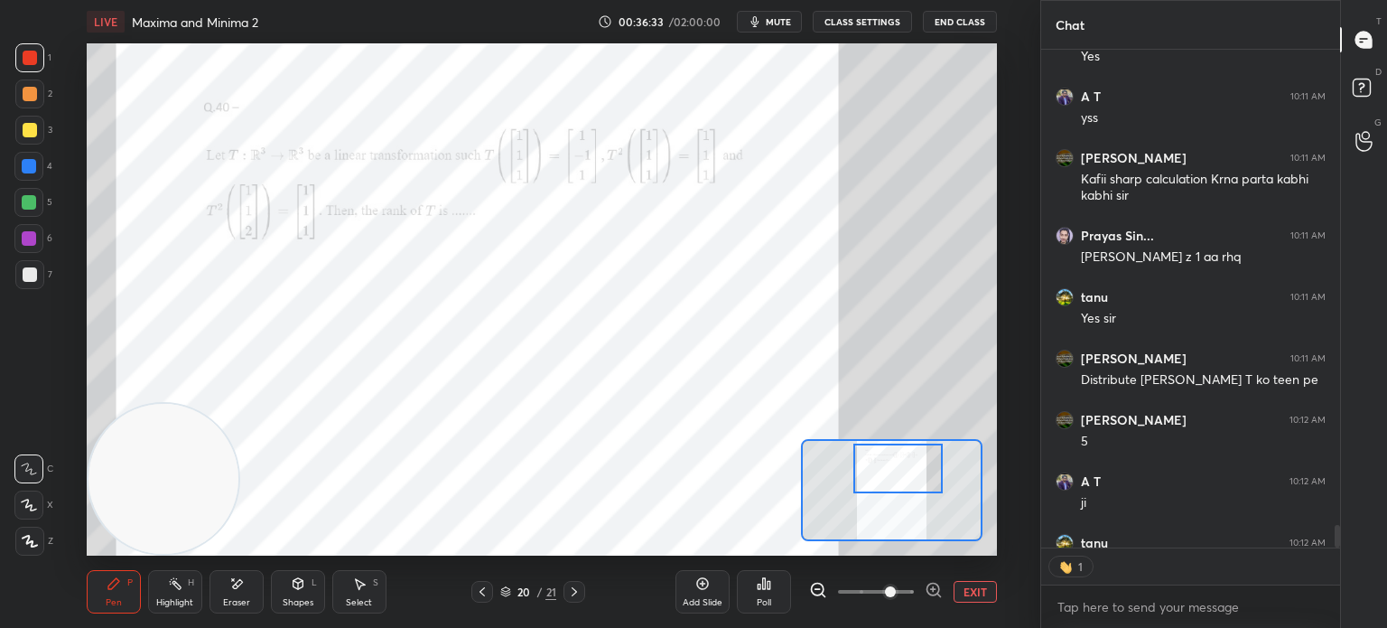
drag, startPoint x: 895, startPoint y: 480, endPoint x: 900, endPoint y: 449, distance: 31.0
click at [900, 460] on div at bounding box center [897, 468] width 89 height 50
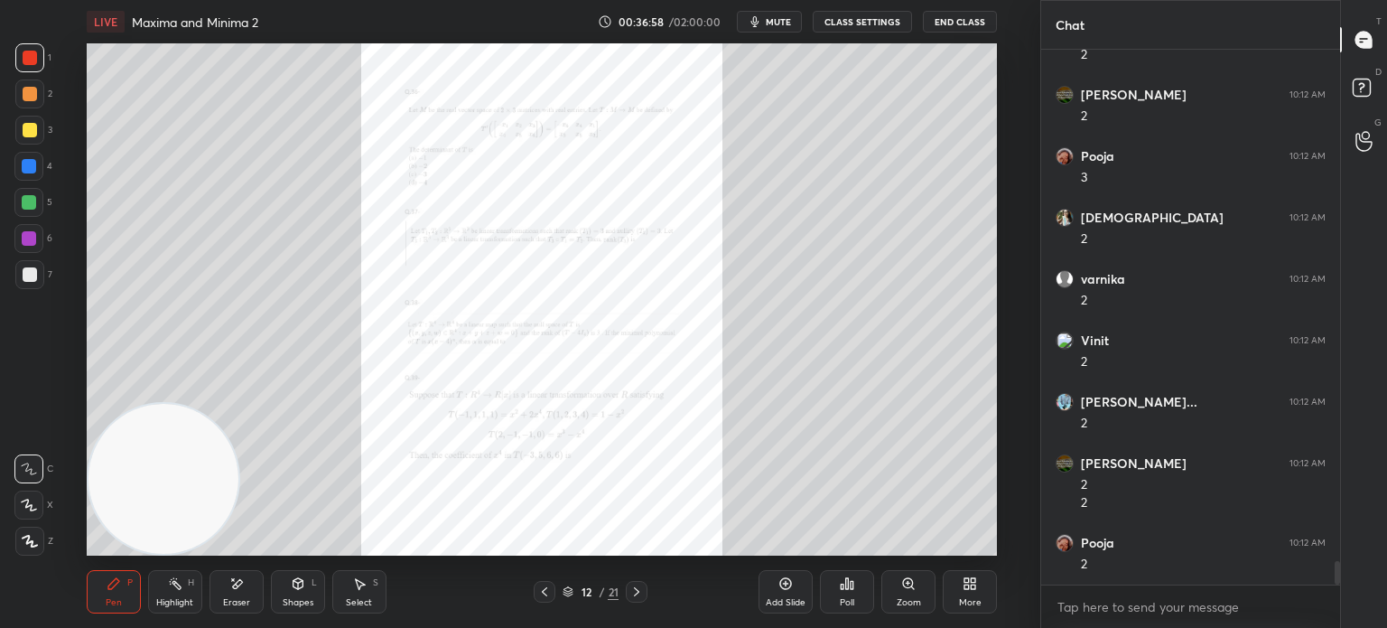
scroll to position [11733, 0]
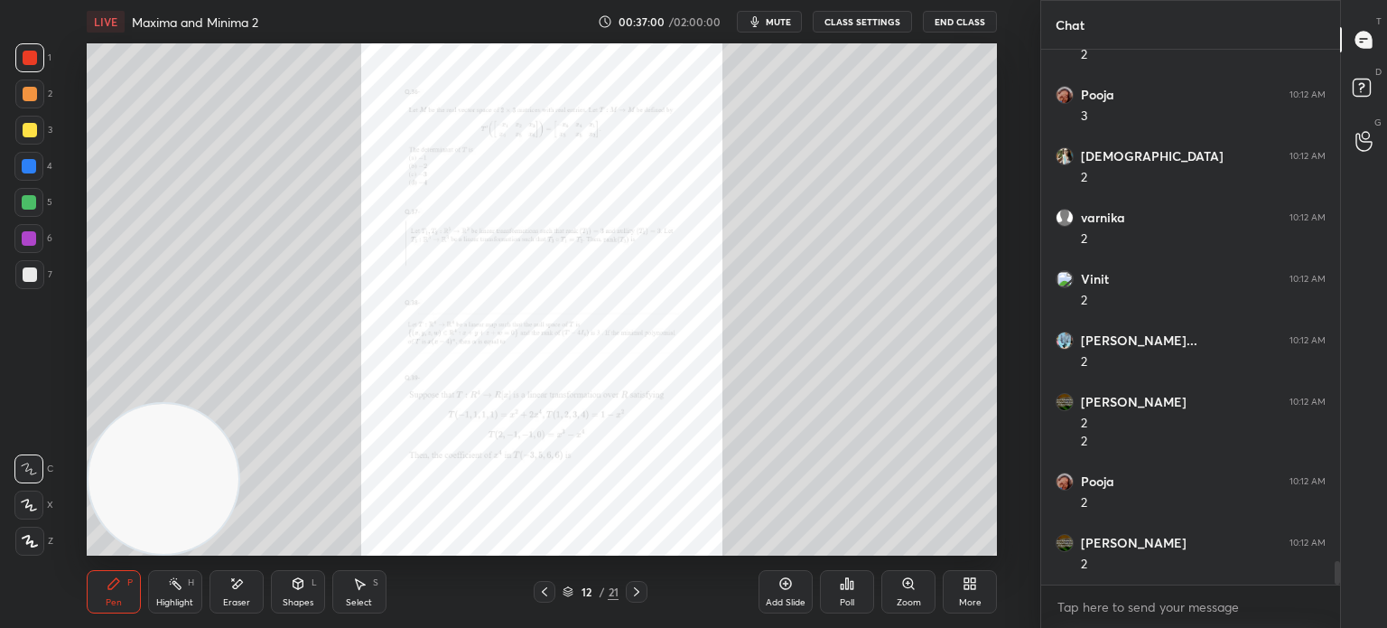
click at [629, 593] on icon at bounding box center [636, 591] width 14 height 14
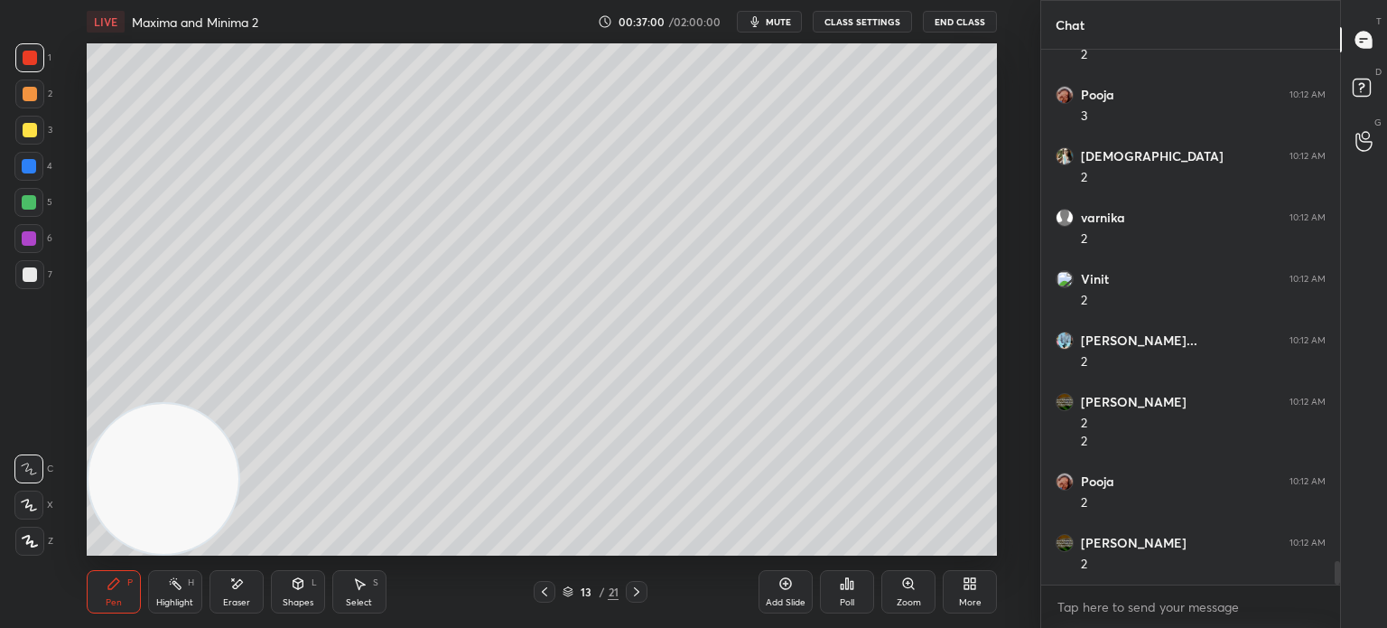
click at [635, 592] on icon at bounding box center [636, 591] width 14 height 14
click at [640, 593] on icon at bounding box center [636, 591] width 14 height 14
click at [649, 592] on div "15 / 21" at bounding box center [591, 592] width 336 height 22
click at [645, 592] on div "15 / 21" at bounding box center [591, 592] width 336 height 22
click at [641, 597] on icon at bounding box center [636, 591] width 14 height 14
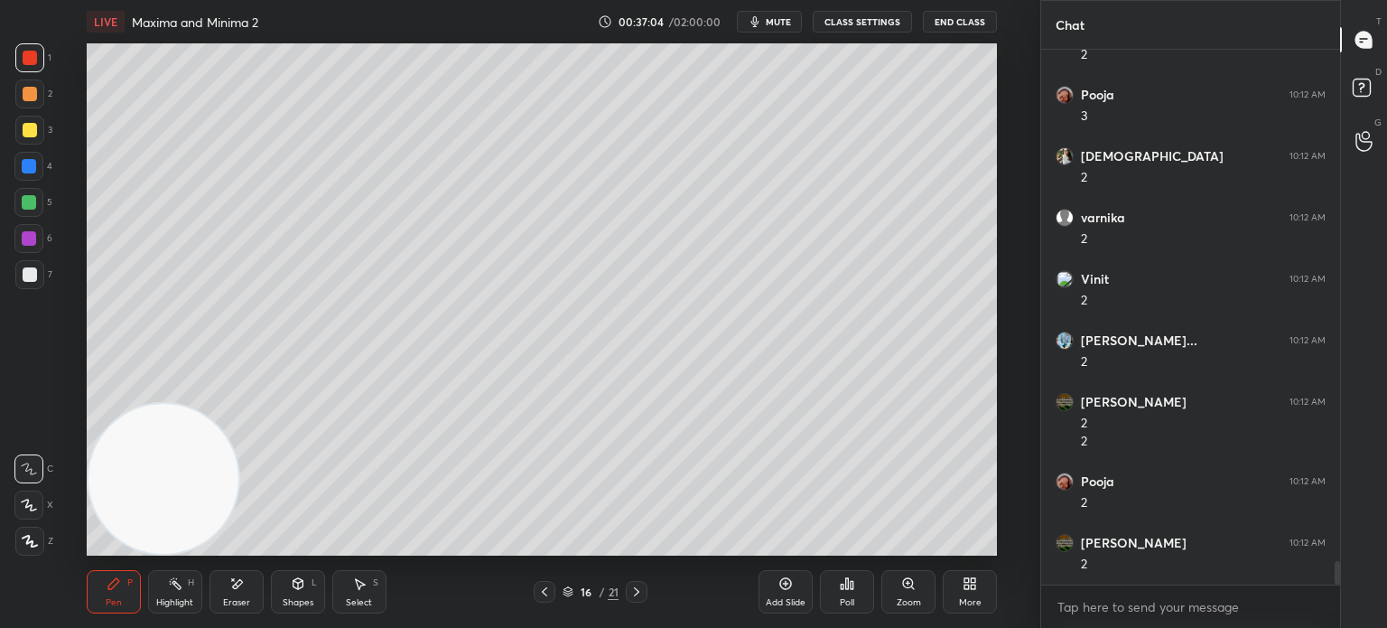
scroll to position [11798, 0]
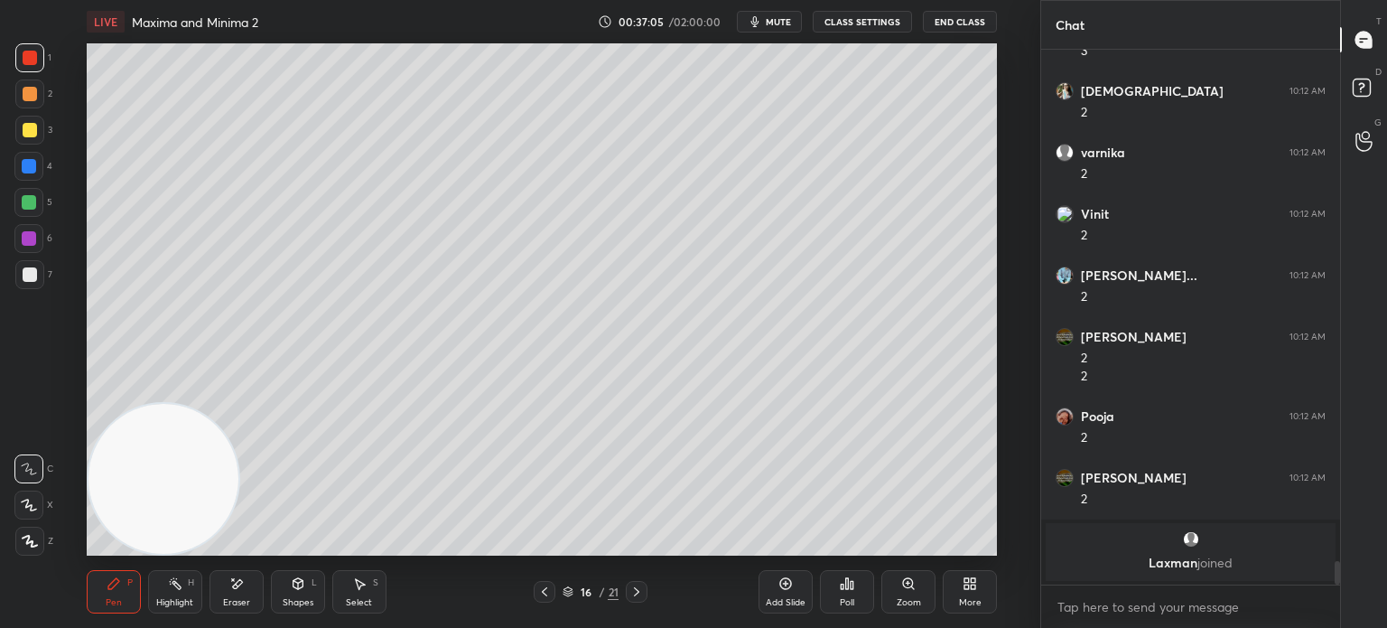
click at [639, 592] on icon at bounding box center [636, 591] width 14 height 14
click at [636, 591] on icon at bounding box center [636, 591] width 14 height 14
click at [631, 589] on icon at bounding box center [636, 591] width 14 height 14
click at [632, 592] on icon at bounding box center [636, 591] width 14 height 14
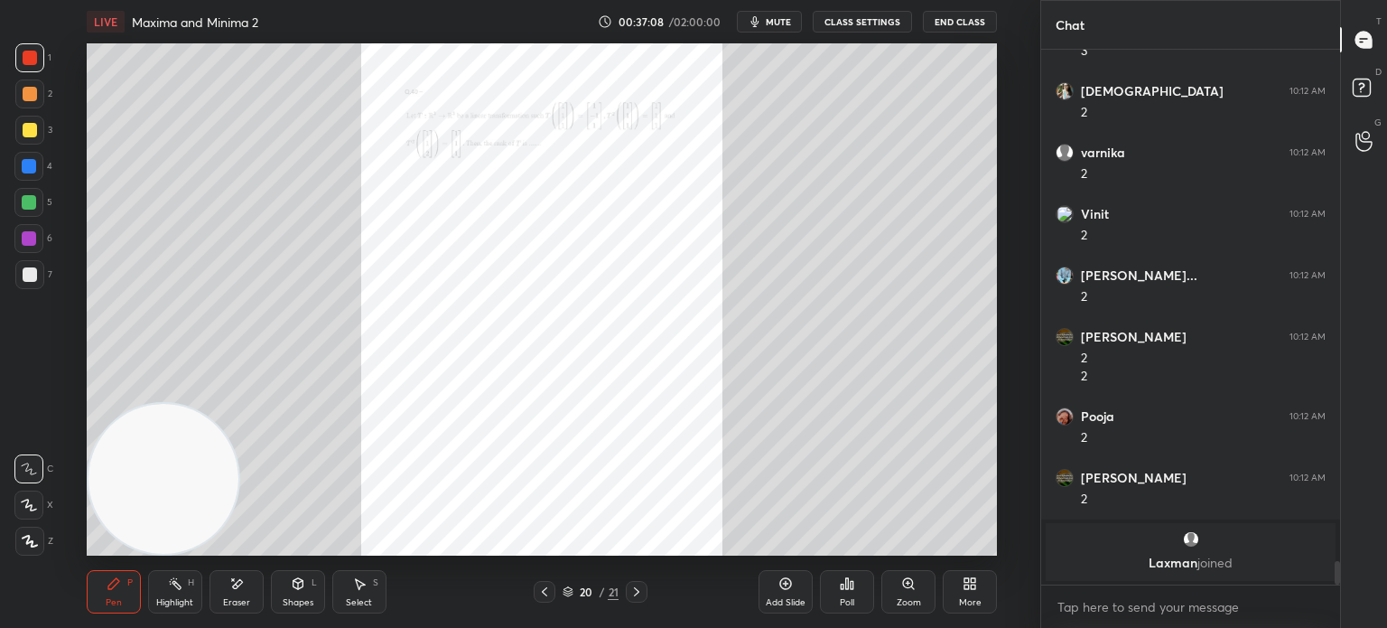
click at [899, 599] on div "Zoom" at bounding box center [908, 591] width 54 height 43
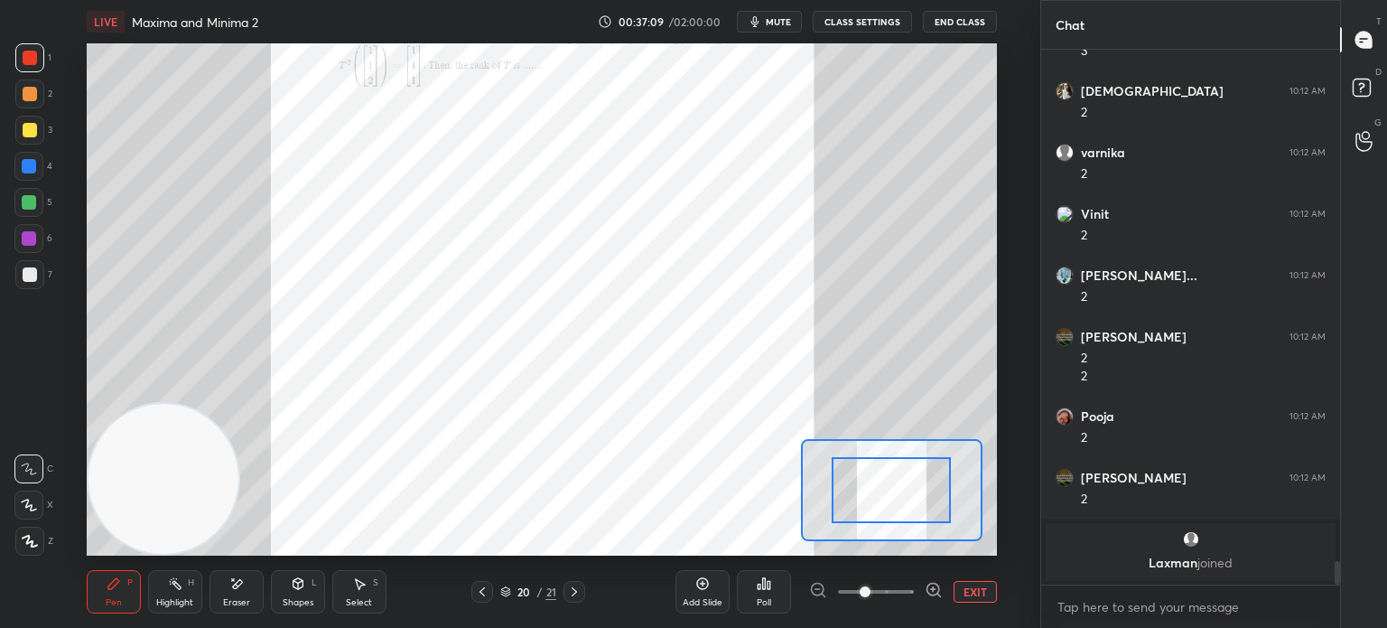
click at [871, 594] on span at bounding box center [865, 591] width 11 height 11
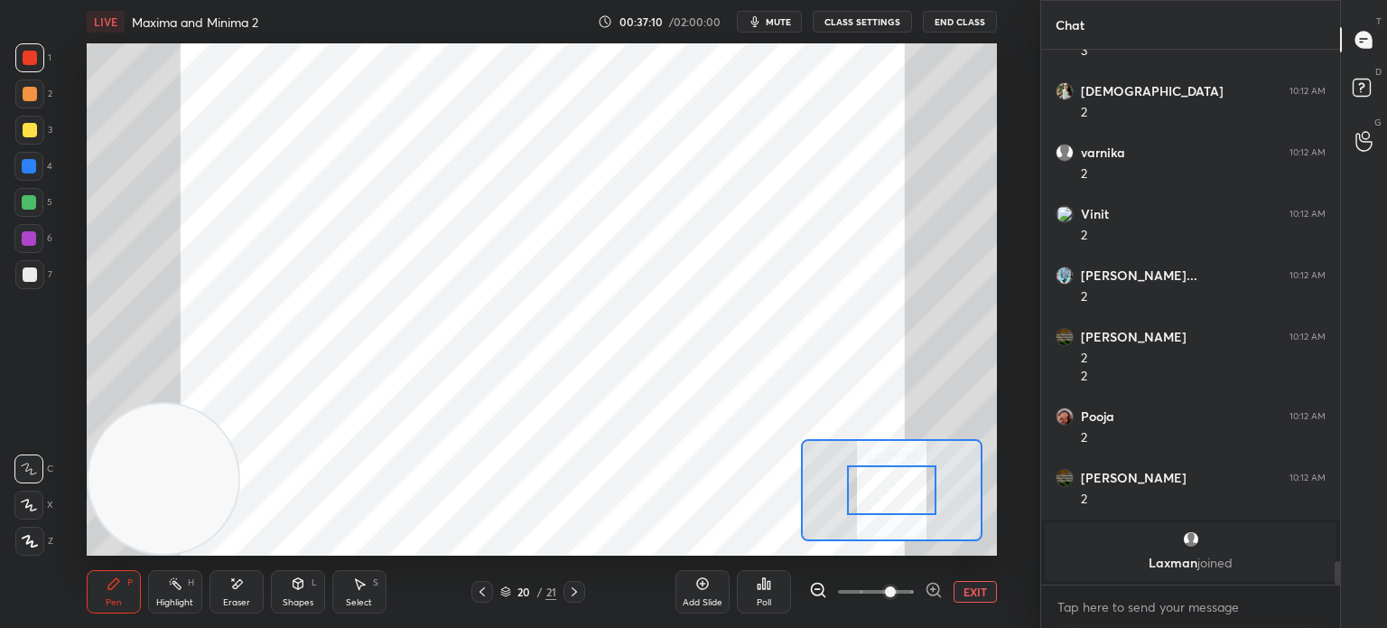
click at [885, 594] on span at bounding box center [890, 591] width 11 height 11
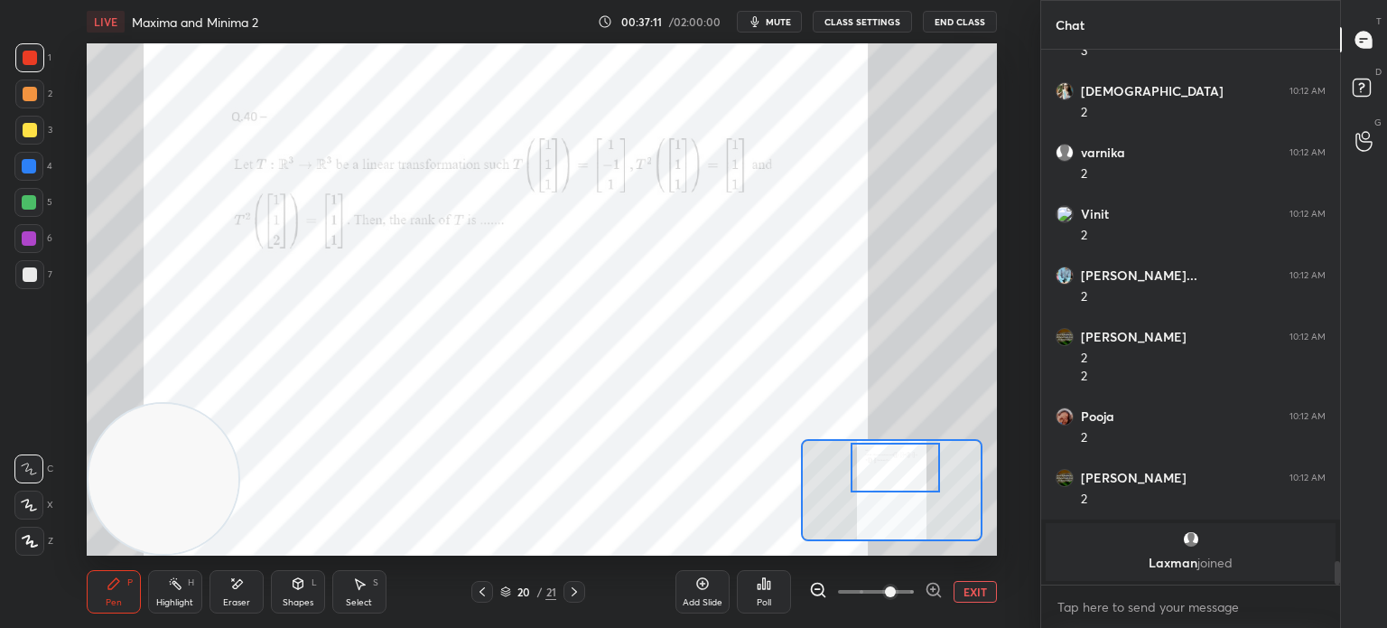
drag, startPoint x: 879, startPoint y: 508, endPoint x: 877, endPoint y: 483, distance: 24.5
click at [881, 485] on div at bounding box center [895, 468] width 89 height 50
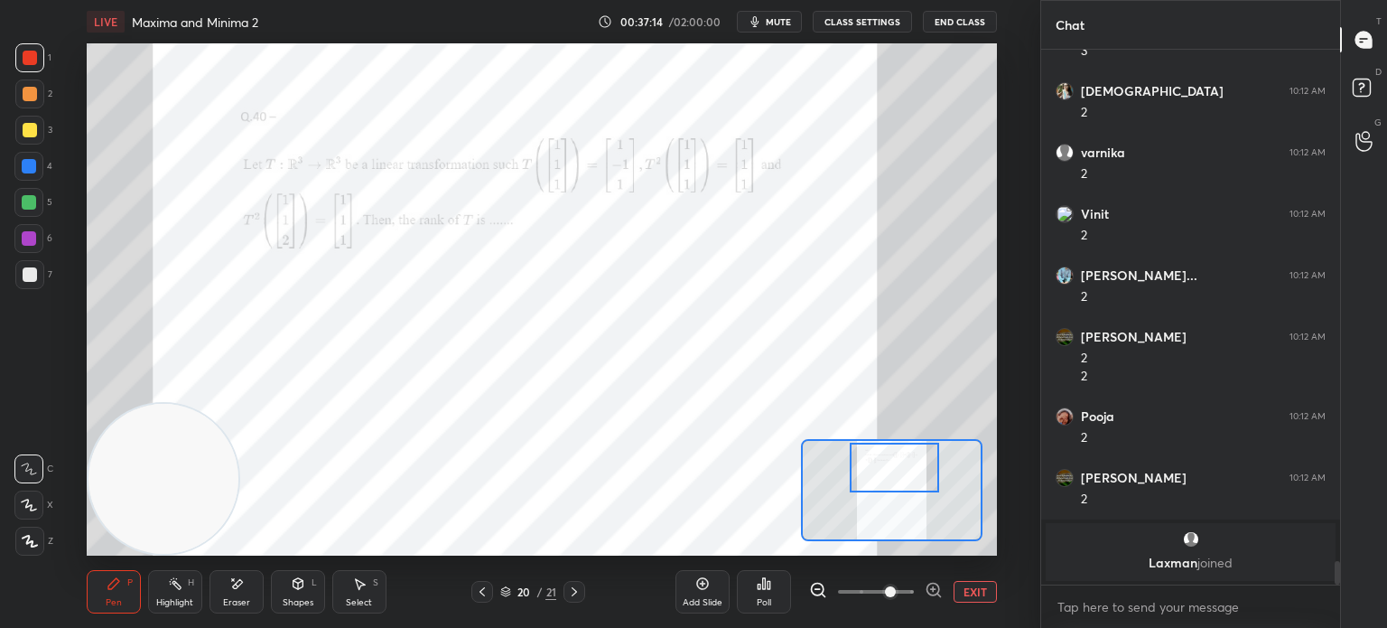
click at [32, 206] on div at bounding box center [29, 202] width 14 height 14
click at [33, 61] on div at bounding box center [30, 58] width 14 height 14
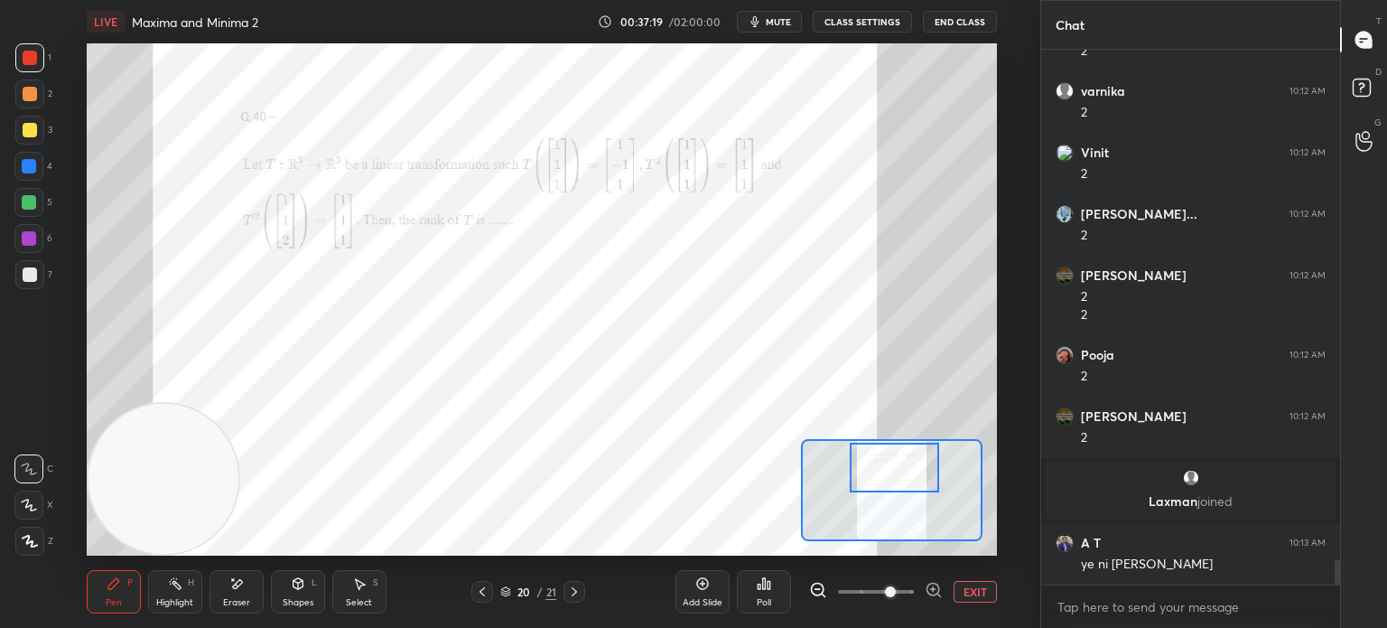
scroll to position [10727, 0]
click at [30, 60] on div at bounding box center [30, 58] width 14 height 14
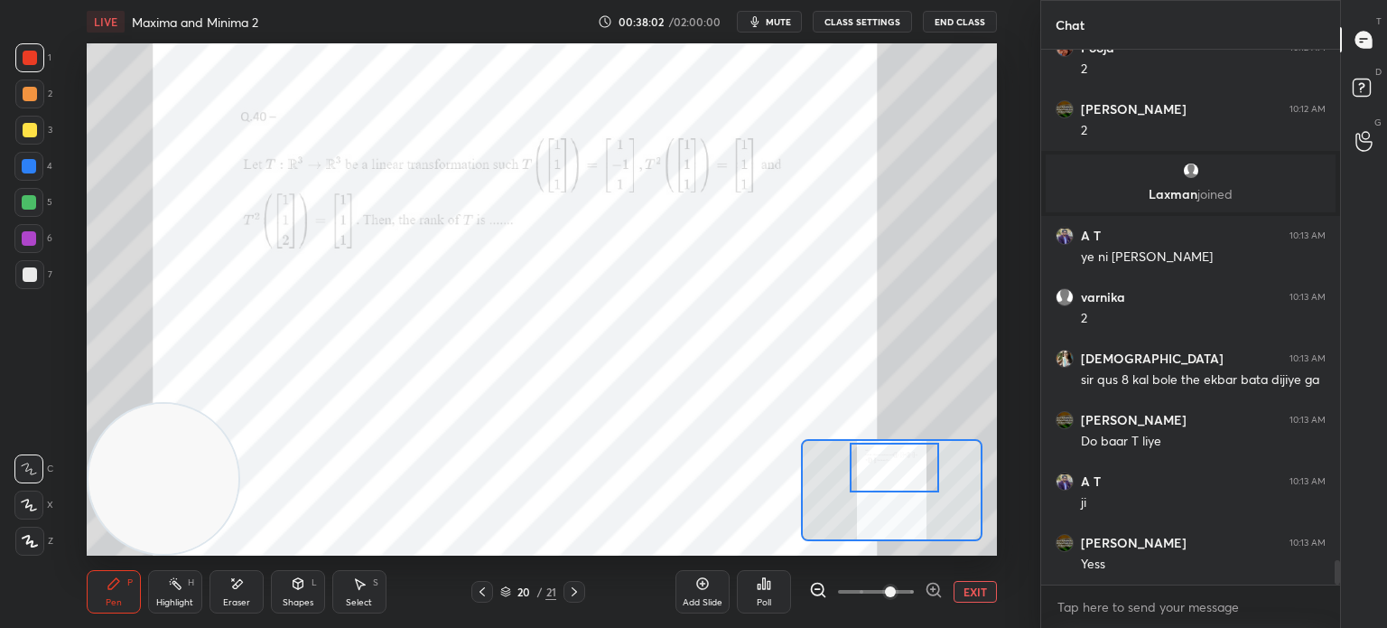
scroll to position [11096, 0]
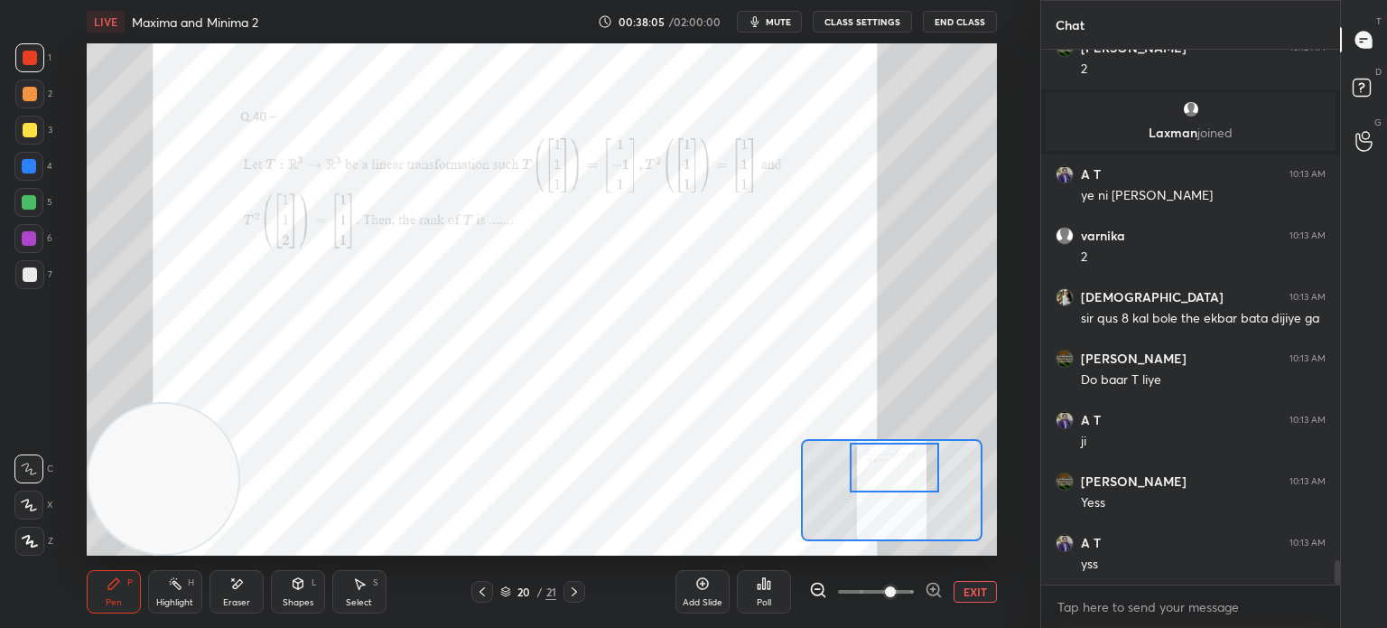
click at [29, 169] on div at bounding box center [29, 166] width 14 height 14
click at [795, 24] on button "mute" at bounding box center [769, 22] width 65 height 22
click at [784, 14] on button "unmute" at bounding box center [769, 22] width 65 height 22
click at [788, 17] on span "mute" at bounding box center [778, 21] width 25 height 13
click at [786, 18] on span "unmute" at bounding box center [777, 21] width 39 height 13
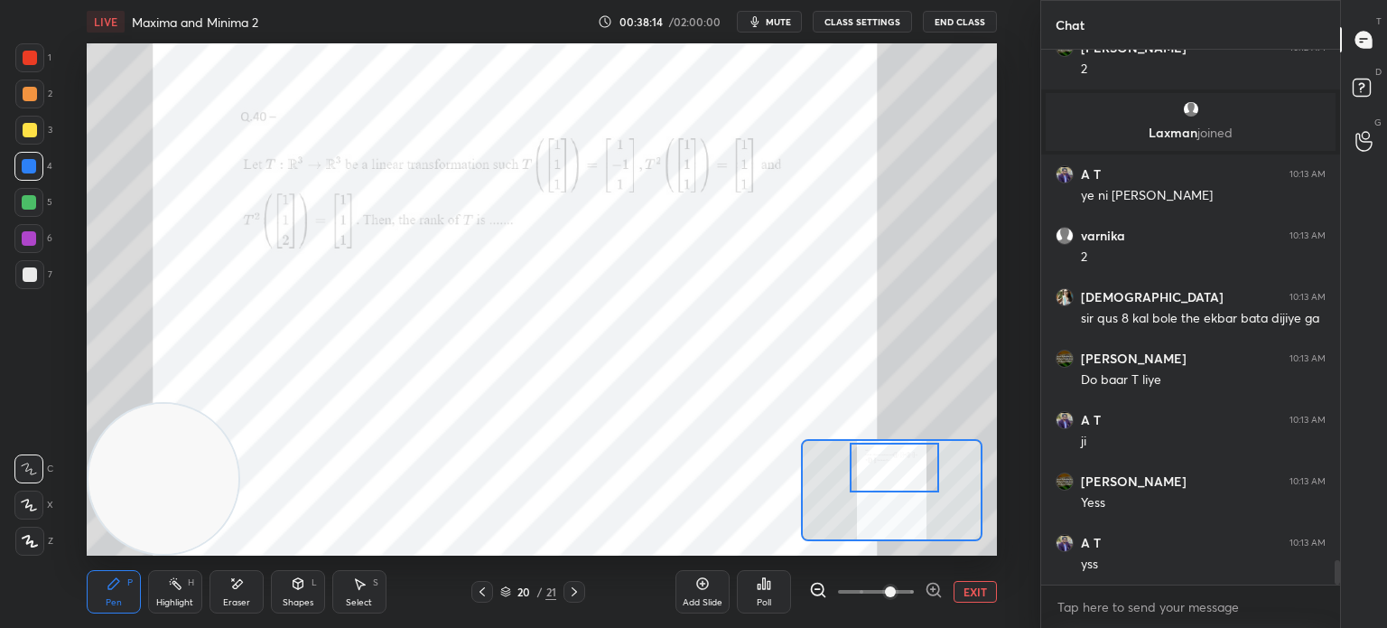
click at [789, 21] on span "mute" at bounding box center [778, 21] width 25 height 13
click at [955, 20] on button "End Class" at bounding box center [960, 22] width 74 height 22
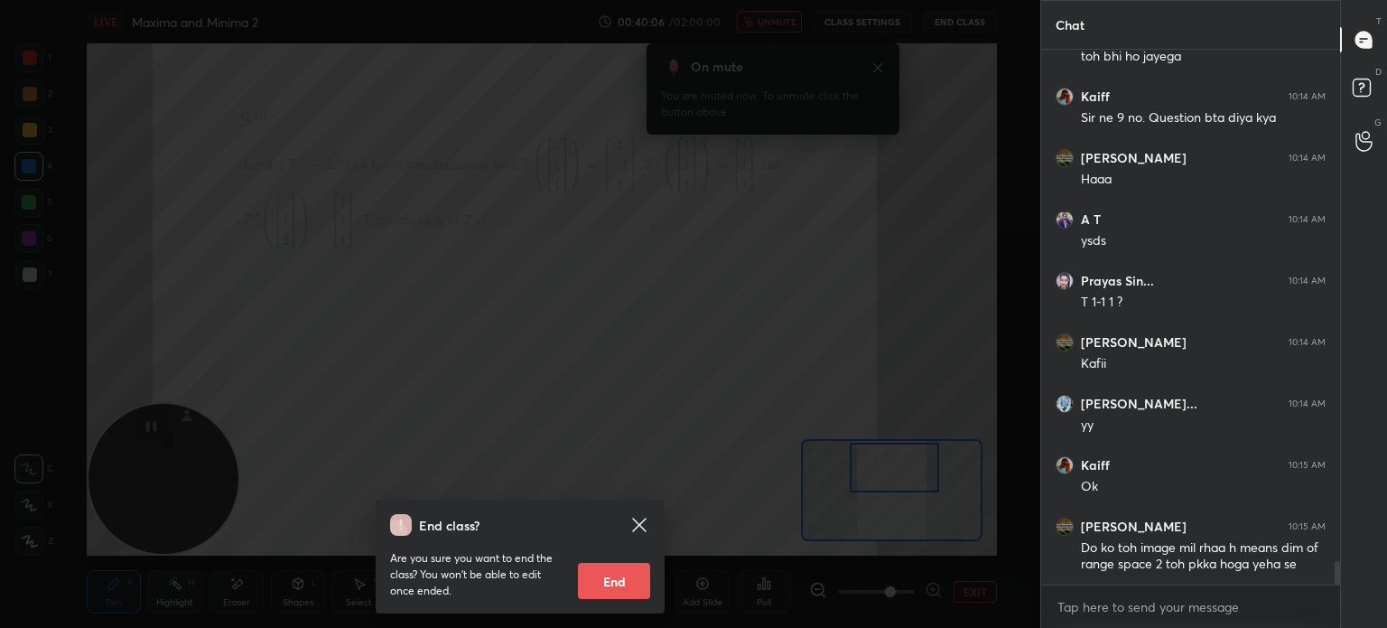
scroll to position [11742, 0]
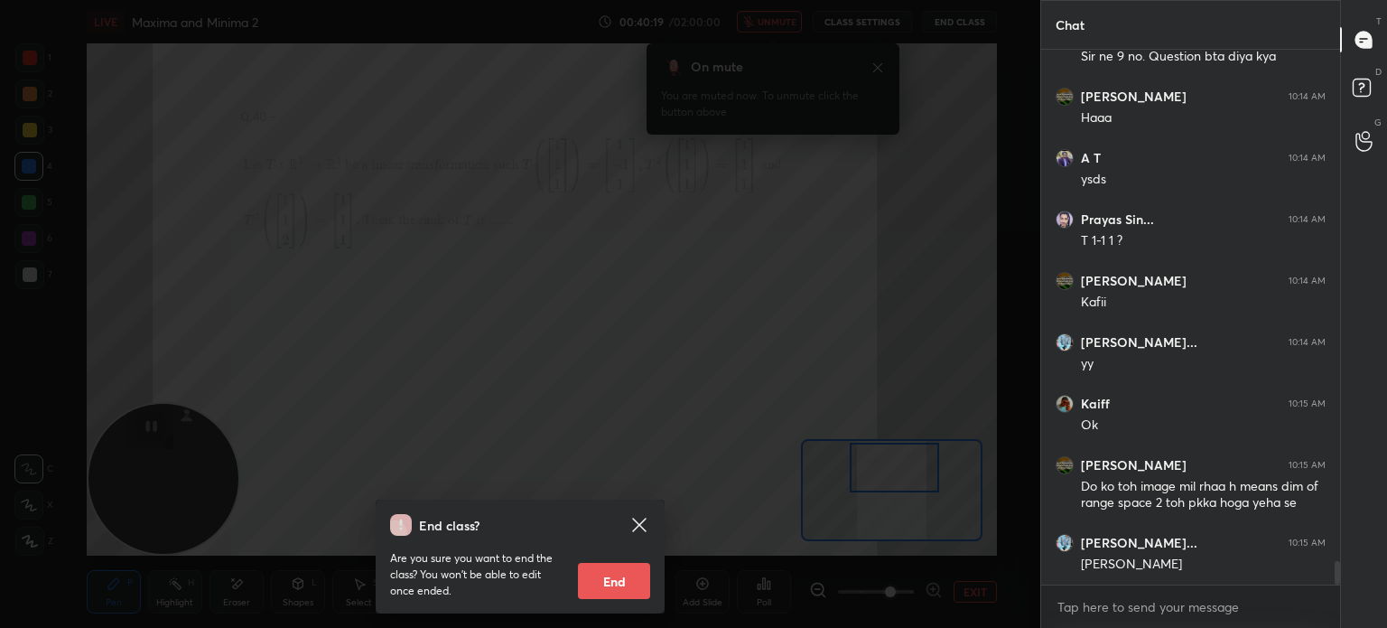
click at [647, 522] on icon at bounding box center [640, 525] width 22 height 22
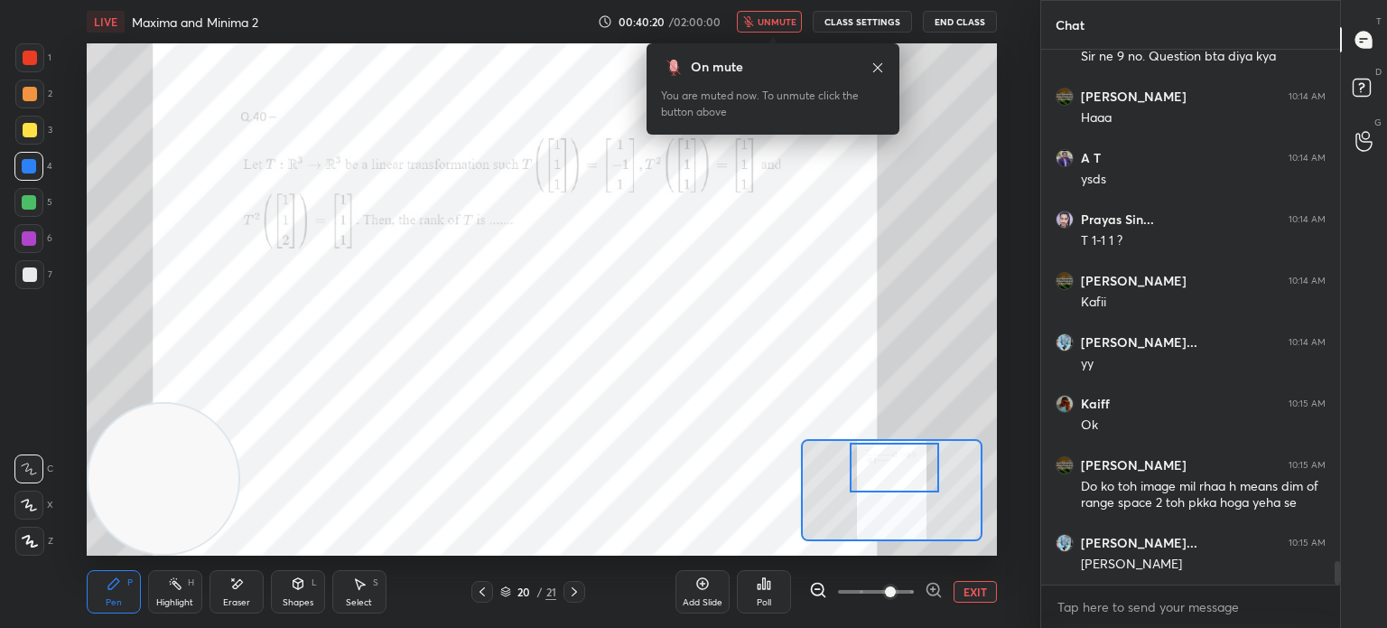
click at [788, 22] on span "unmute" at bounding box center [777, 21] width 39 height 13
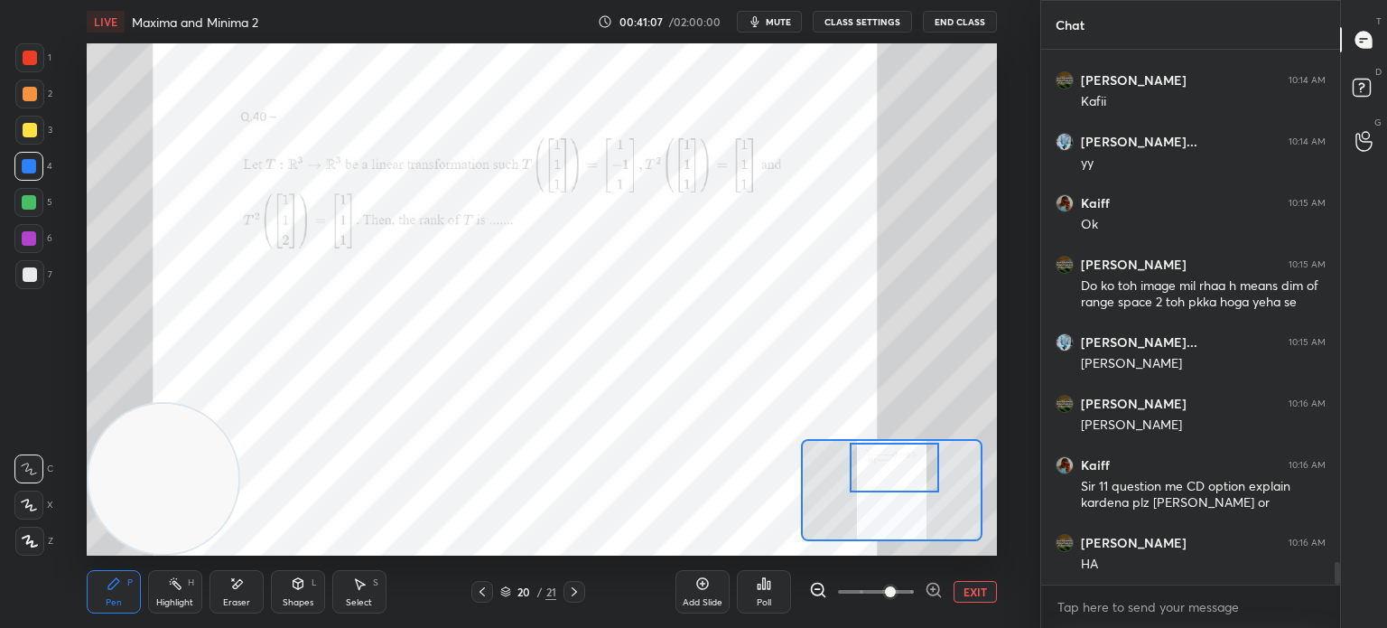
scroll to position [12004, 0]
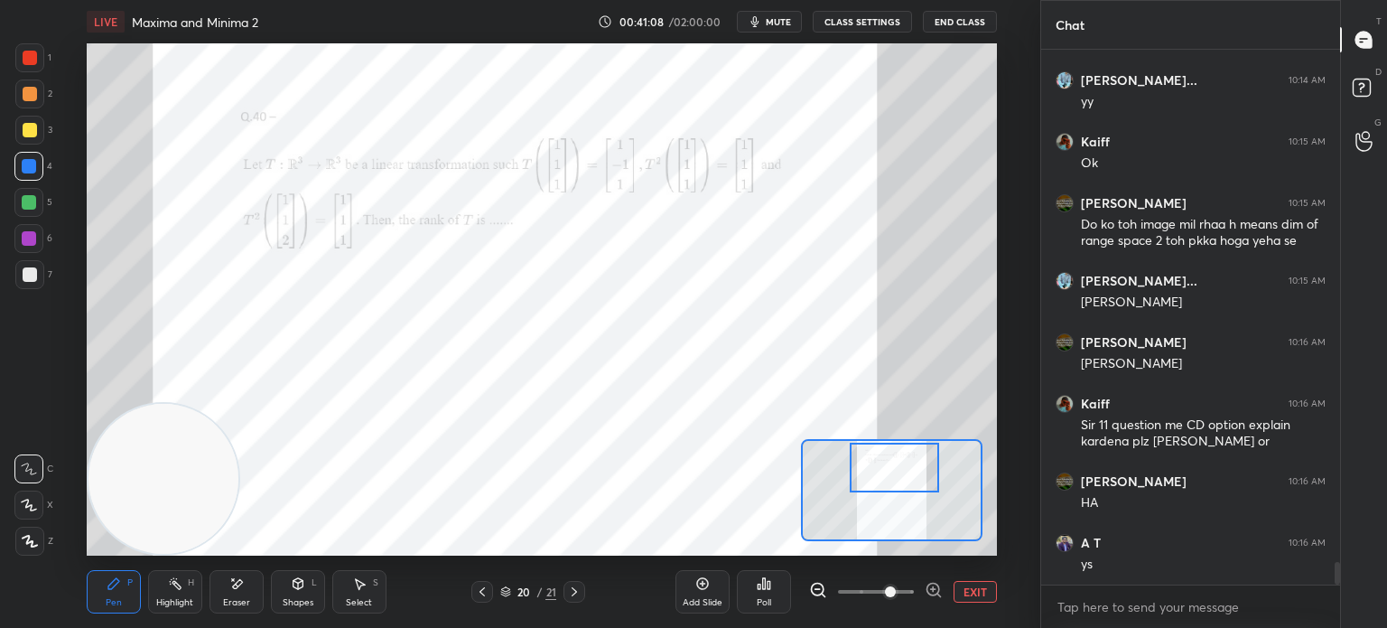
click at [246, 589] on div "Eraser" at bounding box center [237, 591] width 54 height 43
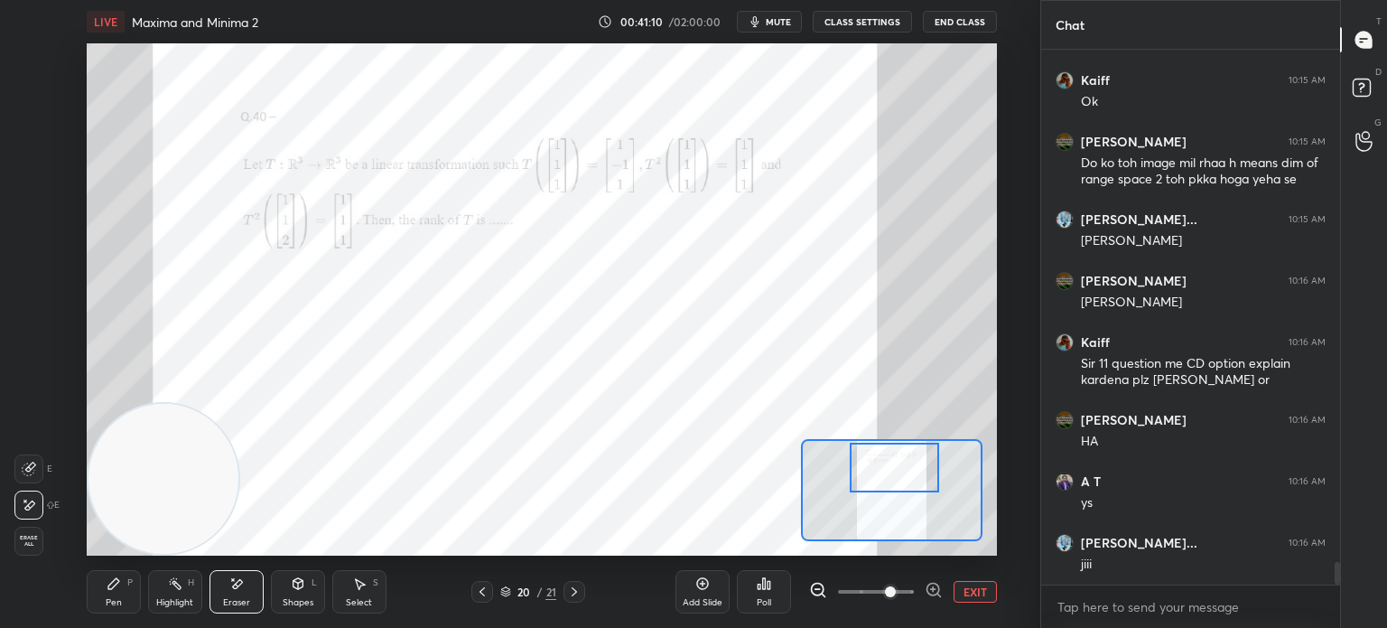
click at [113, 598] on div "Pen" at bounding box center [114, 602] width 16 height 9
click at [246, 595] on div "Eraser" at bounding box center [237, 591] width 54 height 43
click at [98, 601] on div "Pen P" at bounding box center [114, 591] width 54 height 43
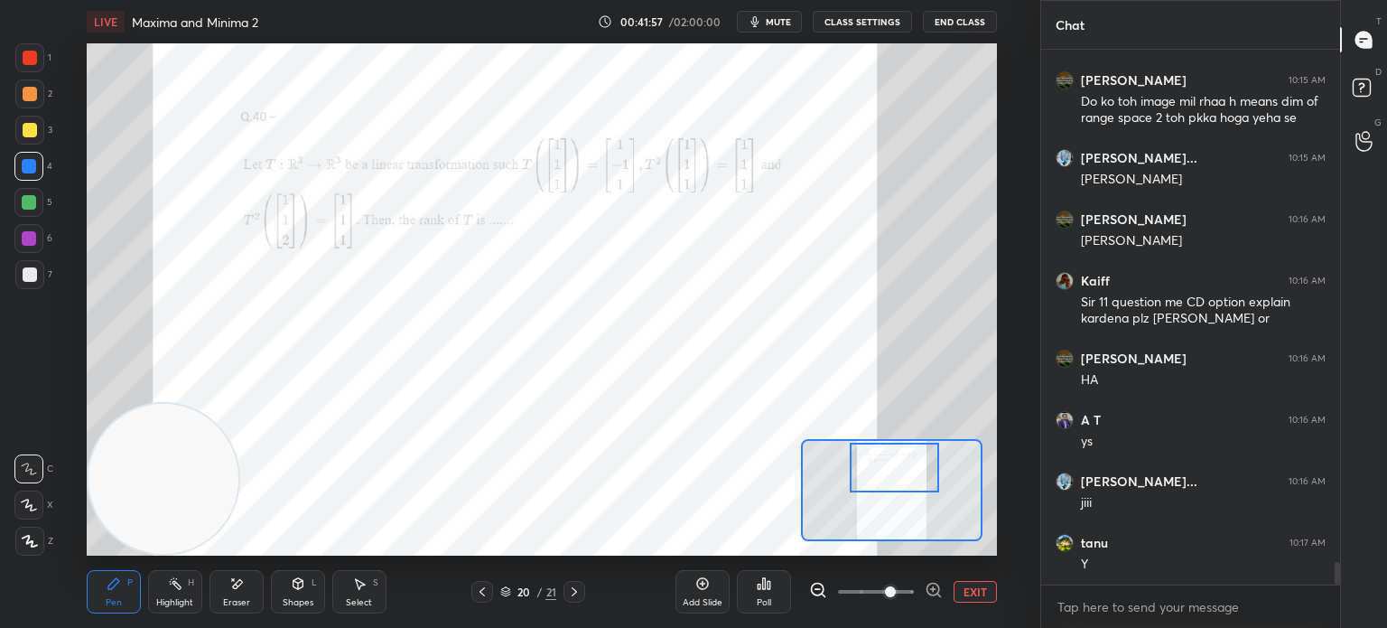
scroll to position [12189, 0]
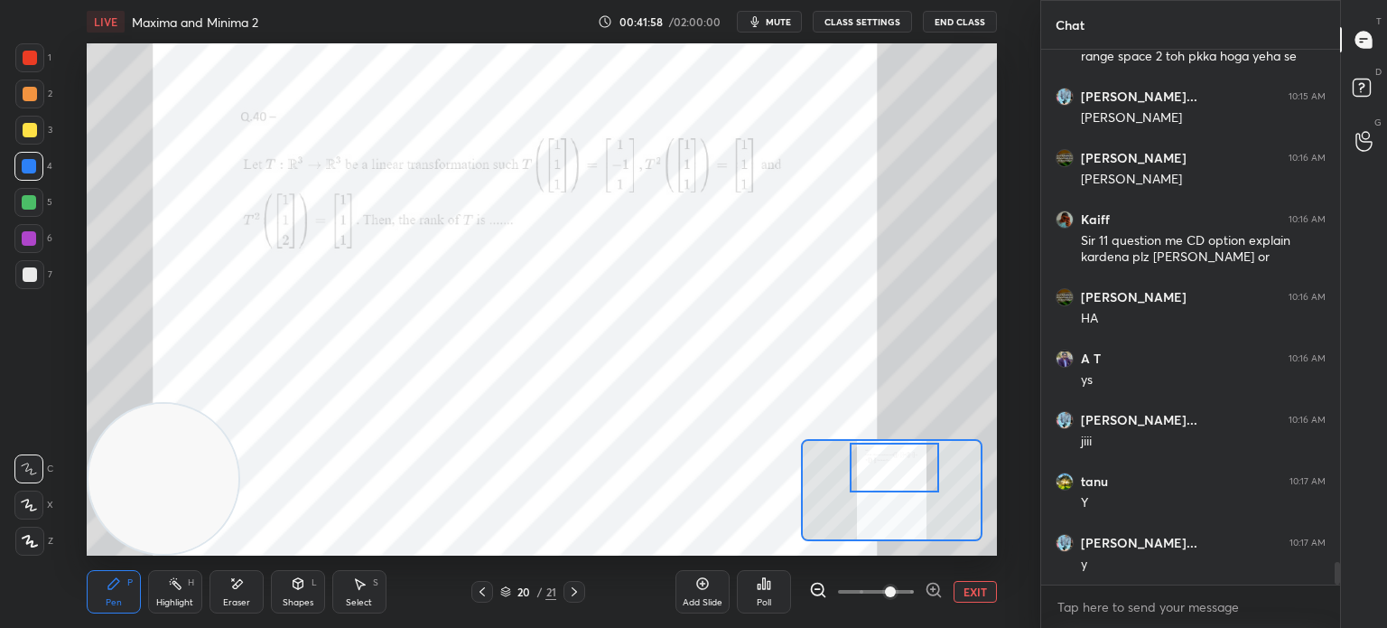
click at [26, 61] on div at bounding box center [30, 58] width 14 height 14
click at [706, 592] on div "Add Slide" at bounding box center [703, 591] width 54 height 43
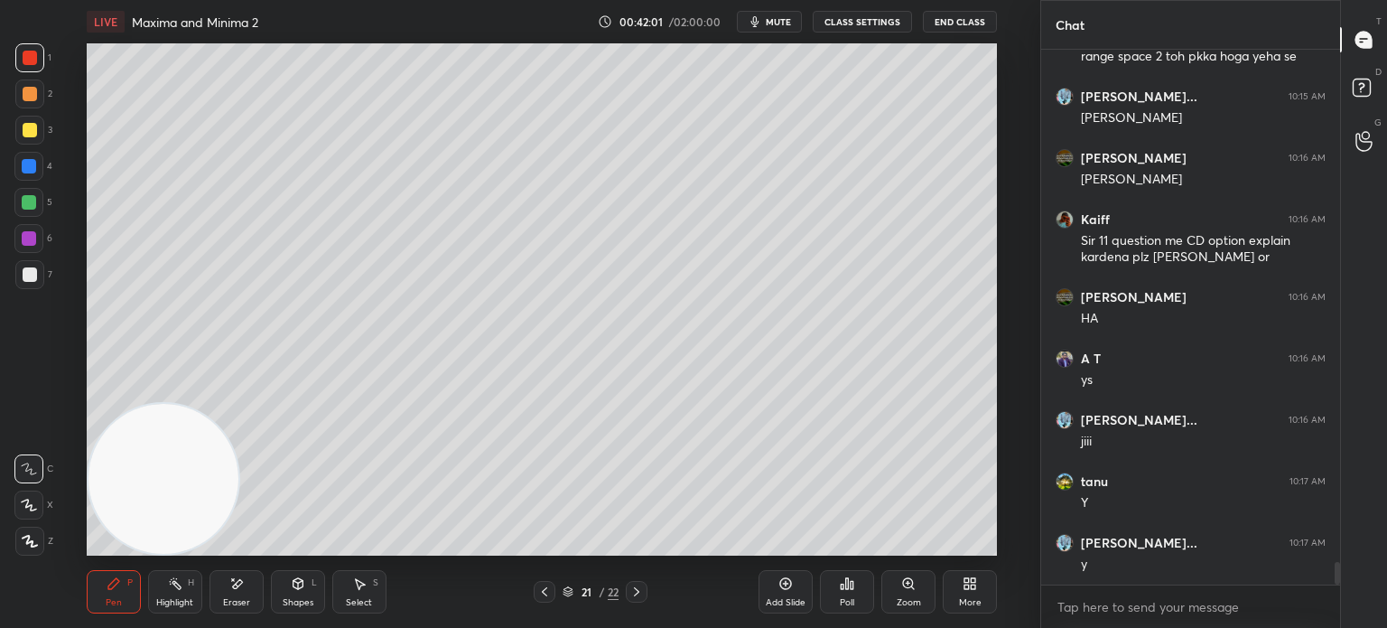
click at [238, 595] on div "Eraser" at bounding box center [237, 591] width 54 height 43
click at [347, 572] on div "Select S" at bounding box center [359, 591] width 54 height 43
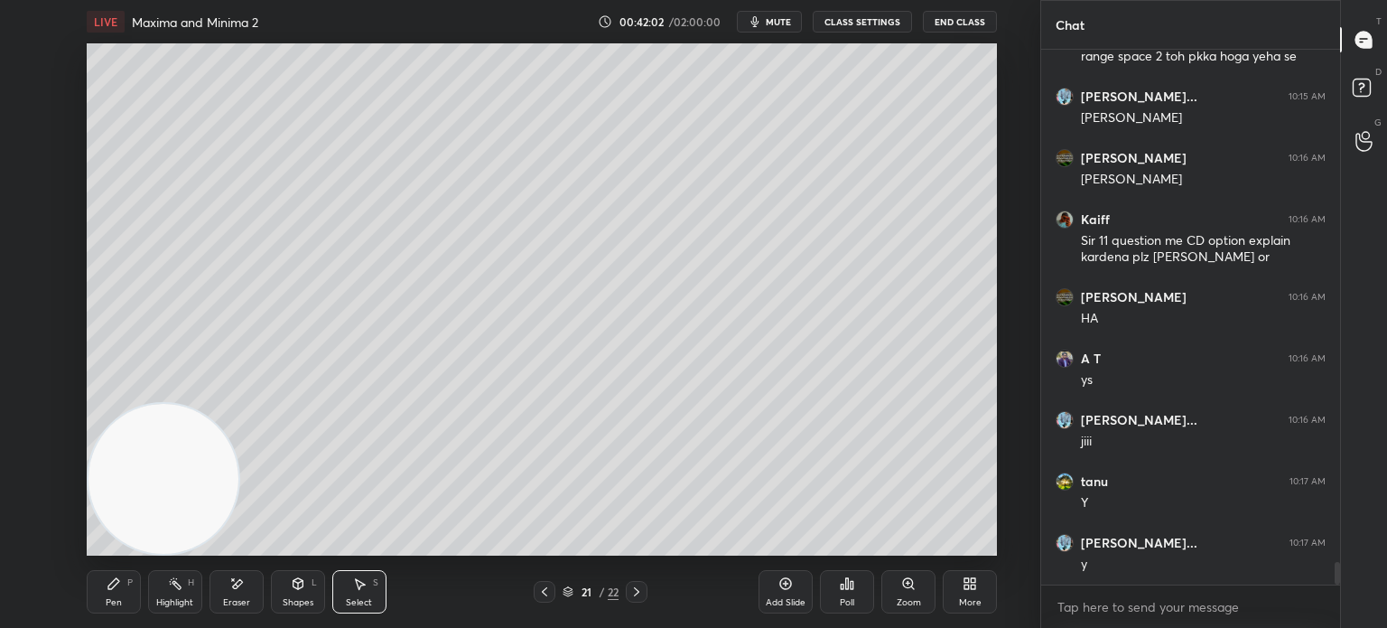
click at [315, 597] on div "Shapes L" at bounding box center [298, 591] width 54 height 43
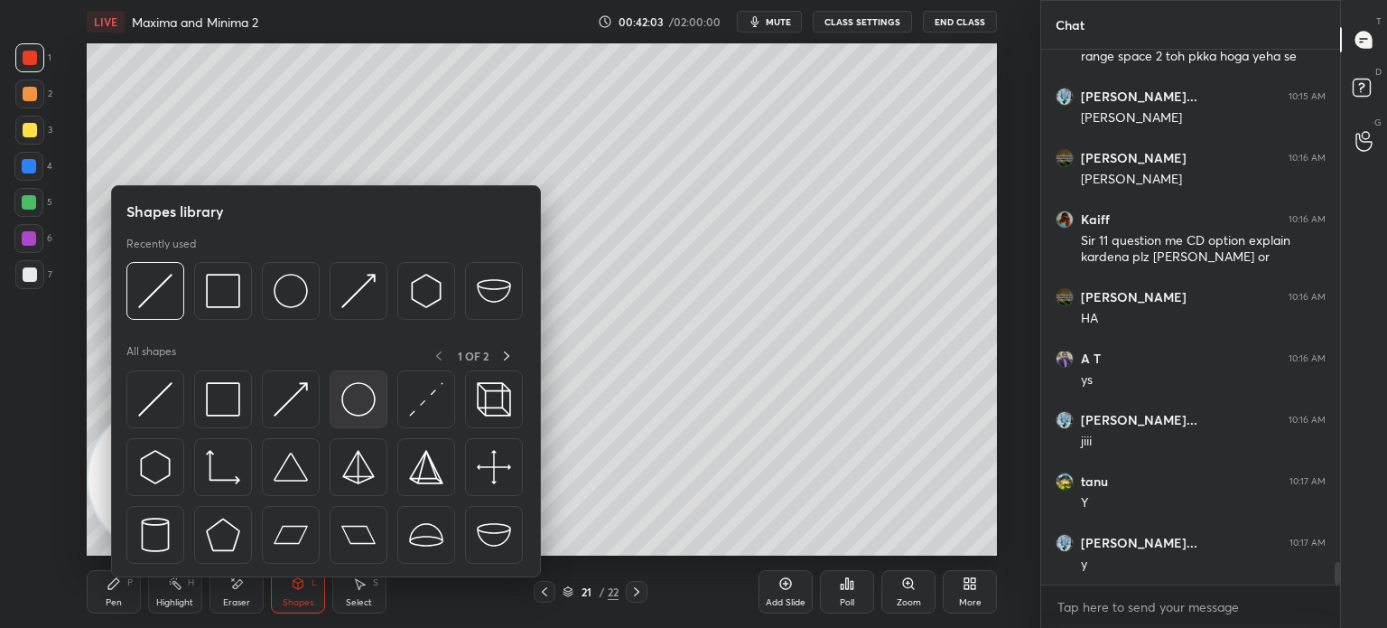
click at [368, 411] on img at bounding box center [358, 399] width 34 height 34
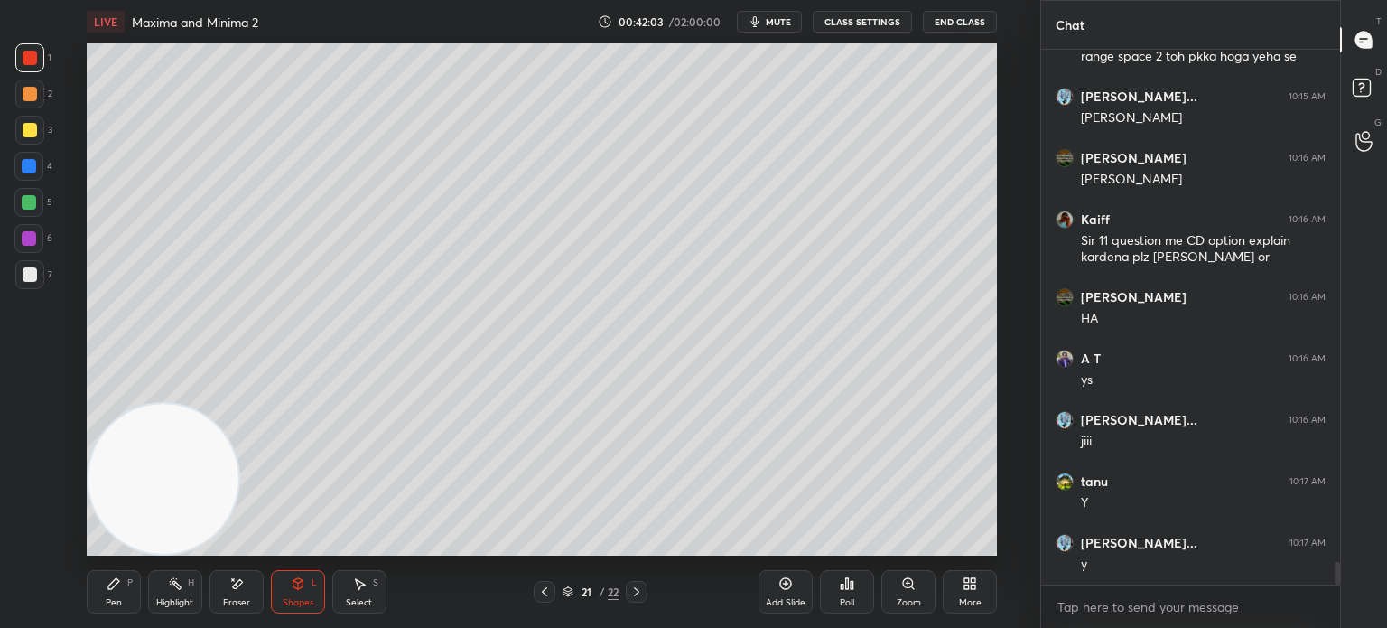
drag, startPoint x: 24, startPoint y: 66, endPoint x: 81, endPoint y: 70, distance: 57.1
click at [32, 64] on div at bounding box center [29, 57] width 29 height 29
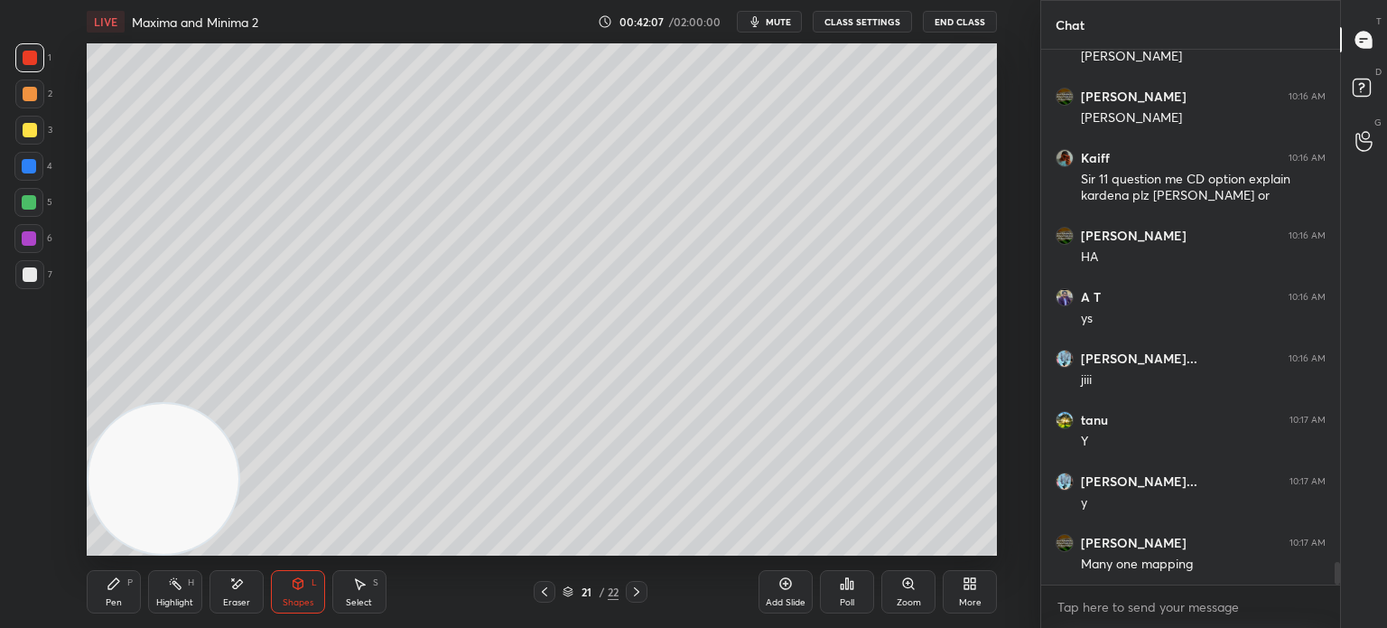
click at [130, 584] on div "P" at bounding box center [129, 582] width 5 height 9
click at [22, 281] on div at bounding box center [29, 274] width 29 height 29
click at [301, 580] on icon at bounding box center [298, 583] width 14 height 14
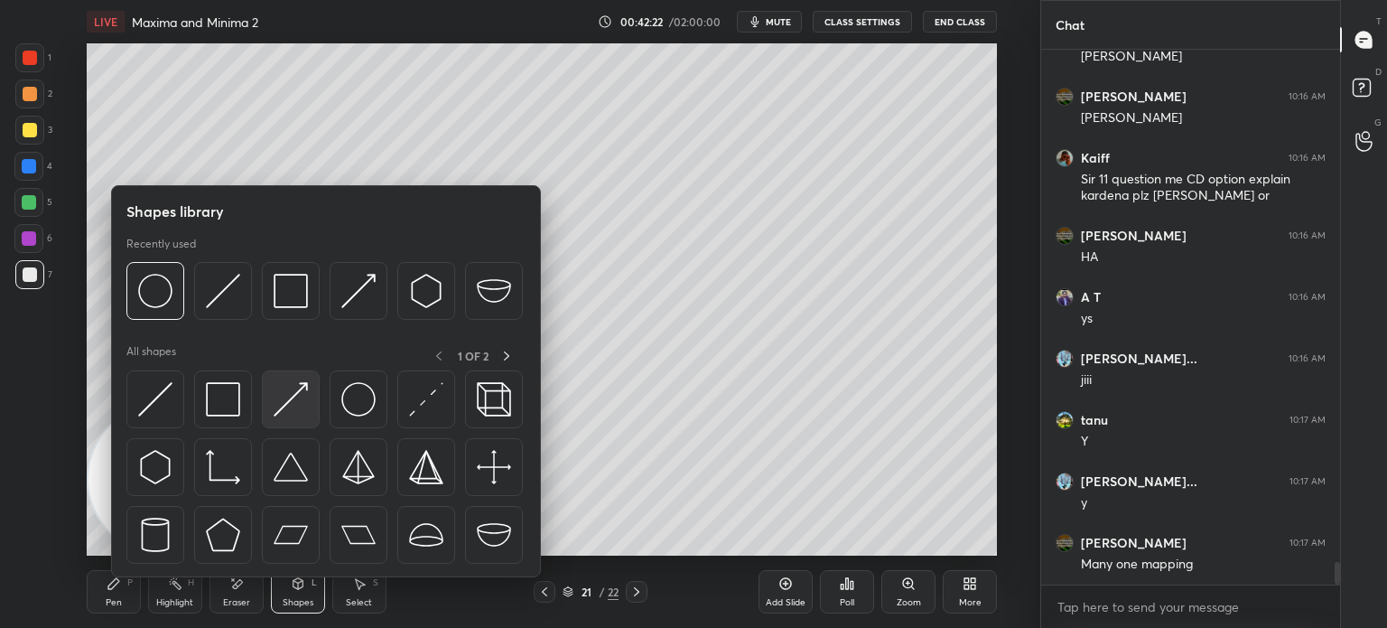
click at [300, 392] on img at bounding box center [291, 399] width 34 height 34
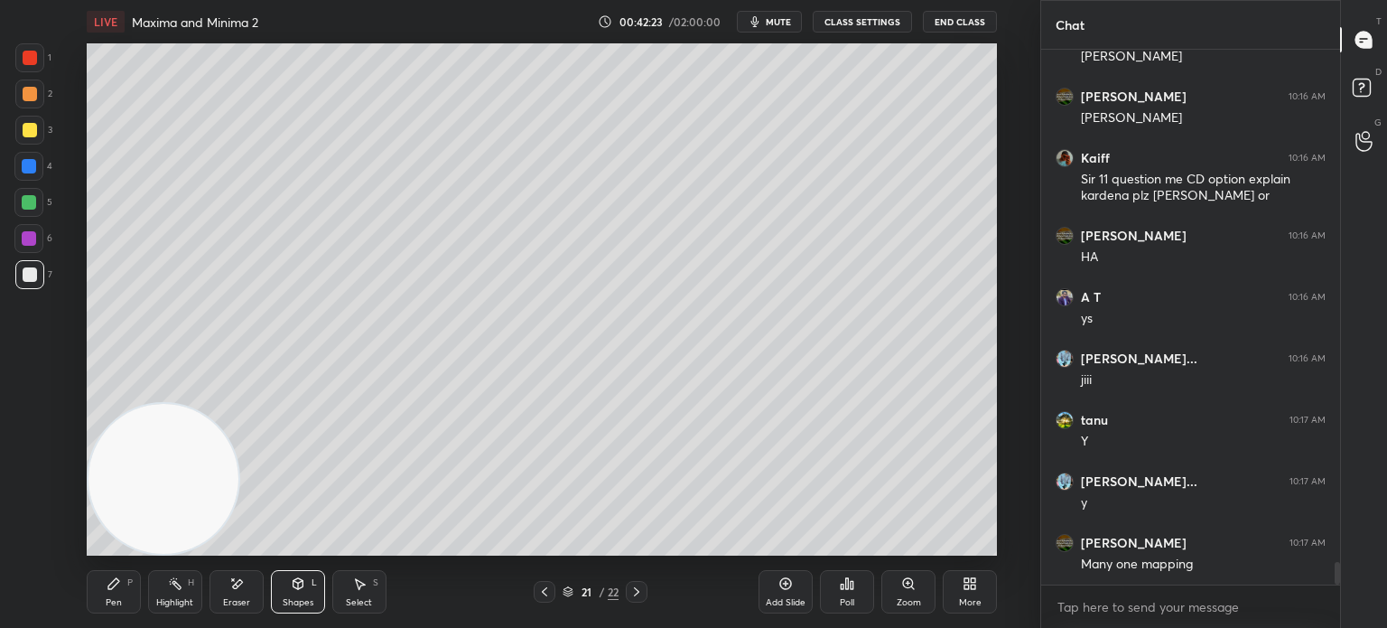
click at [47, 205] on div "5" at bounding box center [33, 202] width 38 height 29
click at [127, 595] on div "Pen P" at bounding box center [114, 591] width 54 height 43
click at [35, 278] on div at bounding box center [30, 274] width 14 height 14
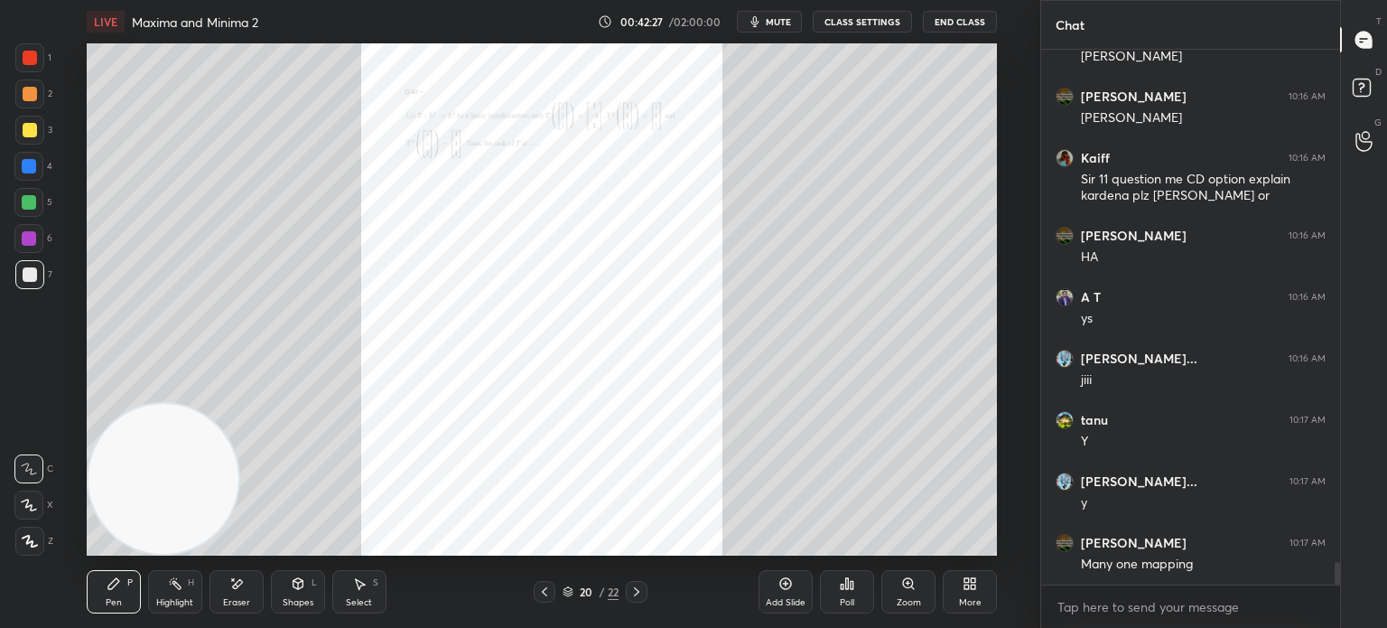
scroll to position [12311, 0]
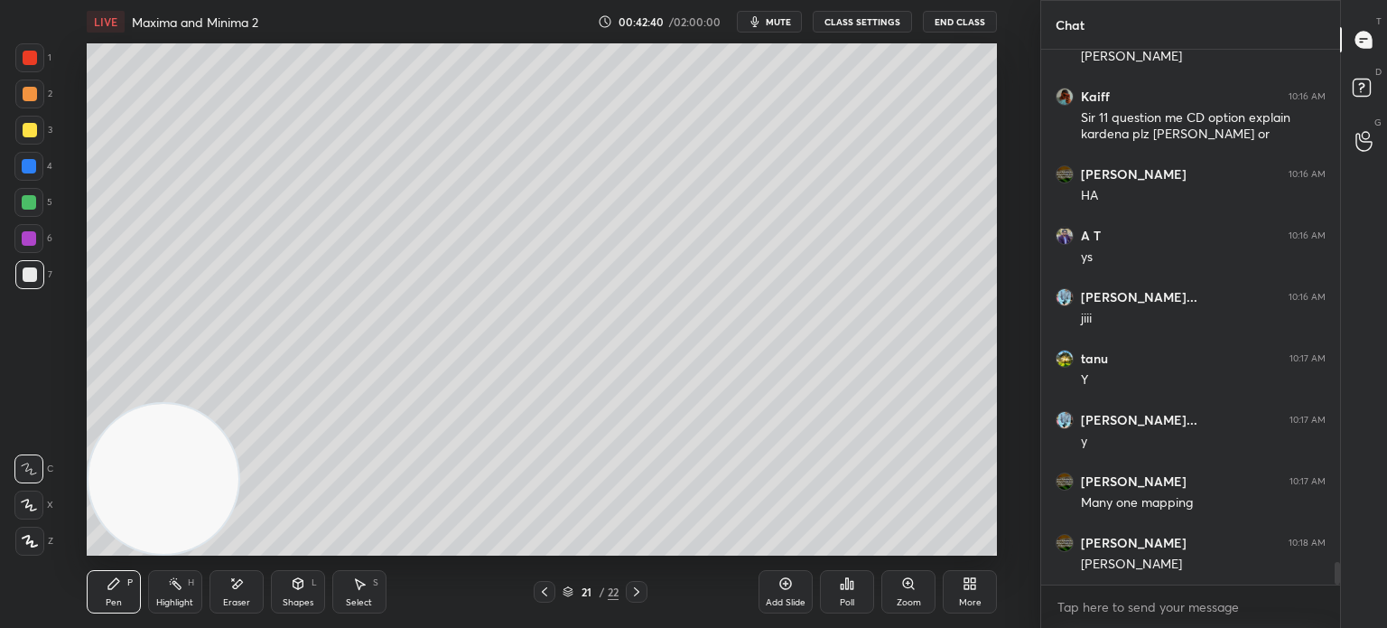
click at [33, 205] on div at bounding box center [29, 202] width 14 height 14
drag, startPoint x: 31, startPoint y: 172, endPoint x: 22, endPoint y: 173, distance: 9.1
click at [29, 174] on div at bounding box center [28, 166] width 29 height 29
click at [295, 584] on icon at bounding box center [298, 583] width 10 height 11
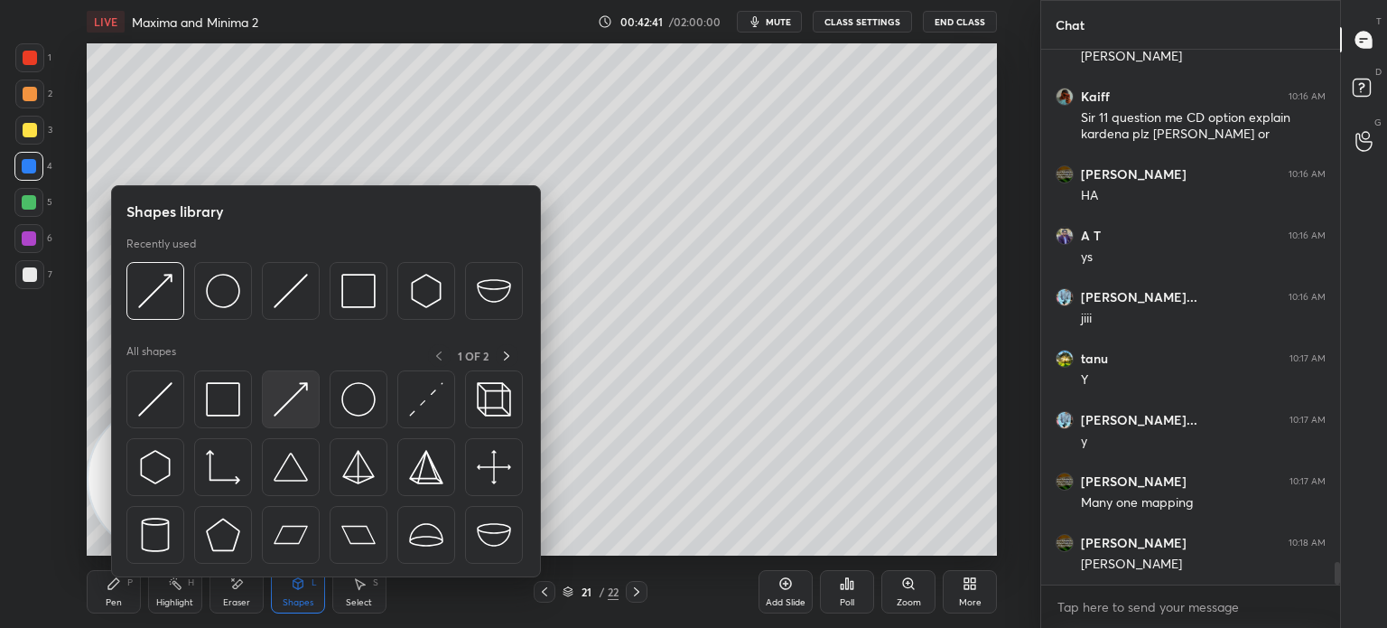
click at [302, 409] on img at bounding box center [291, 399] width 34 height 34
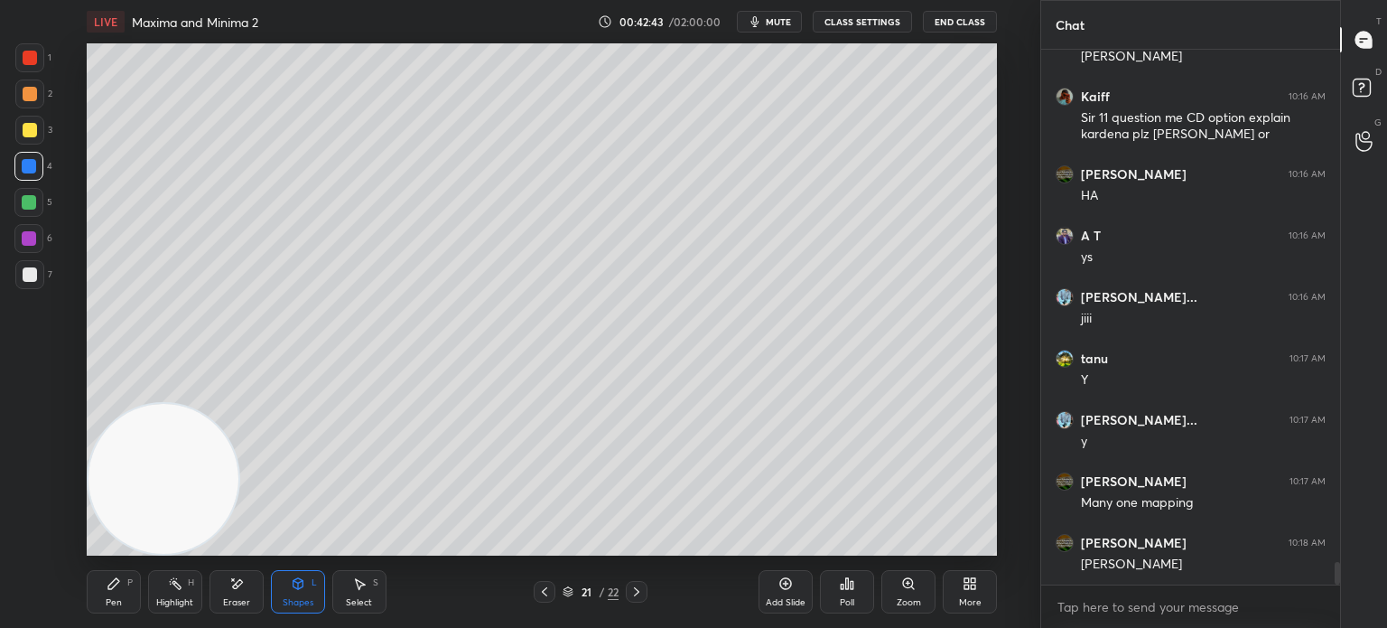
click at [123, 592] on div "Pen P" at bounding box center [114, 591] width 54 height 43
click at [39, 274] on div at bounding box center [29, 274] width 29 height 29
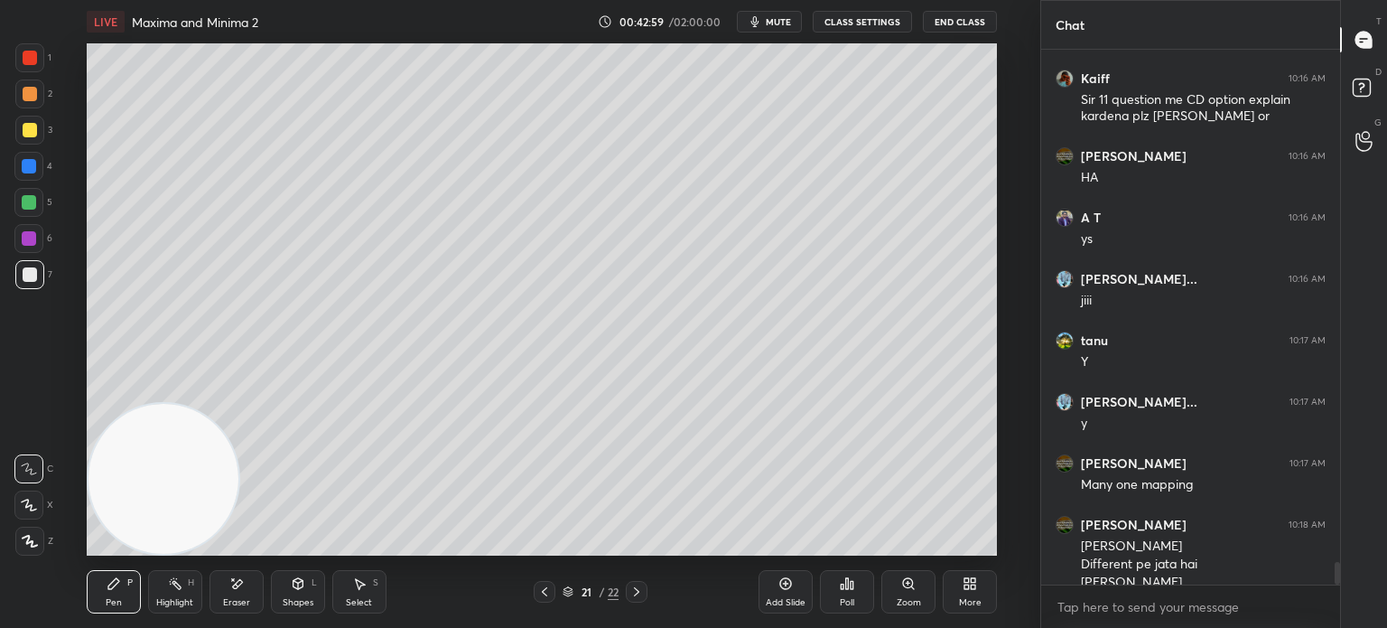
scroll to position [12348, 0]
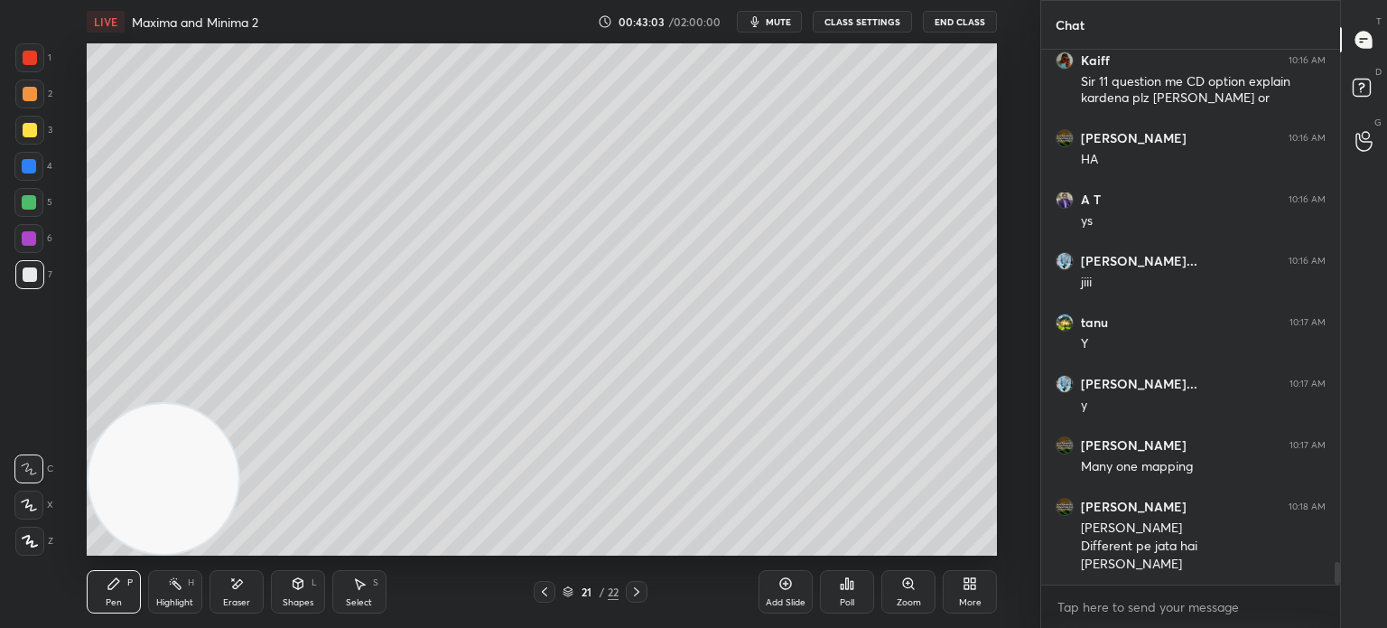
click at [545, 592] on icon at bounding box center [544, 591] width 14 height 14
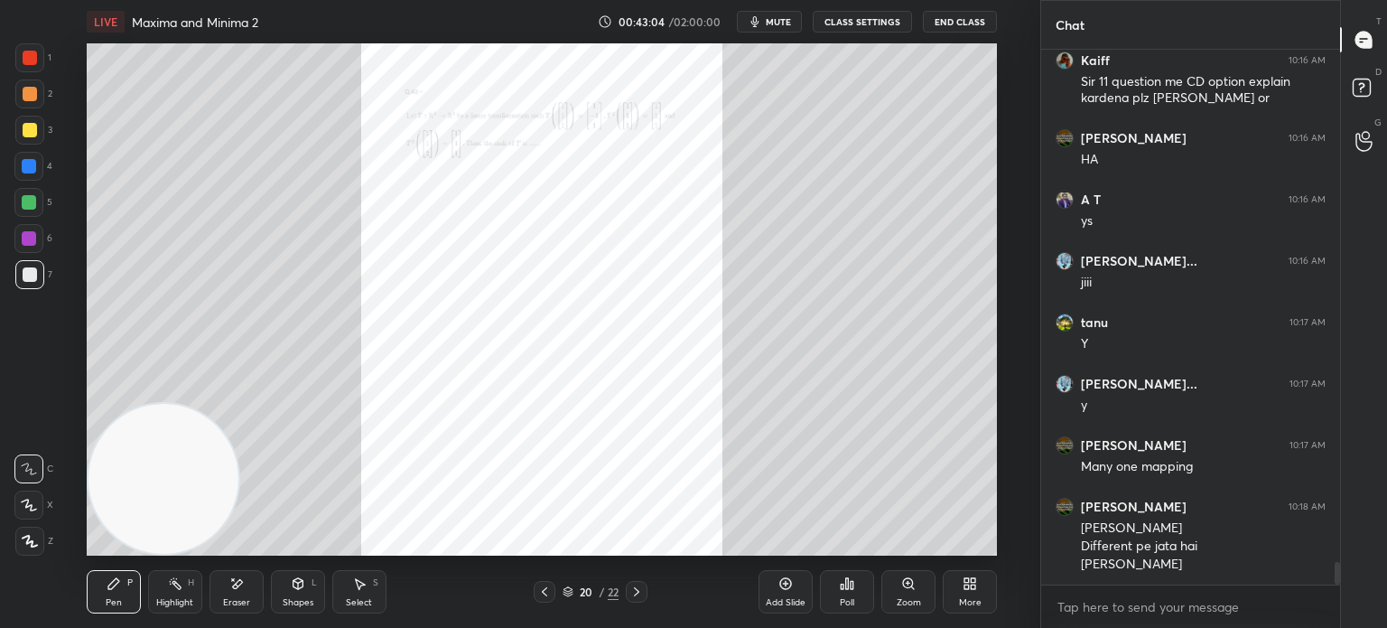
click at [898, 585] on div "Zoom" at bounding box center [908, 591] width 54 height 43
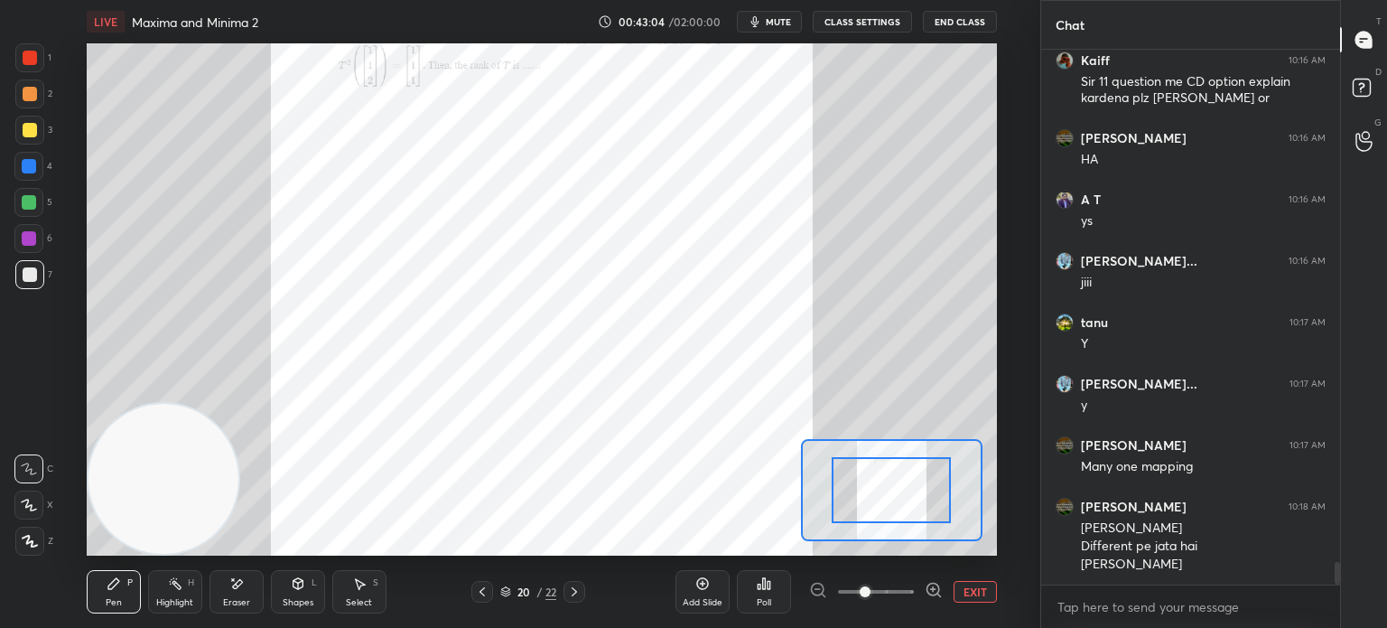
click at [896, 585] on span at bounding box center [876, 591] width 76 height 27
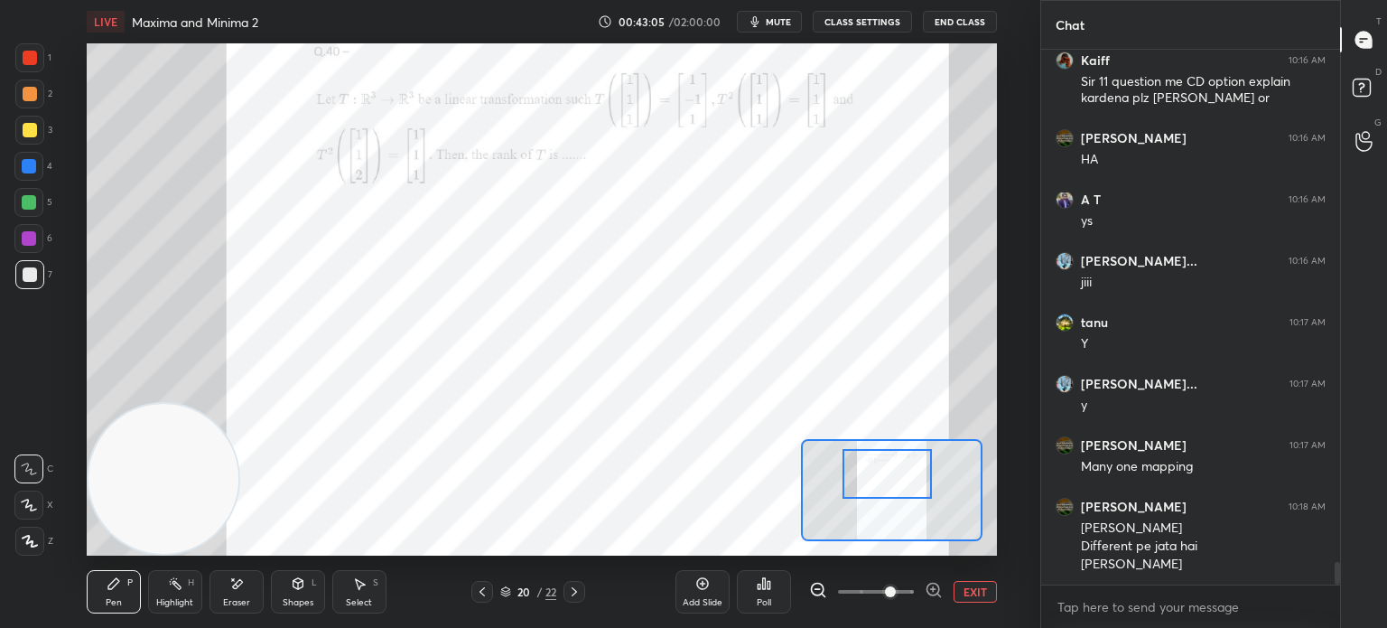
drag, startPoint x: 886, startPoint y: 490, endPoint x: 884, endPoint y: 469, distance: 21.8
click at [884, 471] on div at bounding box center [887, 474] width 89 height 50
click at [30, 234] on div at bounding box center [29, 238] width 14 height 14
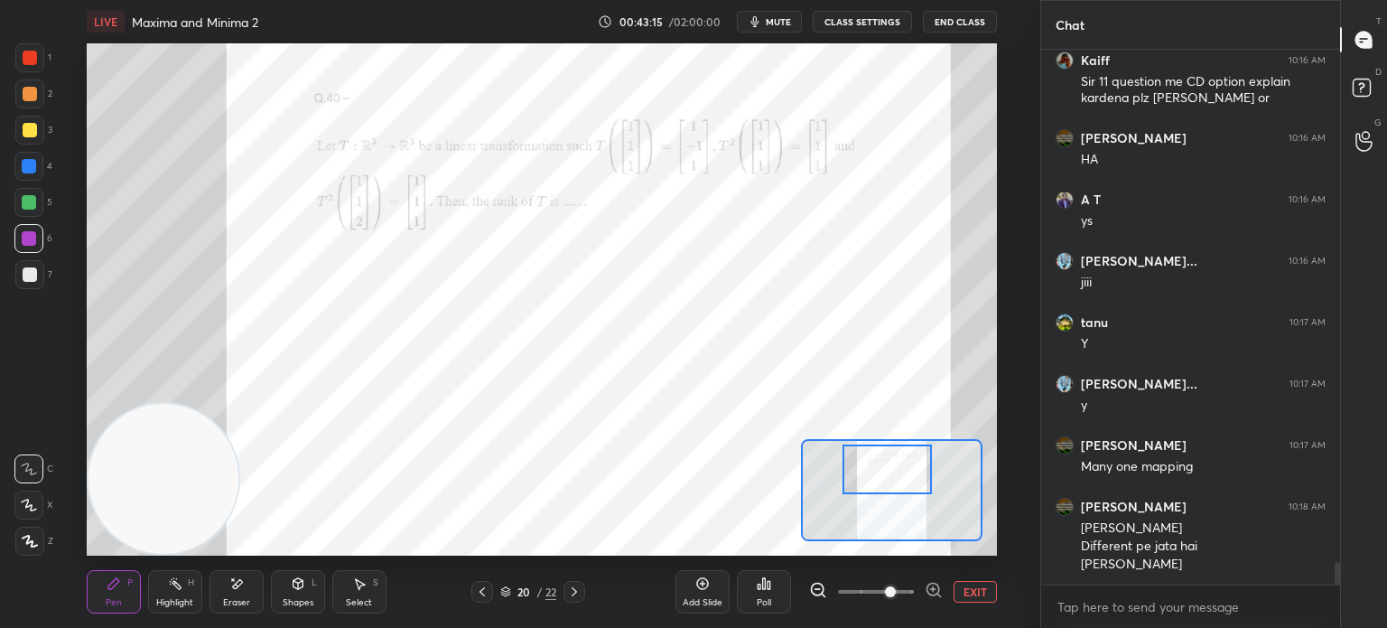
scroll to position [12409, 0]
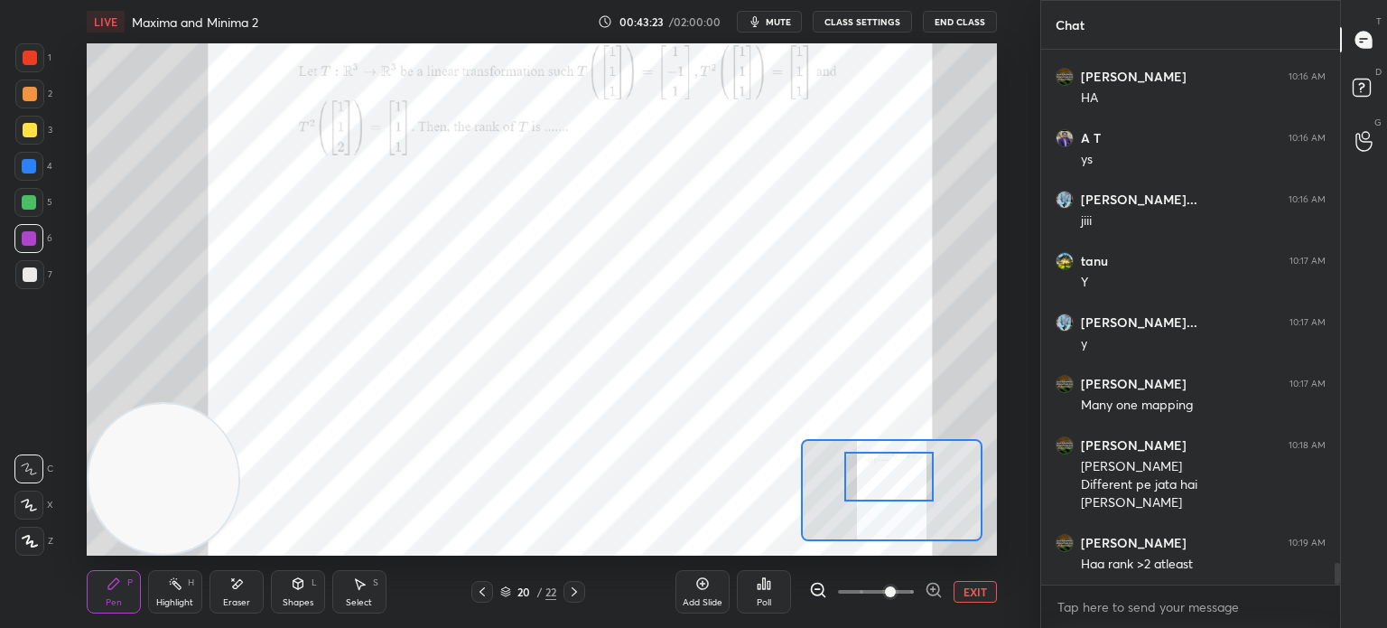
drag, startPoint x: 871, startPoint y: 485, endPoint x: 873, endPoint y: 494, distance: 9.4
click at [873, 494] on div at bounding box center [888, 477] width 89 height 50
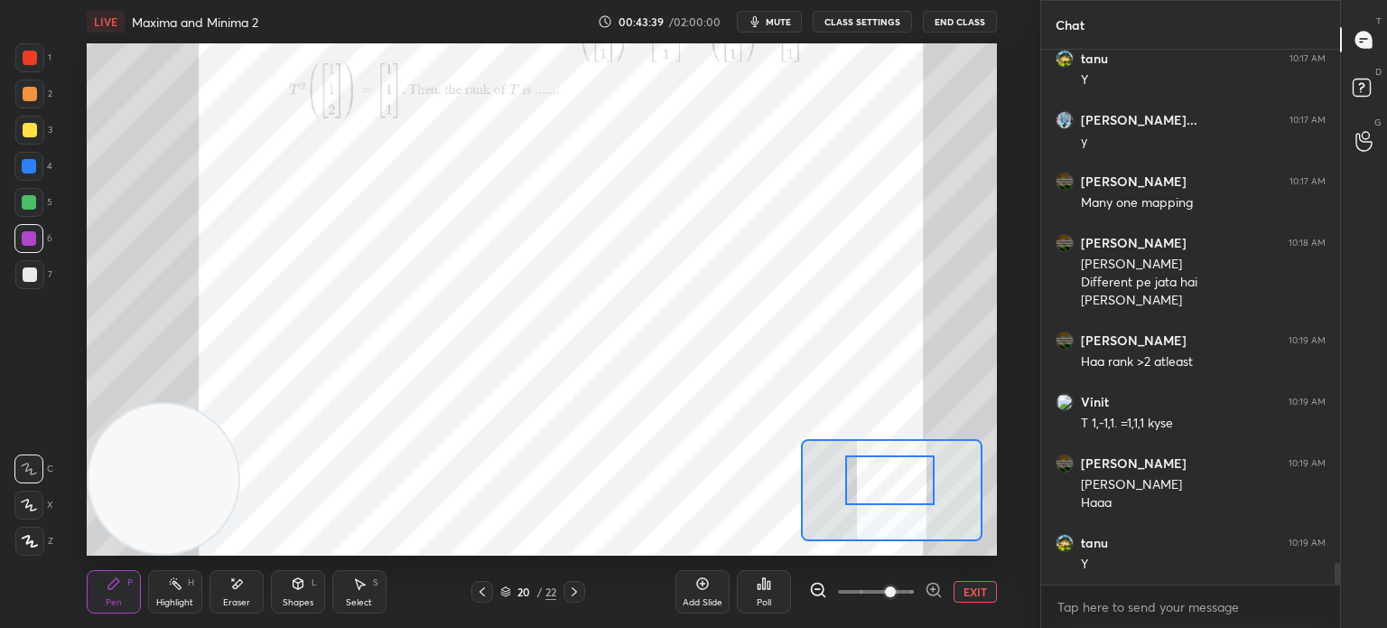
scroll to position [12673, 0]
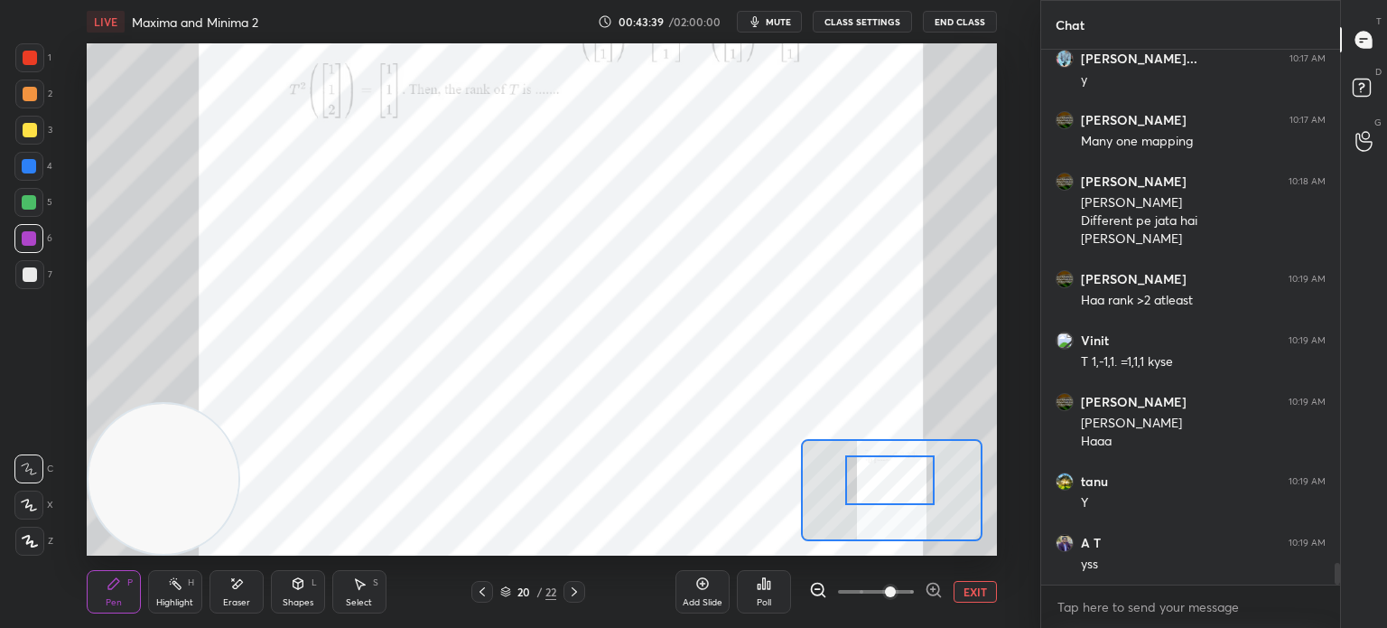
click at [958, 588] on button "EXIT" at bounding box center [975, 592] width 43 height 22
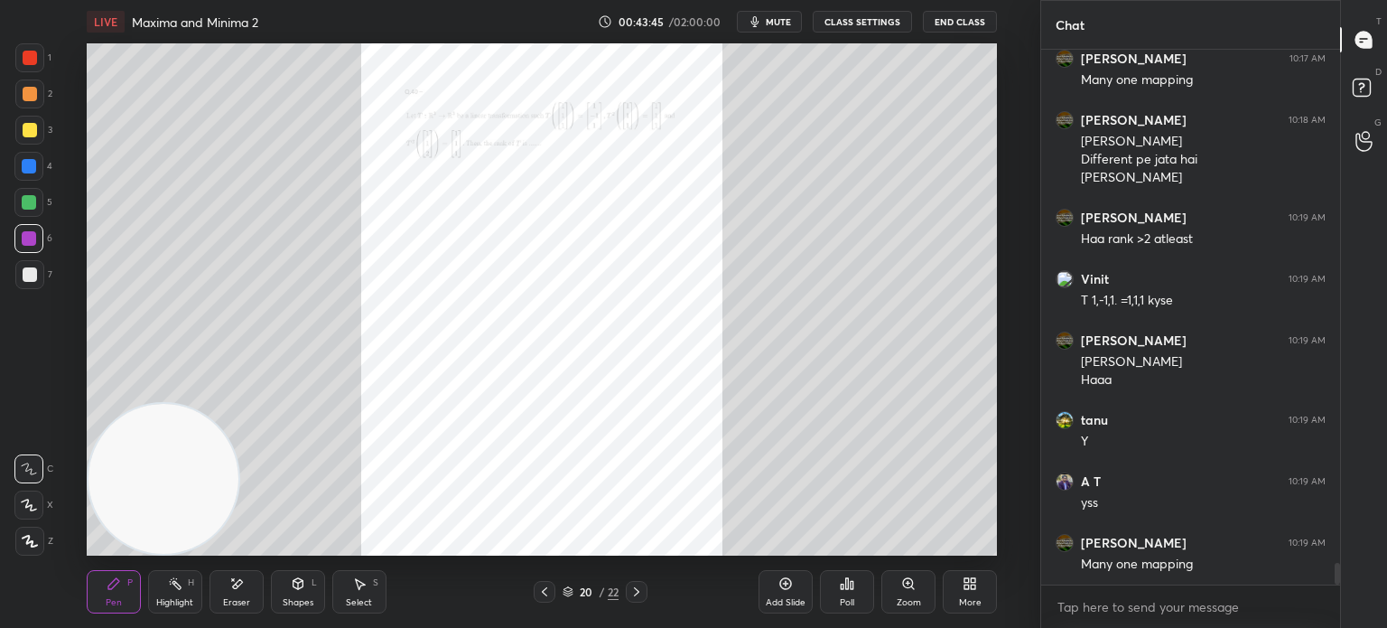
scroll to position [12795, 0]
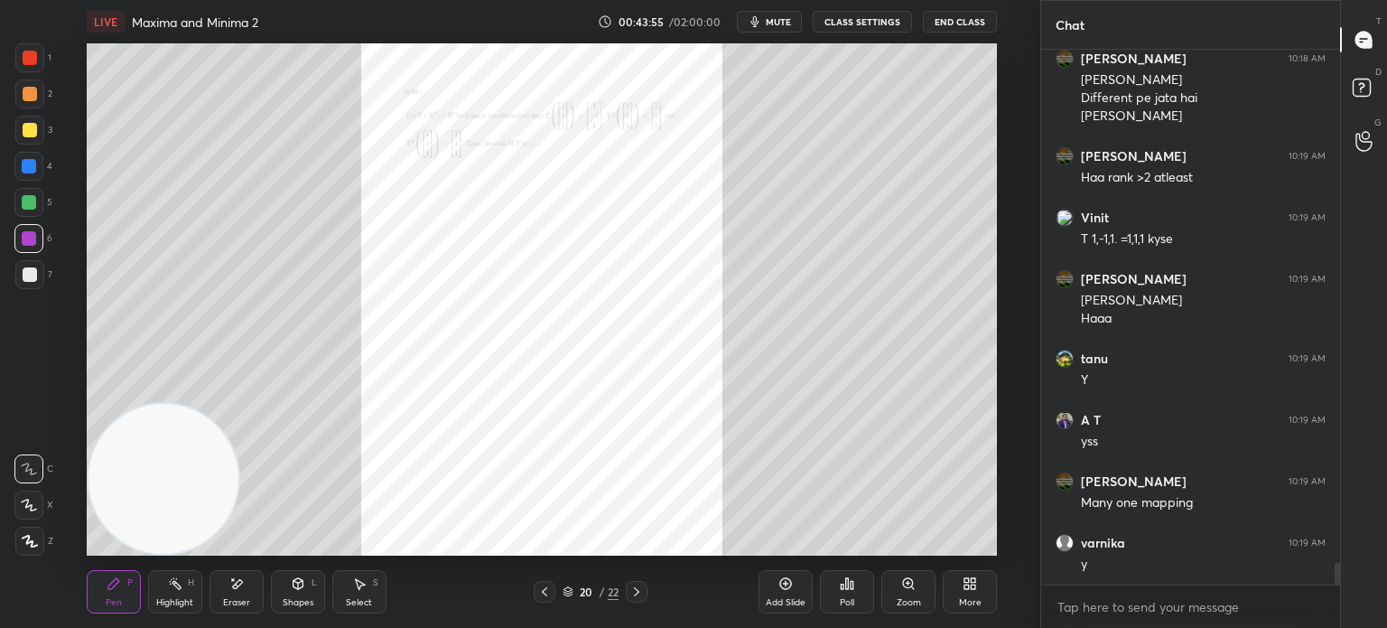
click at [910, 589] on icon at bounding box center [908, 583] width 14 height 14
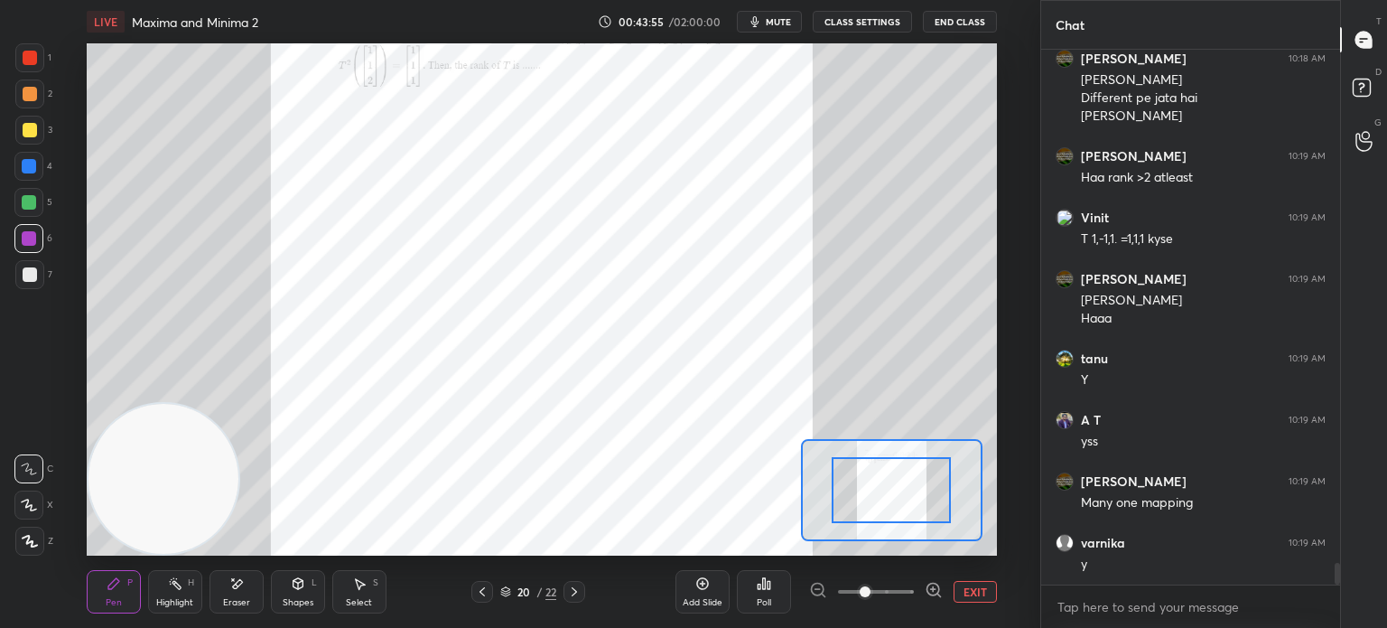
click at [909, 592] on span at bounding box center [876, 591] width 76 height 27
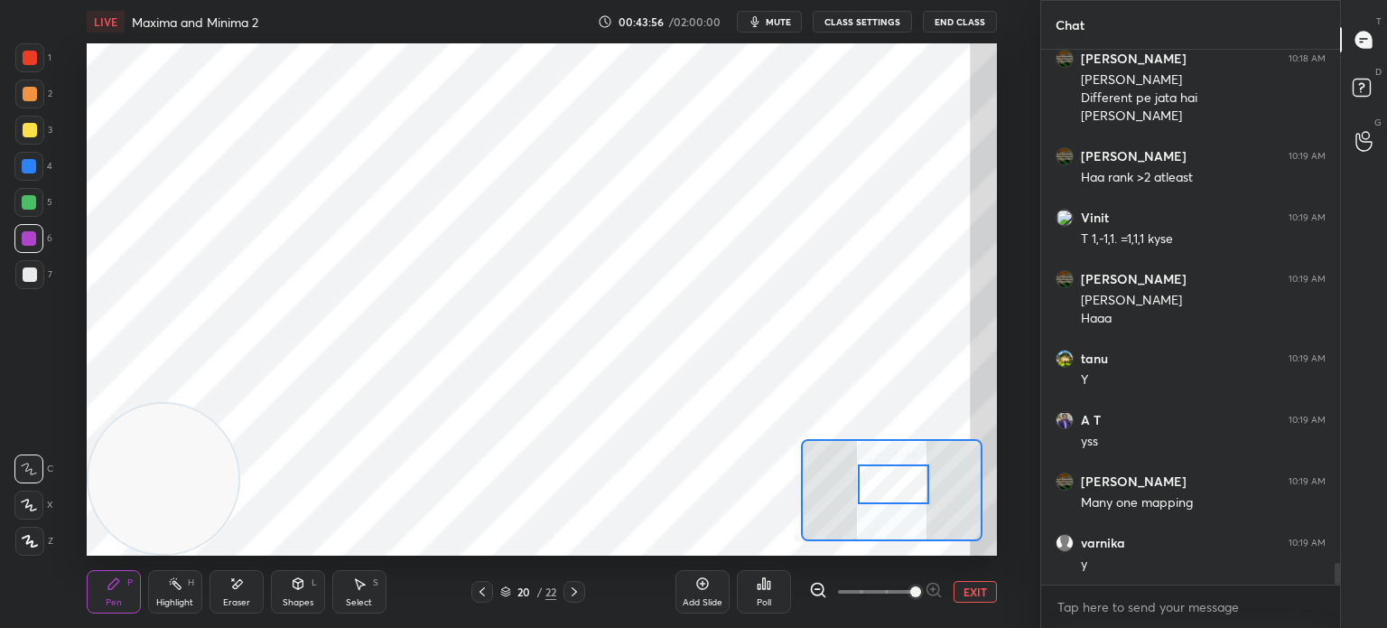
click at [890, 497] on div at bounding box center [893, 484] width 71 height 40
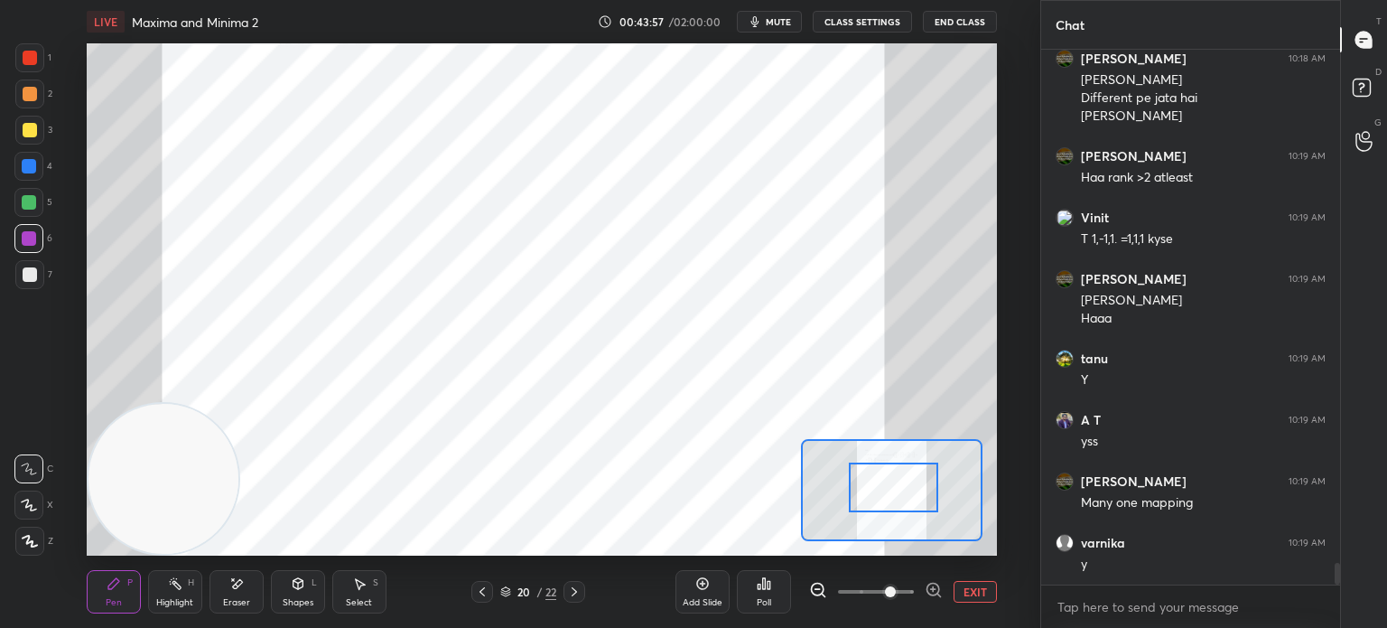
click at [881, 595] on span at bounding box center [876, 591] width 76 height 27
click at [582, 590] on div at bounding box center [575, 592] width 22 height 22
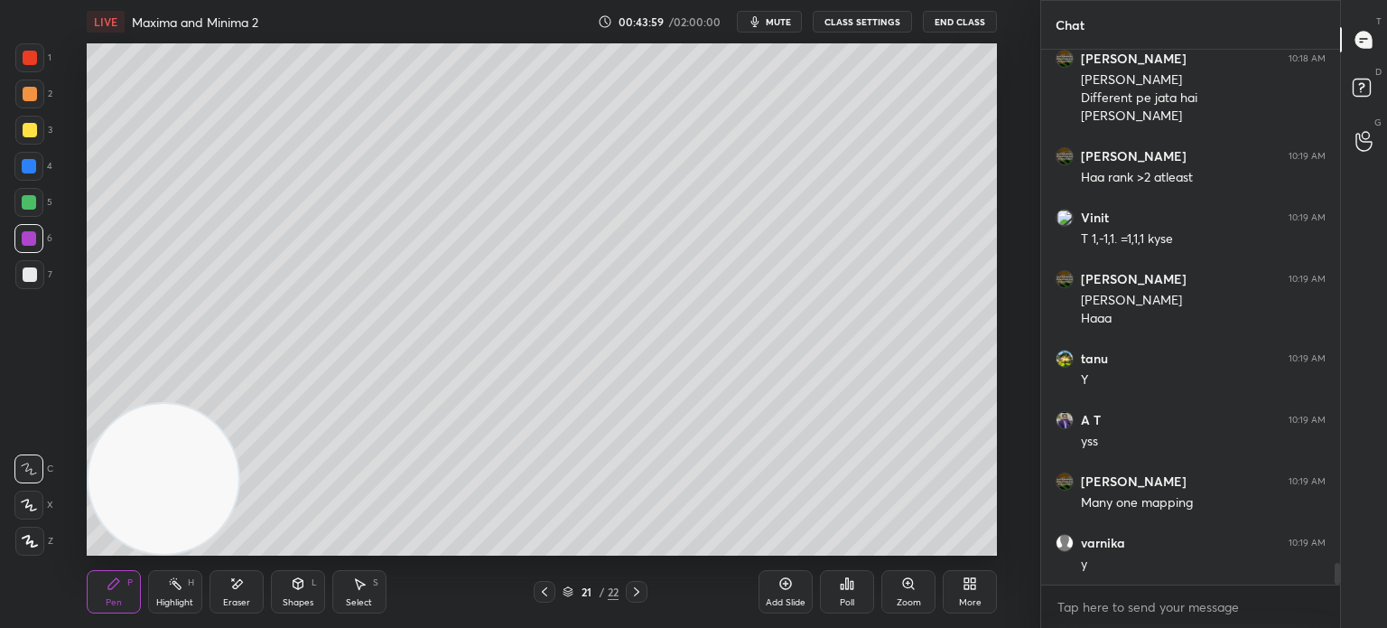
click at [541, 595] on icon at bounding box center [544, 591] width 14 height 14
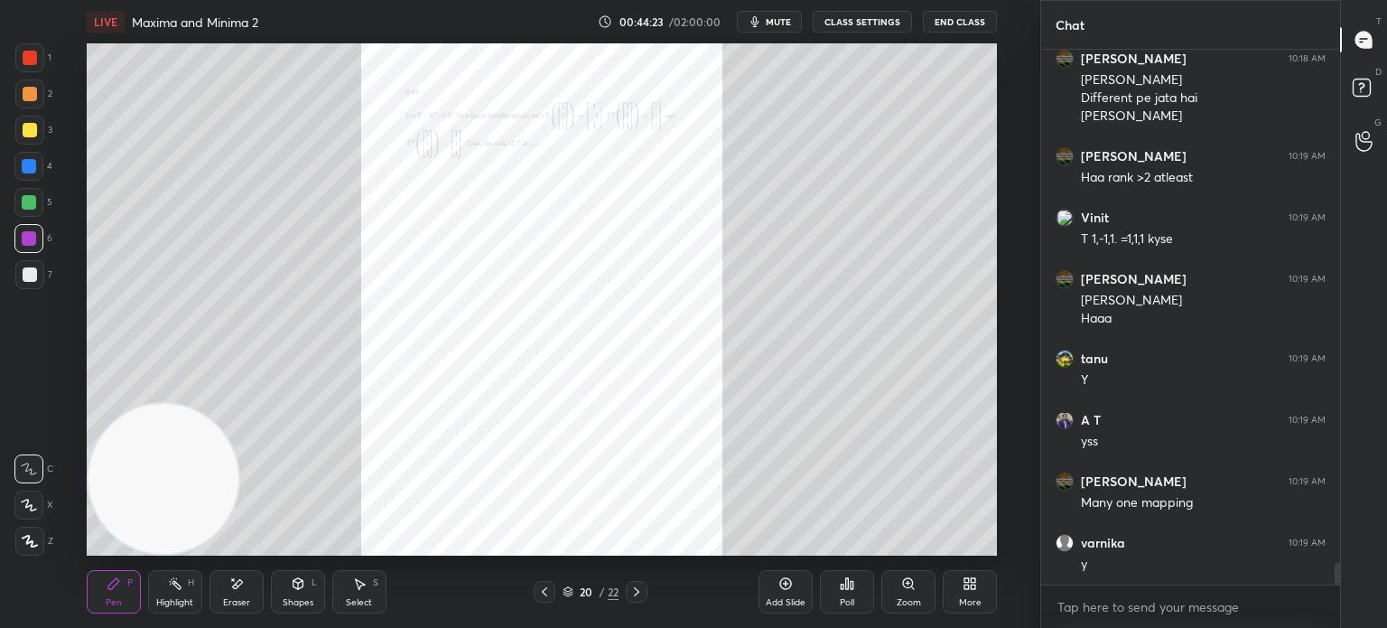
click at [639, 590] on icon at bounding box center [636, 591] width 14 height 14
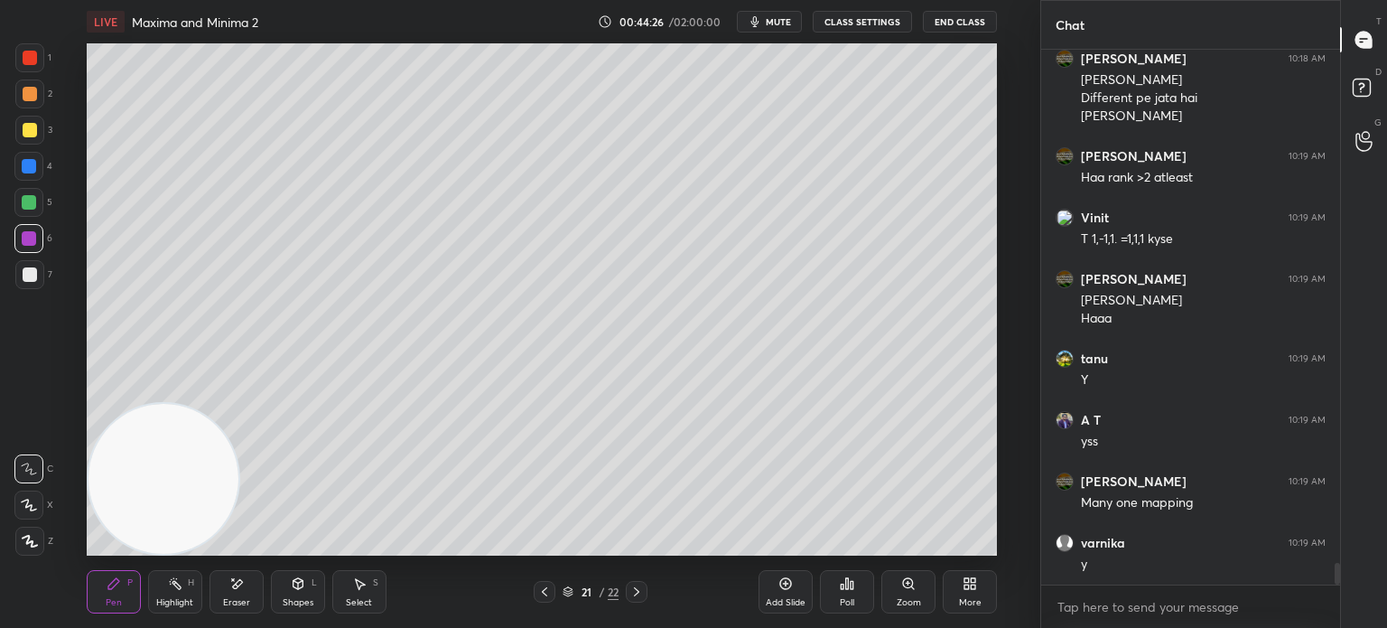
click at [548, 592] on icon at bounding box center [544, 591] width 14 height 14
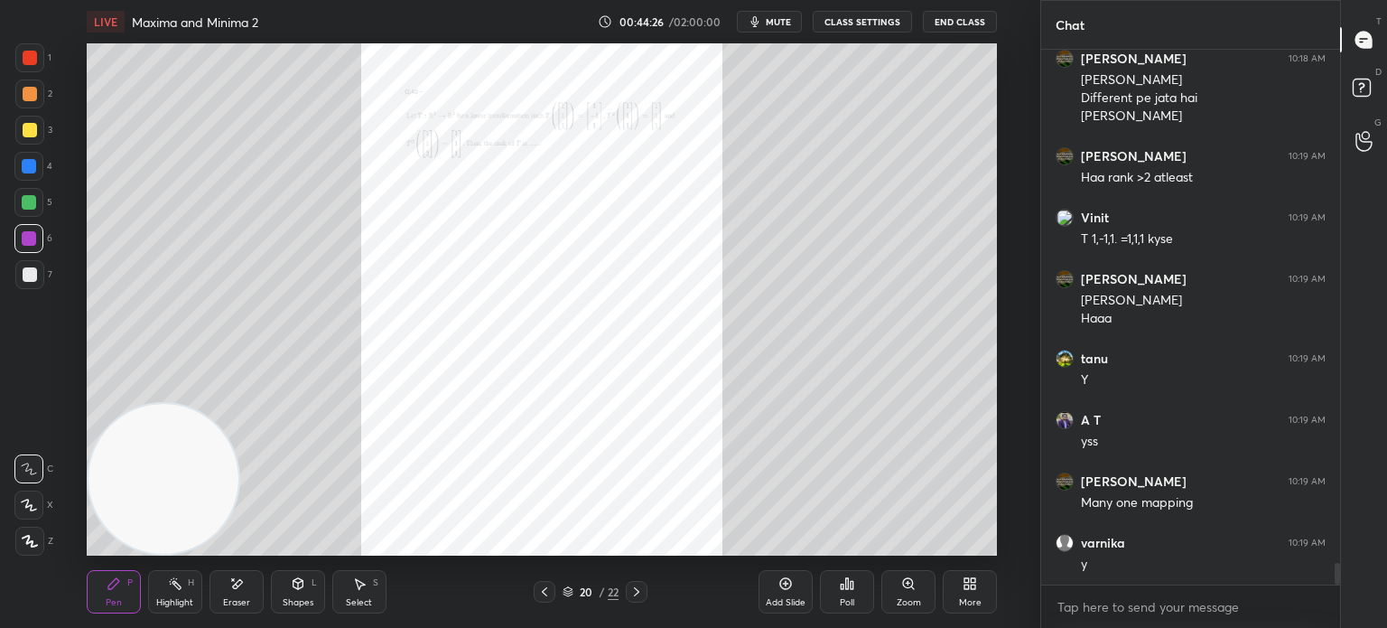
click at [900, 588] on div "Zoom" at bounding box center [908, 591] width 54 height 43
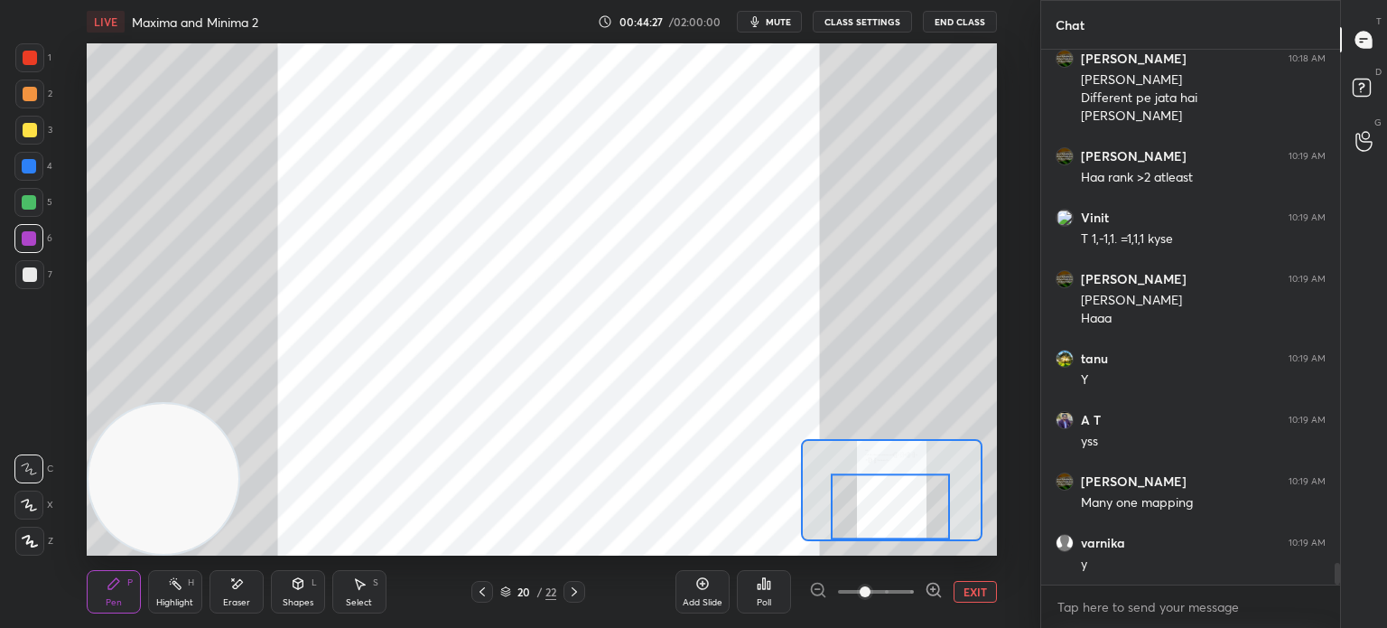
click at [890, 499] on div at bounding box center [890, 506] width 119 height 66
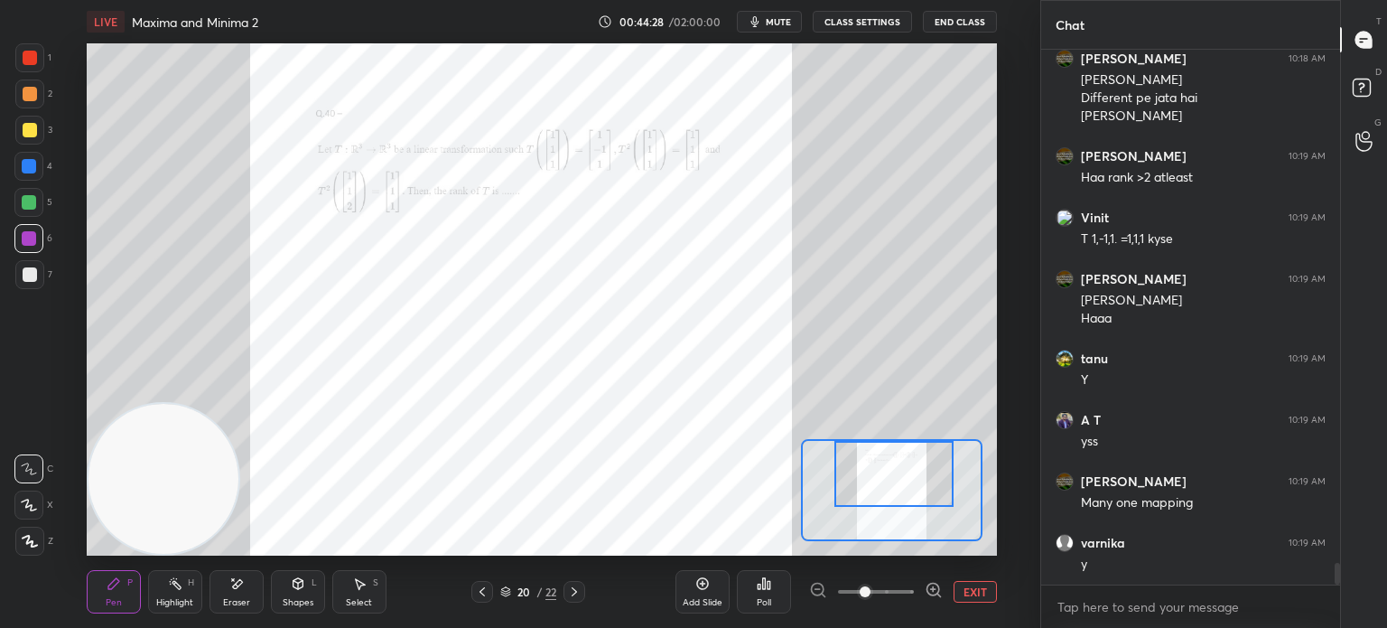
click at [890, 491] on div at bounding box center [893, 474] width 119 height 66
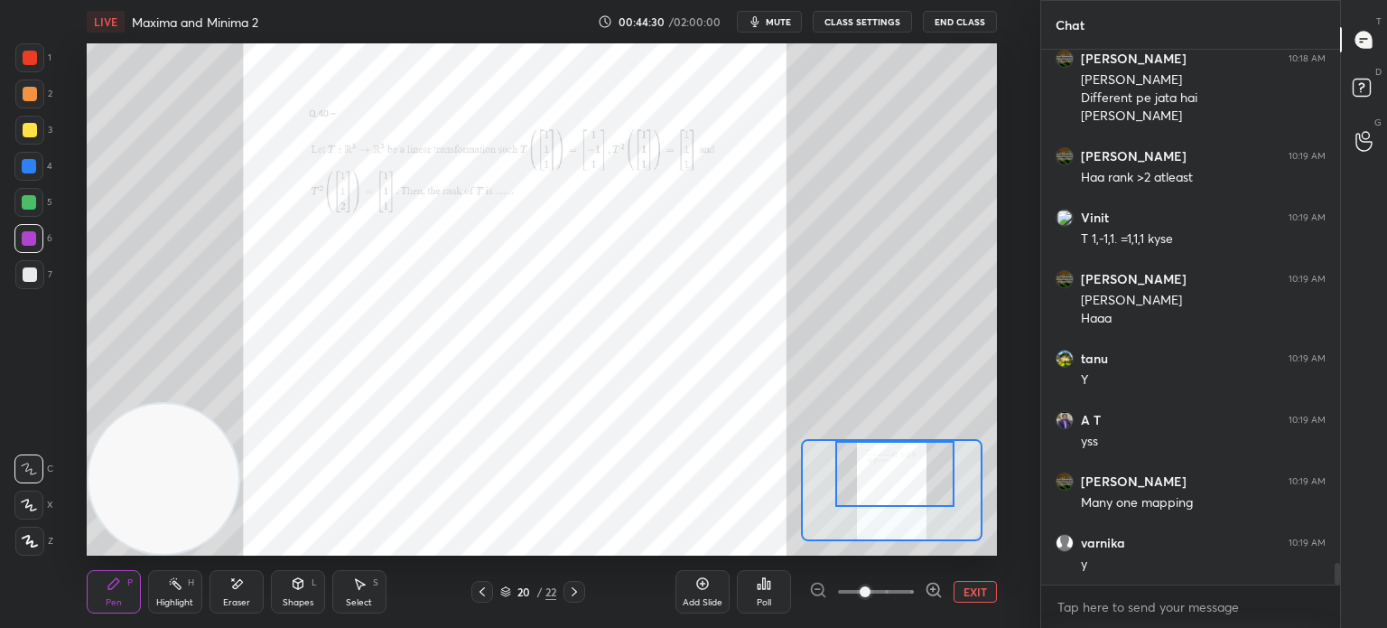
click at [573, 591] on icon at bounding box center [574, 591] width 14 height 14
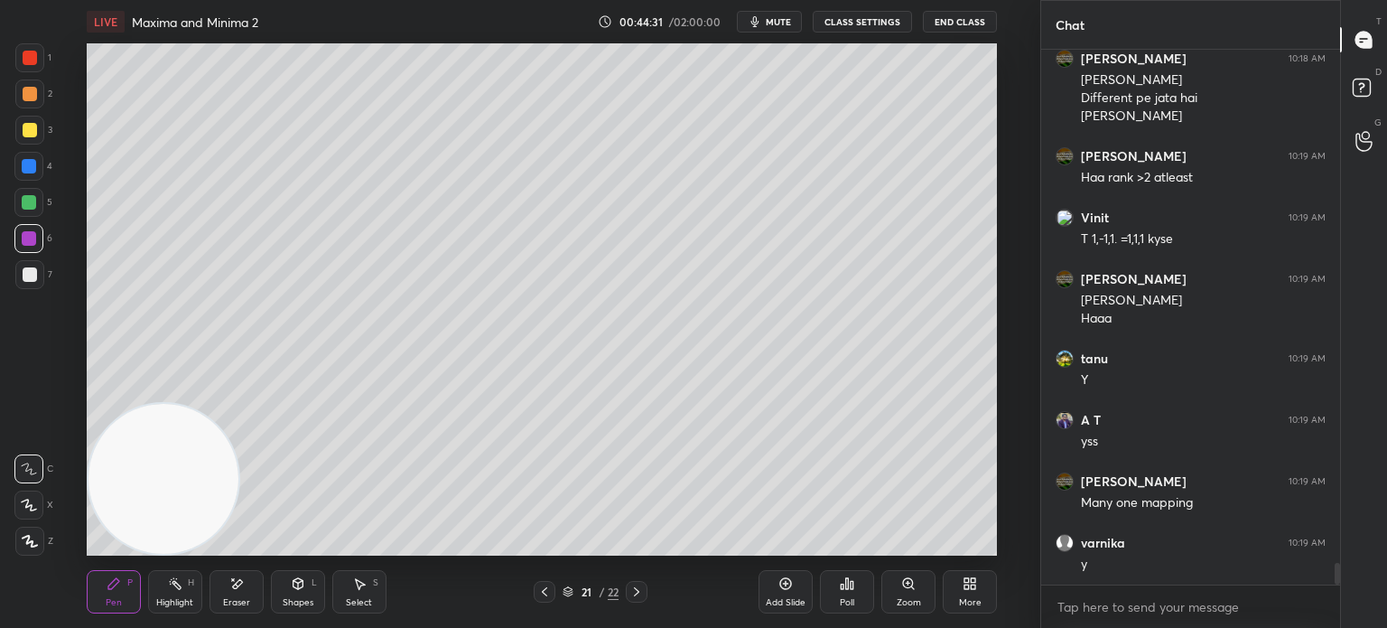
click at [540, 591] on icon at bounding box center [544, 591] width 14 height 14
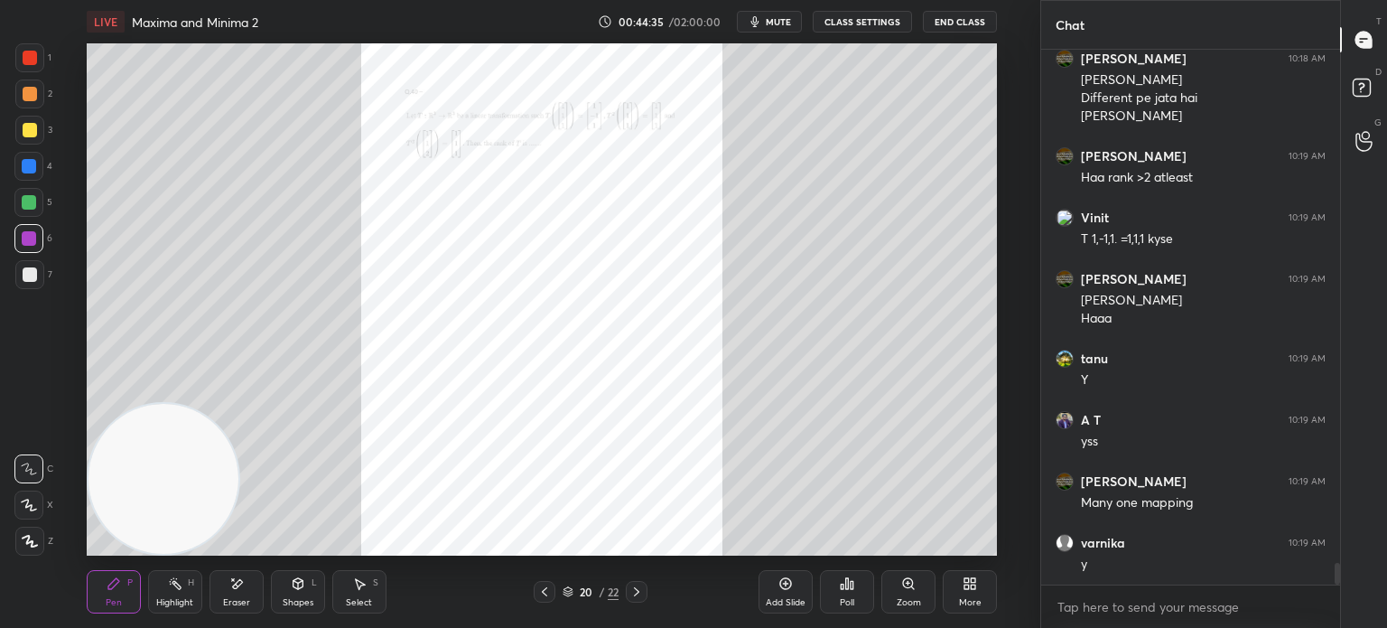
click at [639, 592] on icon at bounding box center [636, 591] width 5 height 9
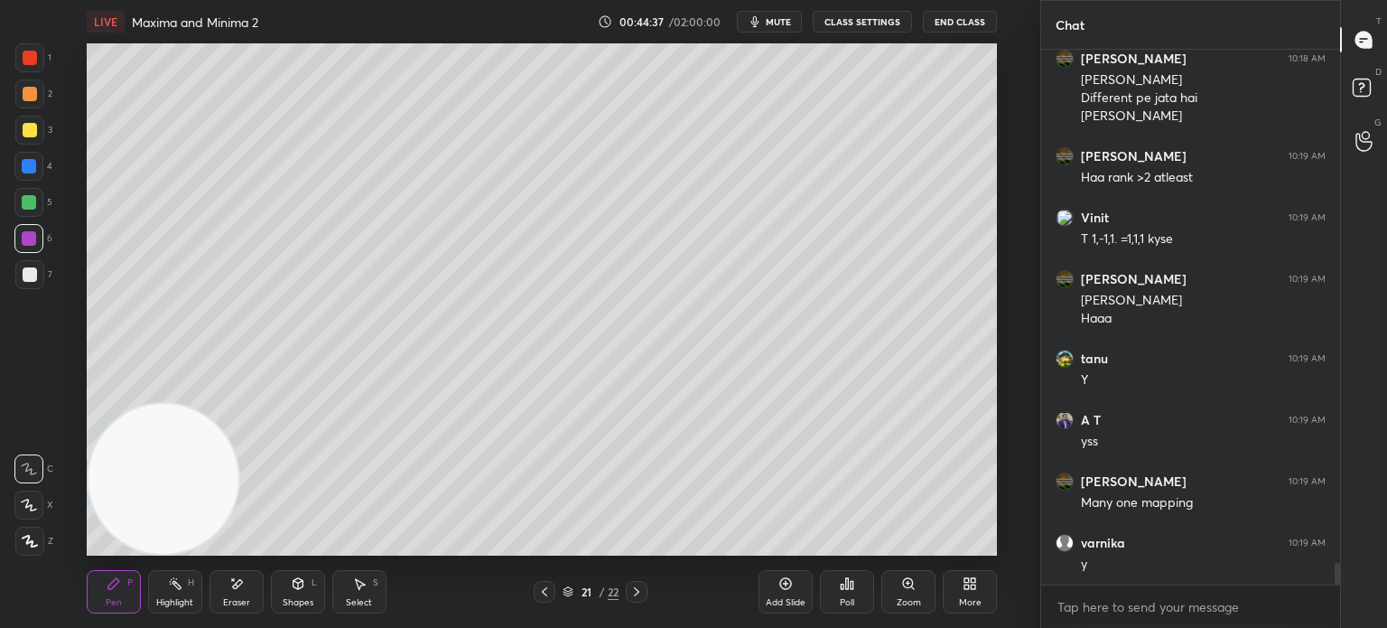
click at [42, 268] on div "7" at bounding box center [33, 274] width 37 height 29
click at [311, 592] on div "Shapes L" at bounding box center [298, 591] width 54 height 43
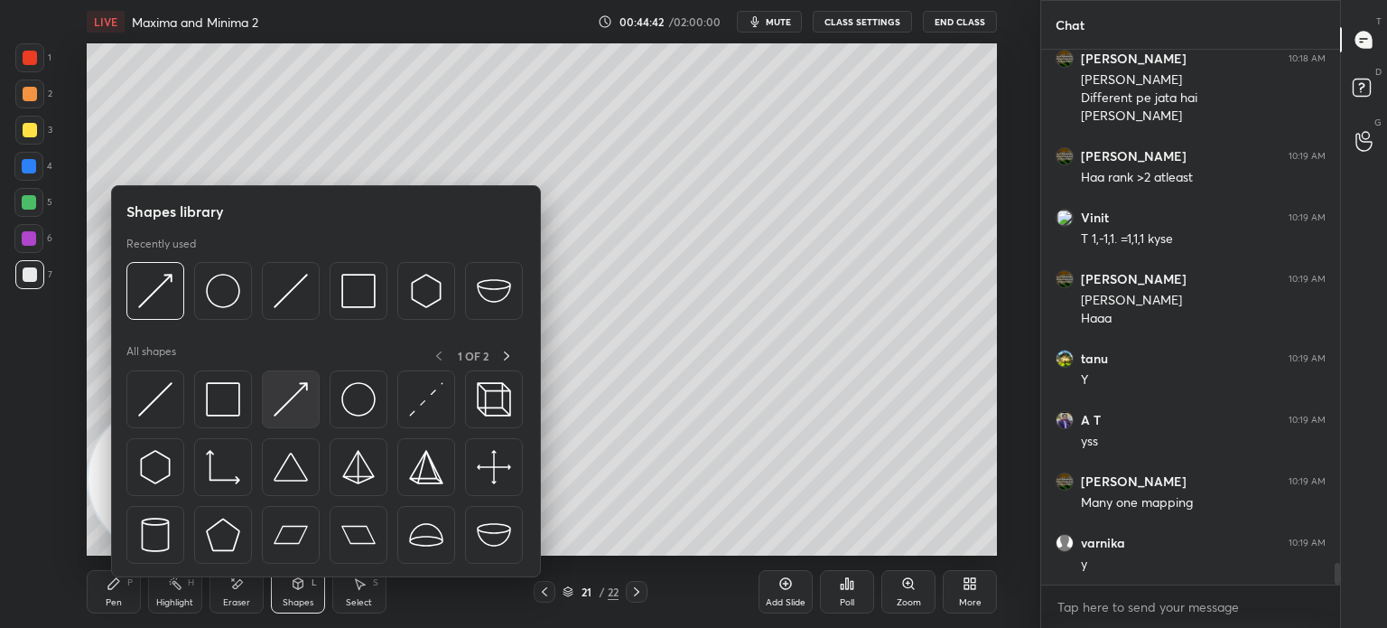
click at [307, 393] on div at bounding box center [291, 399] width 58 height 58
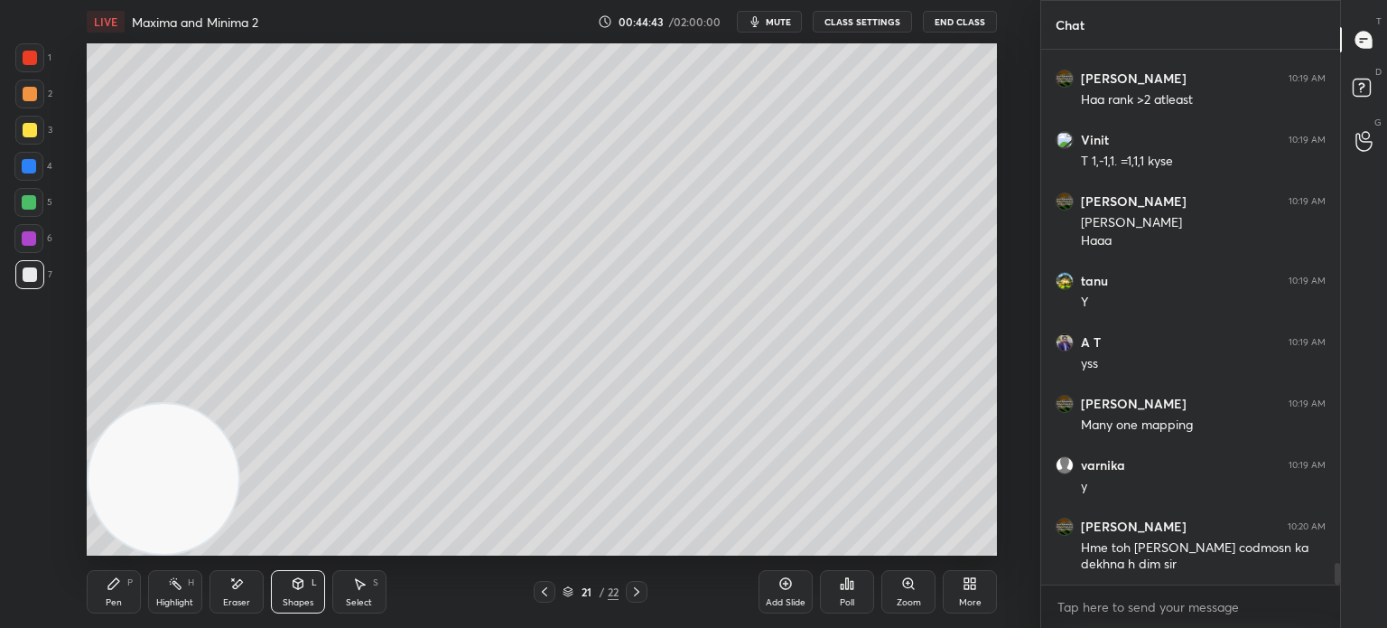
click at [35, 209] on div at bounding box center [28, 202] width 29 height 29
drag, startPoint x: 119, startPoint y: 590, endPoint x: 91, endPoint y: 494, distance: 99.7
click at [117, 591] on div "Pen P" at bounding box center [114, 591] width 54 height 43
drag, startPoint x: 29, startPoint y: 285, endPoint x: 36, endPoint y: 279, distance: 9.6
click at [28, 283] on div at bounding box center [29, 274] width 29 height 29
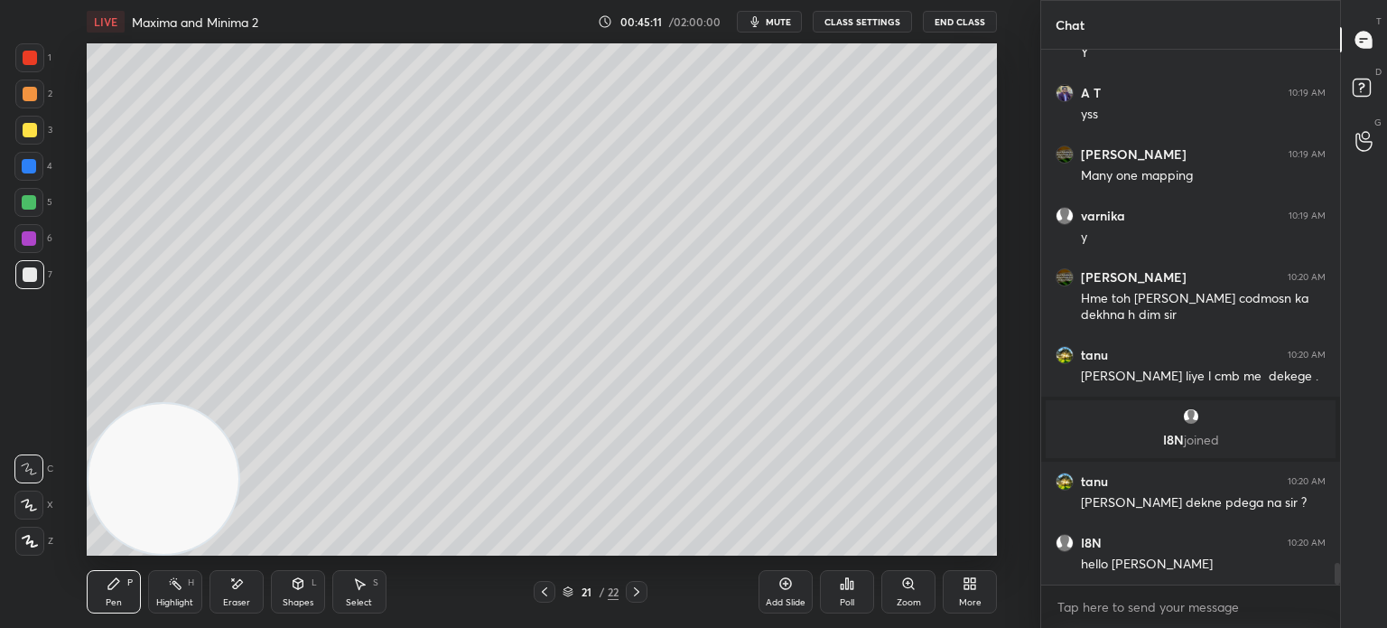
scroll to position [12512, 0]
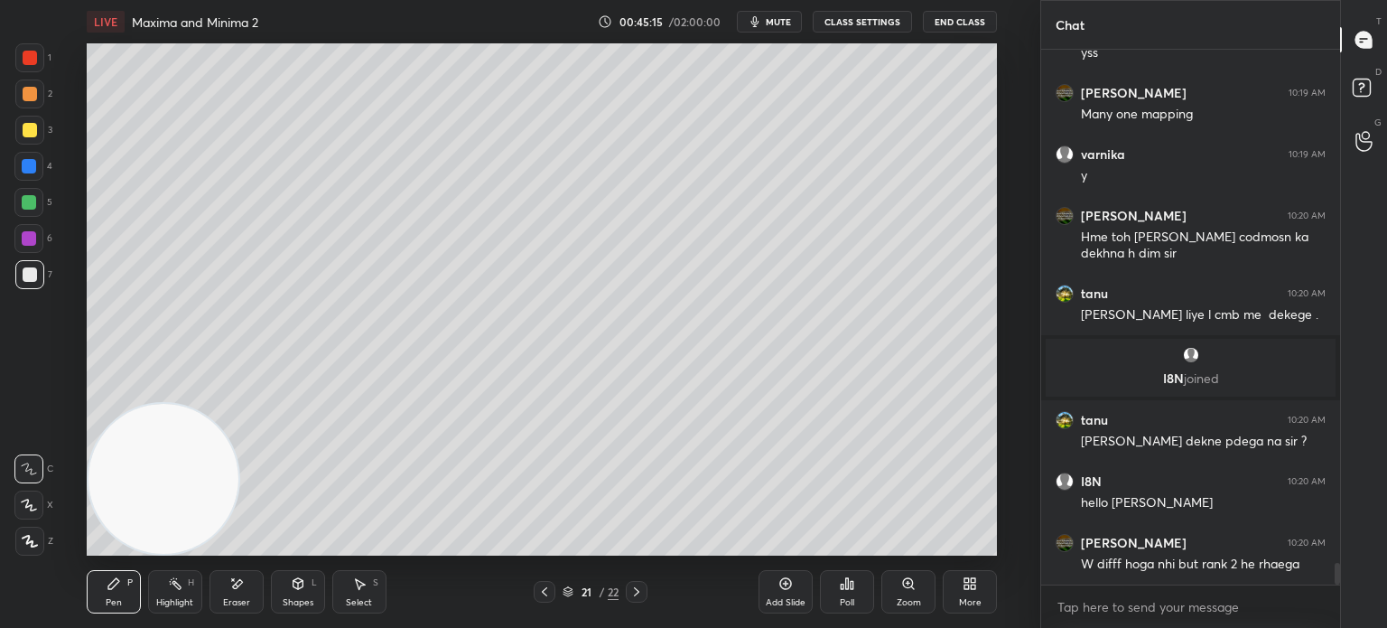
click at [27, 232] on div at bounding box center [29, 238] width 14 height 14
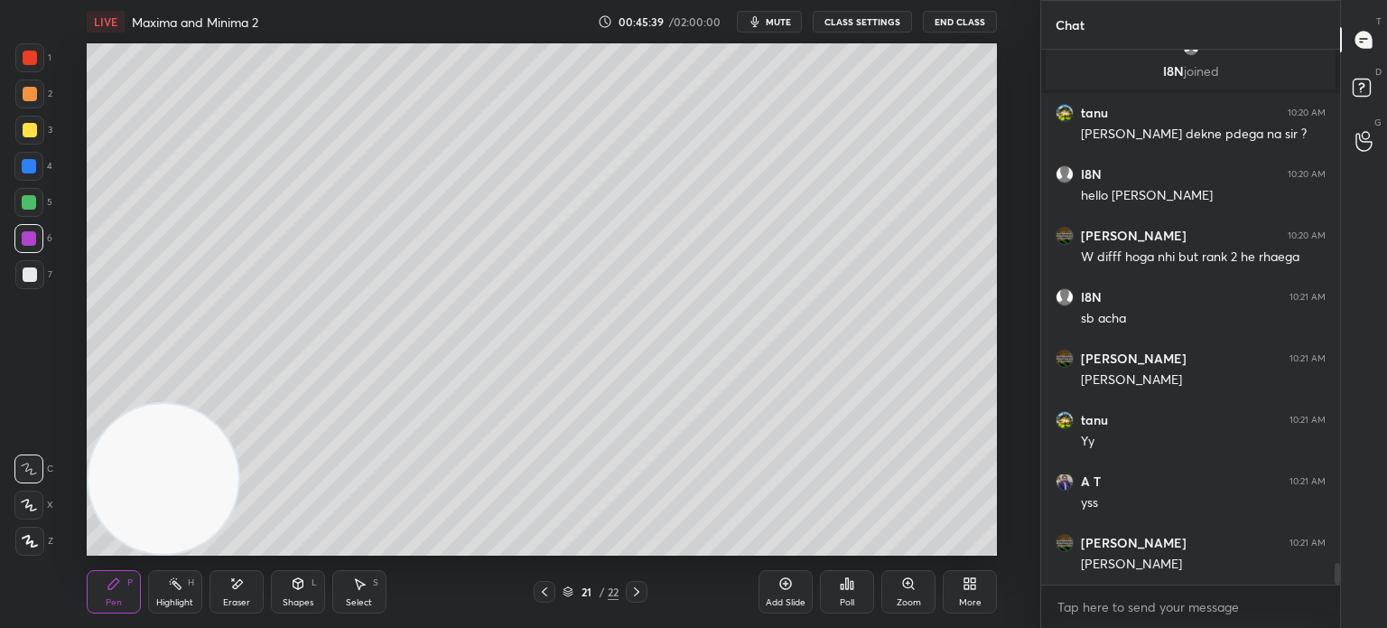
scroll to position [12880, 0]
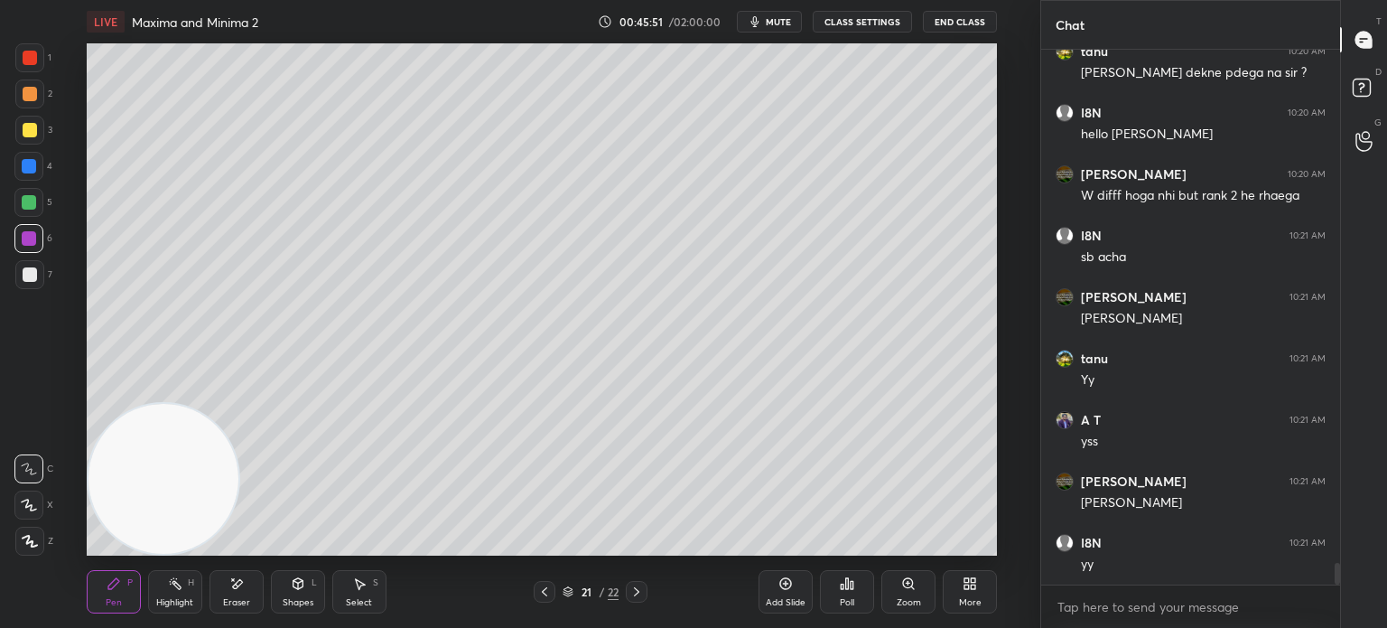
click at [31, 136] on div at bounding box center [30, 130] width 14 height 14
click at [544, 591] on icon at bounding box center [544, 591] width 14 height 14
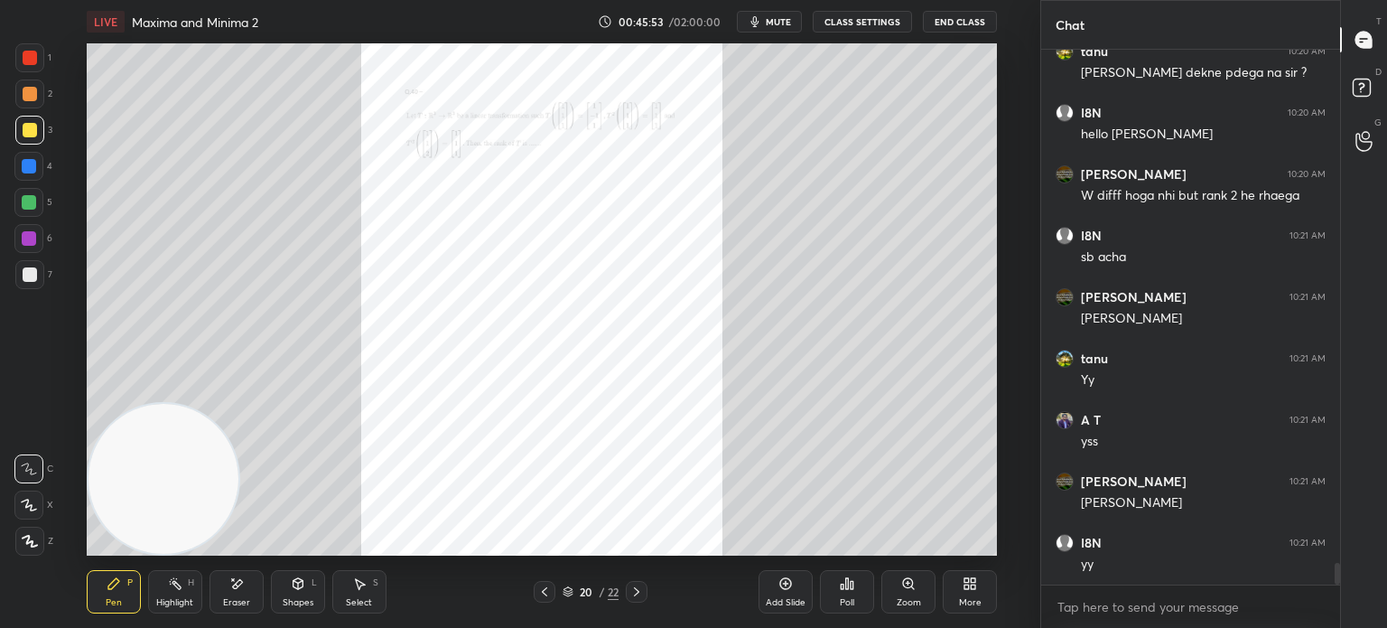
click at [893, 597] on div "Zoom" at bounding box center [908, 591] width 54 height 43
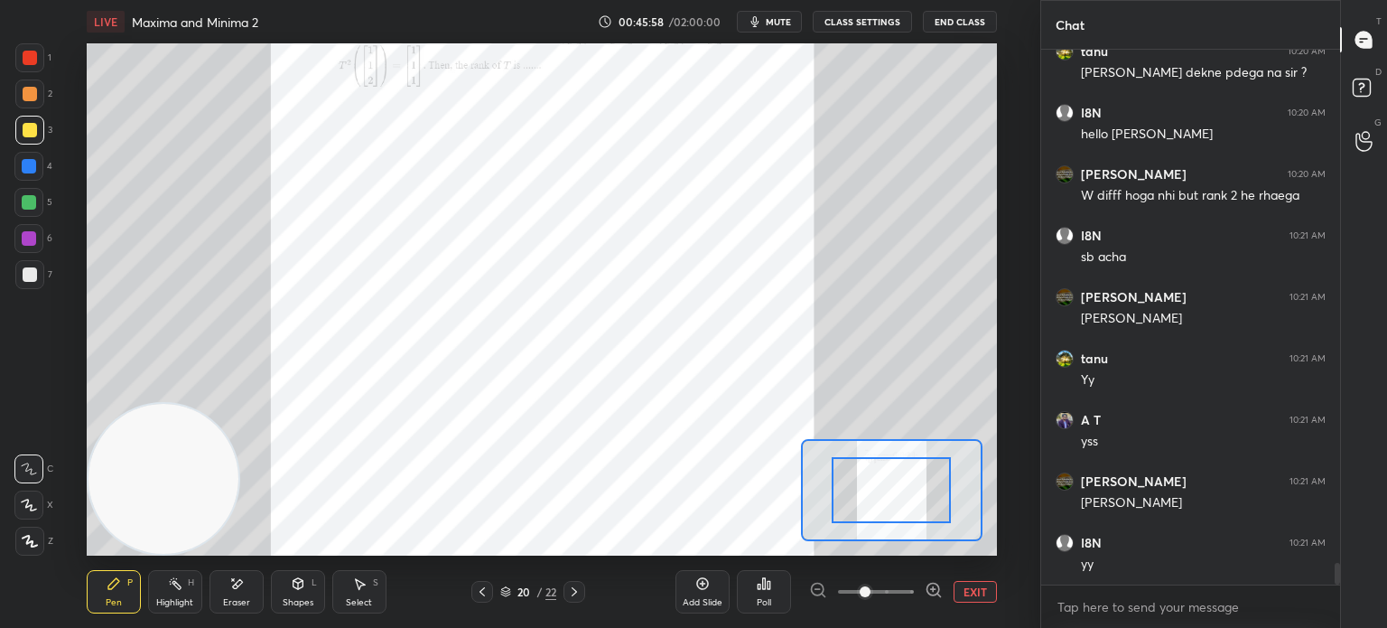
scroll to position [12942, 0]
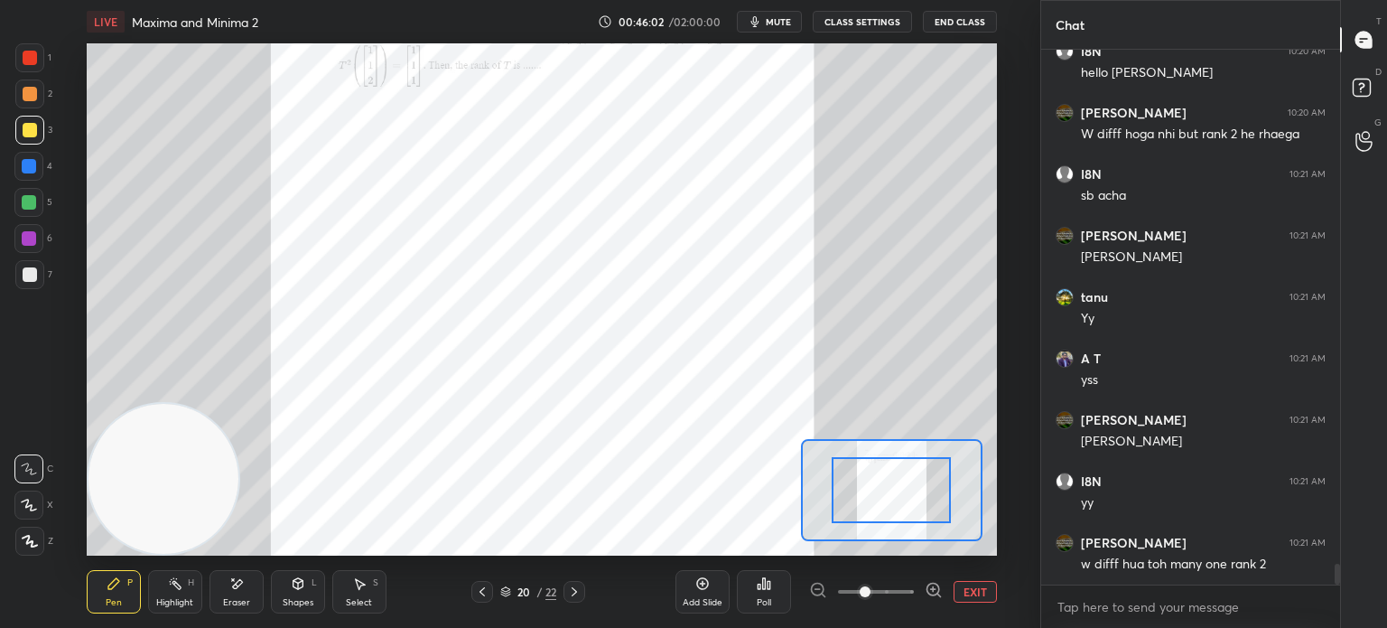
drag, startPoint x: 28, startPoint y: 64, endPoint x: 35, endPoint y: 56, distance: 10.9
click at [33, 64] on div at bounding box center [30, 58] width 14 height 14
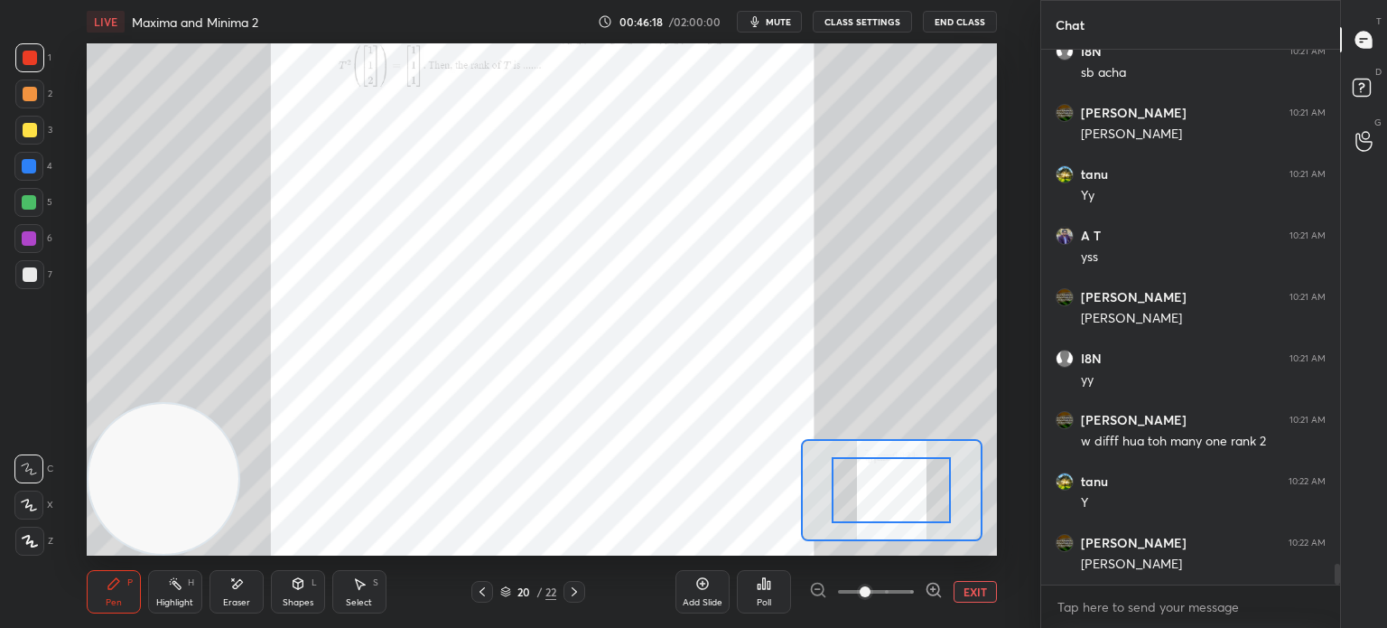
scroll to position [13083, 0]
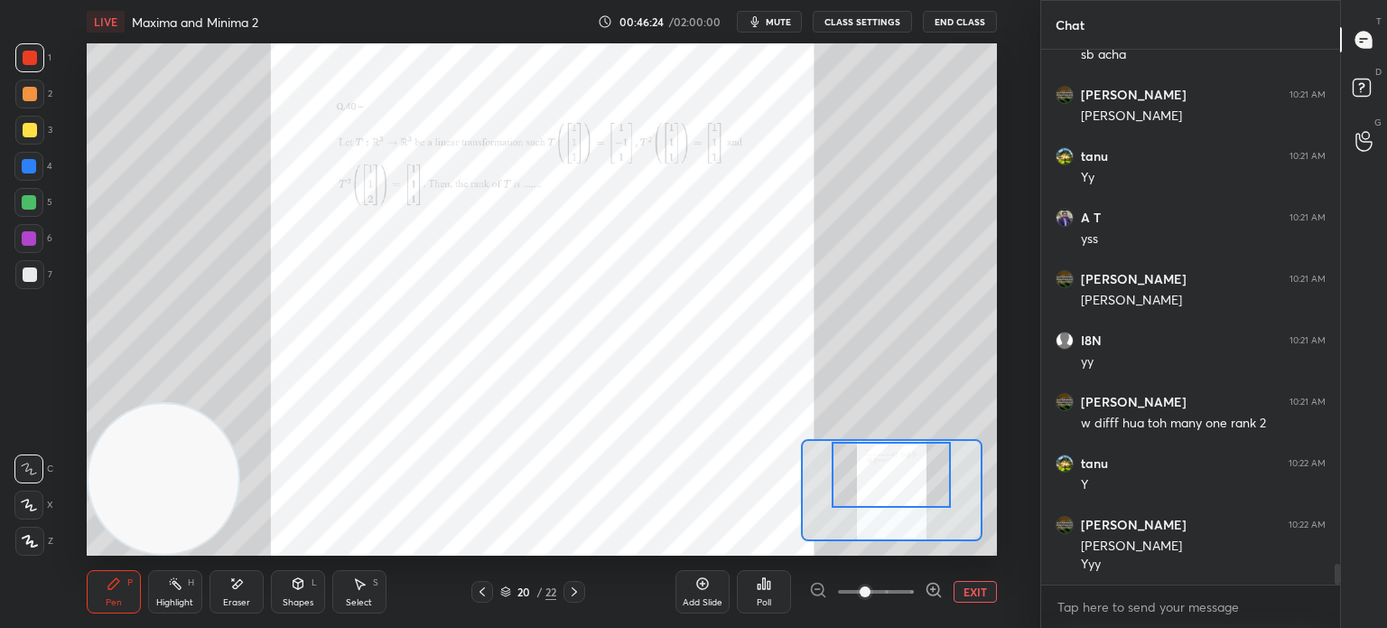
click at [908, 487] on div at bounding box center [891, 475] width 119 height 66
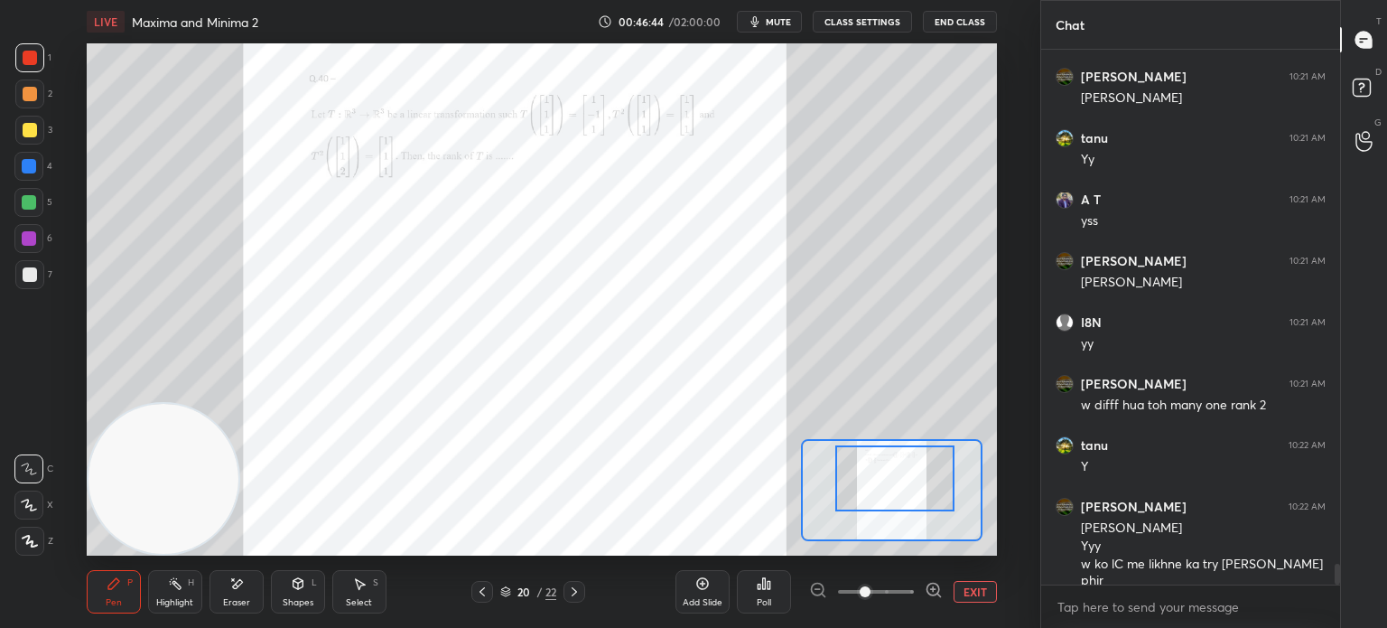
scroll to position [13162, 0]
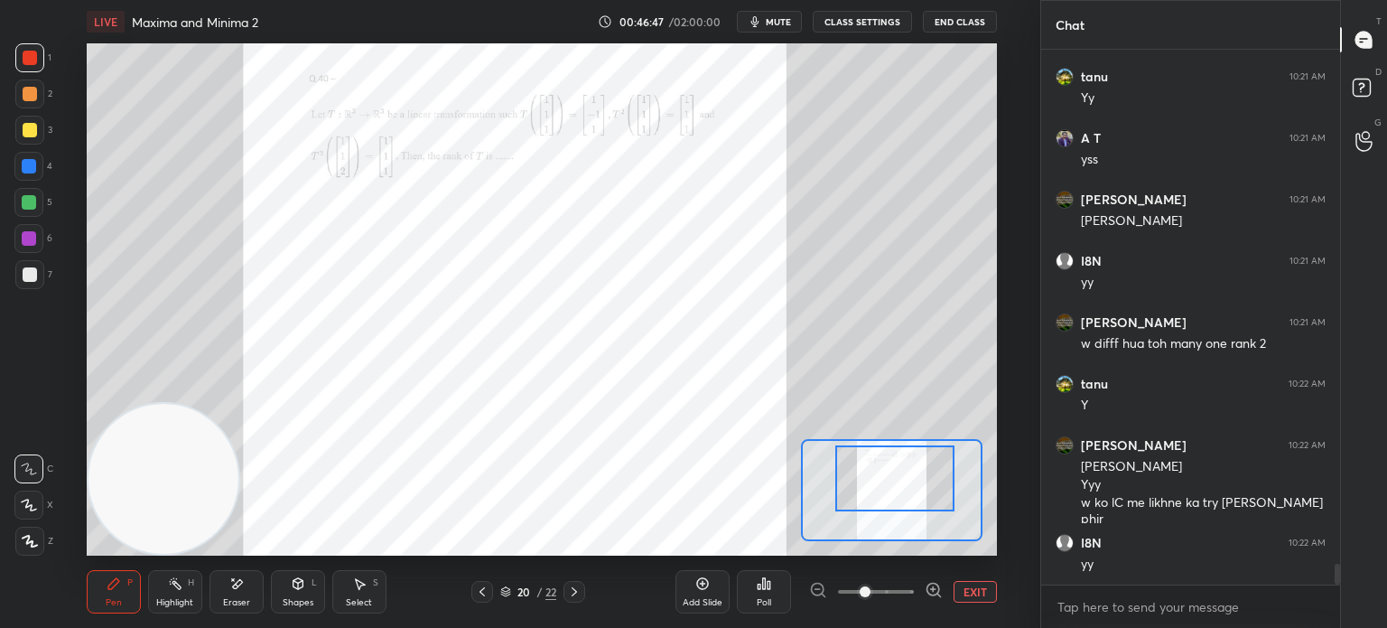
click at [25, 219] on div "5" at bounding box center [33, 206] width 38 height 36
click at [28, 274] on div at bounding box center [30, 274] width 14 height 14
click at [574, 592] on div at bounding box center [575, 592] width 22 height 22
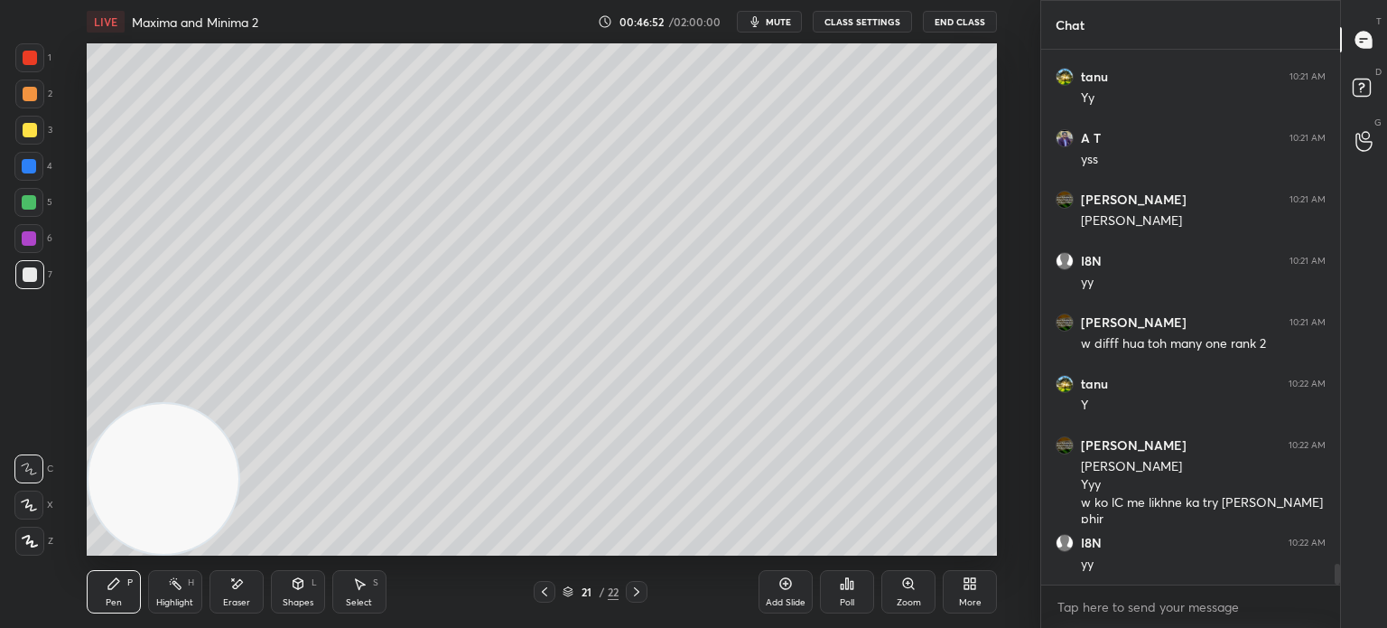
click at [774, 604] on div "Add Slide" at bounding box center [786, 602] width 40 height 9
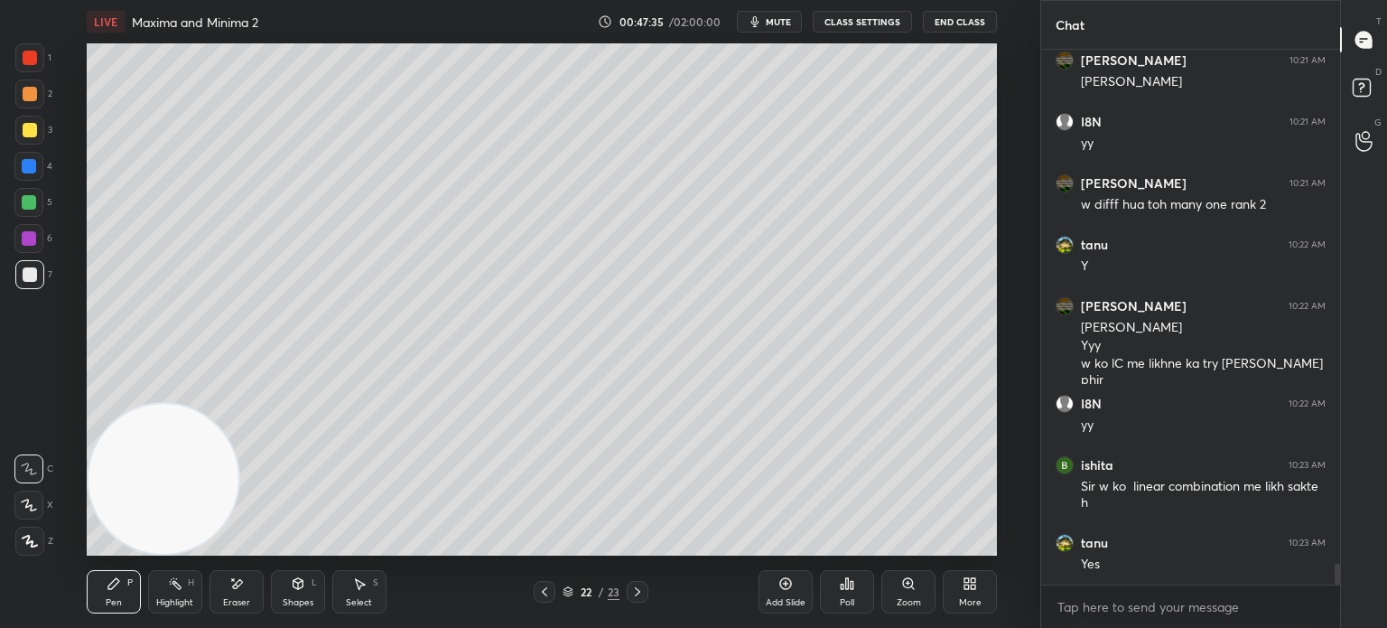
scroll to position [13363, 0]
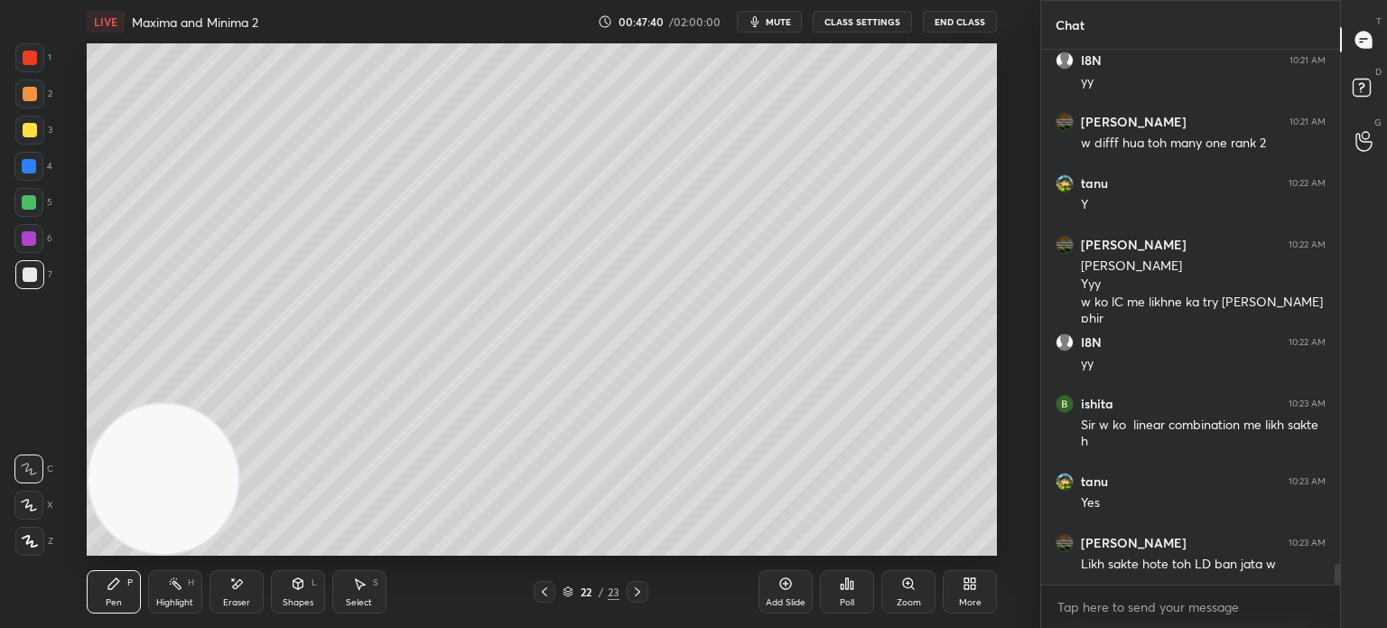
click at [23, 61] on div at bounding box center [30, 58] width 14 height 14
click at [33, 135] on div at bounding box center [30, 130] width 14 height 14
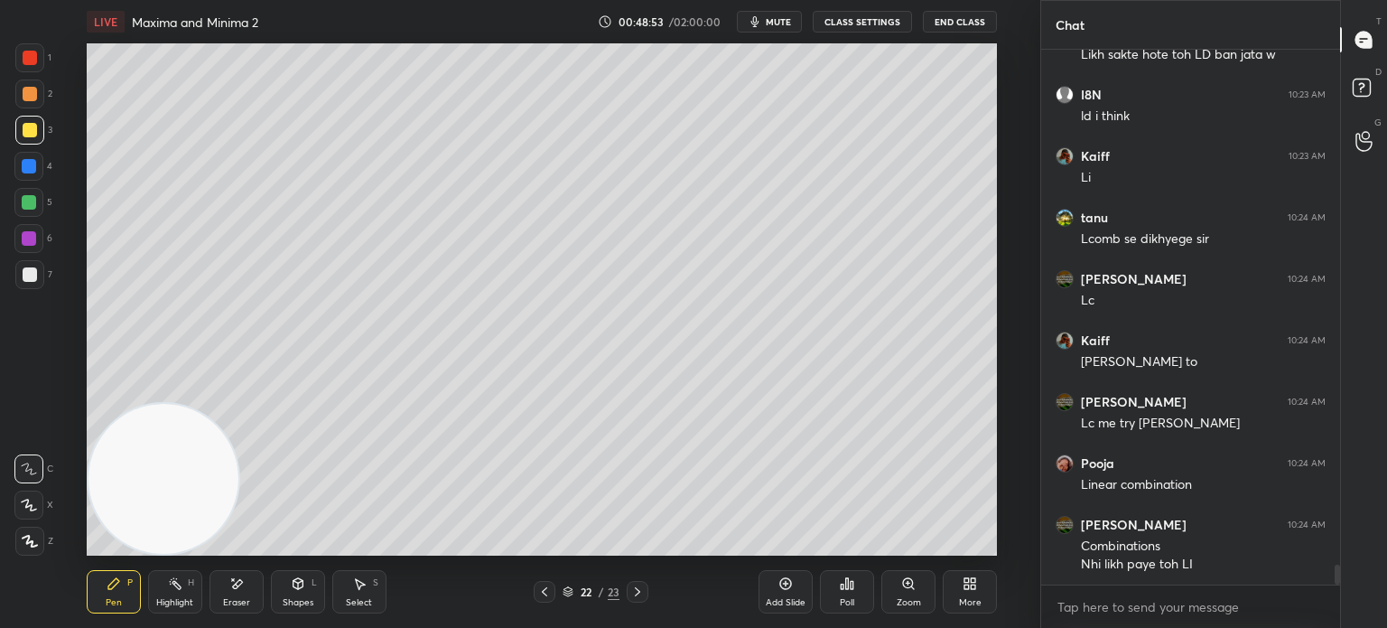
scroll to position [13933, 0]
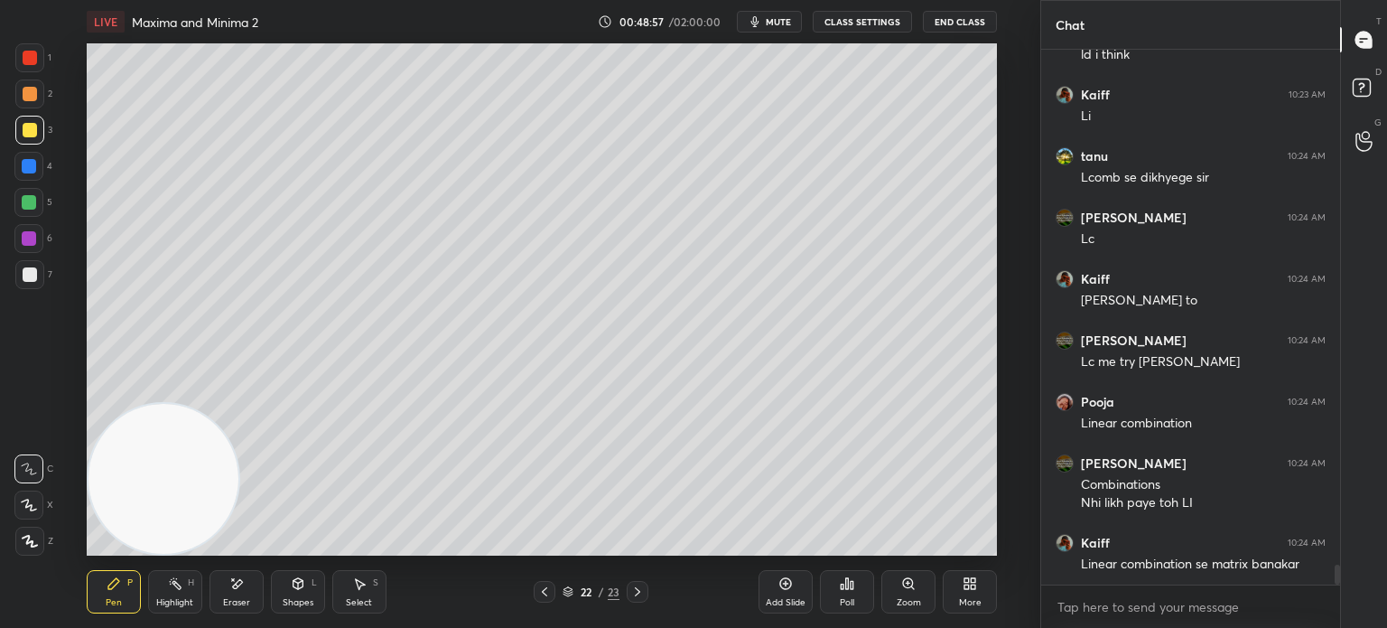
click at [29, 273] on div at bounding box center [30, 274] width 14 height 14
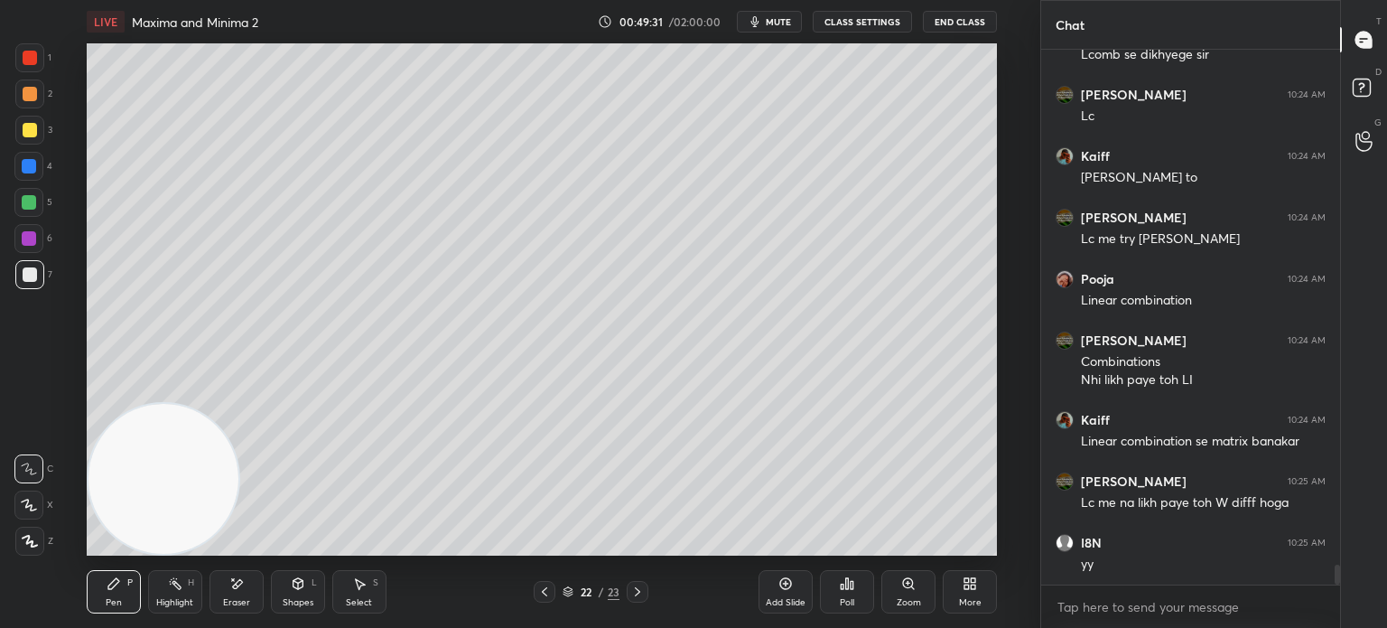
scroll to position [14118, 0]
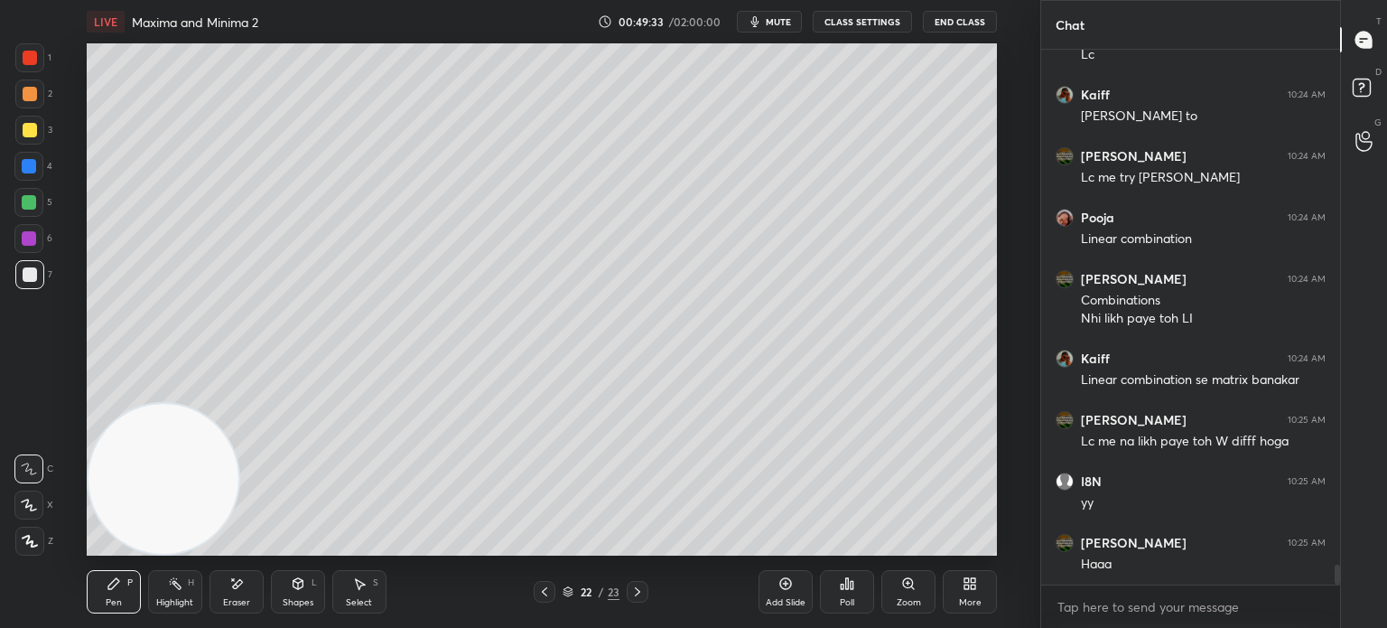
click at [294, 584] on icon at bounding box center [298, 583] width 14 height 14
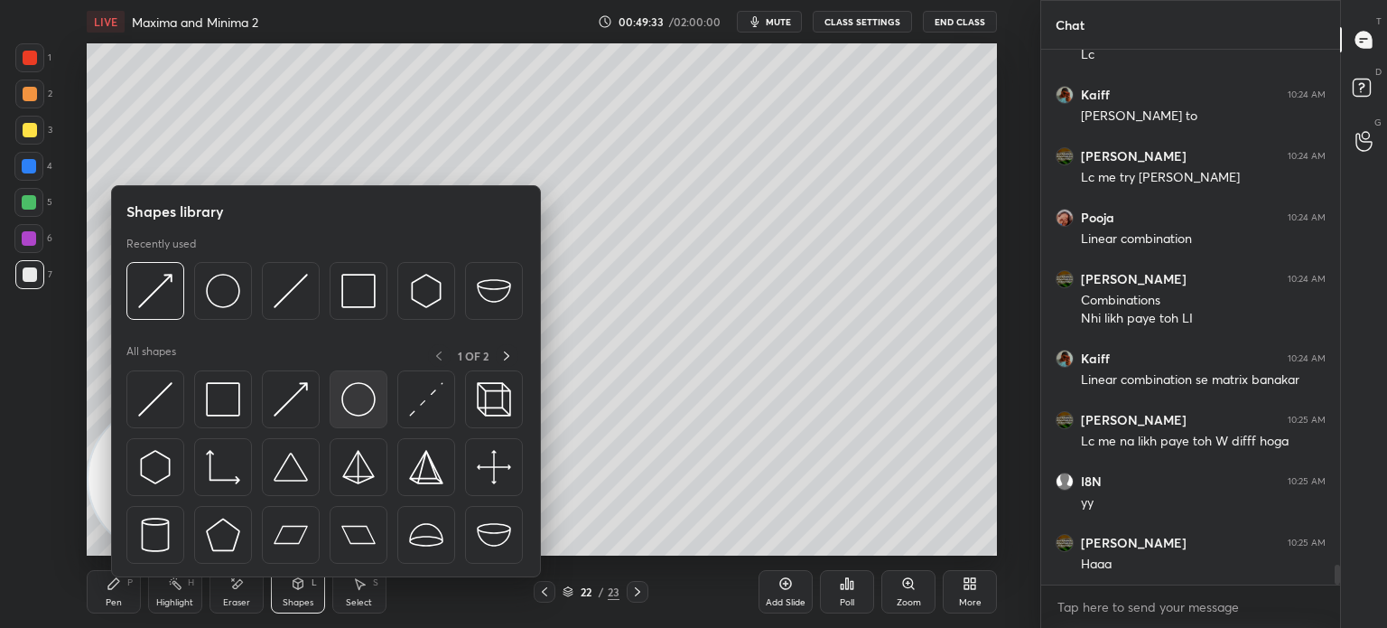
click at [354, 406] on img at bounding box center [358, 399] width 34 height 34
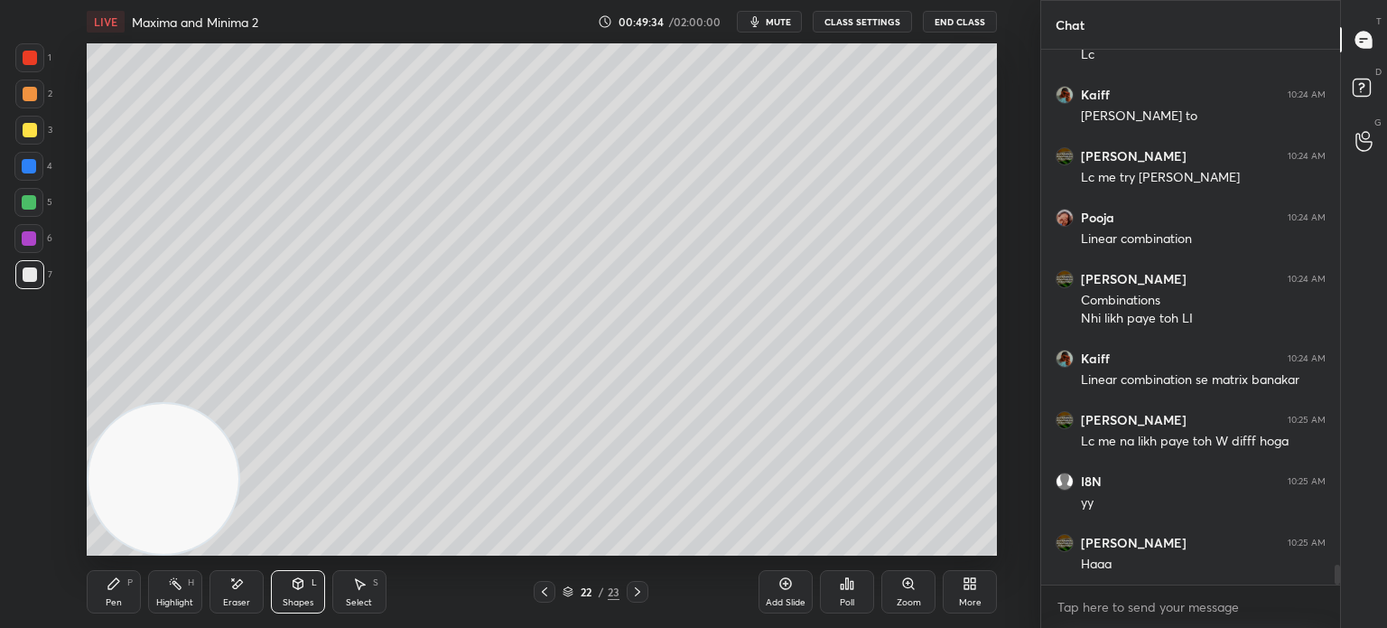
click at [19, 51] on div at bounding box center [29, 57] width 29 height 29
click at [20, 61] on div at bounding box center [29, 57] width 29 height 29
click at [134, 599] on div "Pen P" at bounding box center [114, 591] width 54 height 43
click at [31, 274] on div at bounding box center [30, 274] width 14 height 14
click at [33, 202] on div at bounding box center [29, 202] width 14 height 14
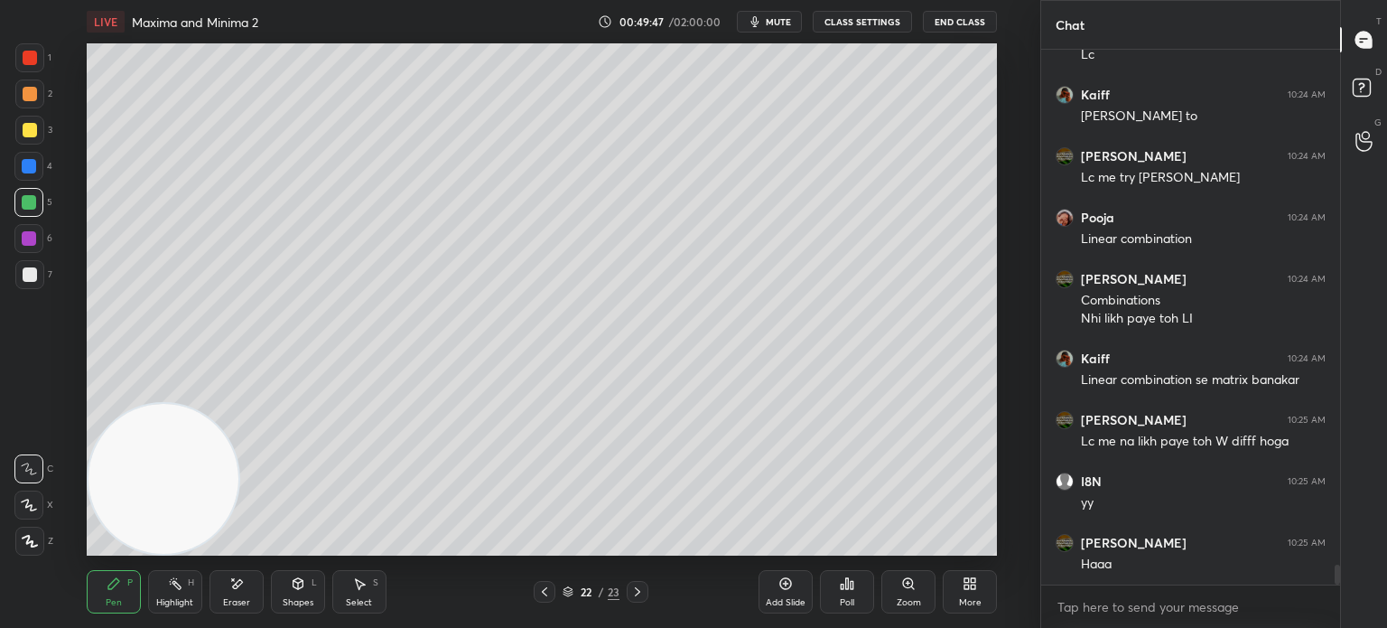
click at [25, 97] on div at bounding box center [30, 94] width 14 height 14
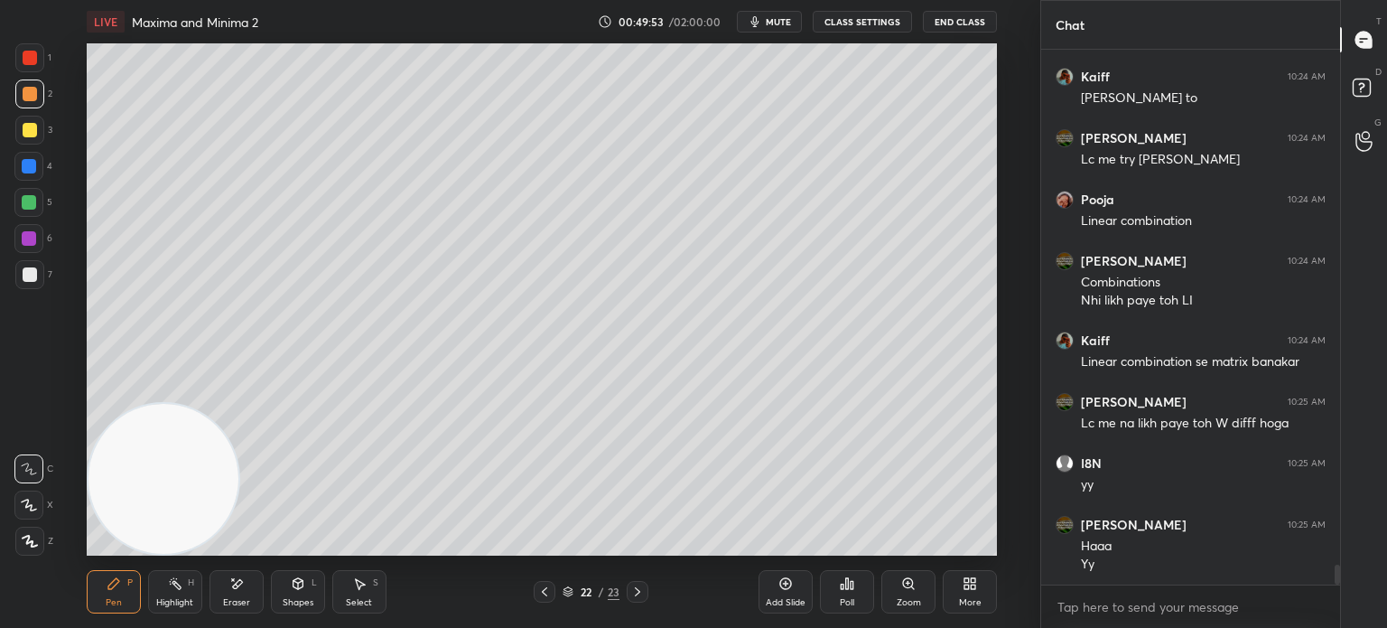
click at [29, 123] on div at bounding box center [30, 130] width 14 height 14
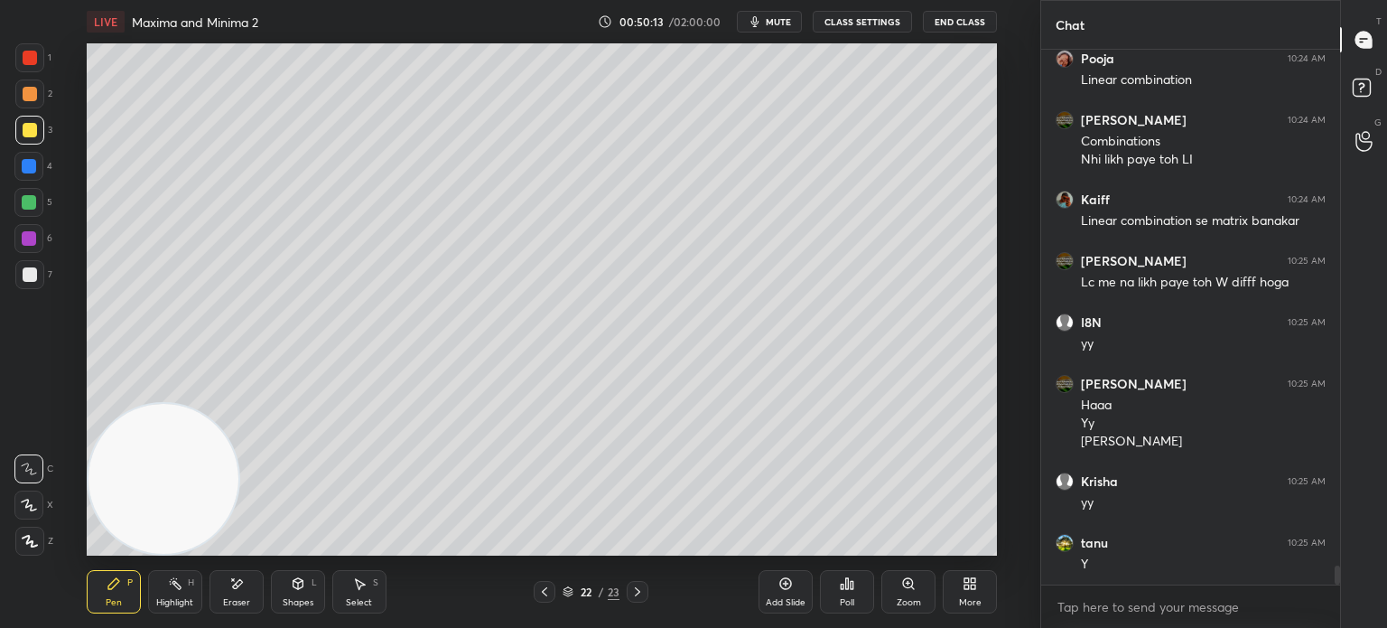
scroll to position [14338, 0]
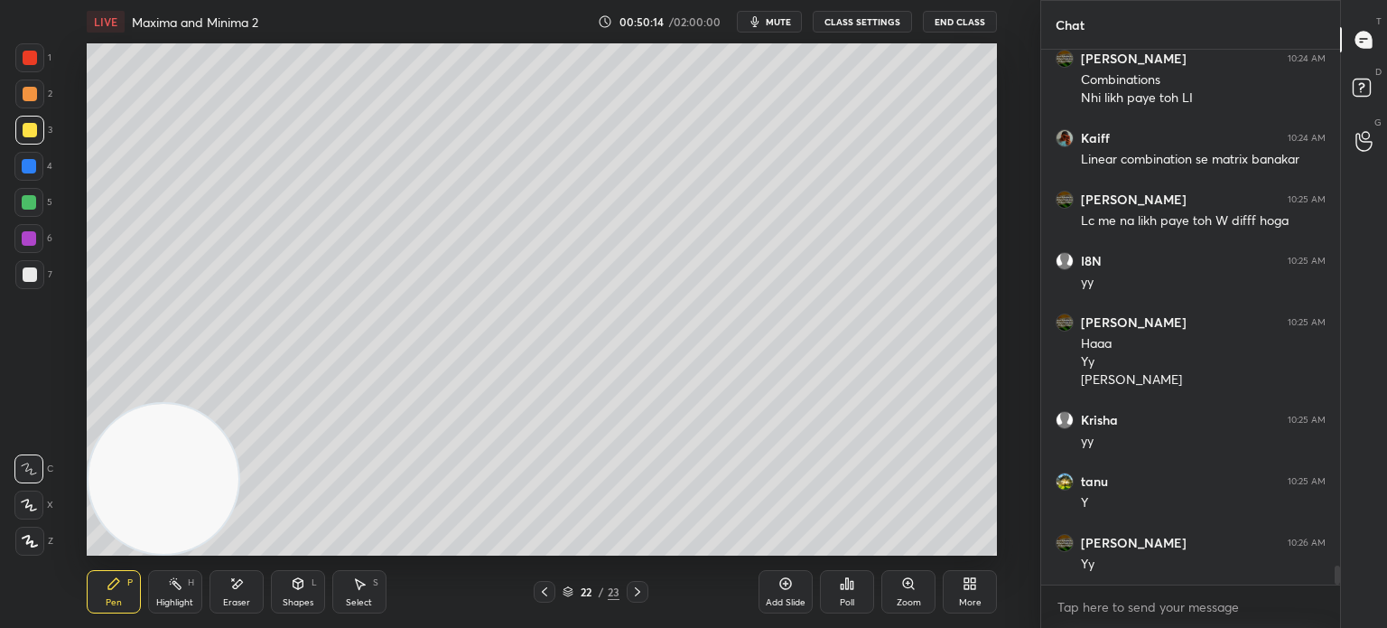
click at [24, 248] on div at bounding box center [28, 238] width 29 height 29
click at [30, 269] on div at bounding box center [30, 274] width 14 height 14
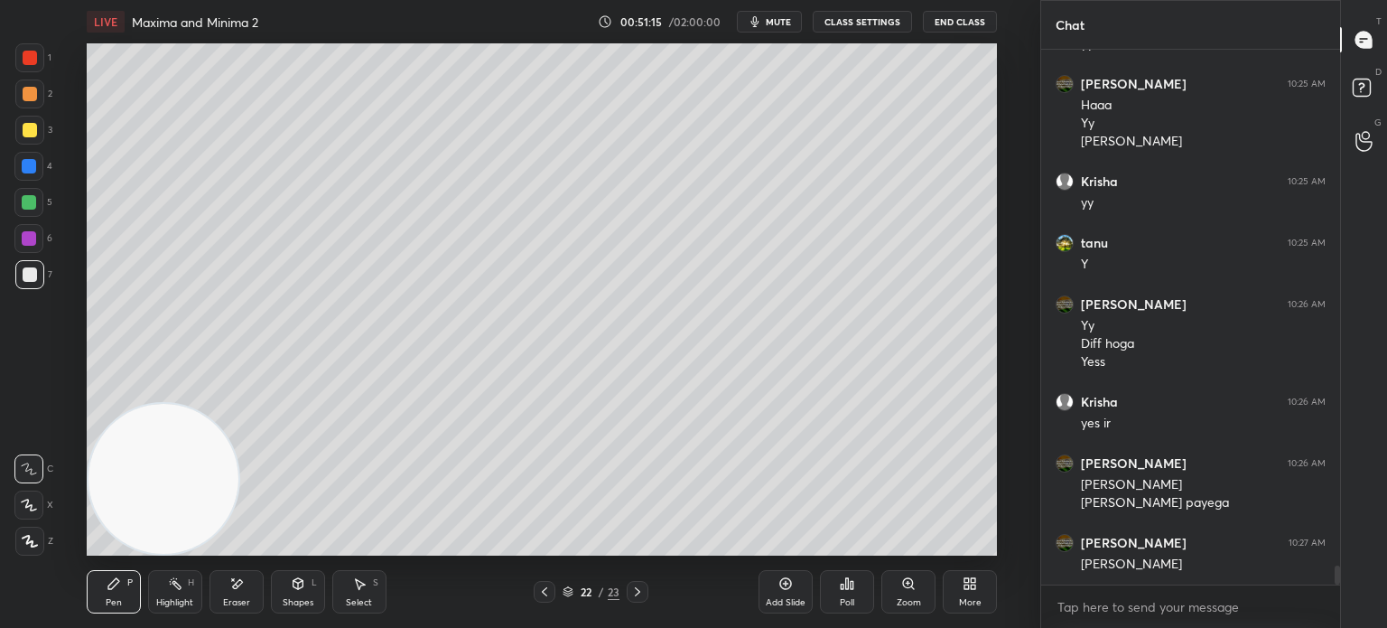
scroll to position [14638, 0]
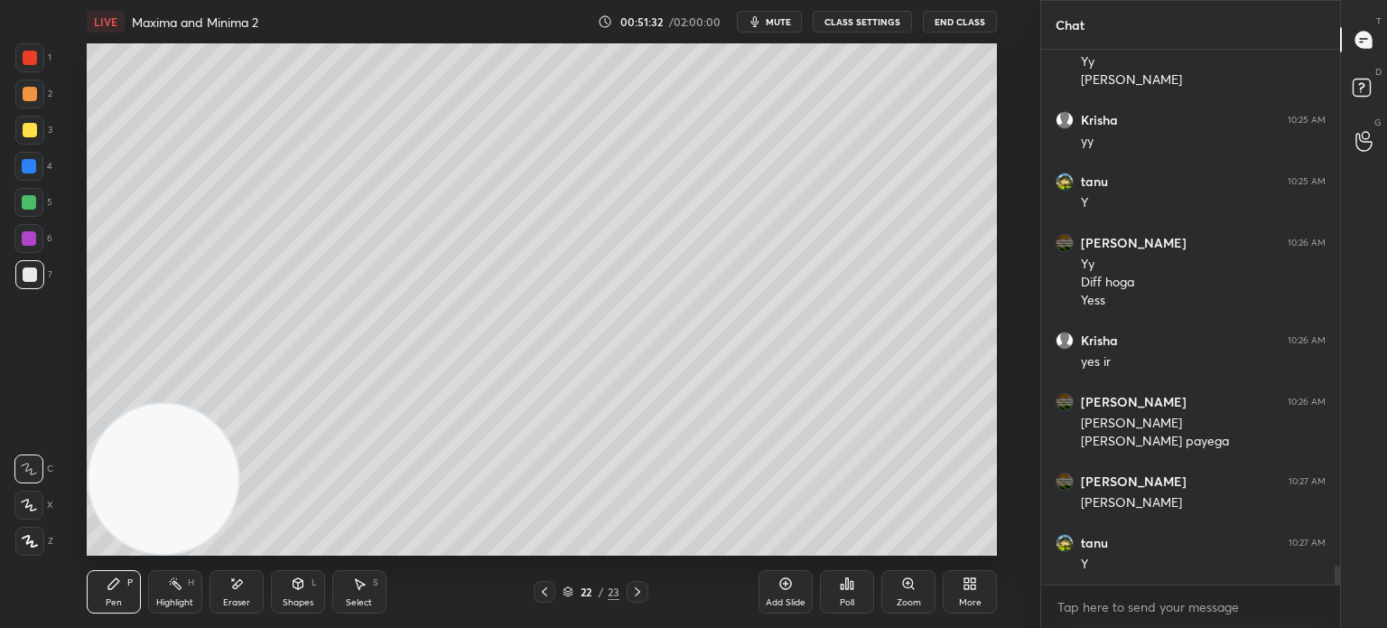
click at [791, 601] on div "Add Slide" at bounding box center [786, 602] width 40 height 9
click at [33, 267] on div at bounding box center [30, 274] width 14 height 14
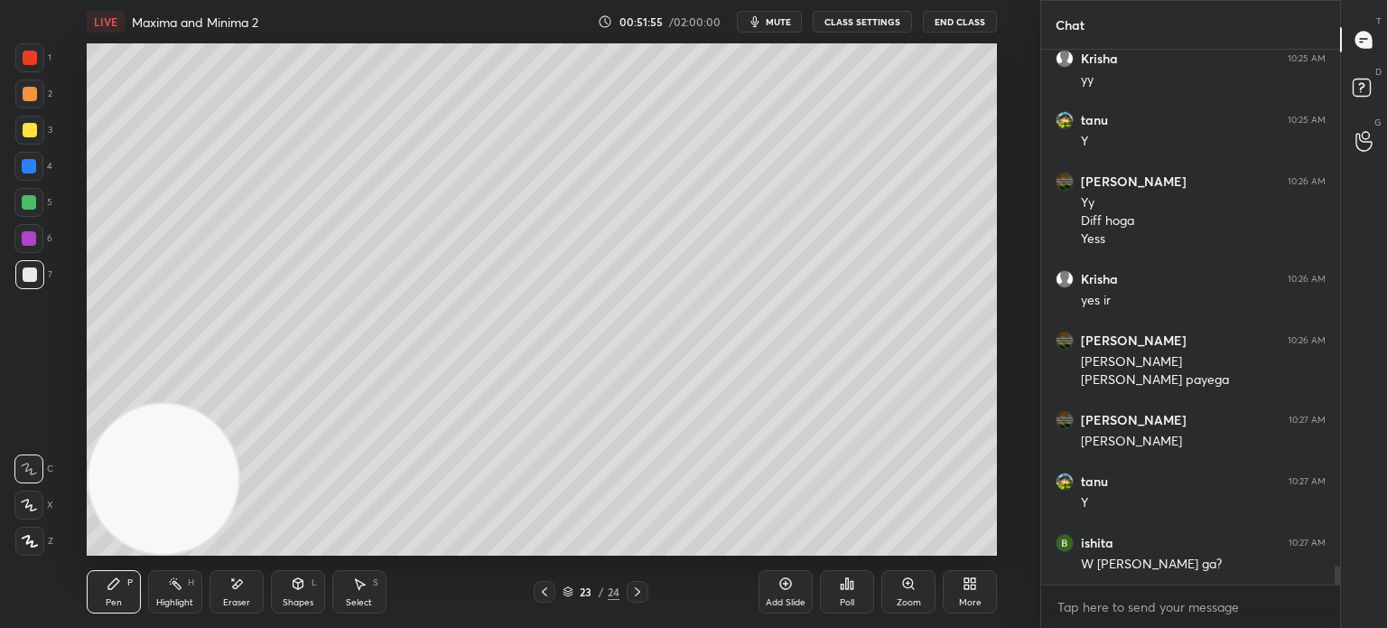
scroll to position [14761, 0]
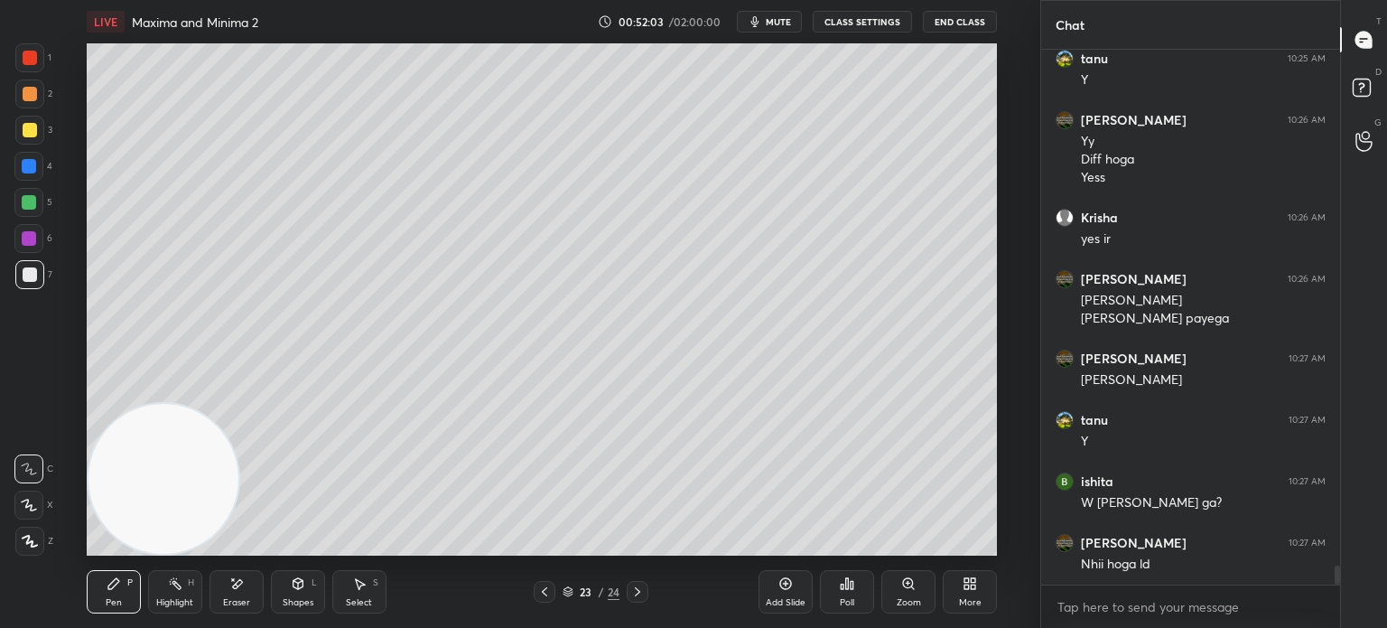
click at [27, 132] on div at bounding box center [30, 130] width 14 height 14
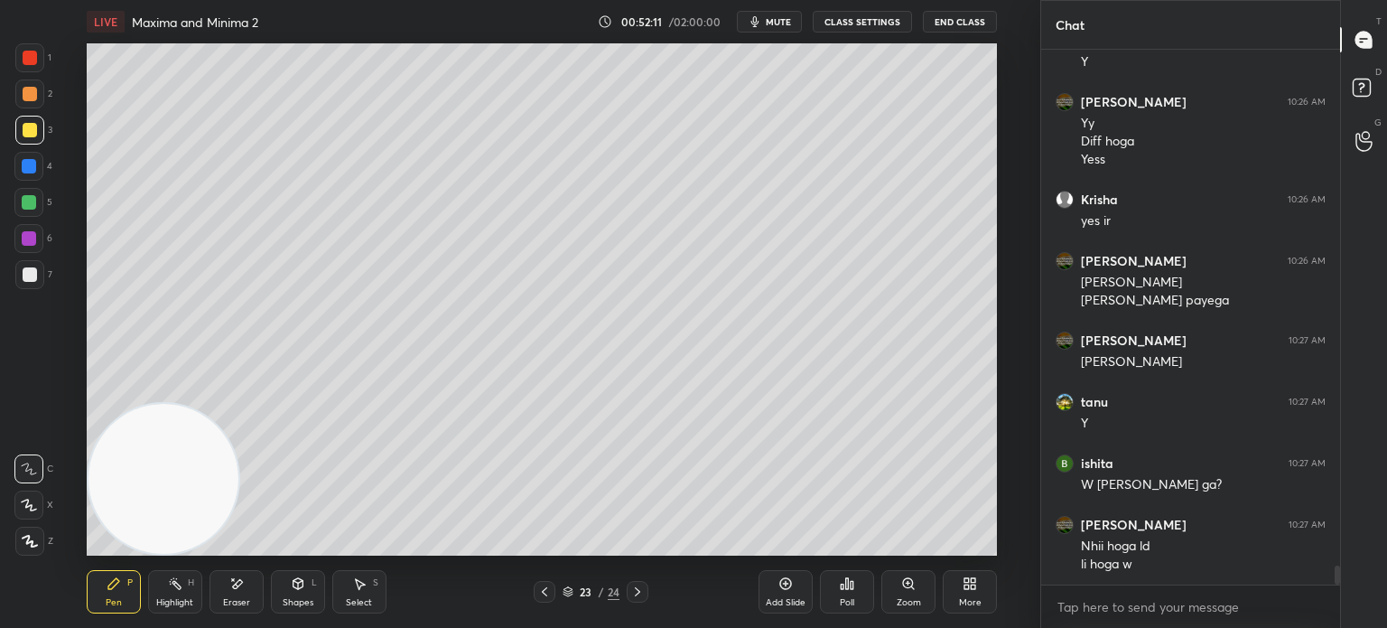
scroll to position [14840, 0]
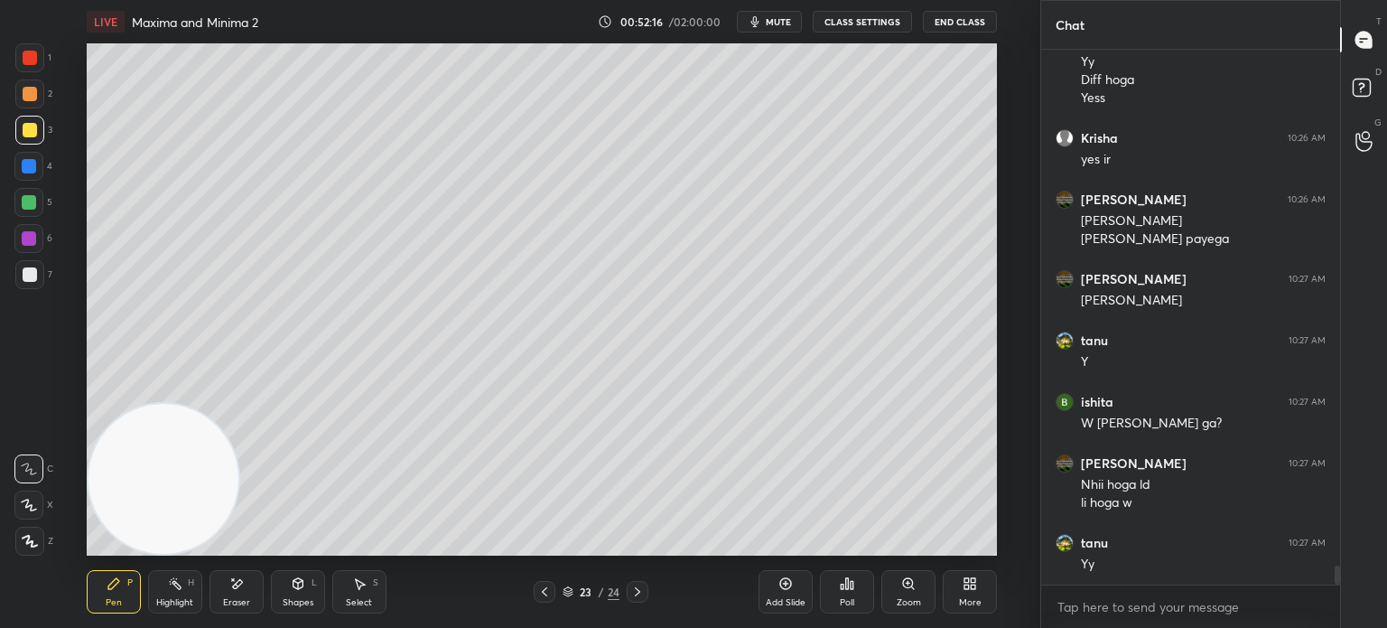
click at [544, 592] on icon at bounding box center [544, 591] width 14 height 14
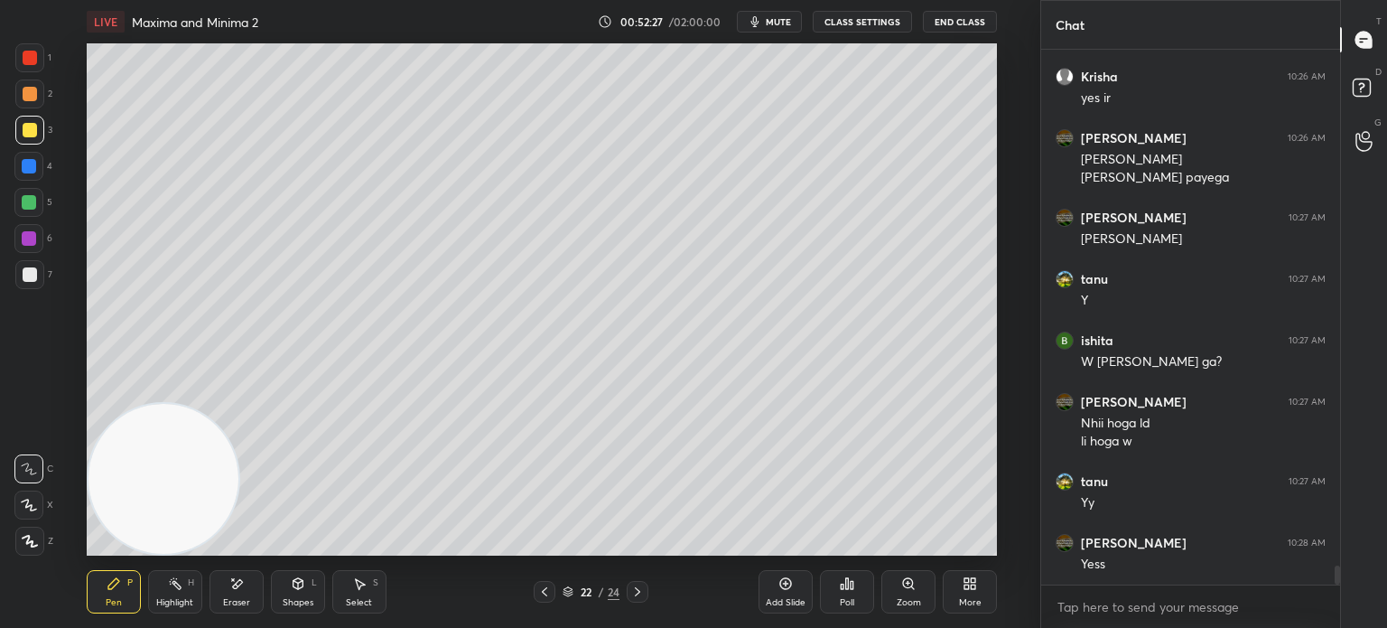
click at [632, 590] on icon at bounding box center [637, 591] width 14 height 14
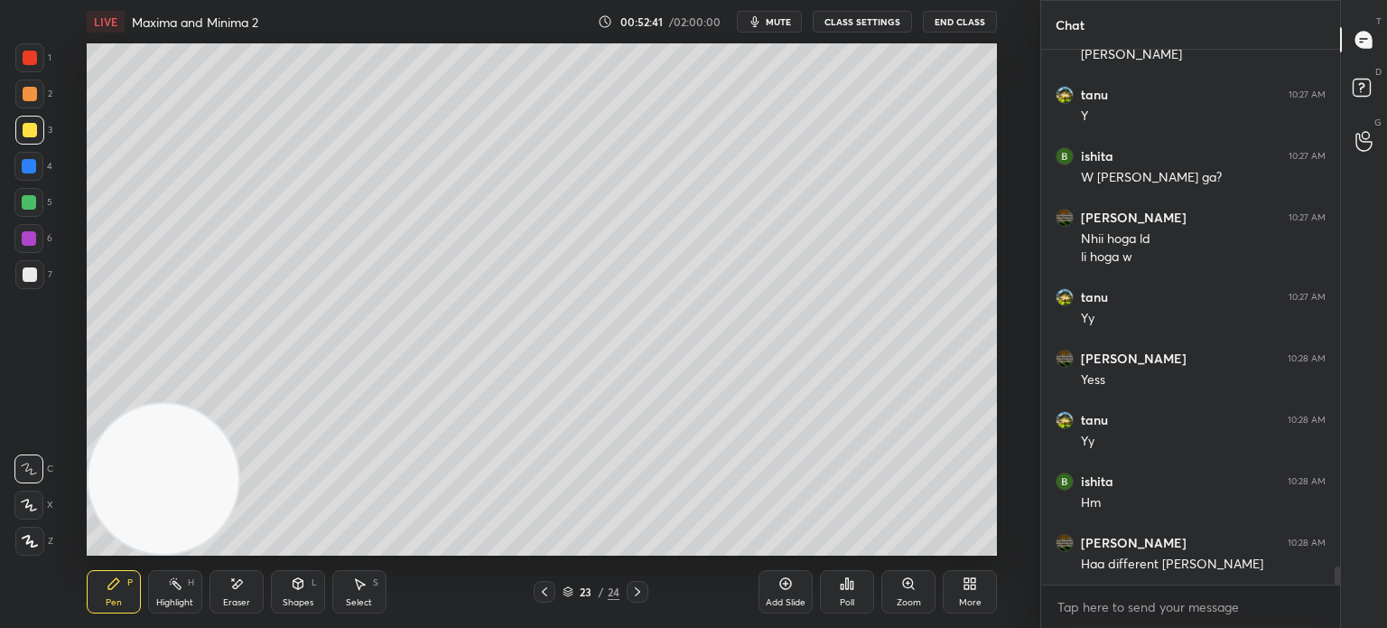
scroll to position [15147, 0]
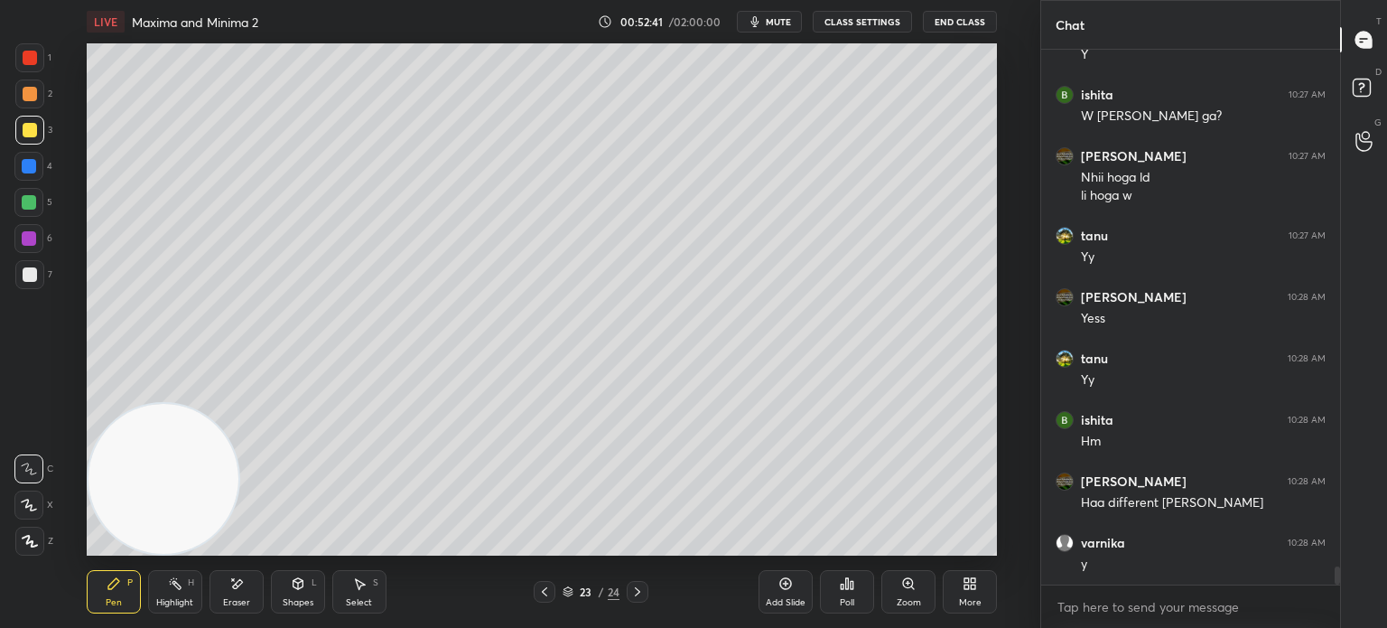
click at [247, 589] on div "Eraser" at bounding box center [237, 591] width 54 height 43
click at [31, 543] on span "Erase all" at bounding box center [28, 541] width 27 height 13
click at [137, 599] on div "Pen P" at bounding box center [114, 591] width 54 height 43
click at [34, 273] on div at bounding box center [30, 274] width 14 height 14
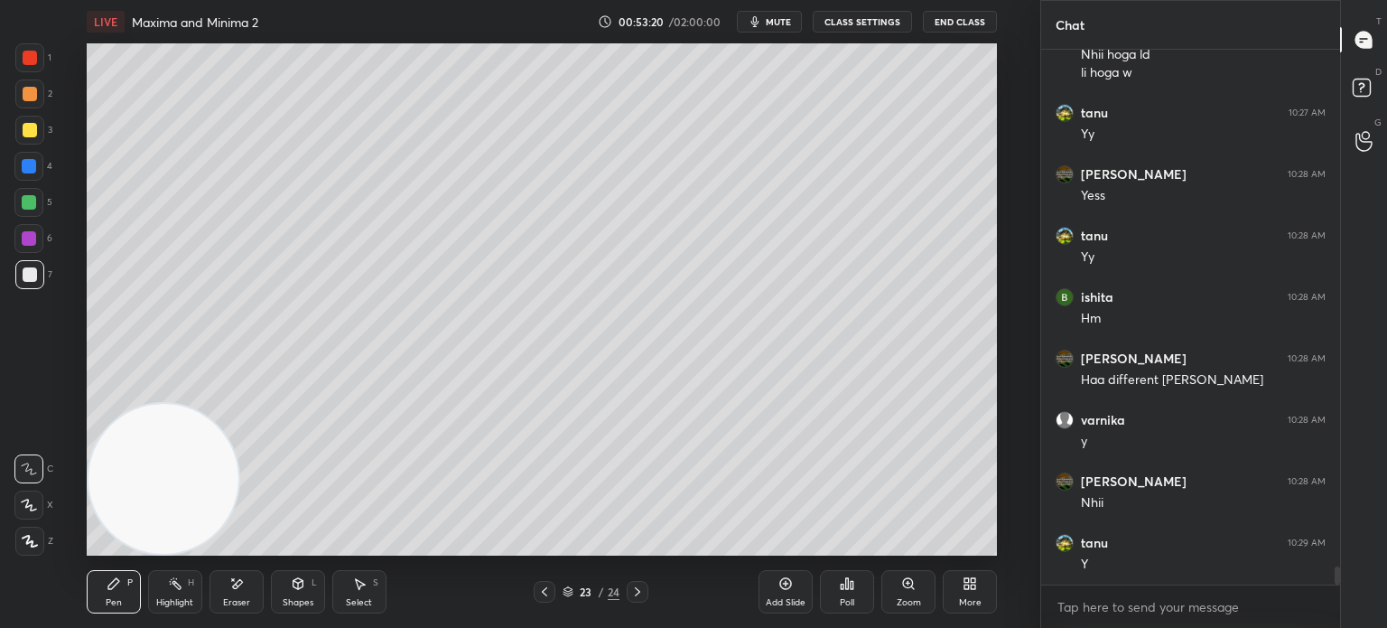
scroll to position [15331, 0]
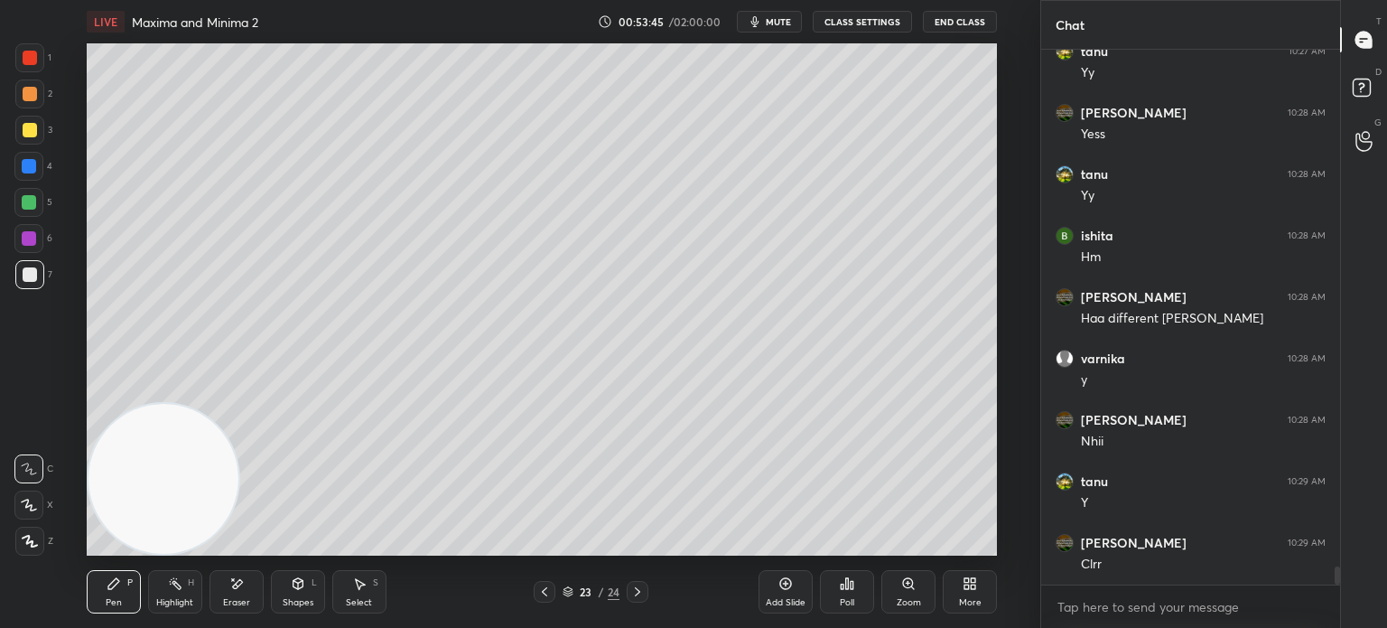
click at [27, 123] on div at bounding box center [30, 130] width 14 height 14
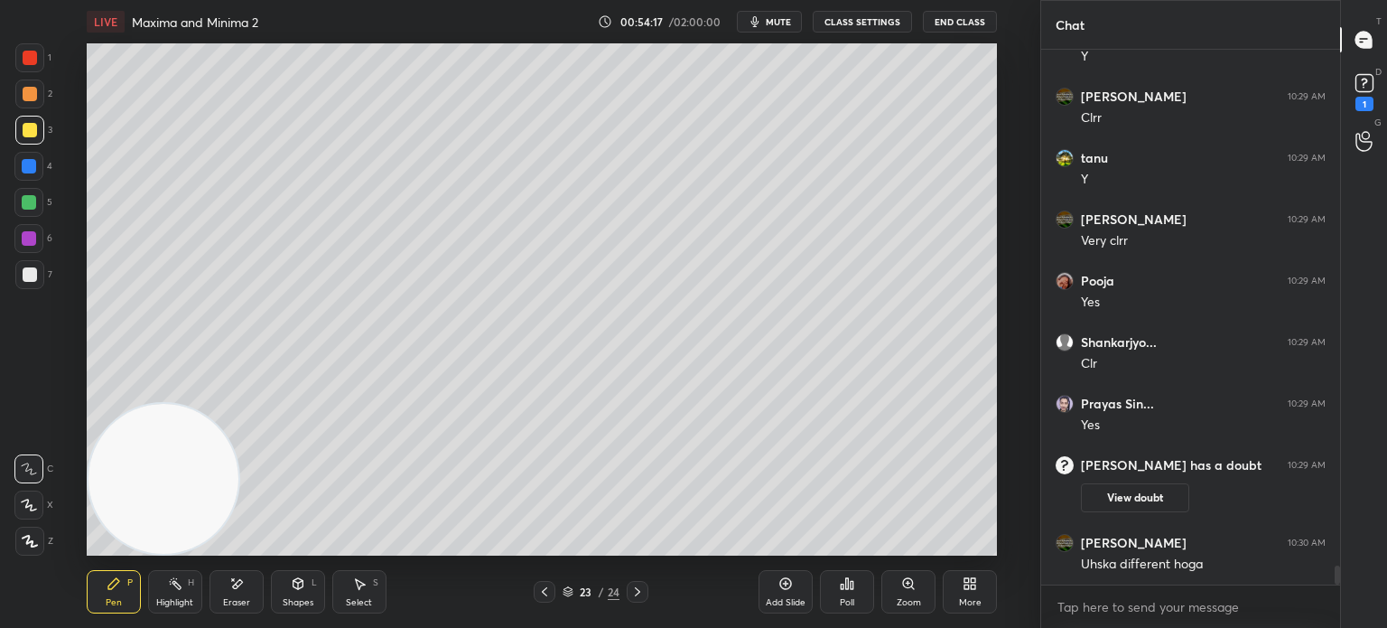
scroll to position [14681, 0]
click at [28, 59] on div at bounding box center [30, 58] width 14 height 14
click at [251, 587] on div "Eraser" at bounding box center [237, 591] width 54 height 43
click at [145, 606] on div "Pen P Highlight H Eraser Shapes L Select S" at bounding box center [255, 591] width 336 height 43
click at [136, 602] on div "Pen P" at bounding box center [114, 591] width 54 height 43
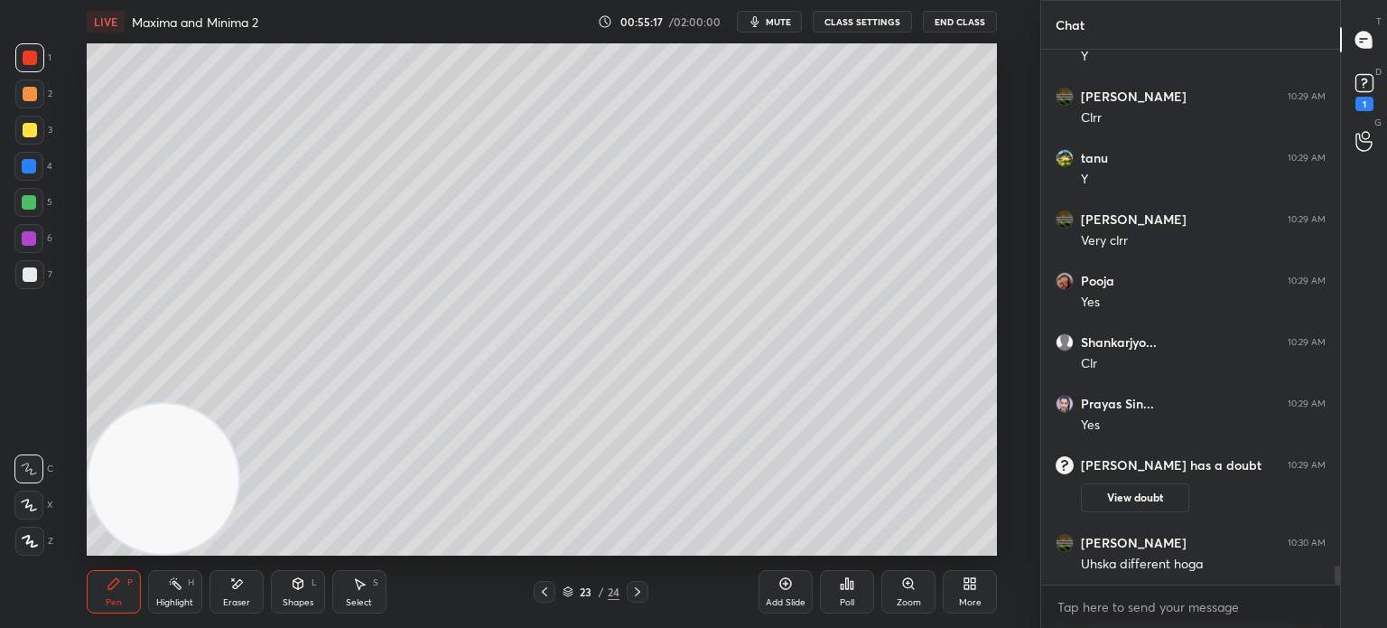
click at [33, 280] on div at bounding box center [30, 274] width 14 height 14
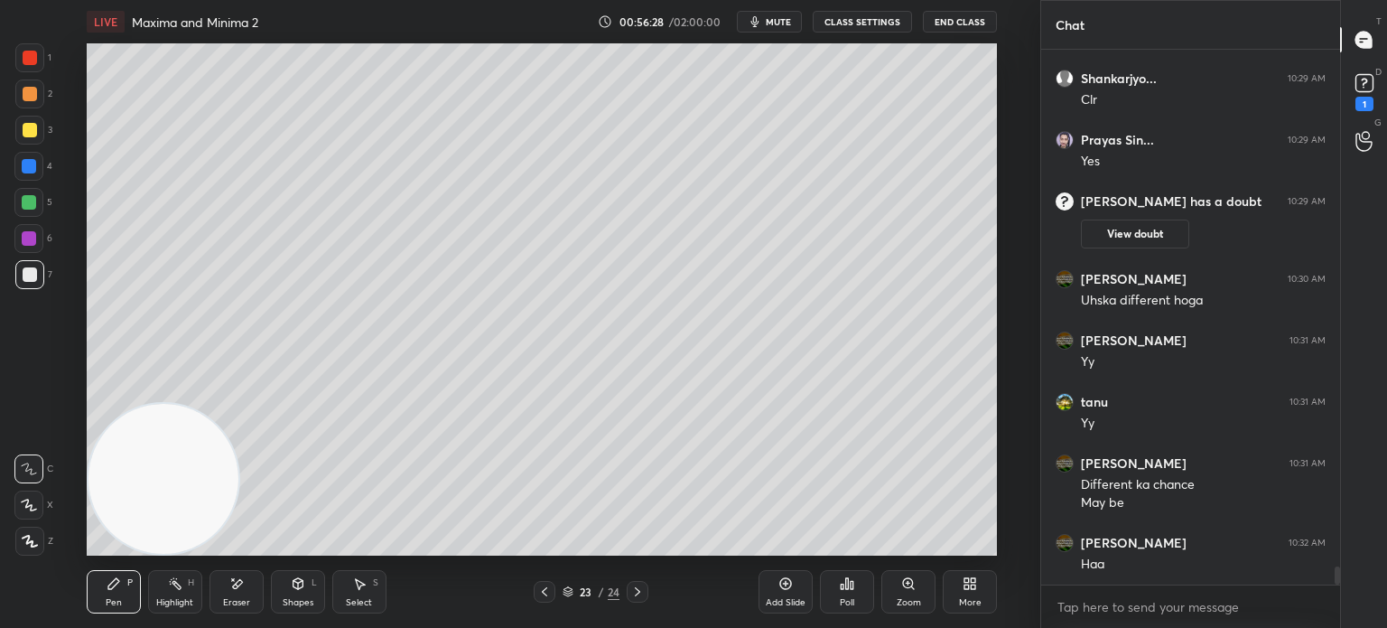
scroll to position [15006, 0]
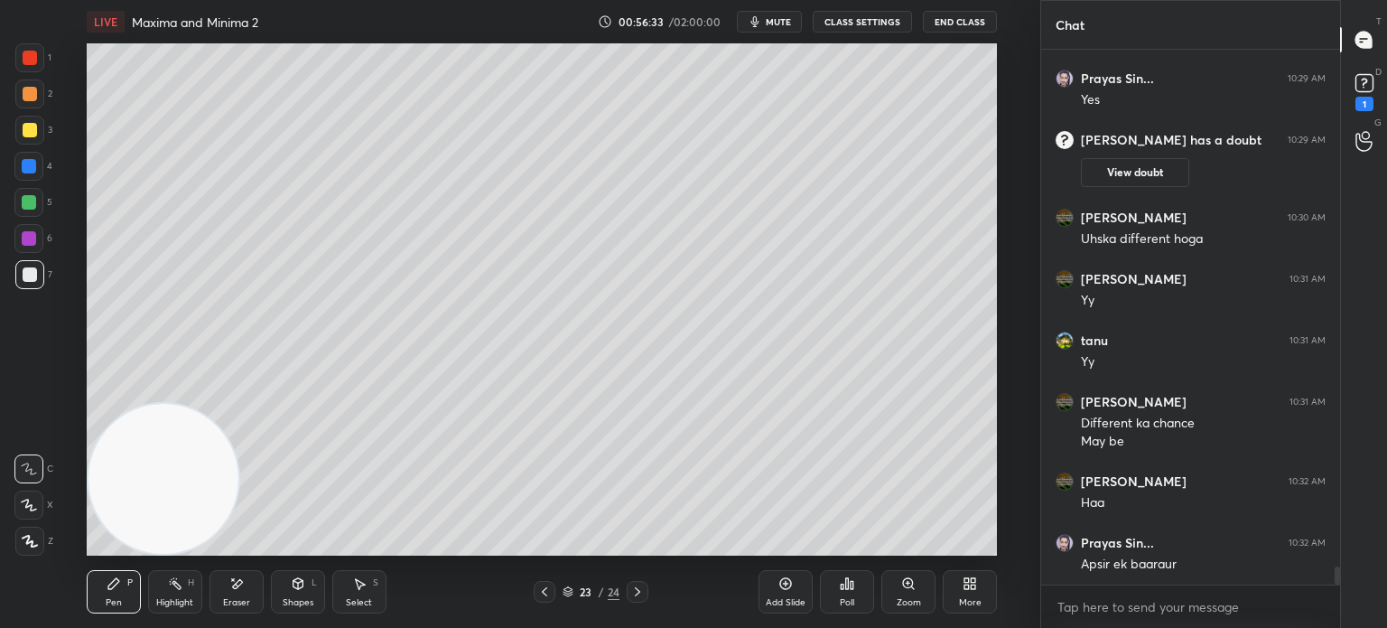
click at [545, 591] on icon at bounding box center [544, 591] width 14 height 14
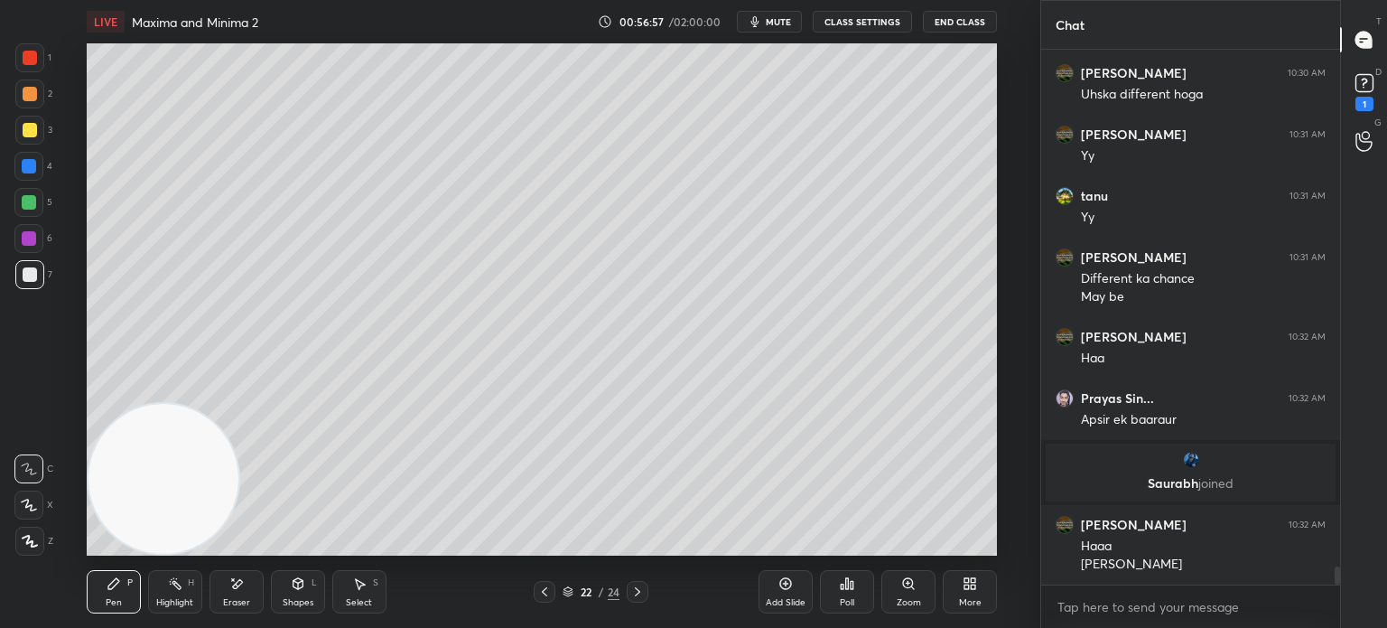
scroll to position [15097, 0]
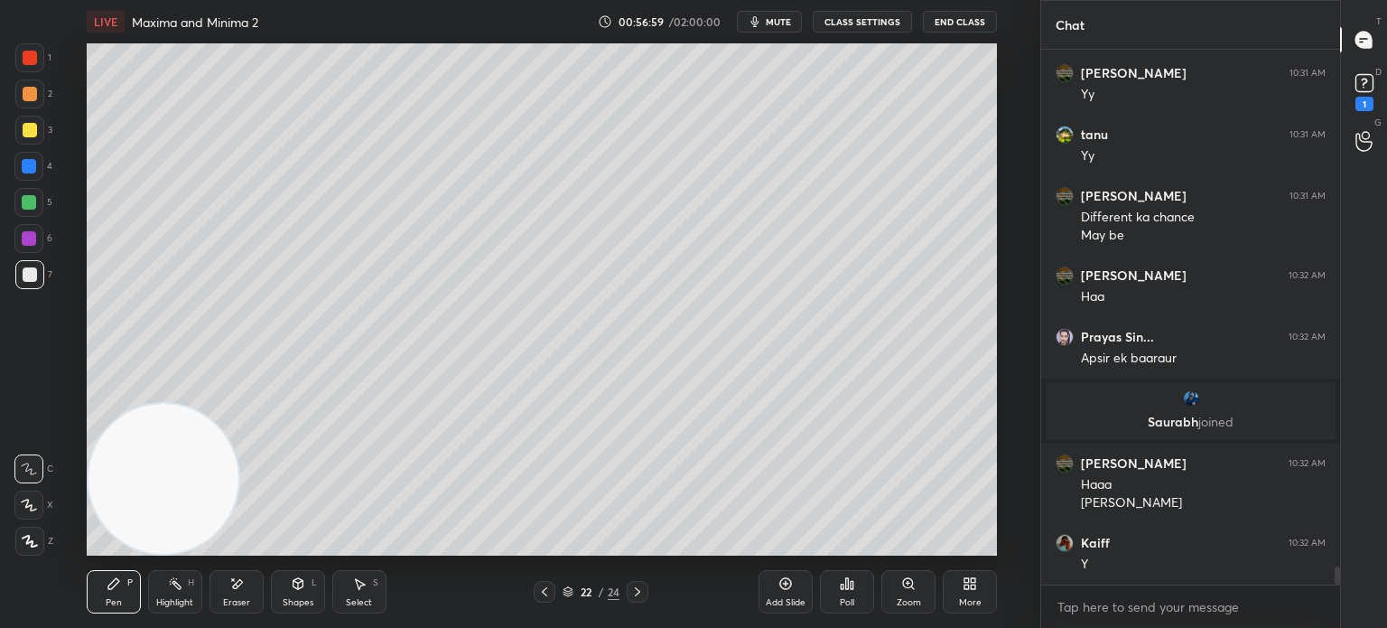
click at [638, 597] on icon at bounding box center [637, 591] width 14 height 14
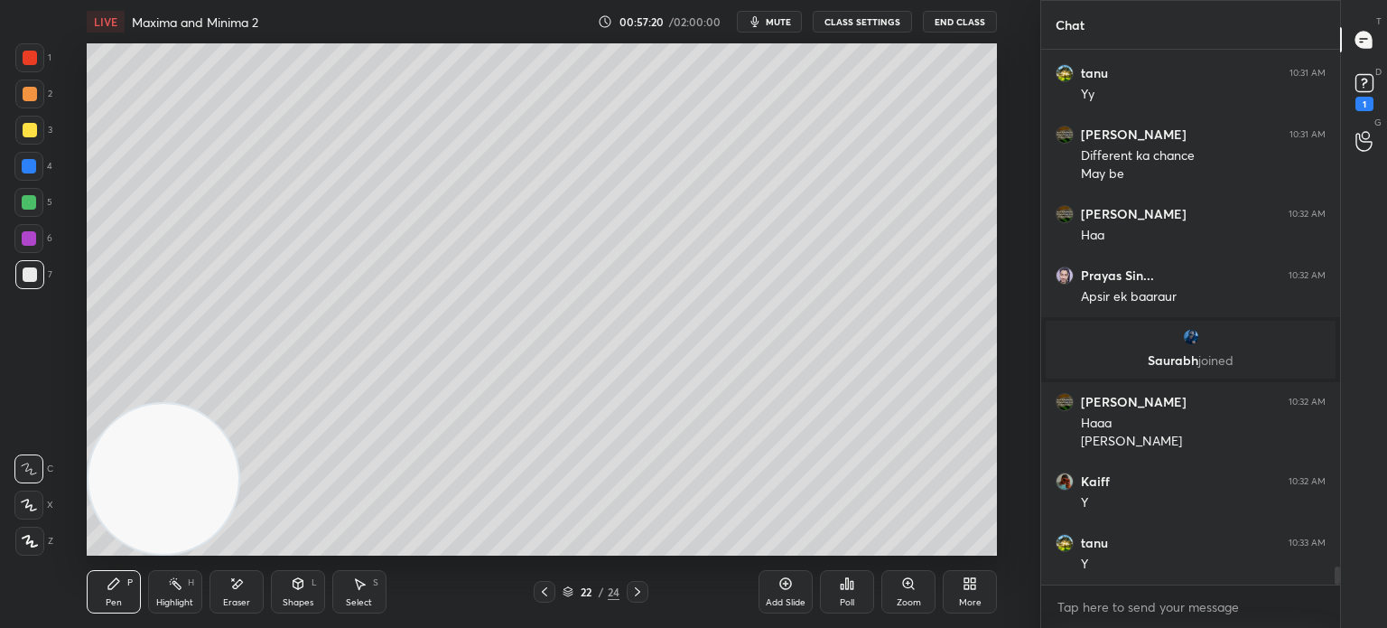
scroll to position [15219, 0]
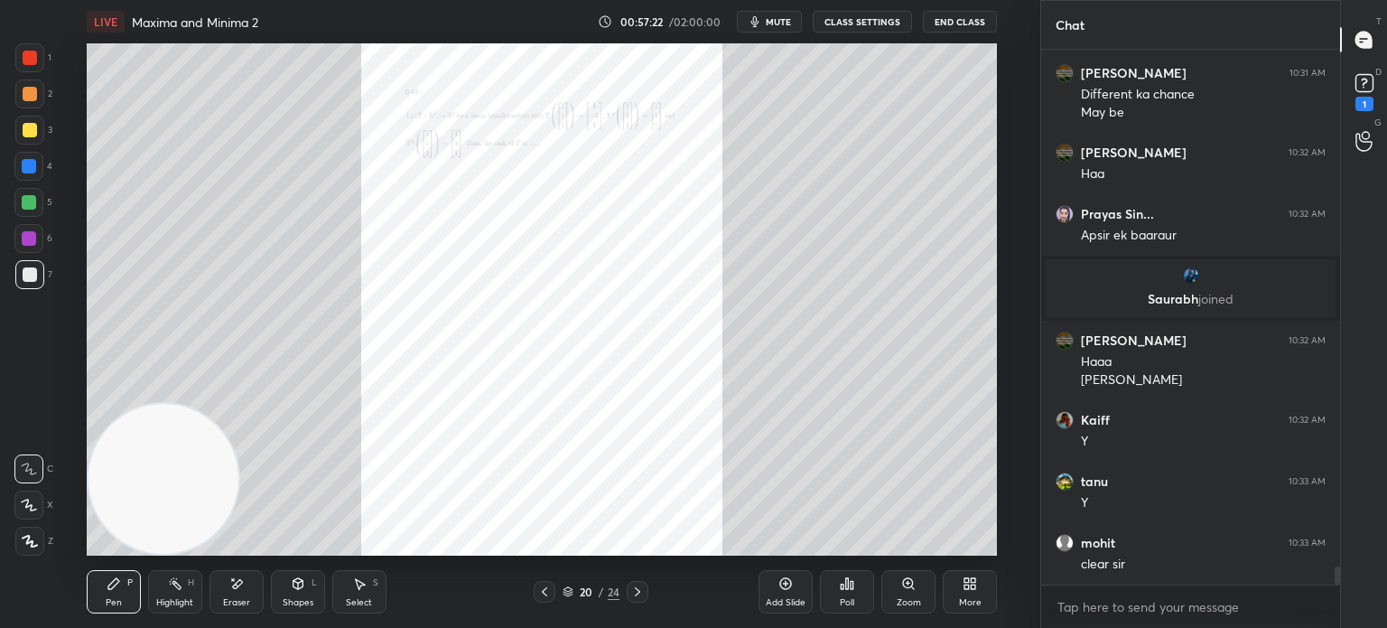
click at [23, 284] on div at bounding box center [29, 274] width 29 height 29
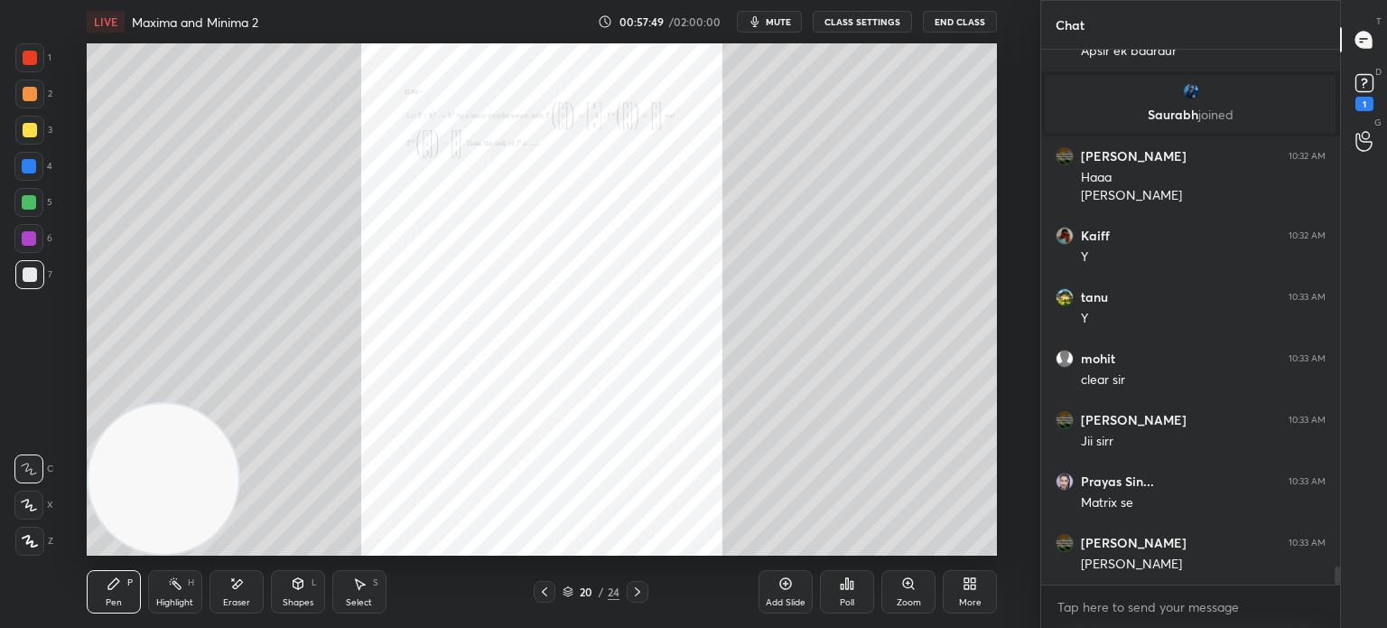
scroll to position [15422, 0]
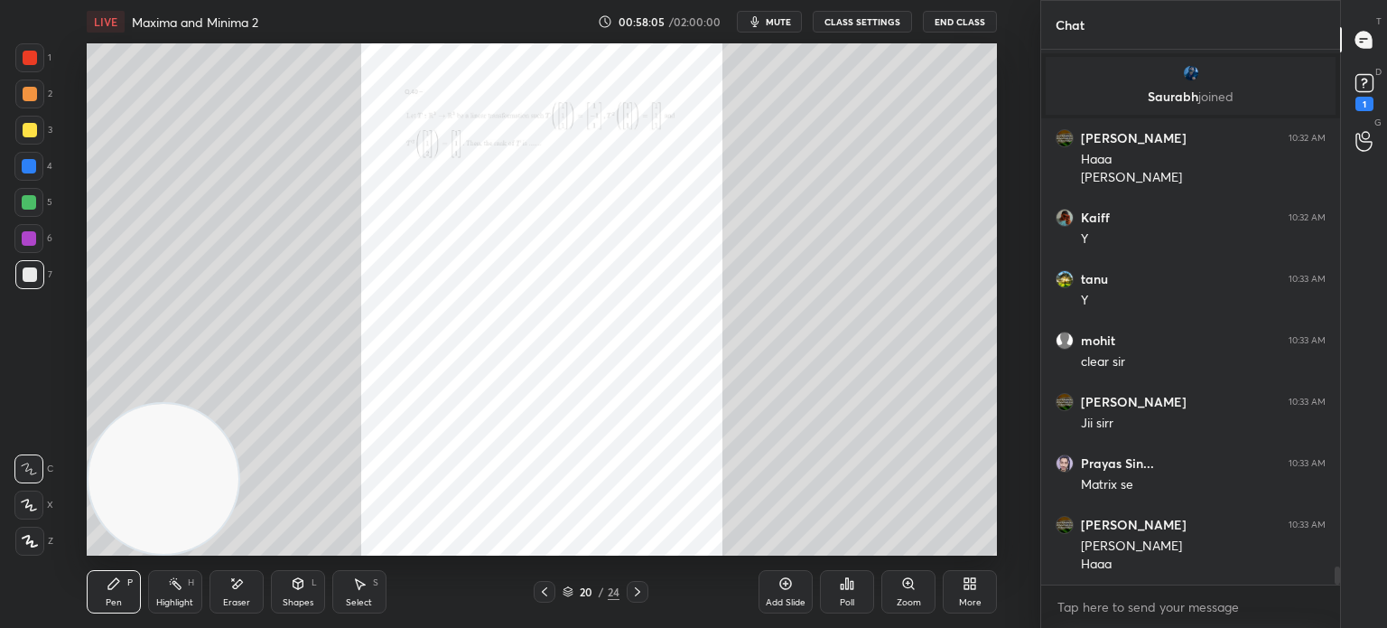
click at [29, 61] on div at bounding box center [30, 58] width 14 height 14
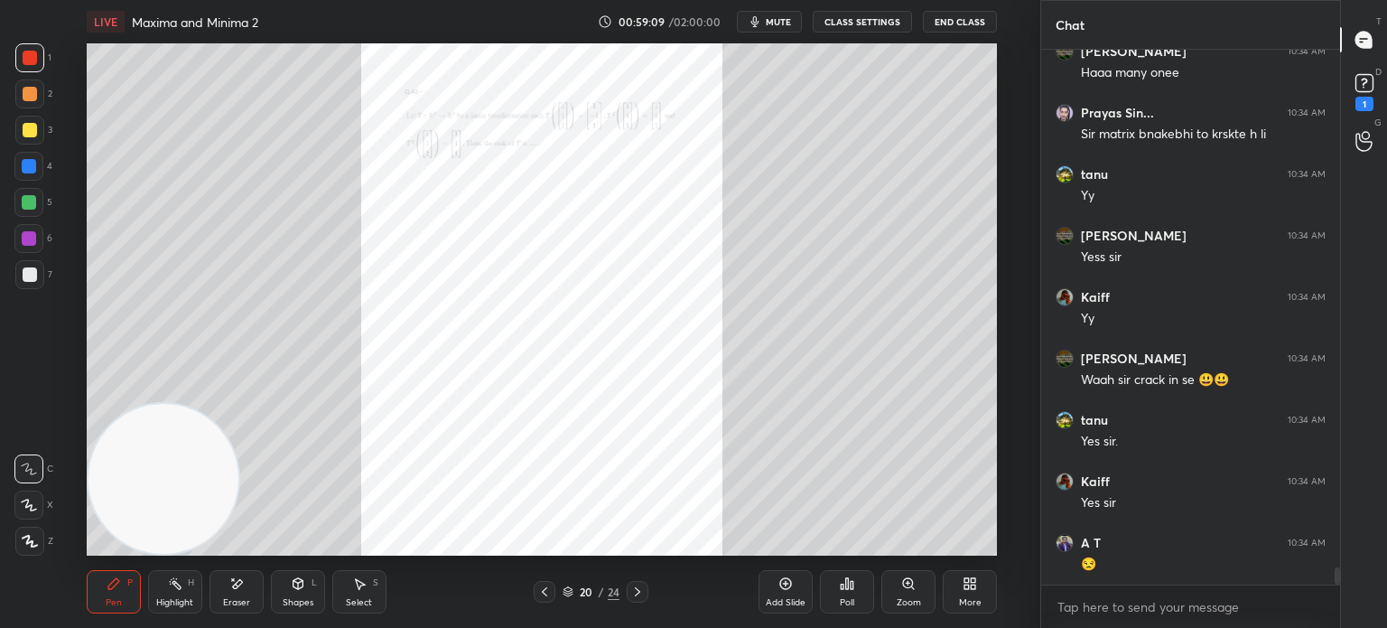
scroll to position [16054, 0]
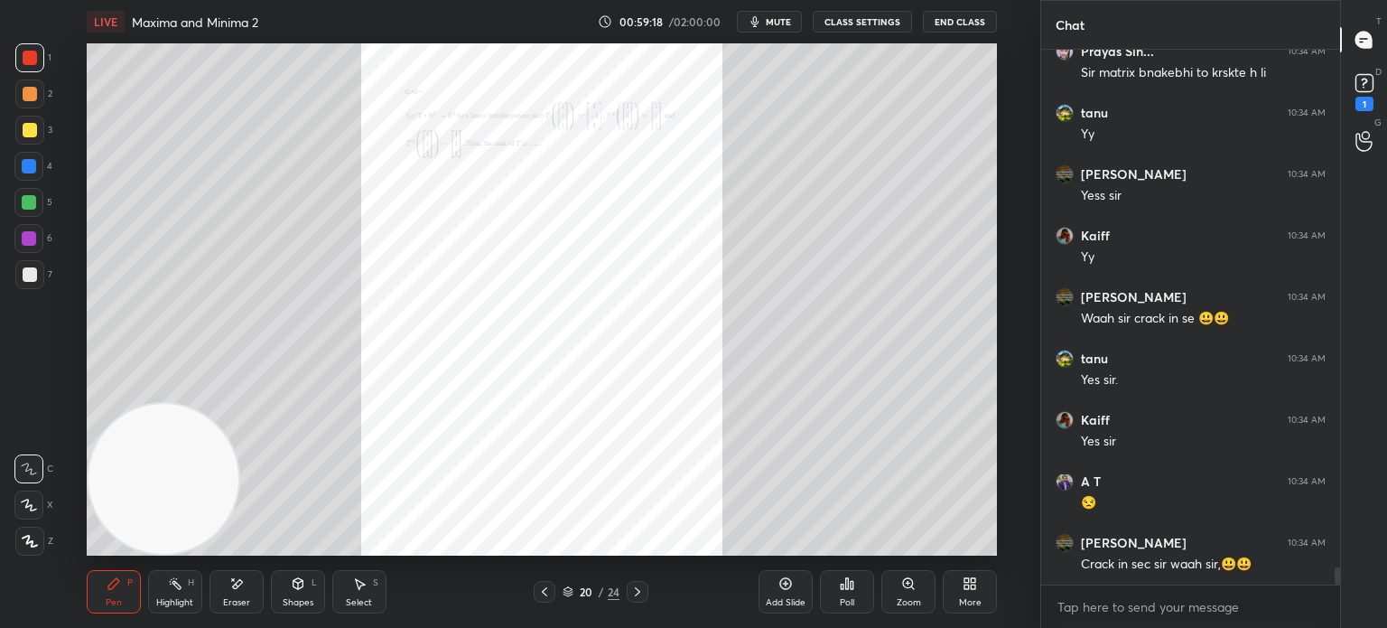
click at [233, 592] on div "Eraser" at bounding box center [237, 591] width 54 height 43
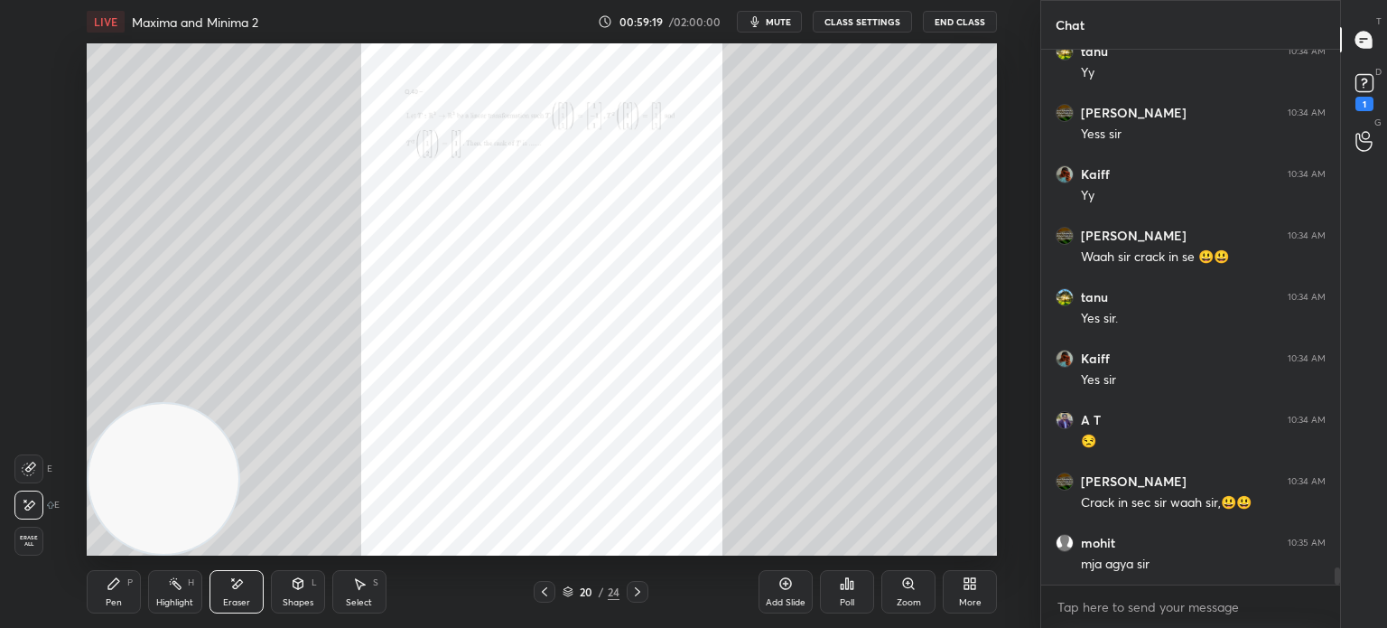
click at [30, 505] on icon at bounding box center [29, 505] width 14 height 15
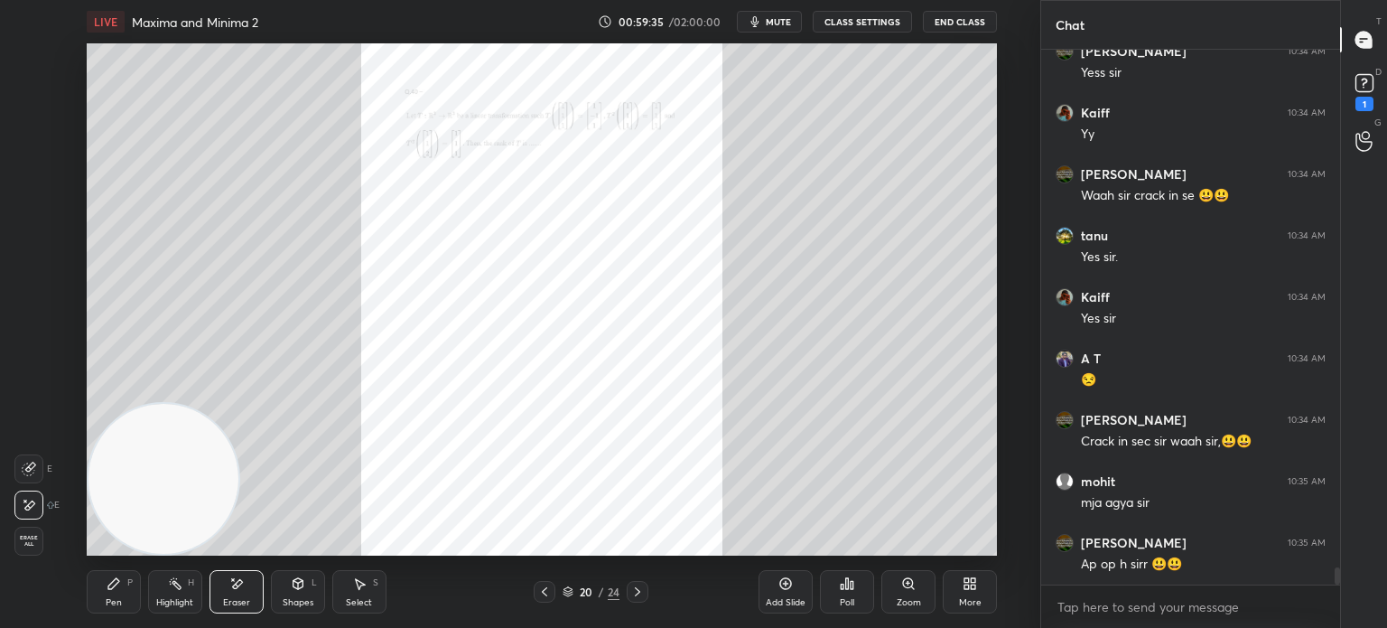
click at [112, 606] on div "Pen" at bounding box center [114, 602] width 16 height 9
click at [30, 156] on div at bounding box center [28, 166] width 29 height 29
click at [32, 58] on div at bounding box center [30, 58] width 14 height 14
click at [901, 588] on icon at bounding box center [908, 583] width 14 height 14
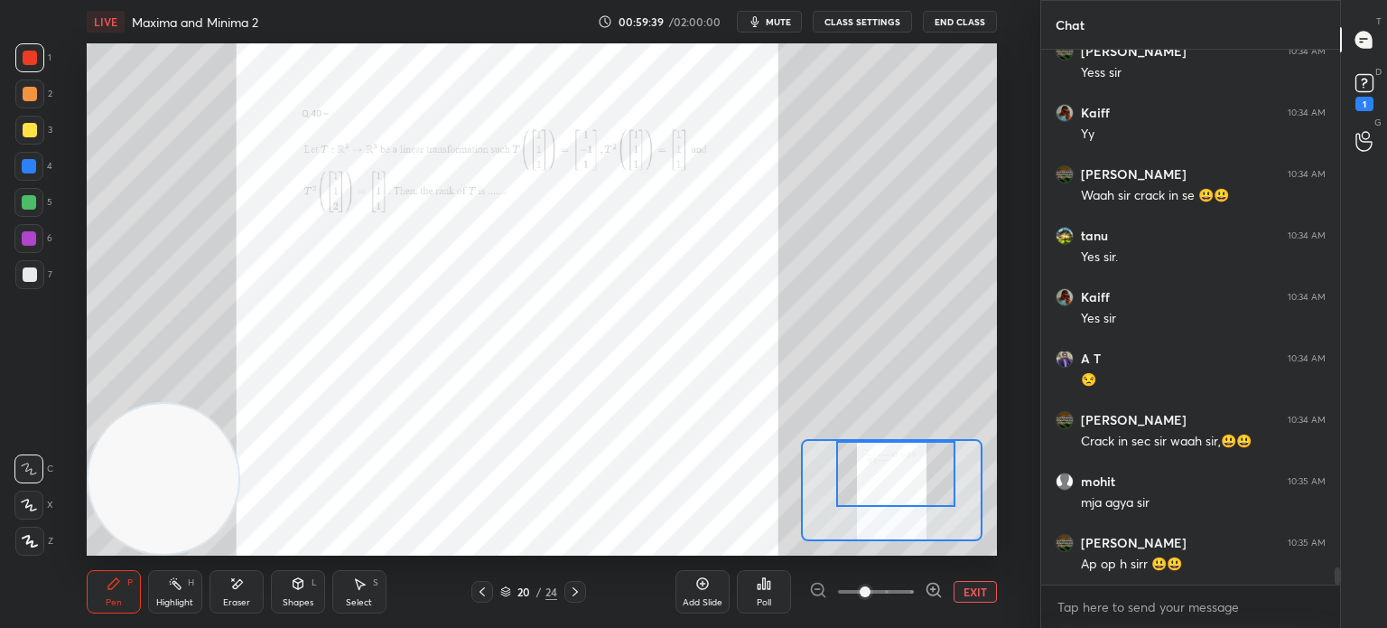
drag, startPoint x: 898, startPoint y: 505, endPoint x: 903, endPoint y: 487, distance: 18.9
click at [903, 475] on div at bounding box center [895, 474] width 119 height 66
drag, startPoint x: 903, startPoint y: 489, endPoint x: 899, endPoint y: 479, distance: 11.7
click at [903, 488] on div at bounding box center [895, 474] width 119 height 66
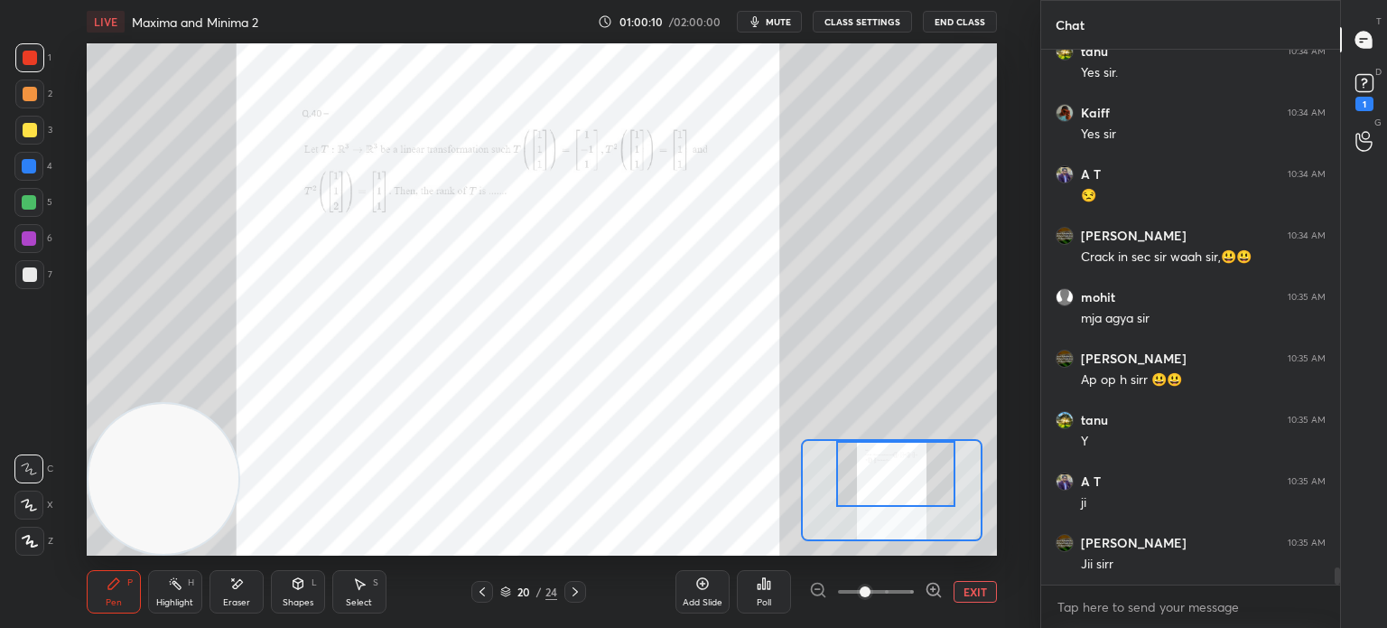
scroll to position [16422, 0]
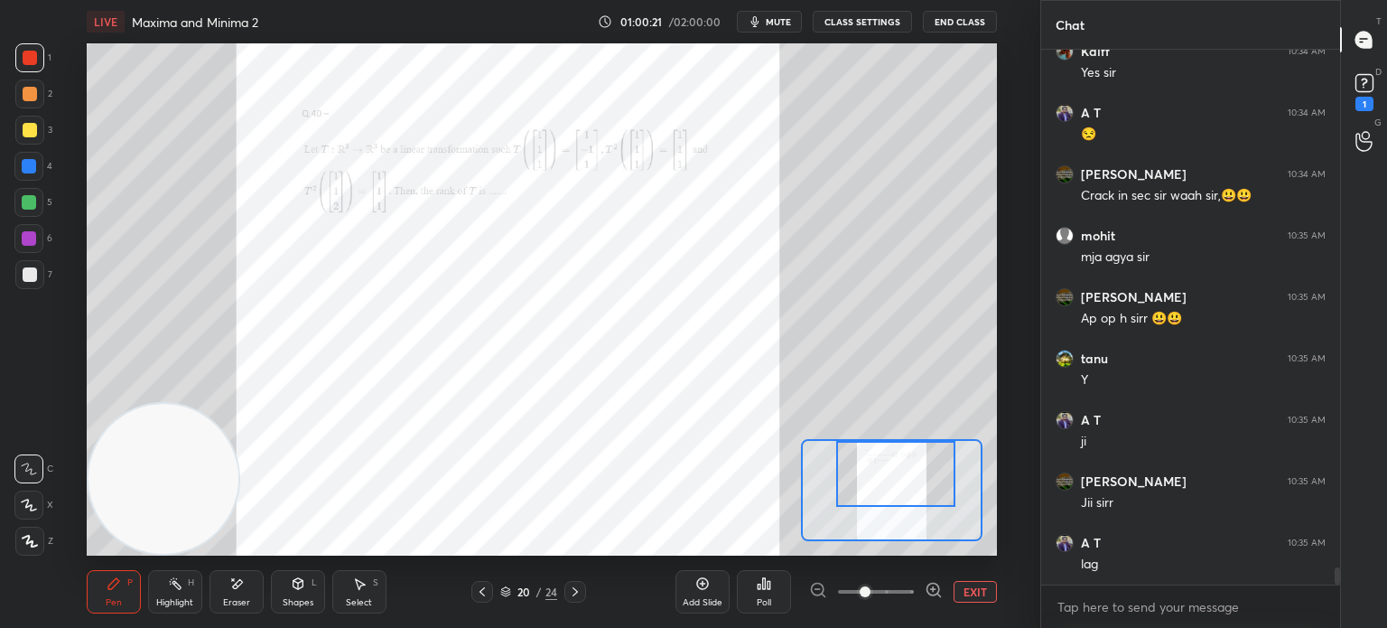
click at [33, 164] on div at bounding box center [28, 166] width 29 height 29
click at [23, 98] on div at bounding box center [30, 94] width 14 height 14
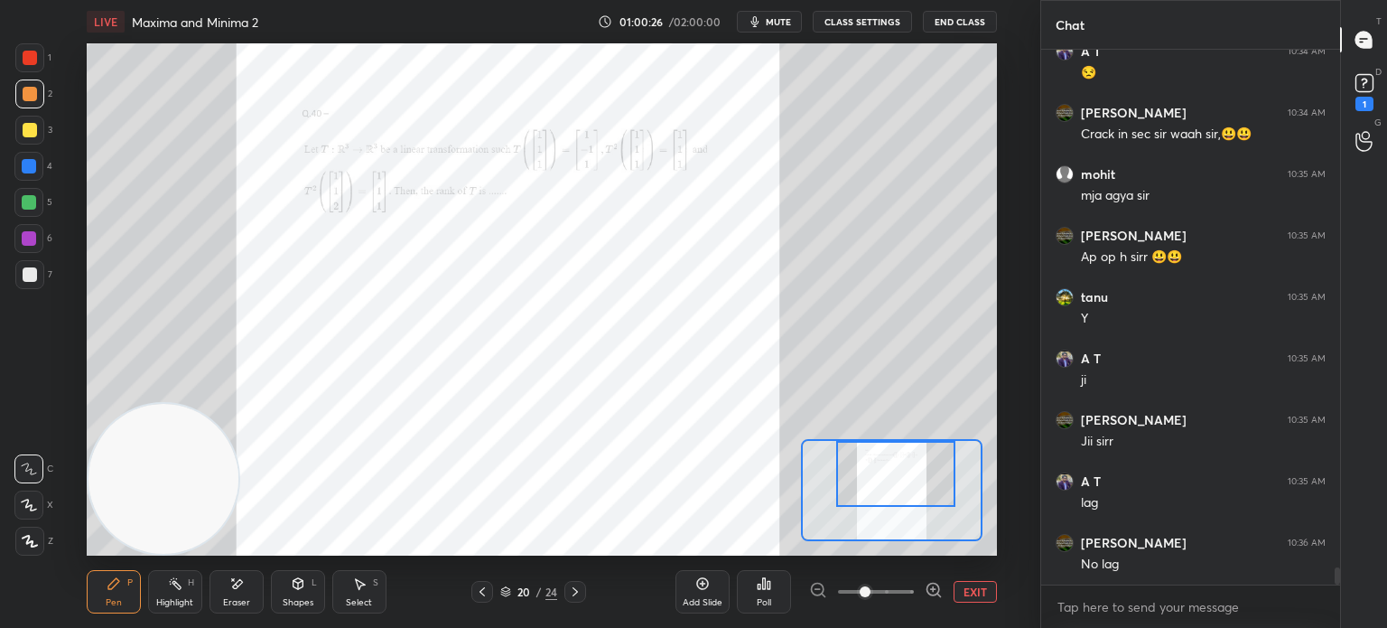
click at [31, 242] on div at bounding box center [29, 238] width 14 height 14
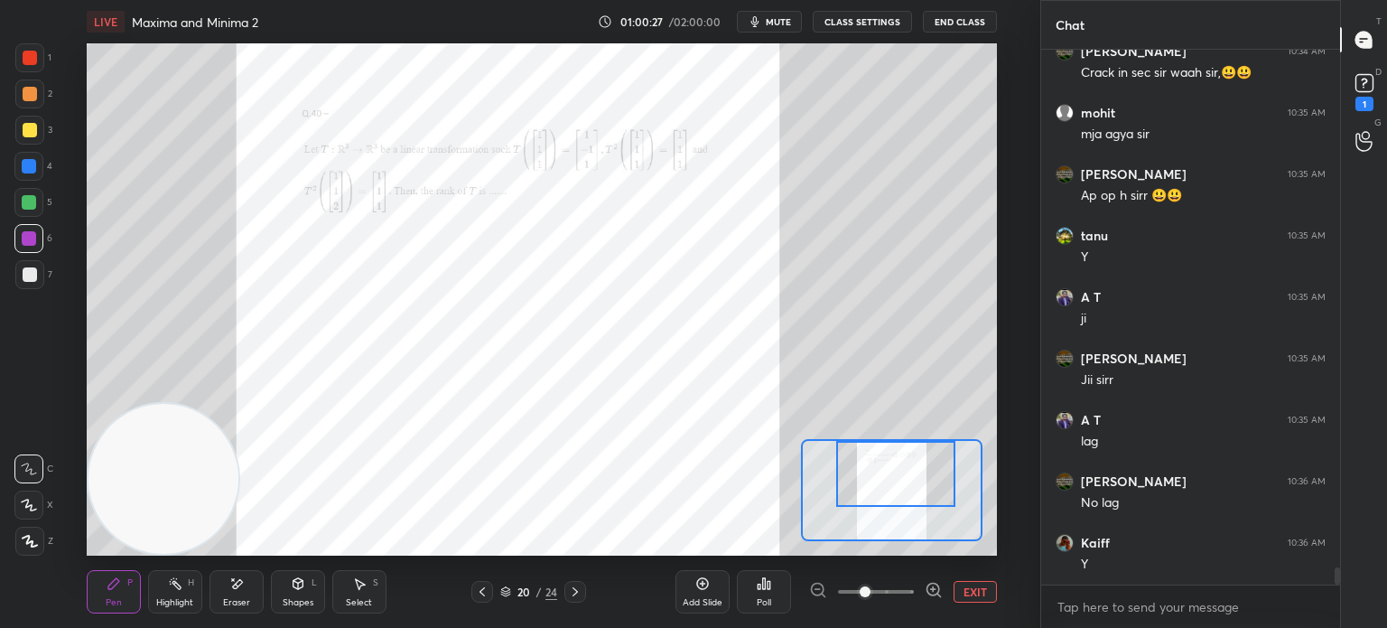
click at [314, 592] on div "Shapes L" at bounding box center [298, 591] width 54 height 43
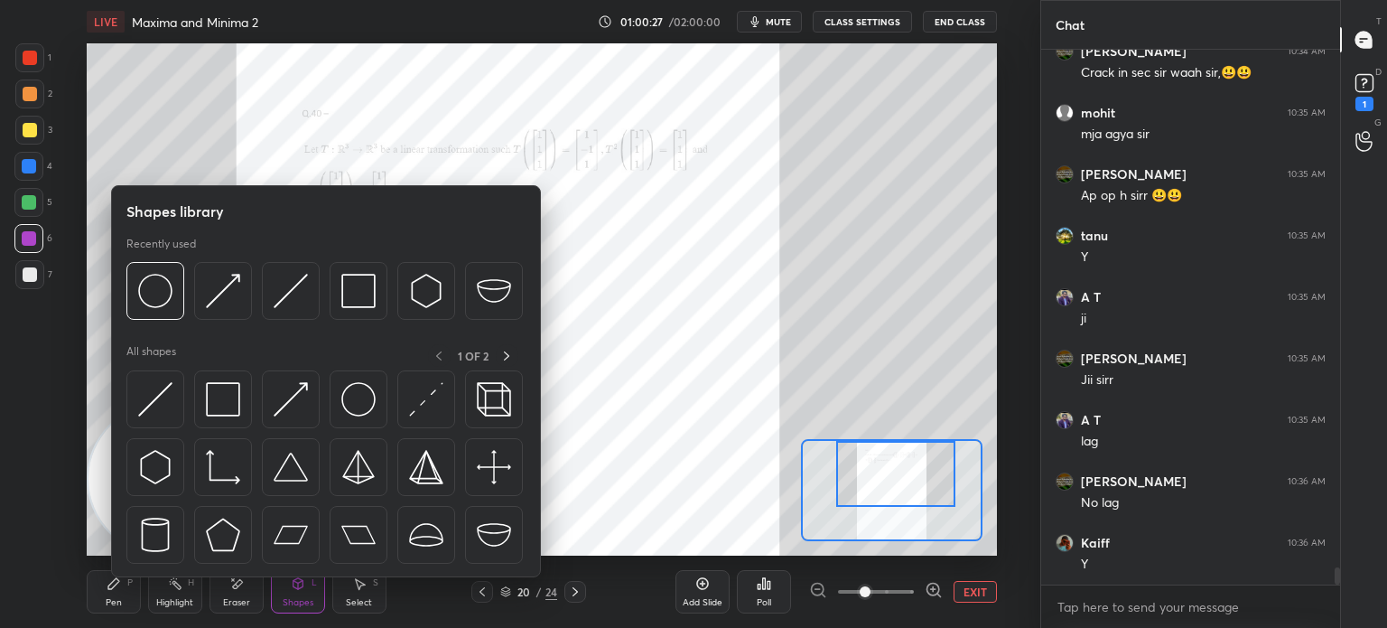
click at [255, 416] on div at bounding box center [325, 471] width 399 height 203
click at [224, 404] on img at bounding box center [223, 399] width 34 height 34
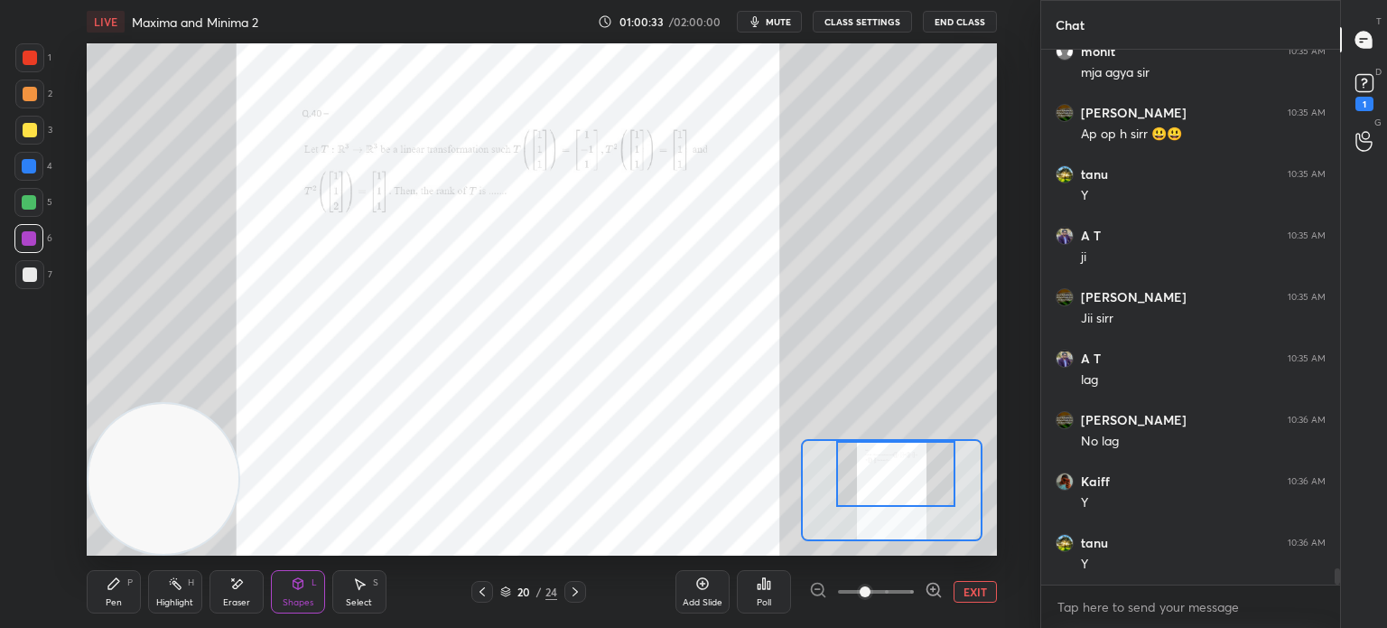
click at [22, 46] on div "1 2 3 4 5 6 7 C X Z E E Erase all H H LIVE Maxima and Minima 2 01:00:33 / 02:00…" at bounding box center [513, 314] width 1026 height 628
click at [26, 55] on div at bounding box center [30, 58] width 14 height 14
click at [117, 587] on icon at bounding box center [114, 583] width 14 height 14
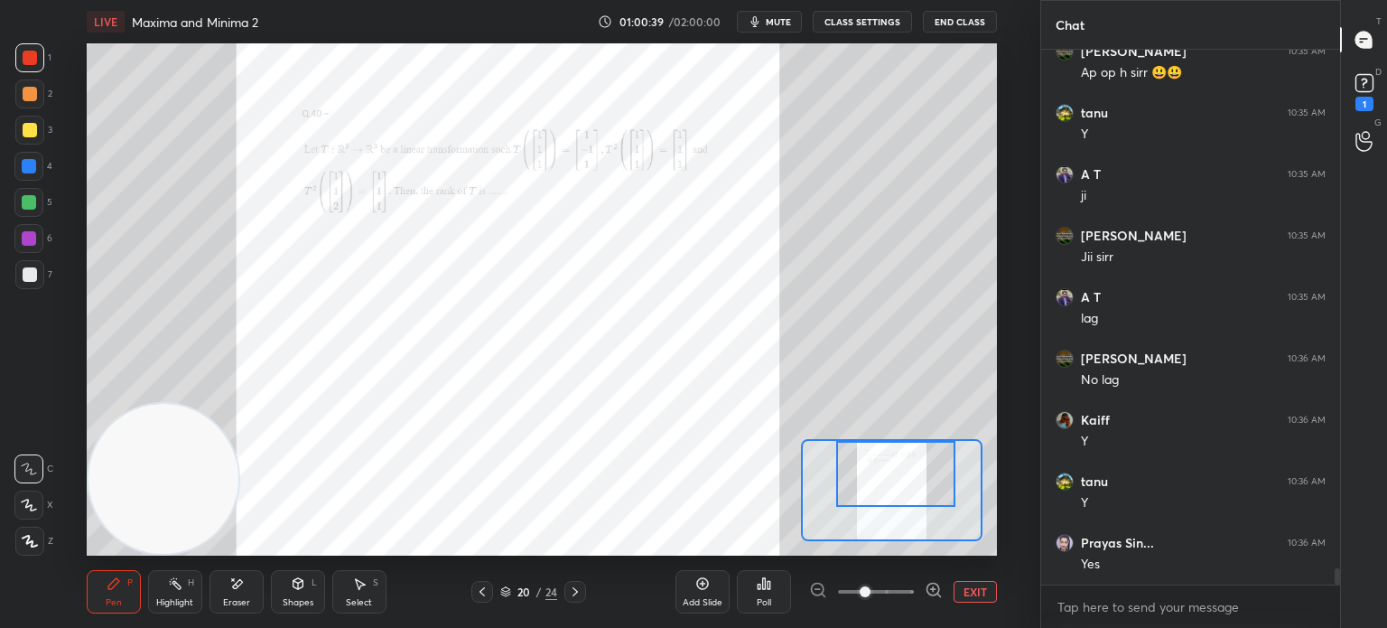
click at [226, 588] on div "Eraser" at bounding box center [237, 591] width 54 height 43
click at [107, 588] on icon at bounding box center [114, 583] width 14 height 14
click at [35, 270] on div at bounding box center [30, 274] width 14 height 14
click at [33, 209] on div at bounding box center [29, 202] width 14 height 14
drag, startPoint x: 22, startPoint y: 286, endPoint x: 30, endPoint y: 278, distance: 11.5
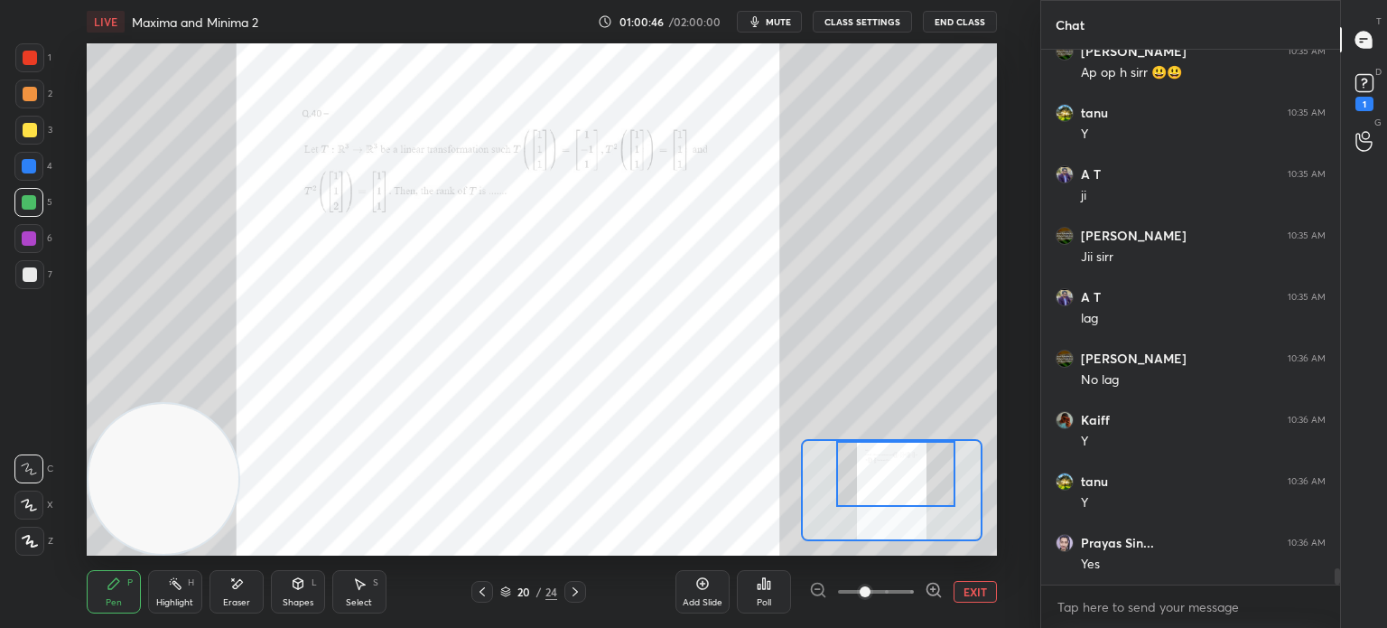
click at [22, 290] on div "7" at bounding box center [33, 278] width 37 height 36
click at [33, 240] on div at bounding box center [29, 238] width 14 height 14
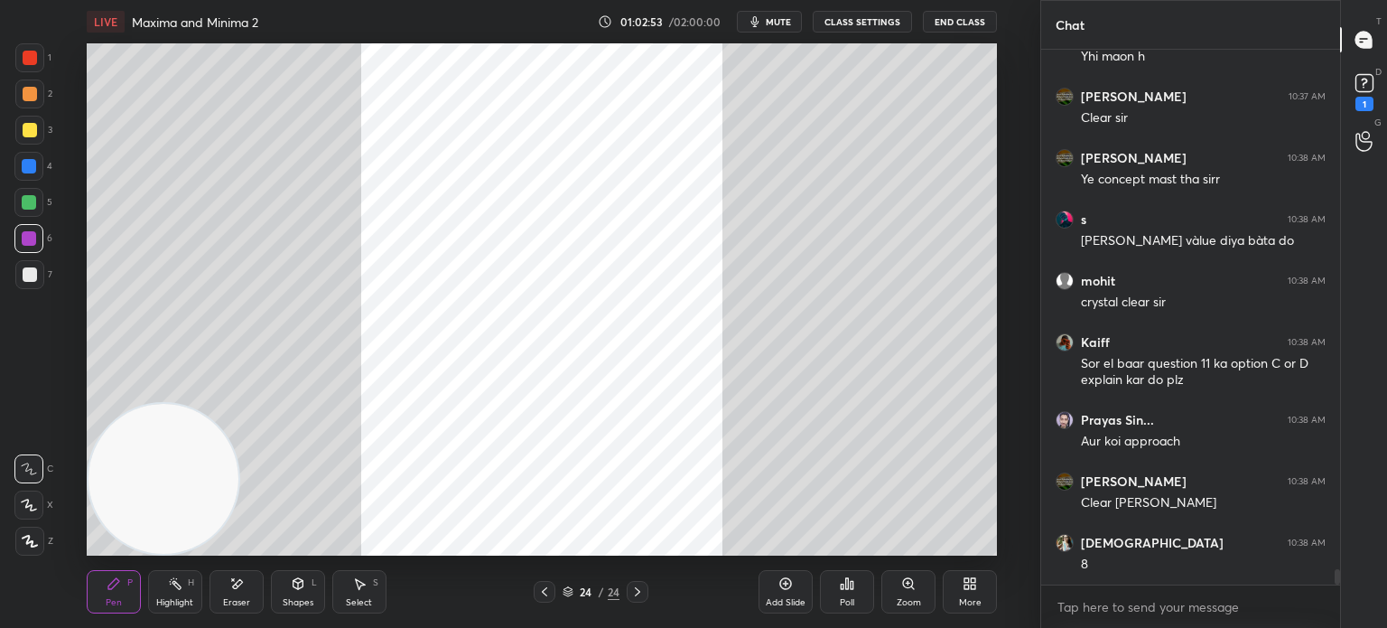
scroll to position [17826, 0]
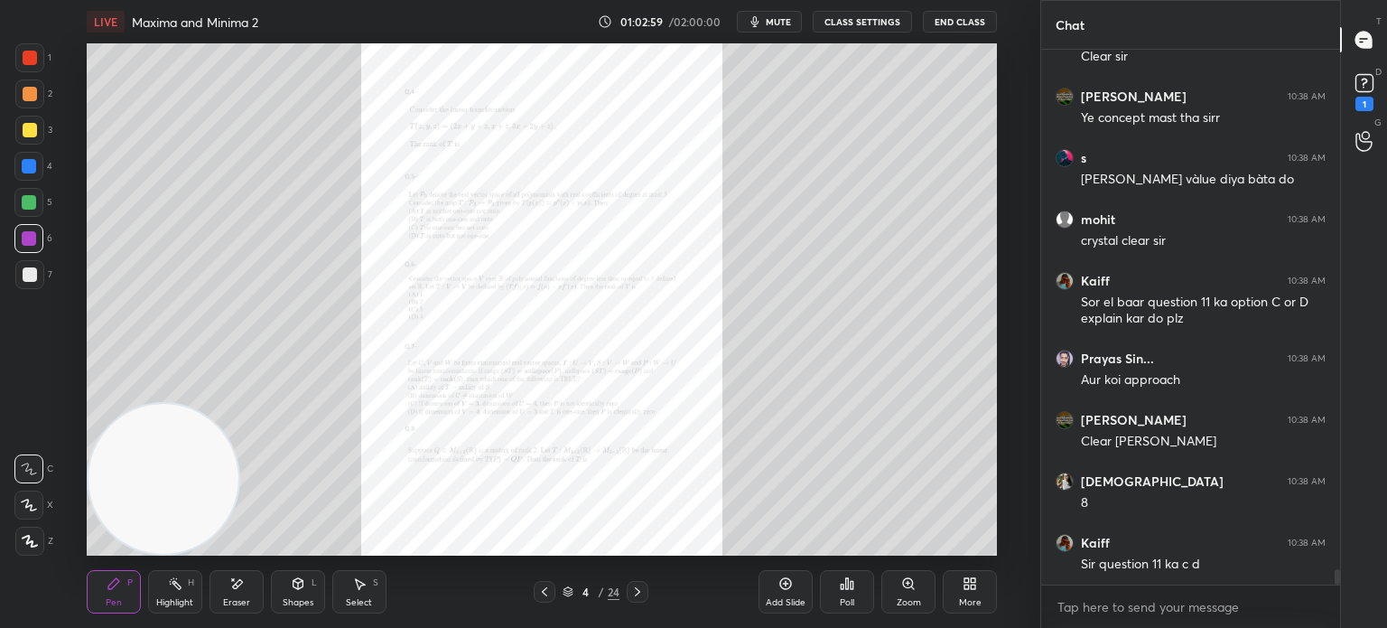
click at [899, 598] on div "Zoom" at bounding box center [909, 602] width 24 height 9
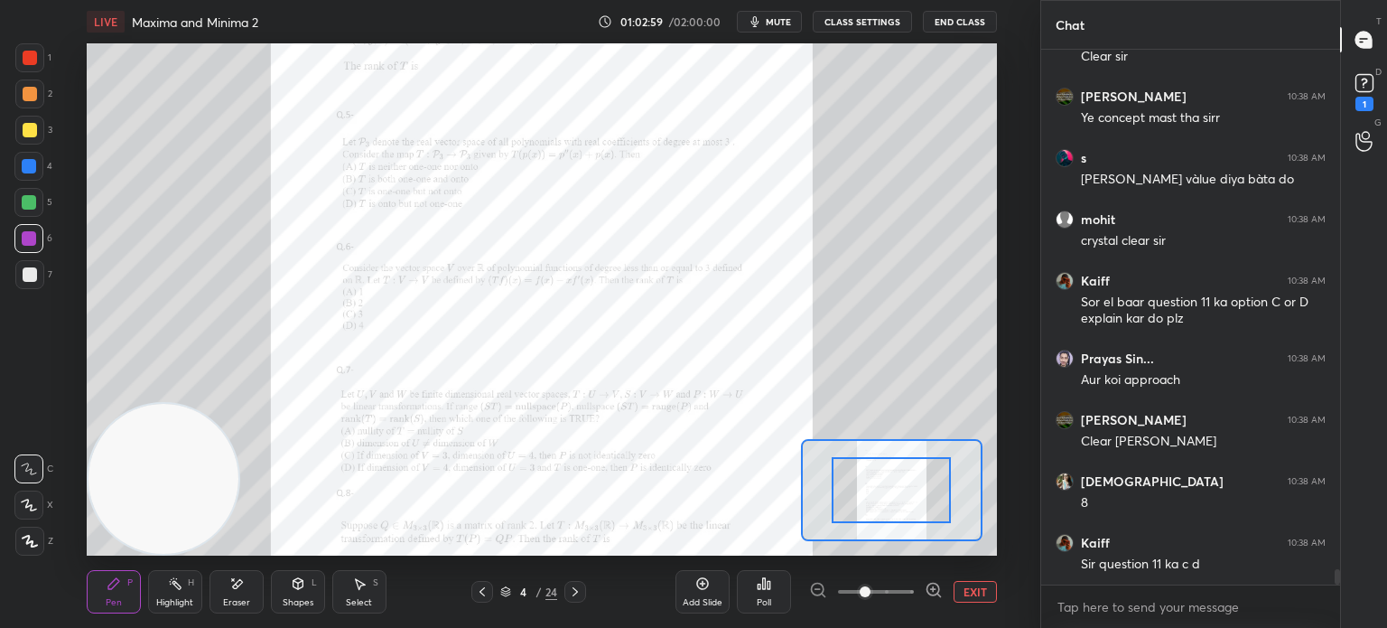
drag, startPoint x: 897, startPoint y: 599, endPoint x: 898, endPoint y: 542, distance: 56.9
click at [897, 598] on span at bounding box center [876, 591] width 76 height 27
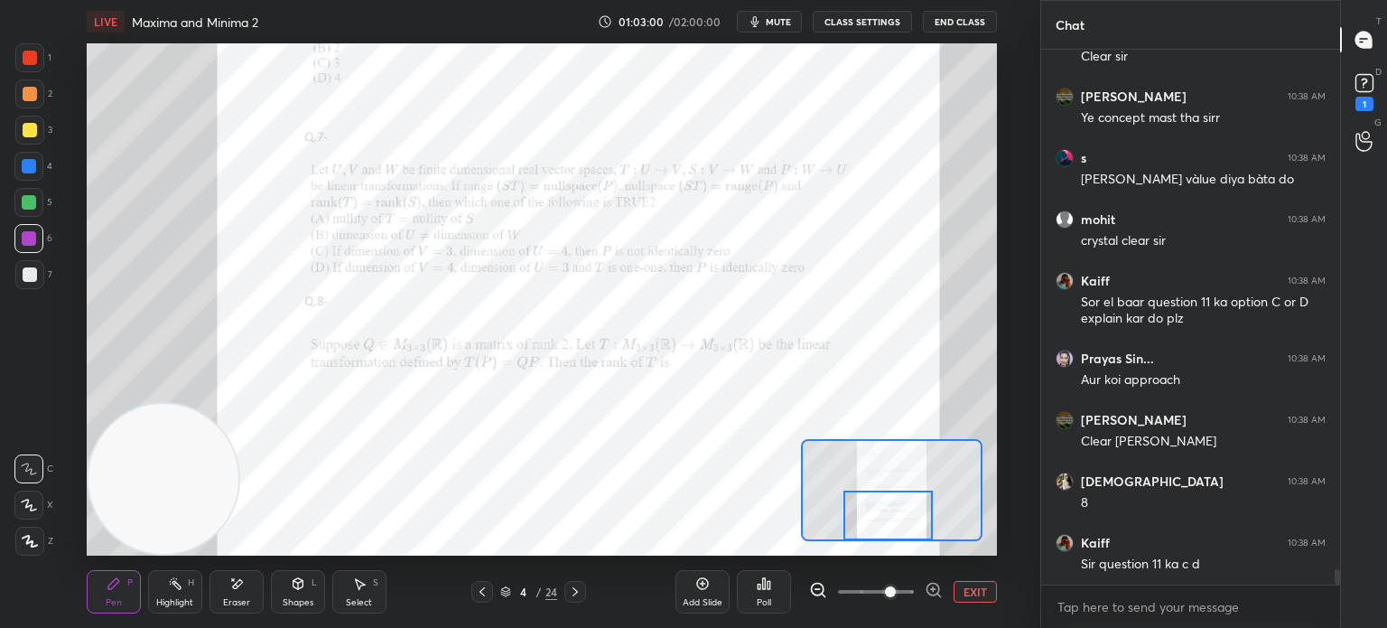
drag, startPoint x: 888, startPoint y: 508, endPoint x: 885, endPoint y: 555, distance: 47.0
click at [885, 555] on div "LIVE Maxima and Minima 2 01:03:00 / 02:00:00 mute CLASS SETTINGS End Class Sett…" at bounding box center [542, 314] width 968 height 628
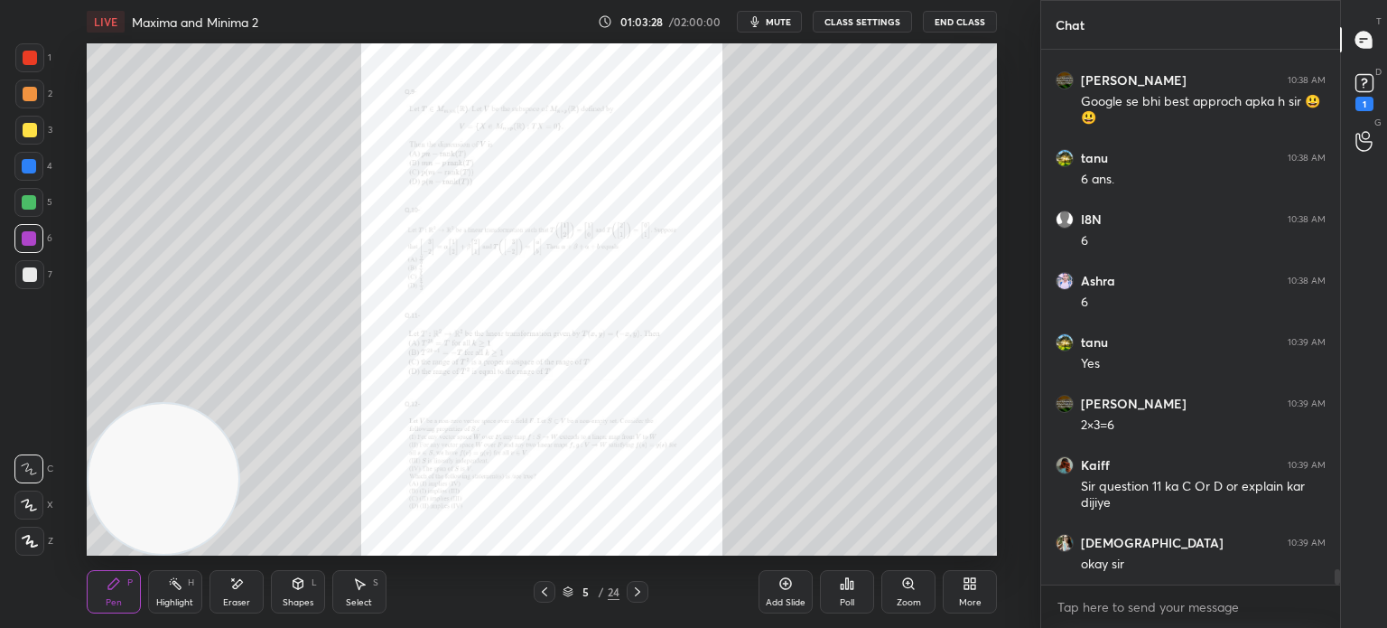
scroll to position [18411, 0]
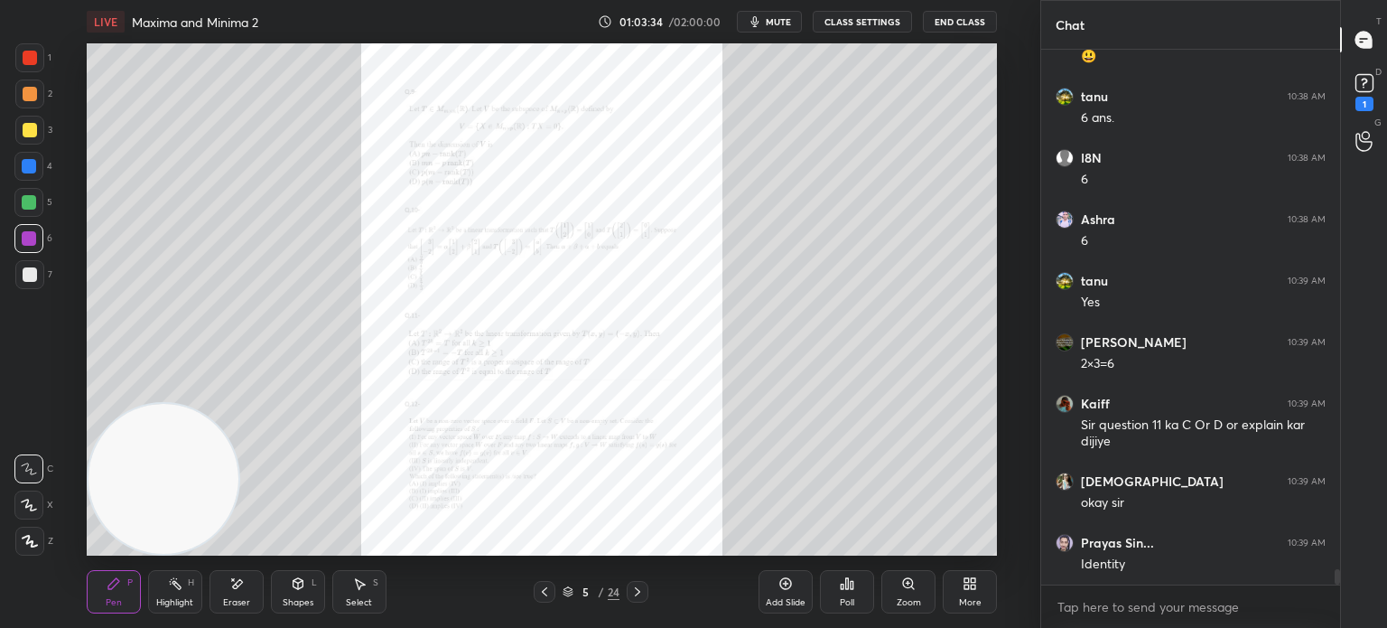
click at [893, 591] on div "Zoom" at bounding box center [908, 591] width 54 height 43
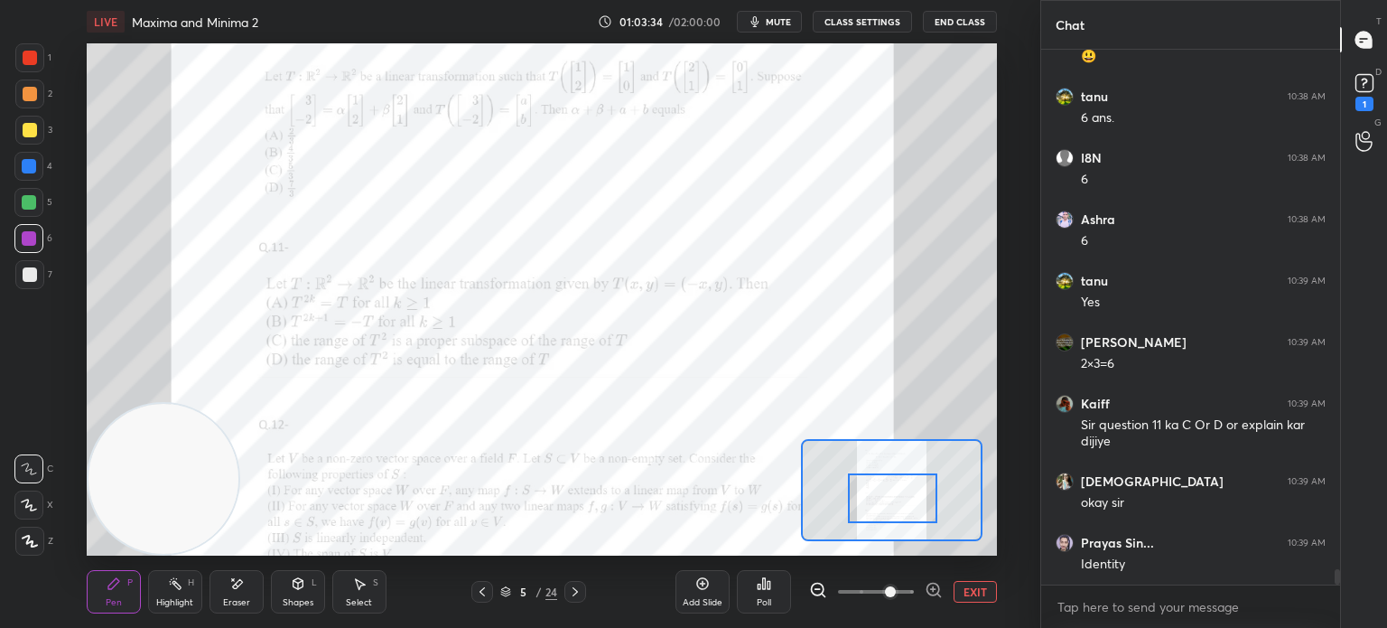
scroll to position [18429, 0]
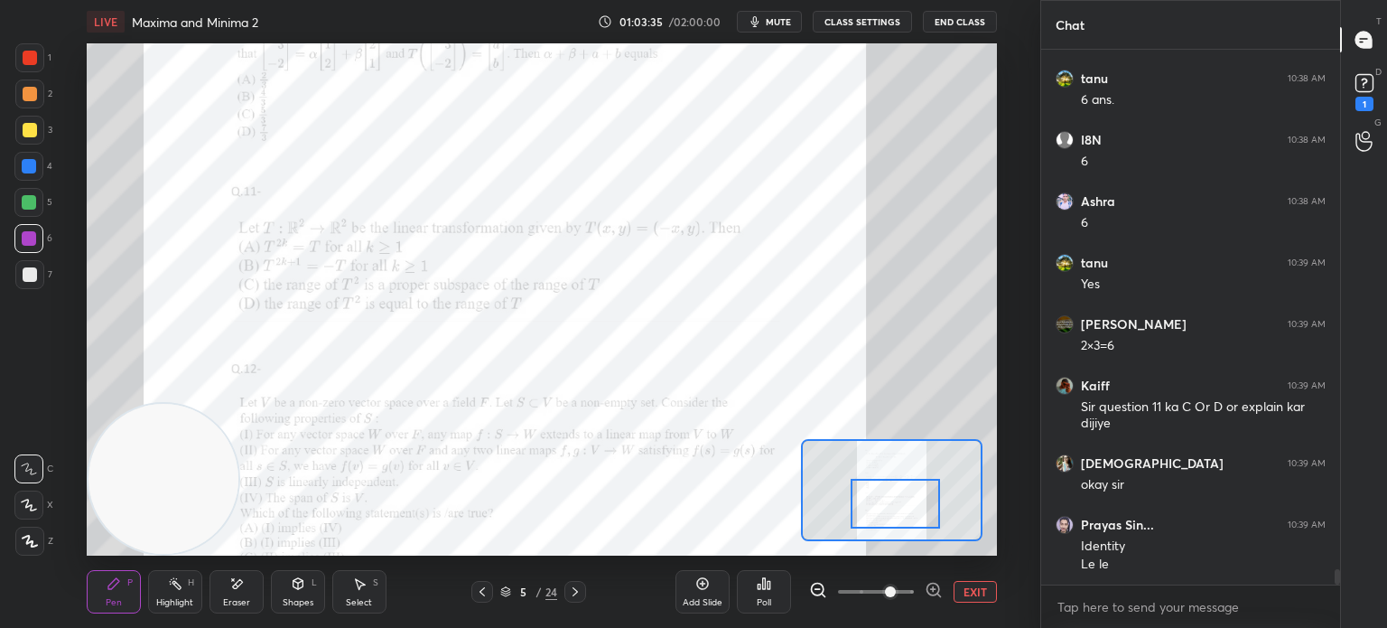
drag, startPoint x: 884, startPoint y: 513, endPoint x: 888, endPoint y: 524, distance: 11.4
click at [888, 526] on div at bounding box center [895, 504] width 89 height 50
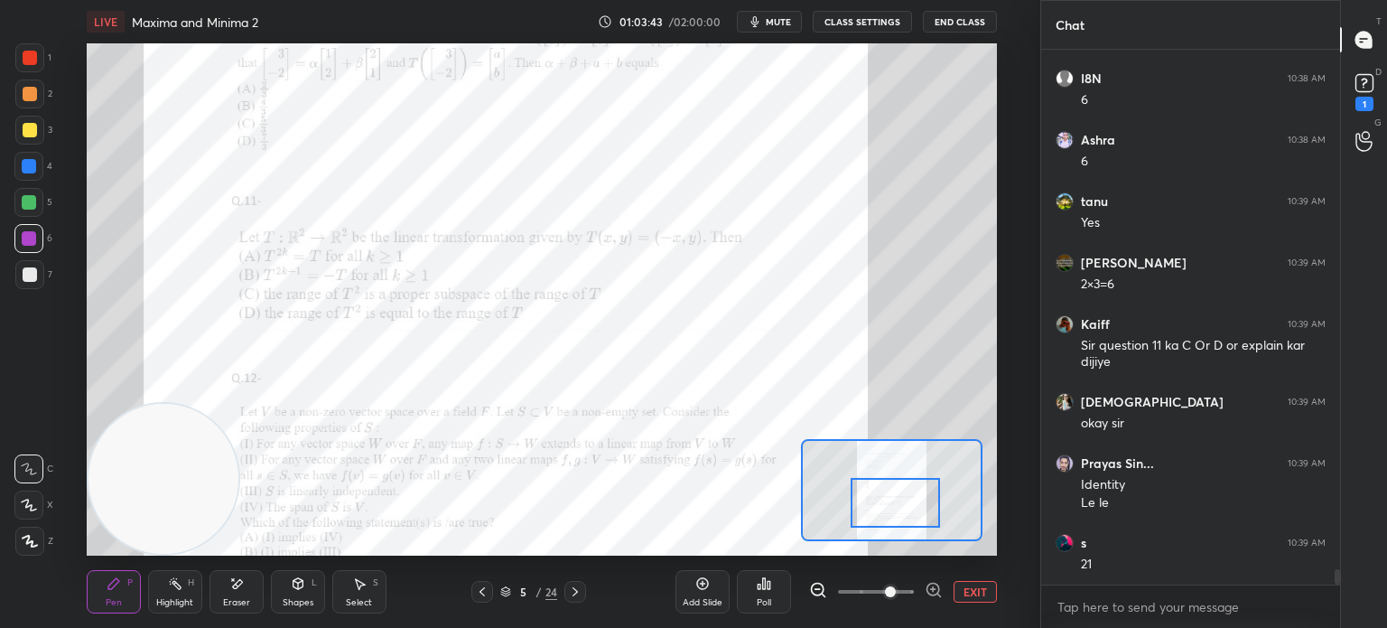
scroll to position [18552, 0]
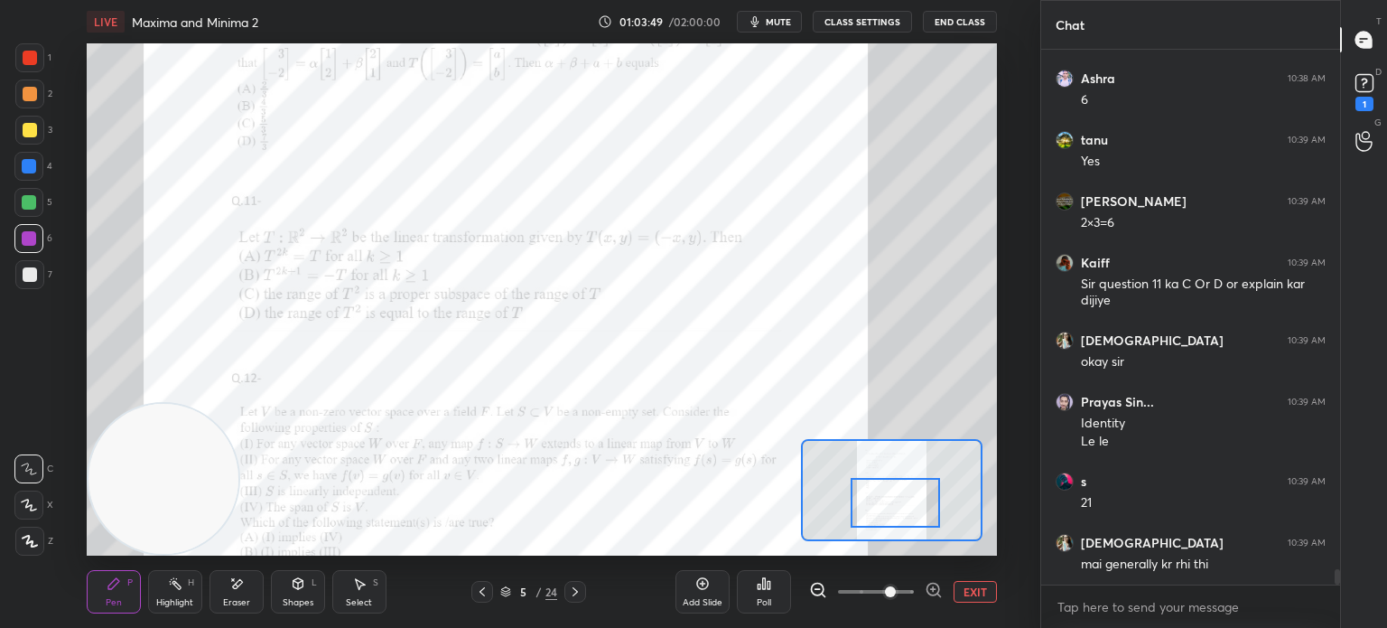
click at [28, 169] on div at bounding box center [29, 166] width 14 height 14
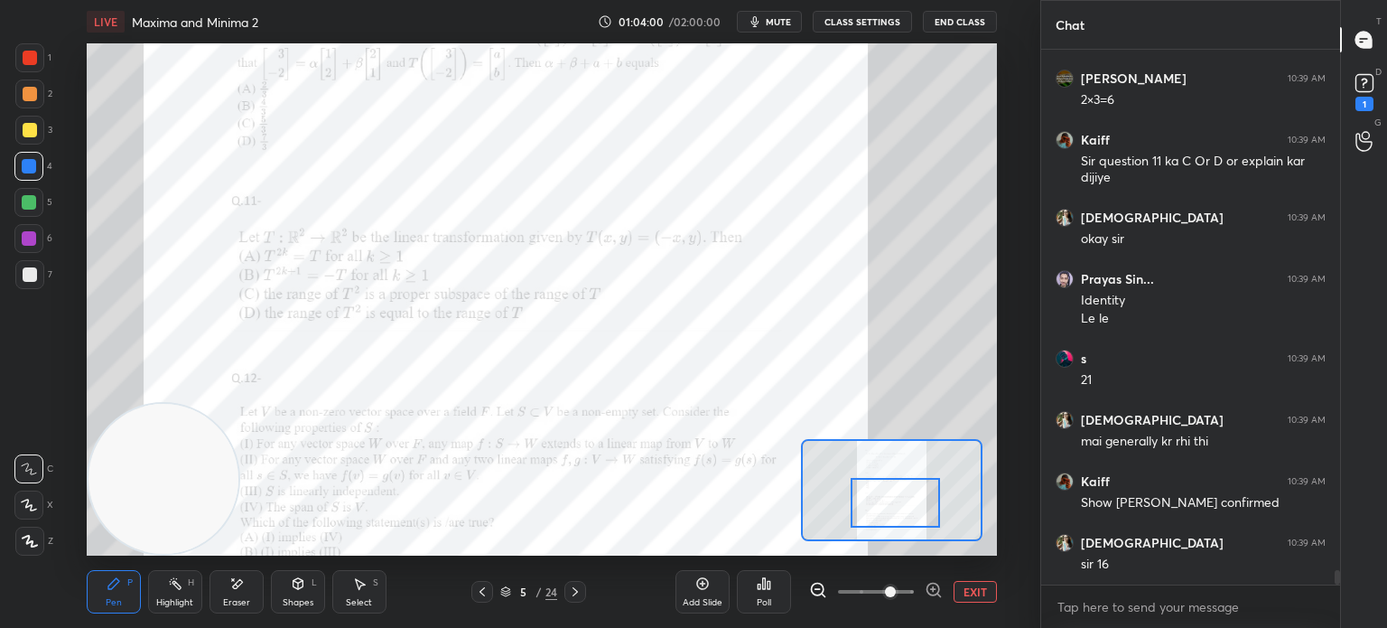
scroll to position [18736, 0]
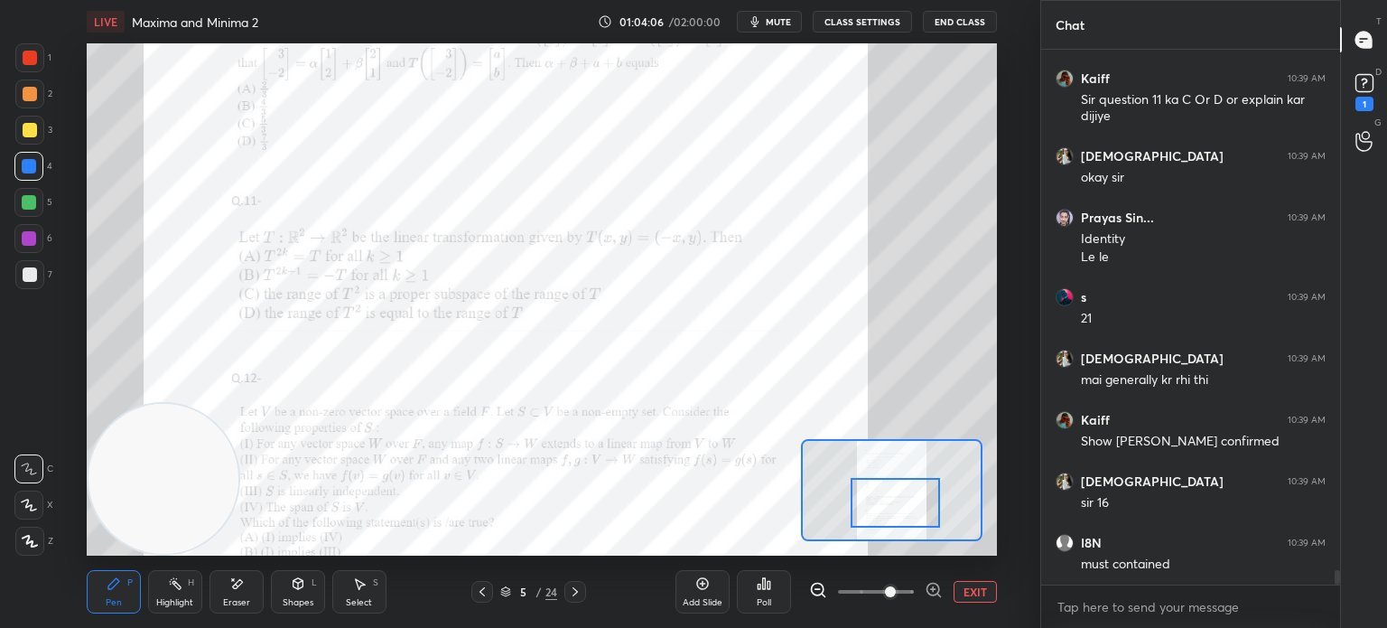
click at [260, 590] on div "Eraser" at bounding box center [237, 591] width 54 height 43
click at [120, 575] on div "Pen P" at bounding box center [114, 591] width 54 height 43
click at [31, 244] on div at bounding box center [29, 238] width 14 height 14
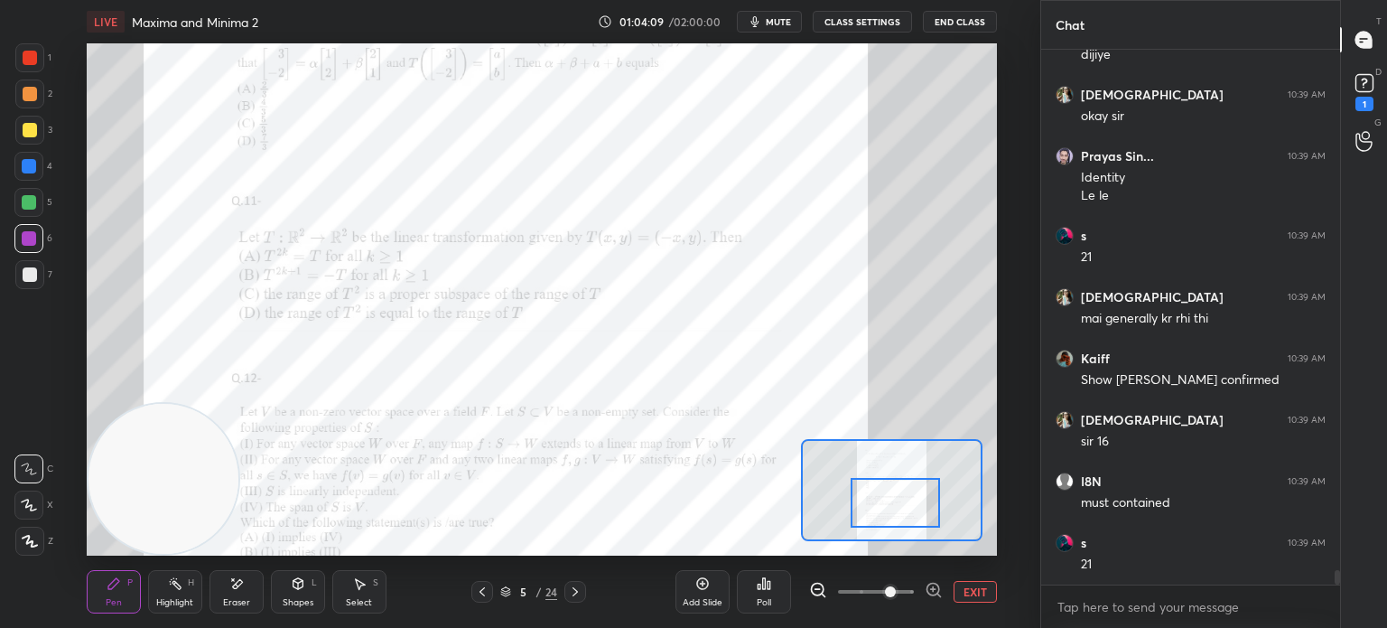
click at [703, 595] on div "Add Slide" at bounding box center [703, 591] width 54 height 43
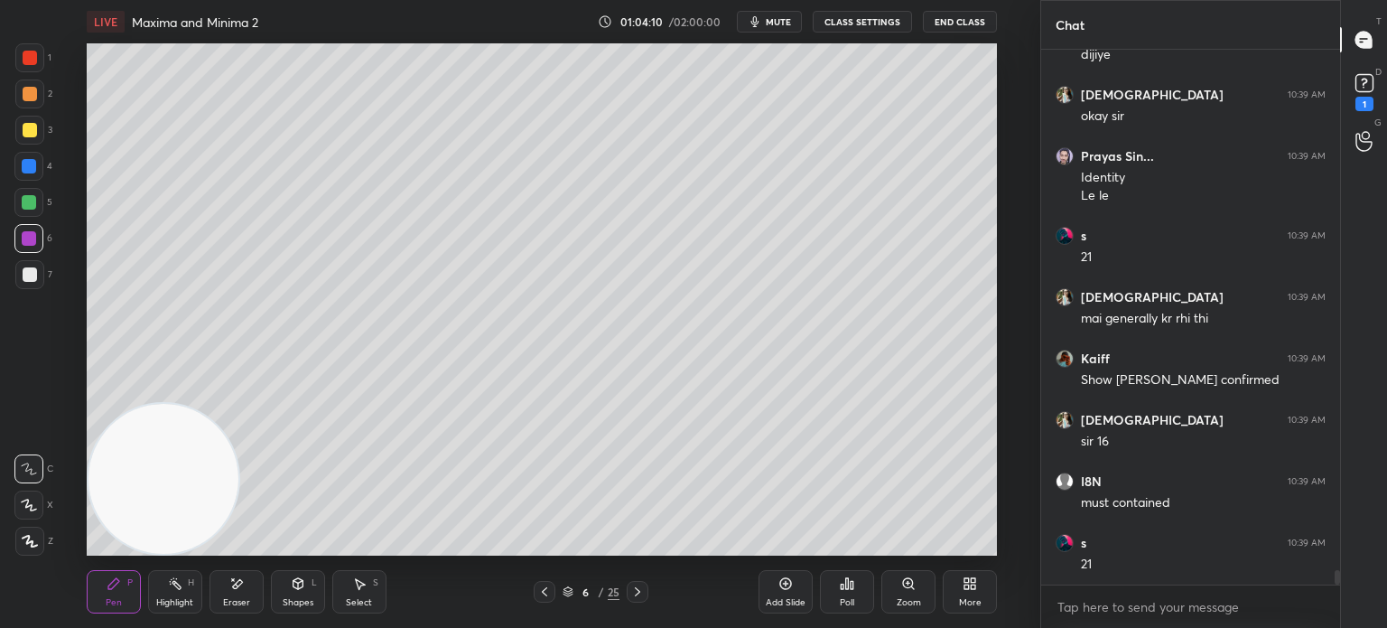
click at [31, 274] on div at bounding box center [30, 274] width 14 height 14
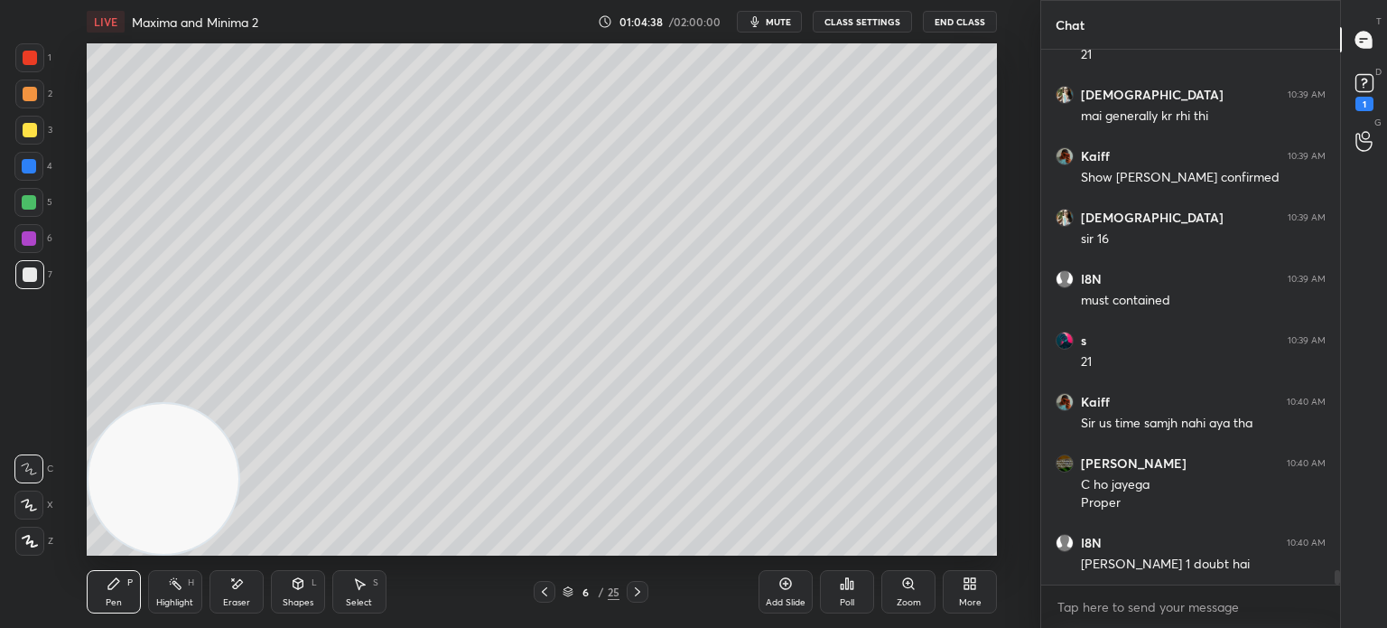
scroll to position [19061, 0]
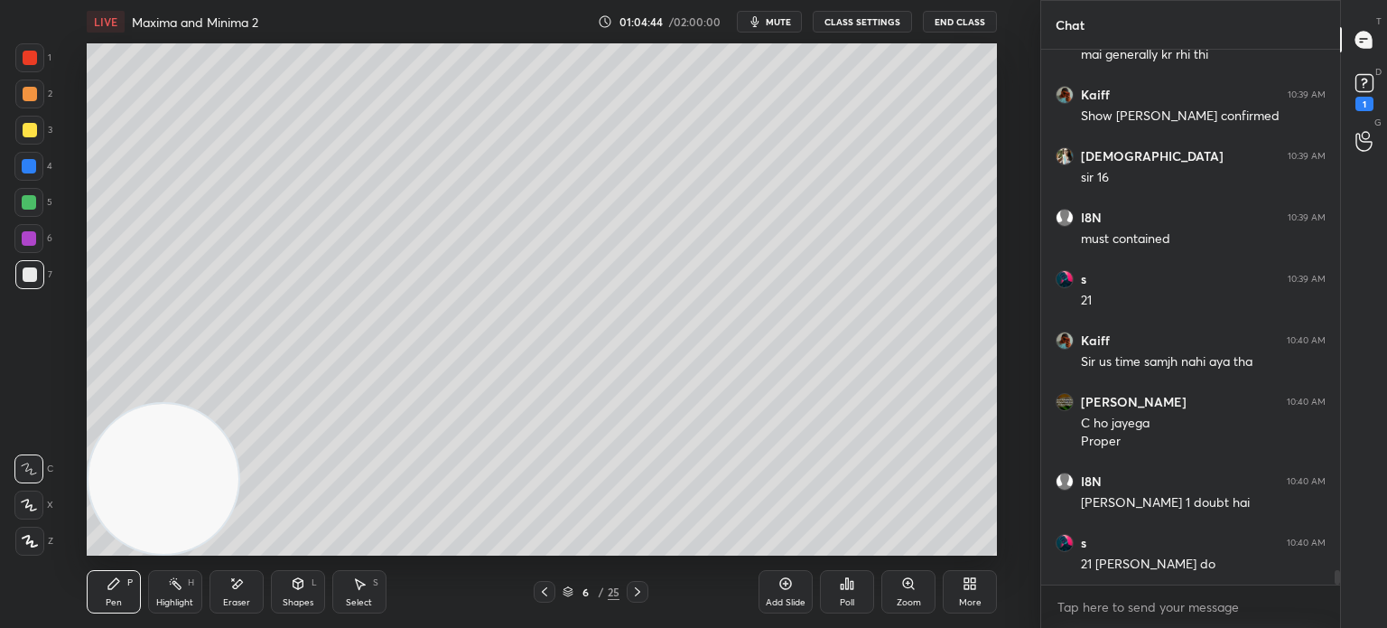
click at [238, 404] on video at bounding box center [164, 479] width 150 height 150
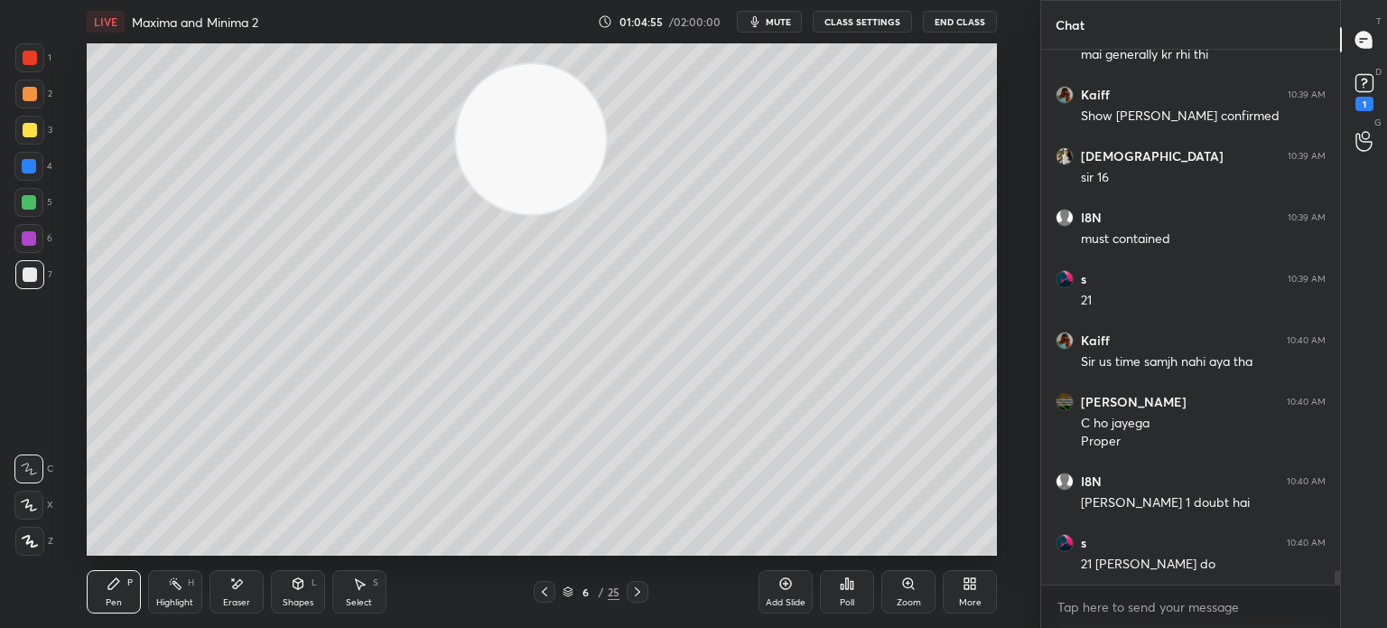
scroll to position [19123, 0]
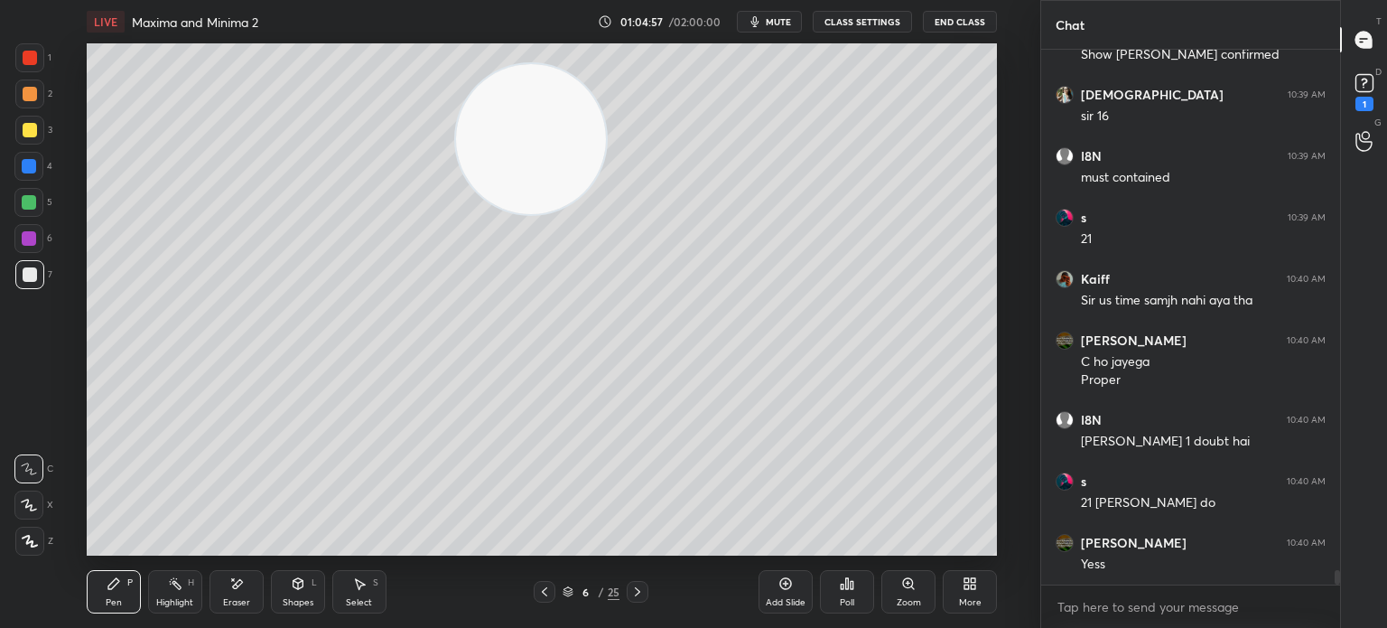
click at [549, 592] on icon at bounding box center [544, 591] width 14 height 14
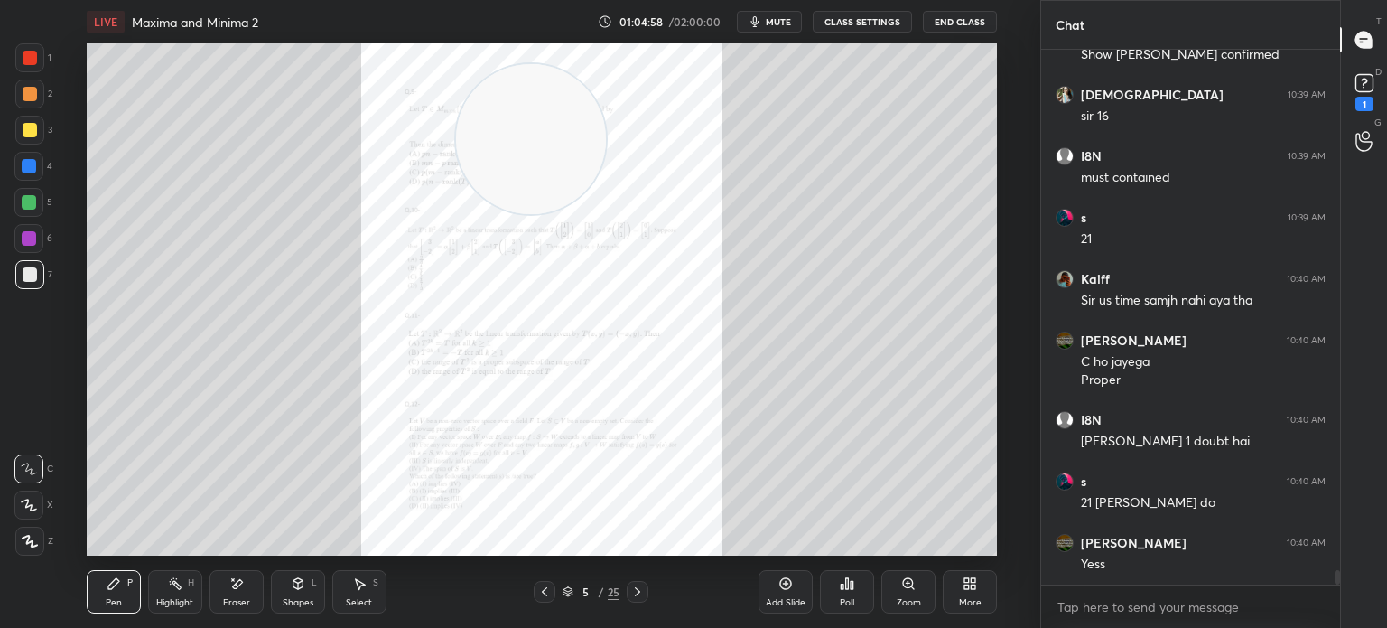
click at [886, 579] on div "Zoom" at bounding box center [908, 591] width 54 height 43
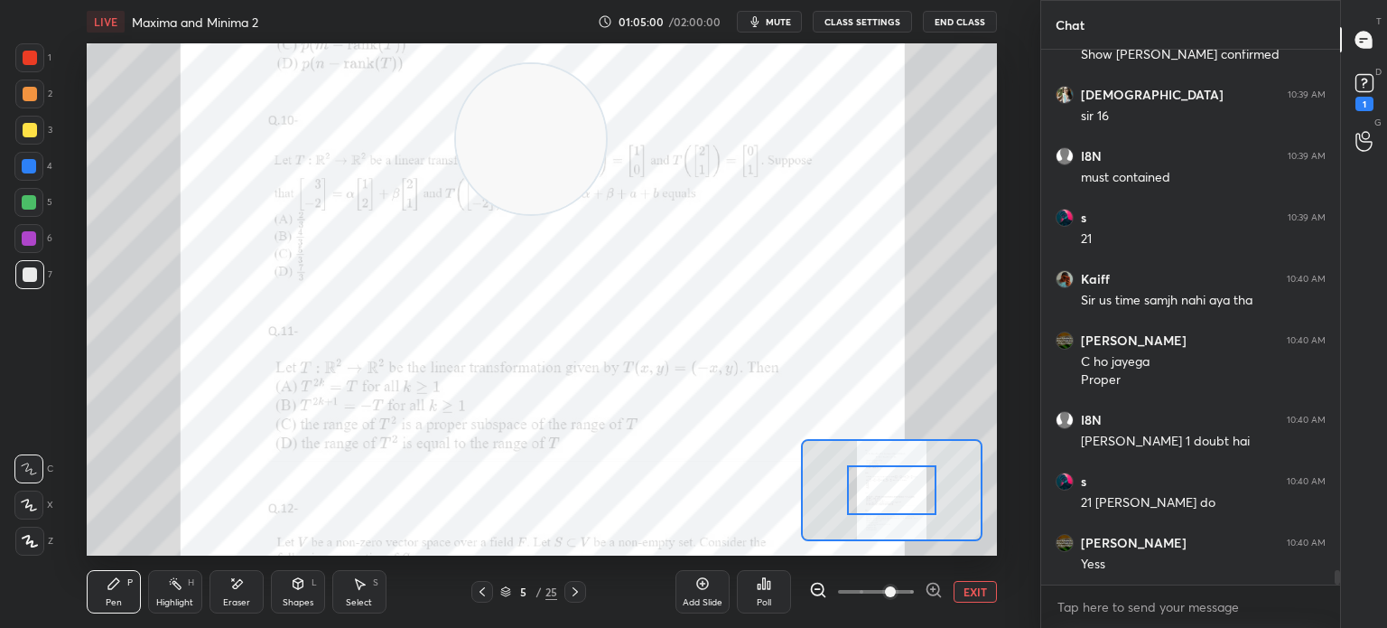
scroll to position [19184, 0]
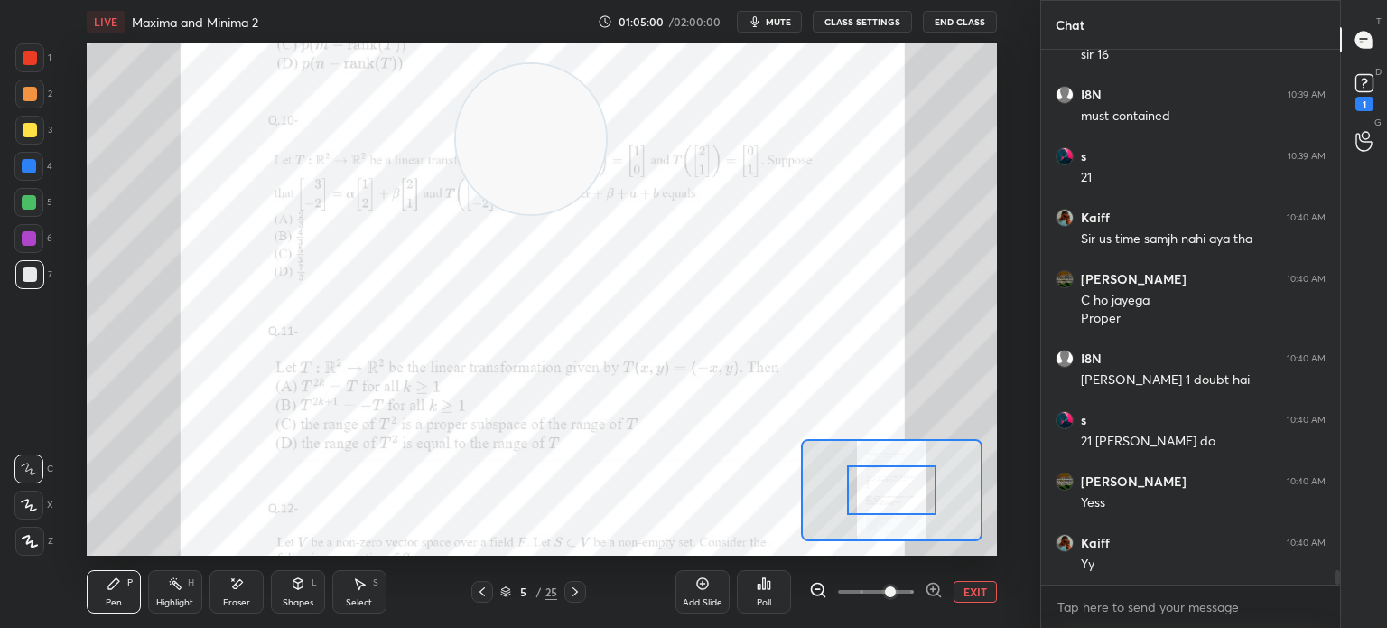
click at [33, 201] on div at bounding box center [29, 202] width 14 height 14
click at [568, 597] on icon at bounding box center [575, 591] width 14 height 14
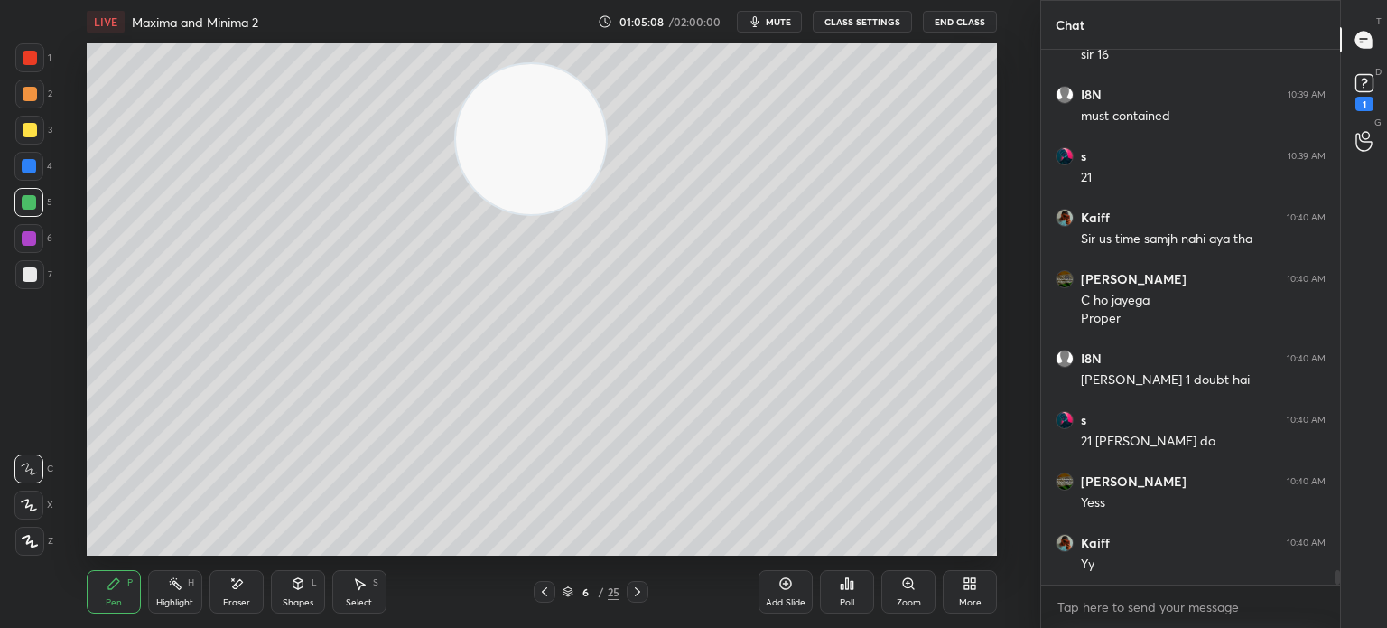
click at [23, 241] on div at bounding box center [29, 238] width 14 height 14
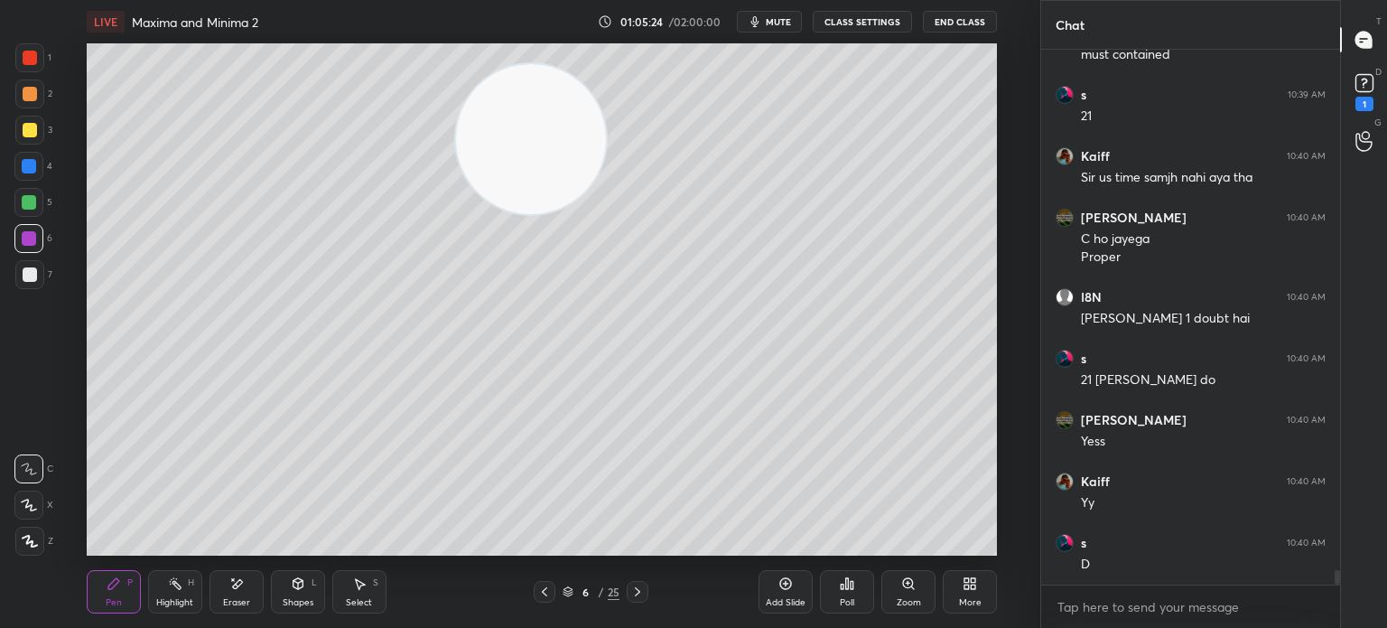
click at [29, 211] on div at bounding box center [28, 202] width 29 height 29
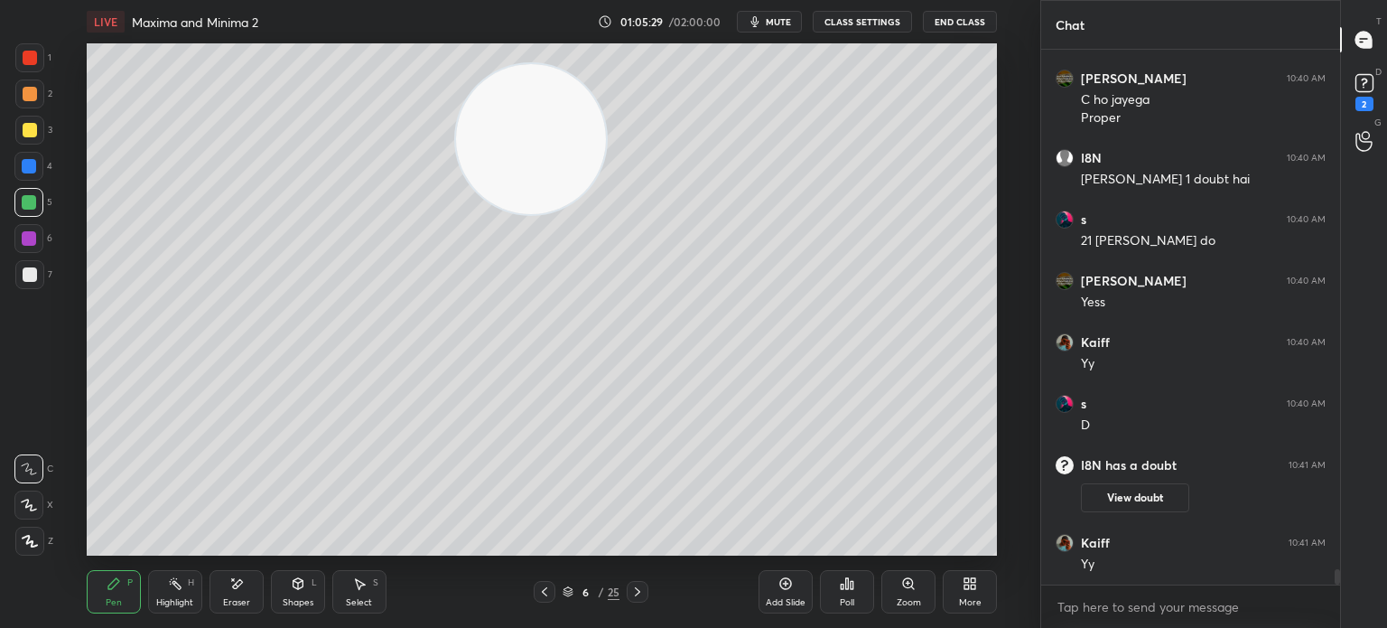
scroll to position [18196, 0]
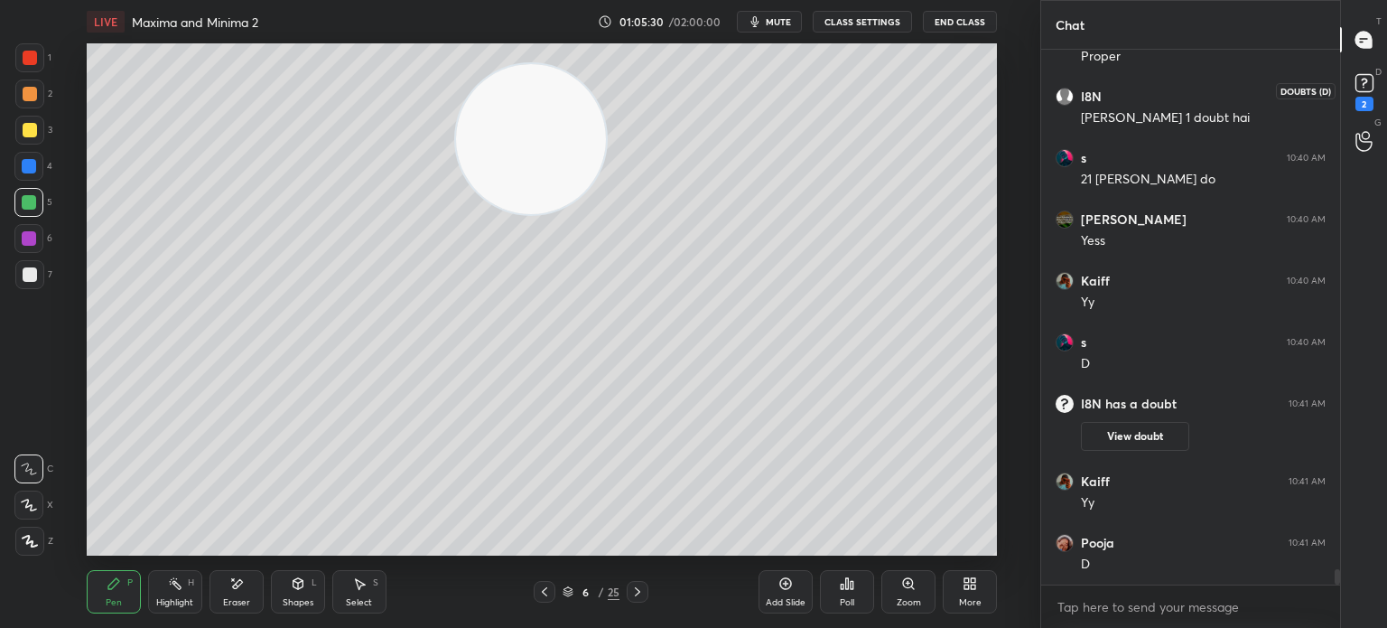
click at [1365, 81] on icon at bounding box center [1364, 83] width 27 height 27
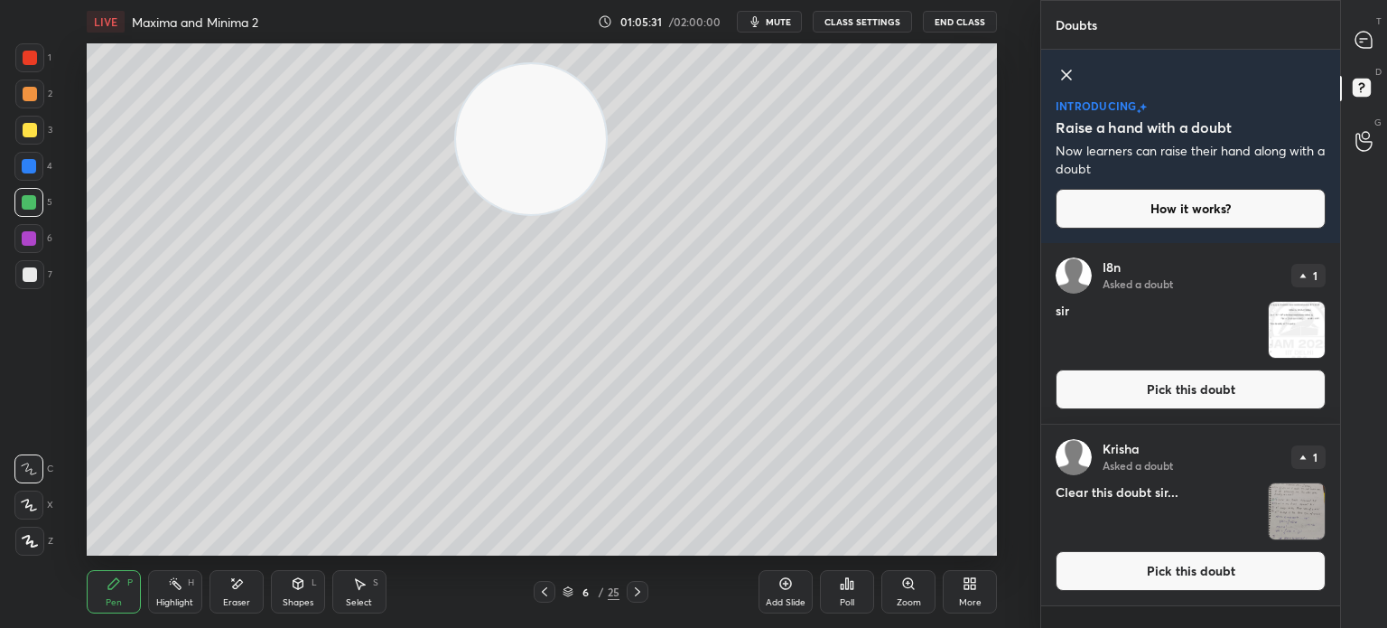
click at [1221, 400] on button "Pick this doubt" at bounding box center [1191, 389] width 270 height 40
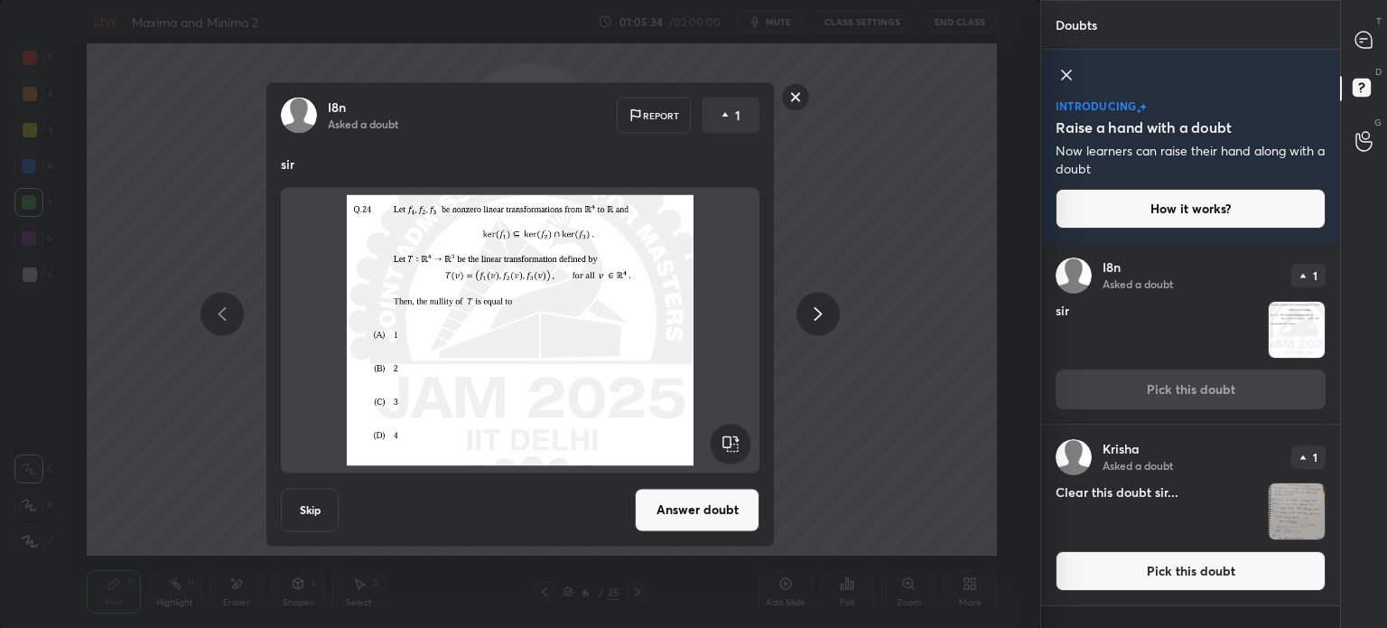
drag, startPoint x: 795, startPoint y: 95, endPoint x: 766, endPoint y: 103, distance: 30.0
click at [792, 99] on rect at bounding box center [796, 97] width 28 height 28
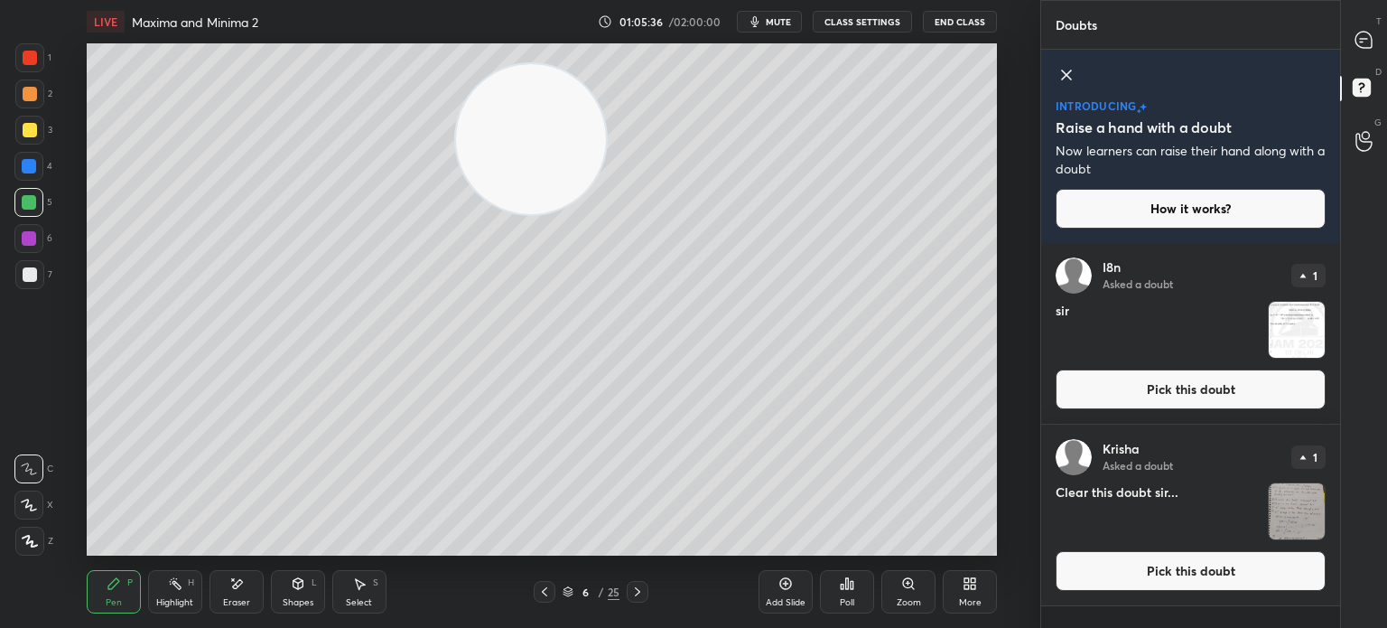
click at [1168, 562] on button "Pick this doubt" at bounding box center [1191, 571] width 270 height 40
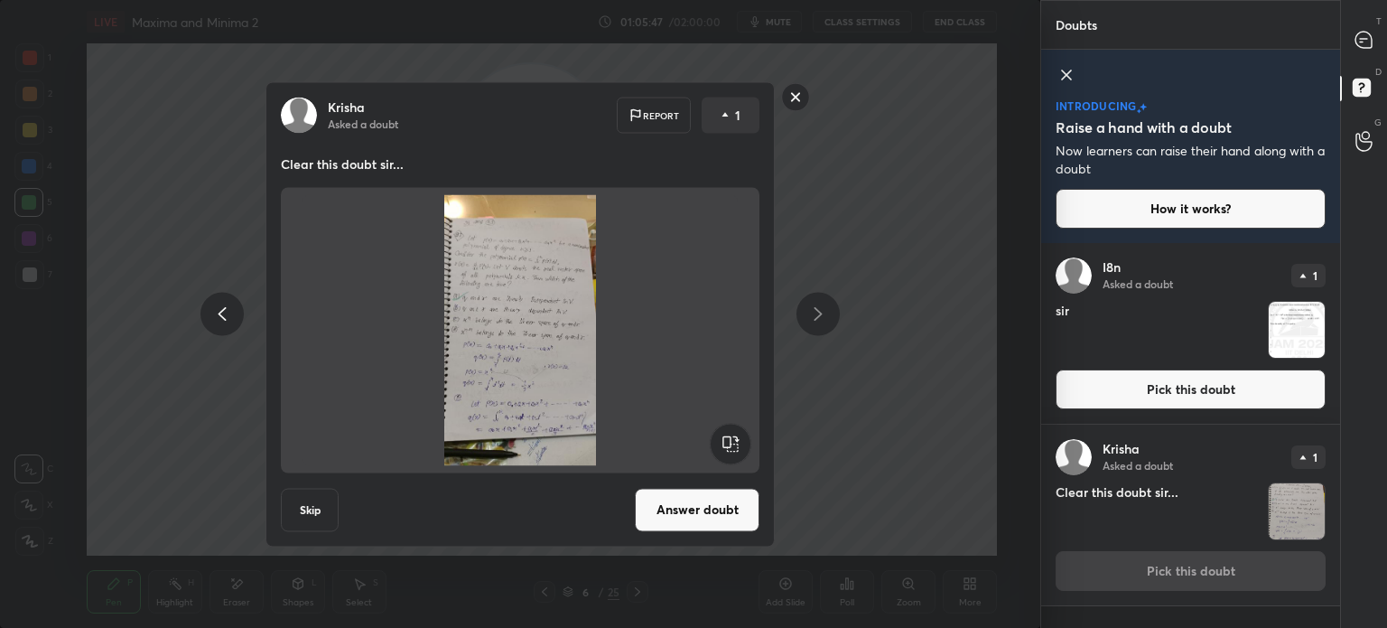
click at [750, 516] on button "Answer doubt" at bounding box center [697, 509] width 125 height 43
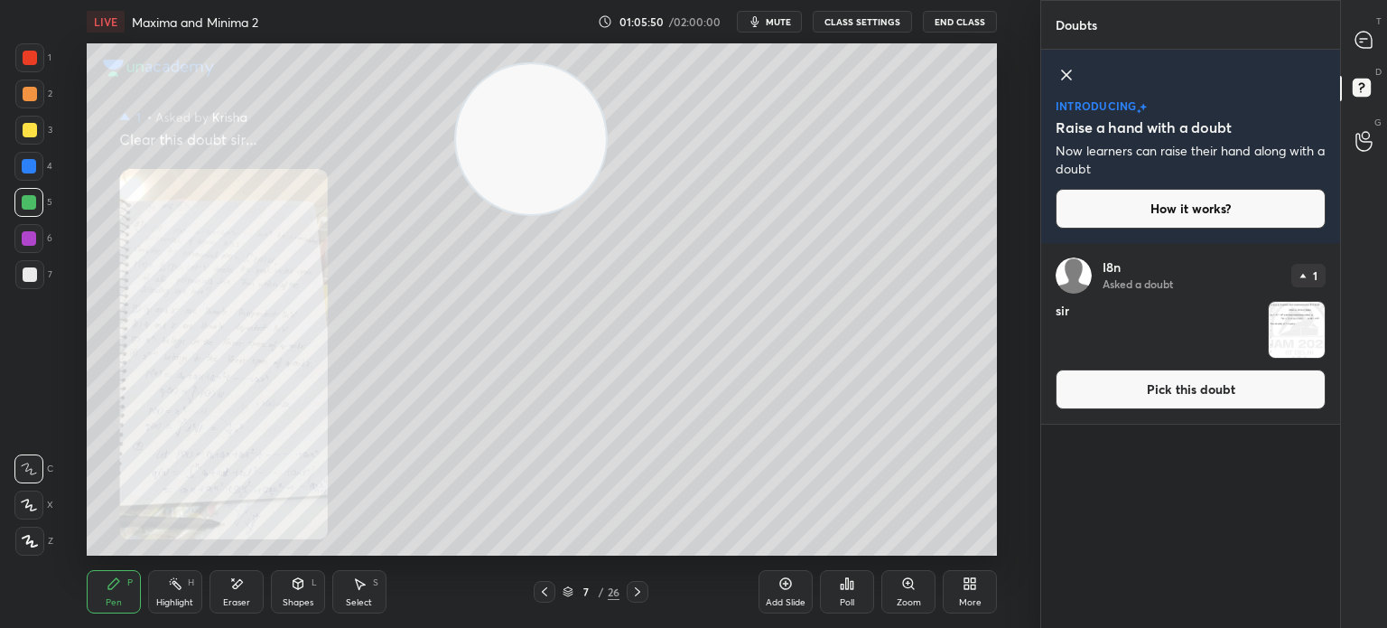
click at [897, 600] on div "Zoom" at bounding box center [909, 602] width 24 height 9
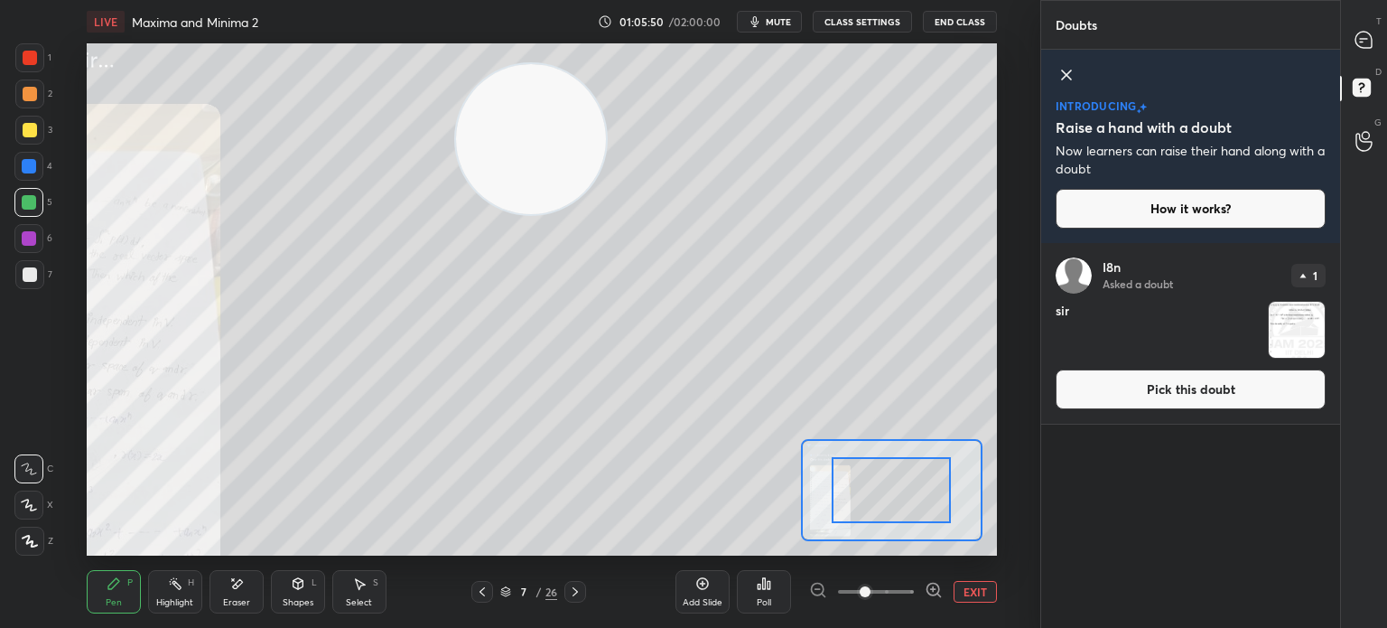
click at [899, 600] on span at bounding box center [876, 591] width 76 height 27
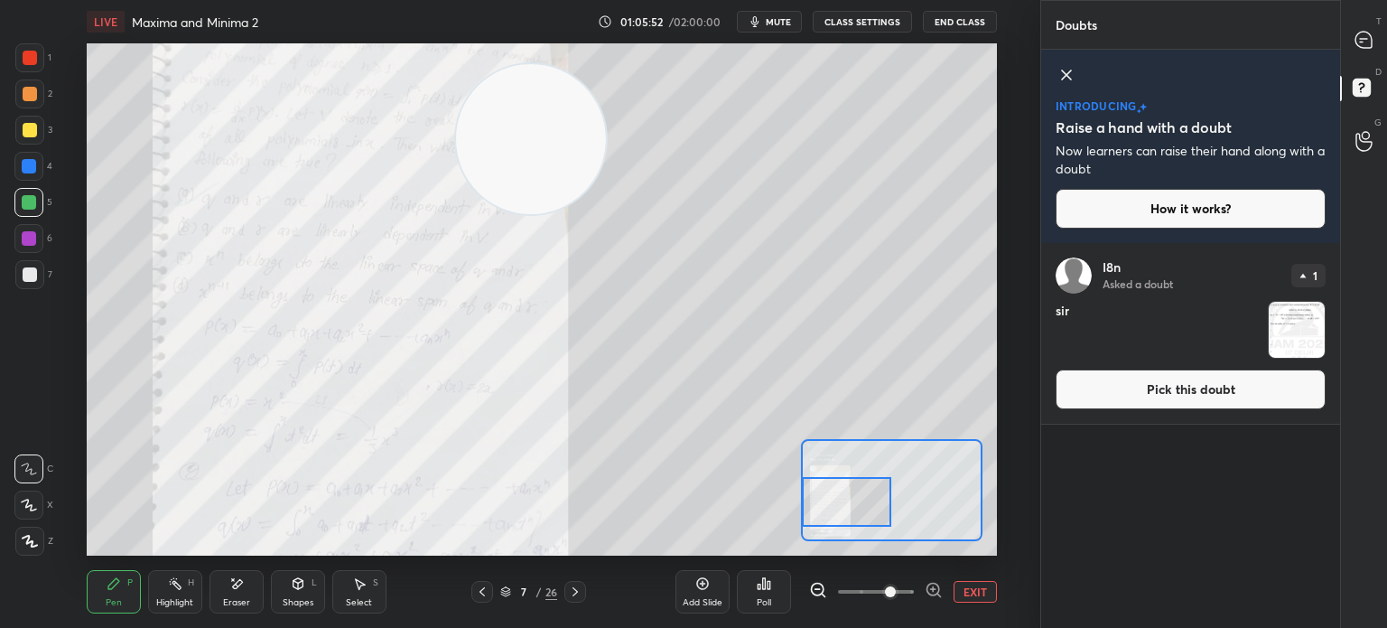
drag, startPoint x: 905, startPoint y: 490, endPoint x: 847, endPoint y: 505, distance: 59.6
click at [856, 507] on div at bounding box center [846, 502] width 89 height 50
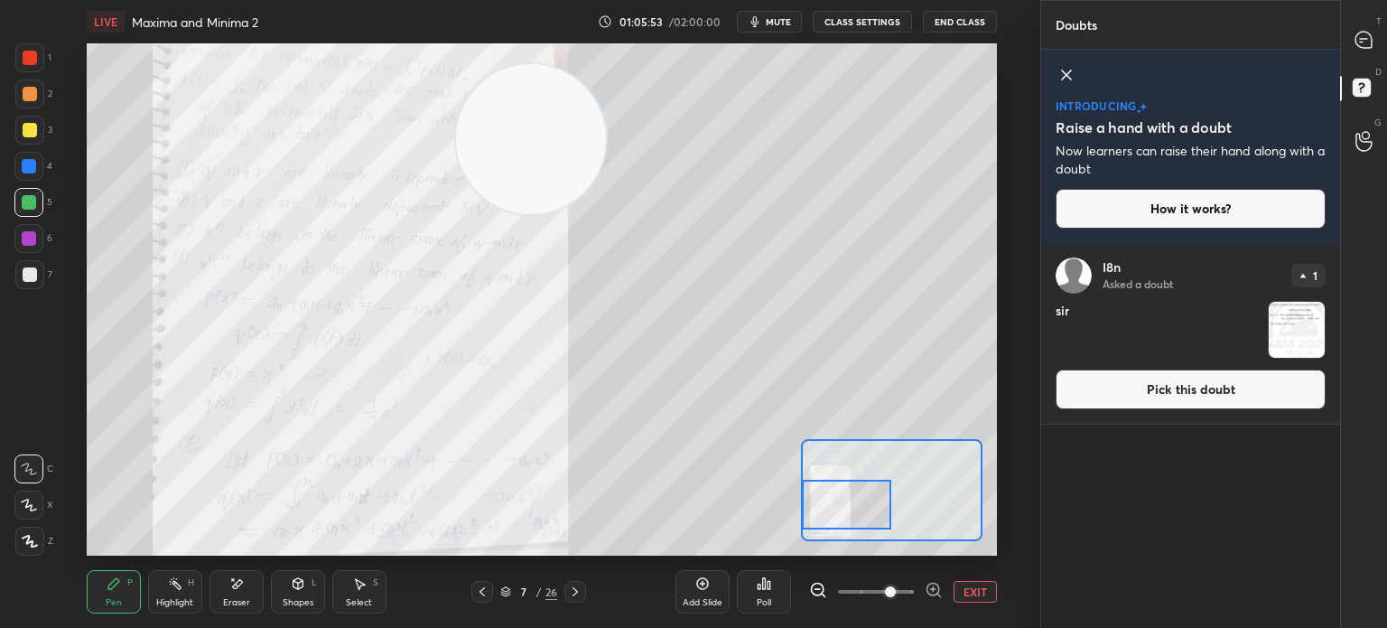
click at [858, 576] on div "Add Slide Poll EXIT" at bounding box center [837, 591] width 322 height 101
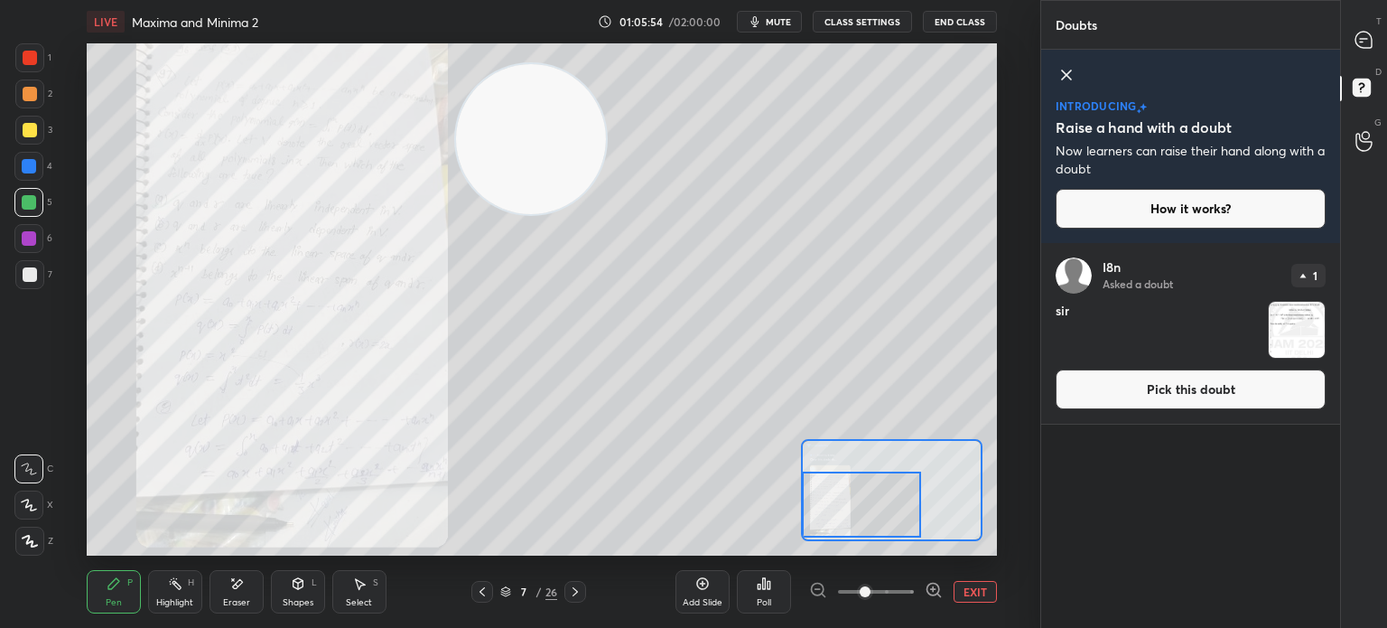
click at [861, 602] on span at bounding box center [876, 591] width 76 height 27
drag, startPoint x: 1364, startPoint y: 50, endPoint x: 1372, endPoint y: 43, distance: 10.3
click at [1366, 47] on div at bounding box center [1365, 39] width 36 height 33
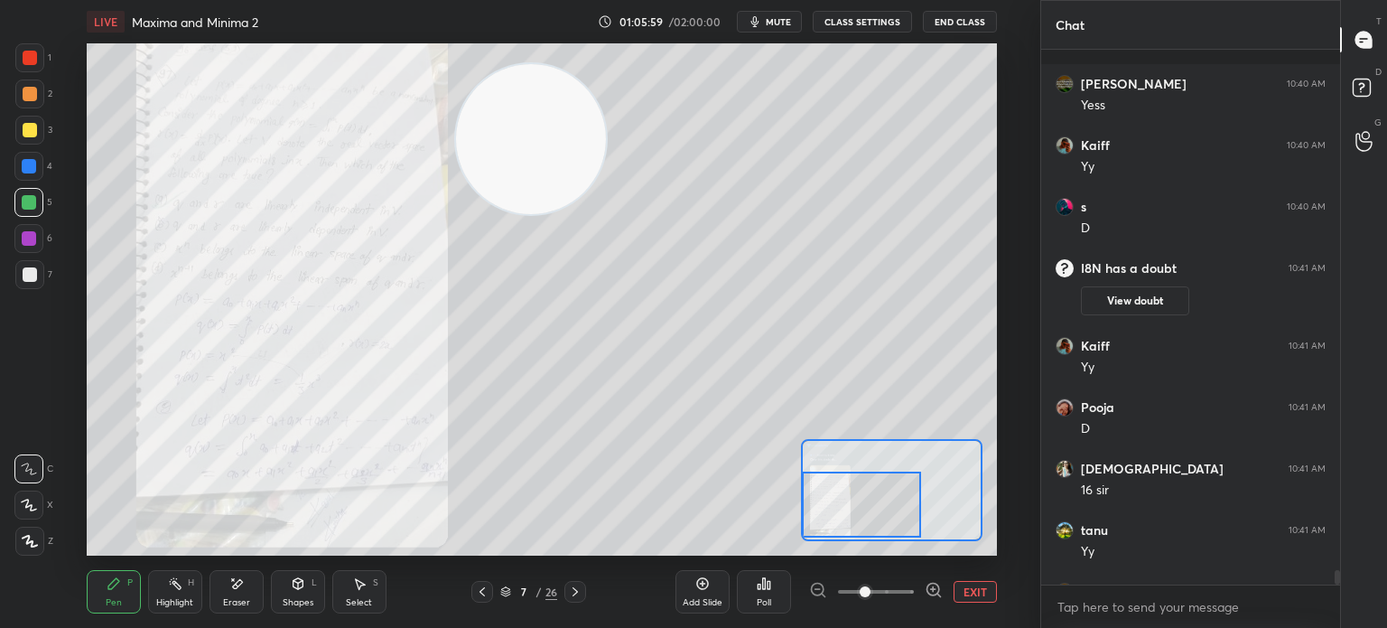
scroll to position [18783, 0]
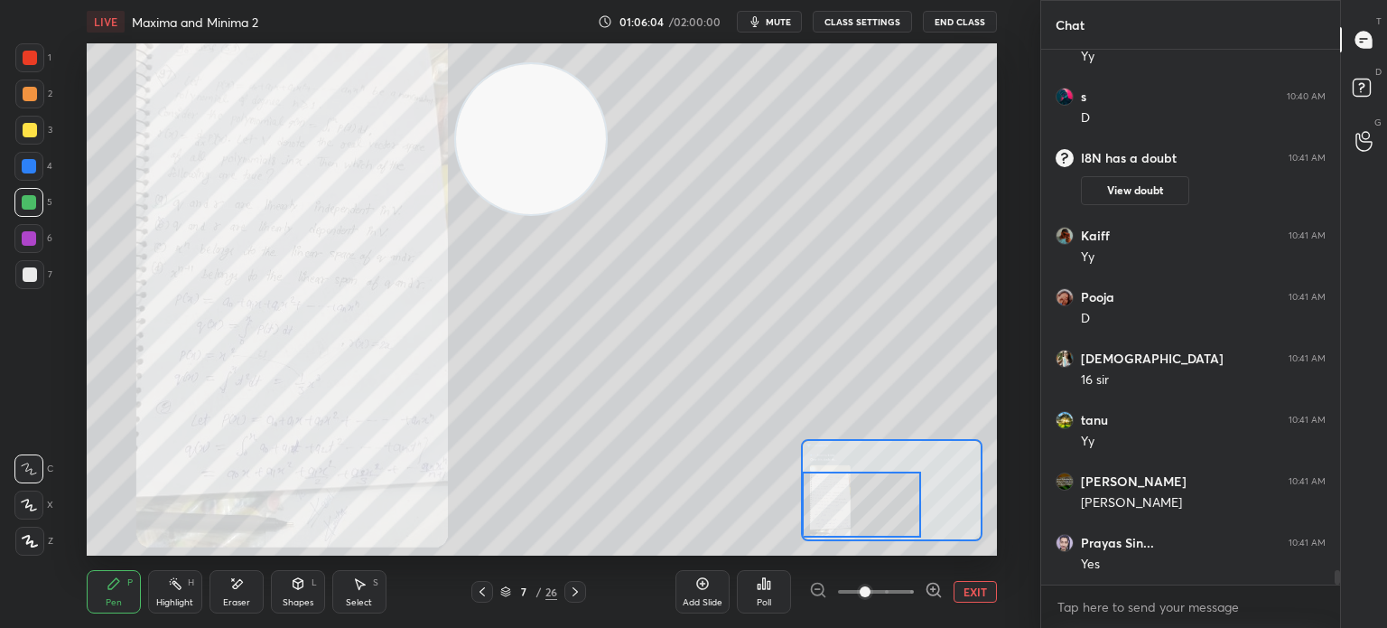
drag, startPoint x: 23, startPoint y: 61, endPoint x: 33, endPoint y: 61, distance: 10.0
click at [29, 61] on div at bounding box center [30, 58] width 14 height 14
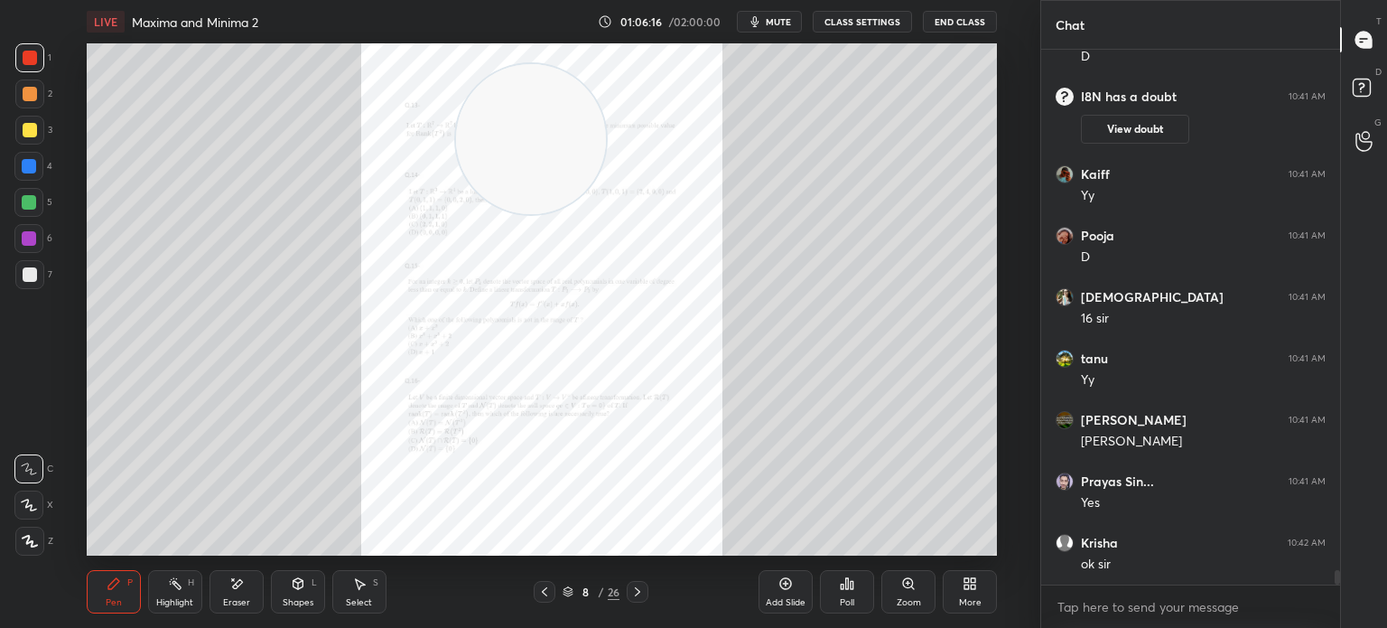
scroll to position [18906, 0]
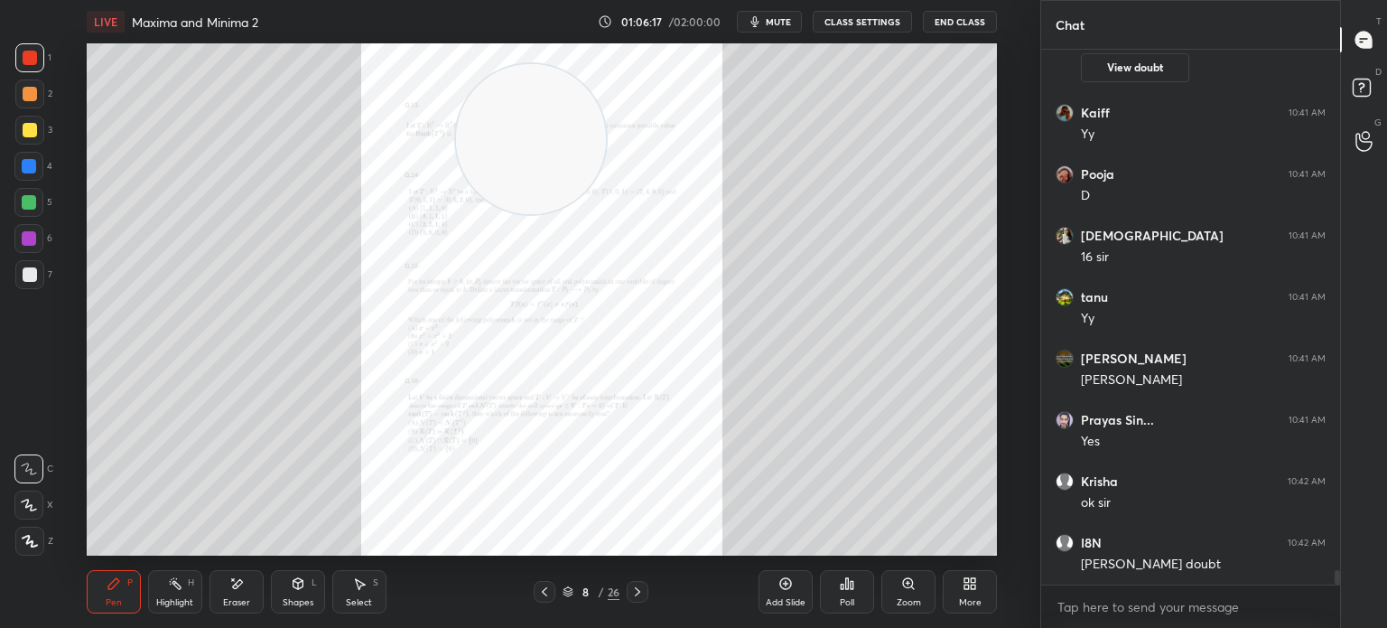
click at [898, 581] on div "Zoom" at bounding box center [908, 591] width 54 height 43
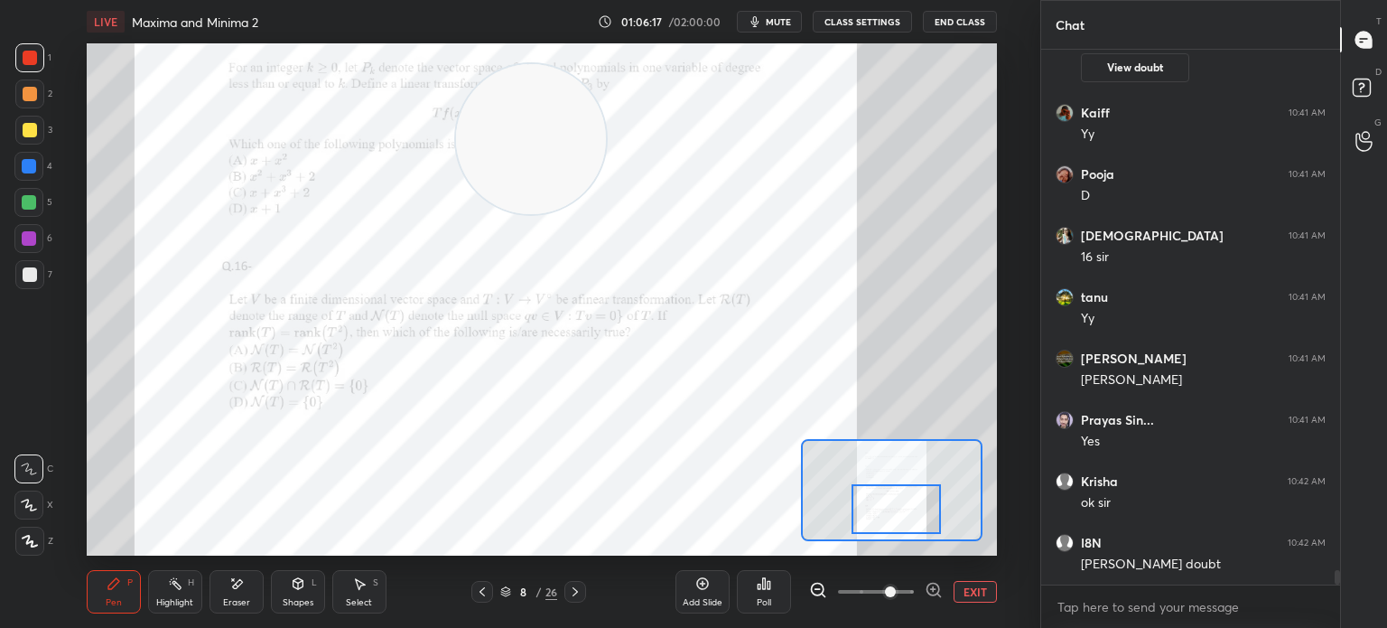
scroll to position [18967, 0]
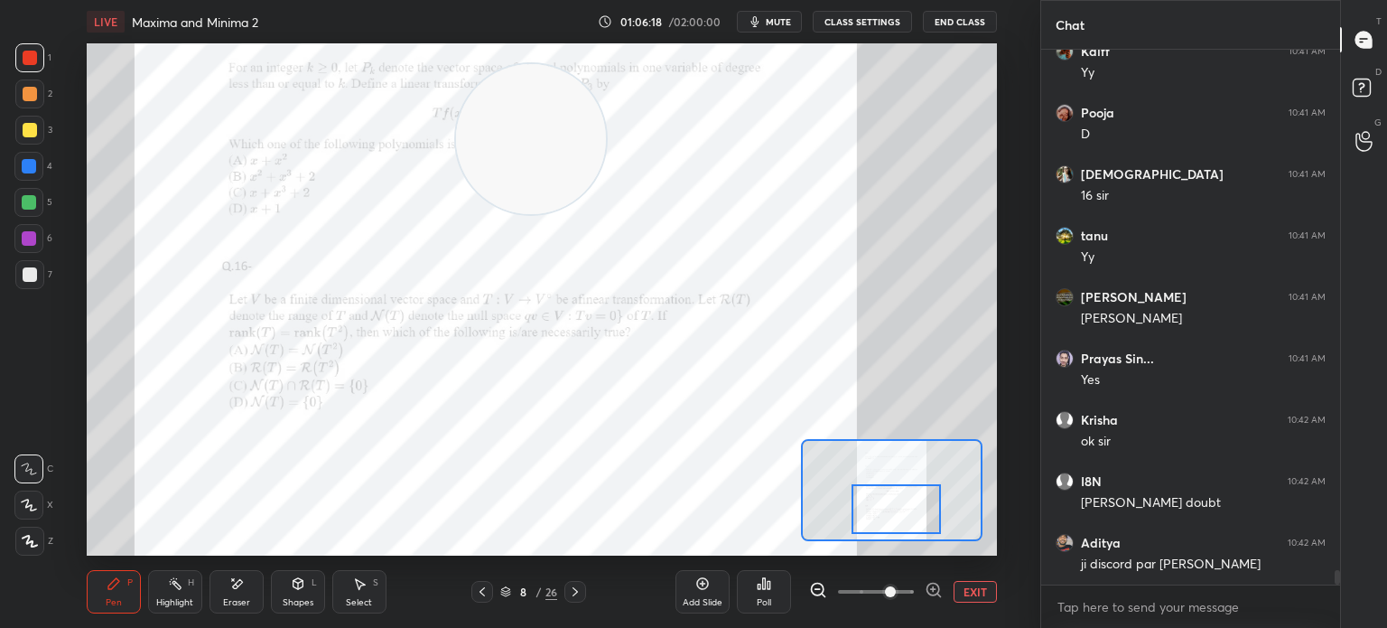
drag, startPoint x: 908, startPoint y: 502, endPoint x: 903, endPoint y: 518, distance: 16.9
click at [910, 519] on div at bounding box center [896, 509] width 89 height 50
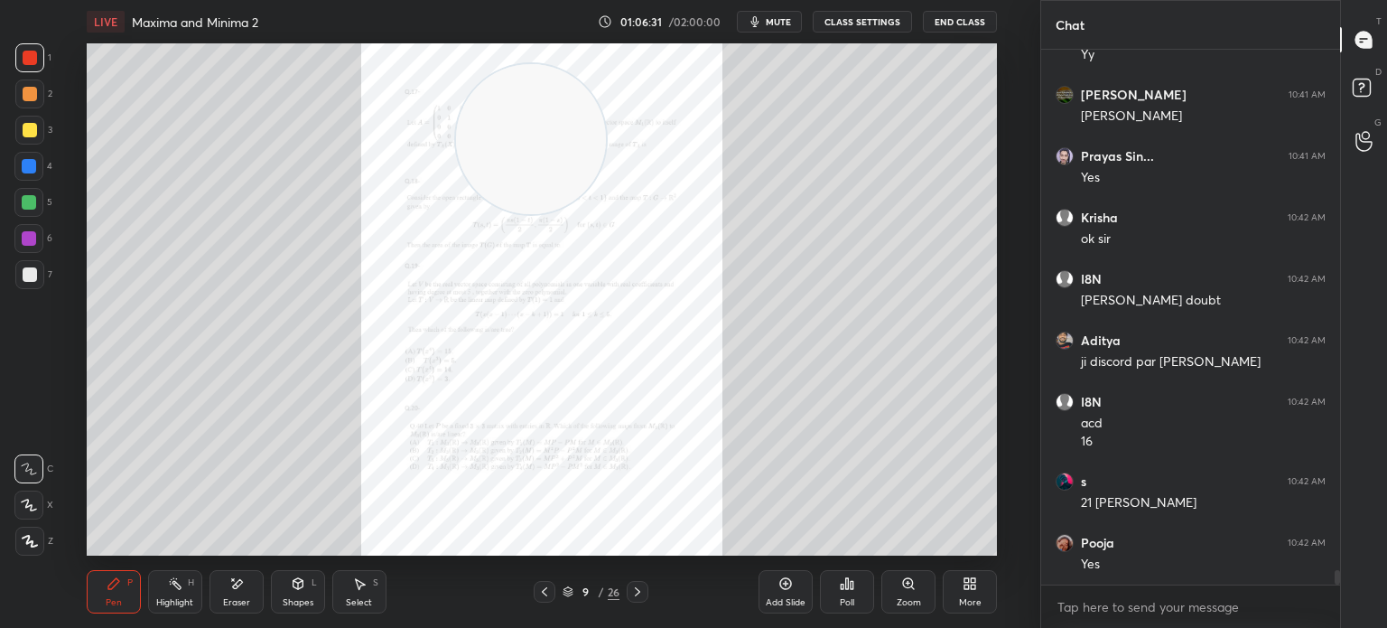
scroll to position [19231, 0]
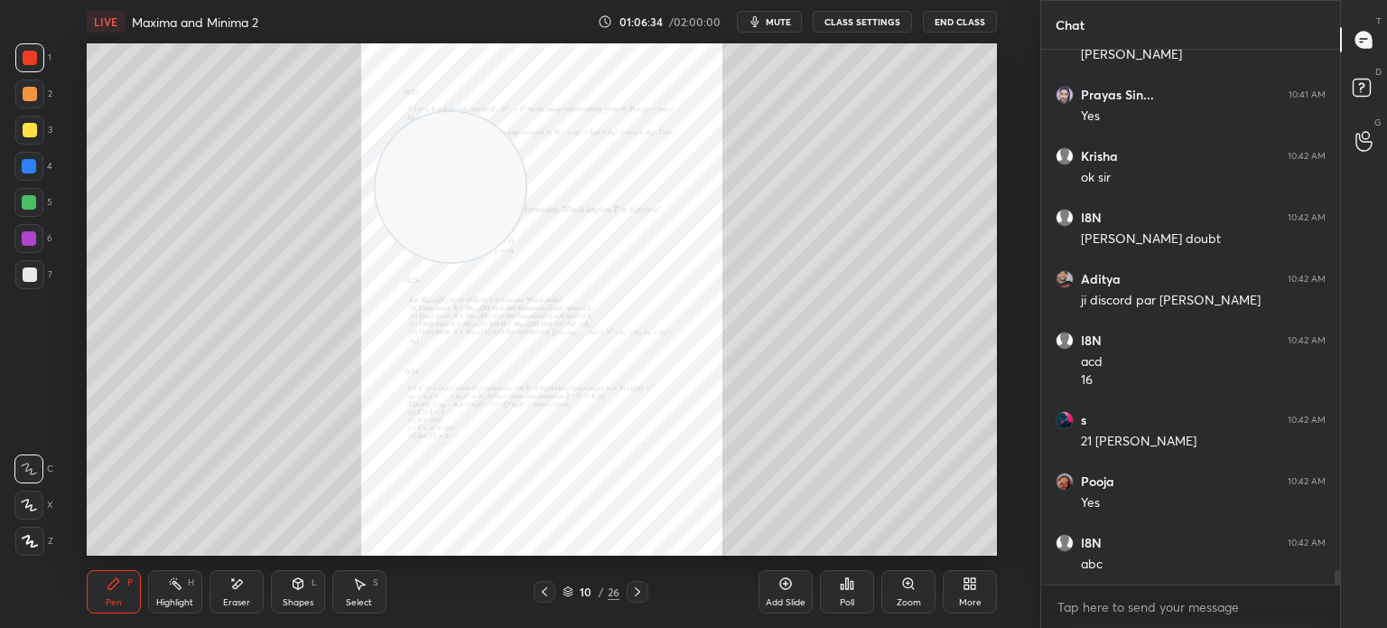
drag, startPoint x: 450, startPoint y: 216, endPoint x: 61, endPoint y: 433, distance: 444.7
click at [43, 452] on div "1 2 3 4 5 6 7 C X Z E E Erase all H H LIVE Maxima and Minima 2 01:06:34 / 02:00…" at bounding box center [513, 314] width 1026 height 628
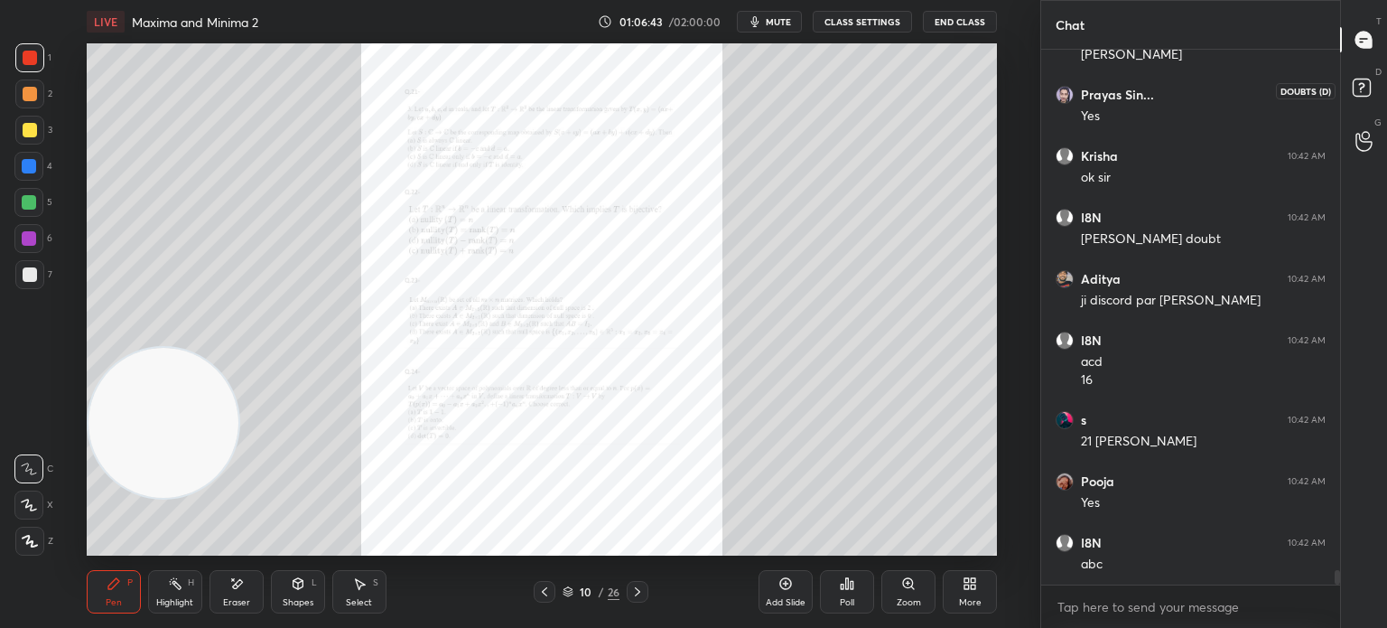
click at [1367, 89] on rect at bounding box center [1361, 87] width 17 height 17
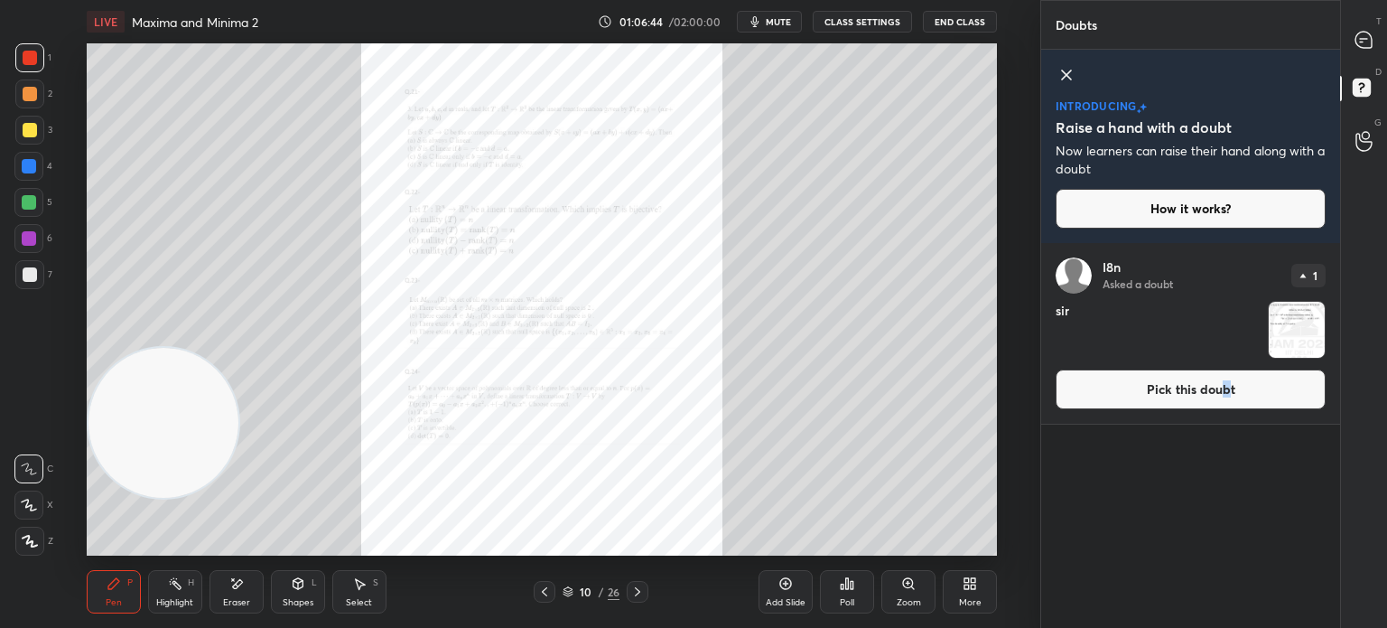
click at [1225, 396] on button "Pick this doubt" at bounding box center [1191, 389] width 270 height 40
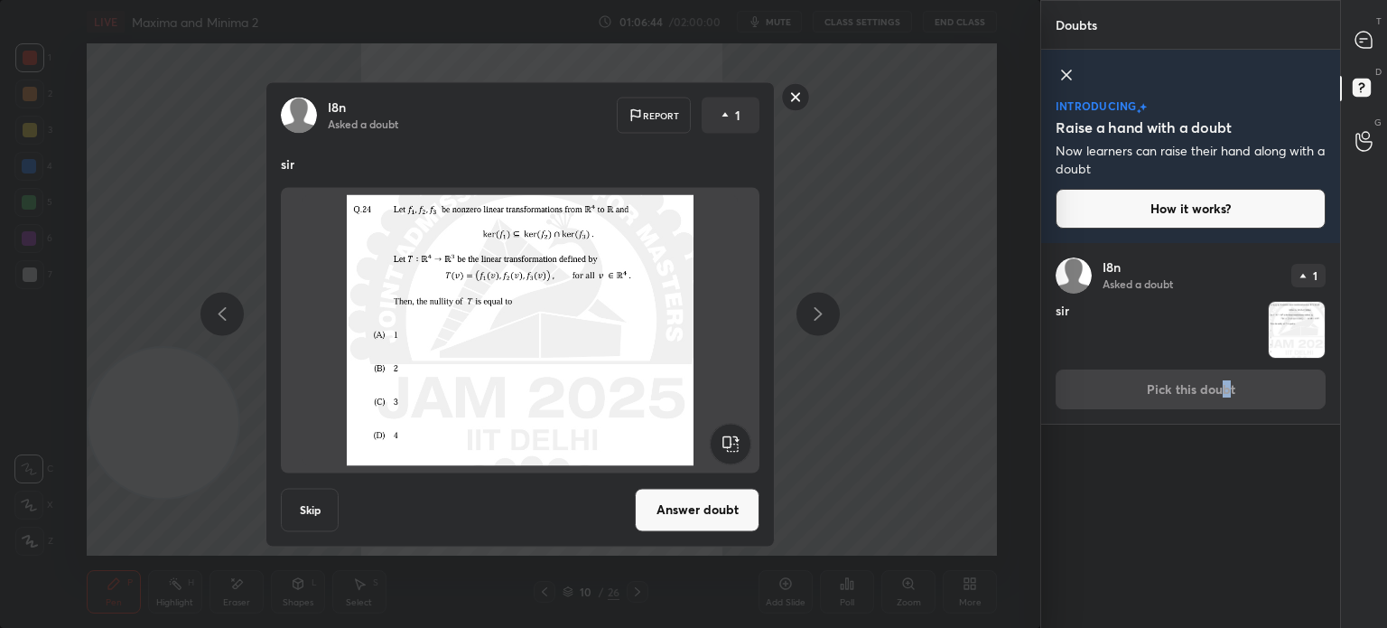
drag, startPoint x: 726, startPoint y: 501, endPoint x: 712, endPoint y: 501, distance: 14.4
click at [722, 501] on button "Answer doubt" at bounding box center [697, 509] width 125 height 43
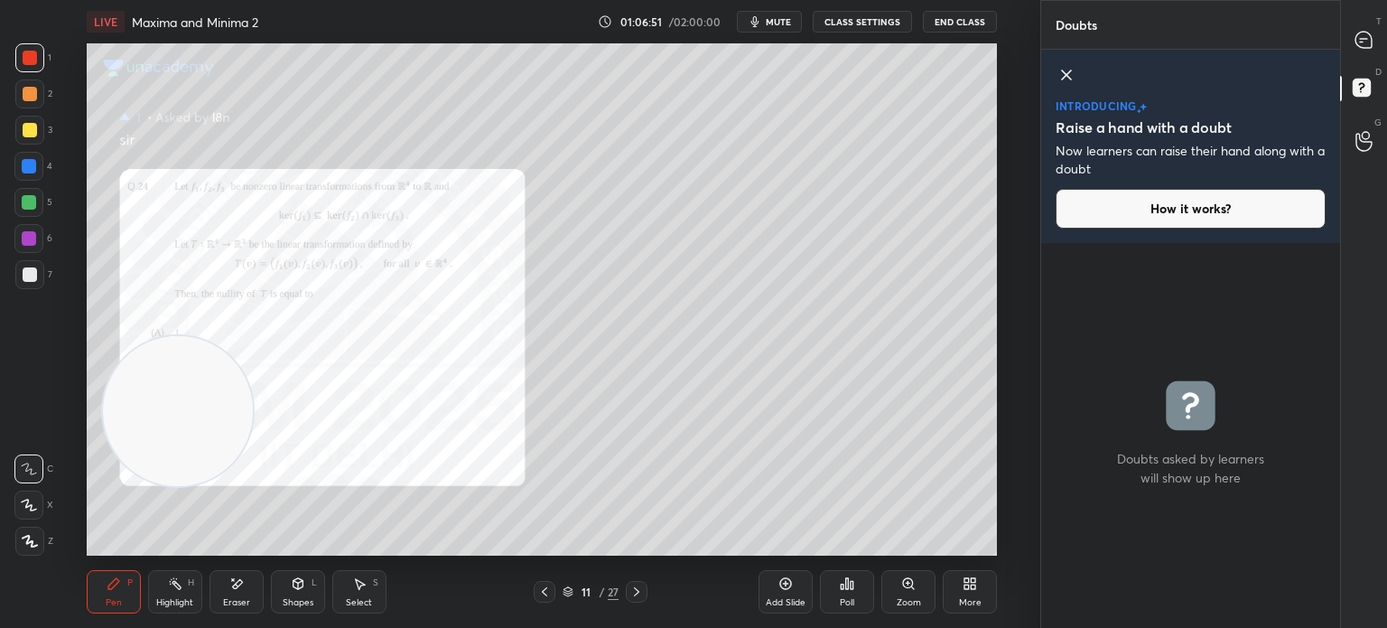
drag, startPoint x: 155, startPoint y: 407, endPoint x: 952, endPoint y: 140, distance: 840.2
click at [253, 336] on video at bounding box center [178, 411] width 150 height 150
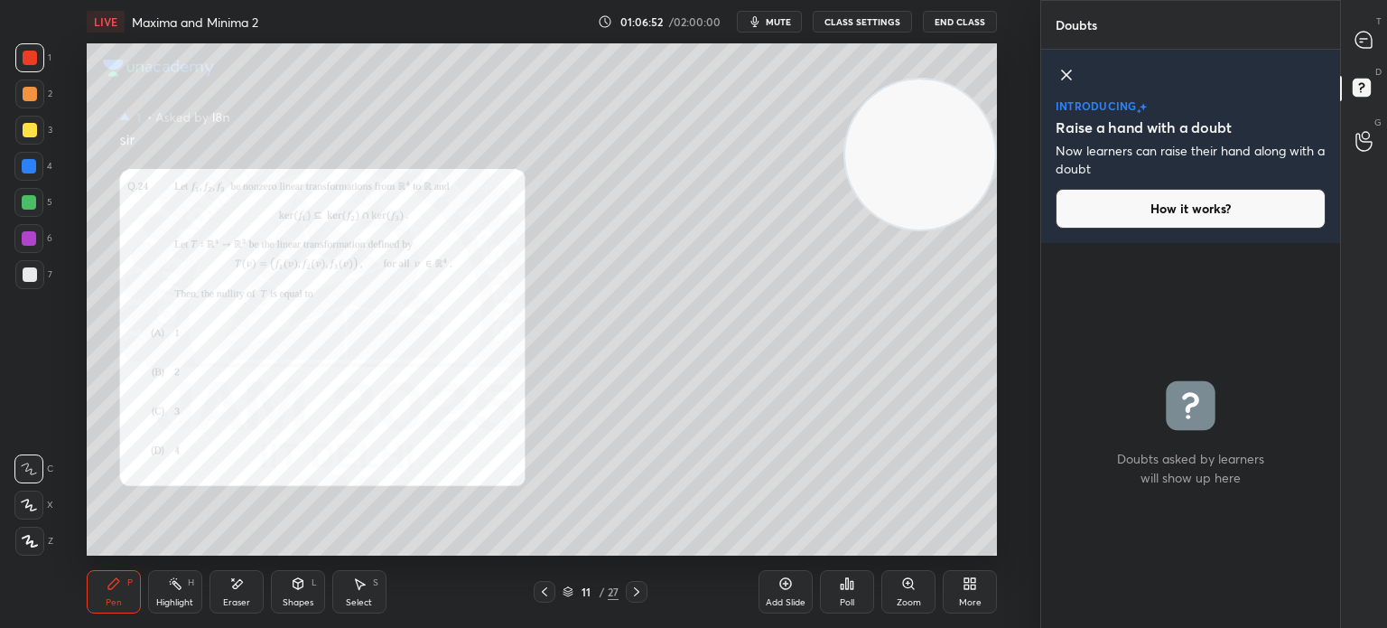
click at [890, 588] on div "Zoom" at bounding box center [908, 591] width 54 height 43
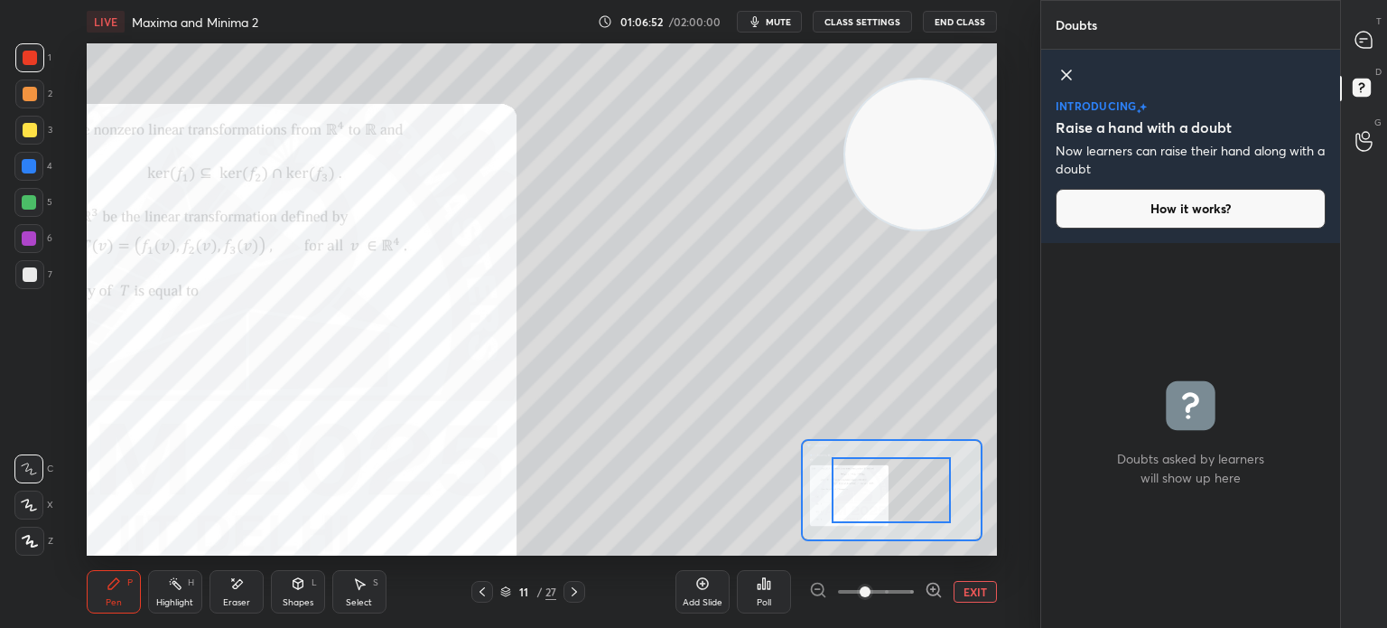
drag, startPoint x: 896, startPoint y: 586, endPoint x: 898, endPoint y: 556, distance: 29.9
click at [896, 588] on span at bounding box center [876, 591] width 76 height 27
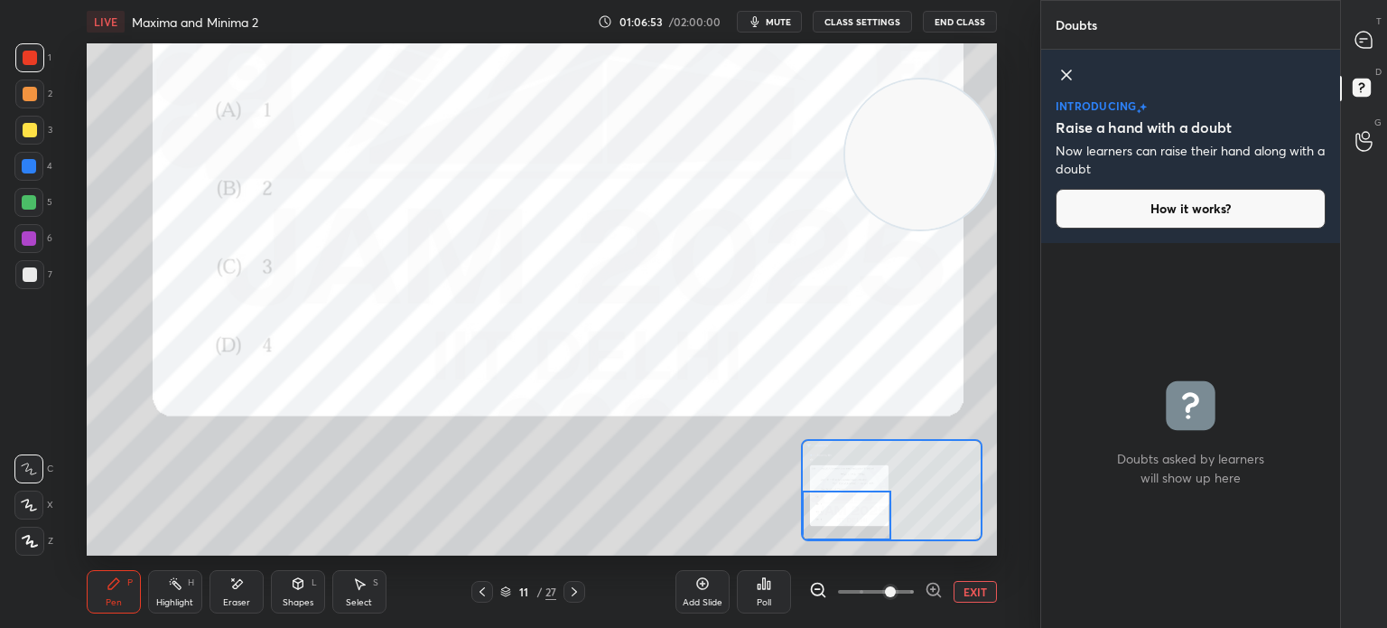
click at [845, 533] on div at bounding box center [846, 515] width 89 height 50
click at [860, 601] on span at bounding box center [876, 591] width 76 height 27
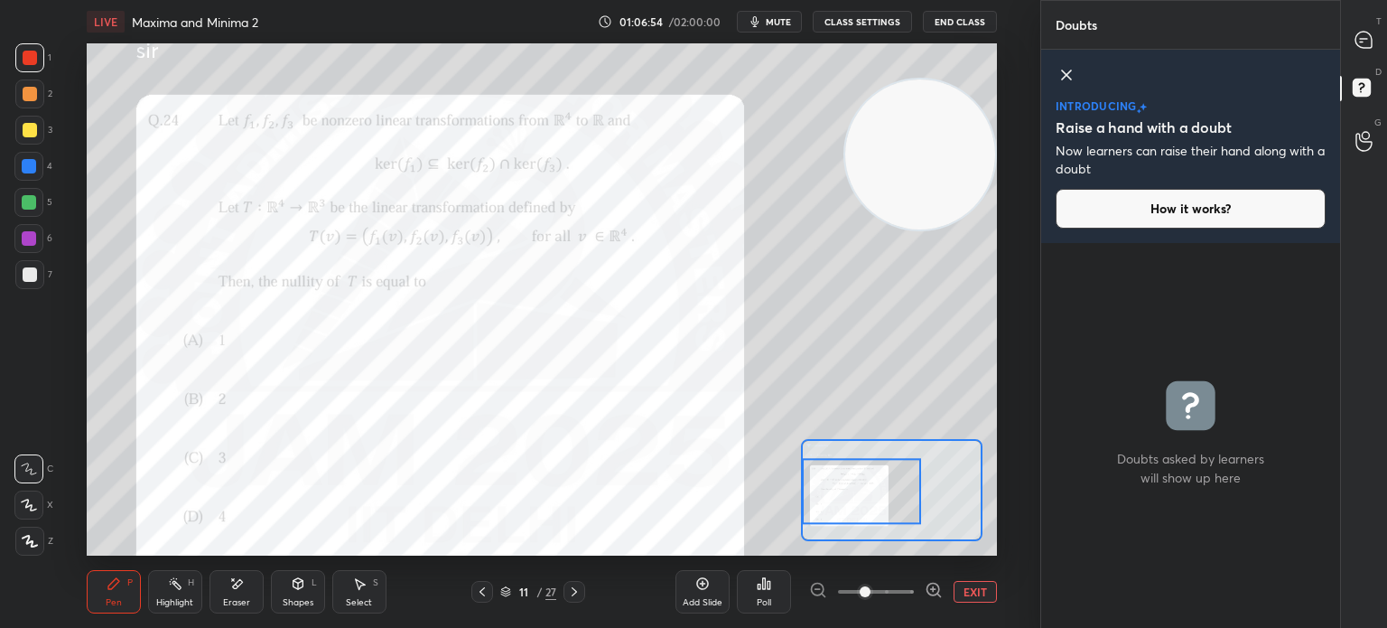
click at [866, 499] on div at bounding box center [861, 491] width 119 height 66
click at [1373, 42] on div at bounding box center [1365, 39] width 36 height 33
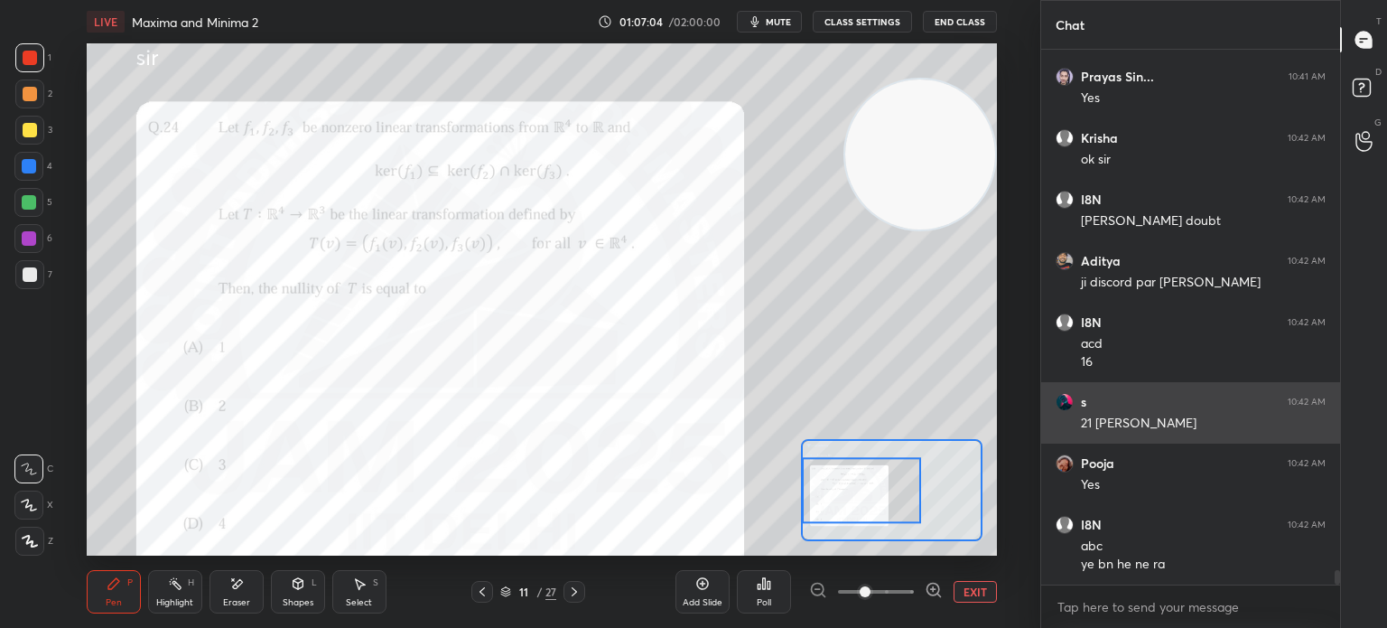
scroll to position [19233, 0]
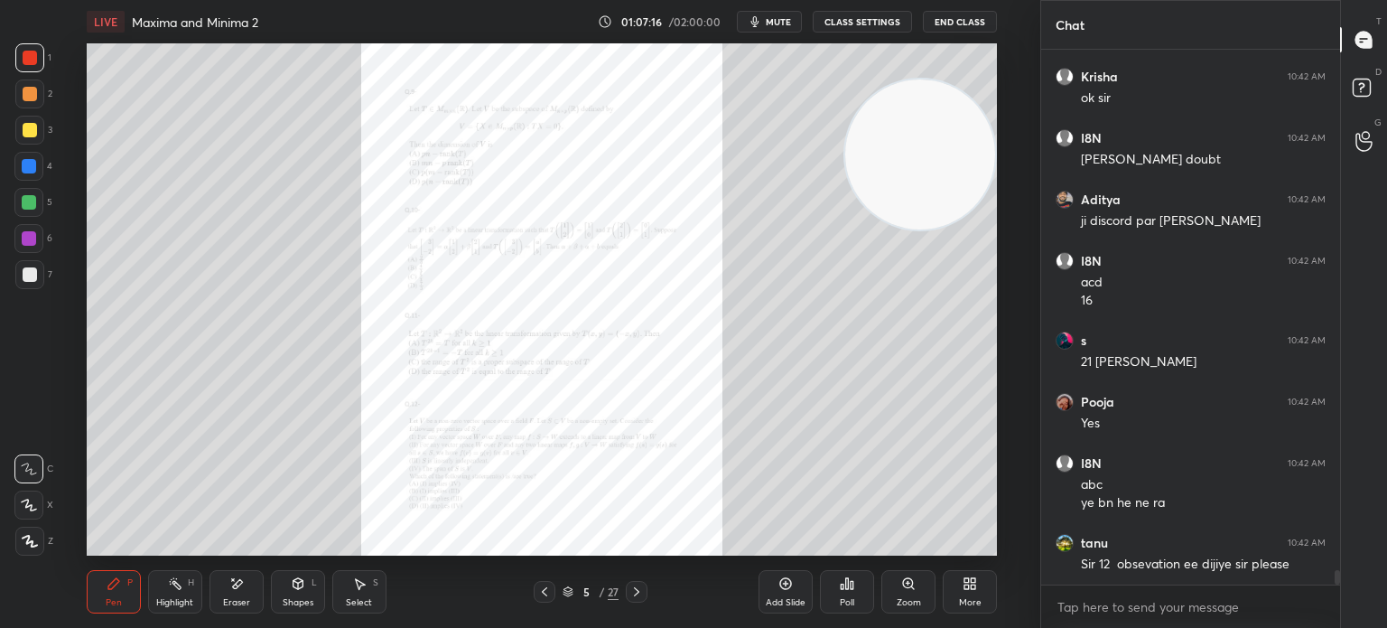
click at [893, 586] on div "Zoom" at bounding box center [908, 591] width 54 height 43
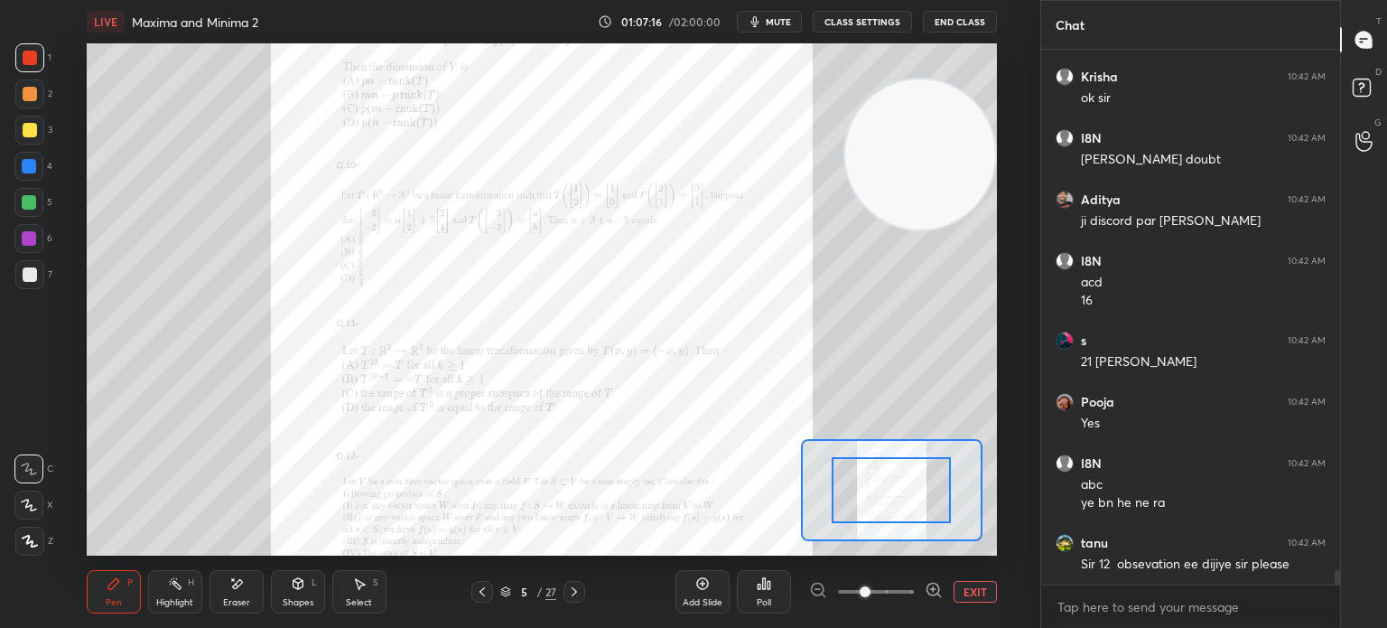
click at [893, 586] on span at bounding box center [876, 591] width 76 height 27
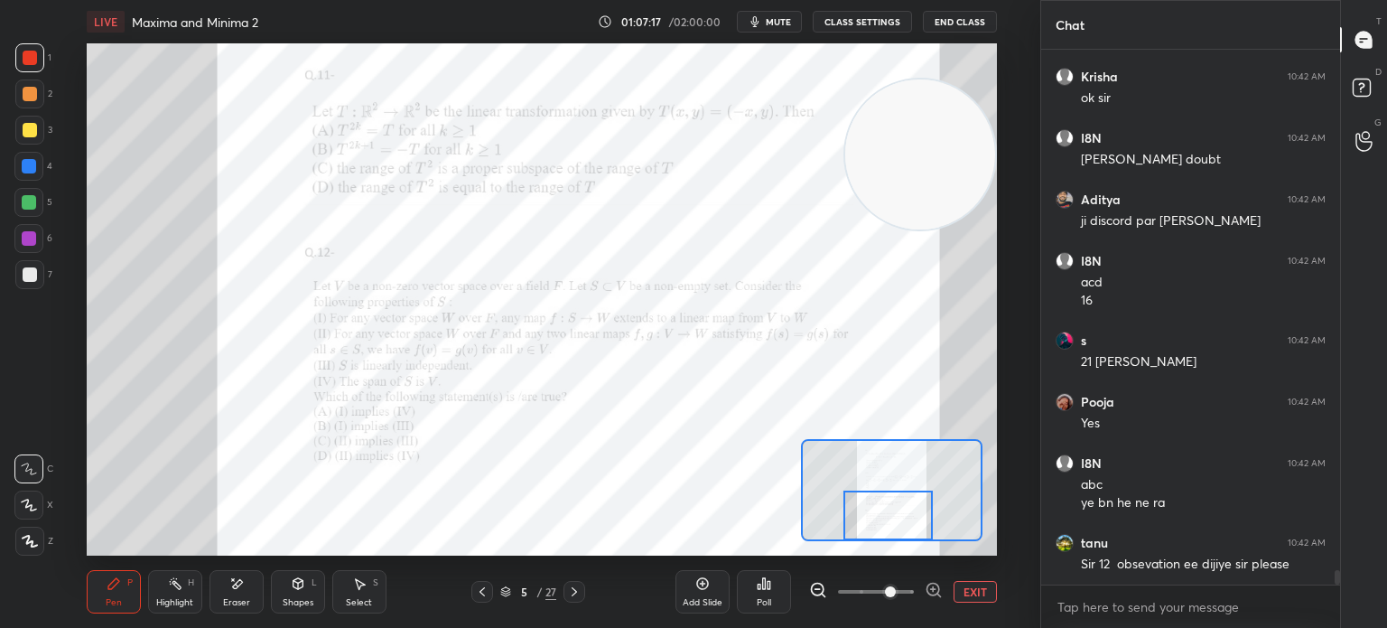
drag, startPoint x: 892, startPoint y: 499, endPoint x: 899, endPoint y: 538, distance: 39.3
click at [900, 538] on div at bounding box center [888, 515] width 89 height 50
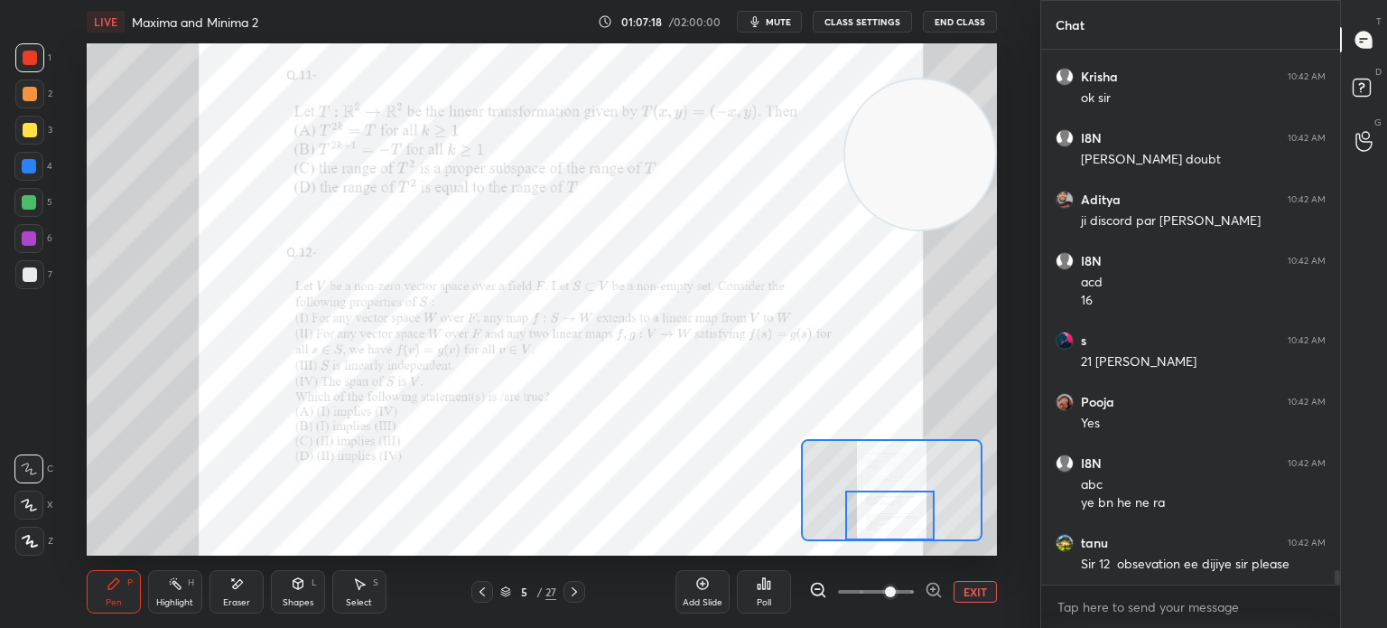
click at [22, 201] on div at bounding box center [28, 202] width 29 height 29
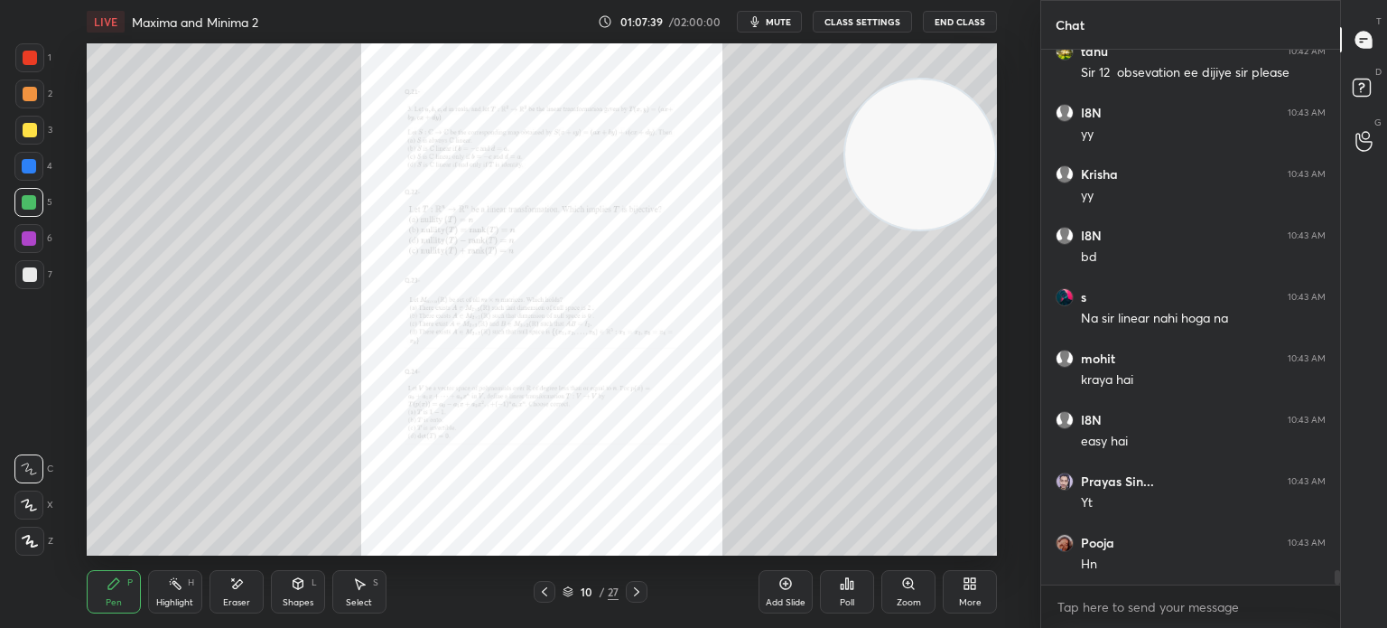
scroll to position [19786, 0]
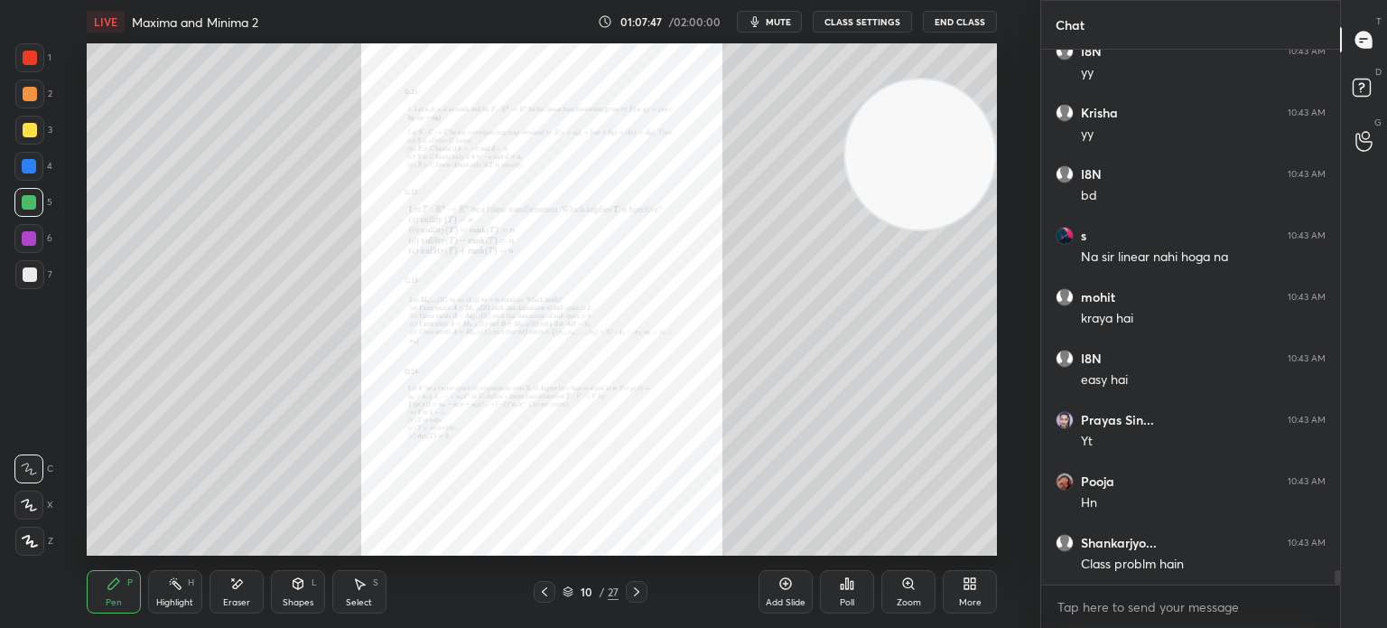
click at [887, 592] on div "Zoom" at bounding box center [908, 591] width 54 height 43
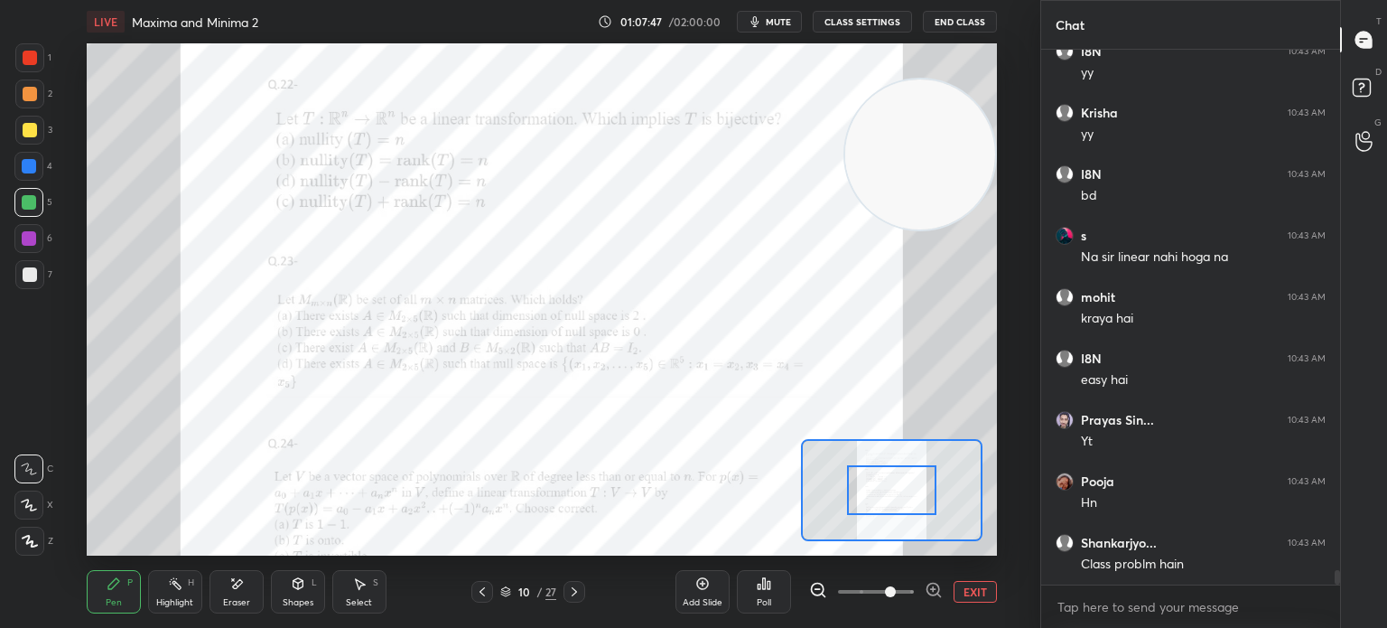
click at [890, 592] on span at bounding box center [876, 591] width 76 height 27
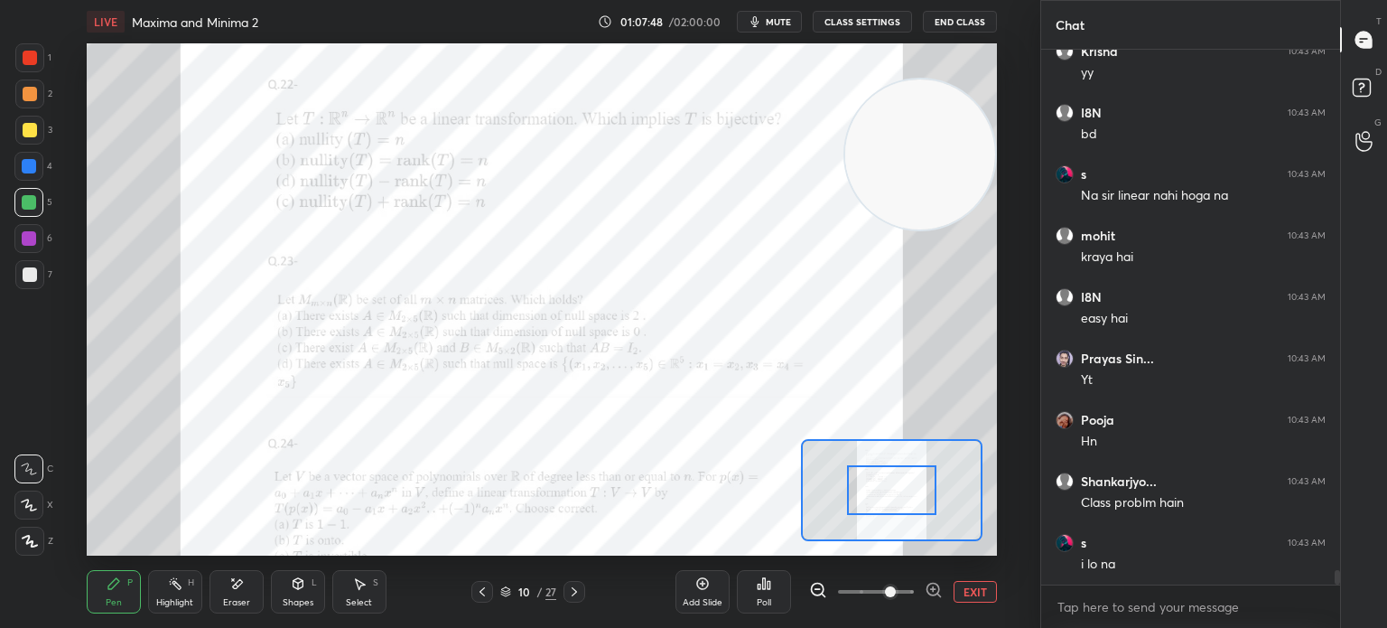
click at [890, 433] on div "Setting up your live class Poll for secs No correct answer Start poll" at bounding box center [542, 299] width 910 height 512
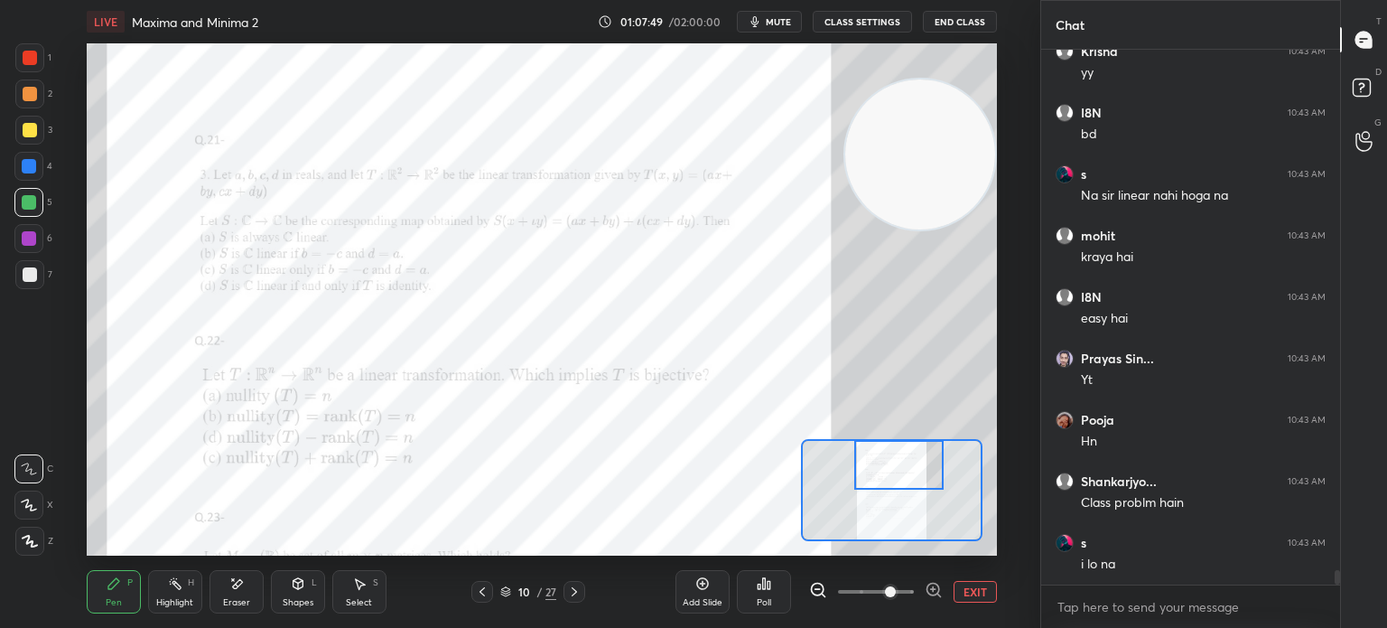
drag, startPoint x: 876, startPoint y: 458, endPoint x: 889, endPoint y: 443, distance: 19.9
click at [889, 443] on div at bounding box center [898, 465] width 89 height 50
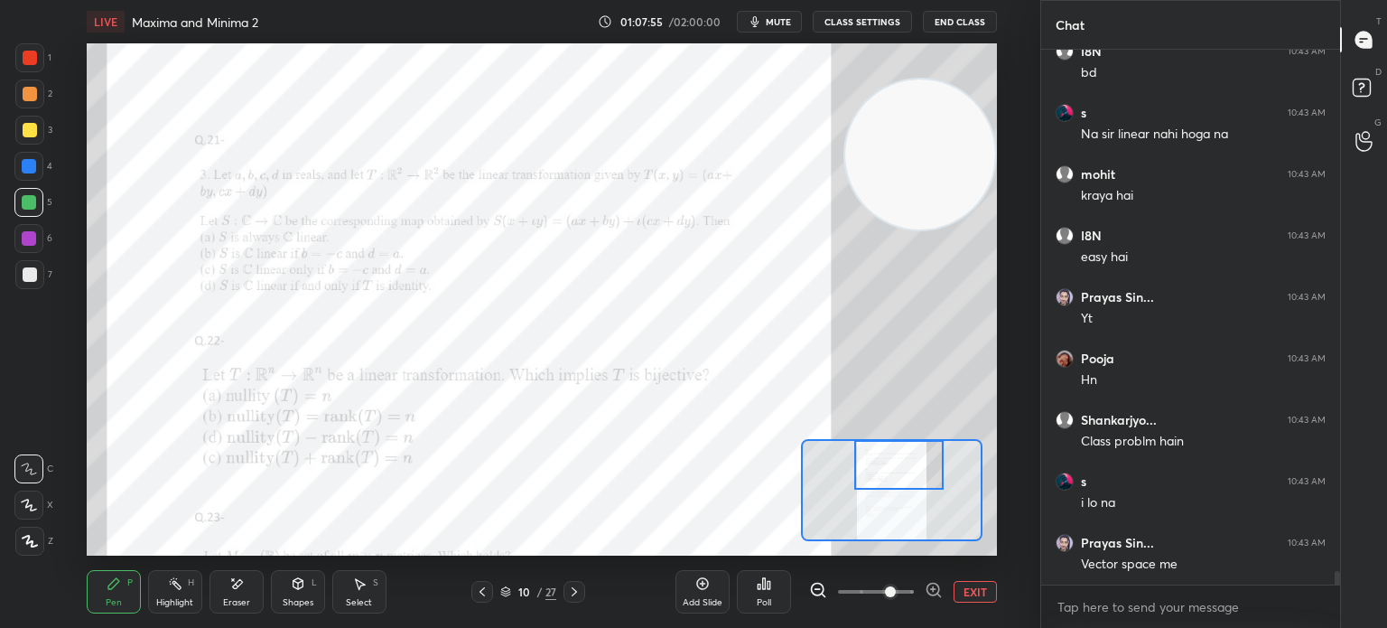
scroll to position [19970, 0]
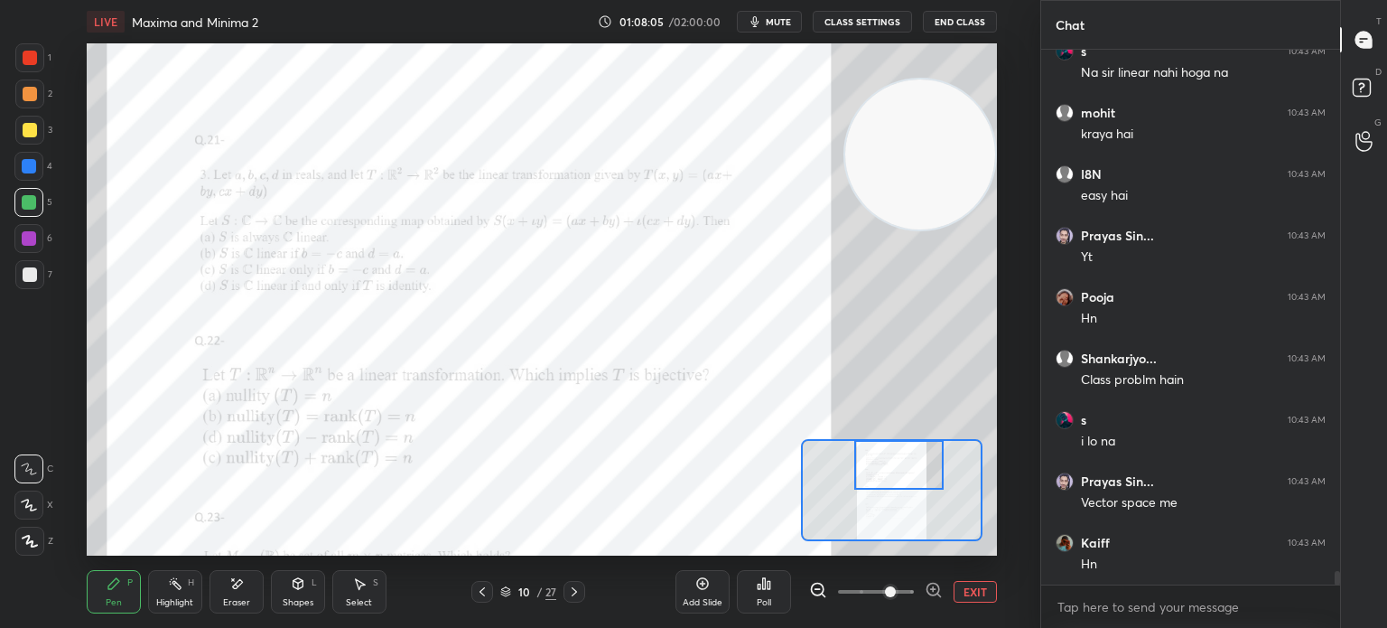
drag, startPoint x: 33, startPoint y: 171, endPoint x: 61, endPoint y: 165, distance: 29.4
click at [34, 171] on div at bounding box center [29, 166] width 14 height 14
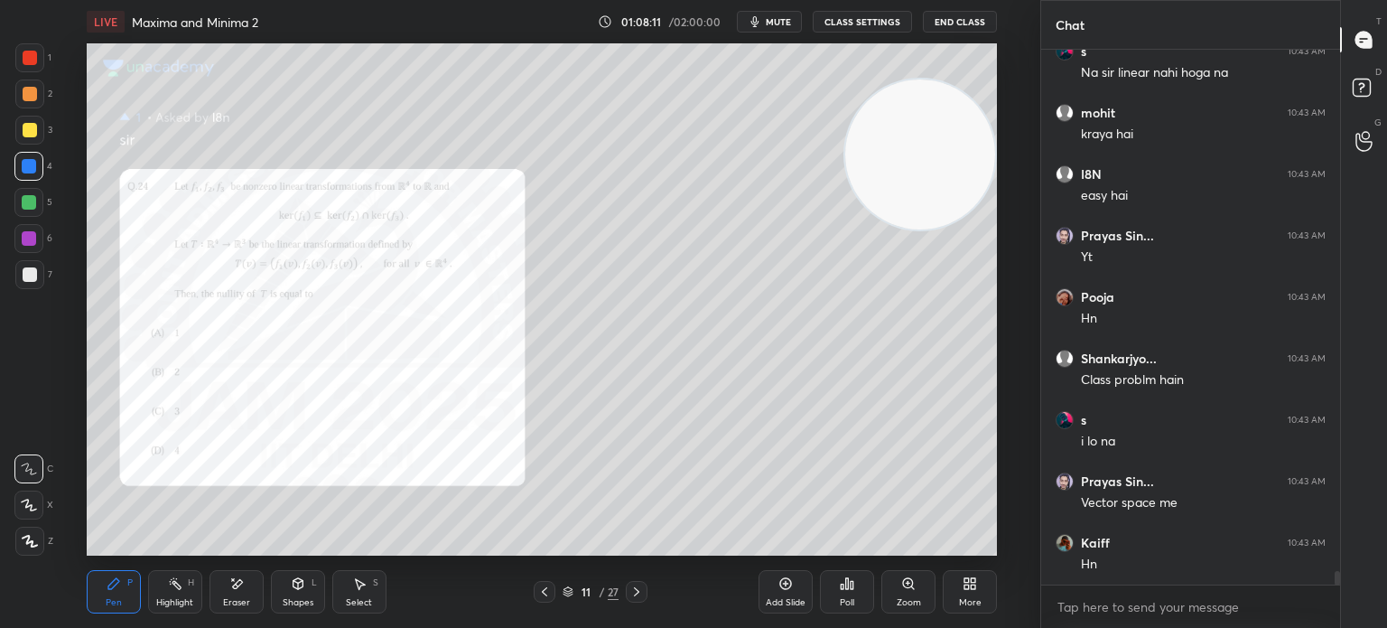
click at [891, 581] on div "Zoom" at bounding box center [908, 591] width 54 height 43
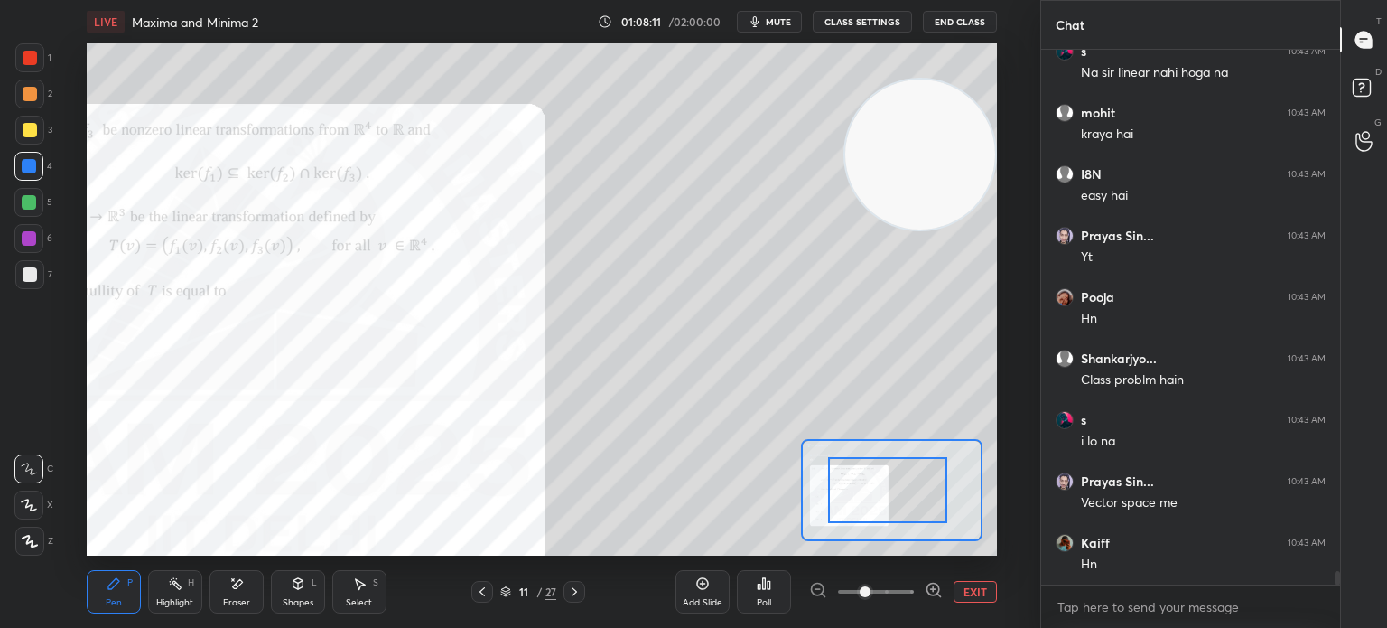
drag, startPoint x: 864, startPoint y: 501, endPoint x: 841, endPoint y: 517, distance: 28.1
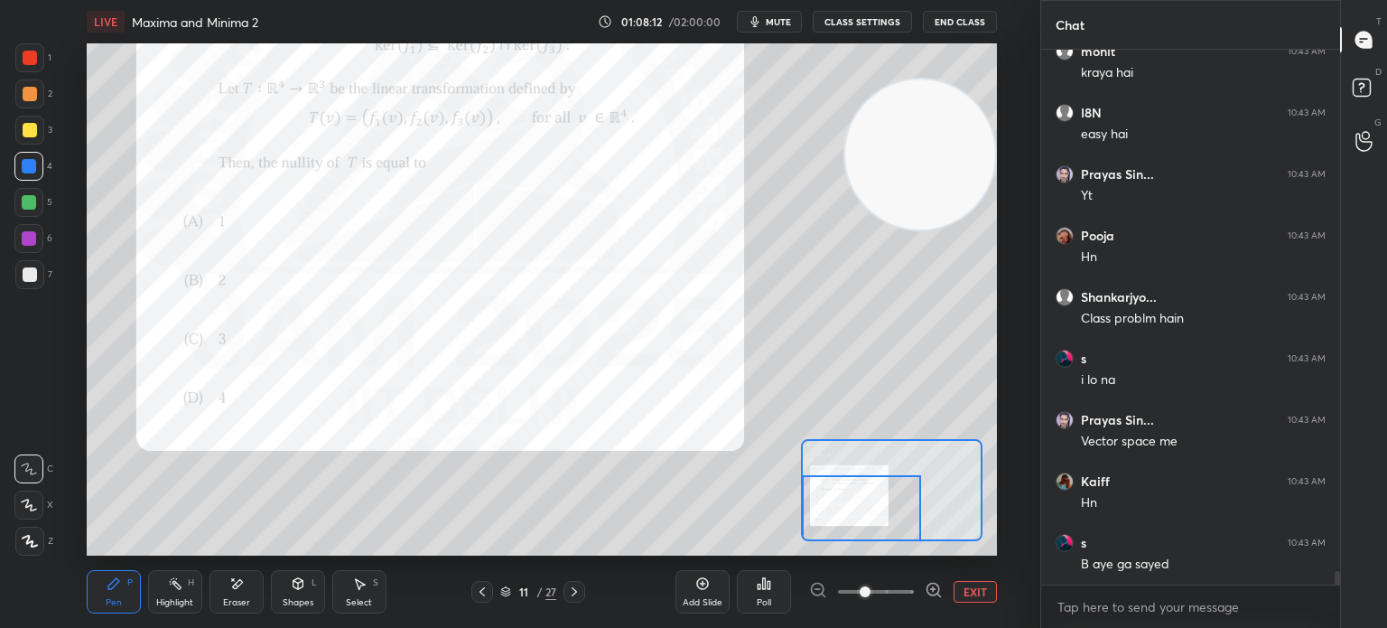
drag, startPoint x: 813, startPoint y: 534, endPoint x: 821, endPoint y: 526, distance: 11.5
click at [821, 527] on div at bounding box center [861, 508] width 119 height 66
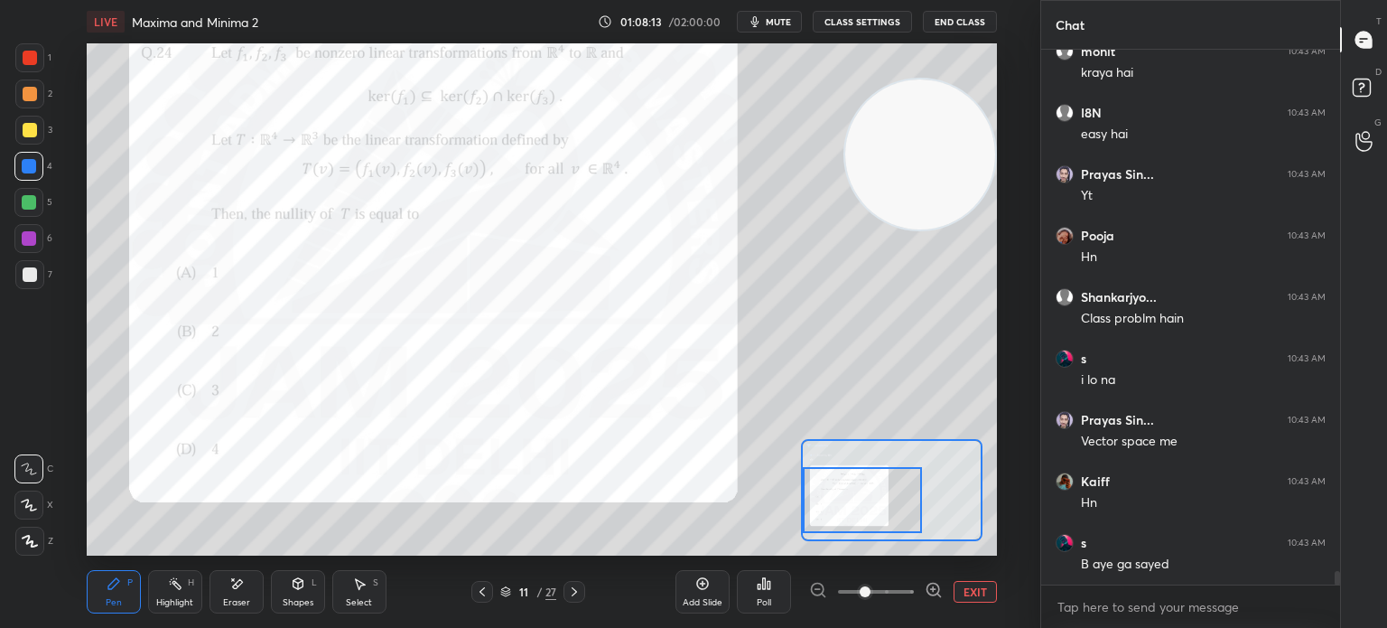
click at [825, 520] on div at bounding box center [862, 500] width 119 height 66
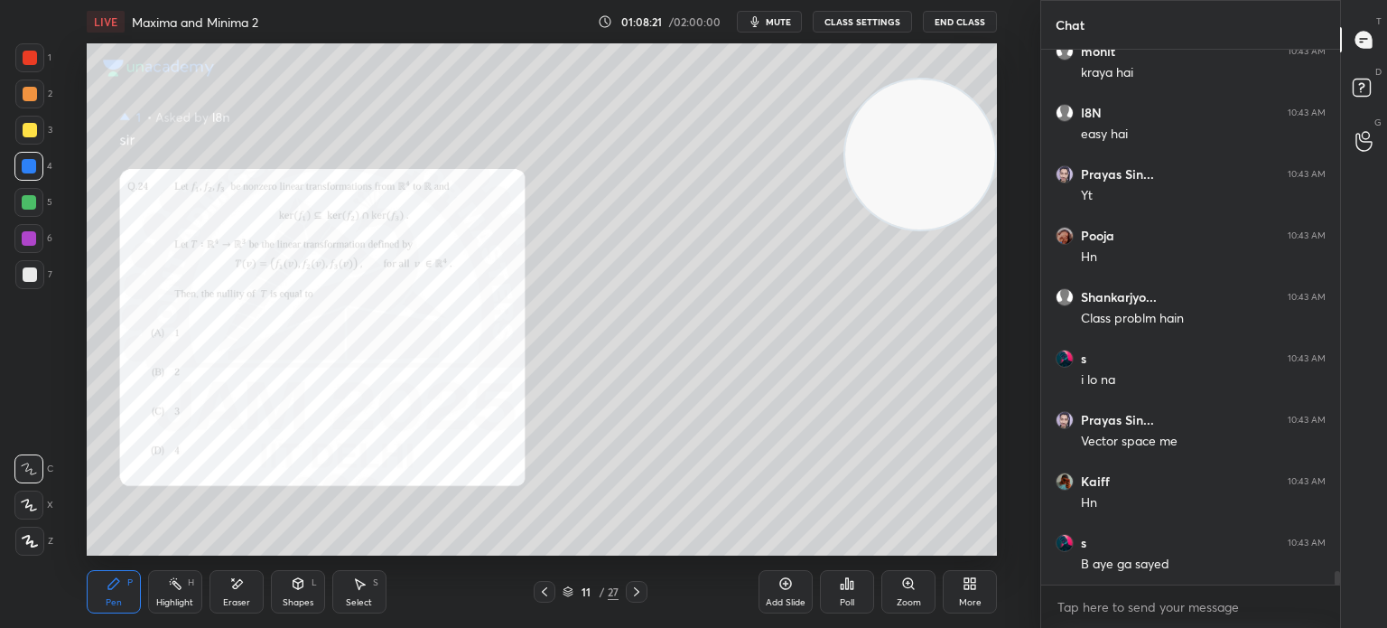
click at [896, 594] on div "Zoom" at bounding box center [908, 591] width 54 height 43
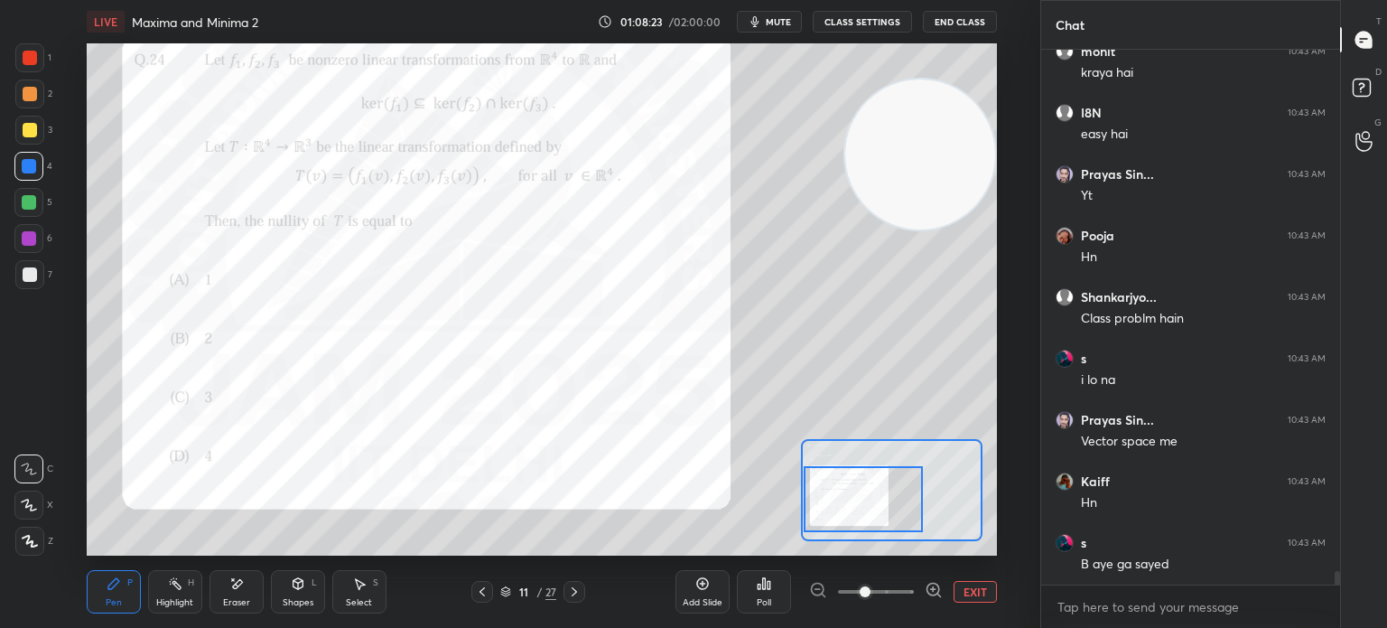
click at [821, 514] on div at bounding box center [863, 499] width 119 height 66
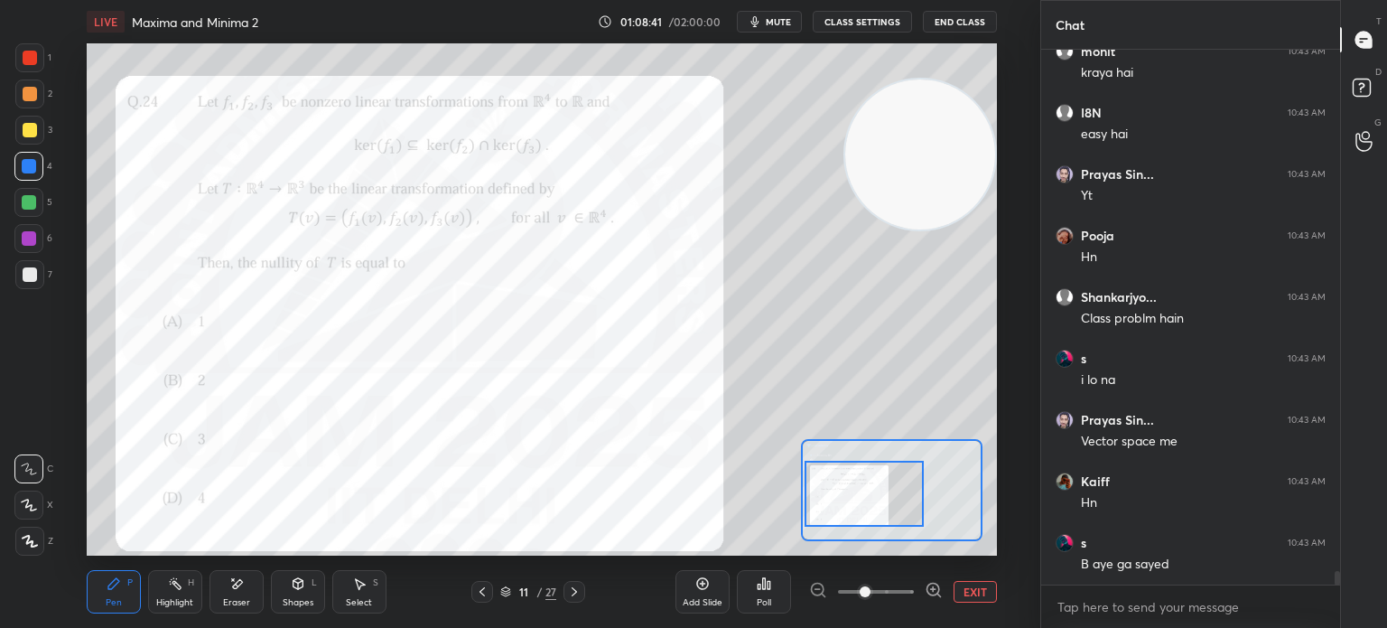
click at [710, 598] on div "Add Slide" at bounding box center [703, 591] width 54 height 43
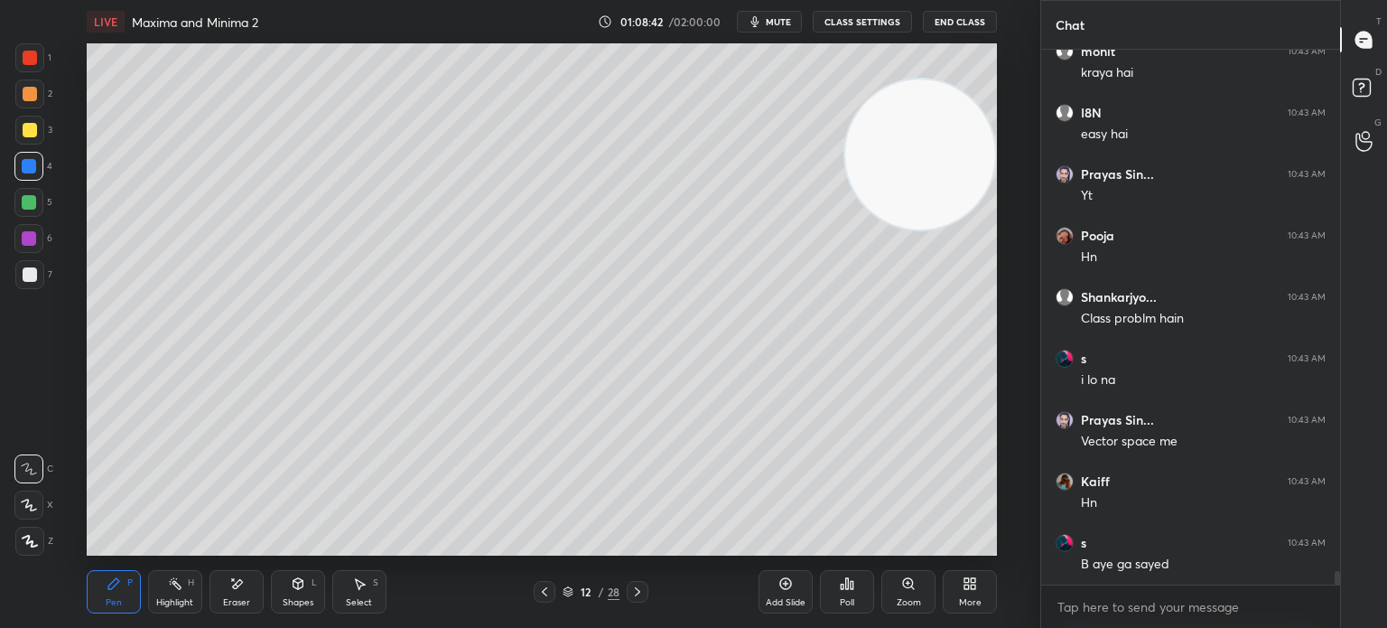
click at [19, 272] on div at bounding box center [29, 274] width 29 height 29
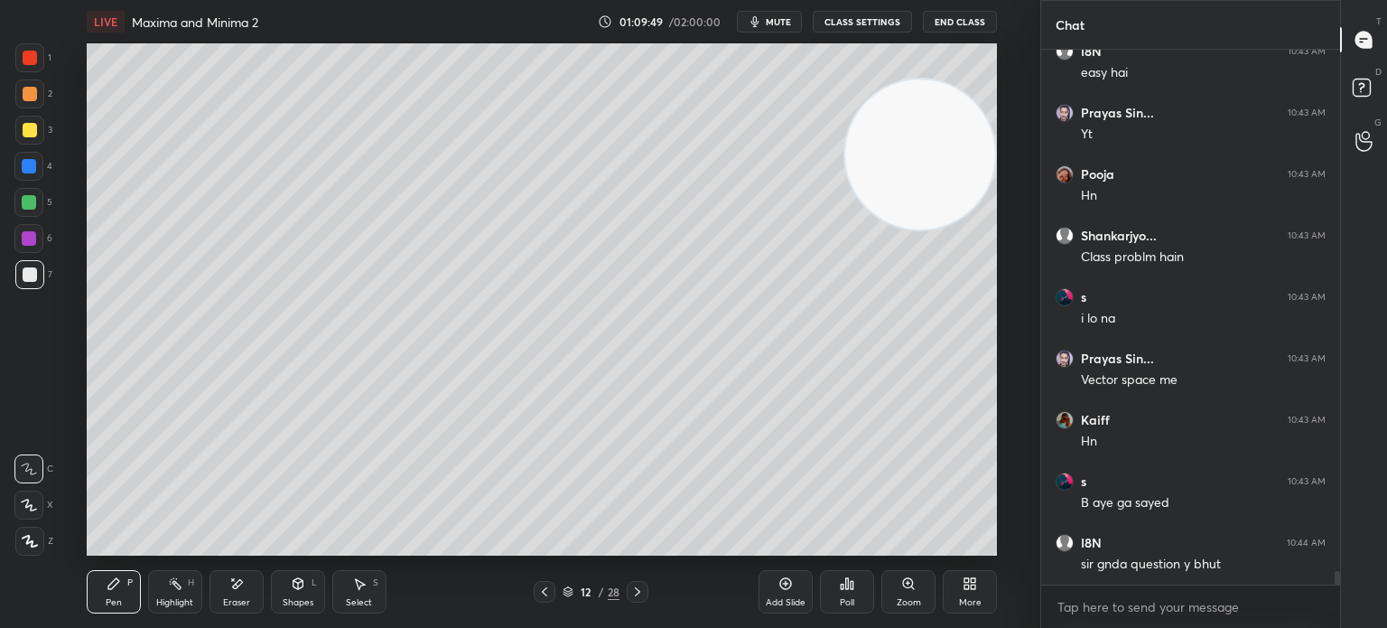
drag, startPoint x: 47, startPoint y: 187, endPoint x: 33, endPoint y: 195, distance: 15.8
click at [23, 200] on div "5" at bounding box center [33, 202] width 38 height 29
click at [54, 209] on div "1 2 3 4 5 6 7 C X Z E E Erase all H H" at bounding box center [29, 299] width 58 height 512
click at [306, 584] on div "Shapes L" at bounding box center [298, 591] width 54 height 43
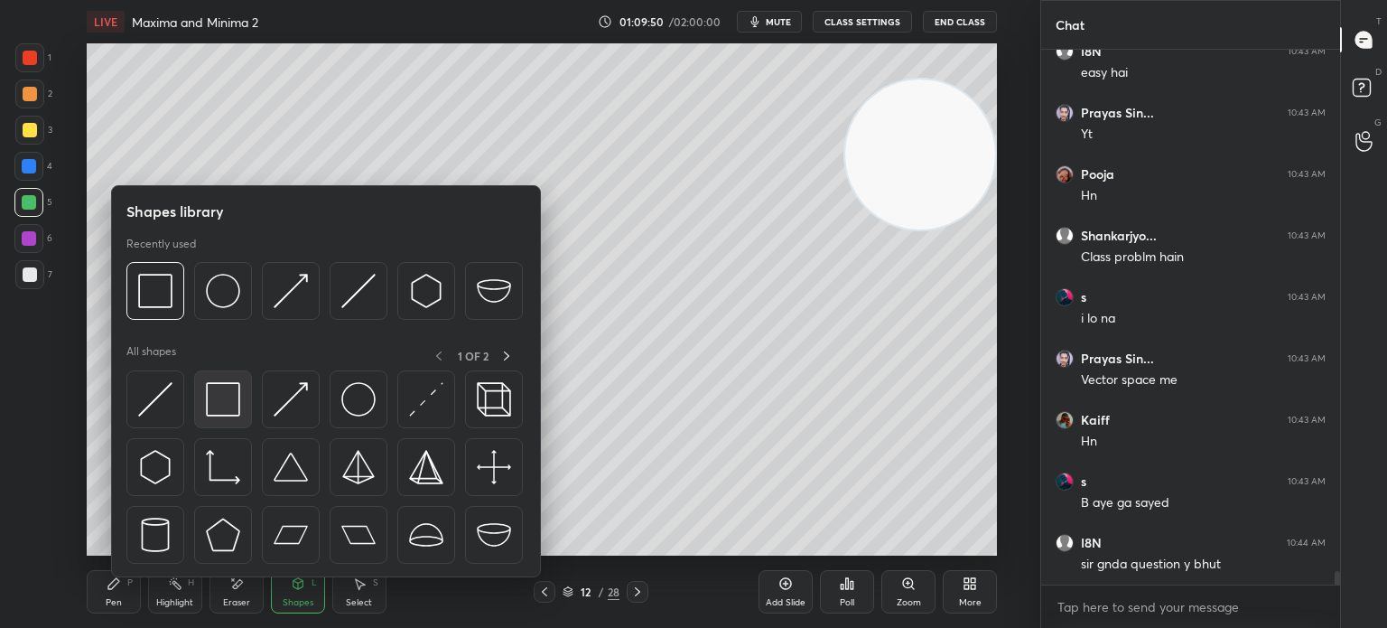
click at [228, 389] on img at bounding box center [223, 399] width 34 height 34
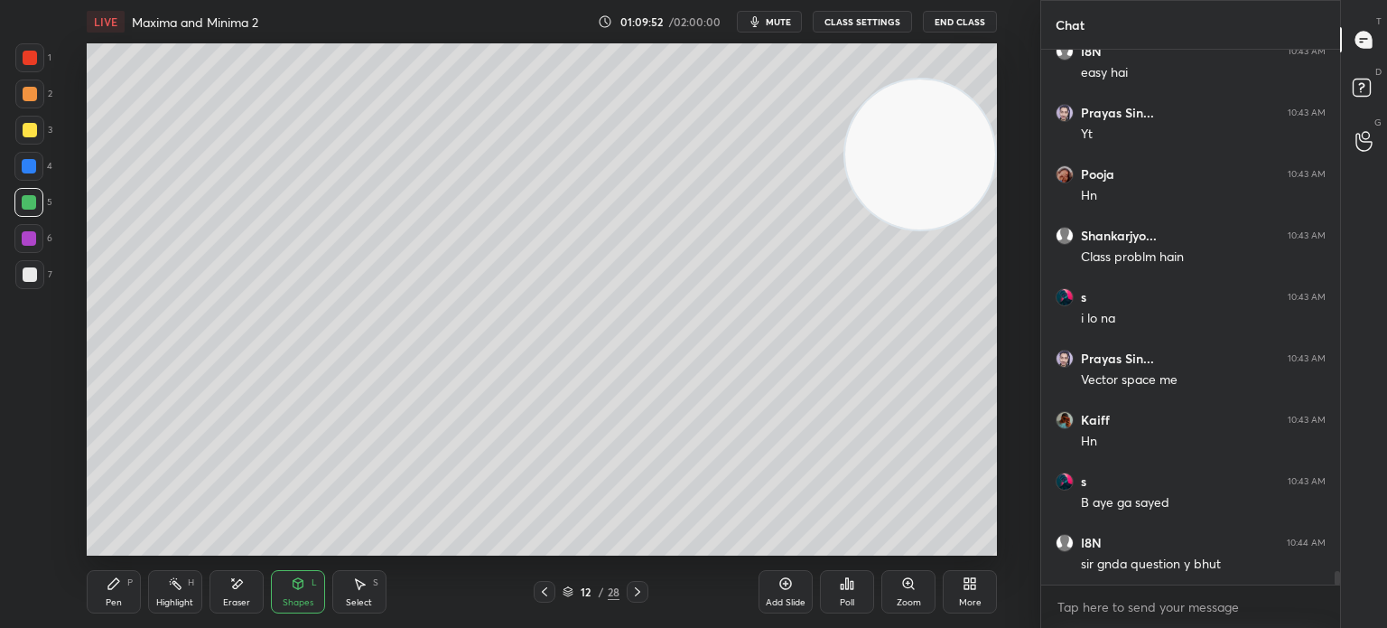
click at [129, 595] on div "Pen P" at bounding box center [114, 591] width 54 height 43
drag, startPoint x: 33, startPoint y: 277, endPoint x: 23, endPoint y: 277, distance: 9.9
click at [29, 277] on div at bounding box center [30, 274] width 14 height 14
drag, startPoint x: 803, startPoint y: 433, endPoint x: 777, endPoint y: 490, distance: 63.5
click at [845, 229] on video at bounding box center [920, 154] width 150 height 150
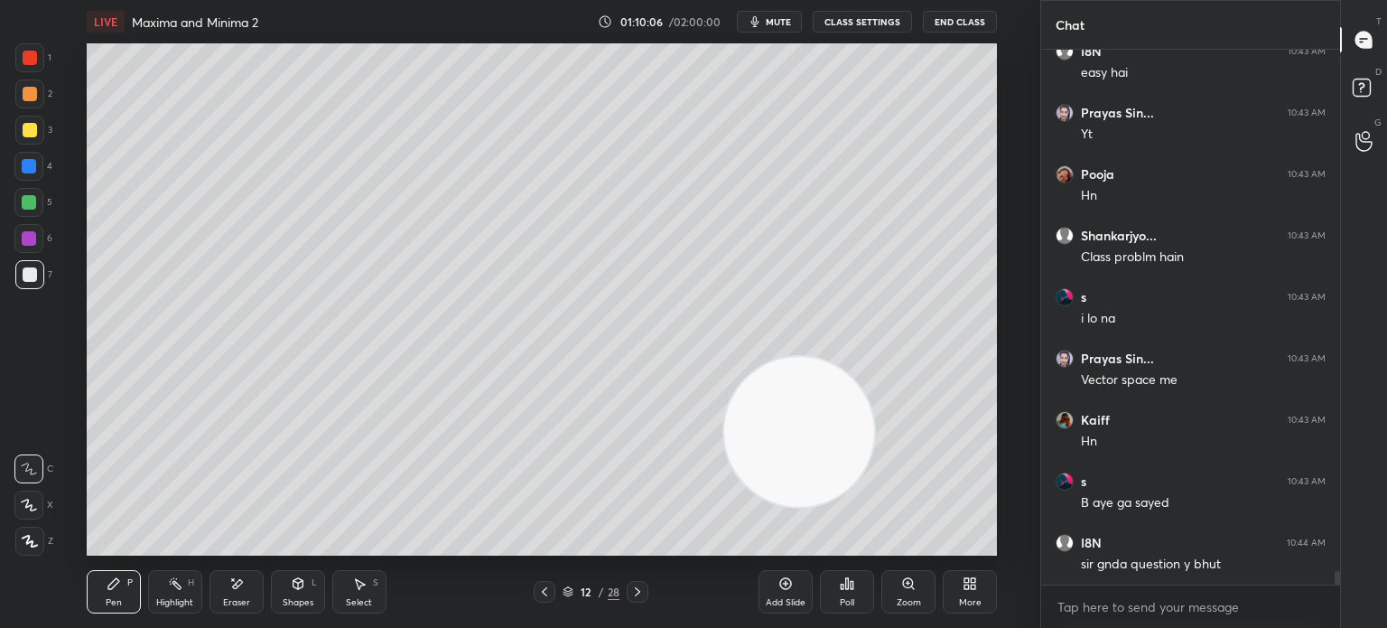
scroll to position [20170, 0]
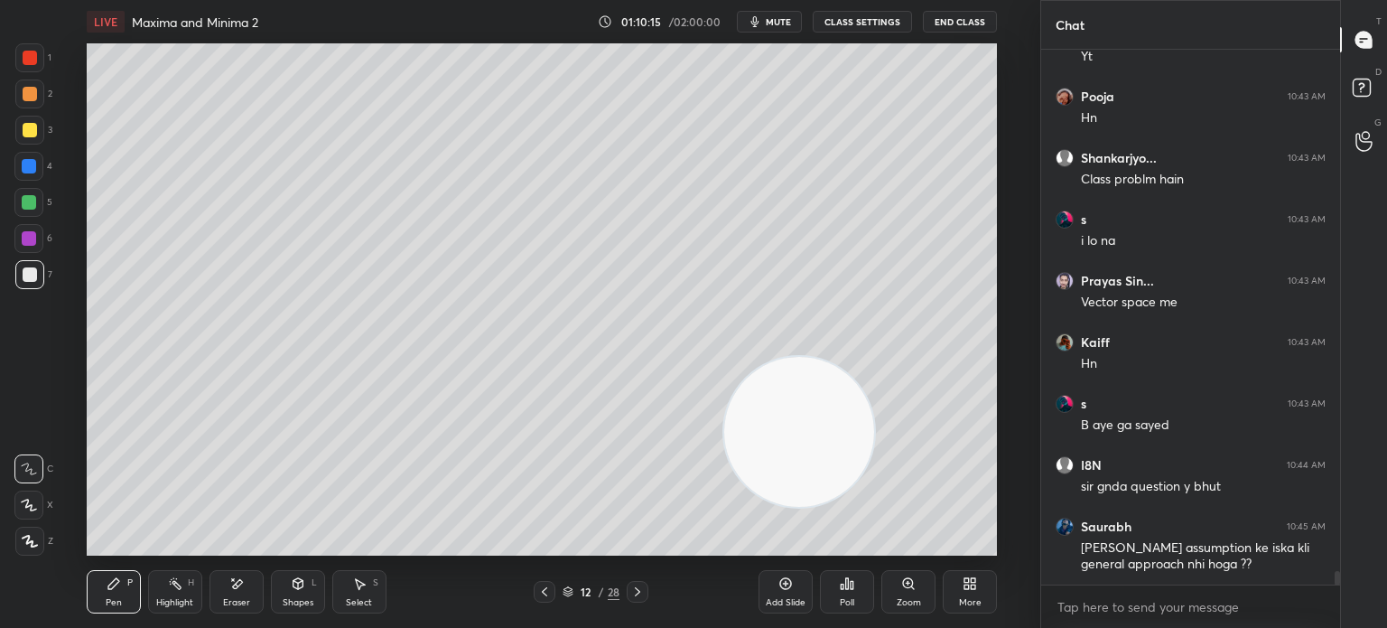
drag, startPoint x: 242, startPoint y: 581, endPoint x: 246, endPoint y: 572, distance: 9.7
click at [238, 583] on icon at bounding box center [237, 583] width 10 height 9
click at [134, 586] on div "Pen P" at bounding box center [114, 591] width 54 height 43
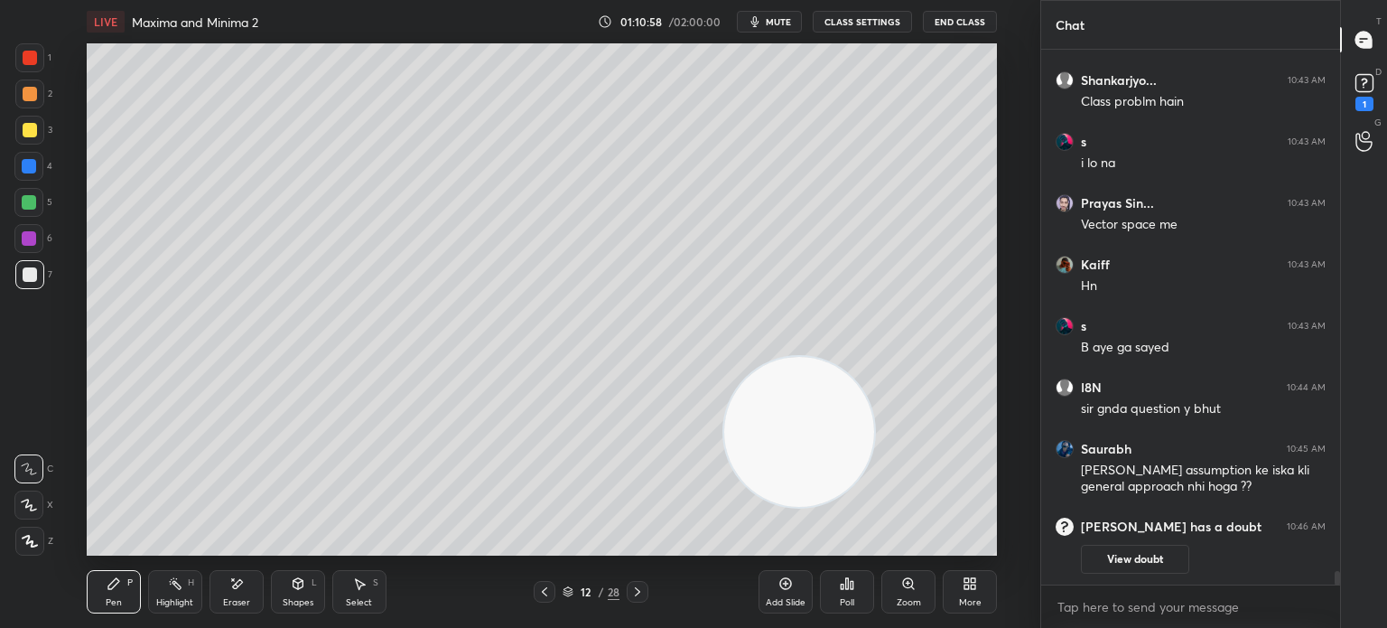
scroll to position [19365, 0]
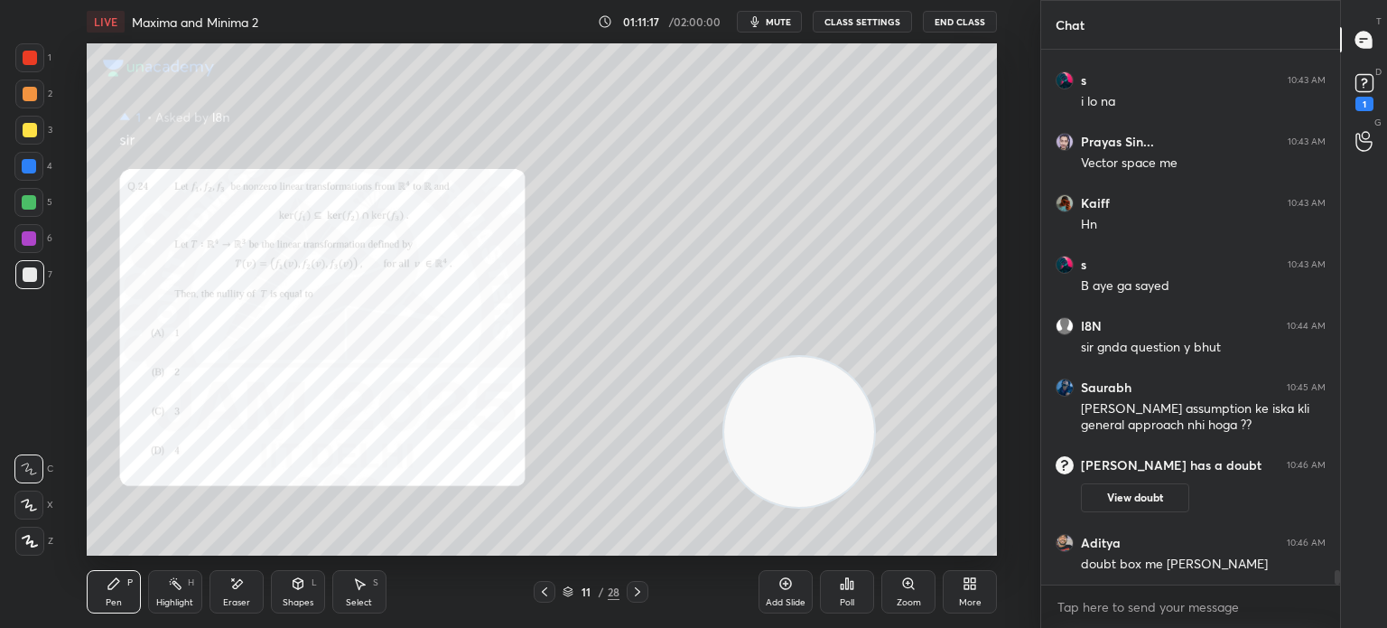
click at [66, 394] on div "Setting up your live class Poll for secs No correct answer Start poll" at bounding box center [542, 299] width 968 height 512
click at [820, 439] on video at bounding box center [799, 432] width 150 height 150
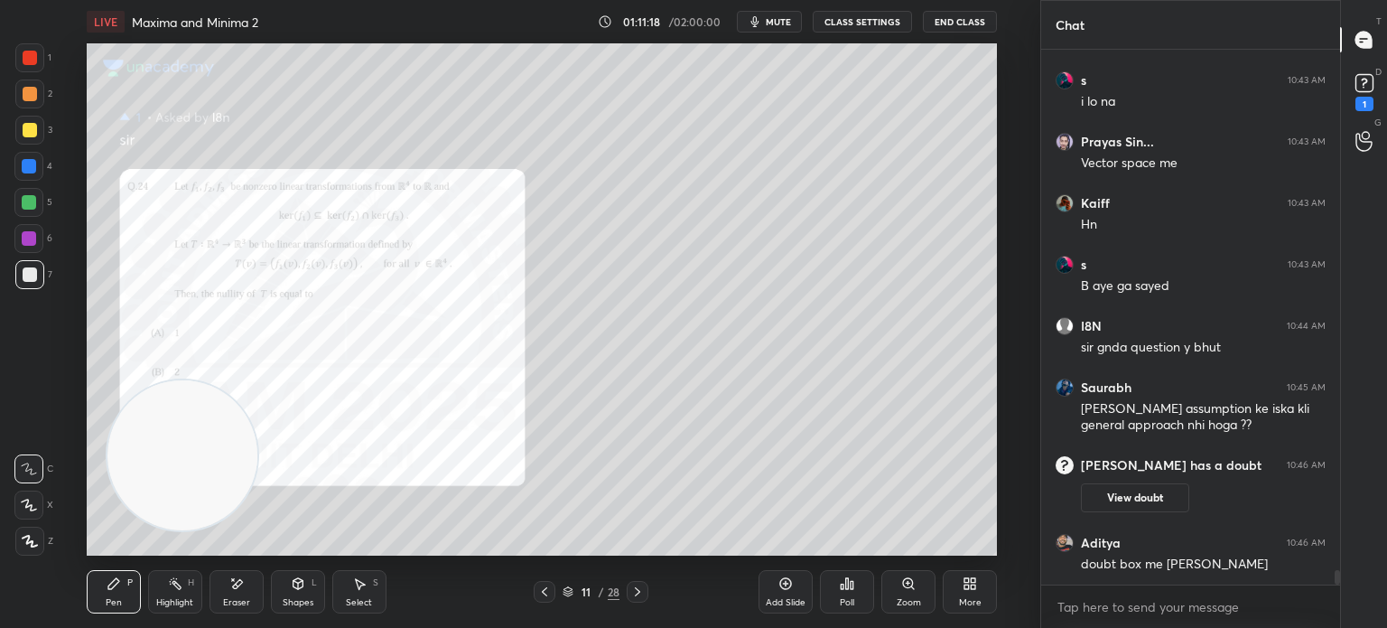
drag, startPoint x: 217, startPoint y: 461, endPoint x: 56, endPoint y: 450, distance: 161.2
click at [51, 462] on div "1 2 3 4 5 6 7 C X Z E E Erase all H H LIVE Maxima and Minima 2 01:11:18 / 02:00…" at bounding box center [513, 314] width 1026 height 628
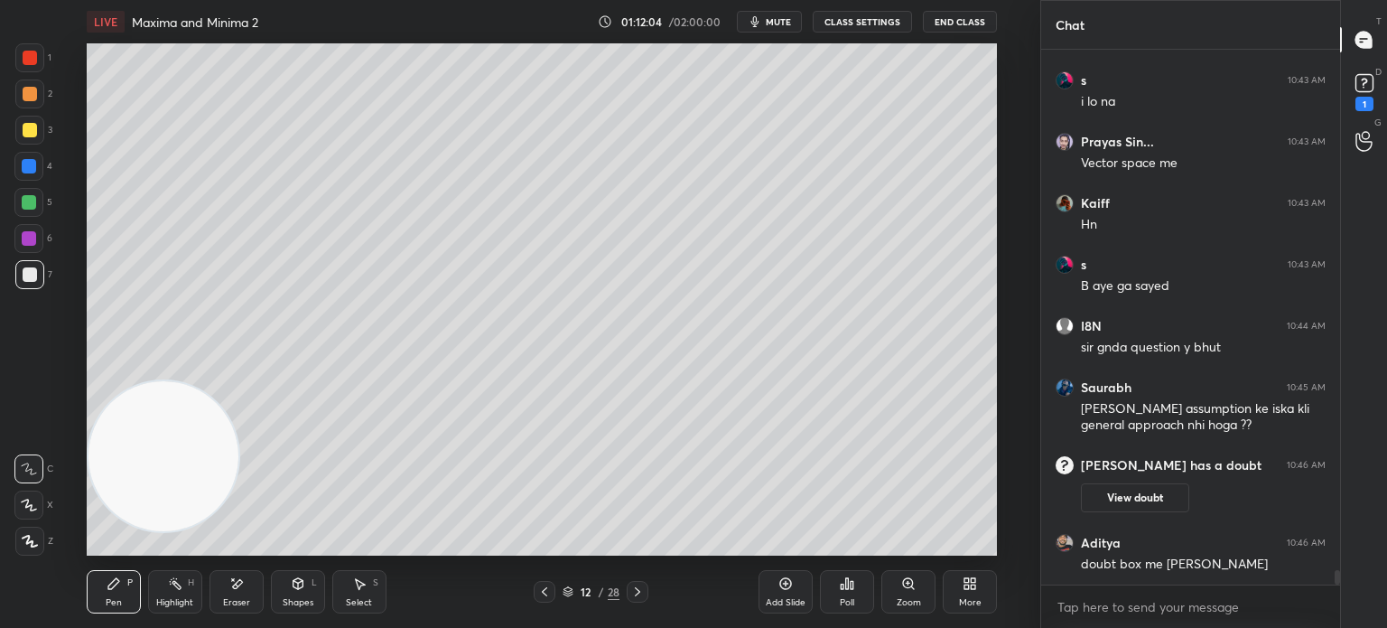
click at [231, 598] on div "Eraser" at bounding box center [237, 591] width 54 height 43
click at [120, 595] on div "Pen P" at bounding box center [114, 591] width 54 height 43
click at [234, 584] on icon at bounding box center [236, 583] width 14 height 15
click at [25, 510] on icon at bounding box center [29, 505] width 14 height 15
click at [128, 602] on div "Pen P" at bounding box center [114, 591] width 54 height 43
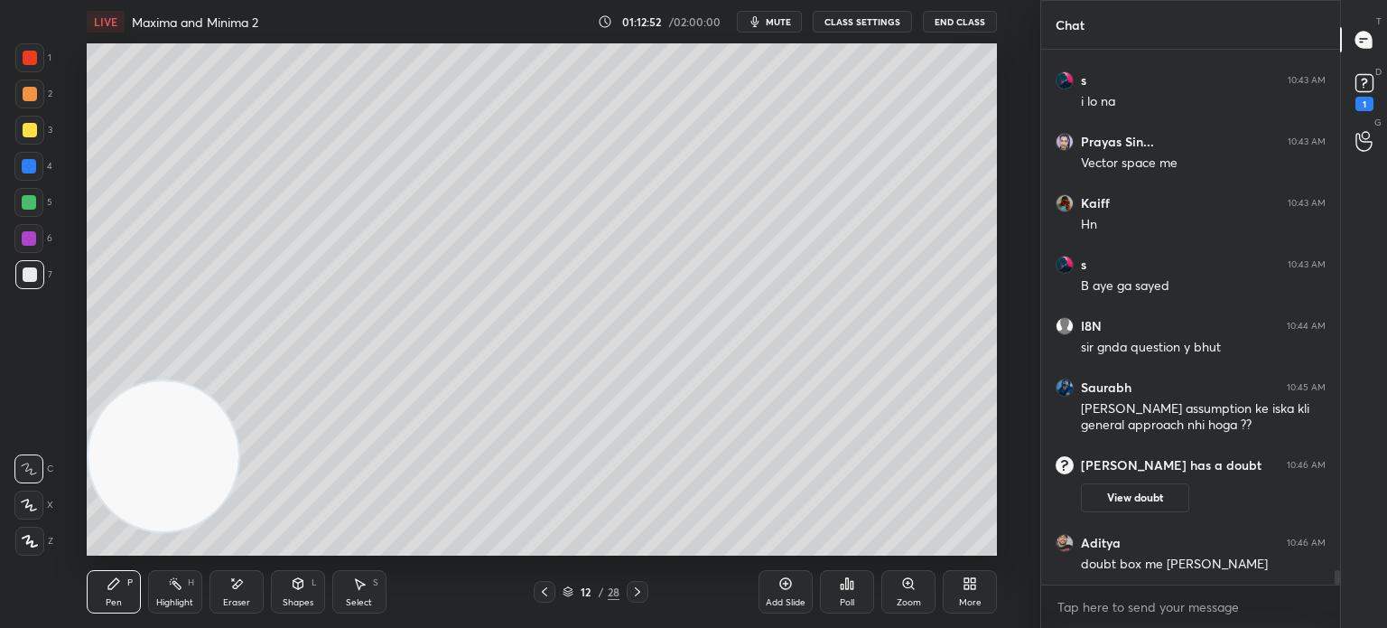
click at [25, 275] on div "1 2 3 4 5 6 7" at bounding box center [33, 169] width 38 height 253
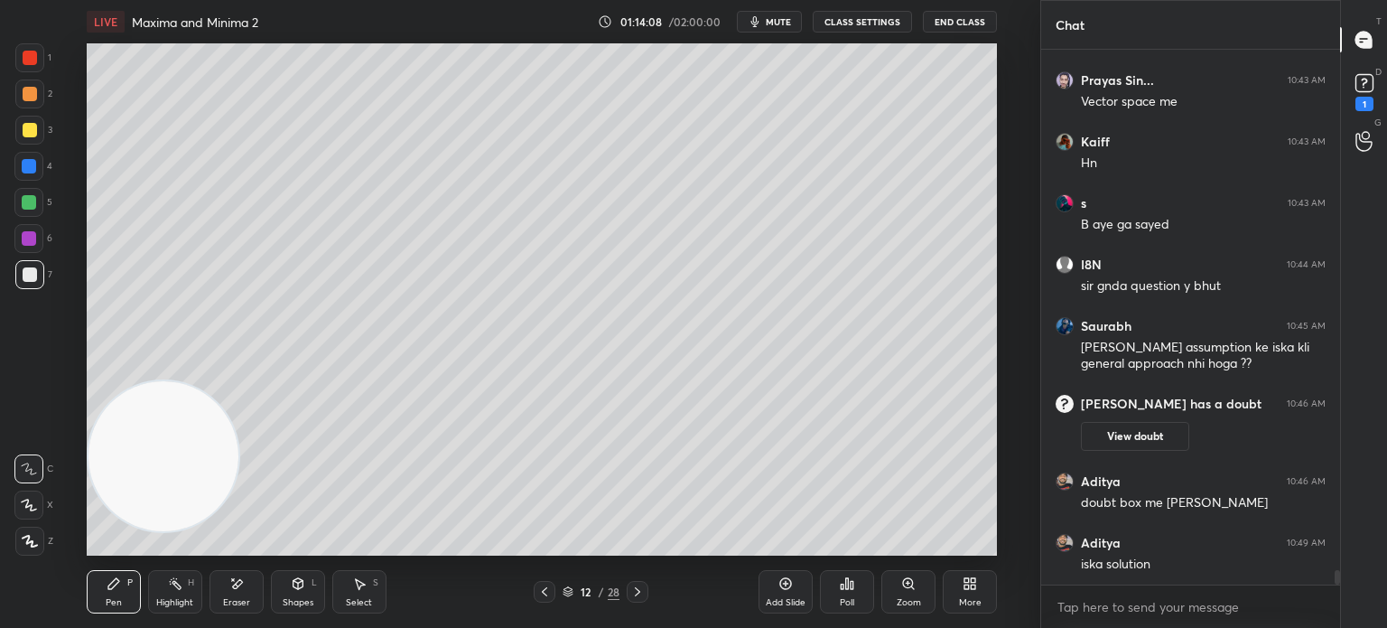
scroll to position [19488, 0]
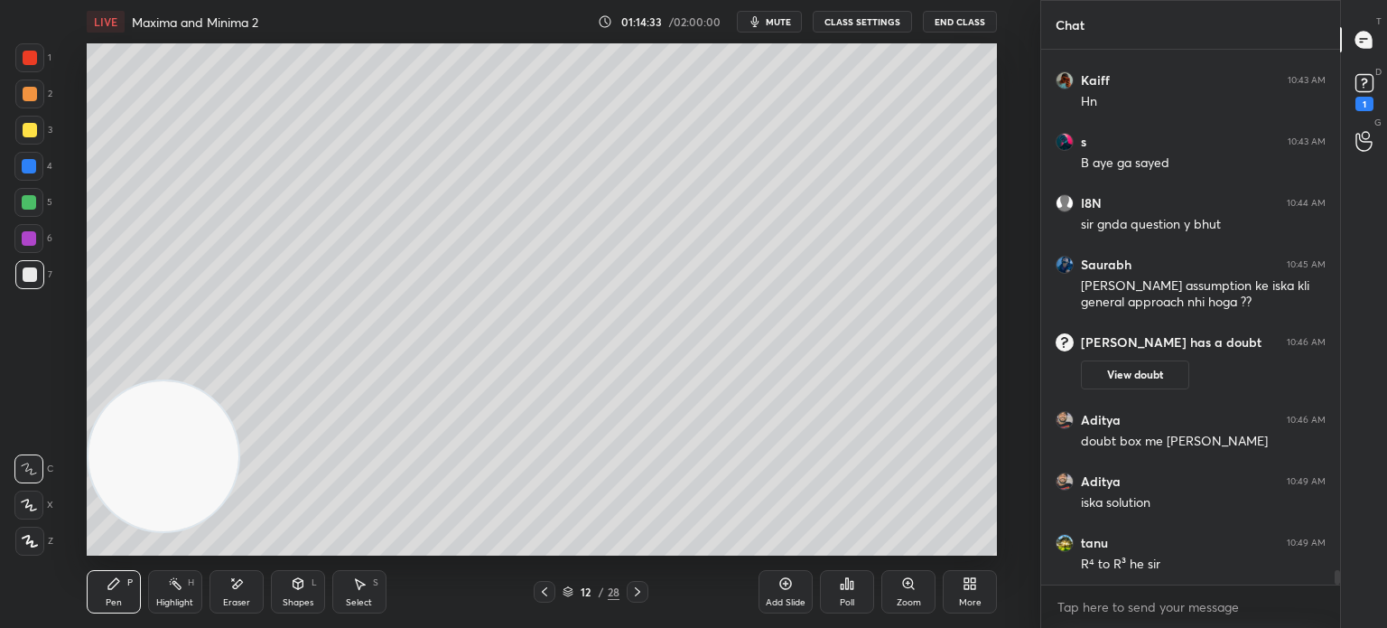
click at [245, 575] on div "Pen P Highlight H Eraser Shapes L Select S 12 / 28 Add Slide Poll Zoom More" at bounding box center [542, 591] width 910 height 72
click at [238, 606] on div "Eraser" at bounding box center [236, 602] width 27 height 9
click at [119, 576] on icon at bounding box center [114, 583] width 14 height 14
click at [123, 592] on div "Pen P" at bounding box center [114, 591] width 54 height 43
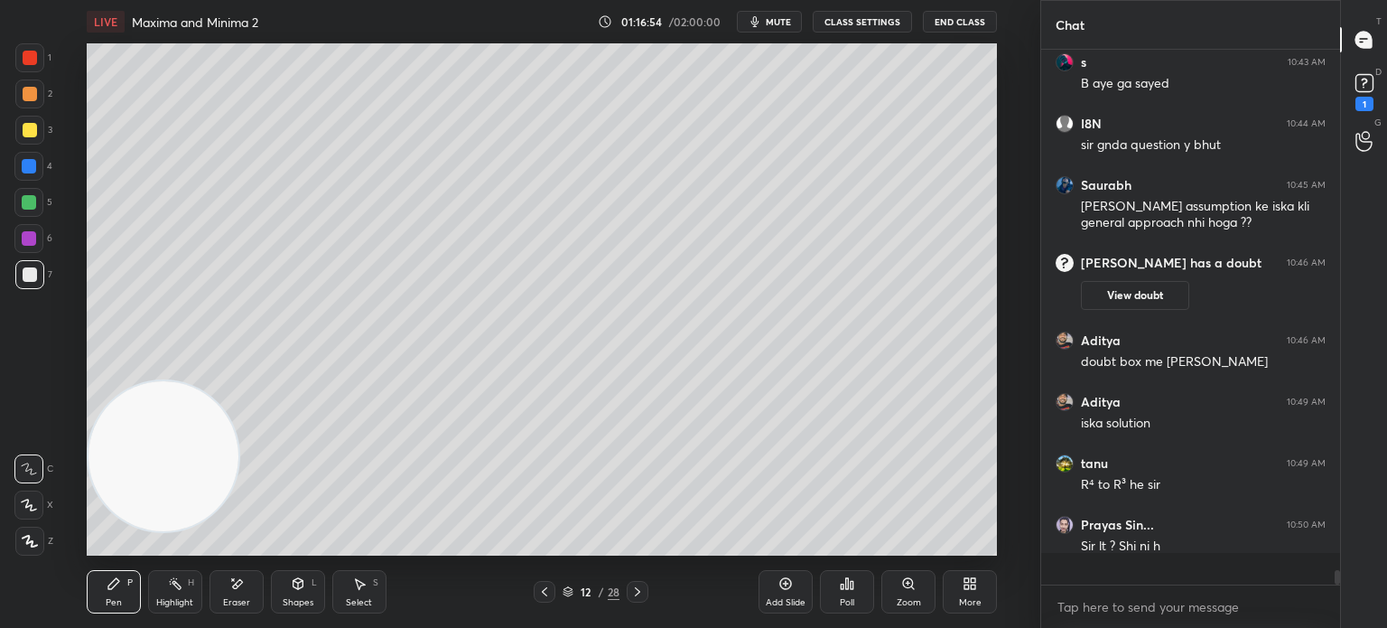
scroll to position [19567, 0]
click at [225, 602] on div "Eraser" at bounding box center [236, 602] width 27 height 9
click at [117, 590] on icon at bounding box center [114, 583] width 14 height 14
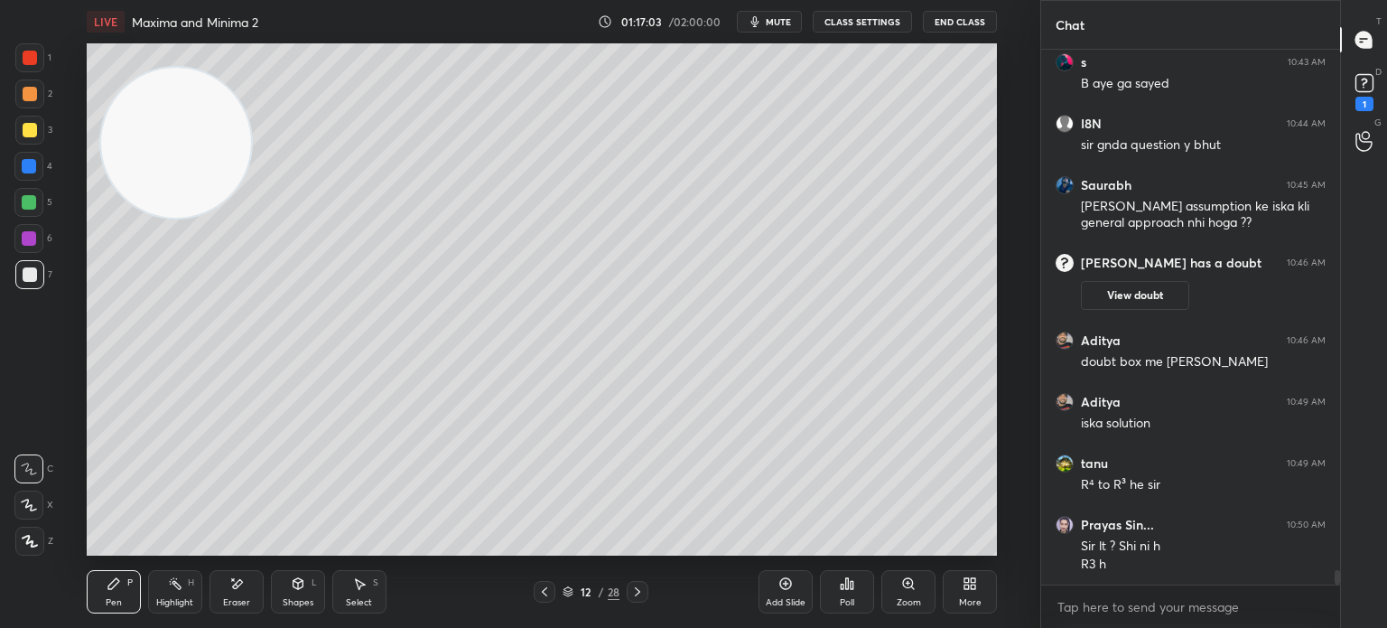
drag, startPoint x: 158, startPoint y: 183, endPoint x: 138, endPoint y: 182, distance: 20.0
click at [154, 180] on video at bounding box center [176, 143] width 150 height 150
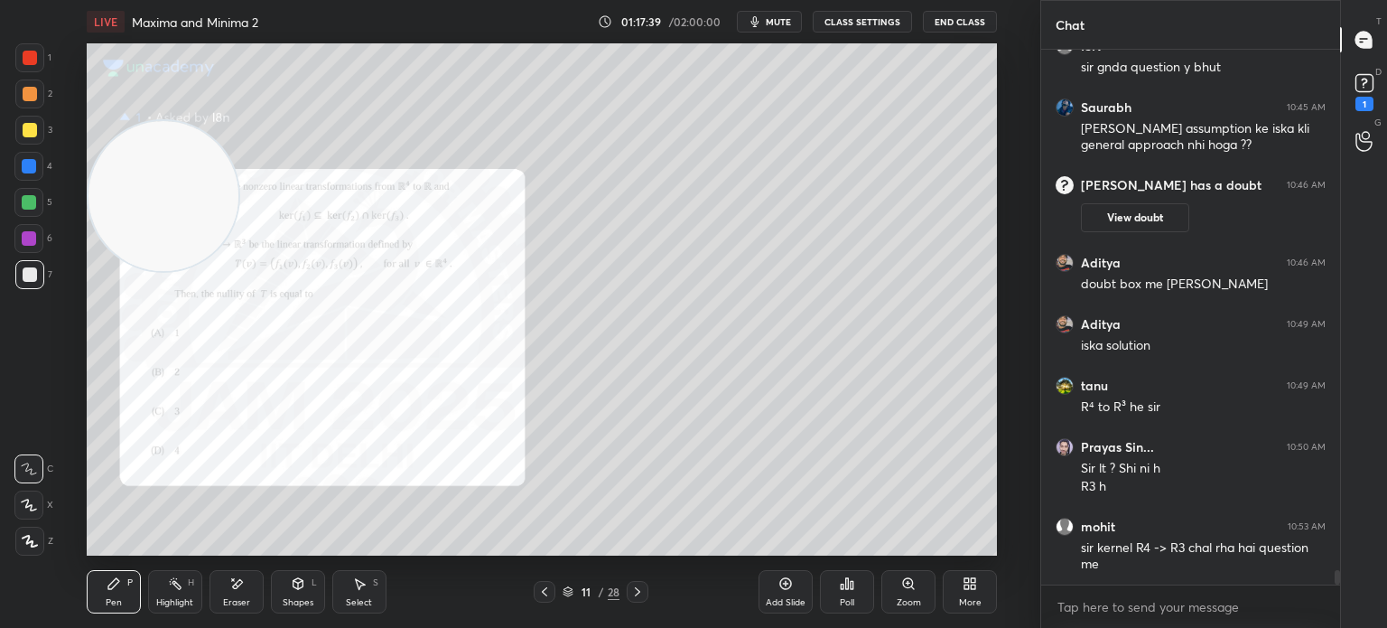
drag, startPoint x: 136, startPoint y: 234, endPoint x: 101, endPoint y: 435, distance: 204.5
click at [91, 271] on video at bounding box center [164, 196] width 150 height 150
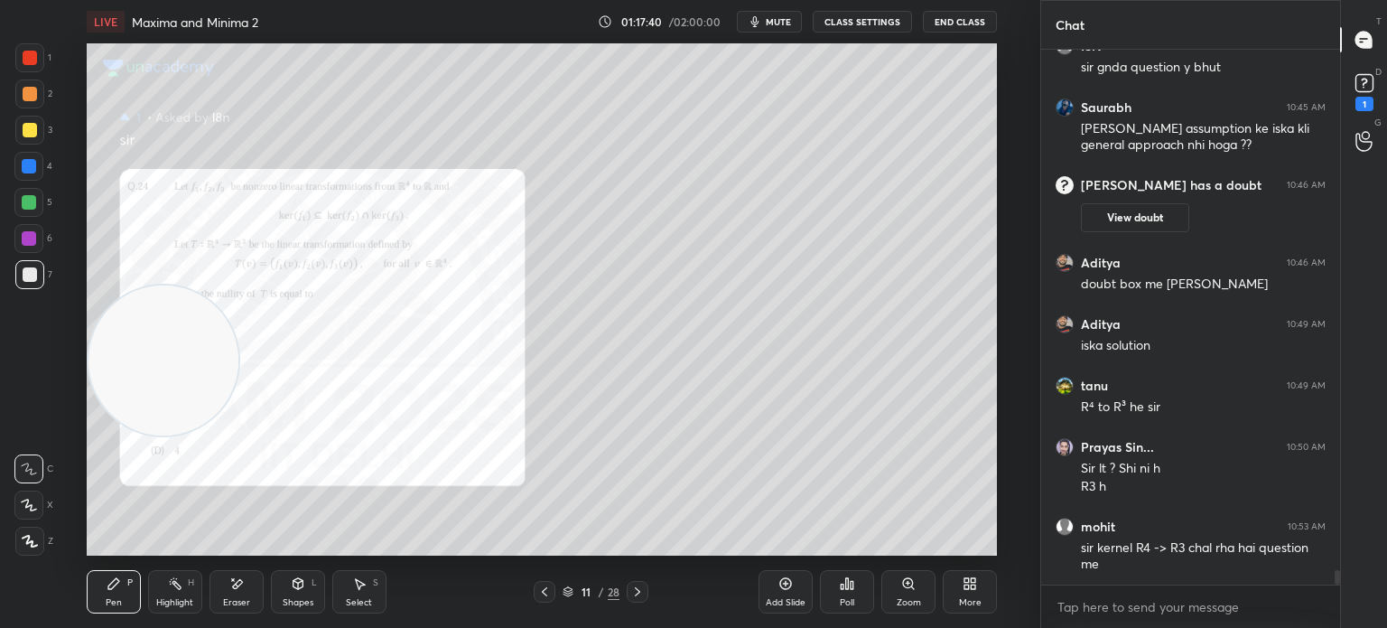
click at [24, 140] on div at bounding box center [29, 130] width 29 height 29
click at [643, 594] on icon at bounding box center [637, 591] width 14 height 14
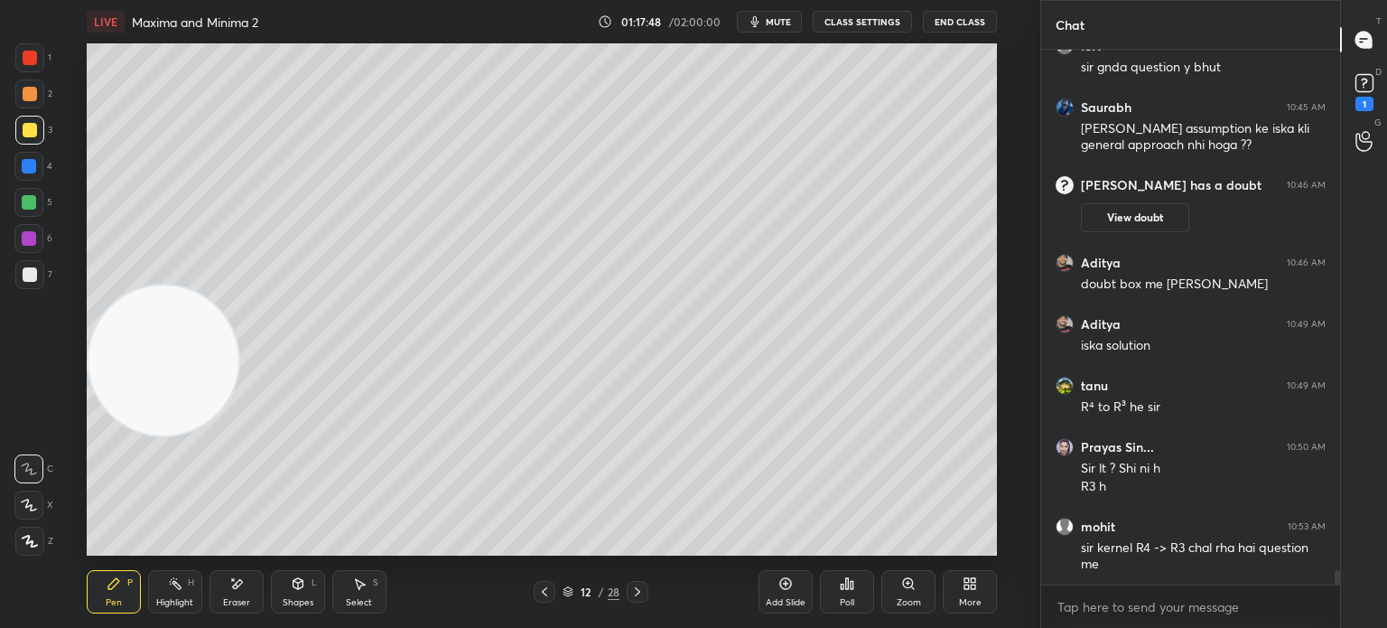
drag, startPoint x: 158, startPoint y: 415, endPoint x: 79, endPoint y: 546, distance: 154.0
click at [77, 555] on div "Setting up your live class Poll for secs No correct answer Start poll" at bounding box center [542, 299] width 968 height 512
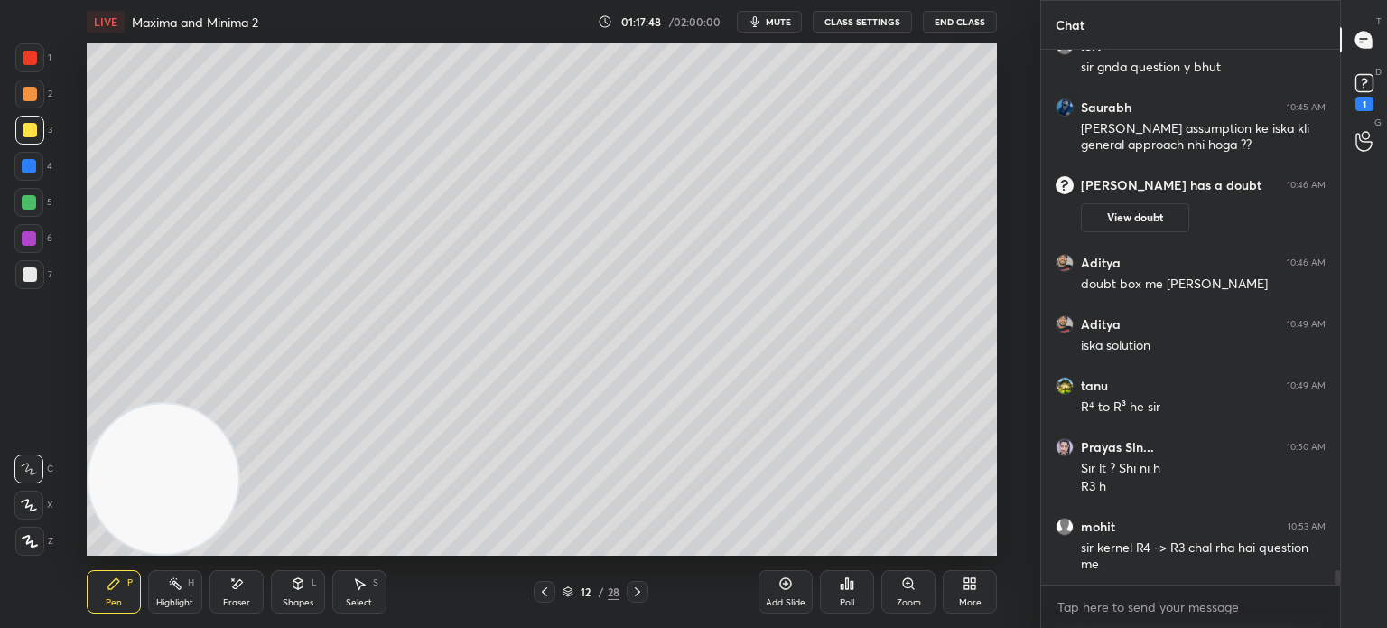
click at [33, 281] on div at bounding box center [30, 274] width 14 height 14
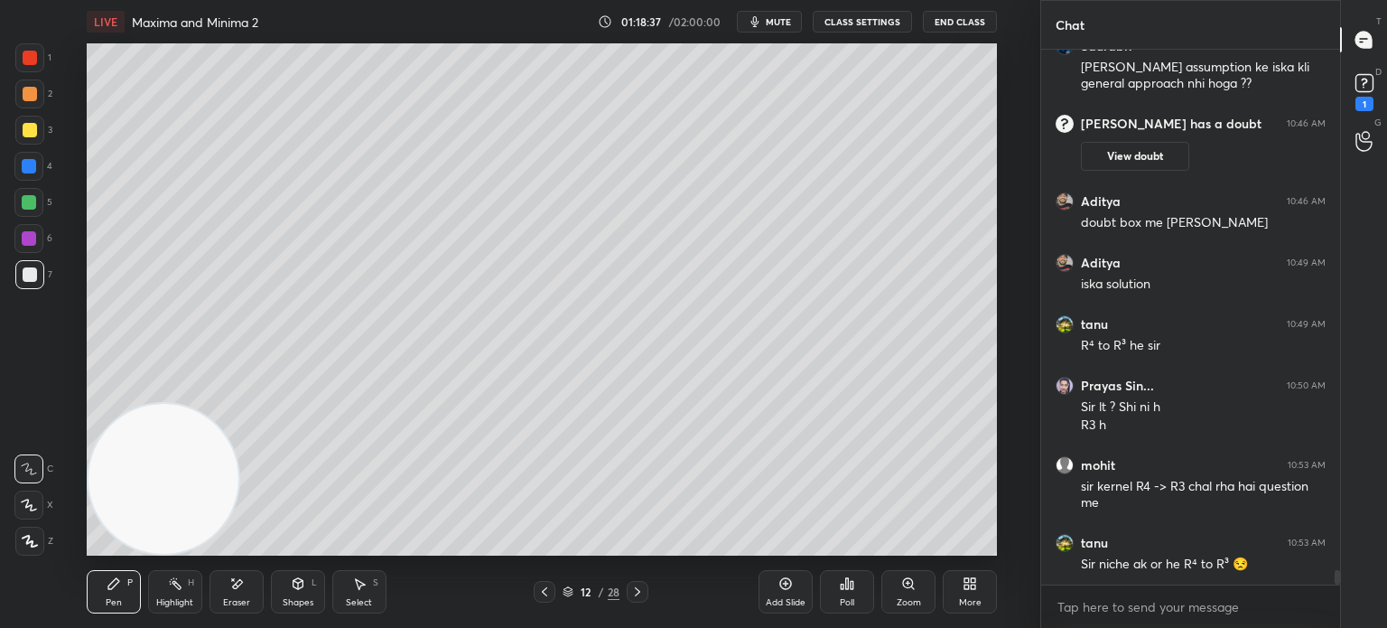
drag, startPoint x: 795, startPoint y: 590, endPoint x: 774, endPoint y: 545, distance: 49.7
click at [794, 590] on div "Add Slide" at bounding box center [786, 591] width 54 height 43
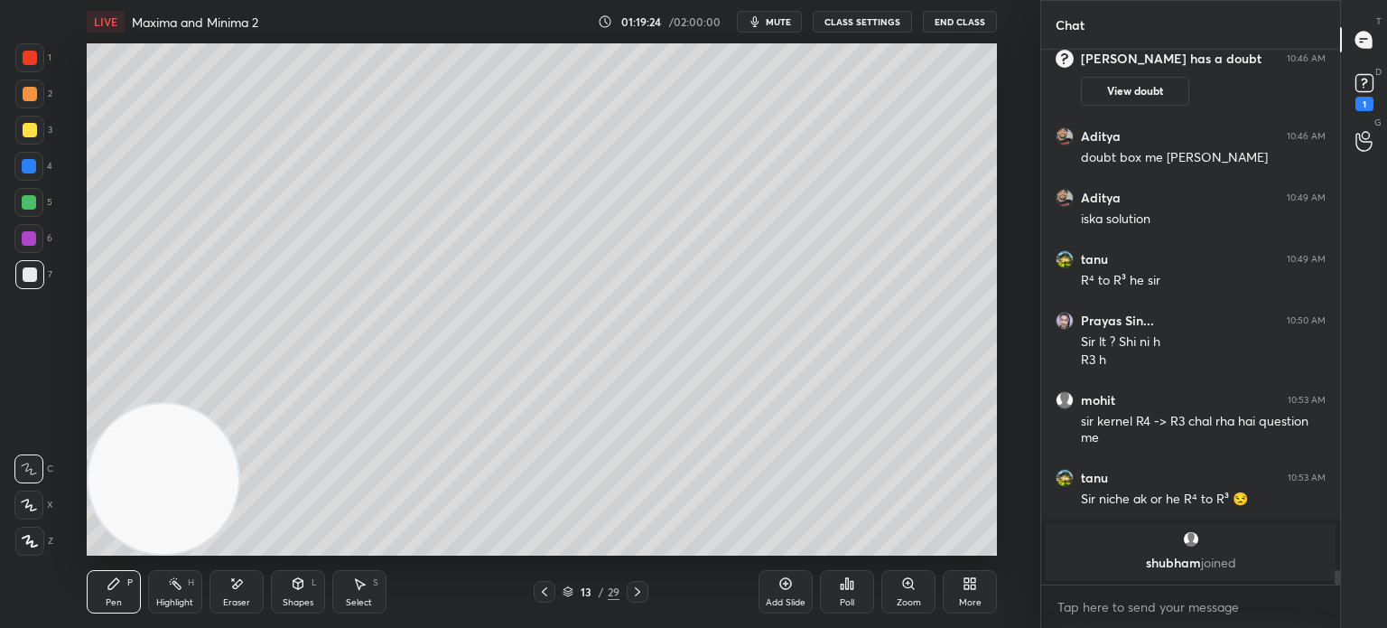
click at [253, 592] on div "Eraser" at bounding box center [237, 591] width 54 height 43
click at [111, 584] on icon at bounding box center [113, 583] width 11 height 11
drag, startPoint x: 243, startPoint y: 592, endPoint x: 258, endPoint y: 557, distance: 38.4
click at [245, 592] on div "Eraser" at bounding box center [237, 591] width 54 height 43
click at [121, 581] on div "Pen P" at bounding box center [114, 591] width 54 height 43
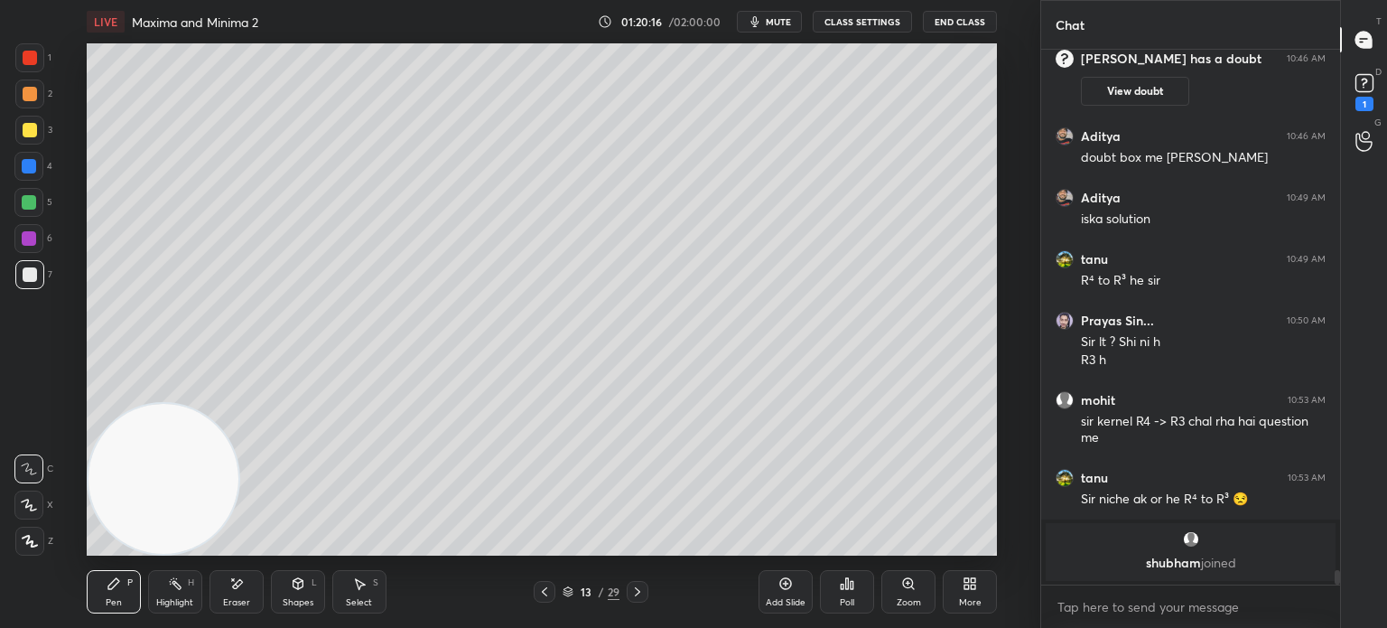
click at [239, 601] on div "Eraser" at bounding box center [236, 602] width 27 height 9
click at [120, 564] on div "Pen P Highlight H Eraser Shapes L Select S 13 / 29 Add Slide Poll Zoom More" at bounding box center [542, 591] width 910 height 72
click at [117, 591] on div "Pen P" at bounding box center [114, 591] width 54 height 43
click at [240, 577] on icon at bounding box center [236, 583] width 14 height 15
click at [116, 604] on div "Pen" at bounding box center [114, 602] width 16 height 9
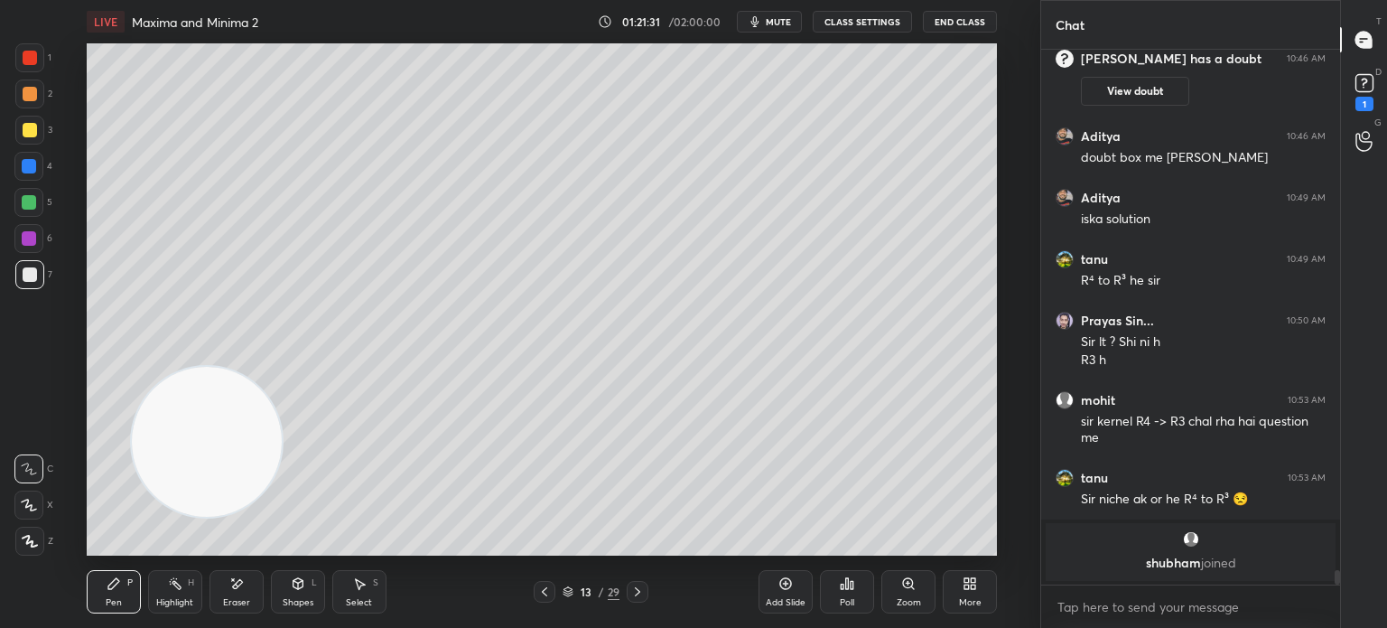
drag, startPoint x: 175, startPoint y: 456, endPoint x: 718, endPoint y: 121, distance: 637.9
click at [282, 367] on video at bounding box center [207, 442] width 150 height 150
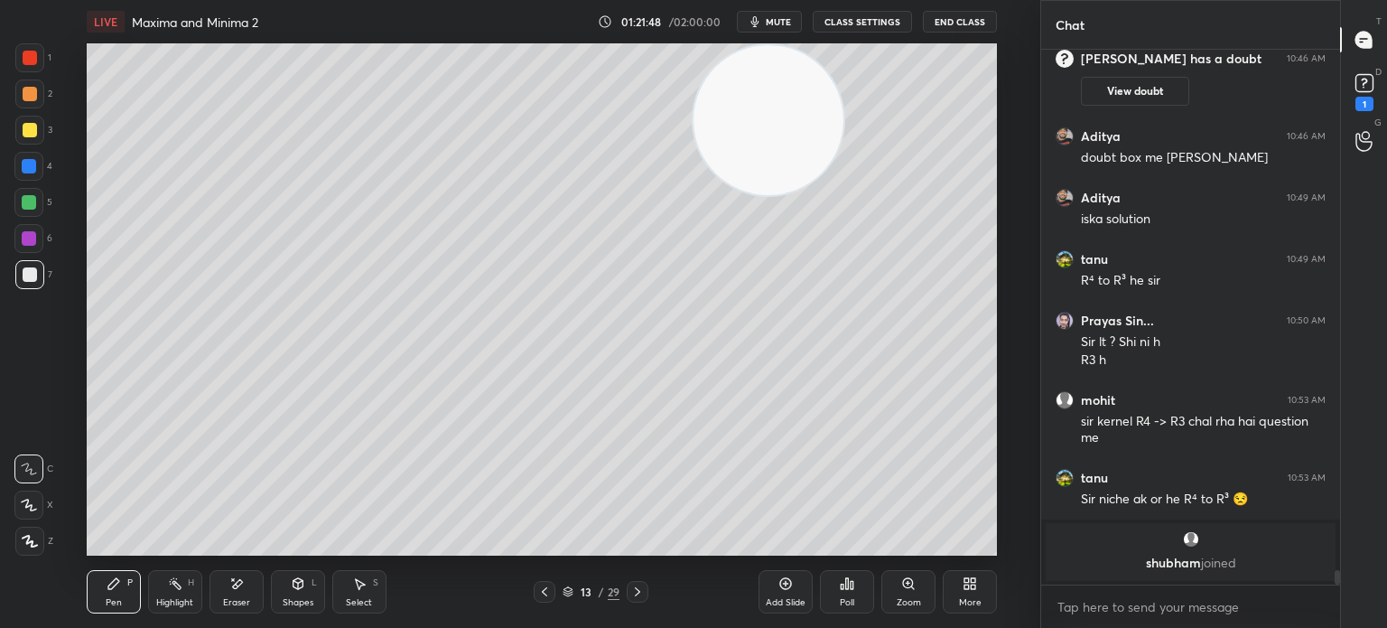
click at [20, 84] on div at bounding box center [29, 93] width 29 height 29
click at [28, 89] on div at bounding box center [30, 94] width 14 height 14
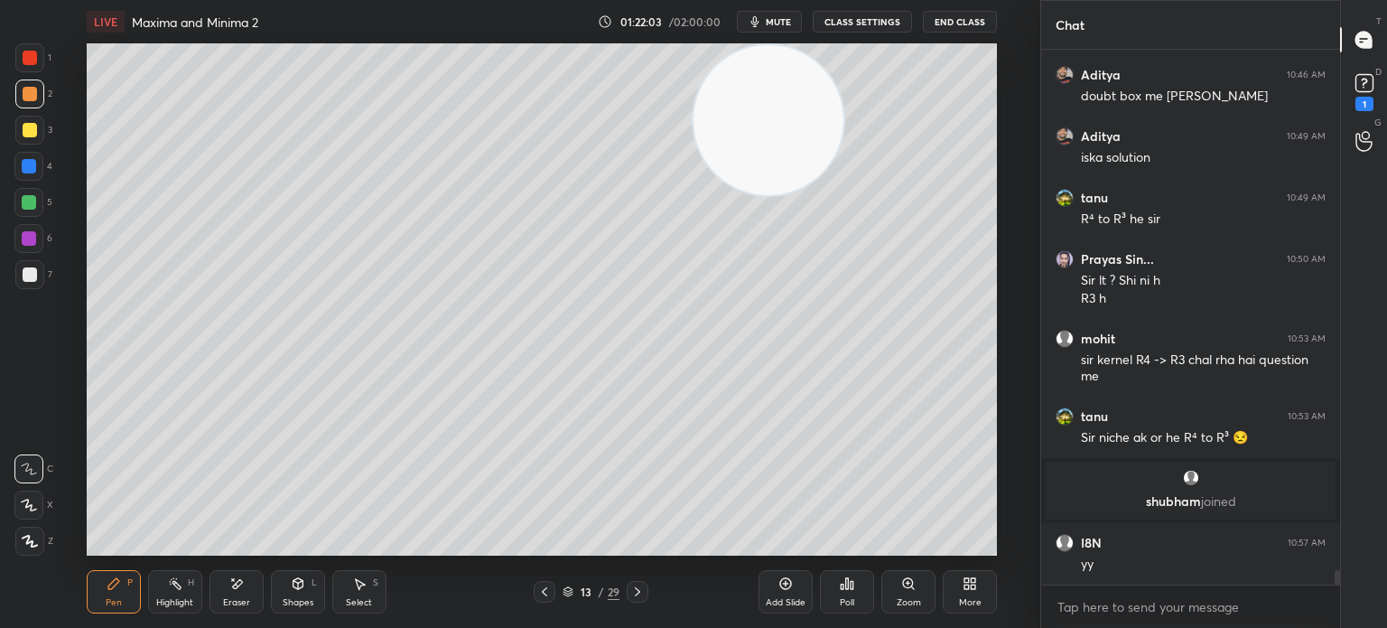
drag, startPoint x: 92, startPoint y: 530, endPoint x: 61, endPoint y: 533, distance: 30.8
click at [69, 534] on div "Setting up your live class Poll for secs No correct answer Start poll" at bounding box center [542, 299] width 968 height 512
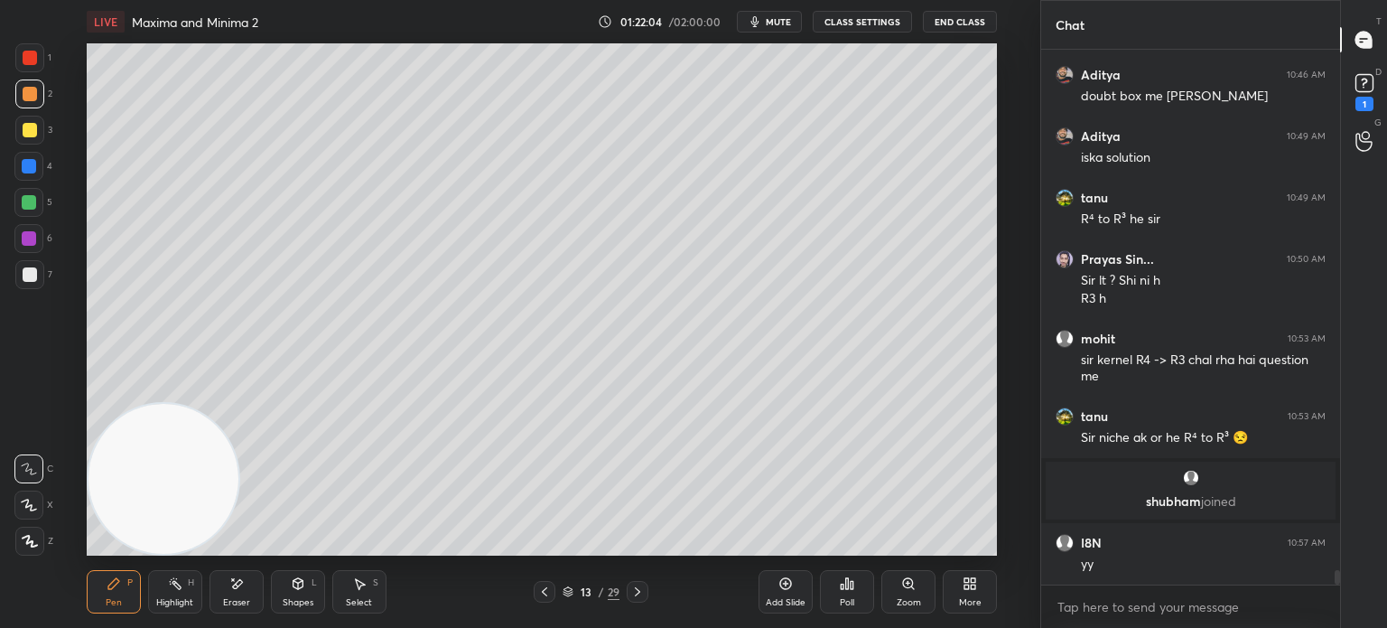
click at [32, 275] on div at bounding box center [30, 274] width 14 height 14
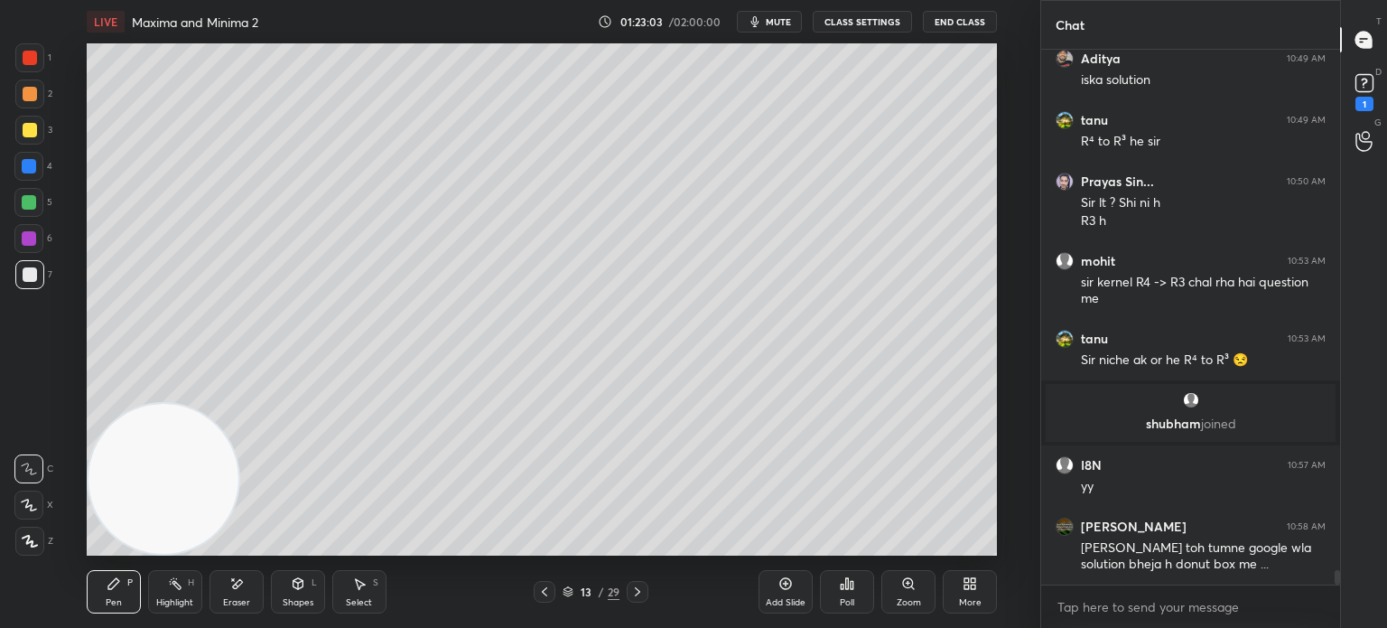
click at [240, 595] on div "Eraser" at bounding box center [237, 591] width 54 height 43
drag, startPoint x: 134, startPoint y: 571, endPoint x: 134, endPoint y: 581, distance: 9.9
click at [134, 581] on div "Pen P" at bounding box center [114, 591] width 54 height 43
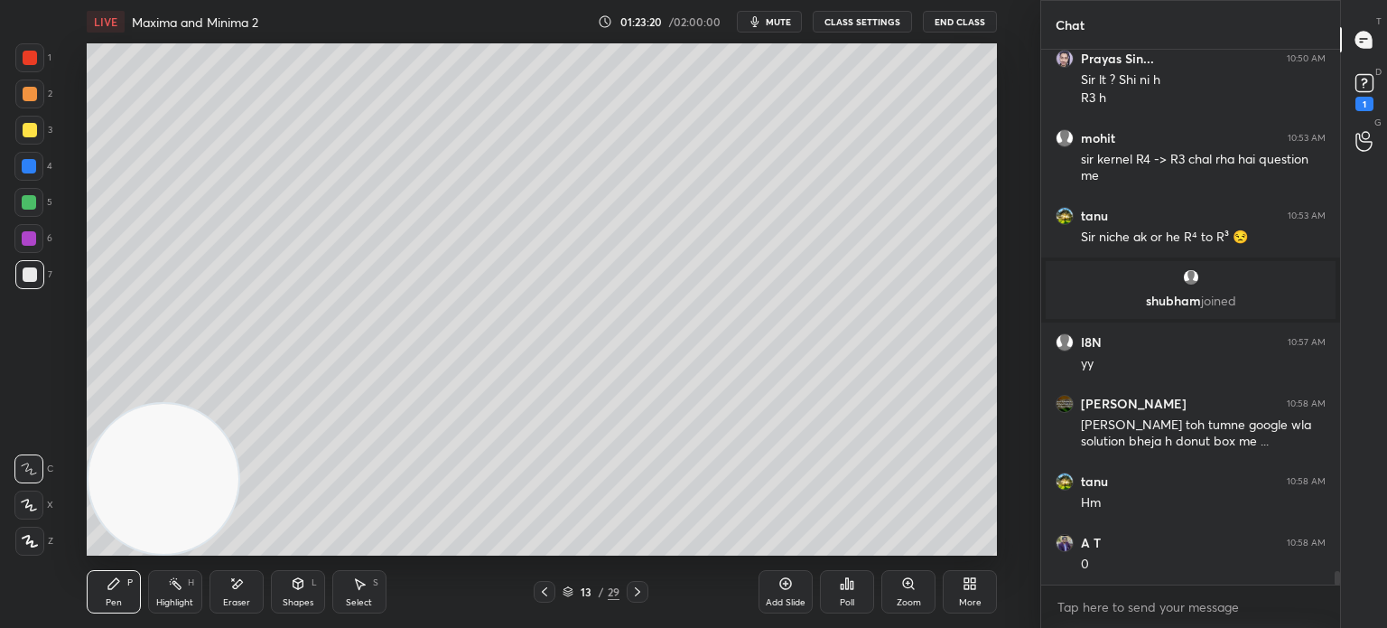
scroll to position [19946, 0]
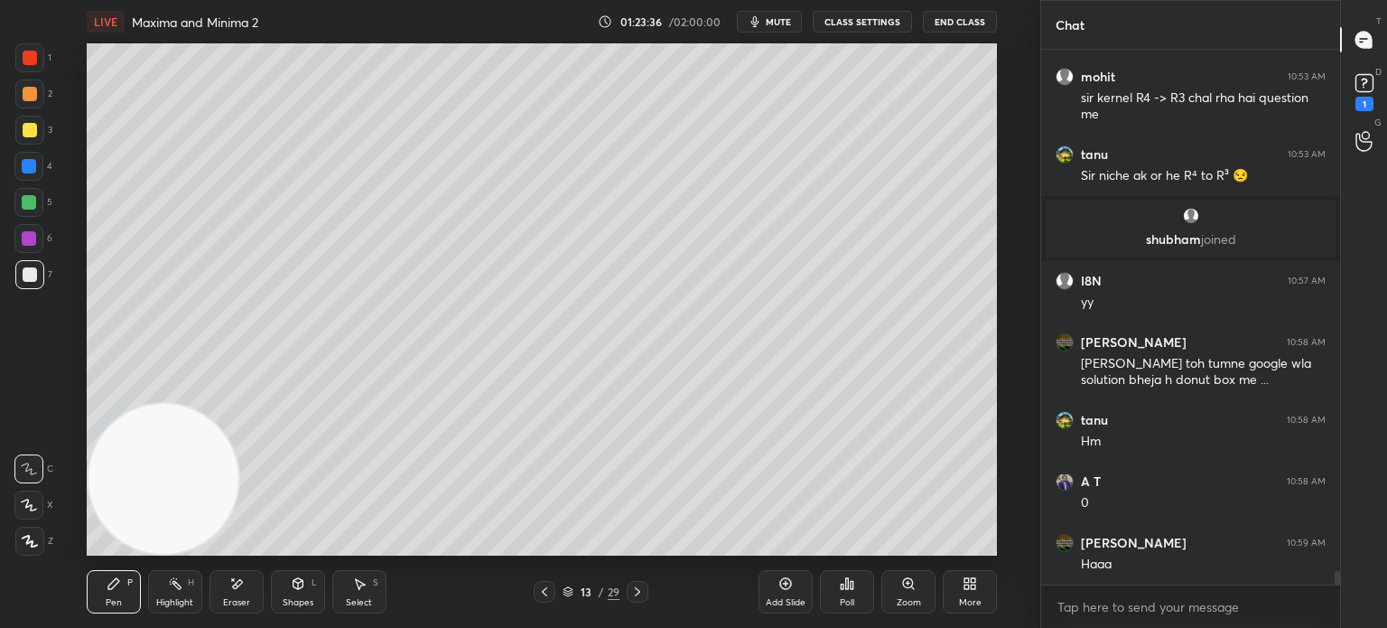
drag, startPoint x: 251, startPoint y: 592, endPoint x: 285, endPoint y: 559, distance: 47.3
click at [256, 590] on div "Eraser" at bounding box center [237, 591] width 54 height 43
click at [115, 596] on div "Pen P" at bounding box center [114, 591] width 54 height 43
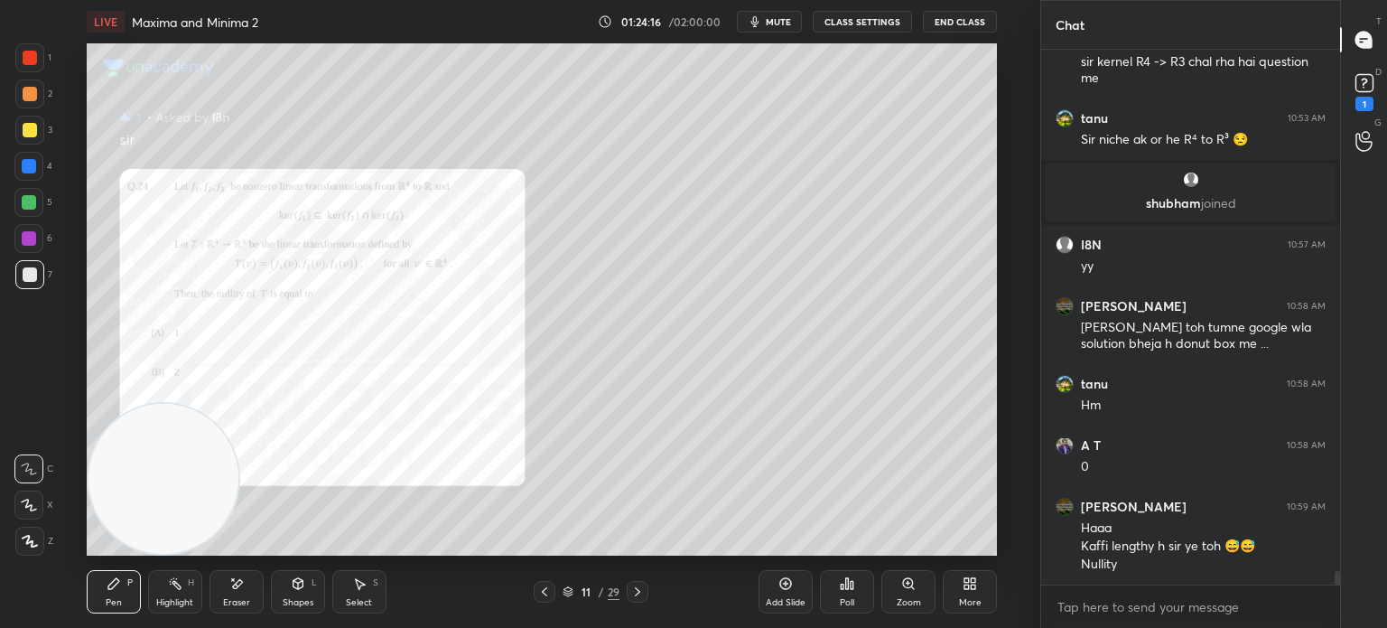
scroll to position [20044, 0]
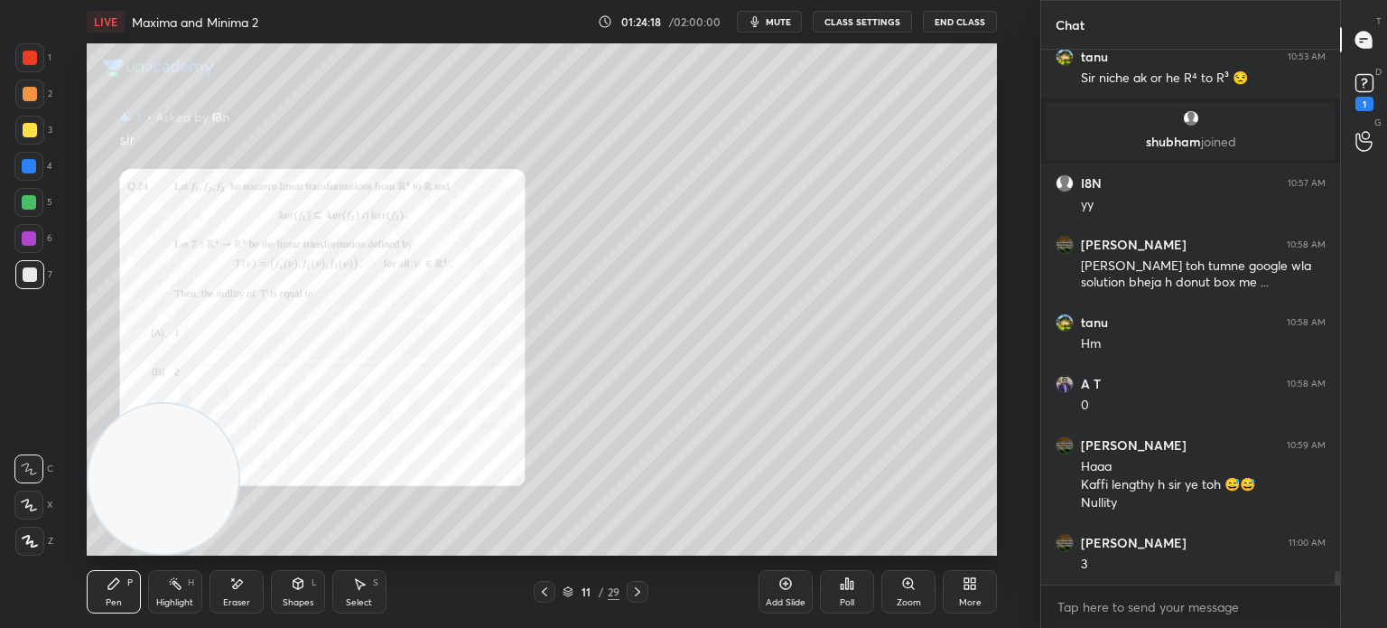
drag, startPoint x: 190, startPoint y: 482, endPoint x: 760, endPoint y: 97, distance: 688.1
click at [238, 404] on video at bounding box center [164, 479] width 150 height 150
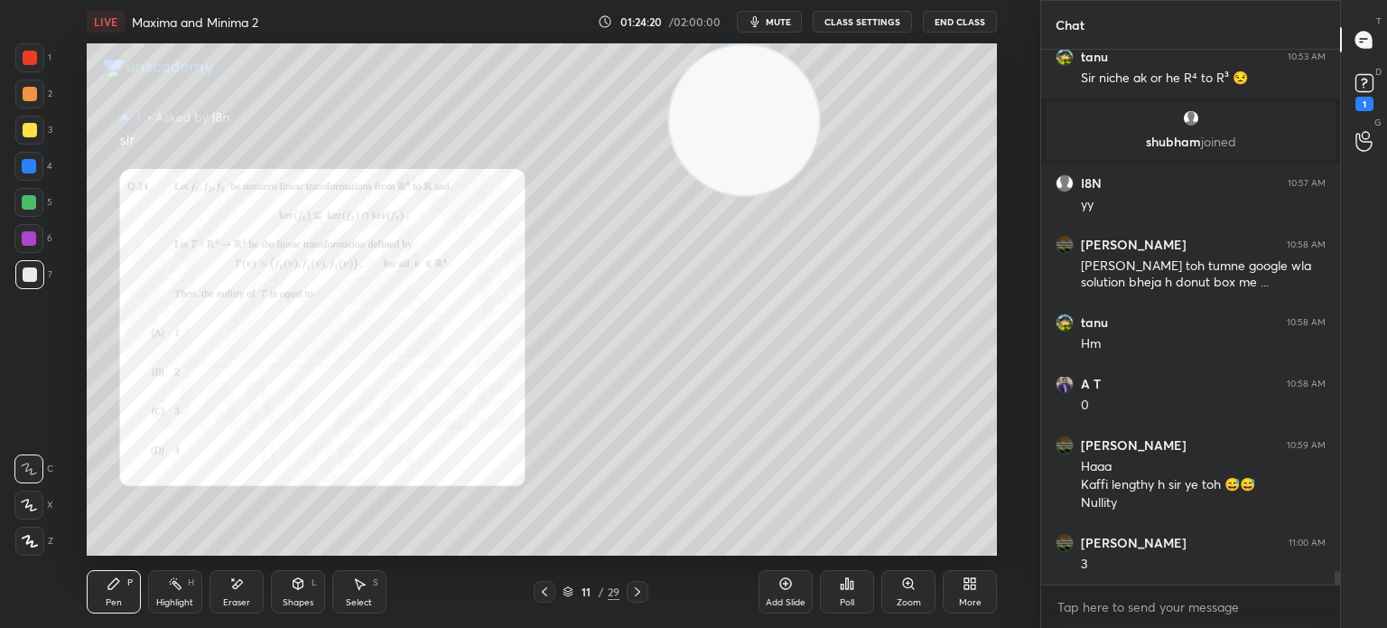
click at [29, 248] on div at bounding box center [28, 238] width 29 height 29
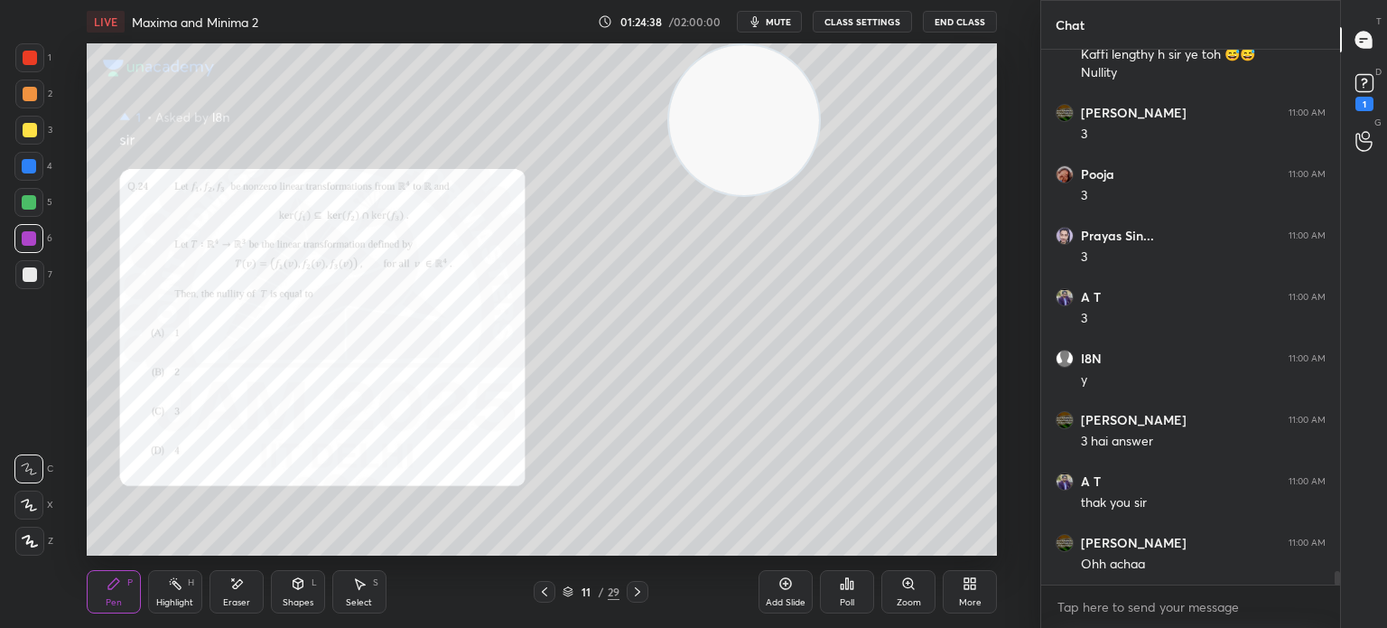
scroll to position [20535, 0]
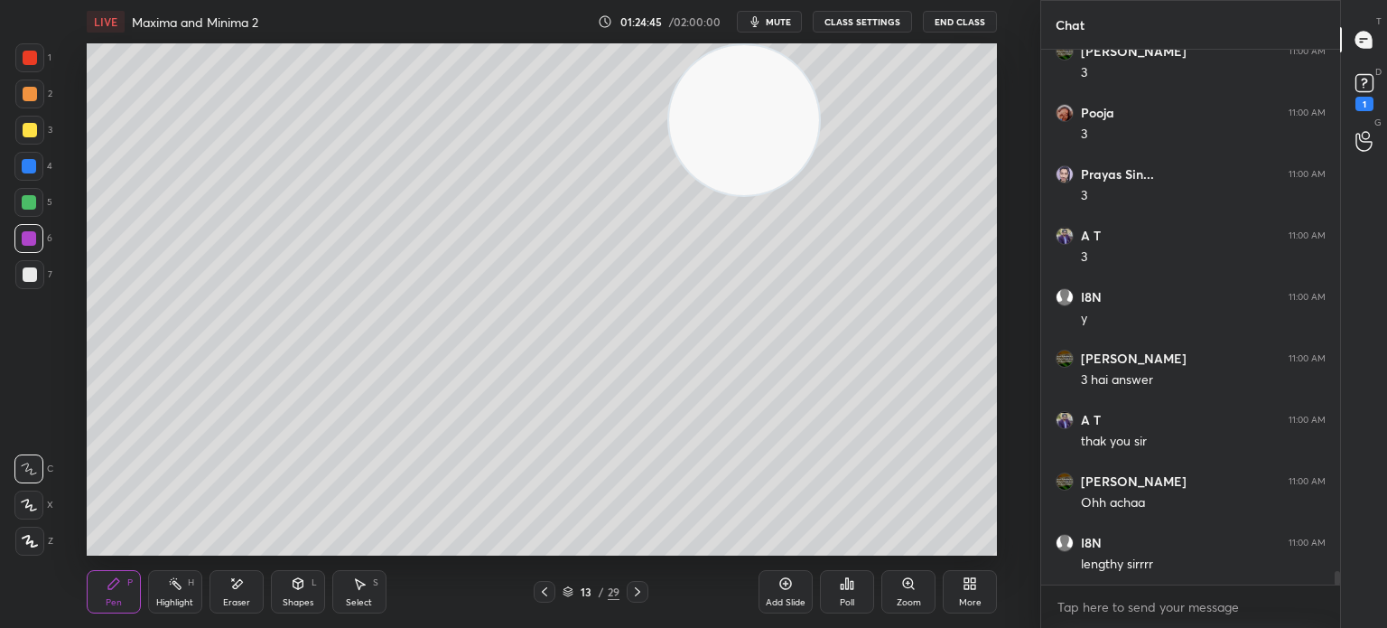
drag, startPoint x: 724, startPoint y: 139, endPoint x: 302, endPoint y: 391, distance: 492.1
click at [669, 195] on video at bounding box center [744, 120] width 150 height 150
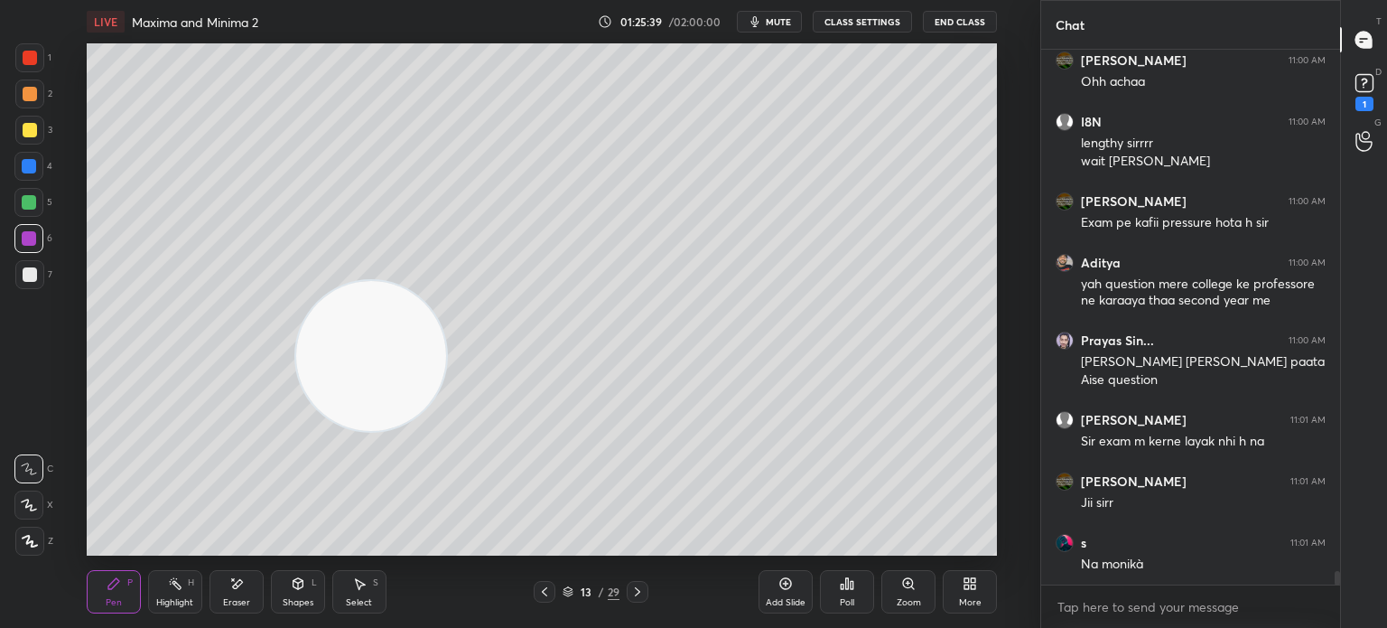
scroll to position [21018, 0]
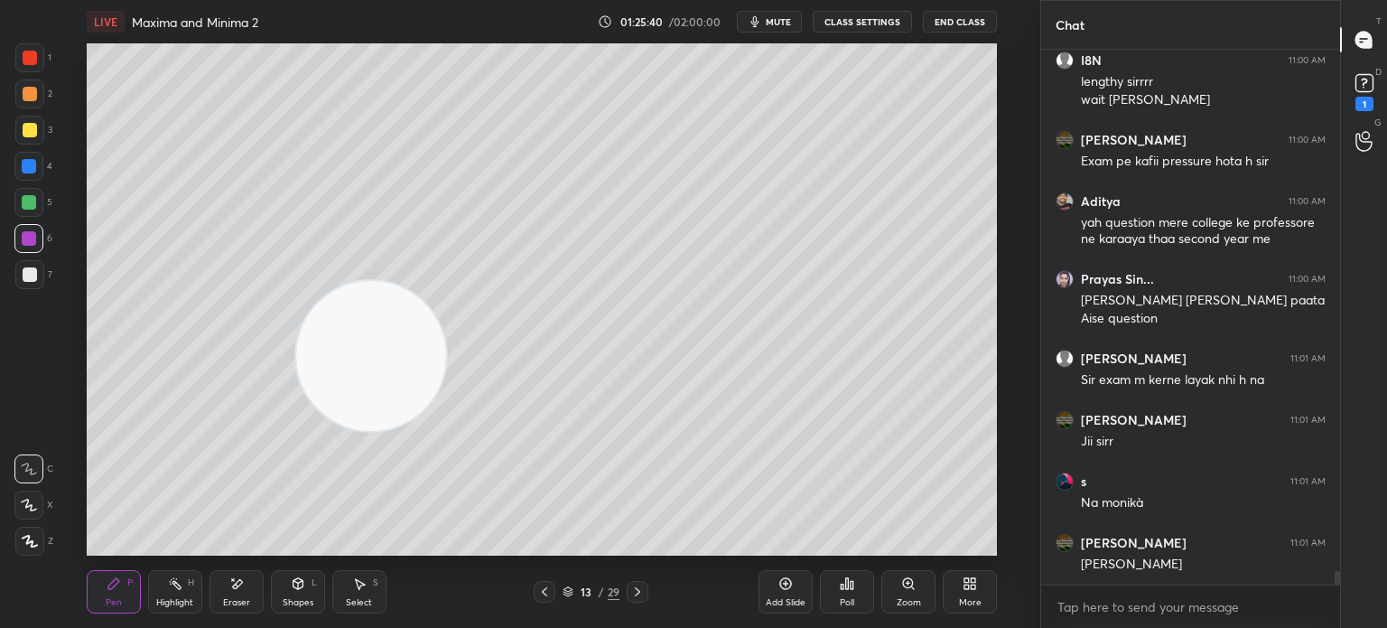
click at [37, 141] on div at bounding box center [29, 130] width 29 height 29
click at [296, 431] on video at bounding box center [371, 356] width 150 height 150
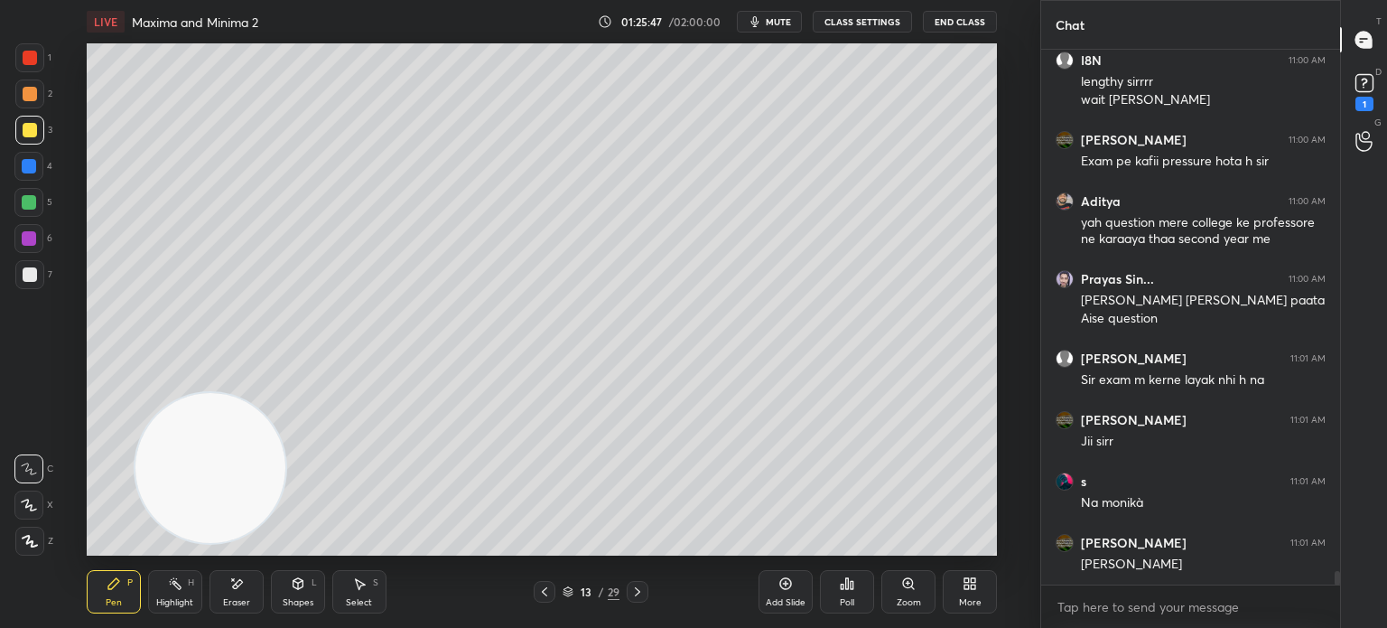
scroll to position [21079, 0]
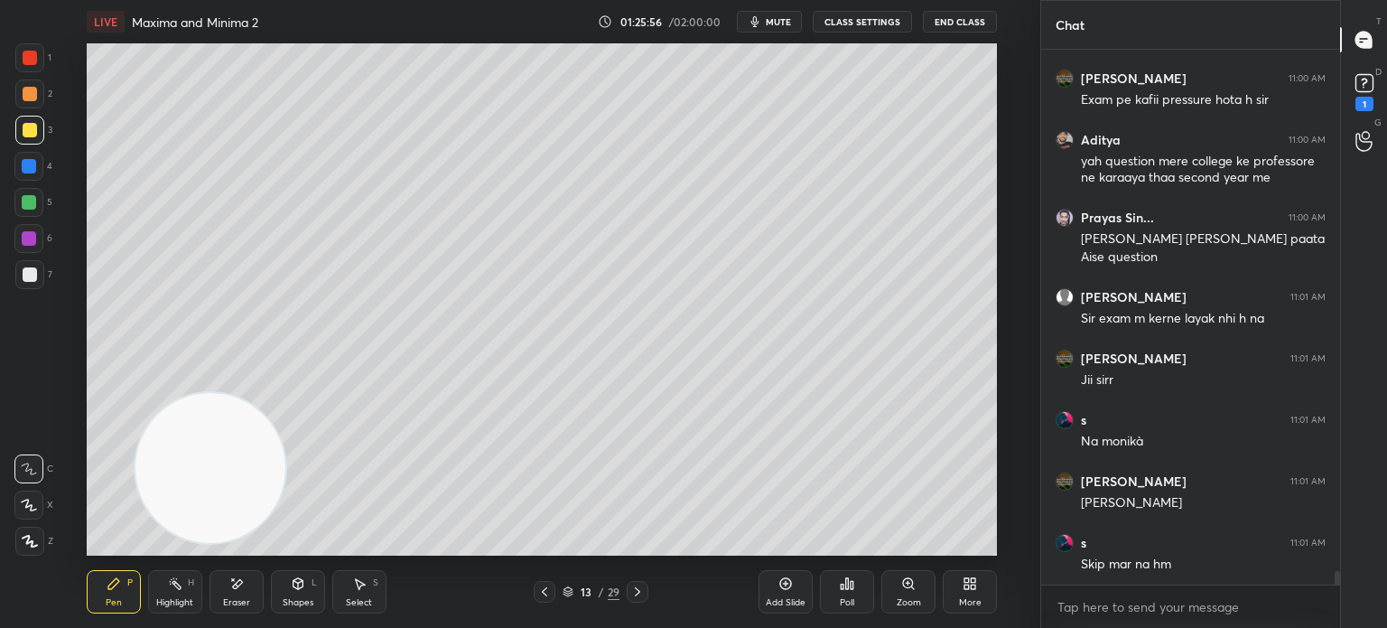
click at [546, 591] on icon at bounding box center [544, 591] width 14 height 14
click at [546, 592] on icon at bounding box center [544, 591] width 14 height 14
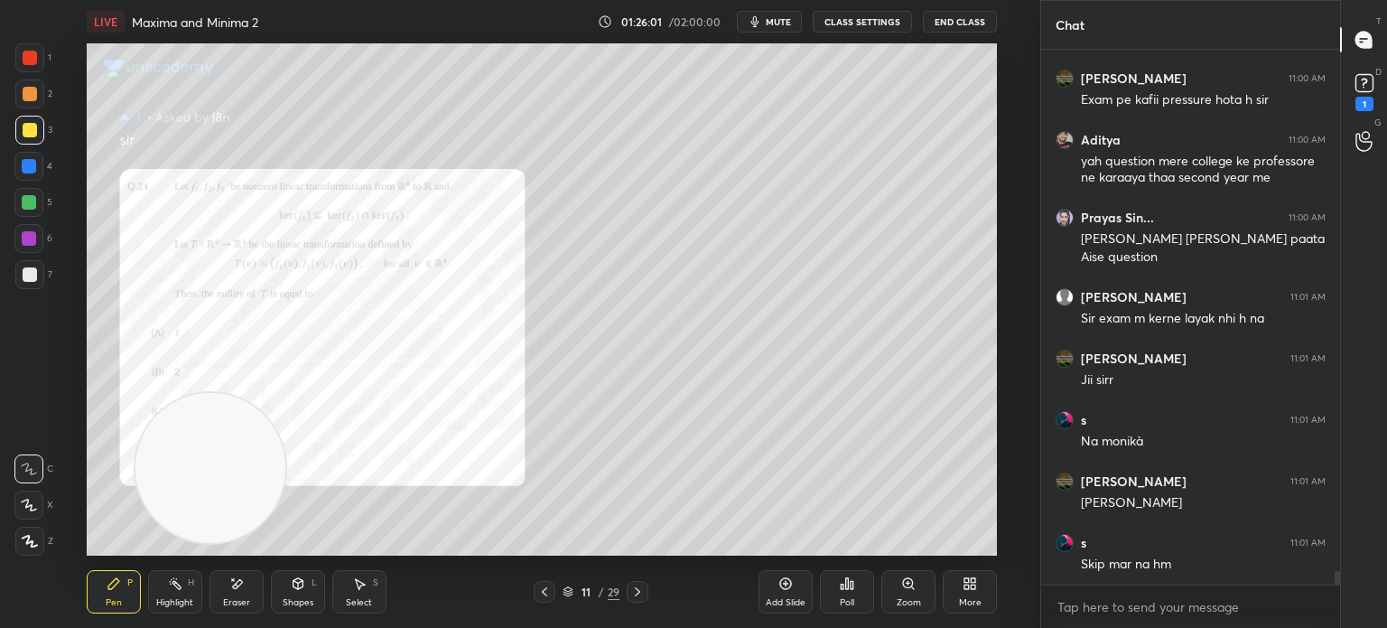
scroll to position [21140, 0]
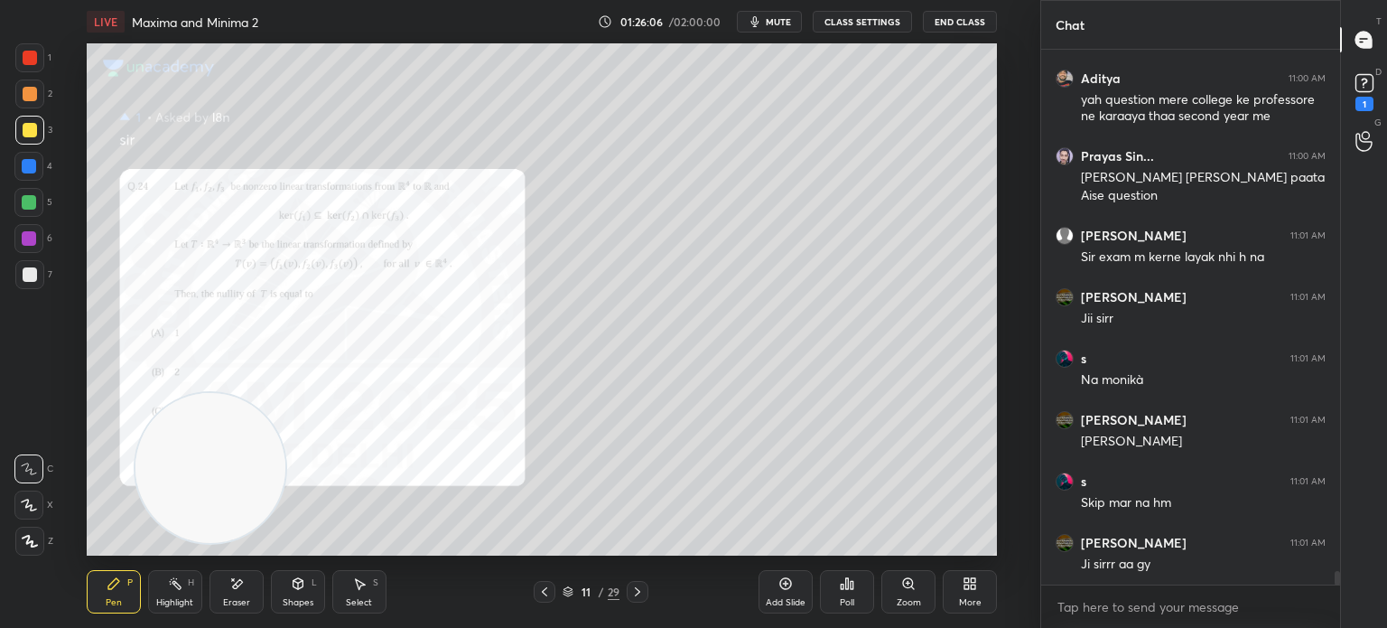
click at [889, 22] on button "CLASS SETTINGS" at bounding box center [862, 22] width 99 height 22
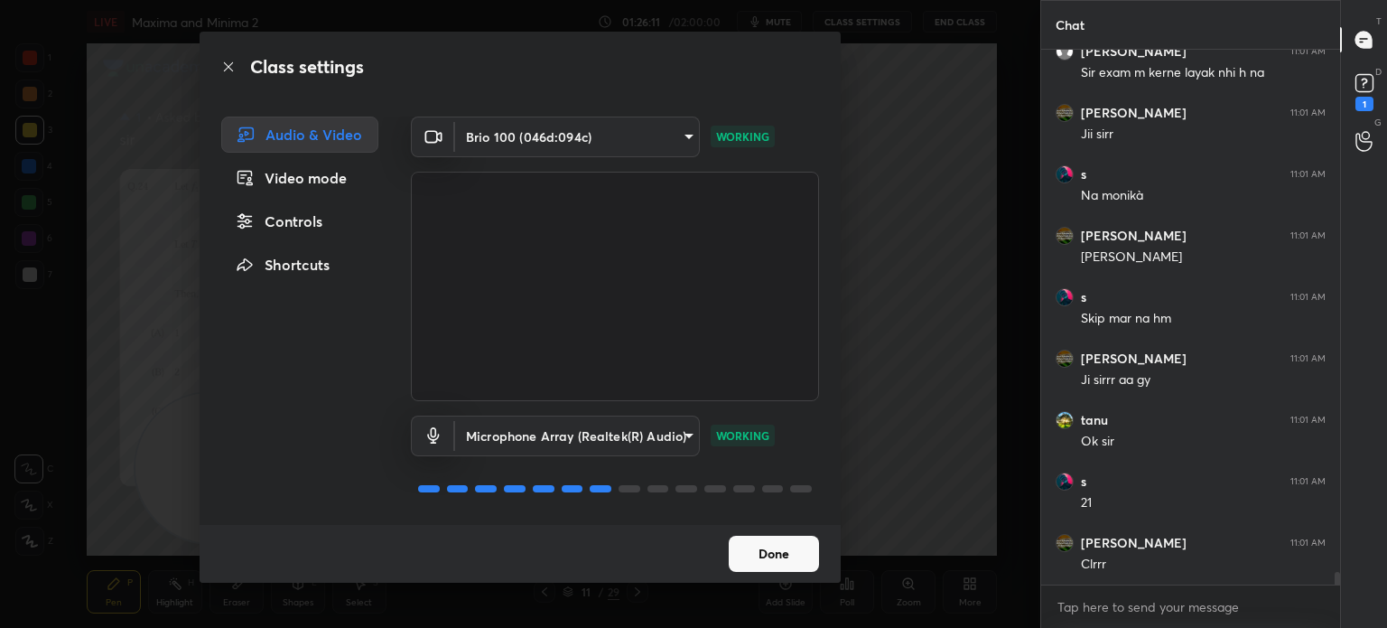
scroll to position [21386, 0]
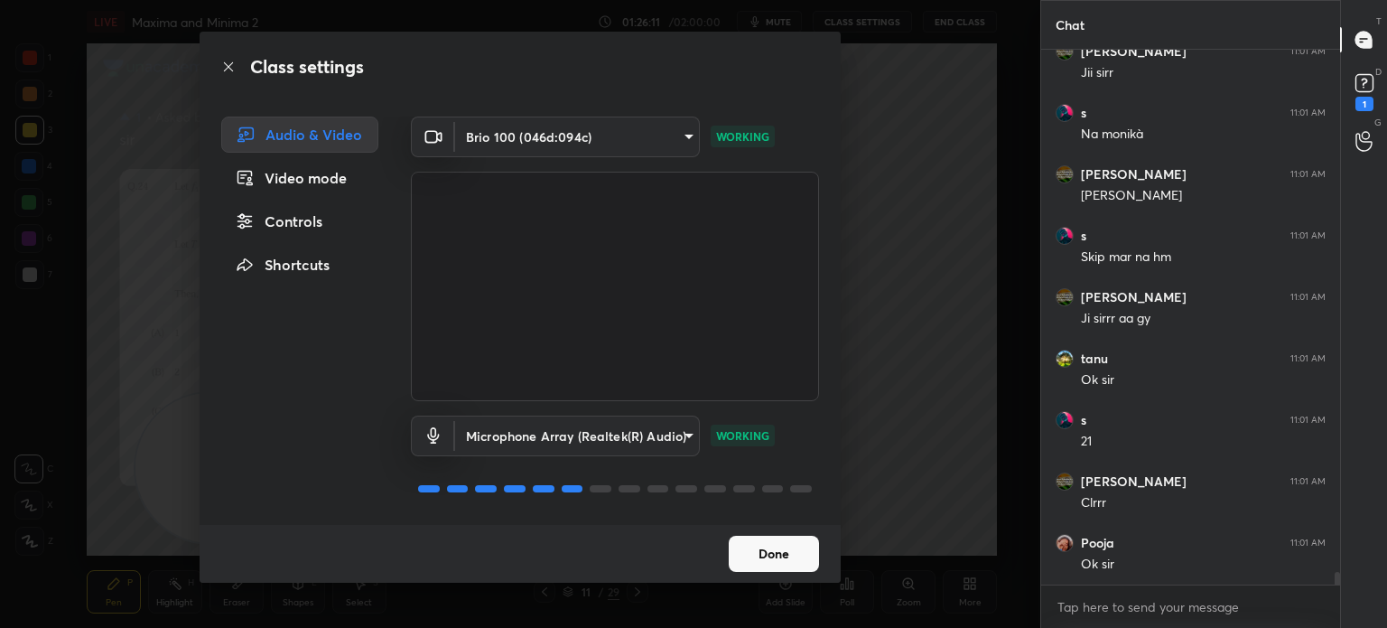
click at [303, 228] on div "Controls" at bounding box center [299, 221] width 157 height 36
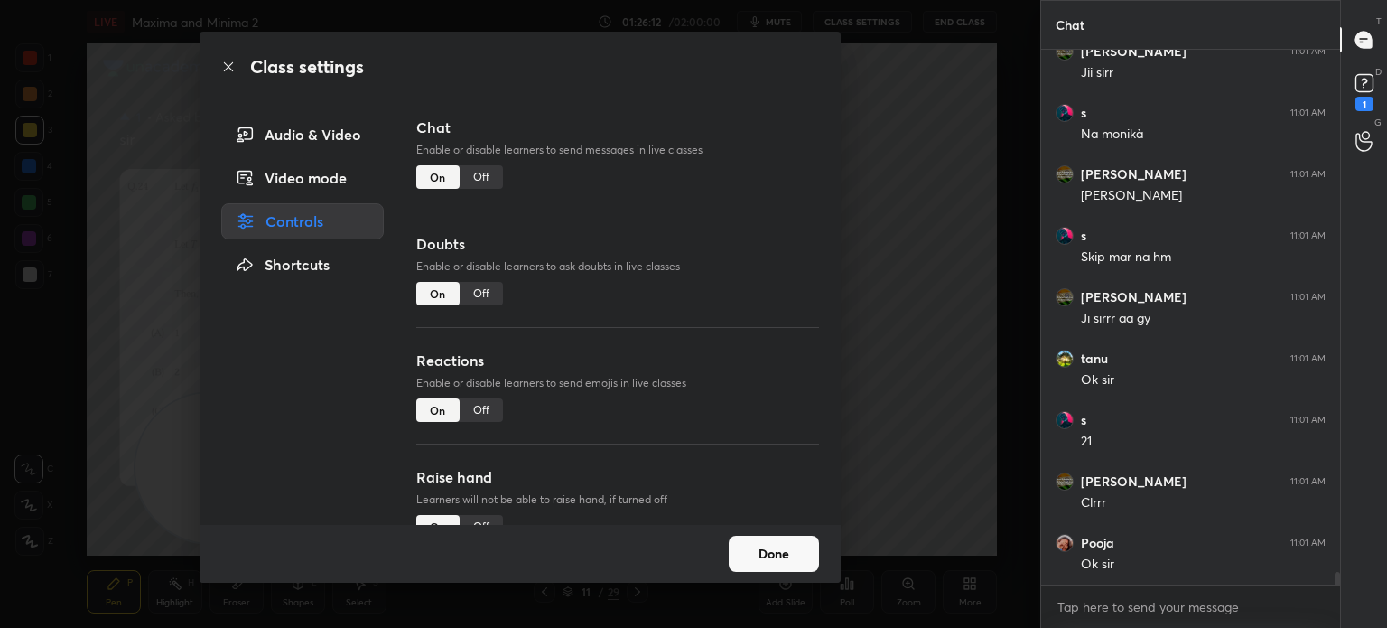
scroll to position [21447, 0]
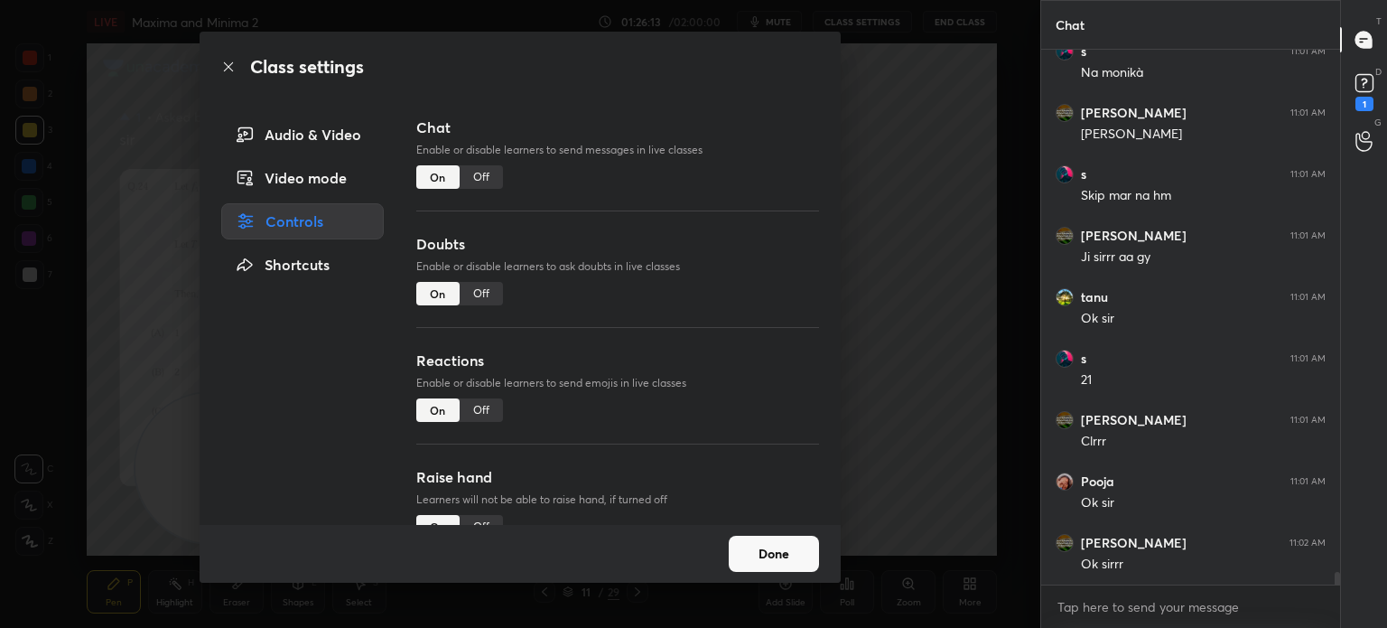
click at [1, 517] on div "Class settings Audio & Video Video mode Controls Shortcuts Chat Enable or disab…" at bounding box center [520, 314] width 1040 height 628
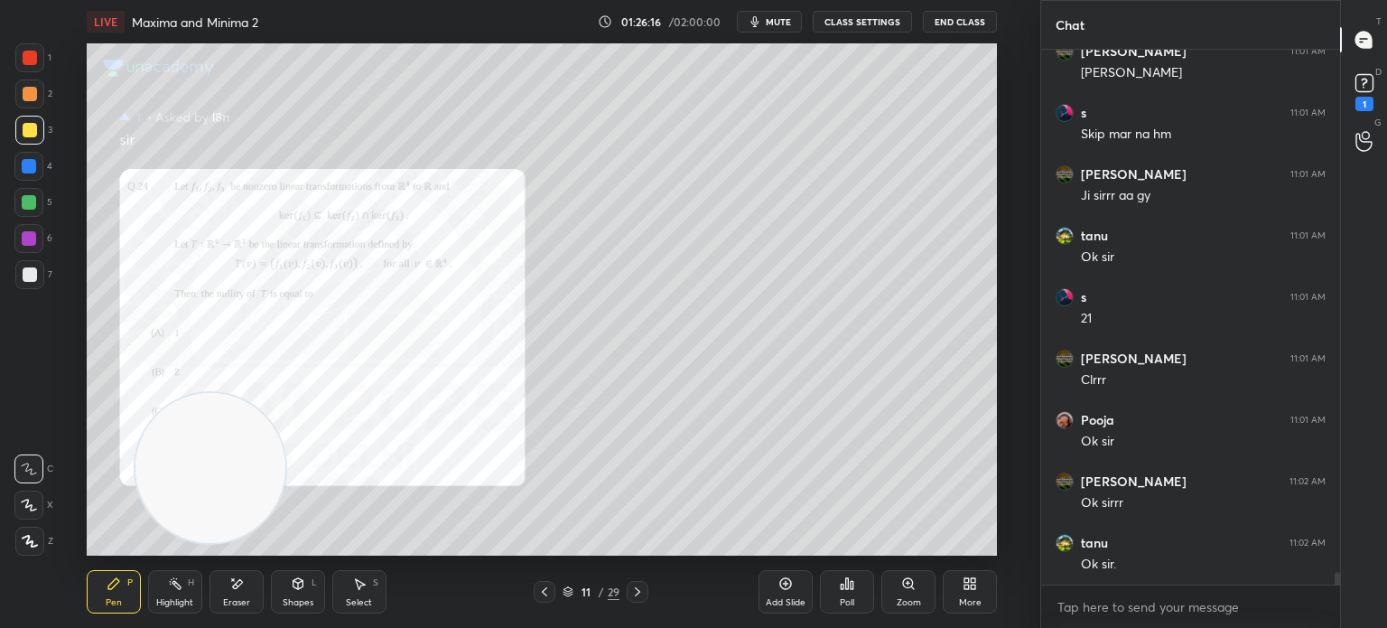
scroll to position [21570, 0]
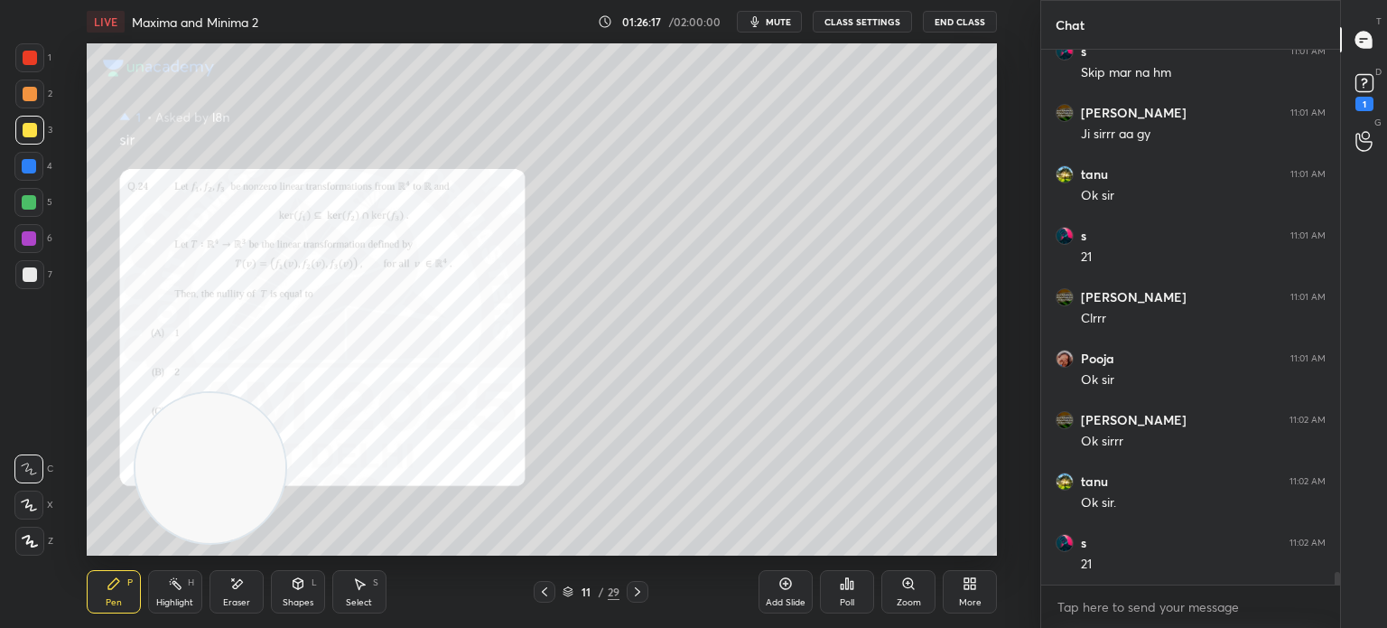
click at [961, 14] on button "End Class" at bounding box center [960, 22] width 74 height 22
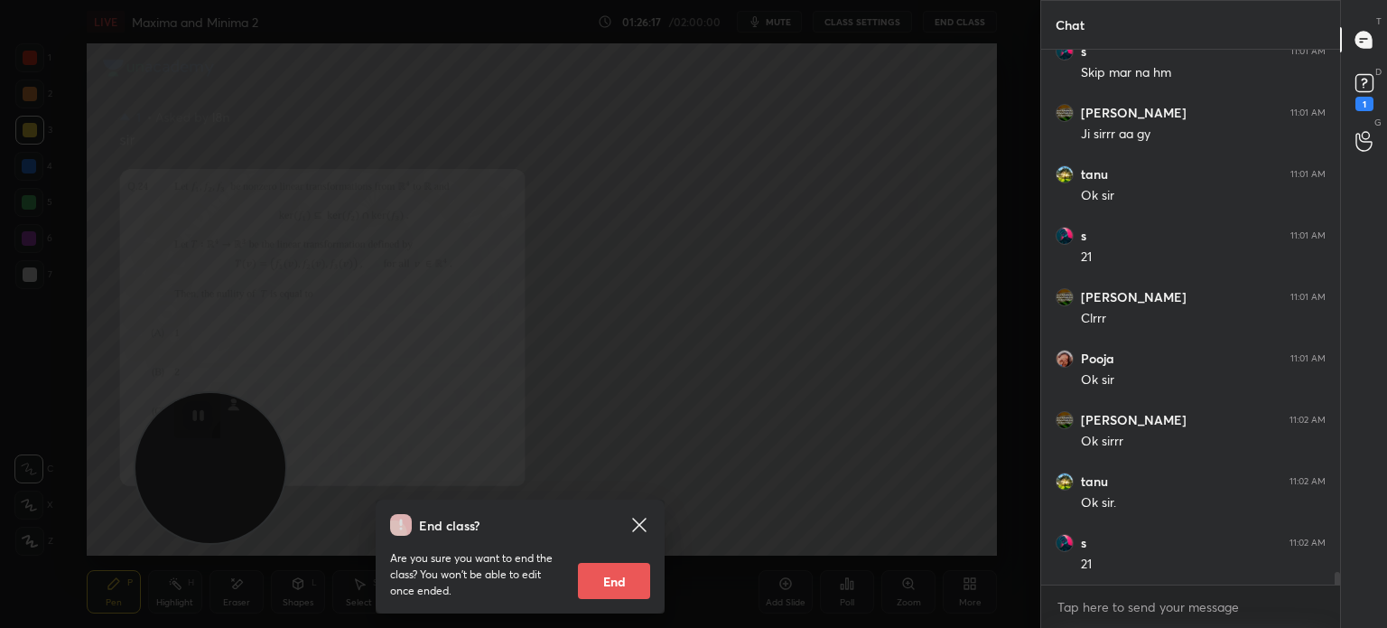
scroll to position [21632, 0]
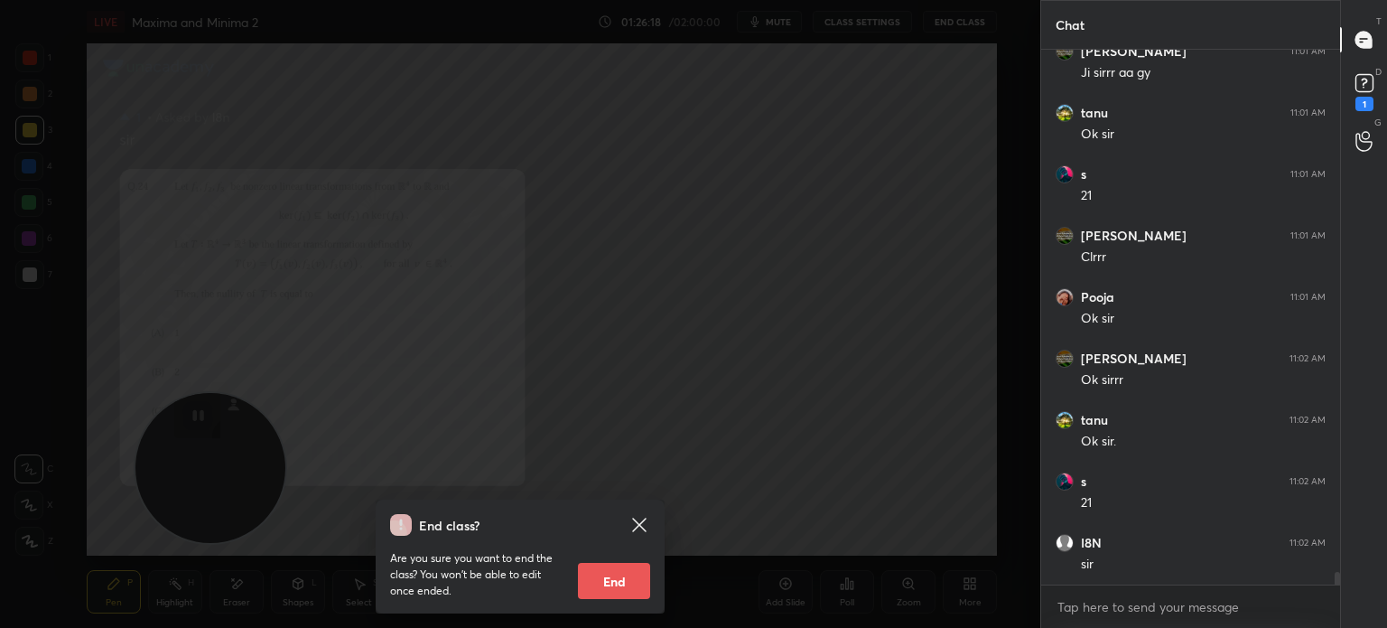
click at [639, 521] on icon at bounding box center [640, 525] width 22 height 22
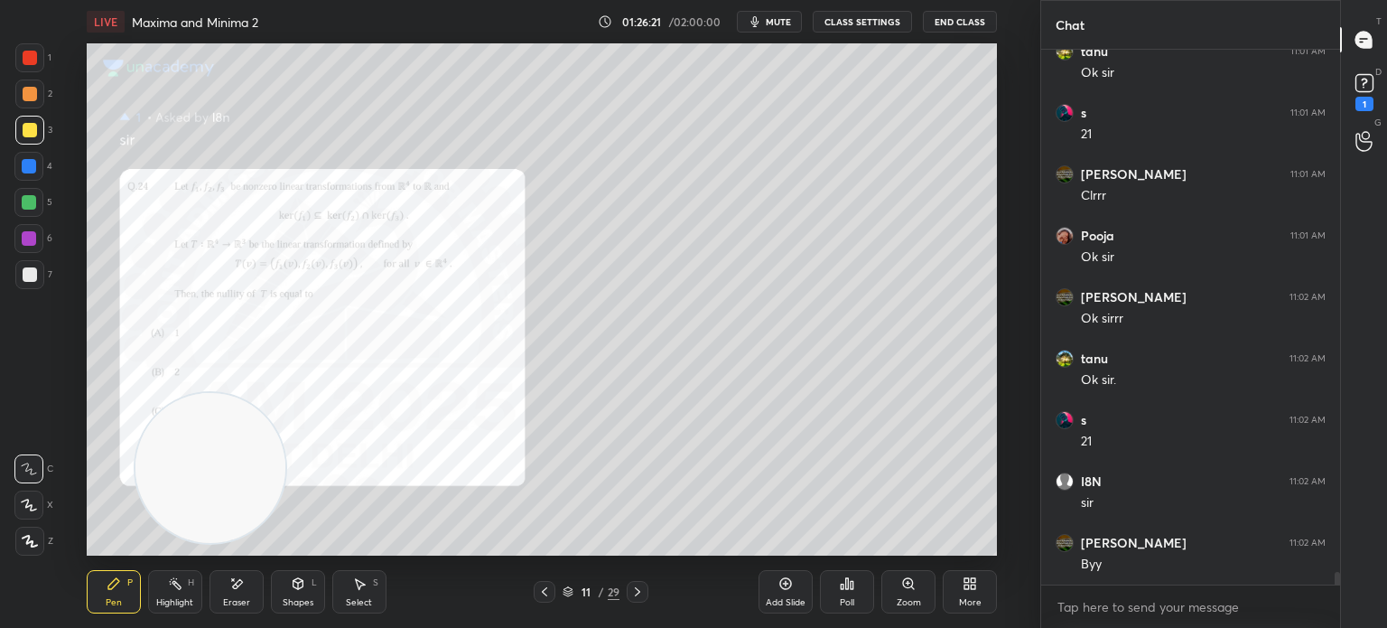
scroll to position [21754, 0]
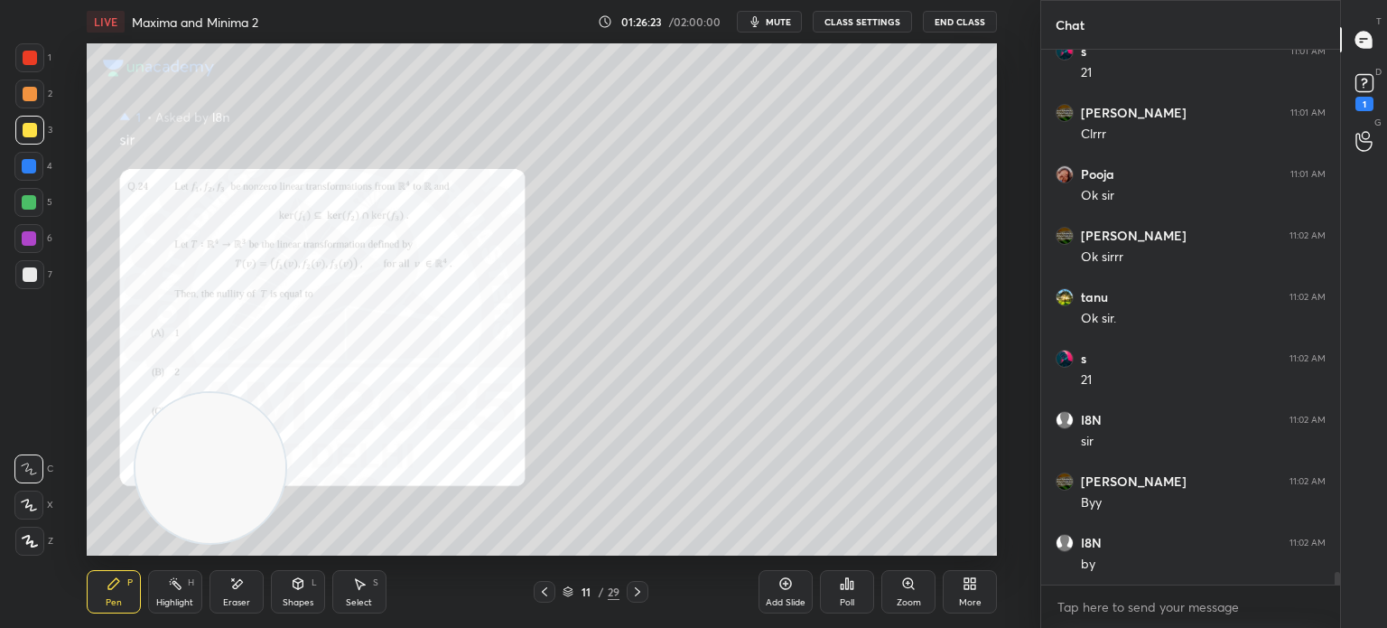
click at [965, 23] on button "End Class" at bounding box center [960, 22] width 74 height 22
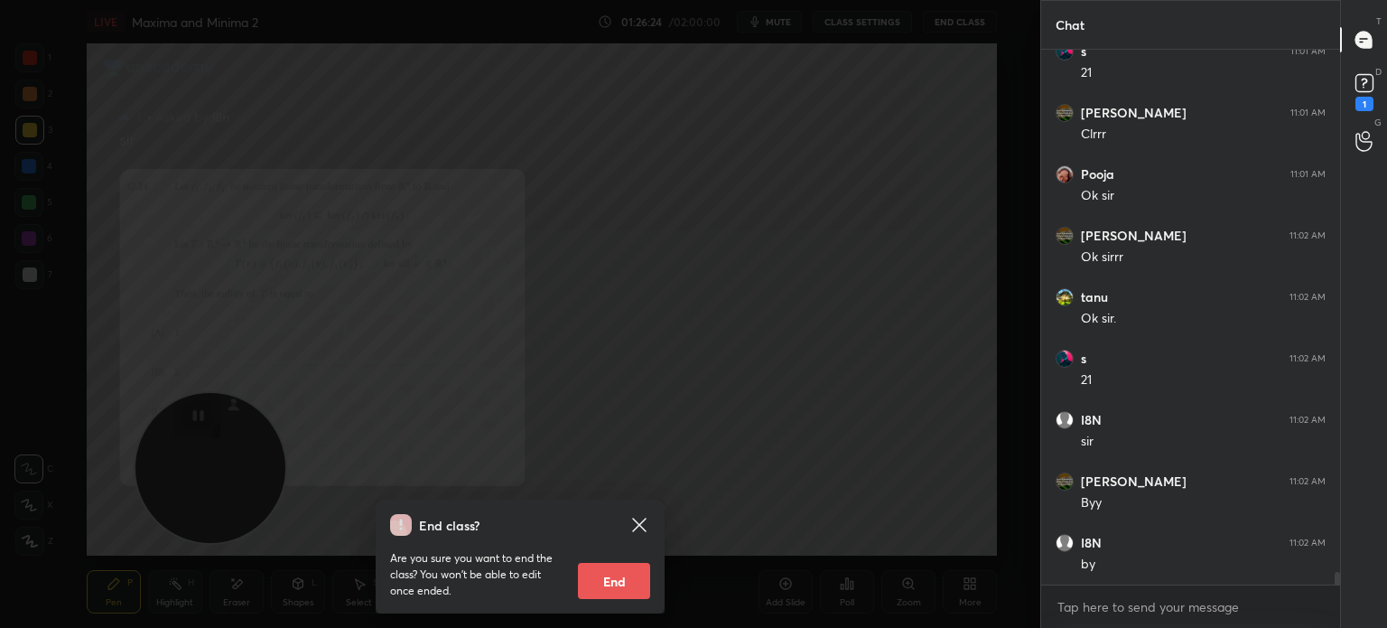
click at [629, 585] on button "End" at bounding box center [614, 581] width 72 height 36
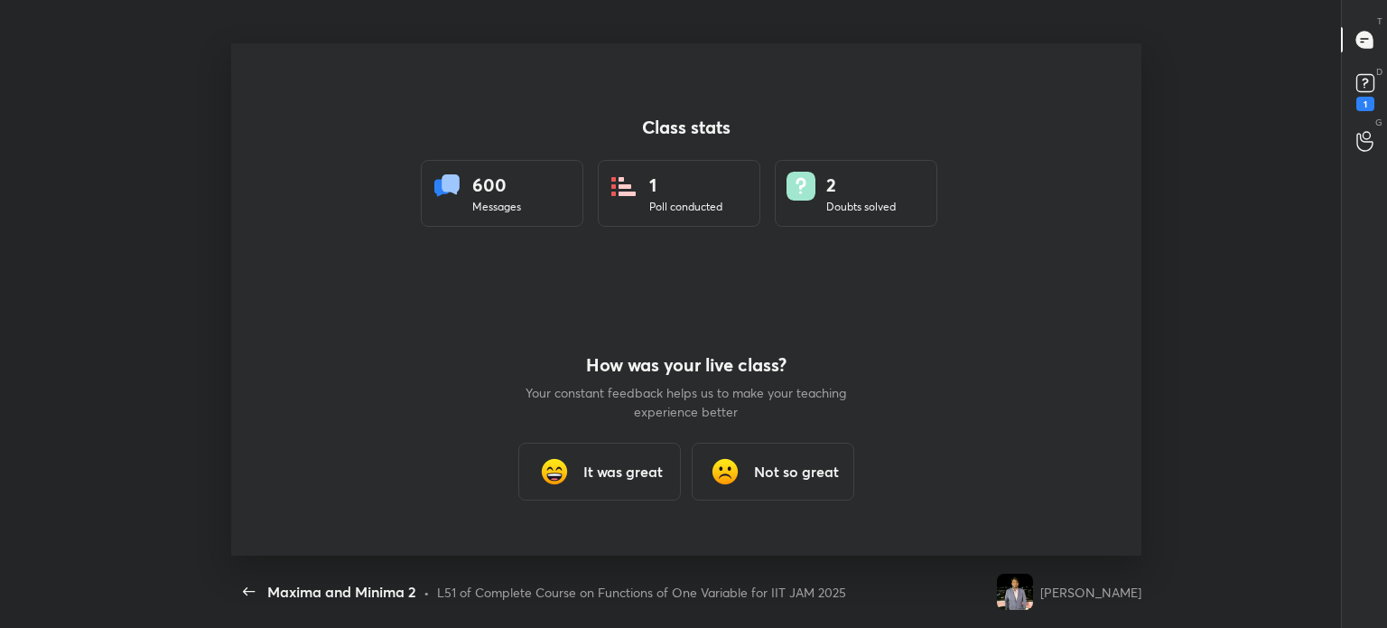
scroll to position [0, 0]
type textarea "x"
